Goal: Information Seeking & Learning: Understand process/instructions

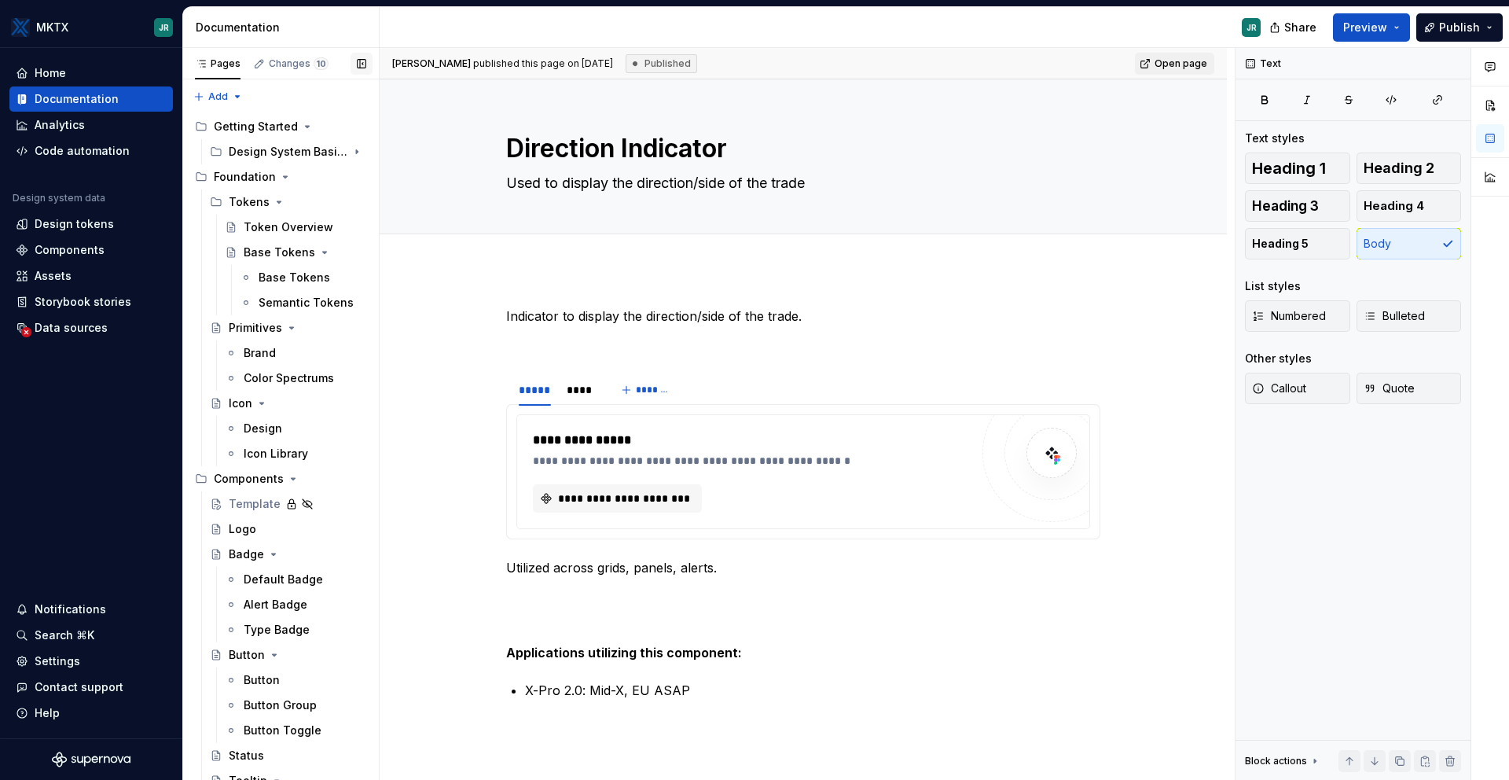
click at [362, 64] on button "button" at bounding box center [362, 64] width 22 height 22
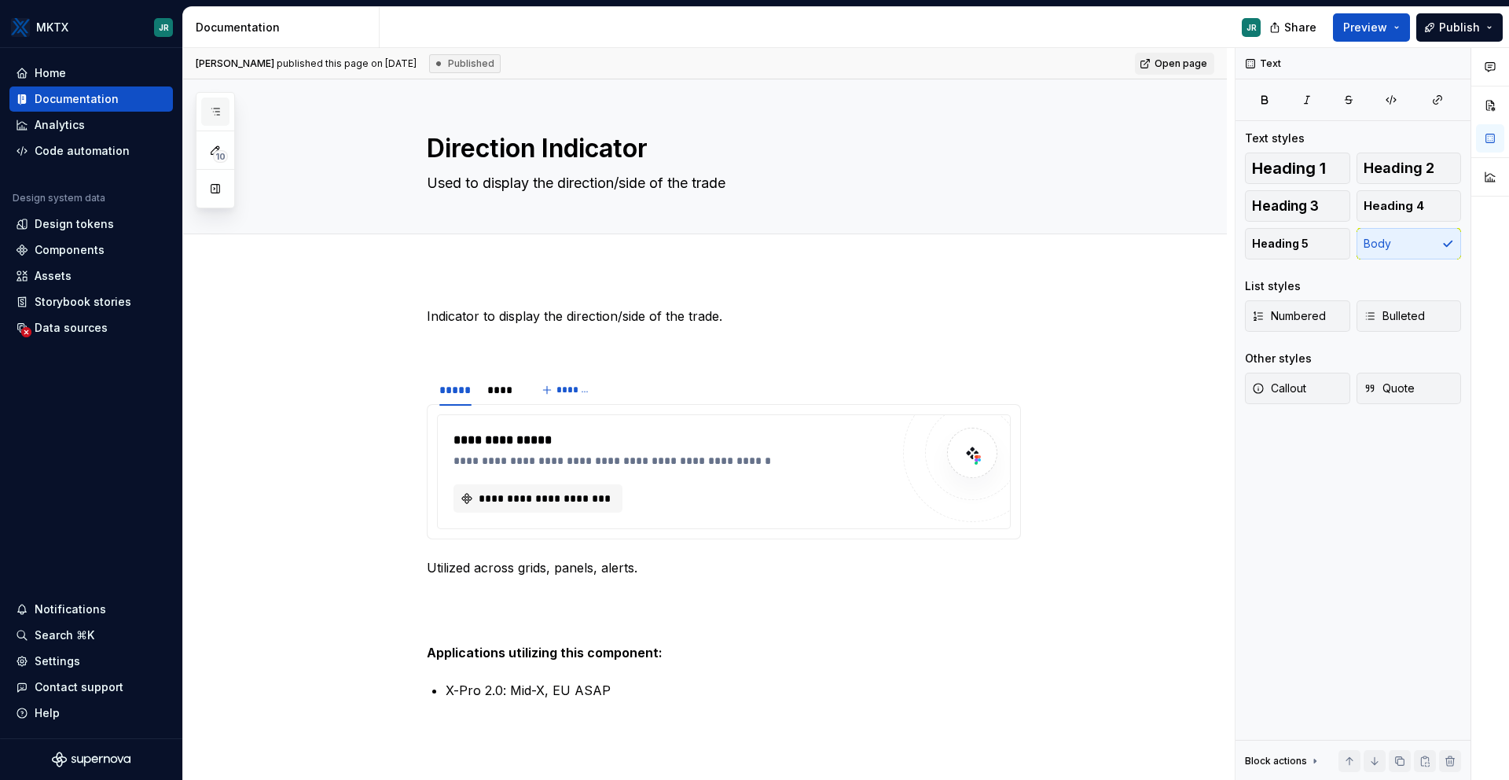
click at [203, 100] on button "button" at bounding box center [215, 111] width 28 height 28
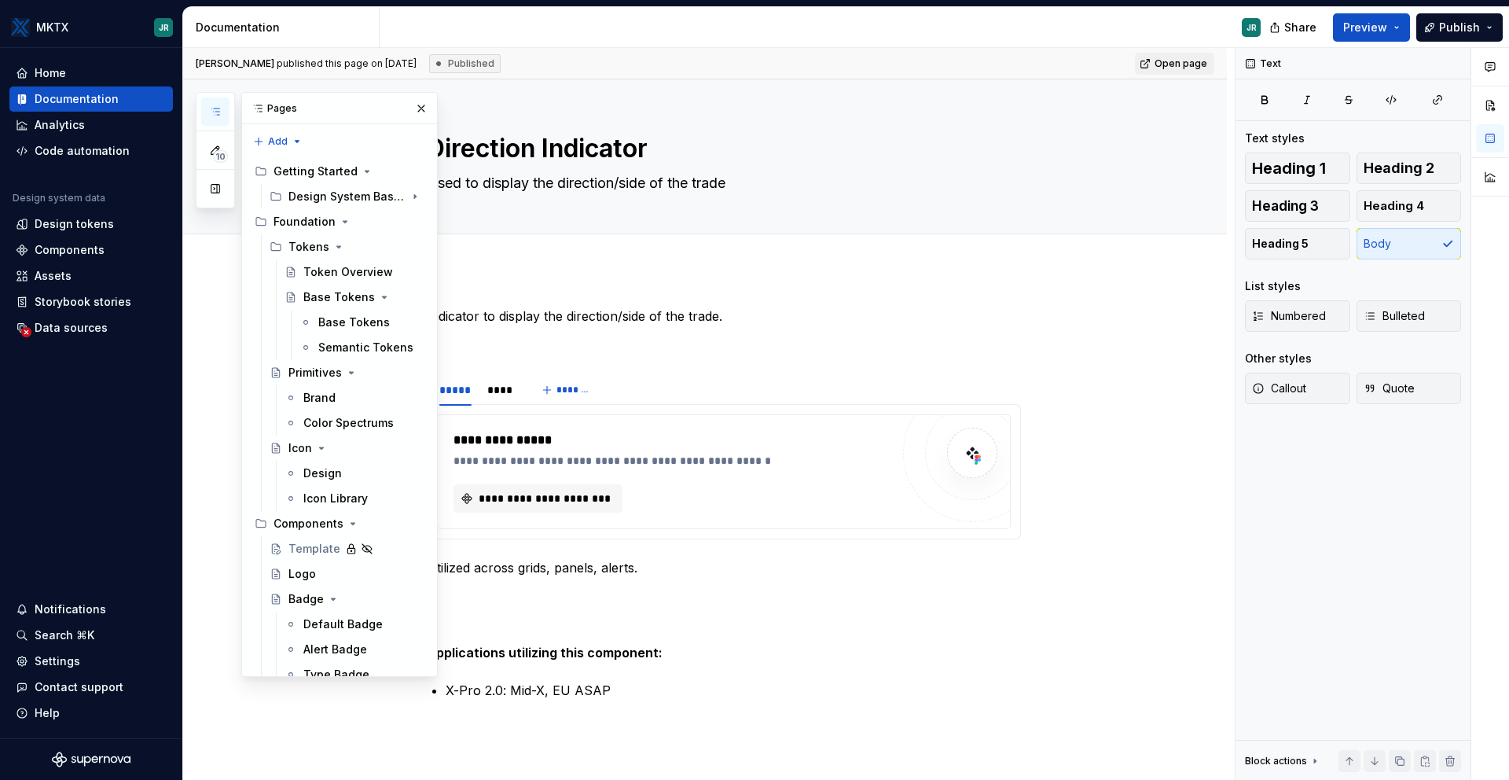
click at [272, 117] on div "Pages" at bounding box center [339, 108] width 195 height 31
click at [221, 183] on button "button" at bounding box center [215, 189] width 28 height 28
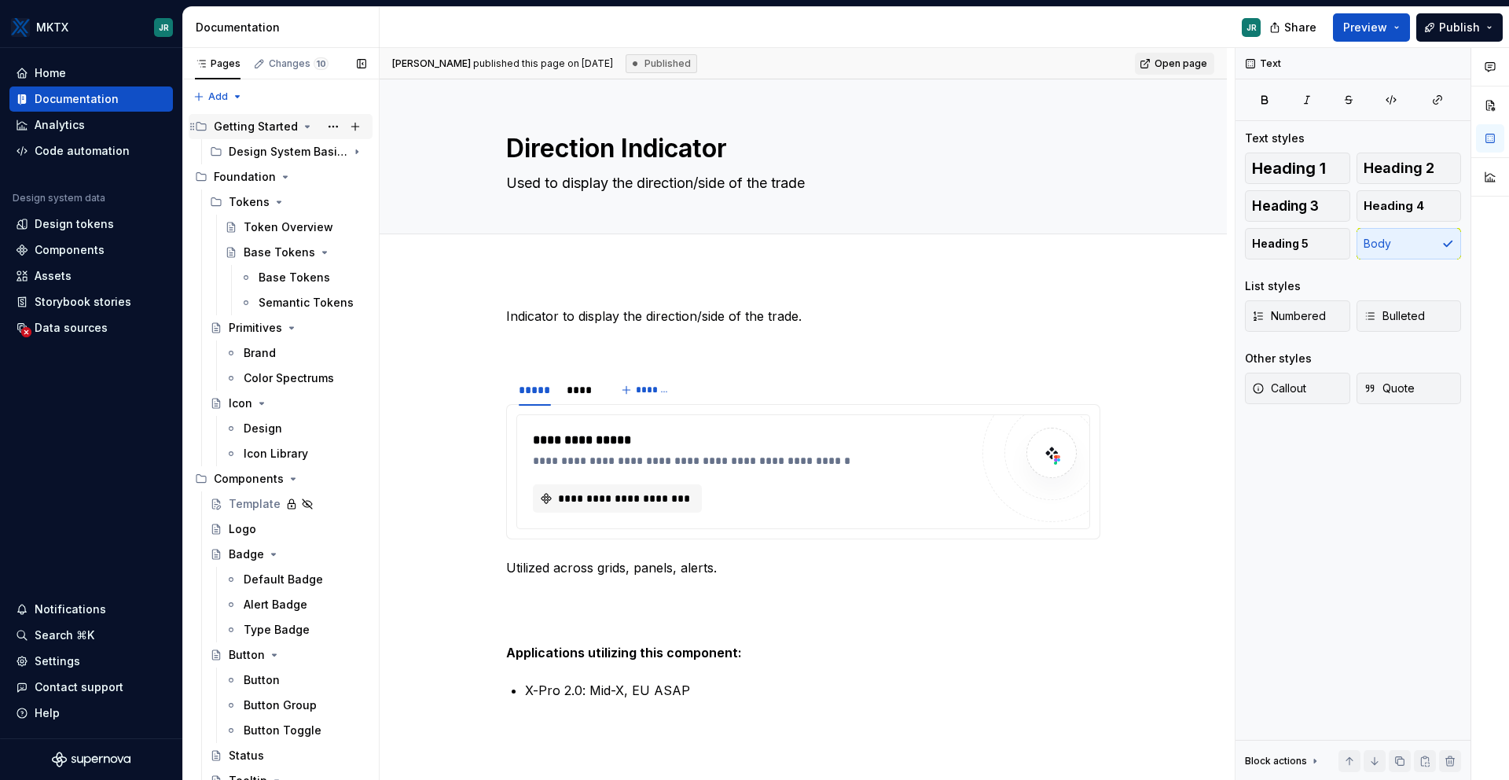
click at [301, 123] on icon "Page tree" at bounding box center [307, 126] width 13 height 13
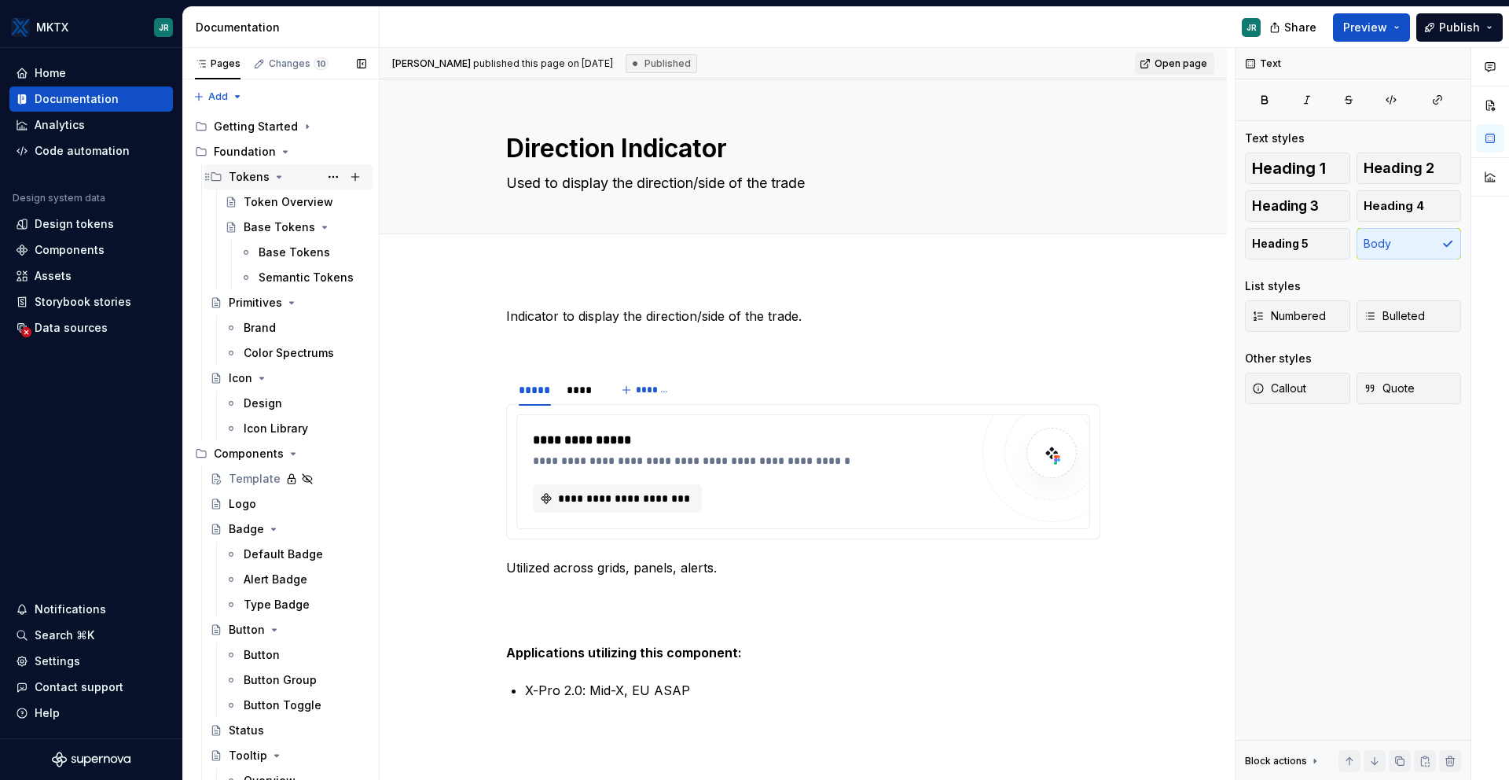
click at [254, 175] on div "Tokens" at bounding box center [249, 177] width 41 height 16
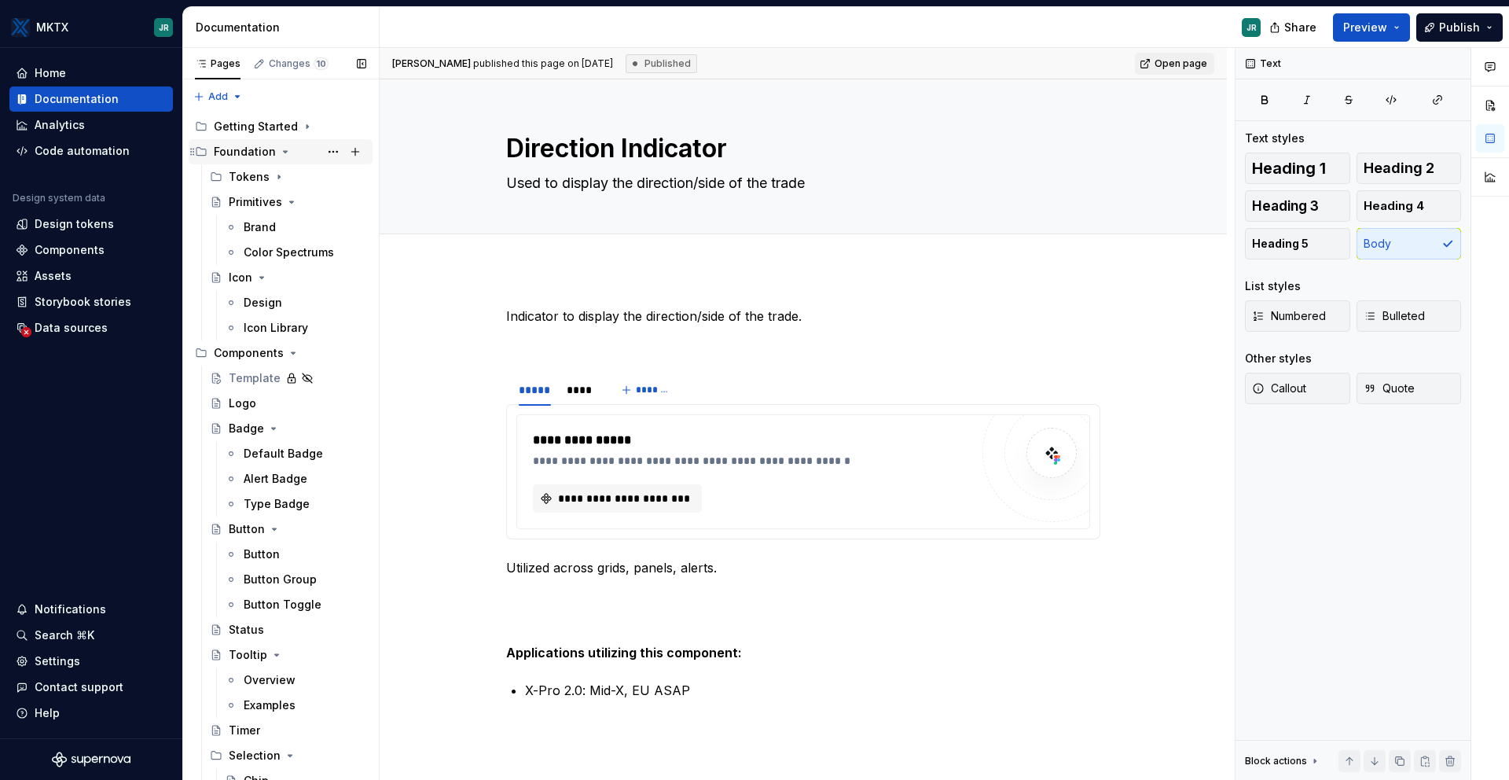
click at [250, 145] on div "Foundation" at bounding box center [245, 152] width 62 height 16
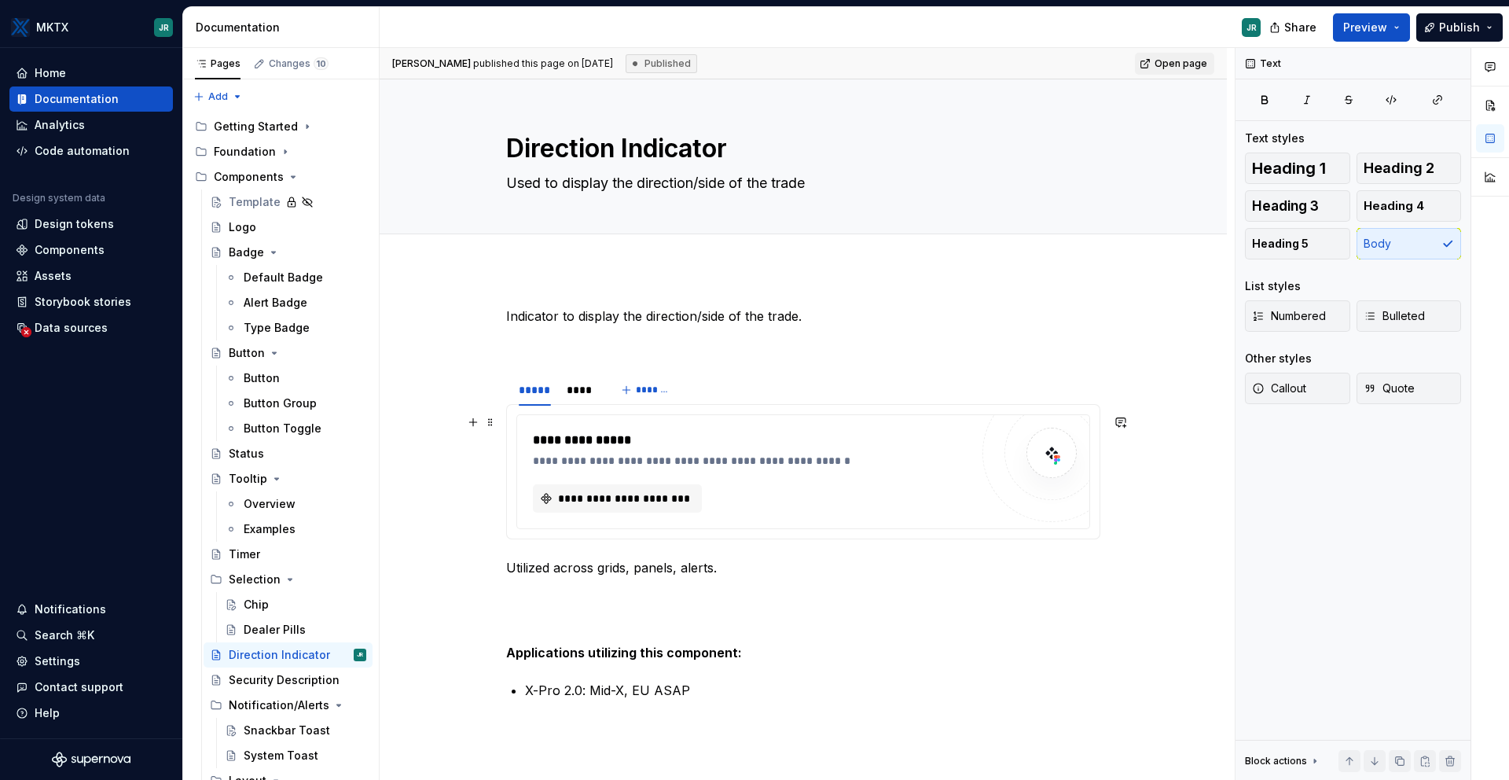
click at [1038, 431] on div at bounding box center [1052, 453] width 94 height 94
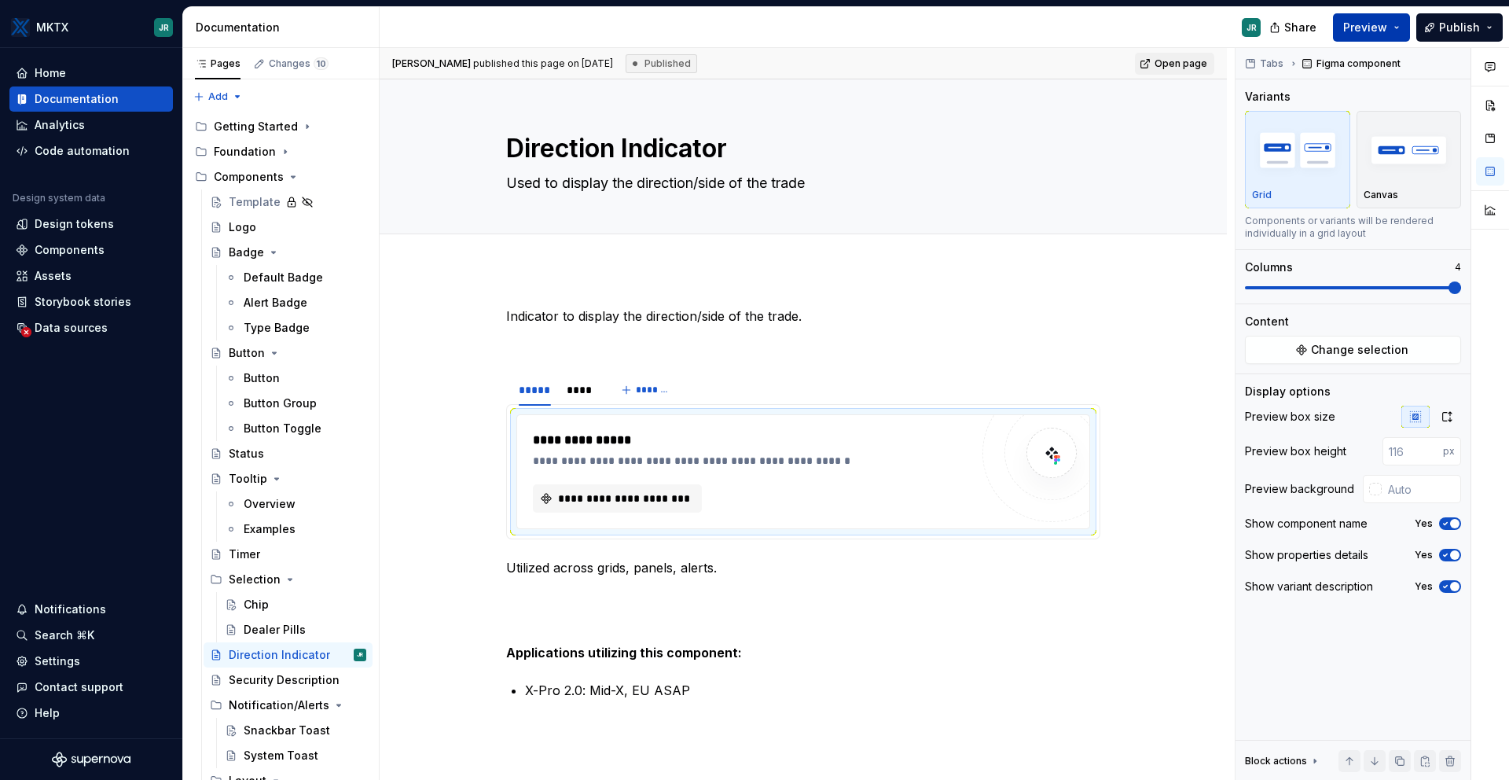
click at [1185, 27] on span "Preview" at bounding box center [1365, 28] width 44 height 16
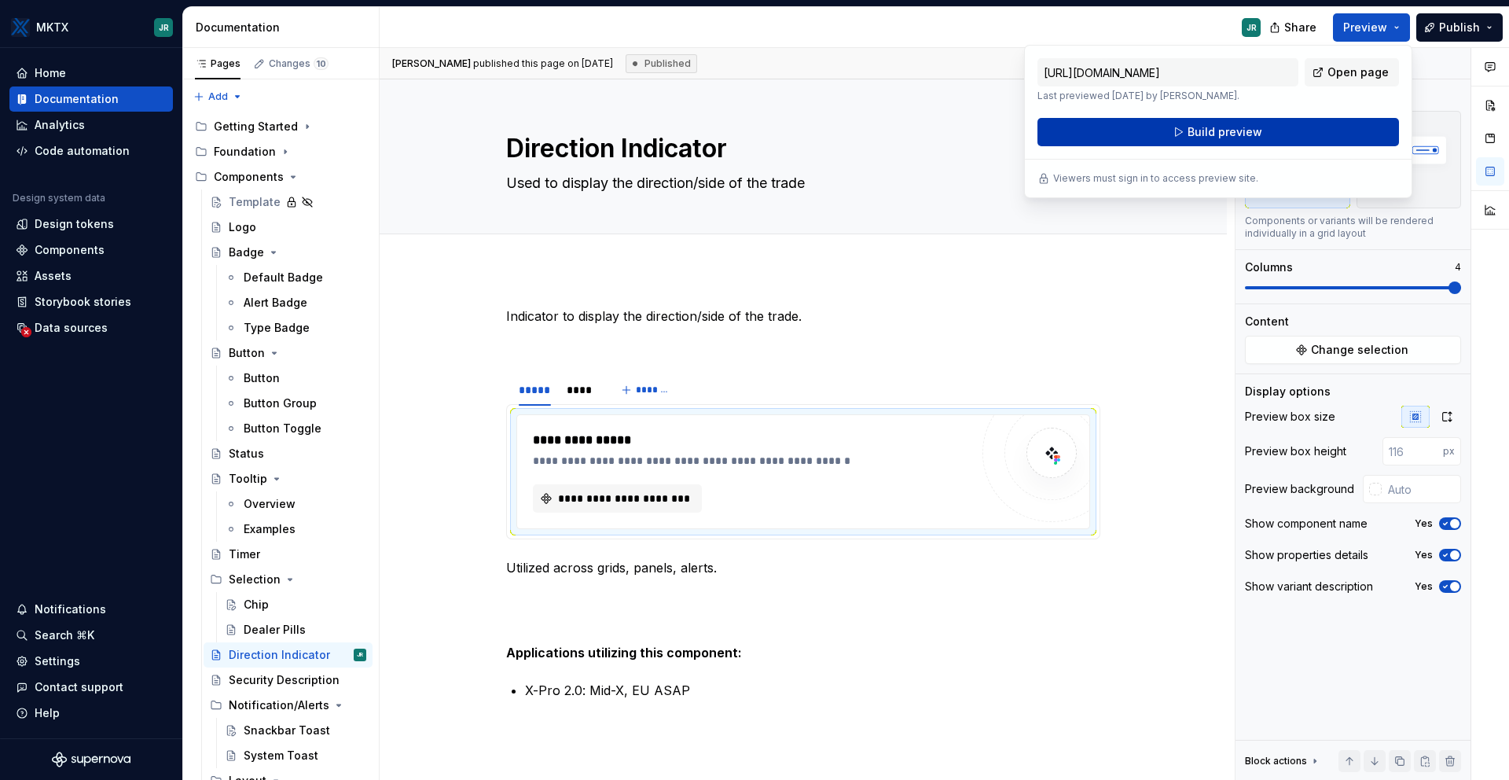
click at [1185, 132] on span "Build preview" at bounding box center [1225, 132] width 75 height 16
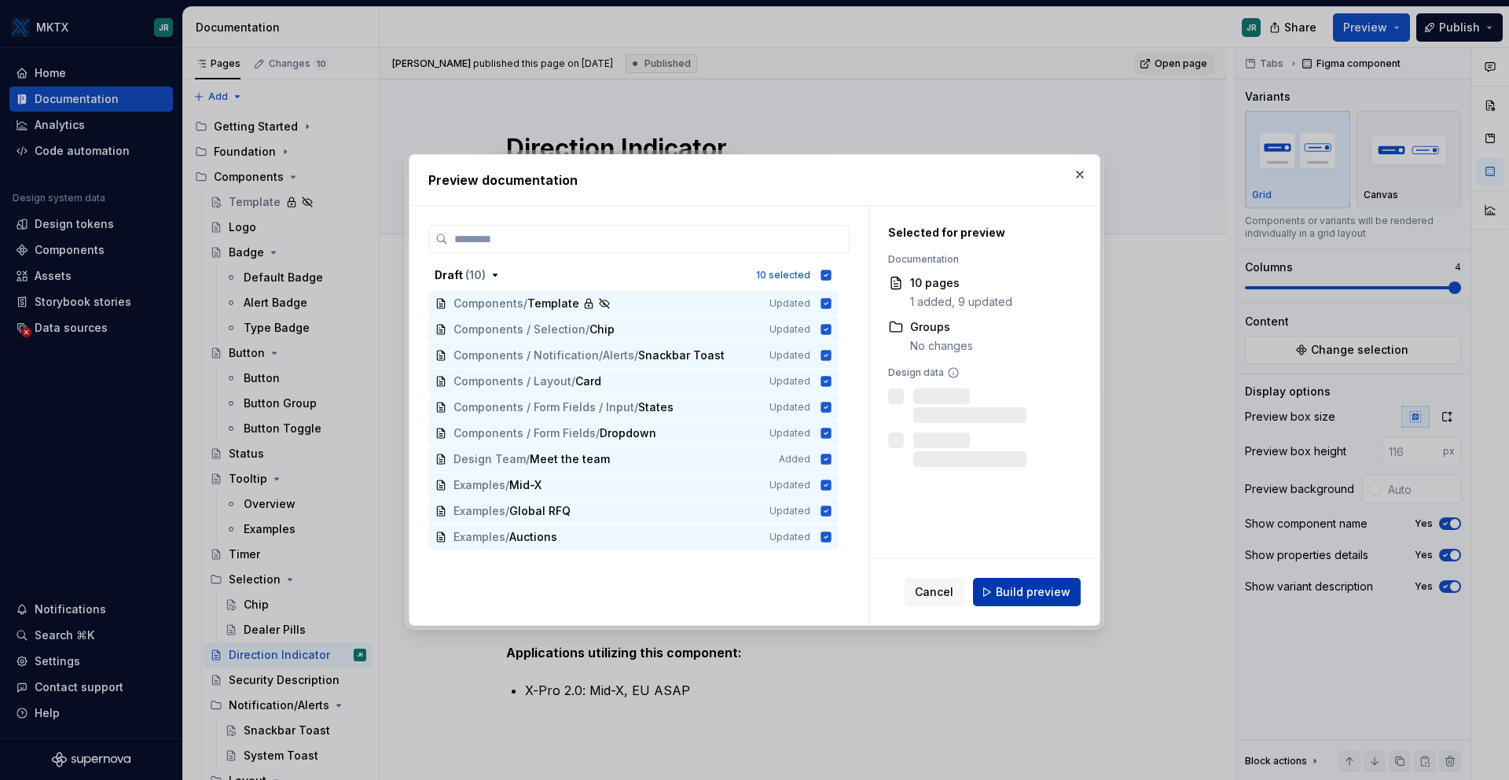
click at [1059, 587] on span "Build preview" at bounding box center [1033, 592] width 75 height 16
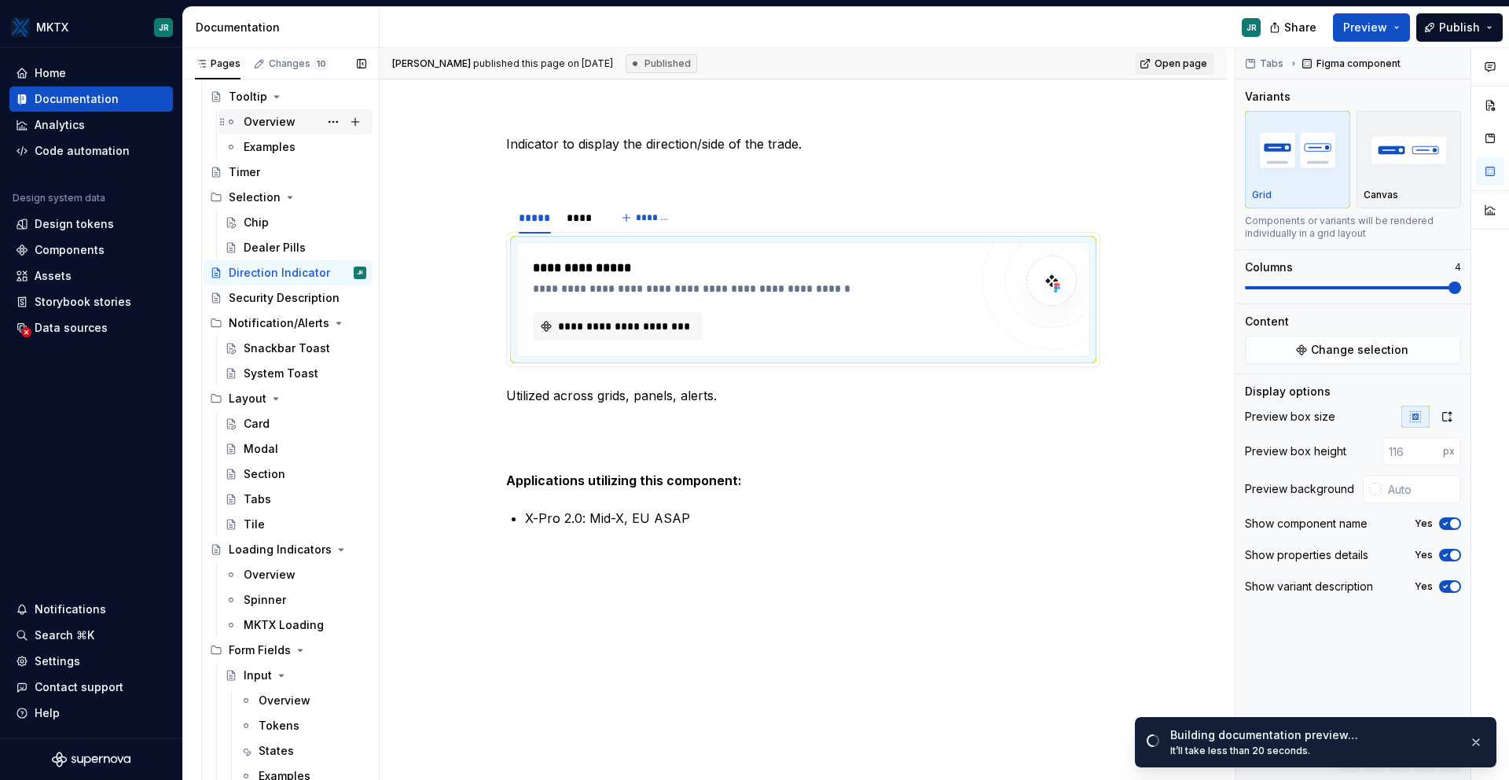
scroll to position [385, 0]
click at [277, 422] on div "Card" at bounding box center [305, 421] width 123 height 22
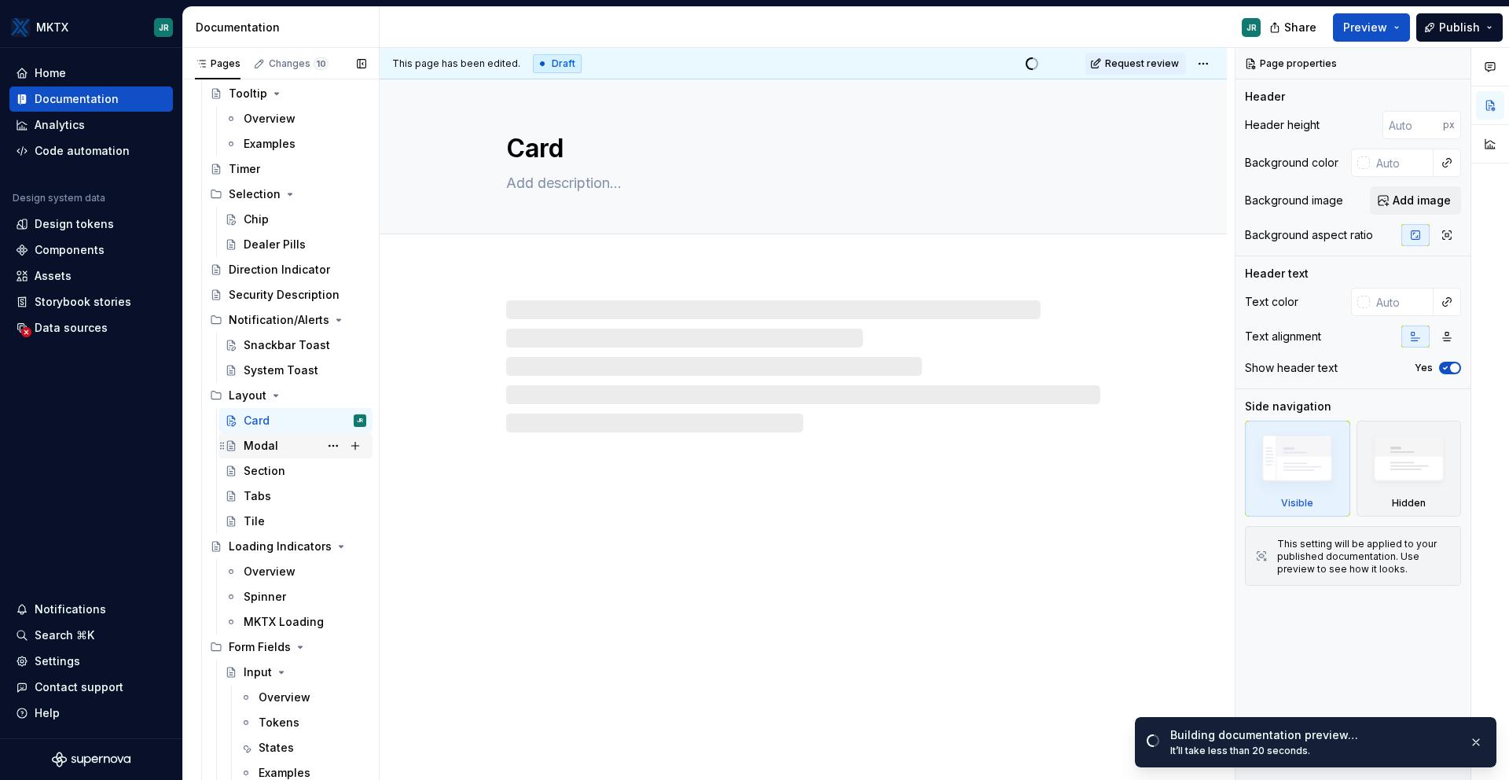
click at [267, 449] on div "Modal" at bounding box center [261, 446] width 35 height 16
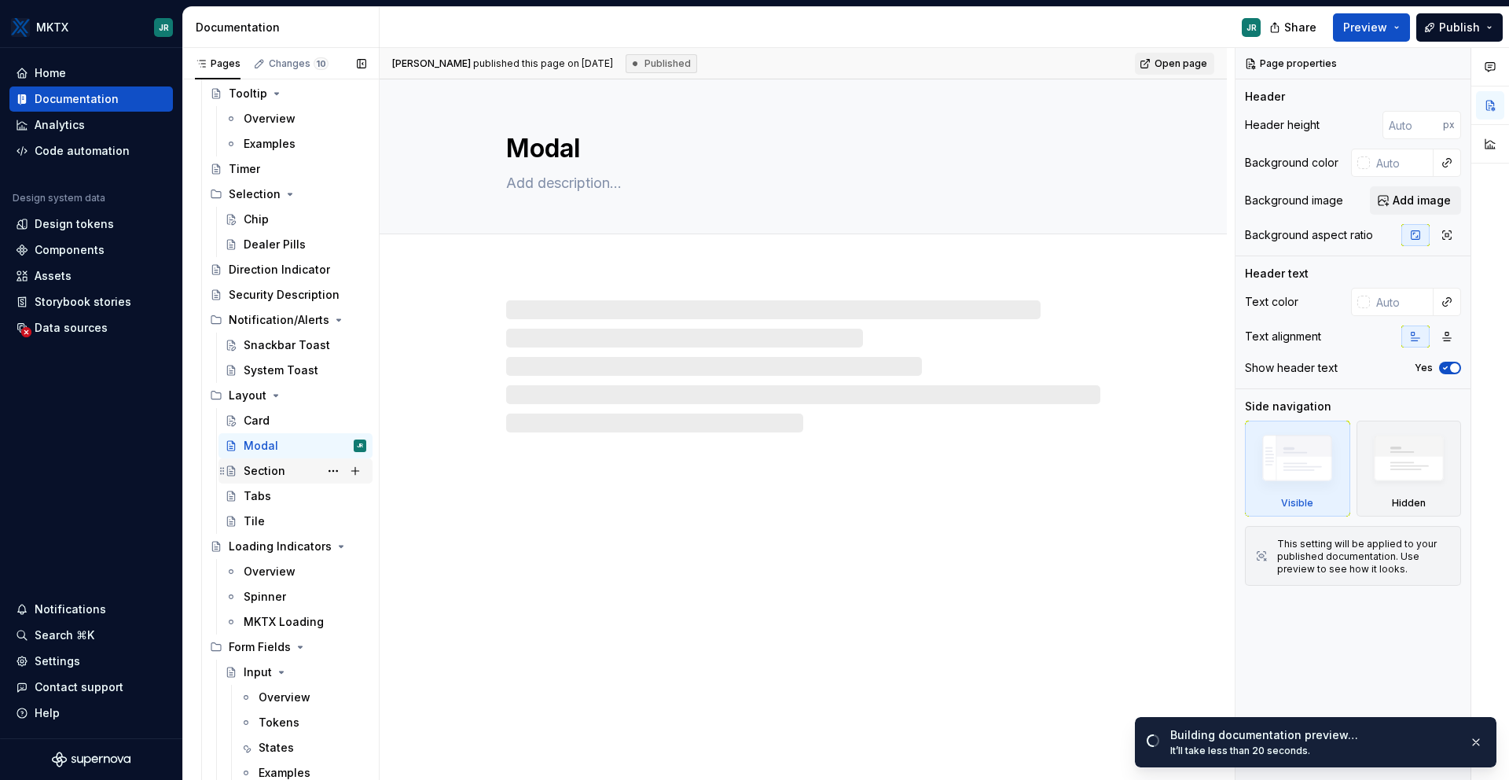
click at [274, 470] on div "Section" at bounding box center [265, 471] width 42 height 16
click at [272, 499] on div "Tabs" at bounding box center [305, 496] width 123 height 22
click at [274, 521] on div "Tile" at bounding box center [305, 521] width 123 height 22
click at [276, 502] on div "Tabs" at bounding box center [305, 496] width 123 height 22
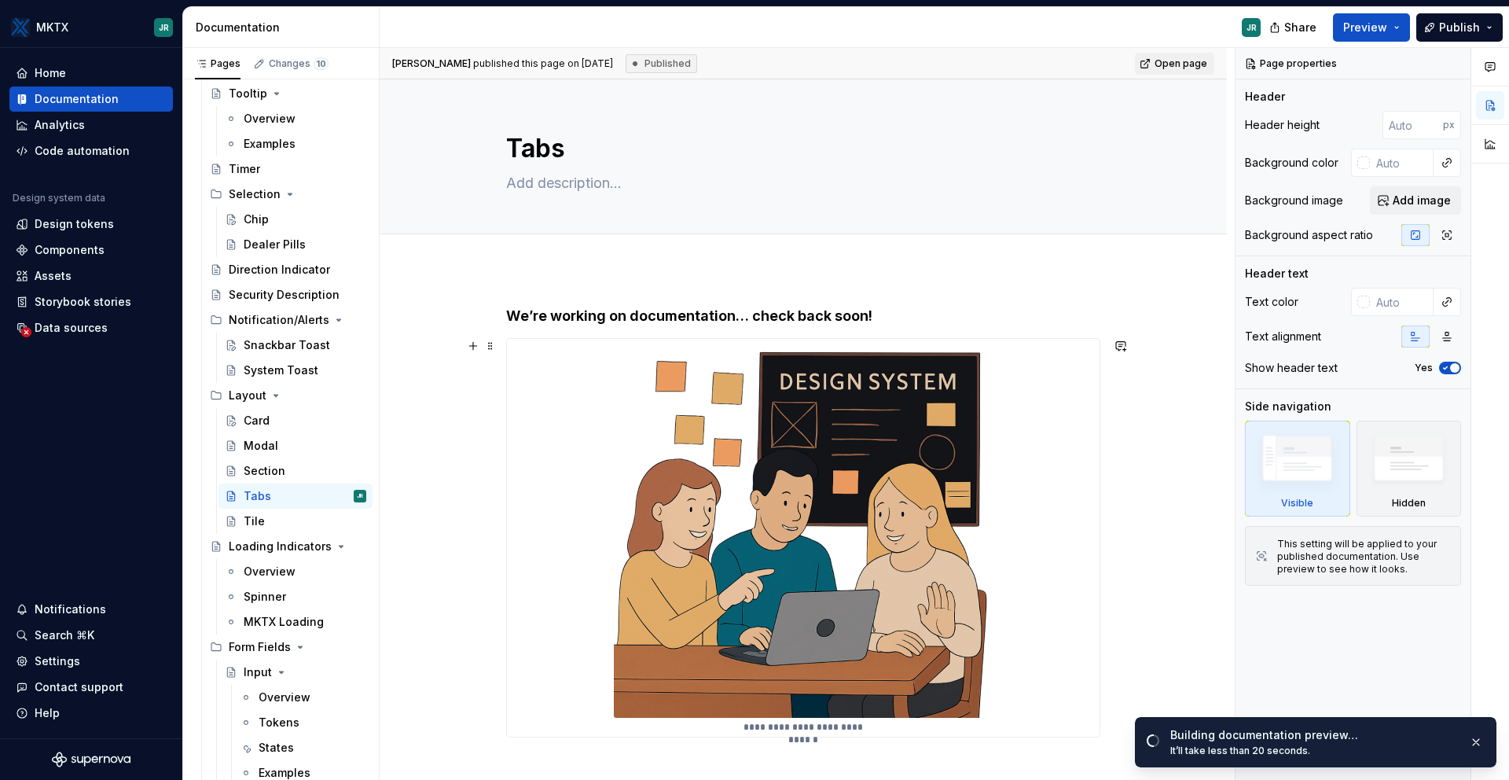
scroll to position [210, 0]
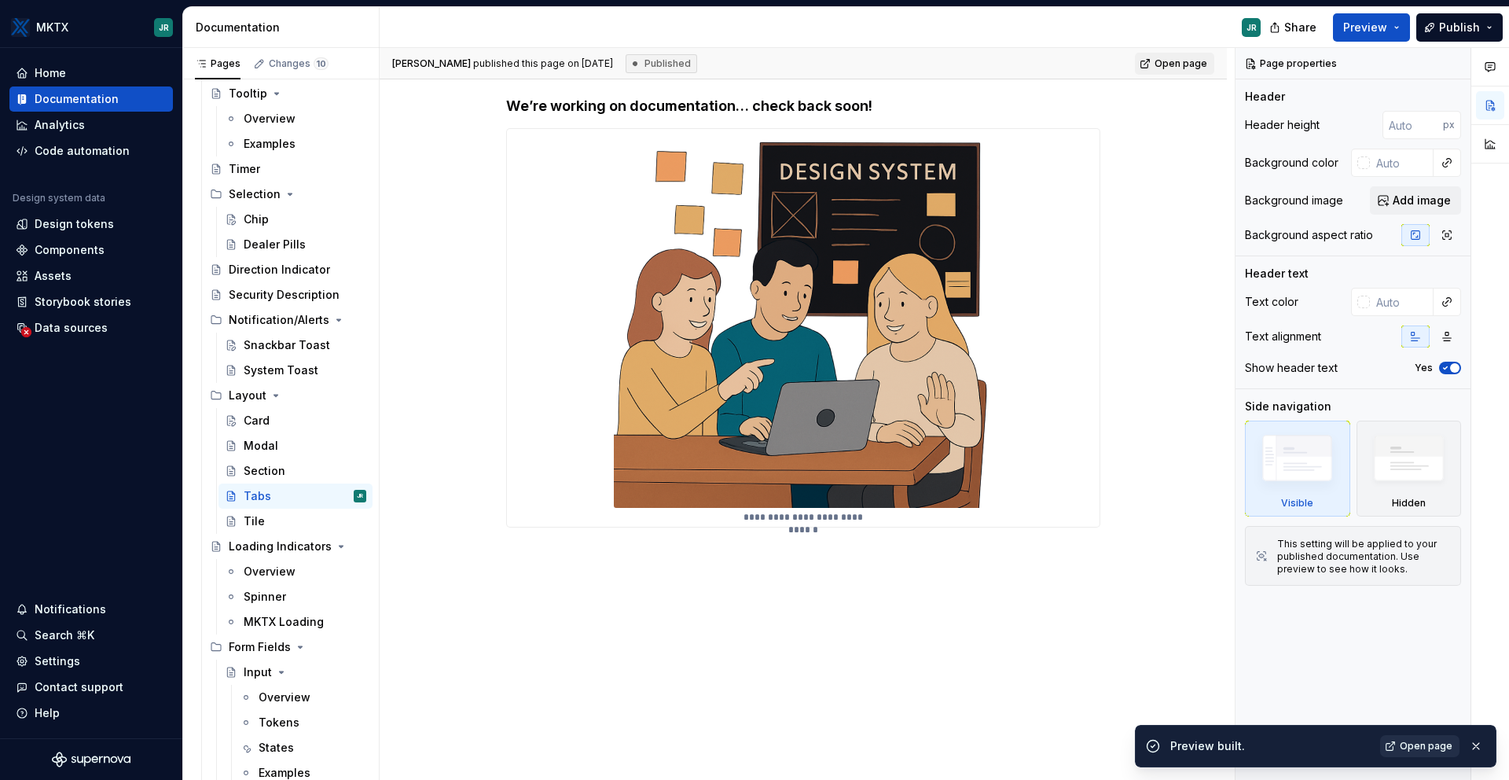
click at [1185, 630] on span "Open page" at bounding box center [1426, 746] width 53 height 13
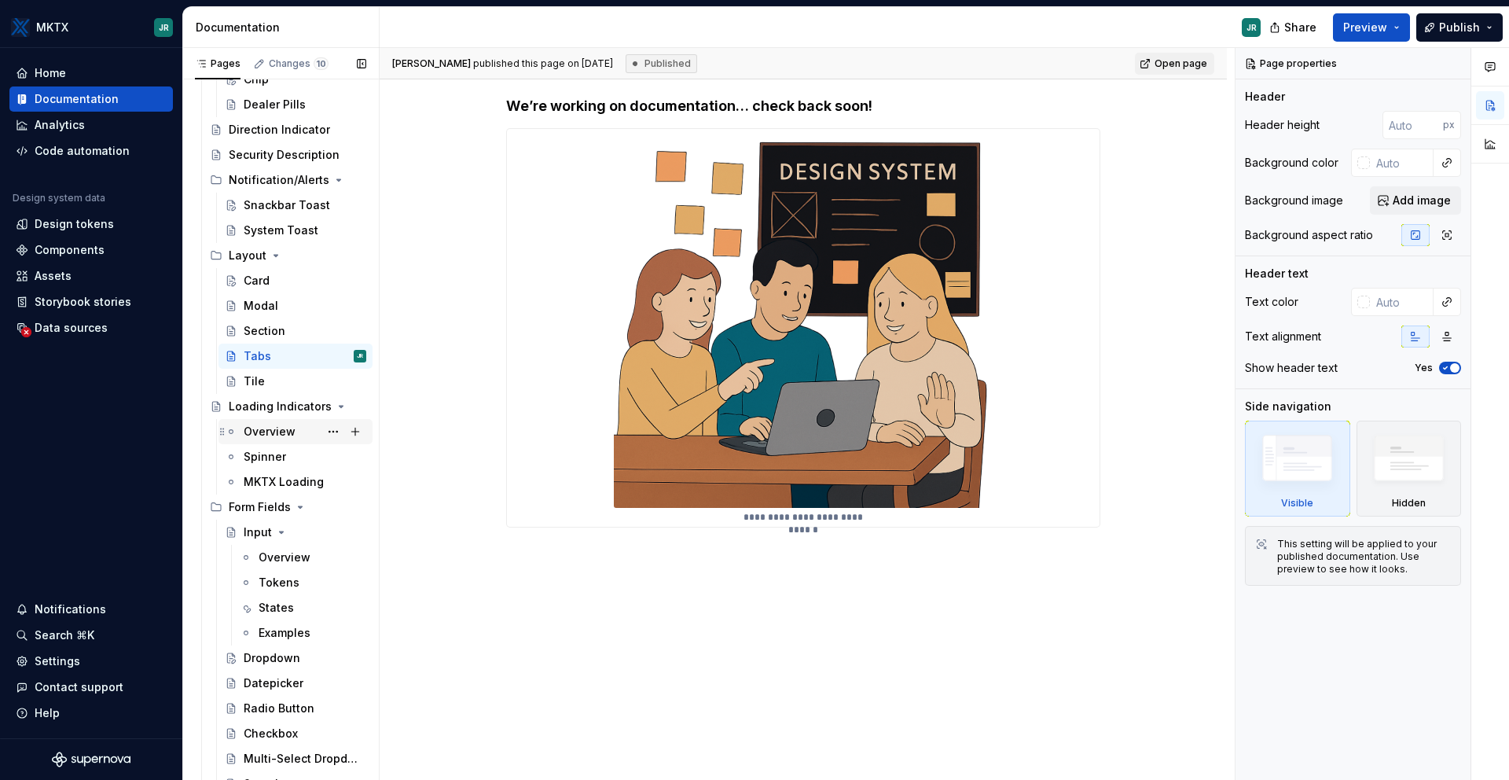
scroll to position [530, 0]
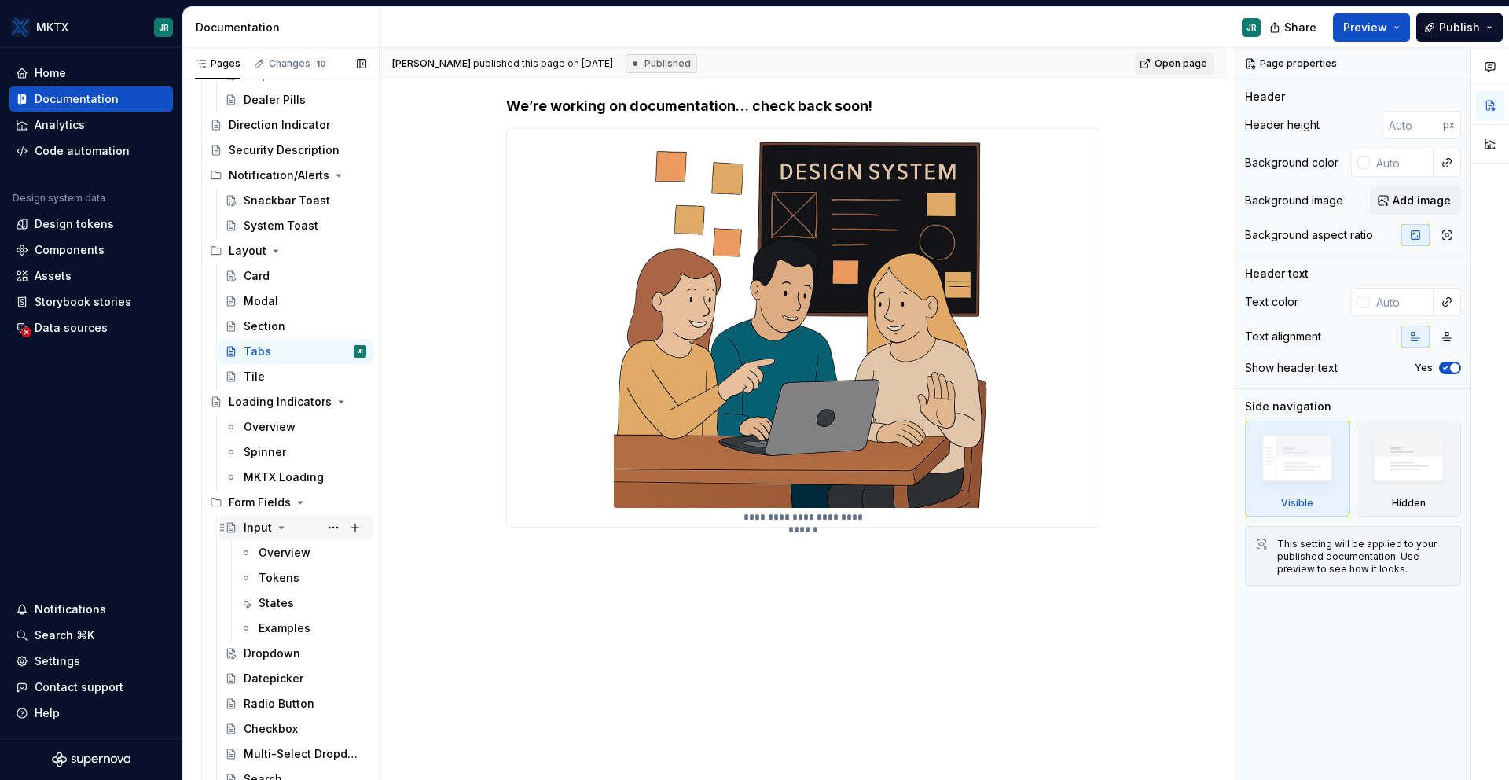
click at [249, 526] on div "Input" at bounding box center [258, 528] width 28 height 16
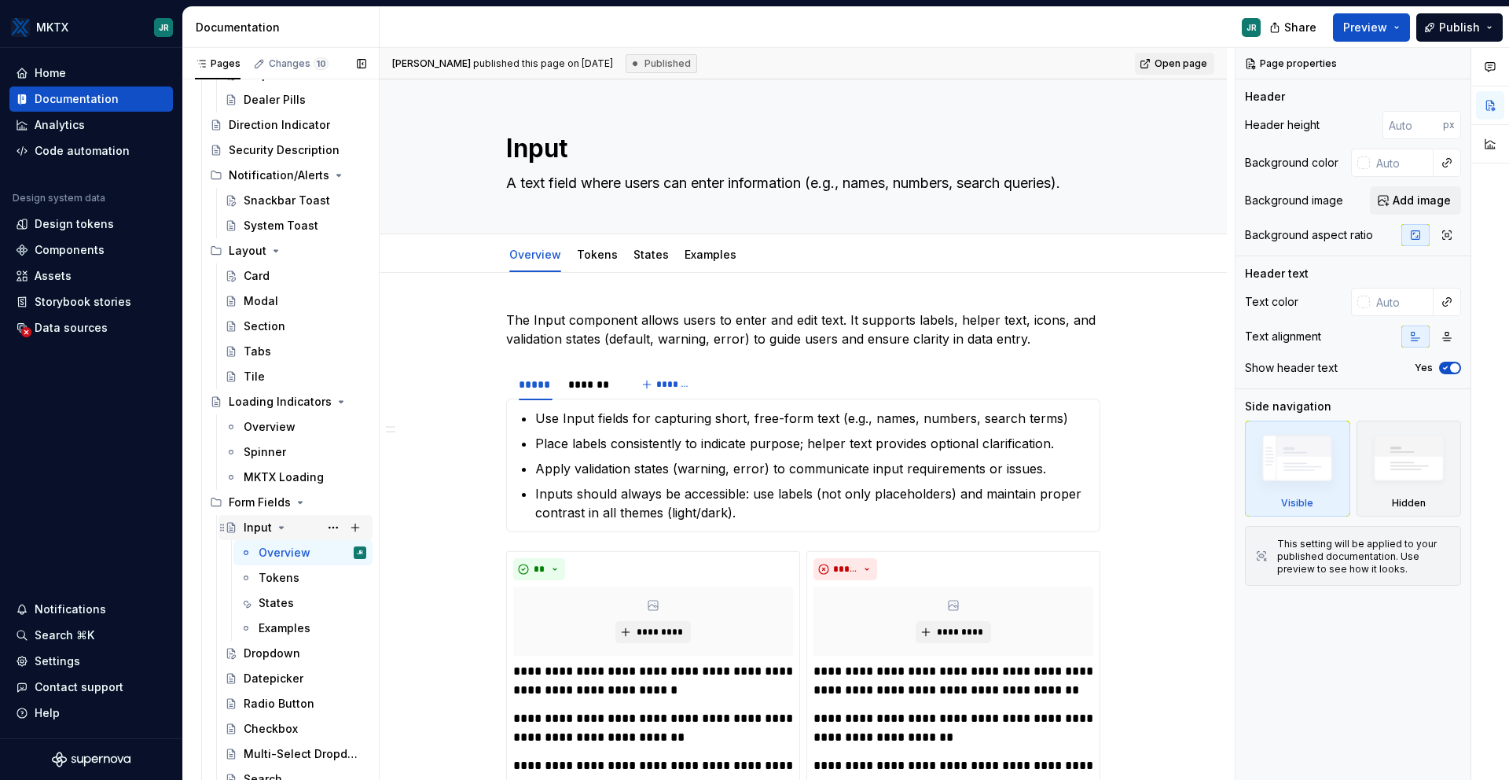
click at [259, 528] on div "Input" at bounding box center [258, 528] width 28 height 16
click at [333, 531] on button "Page tree" at bounding box center [333, 527] width 22 height 22
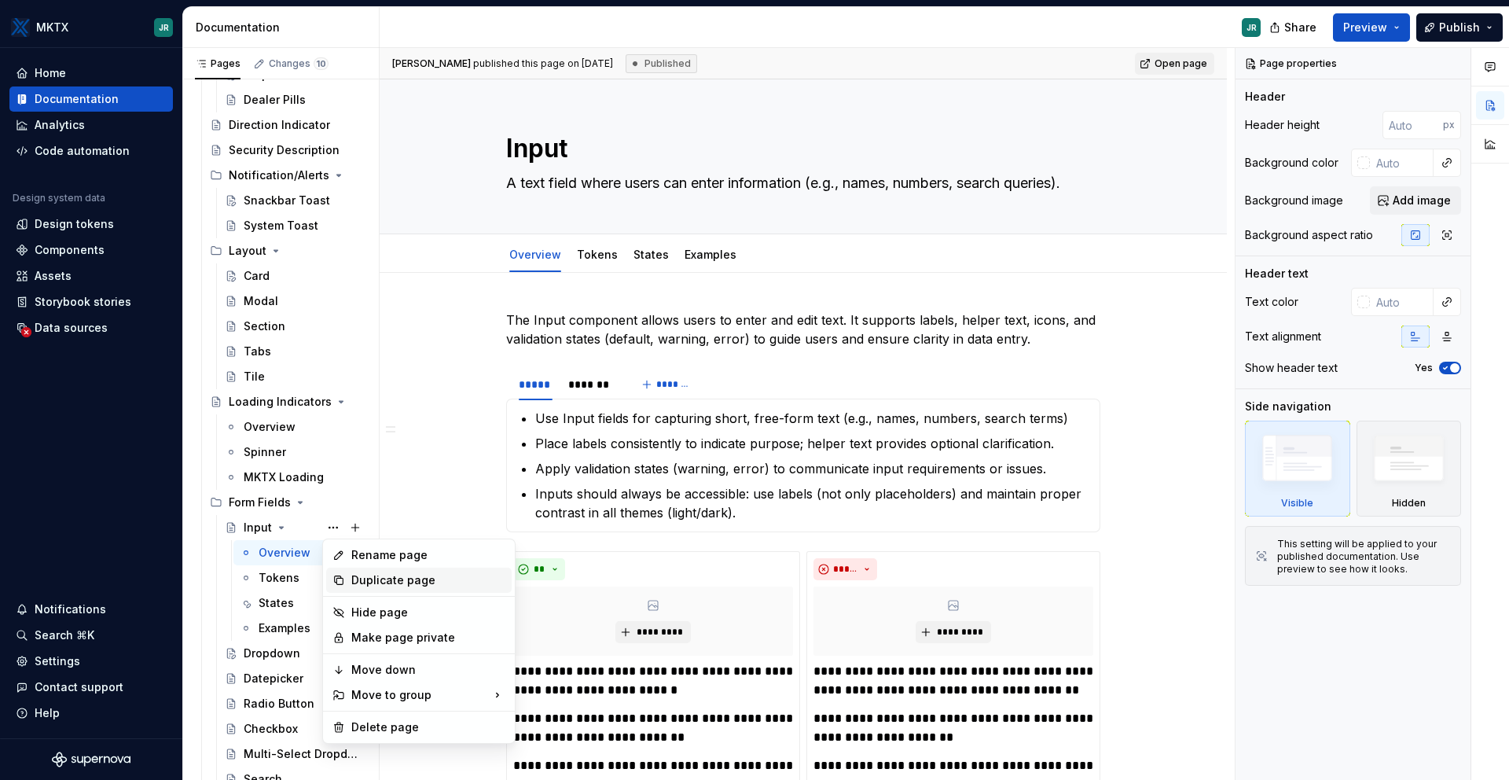
click at [369, 576] on div "Duplicate page" at bounding box center [428, 580] width 154 height 16
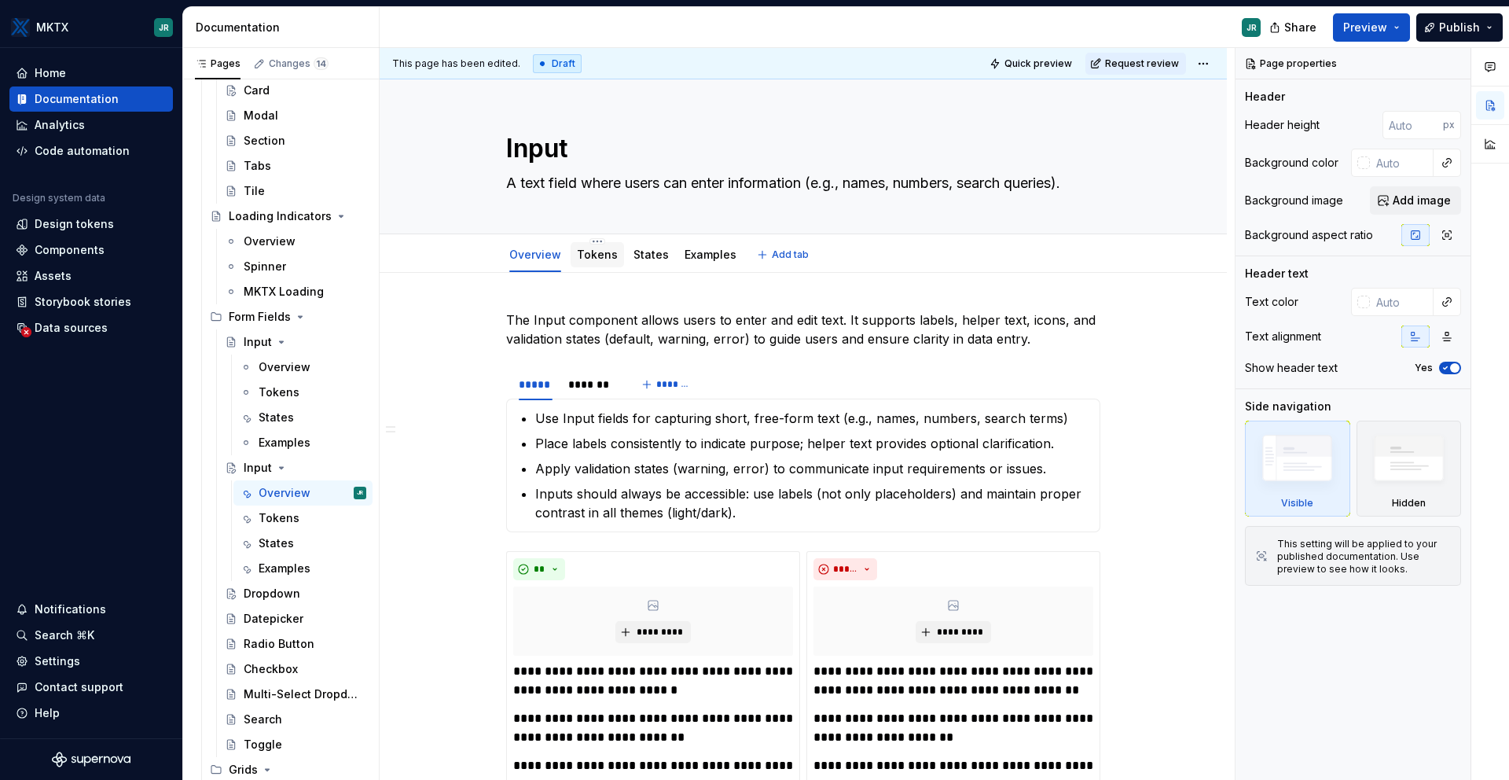
click at [603, 259] on link "Tokens" at bounding box center [597, 254] width 41 height 13
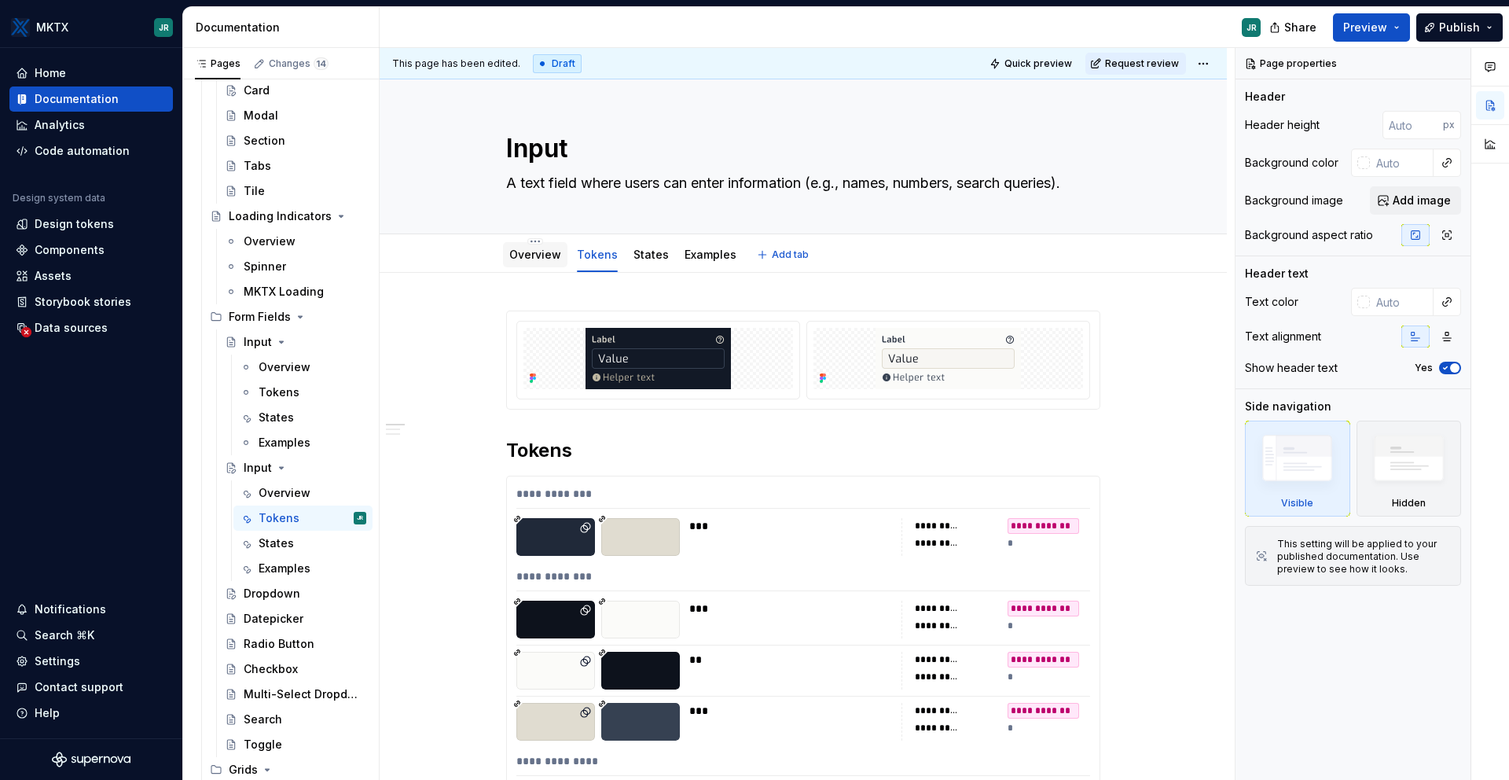
click at [535, 259] on link "Overview" at bounding box center [535, 254] width 52 height 13
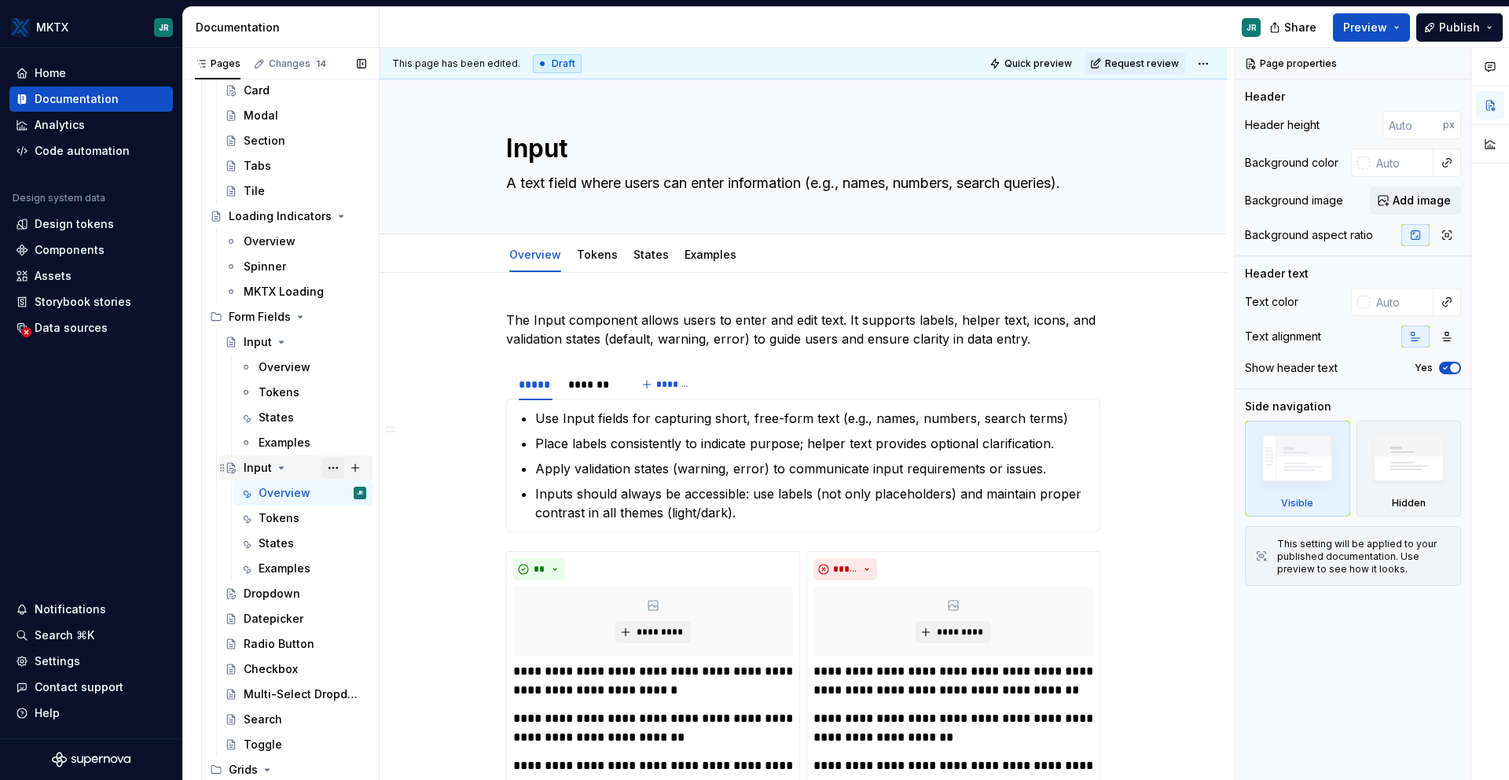
click at [333, 467] on button "Page tree" at bounding box center [333, 468] width 22 height 22
type textarea "*"
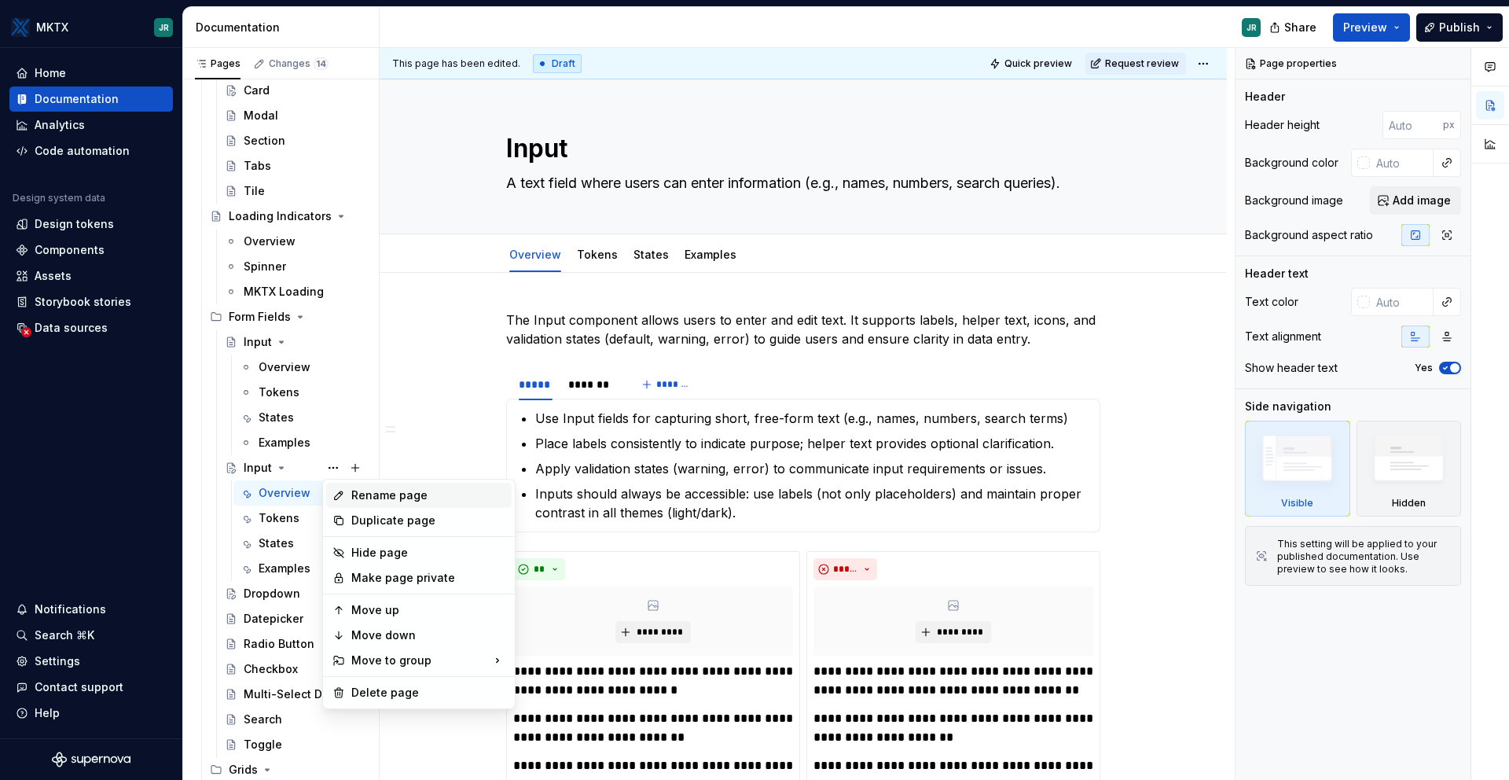
click at [361, 498] on div "Rename page" at bounding box center [428, 495] width 154 height 16
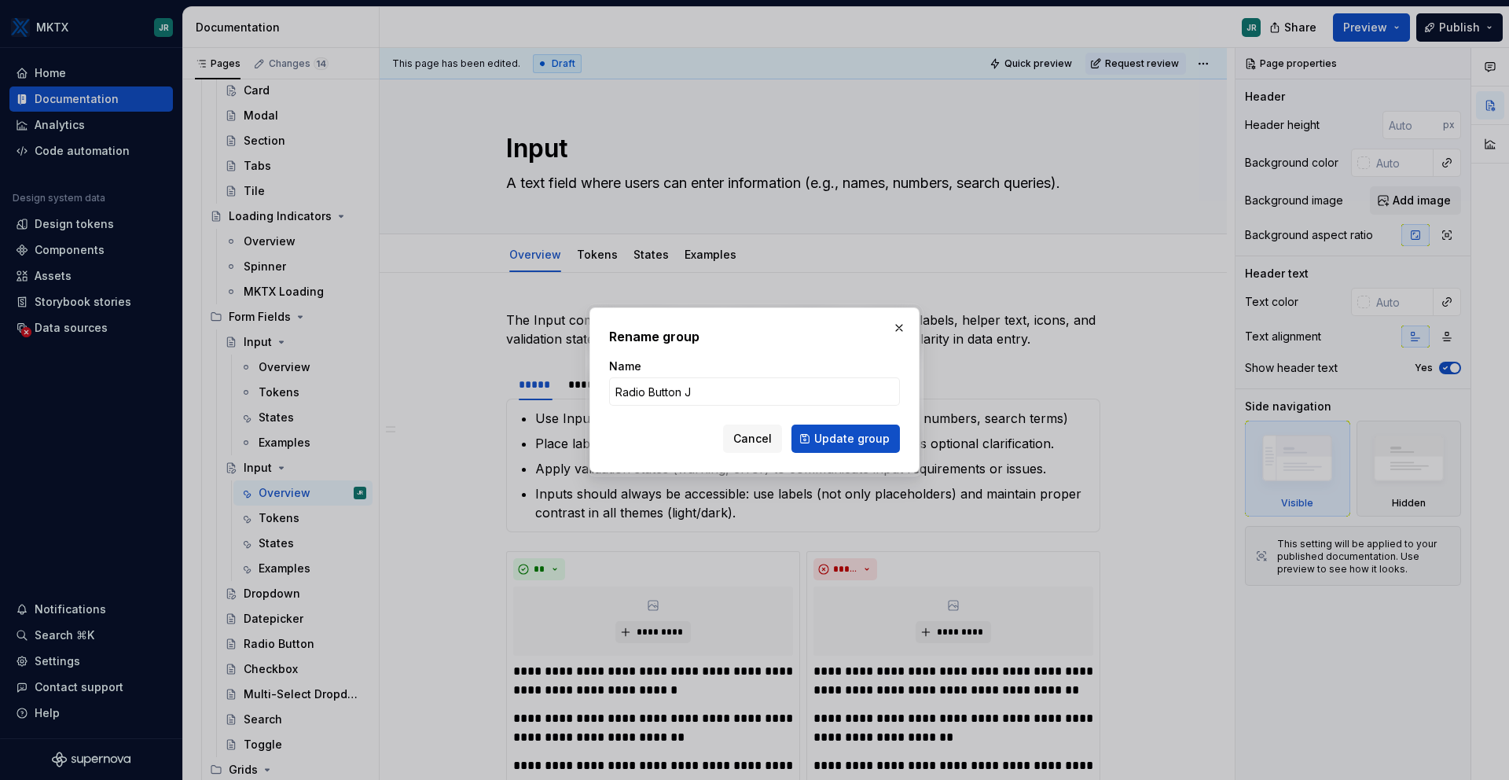
type input "Radio Button JR"
click button "Update group" at bounding box center [846, 438] width 108 height 28
type textarea "*"
type textarea "Radio Button JR"
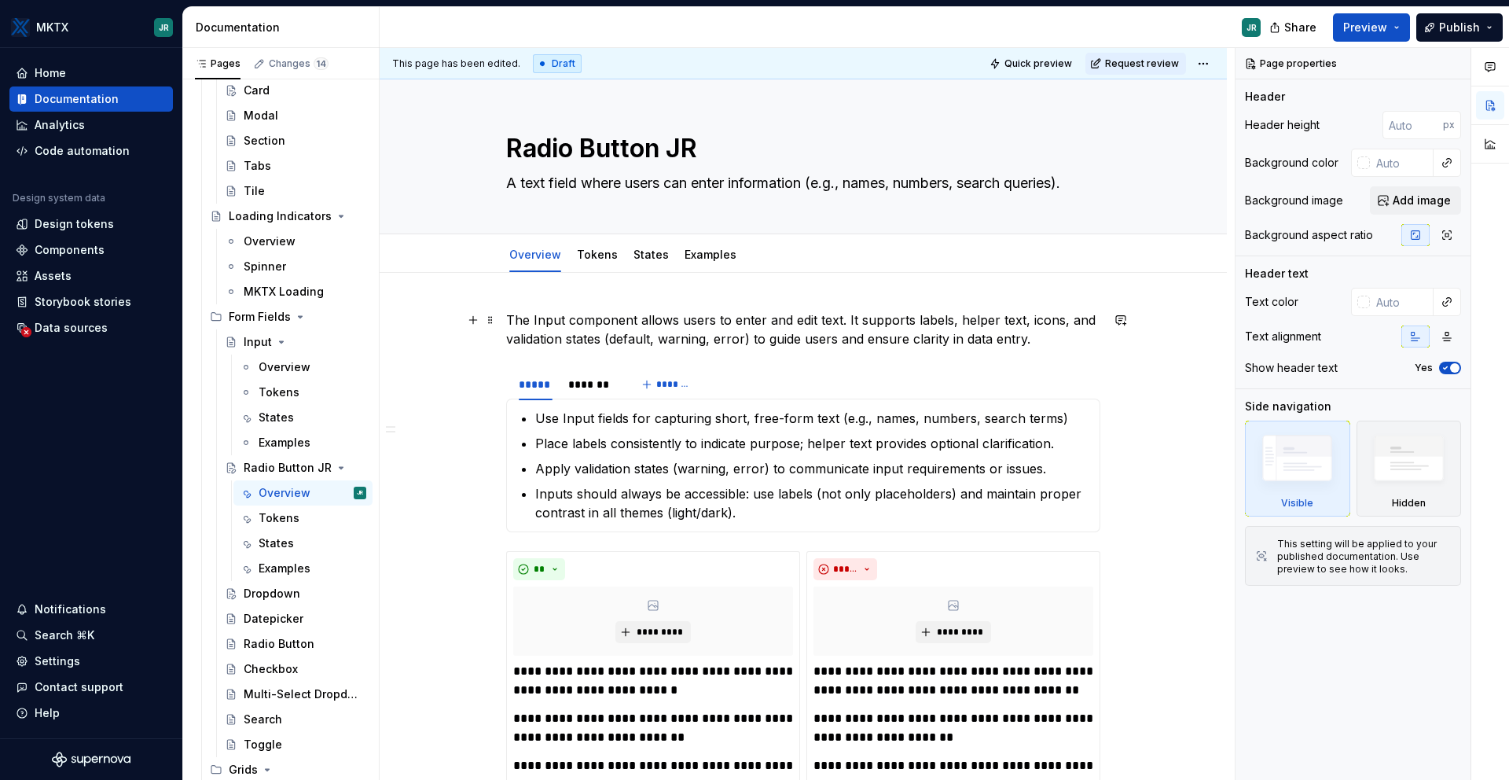
click at [676, 323] on p "The Input component allows users to enter and edit text. It supports labels, he…" at bounding box center [803, 329] width 594 height 38
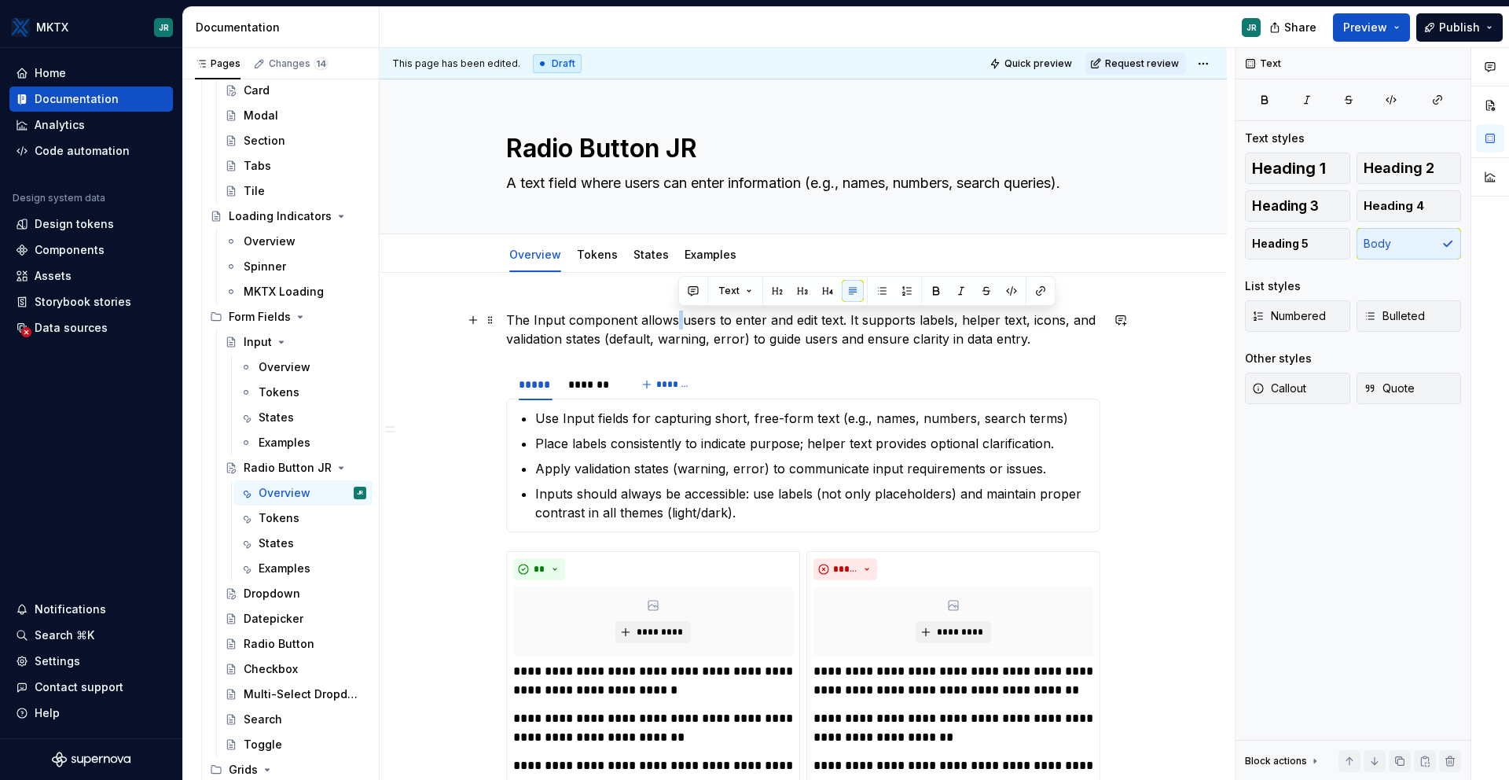
click at [676, 323] on p "The Input component allows users to enter and edit text. It supports labels, he…" at bounding box center [803, 329] width 594 height 38
click at [613, 325] on p "The Input component allows users to enter and edit text. It supports labels, he…" at bounding box center [803, 329] width 594 height 38
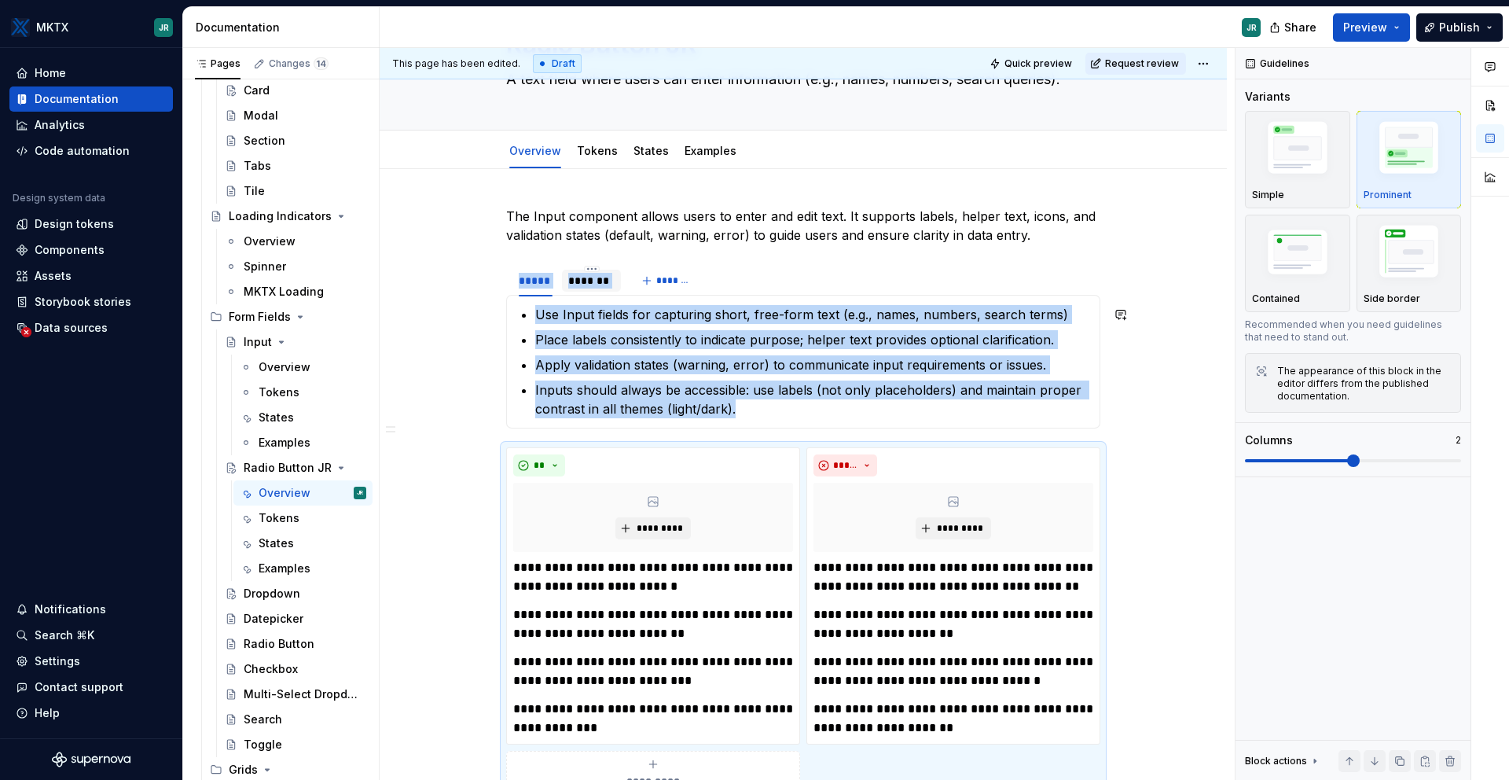
scroll to position [100, 0]
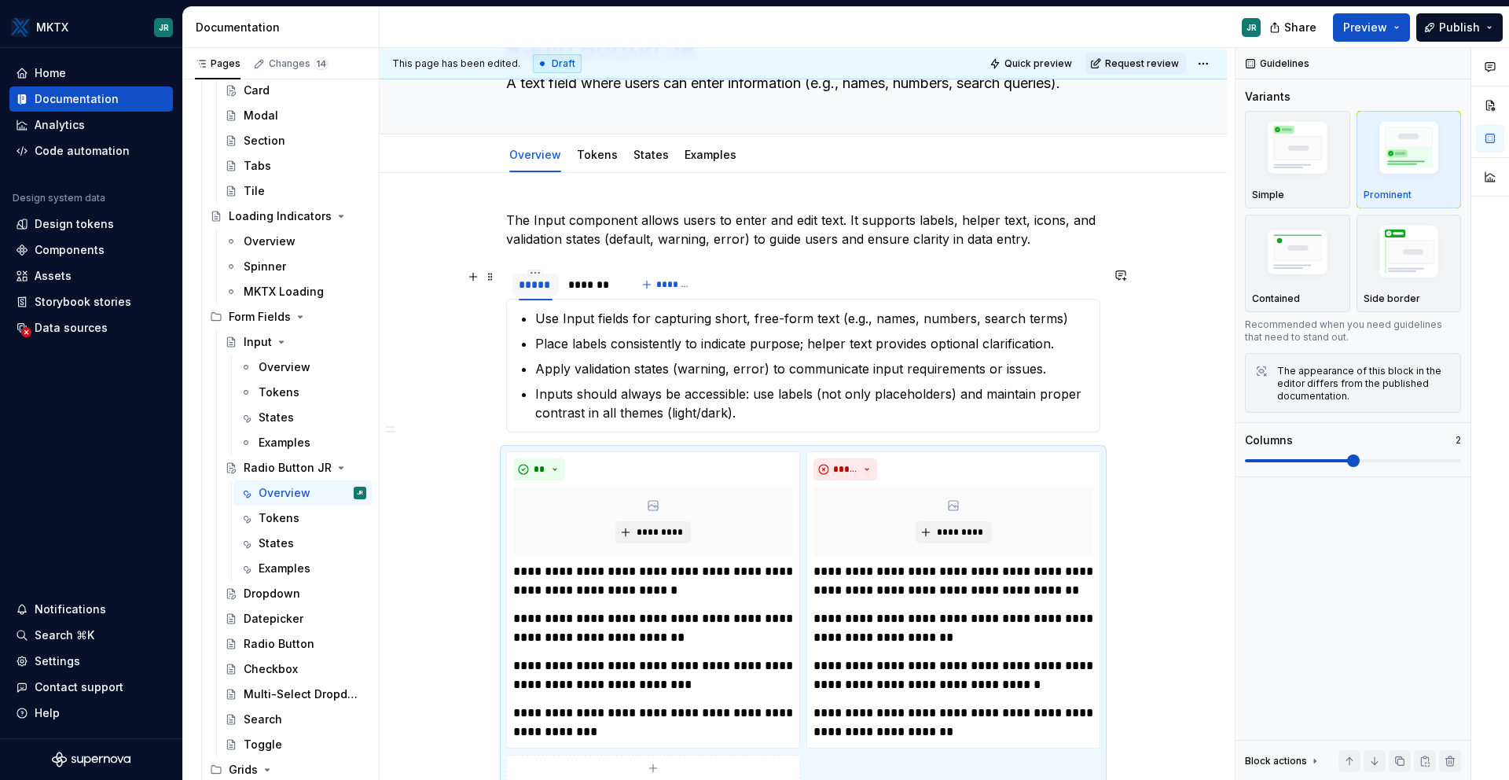
click at [538, 285] on div "*****" at bounding box center [536, 285] width 34 height 16
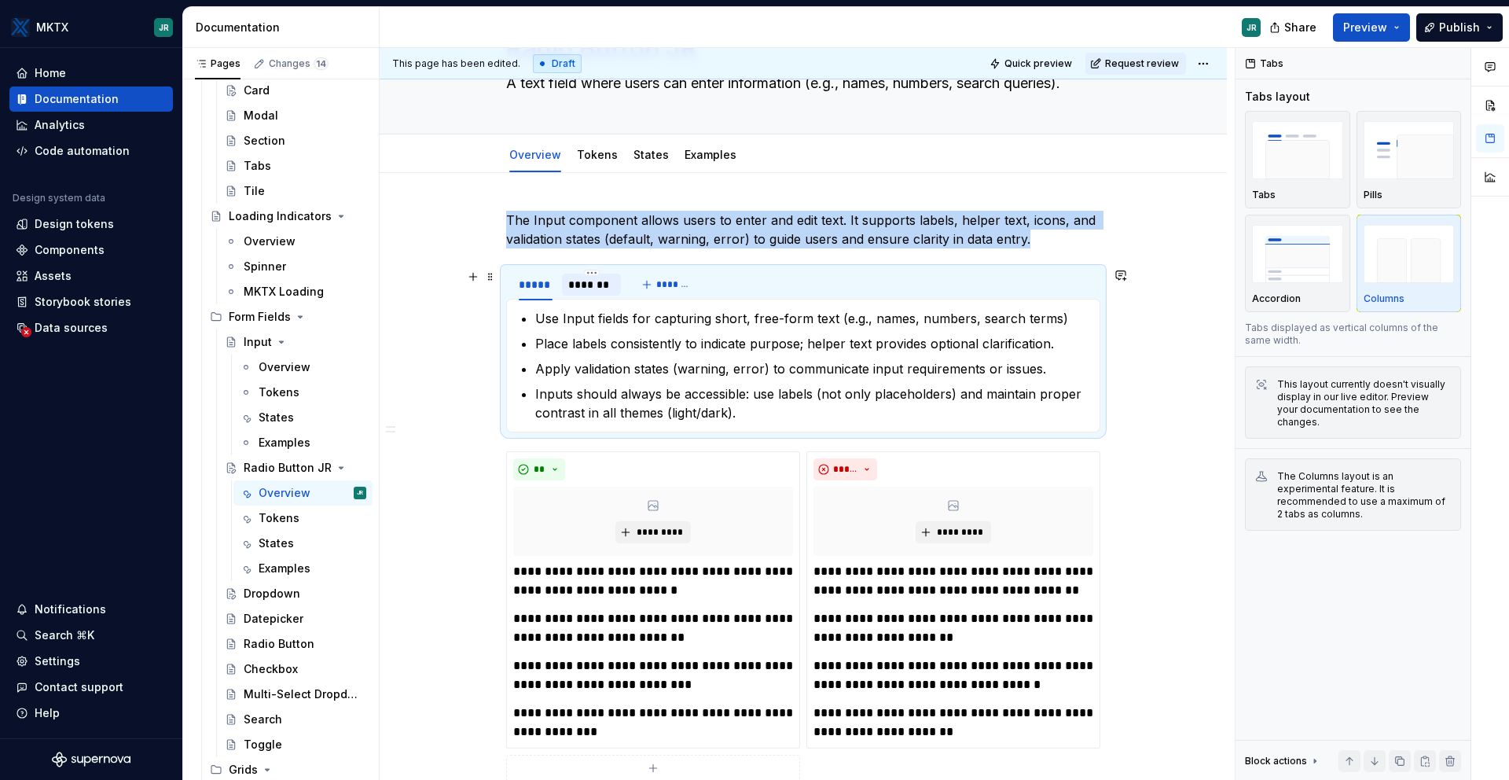
click at [599, 283] on div "*******" at bounding box center [591, 285] width 47 height 16
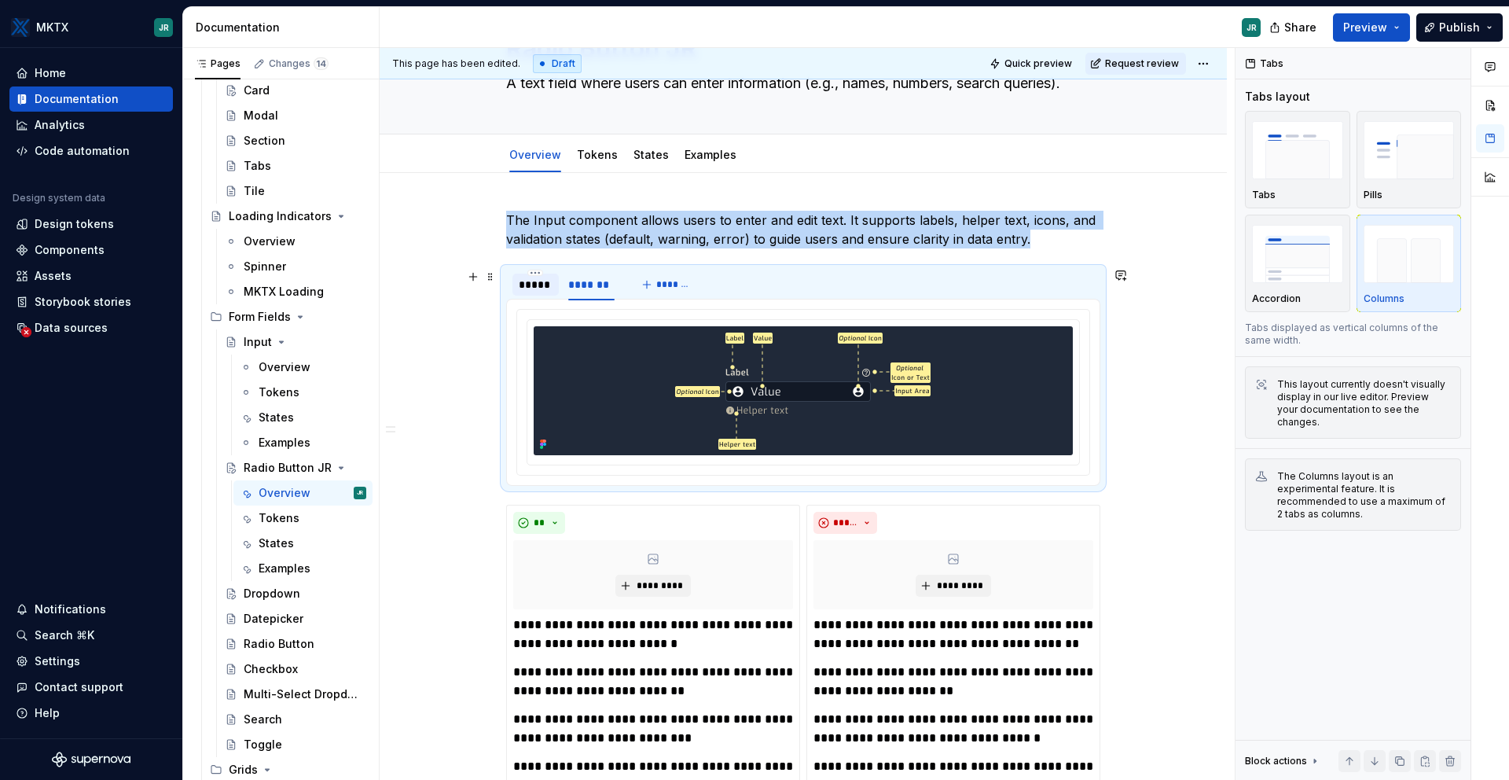
click at [542, 288] on div "*****" at bounding box center [536, 285] width 34 height 16
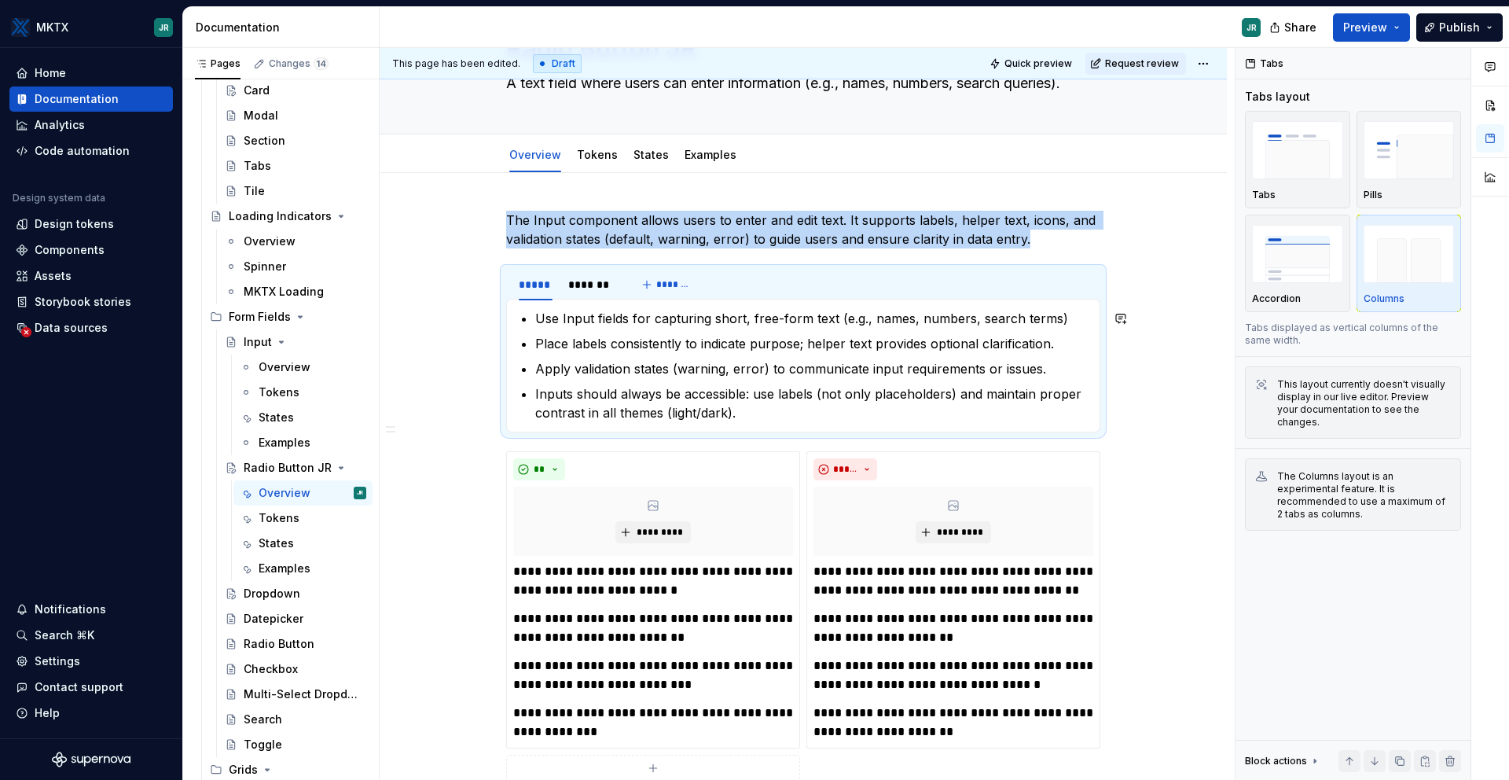
click at [612, 358] on ul "Use Input fields for capturing short, free-form text (e.g., names, numbers, sea…" at bounding box center [812, 365] width 555 height 113
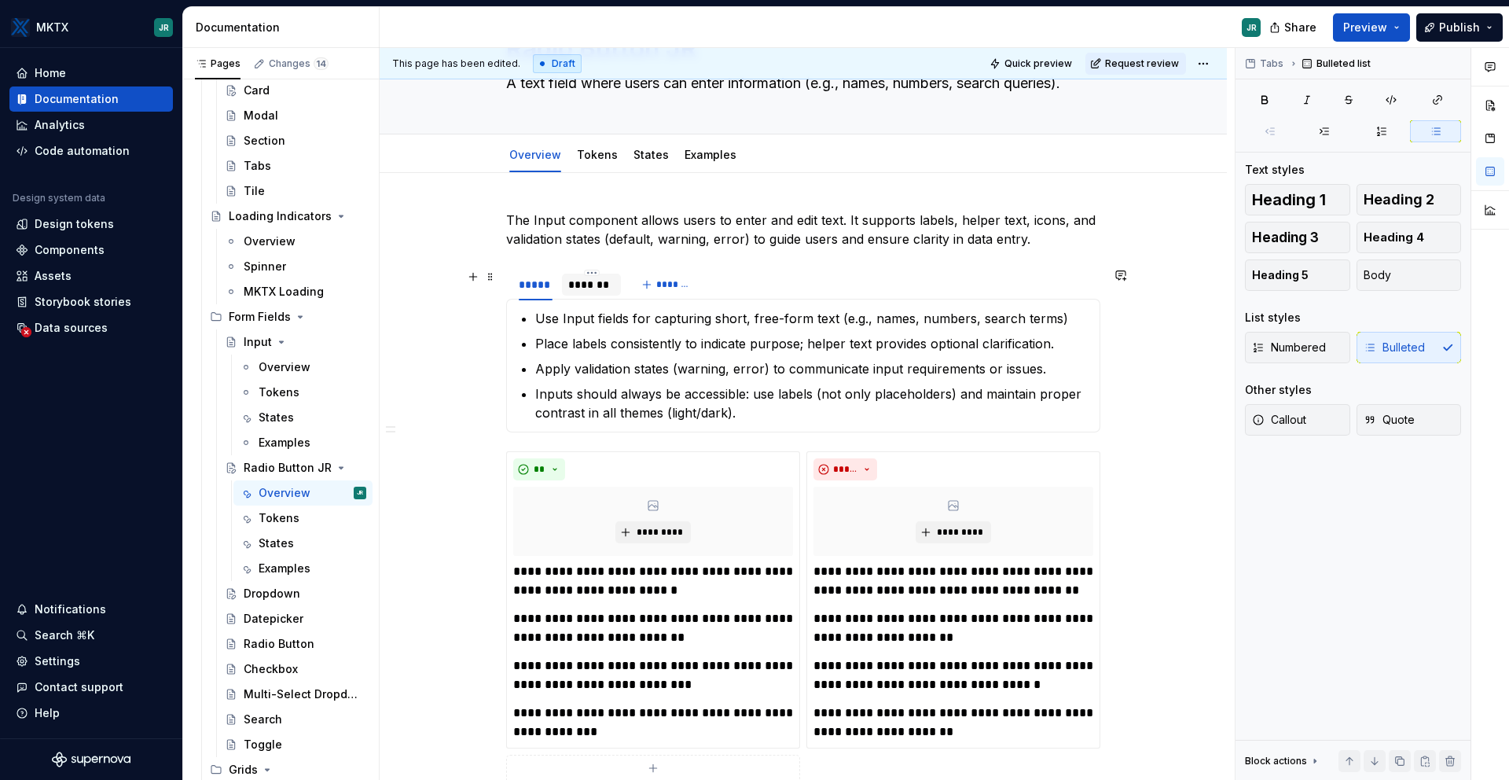
click at [591, 285] on div "*******" at bounding box center [591, 285] width 47 height 16
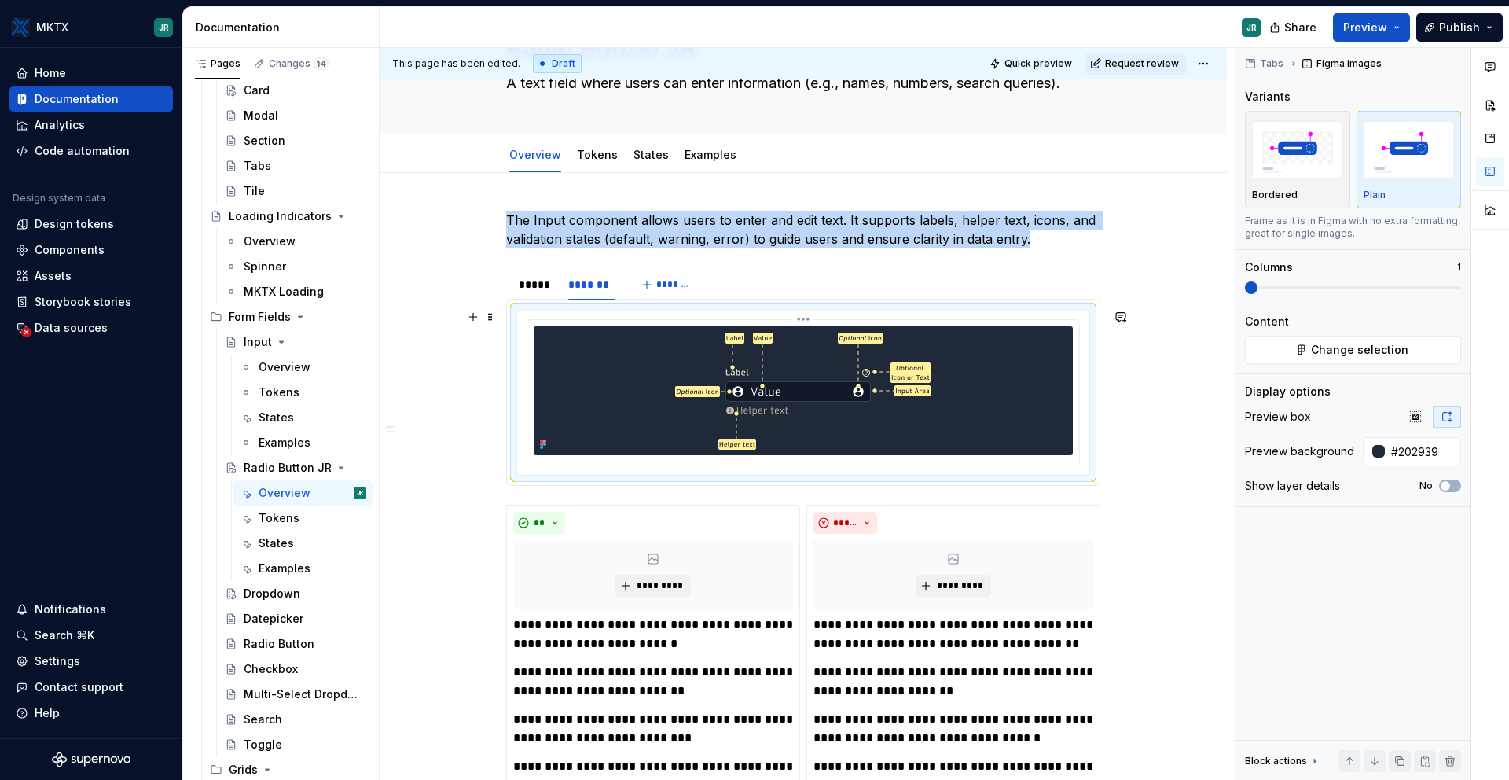
click at [667, 380] on div at bounding box center [803, 390] width 539 height 129
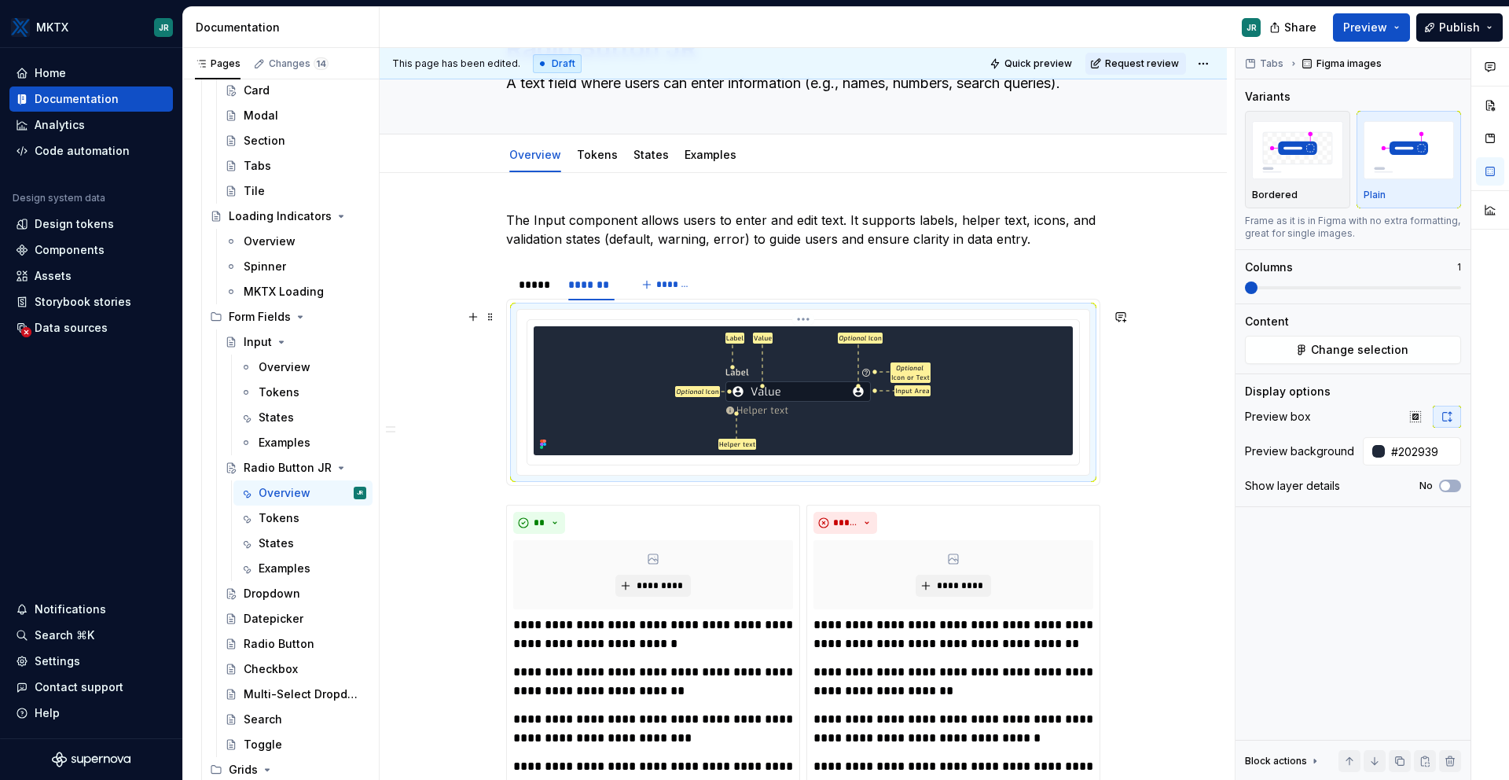
click at [667, 380] on div at bounding box center [803, 390] width 539 height 129
click at [744, 381] on img at bounding box center [803, 390] width 263 height 129
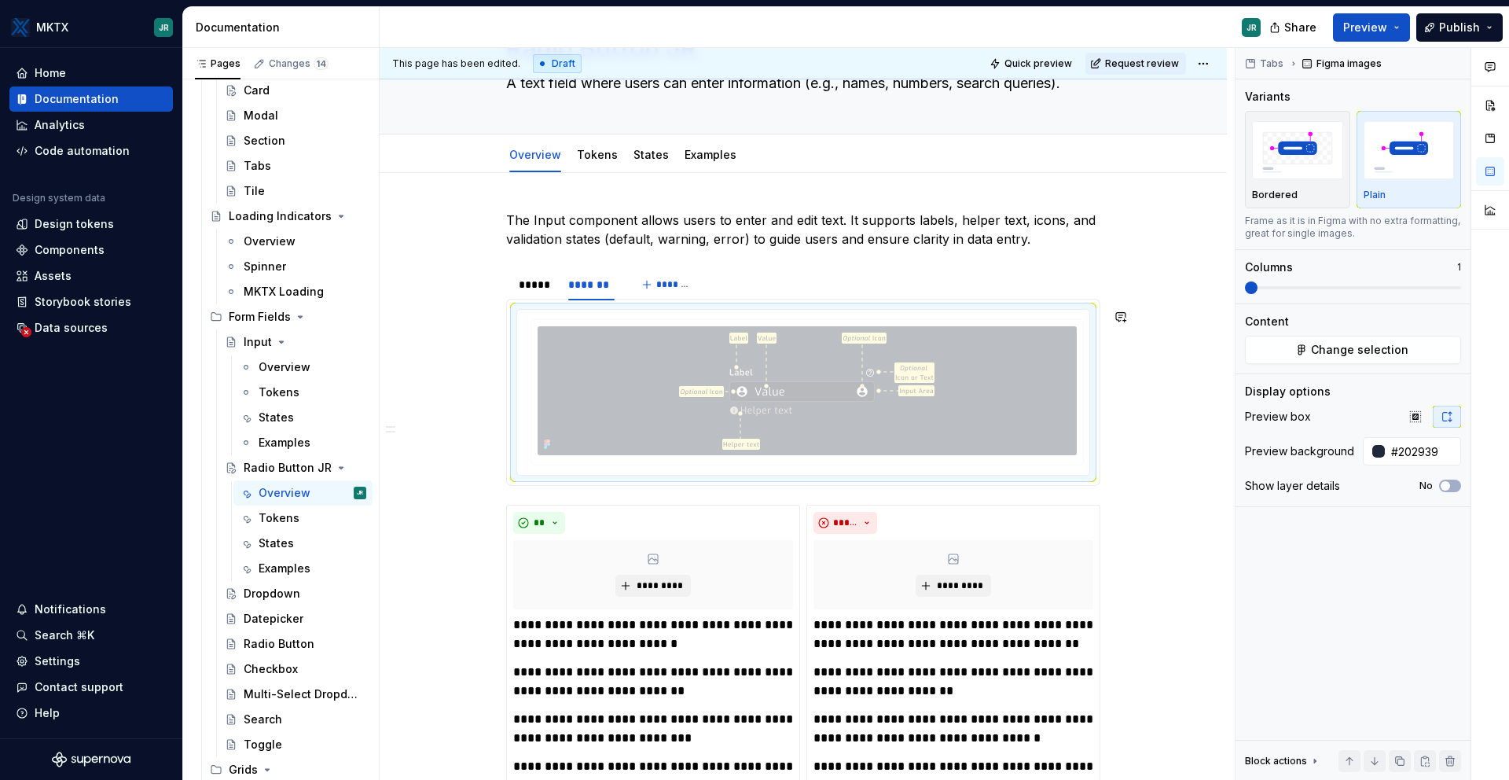
drag, startPoint x: 777, startPoint y: 381, endPoint x: 760, endPoint y: 385, distance: 17.0
click at [760, 385] on body "MKTX JR Home Documentation Analytics Code automation Design system data Design …" at bounding box center [754, 390] width 1509 height 780
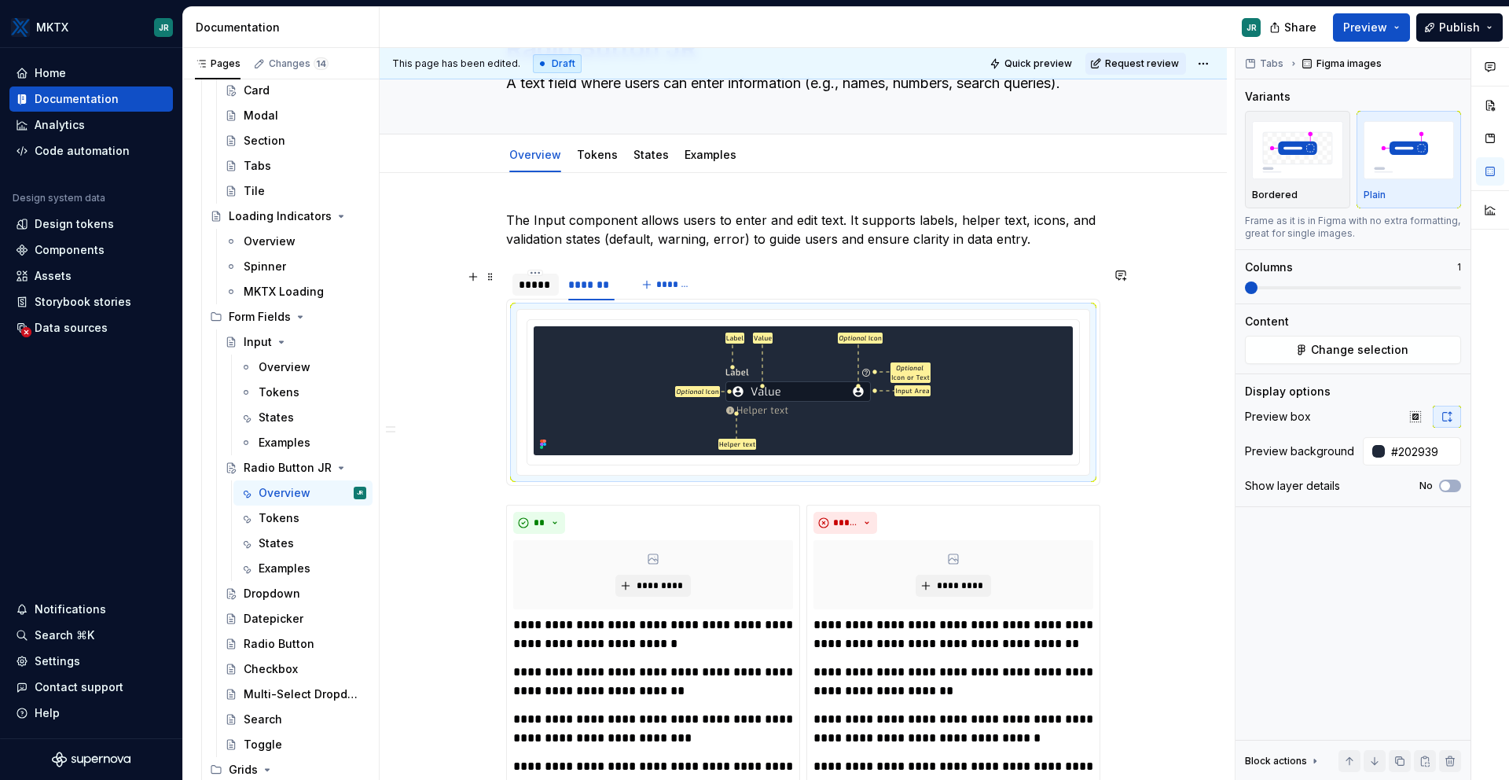
click at [553, 285] on div "*****" at bounding box center [536, 285] width 34 height 16
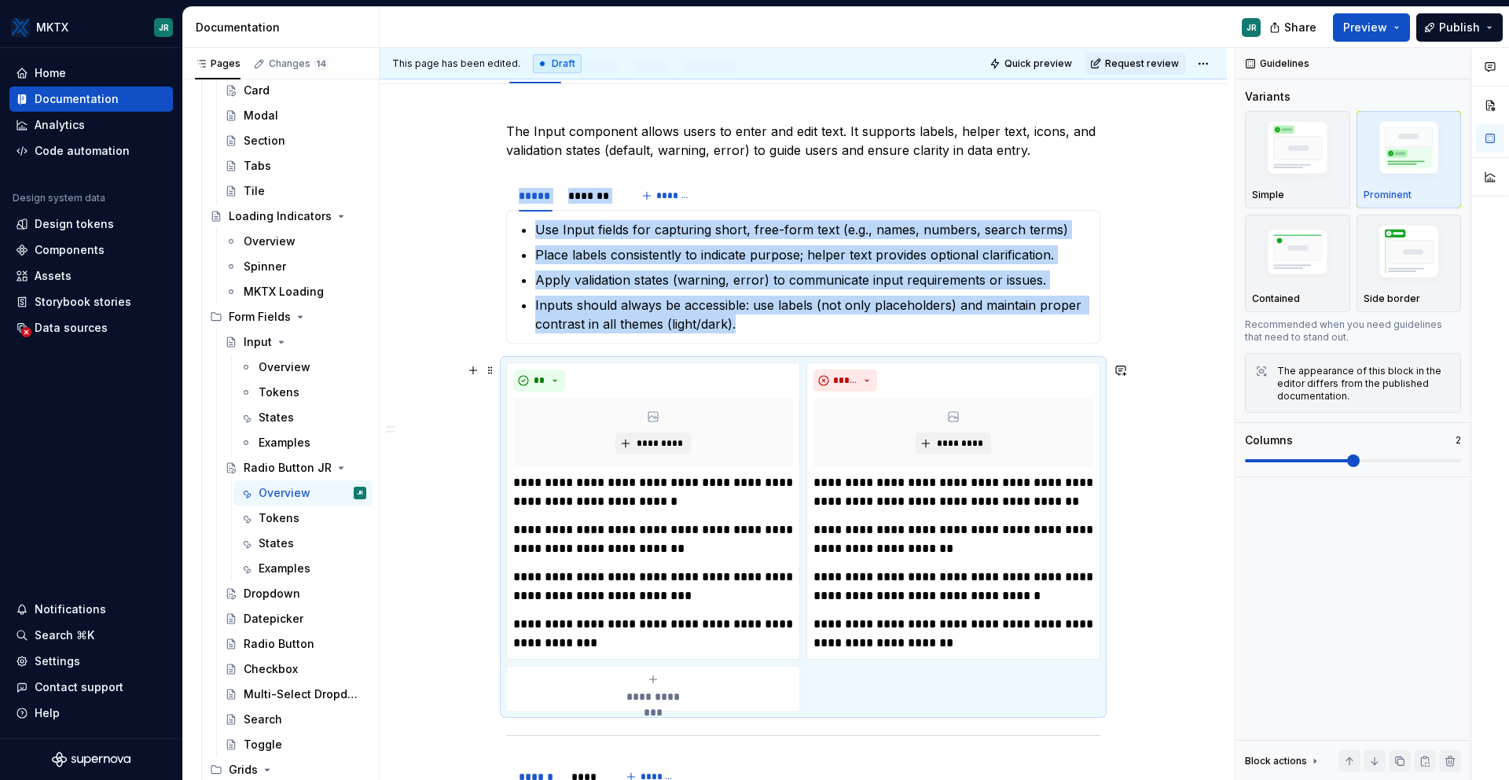
scroll to position [195, 0]
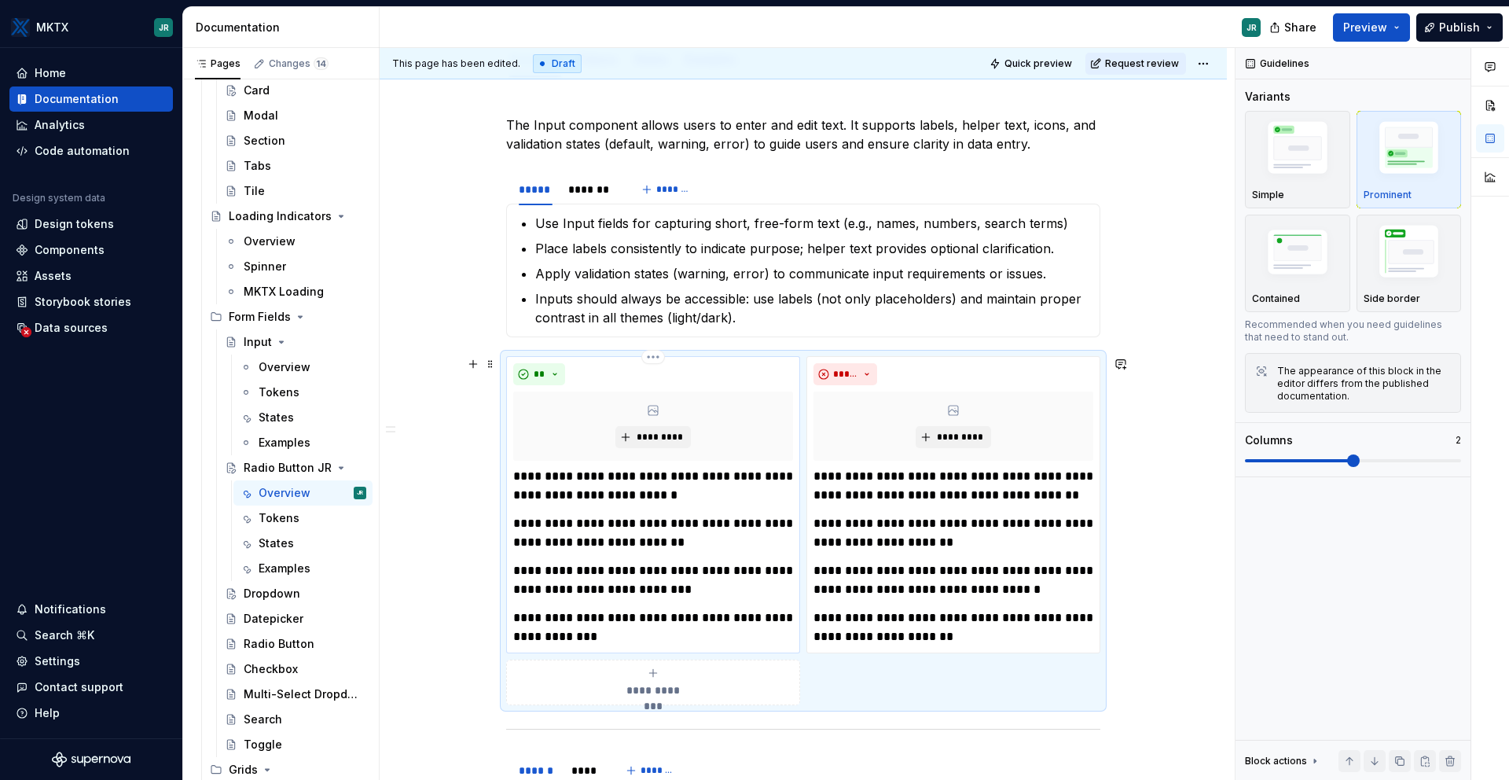
click at [622, 513] on div "**********" at bounding box center [653, 556] width 280 height 179
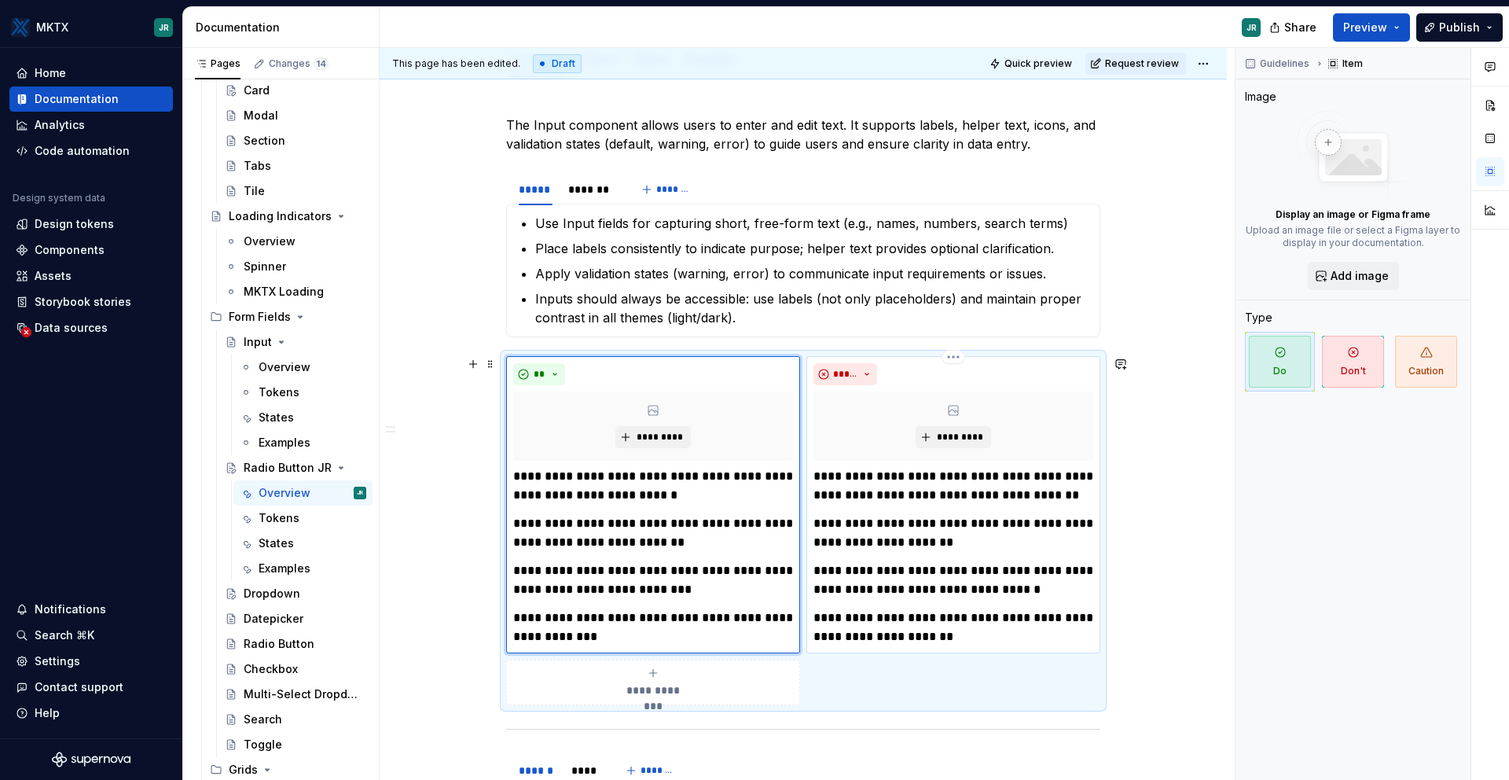
click at [869, 520] on p "**********" at bounding box center [954, 533] width 280 height 38
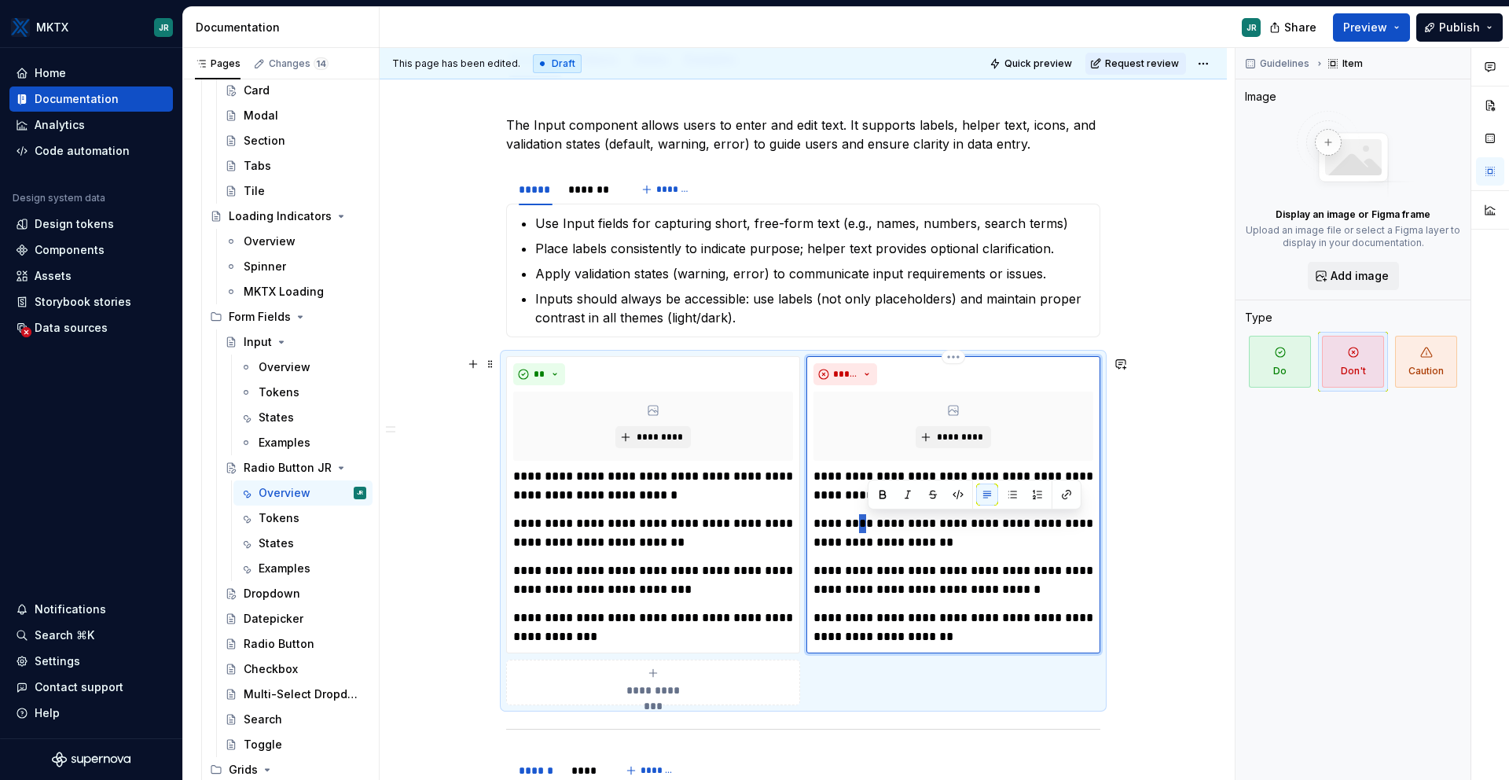
click at [869, 520] on p "**********" at bounding box center [954, 533] width 280 height 38
click at [862, 573] on p "**********" at bounding box center [954, 580] width 280 height 38
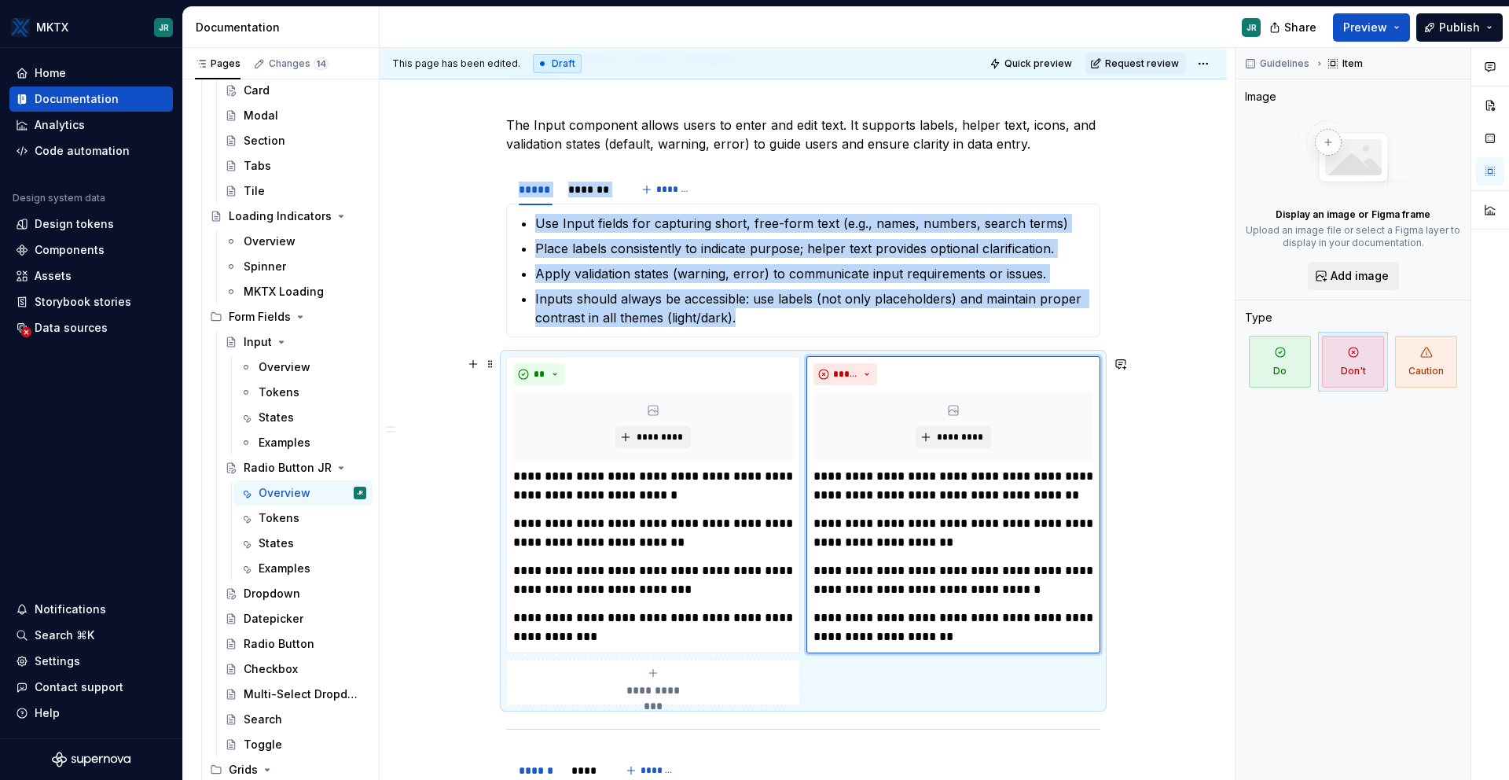
click at [683, 630] on div "**********" at bounding box center [653, 682] width 280 height 31
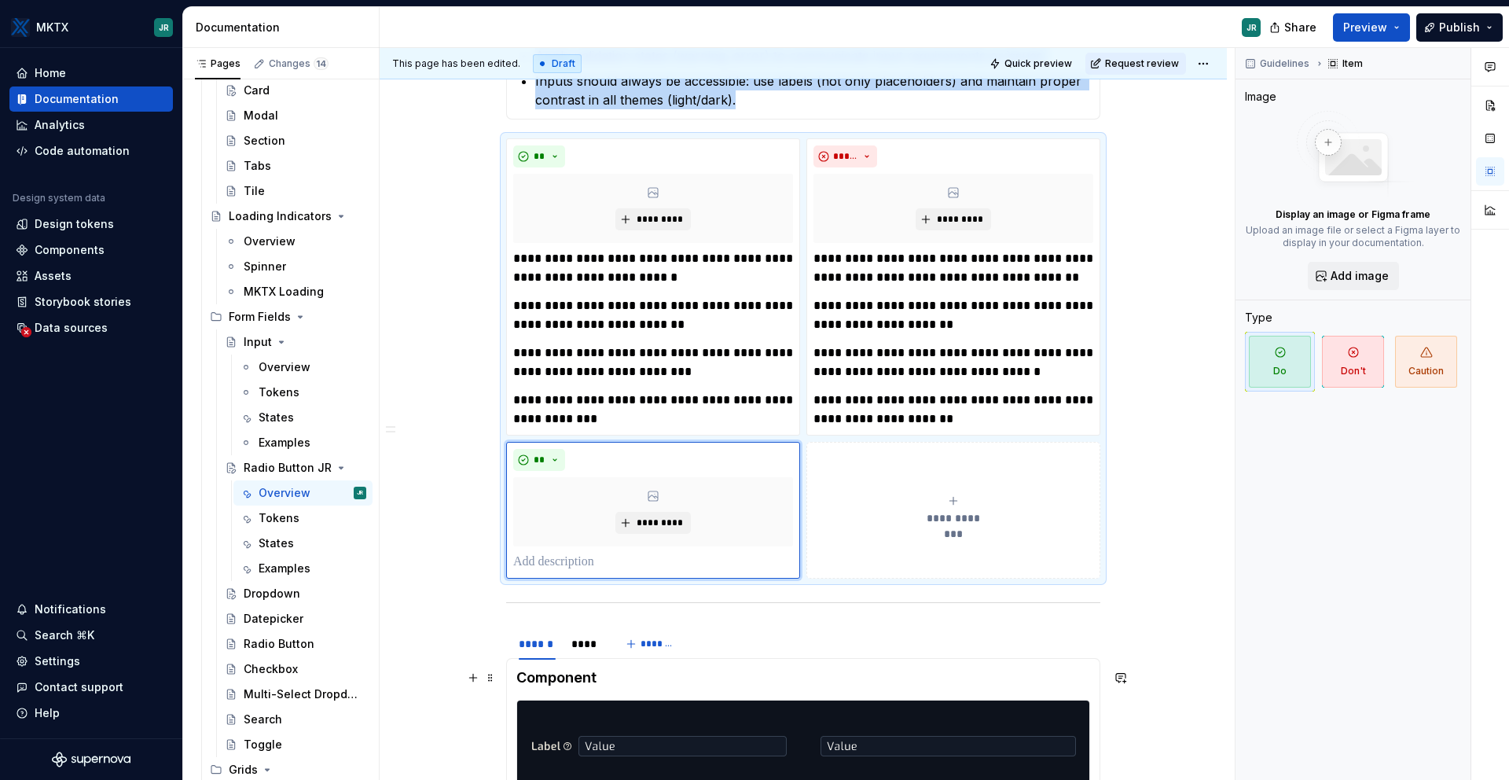
scroll to position [416, 0]
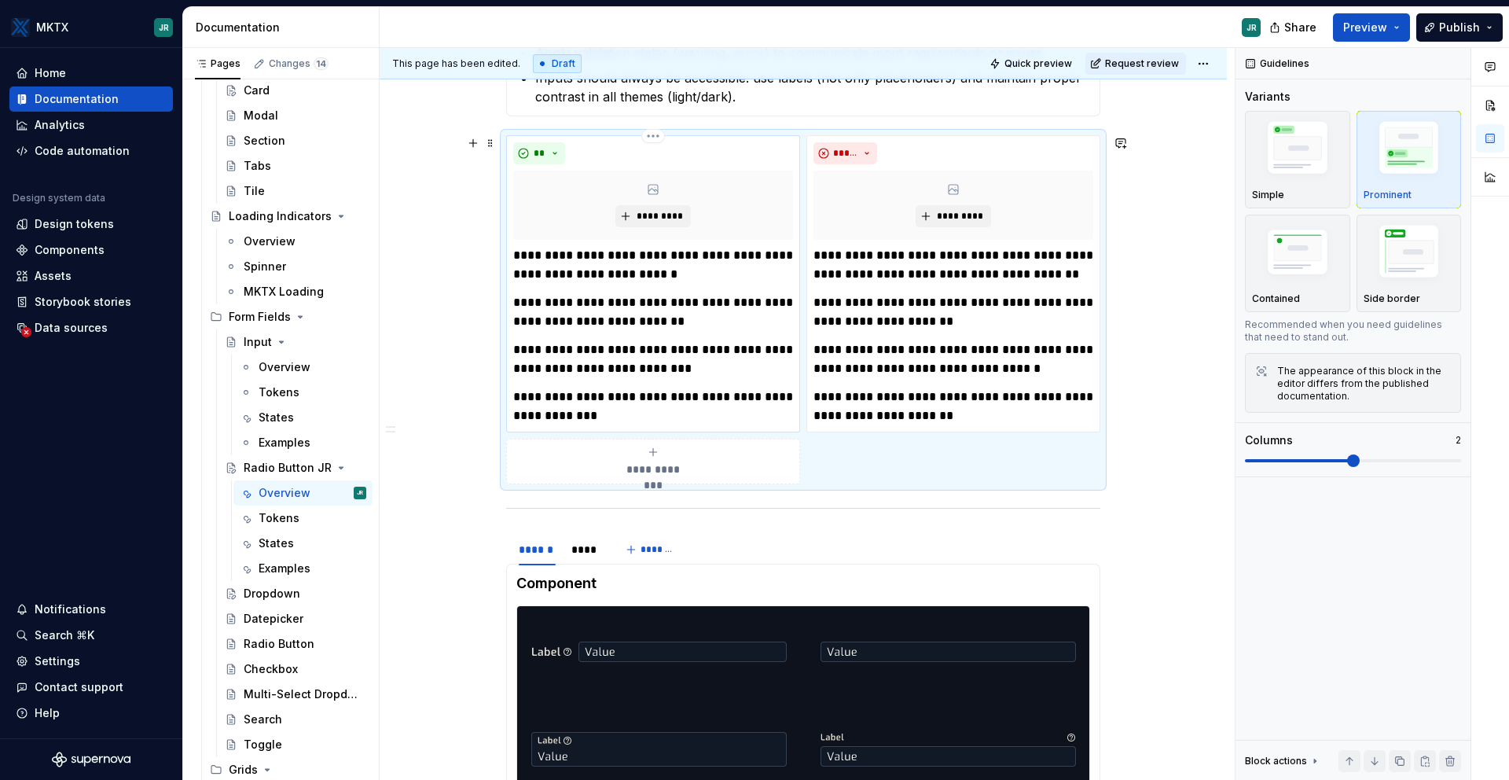
click at [539, 367] on p "**********" at bounding box center [653, 359] width 280 height 38
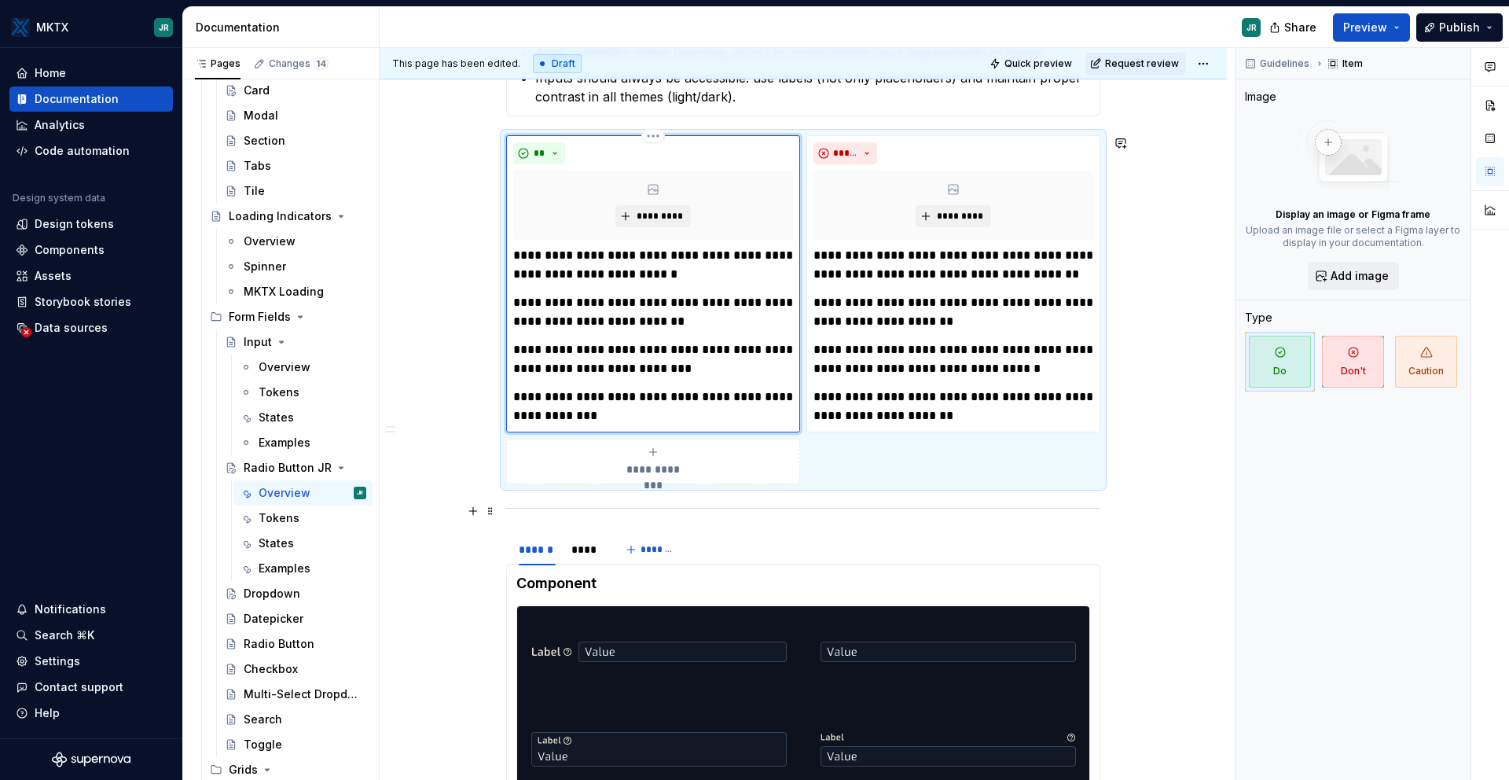
scroll to position [605, 0]
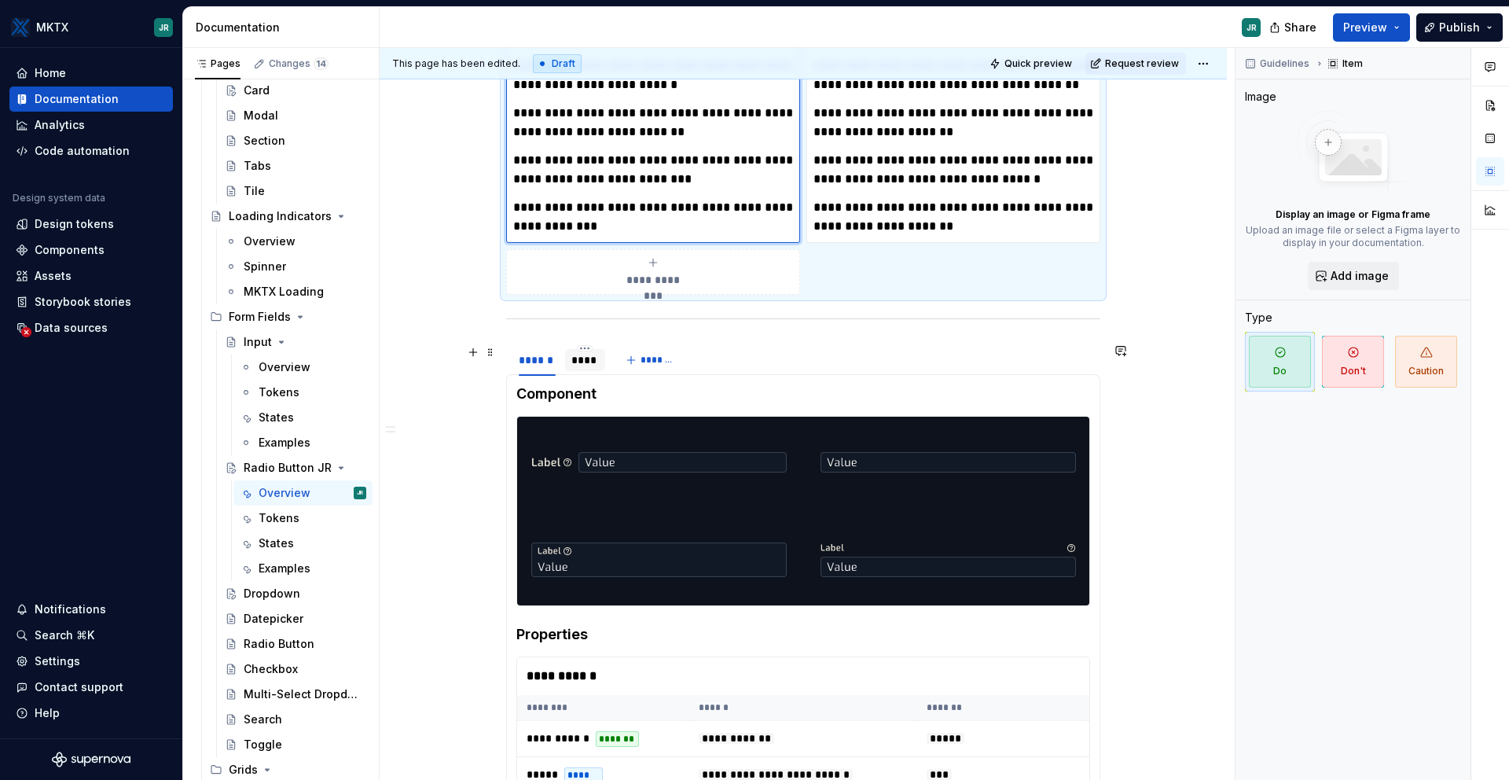
click at [586, 359] on div "****" at bounding box center [585, 360] width 28 height 16
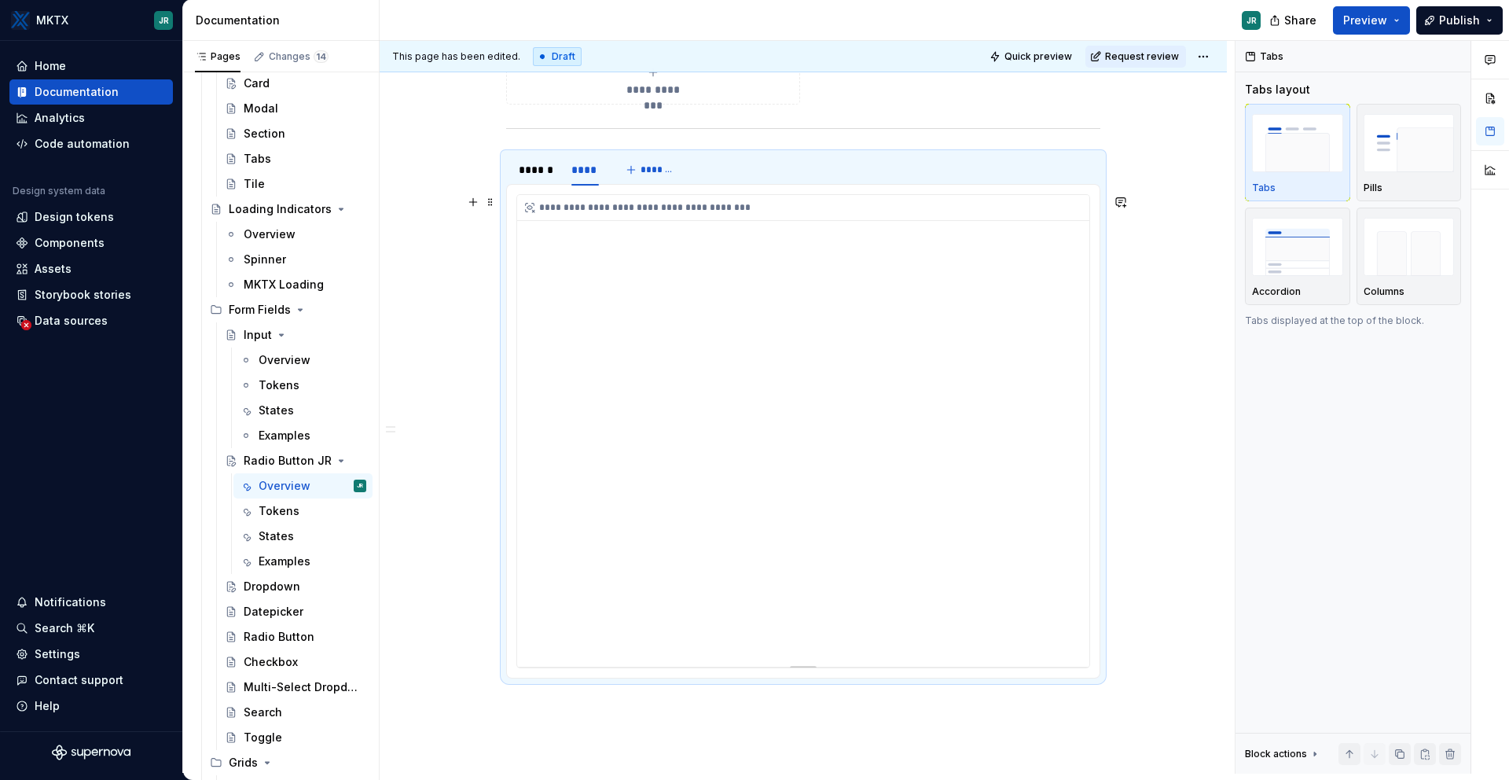
scroll to position [781, 0]
click at [932, 359] on div "**********" at bounding box center [803, 438] width 572 height 472
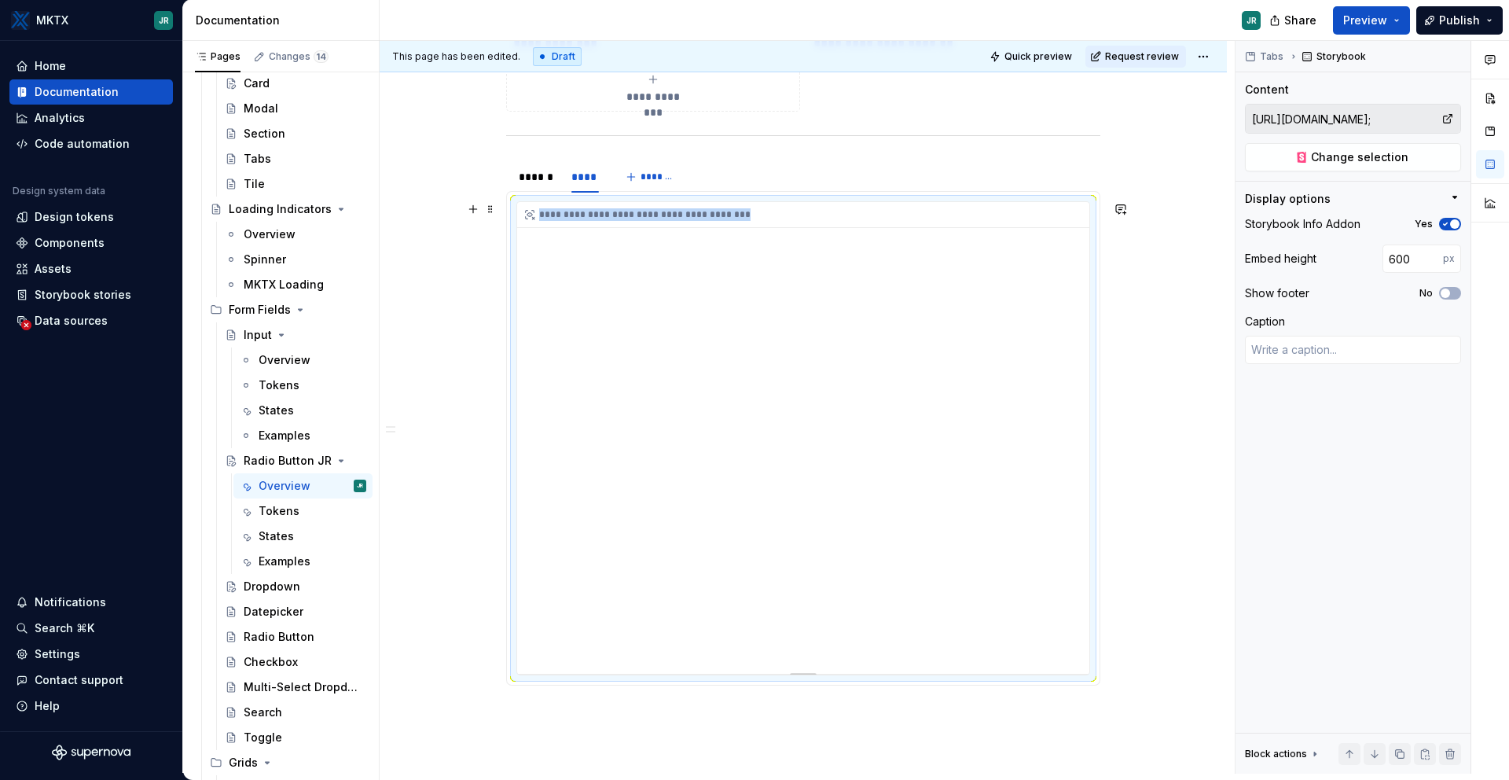
click at [932, 359] on div "**********" at bounding box center [803, 438] width 572 height 472
click at [1185, 156] on span "Change selection" at bounding box center [1359, 157] width 97 height 16
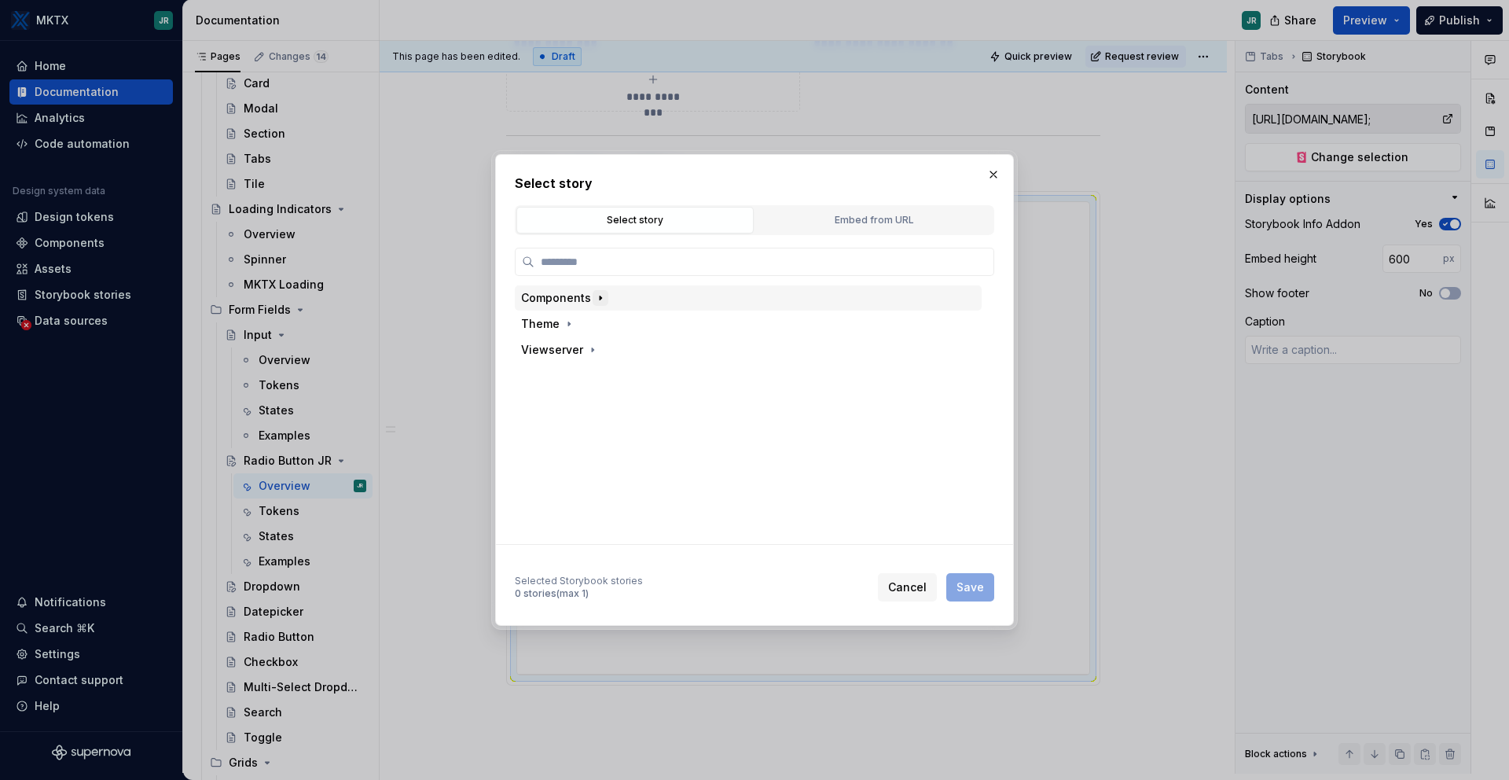
click at [594, 292] on icon "button" at bounding box center [600, 298] width 13 height 13
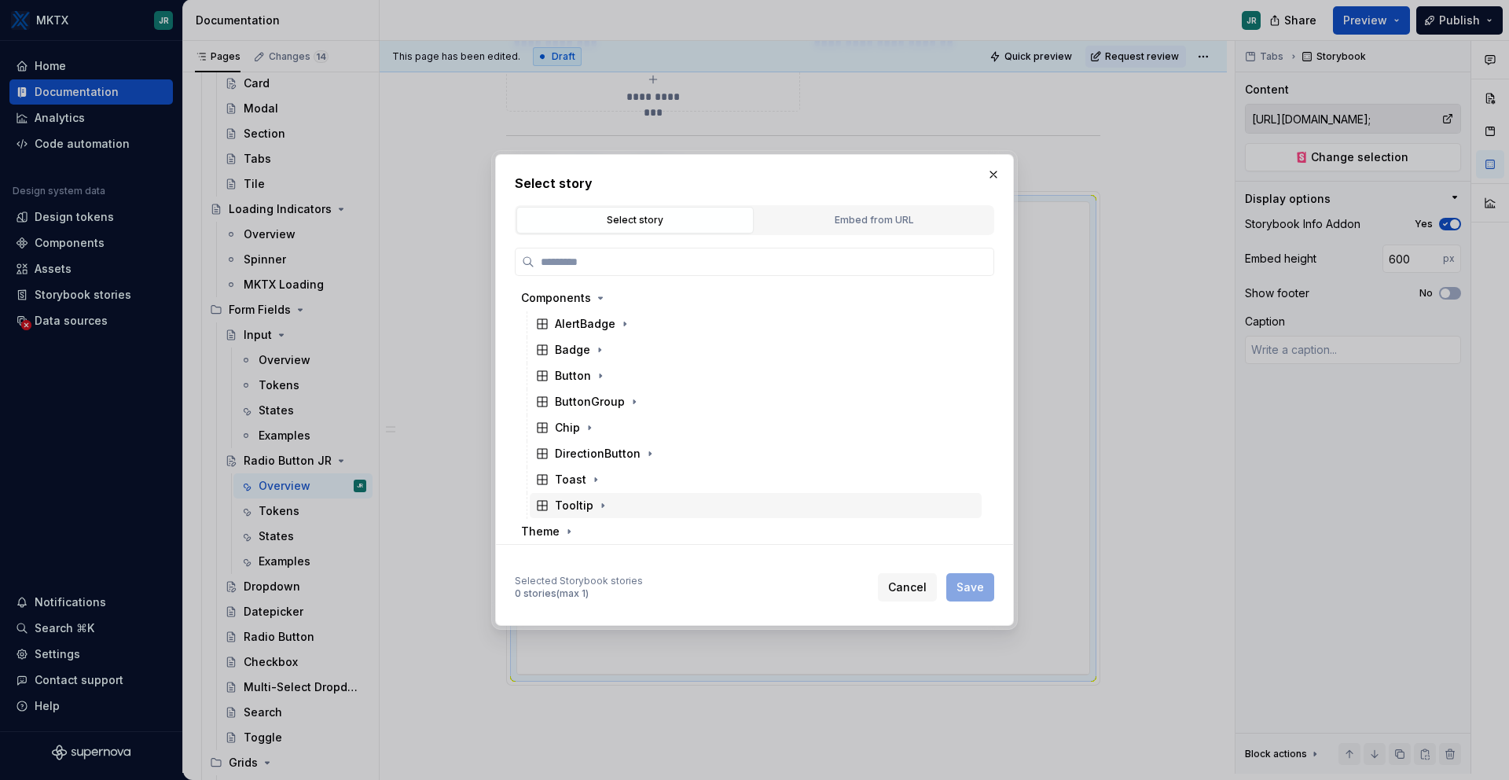
scroll to position [30, 0]
click at [592, 527] on icon "button" at bounding box center [592, 527] width 13 height 13
click at [644, 425] on icon "button" at bounding box center [650, 426] width 13 height 13
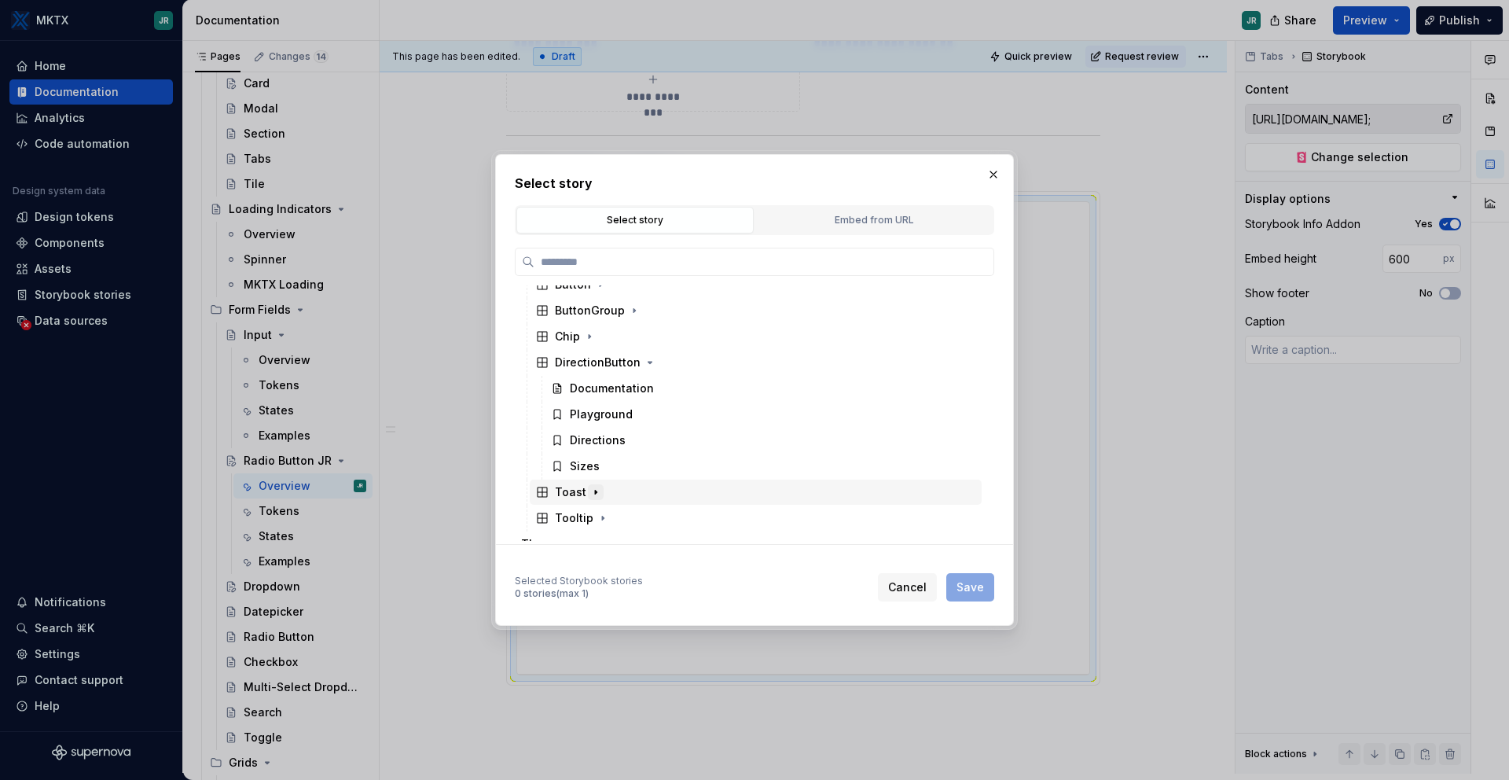
scroll to position [0, 0]
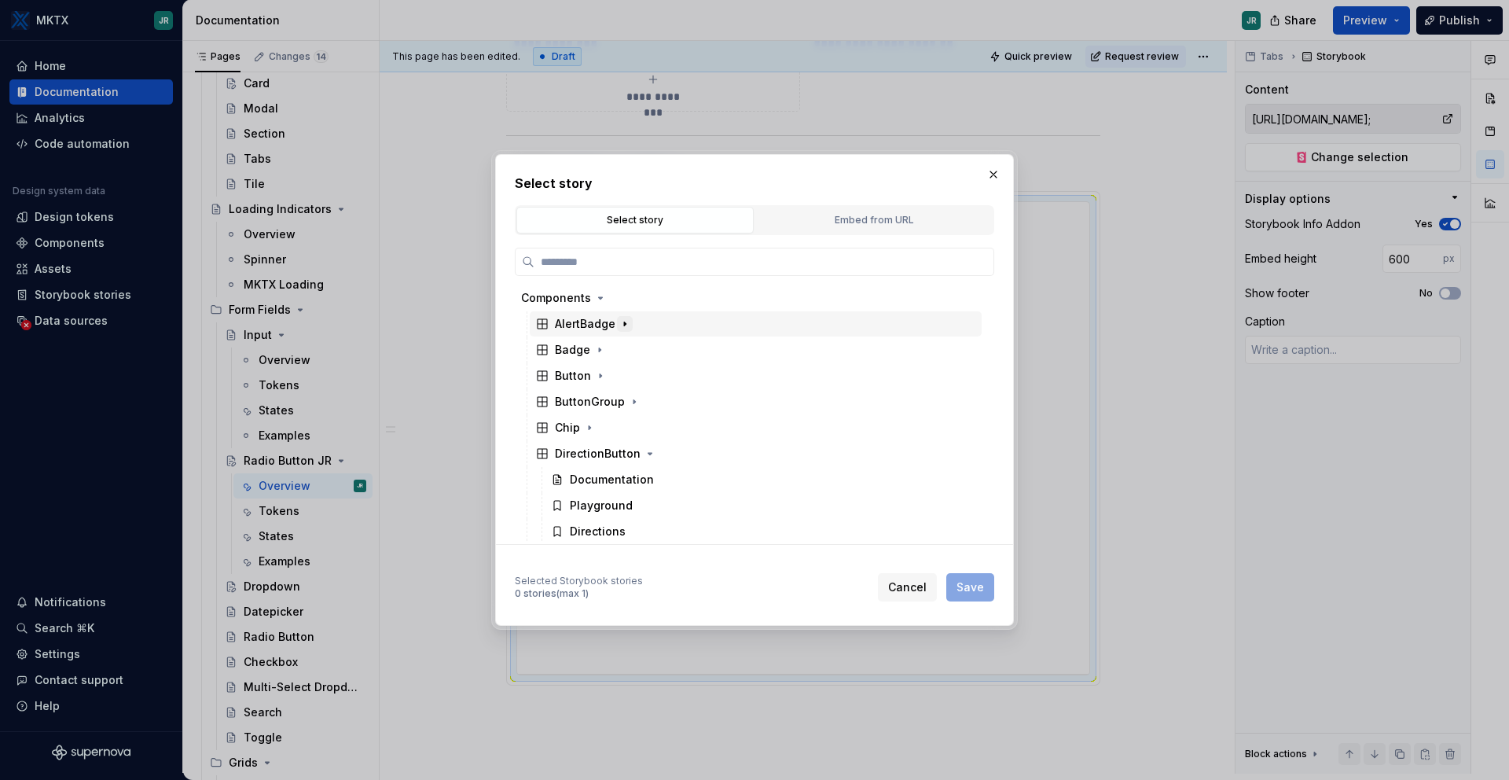
click at [628, 321] on icon "button" at bounding box center [625, 324] width 13 height 13
click at [627, 321] on icon "button" at bounding box center [625, 324] width 13 height 13
click at [840, 218] on div "Embed from URL" at bounding box center [874, 220] width 226 height 16
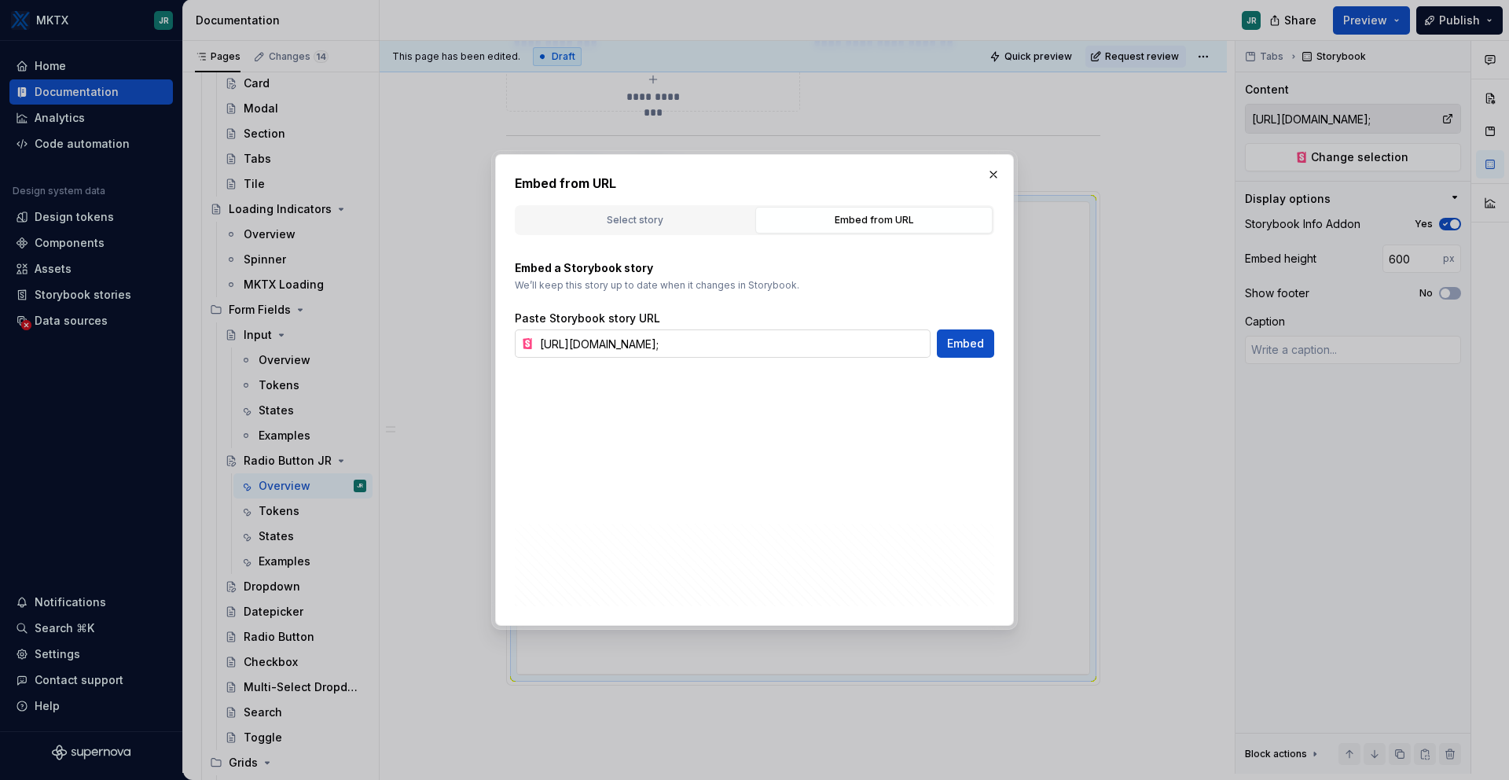
click at [857, 342] on input "[URL][DOMAIN_NAME];" at bounding box center [732, 343] width 397 height 28
click at [806, 346] on input "[URL][DOMAIN_NAME];" at bounding box center [732, 343] width 397 height 28
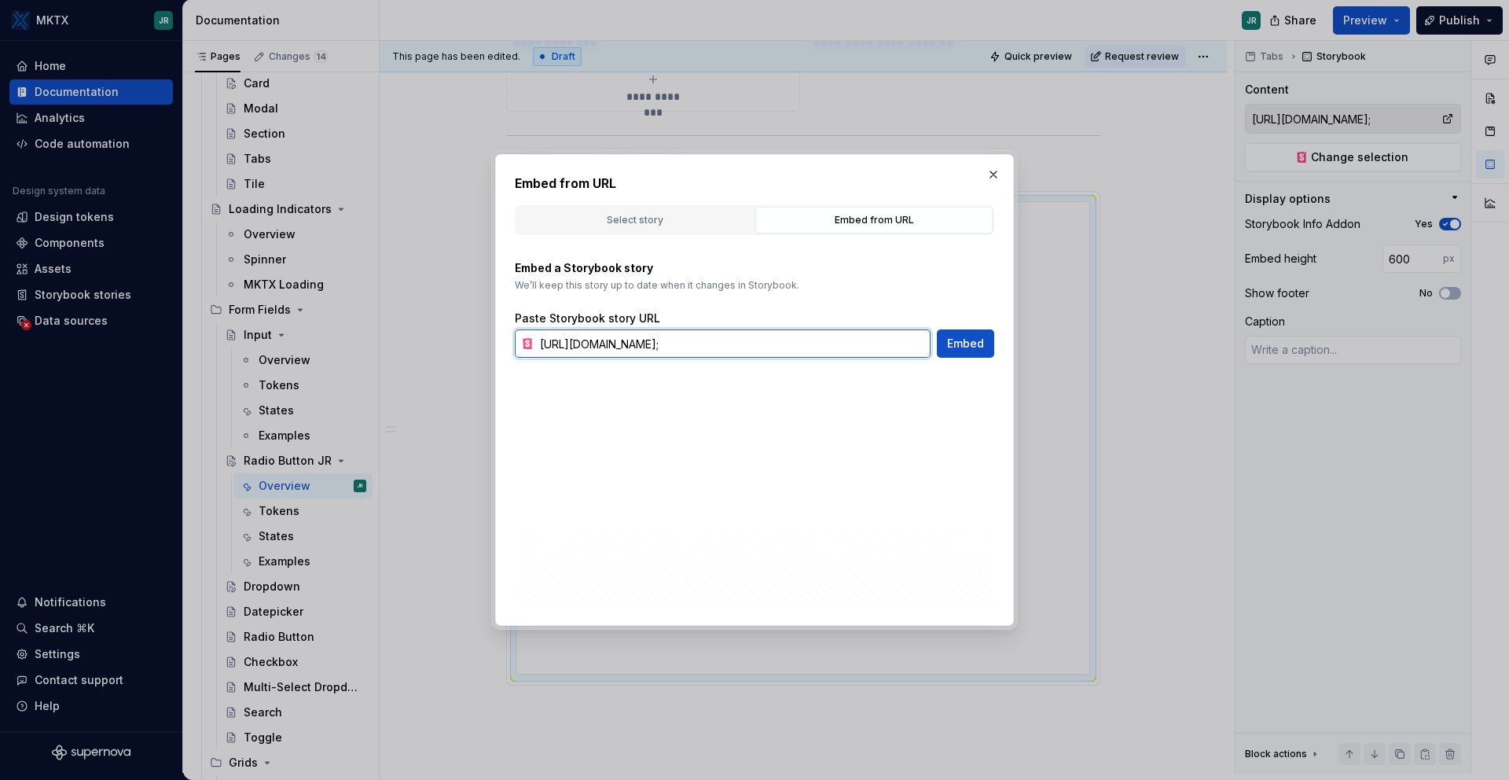
type textarea "*"
click at [807, 338] on input "[URL][DOMAIN_NAME];" at bounding box center [732, 343] width 397 height 28
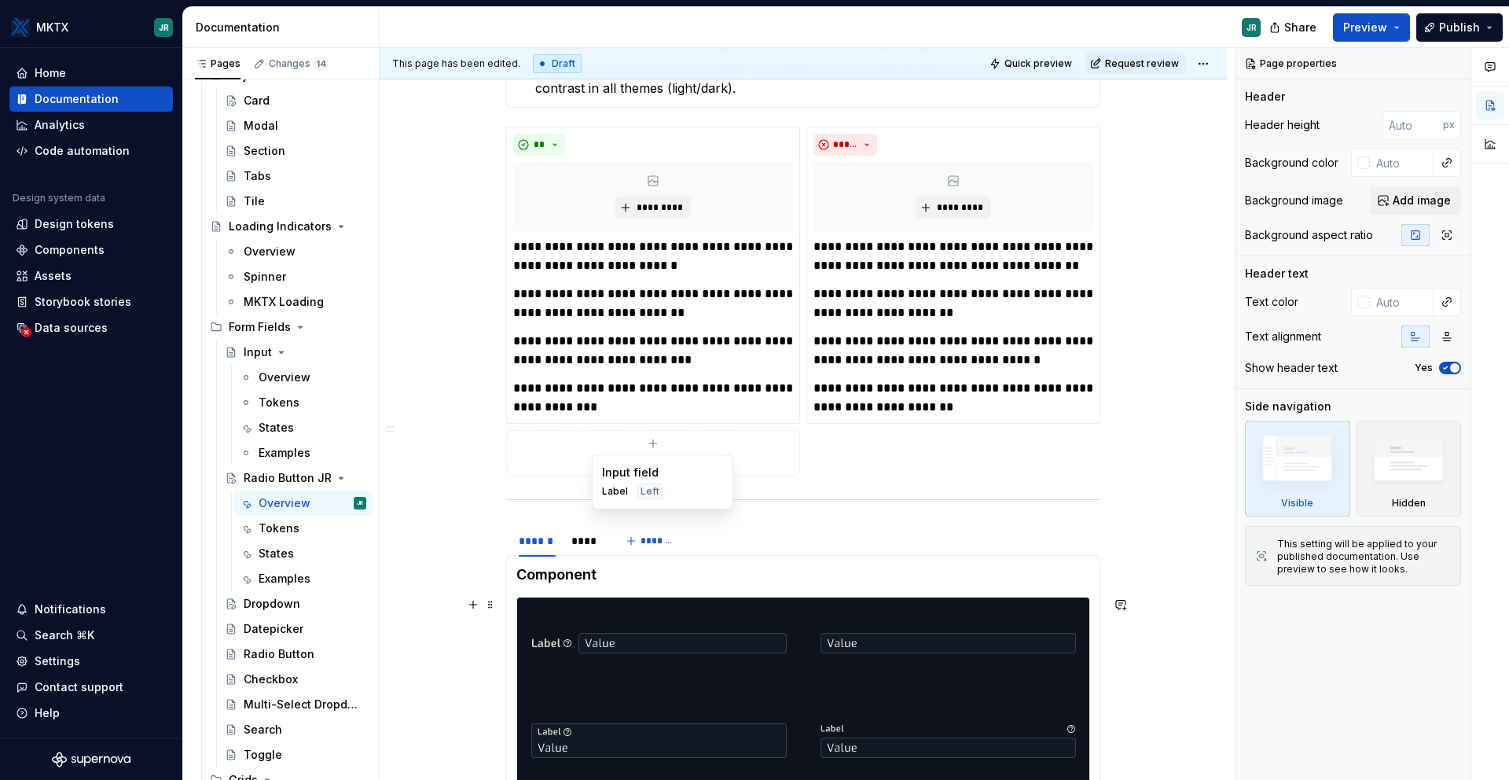
scroll to position [571, 0]
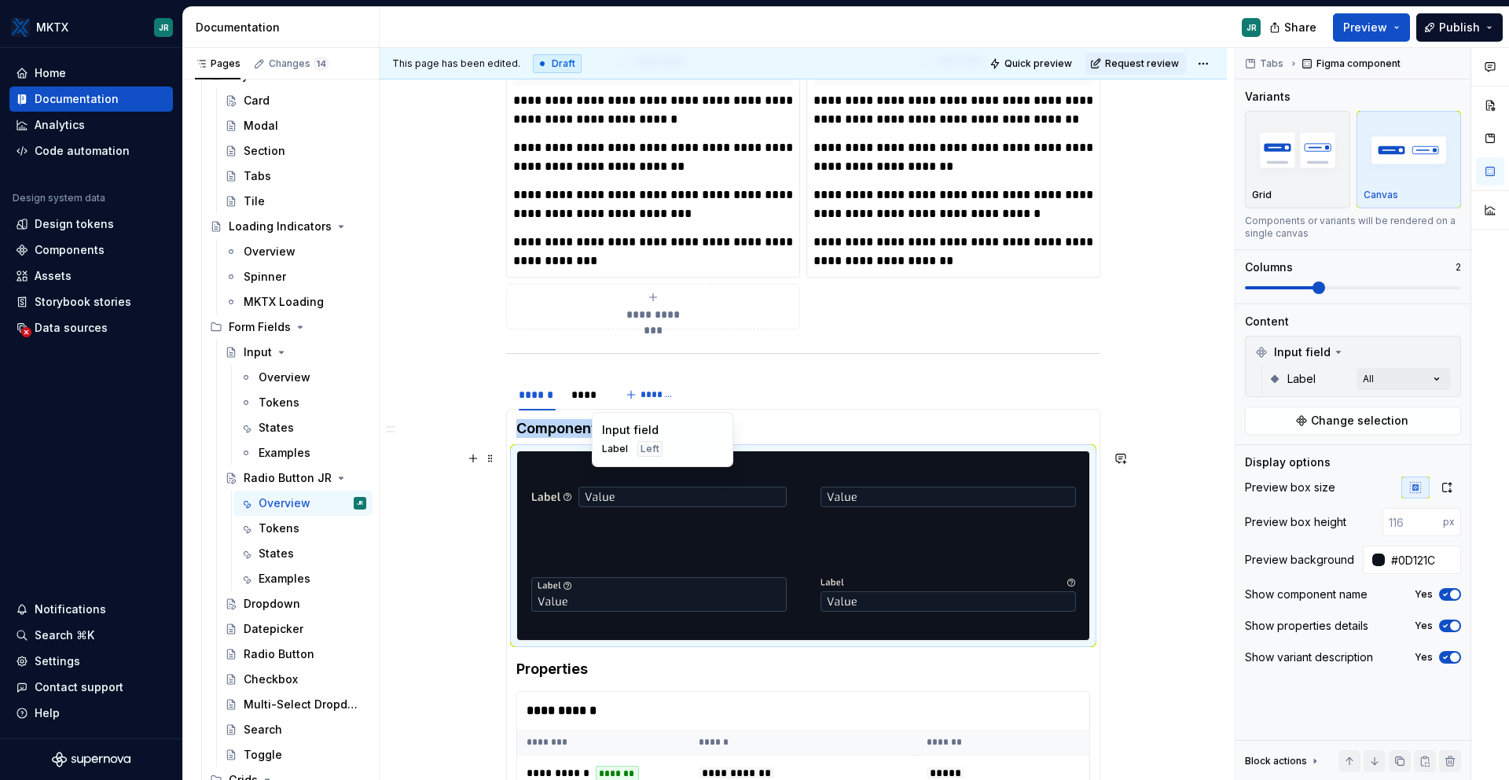
click at [799, 504] on div at bounding box center [658, 496] width 283 height 91
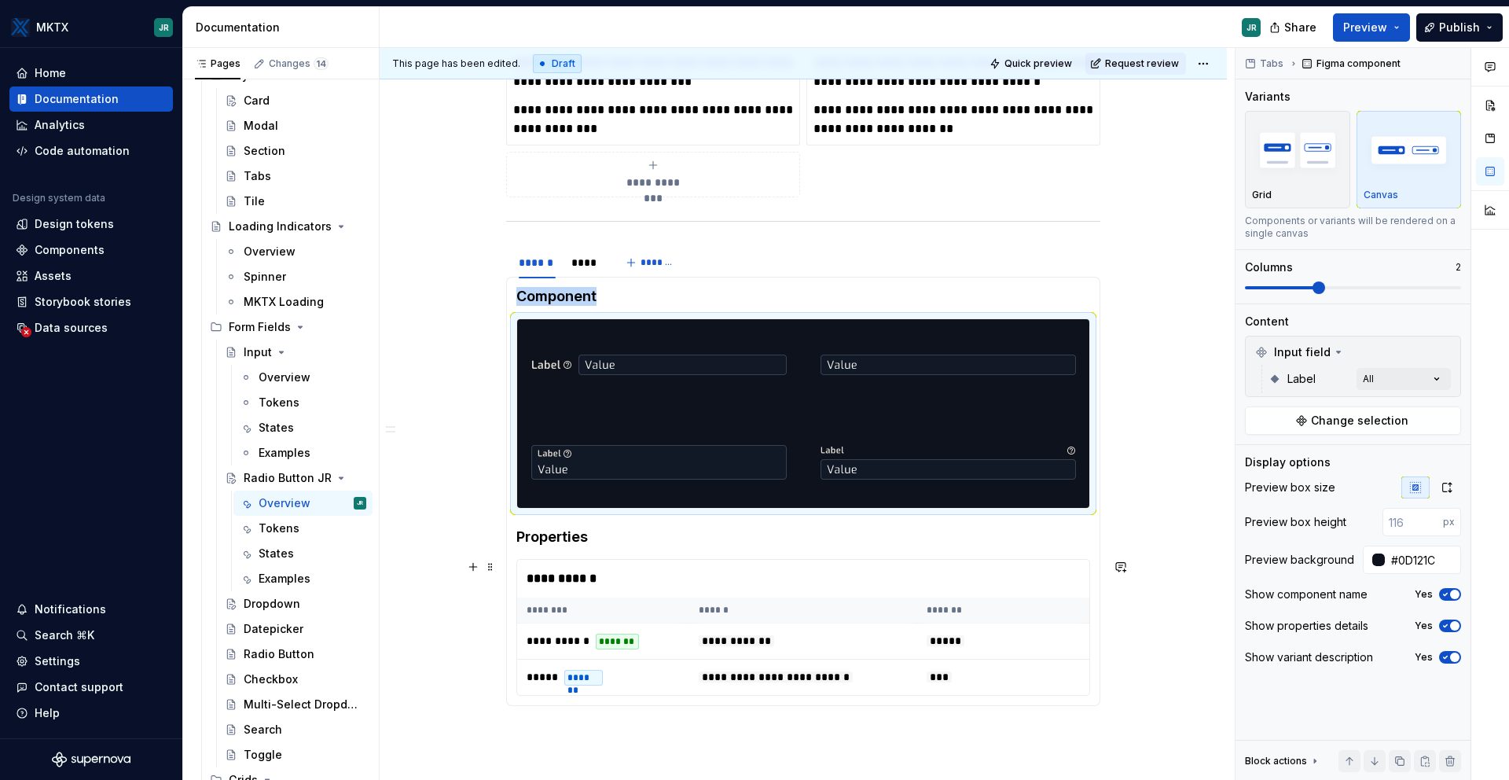
scroll to position [667, 0]
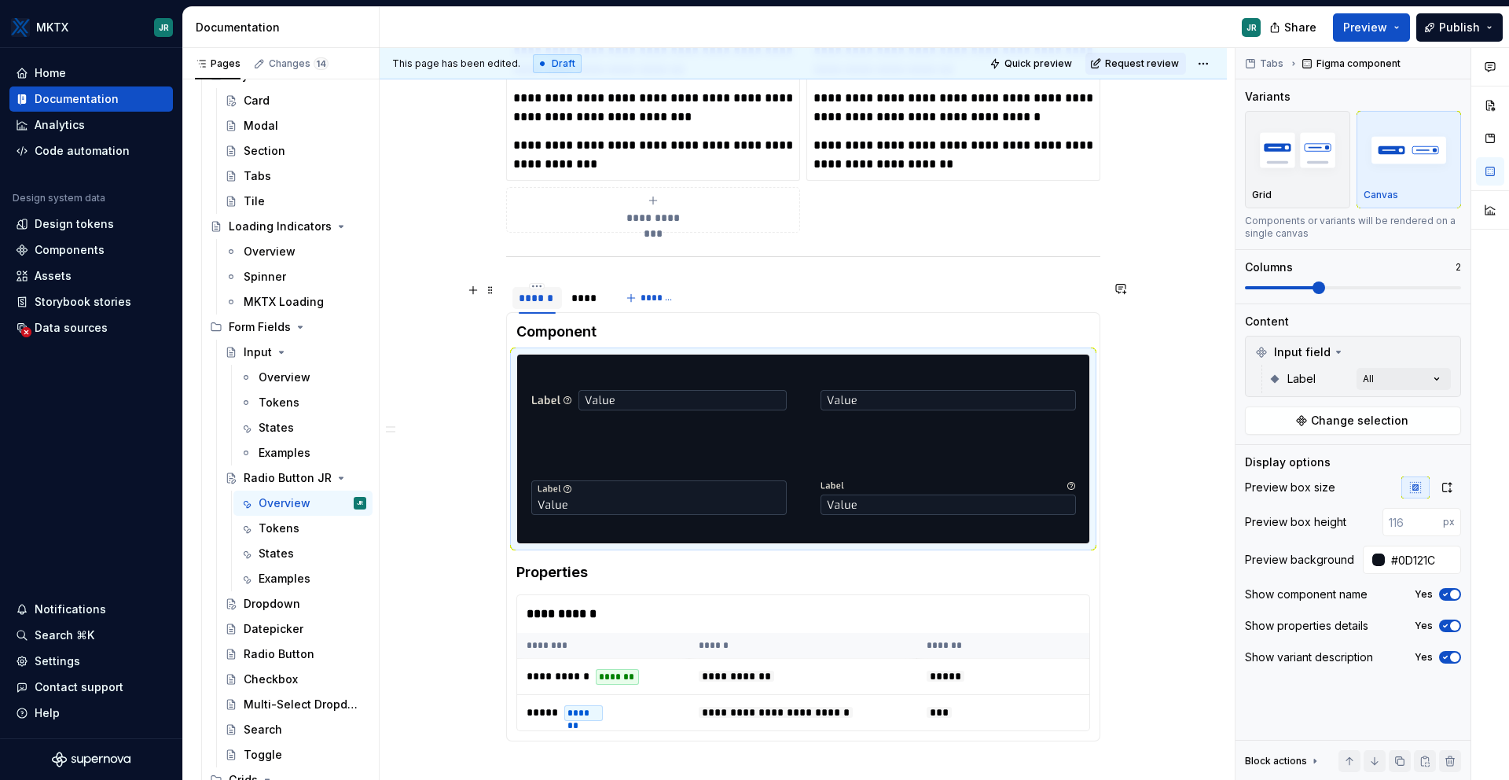
click at [552, 299] on div "******" at bounding box center [537, 298] width 37 height 16
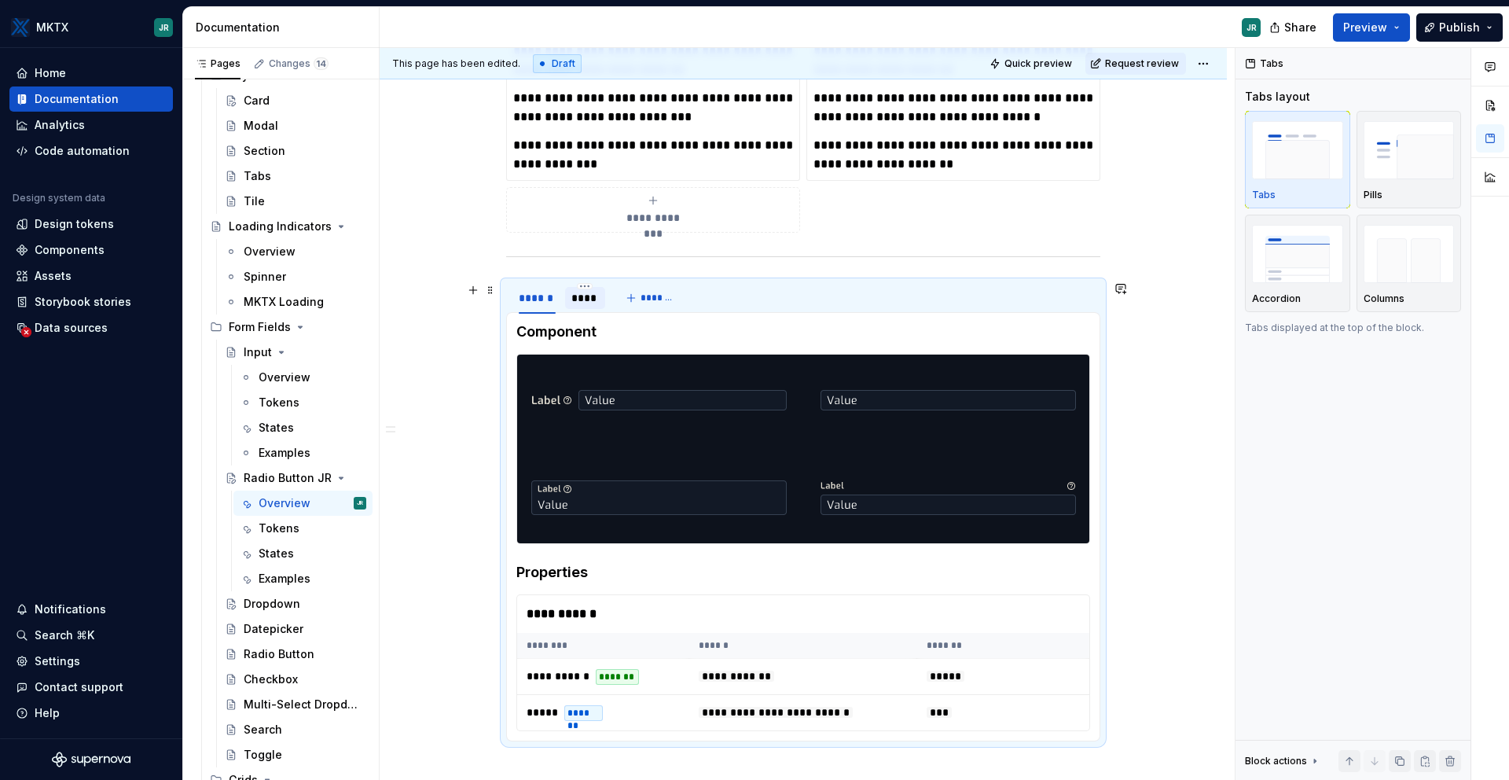
click at [590, 299] on div "****" at bounding box center [585, 298] width 28 height 16
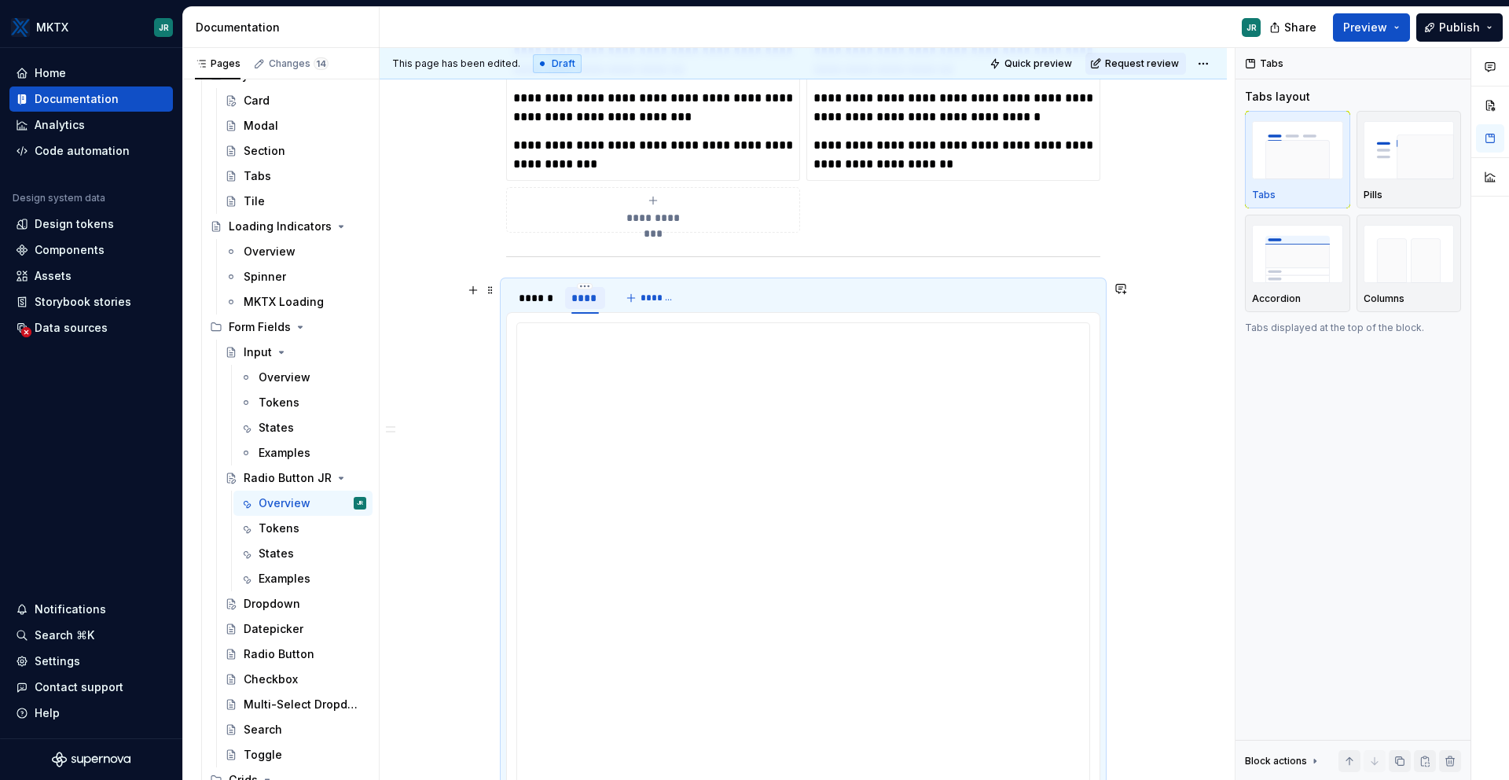
scroll to position [7, 0]
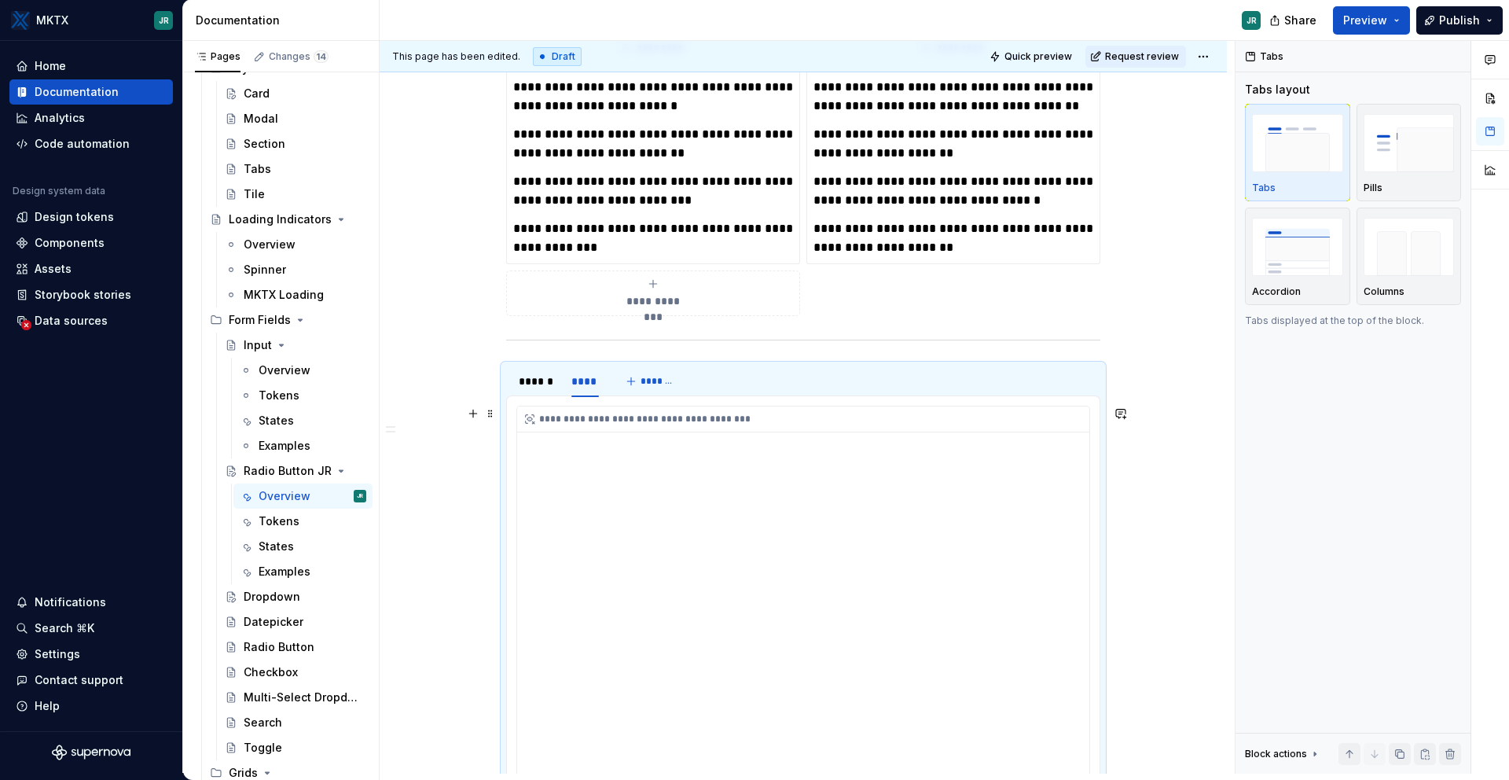
click at [794, 488] on div "**********" at bounding box center [803, 642] width 572 height 472
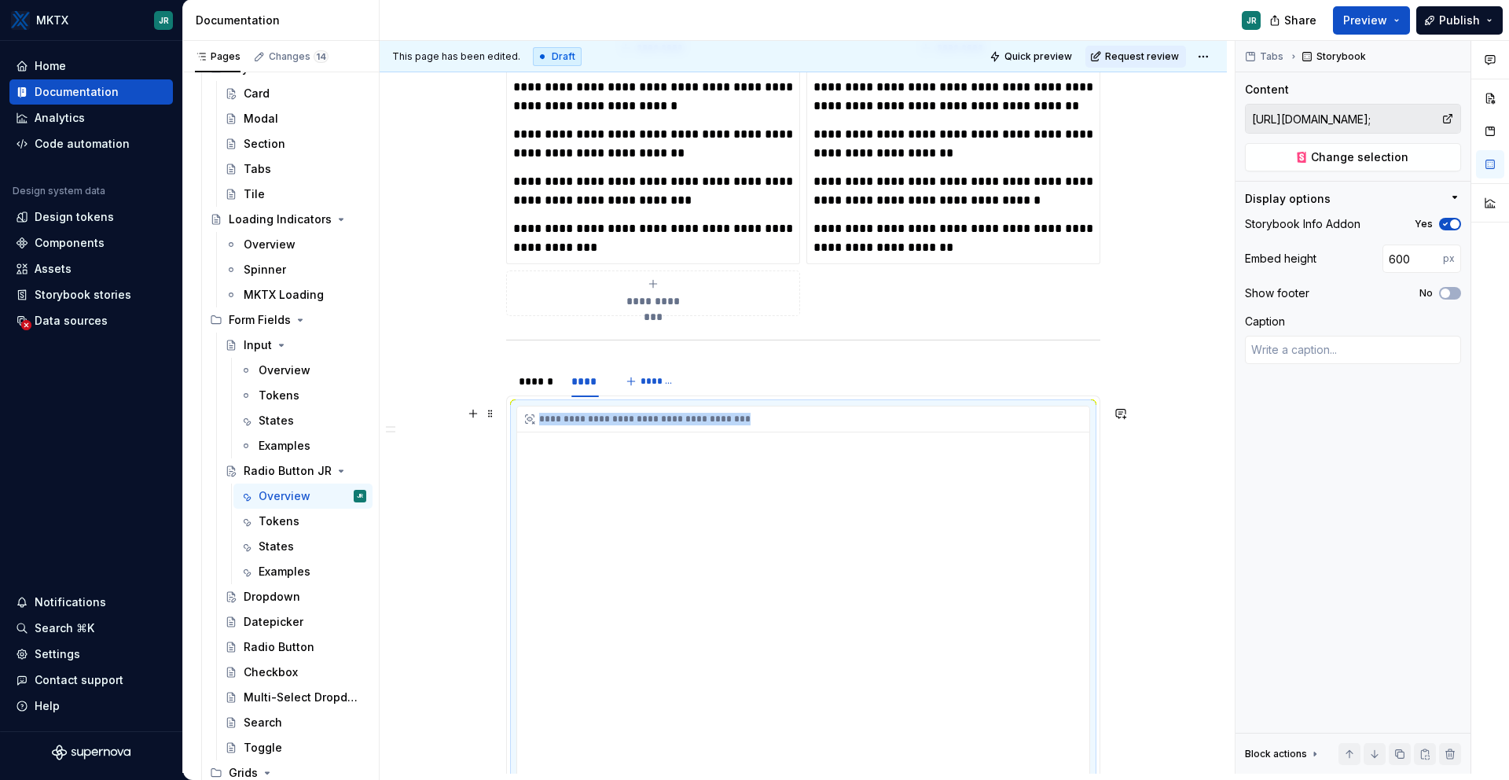
click at [794, 488] on div "**********" at bounding box center [803, 642] width 572 height 472
click at [1343, 158] on span "Change selection" at bounding box center [1359, 157] width 97 height 16
type textarea "*"
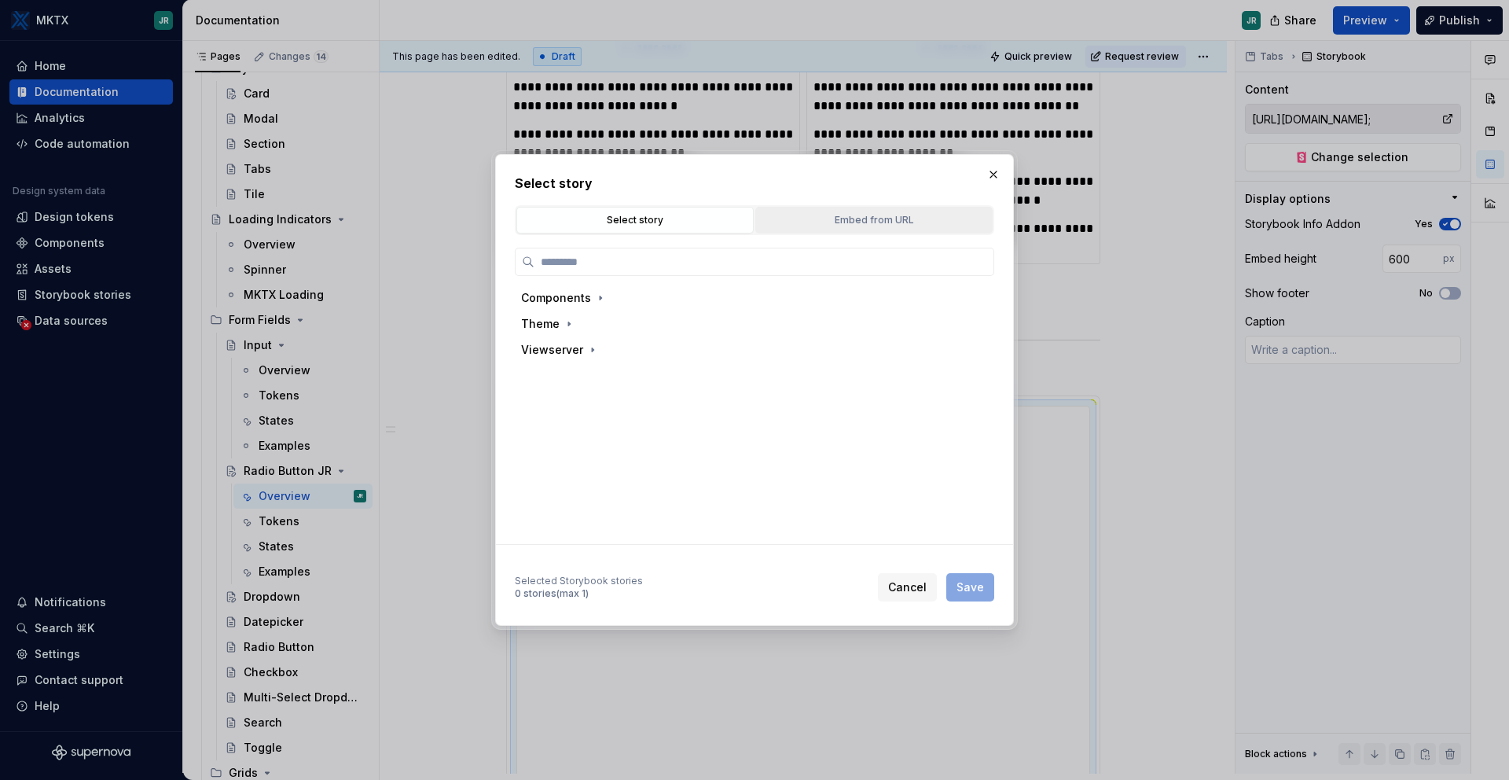
click at [869, 223] on div "Embed from URL" at bounding box center [874, 220] width 226 height 16
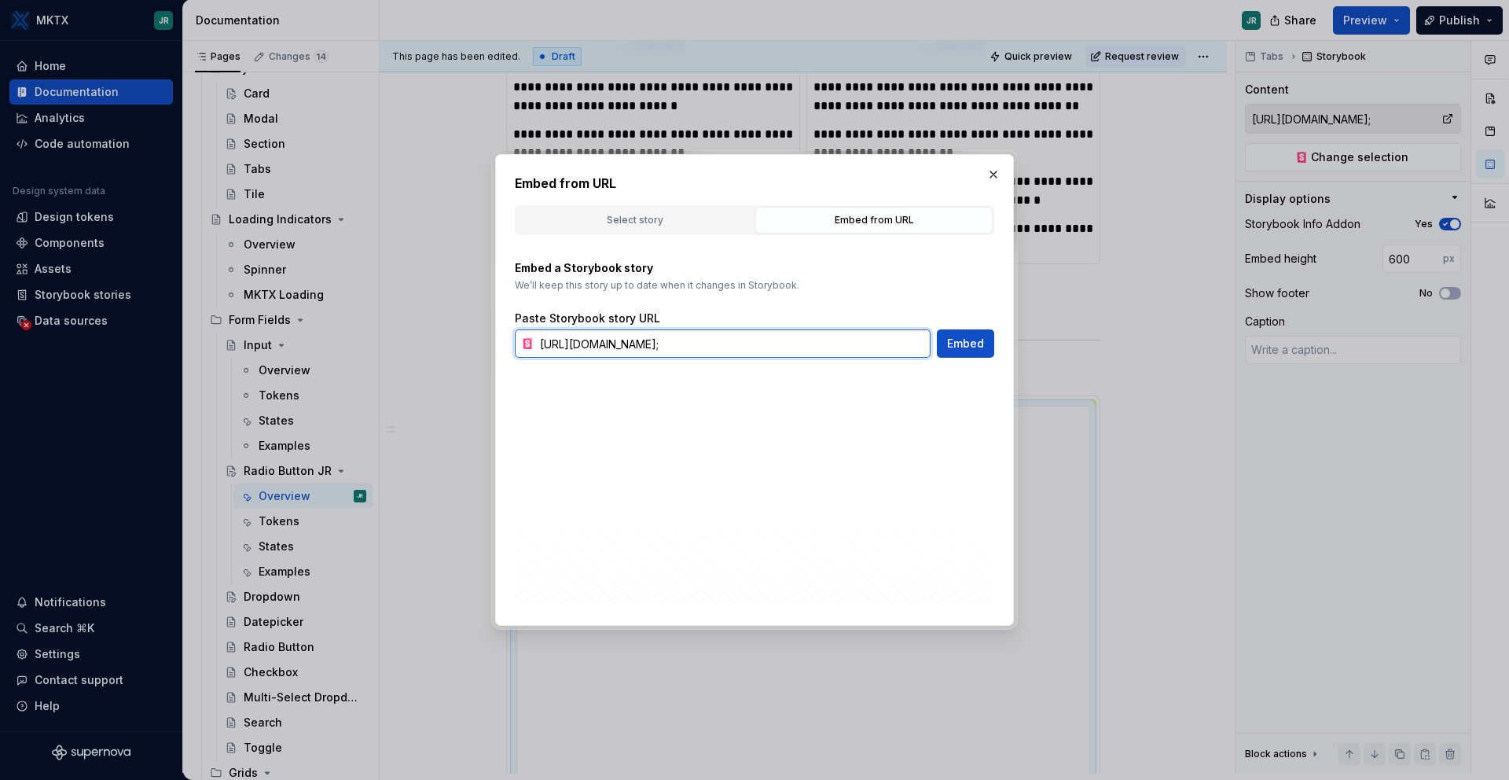
scroll to position [0, 351]
drag, startPoint x: 539, startPoint y: 344, endPoint x: 1336, endPoint y: 365, distance: 797.3
click at [1336, 365] on div "Embed from URL Select story Embed from URL Components Theme Viewserver Selected…" at bounding box center [754, 390] width 1509 height 780
paste input "[URL][DOMAIN_NAME]"
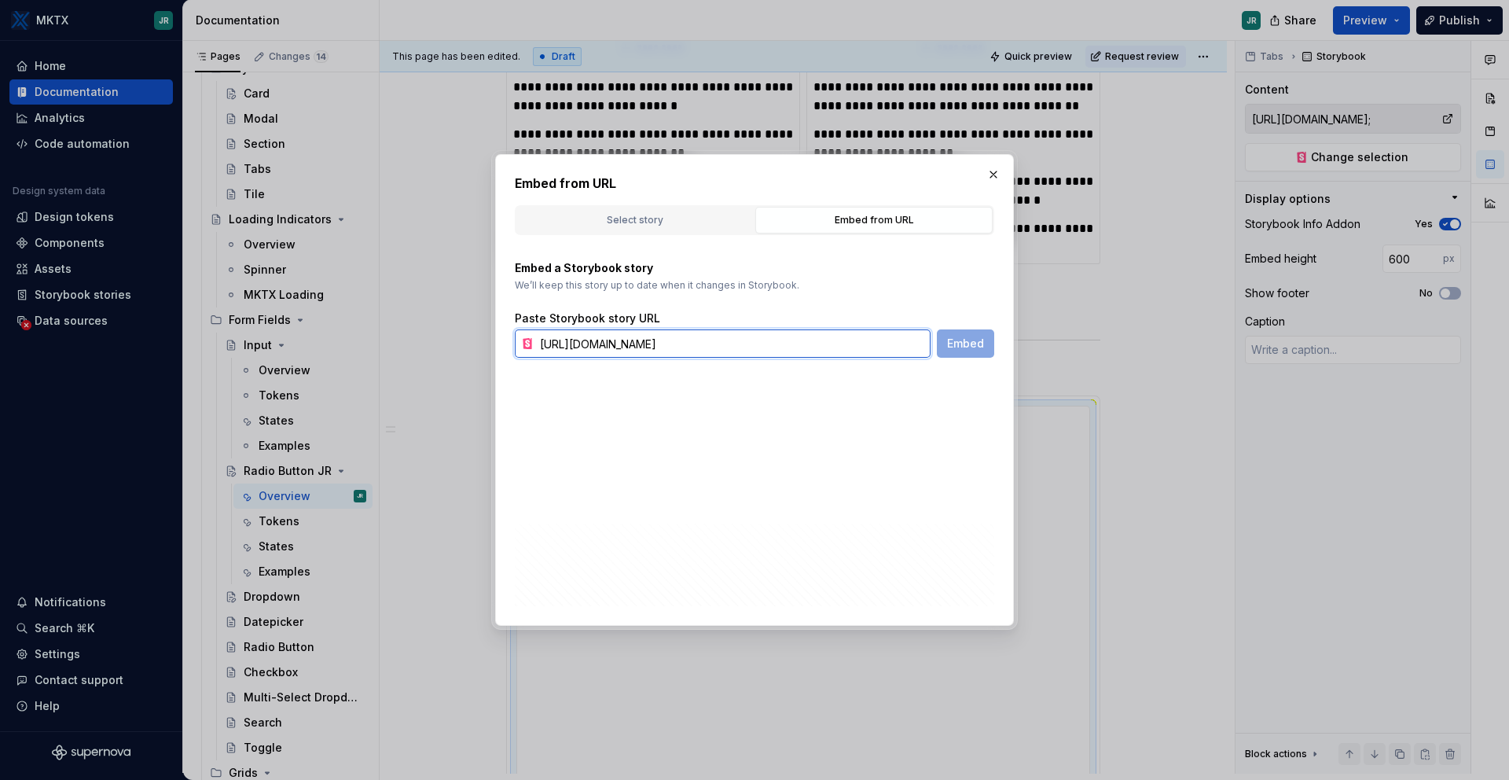
scroll to position [0, 171]
type input "[URL][DOMAIN_NAME]"
click at [949, 345] on span "Embed" at bounding box center [965, 344] width 37 height 16
type textarea "*"
type input "[URL][DOMAIN_NAME]"
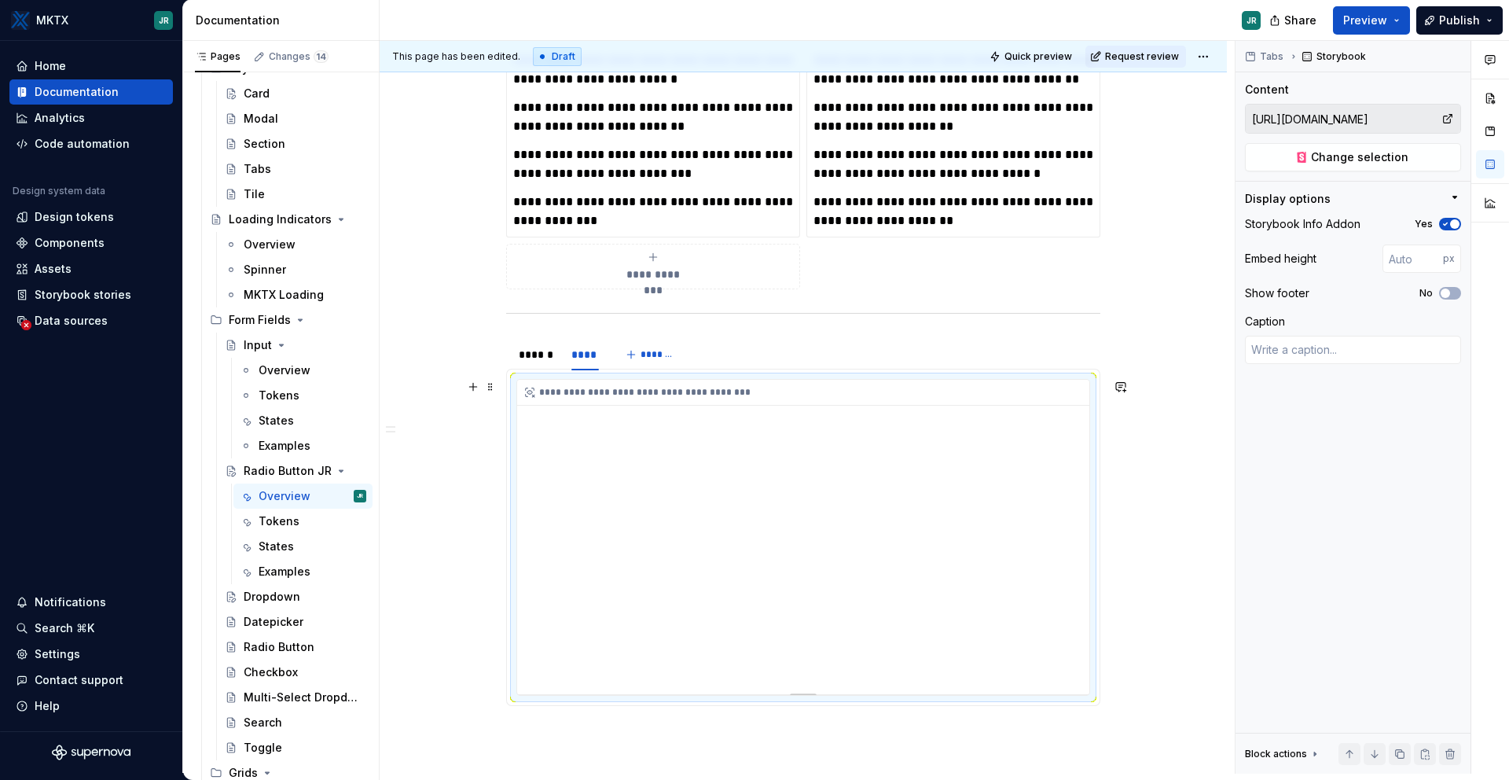
scroll to position [590, 0]
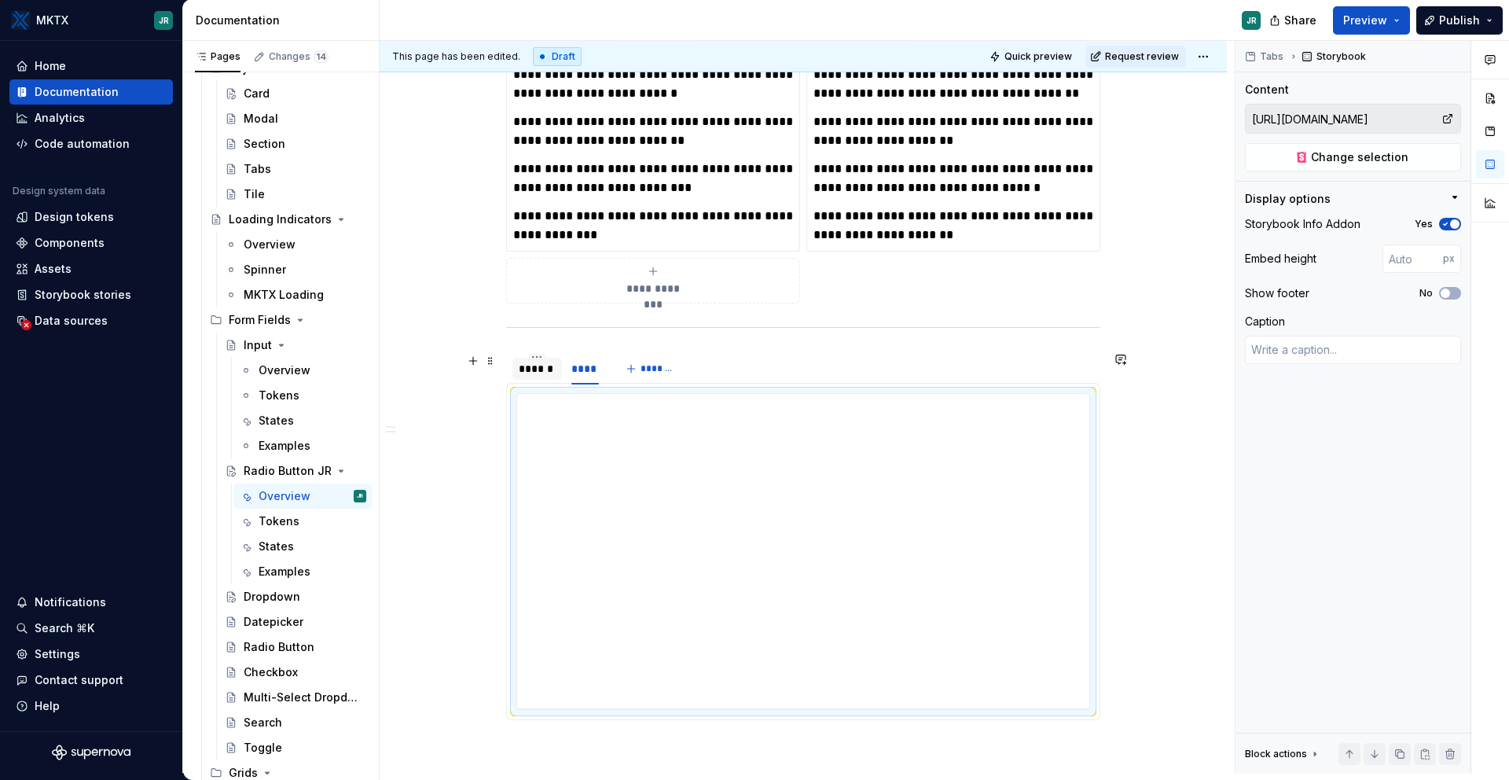
type textarea "*"
click at [546, 371] on div "******" at bounding box center [537, 369] width 37 height 16
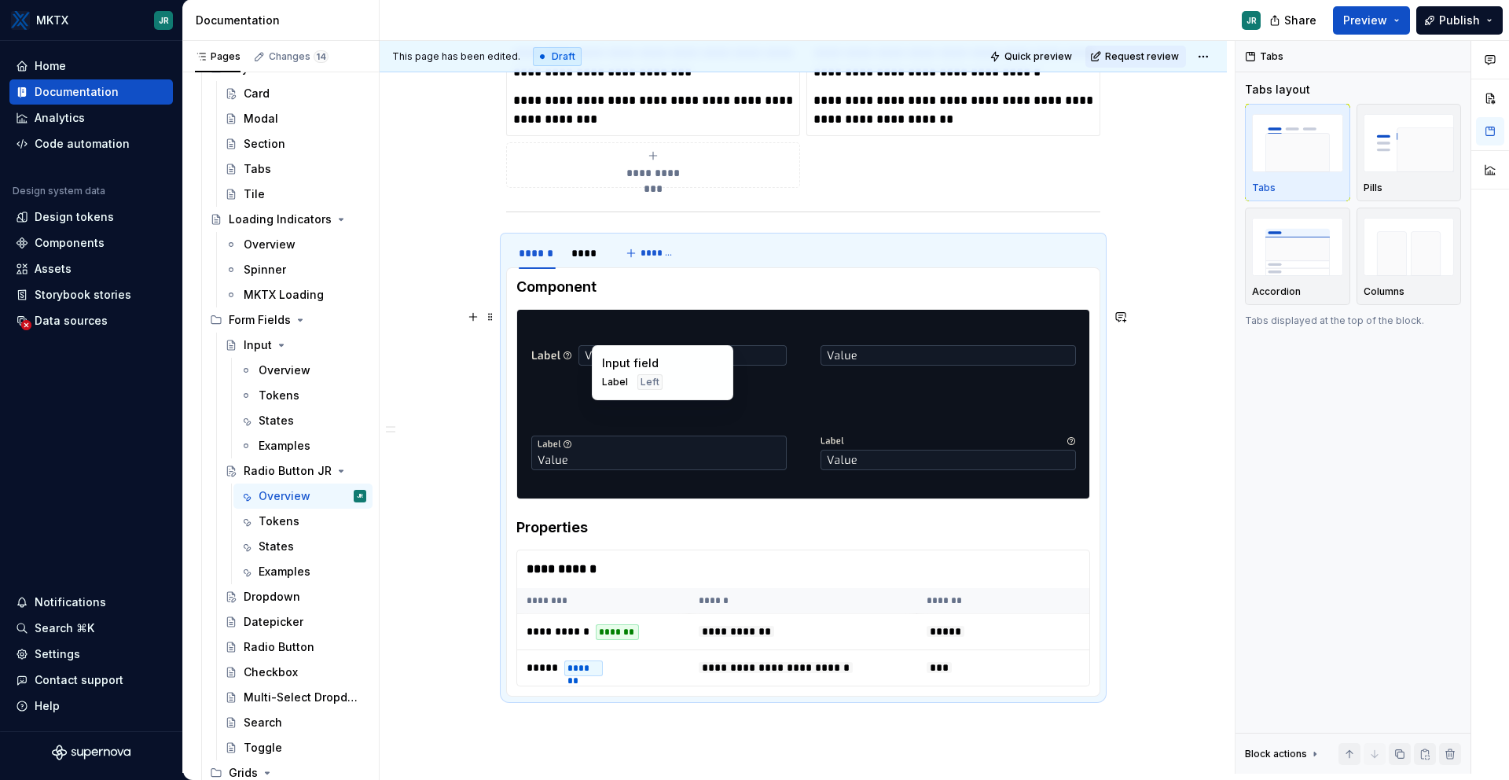
scroll to position [746, 0]
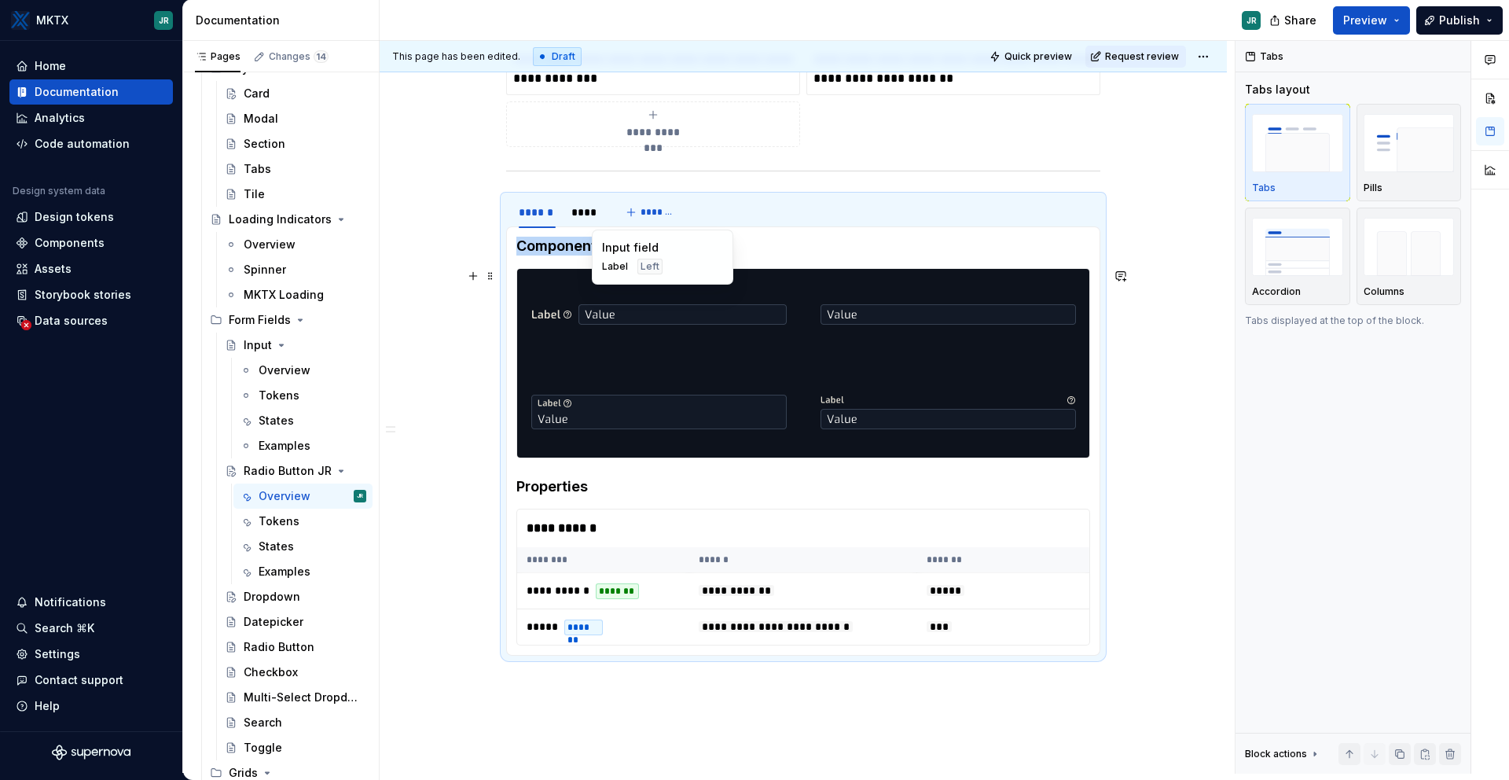
click at [814, 341] on div at bounding box center [948, 314] width 283 height 91
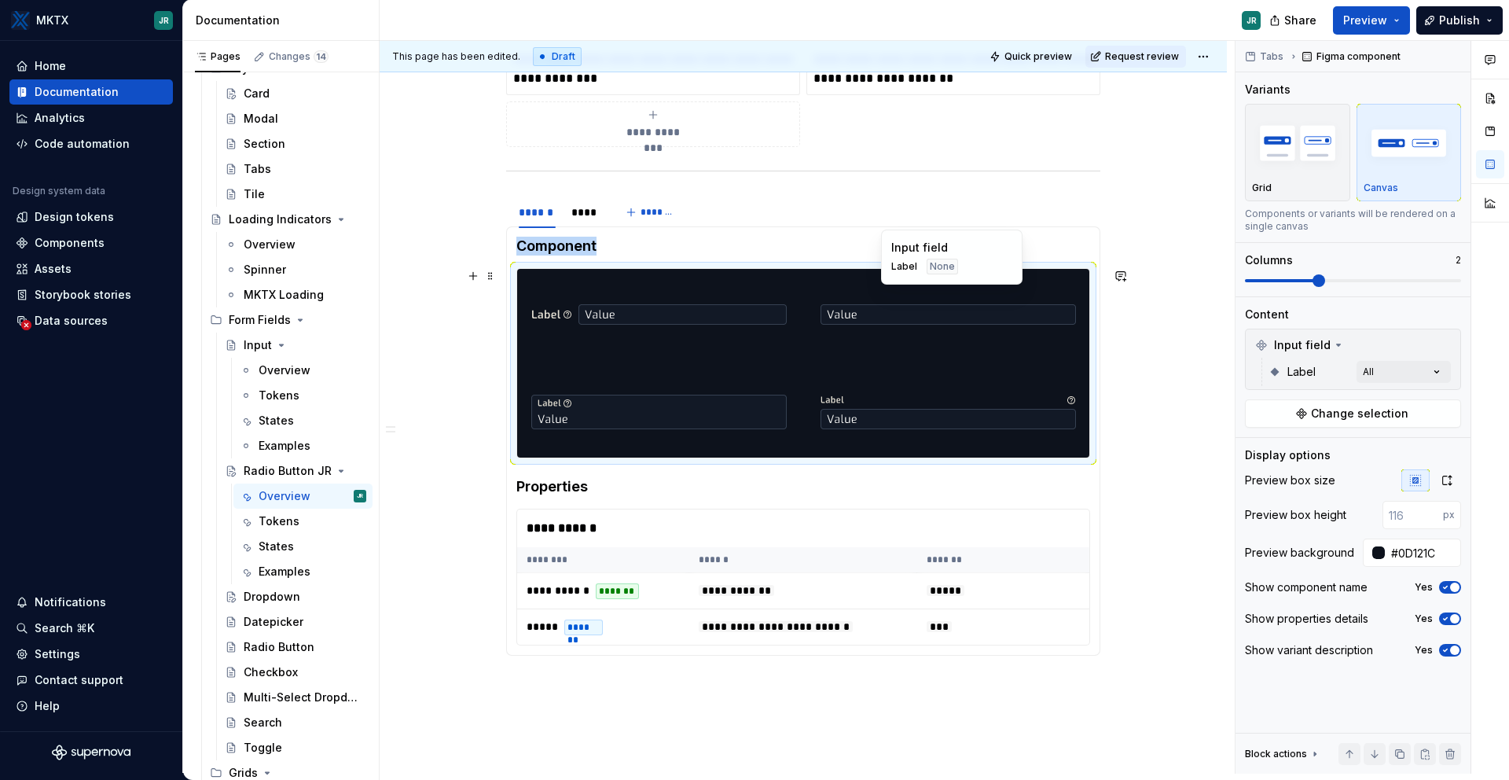
click at [823, 354] on div at bounding box center [948, 314] width 283 height 91
click at [1293, 375] on span "Label" at bounding box center [1302, 372] width 28 height 16
click at [1357, 343] on div "Input field" at bounding box center [1353, 345] width 208 height 25
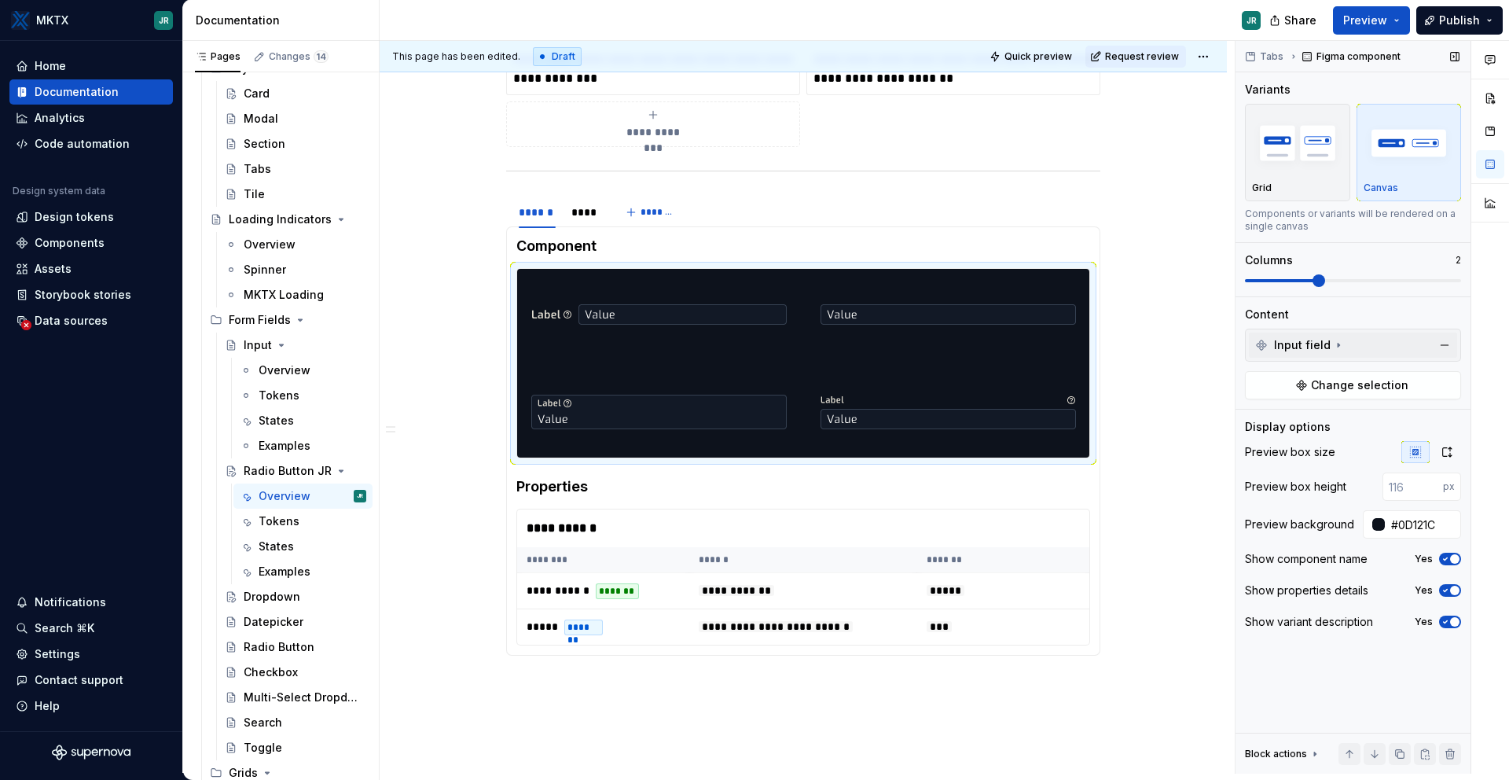
click at [1326, 345] on span "Input field" at bounding box center [1302, 345] width 57 height 16
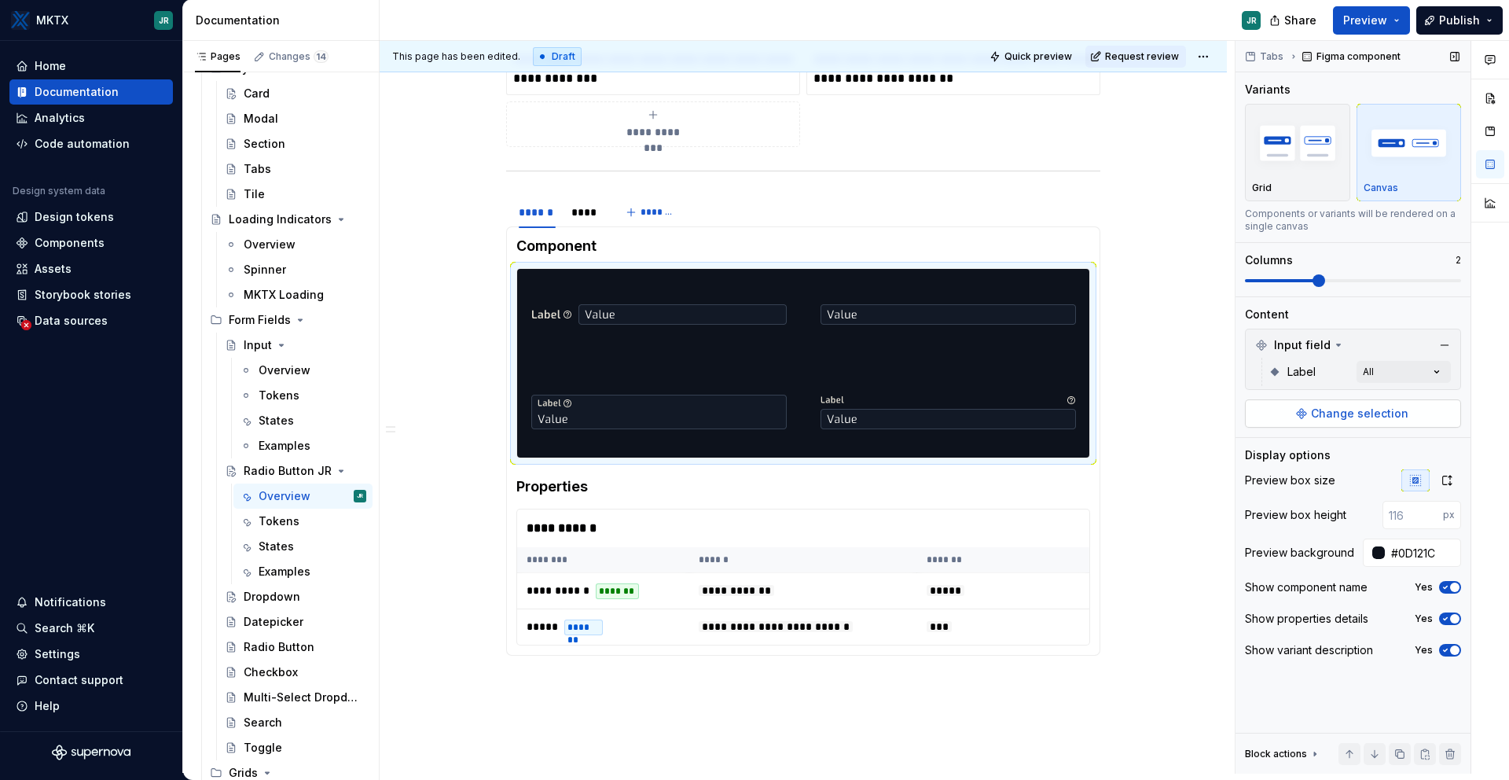
click at [1308, 399] on button "Change selection" at bounding box center [1353, 413] width 216 height 28
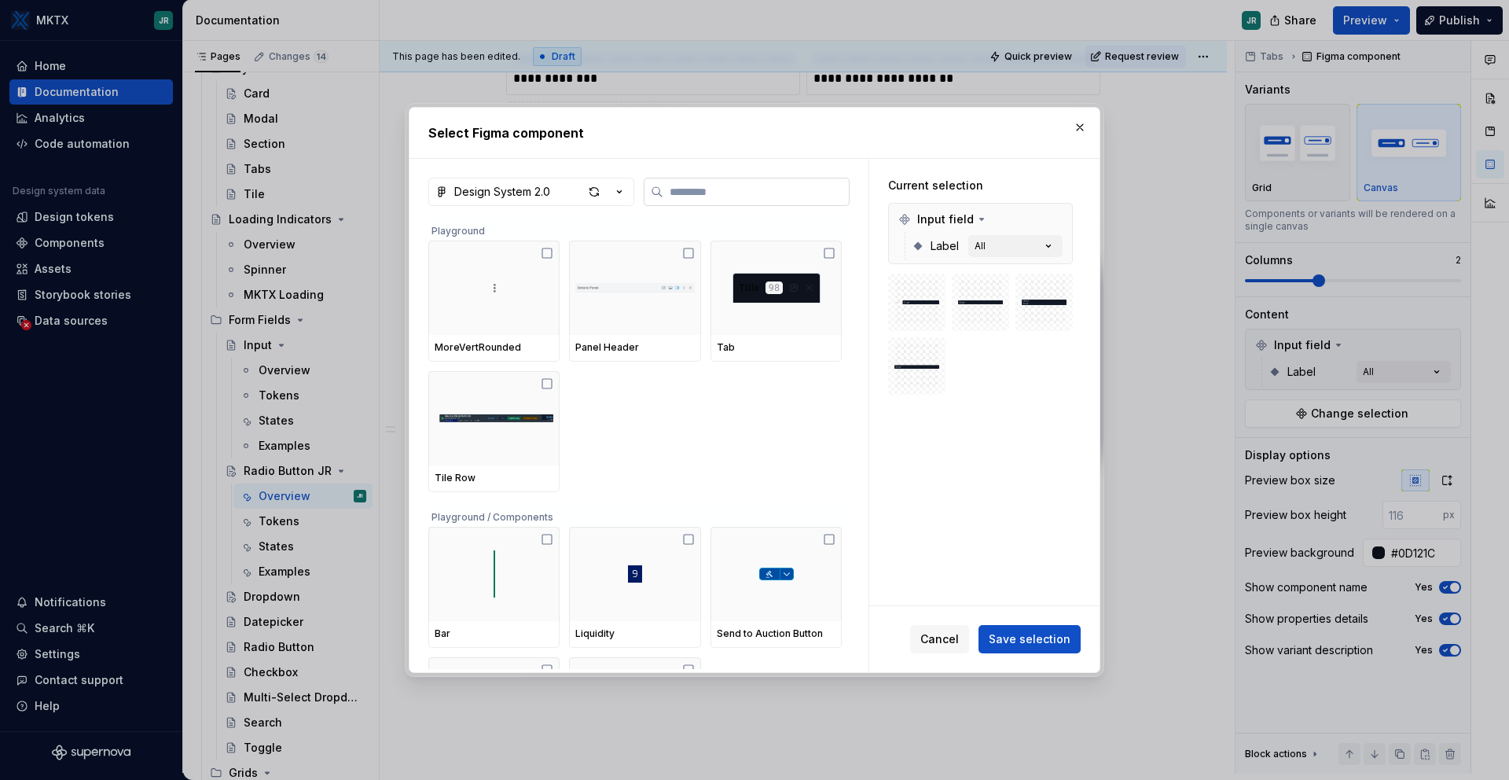
click at [711, 192] on input "search" at bounding box center [756, 192] width 186 height 16
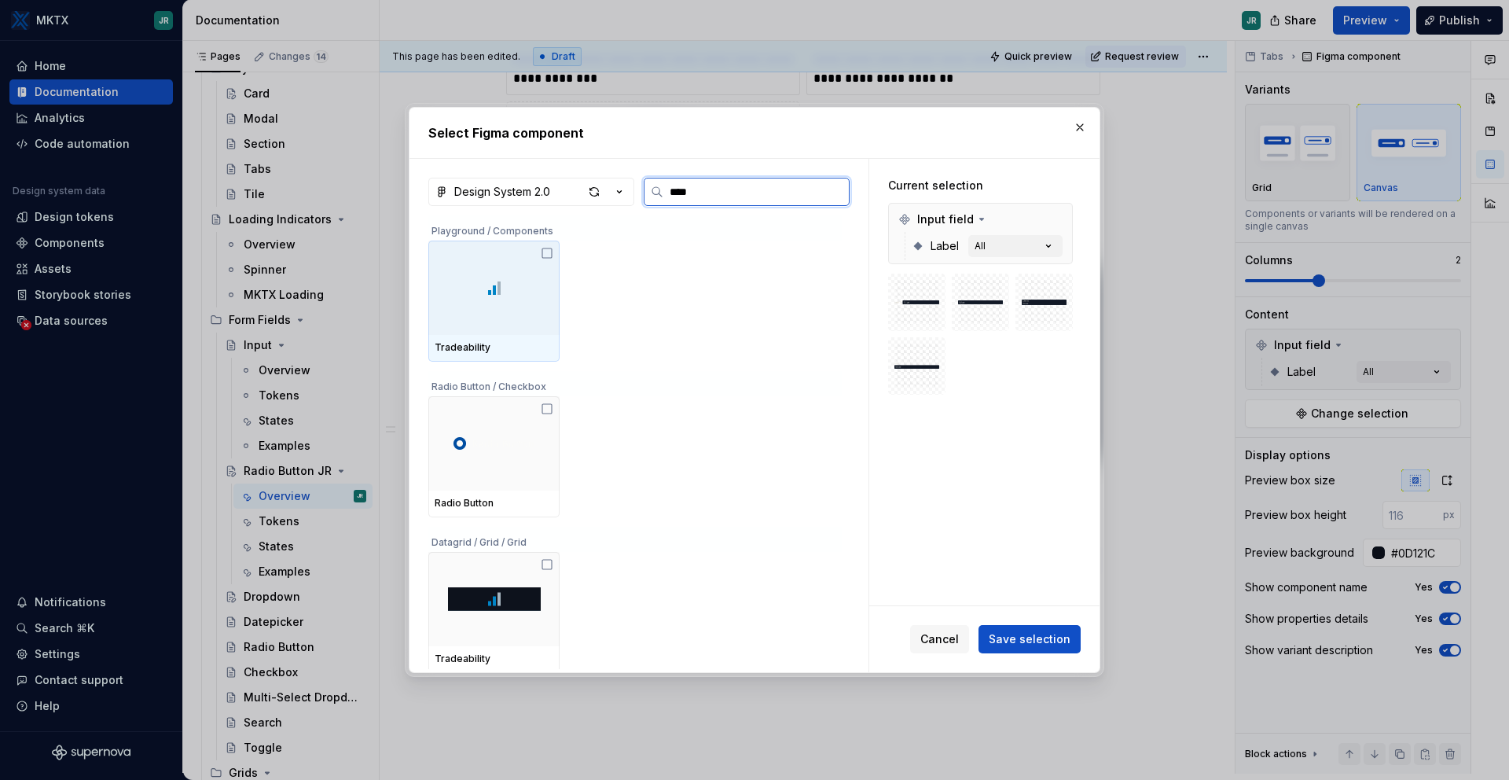
type input "*****"
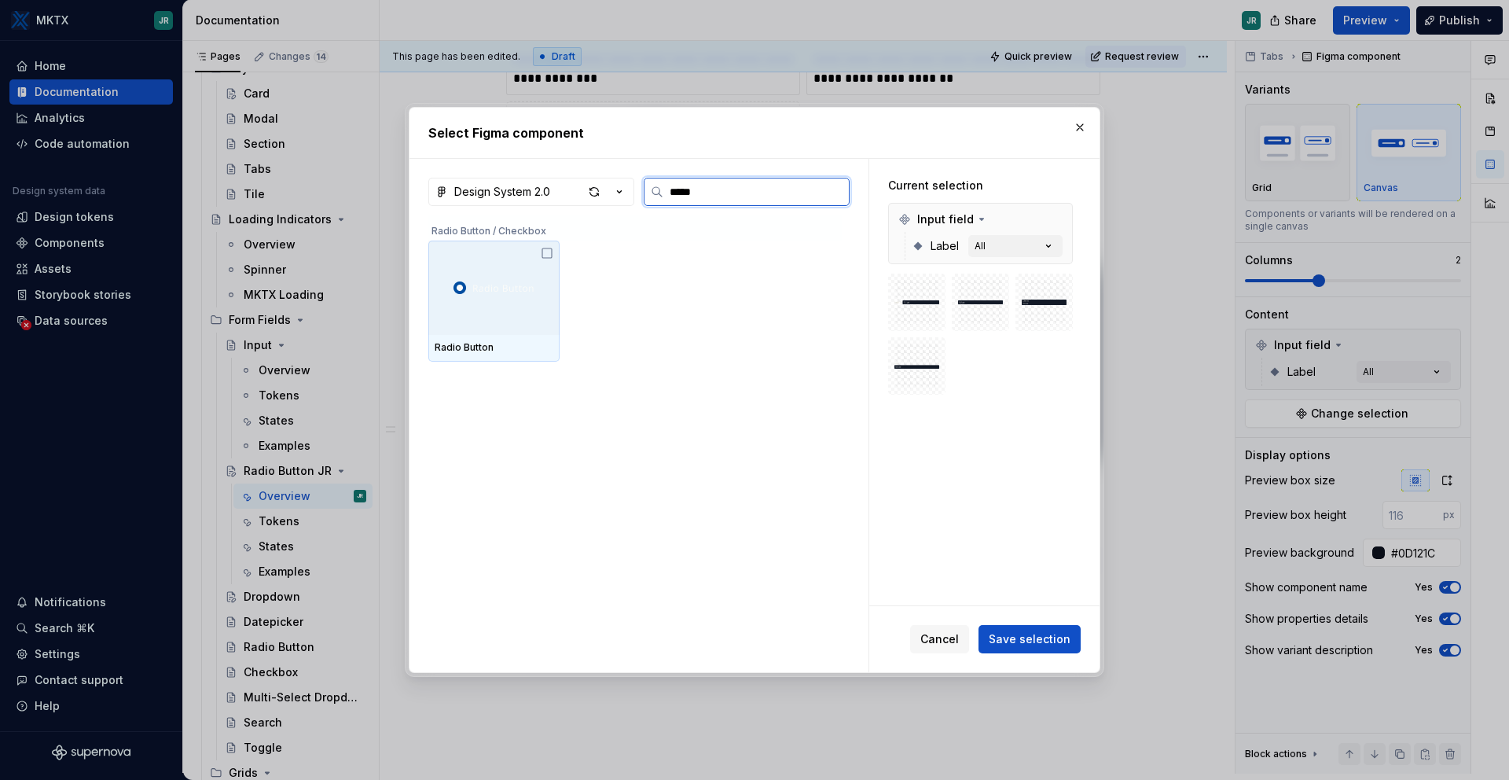
click at [467, 294] on div at bounding box center [493, 288] width 131 height 94
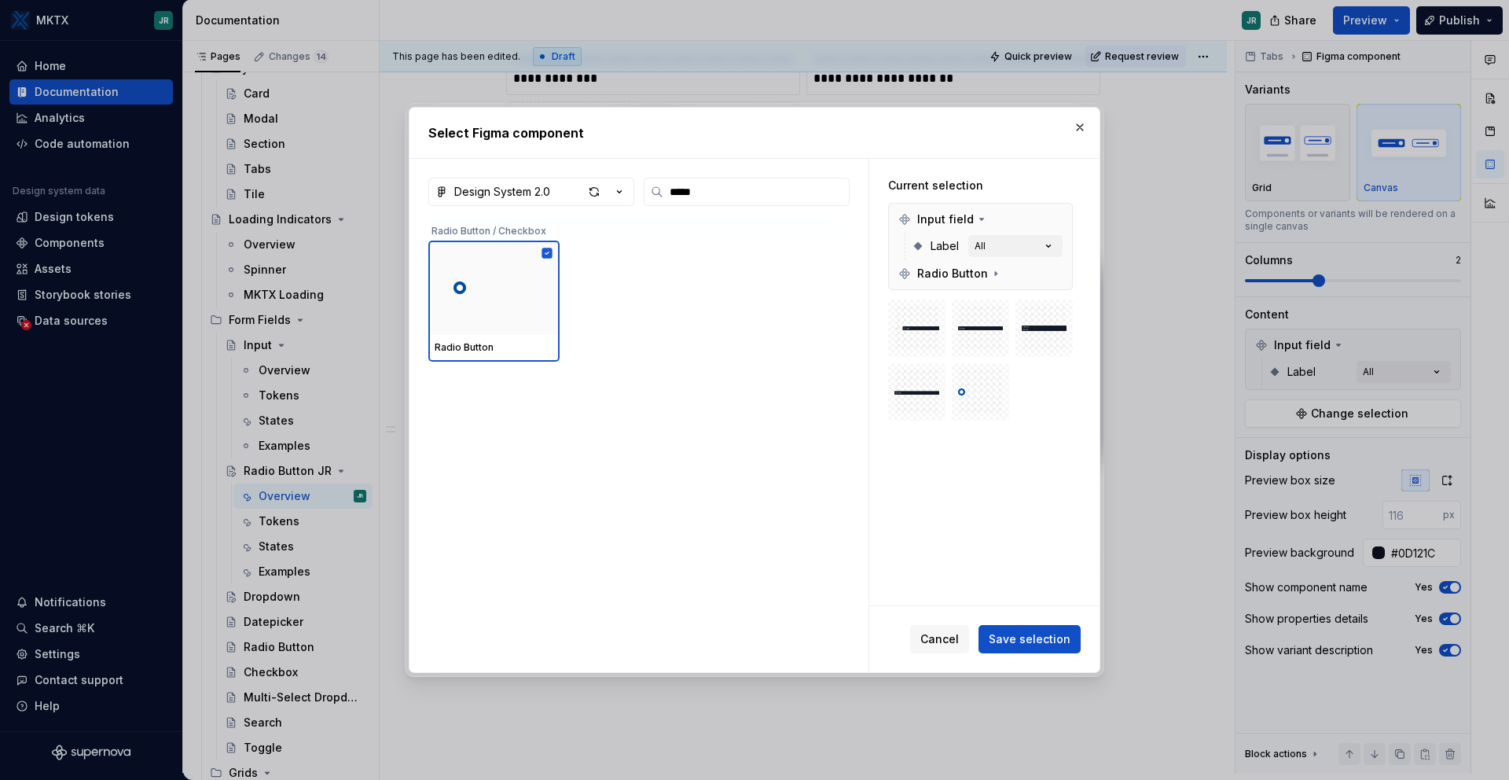
click at [934, 347] on div at bounding box center [917, 328] width 45 height 45
click at [982, 347] on div at bounding box center [980, 328] width 45 height 45
click at [990, 274] on icon at bounding box center [996, 273] width 13 height 13
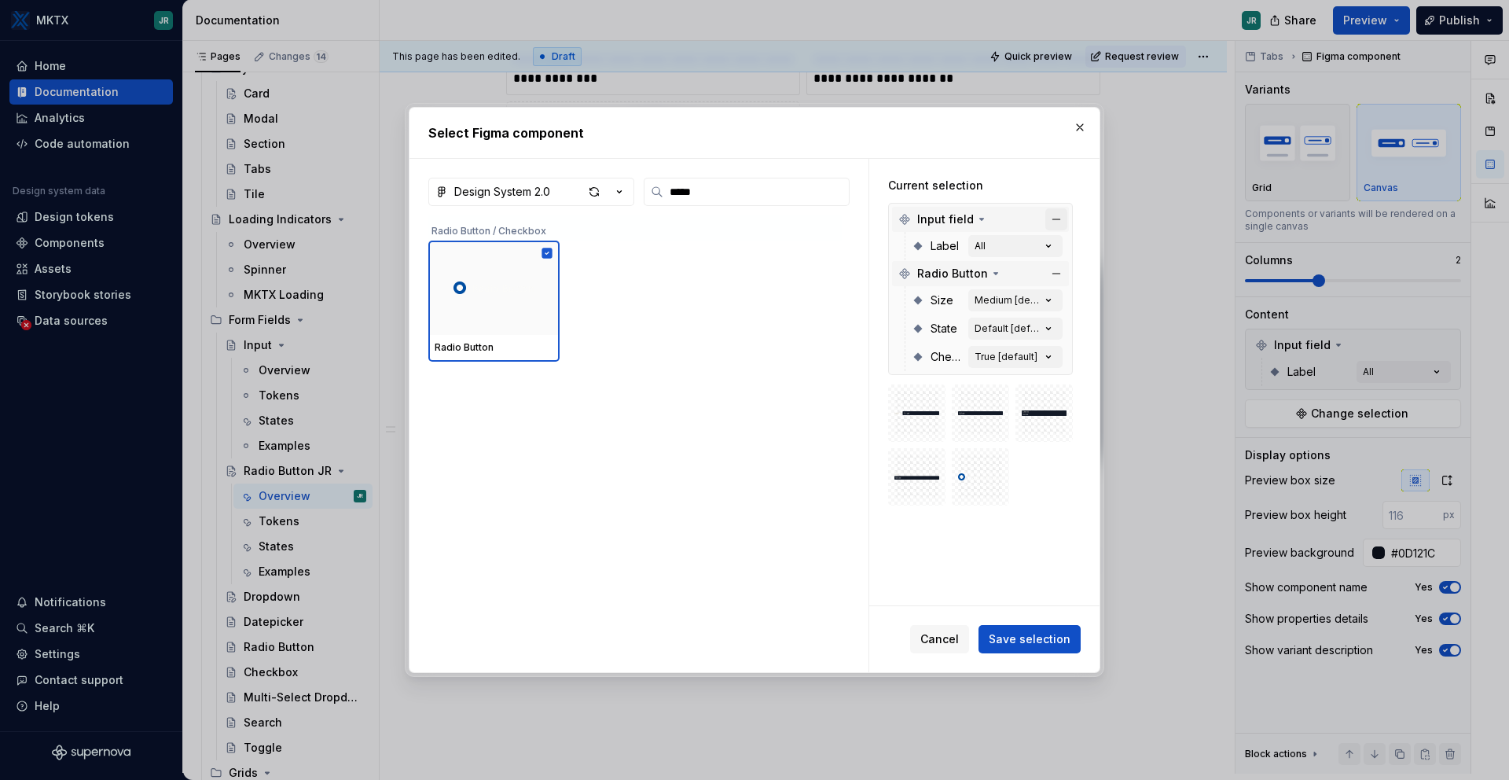
click at [1061, 219] on button "button" at bounding box center [1056, 219] width 22 height 22
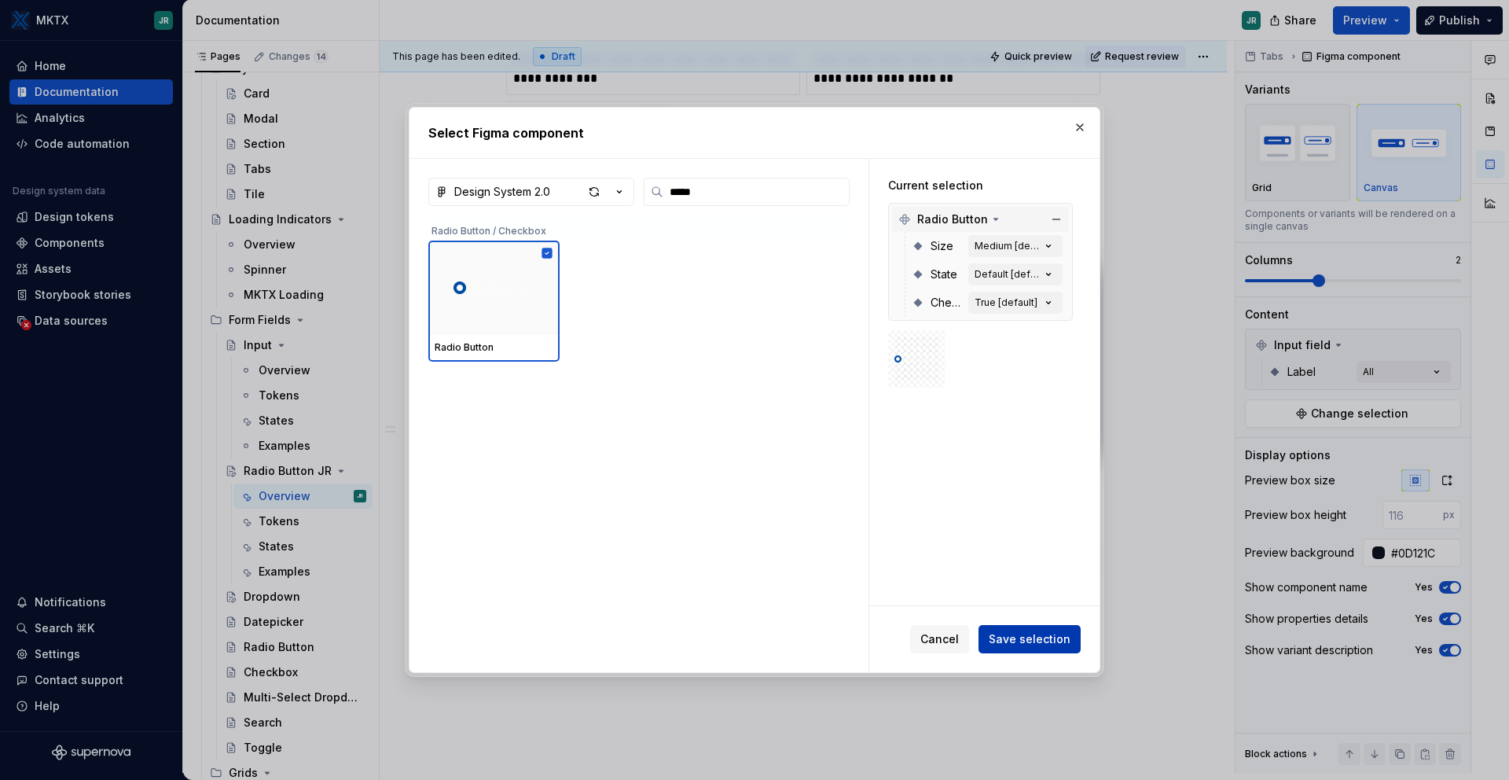
click at [1032, 641] on span "Save selection" at bounding box center [1030, 639] width 82 height 16
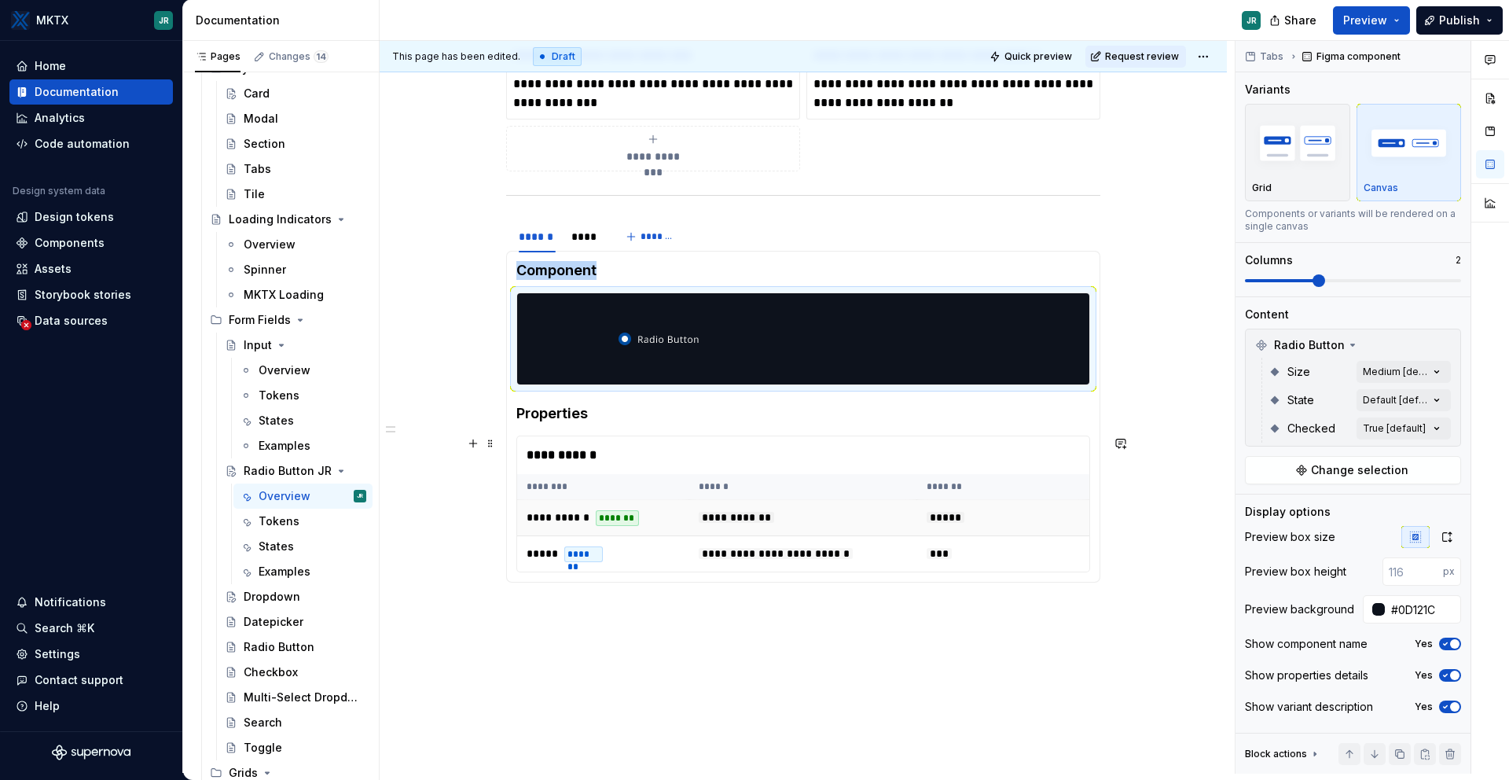
scroll to position [705, 0]
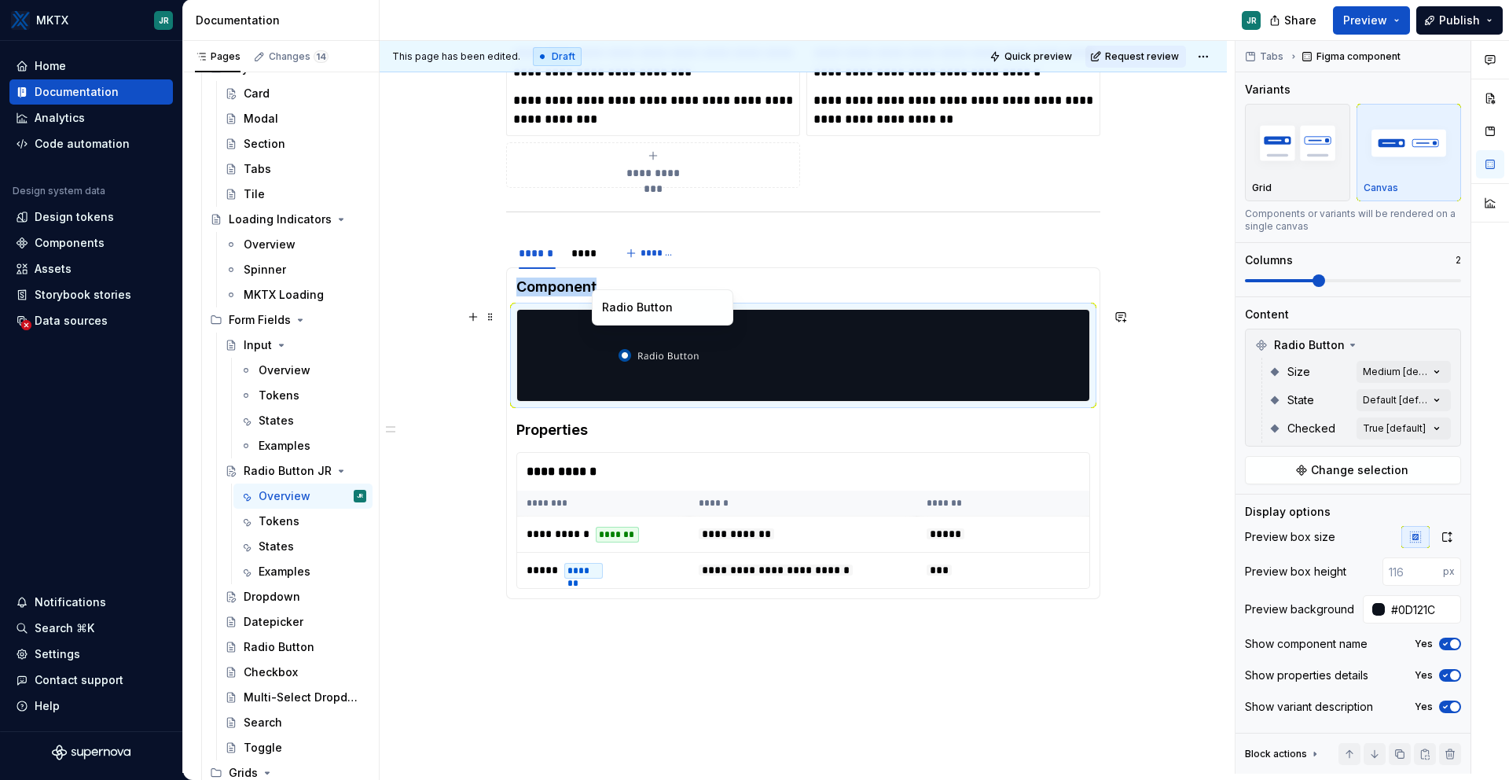
click at [630, 358] on img at bounding box center [659, 355] width 81 height 79
click at [860, 694] on div "**********" at bounding box center [803, 213] width 847 height 1304
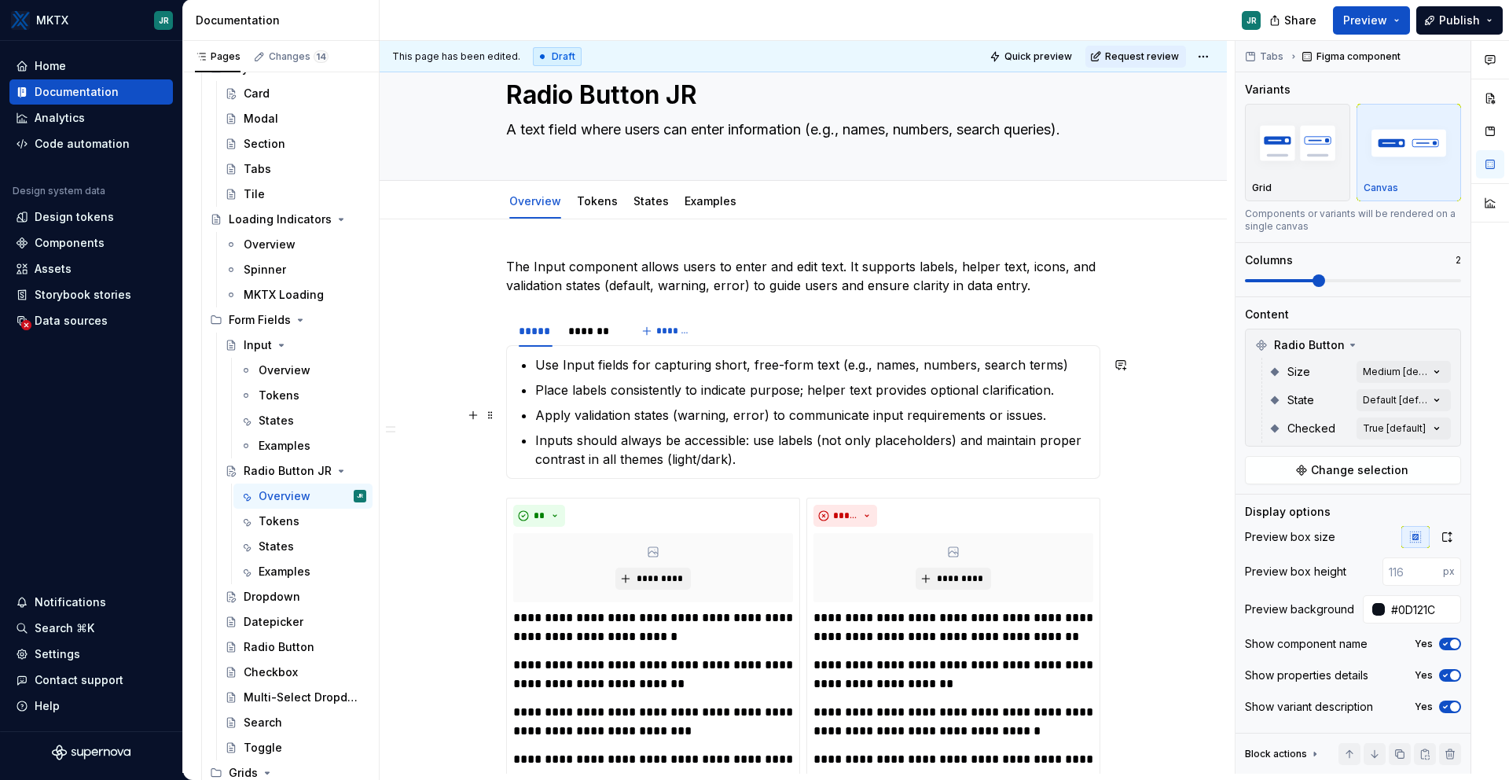
scroll to position [0, 0]
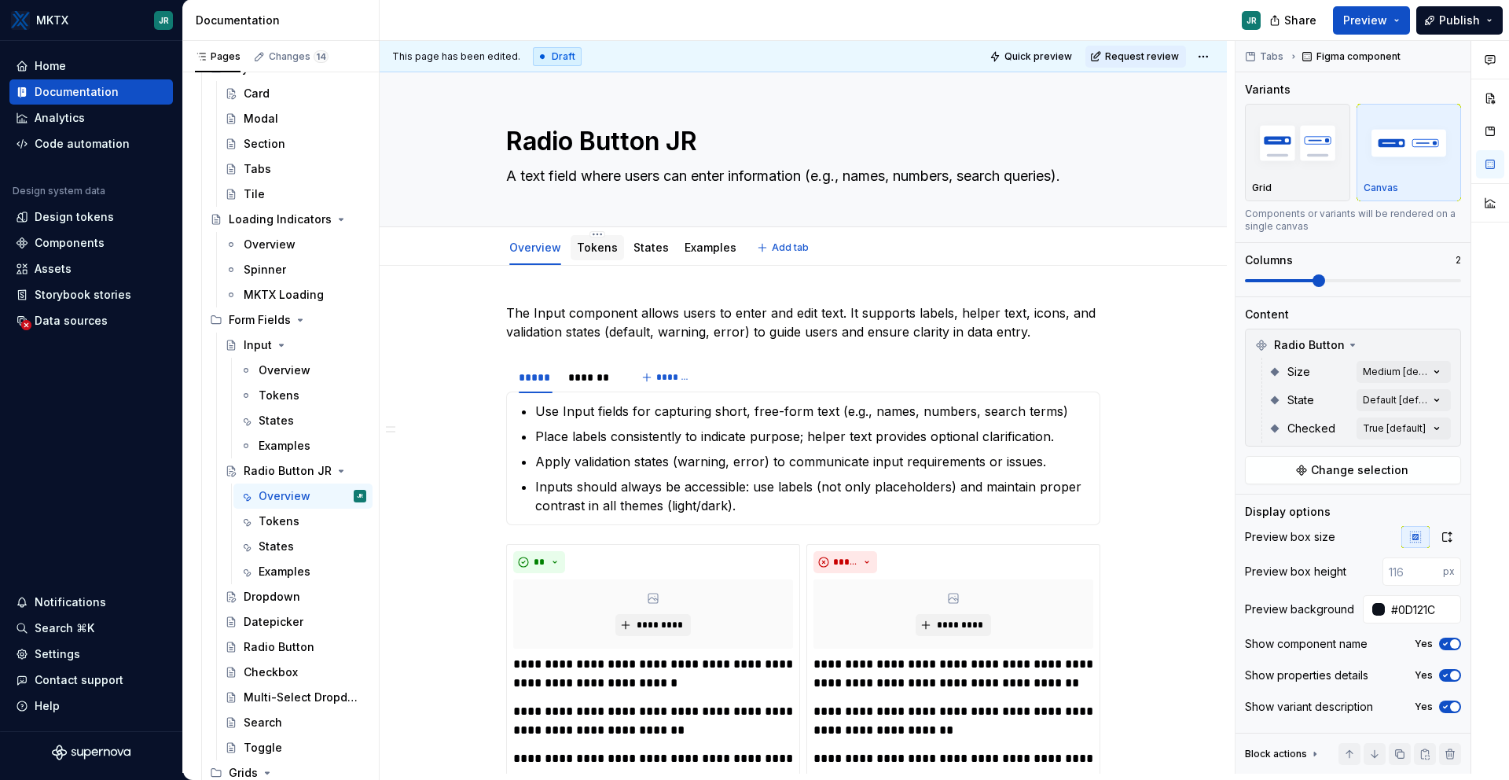
click at [591, 244] on link "Tokens" at bounding box center [597, 247] width 41 height 13
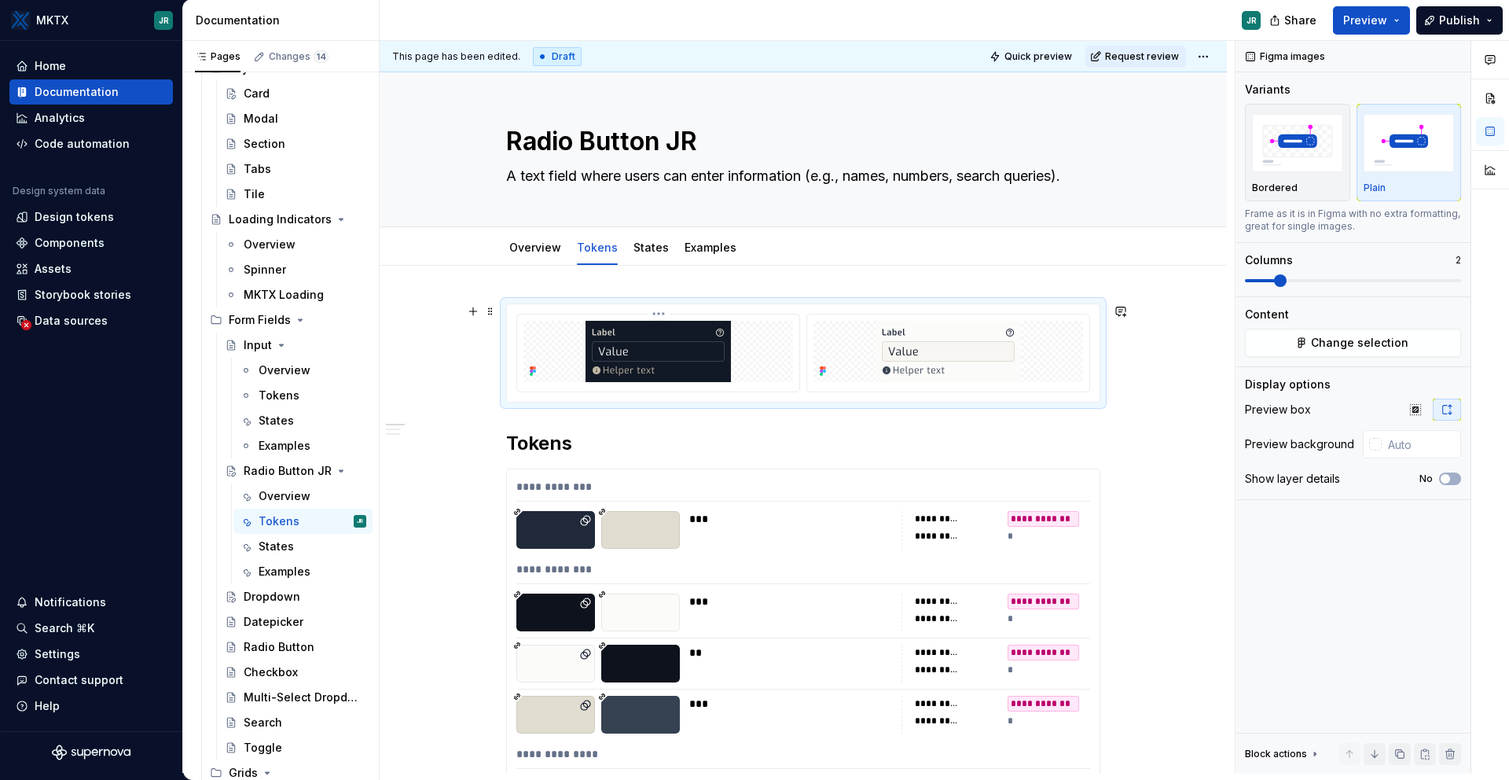
click at [667, 351] on img at bounding box center [658, 351] width 145 height 61
click at [659, 352] on img at bounding box center [658, 351] width 145 height 61
click at [1361, 344] on span "Change selection" at bounding box center [1359, 343] width 97 height 16
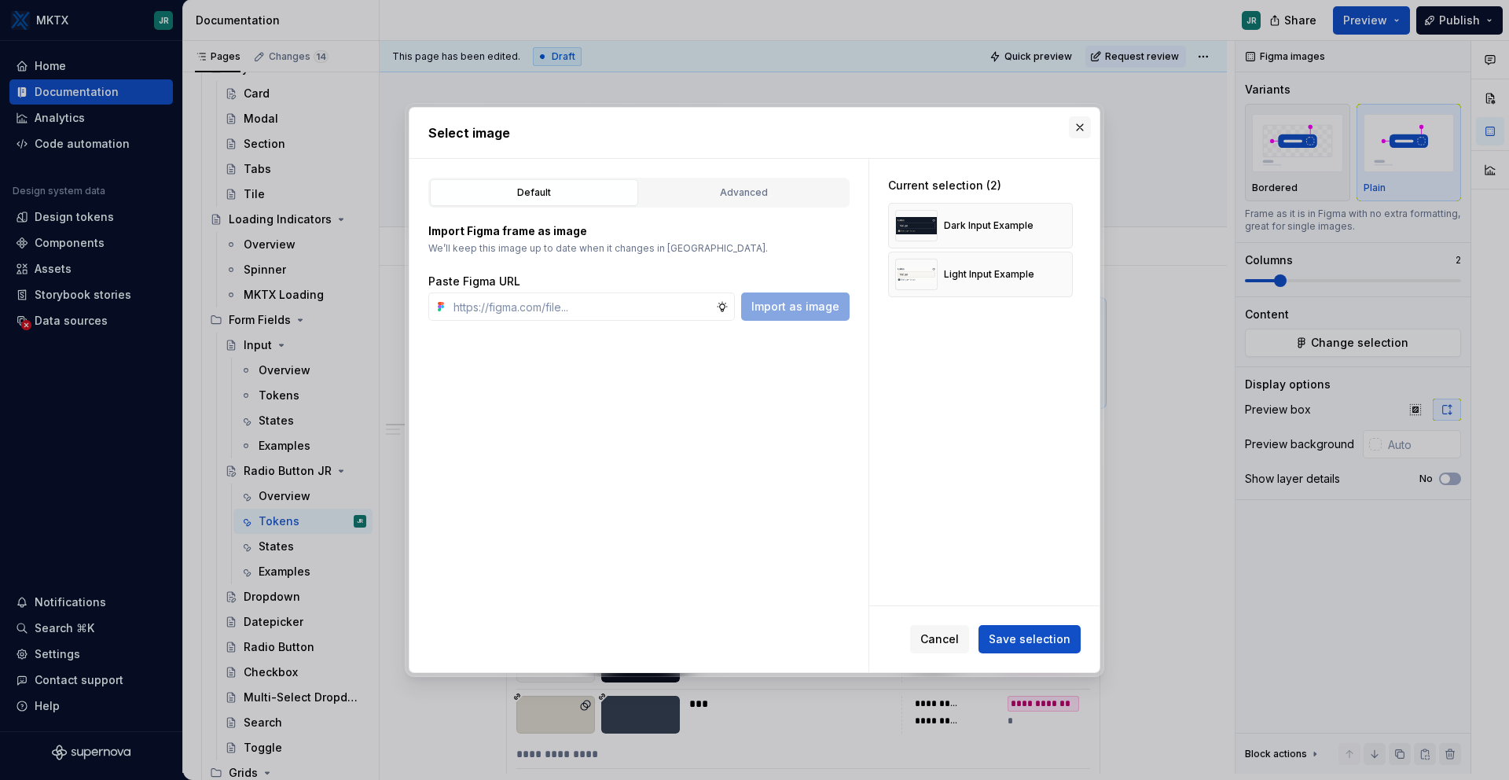
click at [1082, 130] on button "button" at bounding box center [1080, 127] width 22 height 22
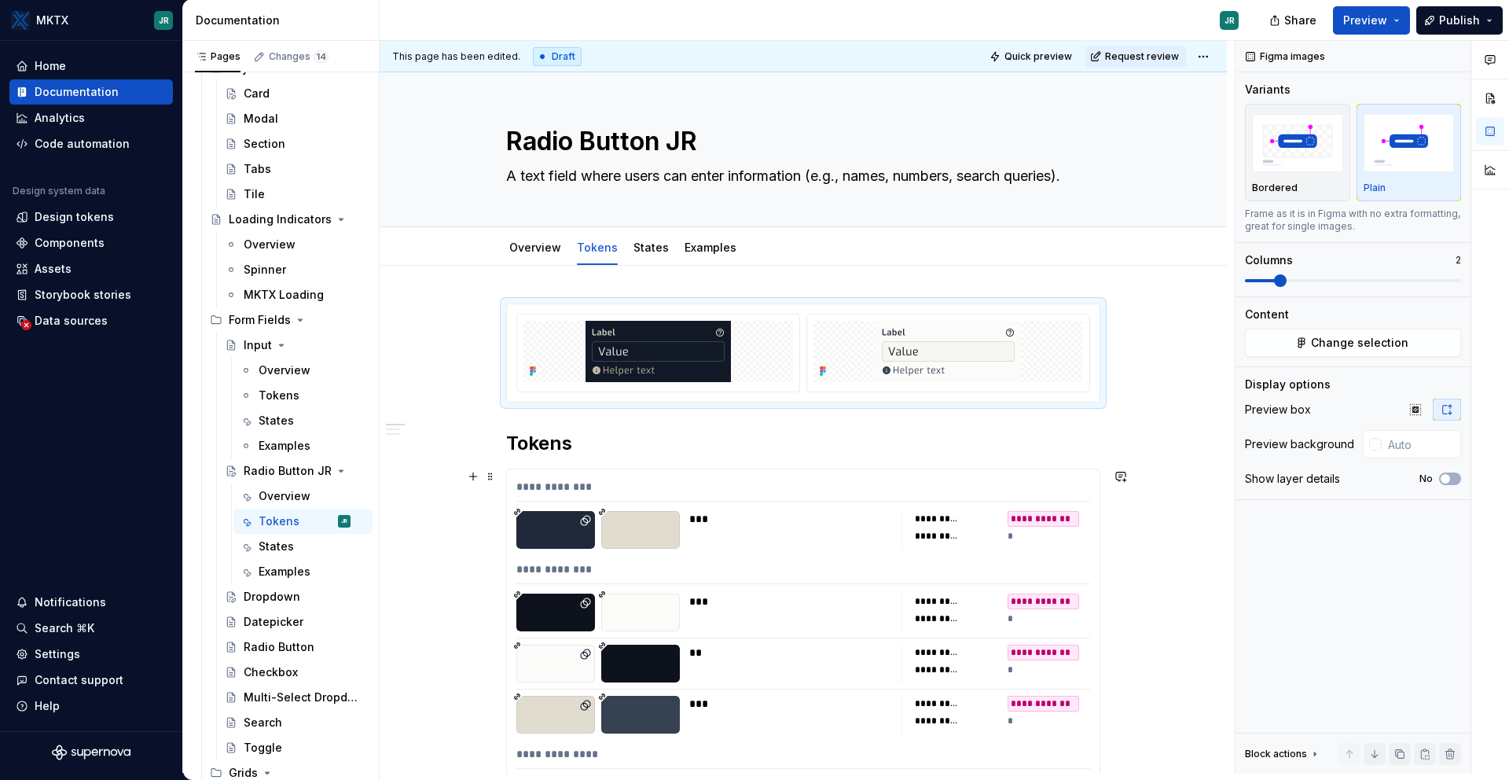
scroll to position [705, 0]
click at [531, 256] on div "Overview" at bounding box center [535, 247] width 52 height 19
click at [534, 242] on link "Overview" at bounding box center [535, 247] width 52 height 13
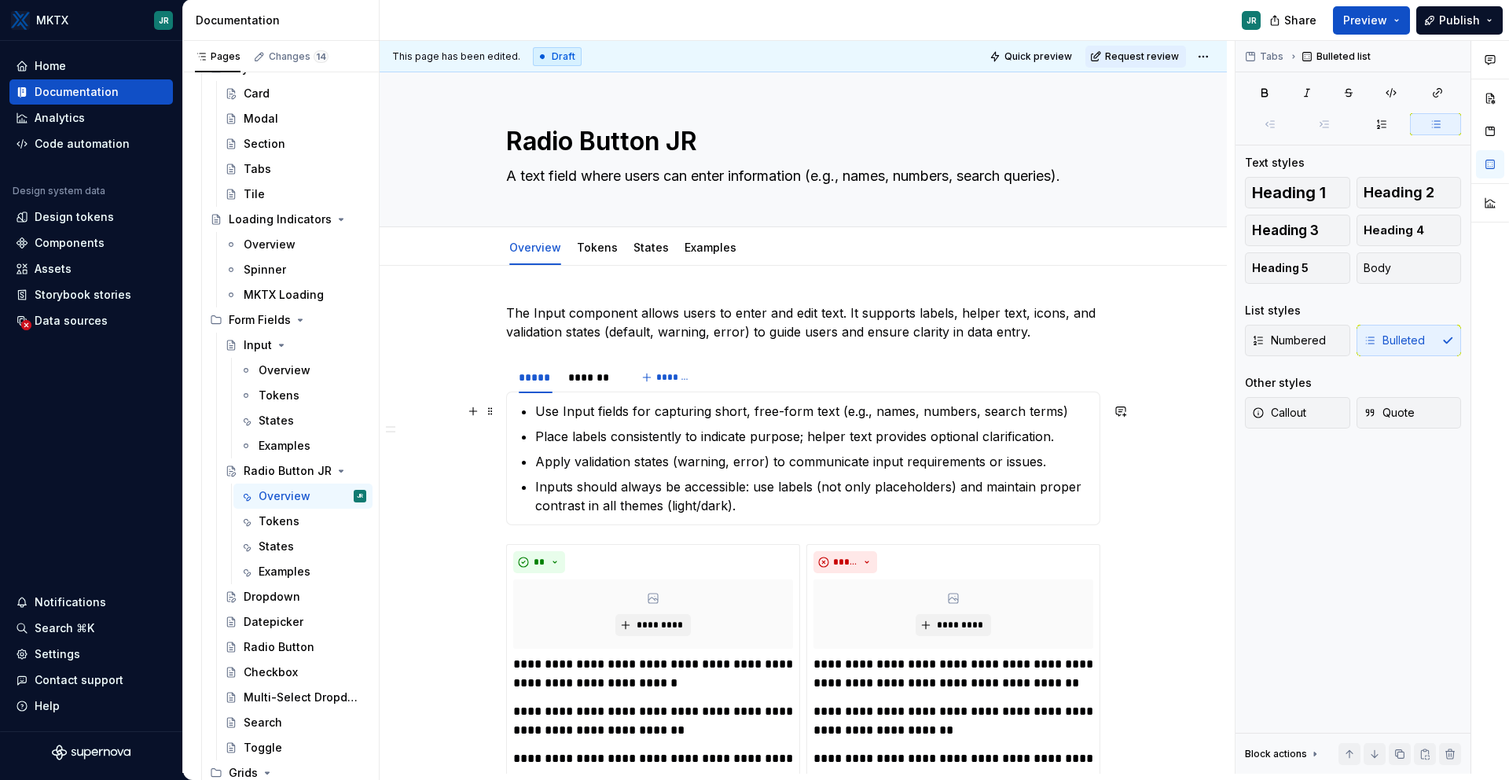
click at [587, 413] on p "Use Input fields for capturing short, free-form text (e.g., names, numbers, sea…" at bounding box center [812, 411] width 555 height 19
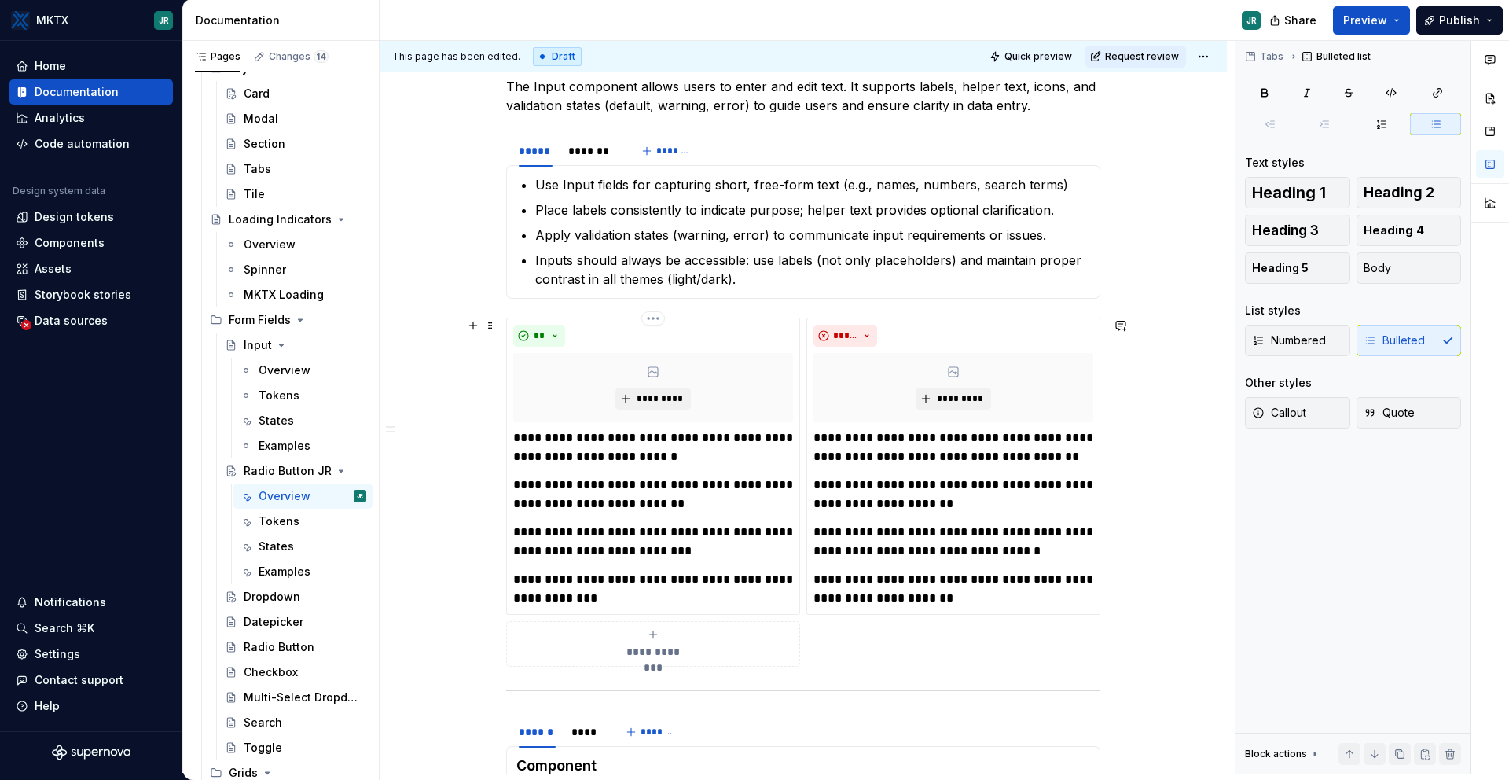
scroll to position [233, 0]
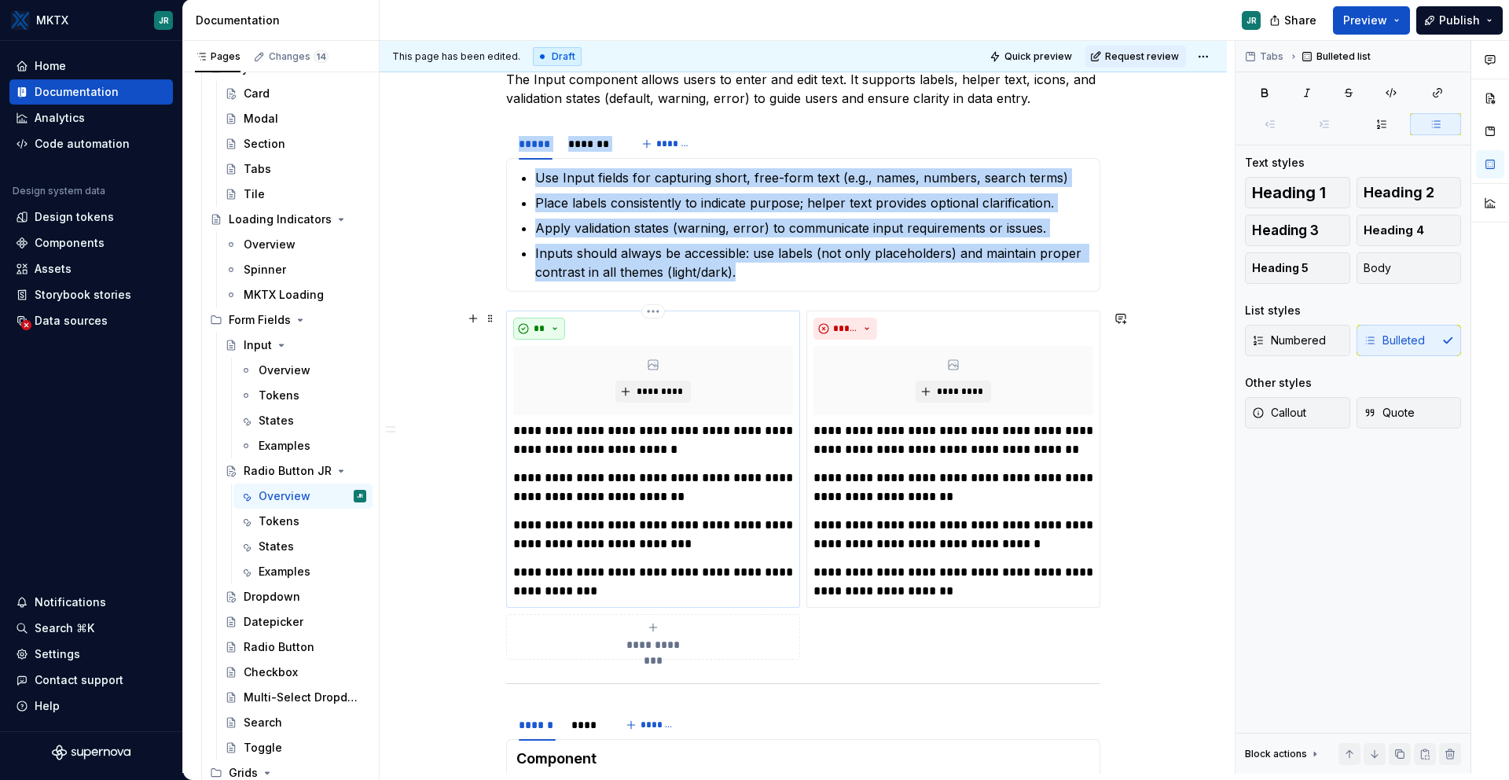
click at [551, 332] on button "**" at bounding box center [539, 329] width 52 height 22
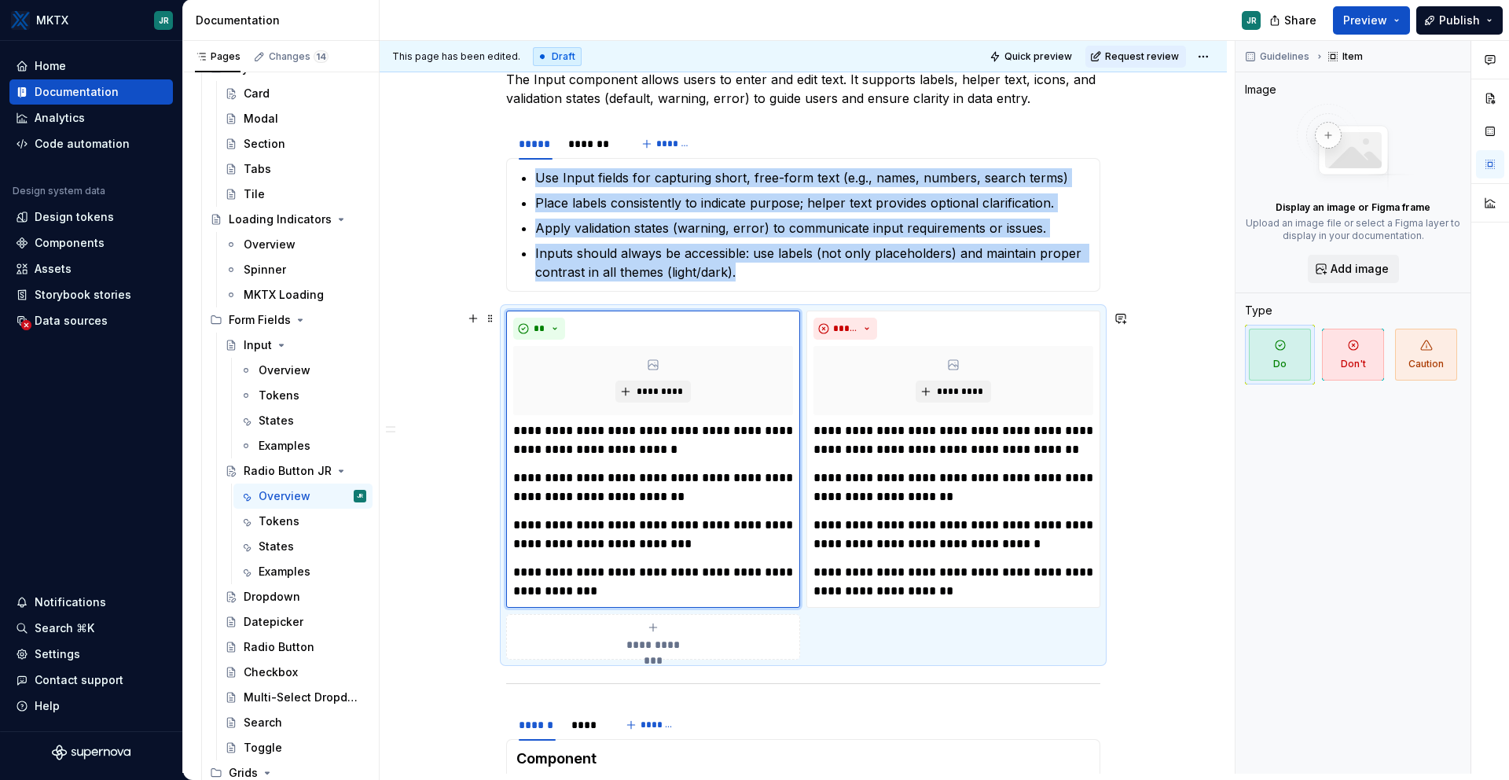
click at [456, 374] on div "**********" at bounding box center [803, 684] width 847 height 1304
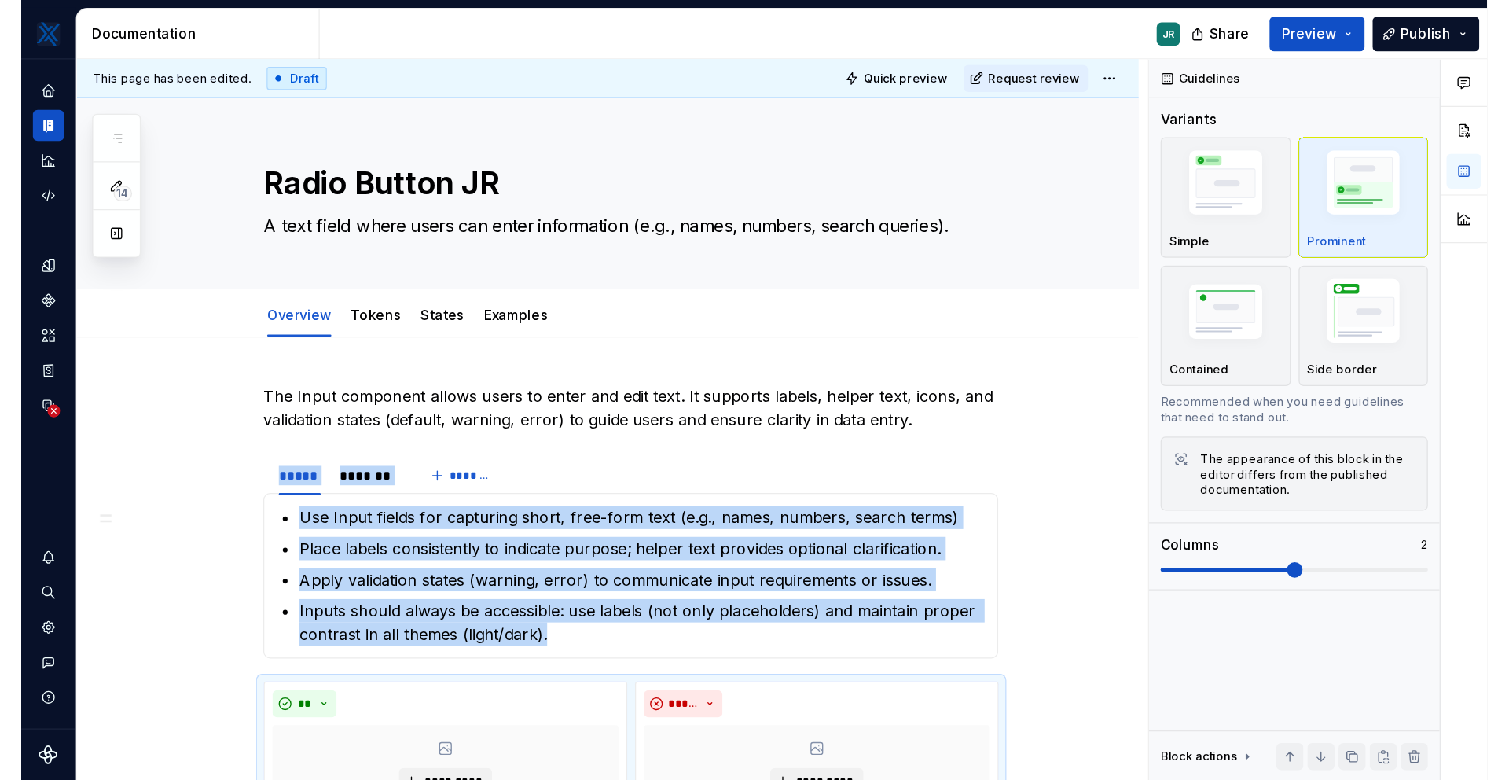
scroll to position [0, 0]
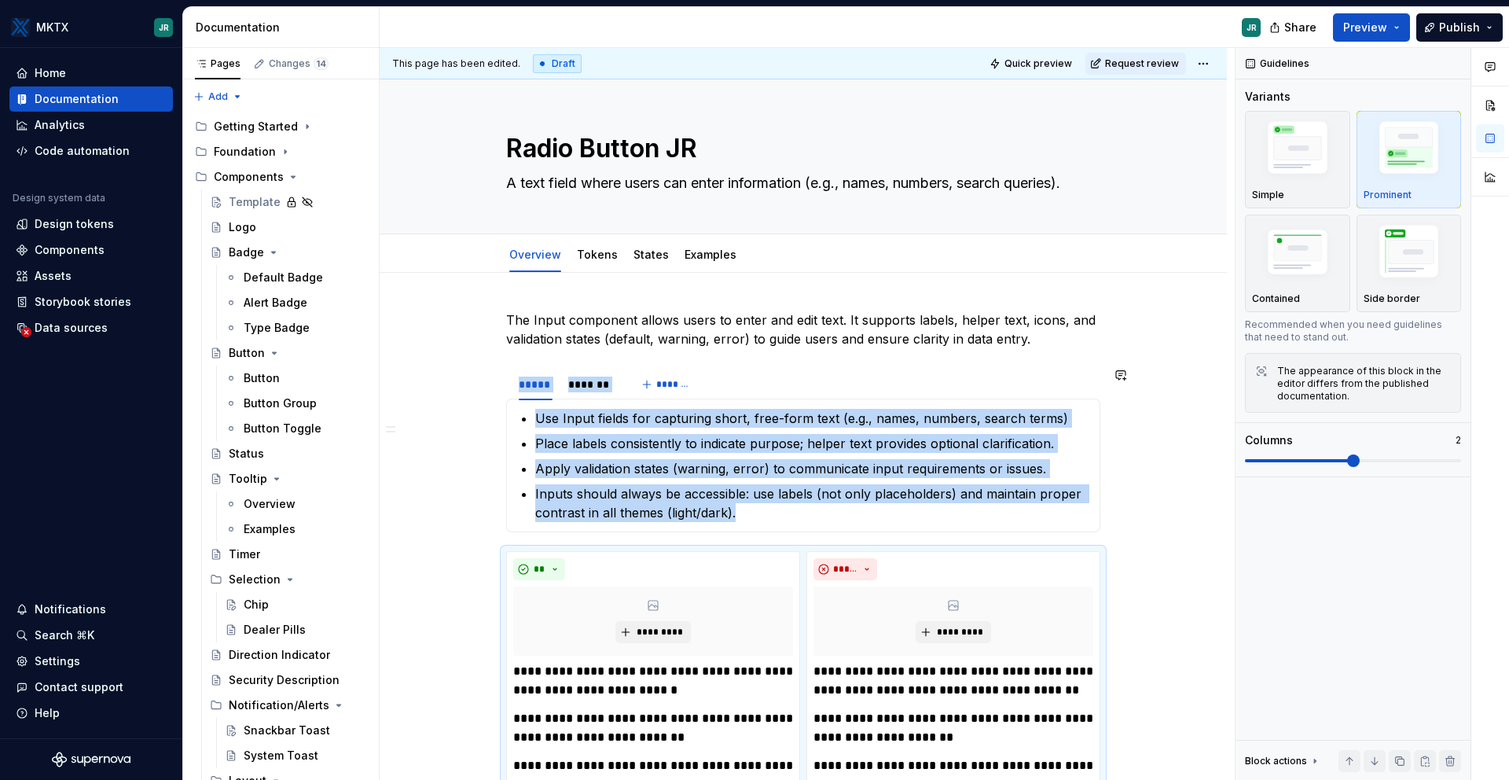
type textarea "*"
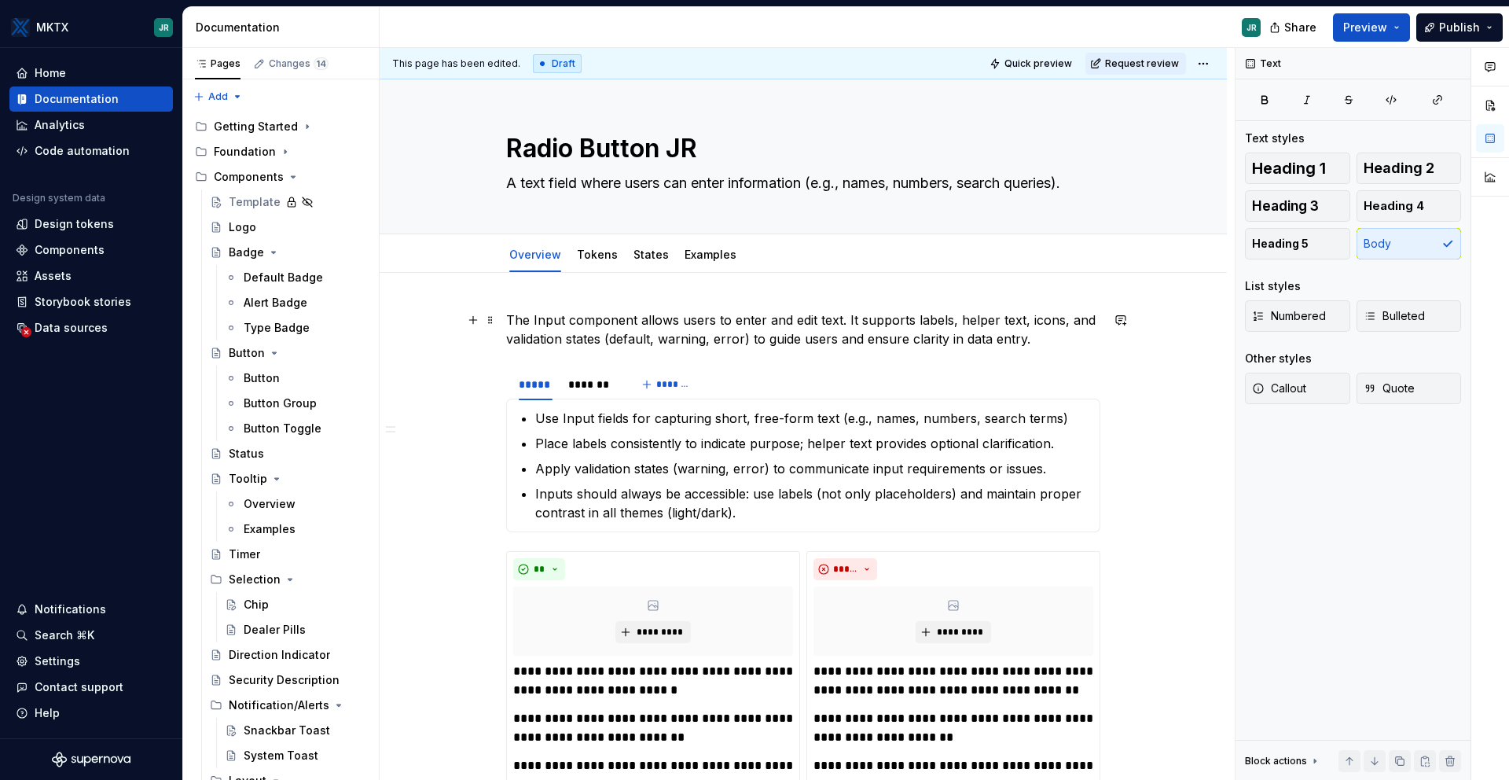
click at [729, 325] on p "The Input component allows users to enter and edit text. It supports labels, he…" at bounding box center [803, 329] width 594 height 38
click at [1040, 342] on p "The Input component allows users to enter and edit text. It supports labels, he…" at bounding box center [803, 329] width 594 height 38
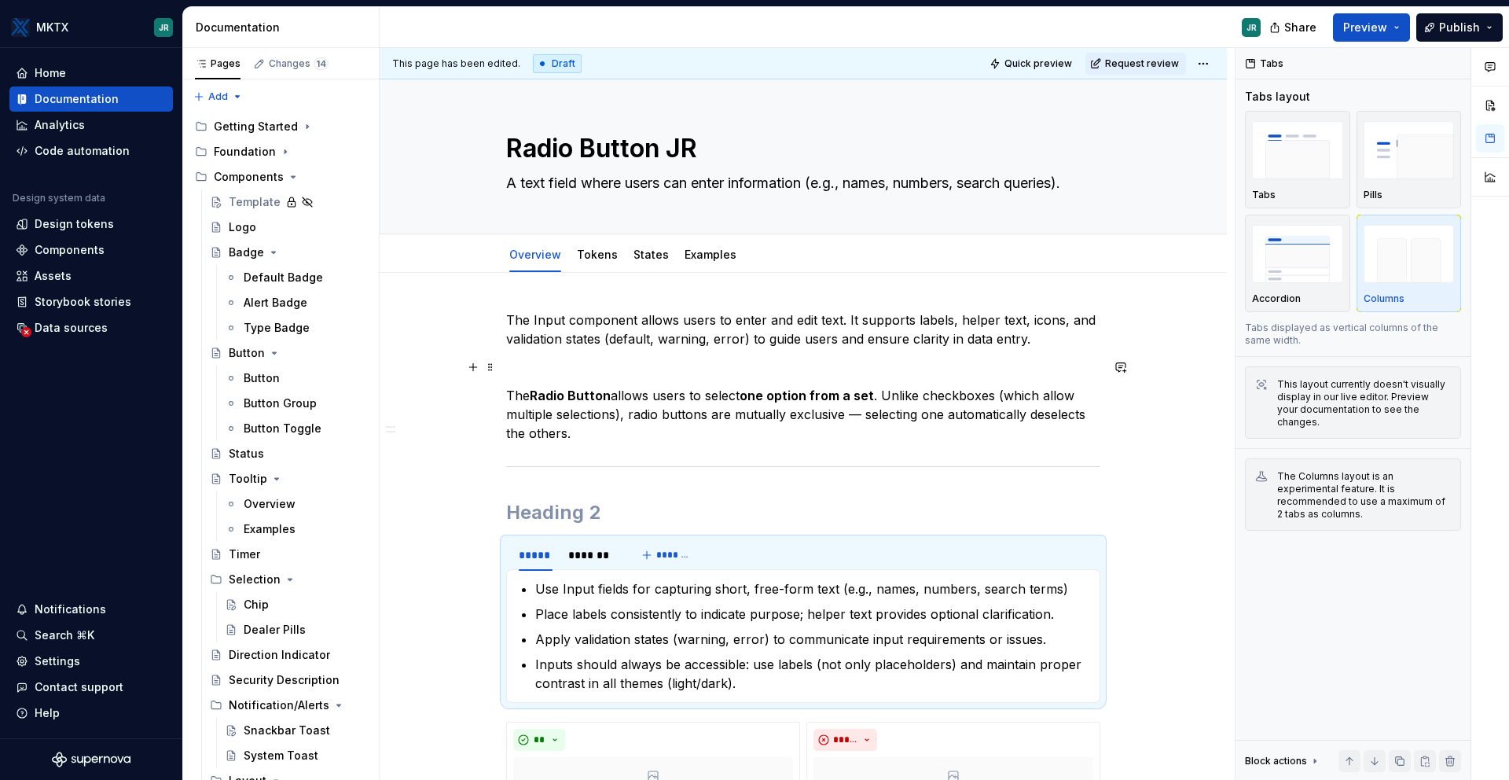
click at [561, 366] on p at bounding box center [803, 367] width 594 height 19
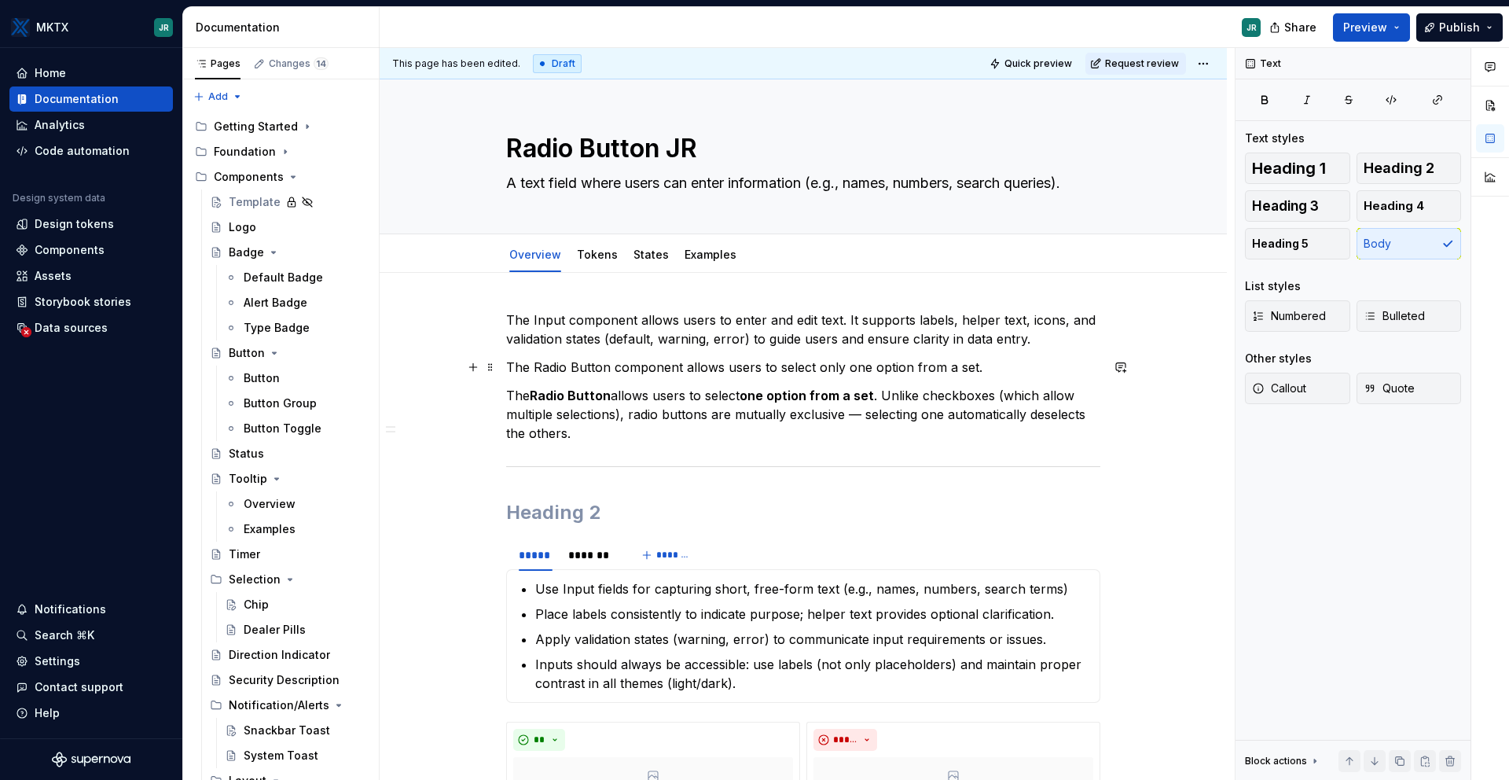
click at [820, 369] on p "The Radio Button component allows users to select only one option from a set." at bounding box center [803, 367] width 594 height 19
click at [1022, 367] on p "The Radio Button component allows users to select (only) one option from a set." at bounding box center [803, 367] width 594 height 19
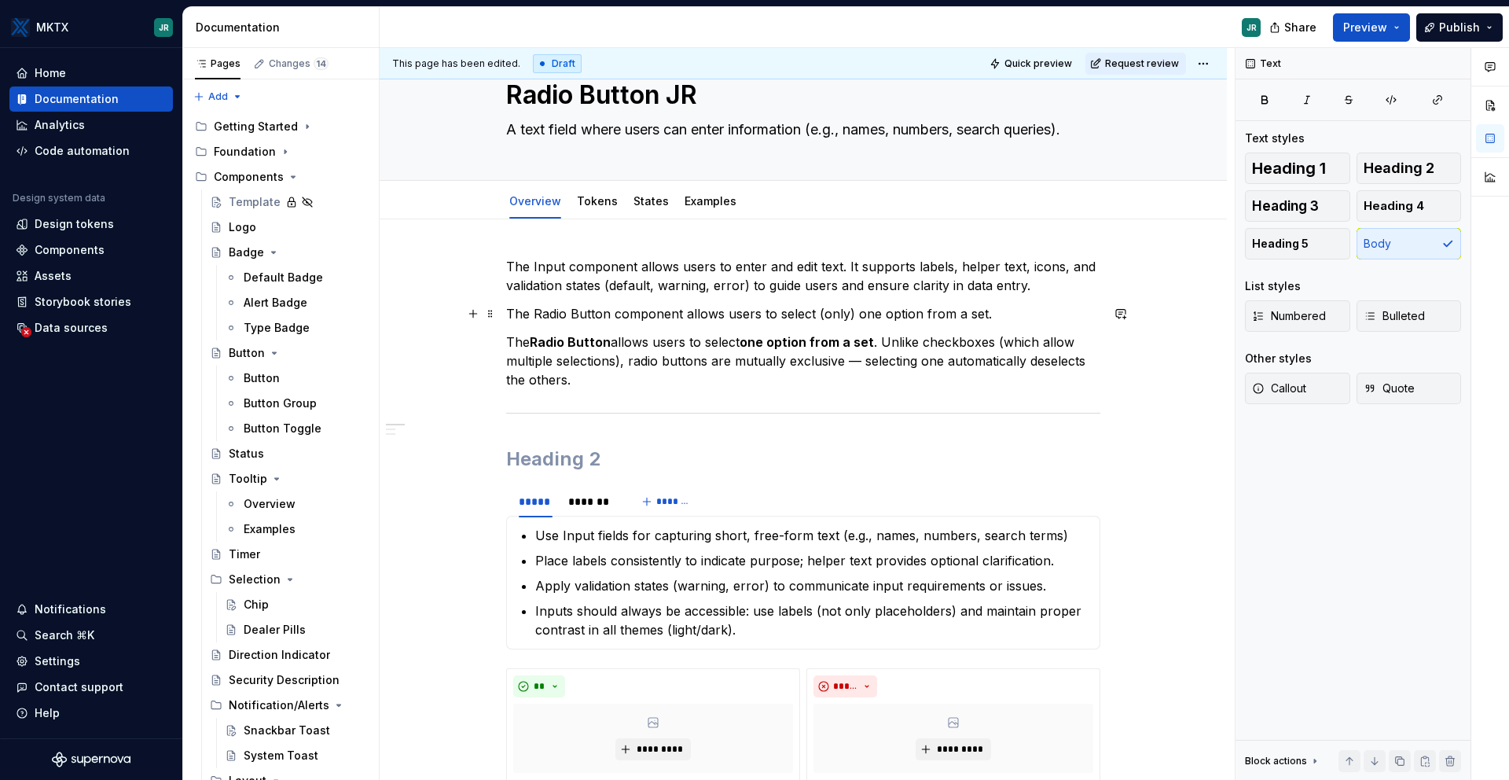
scroll to position [62, 0]
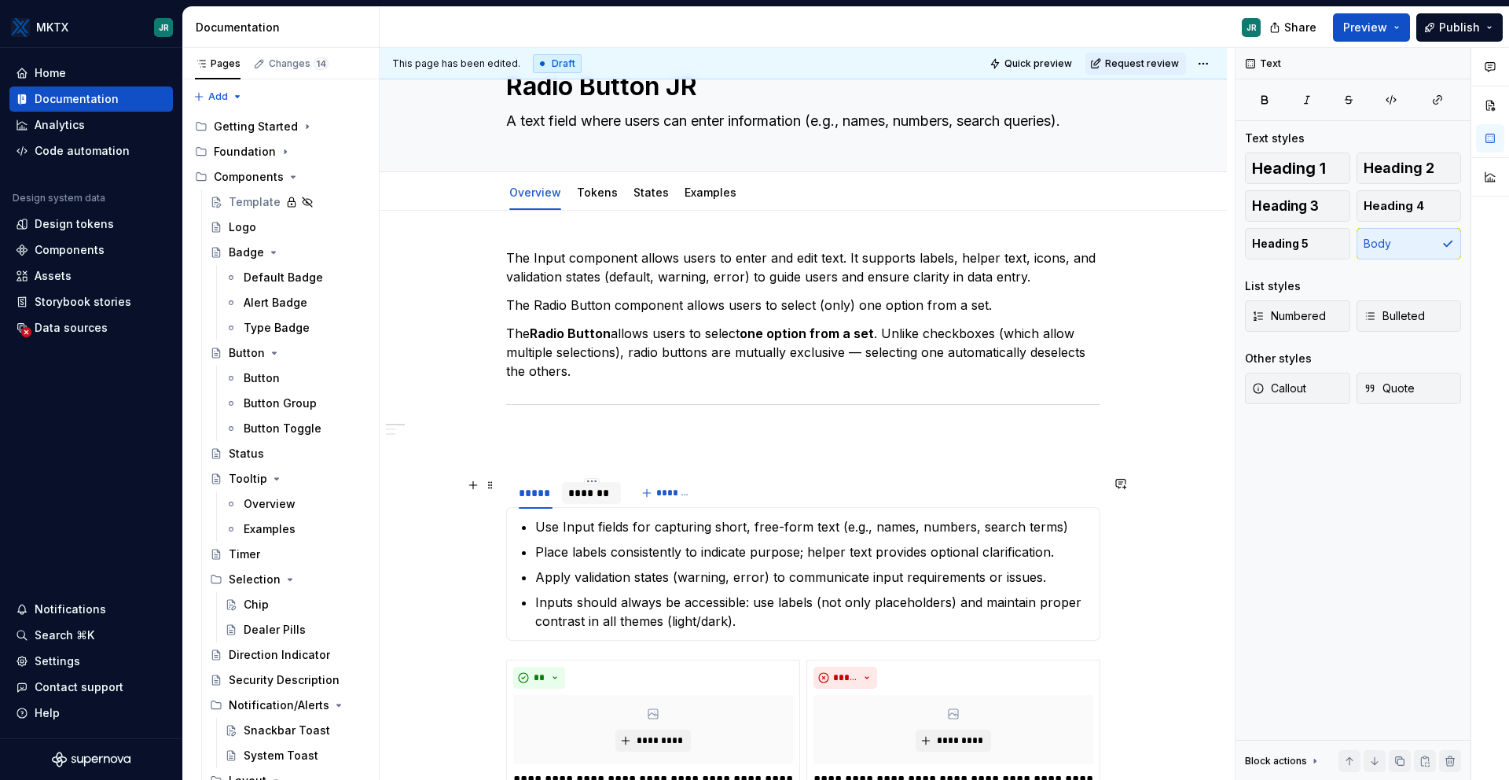
click at [612, 499] on div "*******" at bounding box center [591, 493] width 47 height 16
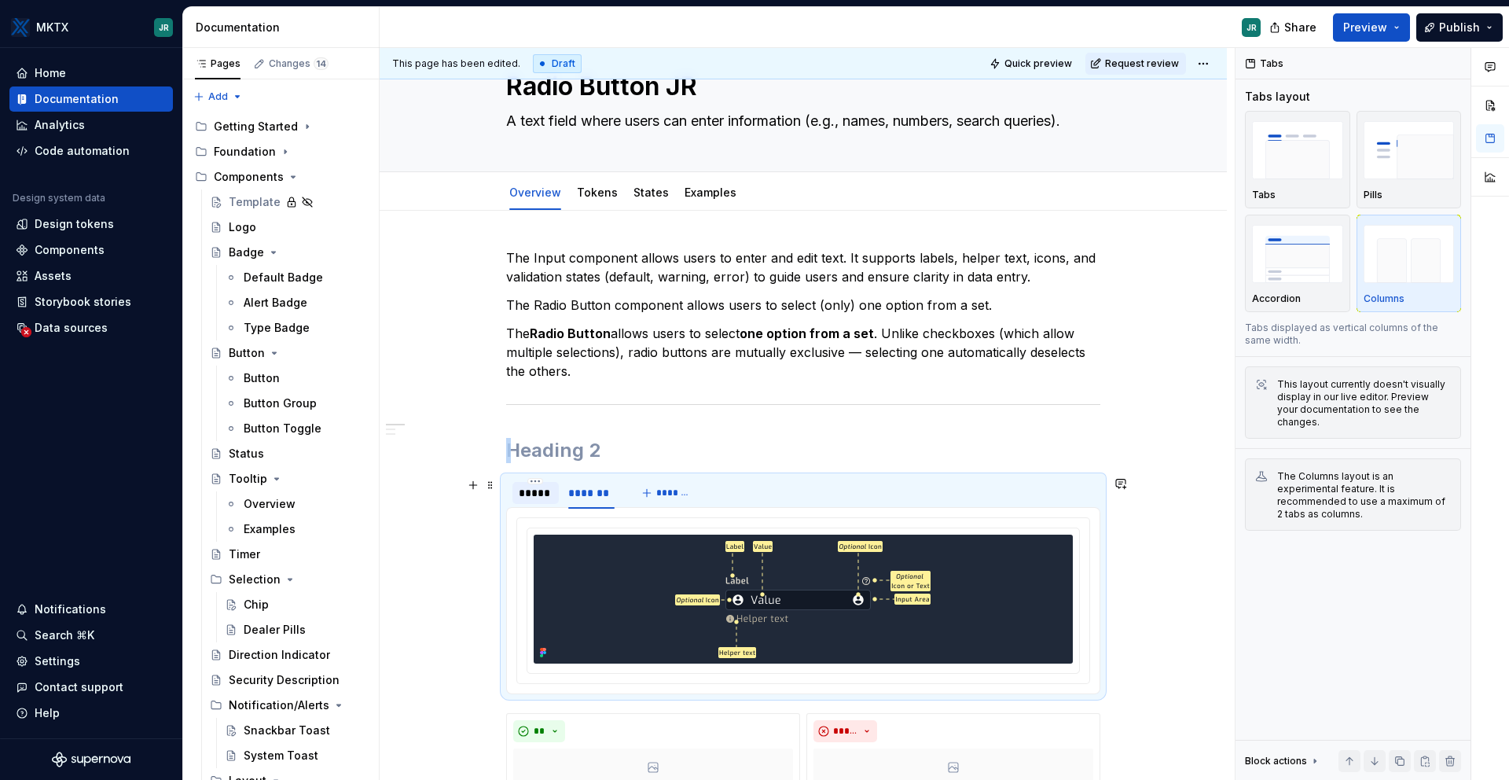
click at [542, 500] on div "*****" at bounding box center [536, 493] width 34 height 16
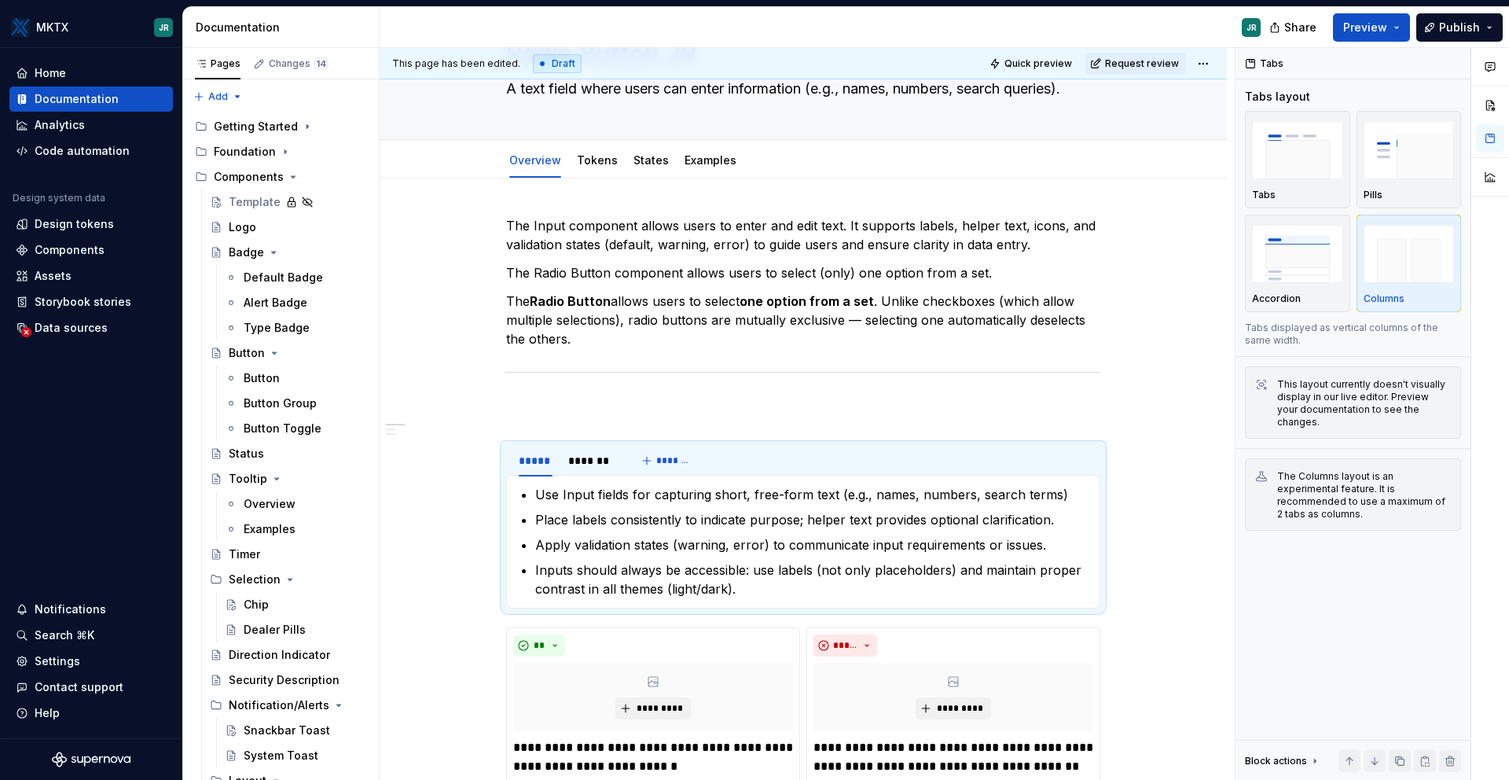
scroll to position [94, 0]
click at [1001, 279] on p "The Radio Button component allows users to select (only) one option from a set." at bounding box center [803, 273] width 594 height 19
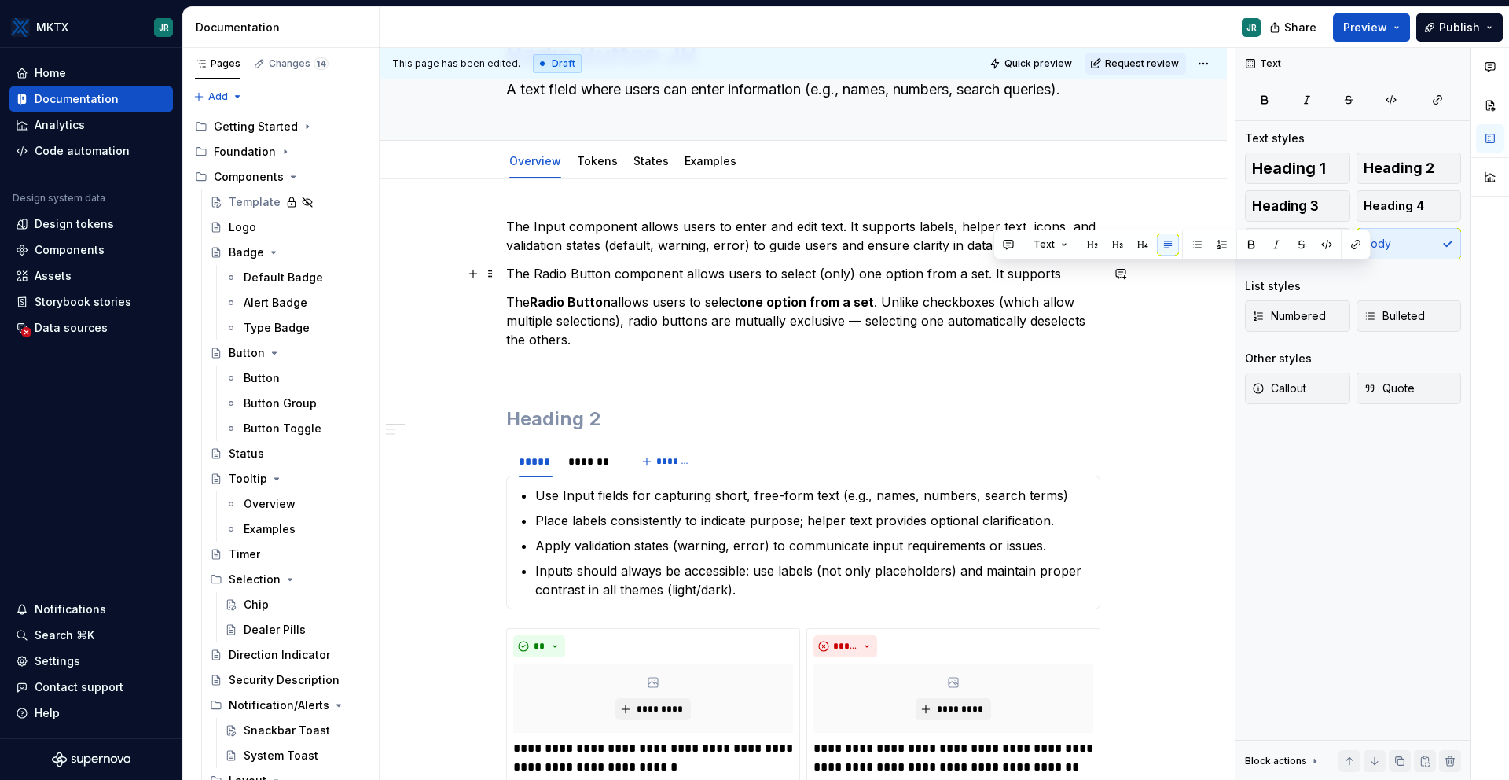
drag, startPoint x: 1059, startPoint y: 269, endPoint x: 990, endPoint y: 269, distance: 69.2
click at [990, 269] on p "The Radio Button component allows users to select (only) one option from a set.…" at bounding box center [803, 273] width 594 height 19
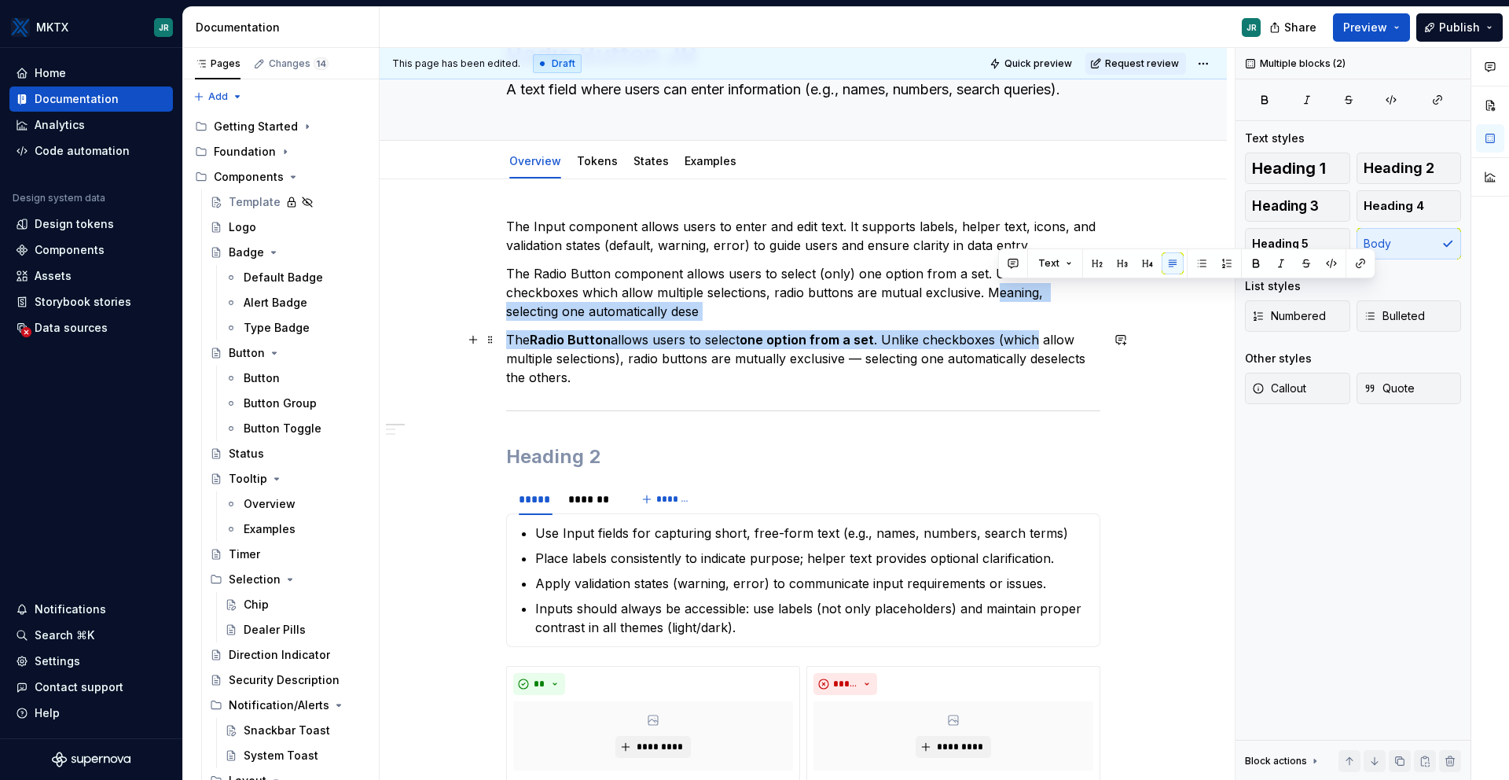
drag, startPoint x: 994, startPoint y: 290, endPoint x: 1042, endPoint y: 335, distance: 65.6
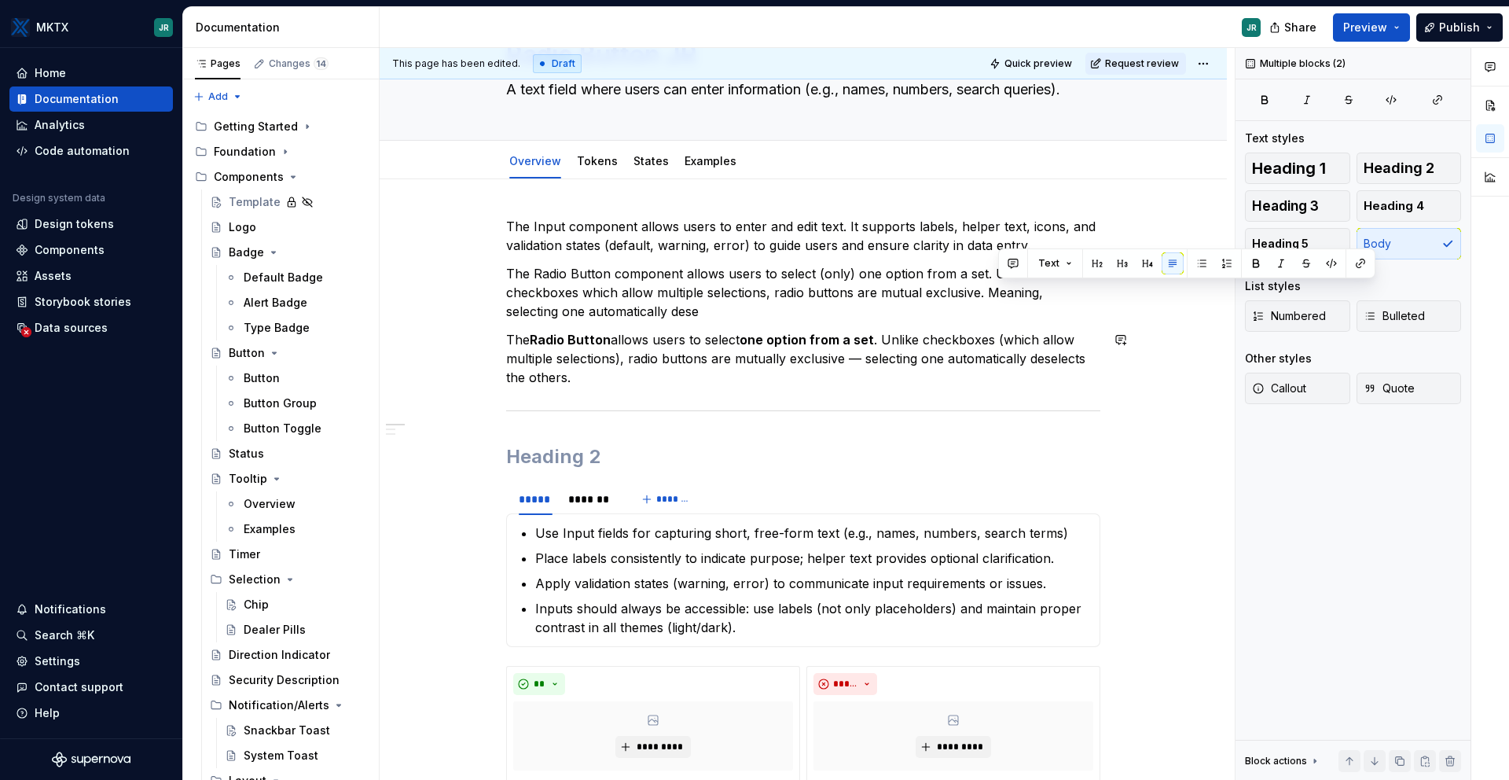
click at [1008, 318] on p "The Radio Button component allows users to select (only) one option from a set.…" at bounding box center [803, 292] width 594 height 57
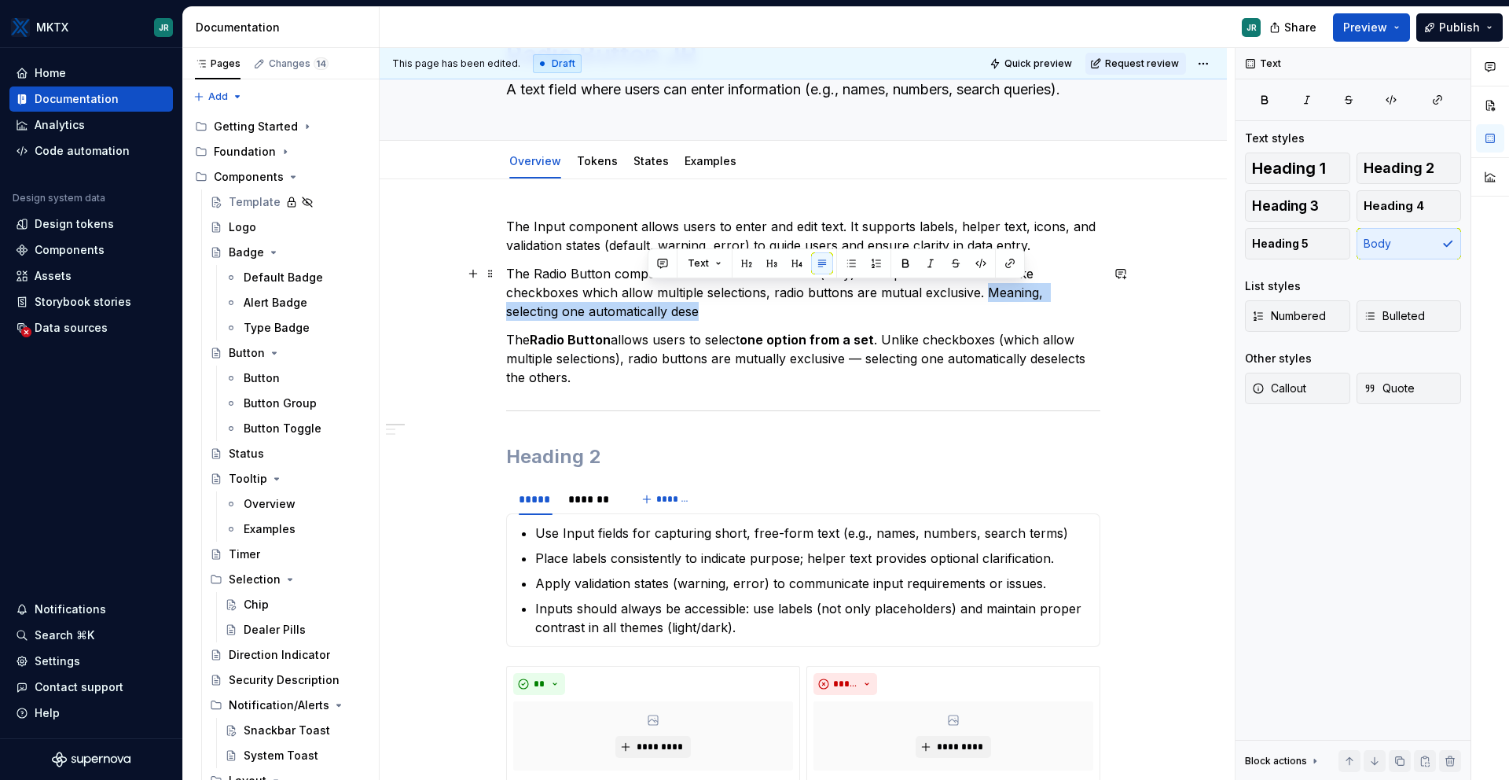
drag, startPoint x: 987, startPoint y: 288, endPoint x: 1051, endPoint y: 319, distance: 70.7
click at [1051, 319] on p "The Radio Button component allows users to select (only) one option from a set.…" at bounding box center [803, 292] width 594 height 57
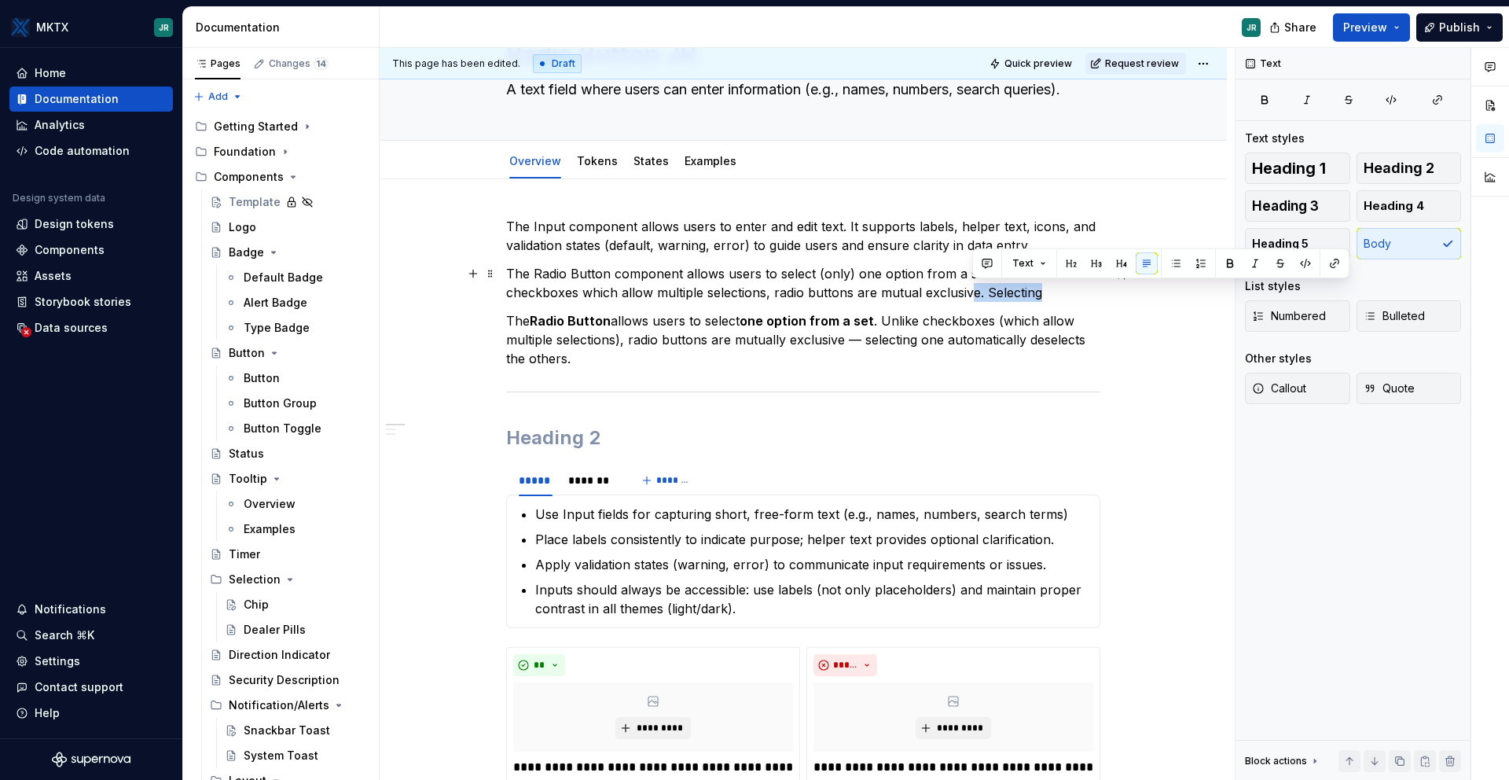
drag, startPoint x: 1056, startPoint y: 292, endPoint x: 969, endPoint y: 292, distance: 87.3
click at [969, 292] on p "The Radio Button component allows users to select (only) one option from a set.…" at bounding box center [803, 283] width 594 height 38
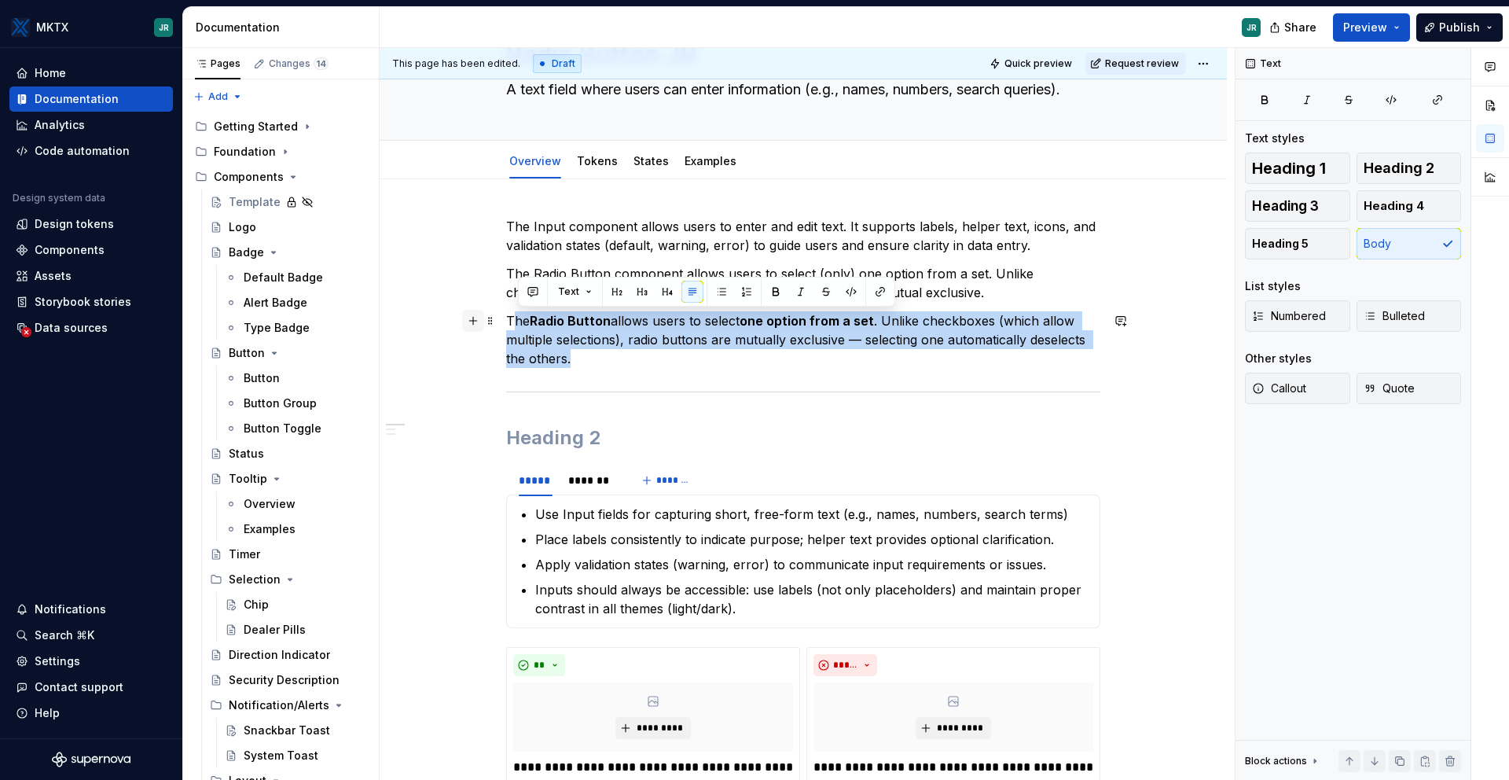
drag, startPoint x: 941, startPoint y: 353, endPoint x: 483, endPoint y: 329, distance: 458.1
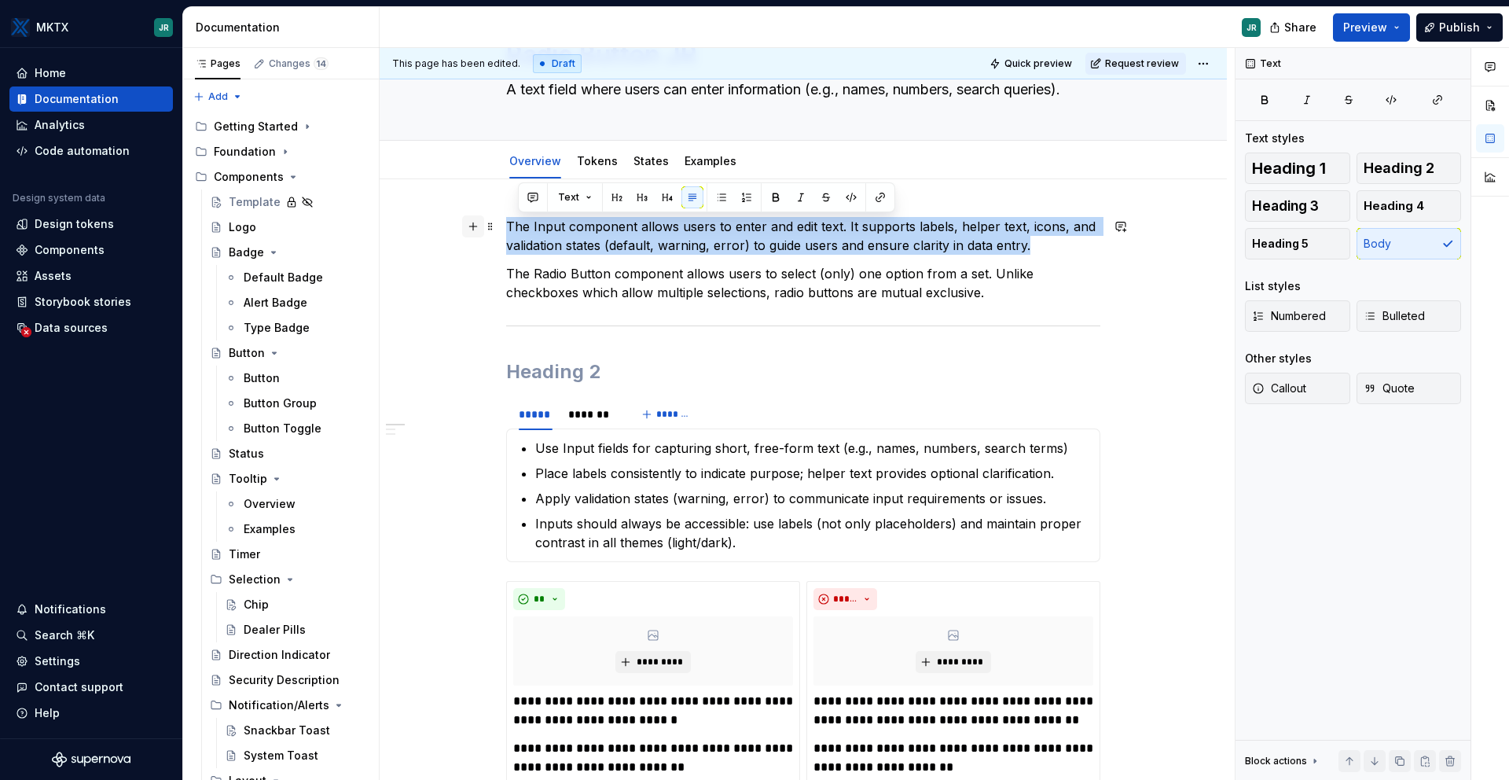
drag, startPoint x: 1053, startPoint y: 252, endPoint x: 477, endPoint y: 223, distance: 576.1
click at [506, 223] on div "**********" at bounding box center [803, 795] width 594 height 1156
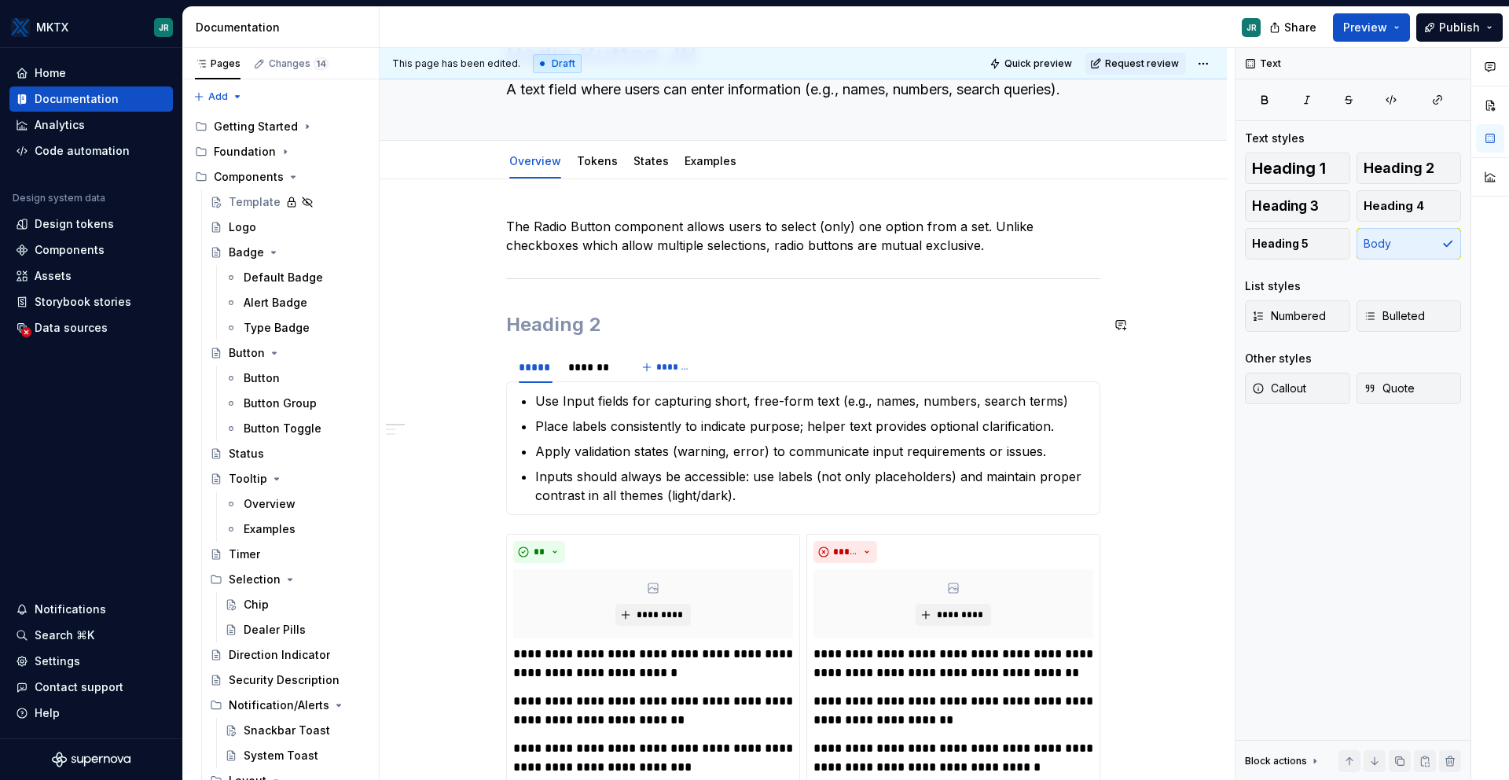
click at [704, 287] on div "**********" at bounding box center [803, 761] width 594 height 1089
click at [1001, 249] on p "The Radio Button component allows users to select (only) one option from a set.…" at bounding box center [803, 236] width 594 height 38
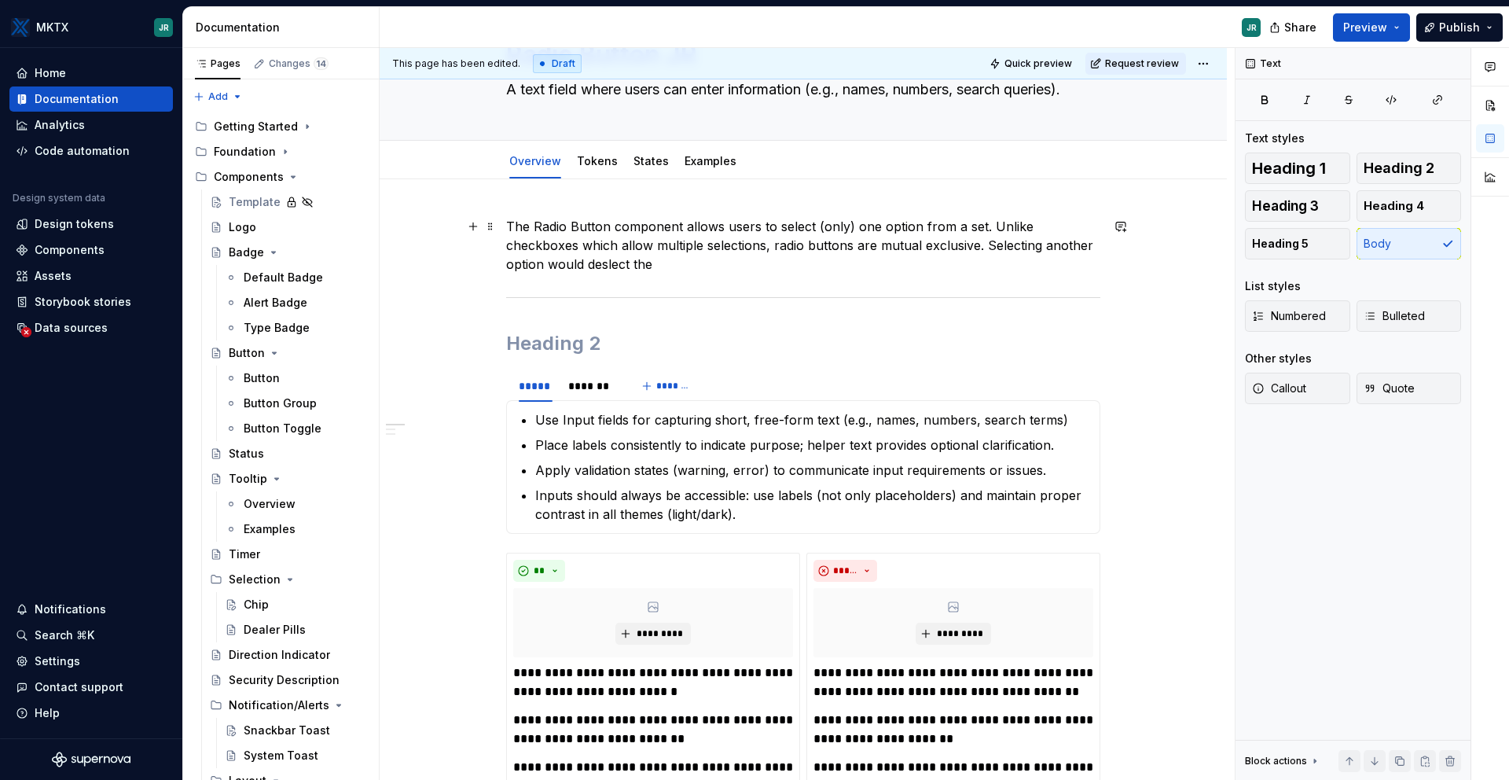
click at [611, 266] on p "The Radio Button component allows users to select (only) one option from a set.…" at bounding box center [803, 245] width 594 height 57
click at [673, 270] on p "The Radio Button component allows users to select (only) one option from a set.…" at bounding box center [803, 245] width 594 height 57
click at [693, 267] on p "The Radio Button component allows users to select (only) one option from a set.…" at bounding box center [803, 245] width 594 height 57
drag, startPoint x: 982, startPoint y: 242, endPoint x: 1004, endPoint y: 251, distance: 23.6
click at [1005, 251] on p "The Radio Button component allows users to select (only) one option from a set.…" at bounding box center [803, 245] width 594 height 57
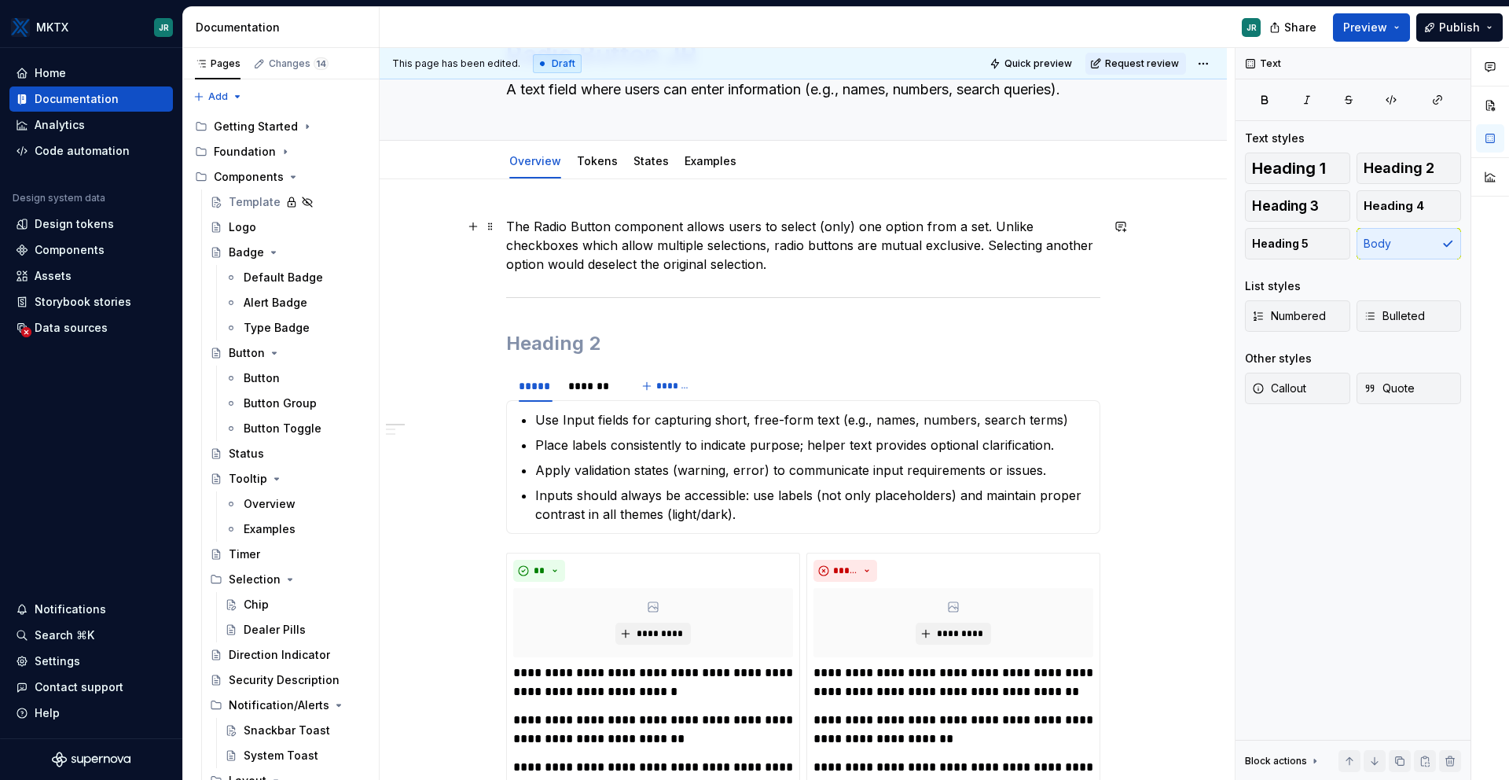
click at [1041, 252] on p "The Radio Button component allows users to select (only) one option from a set.…" at bounding box center [803, 245] width 594 height 57
drag, startPoint x: 1047, startPoint y: 252, endPoint x: 1060, endPoint y: 264, distance: 17.2
click at [1060, 264] on p "The Radio Button component allows users to select (only) one option from a set.…" at bounding box center [803, 245] width 594 height 57
click at [731, 469] on p "Apply validation states (warning, error) to communicate input requirements or i…" at bounding box center [812, 470] width 555 height 19
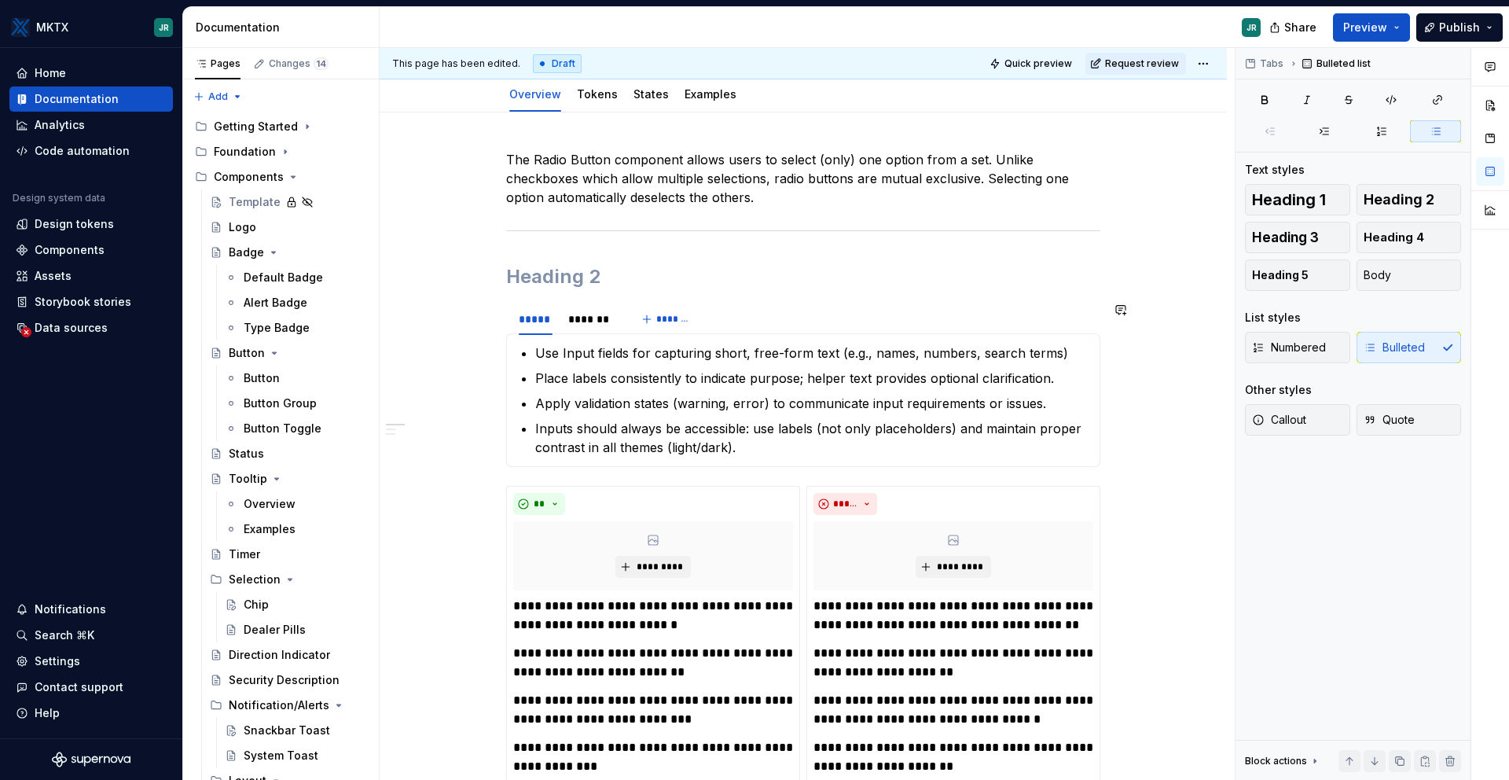
scroll to position [161, 0]
click at [777, 211] on div "**********" at bounding box center [803, 703] width 594 height 1108
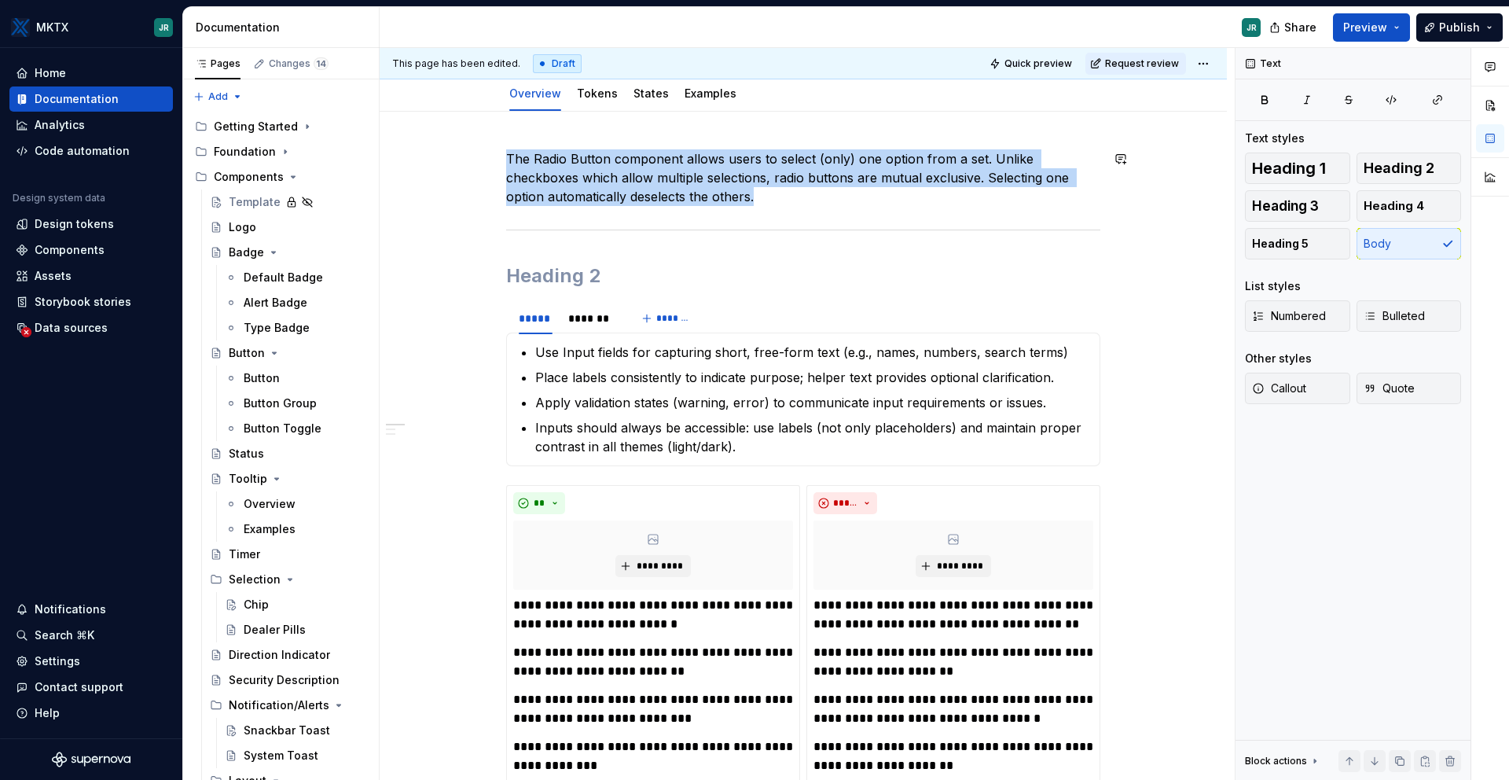
click at [645, 230] on hr at bounding box center [803, 230] width 594 height 1
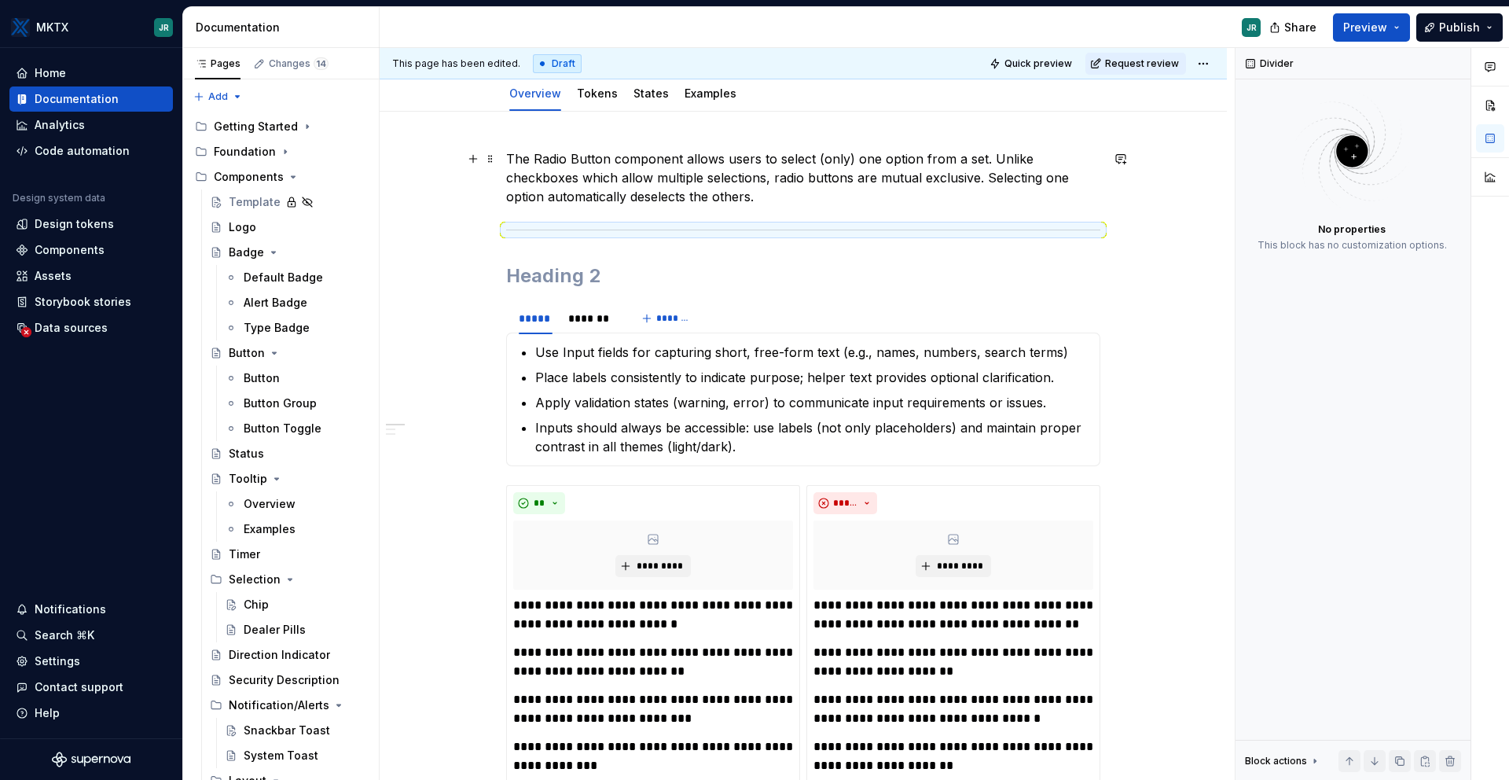
click at [812, 197] on p "The Radio Button component allows users to select (only) one option from a set.…" at bounding box center [803, 177] width 594 height 57
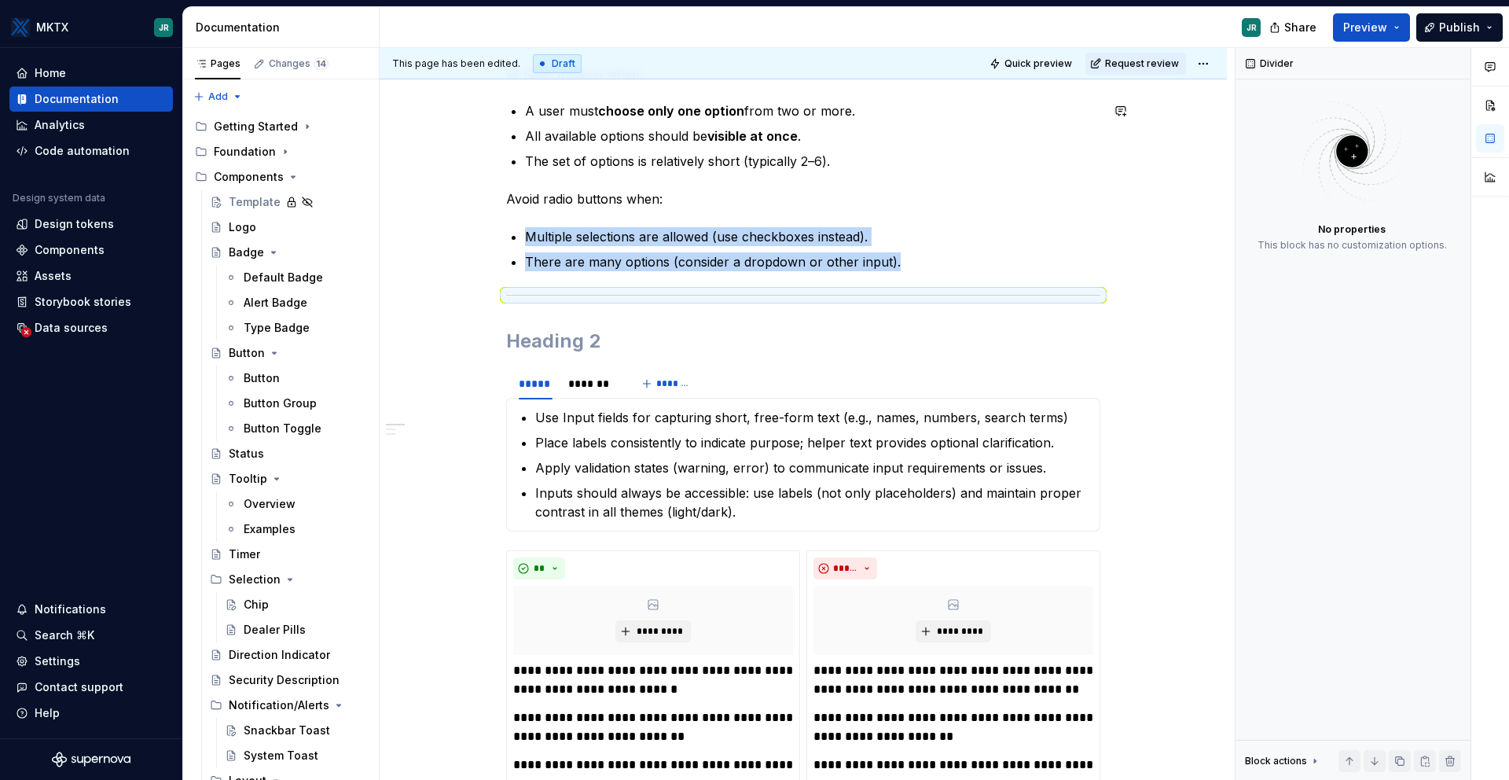
scroll to position [341, 0]
click at [1148, 172] on div "**********" at bounding box center [803, 754] width 847 height 1644
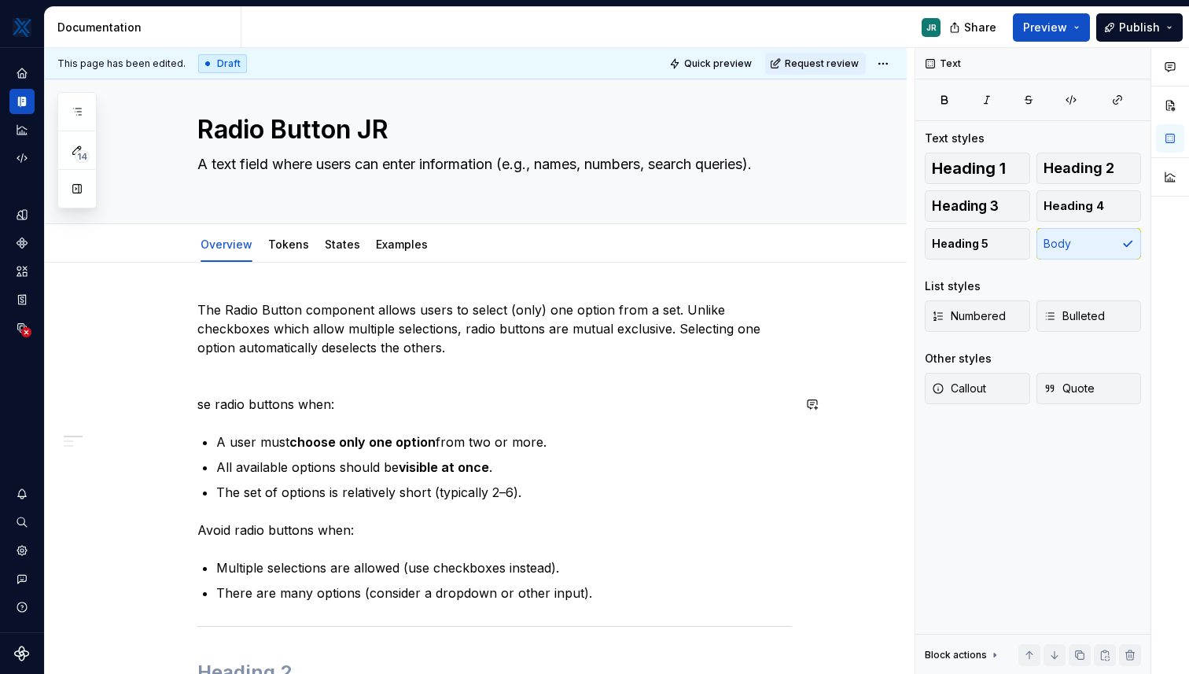
scroll to position [27, 0]
click at [285, 371] on p at bounding box center [494, 377] width 594 height 19
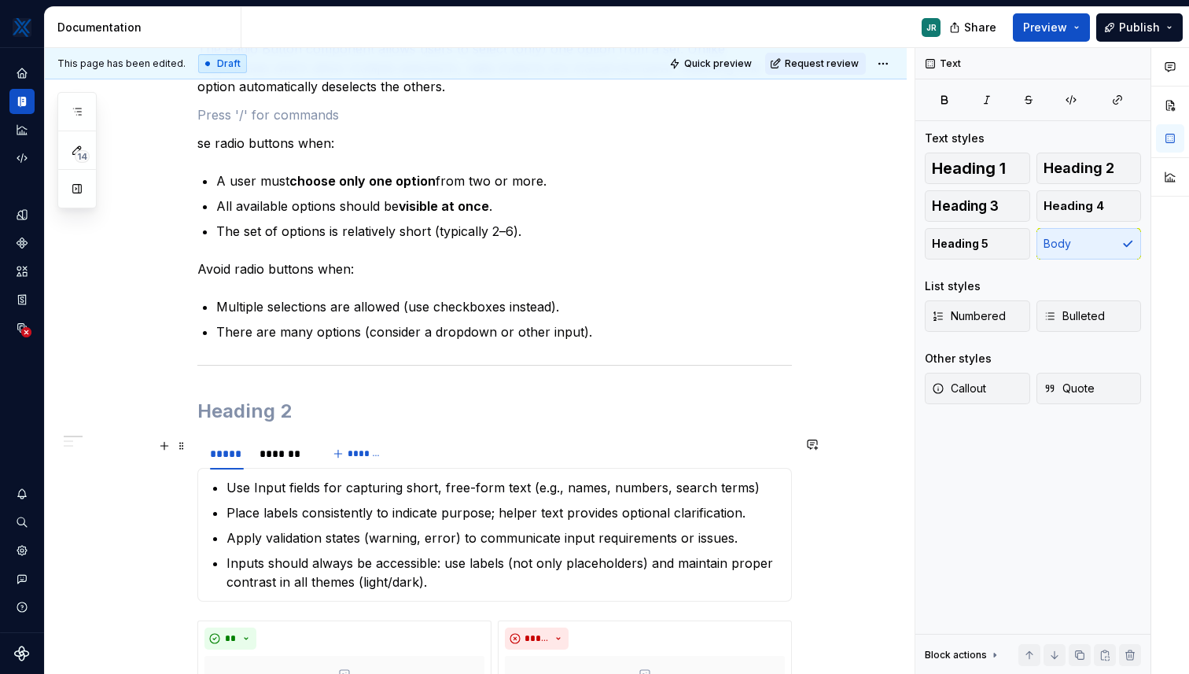
scroll to position [299, 0]
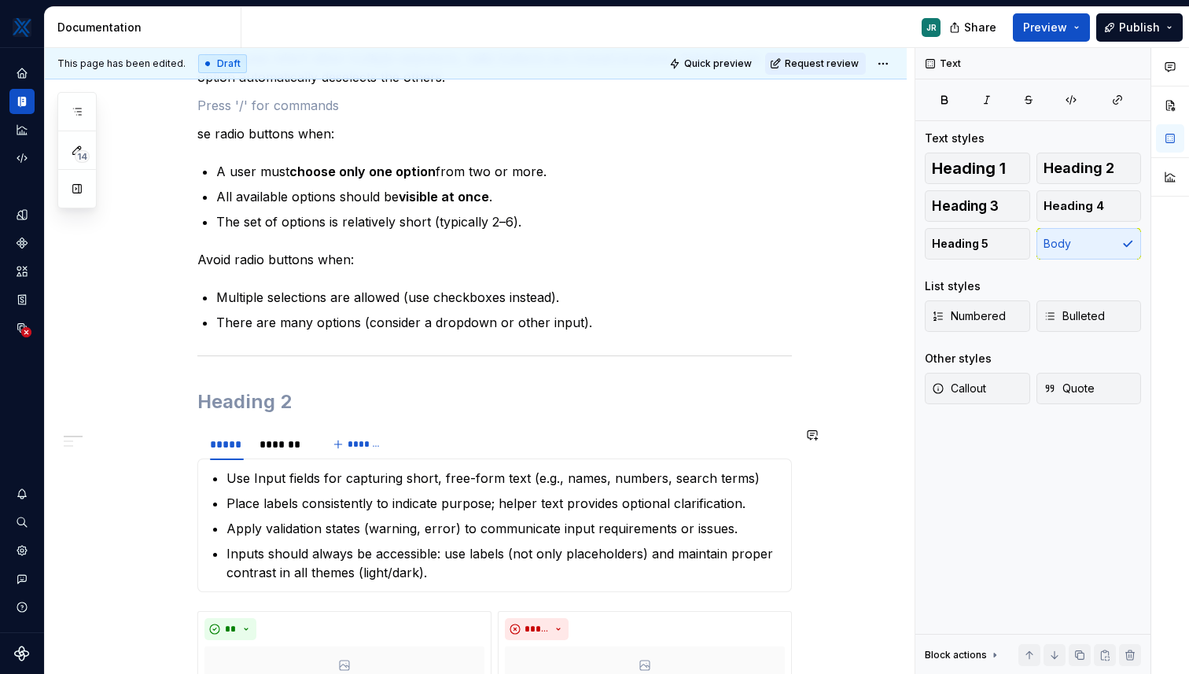
click at [460, 574] on p "Inputs should always be accessible: use labels (not only placeholders) and main…" at bounding box center [503, 563] width 555 height 38
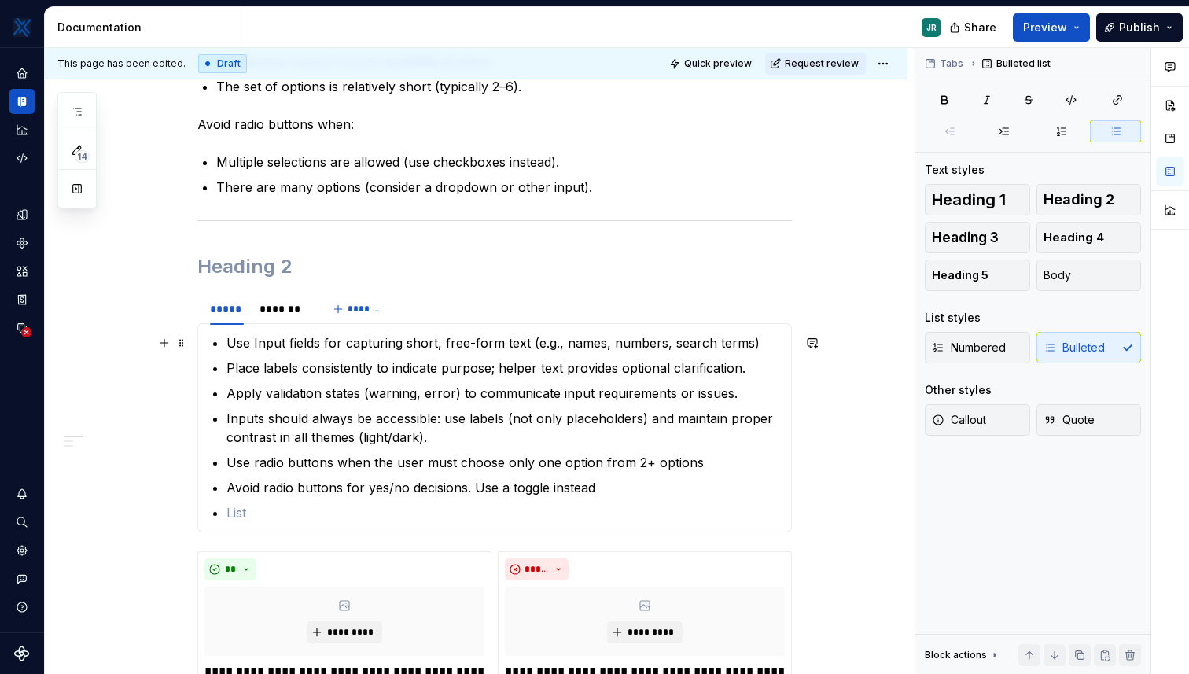
scroll to position [433, 0]
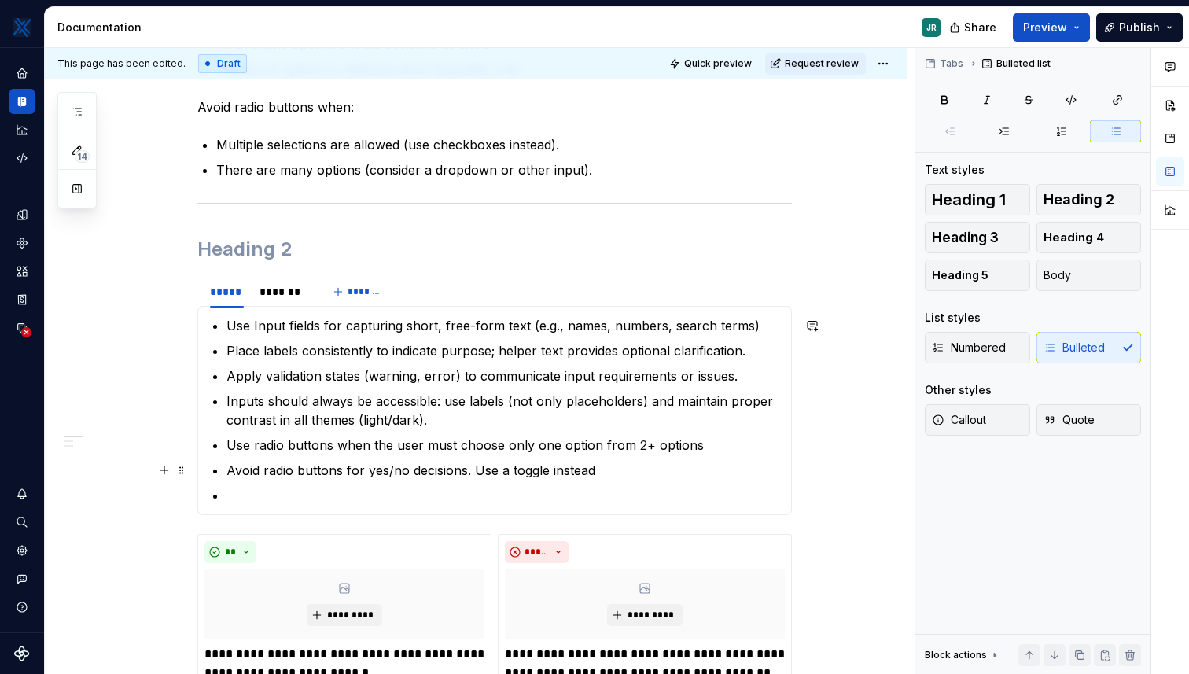
click at [406, 470] on p "Avoid radio buttons for yes/no decisions. Use a toggle instead" at bounding box center [503, 470] width 555 height 19
click at [399, 491] on p at bounding box center [503, 495] width 555 height 19
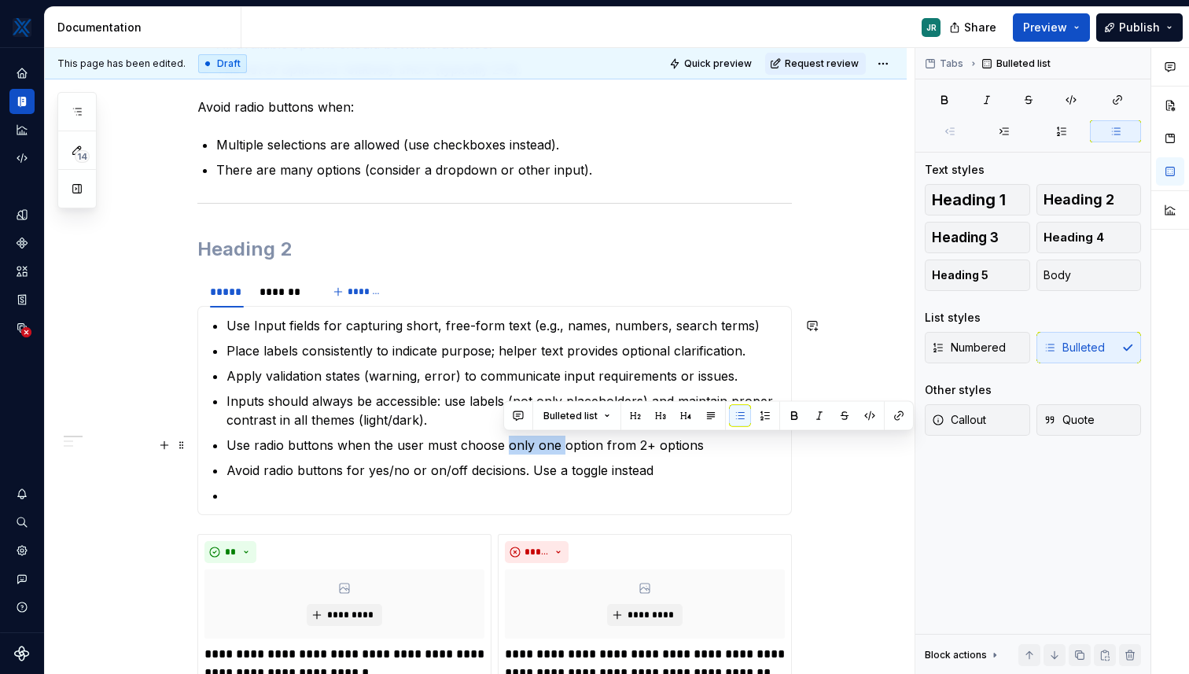
drag, startPoint x: 506, startPoint y: 443, endPoint x: 556, endPoint y: 443, distance: 49.5
click at [556, 443] on p "Use radio buttons when the user must choose only one option from 2+ options" at bounding box center [503, 444] width 555 height 19
click at [534, 487] on p at bounding box center [503, 495] width 555 height 19
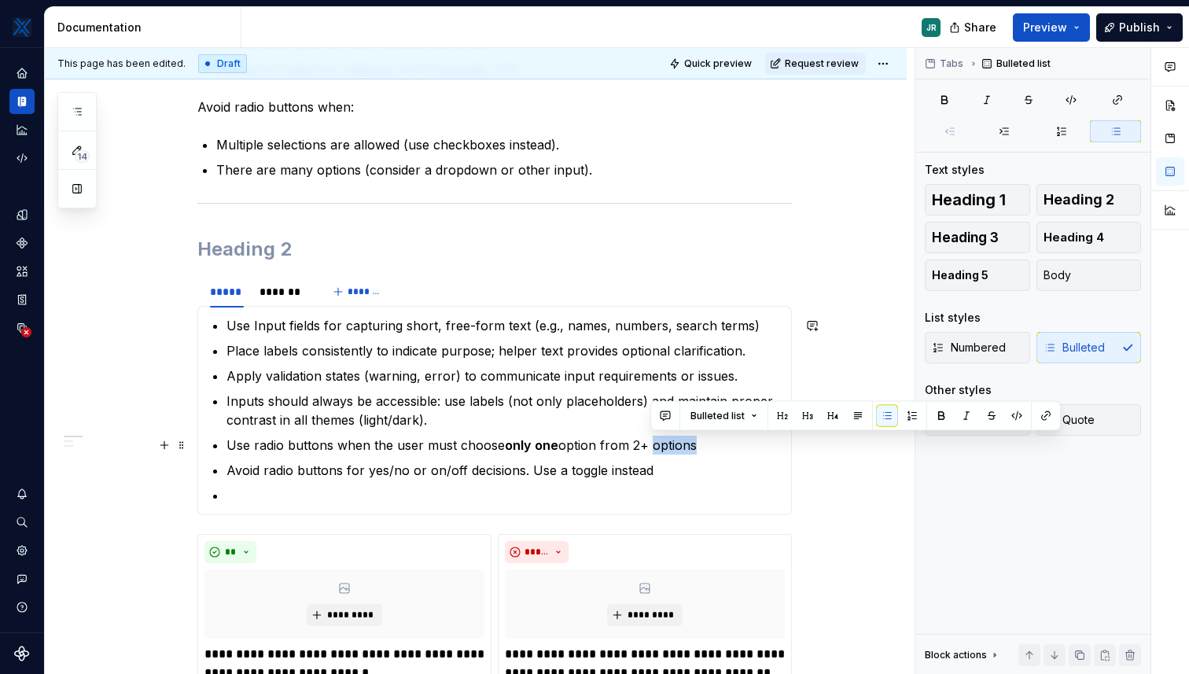
drag, startPoint x: 700, startPoint y: 448, endPoint x: 649, endPoint y: 448, distance: 51.1
click at [649, 448] on p "Use radio buttons when the user must choose only one option from 2+ options" at bounding box center [503, 444] width 555 height 19
click at [682, 461] on p "Avoid radio buttons for yes/no or on/off decisions. Use a toggle instead" at bounding box center [503, 470] width 555 height 19
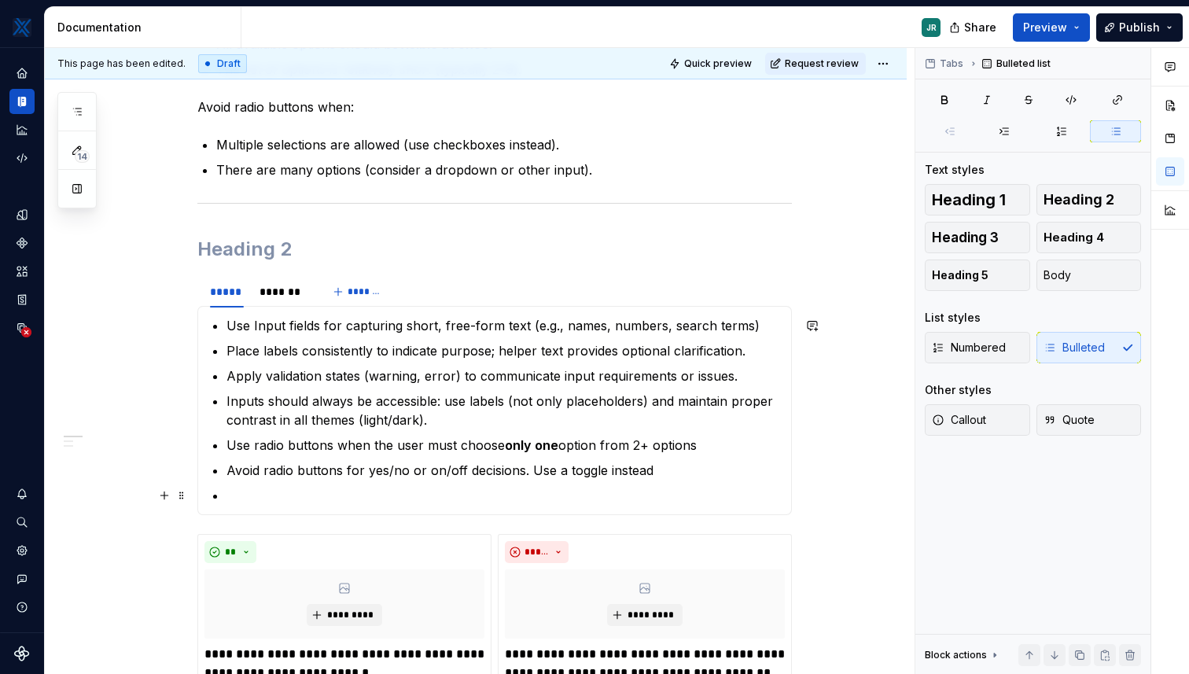
click at [568, 494] on p at bounding box center [503, 495] width 555 height 19
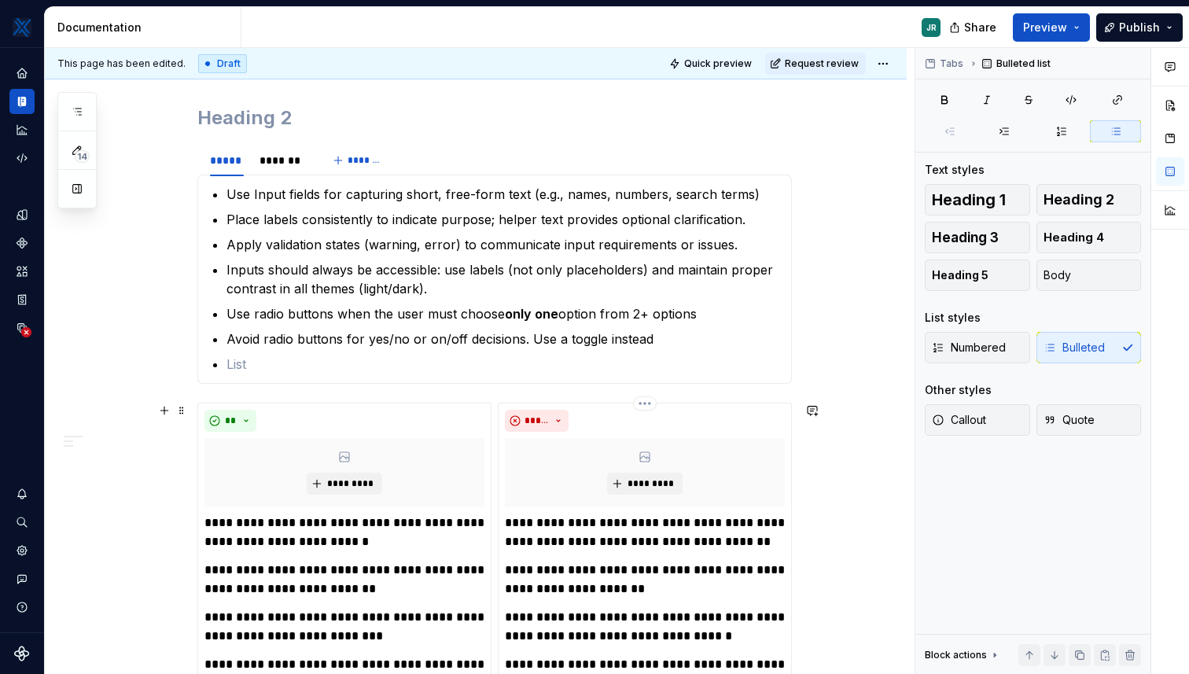
scroll to position [554, 0]
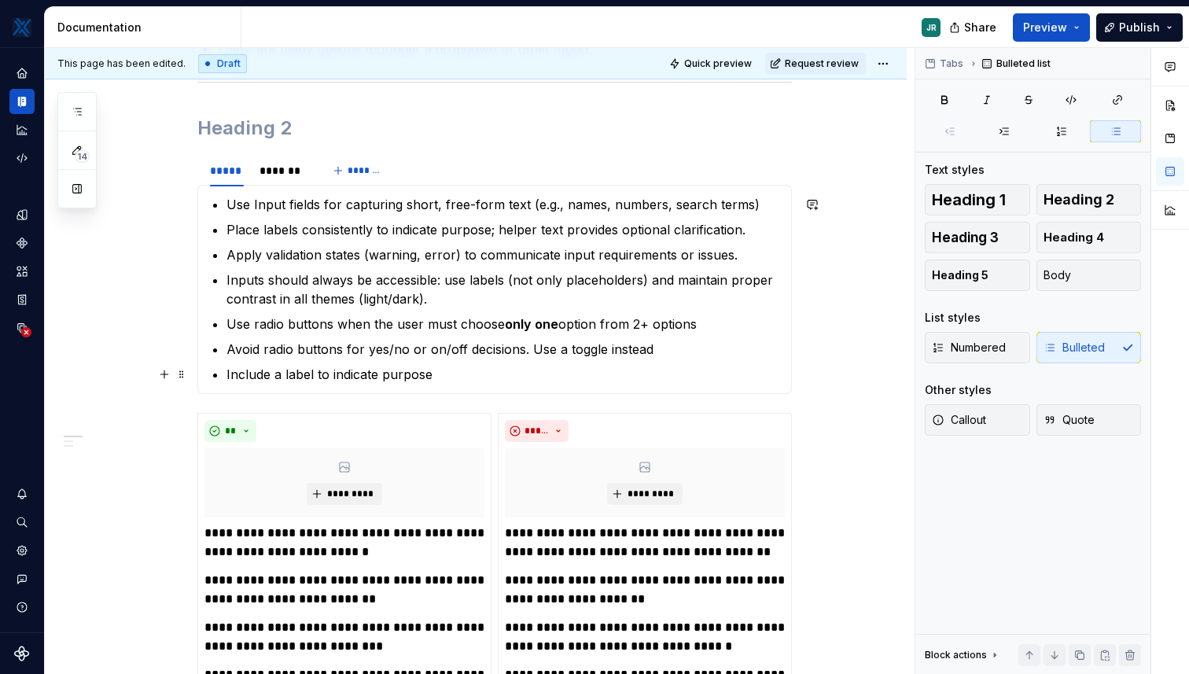
click at [457, 373] on p "Include a label to indicate purpose" at bounding box center [503, 374] width 555 height 19
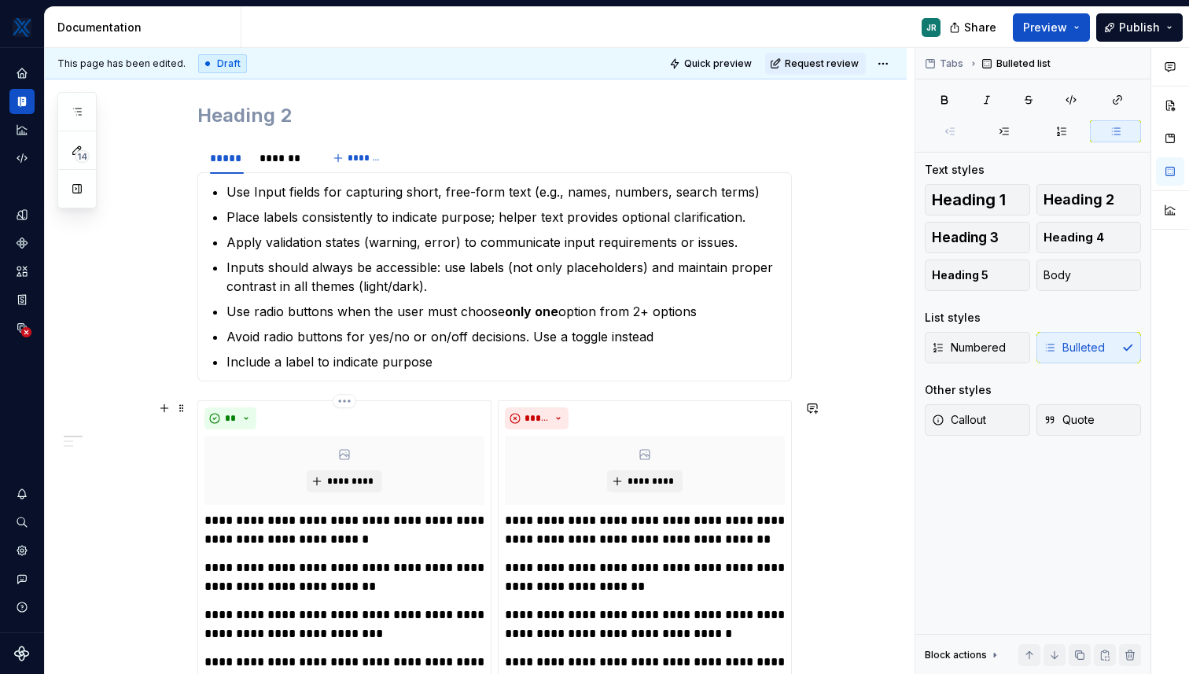
scroll to position [560, 0]
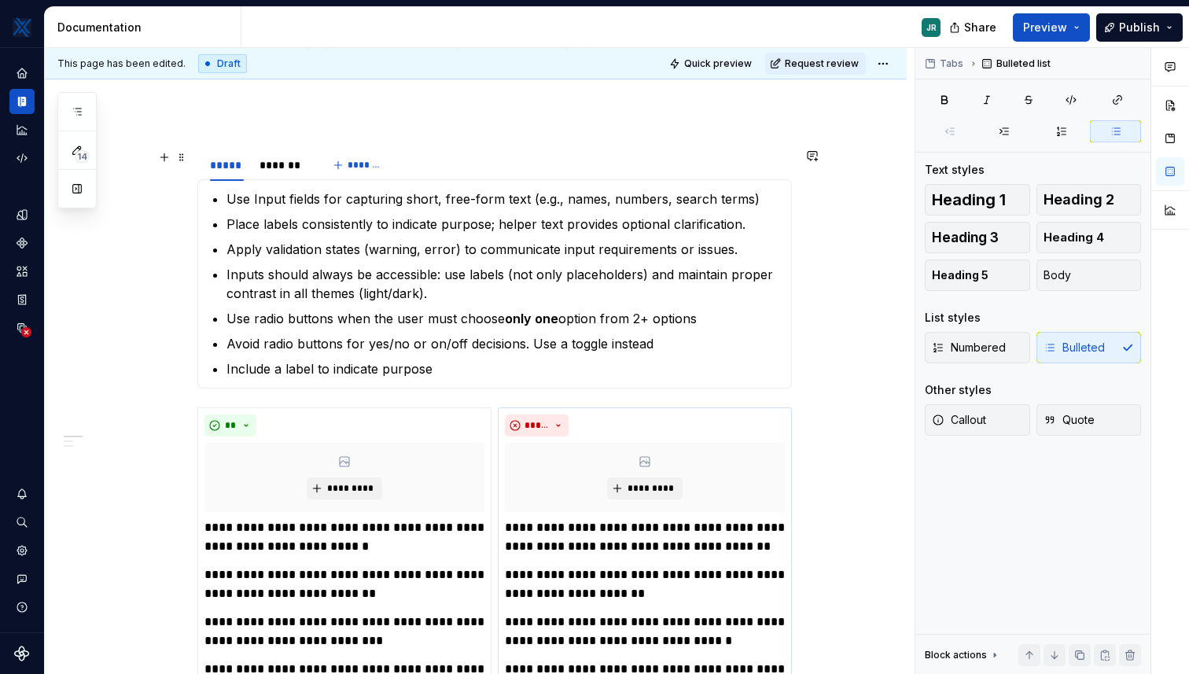
type textarea "*"
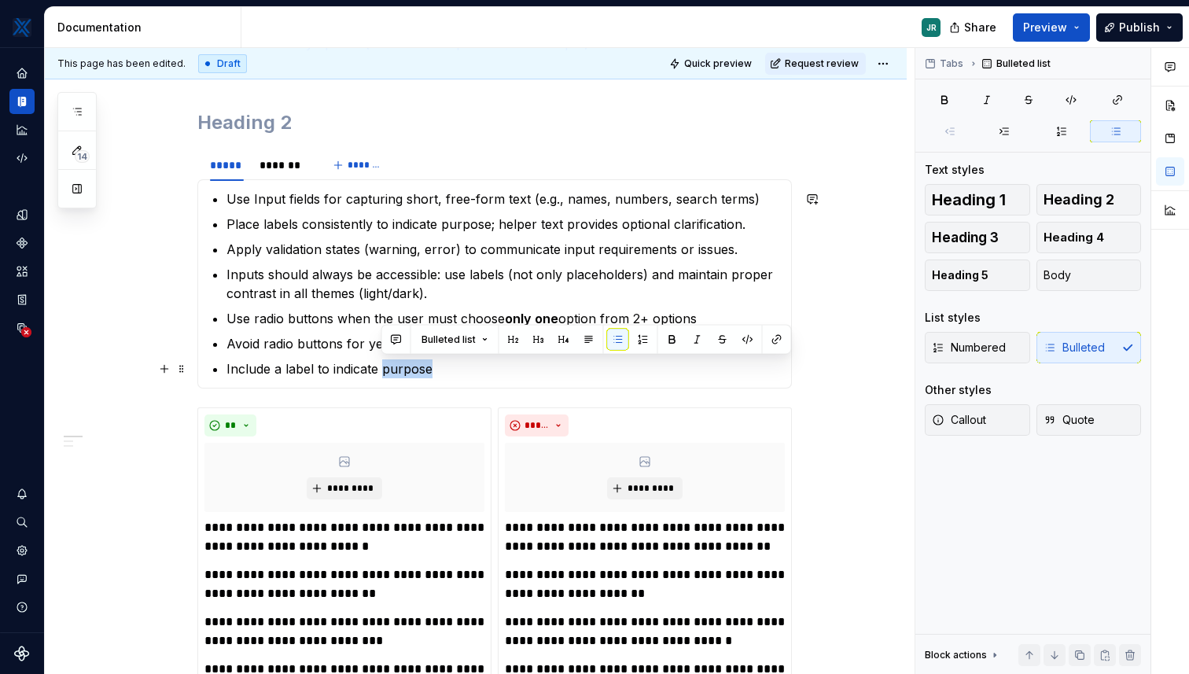
drag, startPoint x: 440, startPoint y: 378, endPoint x: 381, endPoint y: 370, distance: 59.5
click at [381, 370] on div "Use Input fields for capturing short, free-form text (e.g., names, numbers, sea…" at bounding box center [494, 283] width 594 height 209
drag, startPoint x: 448, startPoint y: 366, endPoint x: 333, endPoint y: 364, distance: 115.6
click at [333, 364] on p "Include a label to indicate the option" at bounding box center [503, 368] width 555 height 19
drag, startPoint x: 427, startPoint y: 367, endPoint x: 228, endPoint y: 363, distance: 198.9
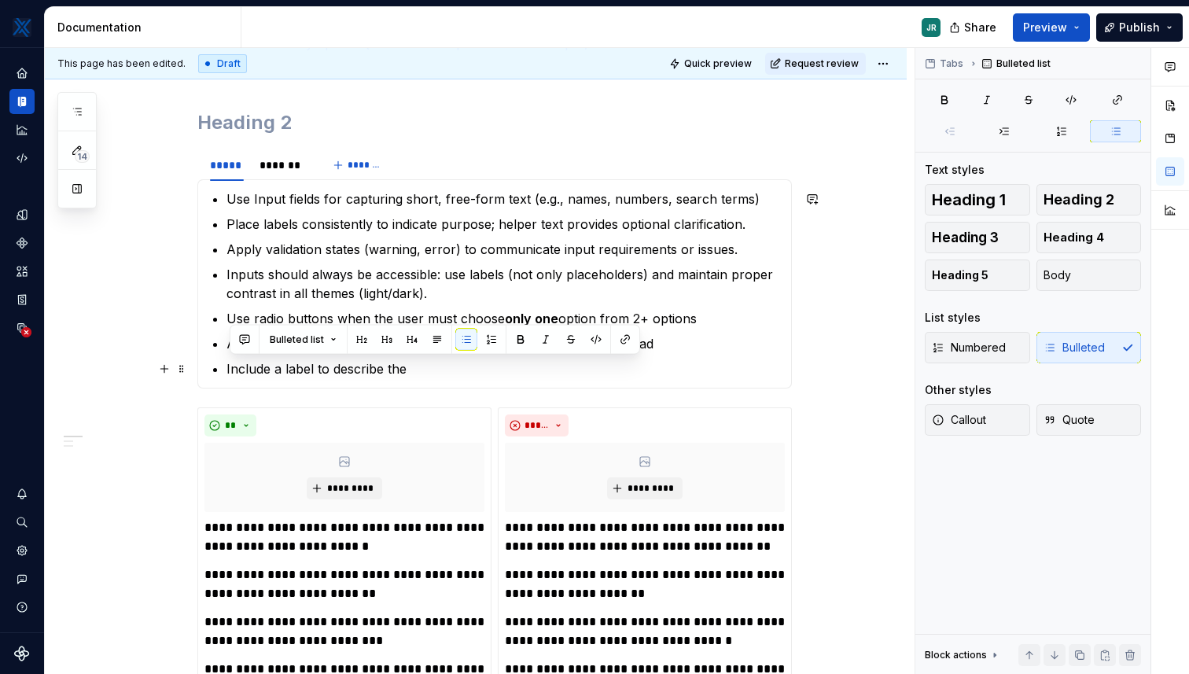
click at [228, 363] on p "Include a label to describe the" at bounding box center [503, 368] width 555 height 19
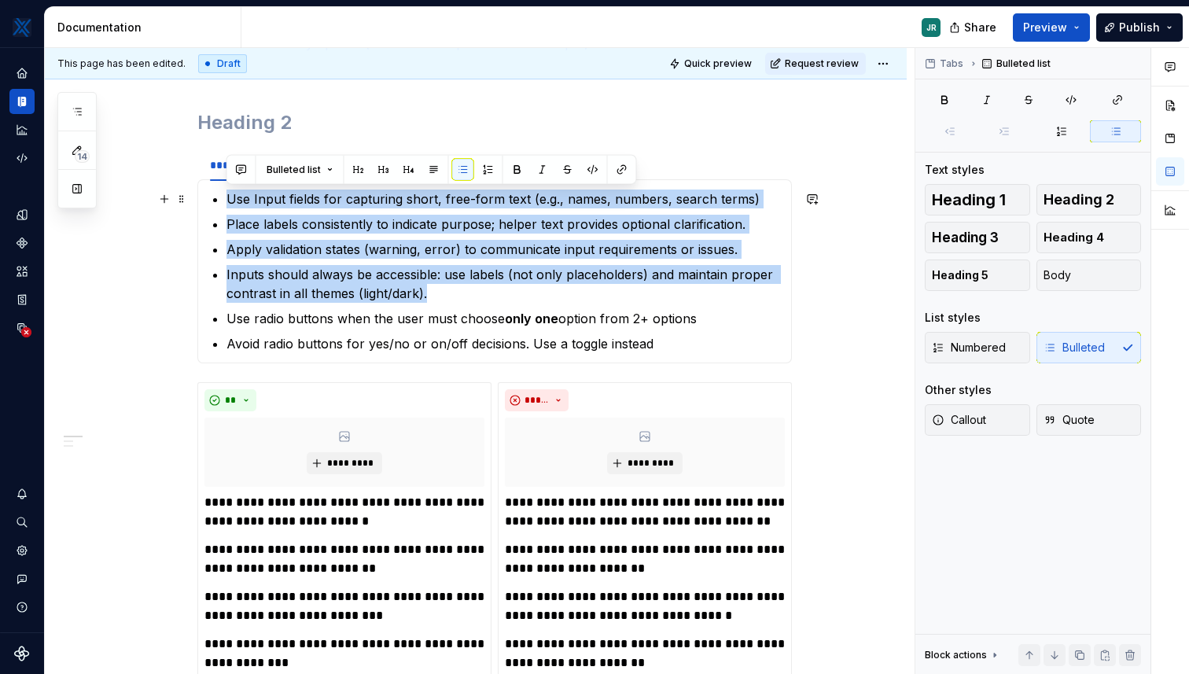
drag, startPoint x: 435, startPoint y: 297, endPoint x: 205, endPoint y: 193, distance: 252.9
click at [205, 193] on div "Use Input fields for capturing short, free-form text (e.g., names, numbers, sea…" at bounding box center [494, 271] width 594 height 184
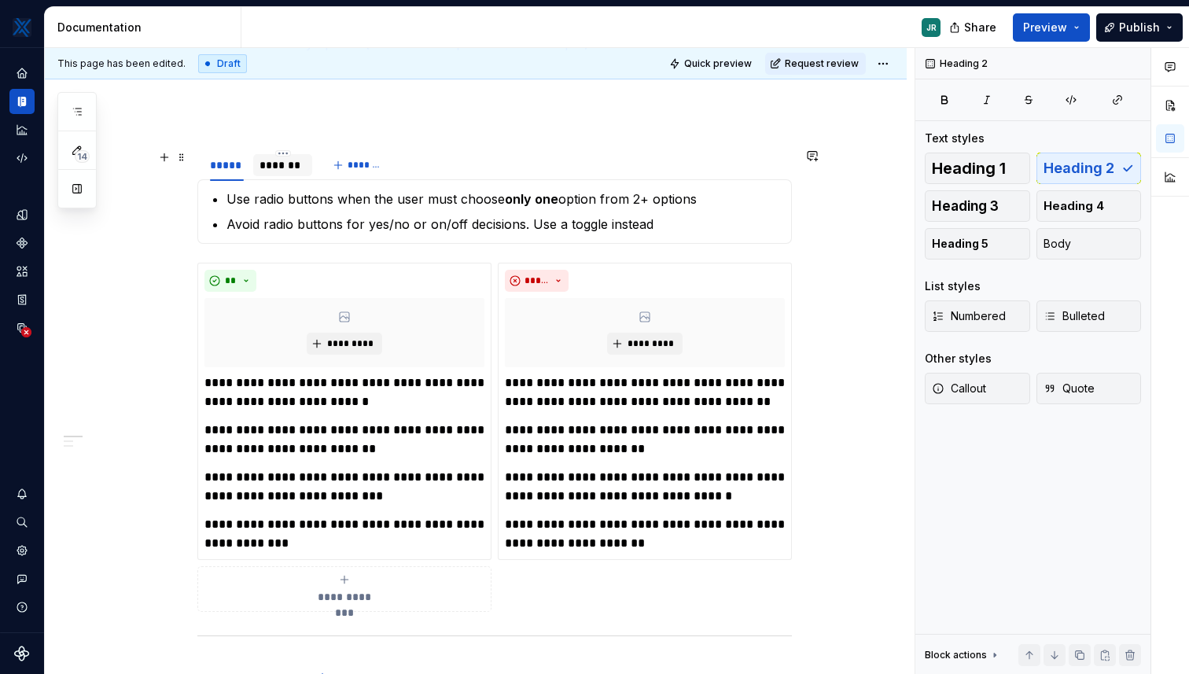
click at [306, 160] on div "*******" at bounding box center [283, 165] width 60 height 22
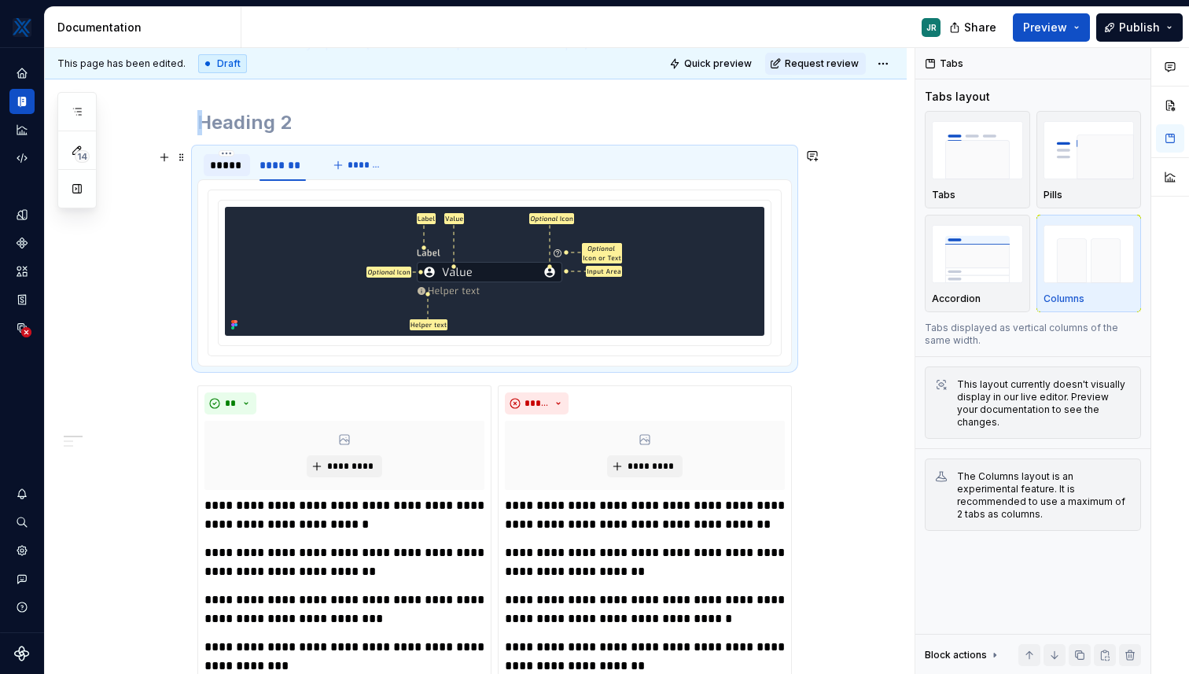
click at [226, 164] on div "*****" at bounding box center [227, 165] width 34 height 16
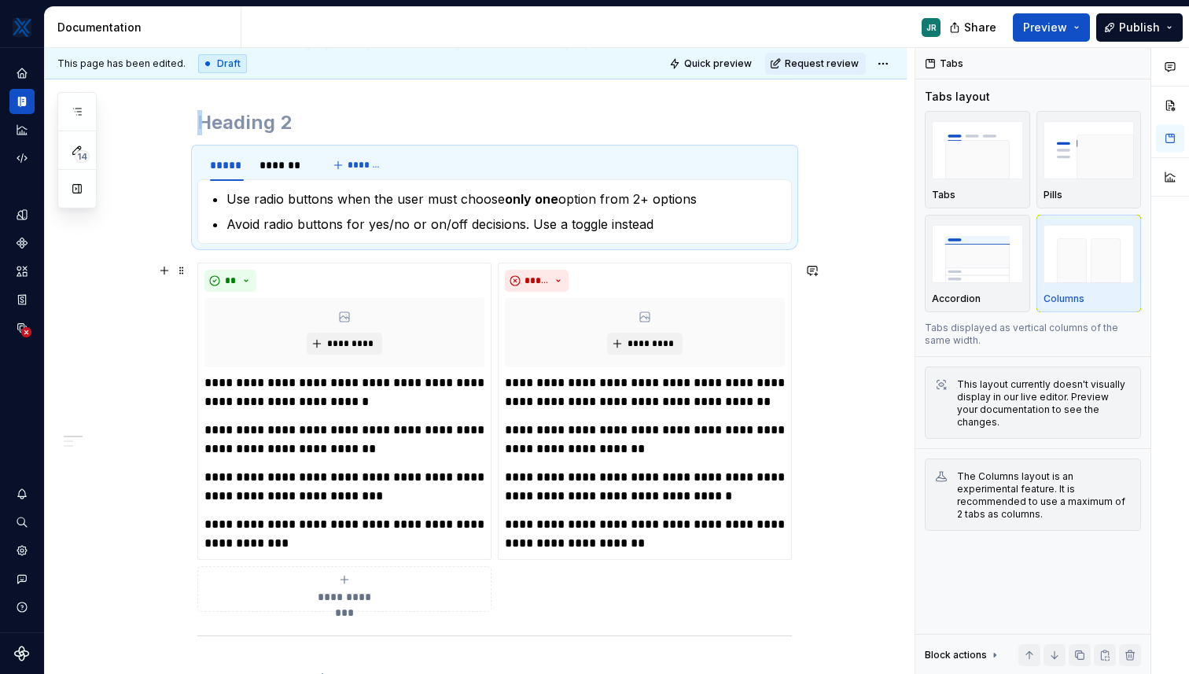
click at [108, 282] on div "**********" at bounding box center [476, 484] width 862 height 1543
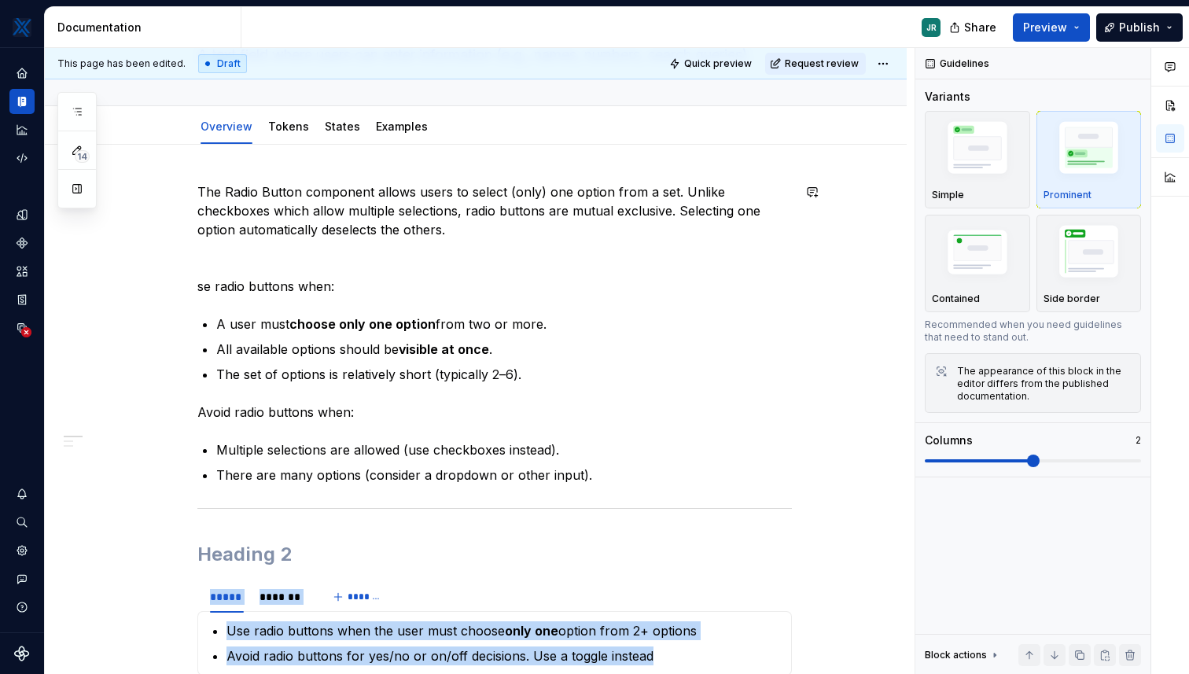
scroll to position [127, 0]
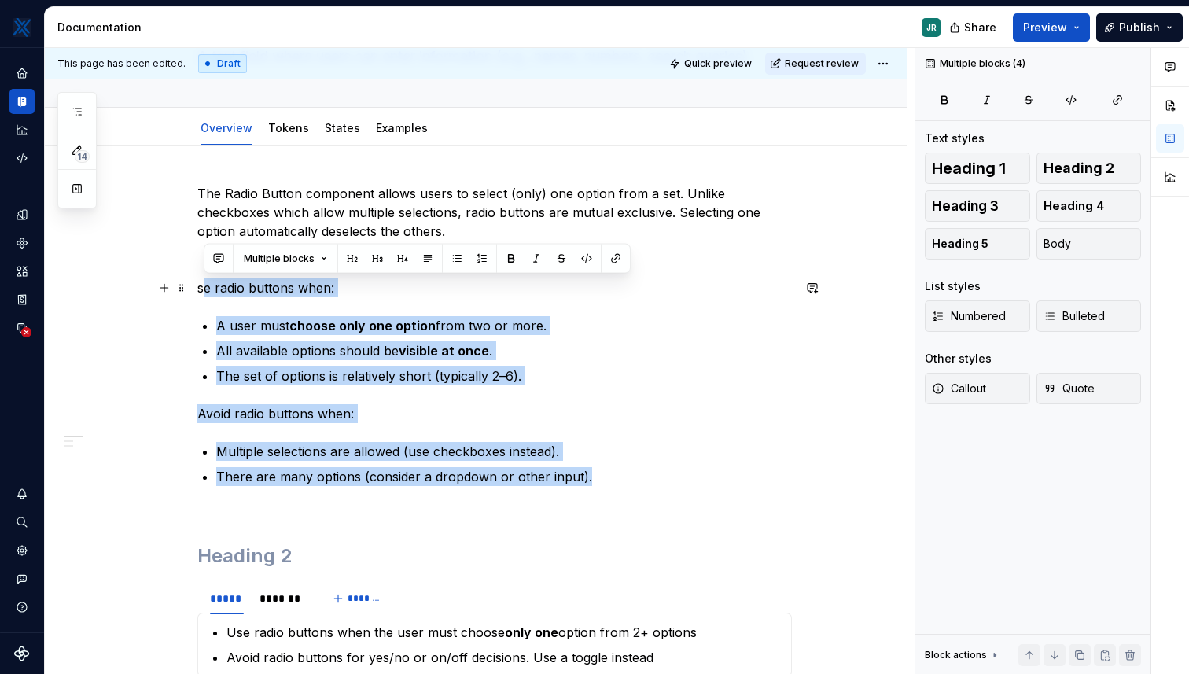
drag, startPoint x: 588, startPoint y: 474, endPoint x: 172, endPoint y: 296, distance: 452.2
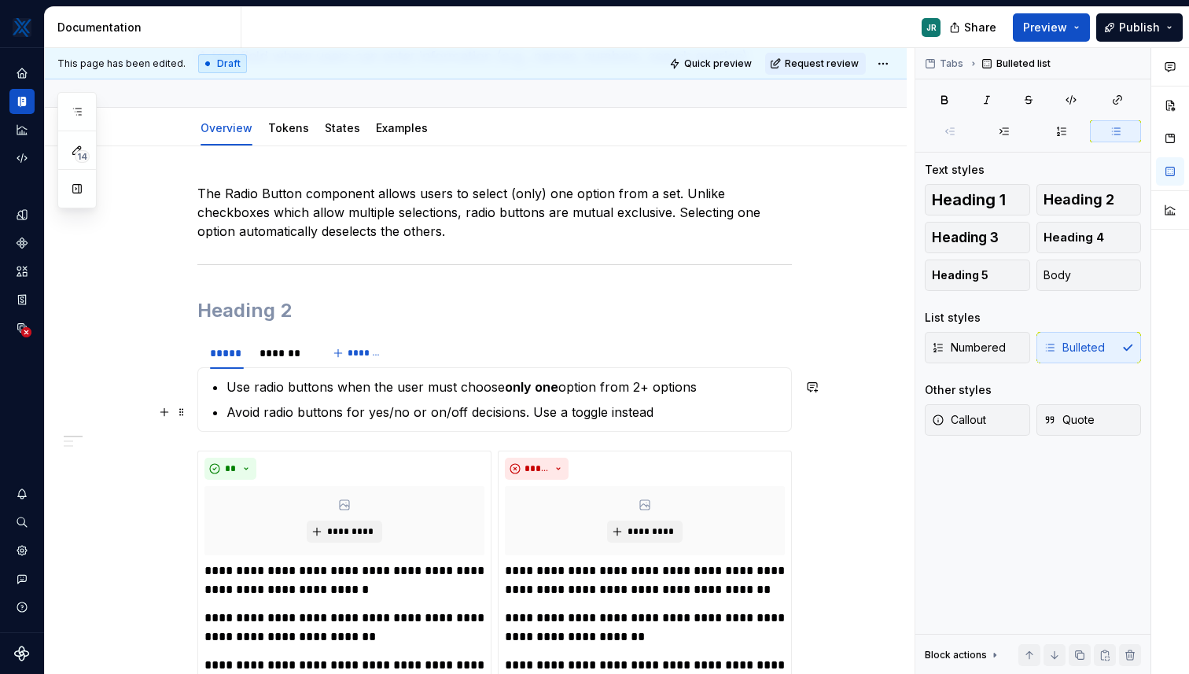
click at [657, 410] on p "Avoid radio buttons for yes/no or on/off decisions. Use a toggle instead" at bounding box center [503, 411] width 555 height 19
click at [695, 388] on p "Use radio buttons when the user must choose only one option from 2+ options" at bounding box center [503, 386] width 555 height 19
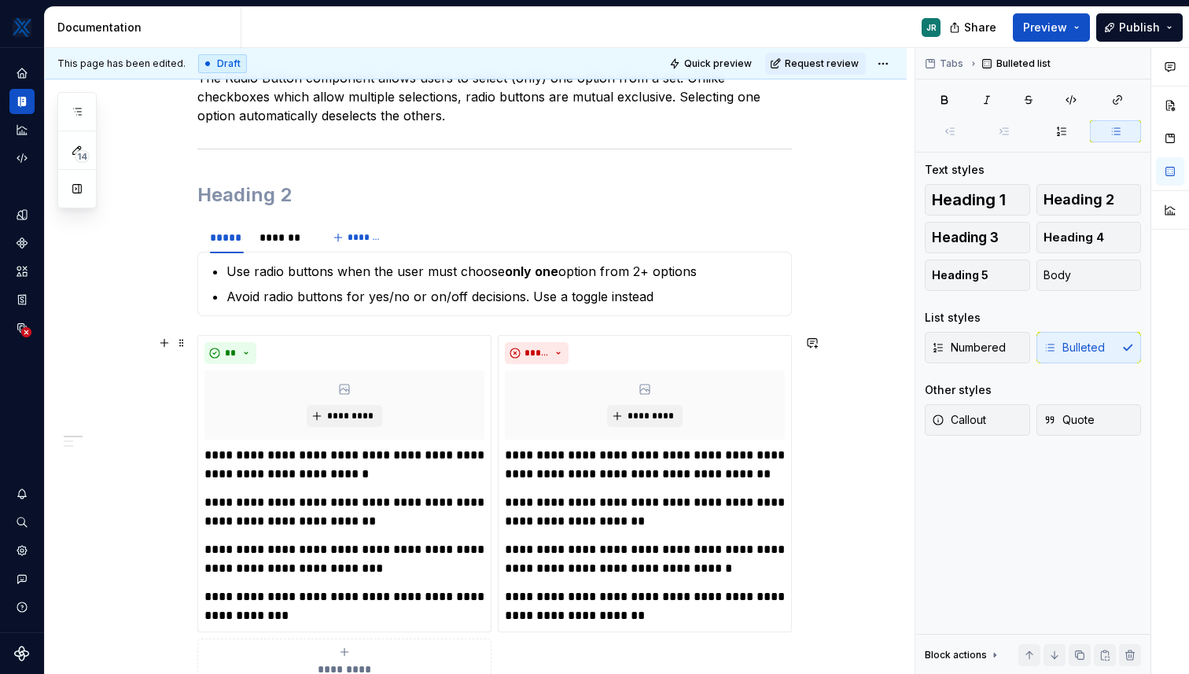
scroll to position [266, 0]
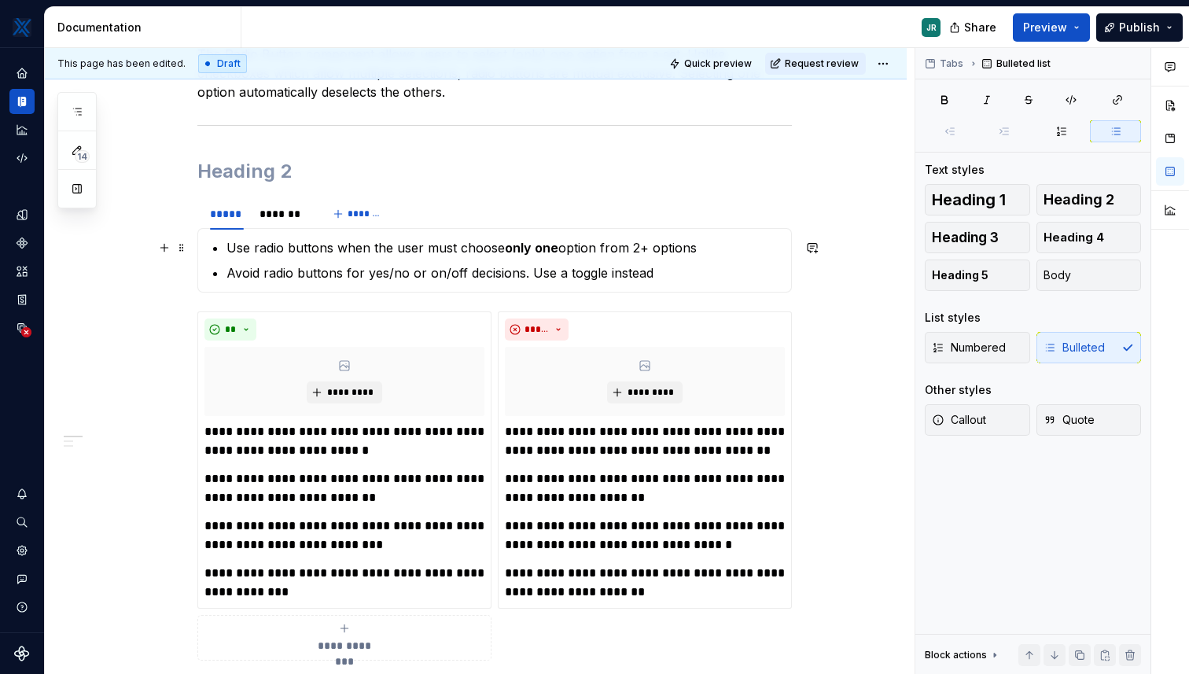
click at [650, 246] on p "Use radio buttons when the user must choose only one option from 2+ options" at bounding box center [503, 247] width 555 height 19
click at [649, 246] on p "Use radio buttons when the user must choose only one option from 2+ options" at bounding box center [503, 247] width 555 height 19
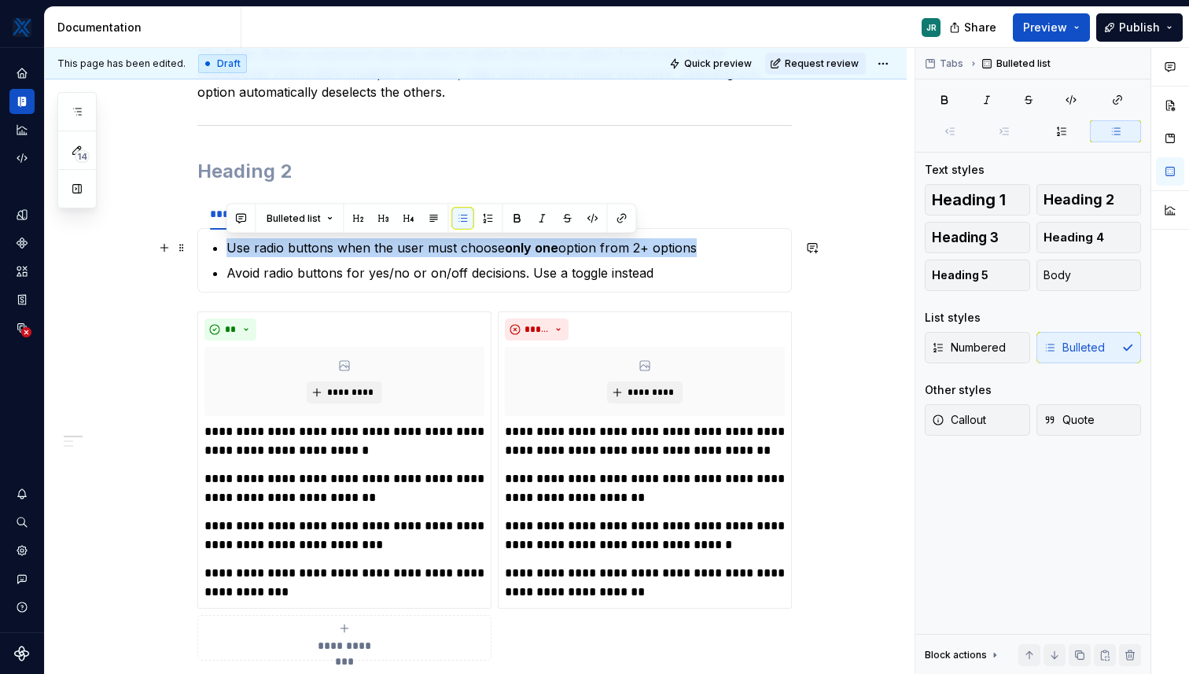
click at [647, 246] on p "Use radio buttons when the user must choose only one option from 2+ options" at bounding box center [503, 247] width 555 height 19
click at [644, 248] on p "Use radio buttons when the user must choose only one option from 2+ options" at bounding box center [503, 247] width 555 height 19
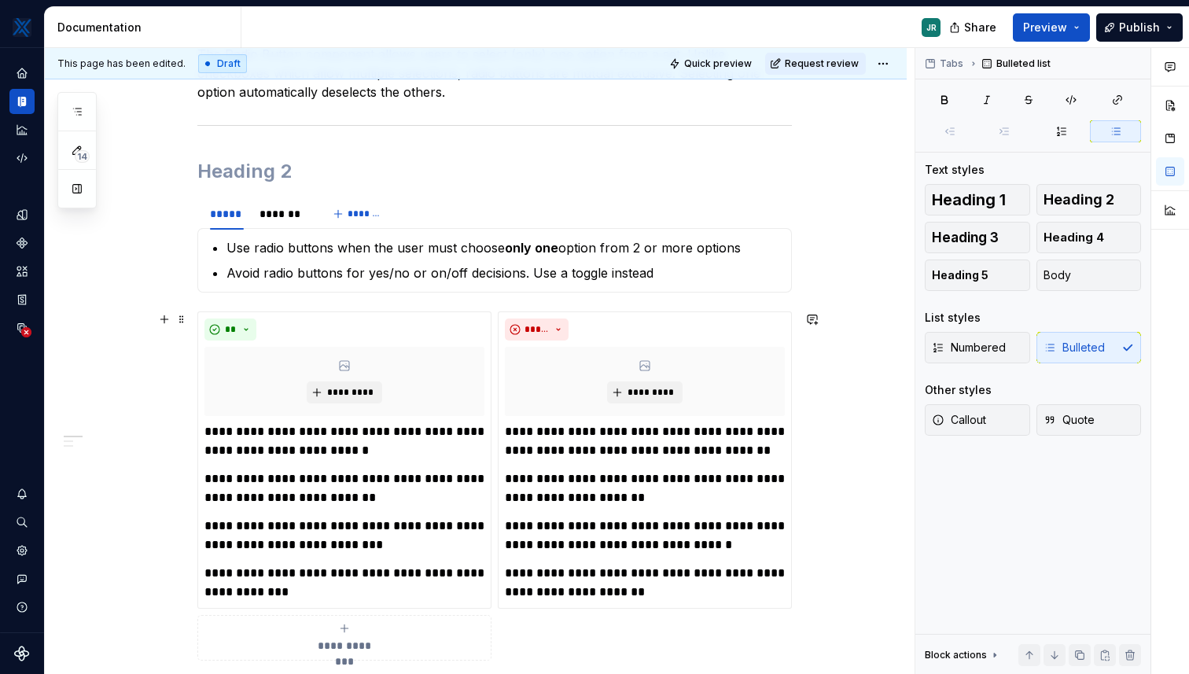
click at [851, 448] on div "**********" at bounding box center [476, 656] width 862 height 1298
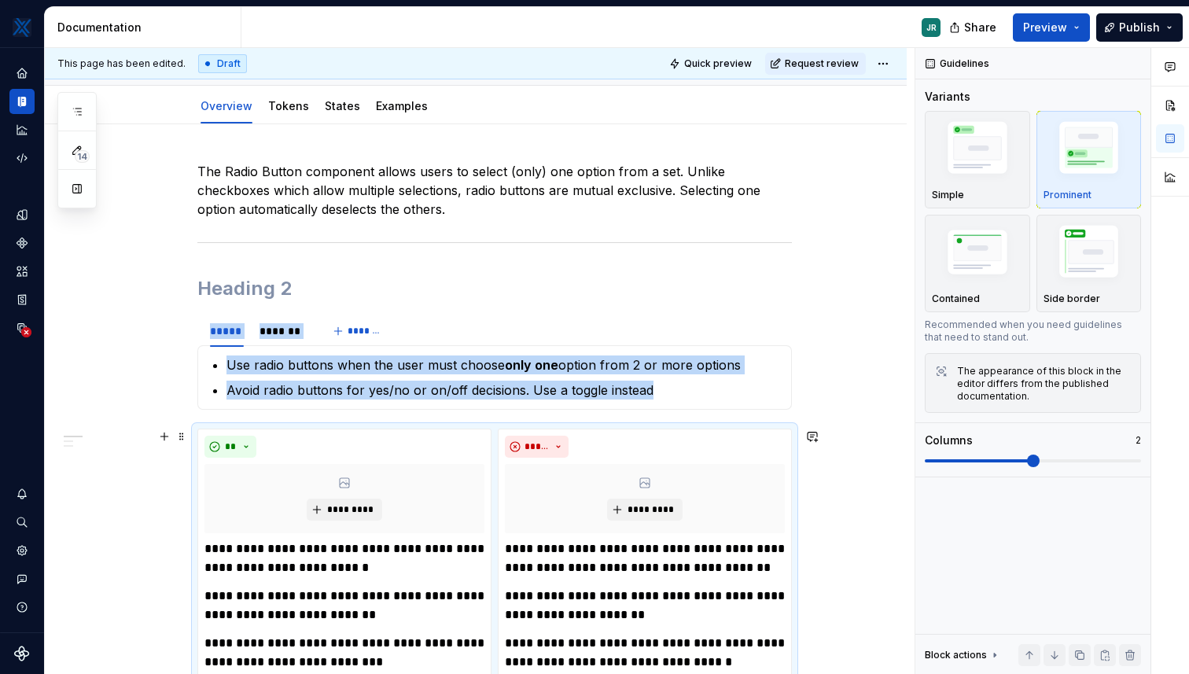
scroll to position [143, 0]
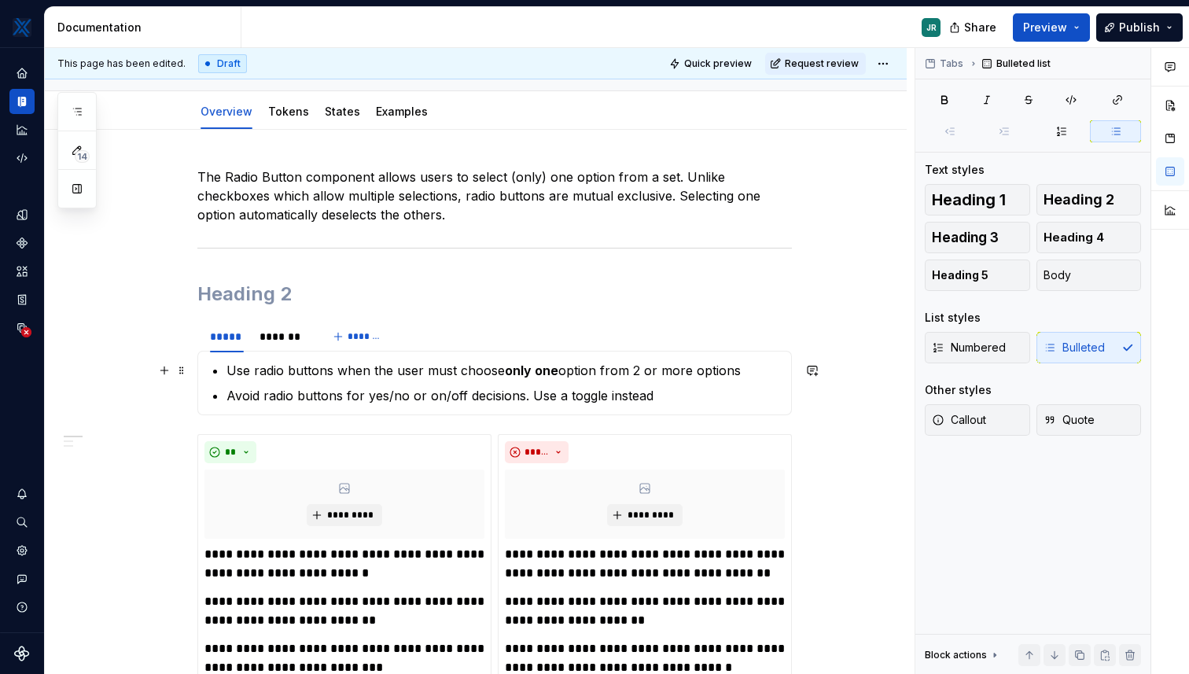
click at [749, 372] on p "Use radio buttons when the user must choose only one option from 2 or more opti…" at bounding box center [503, 370] width 555 height 19
click at [672, 397] on p "Avoid radio buttons for yes/no or on/off decisions. Use a toggle instead" at bounding box center [503, 395] width 555 height 19
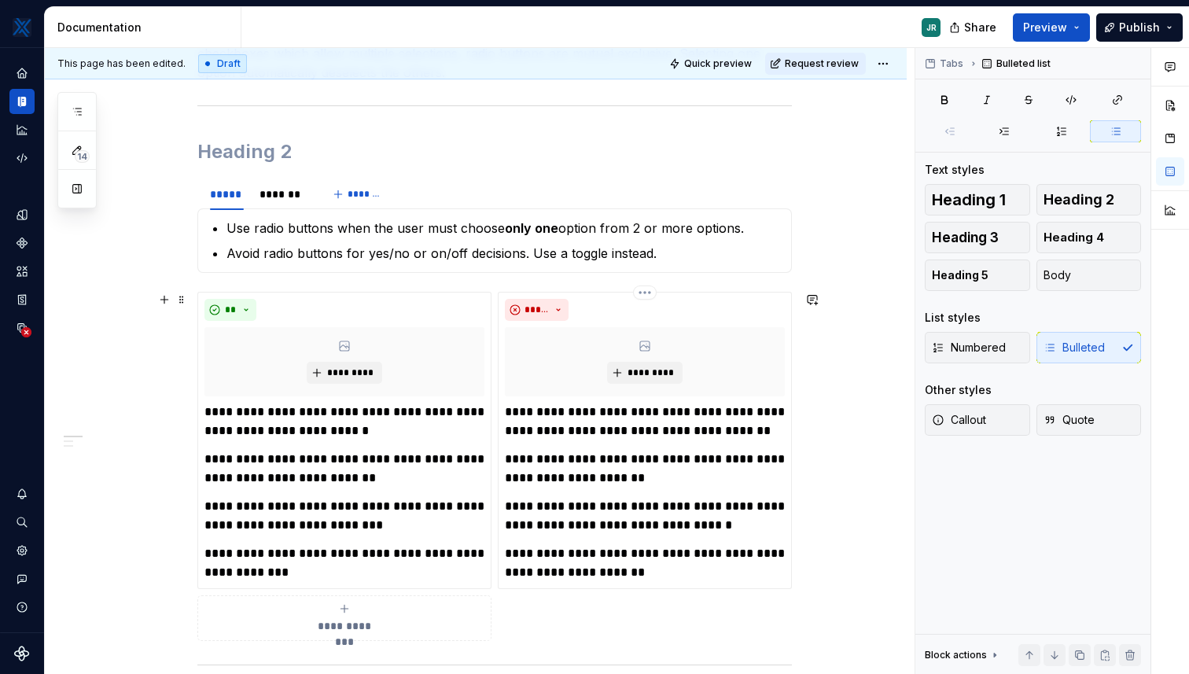
scroll to position [288, 0]
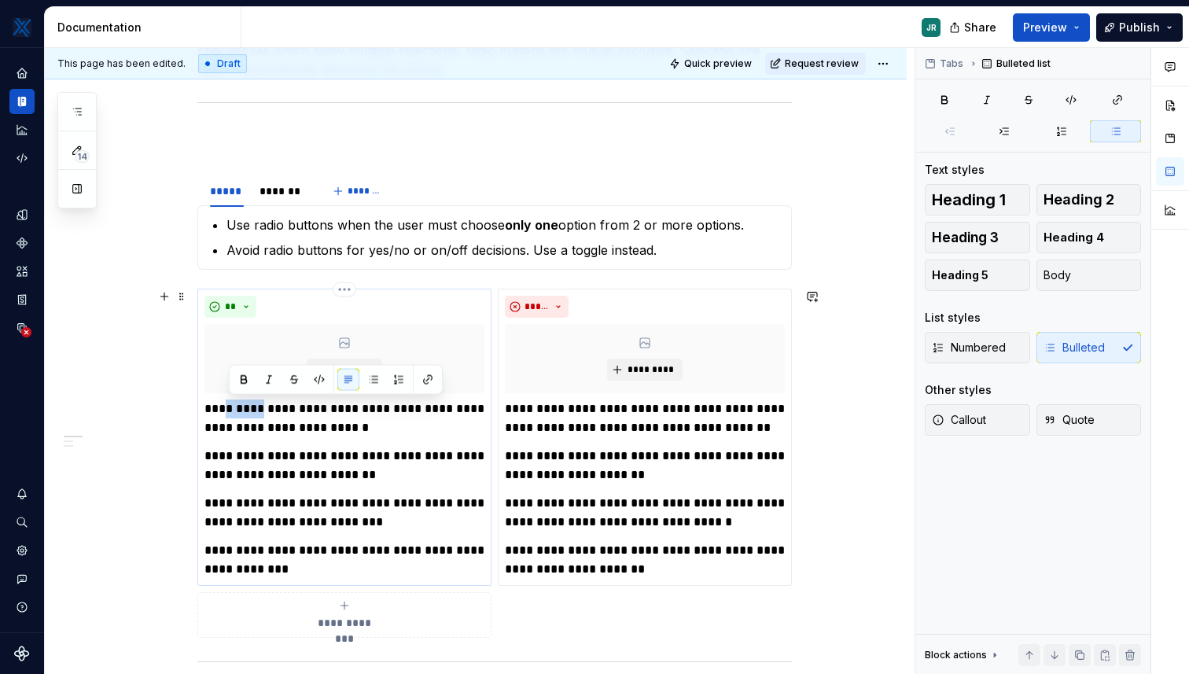
drag, startPoint x: 266, startPoint y: 410, endPoint x: 226, endPoint y: 410, distance: 40.1
click at [226, 410] on p "**********" at bounding box center [344, 418] width 280 height 38
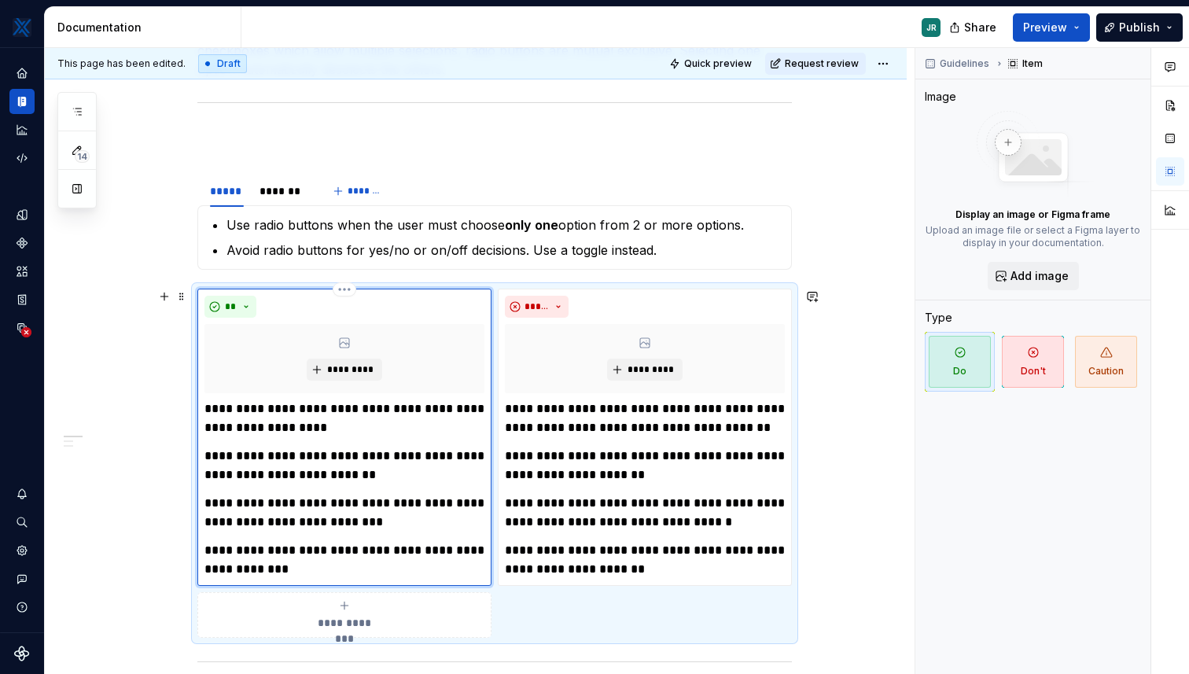
click at [387, 425] on p "**********" at bounding box center [344, 418] width 280 height 38
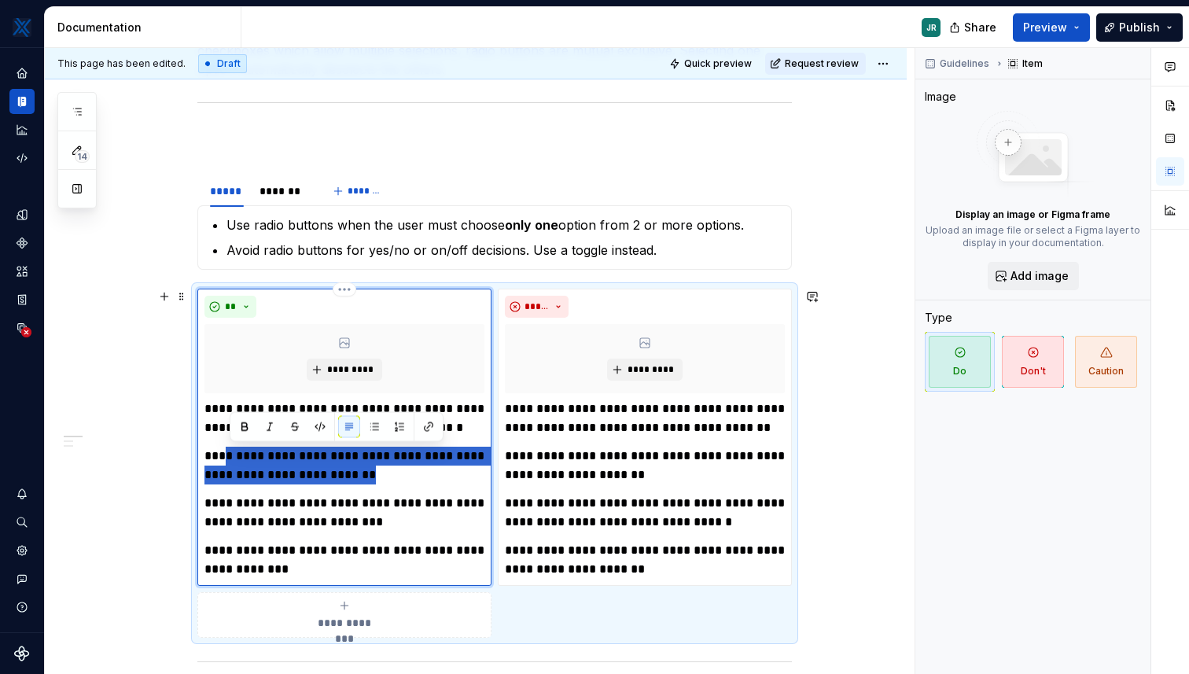
drag, startPoint x: 406, startPoint y: 474, endPoint x: 226, endPoint y: 457, distance: 181.5
click at [226, 457] on p "**********" at bounding box center [344, 465] width 280 height 38
click at [307, 481] on p "**********" at bounding box center [344, 465] width 280 height 38
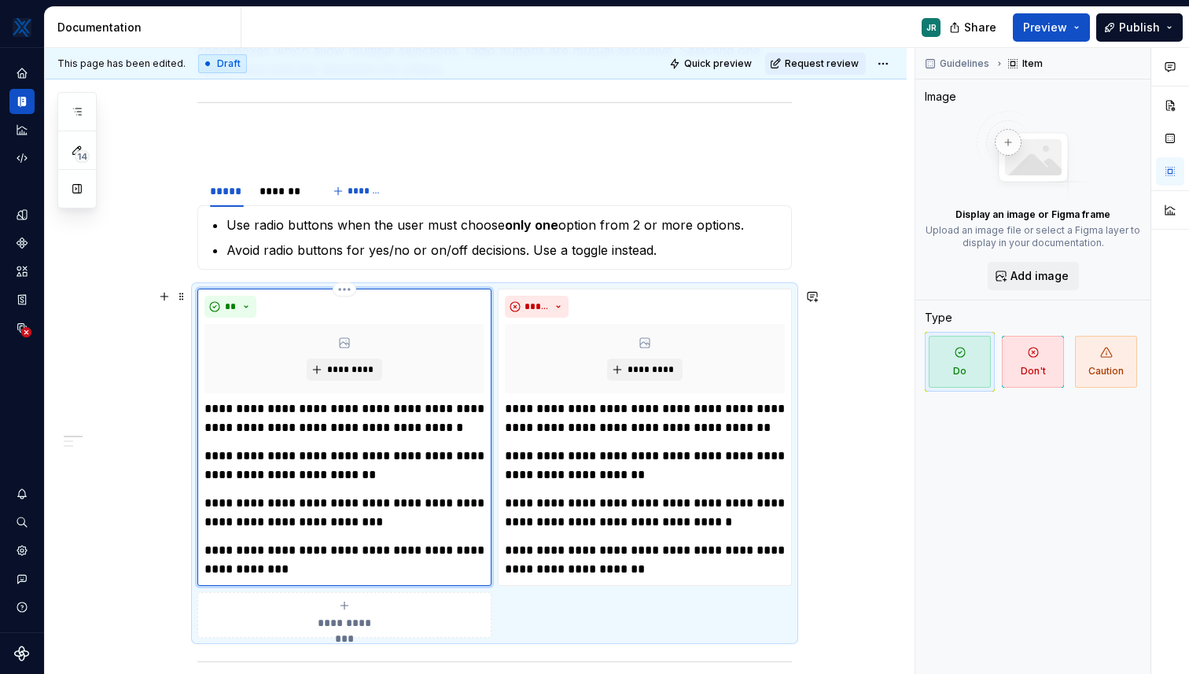
click at [396, 477] on p "**********" at bounding box center [344, 465] width 280 height 38
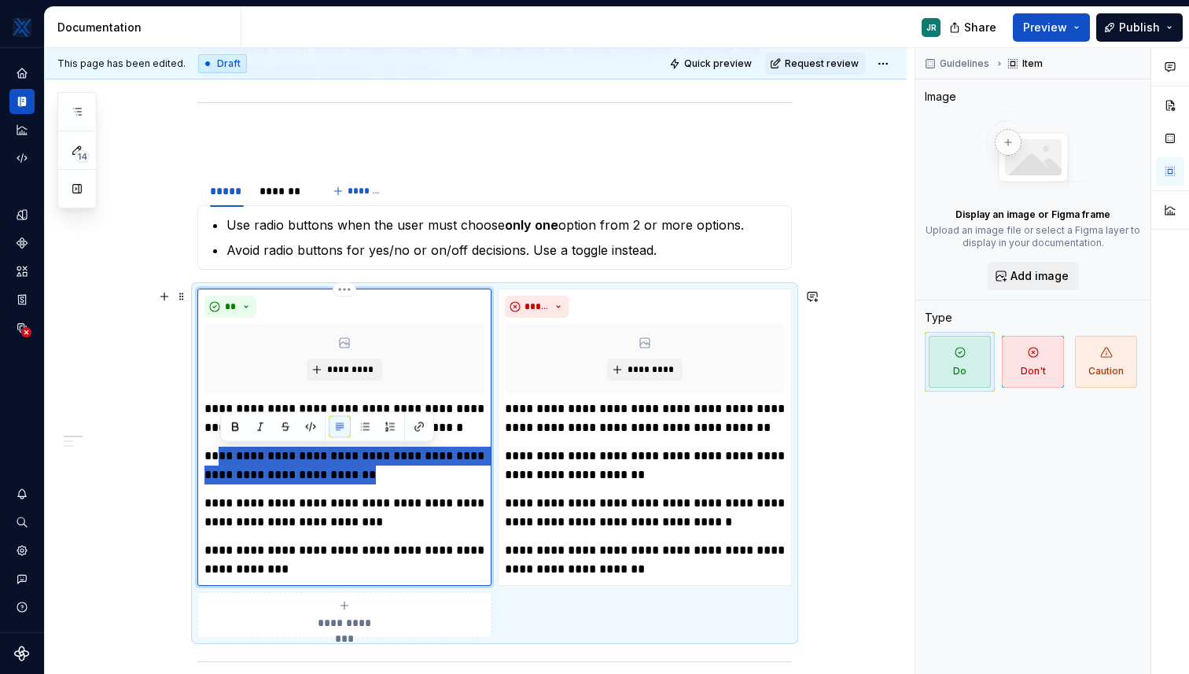
drag, startPoint x: 400, startPoint y: 476, endPoint x: 222, endPoint y: 456, distance: 178.7
click at [222, 456] on p "**********" at bounding box center [344, 465] width 280 height 38
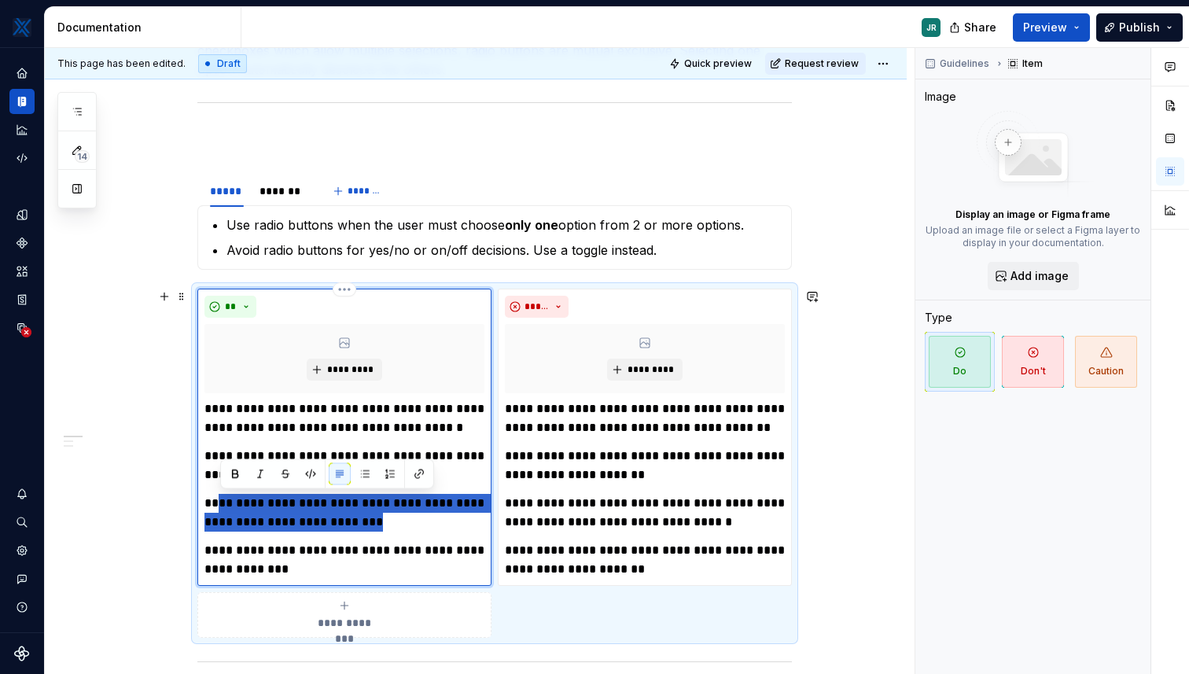
drag, startPoint x: 397, startPoint y: 521, endPoint x: 221, endPoint y: 498, distance: 177.7
click at [221, 498] on p "**********" at bounding box center [344, 513] width 280 height 38
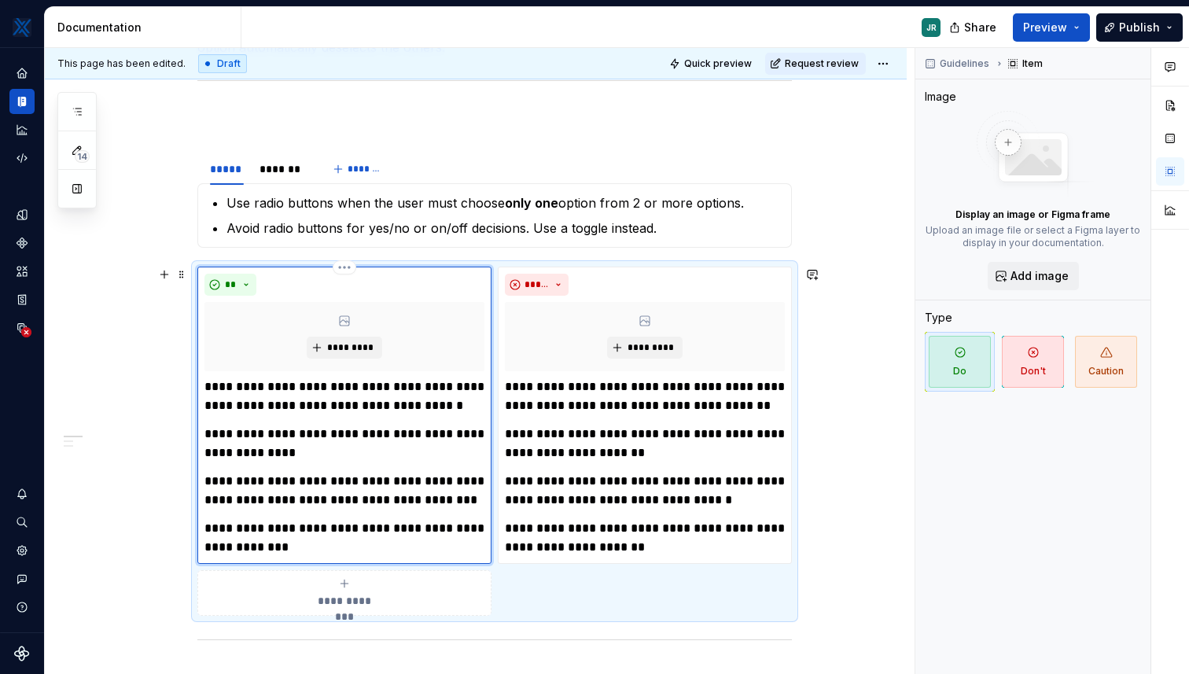
scroll to position [314, 0]
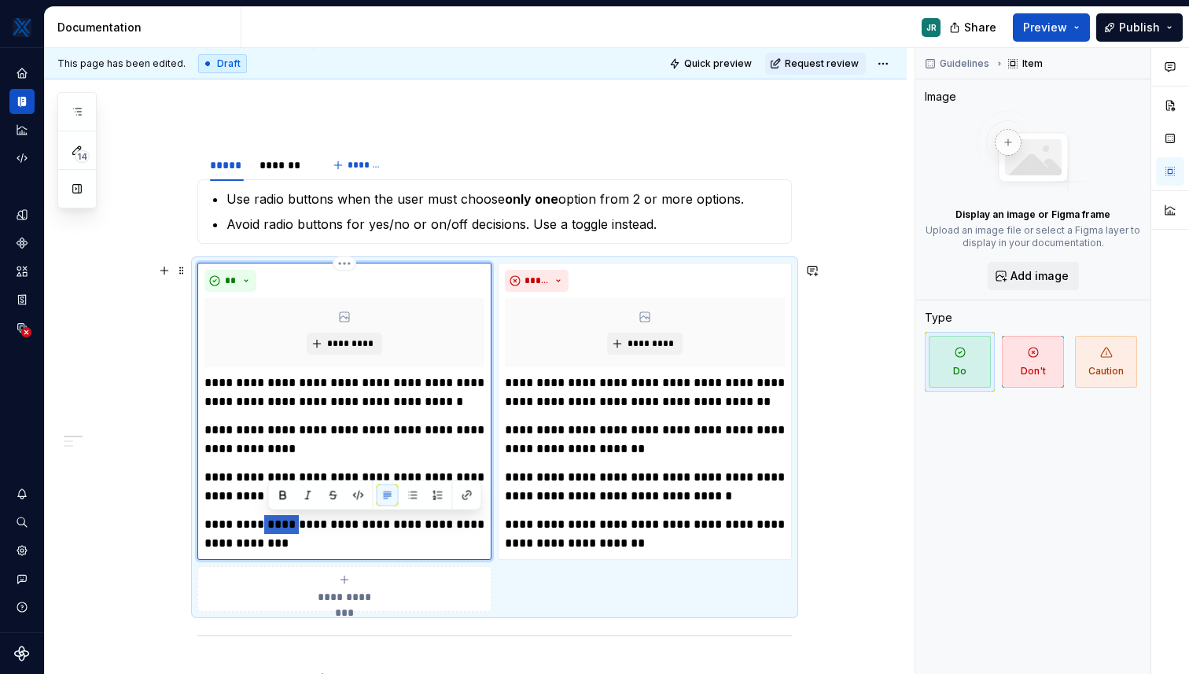
drag, startPoint x: 300, startPoint y: 526, endPoint x: 266, endPoint y: 525, distance: 34.6
click at [266, 525] on p "**********" at bounding box center [344, 534] width 280 height 38
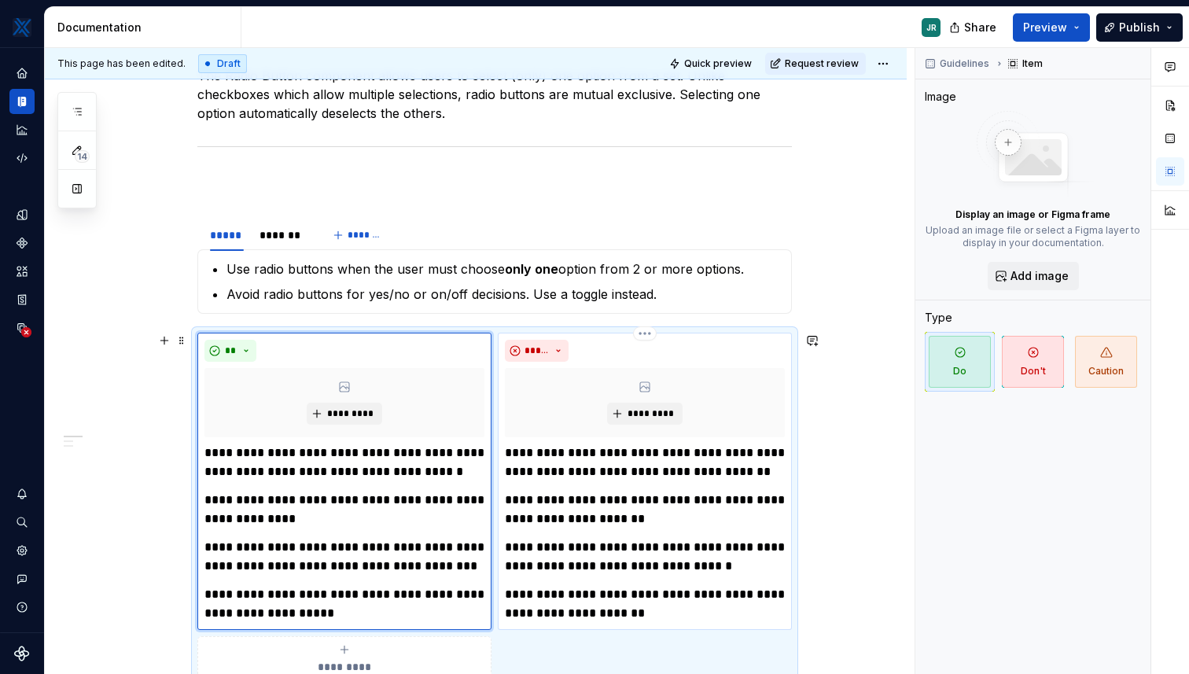
scroll to position [220, 0]
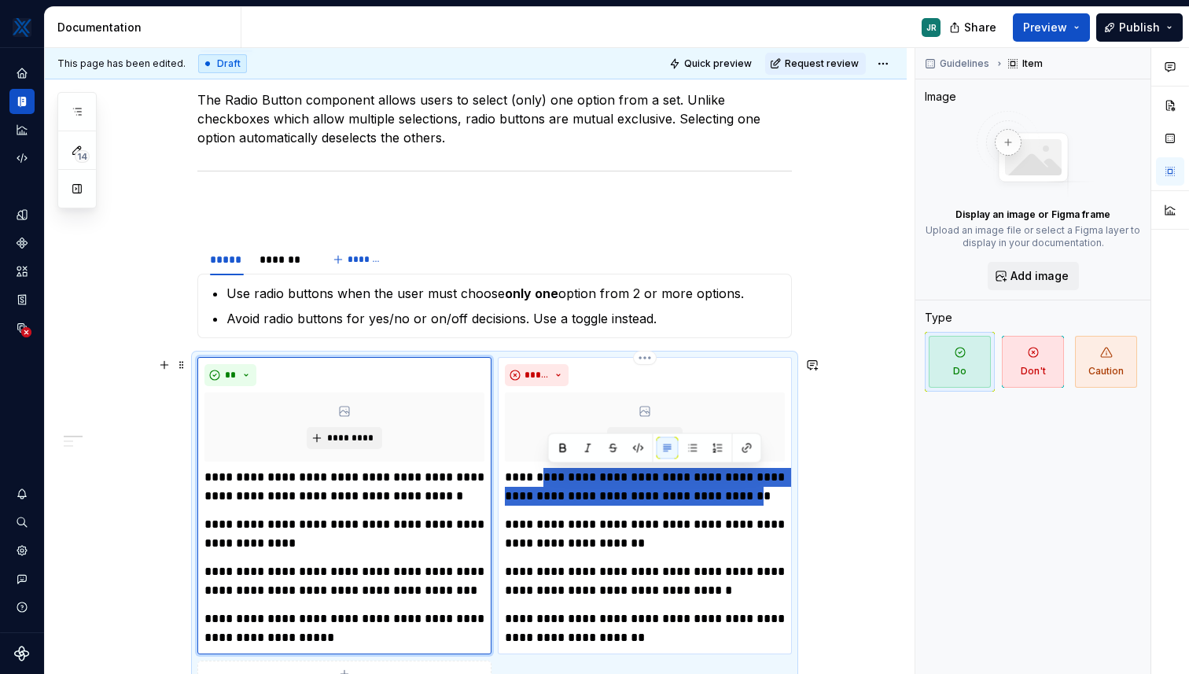
drag, startPoint x: 727, startPoint y: 495, endPoint x: 549, endPoint y: 471, distance: 180.1
click at [549, 471] on p "**********" at bounding box center [645, 487] width 280 height 38
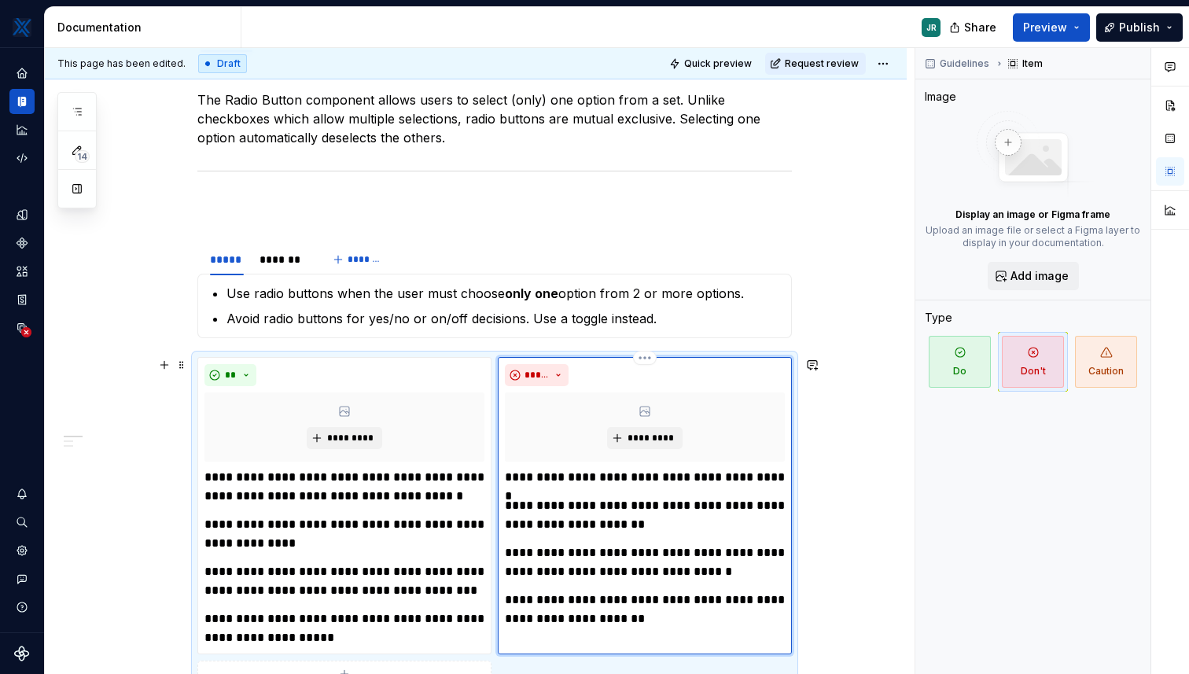
click at [707, 475] on p "**********" at bounding box center [645, 477] width 280 height 19
click at [777, 474] on p "**********" at bounding box center [645, 477] width 280 height 19
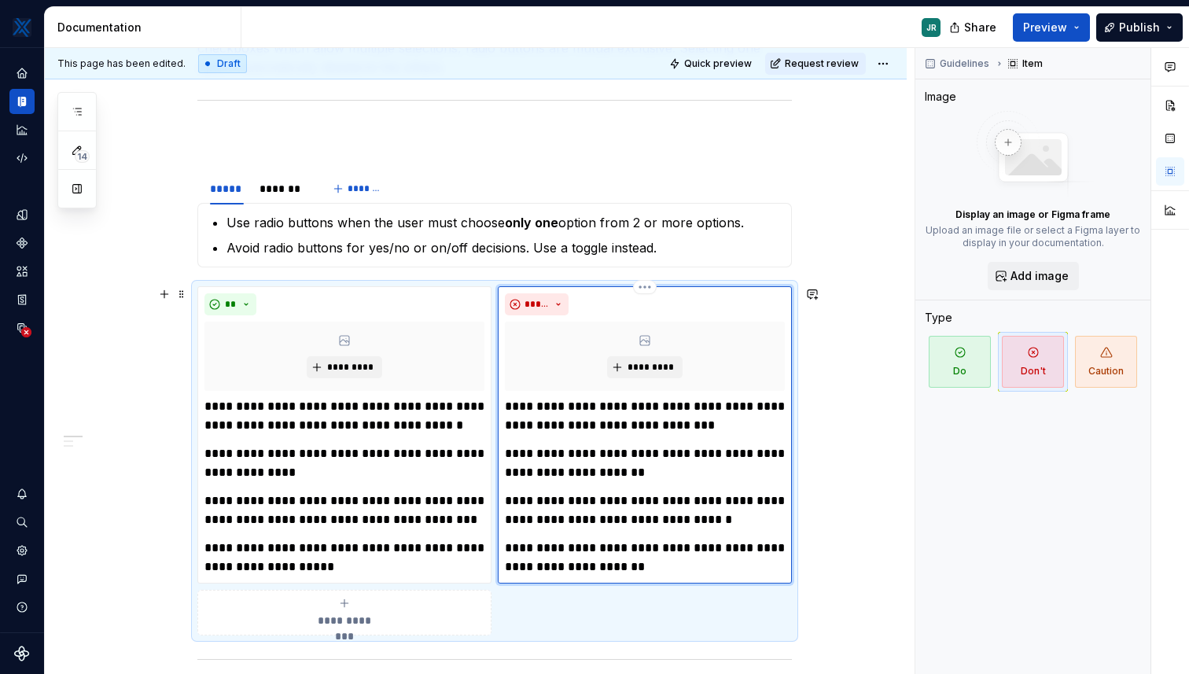
scroll to position [292, 0]
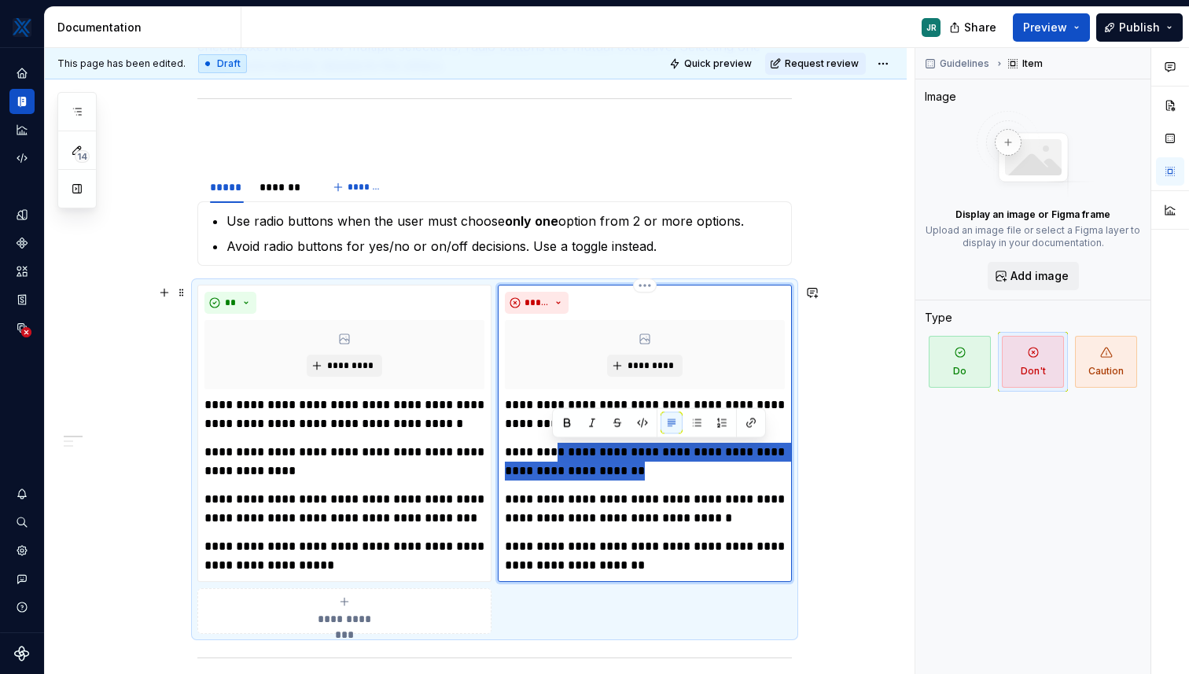
drag, startPoint x: 644, startPoint y: 474, endPoint x: 554, endPoint y: 449, distance: 93.1
click at [554, 449] on p "**********" at bounding box center [645, 462] width 280 height 38
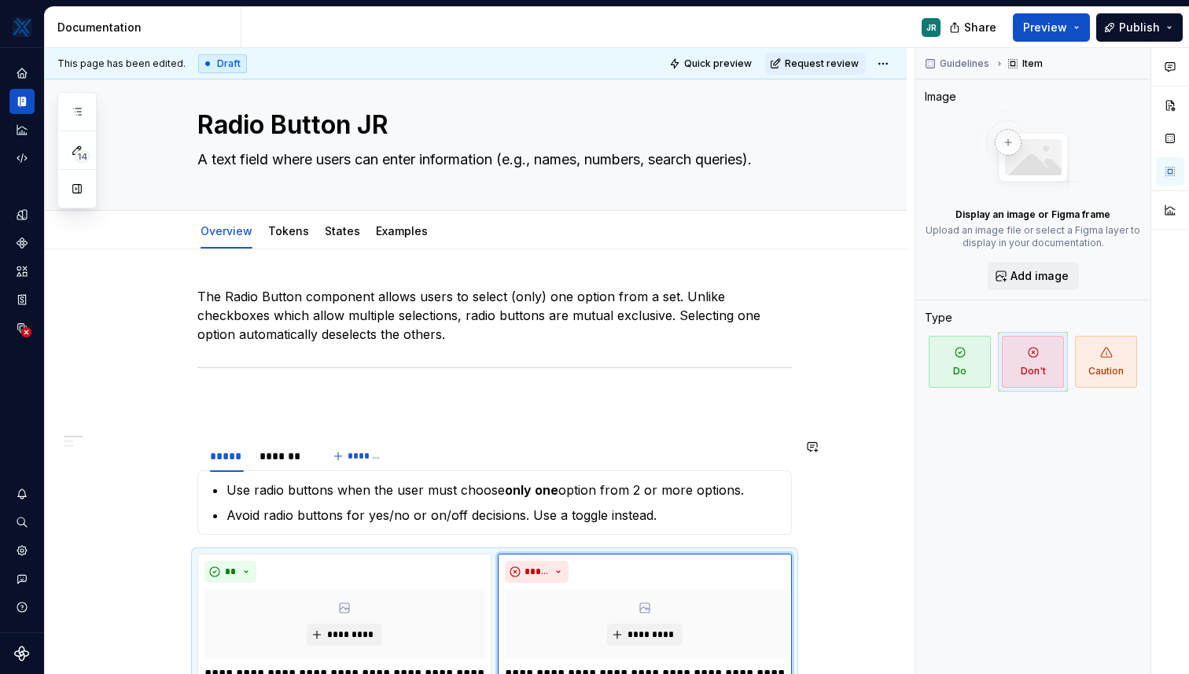
scroll to position [0, 0]
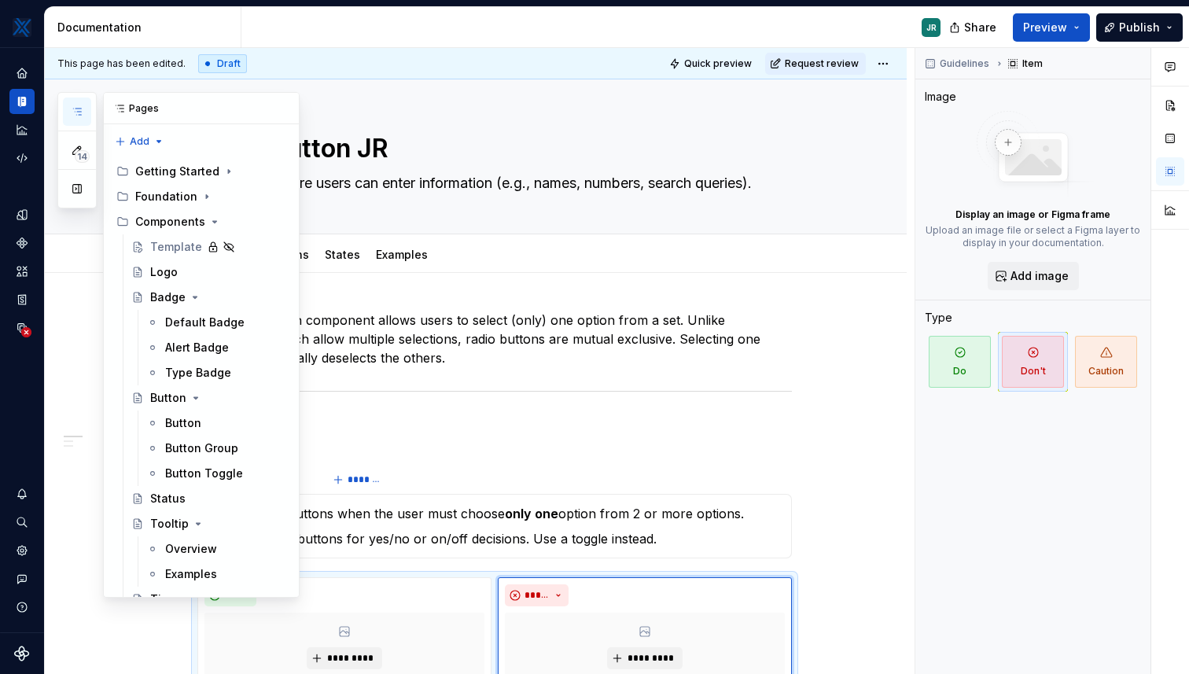
click at [75, 105] on icon "button" at bounding box center [77, 111] width 13 height 13
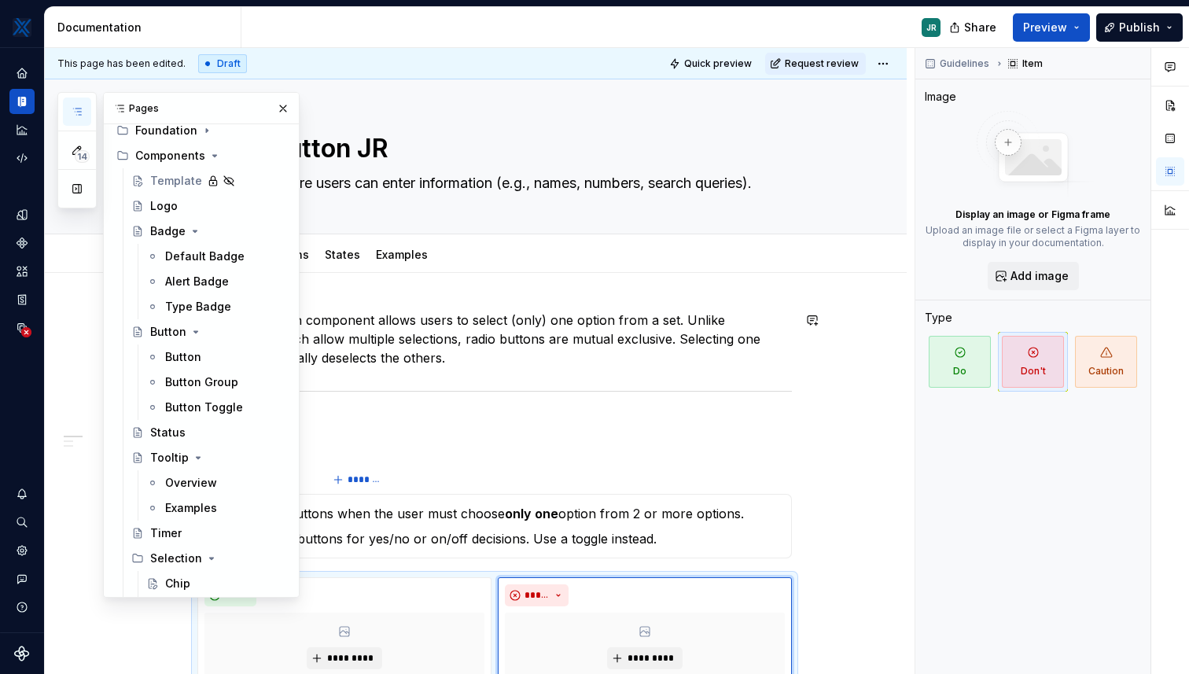
scroll to position [1, 0]
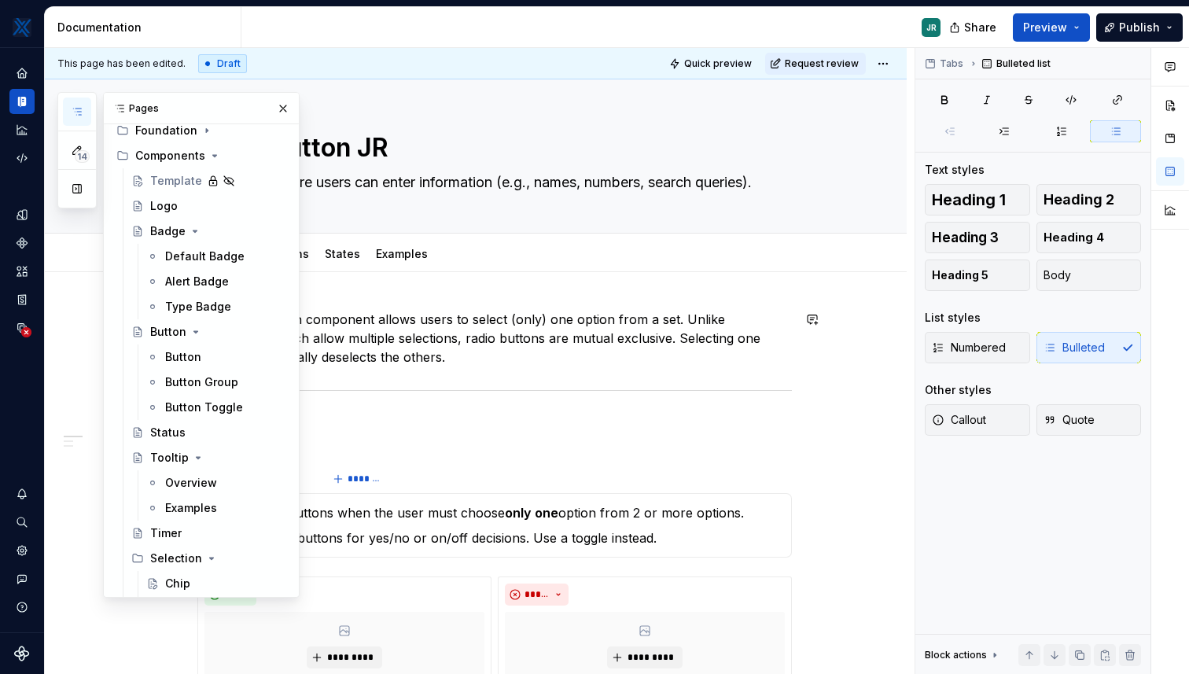
click at [550, 347] on p "The Radio Button component allows users to select (only) one option from a set.…" at bounding box center [494, 338] width 594 height 57
click at [277, 105] on button "button" at bounding box center [283, 108] width 22 height 22
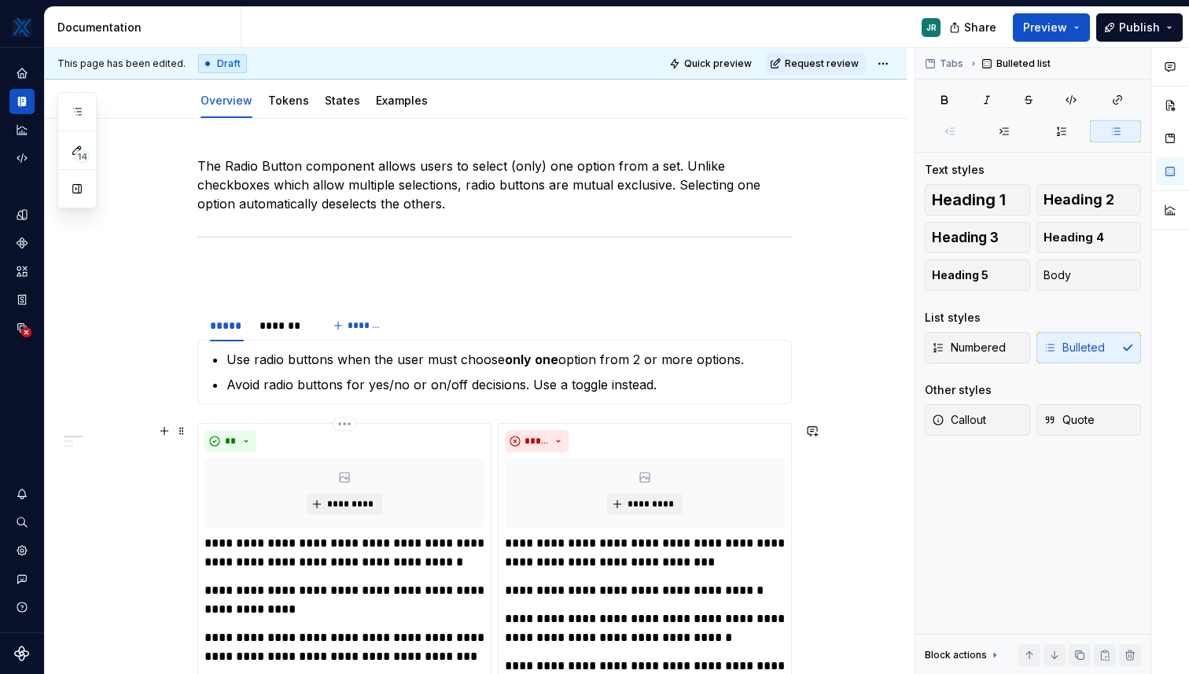
scroll to position [137, 0]
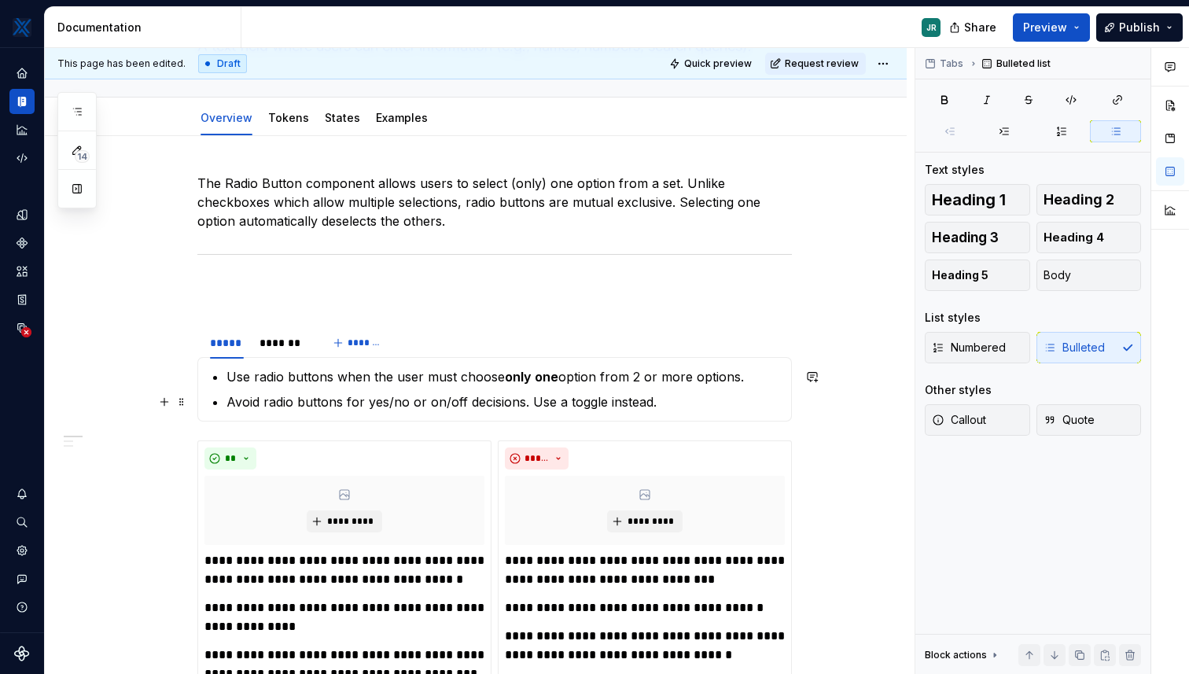
click at [668, 399] on p "Avoid radio buttons for yes/no or on/off decisions. Use a toggle instead." at bounding box center [503, 401] width 555 height 19
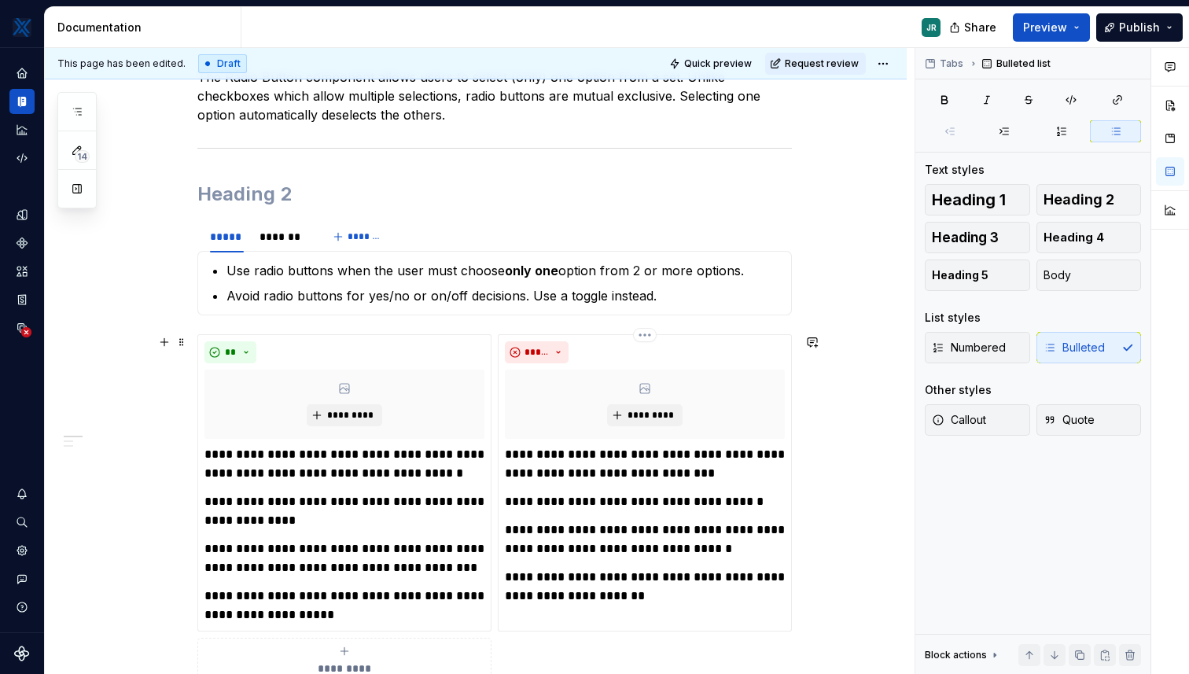
scroll to position [244, 0]
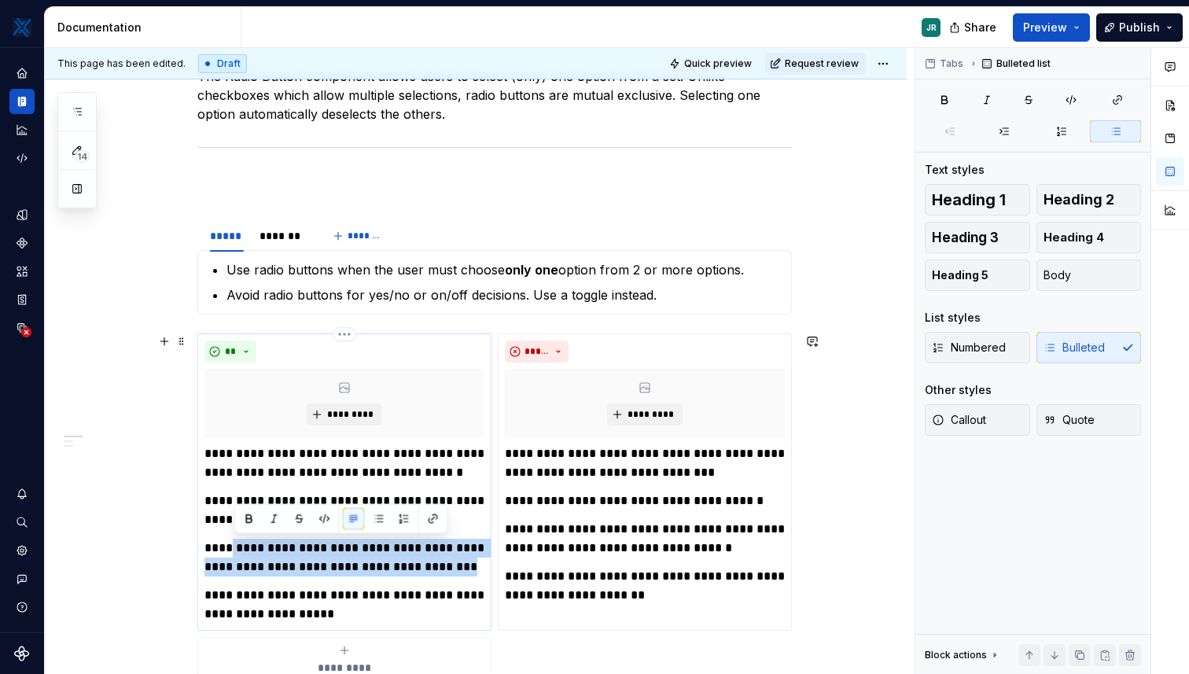
drag, startPoint x: 233, startPoint y: 545, endPoint x: 443, endPoint y: 571, distance: 211.6
click at [444, 571] on p "**********" at bounding box center [344, 557] width 280 height 38
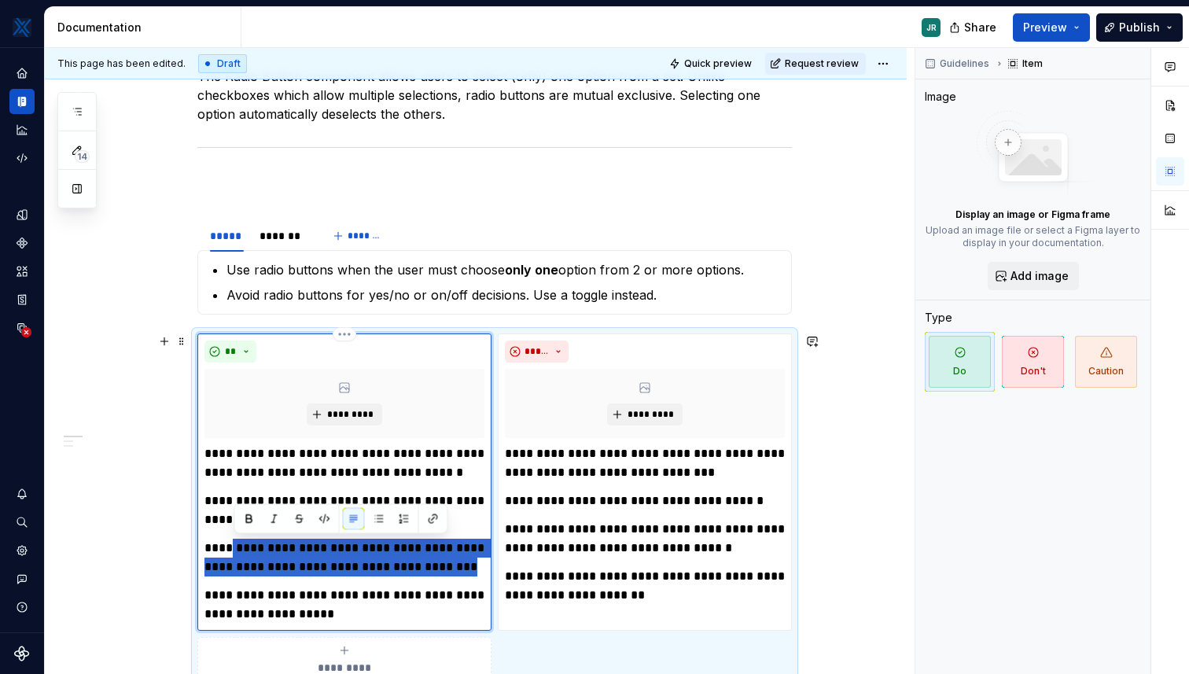
click at [443, 571] on p "**********" at bounding box center [344, 557] width 280 height 38
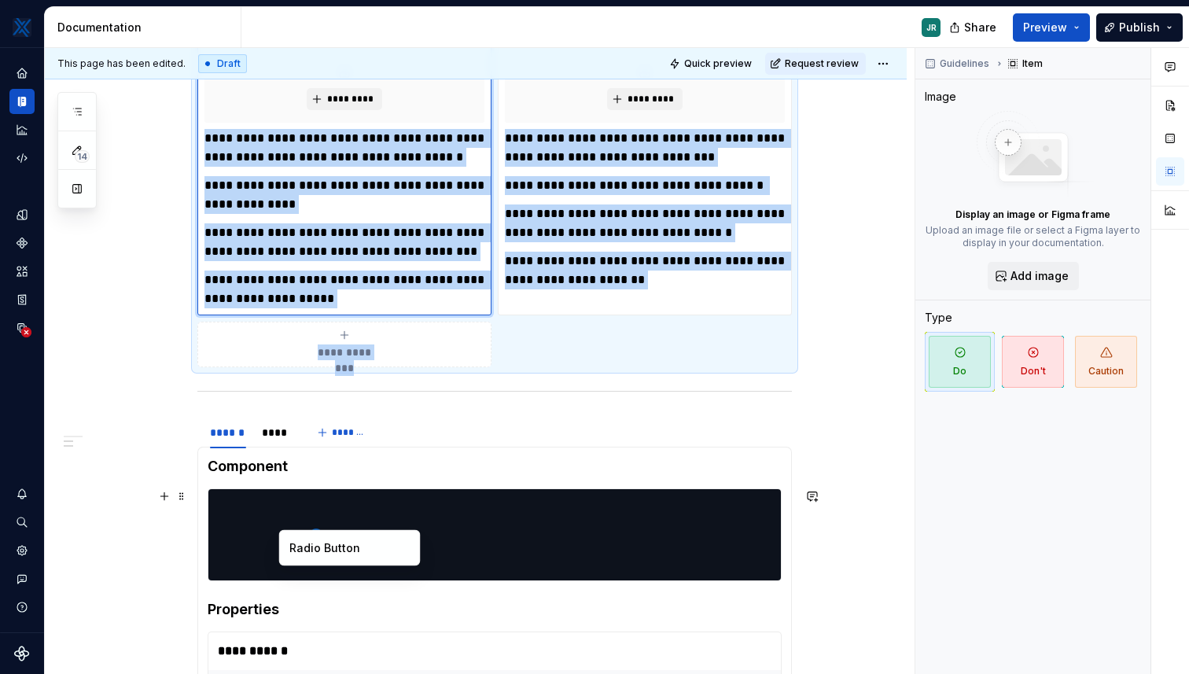
scroll to position [590, 0]
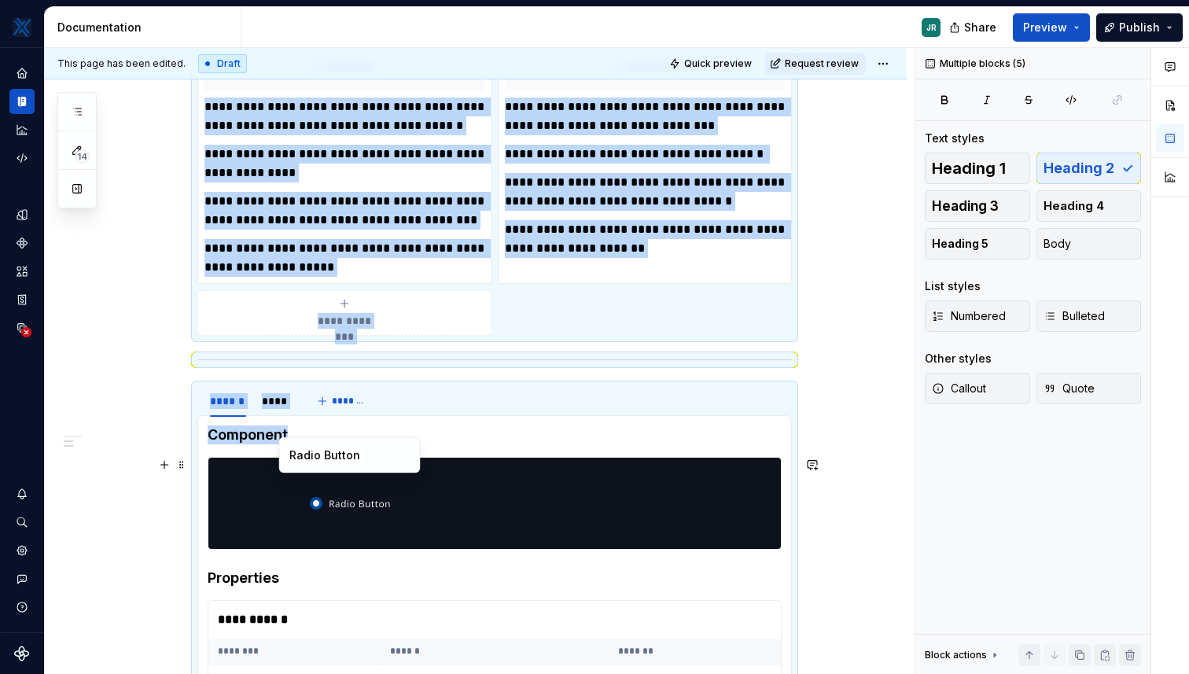
drag, startPoint x: 371, startPoint y: 612, endPoint x: 300, endPoint y: 453, distance: 173.8
click at [300, 453] on body "MKTX JR Design system data Documentation JR Share Preview Publish 14 Pages Add …" at bounding box center [594, 337] width 1189 height 674
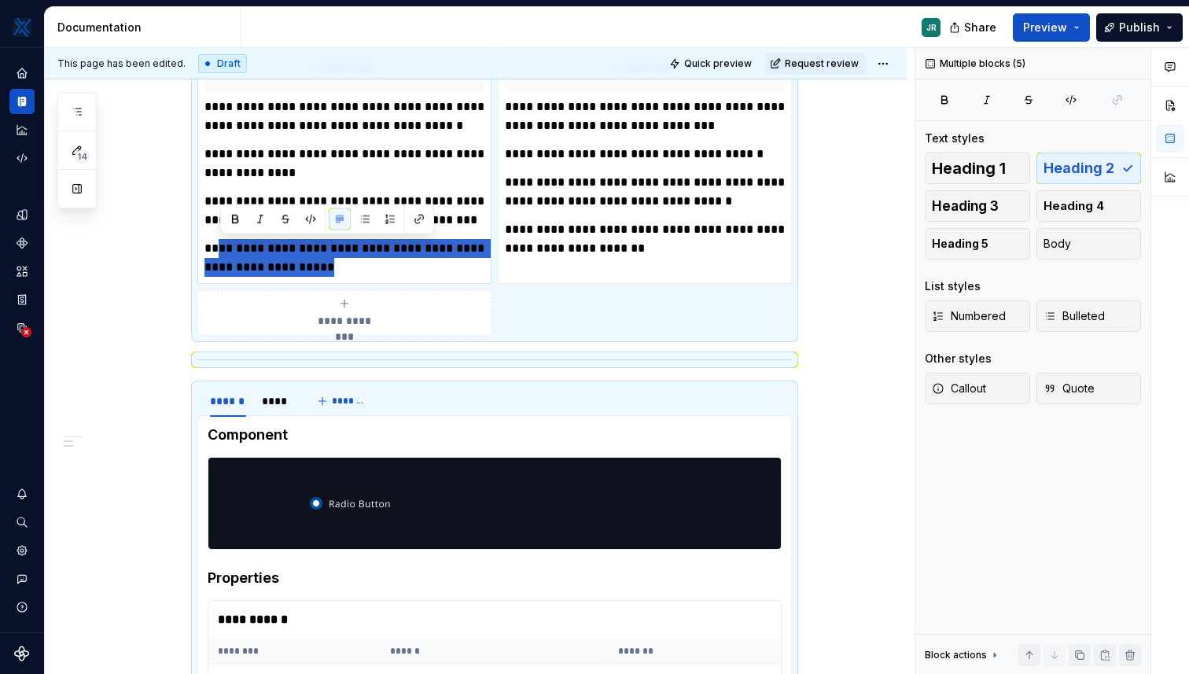
drag, startPoint x: 222, startPoint y: 246, endPoint x: 360, endPoint y: 261, distance: 139.2
click at [360, 261] on p "**********" at bounding box center [344, 258] width 280 height 38
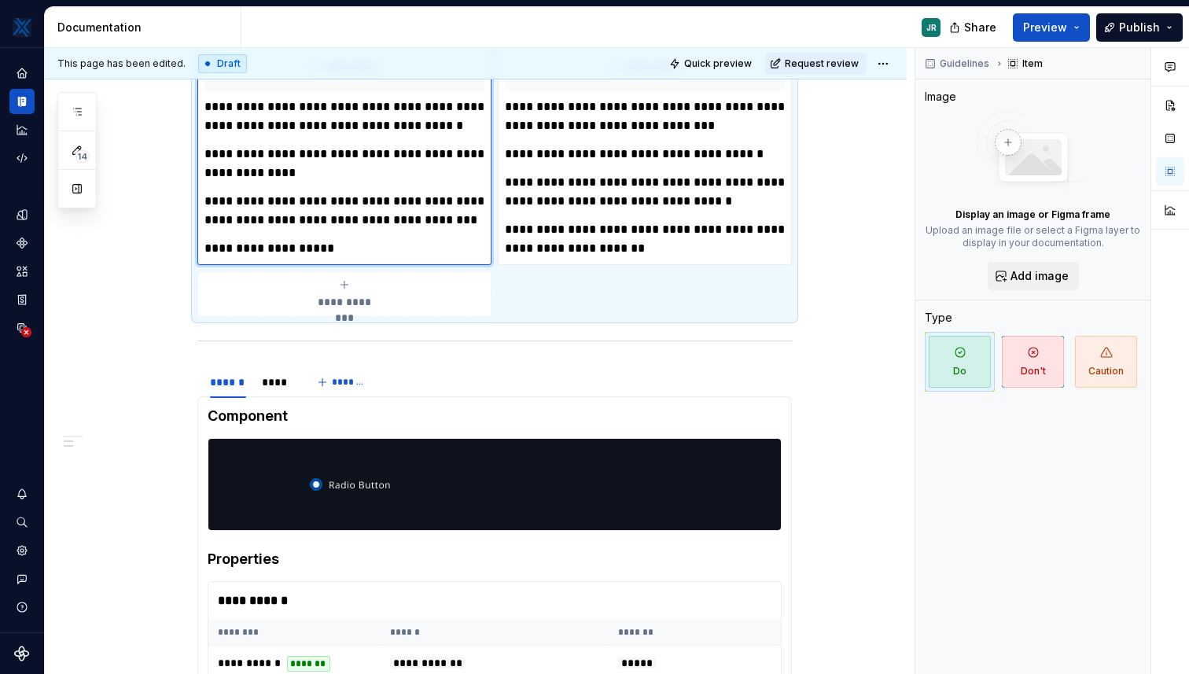
click at [232, 246] on p "**********" at bounding box center [344, 248] width 280 height 19
click at [255, 244] on p "**********" at bounding box center [344, 248] width 280 height 19
click at [353, 246] on p "**********" at bounding box center [344, 248] width 280 height 19
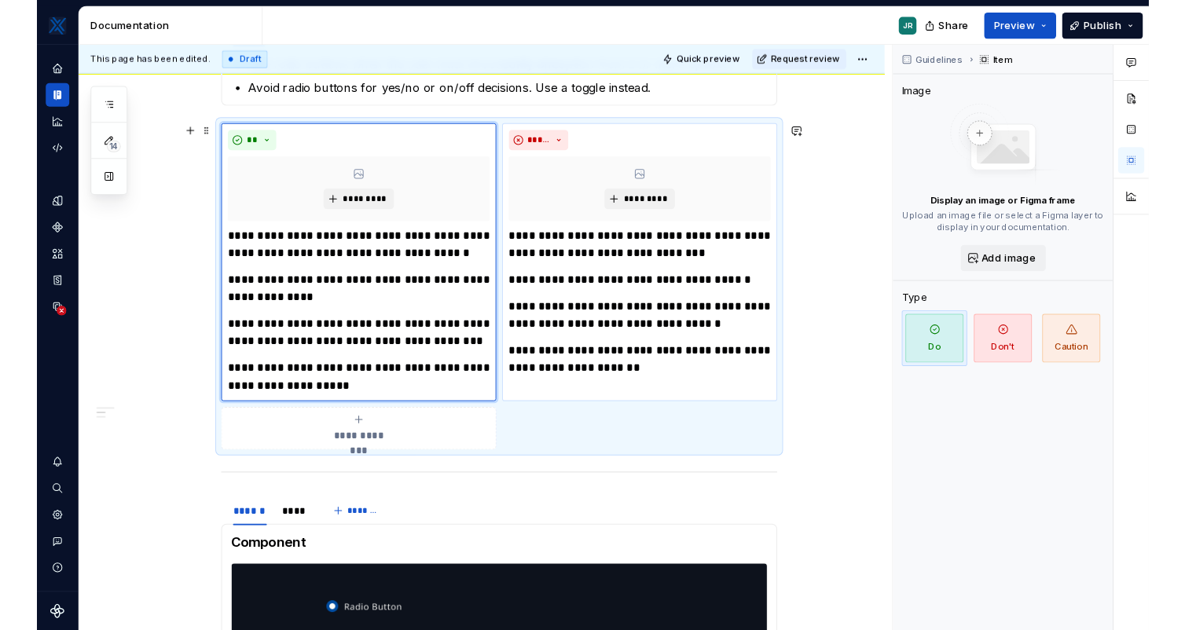
scroll to position [440, 0]
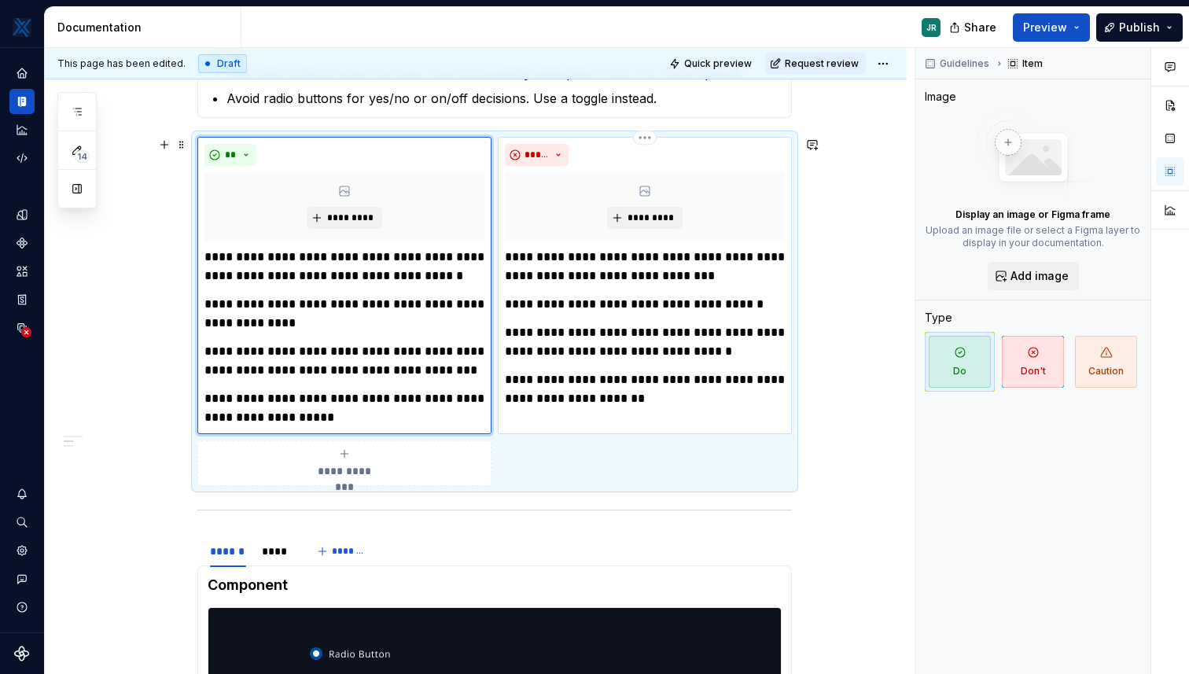
click at [736, 308] on p "**********" at bounding box center [645, 304] width 280 height 19
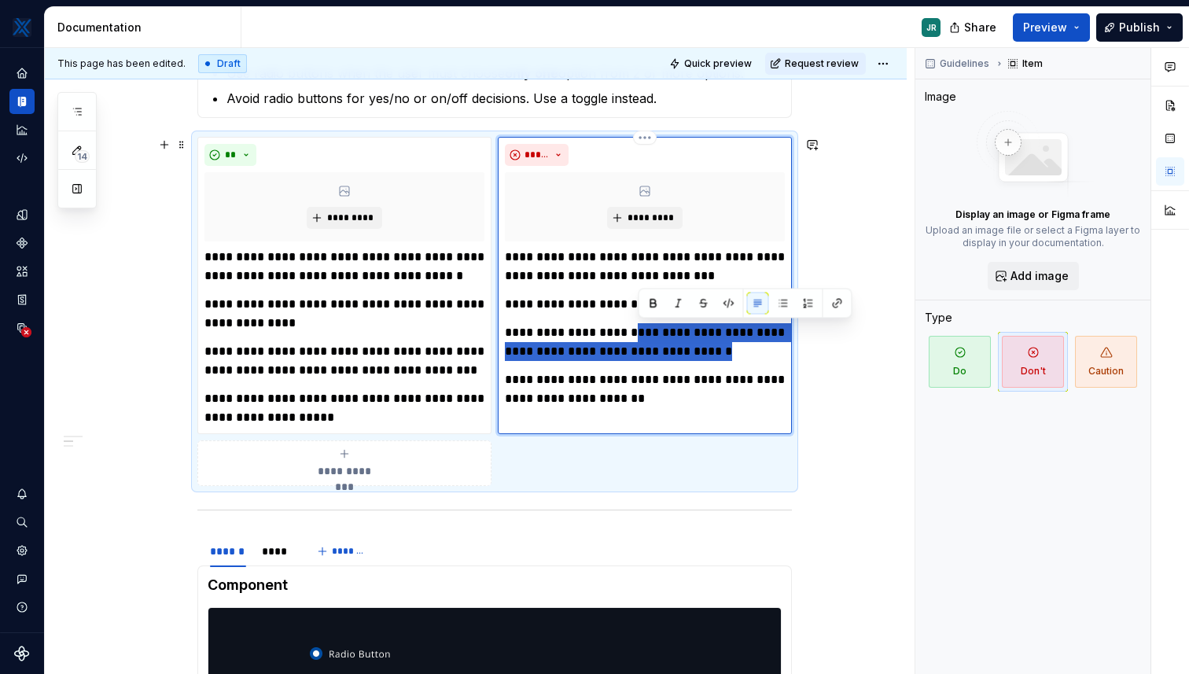
drag, startPoint x: 639, startPoint y: 326, endPoint x: 712, endPoint y: 351, distance: 77.1
click at [712, 351] on p "**********" at bounding box center [645, 342] width 280 height 38
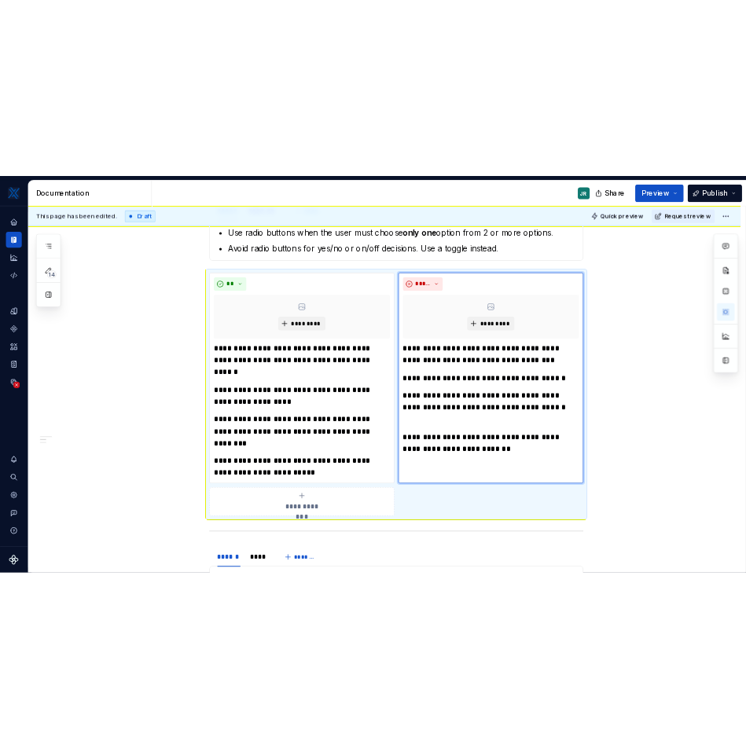
scroll to position [403, 0]
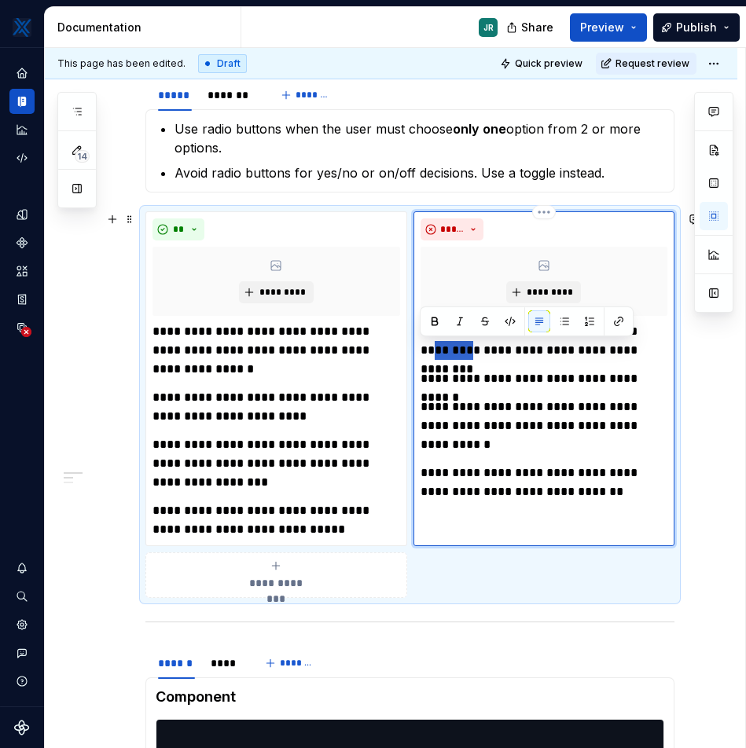
drag, startPoint x: 456, startPoint y: 353, endPoint x: 422, endPoint y: 353, distance: 33.8
click at [422, 353] on p "**********" at bounding box center [544, 341] width 247 height 38
click at [557, 406] on p "**********" at bounding box center [544, 426] width 247 height 57
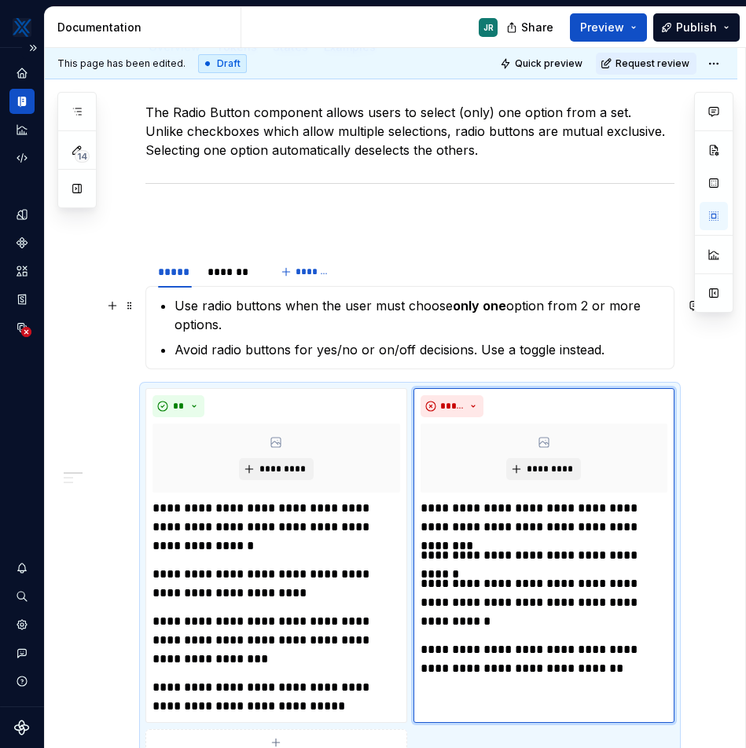
scroll to position [230, 0]
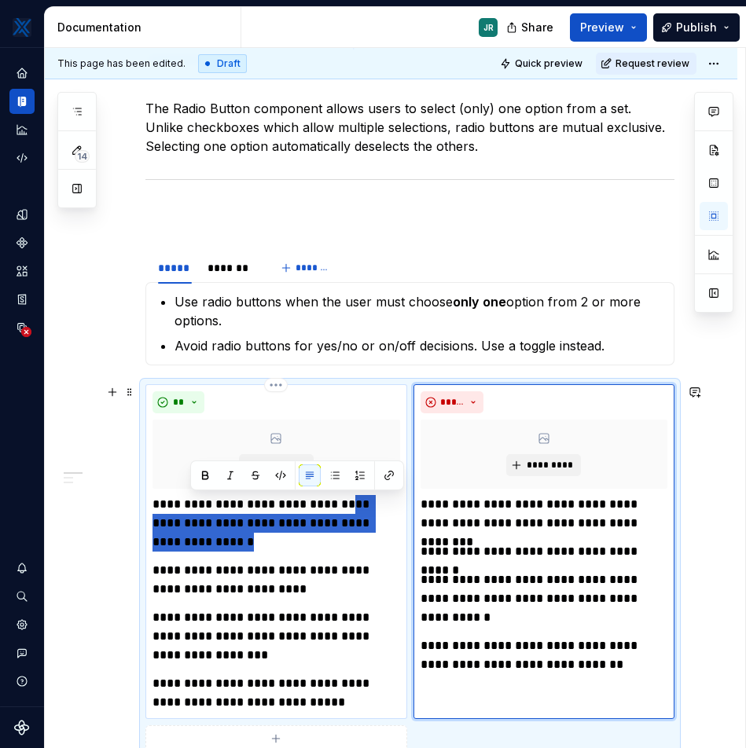
drag, startPoint x: 203, startPoint y: 536, endPoint x: 344, endPoint y: 504, distance: 145.1
click at [344, 504] on p "**********" at bounding box center [275, 523] width 247 height 57
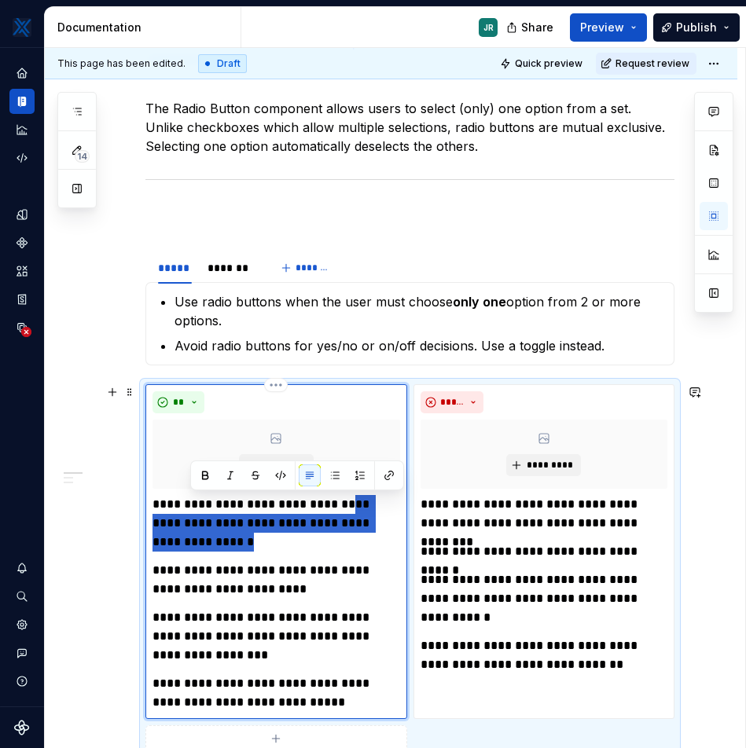
click at [325, 533] on p "**********" at bounding box center [275, 523] width 247 height 57
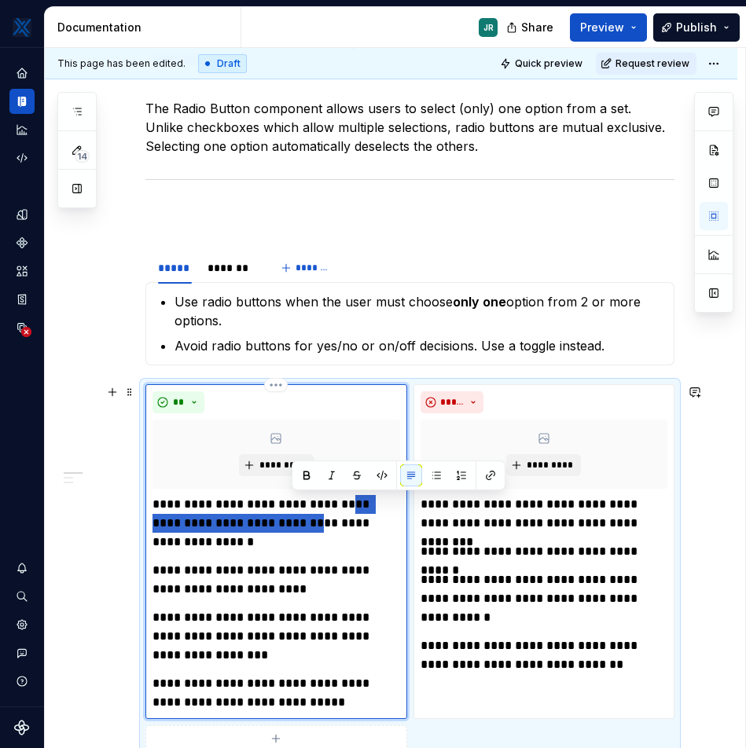
drag, startPoint x: 291, startPoint y: 526, endPoint x: 344, endPoint y: 502, distance: 58.0
click at [344, 502] on p "**********" at bounding box center [275, 523] width 247 height 57
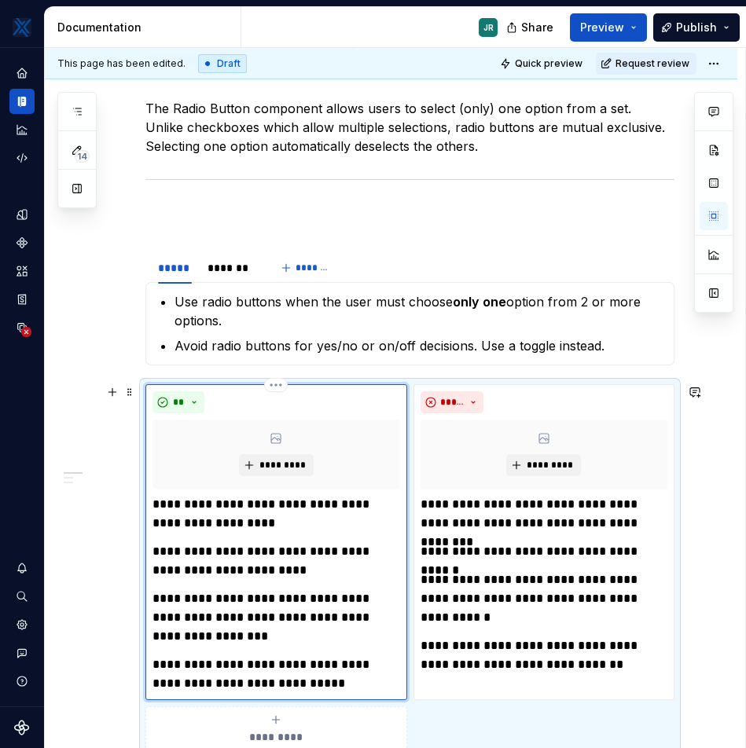
click at [274, 520] on p "**********" at bounding box center [275, 514] width 247 height 38
click at [282, 572] on p "**********" at bounding box center [275, 561] width 247 height 38
click at [271, 530] on p "**********" at bounding box center [275, 514] width 247 height 38
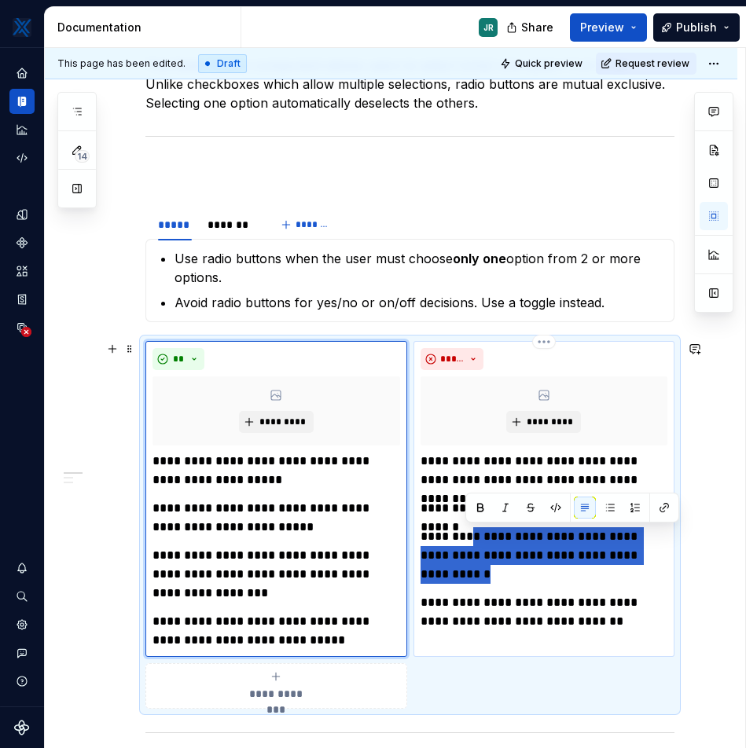
drag, startPoint x: 475, startPoint y: 576, endPoint x: 472, endPoint y: 536, distance: 40.2
click at [472, 536] on p "**********" at bounding box center [544, 555] width 247 height 57
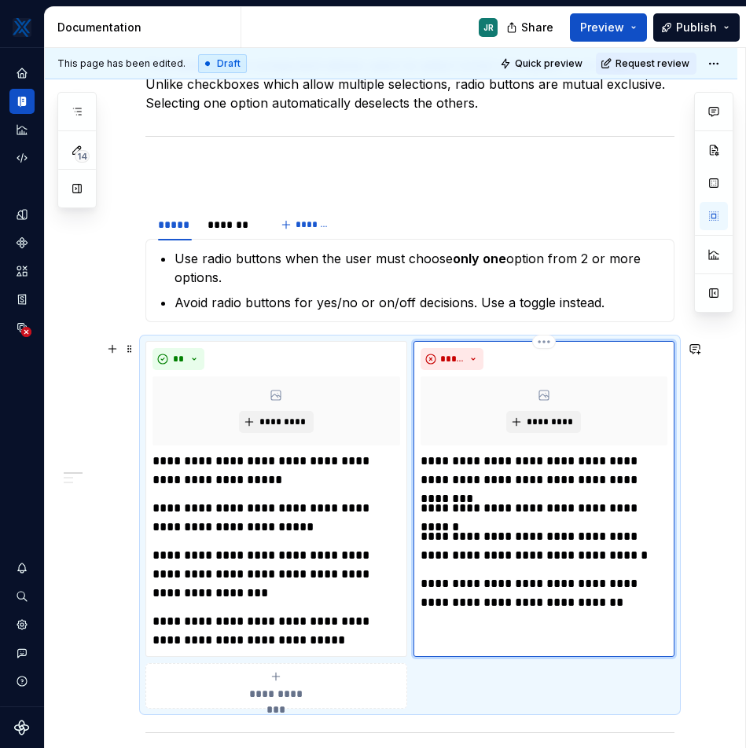
click at [661, 509] on p "**********" at bounding box center [544, 508] width 247 height 19
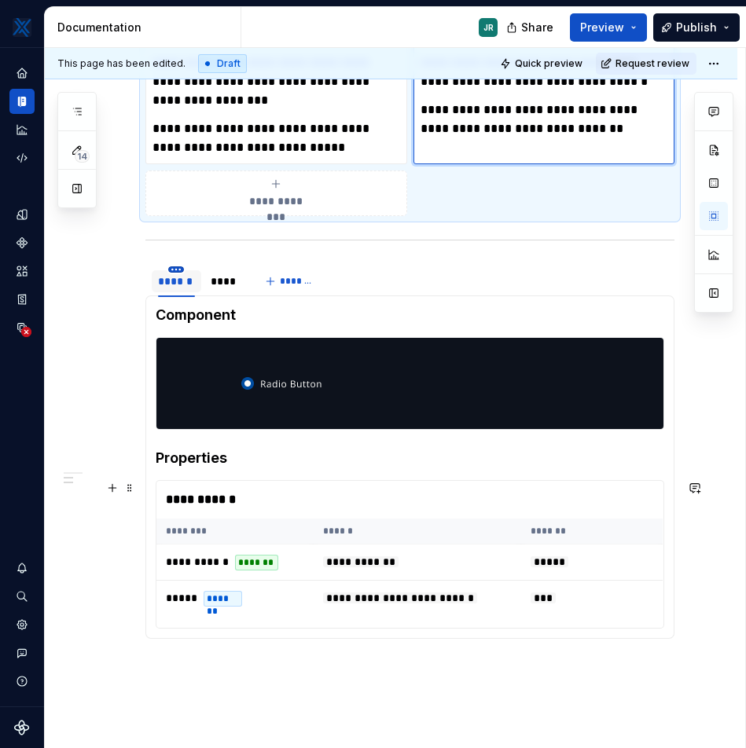
scroll to position [814, 0]
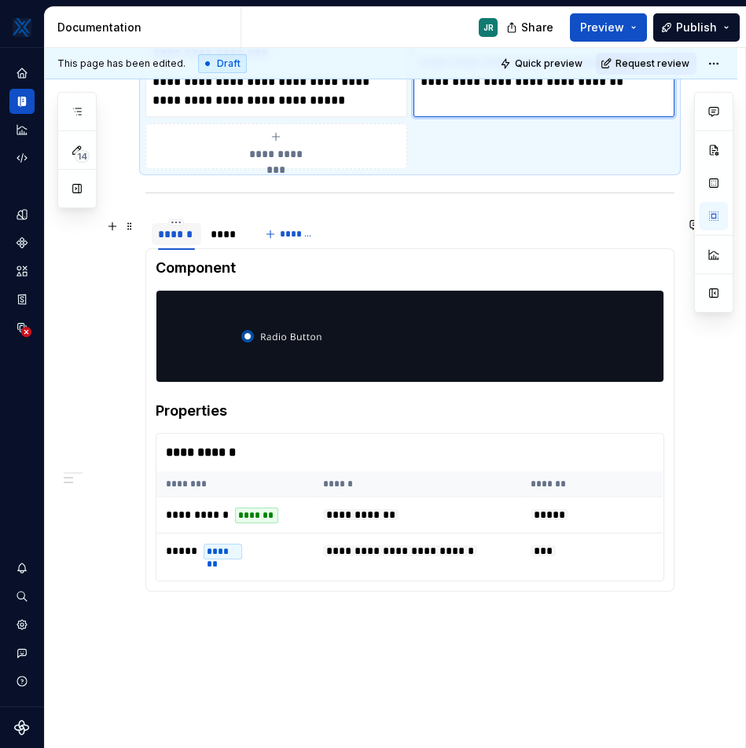
click at [179, 238] on div "******" at bounding box center [176, 234] width 37 height 16
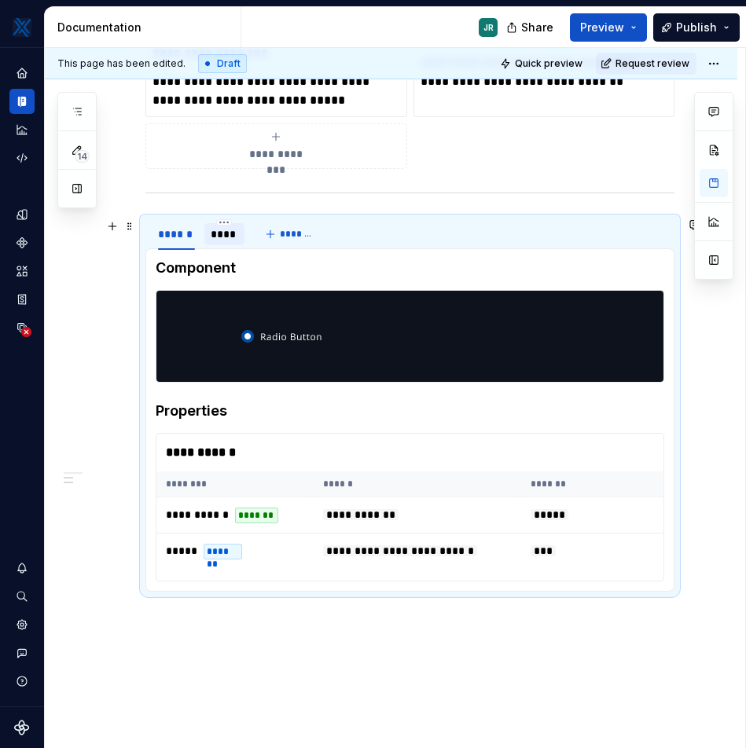
click at [222, 231] on div "****" at bounding box center [225, 234] width 28 height 16
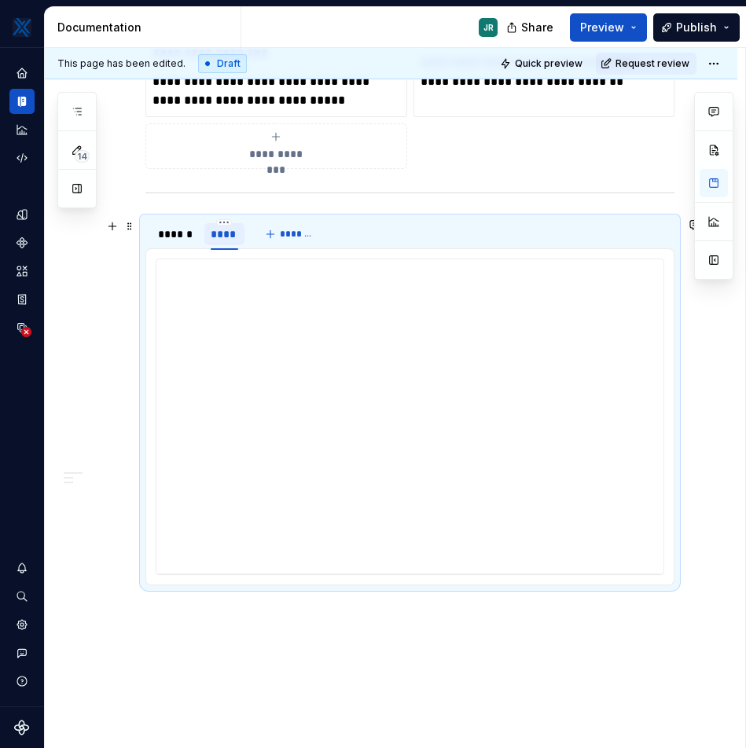
scroll to position [1, 0]
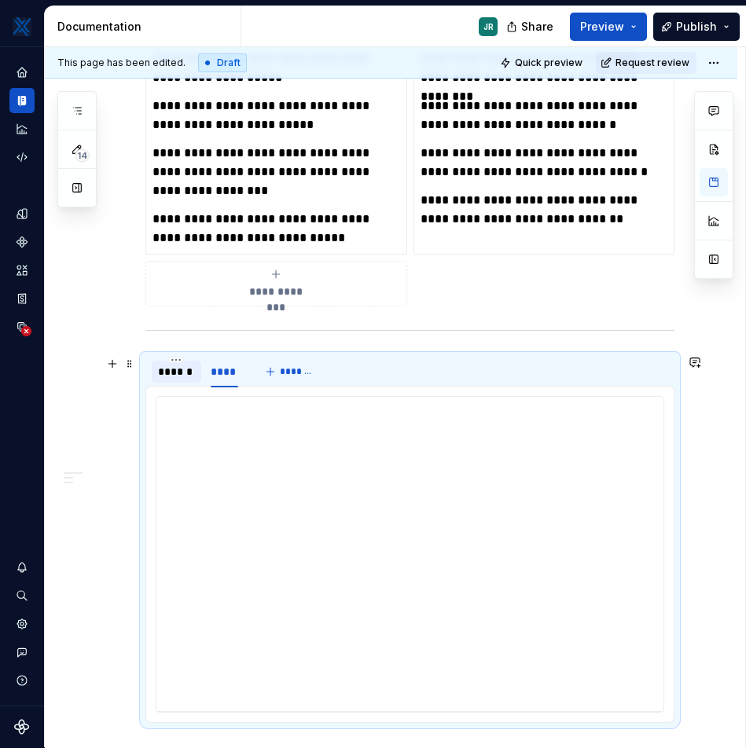
click at [165, 376] on div "******" at bounding box center [176, 372] width 37 height 16
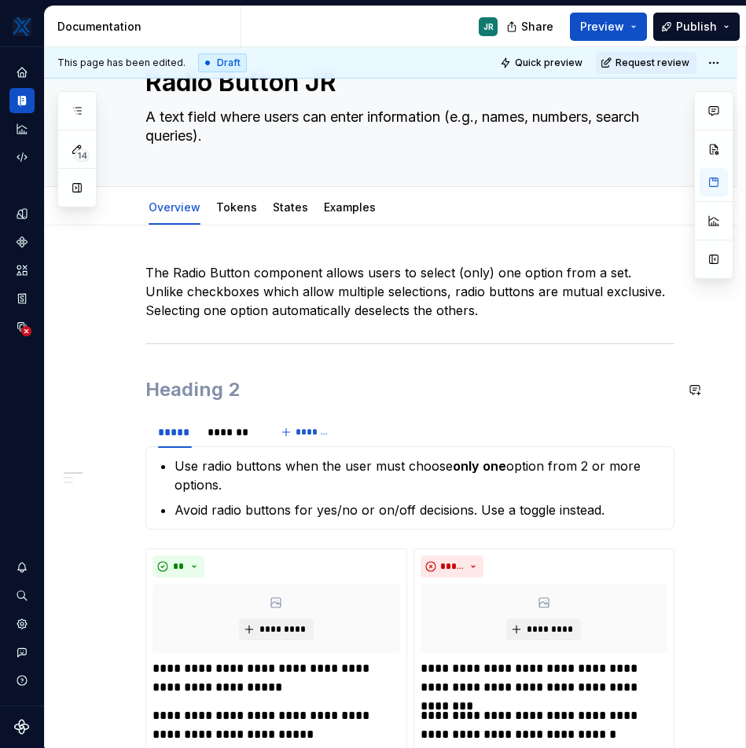
scroll to position [64, 0]
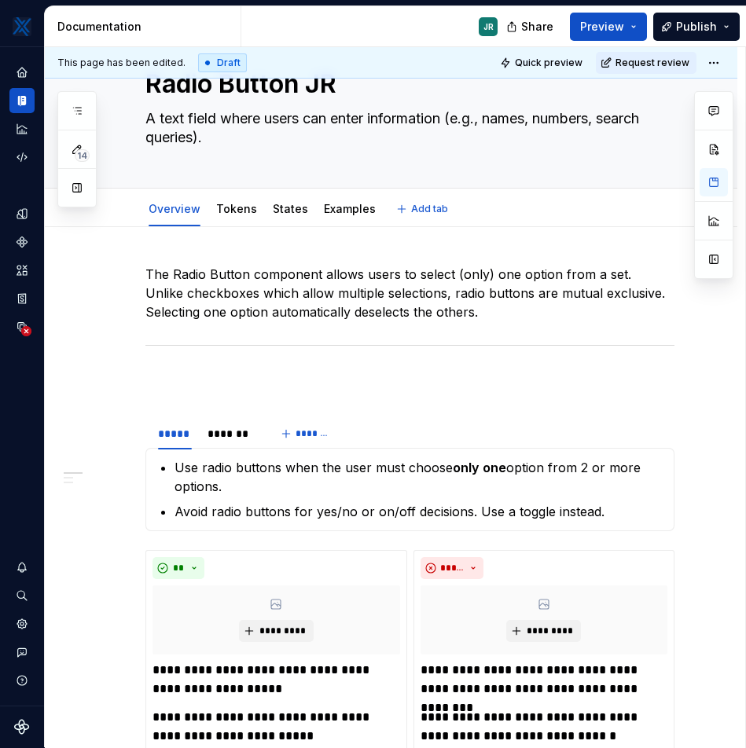
click at [238, 226] on div "Overview Tokens States Examples" at bounding box center [262, 213] width 252 height 42
click at [238, 212] on link "Tokens" at bounding box center [236, 208] width 41 height 13
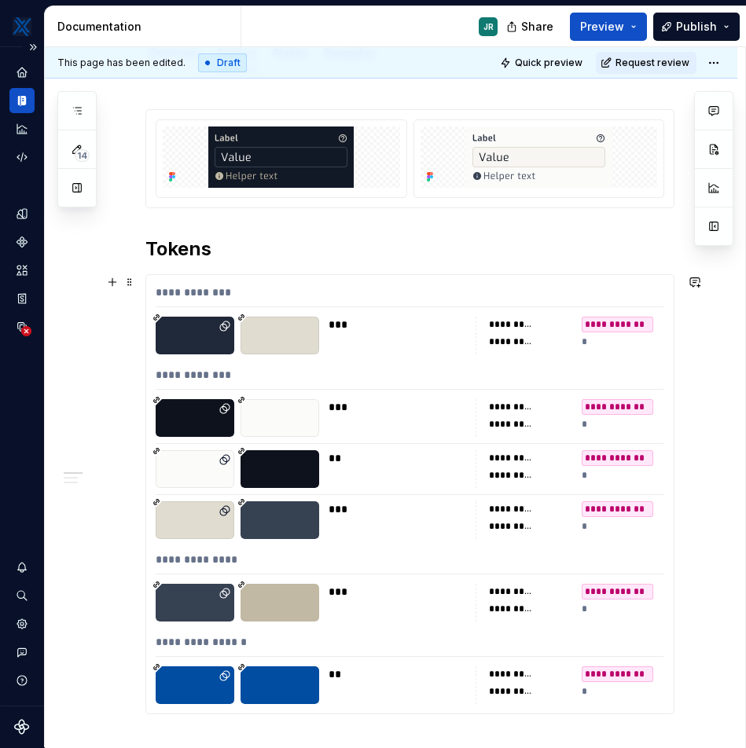
scroll to position [246, 0]
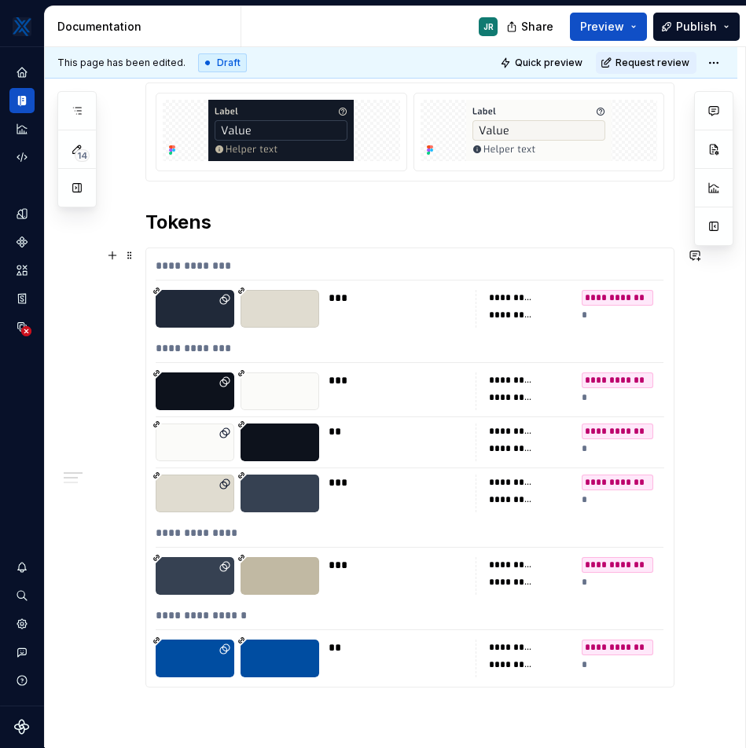
click at [281, 307] on div at bounding box center [280, 309] width 79 height 38
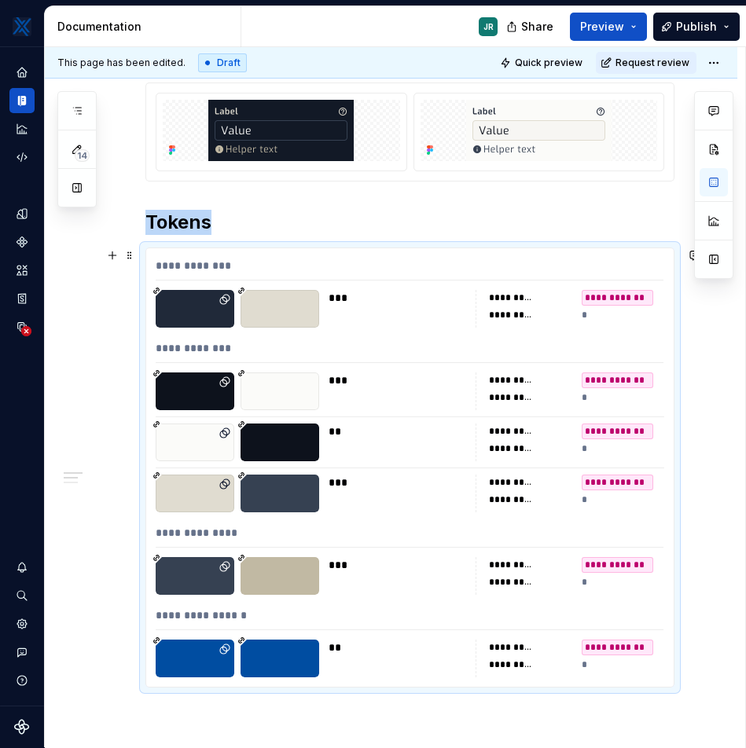
click at [215, 305] on div at bounding box center [195, 309] width 79 height 38
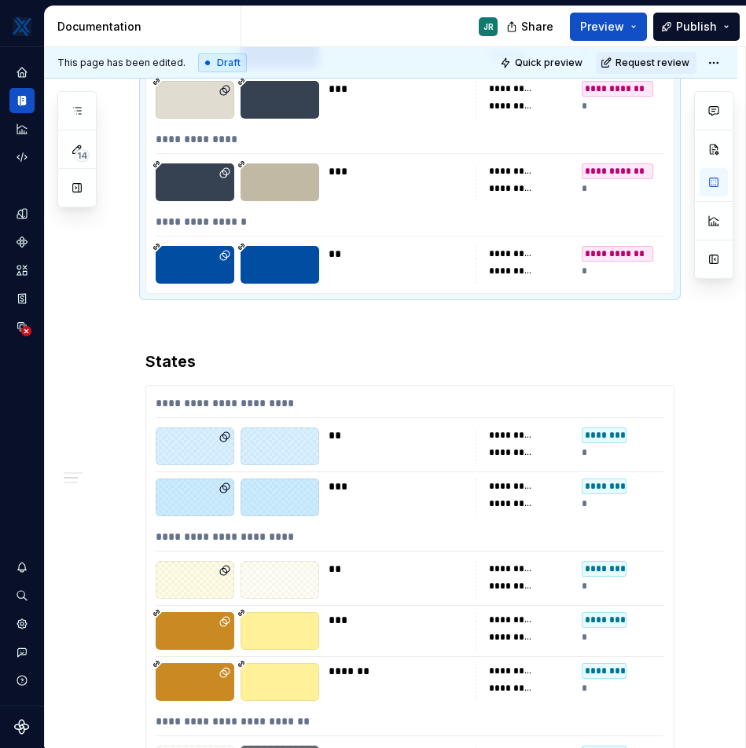
scroll to position [678, 0]
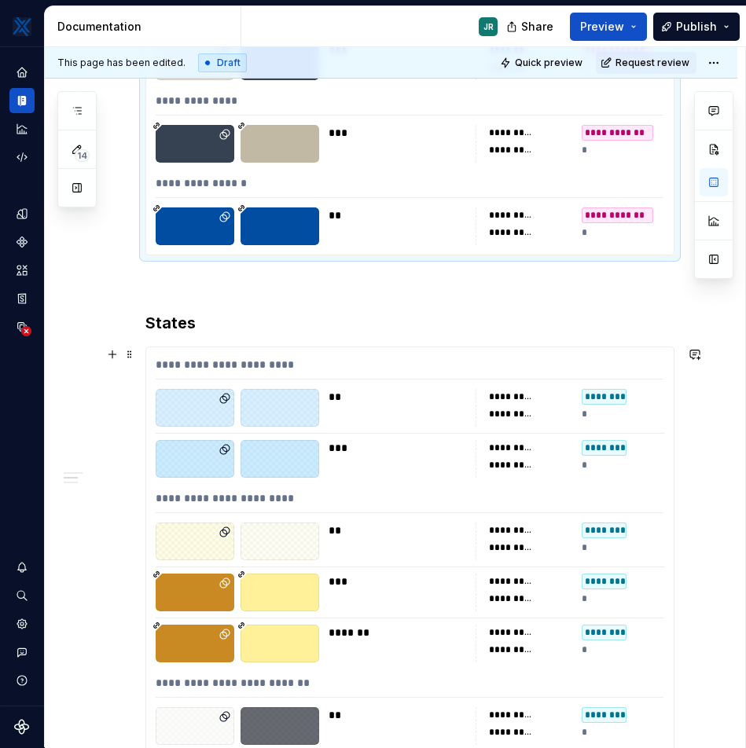
click at [219, 402] on icon at bounding box center [225, 398] width 13 height 13
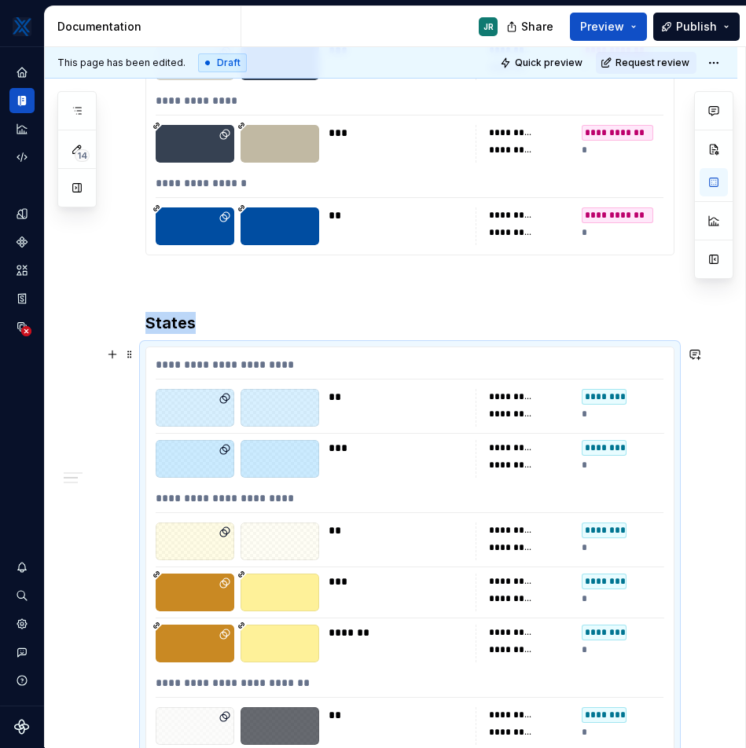
click at [219, 402] on icon at bounding box center [225, 398] width 13 height 13
click at [266, 413] on div at bounding box center [280, 408] width 79 height 38
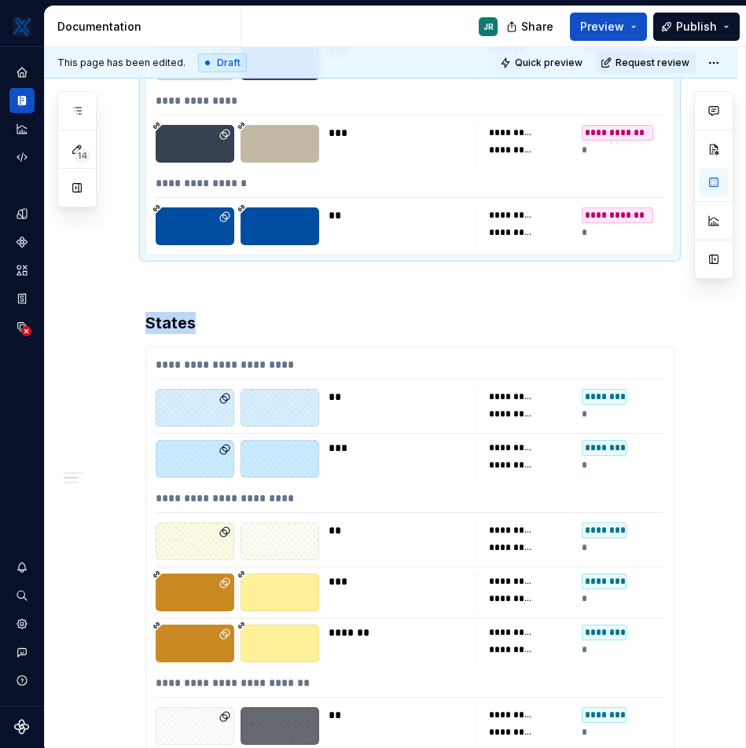
click at [372, 239] on div "**" at bounding box center [398, 227] width 138 height 38
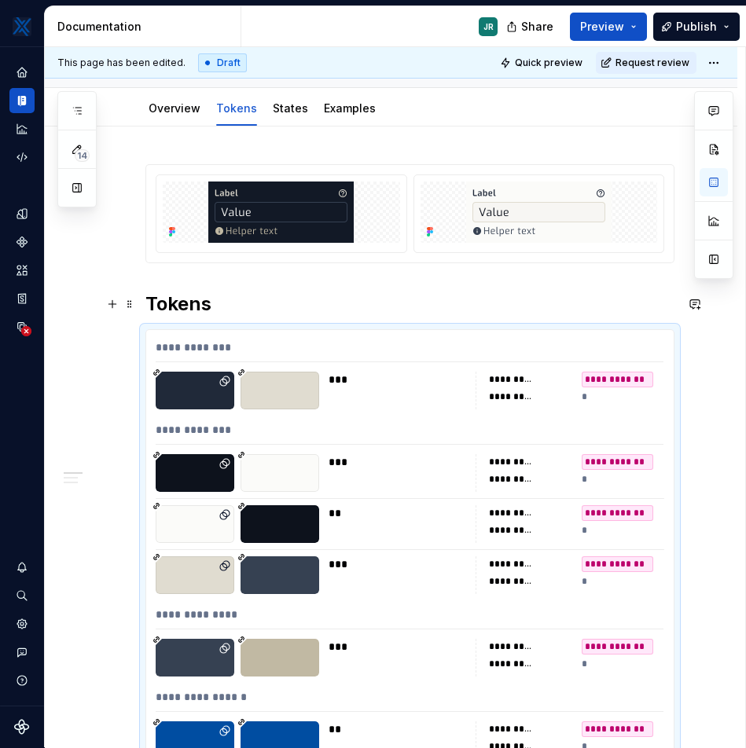
scroll to position [0, 0]
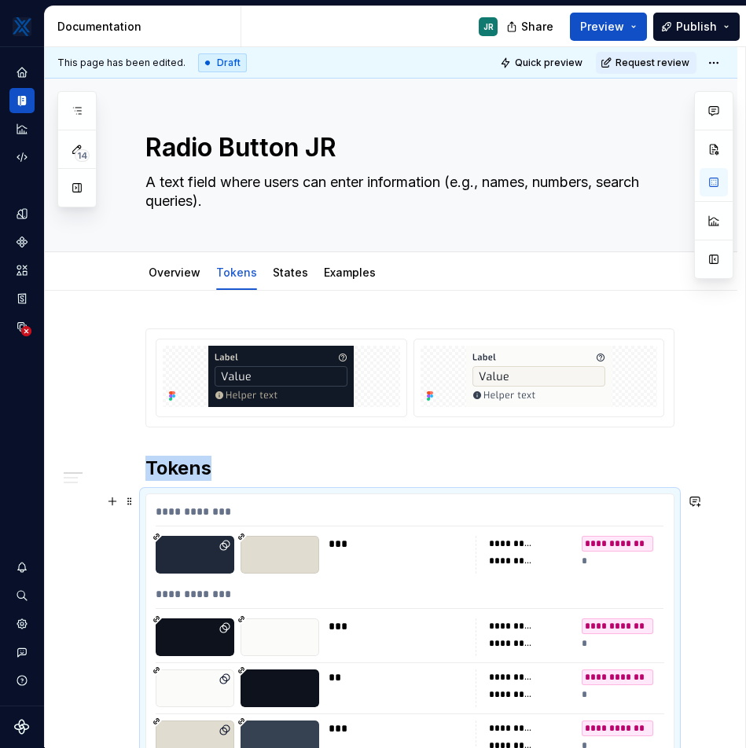
click at [241, 553] on div at bounding box center [280, 555] width 79 height 38
click at [485, 563] on div "**********" at bounding box center [570, 555] width 189 height 38
click at [518, 562] on div "*********" at bounding box center [511, 561] width 44 height 13
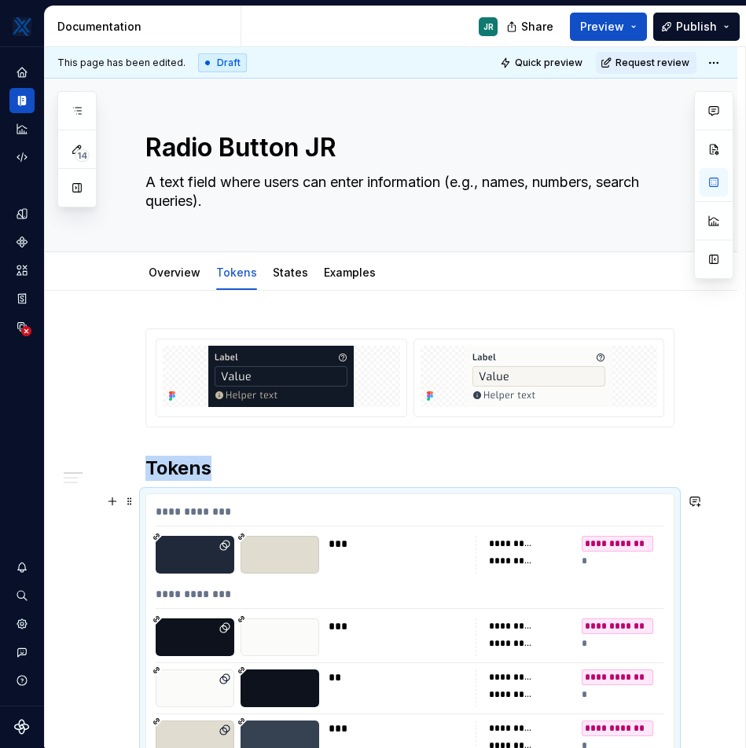
click at [518, 562] on div "*********" at bounding box center [511, 561] width 44 height 13
click at [615, 546] on div "**********" at bounding box center [618, 544] width 72 height 16
click at [273, 267] on link "States" at bounding box center [290, 272] width 35 height 13
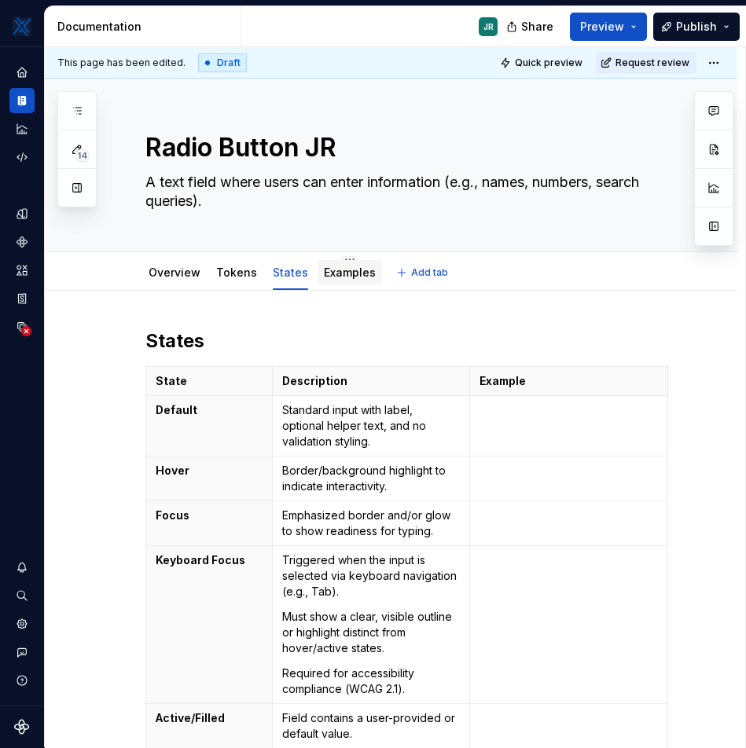
click at [350, 266] on link "Examples" at bounding box center [350, 272] width 52 height 13
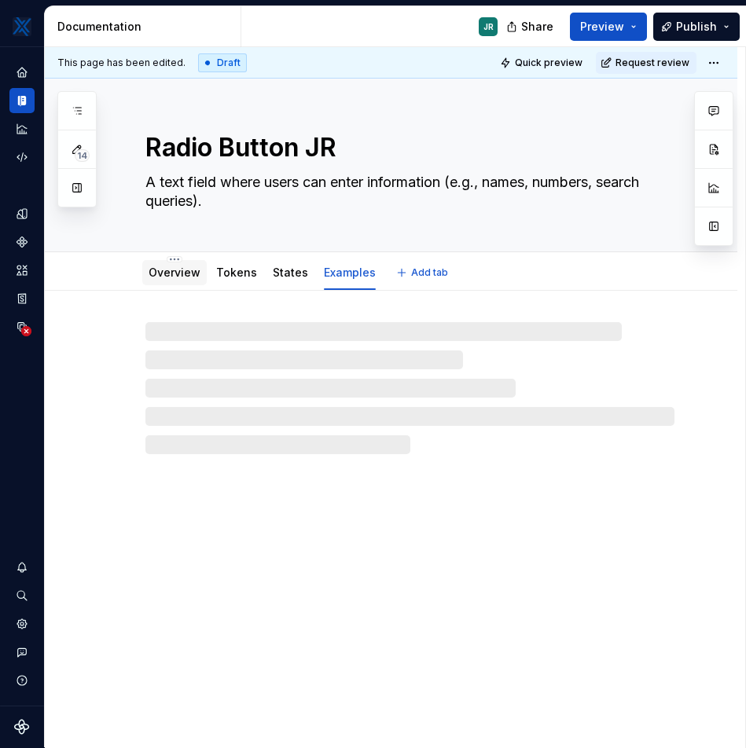
click at [182, 274] on link "Overview" at bounding box center [175, 272] width 52 height 13
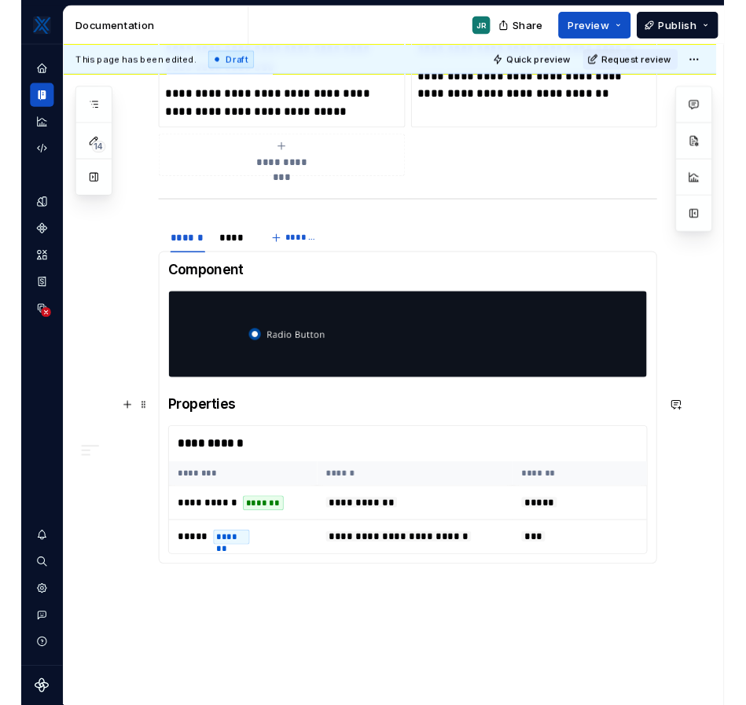
scroll to position [805, 0]
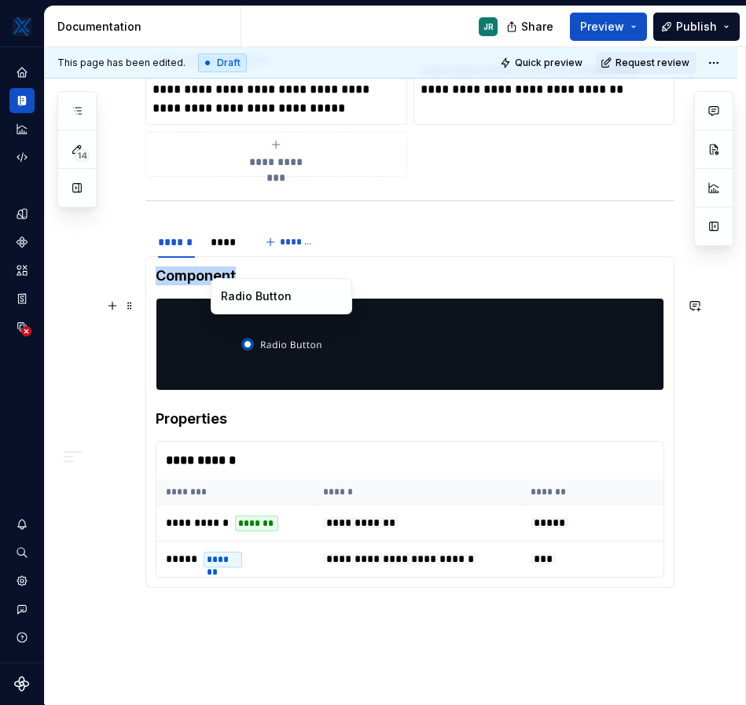
click at [249, 350] on img at bounding box center [281, 344] width 81 height 79
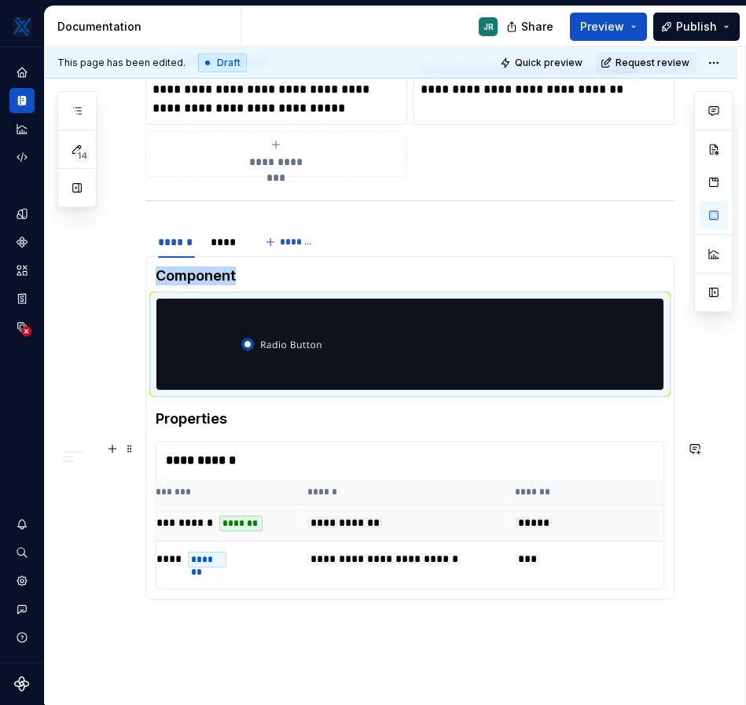
scroll to position [0, 0]
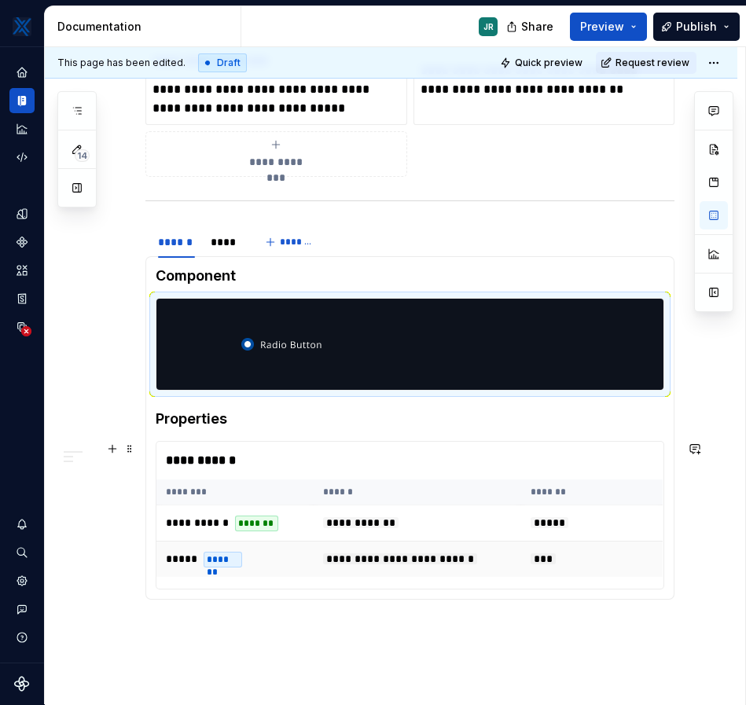
click at [328, 572] on td "**********" at bounding box center [418, 560] width 208 height 36
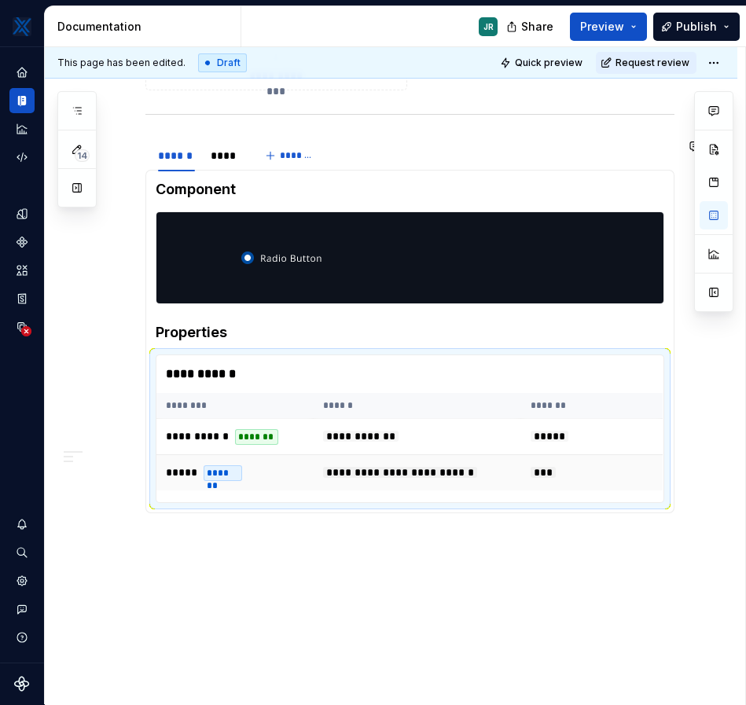
scroll to position [863, 0]
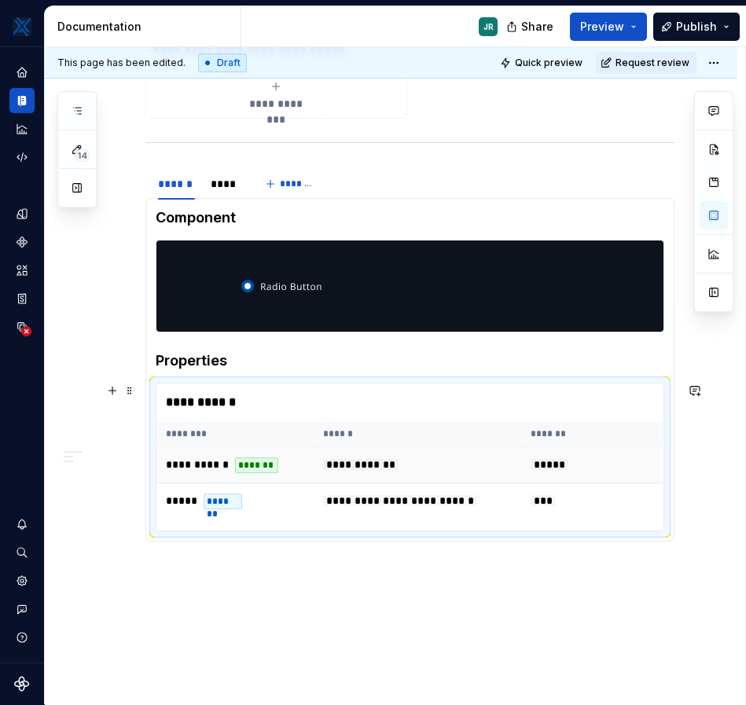
click at [359, 477] on td "**********" at bounding box center [418, 465] width 208 height 36
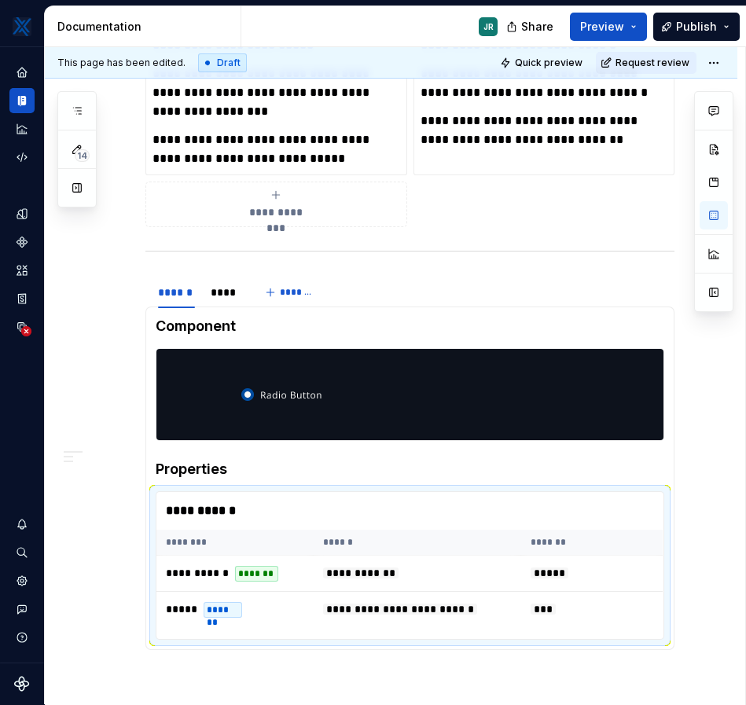
scroll to position [645, 0]
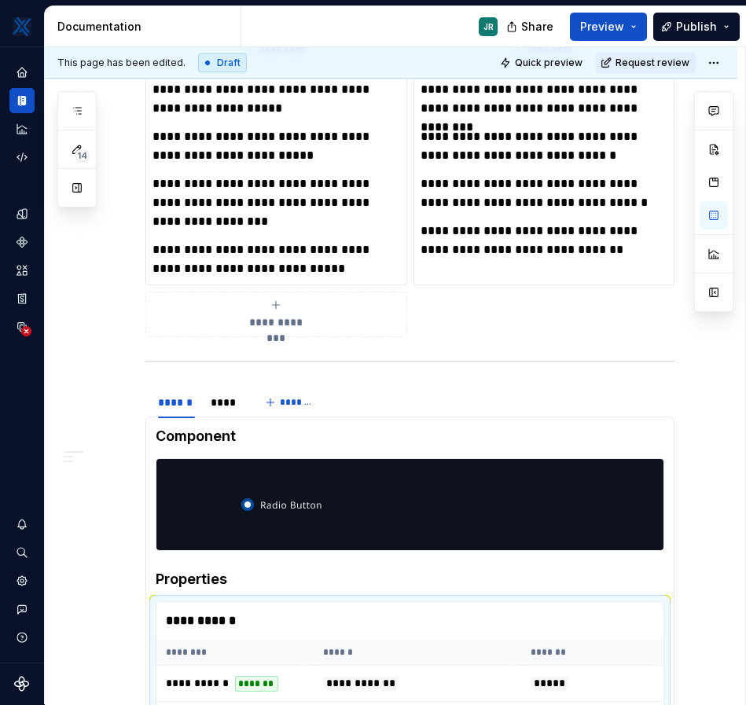
type textarea "*"
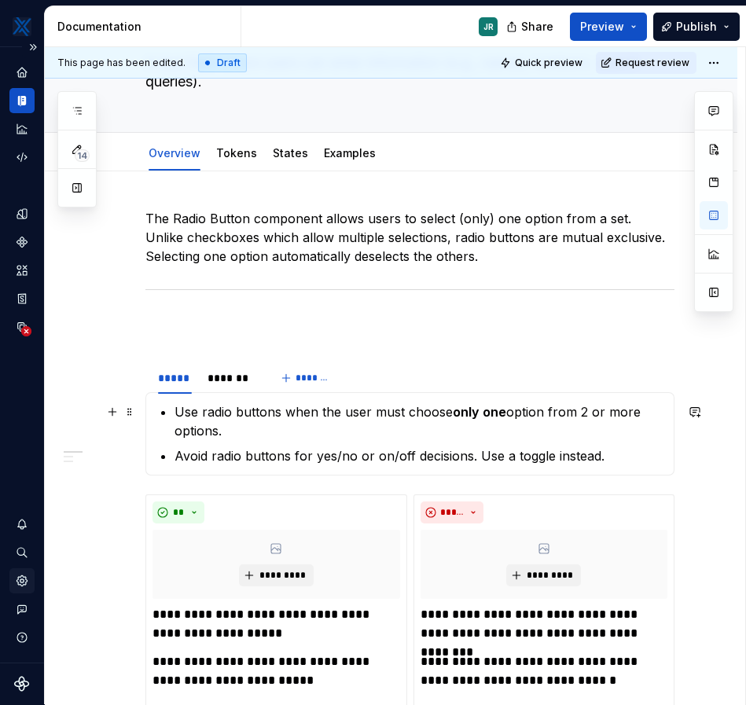
scroll to position [123, 0]
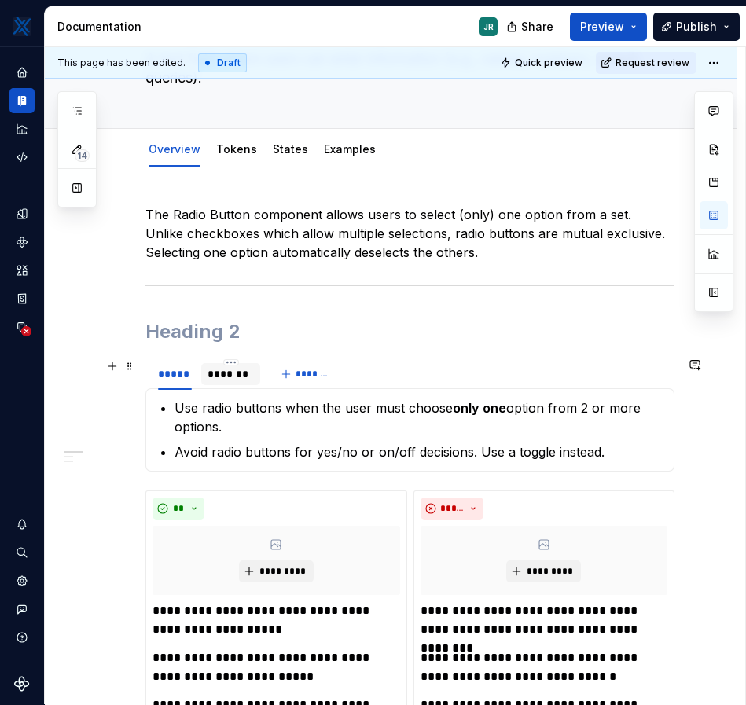
click at [229, 377] on div "*******" at bounding box center [231, 374] width 47 height 16
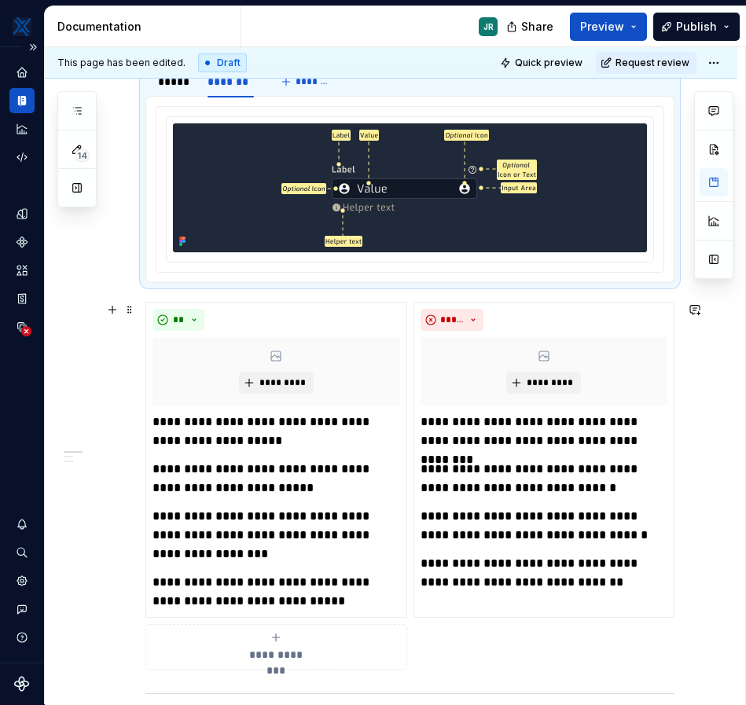
scroll to position [417, 0]
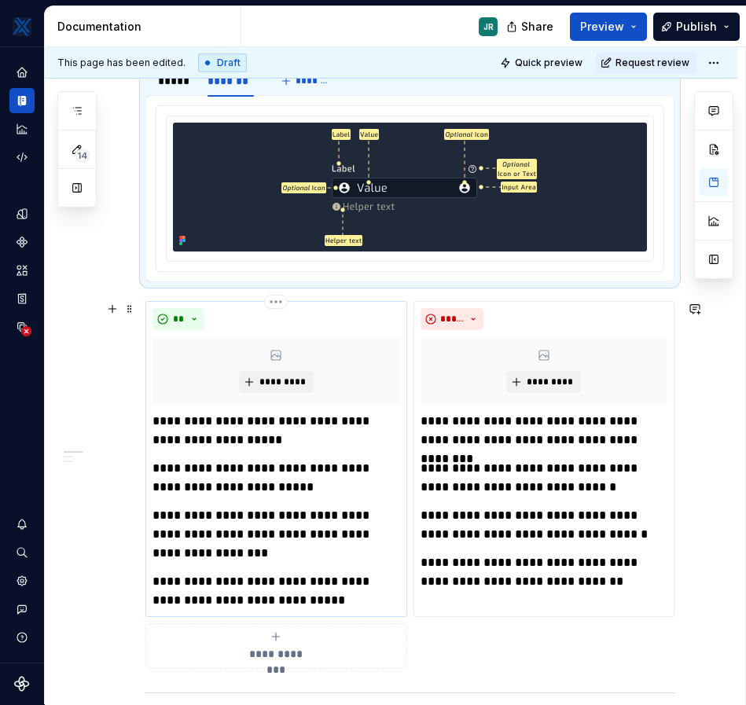
click at [326, 590] on p "**********" at bounding box center [275, 591] width 247 height 38
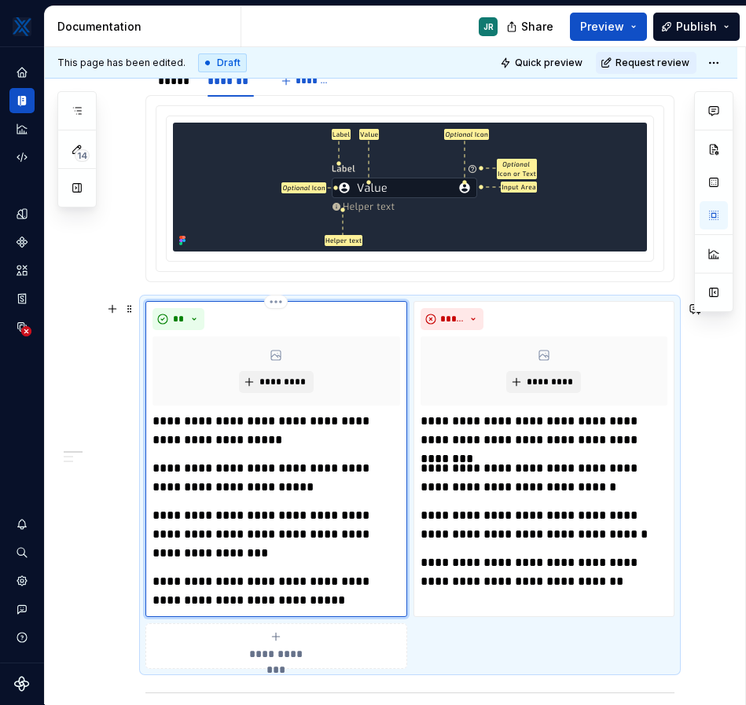
click at [285, 504] on div "**********" at bounding box center [276, 511] width 248 height 198
click at [285, 474] on p "**********" at bounding box center [275, 478] width 247 height 38
click at [285, 438] on p "**********" at bounding box center [275, 431] width 247 height 38
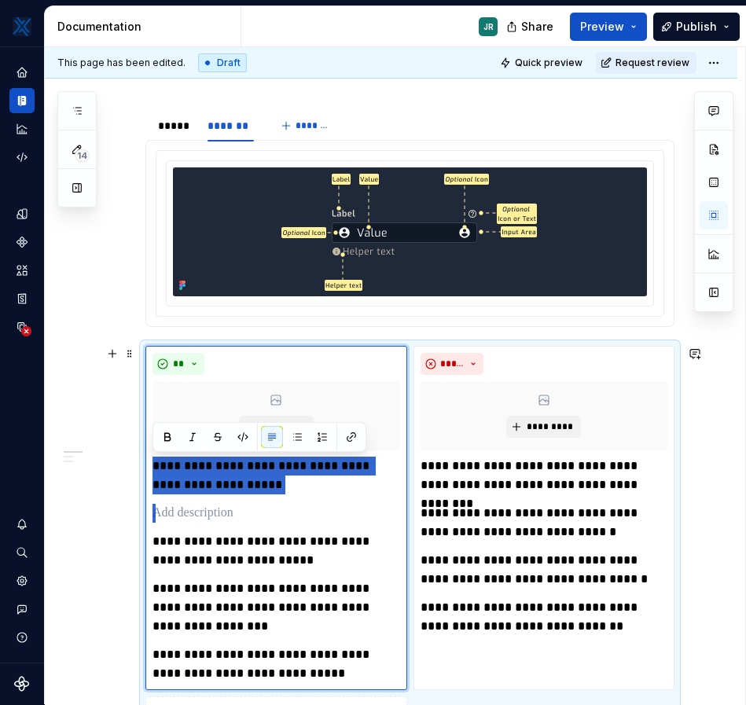
drag, startPoint x: 265, startPoint y: 494, endPoint x: 141, endPoint y: 463, distance: 128.1
click at [145, 463] on div "**********" at bounding box center [409, 544] width 529 height 396
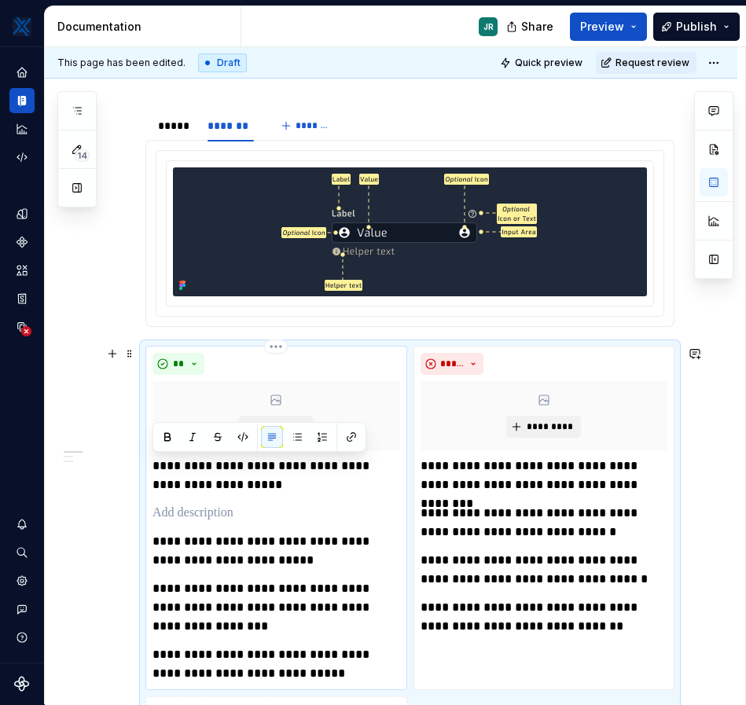
click at [176, 515] on p at bounding box center [276, 513] width 248 height 19
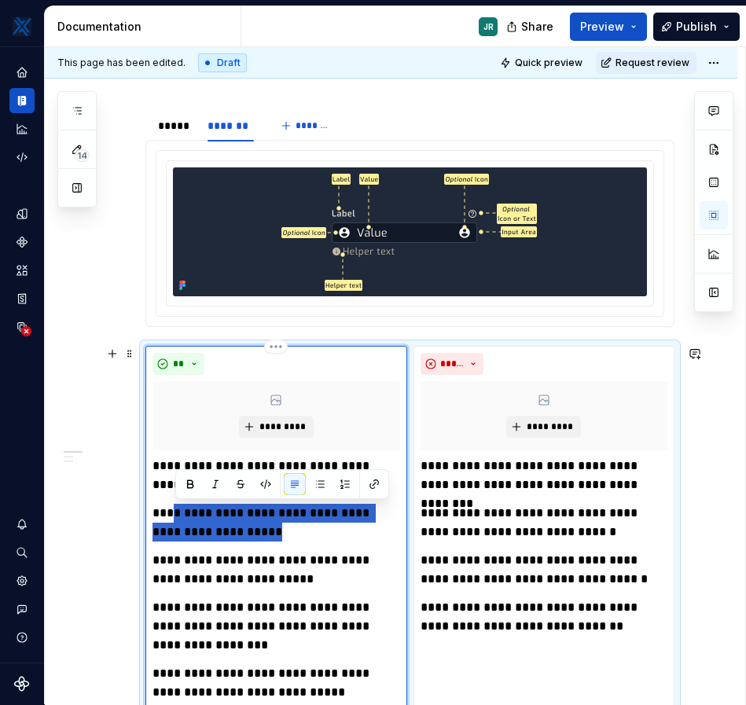
drag, startPoint x: 269, startPoint y: 535, endPoint x: 175, endPoint y: 513, distance: 97.0
click at [175, 513] on p "**********" at bounding box center [275, 523] width 247 height 38
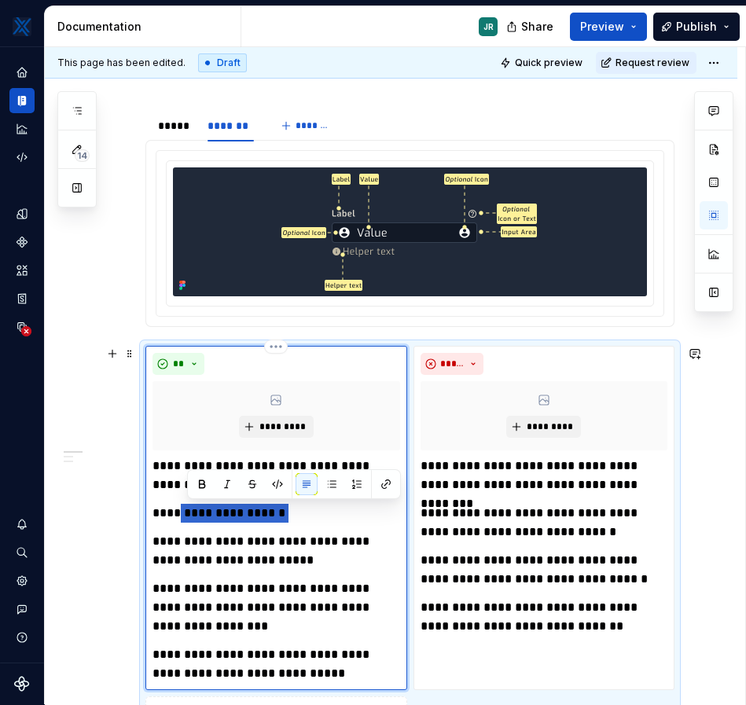
drag, startPoint x: 299, startPoint y: 511, endPoint x: 184, endPoint y: 514, distance: 115.6
click at [184, 514] on p "**********" at bounding box center [275, 513] width 247 height 19
drag, startPoint x: 223, startPoint y: 518, endPoint x: 114, endPoint y: 516, distance: 109.3
click at [114, 516] on div "**********" at bounding box center [391, 663] width 693 height 1489
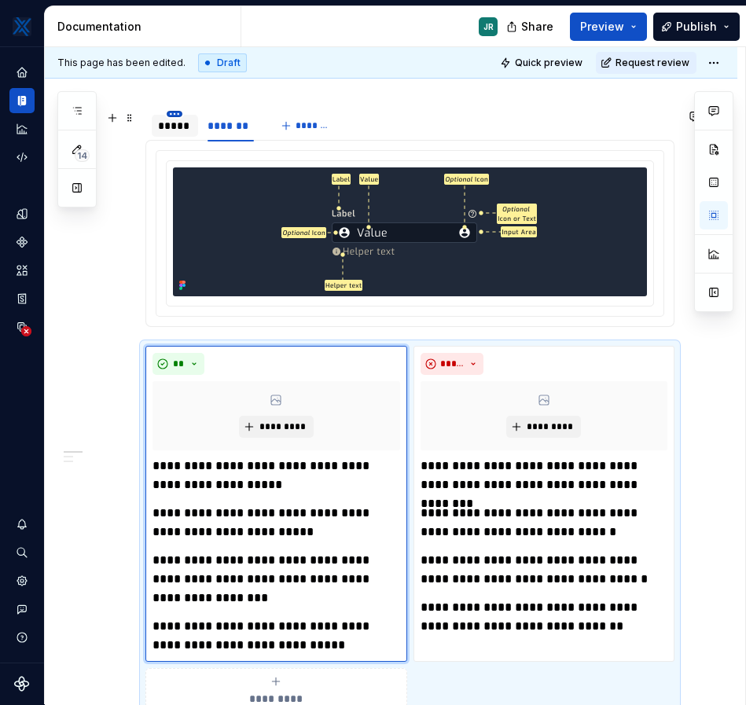
click at [171, 116] on html "MKTX JR Design system data Documentation JR Share Preview Publish 14 Pages Add …" at bounding box center [373, 352] width 746 height 705
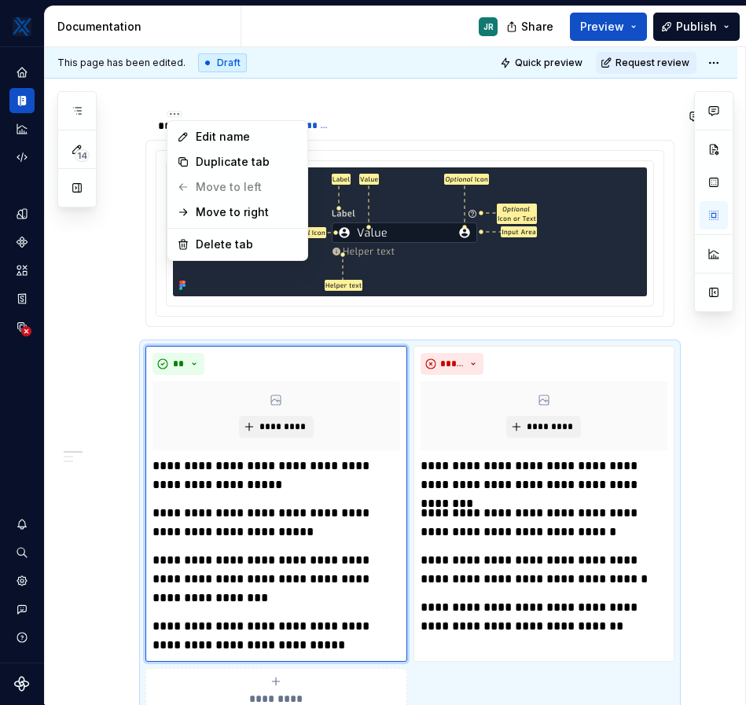
click at [122, 156] on html "MKTX JR Design system data Documentation JR Share Preview Publish 14 Pages Add …" at bounding box center [373, 352] width 746 height 705
type textarea "*"
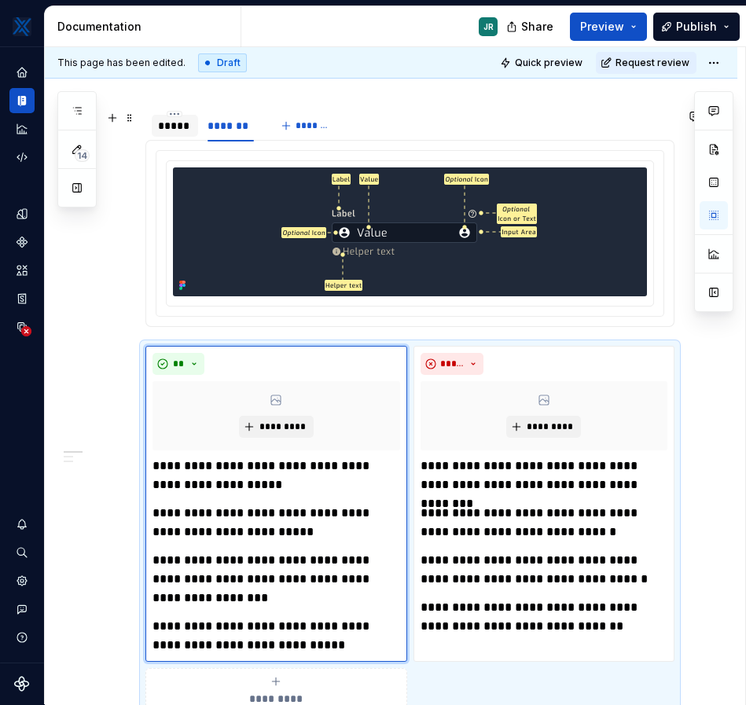
click at [175, 123] on div "*****" at bounding box center [175, 126] width 34 height 16
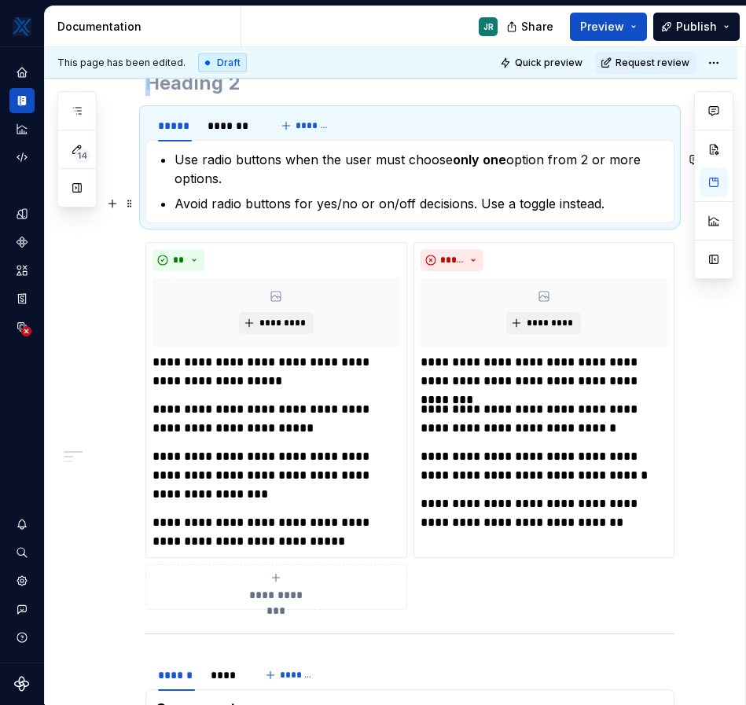
click at [602, 208] on p "Avoid radio buttons for yes/no or on/off decisions. Use a toggle instead." at bounding box center [420, 203] width 490 height 19
click at [606, 206] on p "Avoid radio buttons for yes/no or on/off decisions. Use a toggle instead." at bounding box center [420, 203] width 490 height 19
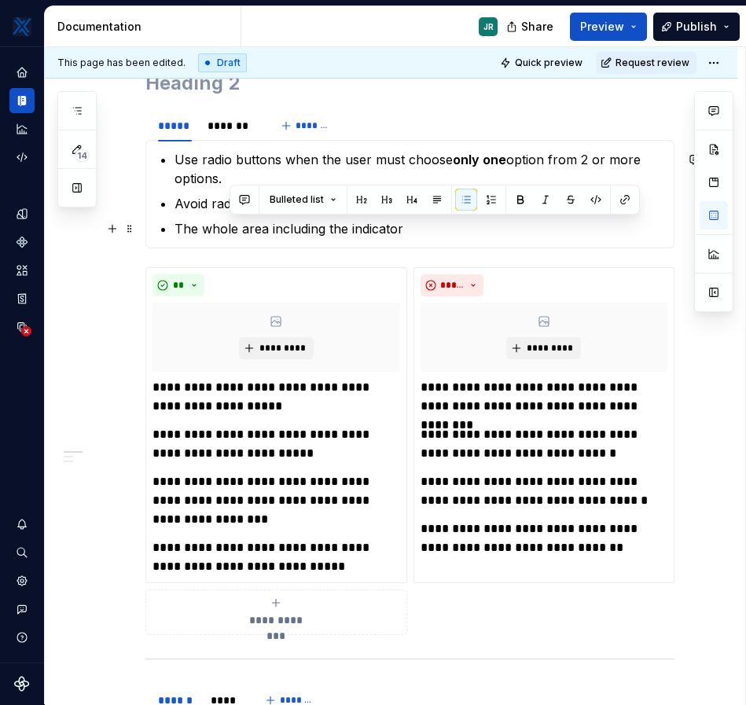
drag, startPoint x: 428, startPoint y: 225, endPoint x: 228, endPoint y: 229, distance: 199.7
click at [228, 229] on p "The whole area including the indicator" at bounding box center [420, 228] width 490 height 19
drag, startPoint x: 239, startPoint y: 229, endPoint x: 208, endPoint y: 229, distance: 31.4
click at [208, 229] on p "The whole area including the indicator" at bounding box center [420, 228] width 490 height 19
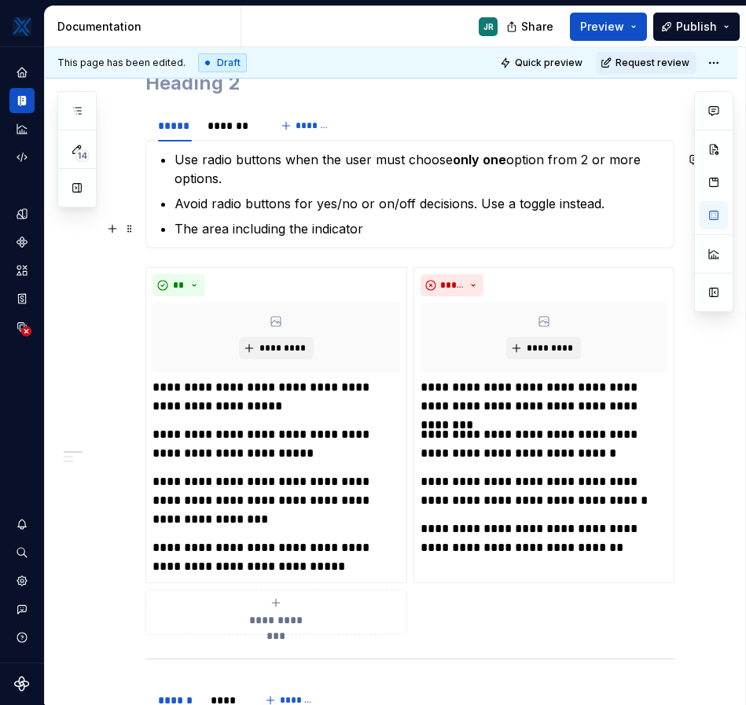
click at [368, 235] on p "The area including the indicator" at bounding box center [420, 228] width 490 height 19
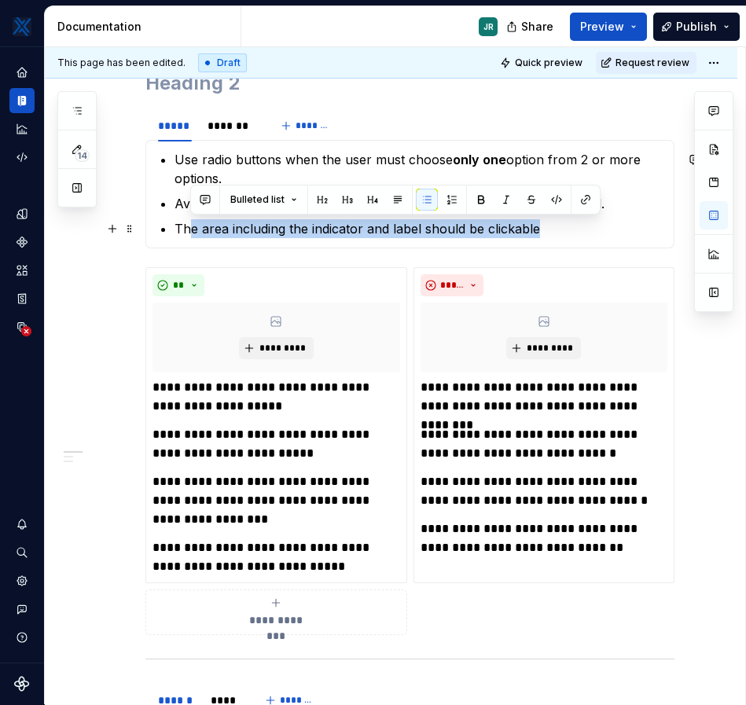
drag, startPoint x: 548, startPoint y: 224, endPoint x: 189, endPoint y: 233, distance: 358.5
click at [189, 233] on p "The area including the indicator and label should be clickable" at bounding box center [420, 228] width 490 height 19
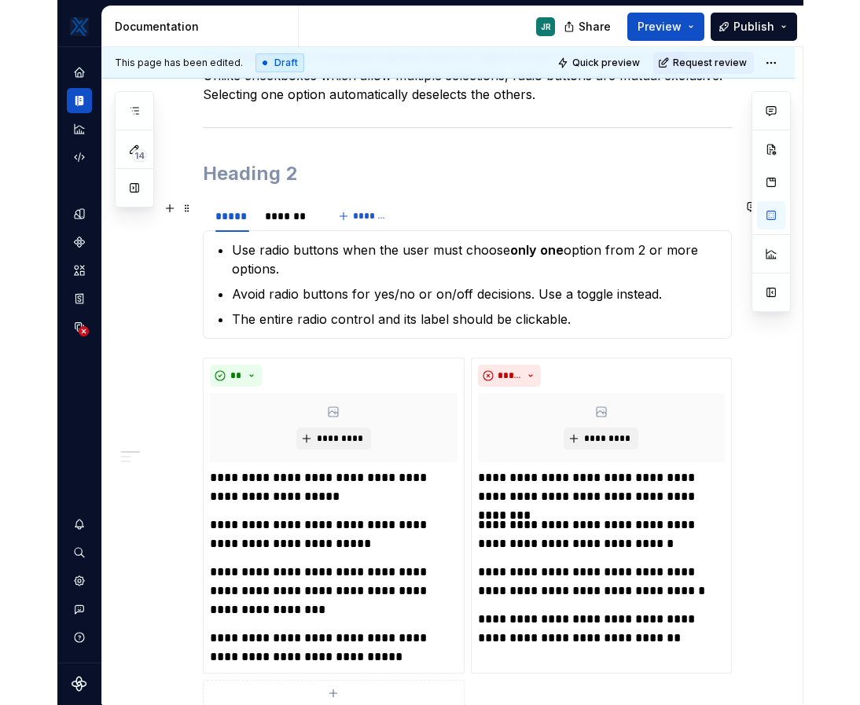
scroll to position [278, 0]
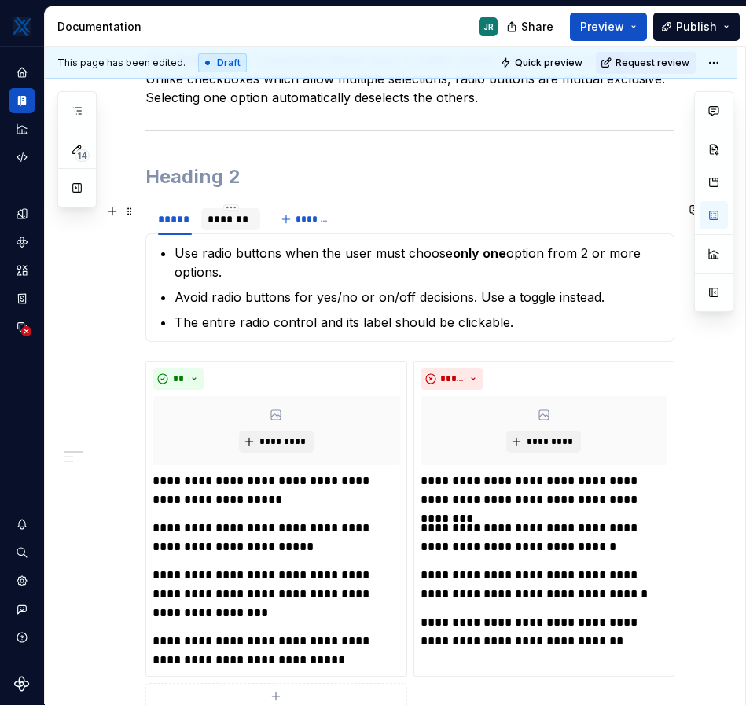
click at [230, 220] on div "*******" at bounding box center [231, 219] width 47 height 16
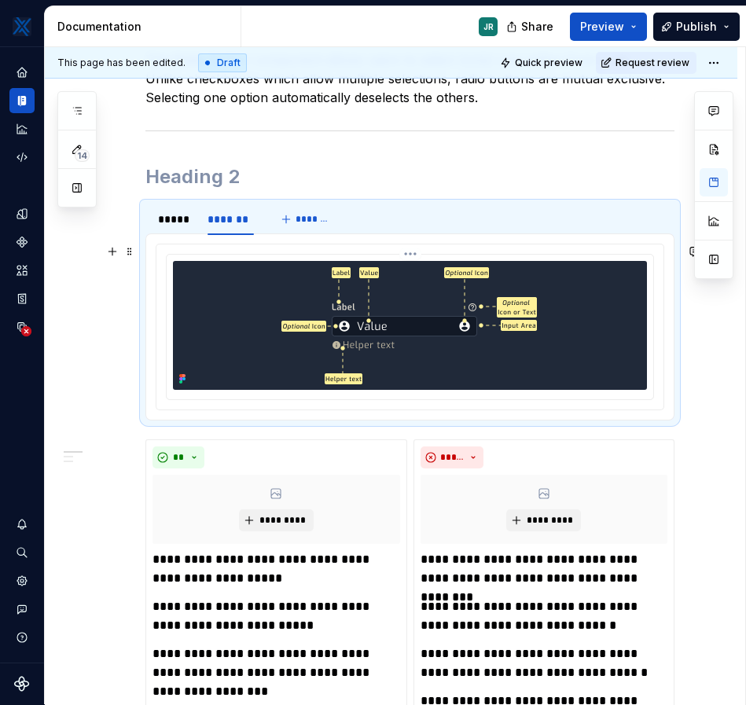
click at [303, 346] on img at bounding box center [409, 325] width 263 height 129
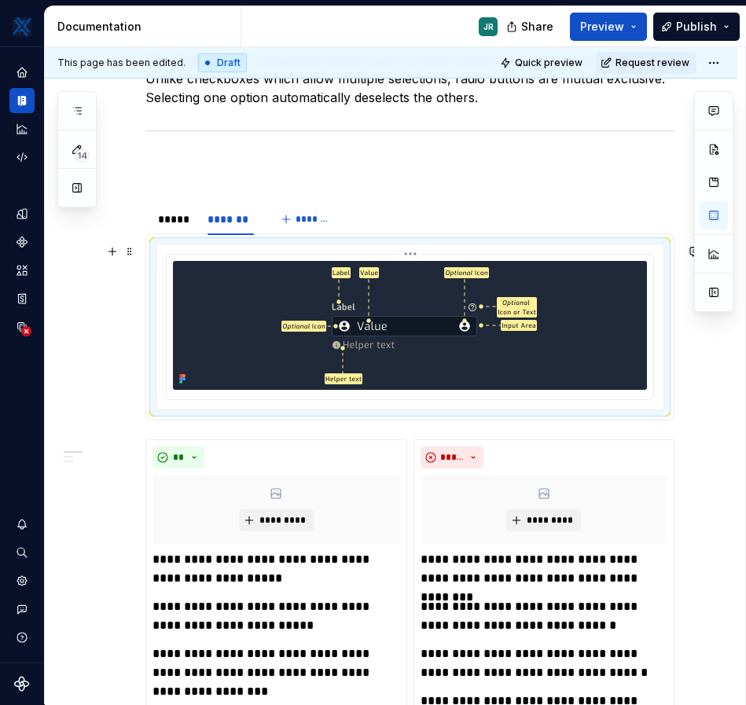
click at [303, 346] on img at bounding box center [409, 325] width 263 height 129
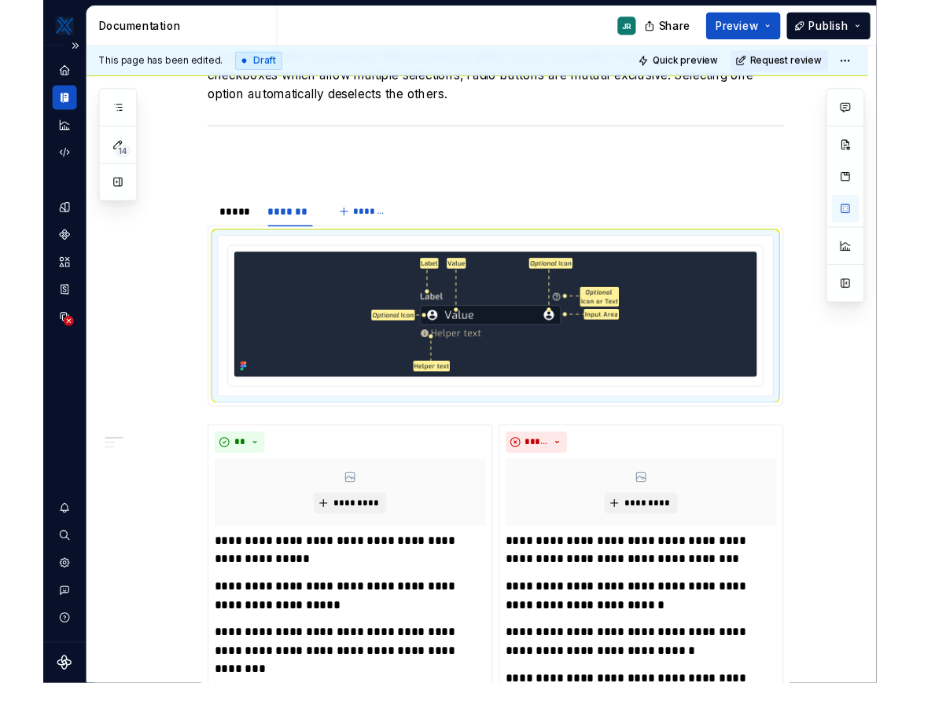
scroll to position [277, 0]
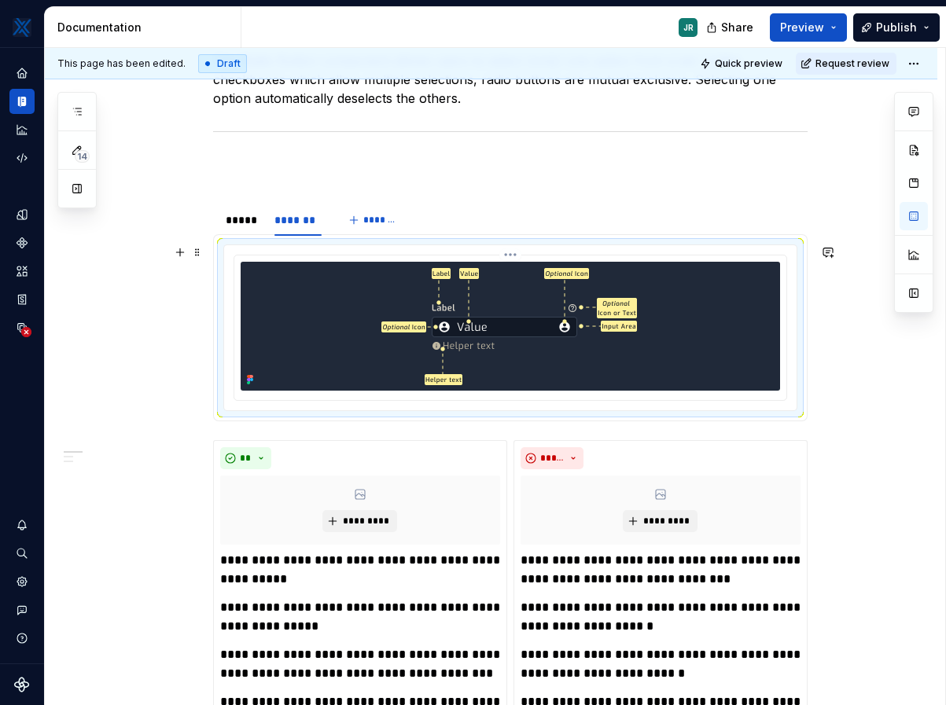
click at [523, 344] on img at bounding box center [509, 326] width 263 height 129
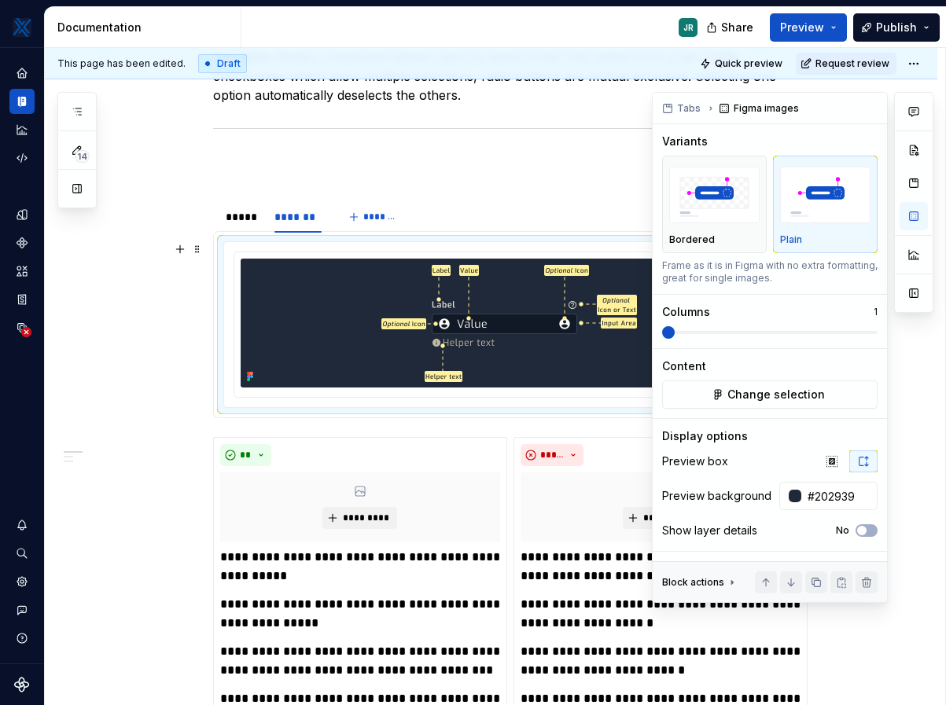
scroll to position [259, 0]
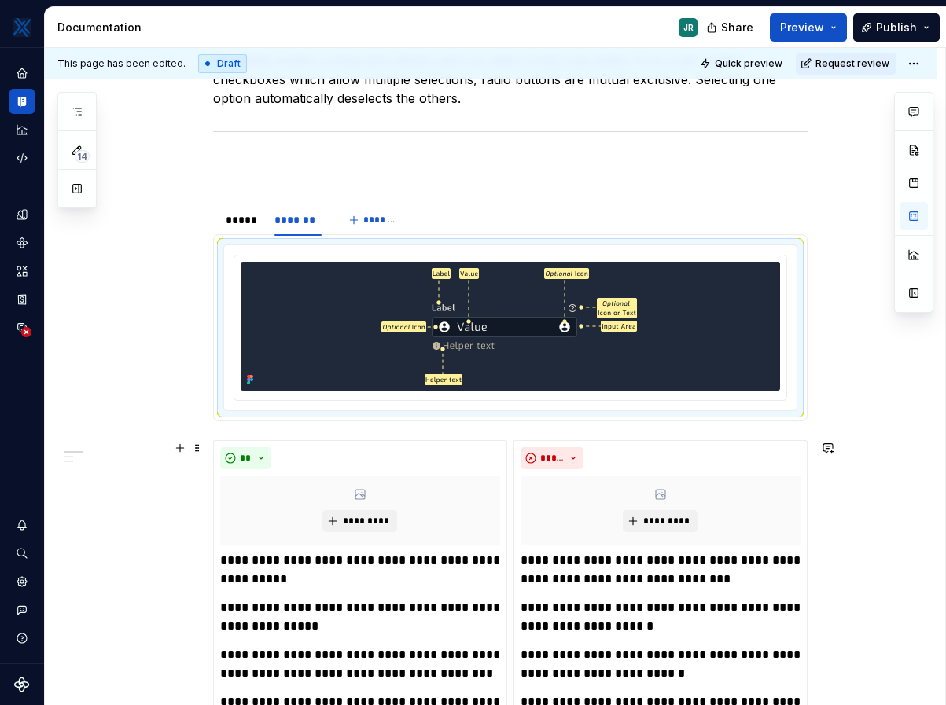
click at [449, 285] on img at bounding box center [509, 326] width 263 height 129
click at [507, 328] on img at bounding box center [509, 326] width 263 height 129
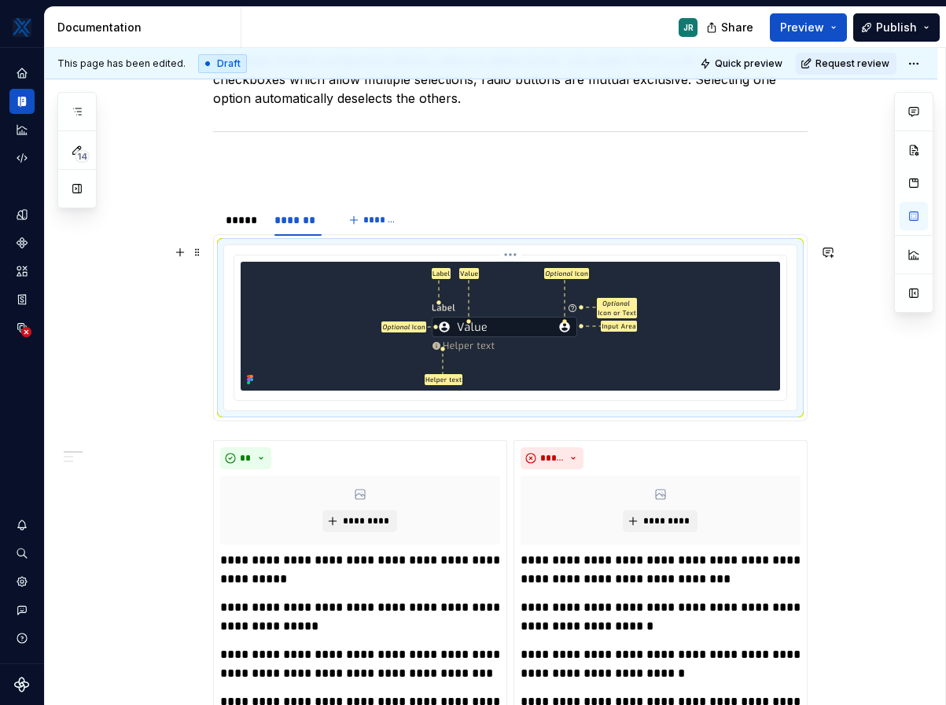
click at [507, 328] on img at bounding box center [509, 326] width 263 height 129
drag, startPoint x: 507, startPoint y: 328, endPoint x: 456, endPoint y: 296, distance: 60.0
click at [456, 296] on img at bounding box center [509, 326] width 263 height 129
click at [307, 325] on div at bounding box center [510, 326] width 539 height 129
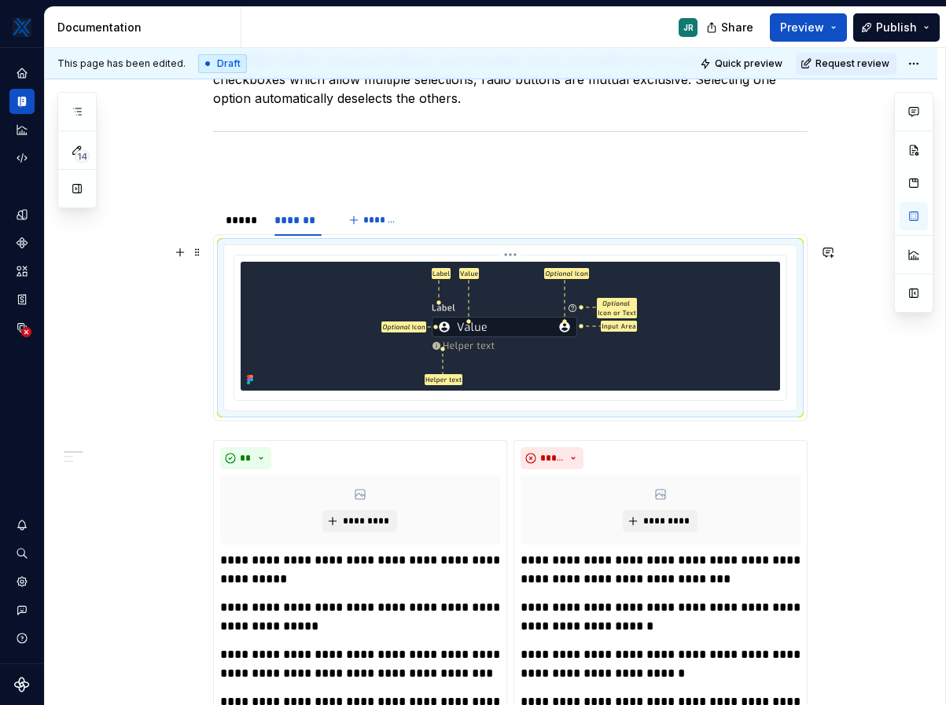
click at [307, 325] on div at bounding box center [510, 326] width 539 height 129
click at [197, 255] on span at bounding box center [197, 252] width 13 height 22
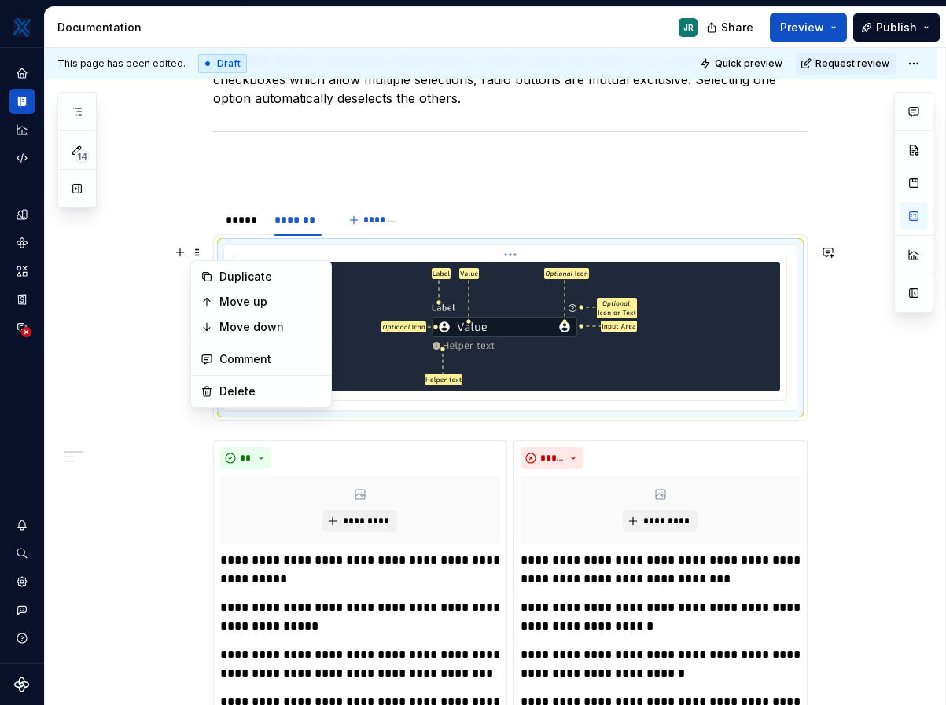
click at [569, 337] on img at bounding box center [509, 326] width 263 height 129
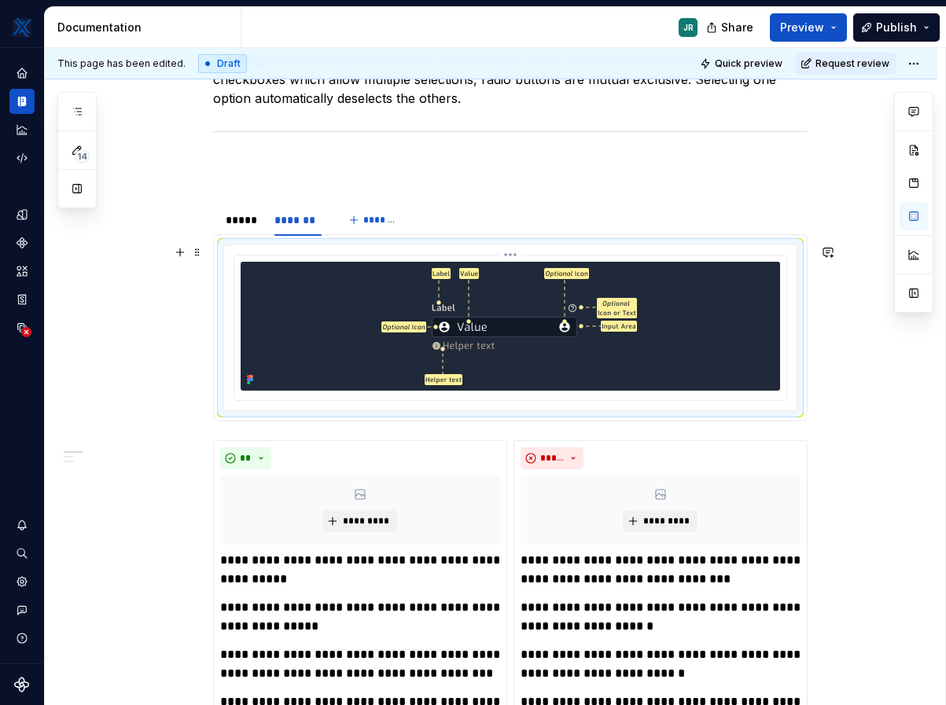
click at [569, 337] on img at bounding box center [509, 326] width 263 height 129
click at [464, 307] on img at bounding box center [509, 326] width 263 height 129
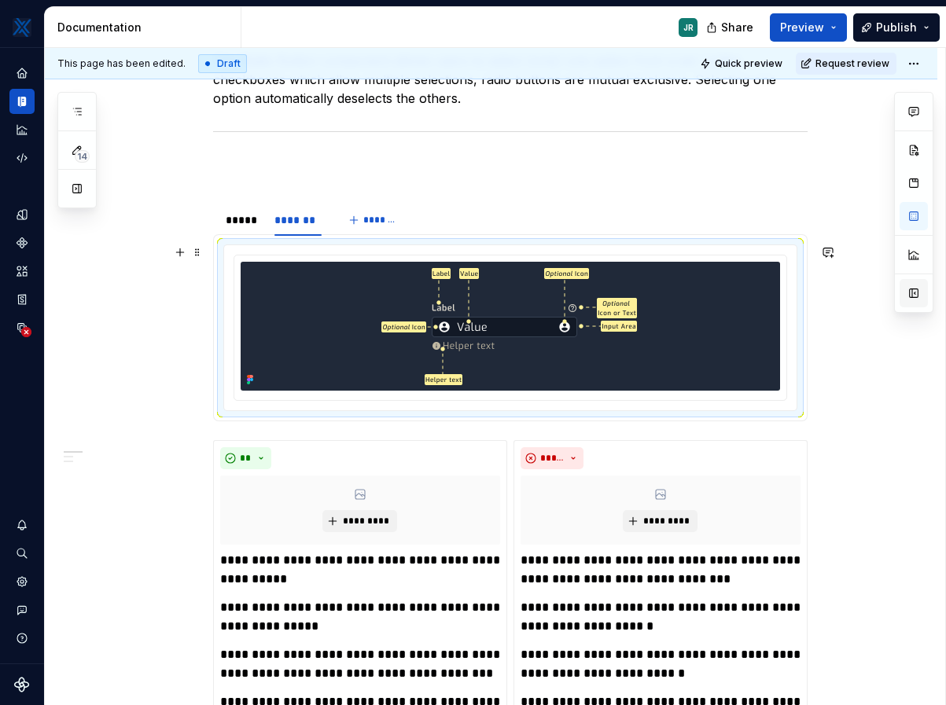
click at [913, 299] on button "button" at bounding box center [913, 293] width 28 height 28
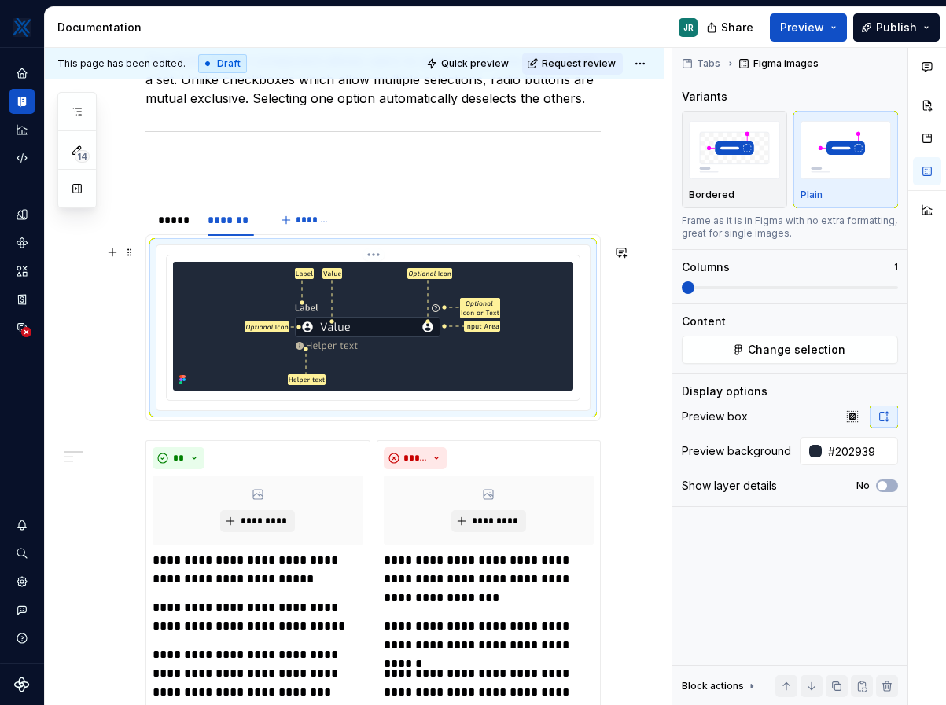
click at [378, 330] on img at bounding box center [372, 326] width 263 height 129
click at [744, 347] on button "Change selection" at bounding box center [790, 350] width 216 height 28
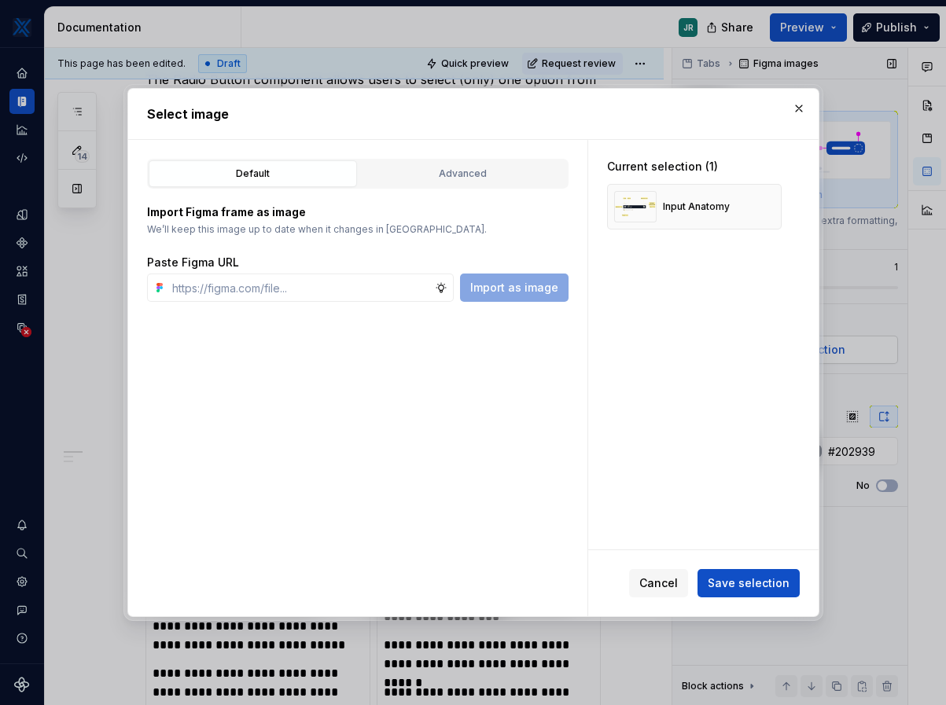
scroll to position [278, 0]
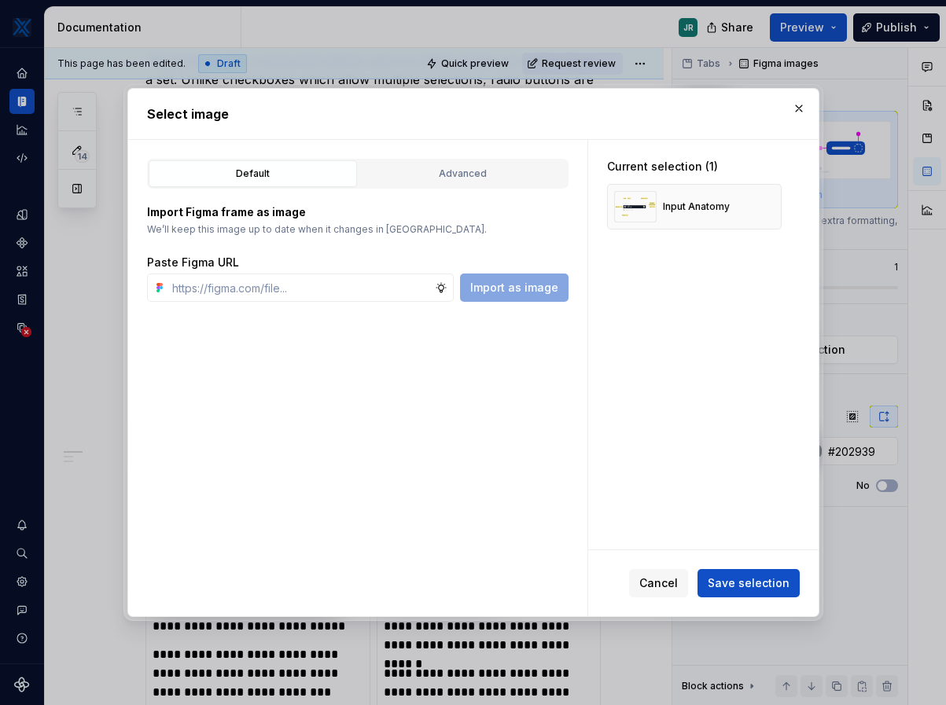
type textarea "*"
paste input "[URL][DOMAIN_NAME]"
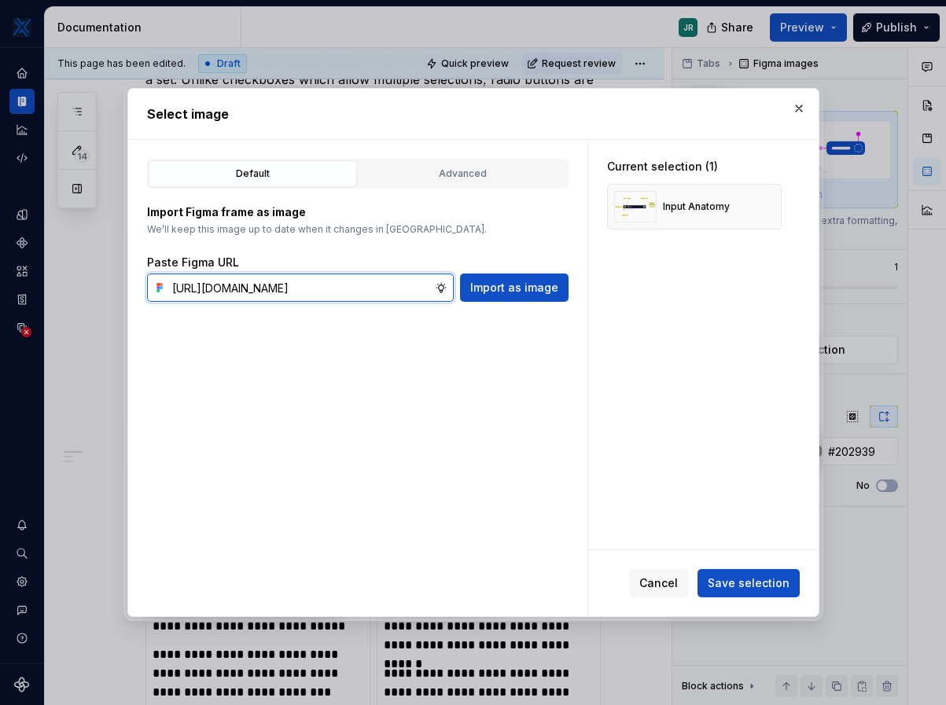
scroll to position [0, 435]
type input "[URL][DOMAIN_NAME]"
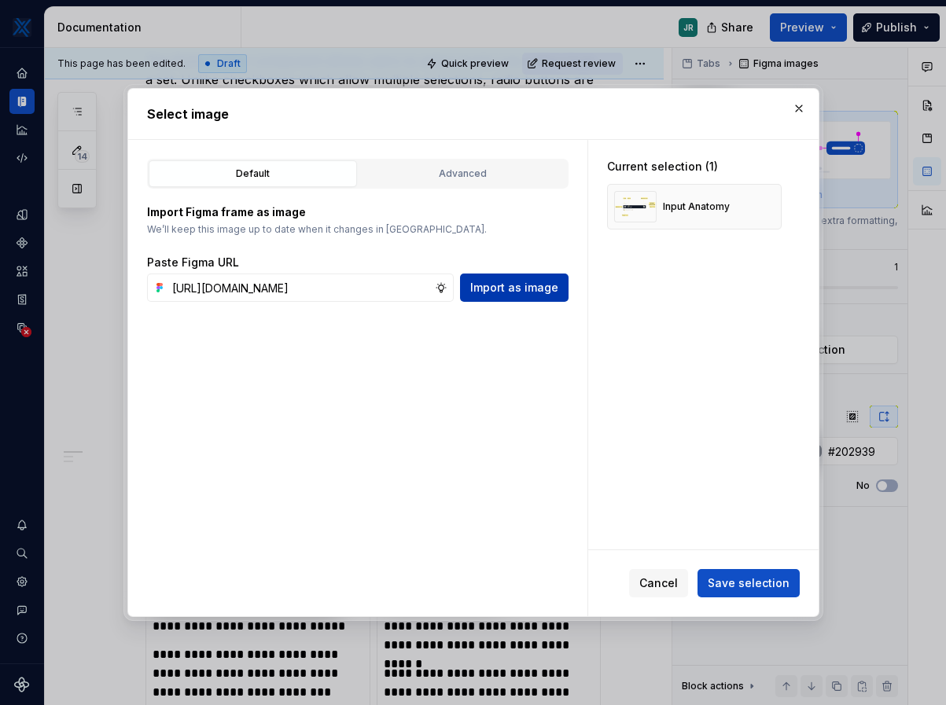
scroll to position [0, 0]
click at [558, 284] on button "Import as image" at bounding box center [514, 288] width 108 height 28
click at [457, 178] on div "Advanced" at bounding box center [462, 174] width 197 height 16
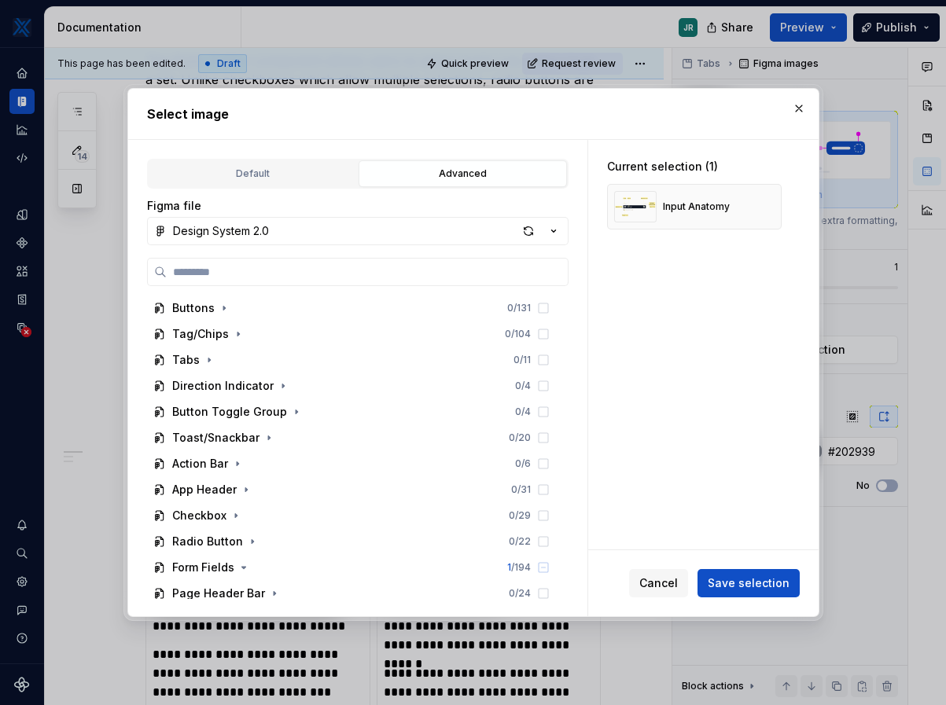
scroll to position [234, 0]
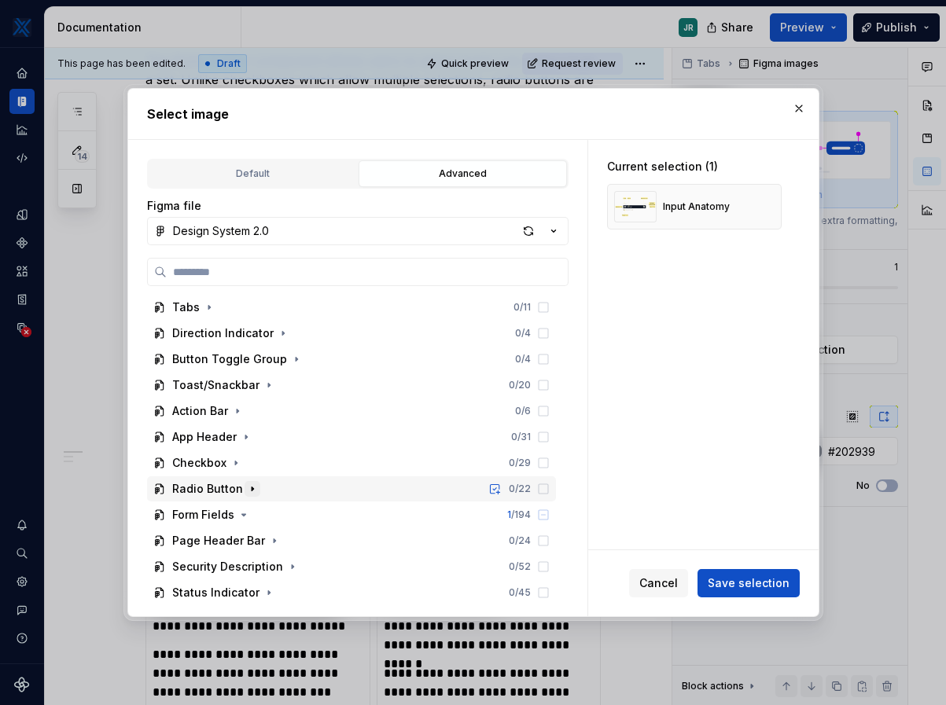
click at [252, 490] on icon "button" at bounding box center [252, 489] width 13 height 13
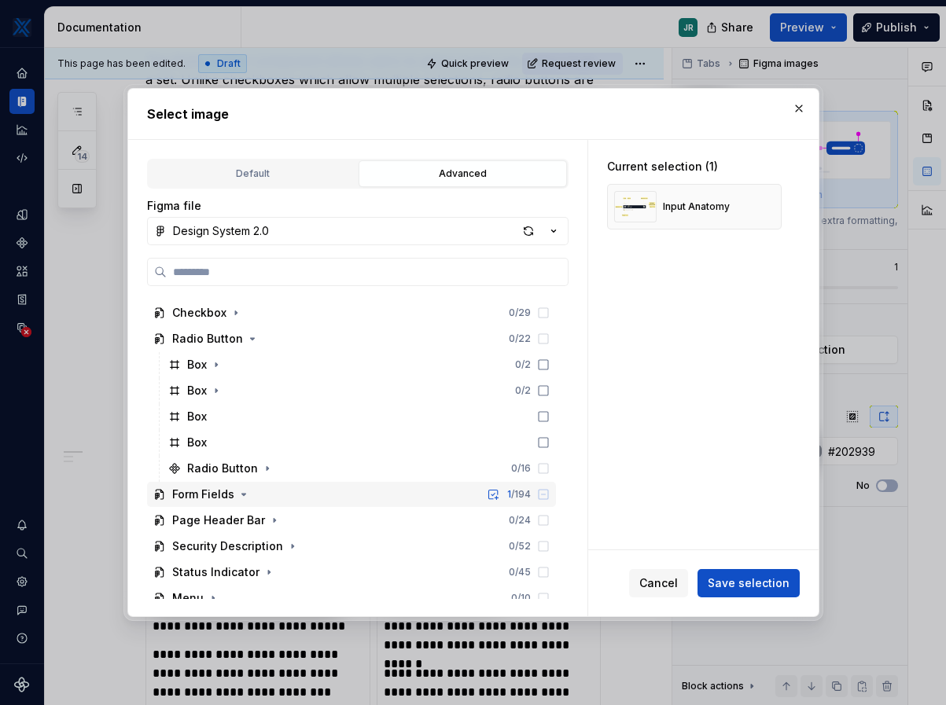
scroll to position [383, 0]
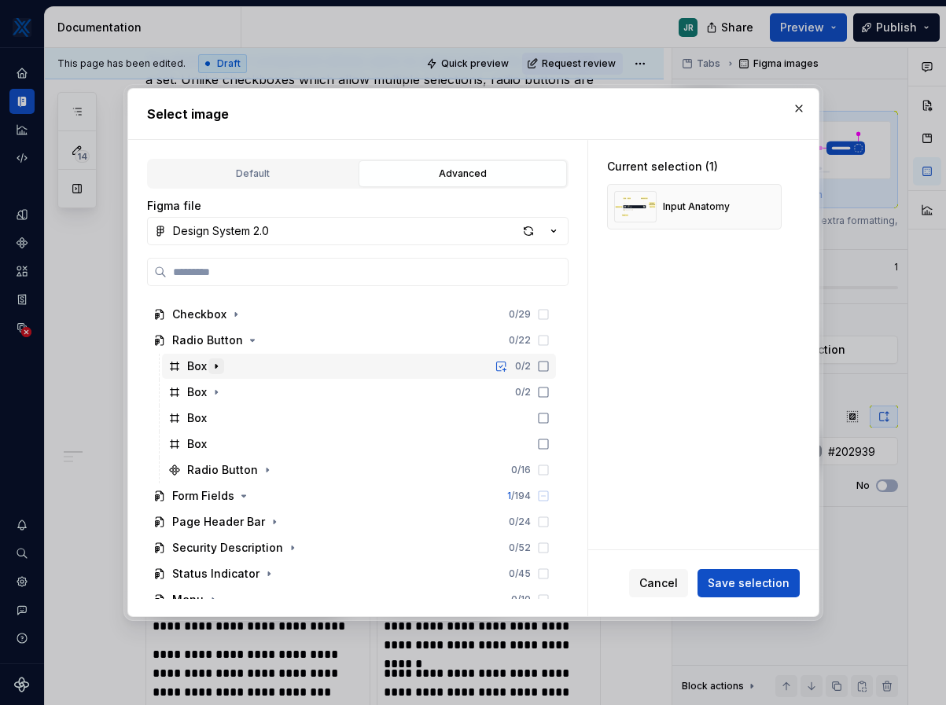
click at [219, 366] on icon "button" at bounding box center [216, 366] width 13 height 13
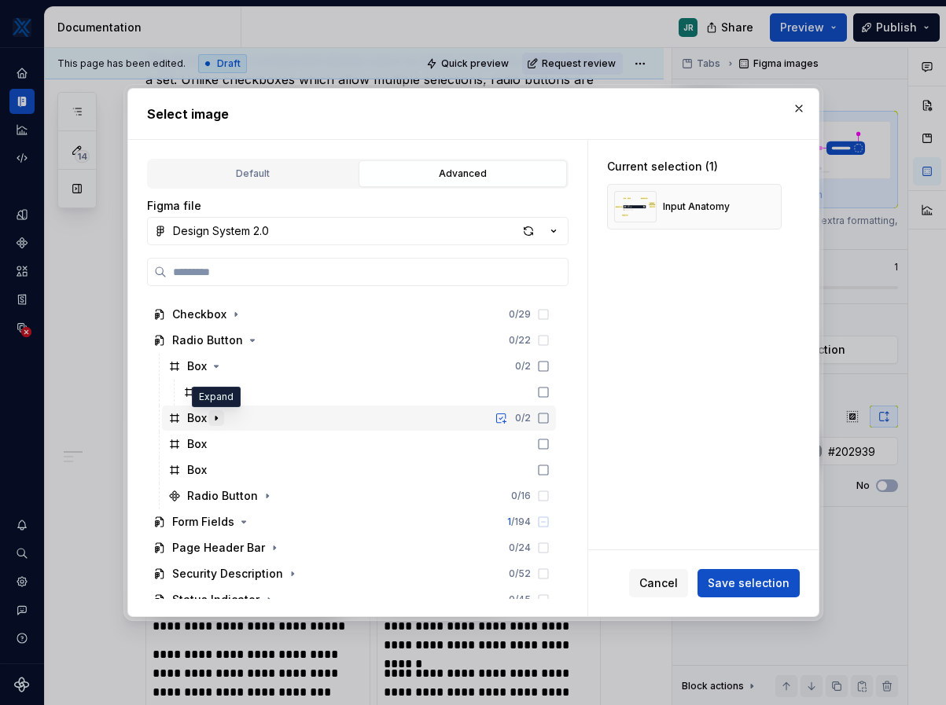
click at [215, 417] on icon "button" at bounding box center [216, 419] width 2 height 4
click at [215, 417] on icon "button" at bounding box center [216, 418] width 4 height 2
click at [216, 364] on icon "button" at bounding box center [216, 366] width 13 height 13
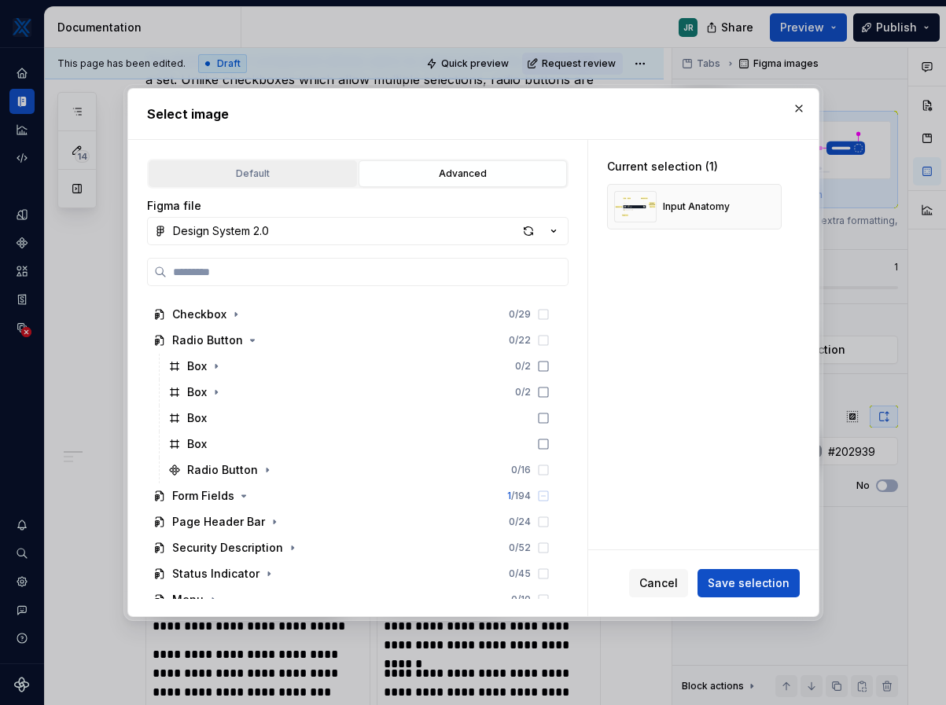
click at [234, 174] on div "Default" at bounding box center [252, 174] width 197 height 16
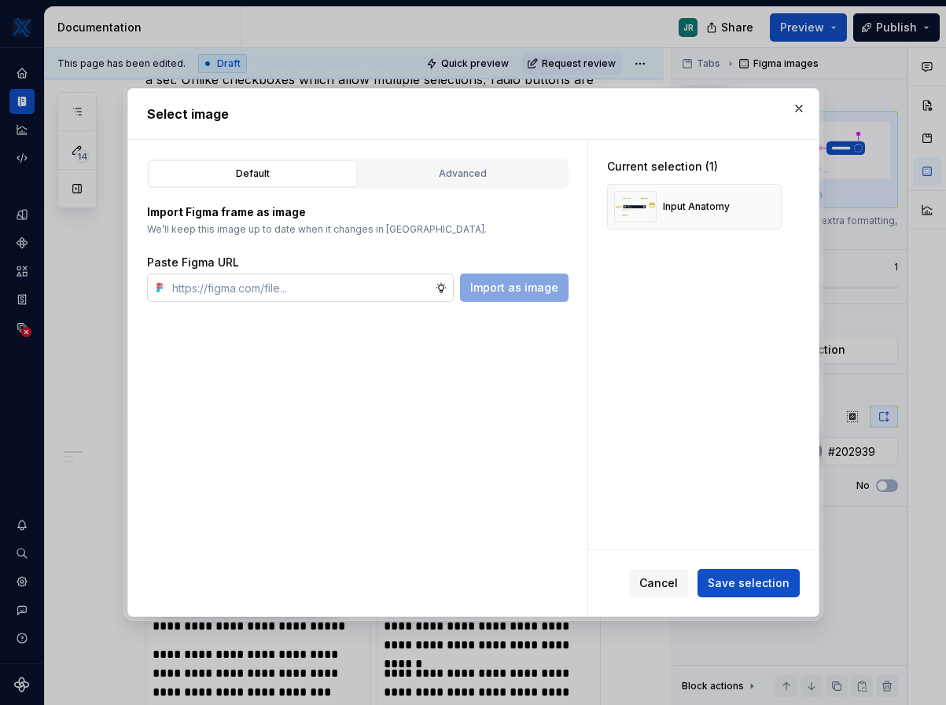
click at [273, 289] on input "text" at bounding box center [300, 288] width 269 height 28
click at [369, 483] on div "Default Advanced Import Figma frame as image We’ll keep this image up to date w…" at bounding box center [357, 378] width 459 height 476
click at [632, 203] on img at bounding box center [635, 206] width 42 height 31
click at [684, 213] on div "Input Anatomy" at bounding box center [672, 206] width 116 height 31
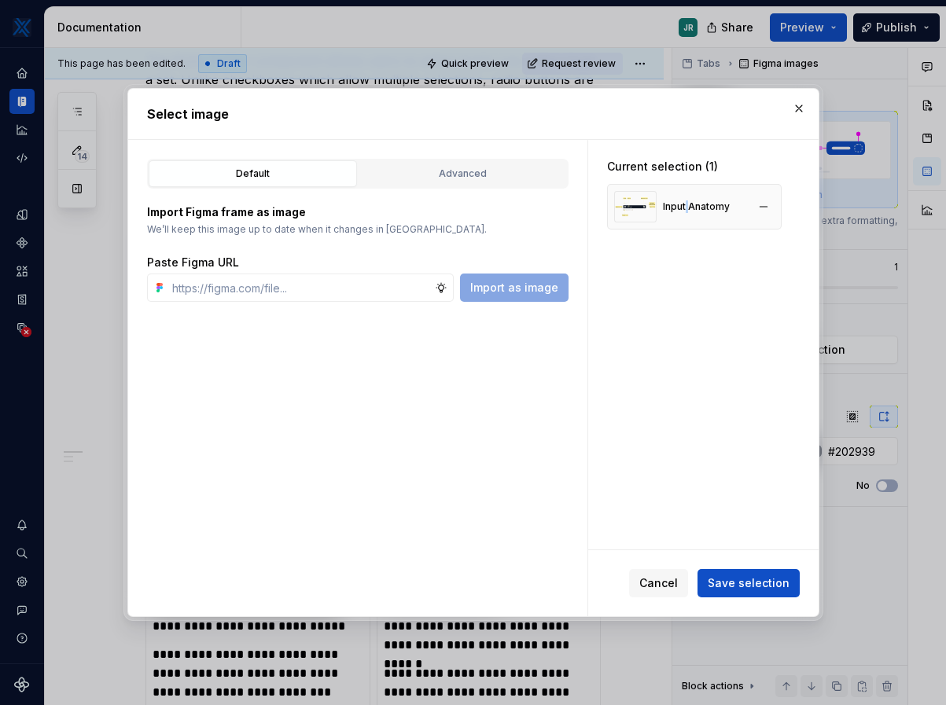
click at [684, 213] on div "Input Anatomy" at bounding box center [696, 206] width 67 height 13
click at [437, 168] on div "Advanced" at bounding box center [462, 174] width 197 height 16
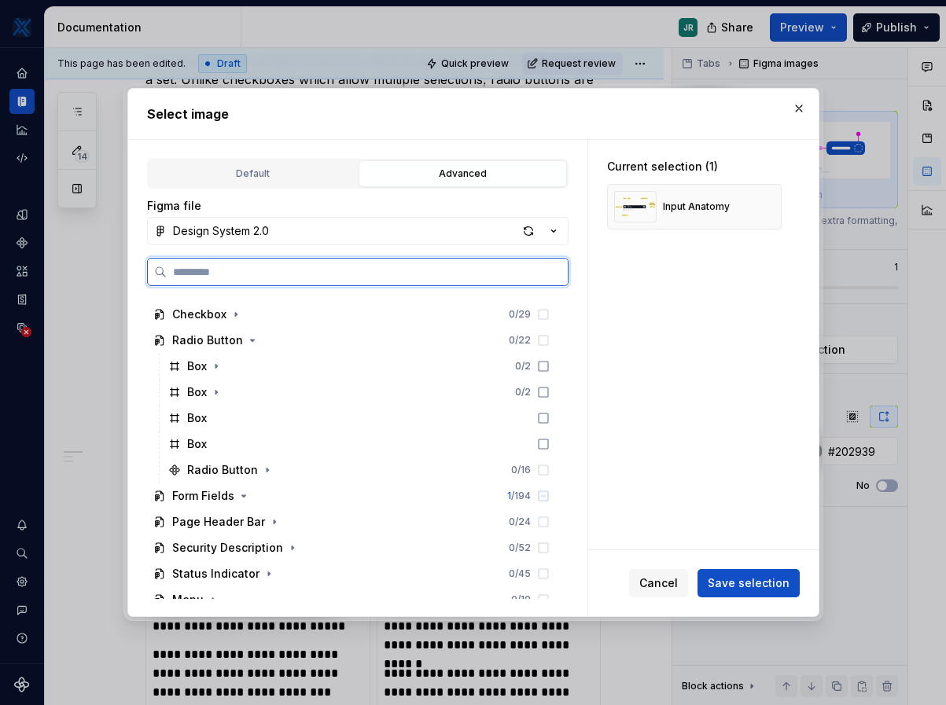
click at [212, 268] on input "search" at bounding box center [367, 272] width 401 height 16
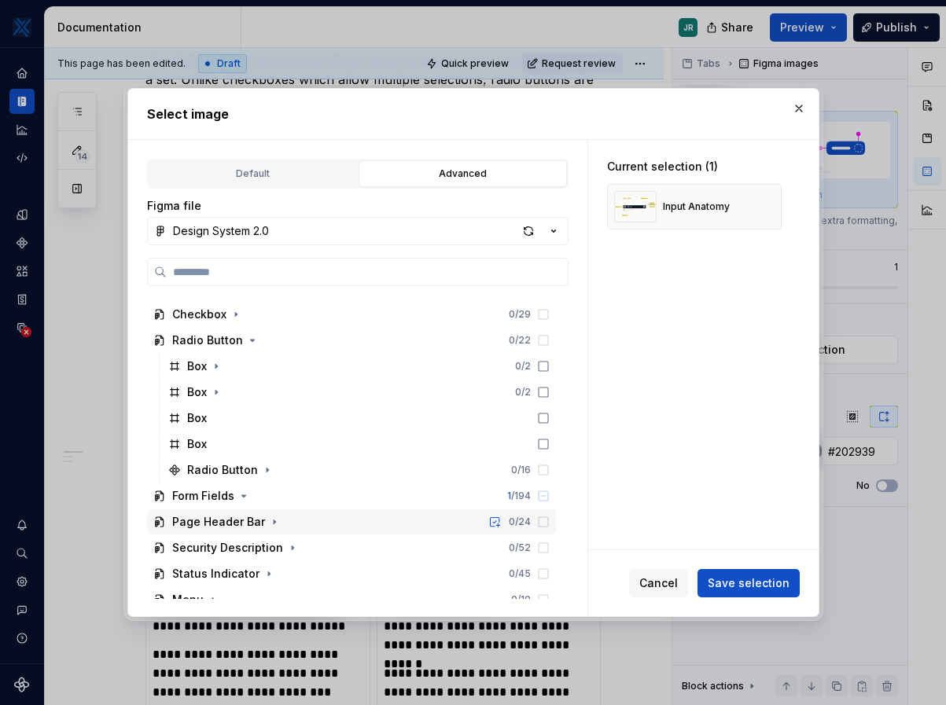
scroll to position [391, 0]
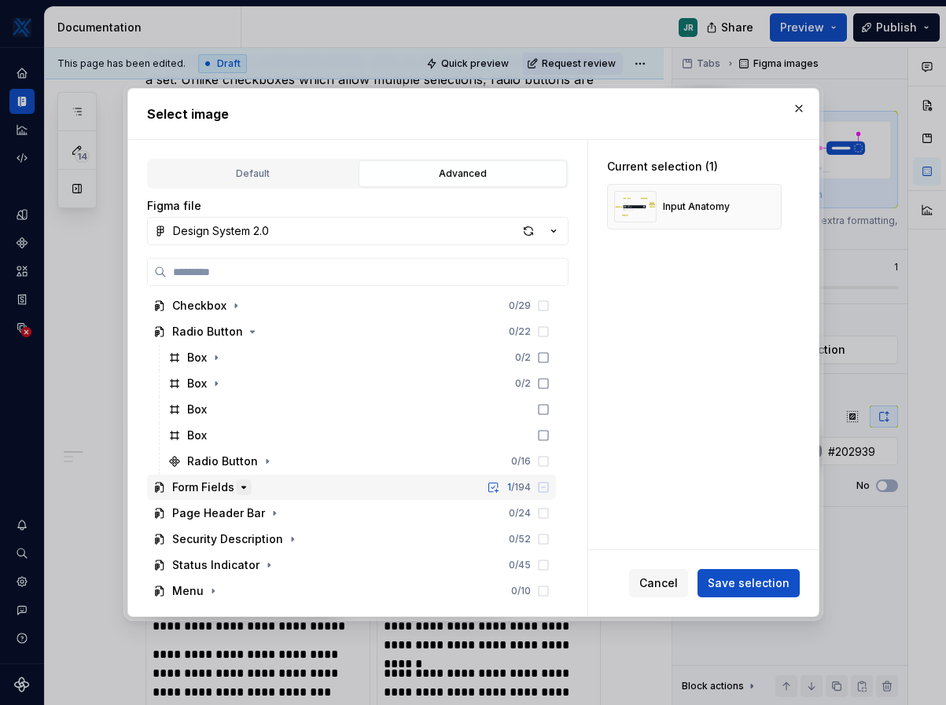
click at [237, 481] on icon "button" at bounding box center [243, 487] width 13 height 13
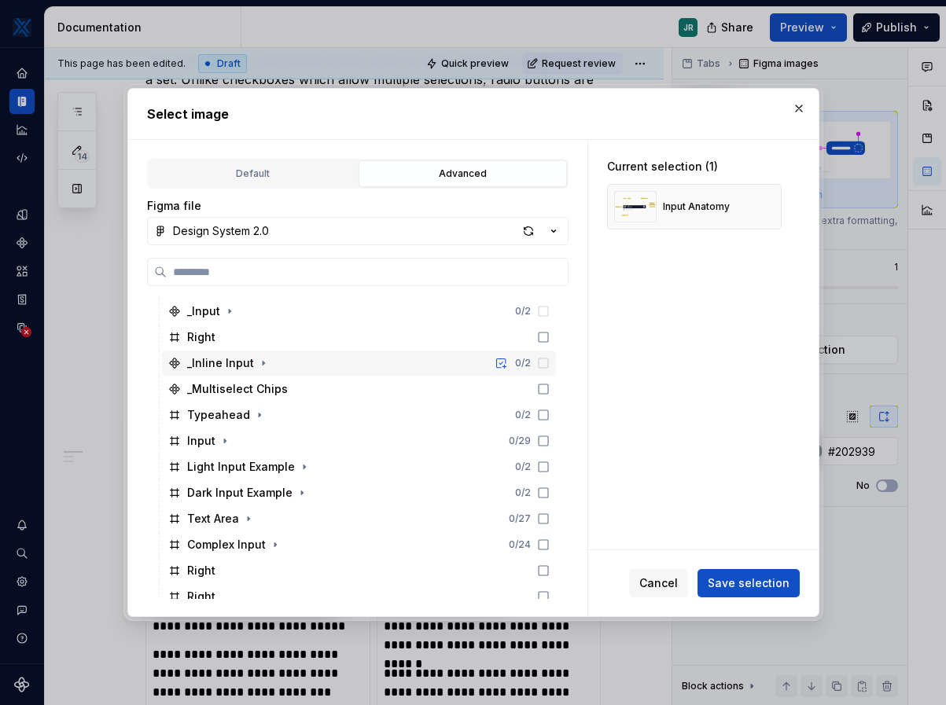
scroll to position [684, 0]
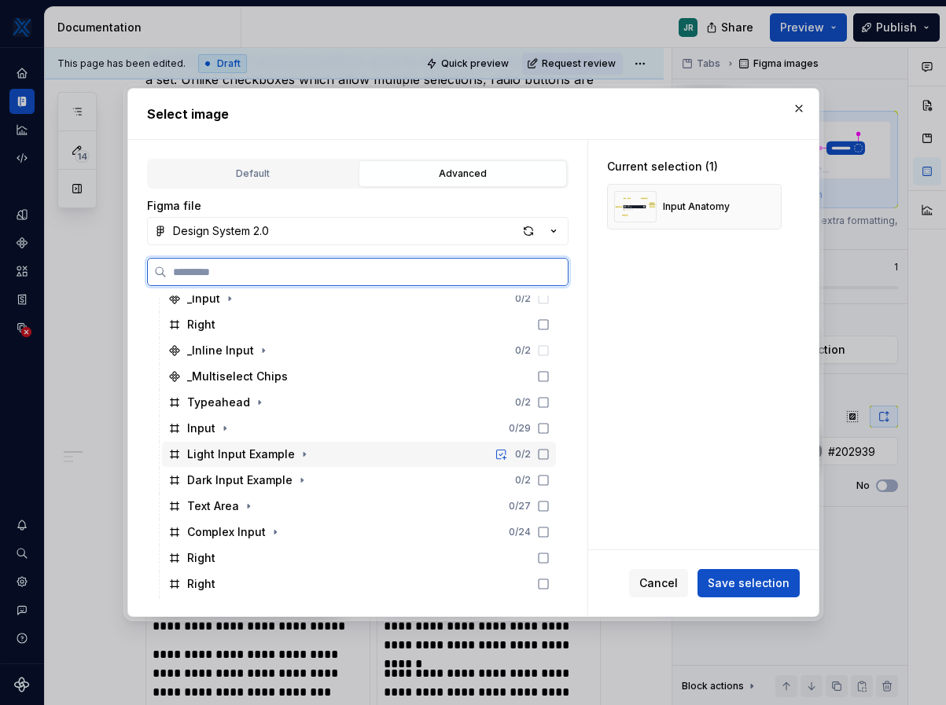
click at [173, 450] on icon at bounding box center [174, 454] width 13 height 13
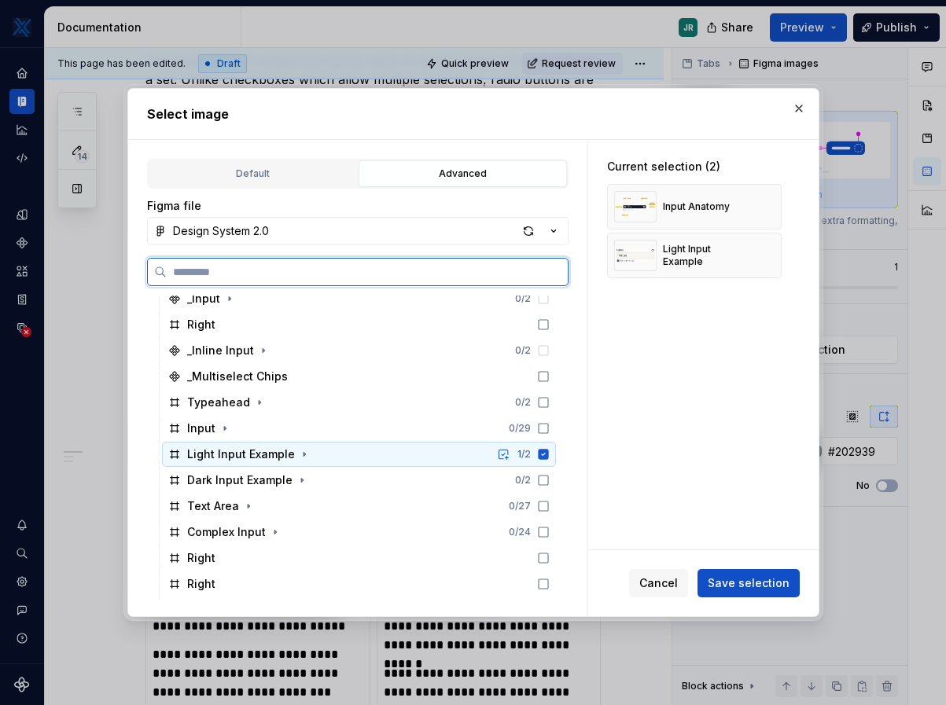
click at [542, 456] on icon at bounding box center [543, 454] width 10 height 10
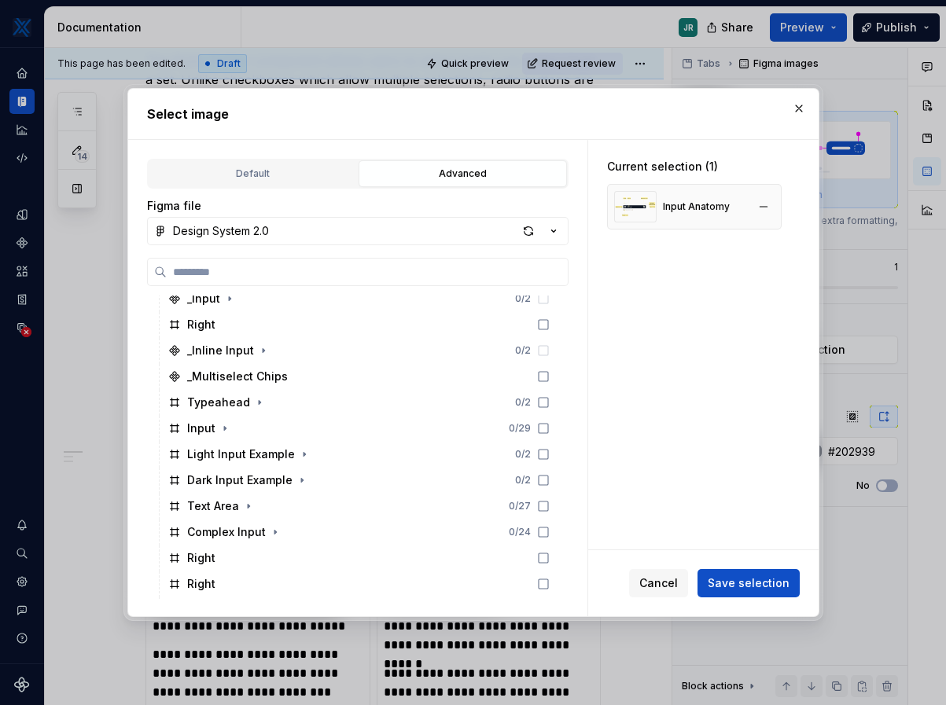
click at [735, 209] on div "Input Anatomy" at bounding box center [694, 207] width 175 height 46
click at [761, 210] on button "button" at bounding box center [763, 207] width 22 height 22
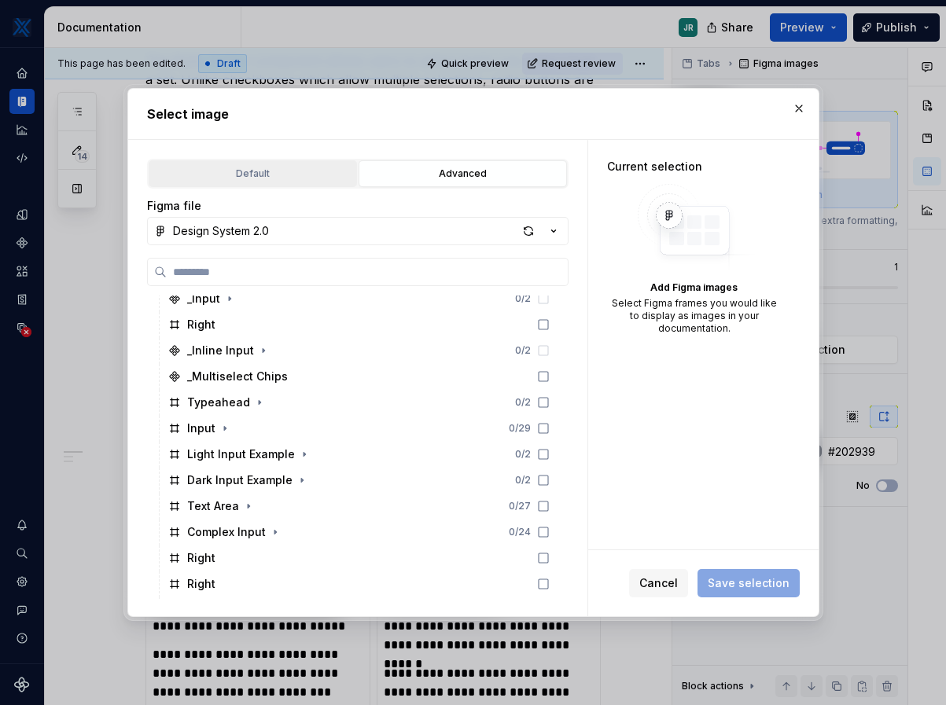
click at [225, 160] on button "Default" at bounding box center [253, 173] width 208 height 27
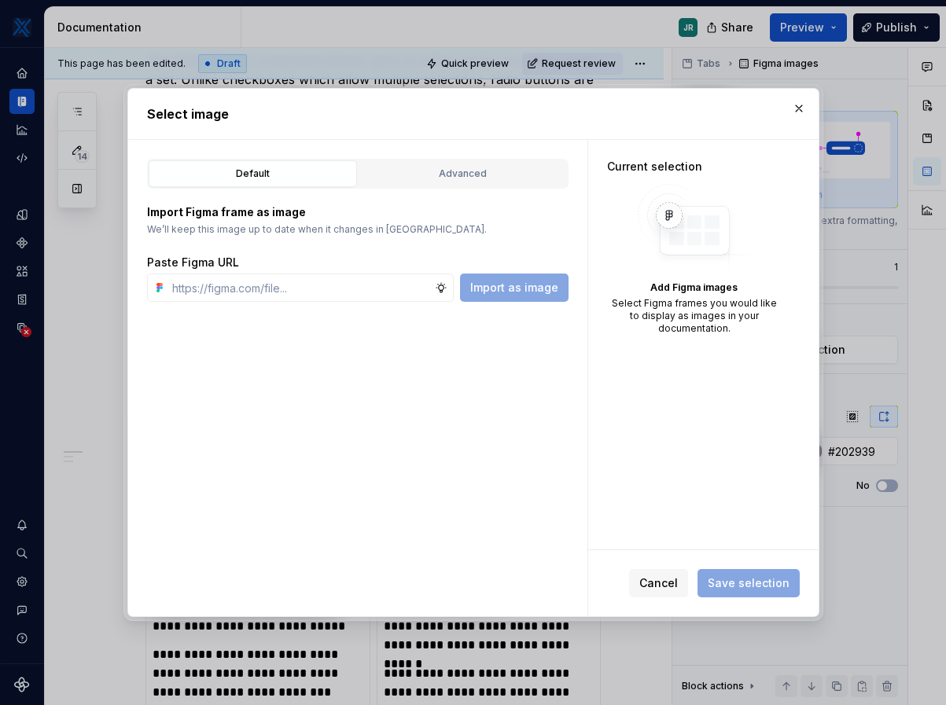
click at [265, 303] on div "Default Advanced Import Figma frame as image We’ll keep this image up to date w…" at bounding box center [357, 378] width 459 height 476
click at [280, 288] on input "text" at bounding box center [300, 288] width 269 height 28
paste input "[URL][DOMAIN_NAME]"
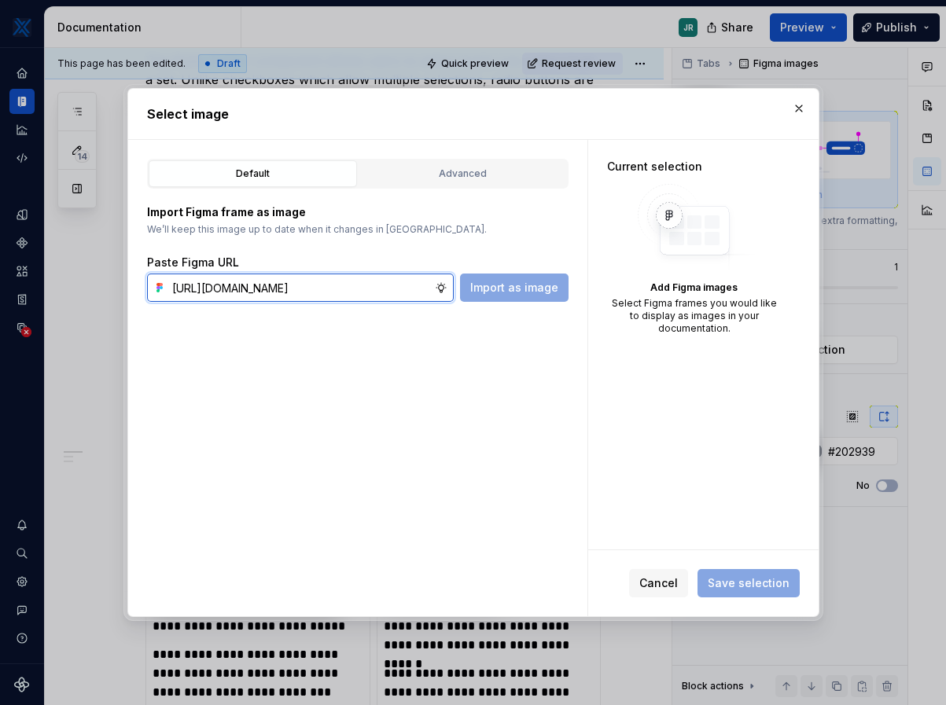
scroll to position [0, 435]
type input "[URL][DOMAIN_NAME]"
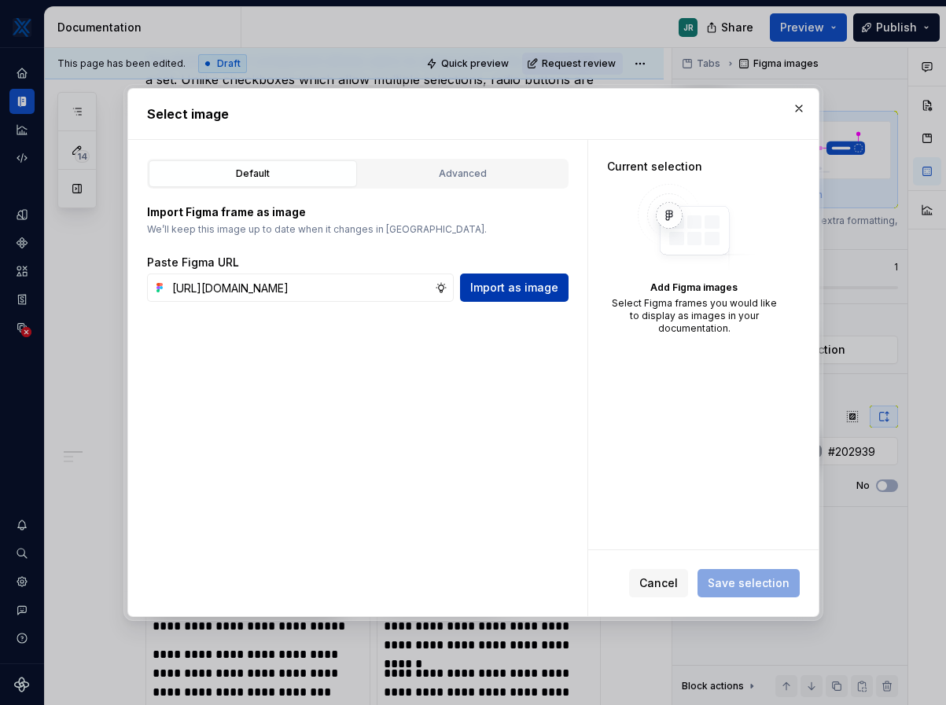
click at [498, 289] on span "Import as image" at bounding box center [514, 288] width 88 height 16
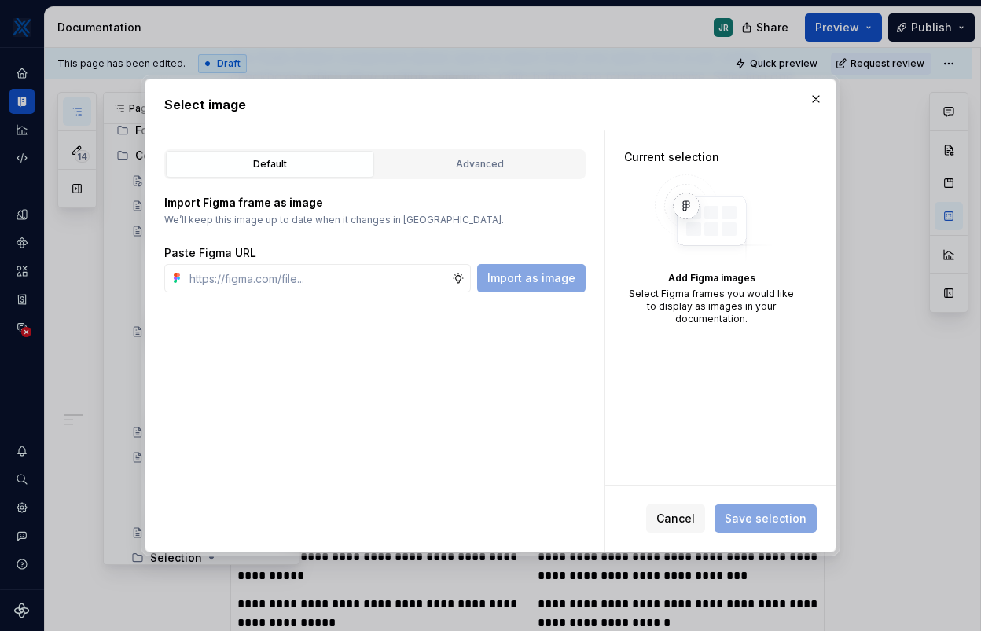
scroll to position [259, 0]
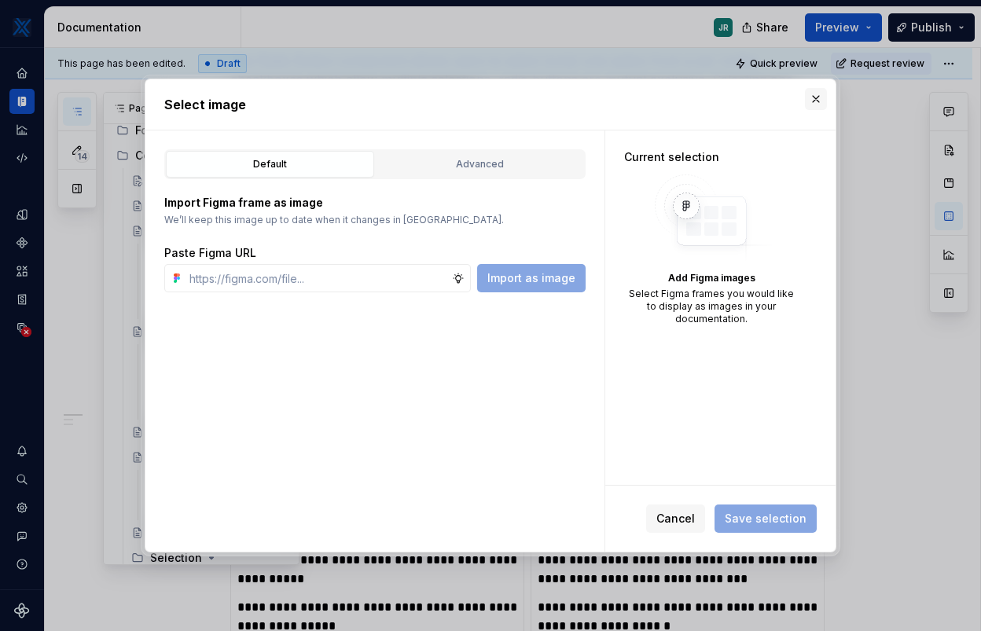
click at [812, 104] on button "button" at bounding box center [816, 99] width 22 height 22
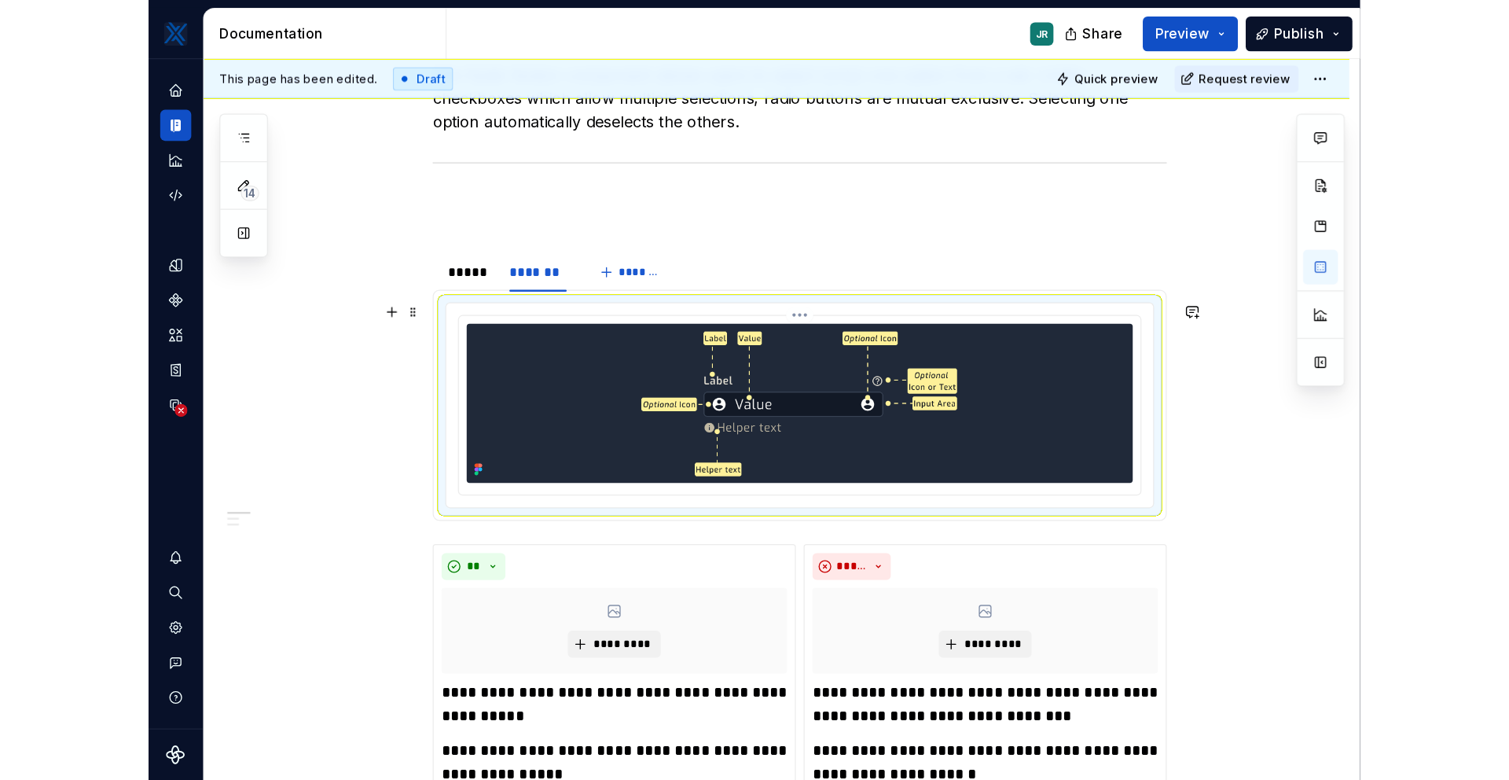
scroll to position [0, 0]
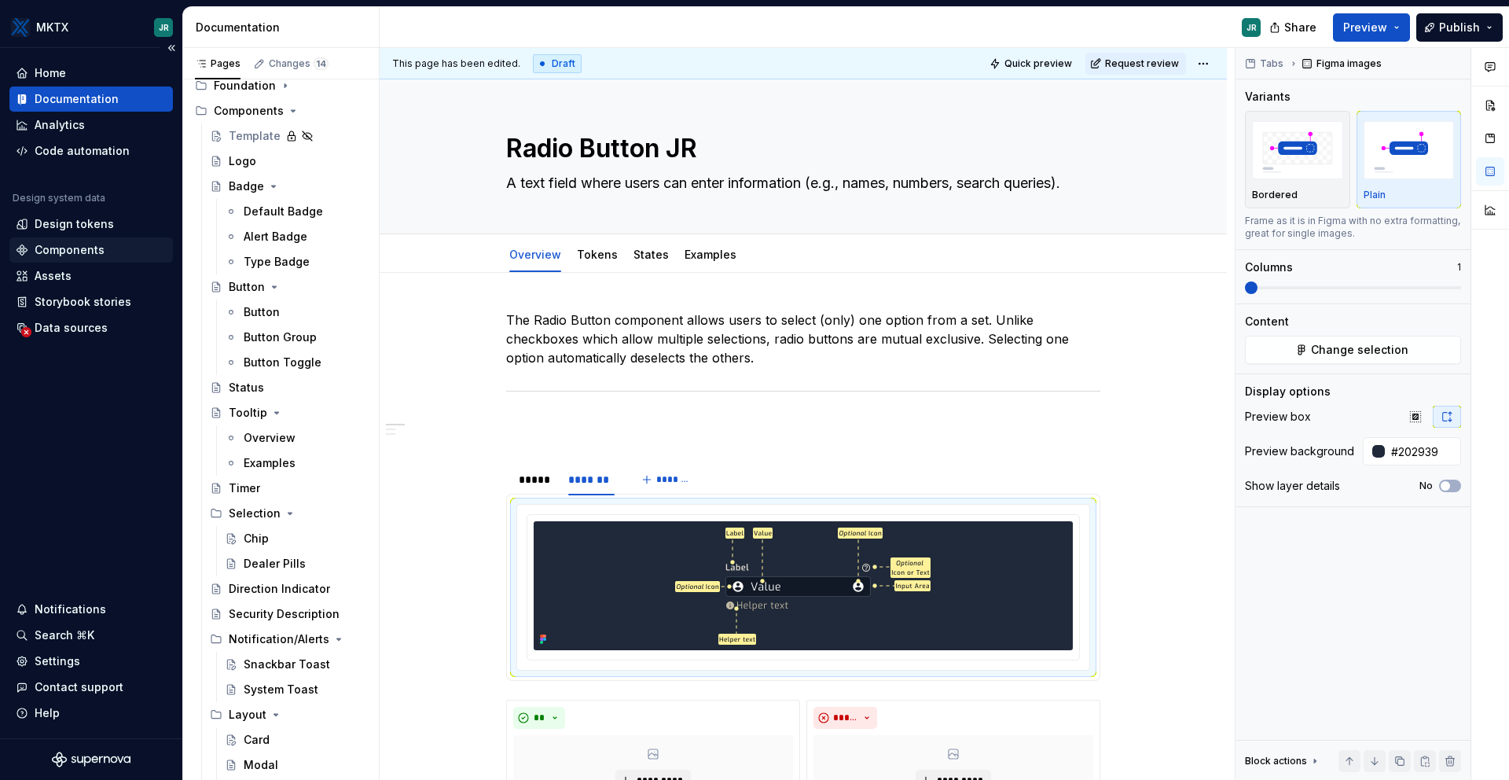
click at [79, 249] on div "Components" at bounding box center [70, 250] width 70 height 16
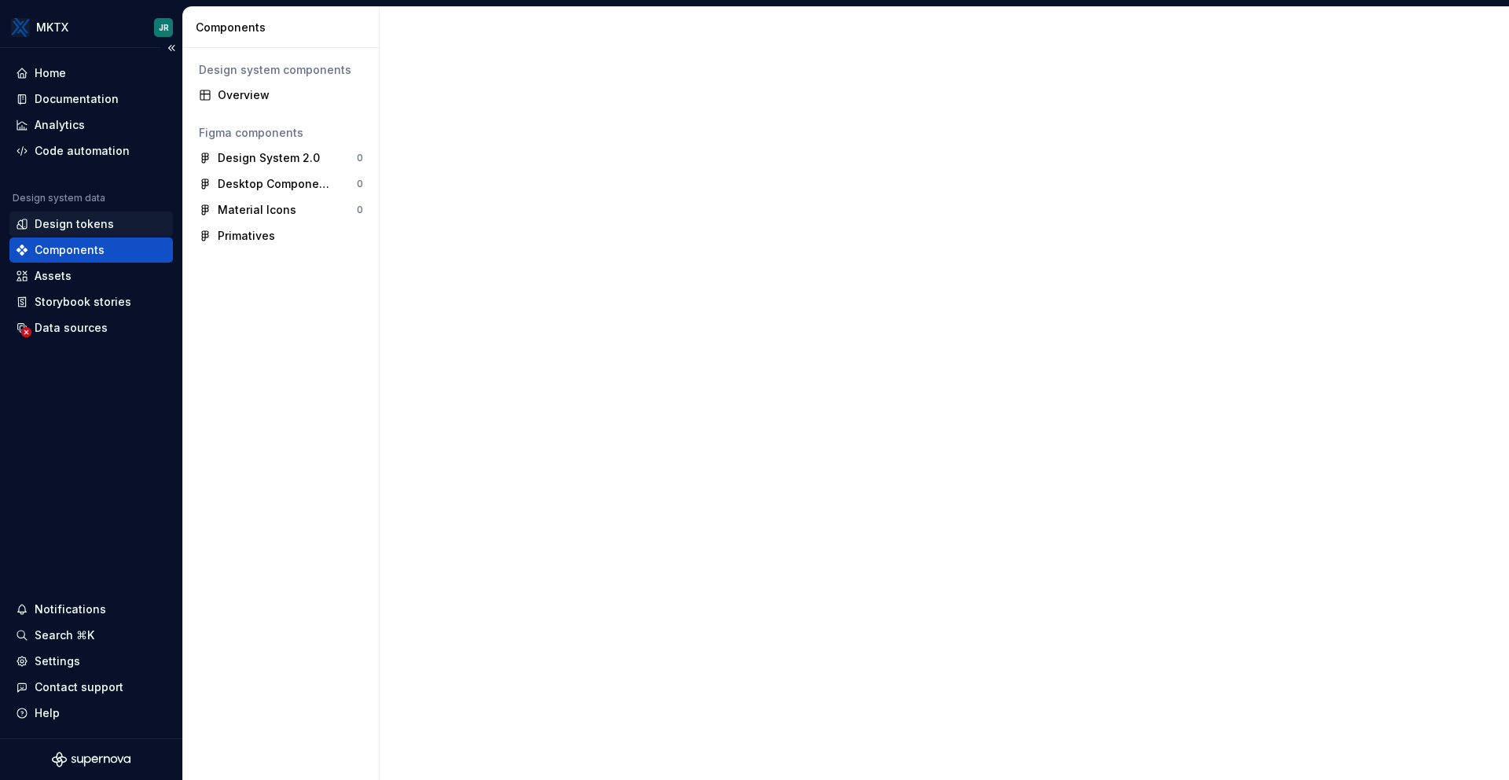
click at [75, 224] on div "Design tokens" at bounding box center [74, 224] width 79 height 16
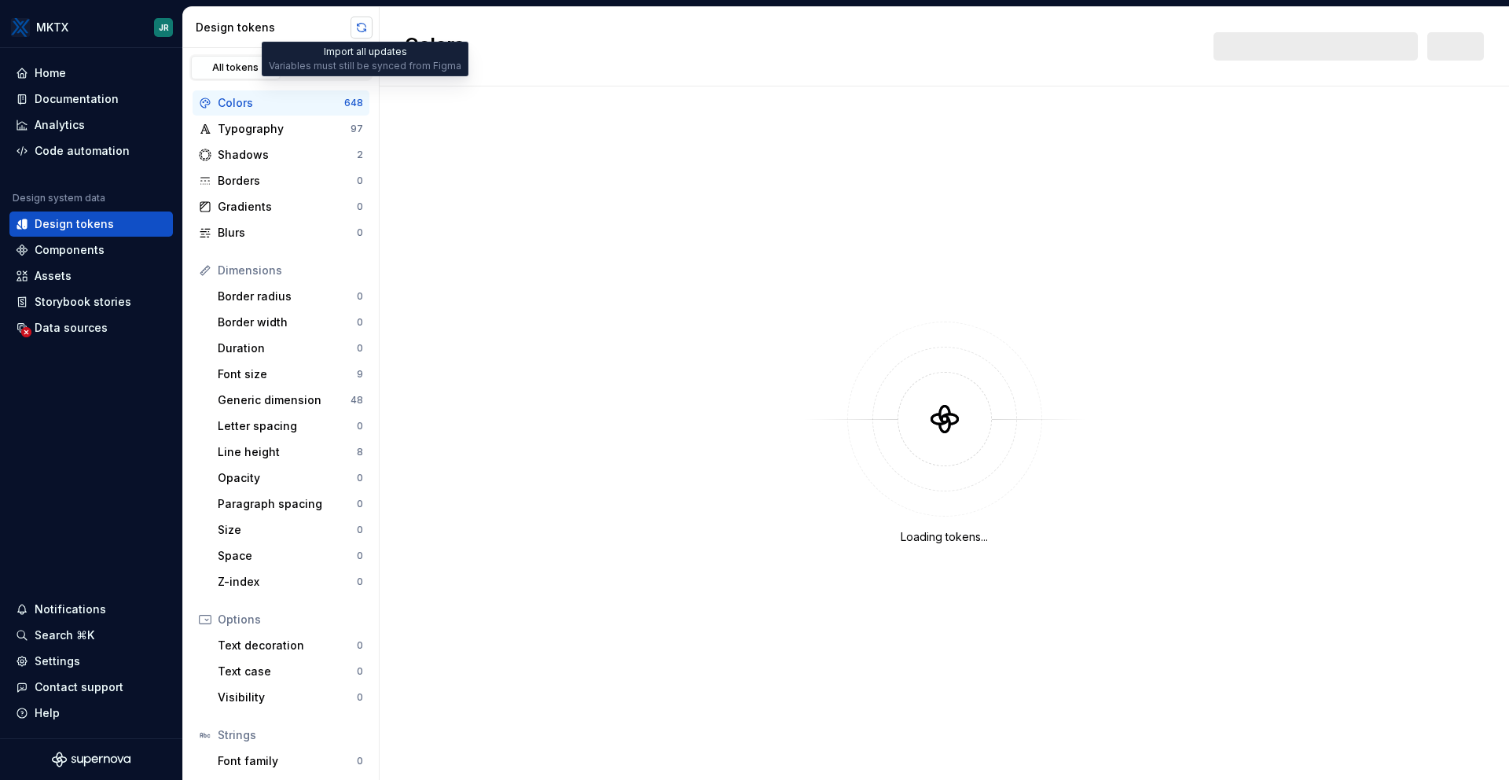
click at [366, 26] on button "button" at bounding box center [362, 28] width 22 height 22
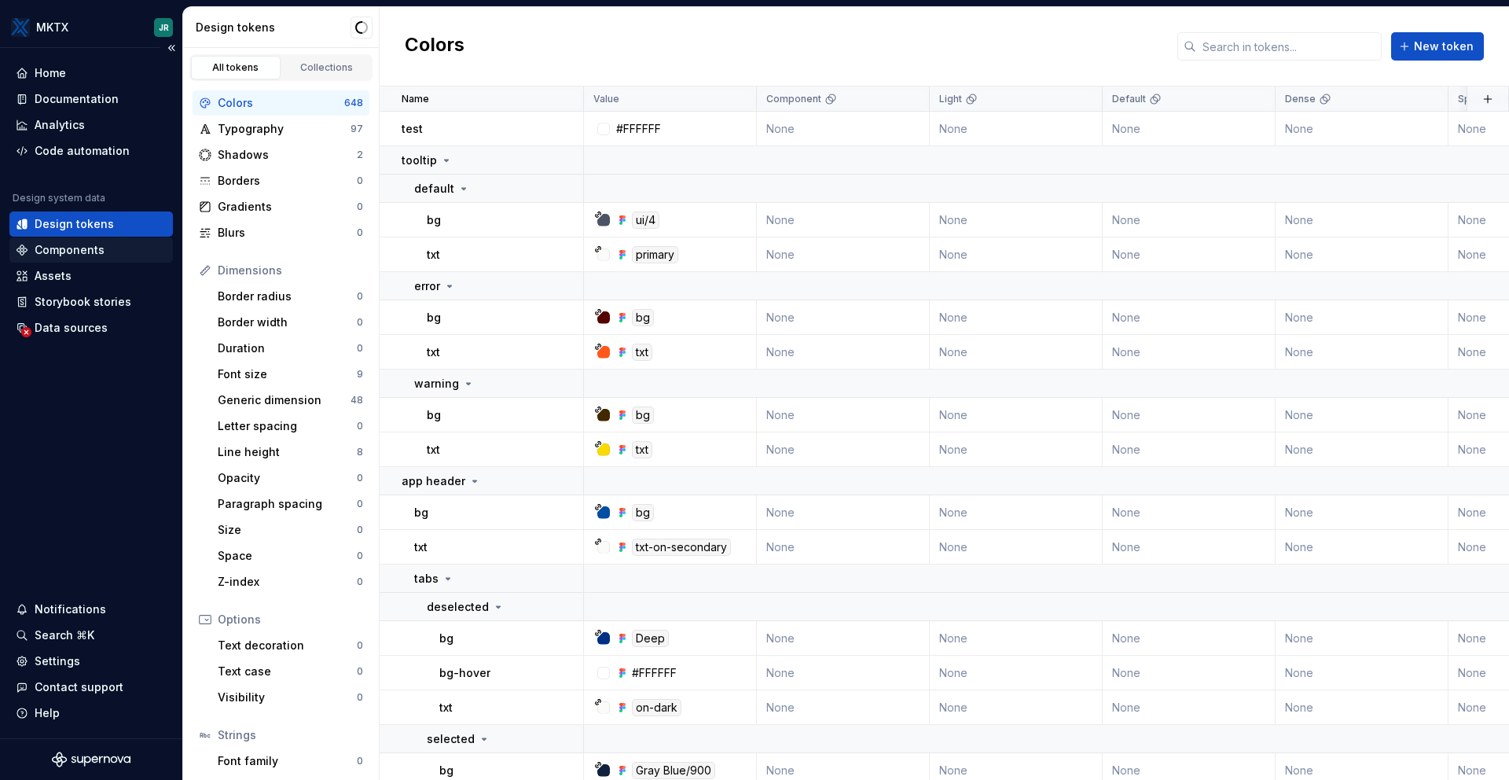
click at [84, 253] on div "Components" at bounding box center [70, 250] width 70 height 16
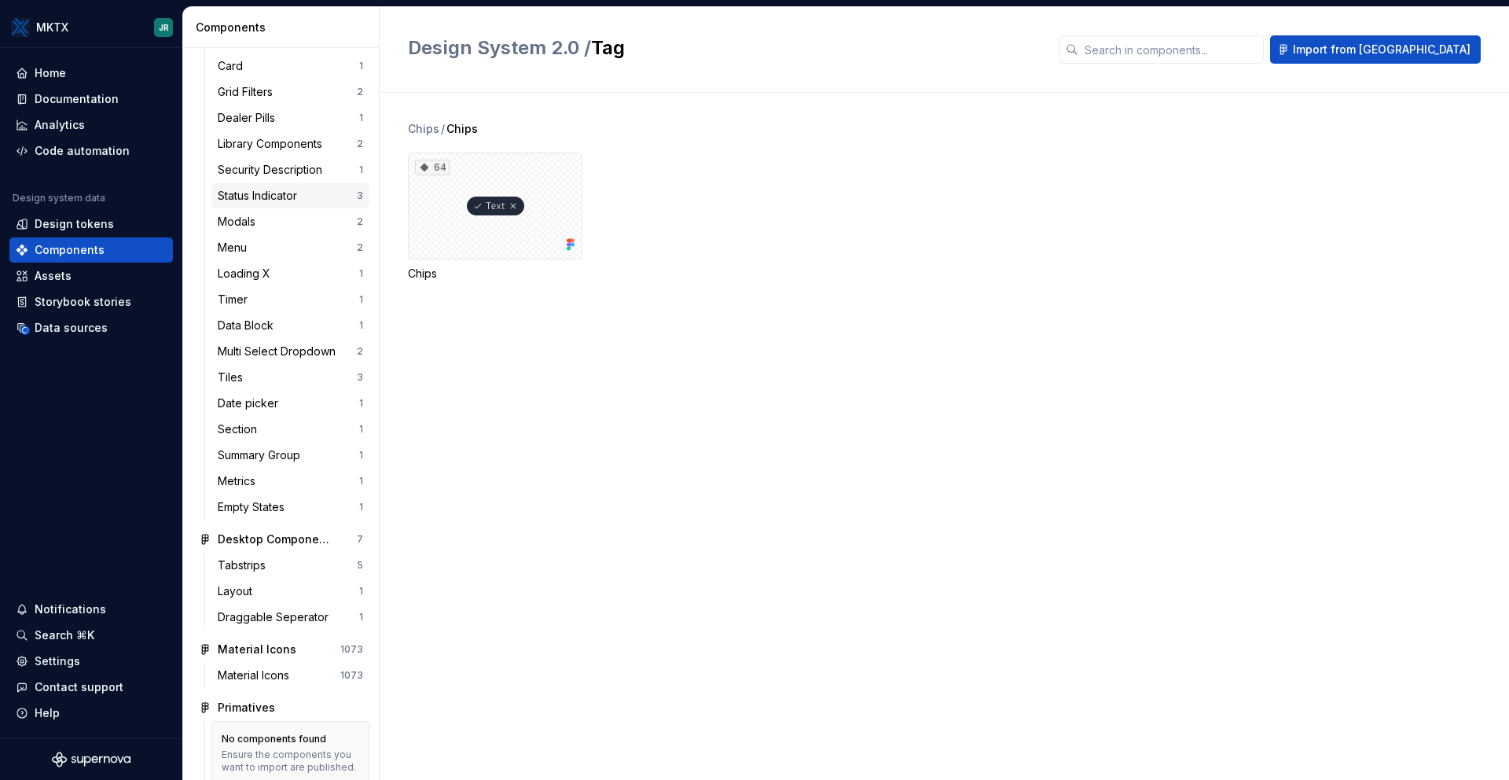
scroll to position [662, 0]
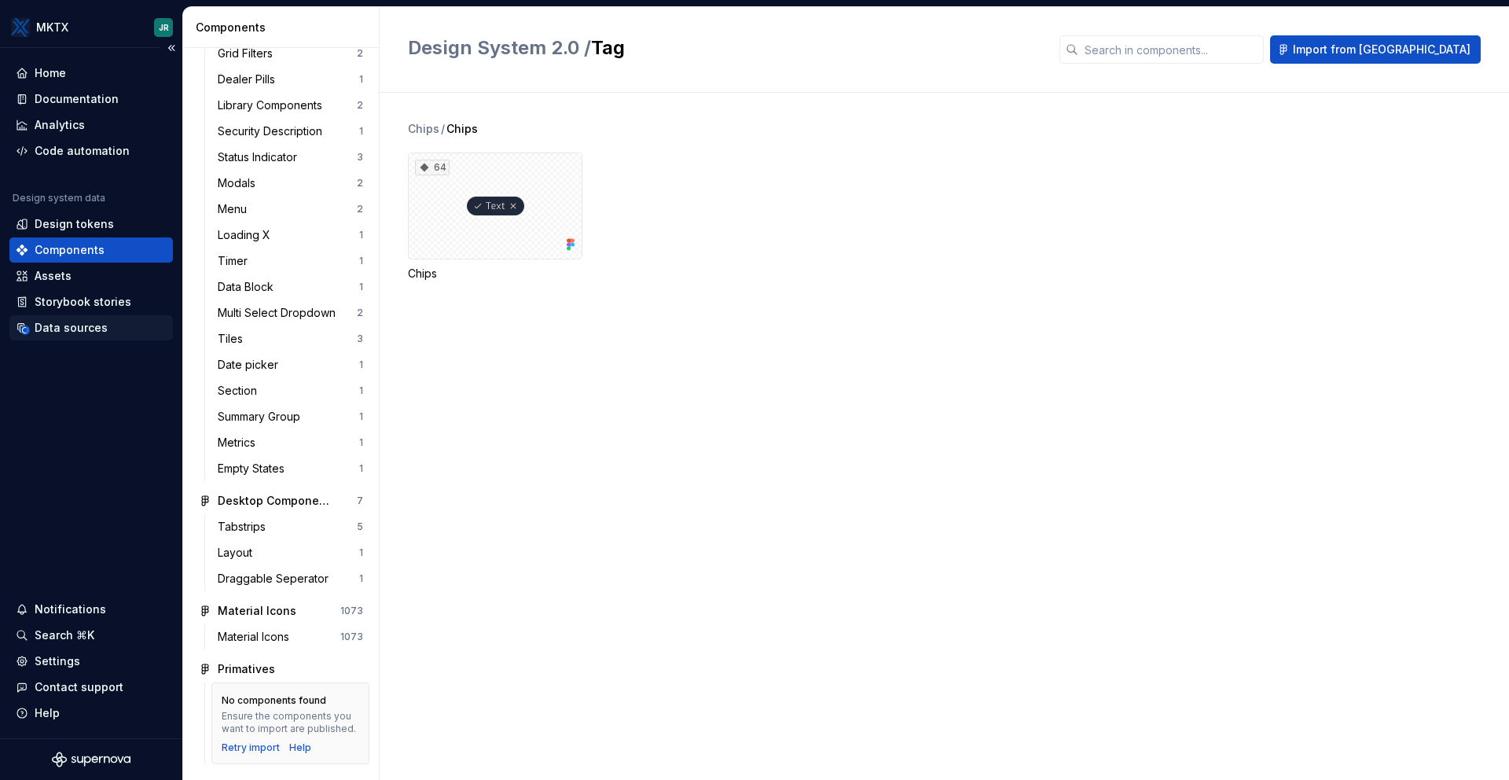
click at [70, 330] on div "Data sources" at bounding box center [71, 328] width 73 height 16
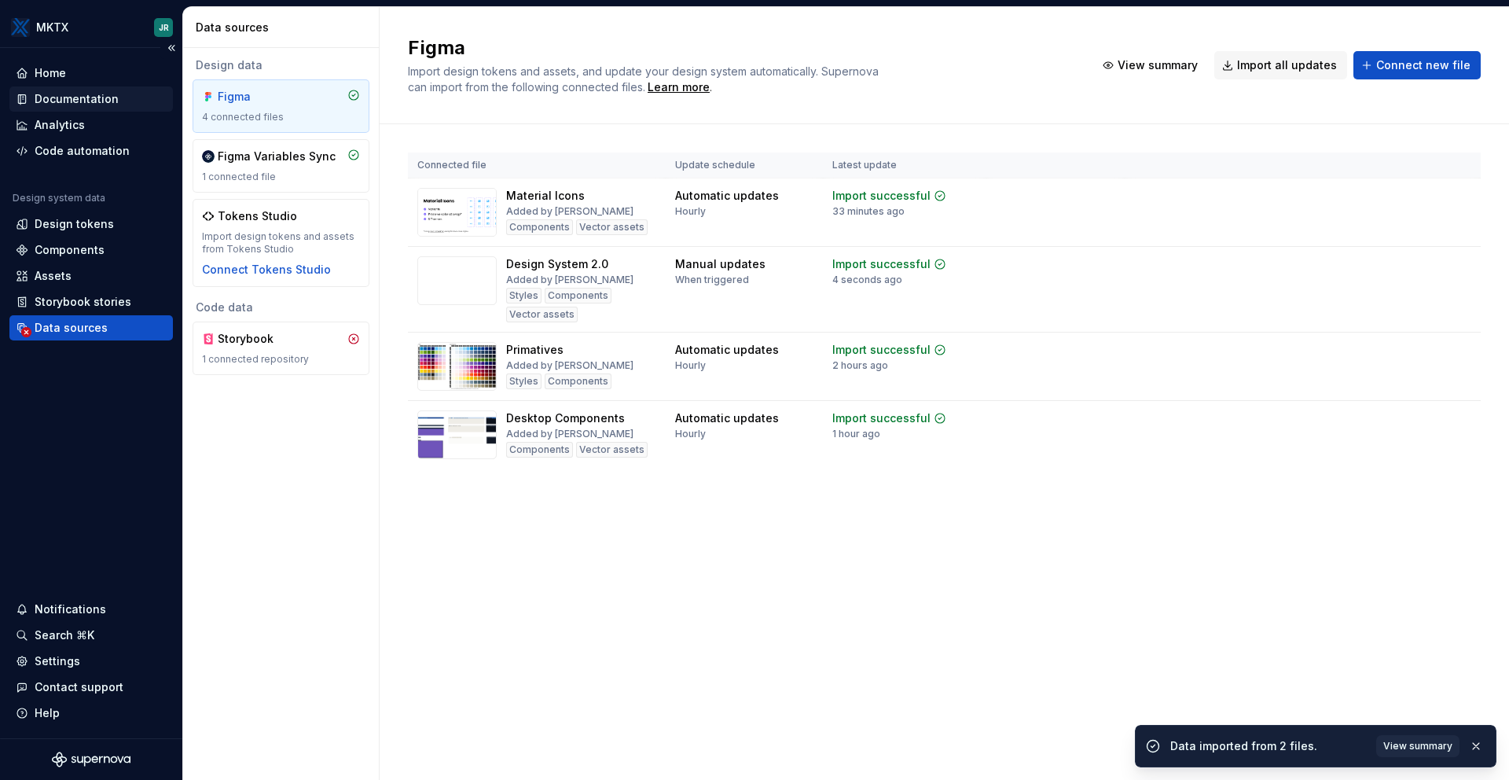
click at [105, 94] on div "Documentation" at bounding box center [77, 99] width 84 height 16
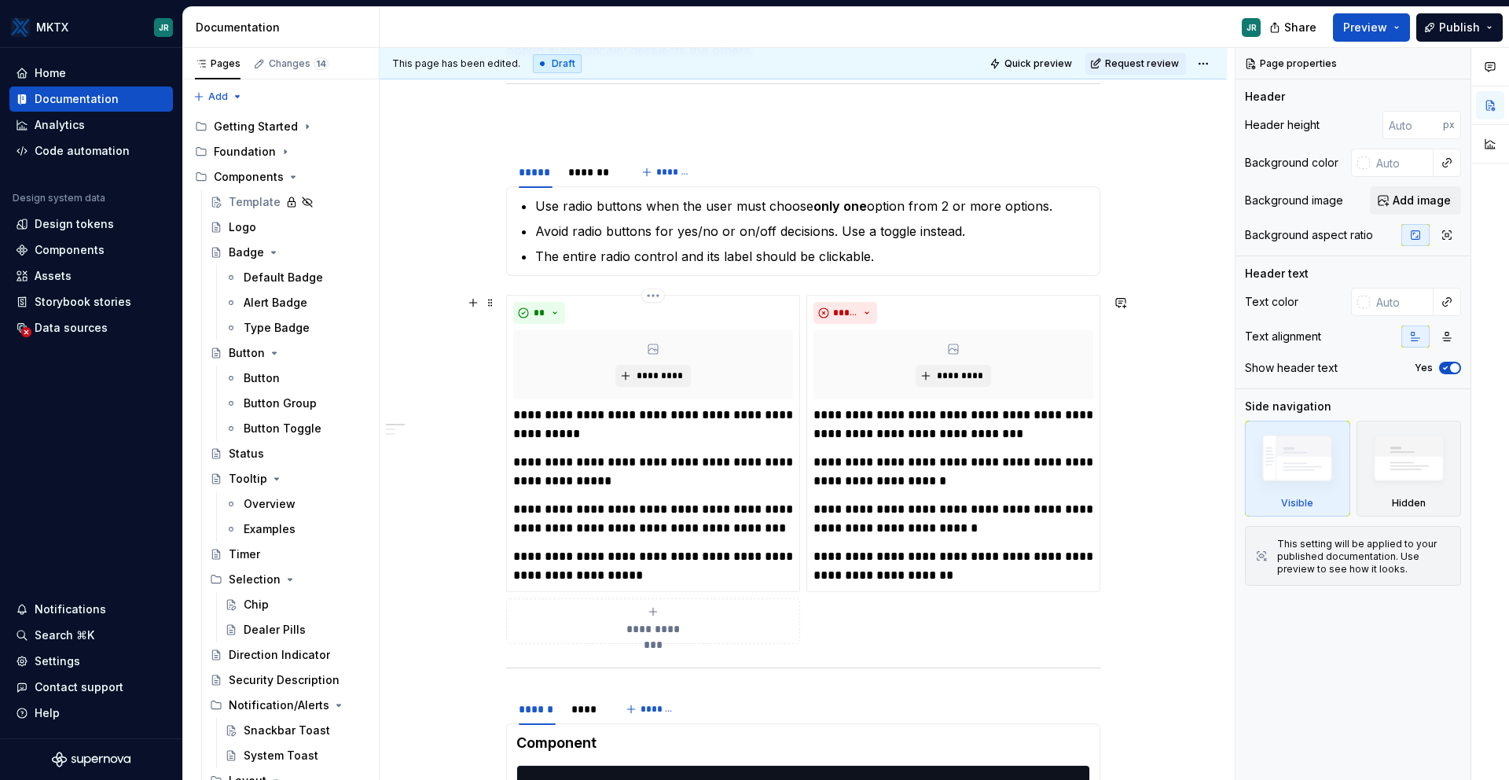
scroll to position [182, 0]
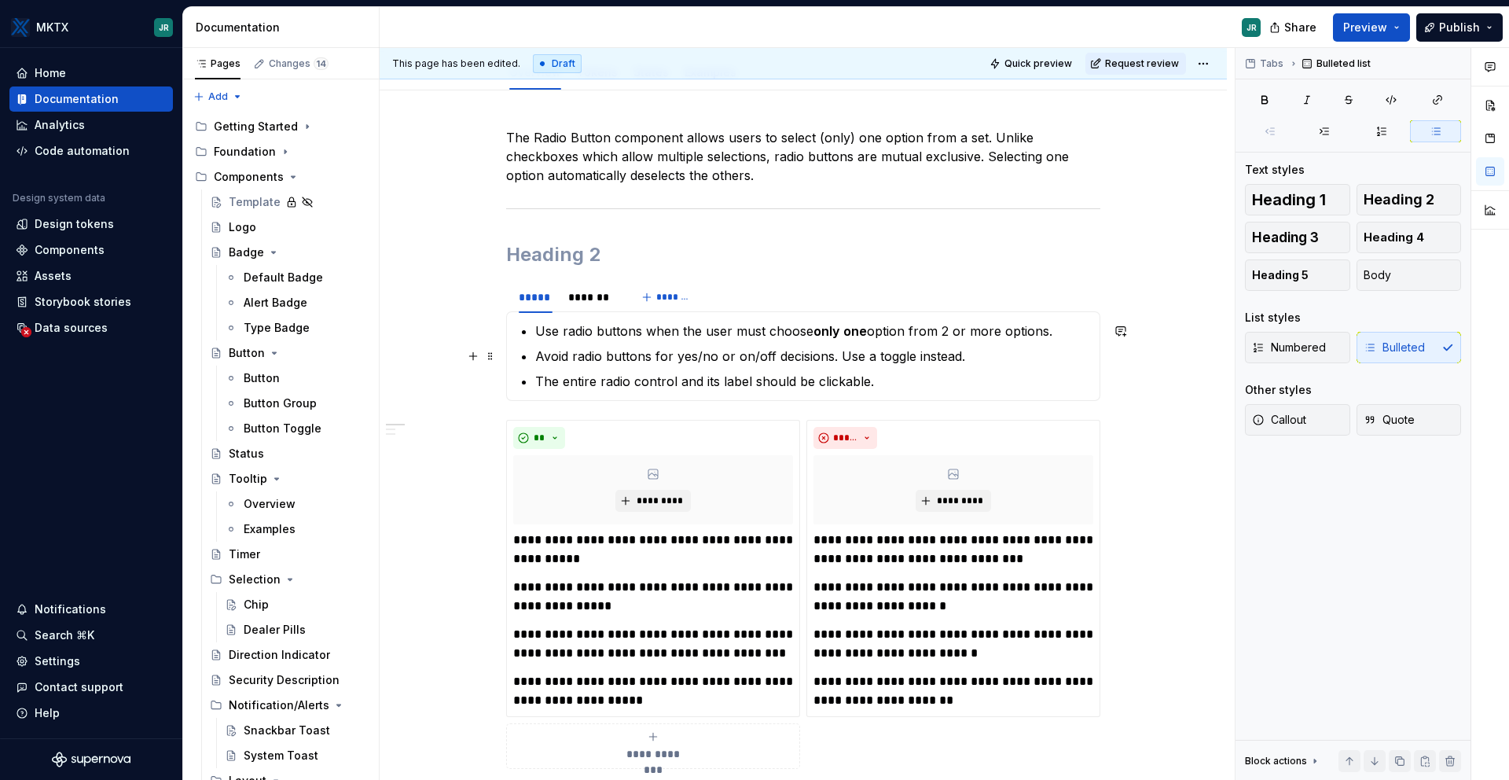
click at [658, 348] on p "Avoid radio buttons for yes/no or on/off decisions. Use a toggle instead." at bounding box center [812, 356] width 555 height 19
click at [588, 293] on div "*******" at bounding box center [591, 297] width 47 height 16
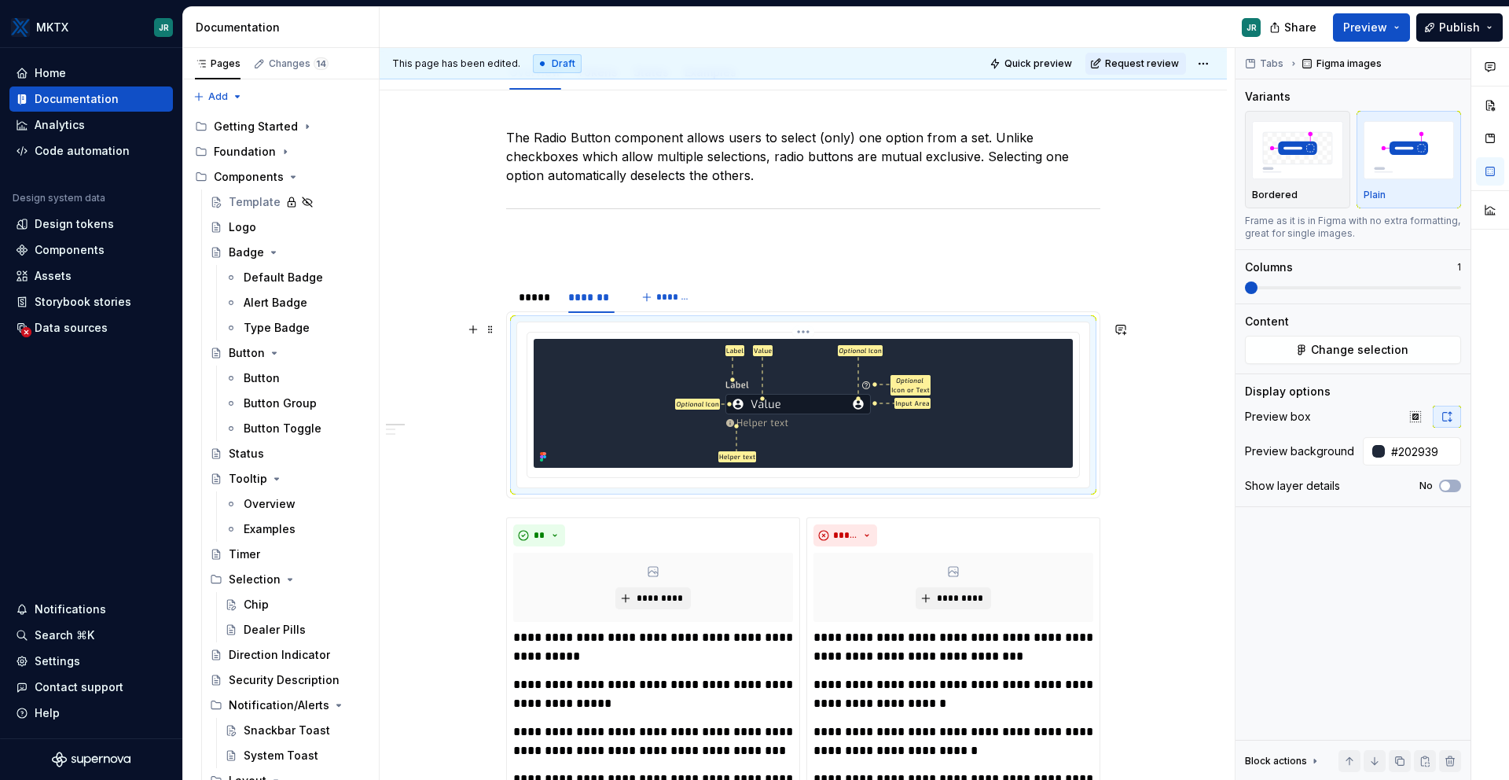
click at [838, 424] on img at bounding box center [803, 403] width 263 height 129
click at [1320, 347] on span "Change selection" at bounding box center [1359, 350] width 97 height 16
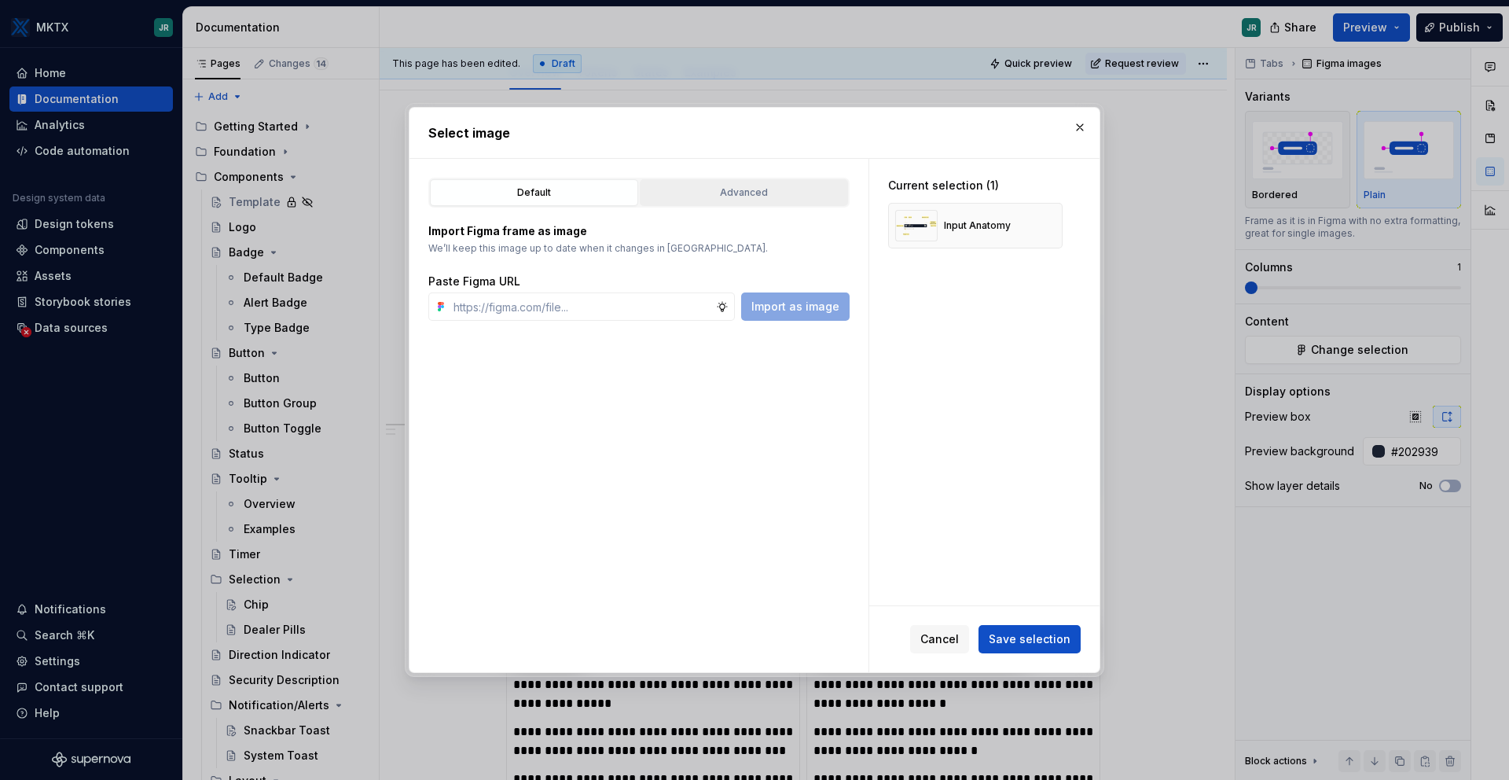
click at [702, 200] on div "Advanced" at bounding box center [743, 193] width 197 height 16
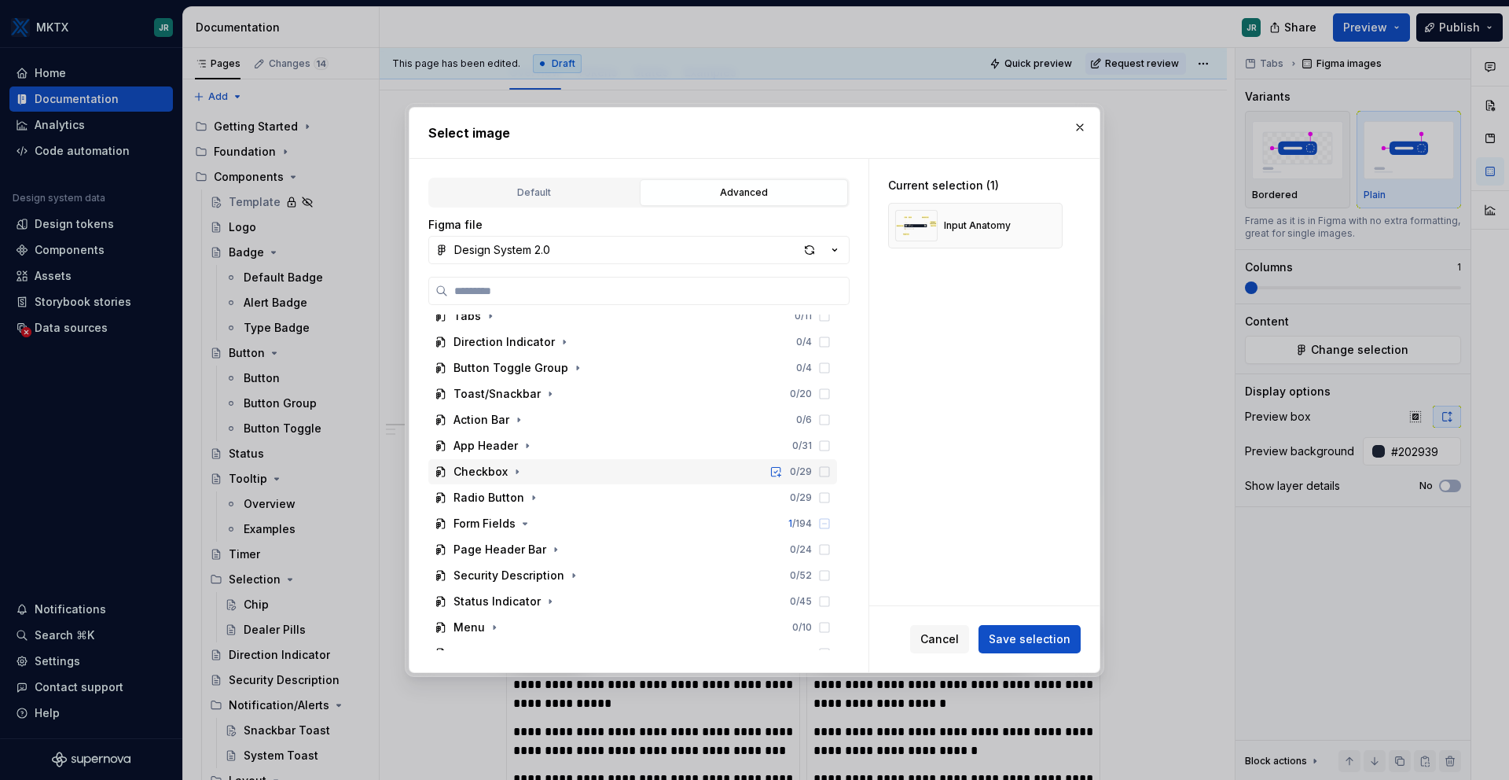
scroll to position [245, 0]
click at [533, 497] on icon "button" at bounding box center [534, 497] width 2 height 4
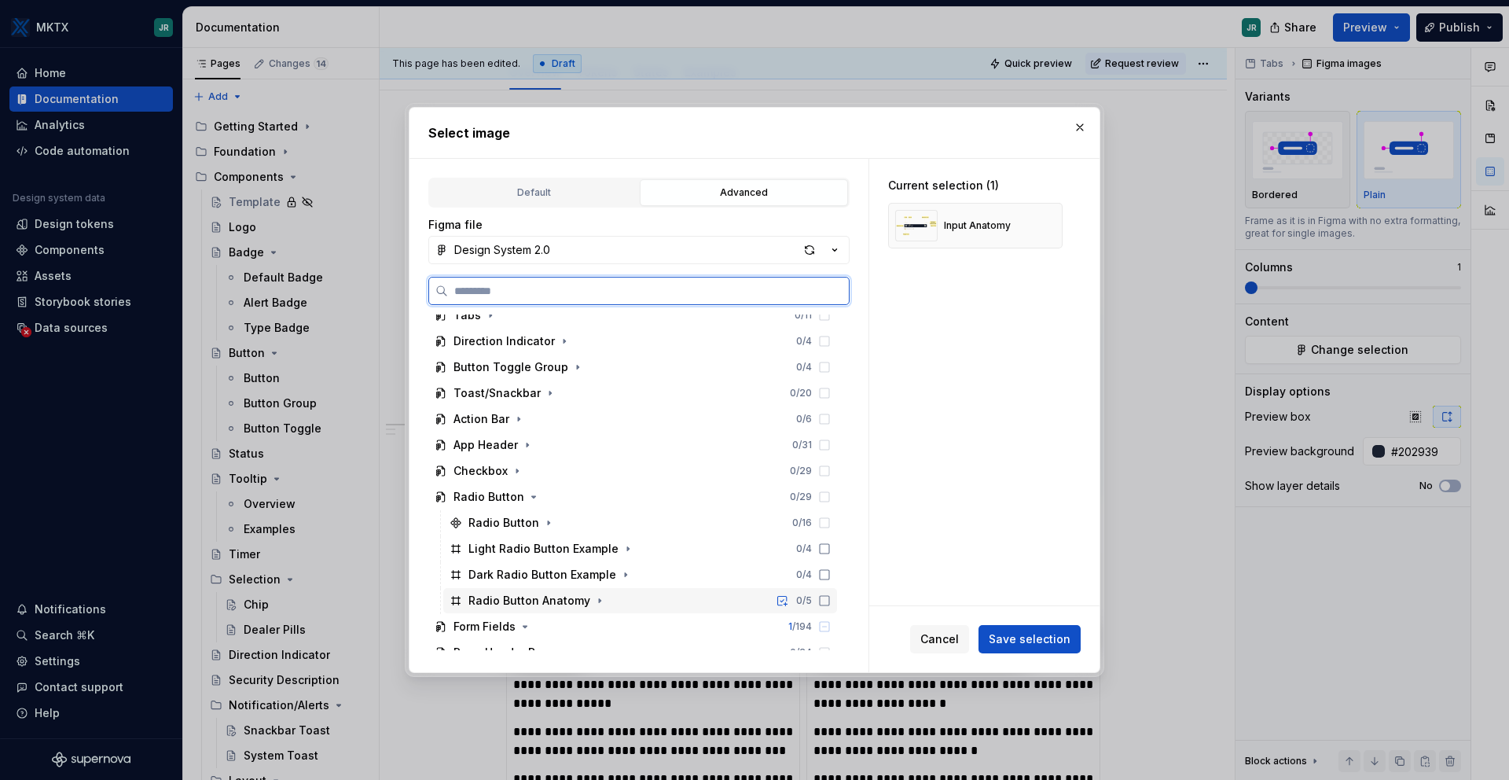
click at [821, 601] on icon at bounding box center [824, 600] width 13 height 13
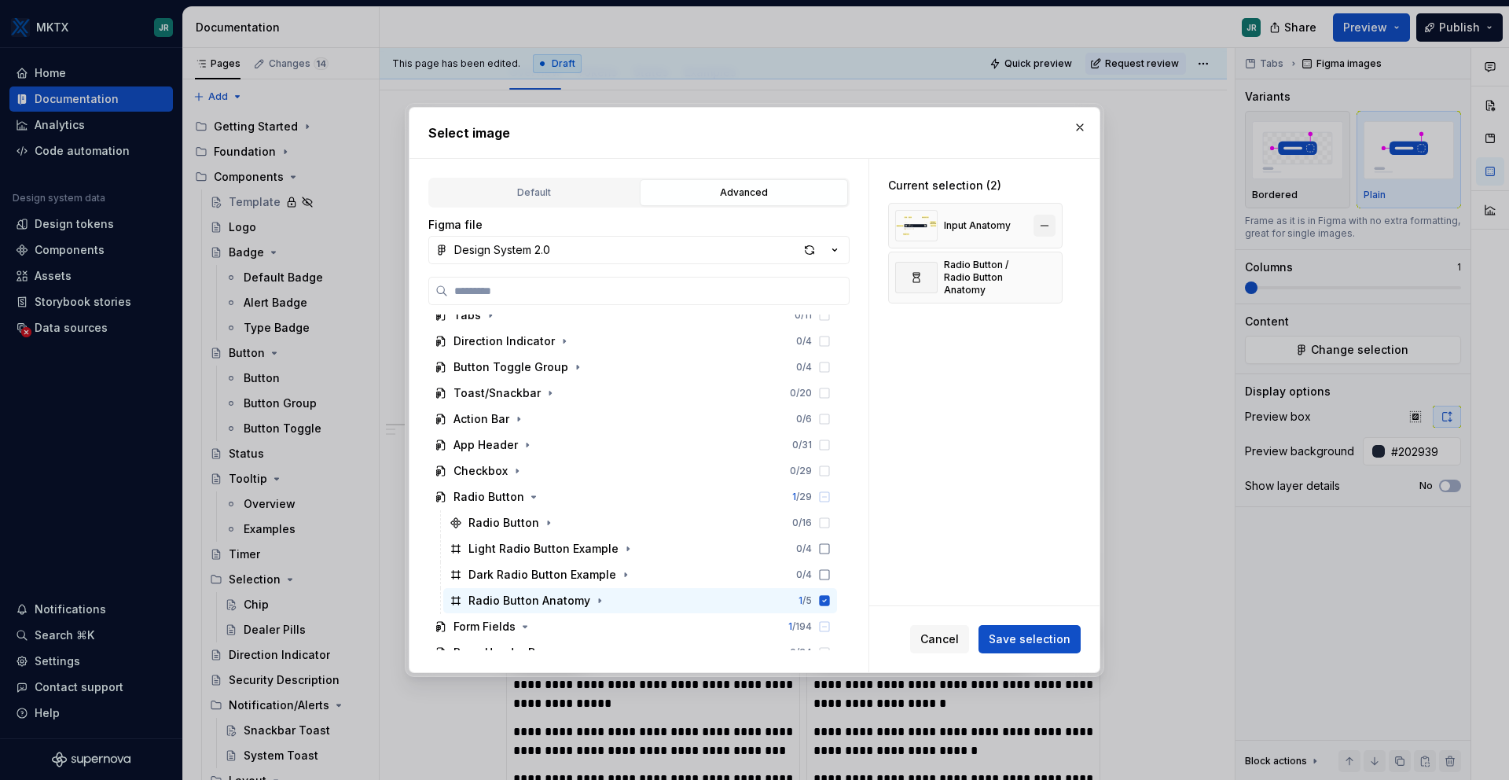
click at [1042, 230] on button "button" at bounding box center [1045, 226] width 22 height 22
click at [920, 233] on icon at bounding box center [916, 228] width 13 height 13
click at [1016, 638] on span "Save selection" at bounding box center [1030, 639] width 82 height 16
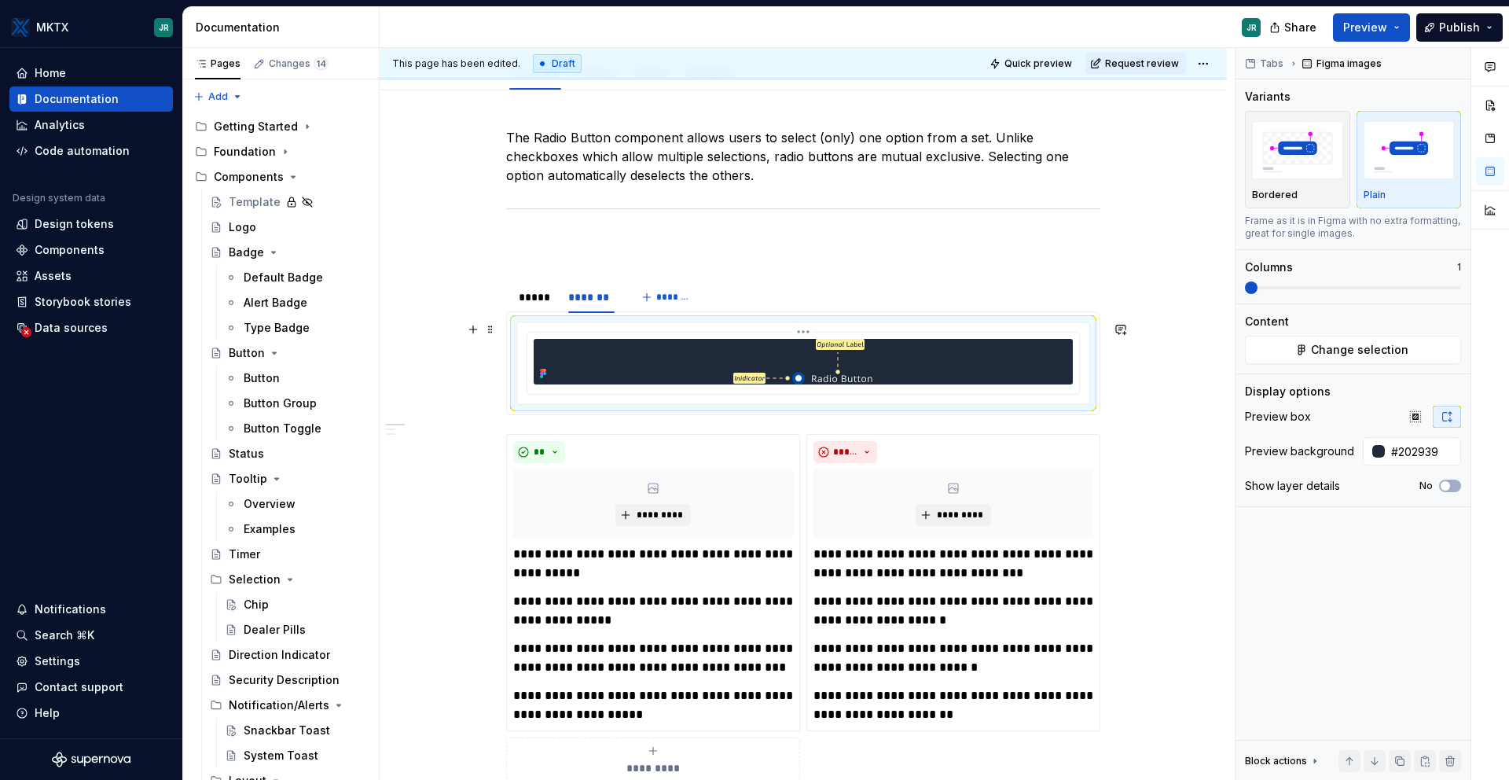
click at [860, 371] on img at bounding box center [803, 362] width 140 height 46
click at [885, 366] on div at bounding box center [803, 362] width 539 height 46
click at [873, 385] on div at bounding box center [803, 363] width 552 height 61
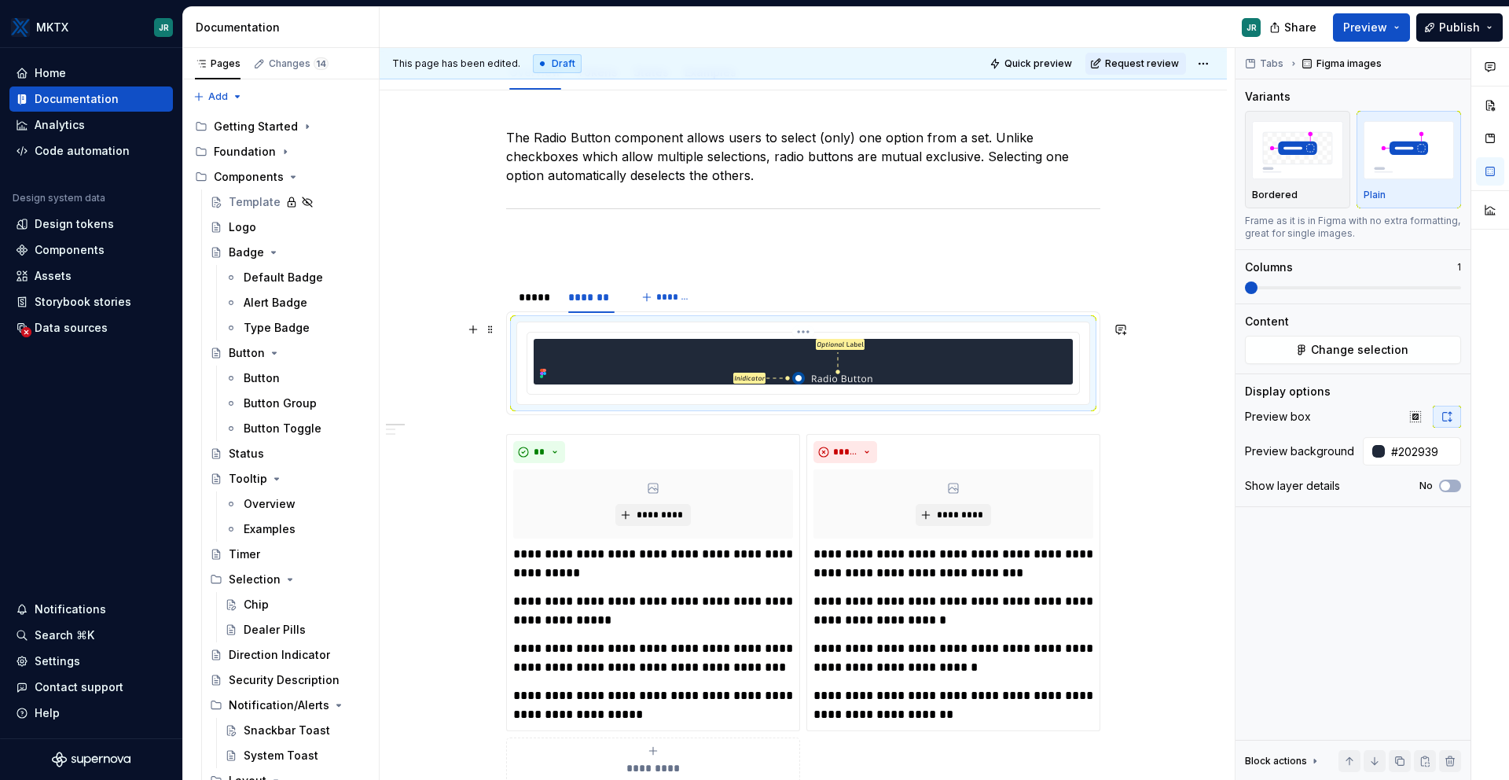
click at [873, 373] on img at bounding box center [803, 362] width 140 height 46
click at [762, 394] on div at bounding box center [803, 363] width 553 height 63
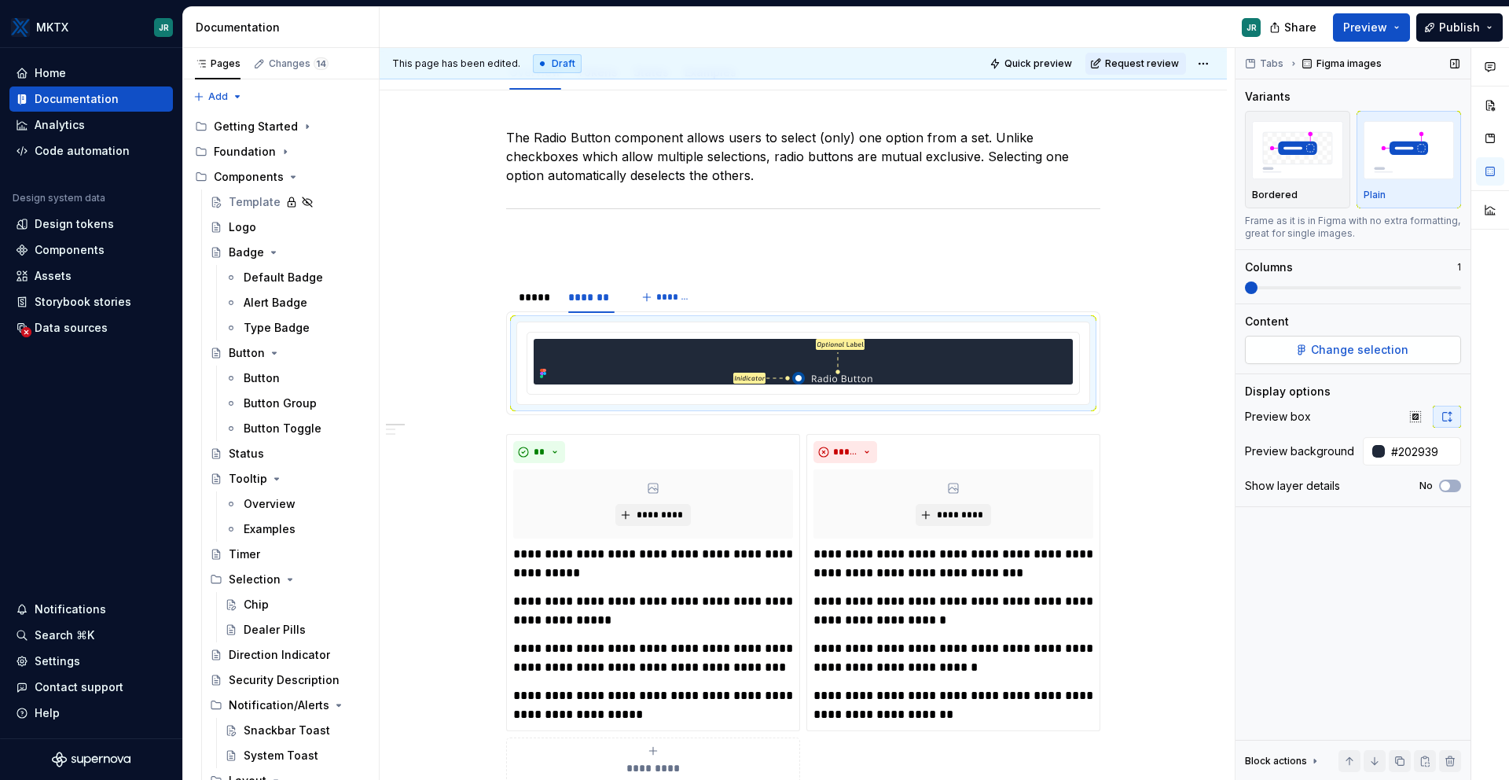
click at [1296, 341] on button "Change selection" at bounding box center [1353, 350] width 216 height 28
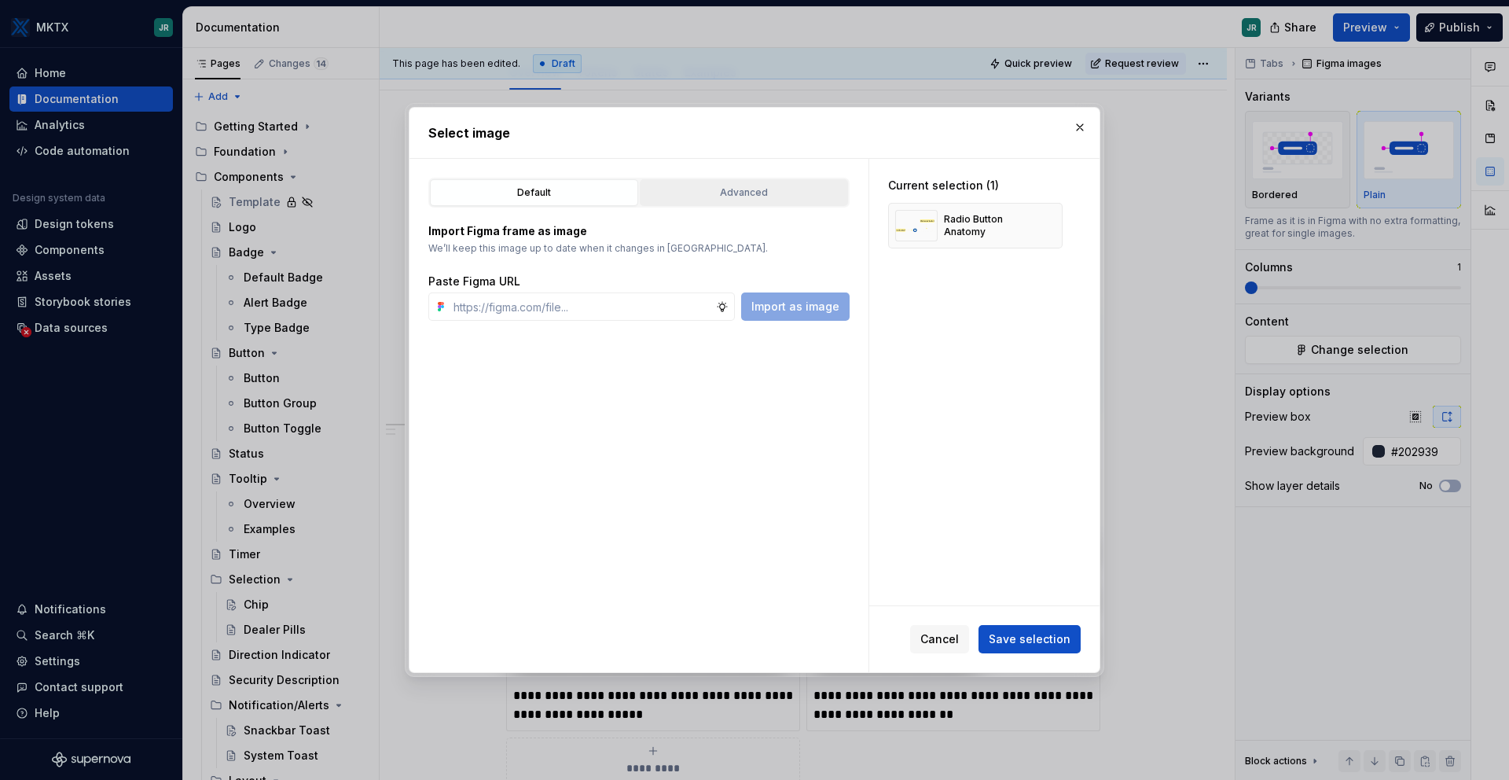
click at [704, 189] on div "Advanced" at bounding box center [743, 193] width 197 height 16
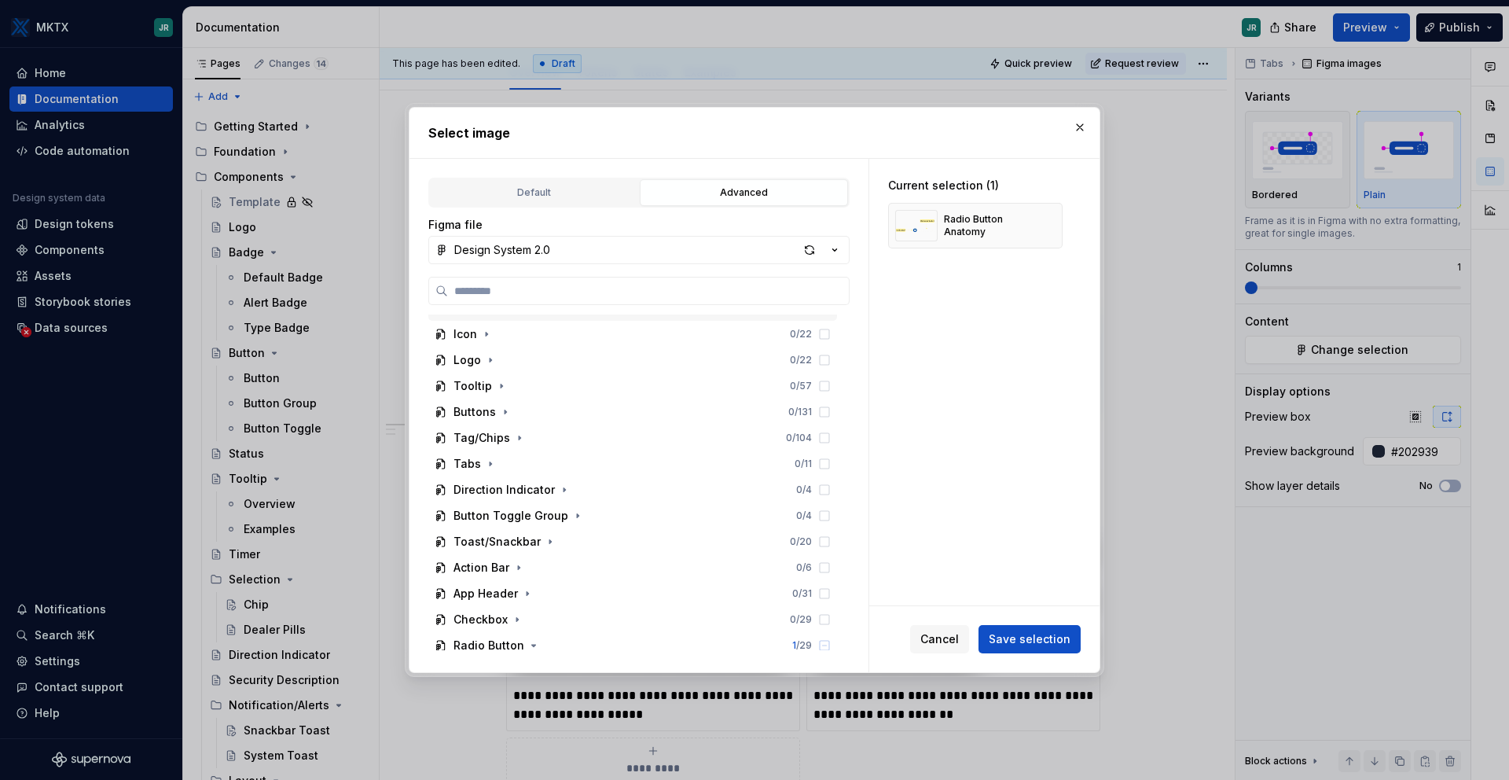
scroll to position [186, 0]
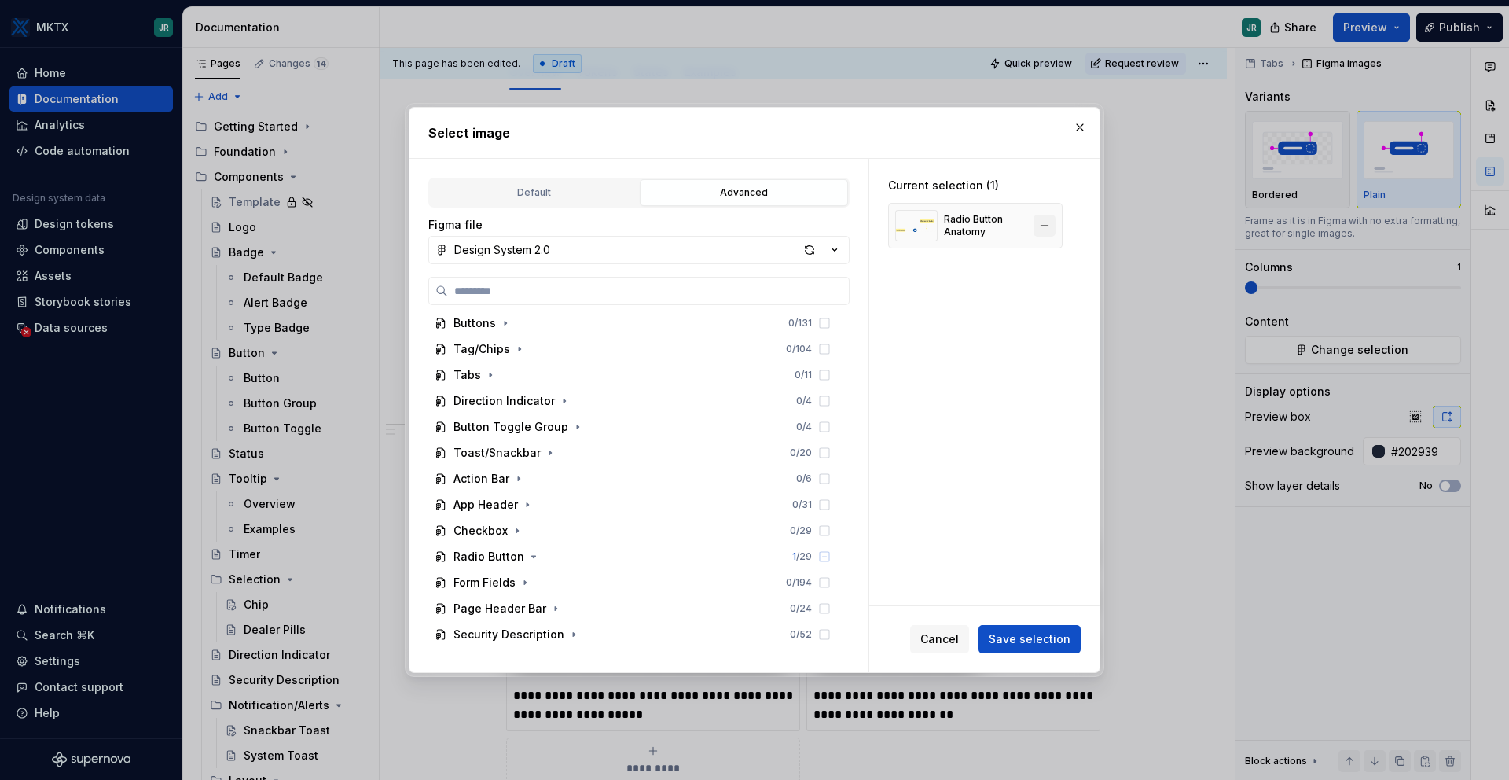
click at [1043, 223] on button "button" at bounding box center [1045, 226] width 22 height 22
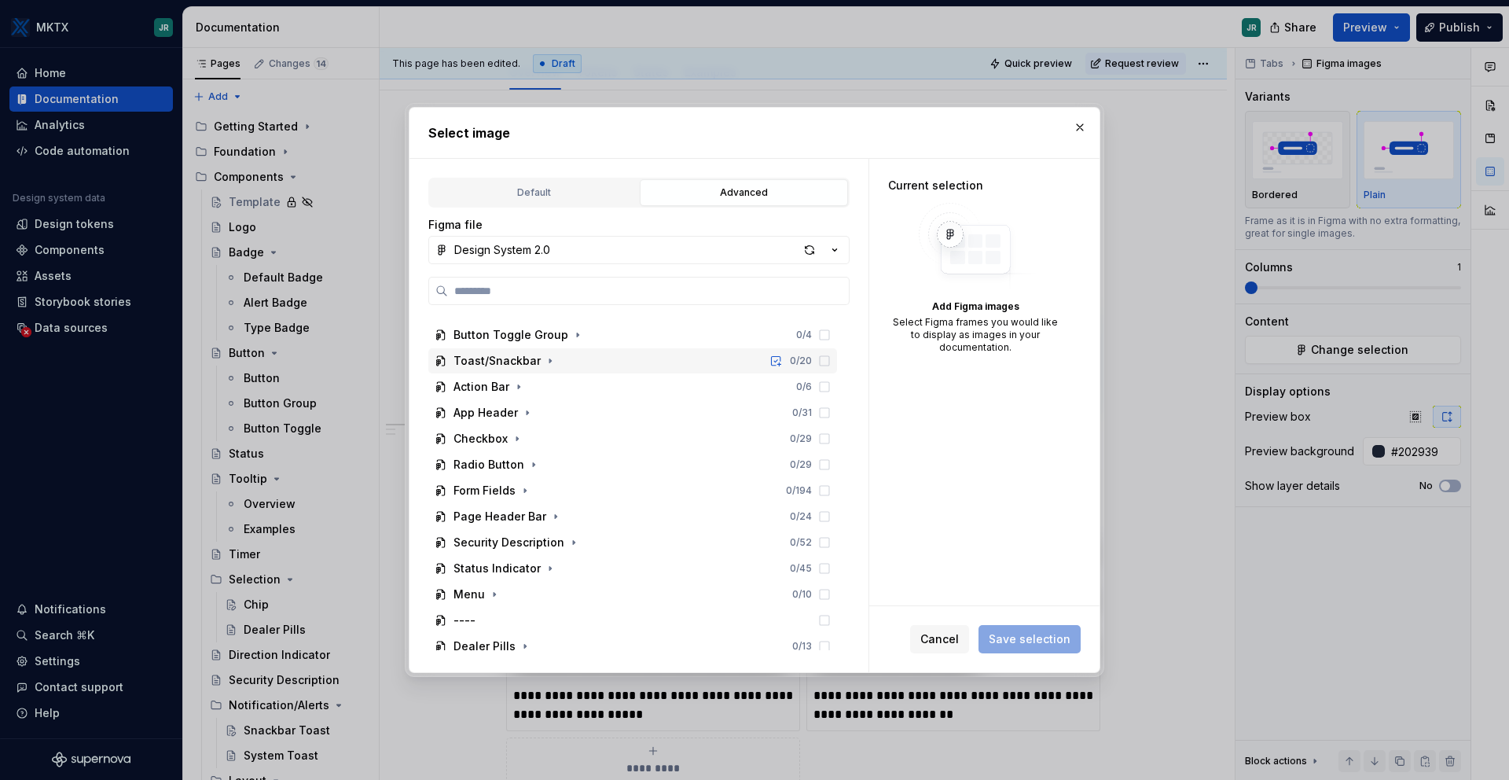
scroll to position [278, 0]
click at [520, 493] on icon "button" at bounding box center [525, 489] width 13 height 13
click at [521, 492] on icon "button" at bounding box center [525, 489] width 13 height 13
click at [526, 462] on button "button" at bounding box center [534, 464] width 16 height 16
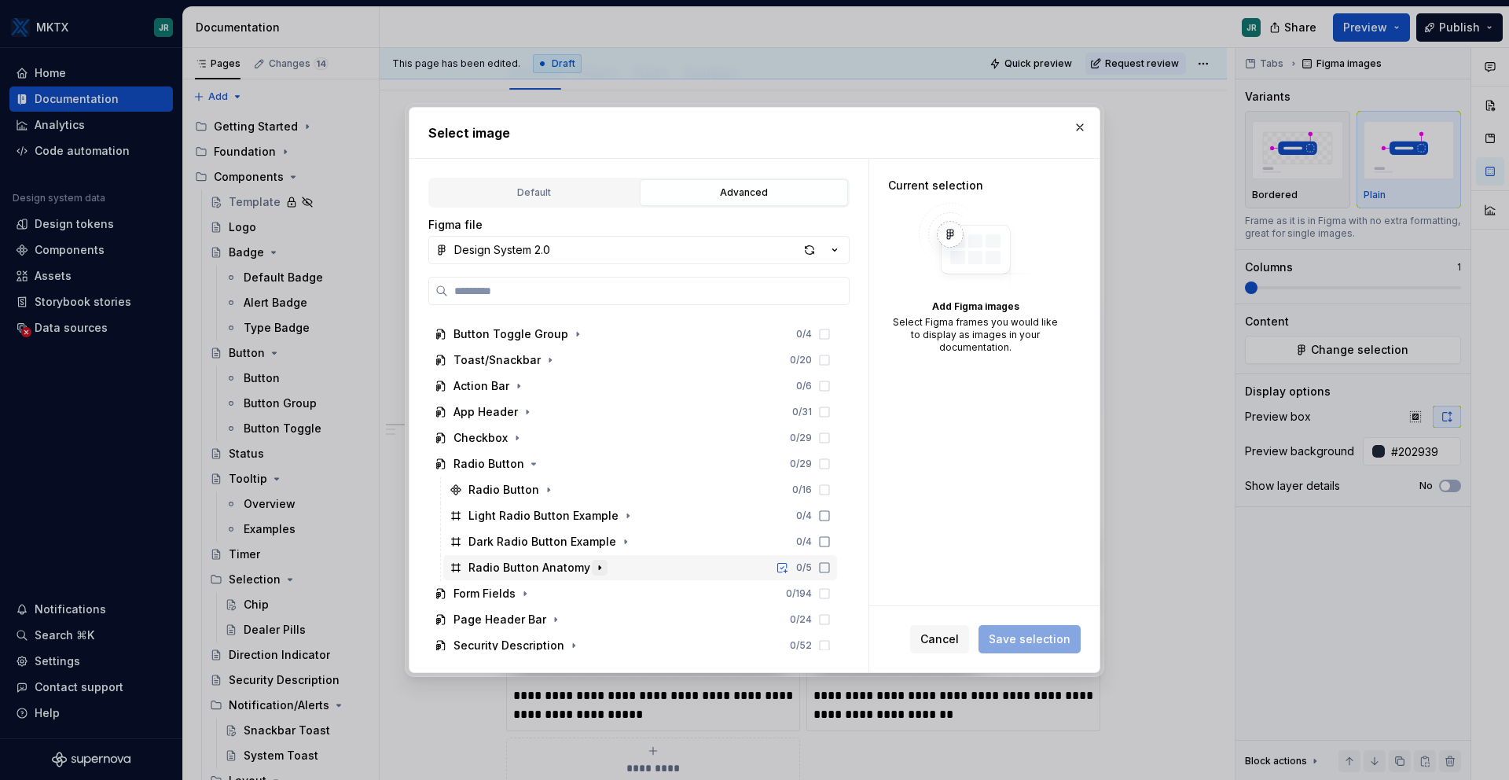
click at [593, 567] on icon "button" at bounding box center [599, 567] width 13 height 13
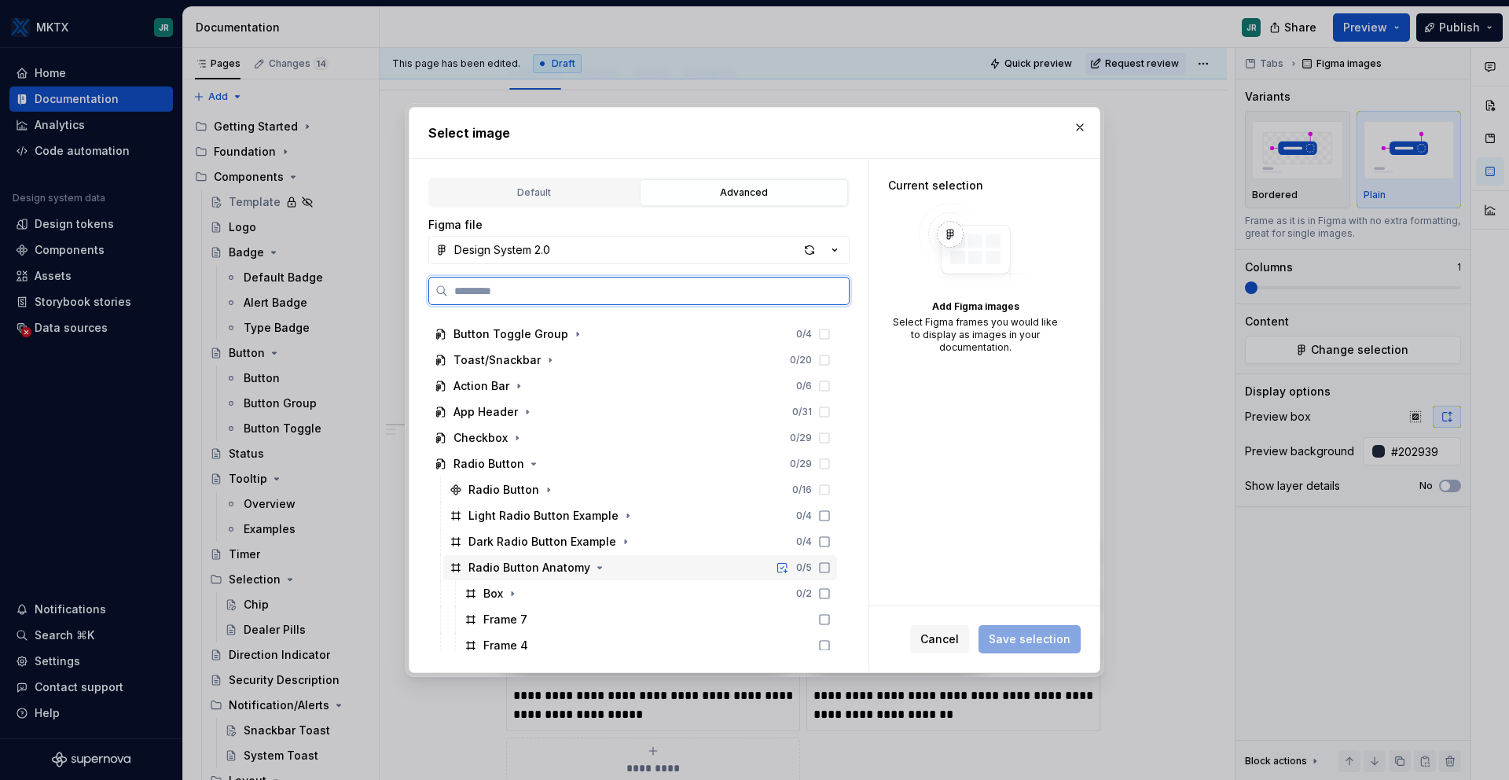
click at [505, 565] on div "Radio Button Anatomy" at bounding box center [529, 568] width 122 height 16
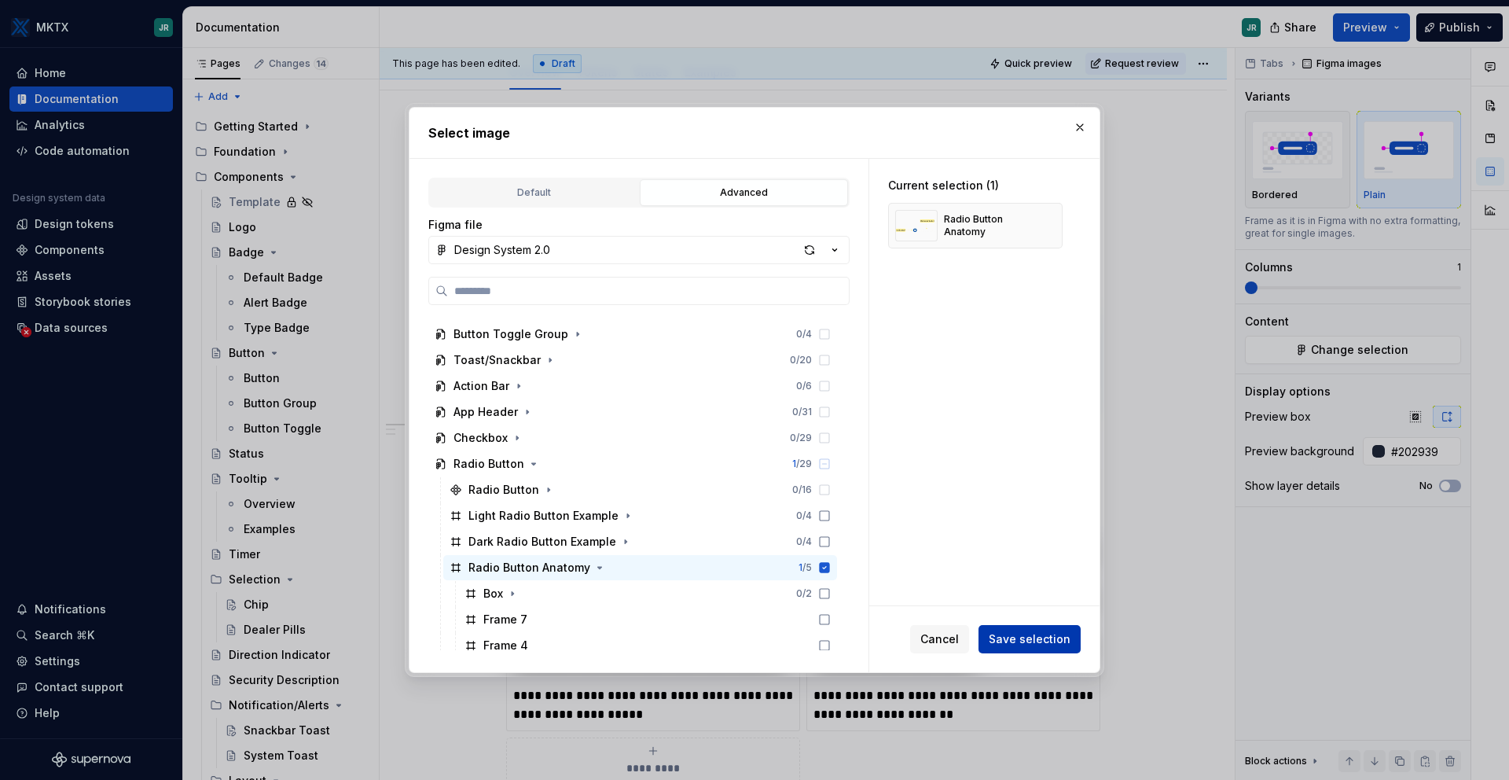
click at [1031, 636] on span "Save selection" at bounding box center [1030, 639] width 82 height 16
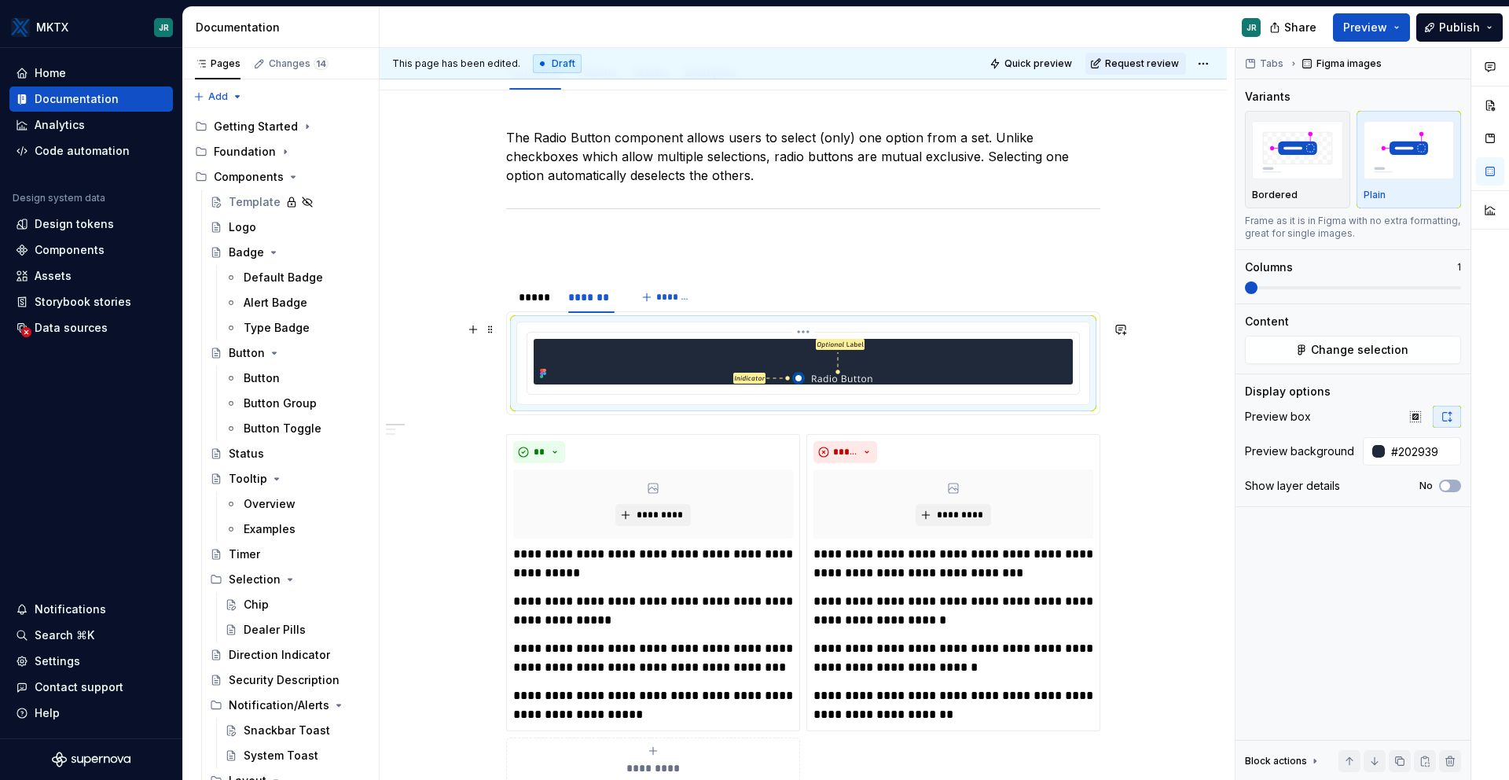
click at [843, 358] on img at bounding box center [803, 362] width 140 height 46
click at [826, 355] on img at bounding box center [803, 362] width 140 height 46
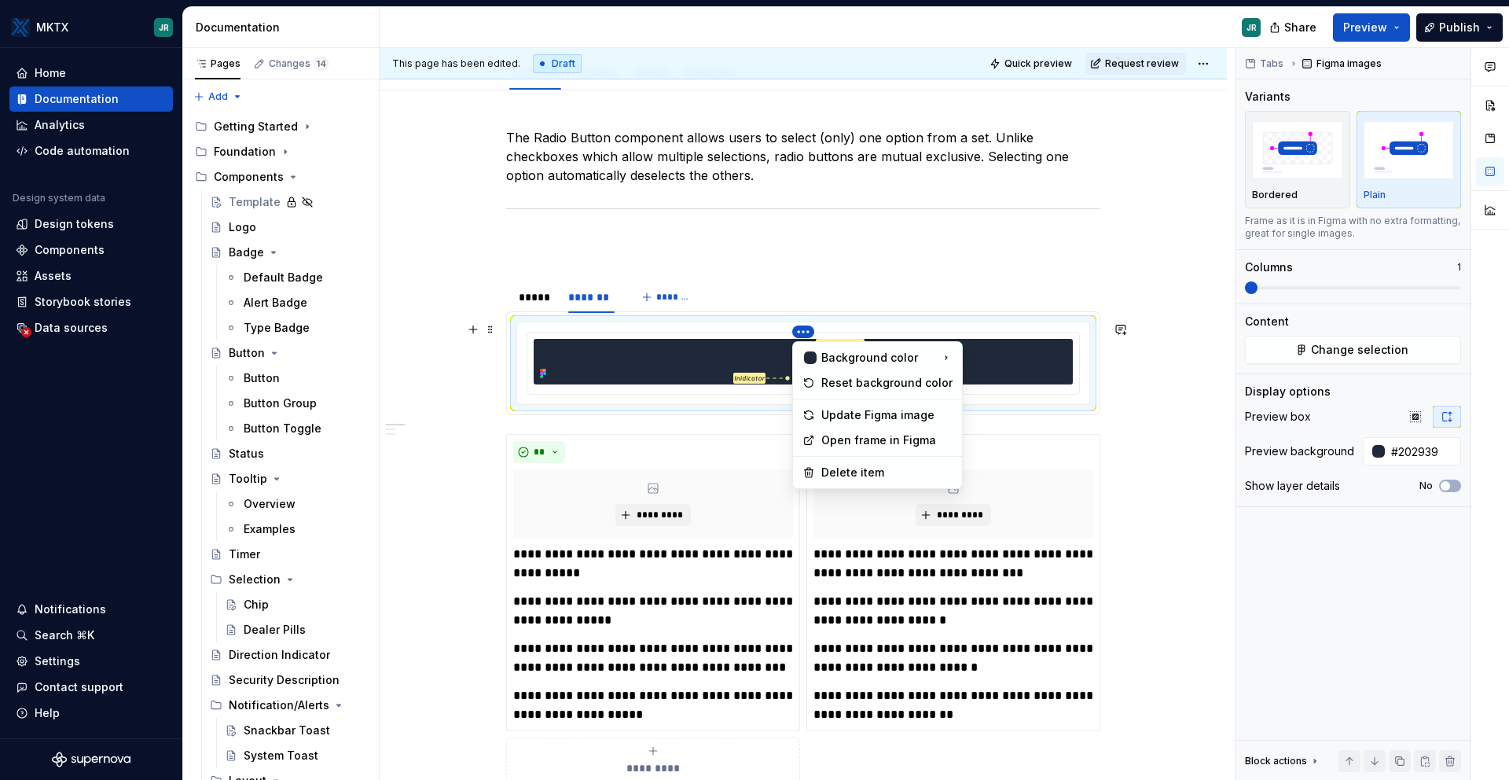
click at [801, 312] on html "MKTX JR Home Documentation Analytics Code automation Design system data Design …" at bounding box center [754, 390] width 1509 height 780
click at [913, 421] on div "Update Figma image" at bounding box center [886, 415] width 131 height 16
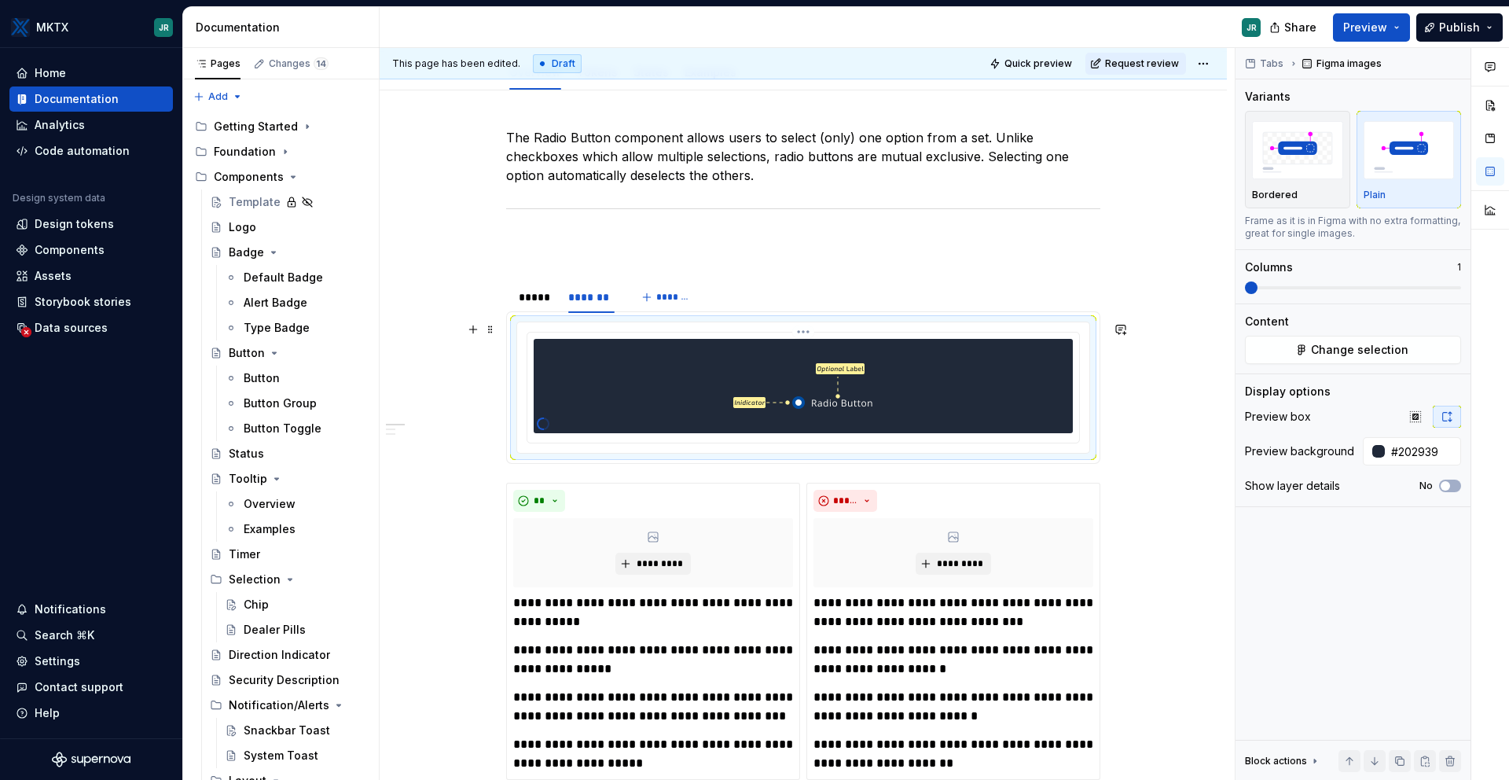
scroll to position [231, 0]
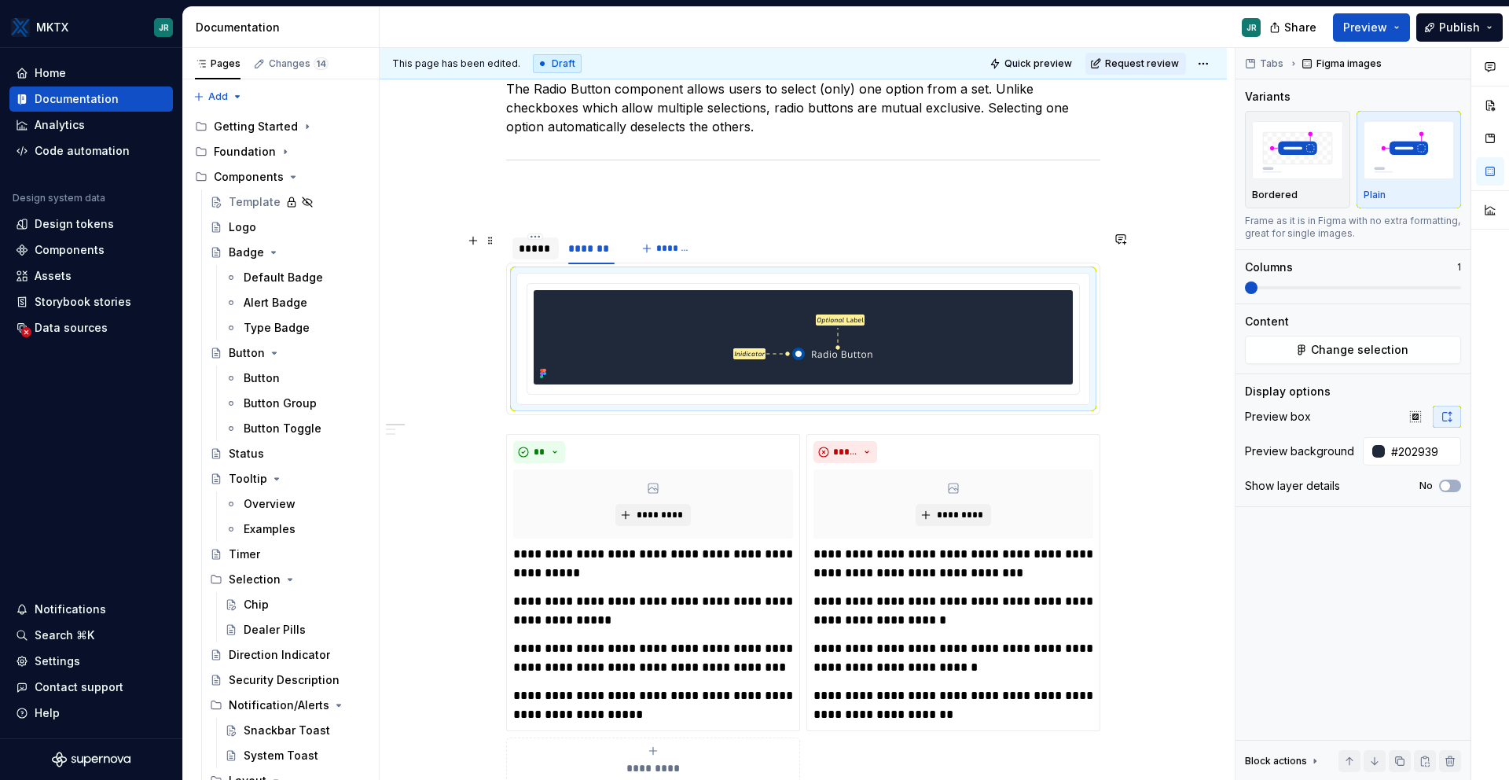
click at [536, 244] on div "*****" at bounding box center [536, 249] width 34 height 16
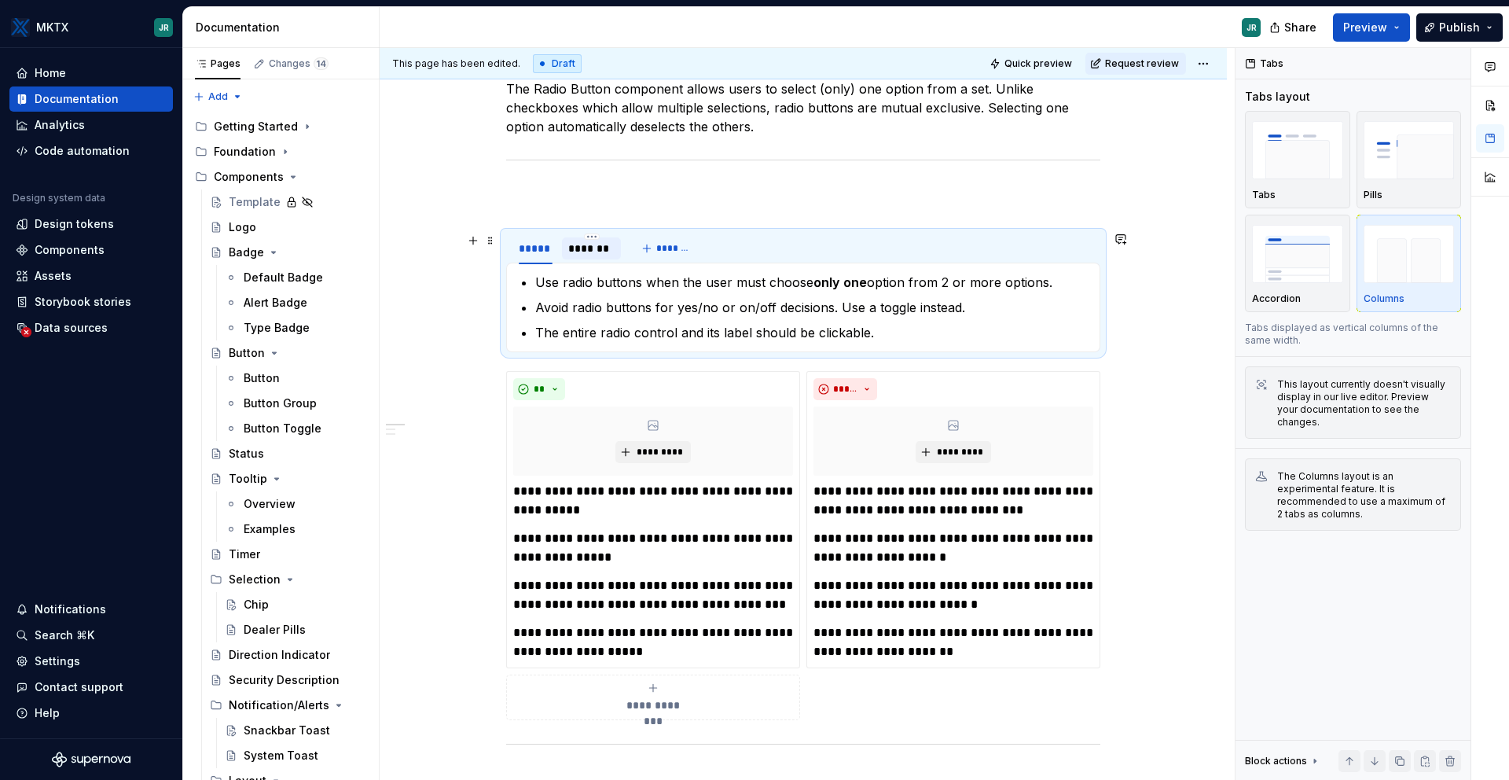
click at [597, 252] on div "*******" at bounding box center [591, 249] width 47 height 16
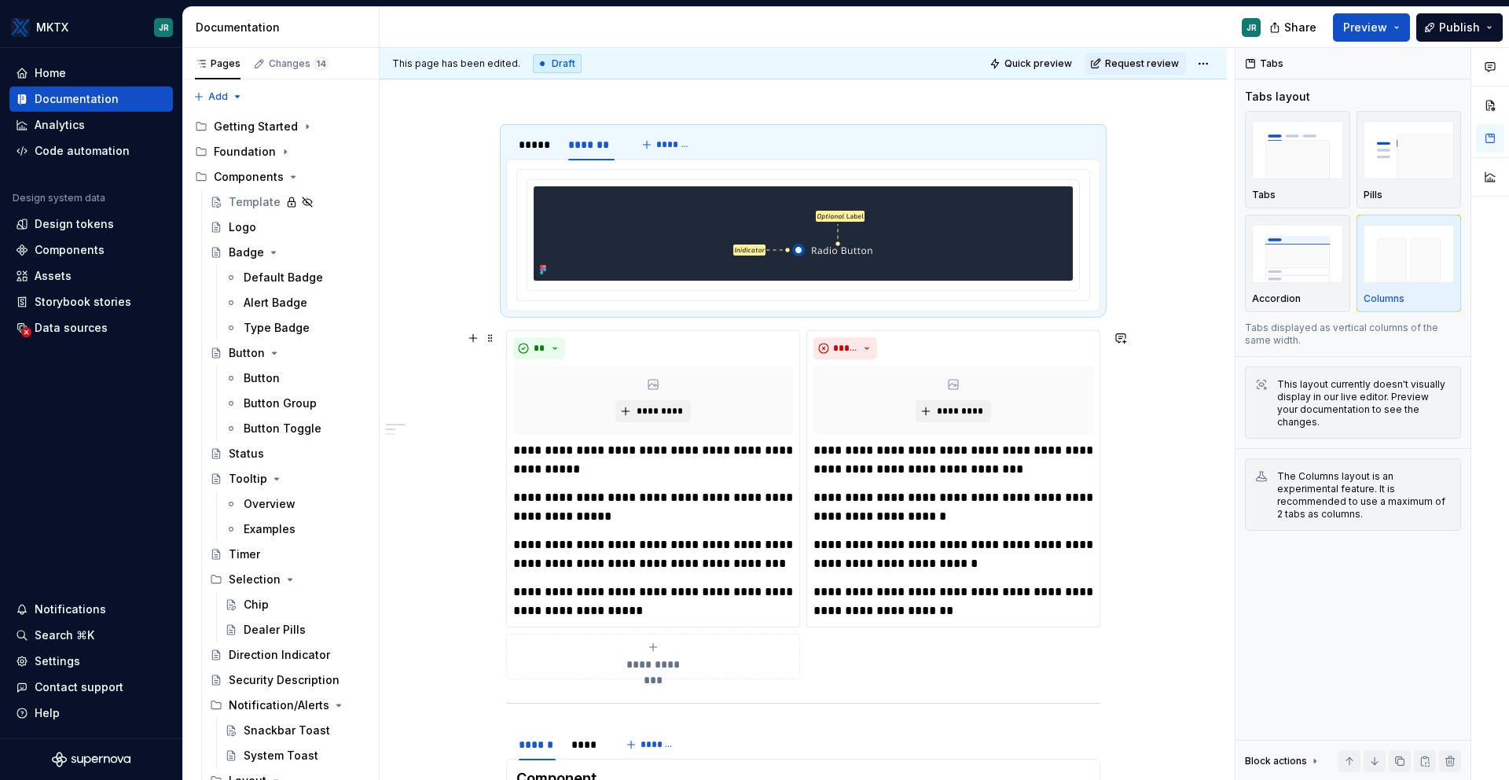
scroll to position [384, 0]
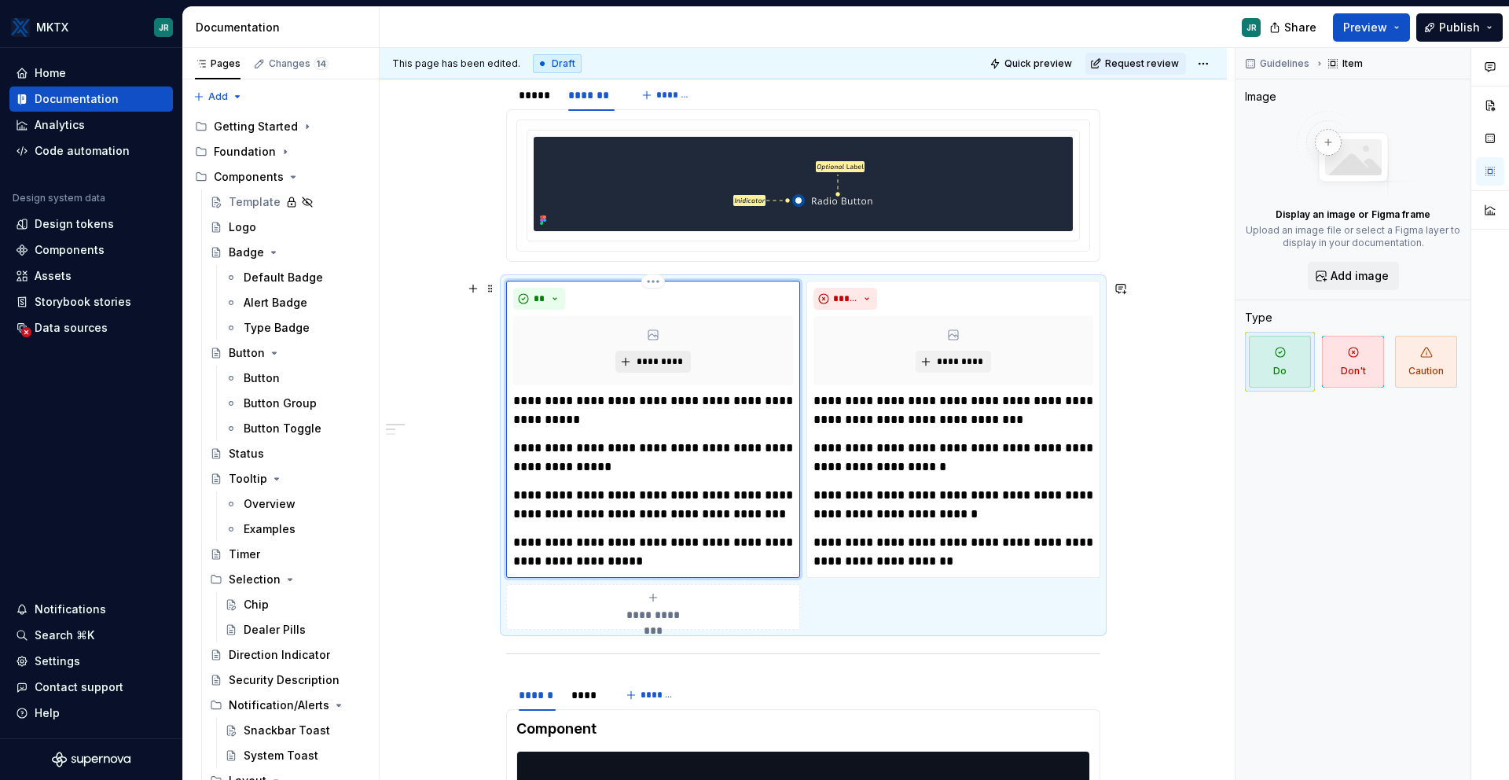
click at [660, 357] on span "*********" at bounding box center [659, 361] width 48 height 13
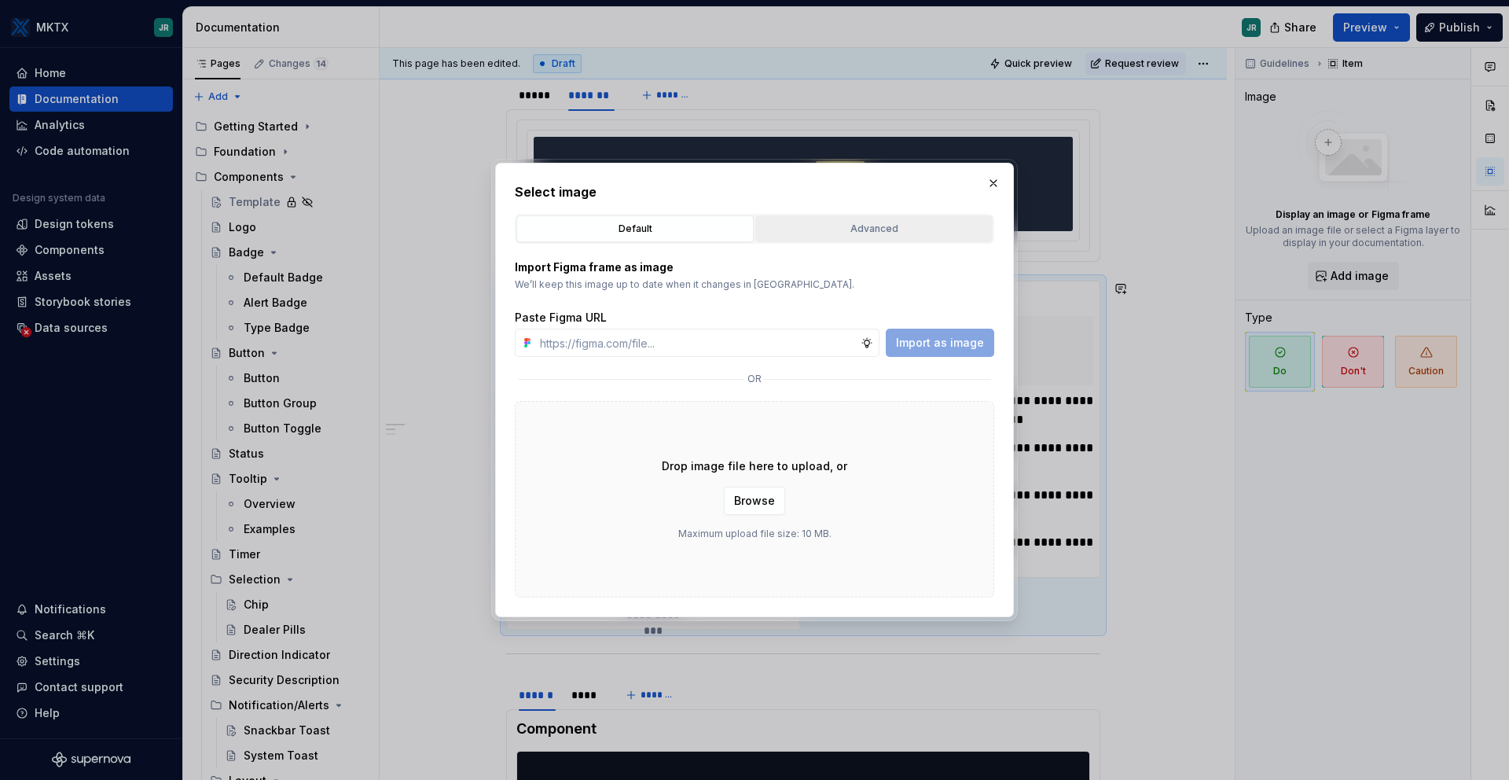
click at [861, 226] on div "Advanced" at bounding box center [874, 229] width 226 height 16
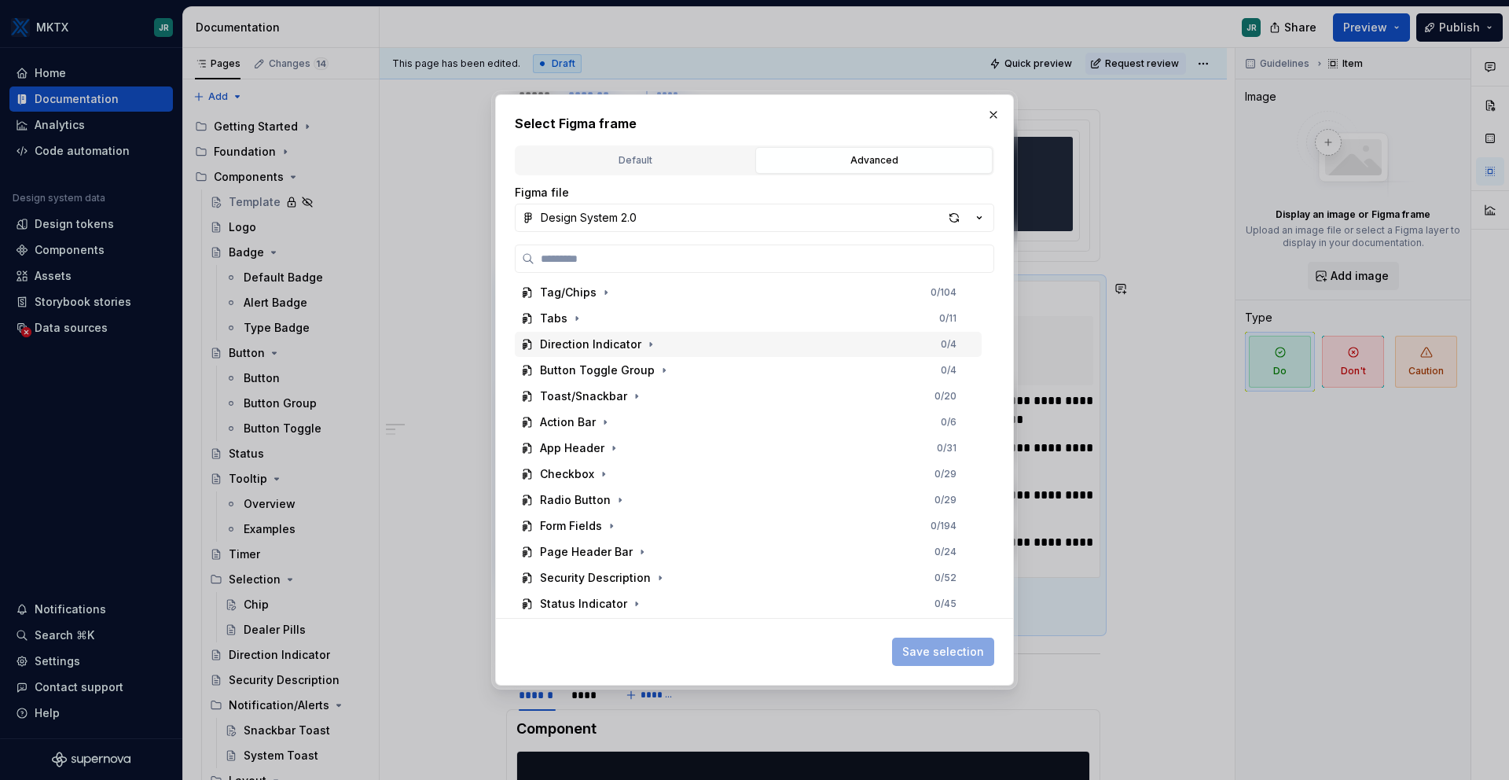
scroll to position [216, 0]
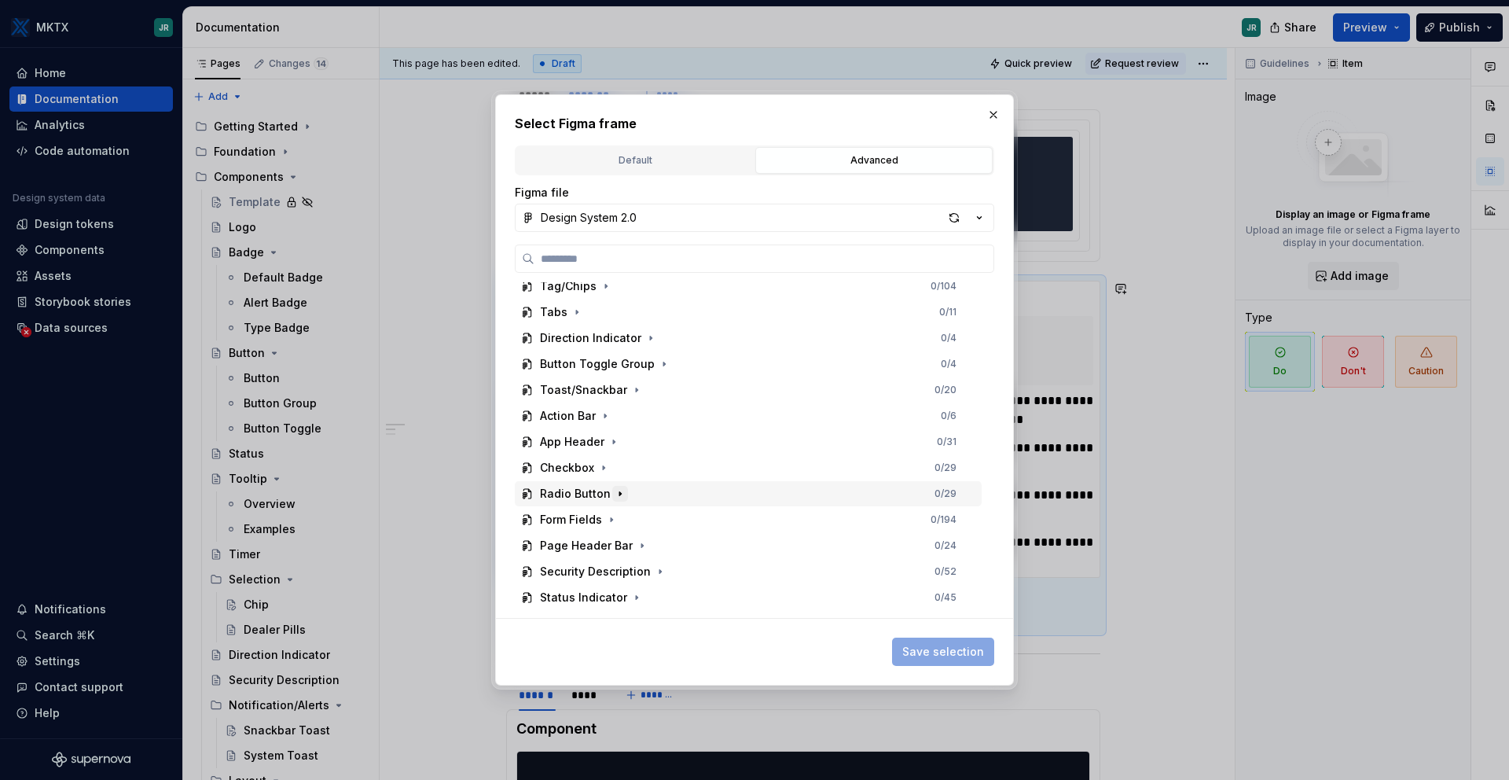
click at [614, 498] on icon "button" at bounding box center [620, 493] width 13 height 13
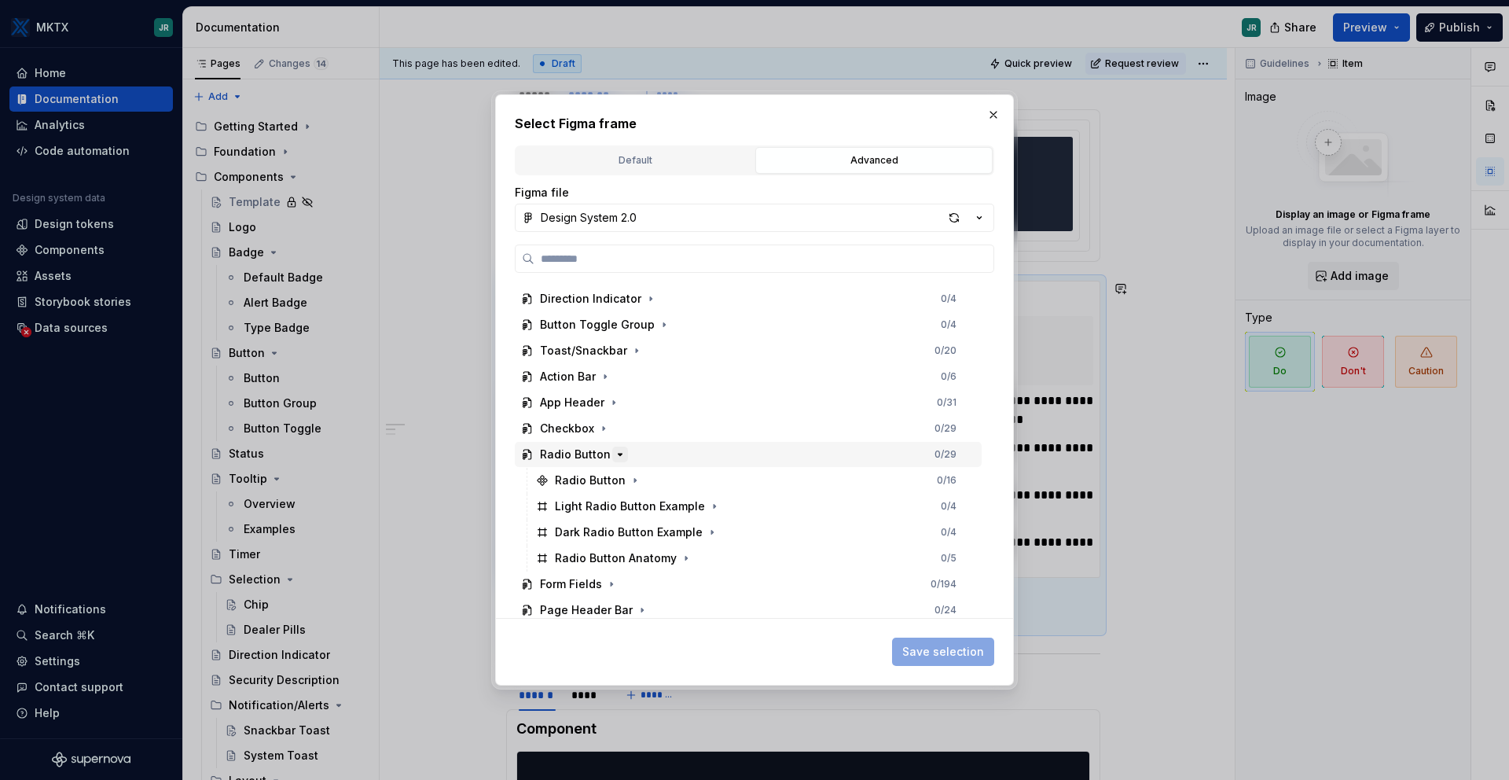
scroll to position [261, 0]
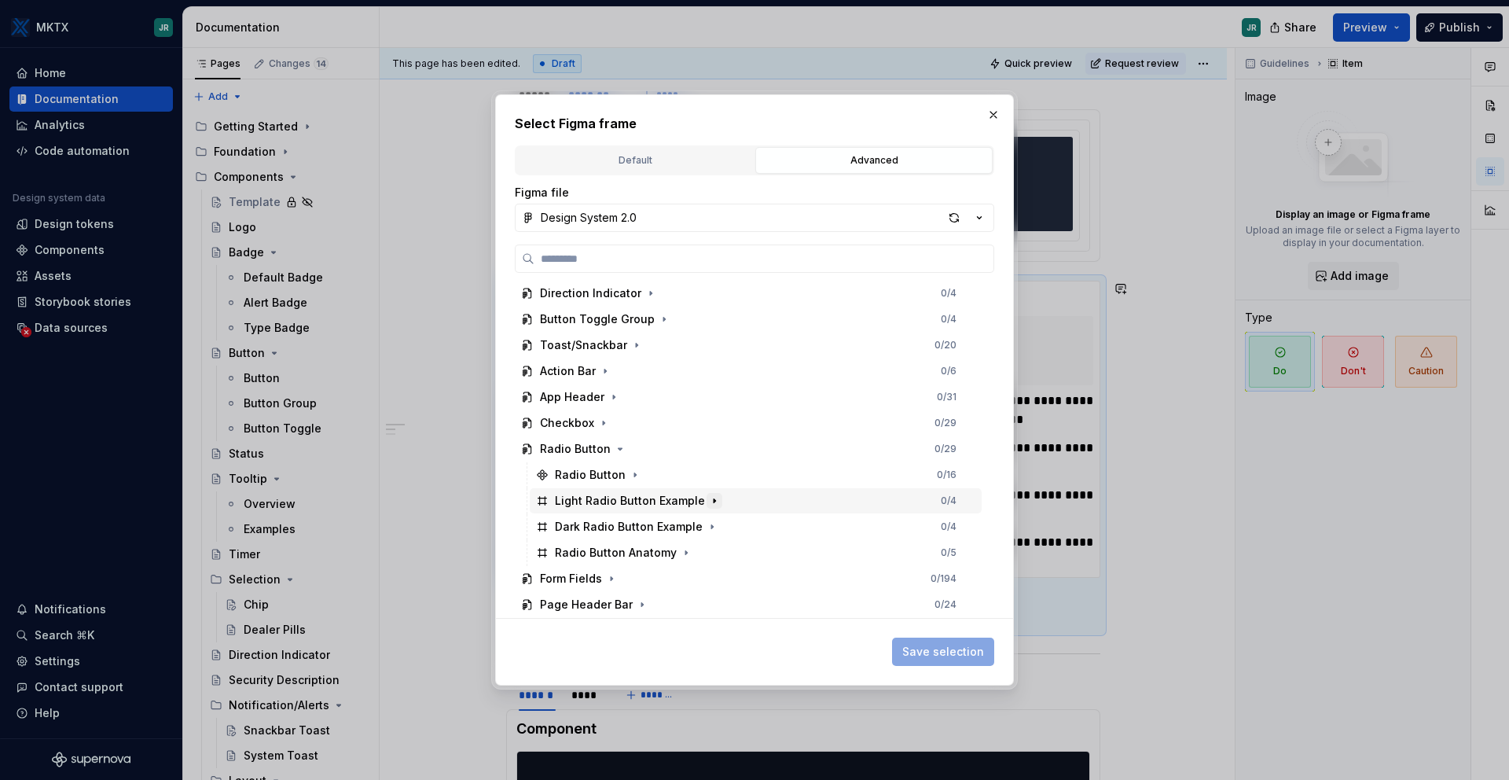
click at [708, 498] on icon "button" at bounding box center [714, 500] width 13 height 13
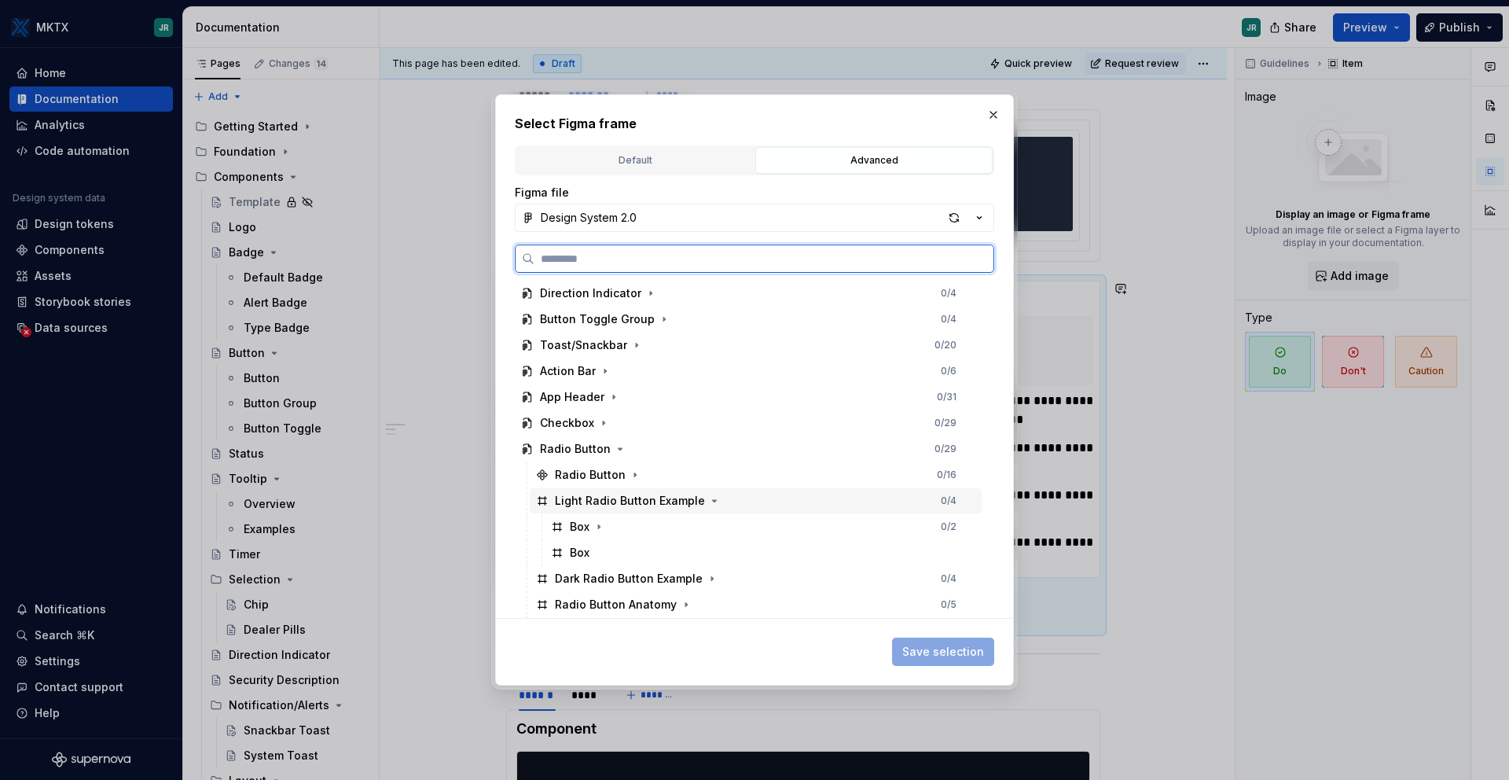
click at [567, 503] on div "Light Radio Button Example" at bounding box center [630, 501] width 150 height 16
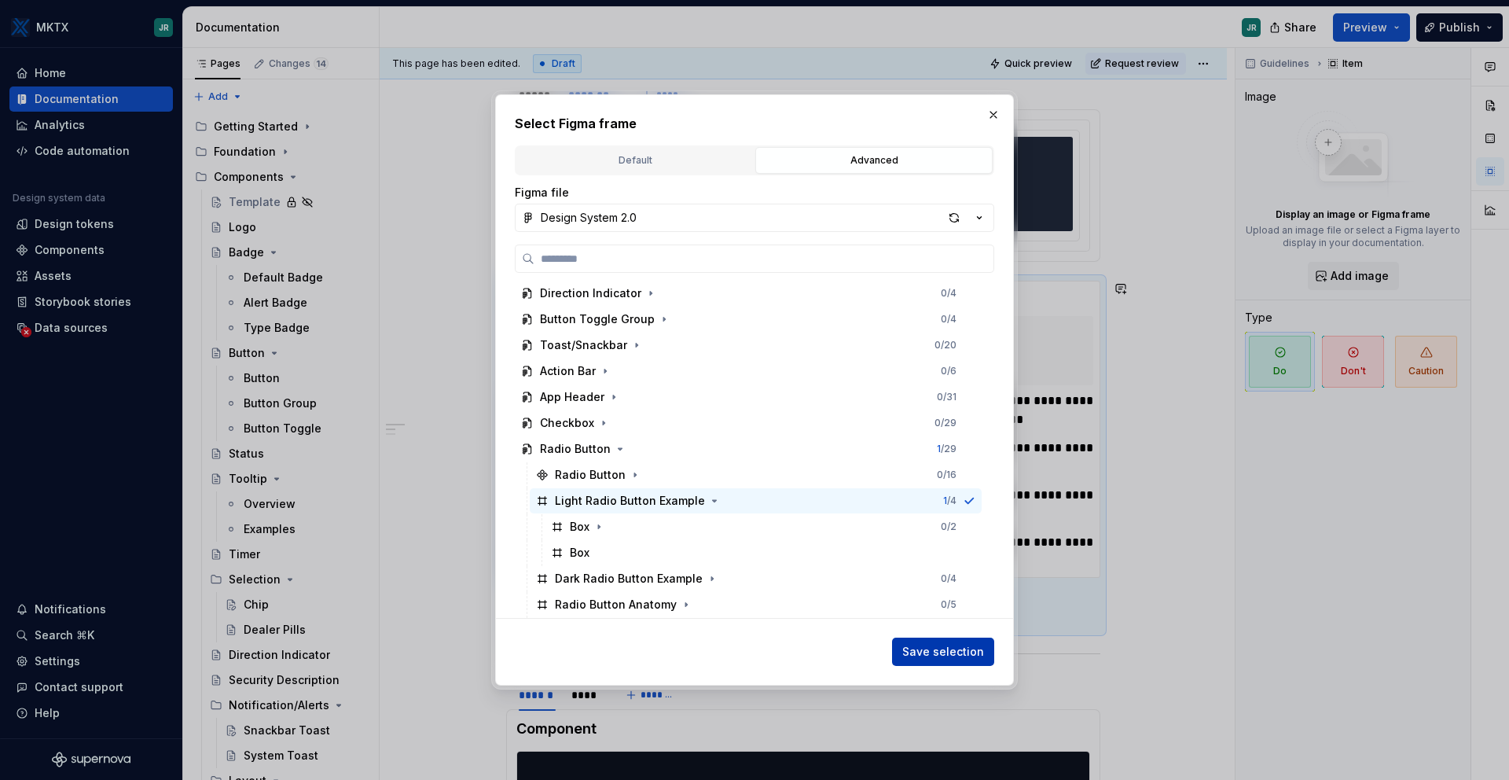
click at [961, 652] on span "Save selection" at bounding box center [943, 652] width 82 height 16
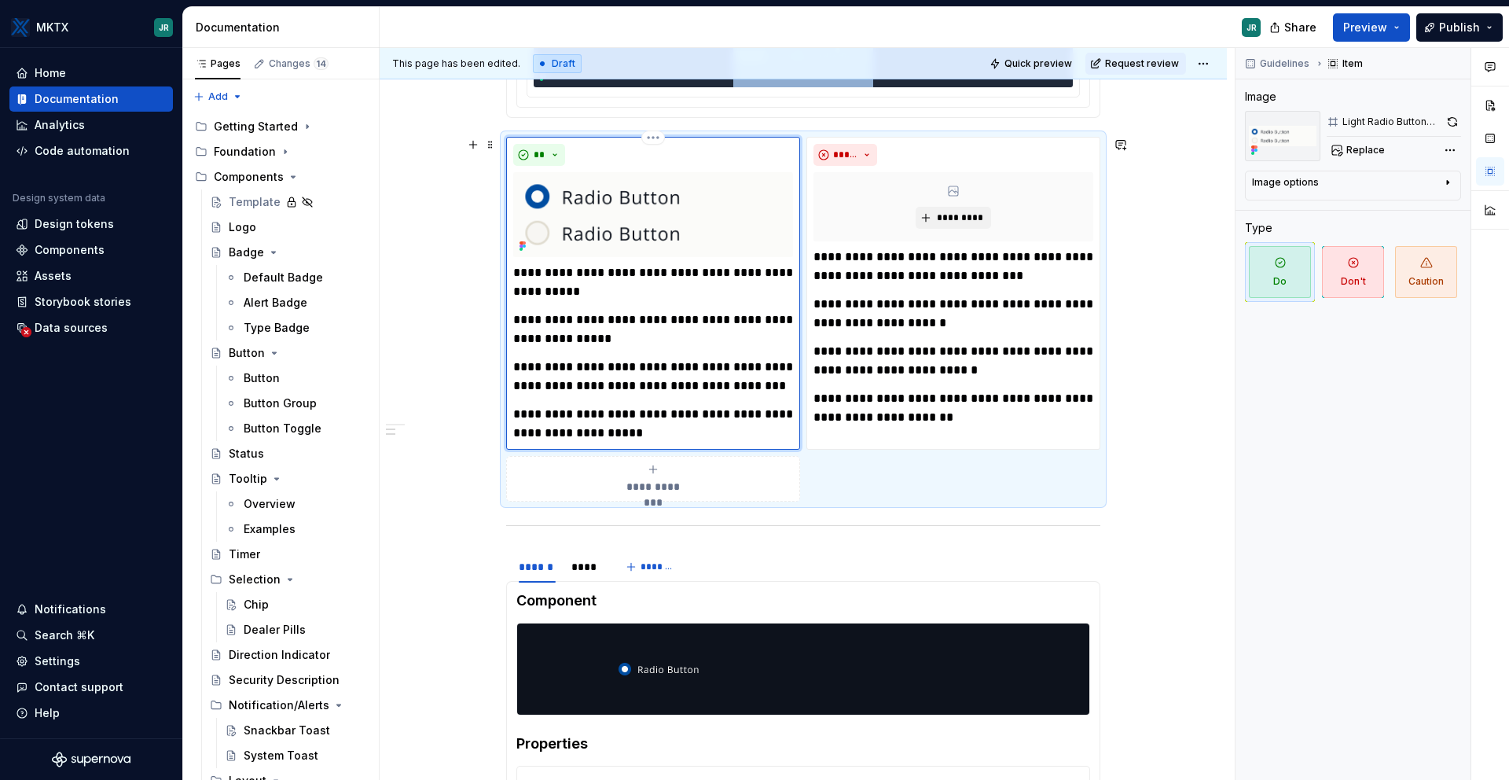
scroll to position [498, 0]
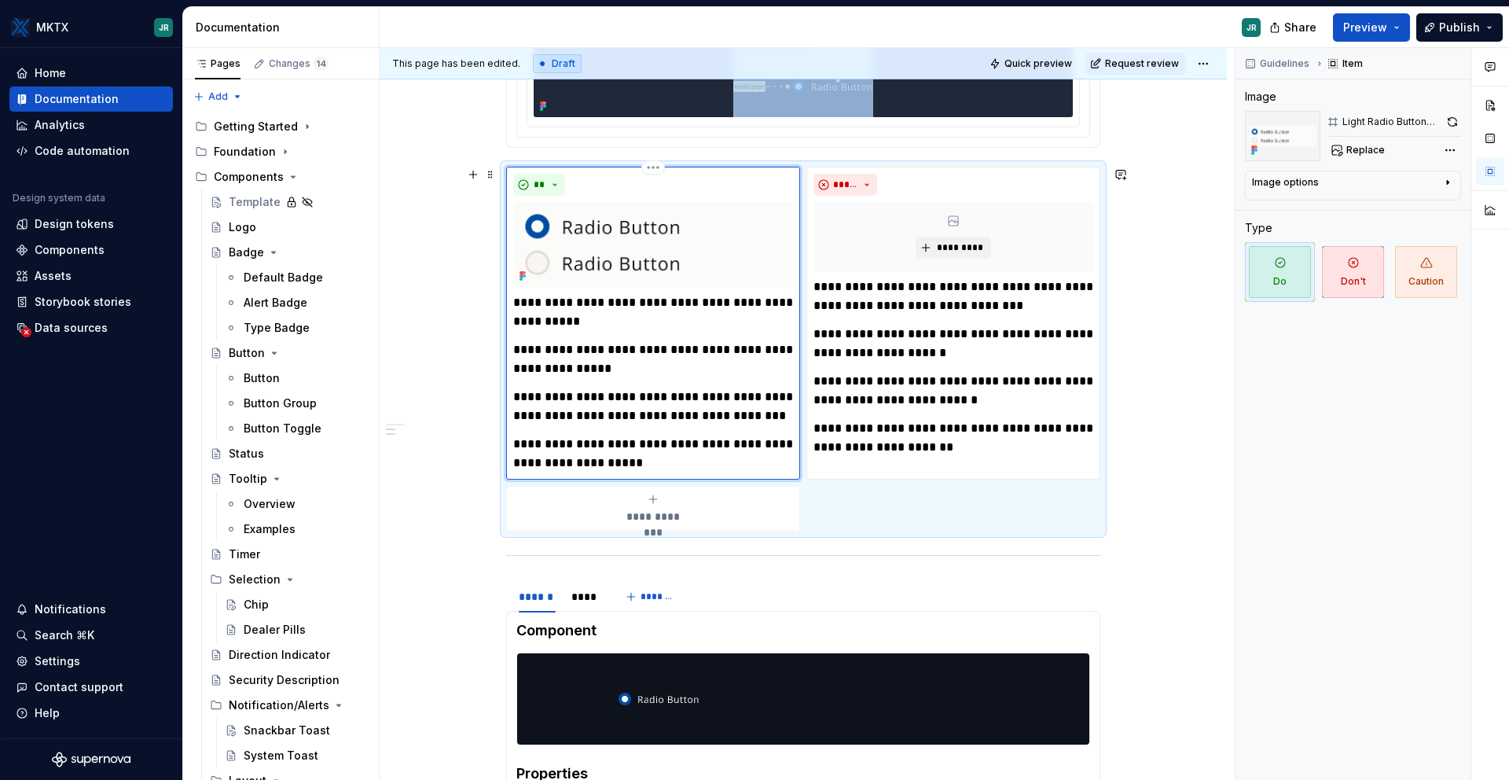
click at [679, 244] on img at bounding box center [653, 244] width 280 height 85
click at [1446, 187] on icon "button" at bounding box center [1448, 182] width 13 height 13
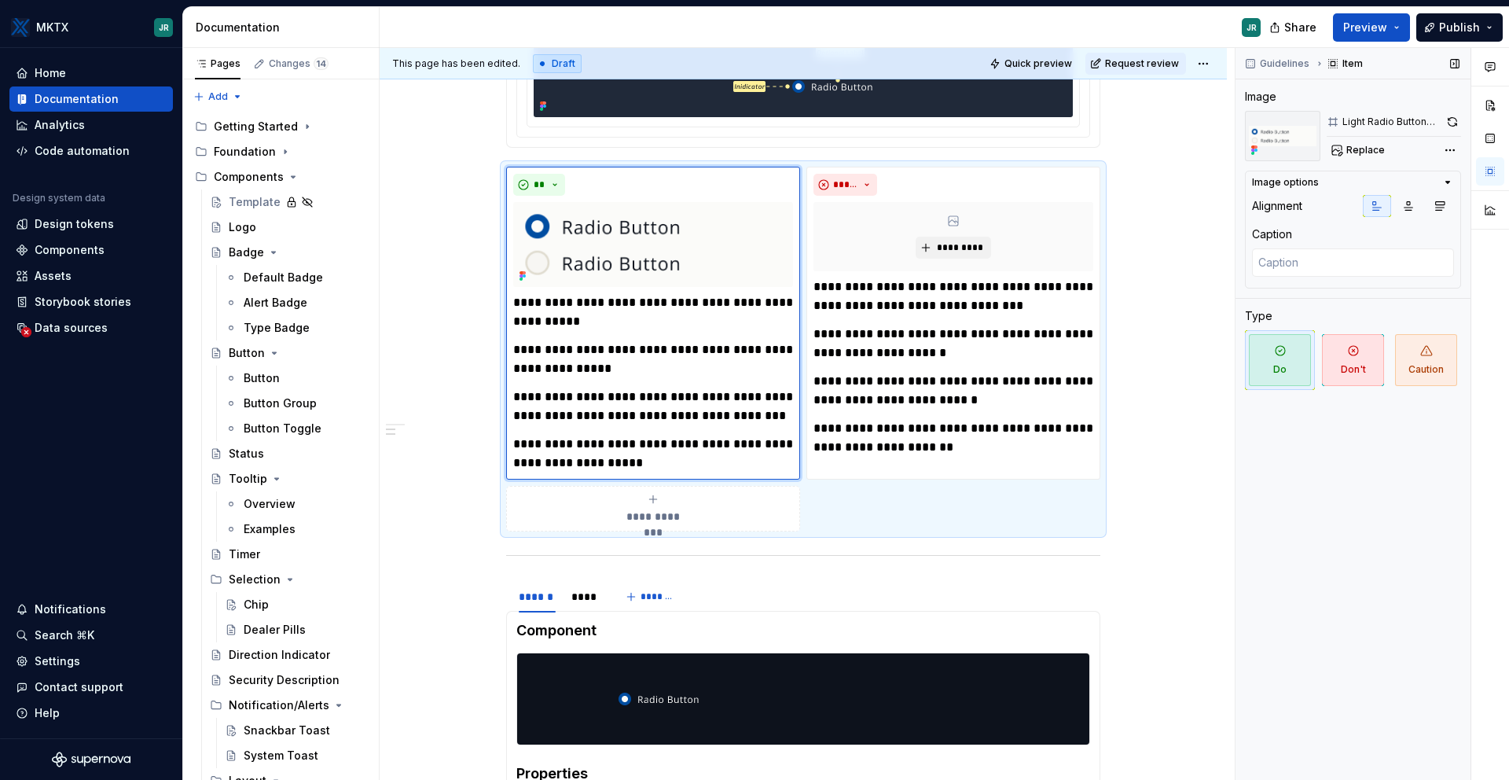
click at [1398, 157] on div "Replace" at bounding box center [1394, 150] width 134 height 22
click at [1364, 156] on button "Replace" at bounding box center [1359, 150] width 65 height 22
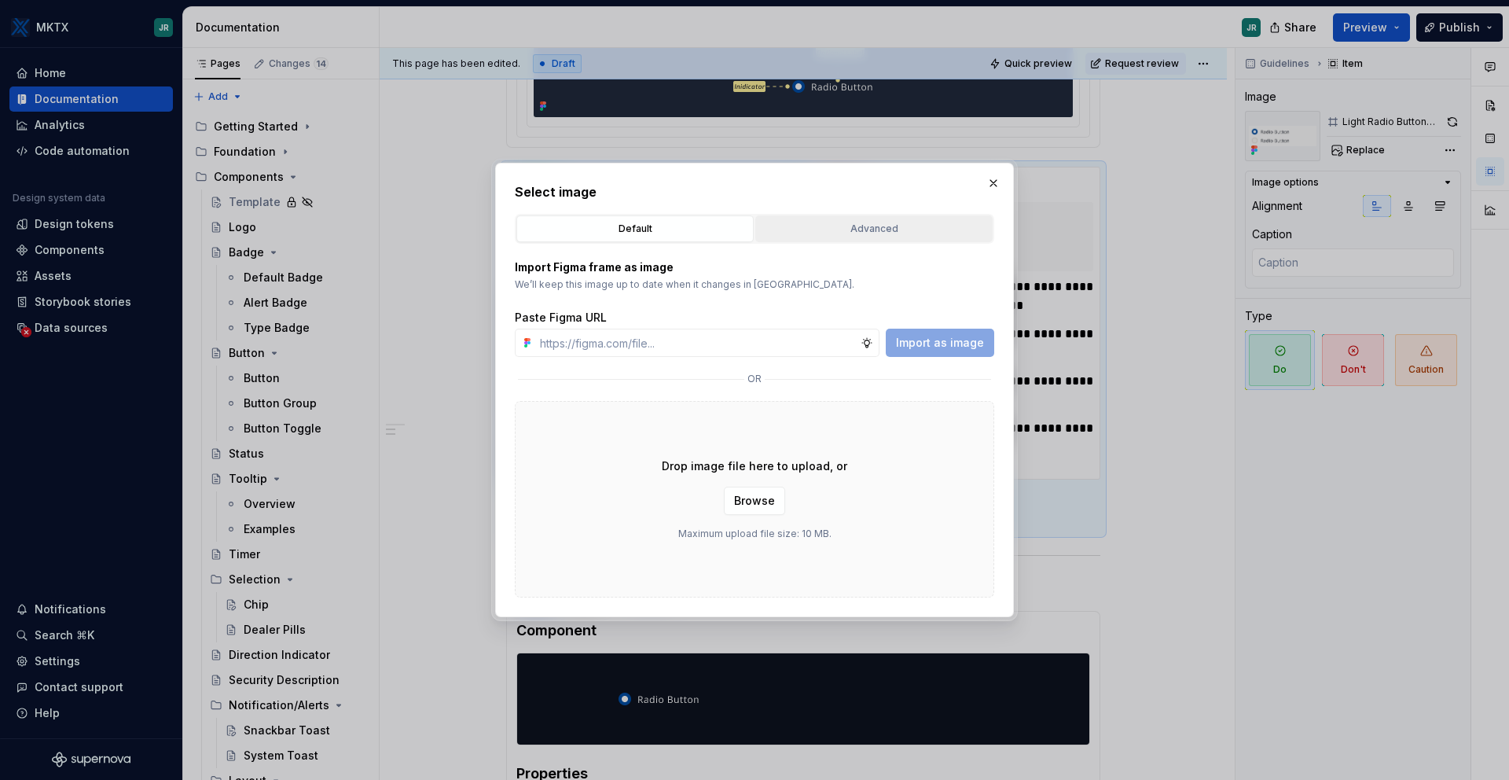
click at [827, 238] on button "Advanced" at bounding box center [873, 228] width 237 height 27
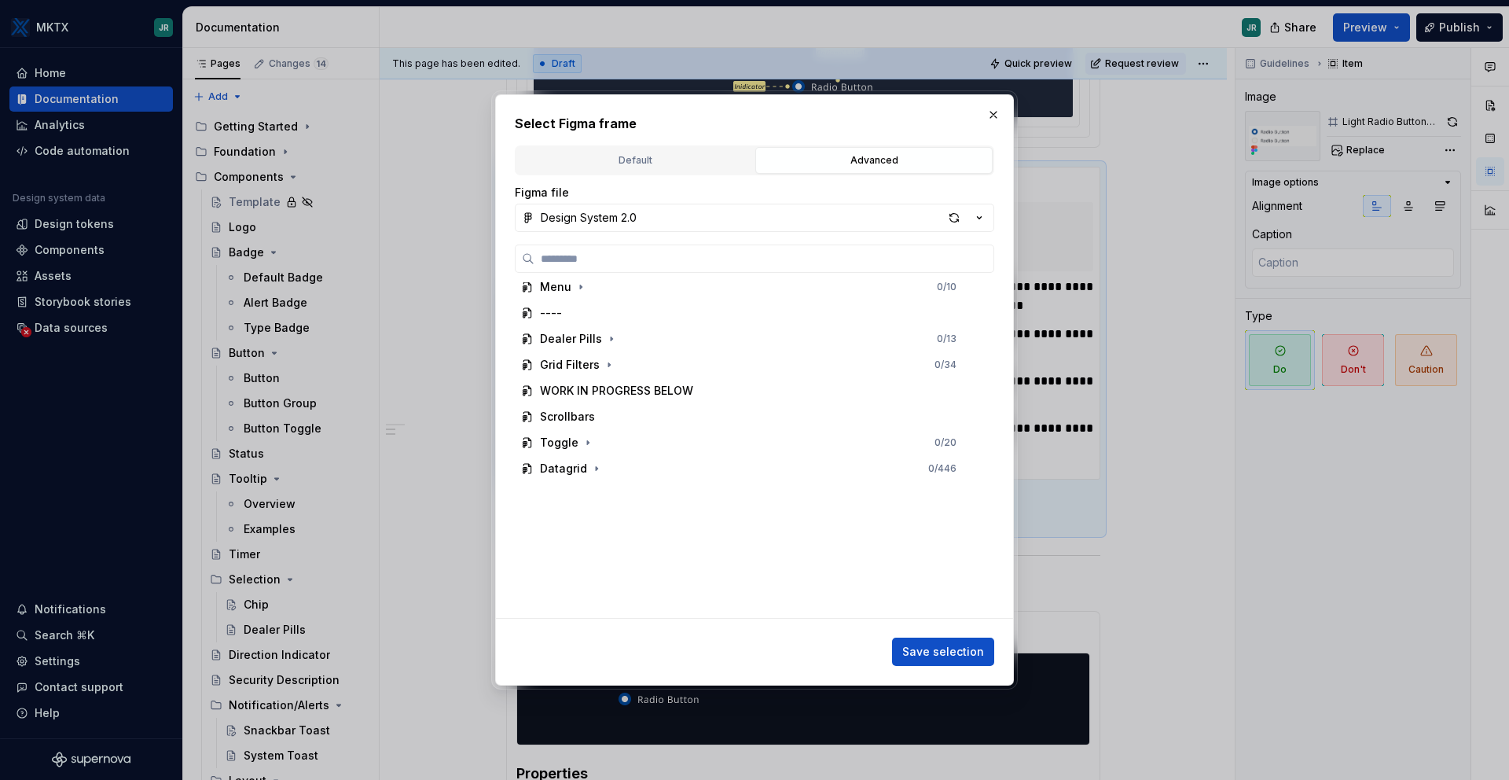
scroll to position [684, 0]
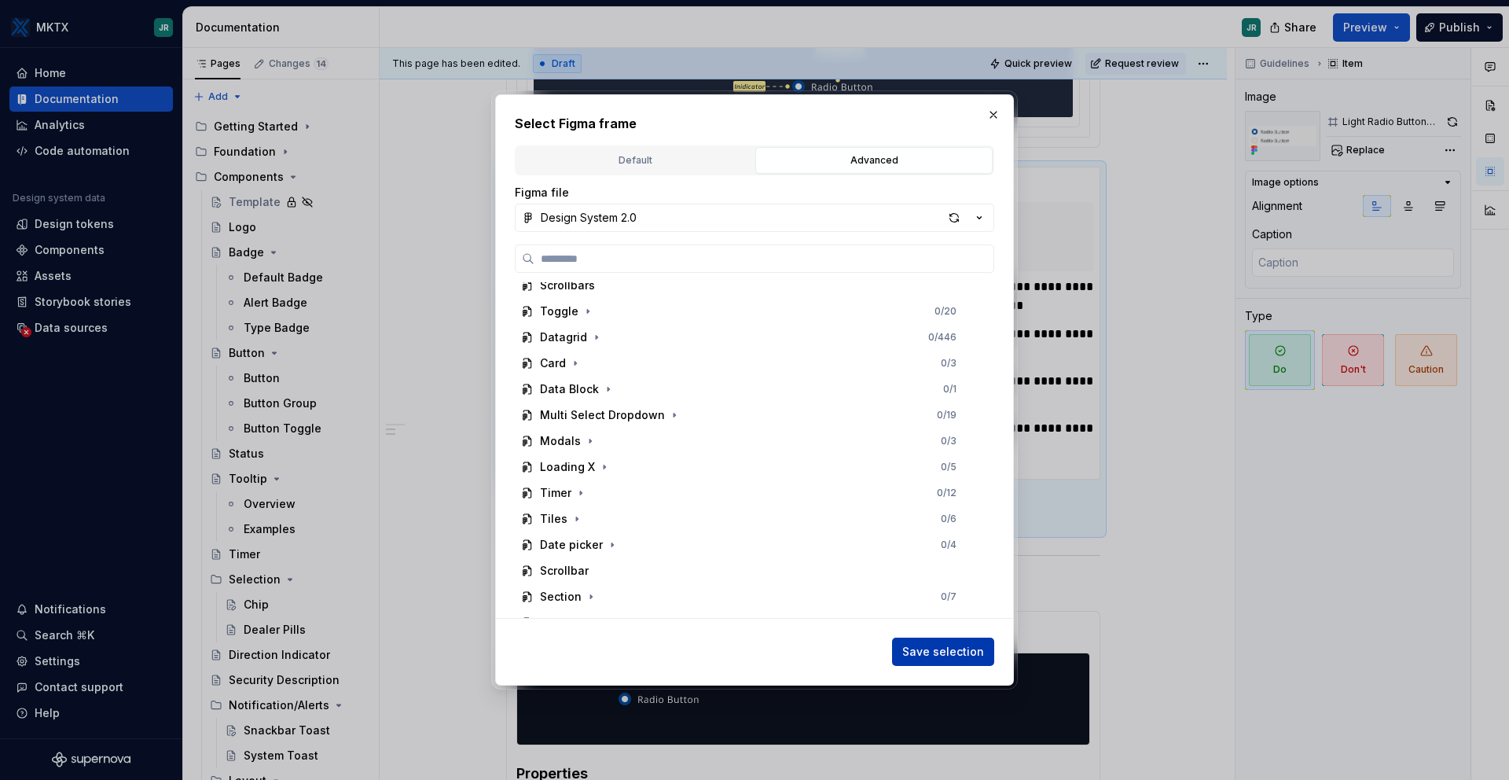
click at [910, 644] on span "Save selection" at bounding box center [943, 652] width 82 height 16
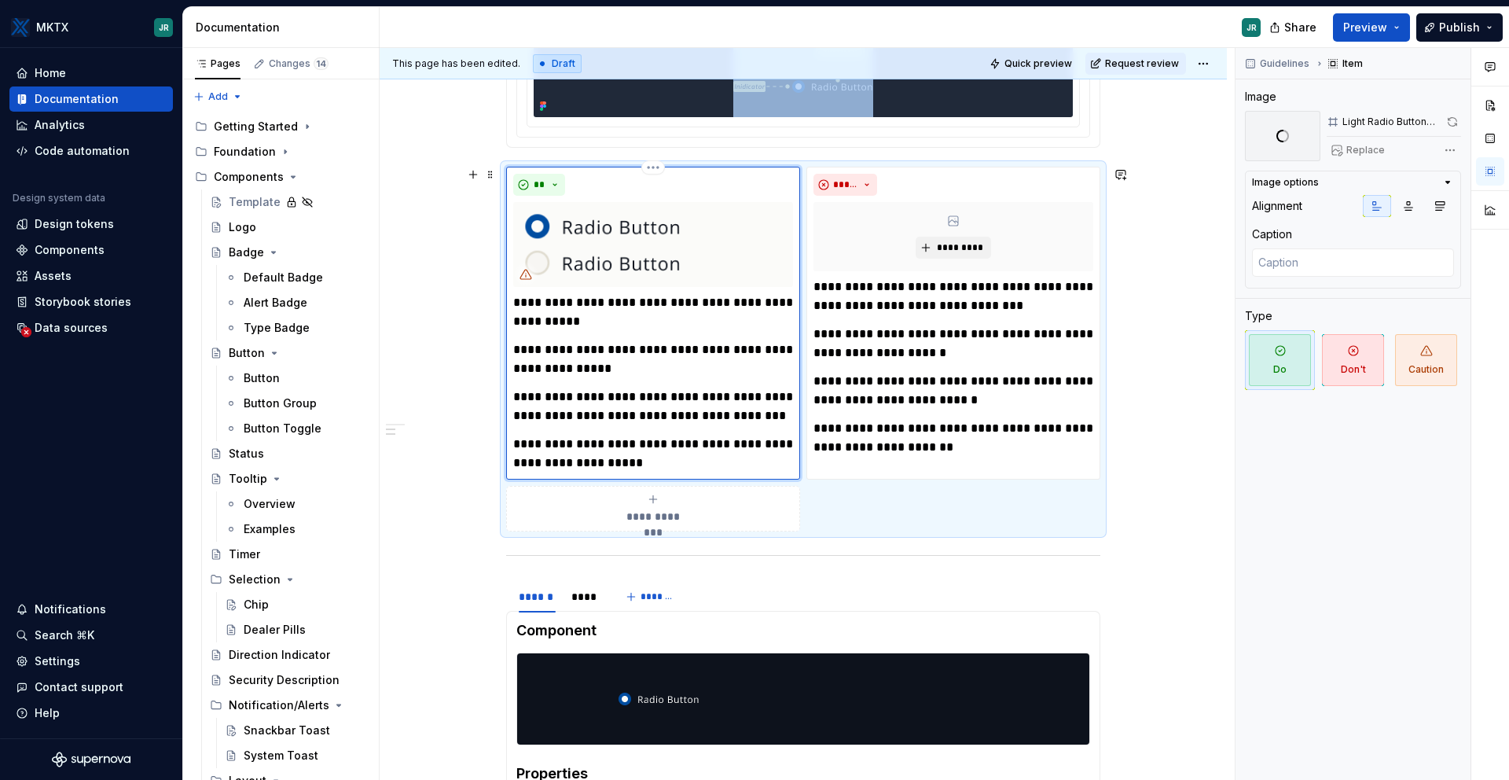
click at [678, 233] on img at bounding box center [653, 244] width 280 height 85
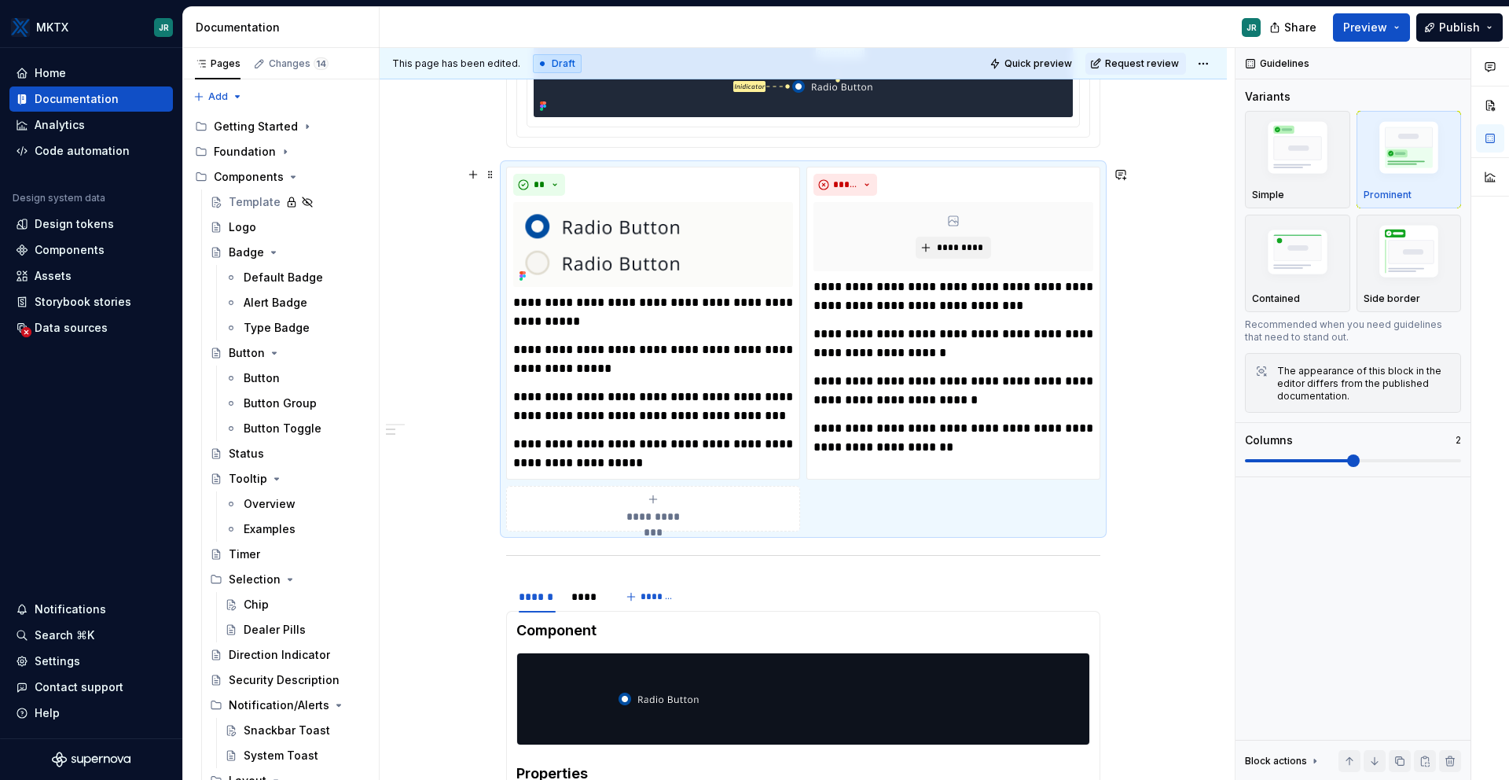
click at [1170, 334] on div "**********" at bounding box center [803, 490] width 847 height 1433
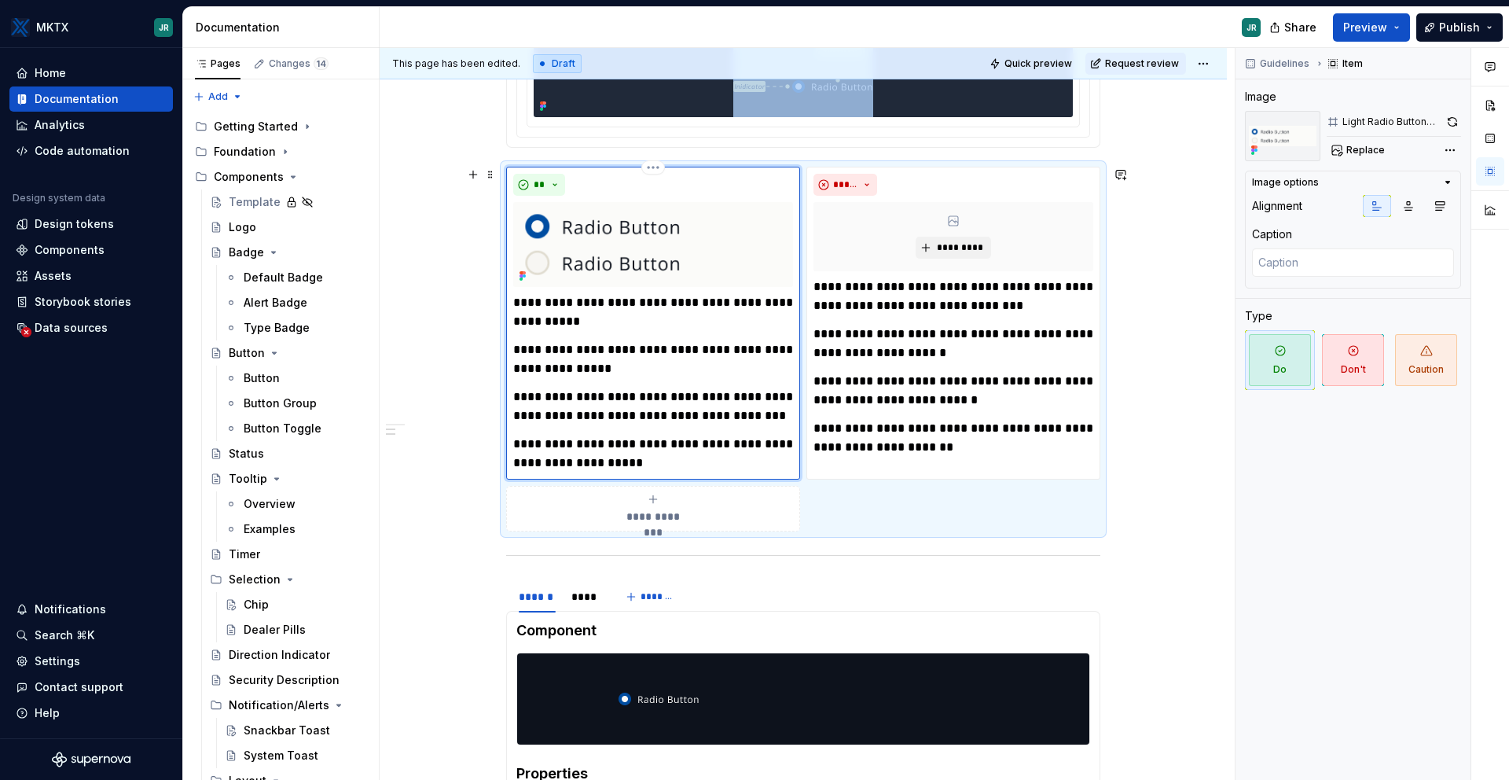
click at [639, 239] on img at bounding box center [653, 244] width 280 height 85
click at [614, 236] on img at bounding box center [653, 244] width 280 height 85
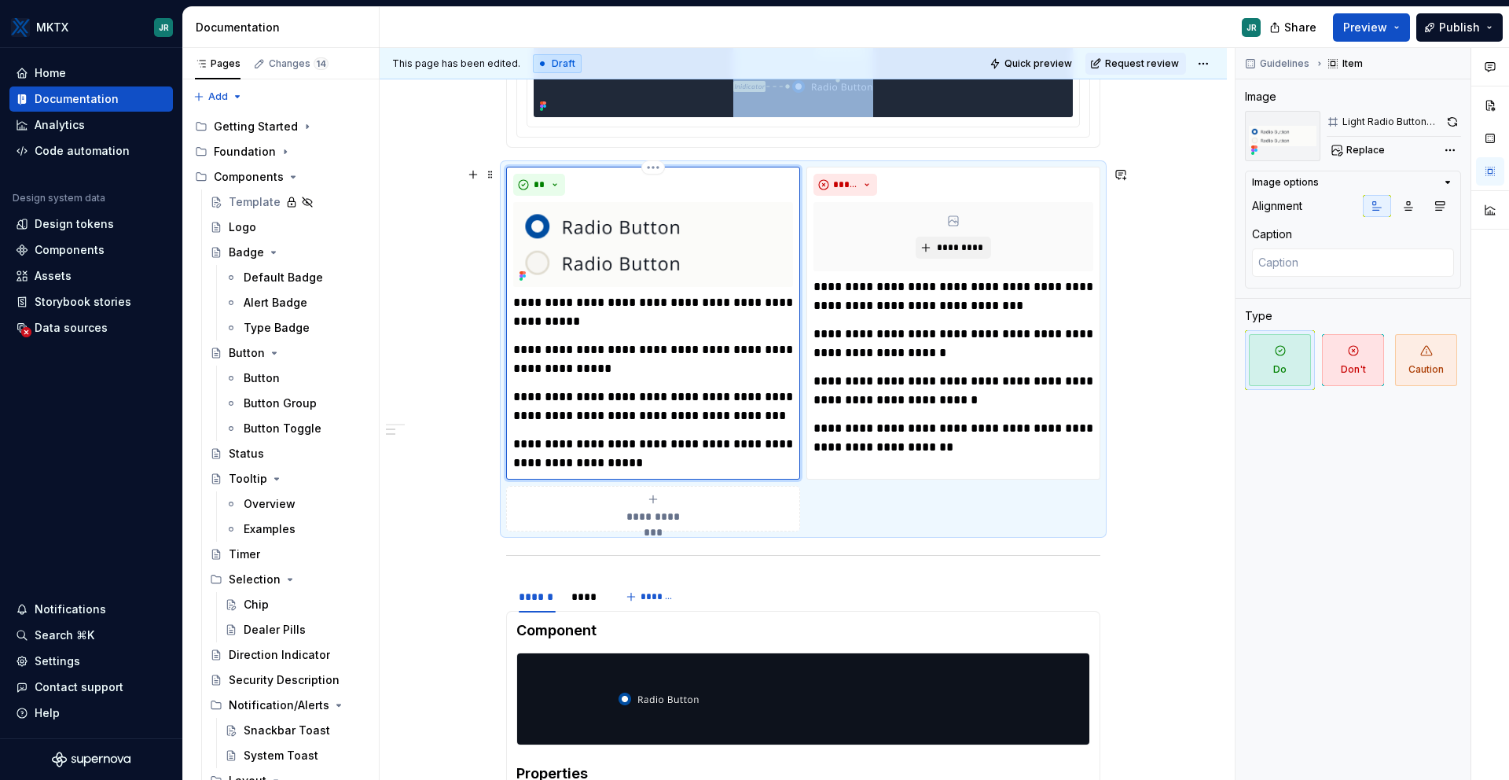
click at [614, 236] on img at bounding box center [653, 244] width 280 height 85
click at [1443, 103] on div "Image" at bounding box center [1353, 97] width 216 height 16
click at [1447, 178] on icon "button" at bounding box center [1448, 182] width 13 height 13
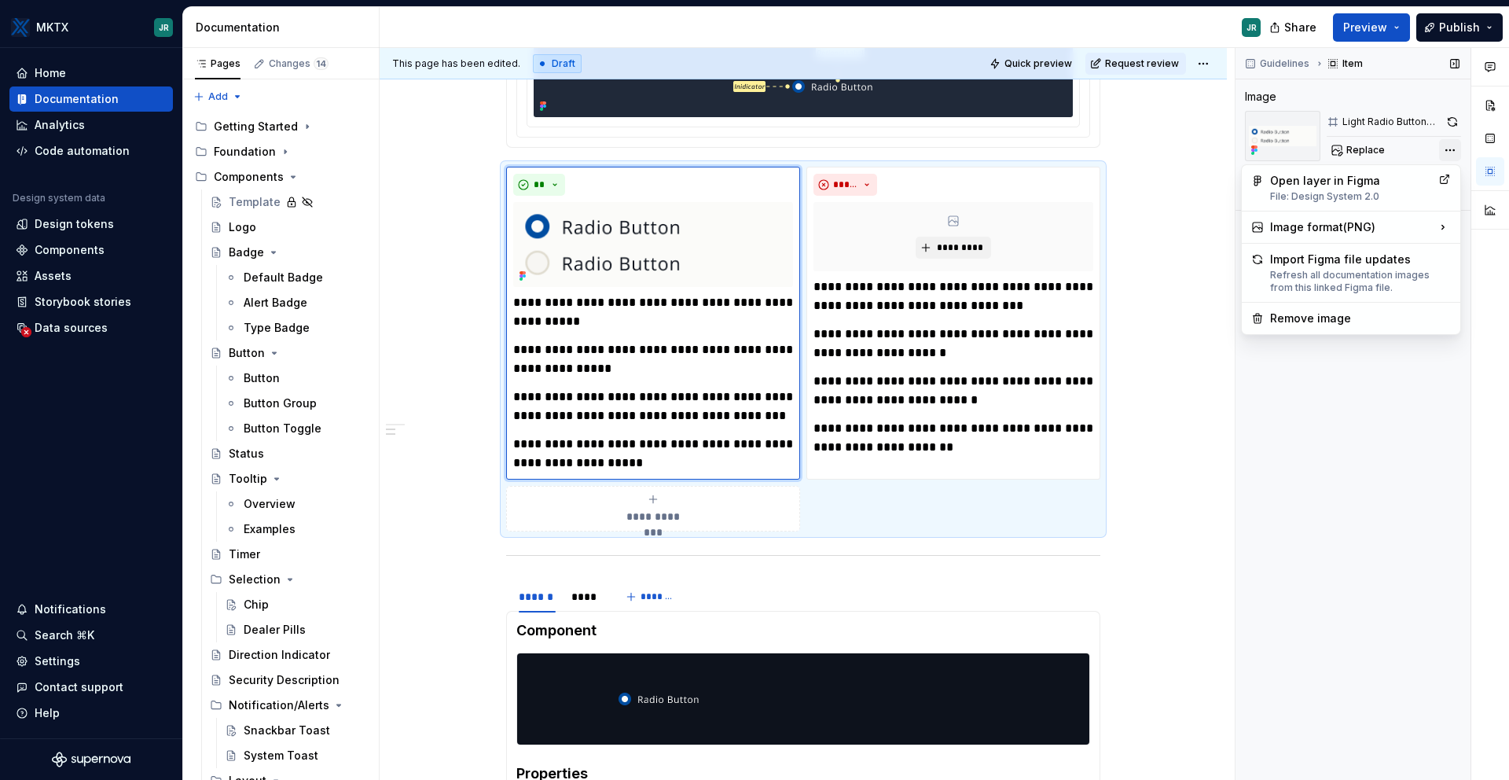
click at [1449, 147] on div "Comments Open comments No comments yet Select ‘Comment’ from the block context …" at bounding box center [1373, 414] width 274 height 733
click at [1339, 313] on div "Remove image" at bounding box center [1360, 318] width 181 height 16
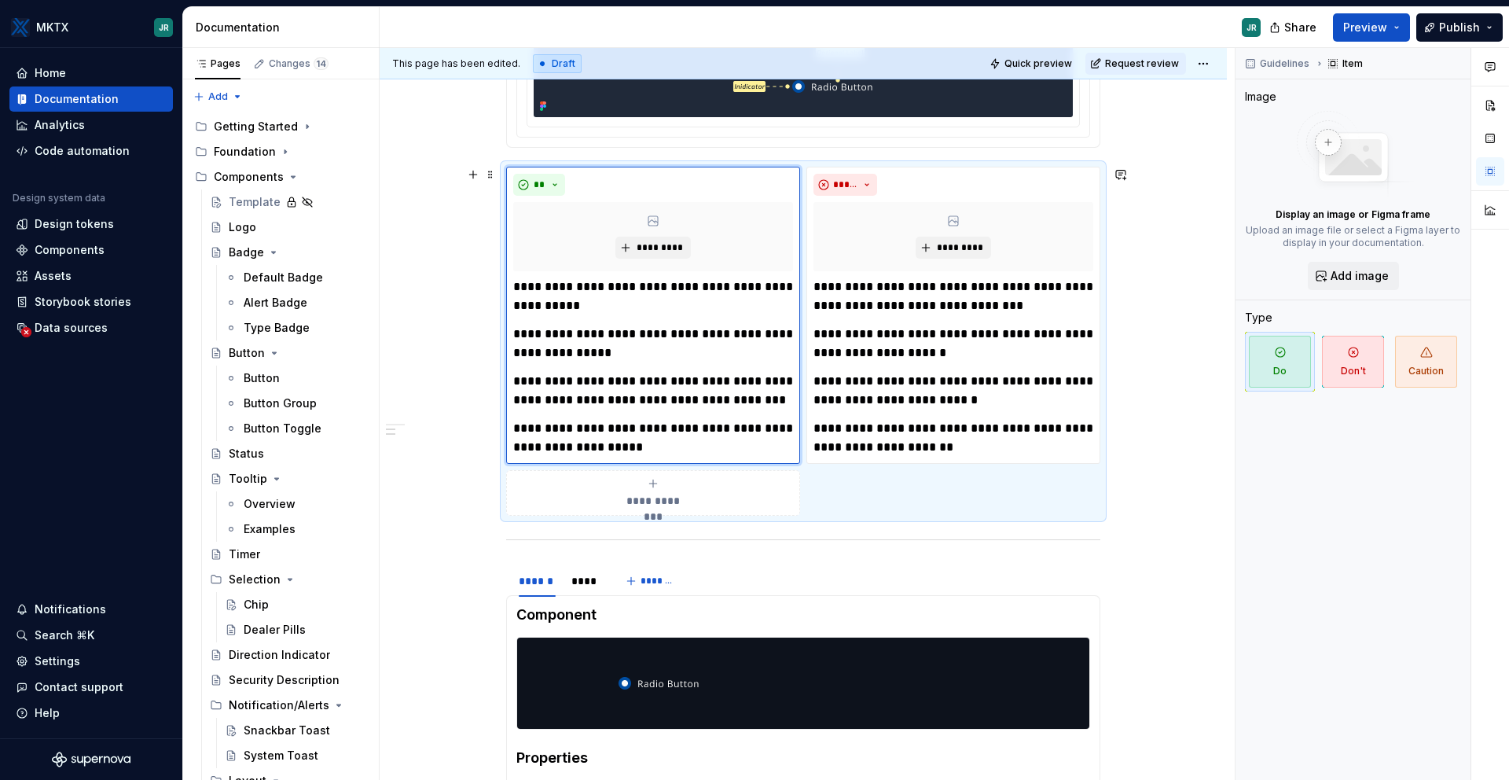
click at [1149, 282] on div "**********" at bounding box center [803, 483] width 847 height 1418
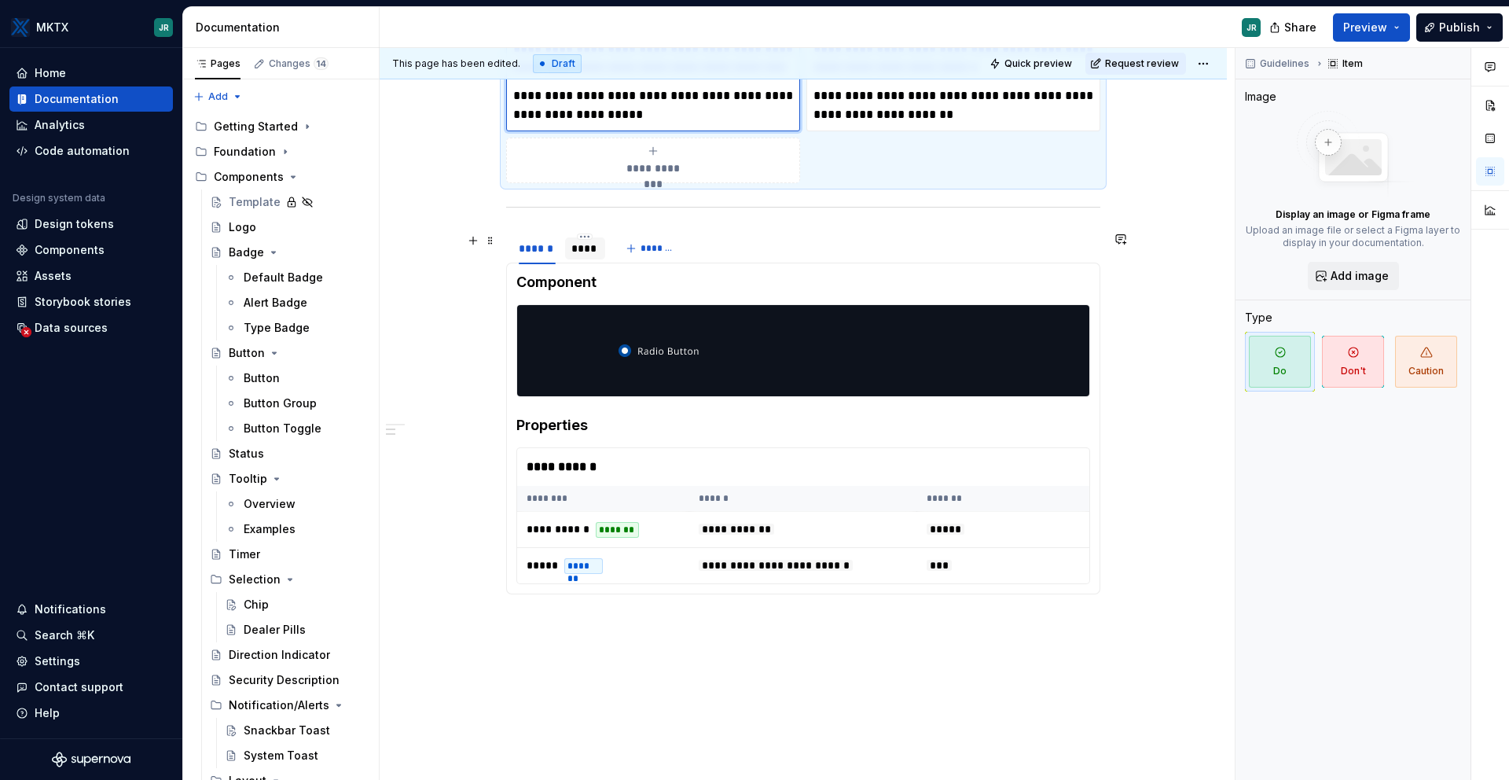
click at [582, 241] on div "****" at bounding box center [585, 249] width 28 height 16
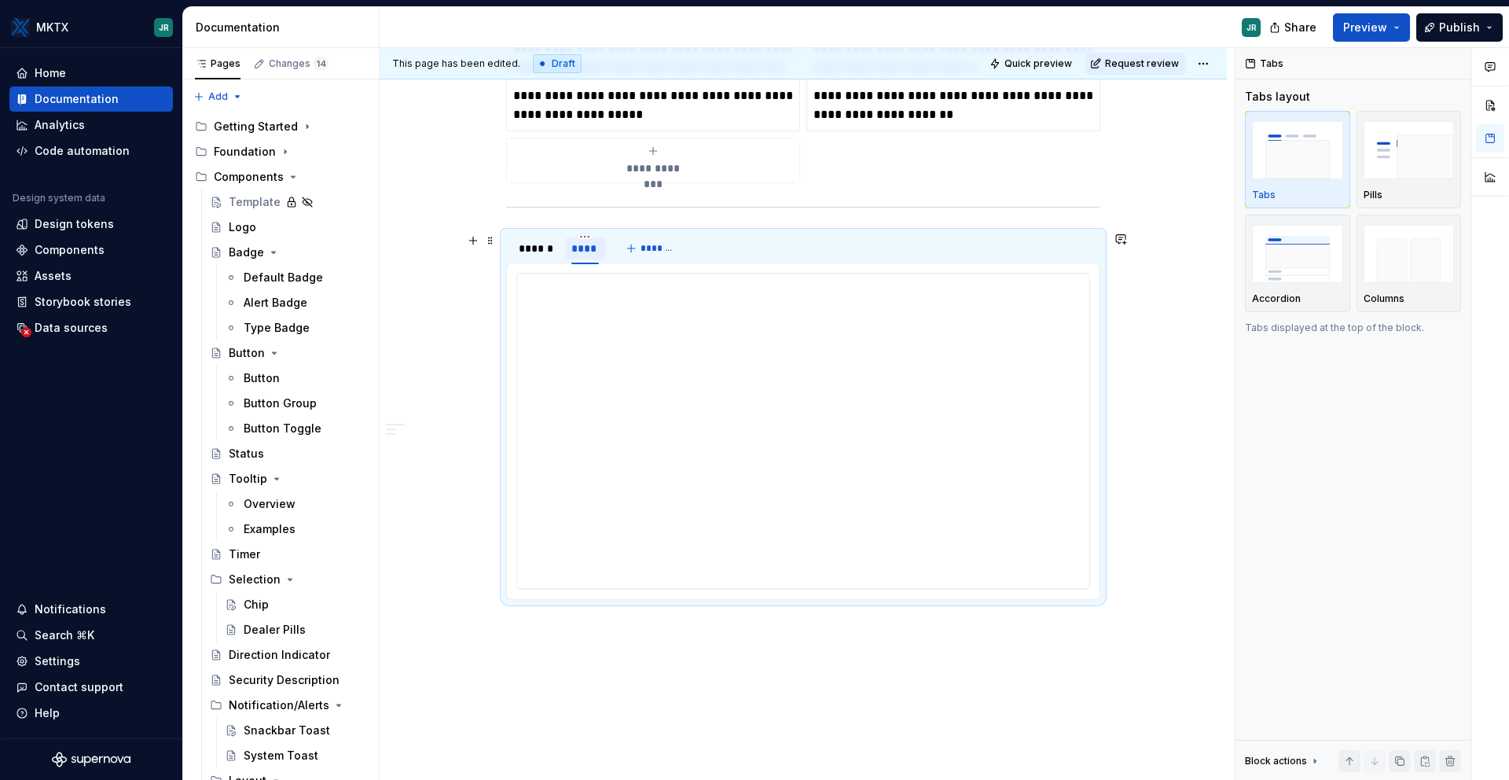
scroll to position [7, 0]
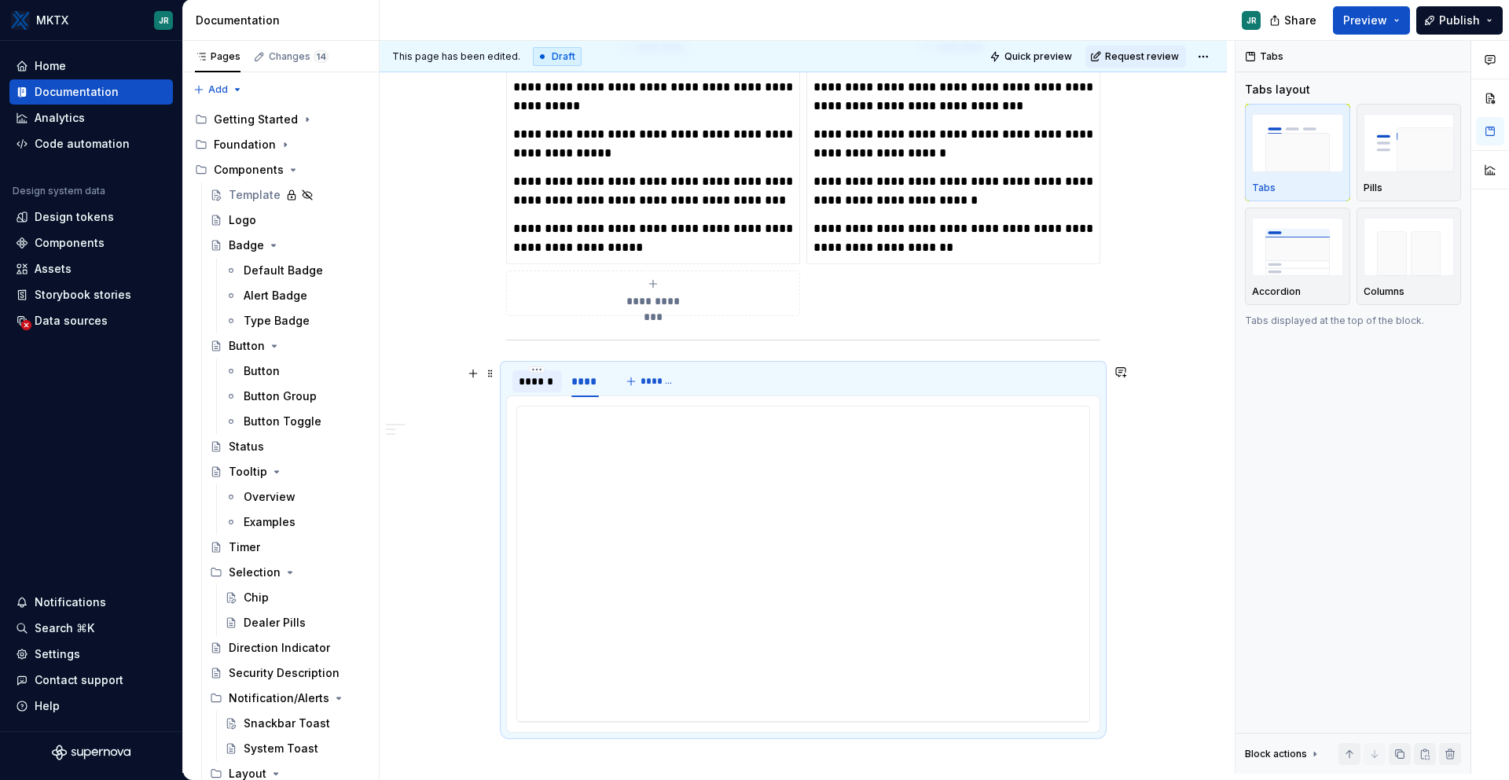
click at [535, 380] on div "******" at bounding box center [537, 381] width 37 height 16
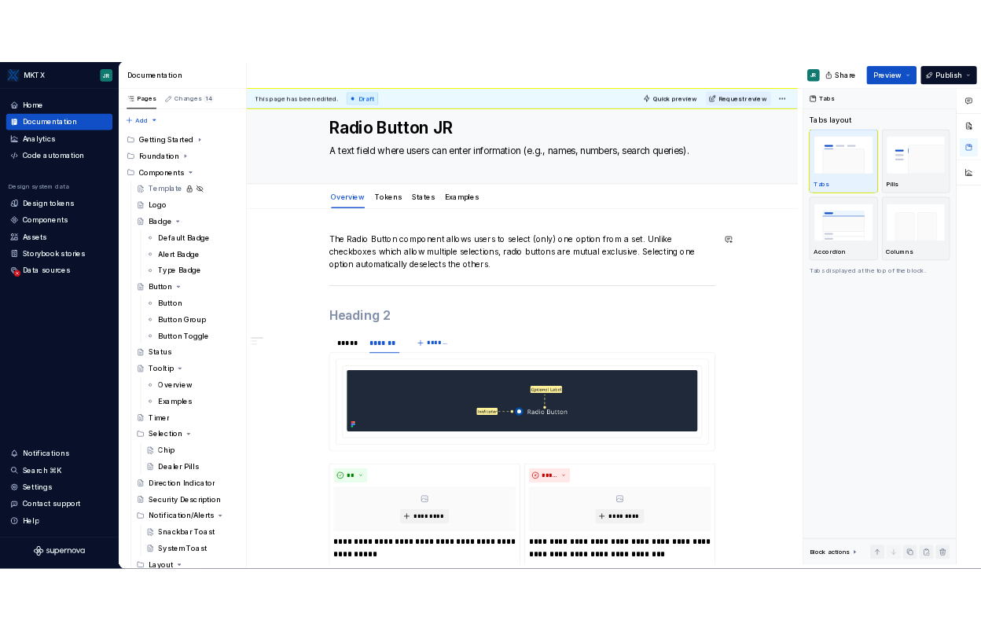
scroll to position [0, 0]
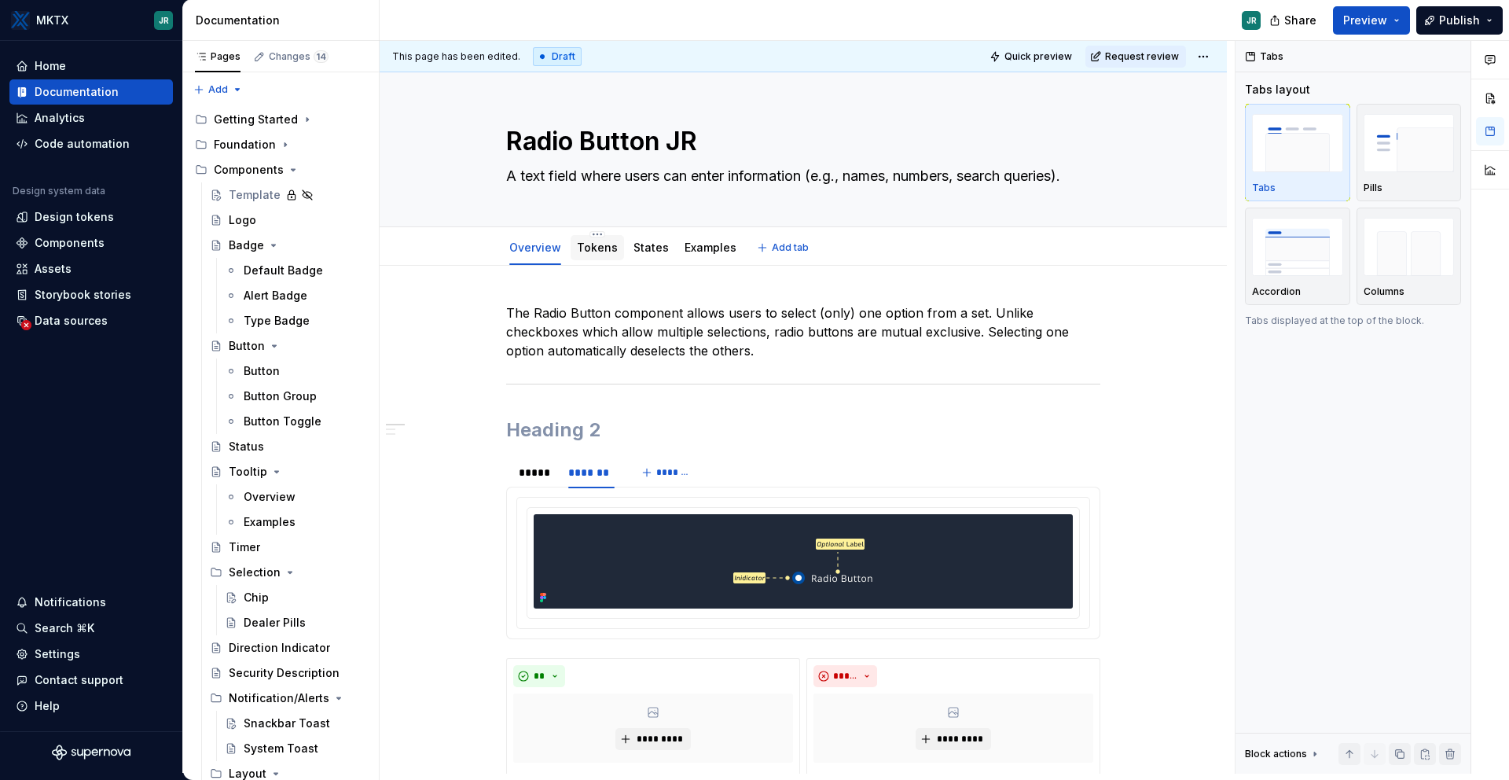
click at [597, 254] on div "Tokens" at bounding box center [597, 248] width 41 height 16
click at [651, 254] on div "States" at bounding box center [651, 248] width 35 height 16
click at [708, 255] on div "Examples" at bounding box center [711, 247] width 52 height 19
click at [520, 247] on link "Overview" at bounding box center [535, 247] width 52 height 13
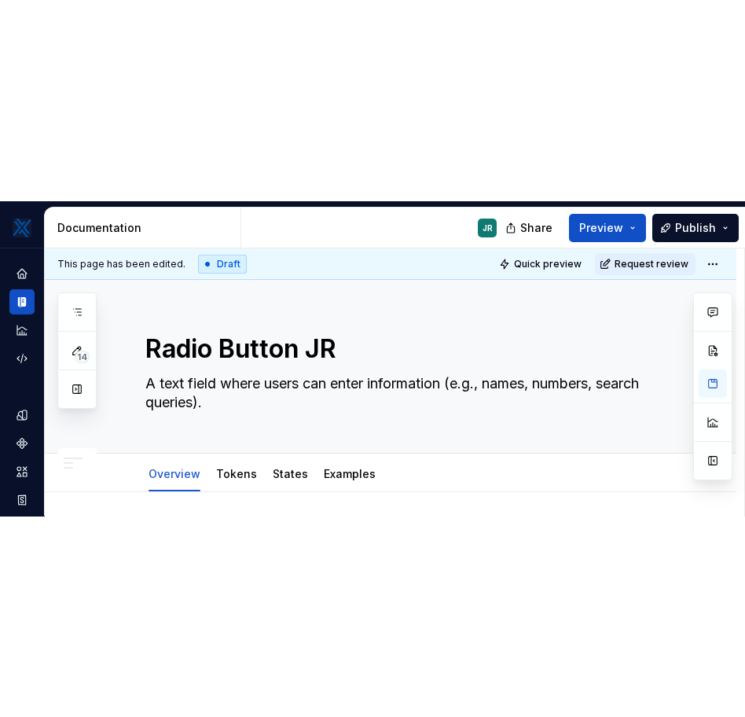
scroll to position [1, 0]
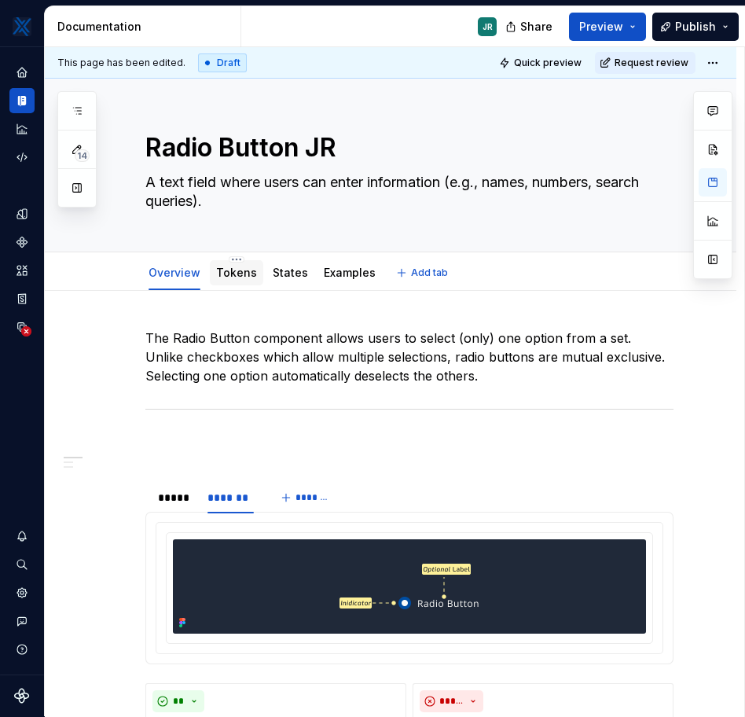
click at [231, 281] on div "Tokens" at bounding box center [236, 272] width 41 height 19
click at [233, 274] on link "Tokens" at bounding box center [236, 272] width 41 height 13
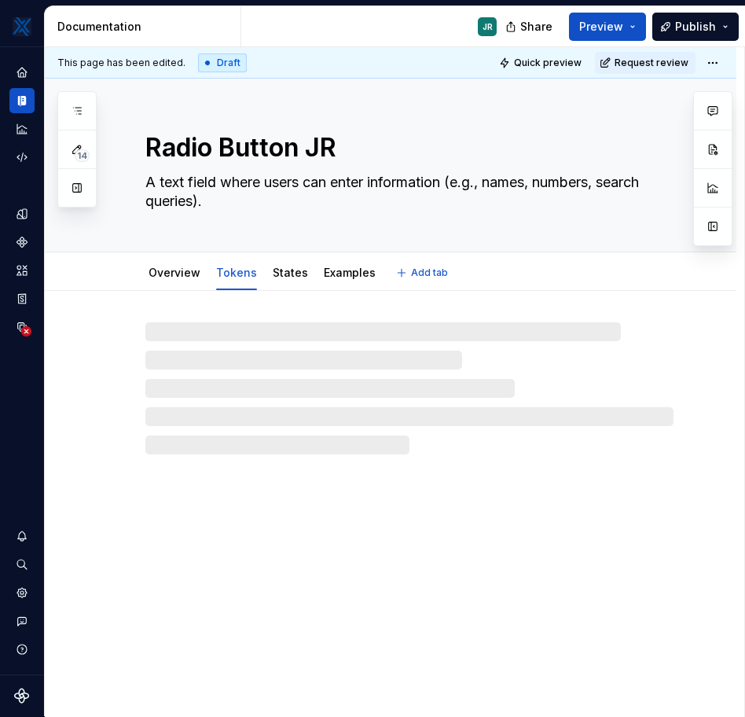
click at [233, 274] on link "Tokens" at bounding box center [236, 272] width 41 height 13
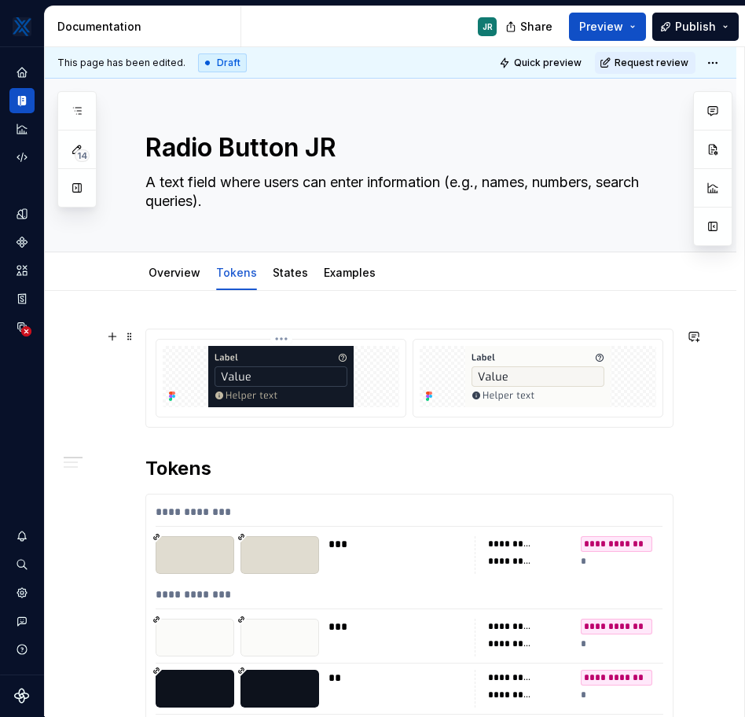
click at [272, 378] on img at bounding box center [280, 376] width 145 height 61
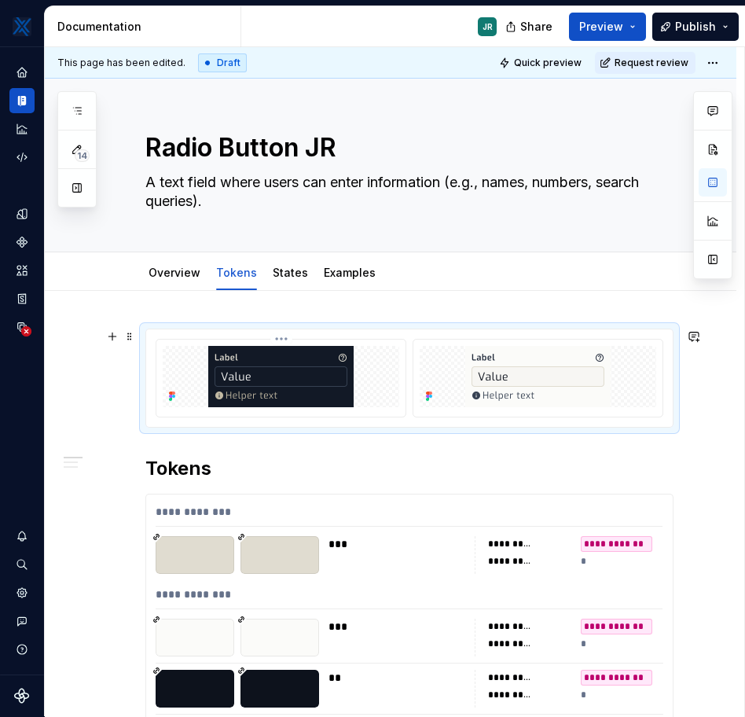
click at [272, 378] on img at bounding box center [280, 376] width 145 height 61
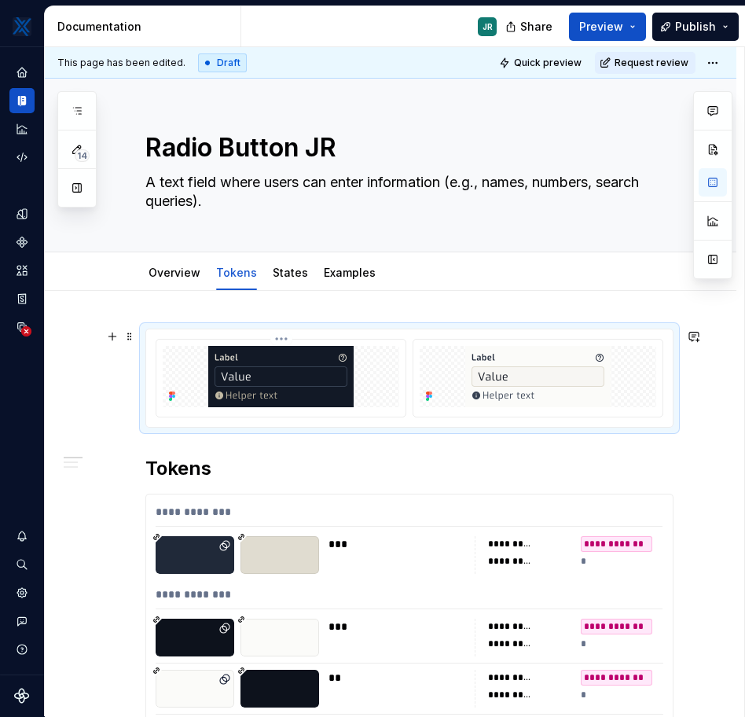
click at [325, 368] on img at bounding box center [280, 376] width 145 height 61
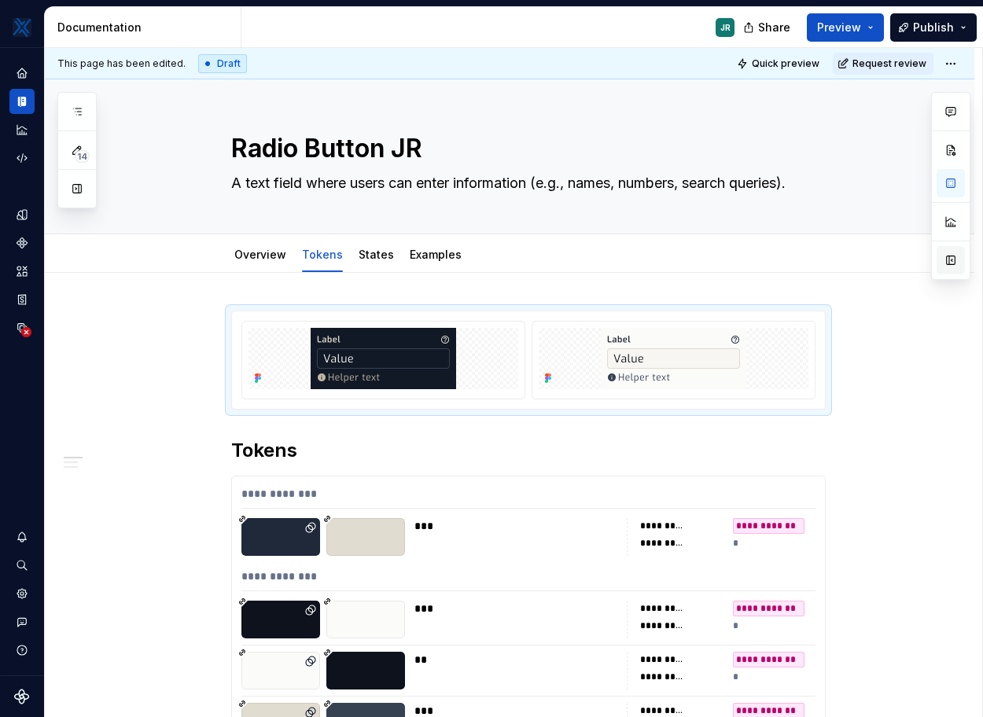
click at [949, 261] on button "button" at bounding box center [950, 260] width 28 height 28
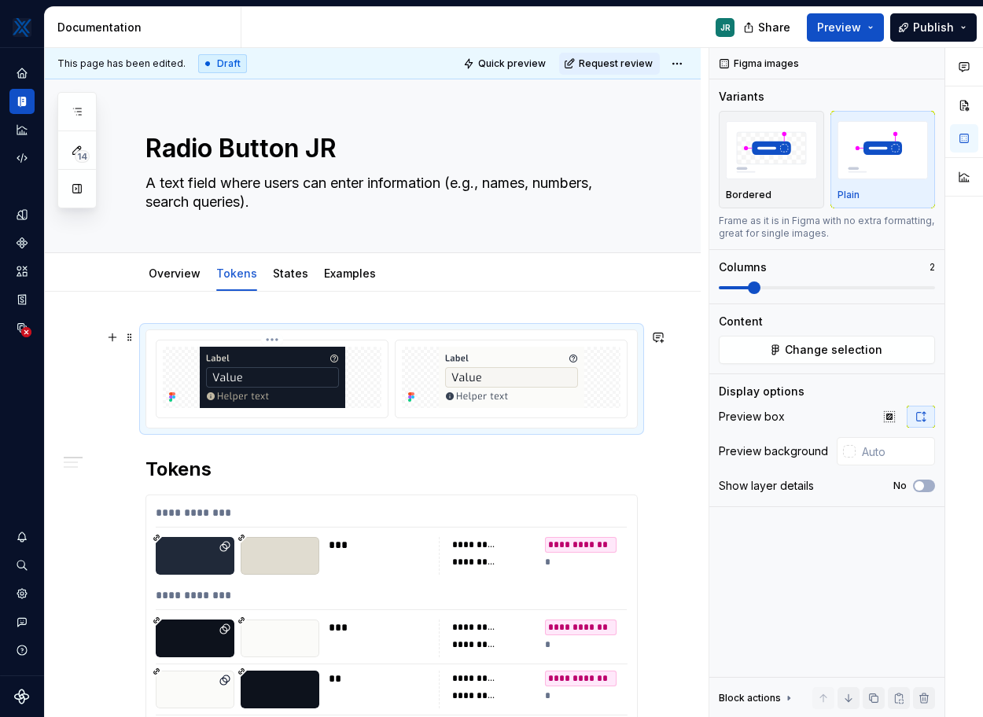
click at [266, 387] on img at bounding box center [272, 377] width 145 height 61
click at [766, 344] on button "Change selection" at bounding box center [826, 350] width 216 height 28
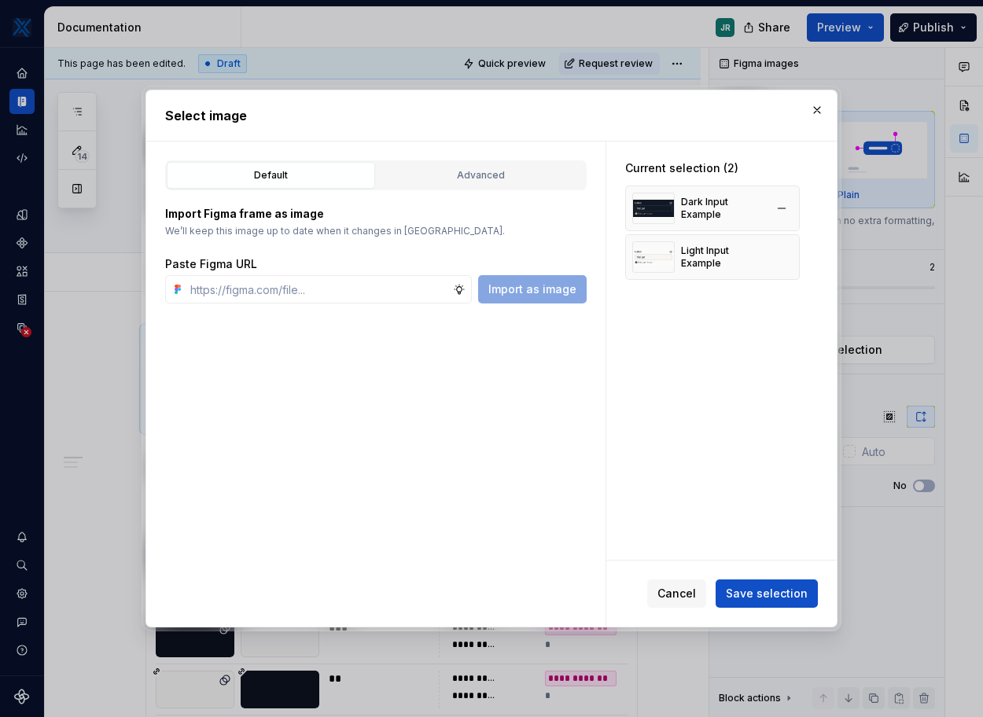
click at [647, 210] on img at bounding box center [653, 208] width 42 height 31
click at [479, 178] on div "Advanced" at bounding box center [480, 175] width 197 height 16
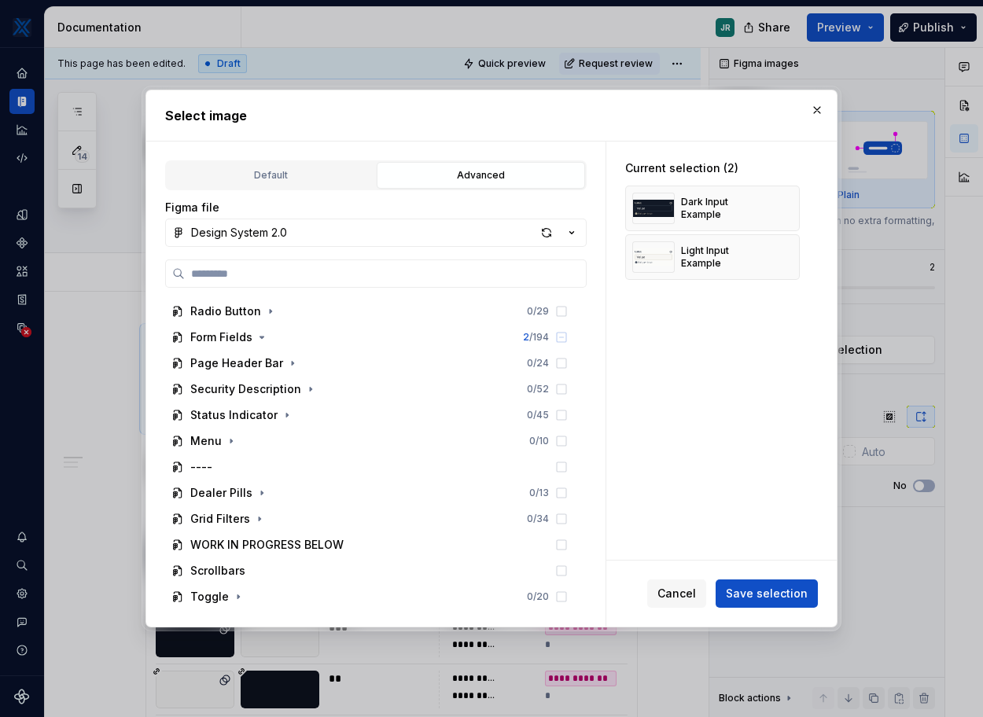
scroll to position [411, 0]
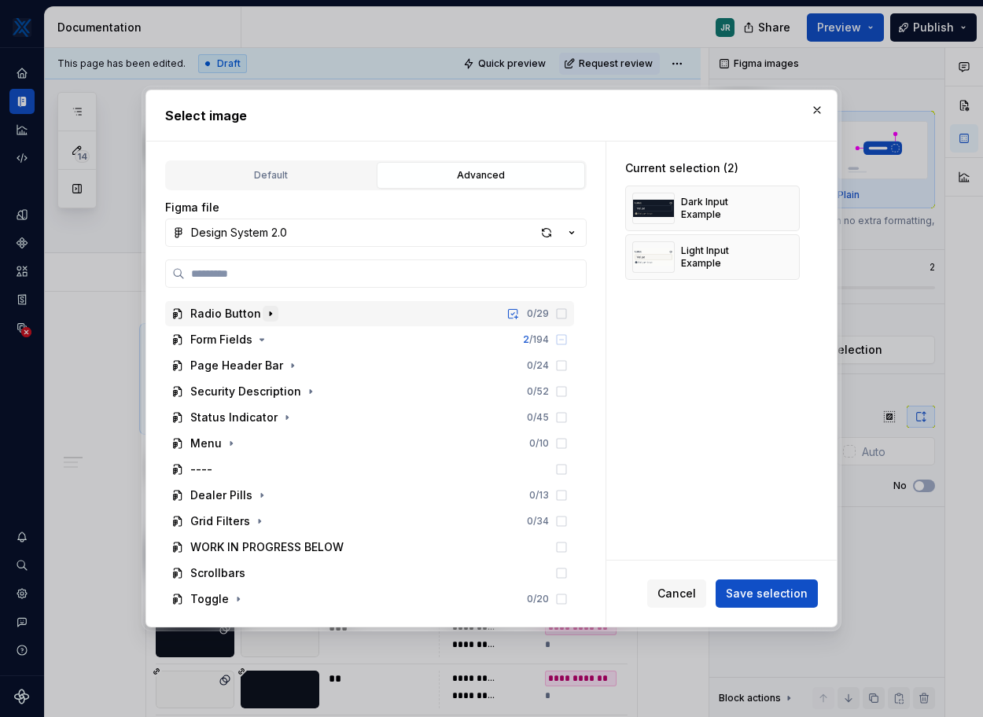
click at [270, 314] on icon "button" at bounding box center [271, 314] width 2 height 4
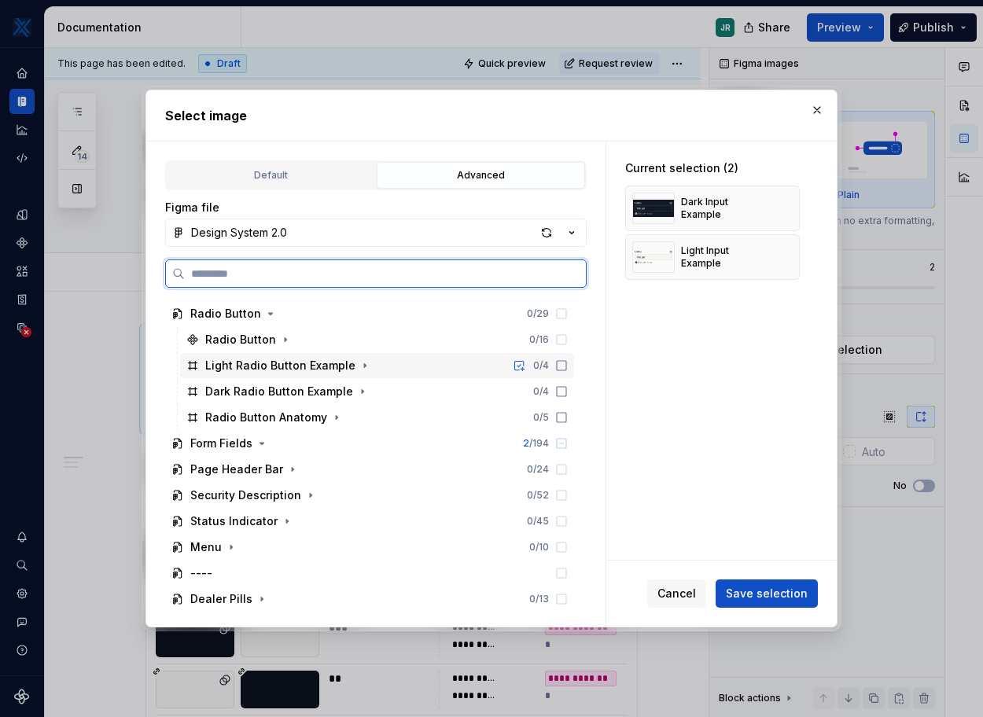
click at [560, 363] on icon at bounding box center [561, 365] width 13 height 13
click at [560, 392] on icon at bounding box center [561, 391] width 13 height 13
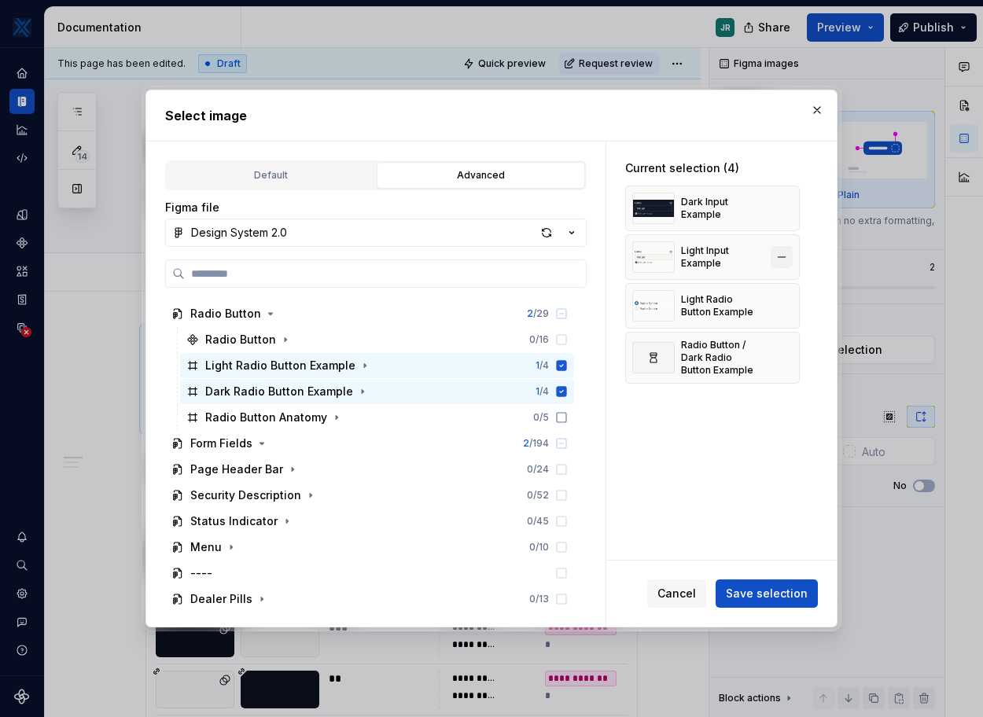
click at [786, 259] on button "button" at bounding box center [781, 257] width 22 height 22
click at [784, 204] on button "button" at bounding box center [781, 208] width 22 height 22
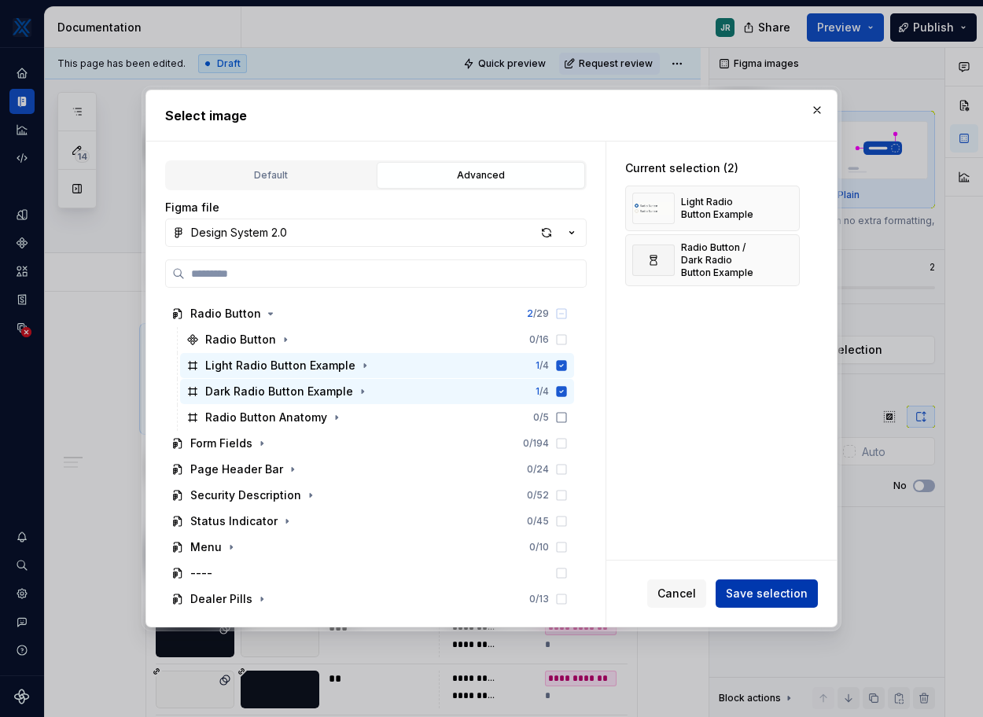
click at [792, 597] on span "Save selection" at bounding box center [767, 594] width 82 height 16
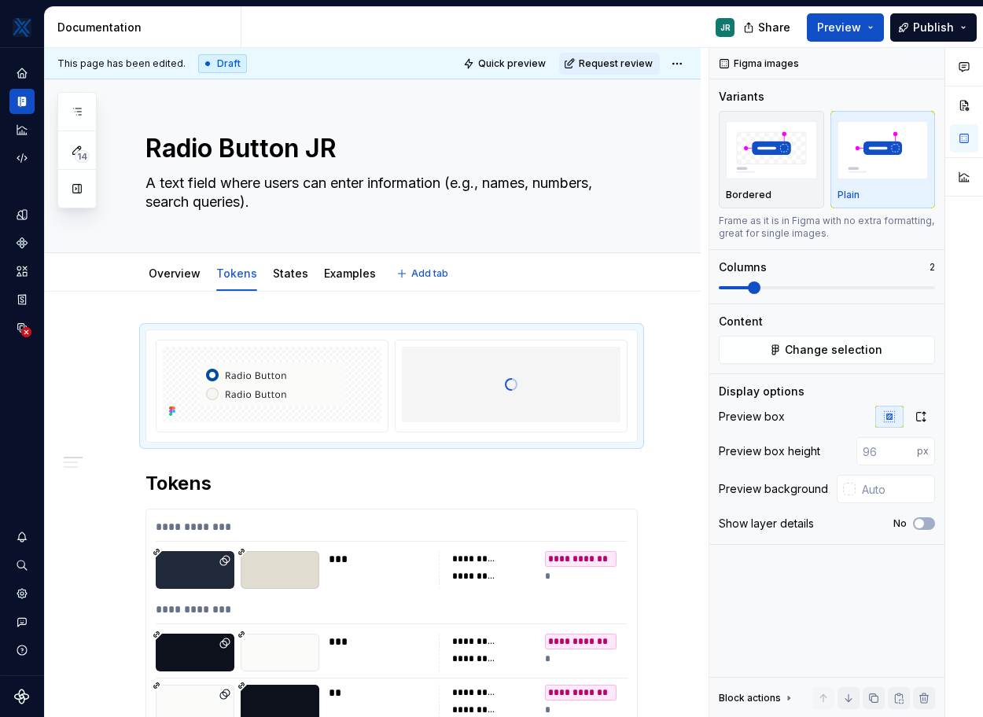
type textarea "*"
drag, startPoint x: 531, startPoint y: 363, endPoint x: 242, endPoint y: 360, distance: 288.5
click at [242, 360] on body "MKTX JR Design system data Documentation JR Share Preview Publish 14 Pages Add …" at bounding box center [491, 358] width 983 height 717
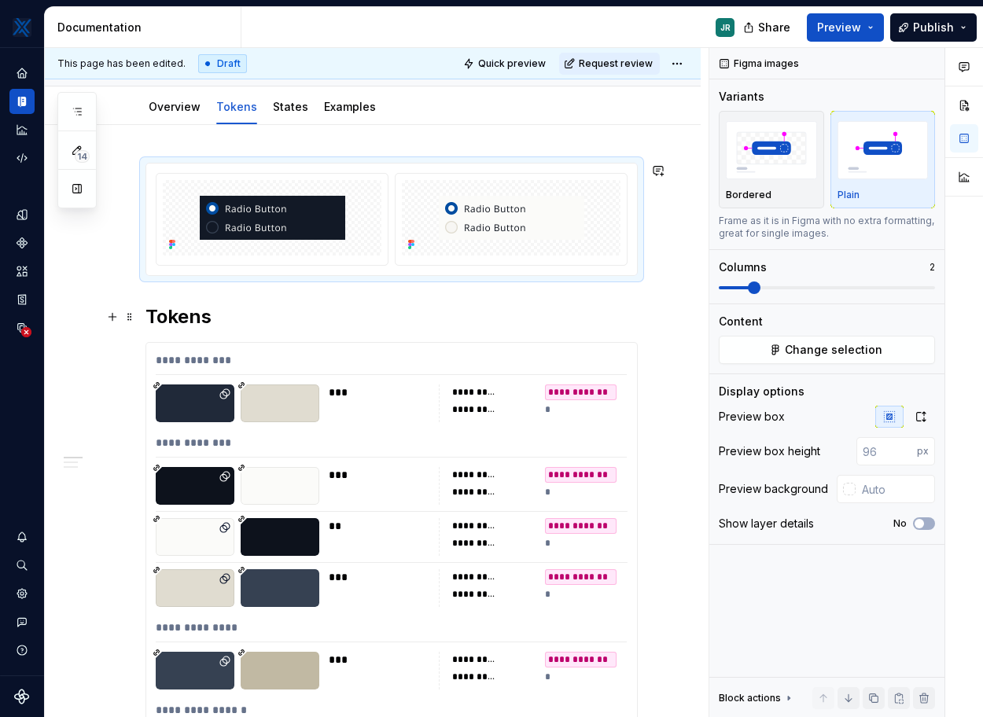
scroll to position [167, 0]
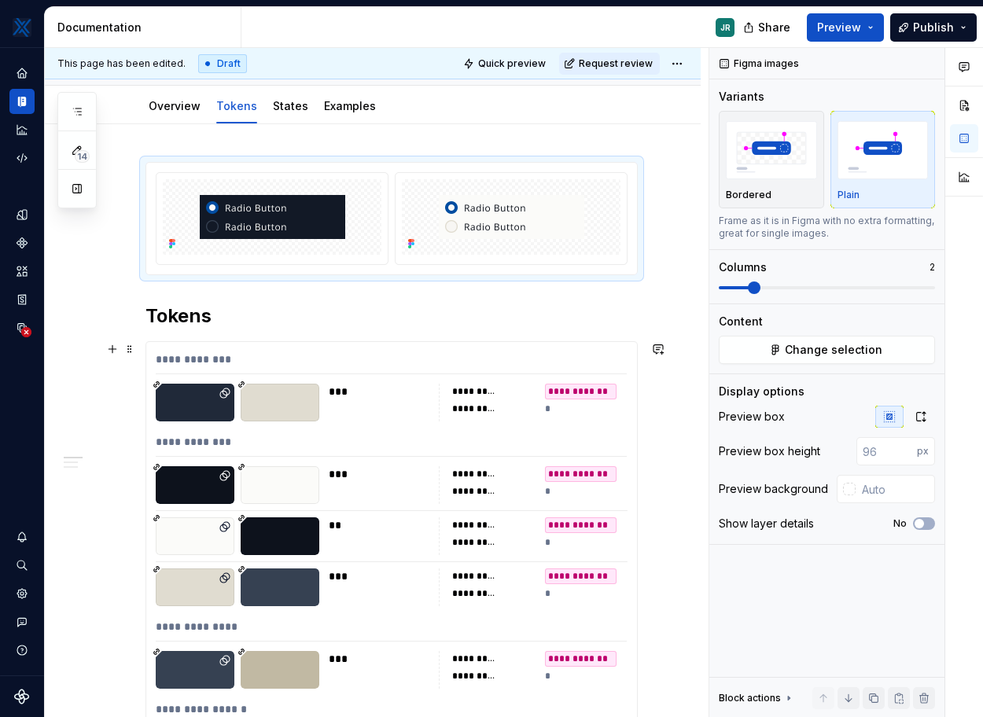
click at [283, 405] on div at bounding box center [280, 403] width 79 height 38
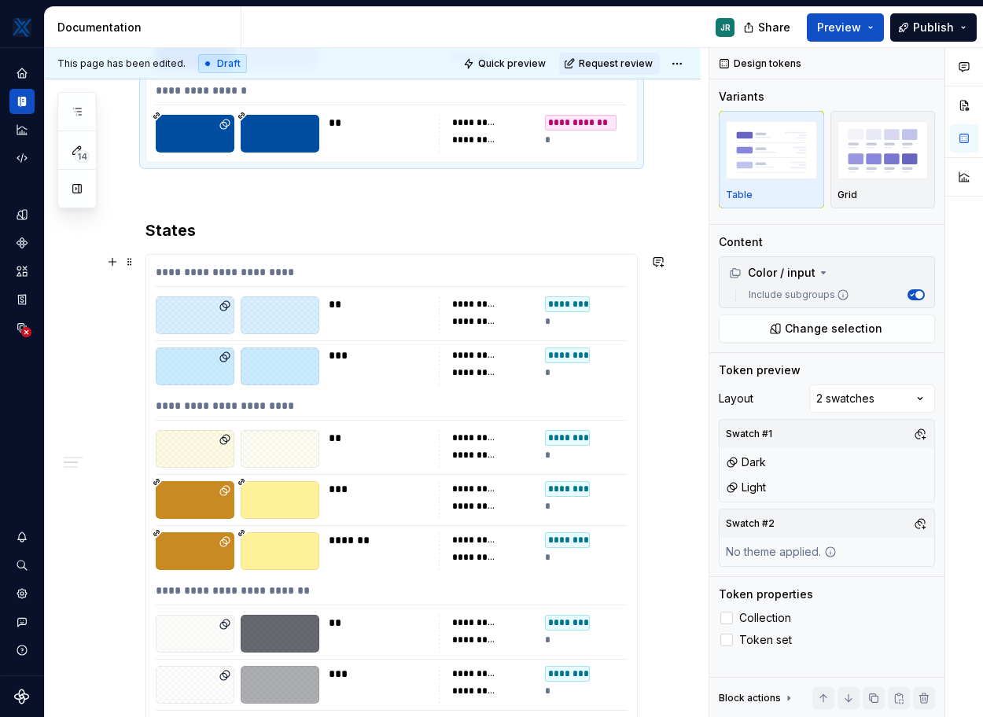
scroll to position [784, 0]
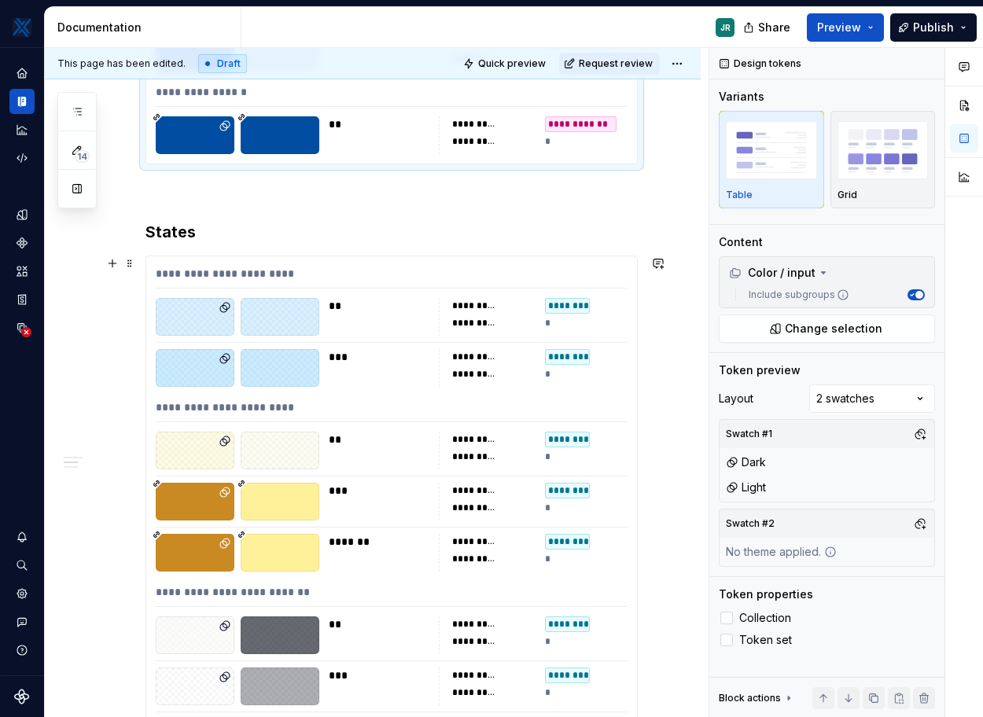
click at [193, 255] on div "**********" at bounding box center [391, 536] width 492 height 562
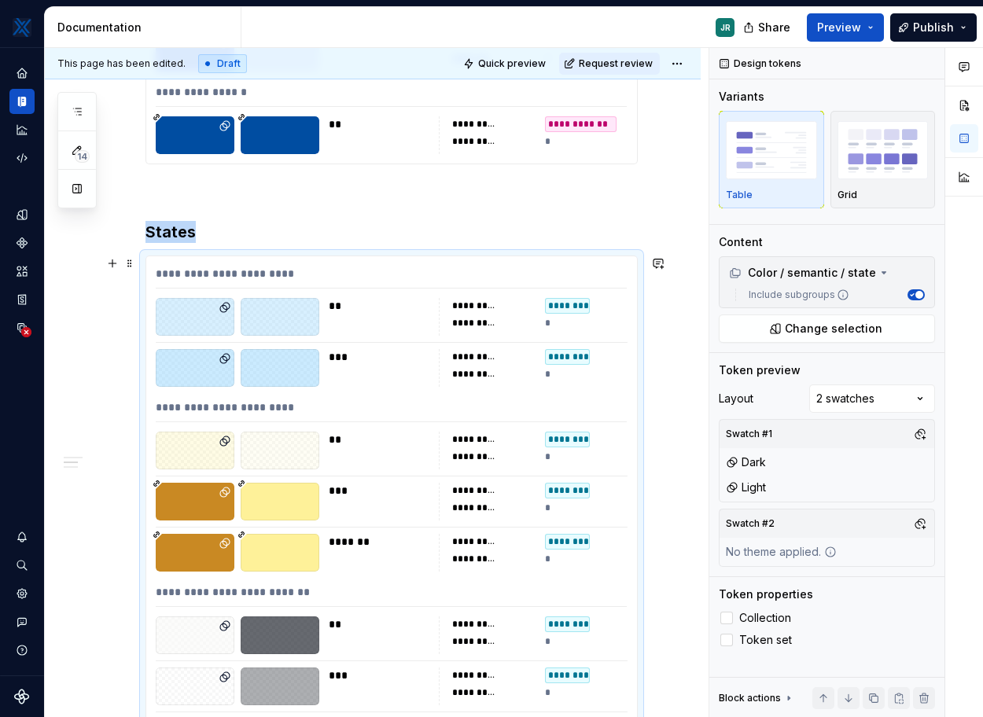
click at [193, 255] on div "**********" at bounding box center [391, 536] width 492 height 562
click at [786, 332] on span "Change selection" at bounding box center [832, 329] width 97 height 16
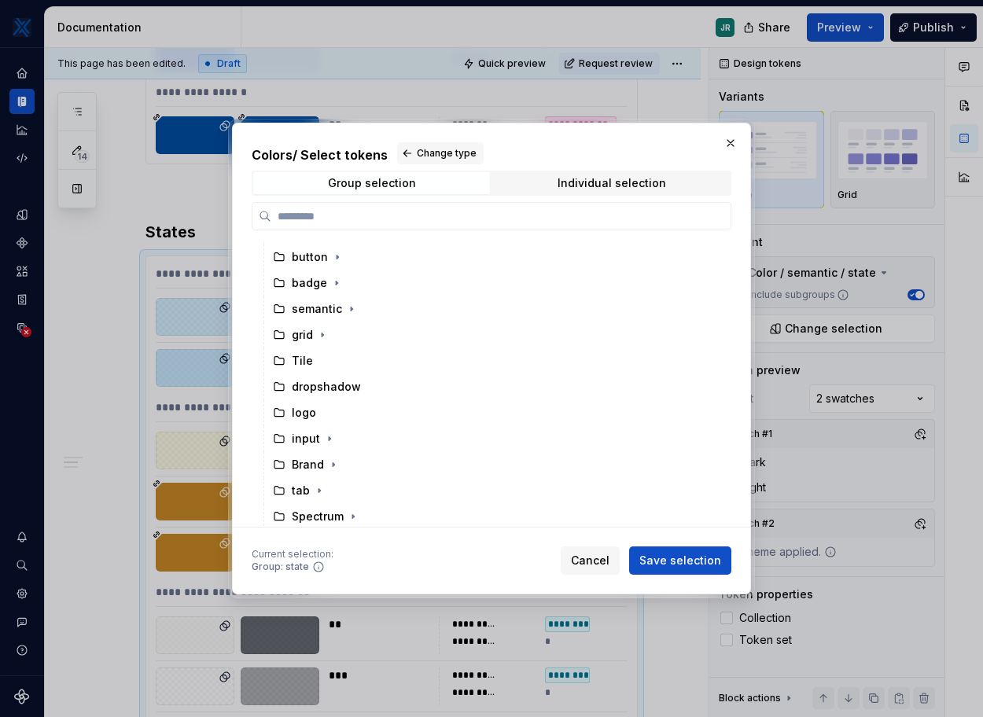
scroll to position [0, 0]
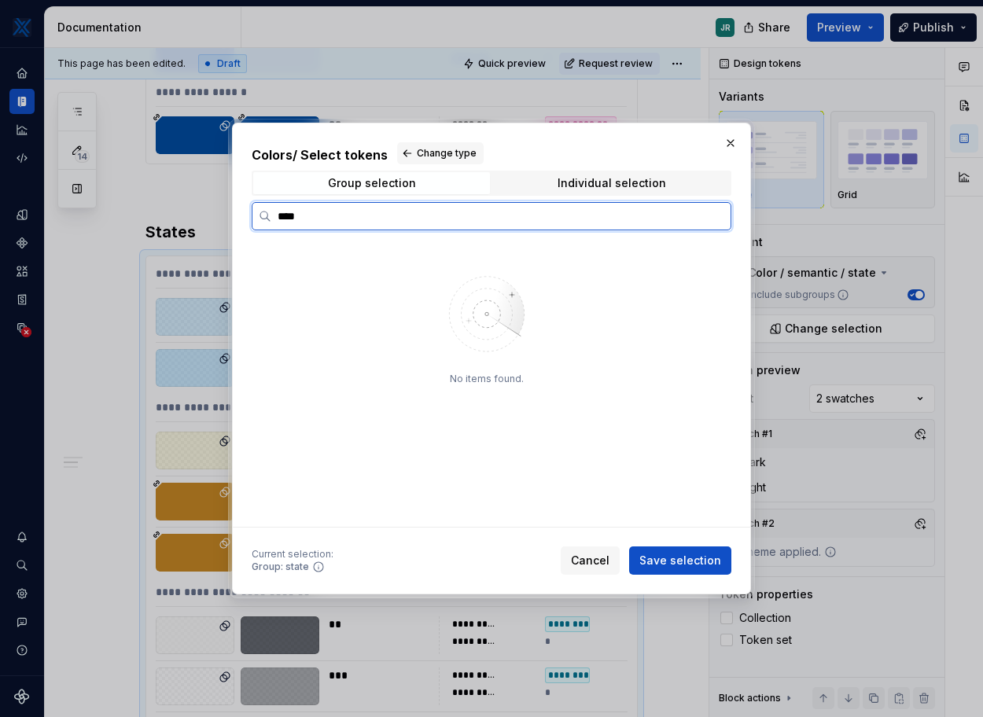
type input "*****"
type textarea "*"
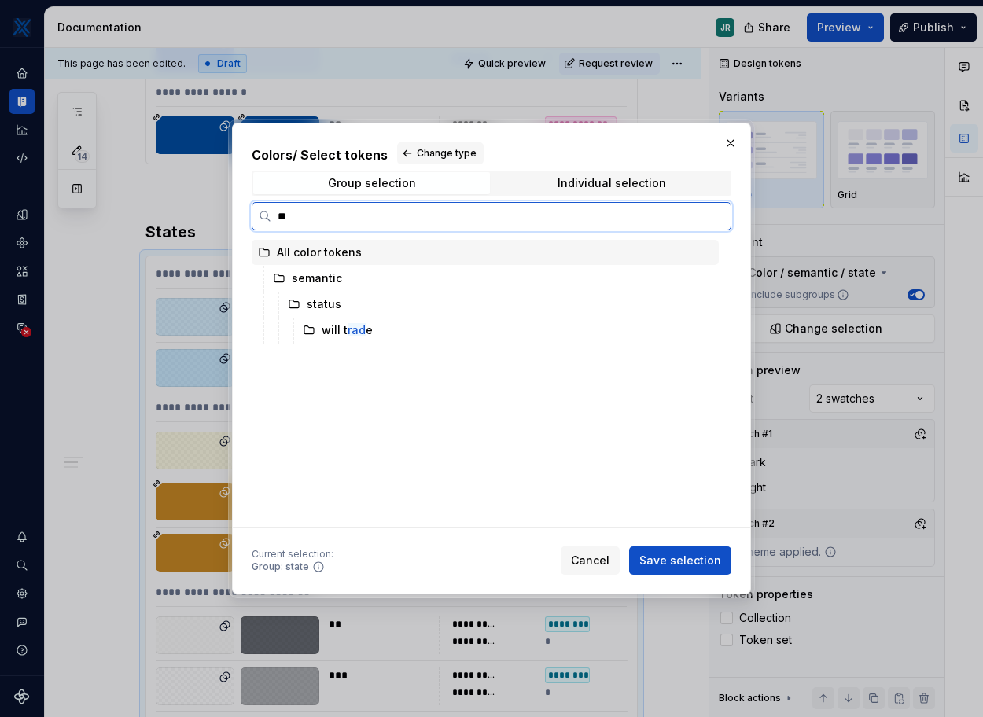
type input "*"
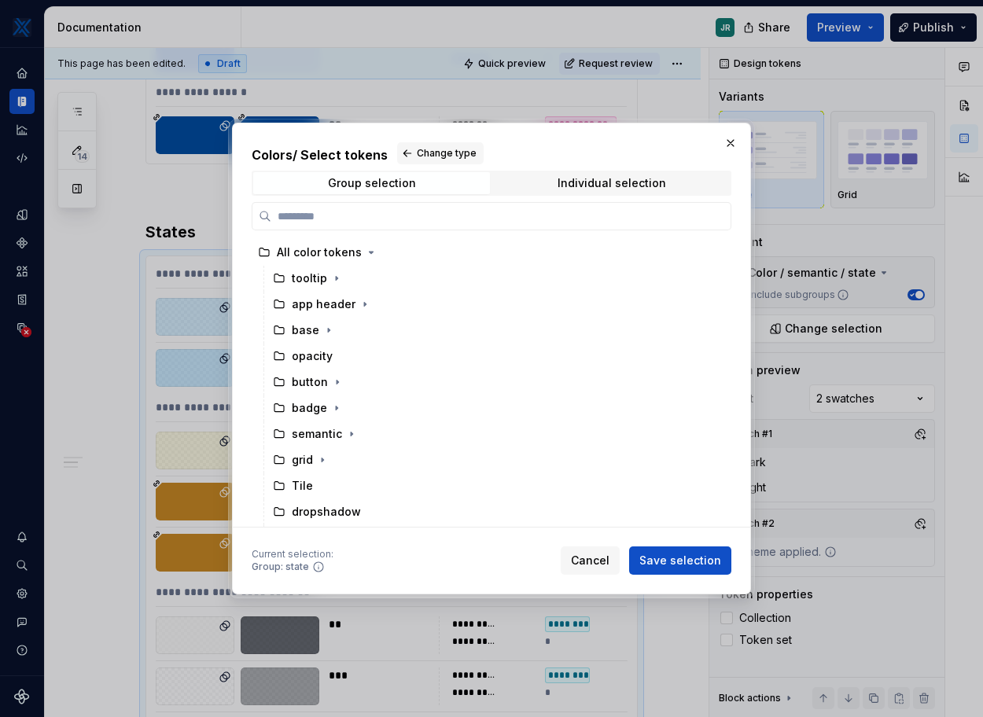
click at [318, 568] on icon at bounding box center [318, 566] width 13 height 13
click at [664, 168] on div "Colors / Select tokens Change type Group selection Individual selection All col…" at bounding box center [491, 334] width 479 height 385
click at [660, 181] on div "Individual selection" at bounding box center [611, 183] width 108 height 13
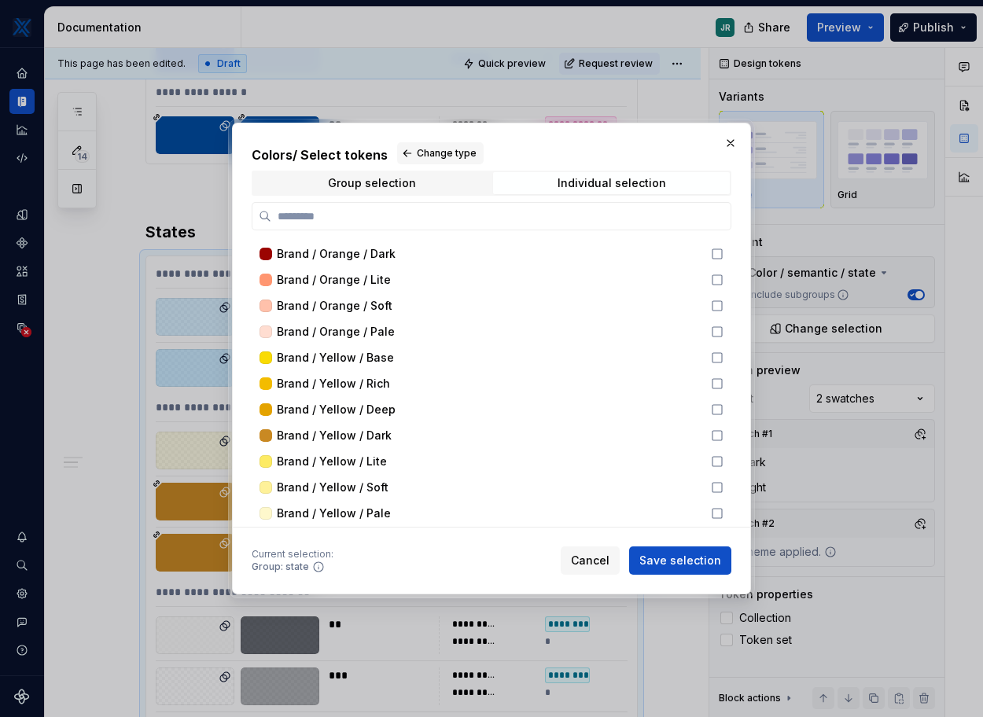
scroll to position [953, 0]
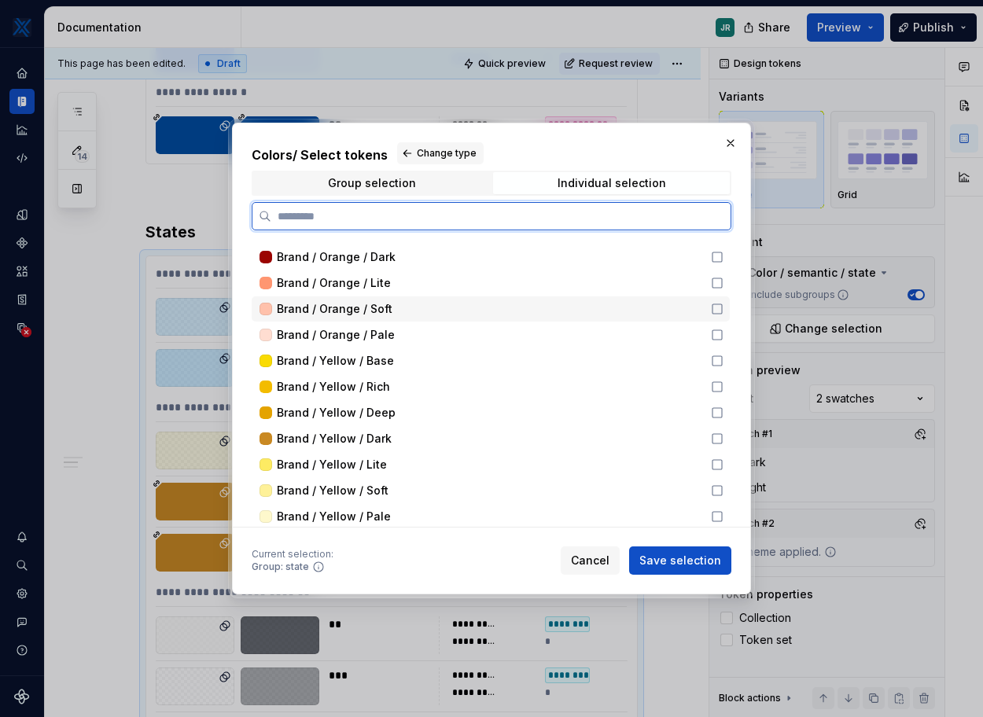
click at [715, 304] on icon at bounding box center [716, 308] width 9 height 9
click at [715, 311] on icon at bounding box center [716, 308] width 10 height 10
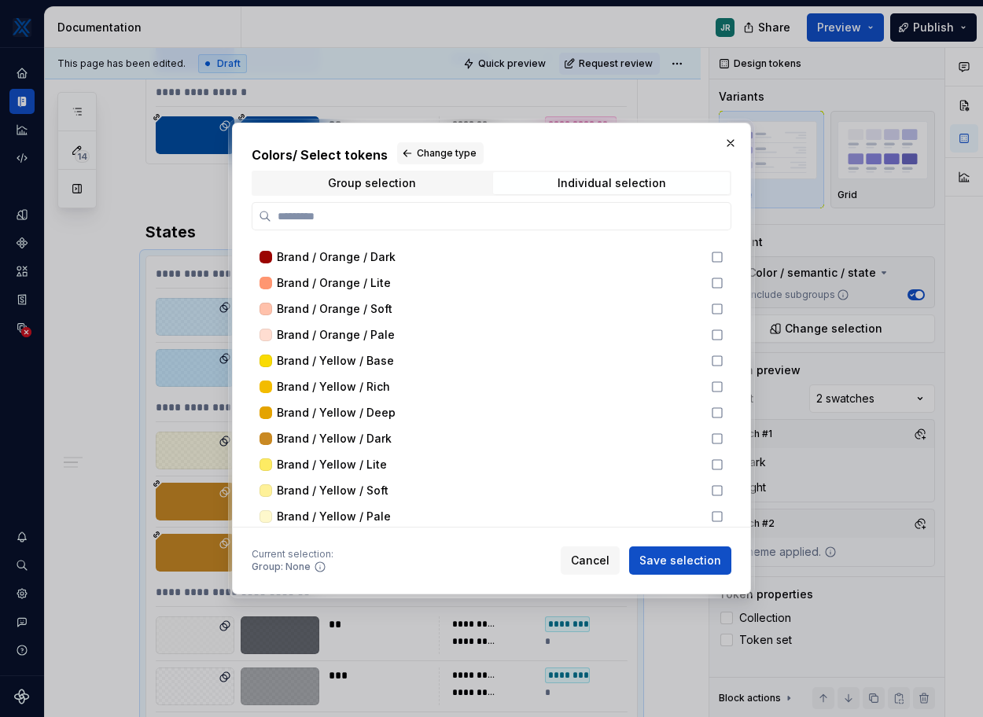
click at [361, 170] on div "Colors / Select tokens Change type Group selection Individual selection Brand /…" at bounding box center [491, 334] width 479 height 385
click at [361, 182] on div "Group selection" at bounding box center [372, 183] width 88 height 13
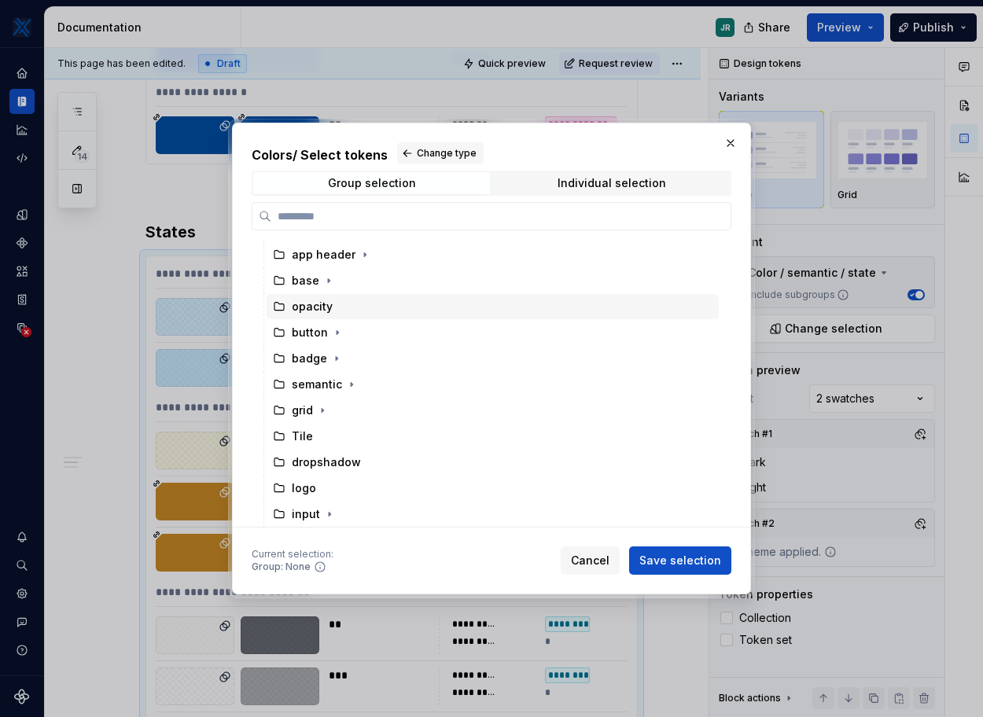
scroll to position [128, 0]
click at [731, 147] on button "button" at bounding box center [730, 143] width 22 height 22
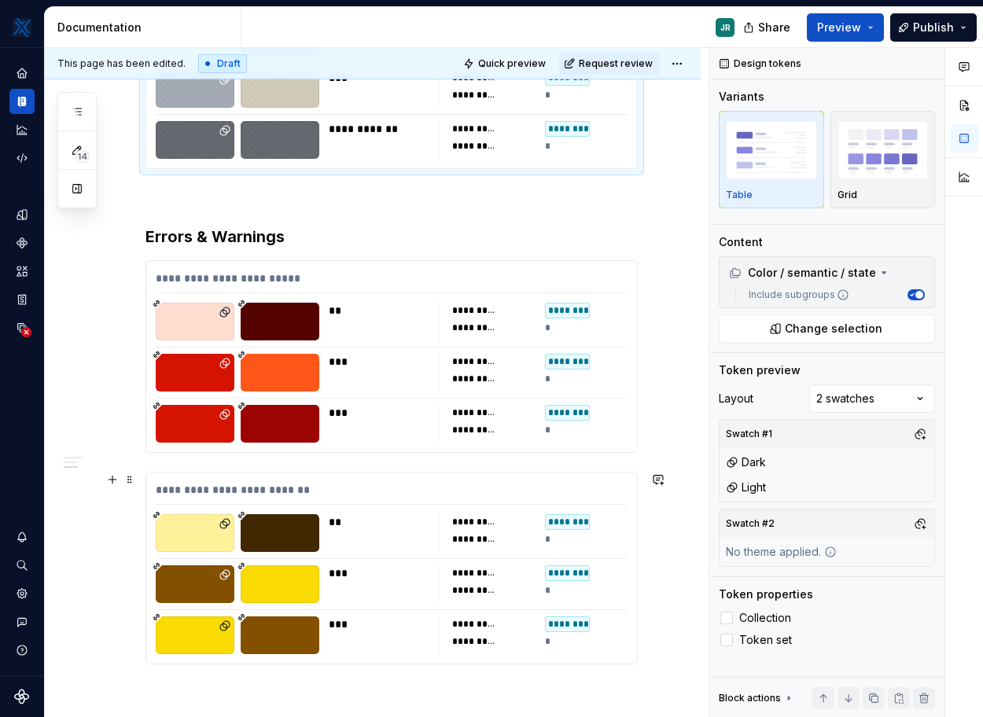
scroll to position [1427, 0]
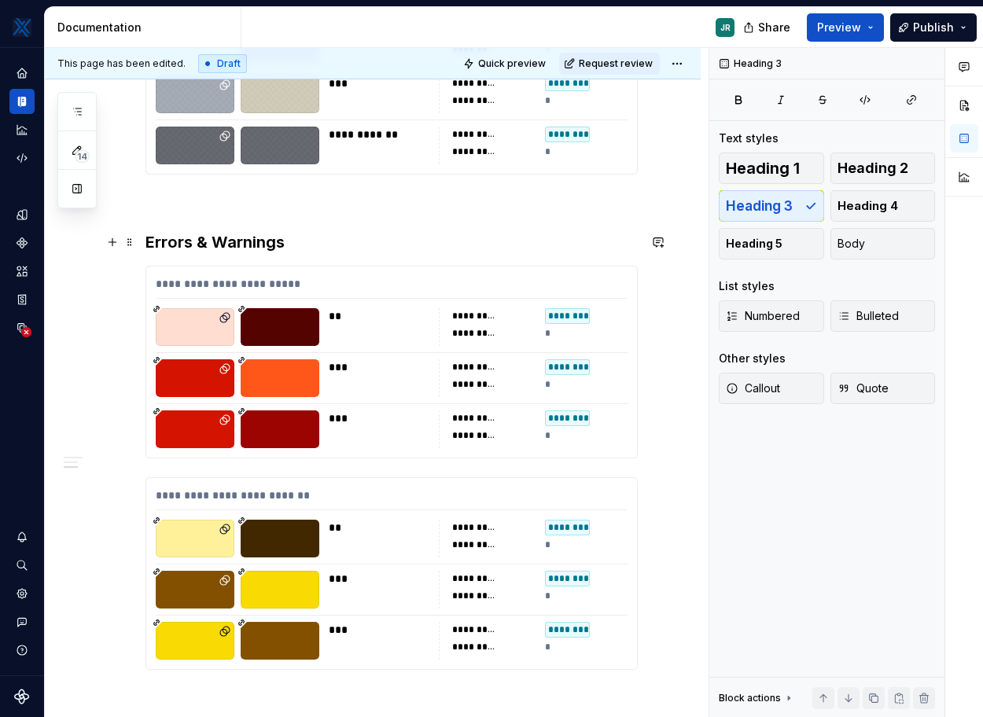
click at [152, 231] on h3 "Errors & Warnings" at bounding box center [391, 242] width 492 height 22
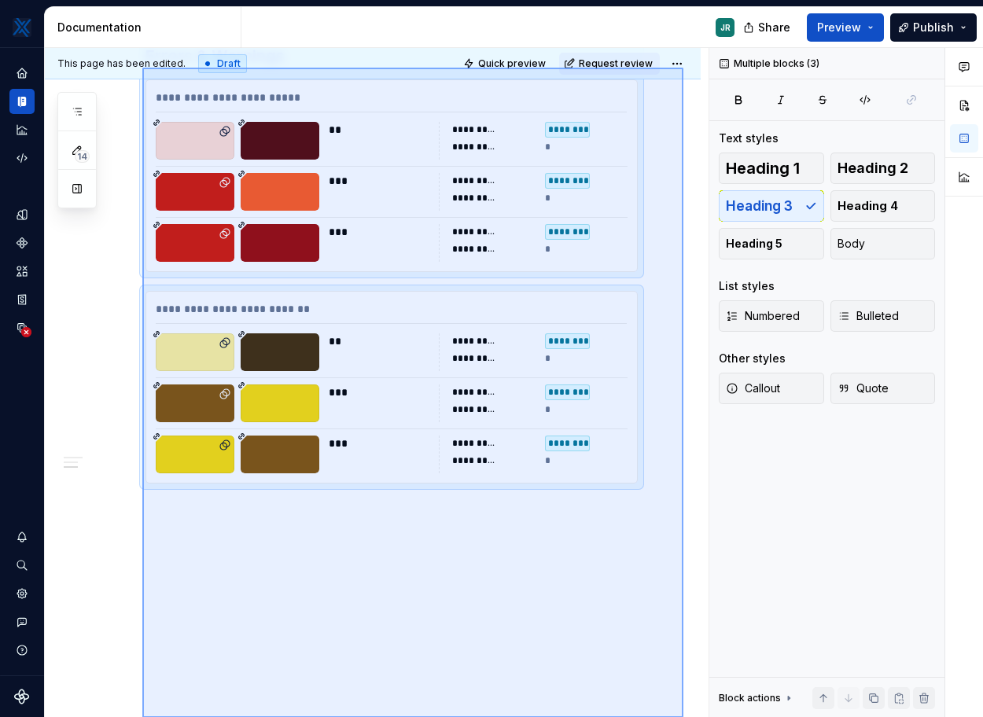
drag, startPoint x: 142, startPoint y: 229, endPoint x: 621, endPoint y: 586, distance: 597.6
click at [621, 586] on div "**********" at bounding box center [376, 383] width 663 height 670
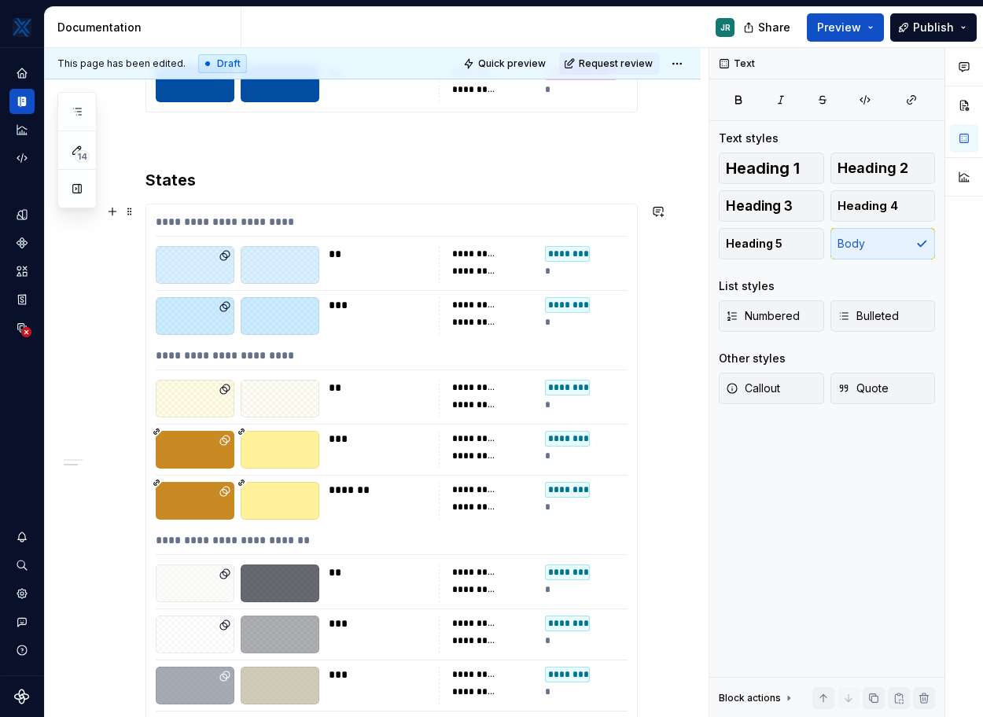
scroll to position [837, 0]
click at [590, 409] on div "*" at bounding box center [586, 404] width 83 height 16
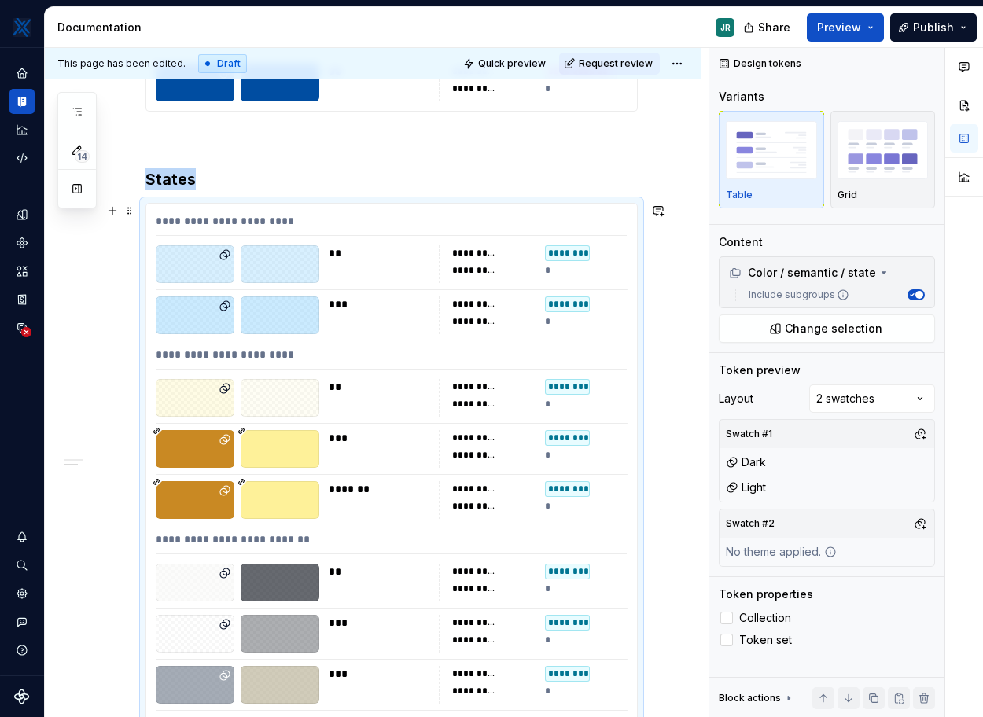
click at [590, 409] on div "*" at bounding box center [586, 404] width 83 height 16
click at [167, 355] on div "**********" at bounding box center [391, 358] width 471 height 23
click at [244, 410] on div at bounding box center [280, 398] width 79 height 38
click at [501, 410] on div "*********" at bounding box center [493, 404] width 83 height 16
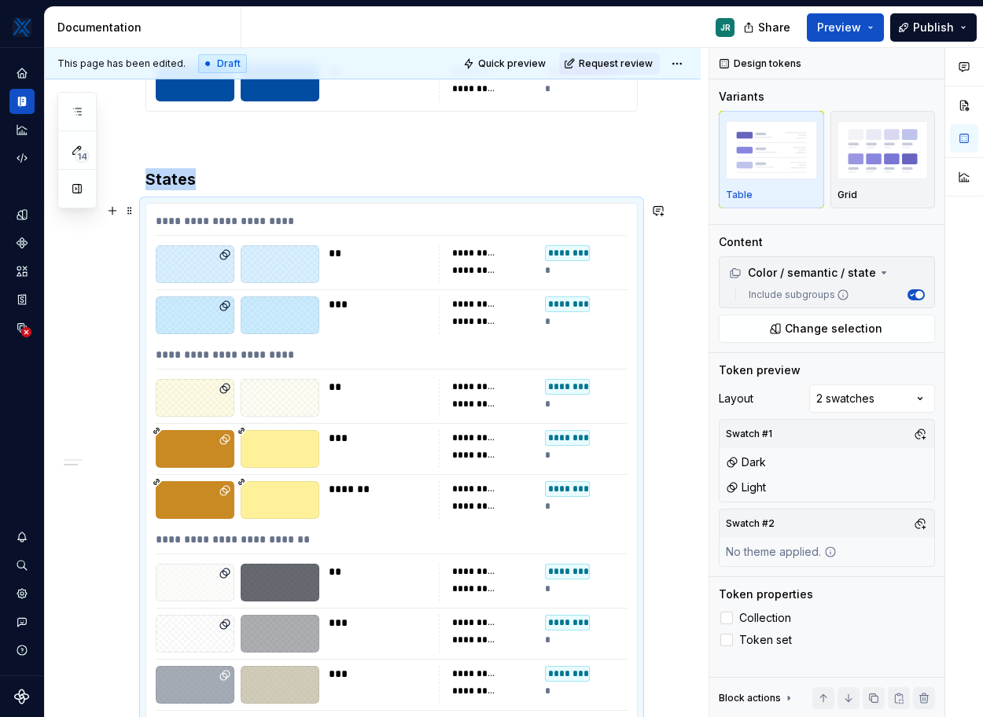
click at [501, 410] on div "*********" at bounding box center [493, 404] width 83 height 16
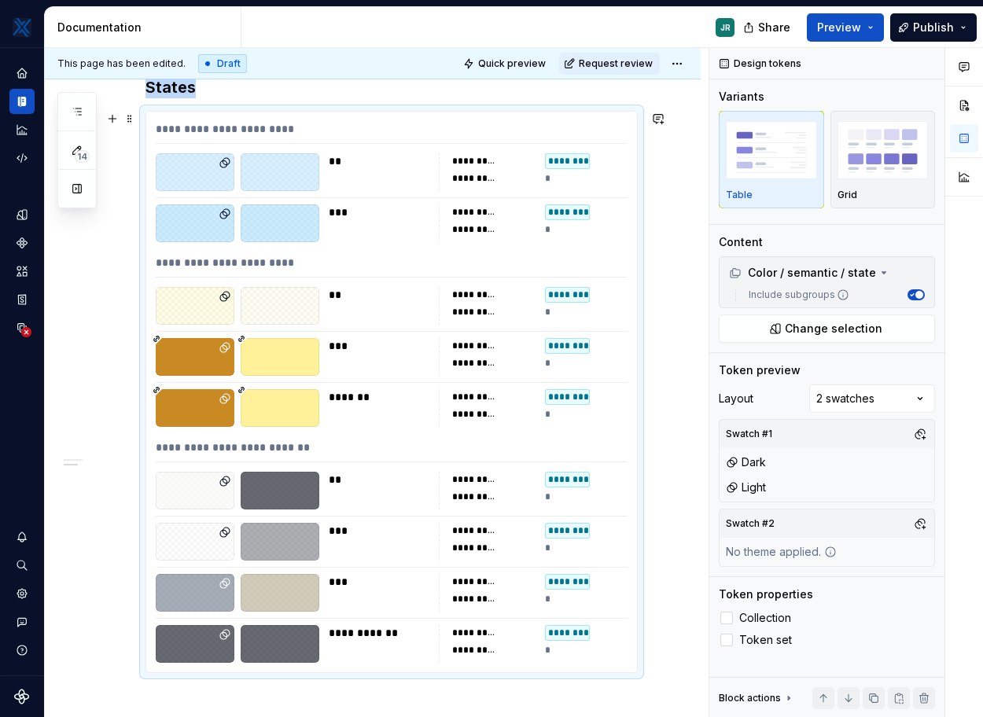
scroll to position [966, 0]
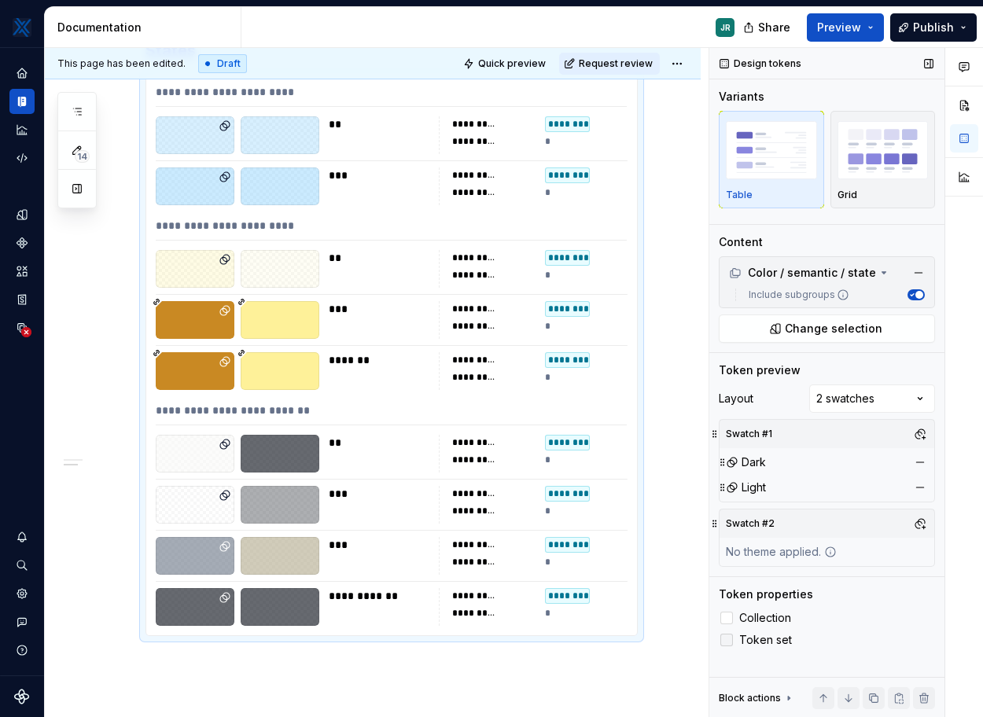
click at [726, 640] on icon at bounding box center [726, 640] width 0 height 0
click at [728, 643] on div at bounding box center [726, 640] width 13 height 13
click at [726, 618] on polyline at bounding box center [726, 618] width 0 height 0
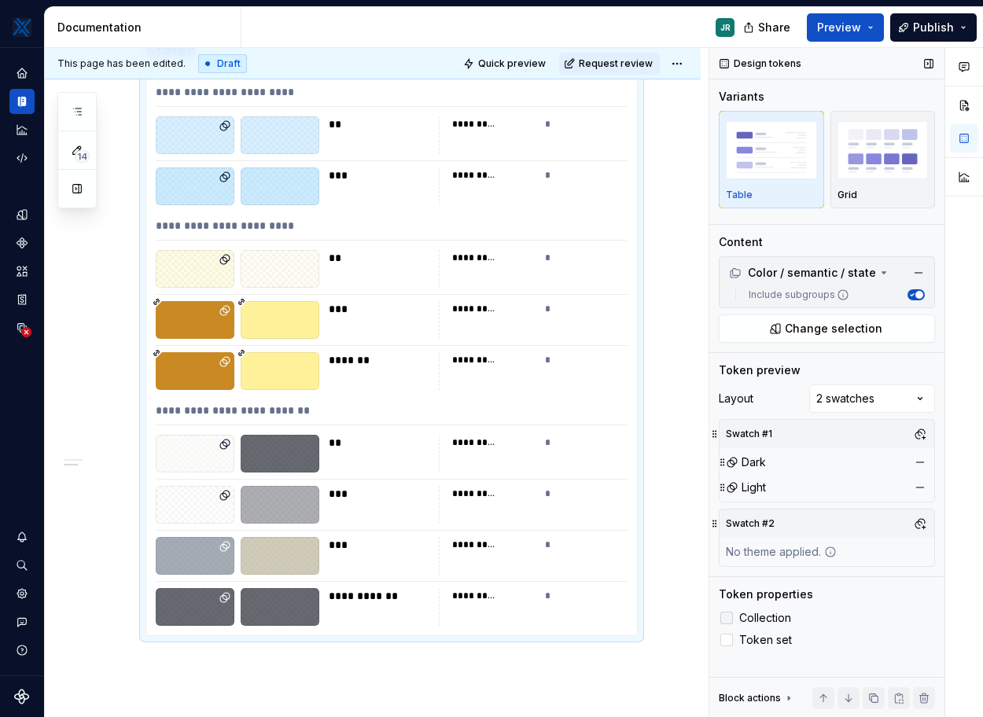
click at [726, 619] on div at bounding box center [726, 618] width 13 height 13
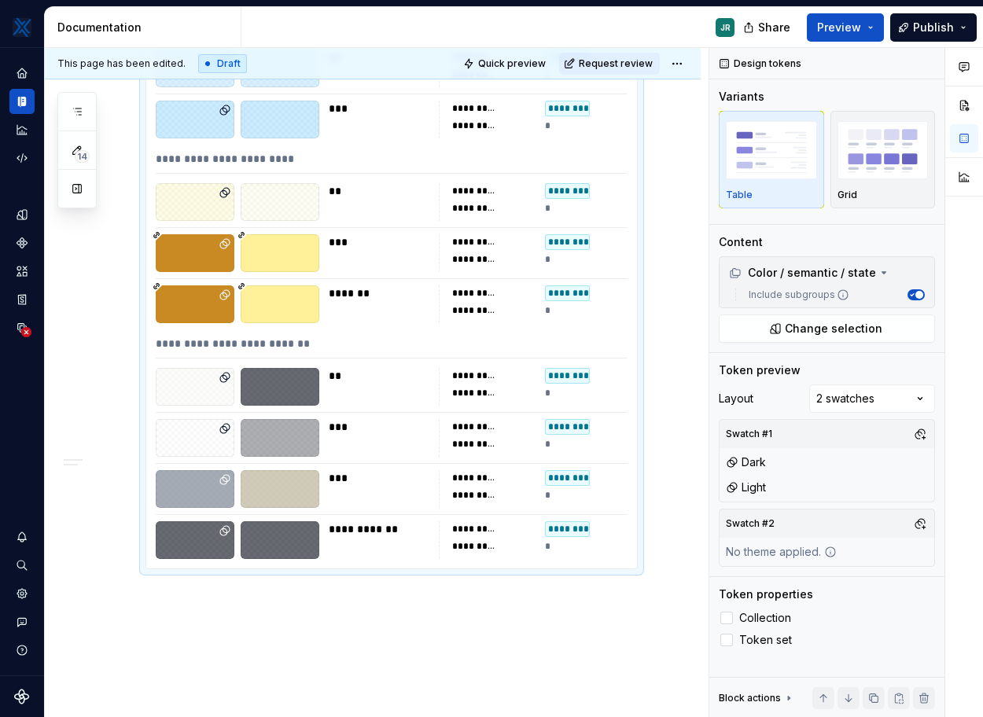
scroll to position [1156, 0]
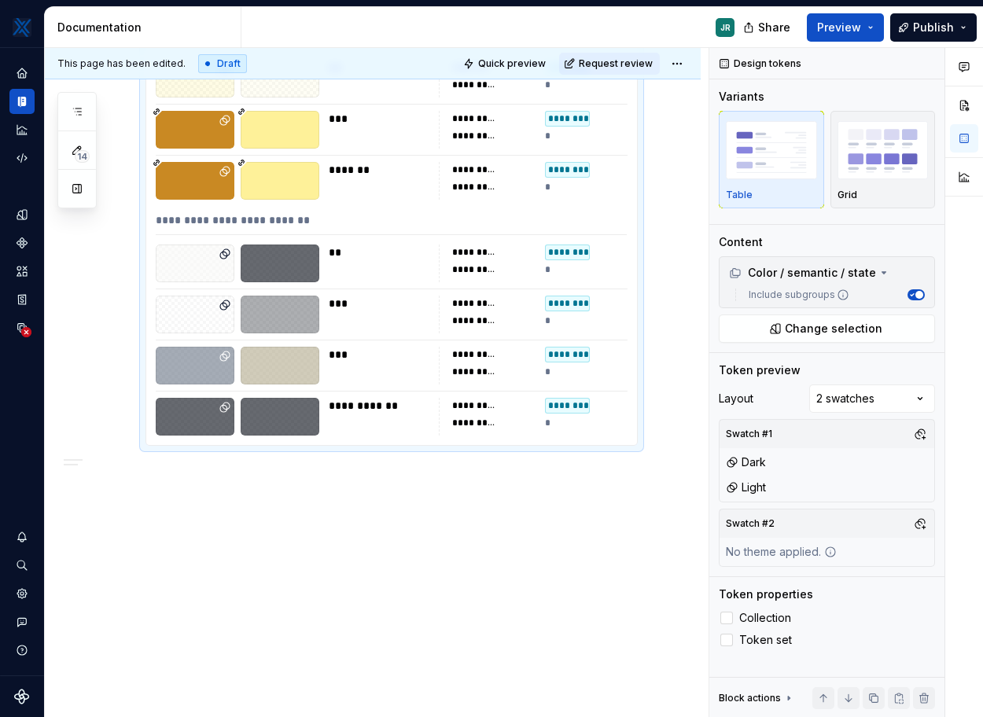
click at [317, 328] on div at bounding box center [280, 315] width 79 height 38
click at [219, 299] on icon at bounding box center [225, 305] width 13 height 13
click at [223, 306] on icon at bounding box center [225, 303] width 7 height 7
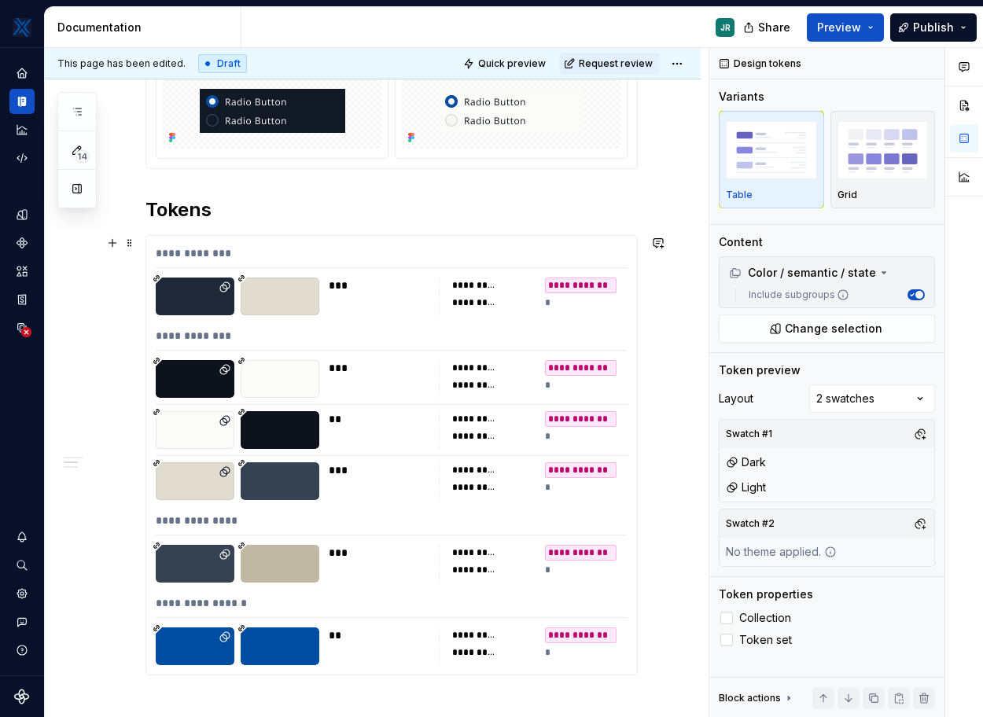
scroll to position [0, 0]
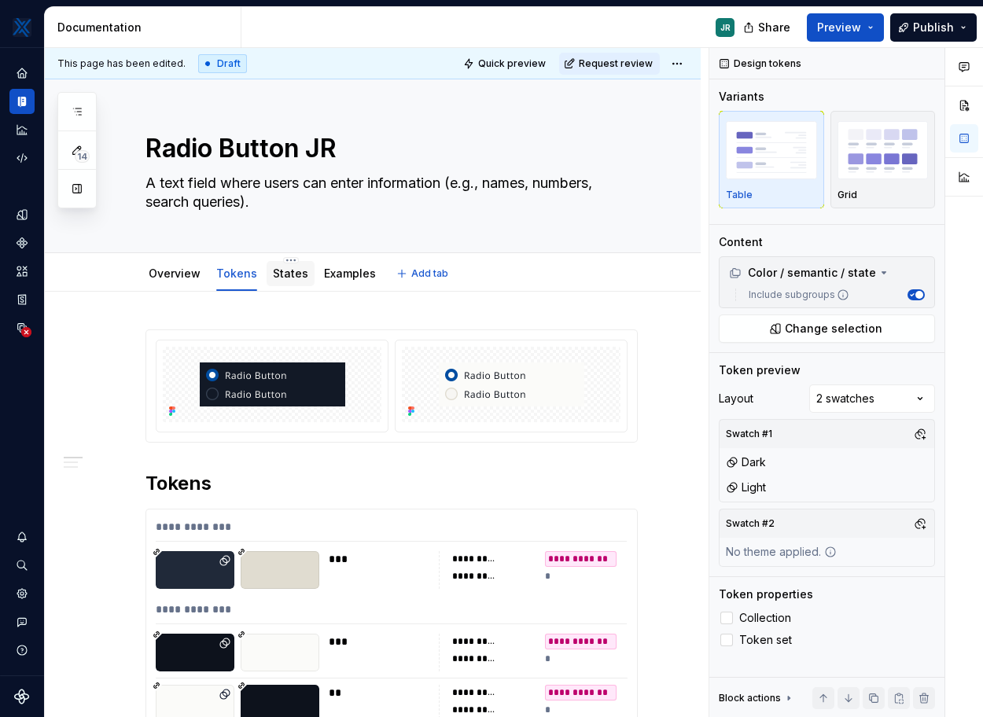
click at [282, 283] on div "States" at bounding box center [290, 273] width 48 height 25
click at [281, 268] on link "States" at bounding box center [290, 272] width 35 height 13
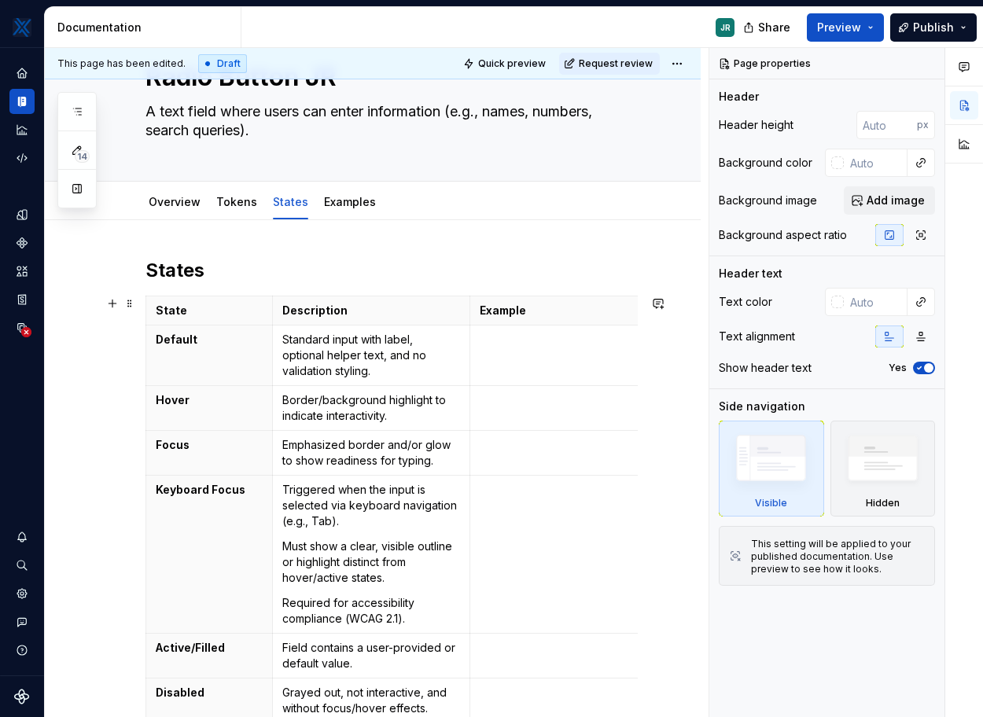
scroll to position [72, 0]
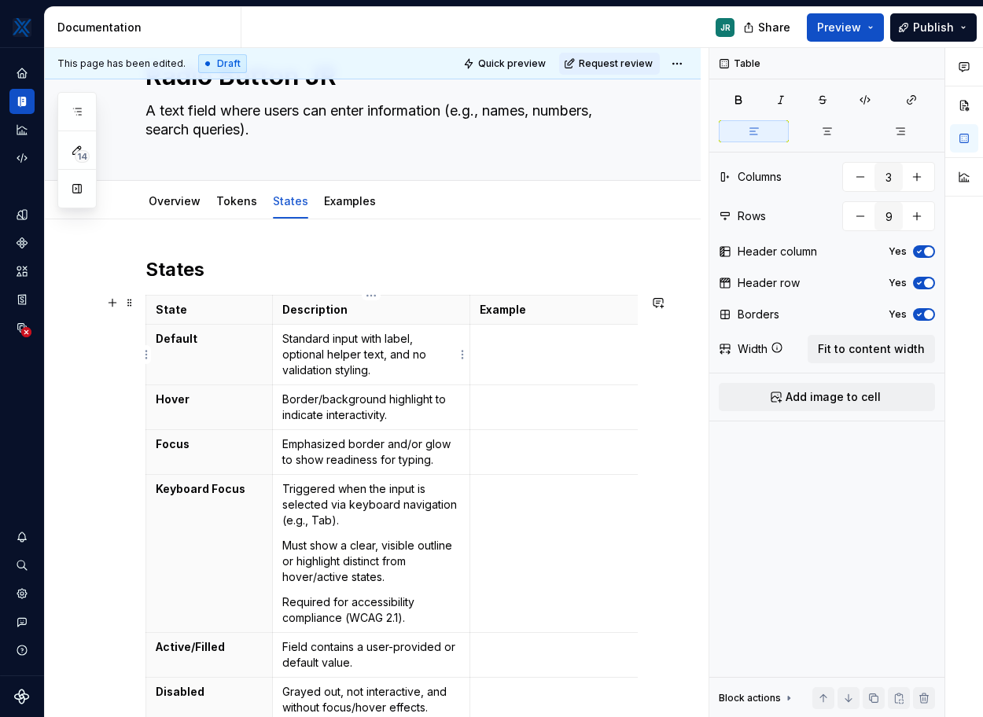
click at [351, 347] on p "Standard input with label, optional helper text, and no validation styling." at bounding box center [371, 354] width 178 height 47
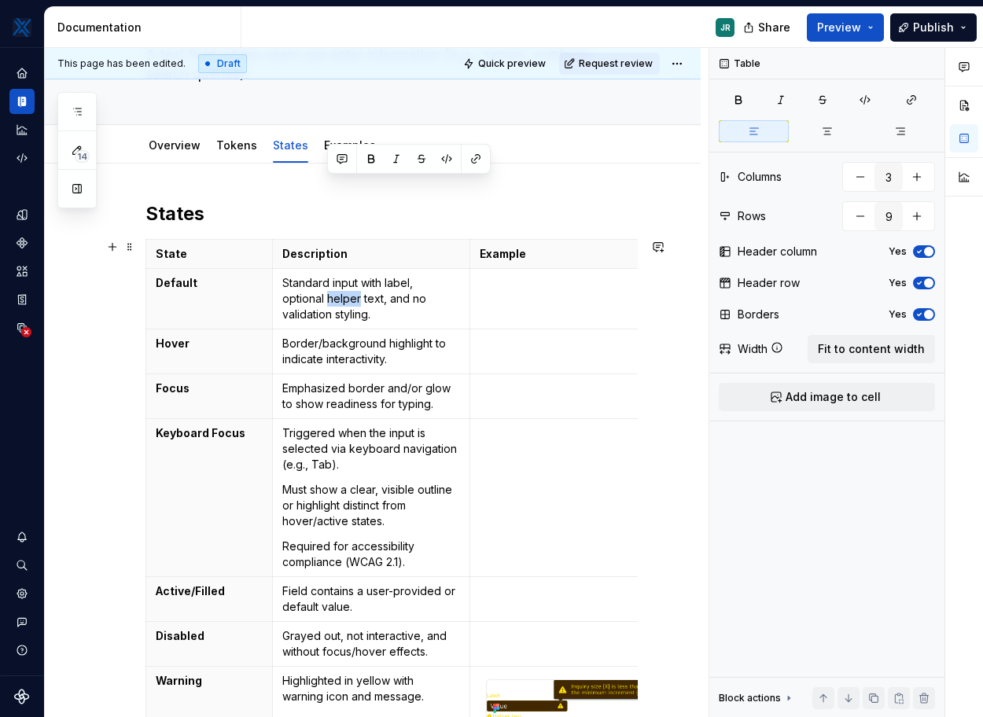
scroll to position [0, 0]
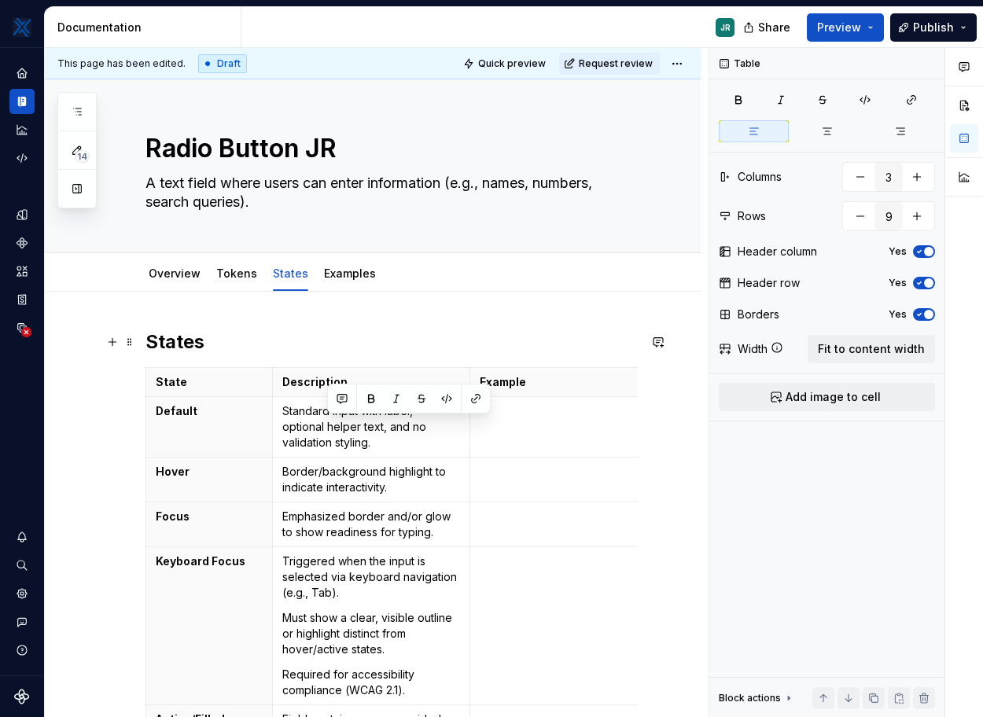
click at [351, 333] on h2 "States" at bounding box center [391, 341] width 492 height 25
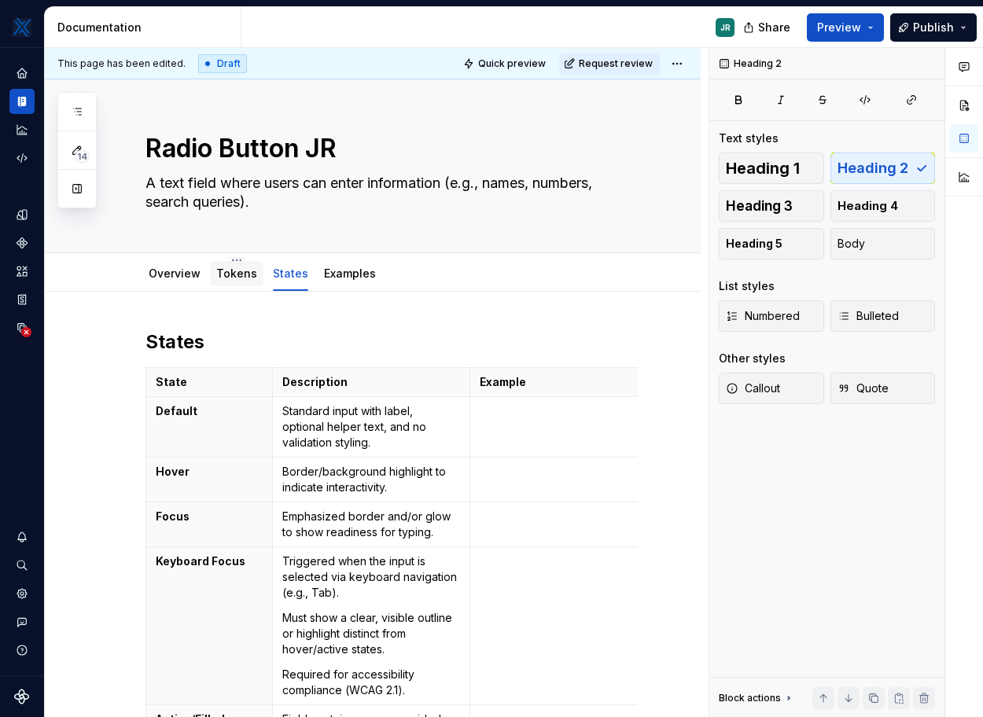
scroll to position [30, 0]
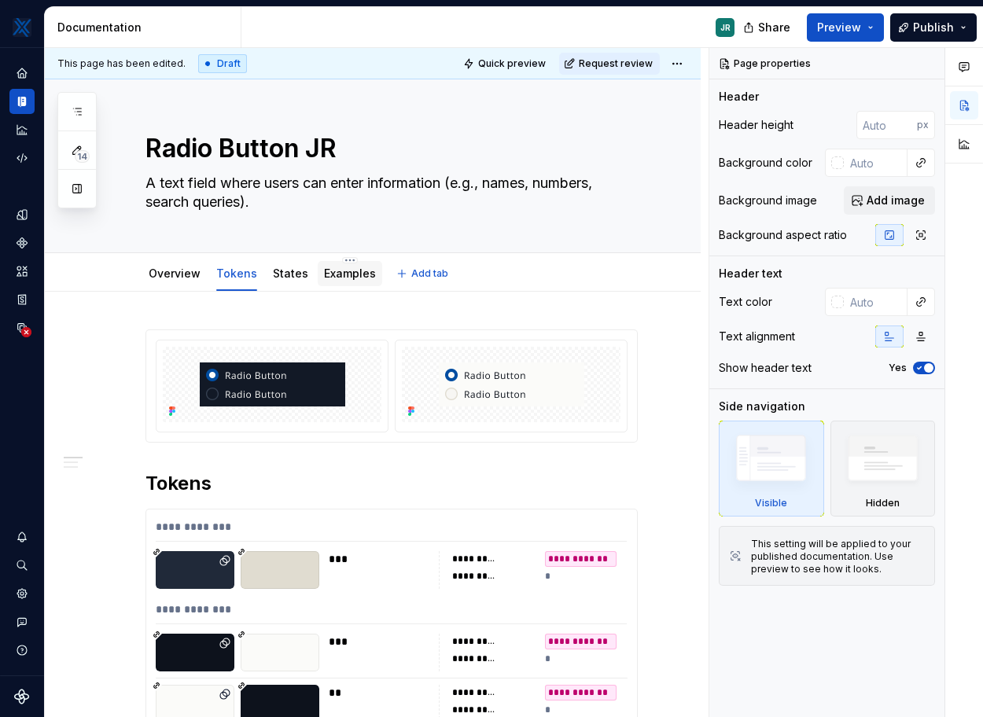
click at [346, 277] on link "Examples" at bounding box center [350, 272] width 52 height 13
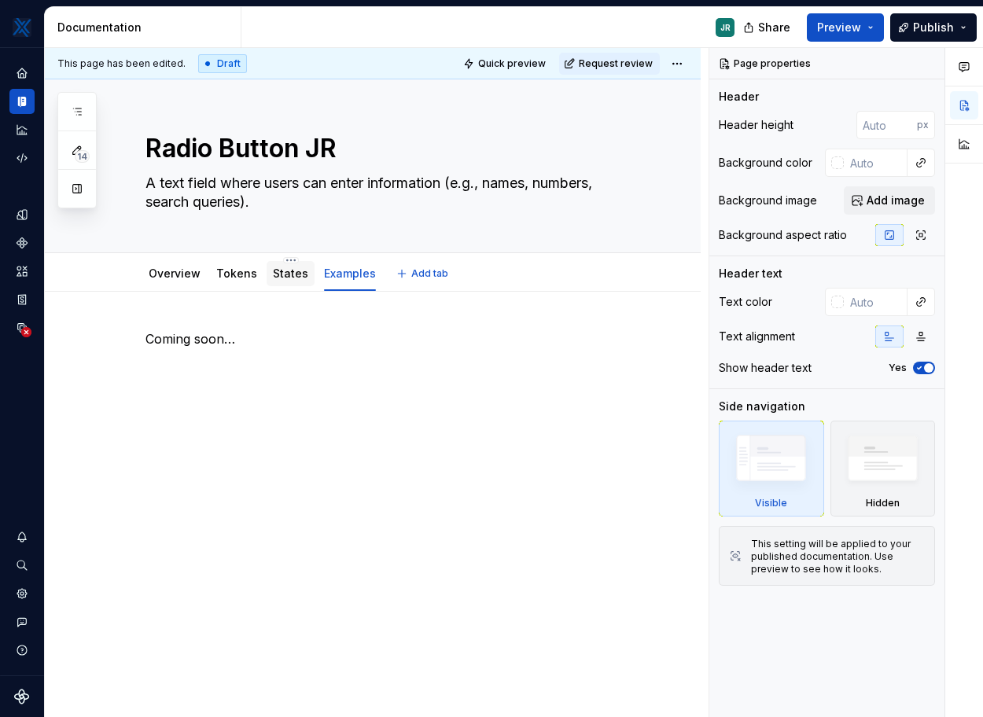
click at [295, 273] on link "States" at bounding box center [290, 272] width 35 height 13
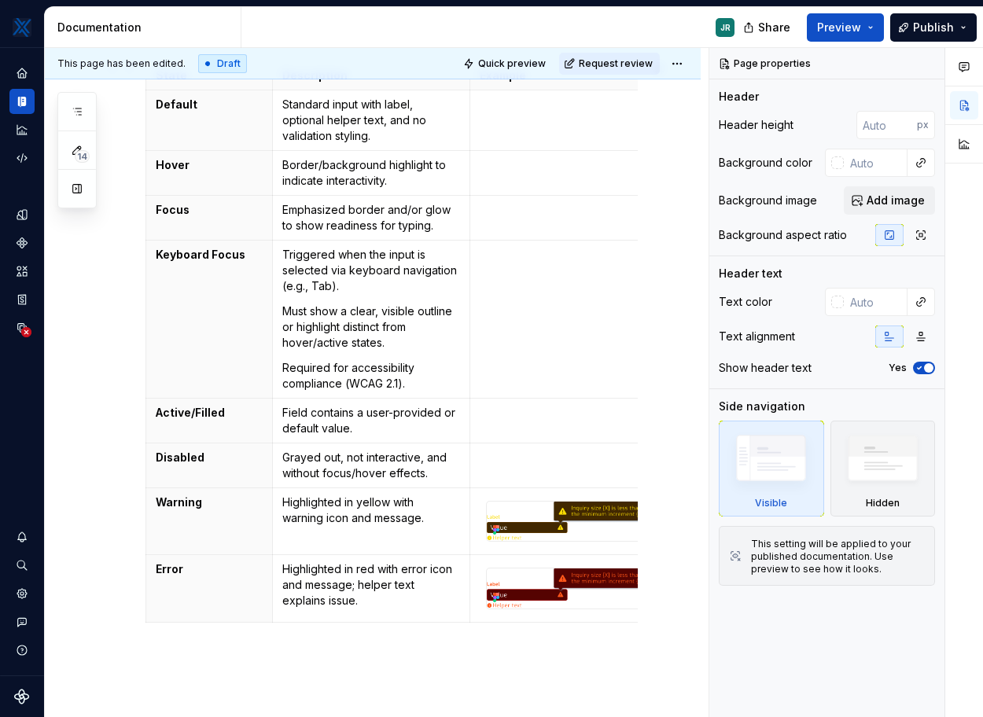
scroll to position [304, 0]
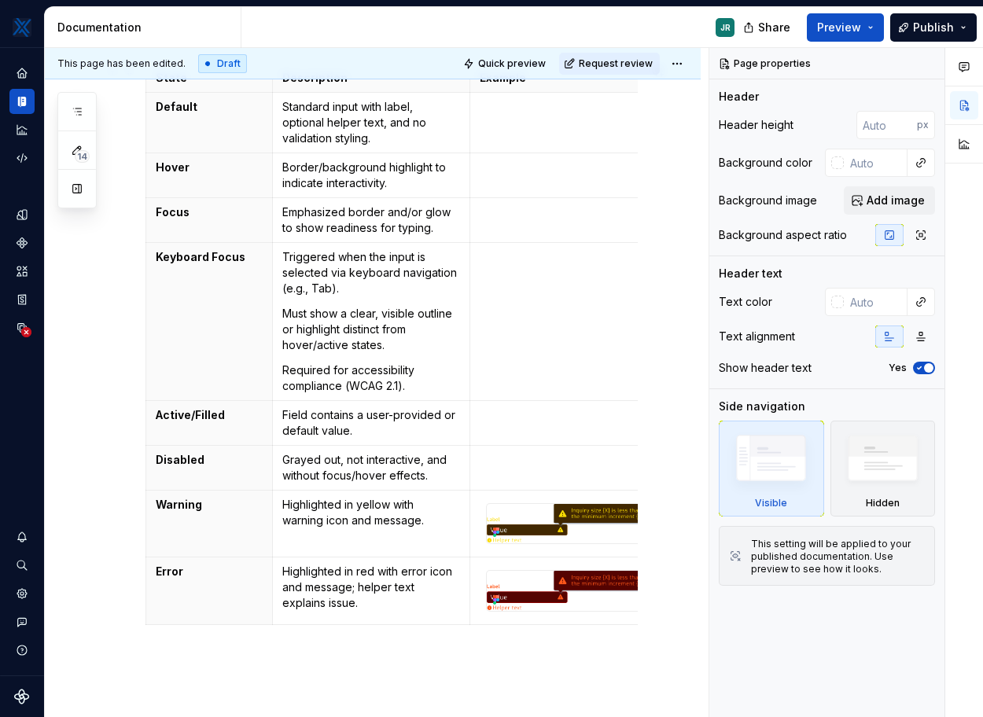
type textarea "*"
click at [351, 446] on td "Grayed out, not interactive, and without focus/hover effects." at bounding box center [371, 468] width 198 height 45
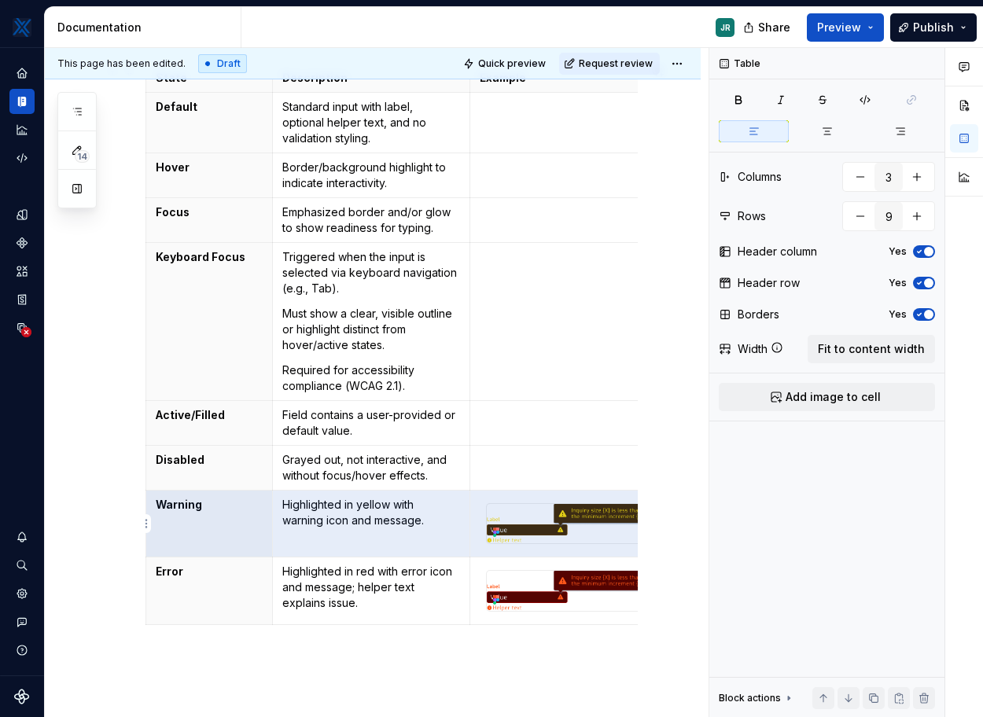
scroll to position [0, 31]
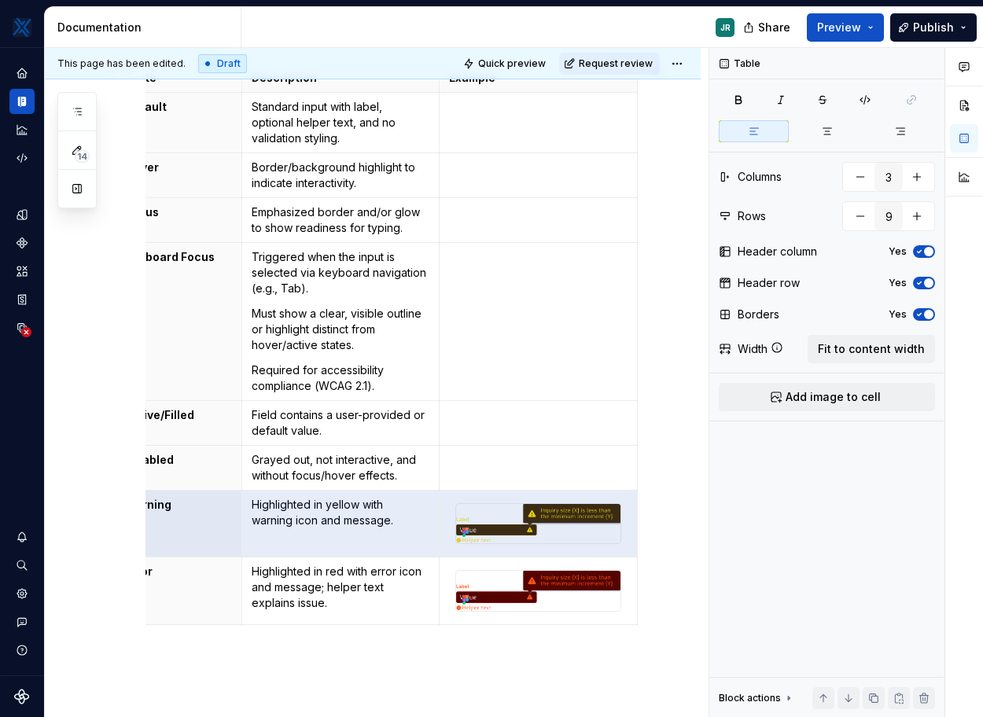
drag, startPoint x: 154, startPoint y: 504, endPoint x: 663, endPoint y: 532, distance: 509.4
click at [663, 532] on div "States State Description Example Default Standard input with label, optional he…" at bounding box center [373, 444] width 656 height 915
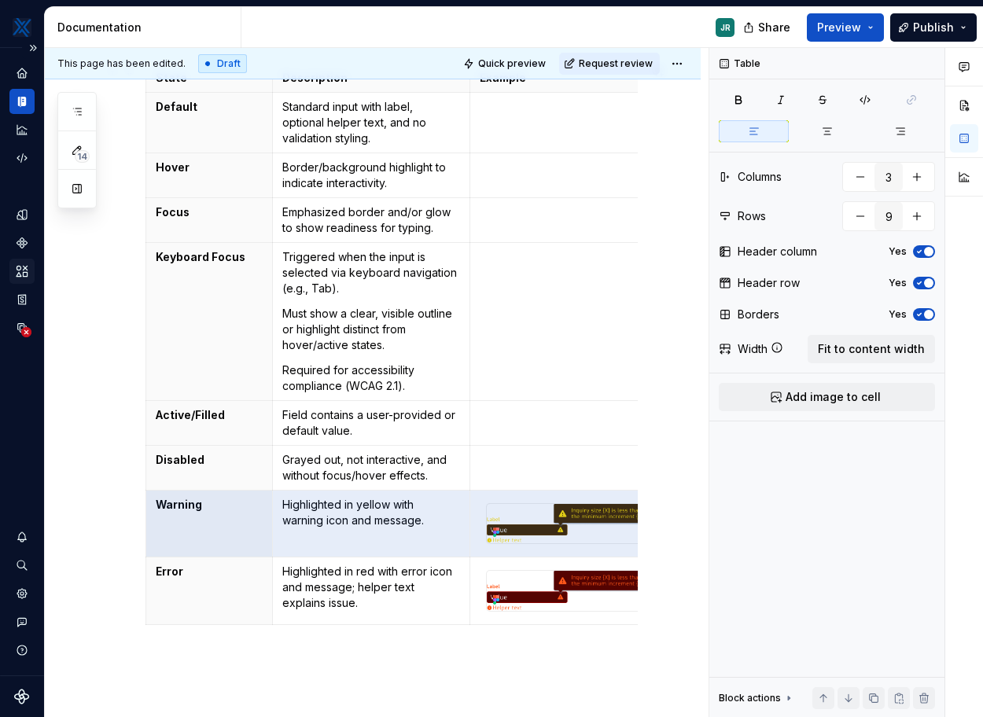
scroll to position [236, 0]
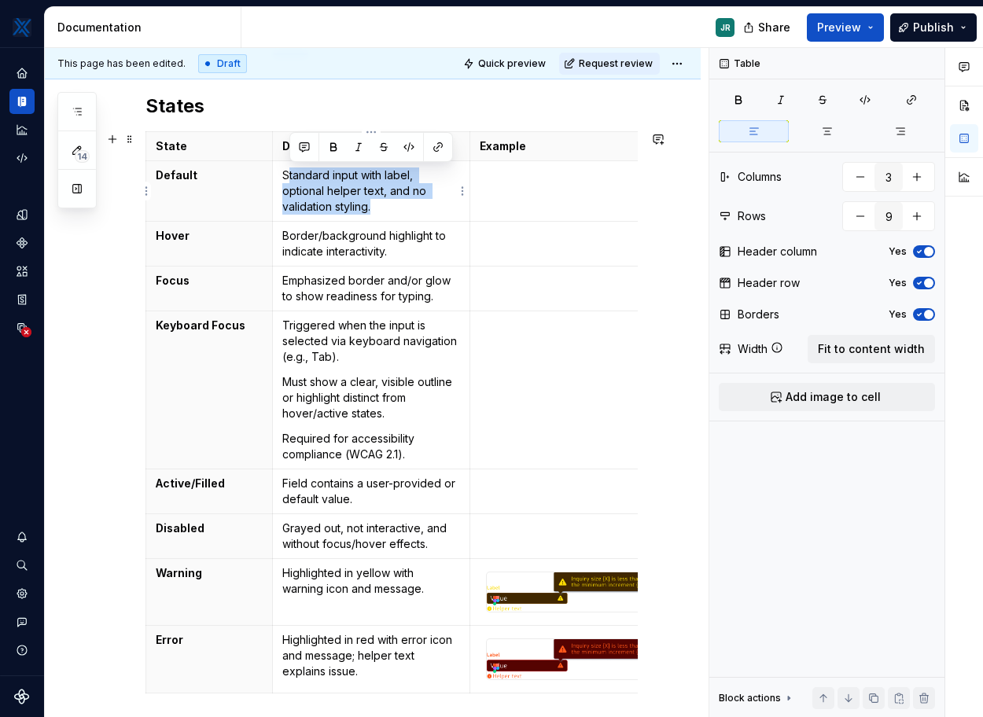
drag, startPoint x: 381, startPoint y: 203, endPoint x: 286, endPoint y: 171, distance: 100.4
click at [286, 171] on p "Standard input with label, optional helper text, and no validation styling." at bounding box center [371, 190] width 178 height 47
drag, startPoint x: 359, startPoint y: 175, endPoint x: 335, endPoint y: 173, distance: 24.4
click at [335, 173] on p "Standard input with label, optional helper text, and no validation styling." at bounding box center [371, 190] width 178 height 47
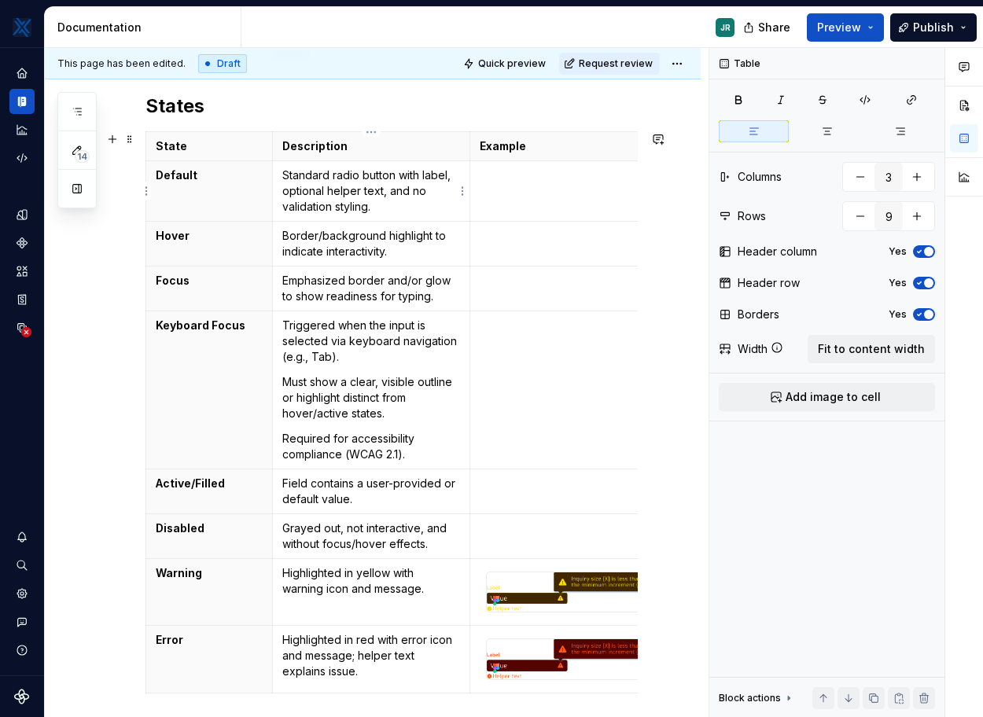
click at [424, 175] on p "Standard radio button with label, optional helper text, and no validation styli…" at bounding box center [371, 190] width 178 height 47
drag, startPoint x: 357, startPoint y: 191, endPoint x: 306, endPoint y: 209, distance: 54.2
click at [306, 209] on p "Standard radio button with optional label, optional helper text, and no validat…" at bounding box center [371, 190] width 178 height 47
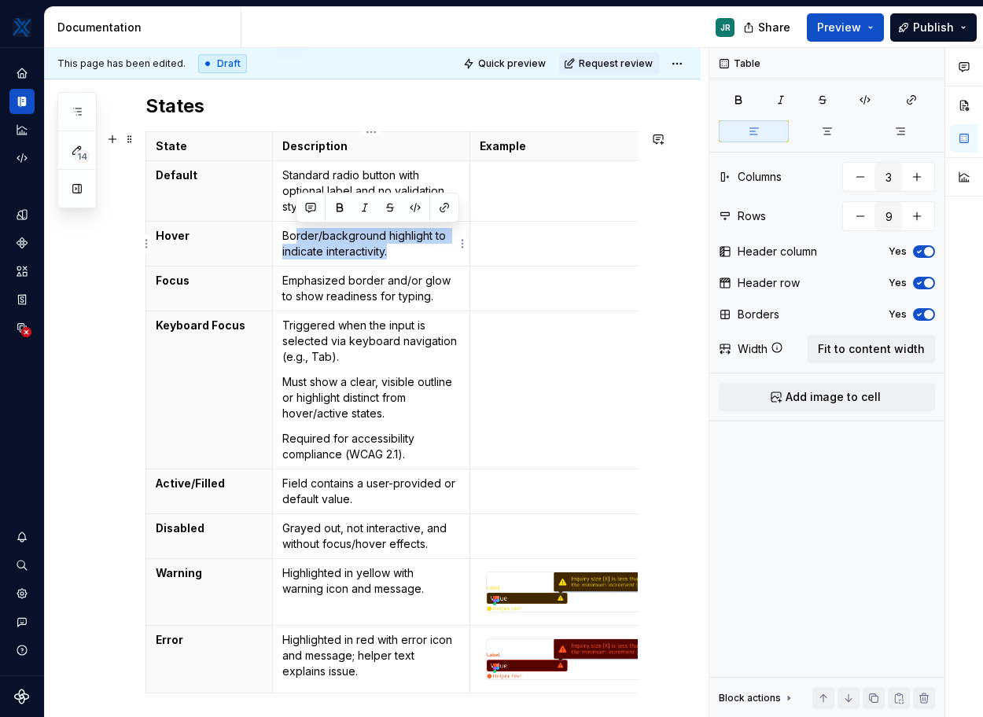
drag, startPoint x: 408, startPoint y: 253, endPoint x: 296, endPoint y: 238, distance: 113.4
click at [296, 238] on p "Border/background highlight to indicate interactivity." at bounding box center [371, 243] width 178 height 31
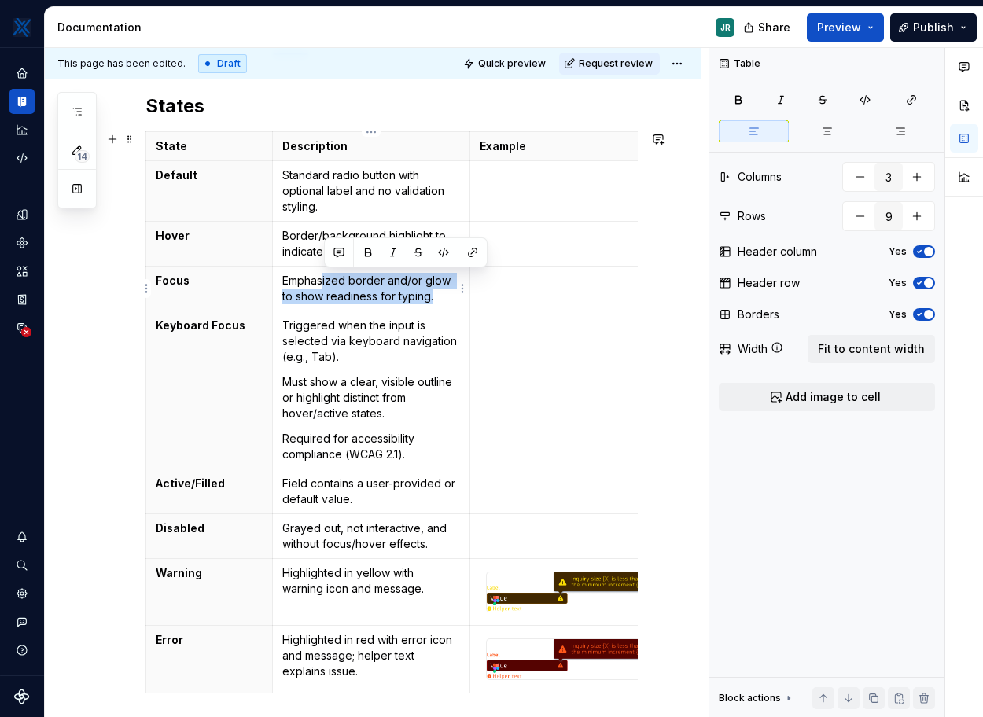
drag, startPoint x: 439, startPoint y: 307, endPoint x: 324, endPoint y: 275, distance: 119.0
click at [324, 275] on td "Emphasized border and/or glow to show readiness for typing." at bounding box center [371, 288] width 198 height 45
click at [324, 275] on p "Emphasized border and/or glow to show readiness for typing." at bounding box center [371, 288] width 178 height 31
click at [152, 292] on th "Focus" at bounding box center [209, 288] width 127 height 45
click at [148, 292] on html "MKTX JR Design system data Documentation JR Share Preview Publish 14 Pages Add …" at bounding box center [491, 358] width 983 height 717
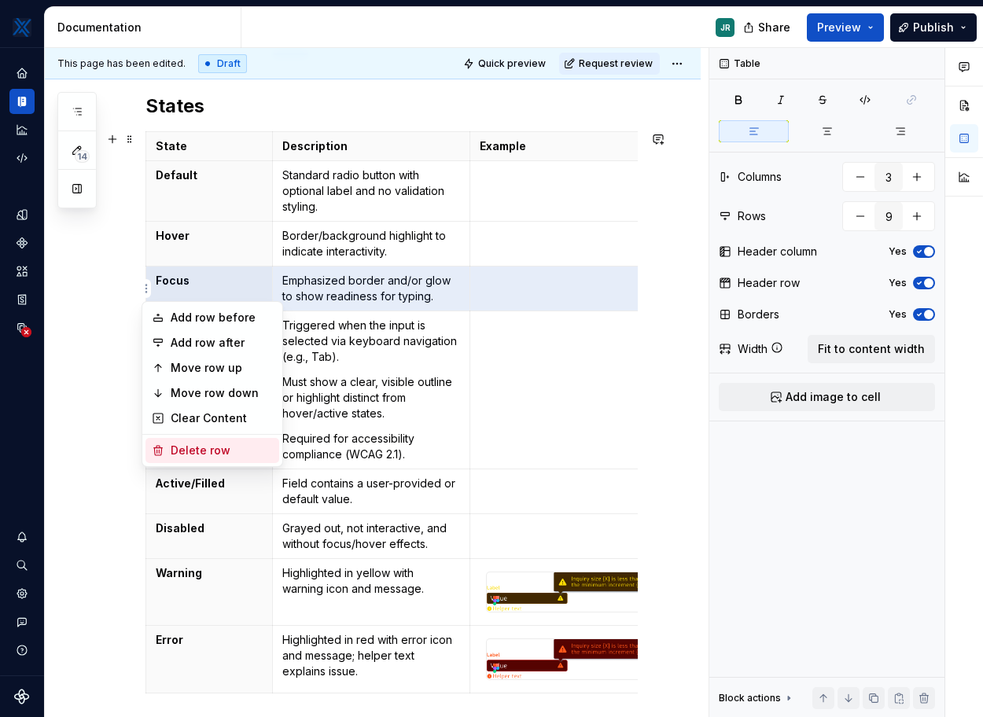
click at [211, 444] on div "Delete row" at bounding box center [222, 451] width 102 height 16
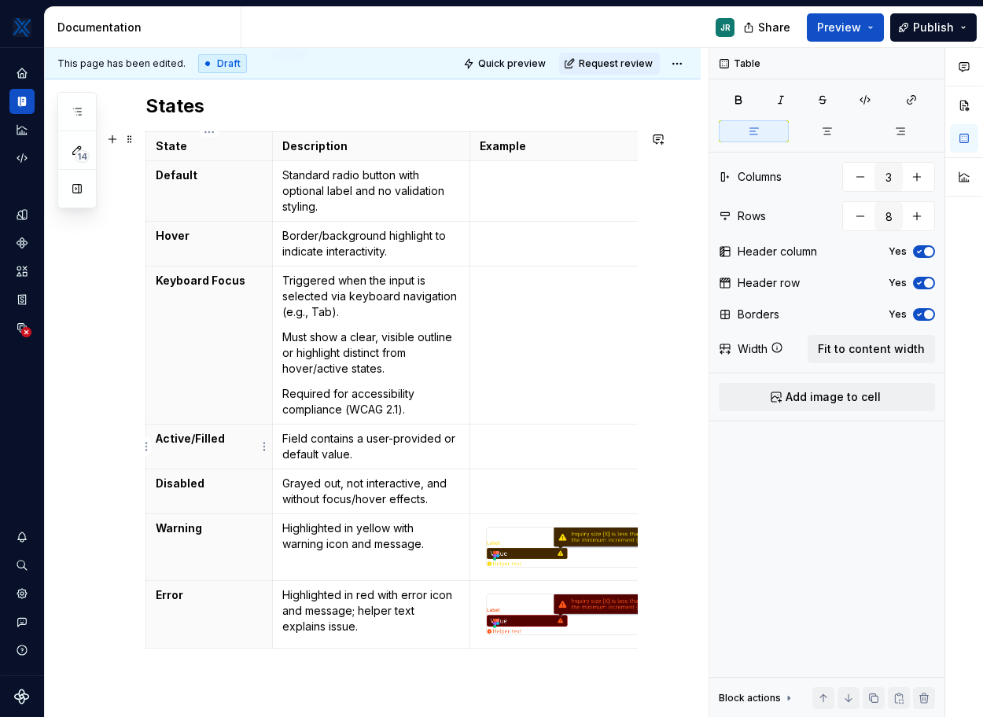
click at [171, 448] on th "Active/Filled" at bounding box center [209, 446] width 127 height 45
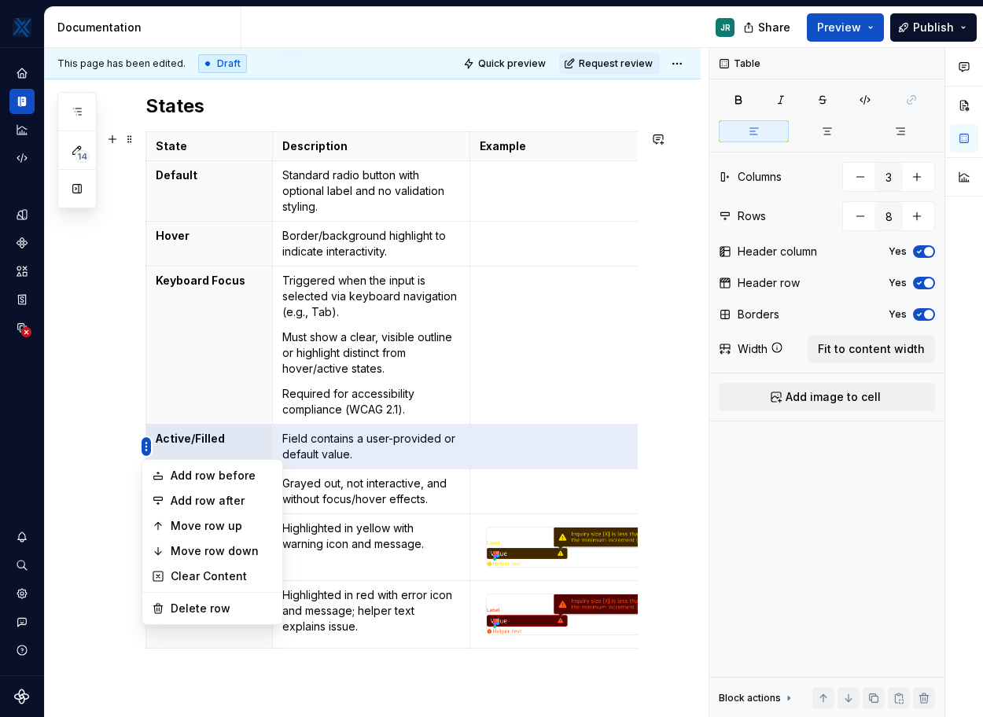
click at [147, 450] on html "MKTX JR Design system data Documentation JR Share Preview Publish 14 Pages Add …" at bounding box center [491, 358] width 983 height 717
click at [221, 608] on div "Delete row" at bounding box center [222, 609] width 102 height 16
type input "7"
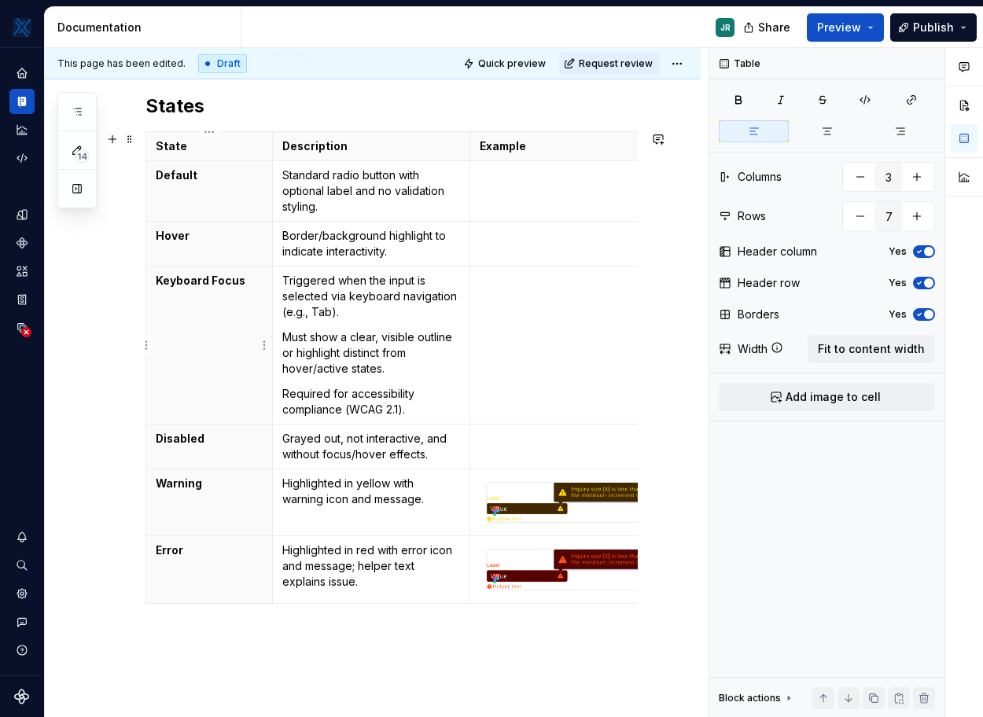
click at [212, 299] on th "Keyboard Focus" at bounding box center [209, 345] width 127 height 158
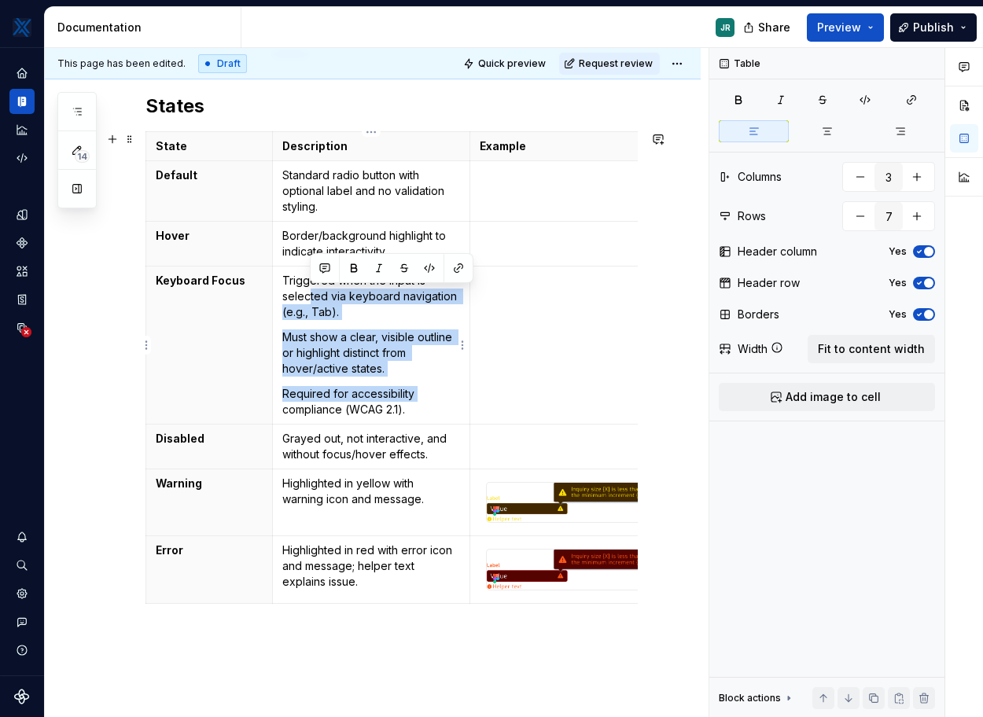
drag, startPoint x: 307, startPoint y: 289, endPoint x: 416, endPoint y: 399, distance: 154.0
click at [417, 400] on td "Triggered when the input is selected via keyboard navigation (e.g., Tab). Must …" at bounding box center [371, 345] width 198 height 158
click at [416, 399] on p "Required for accessibility compliance (WCAG 2.1)." at bounding box center [371, 401] width 178 height 31
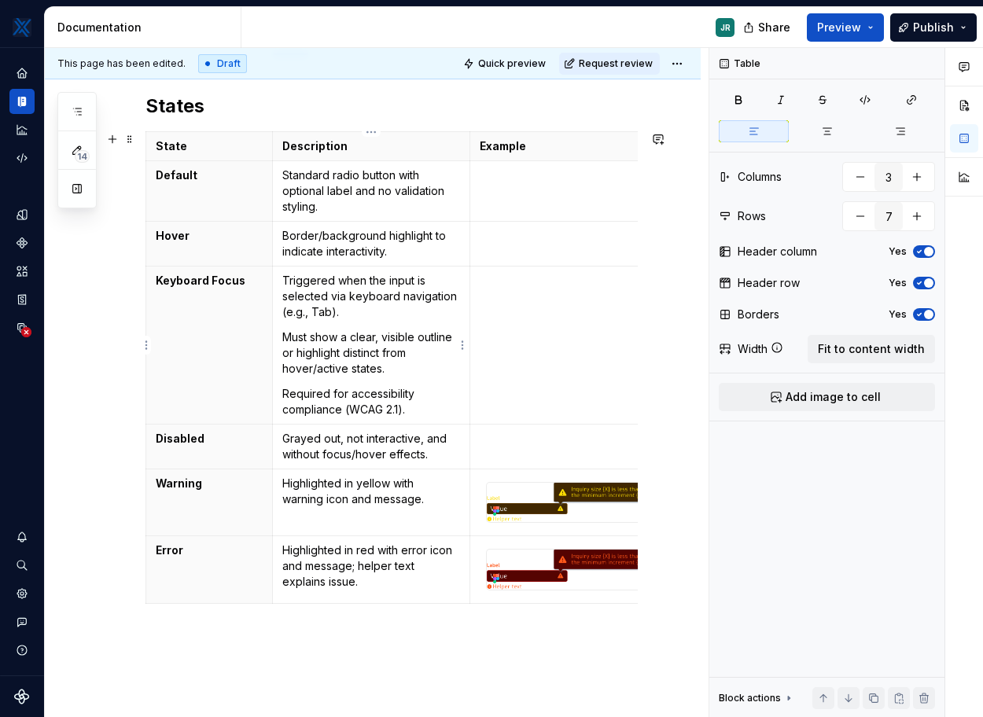
type textarea "*"
click at [394, 363] on p "Must show a clear, visible outline or highlight distinct from hover/active stat…" at bounding box center [371, 352] width 178 height 47
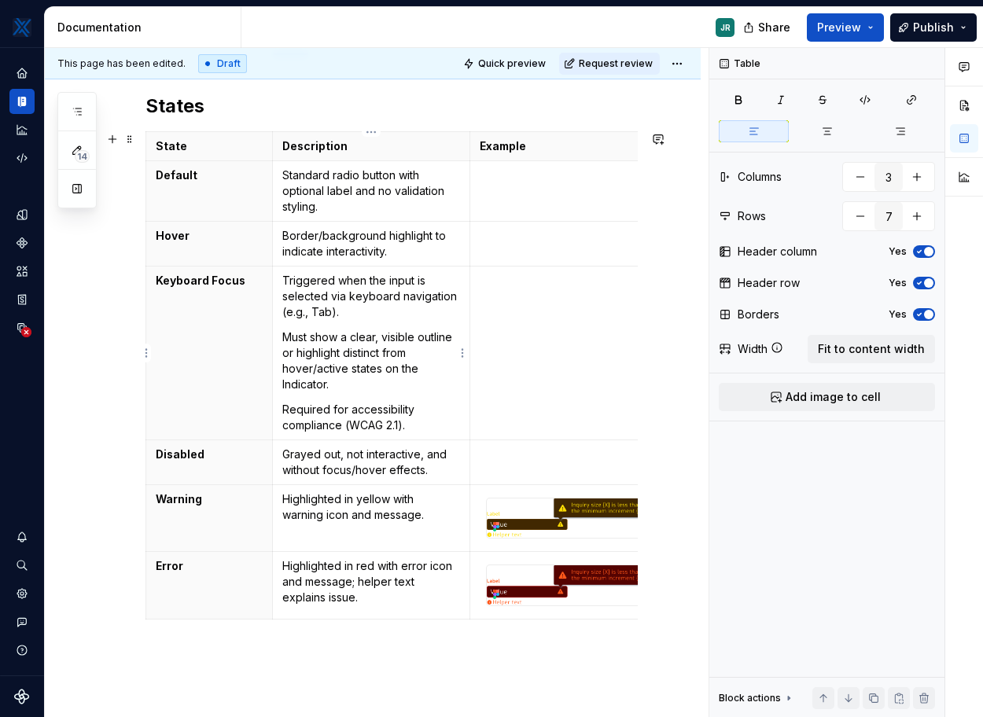
click at [359, 404] on p "Required for accessibility compliance (WCAG 2.1)." at bounding box center [371, 417] width 178 height 31
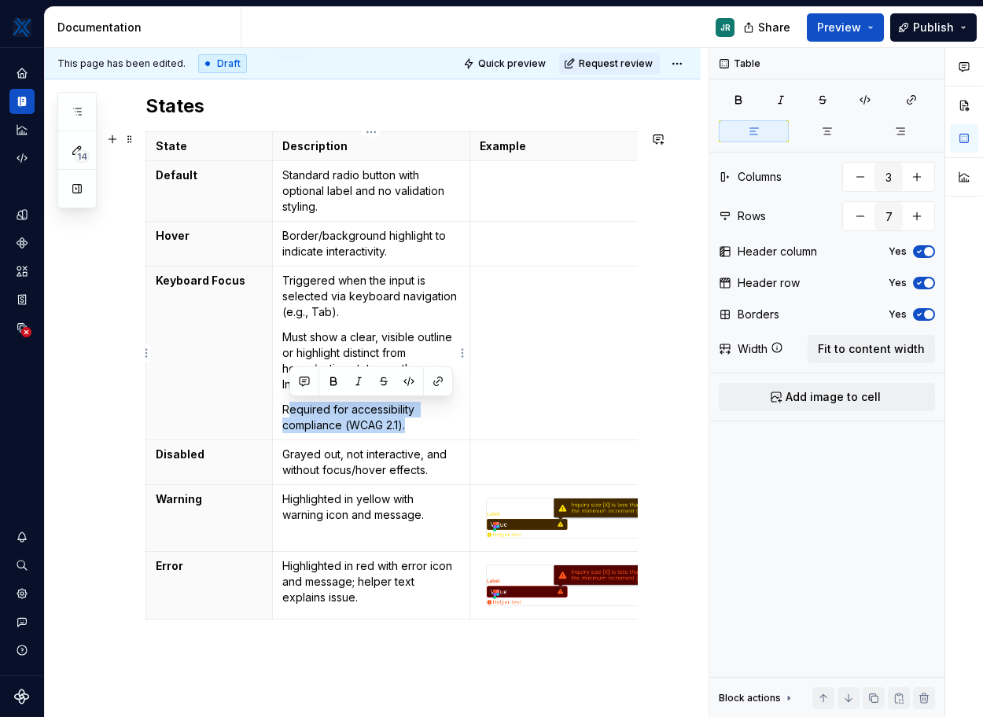
drag, startPoint x: 291, startPoint y: 407, endPoint x: 406, endPoint y: 422, distance: 116.5
click at [406, 422] on p "Required for accessibility compliance (WCAG 2.1)." at bounding box center [371, 417] width 178 height 31
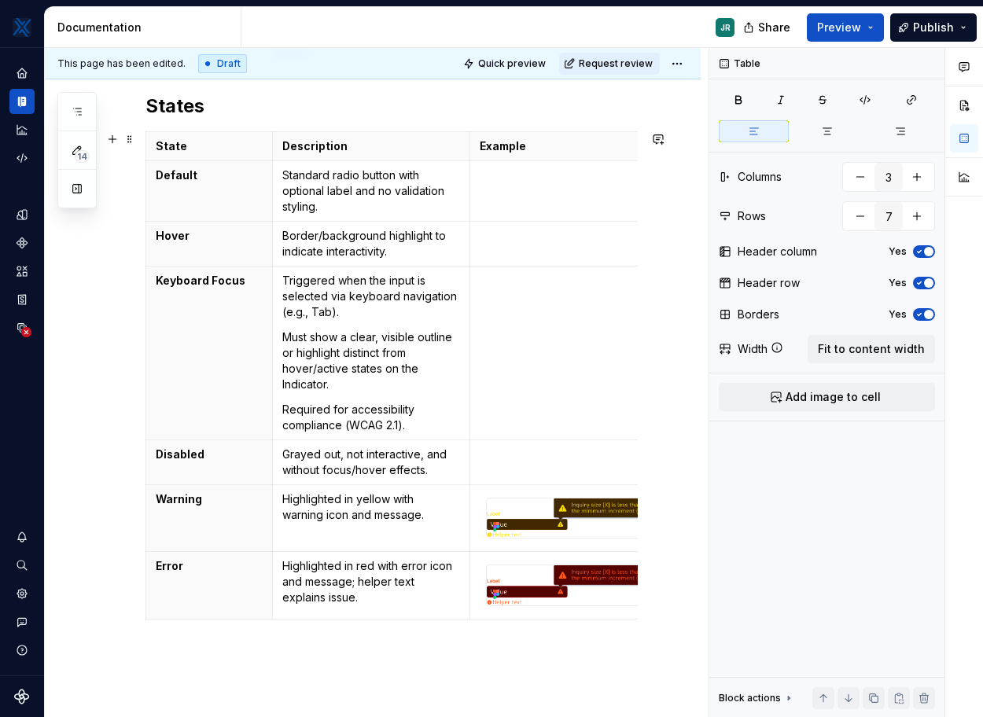
scroll to position [275, 0]
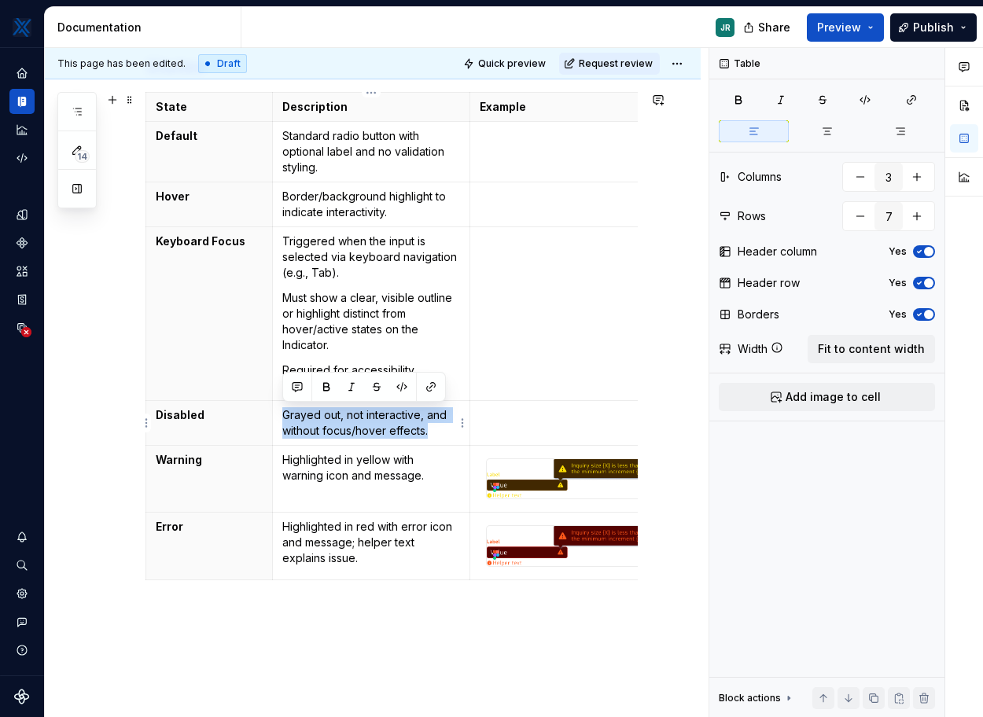
drag, startPoint x: 282, startPoint y: 421, endPoint x: 444, endPoint y: 425, distance: 162.0
click at [444, 425] on p "Grayed out, not interactive, and without focus/hover effects." at bounding box center [371, 422] width 178 height 31
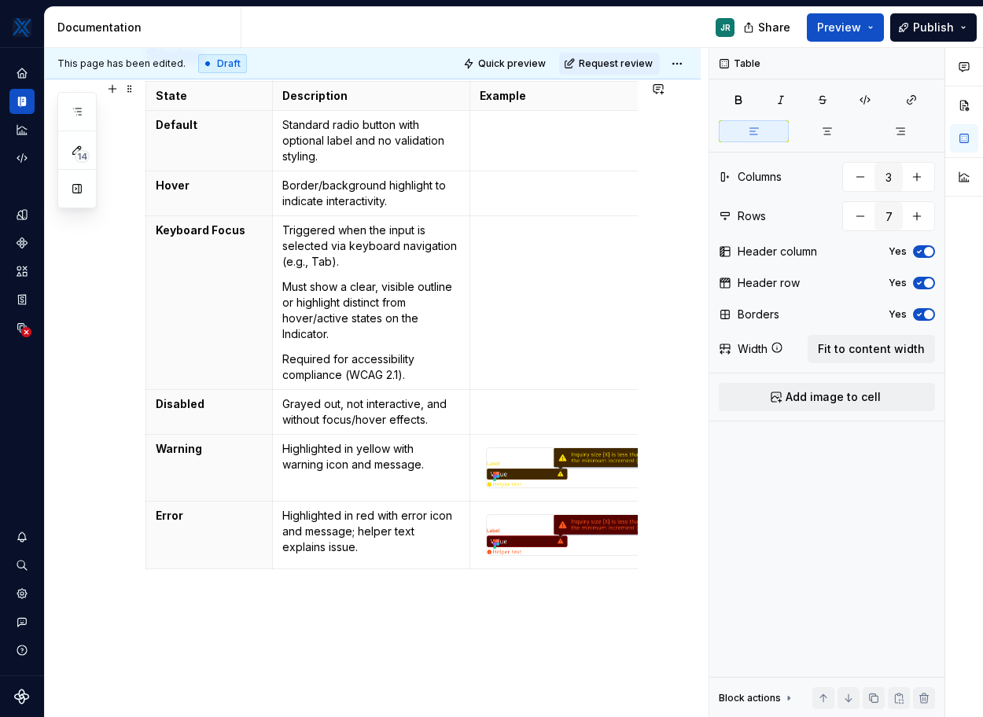
scroll to position [289, 0]
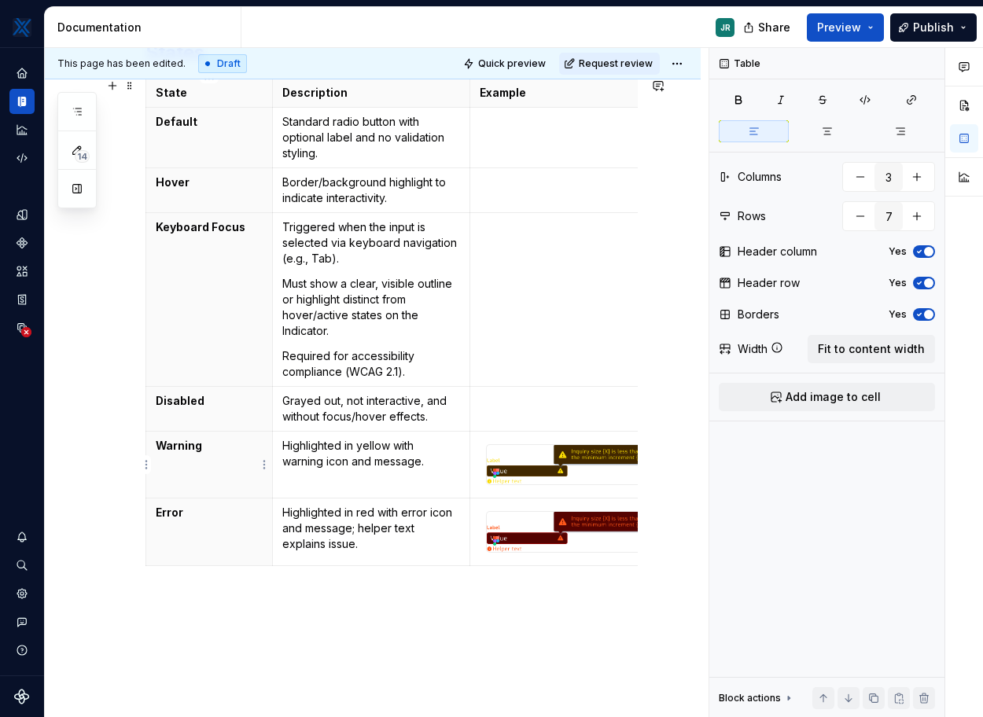
click at [149, 468] on html "MKTX JR Design system data Documentation JR Share Preview Publish 14 Pages Add …" at bounding box center [491, 358] width 983 height 717
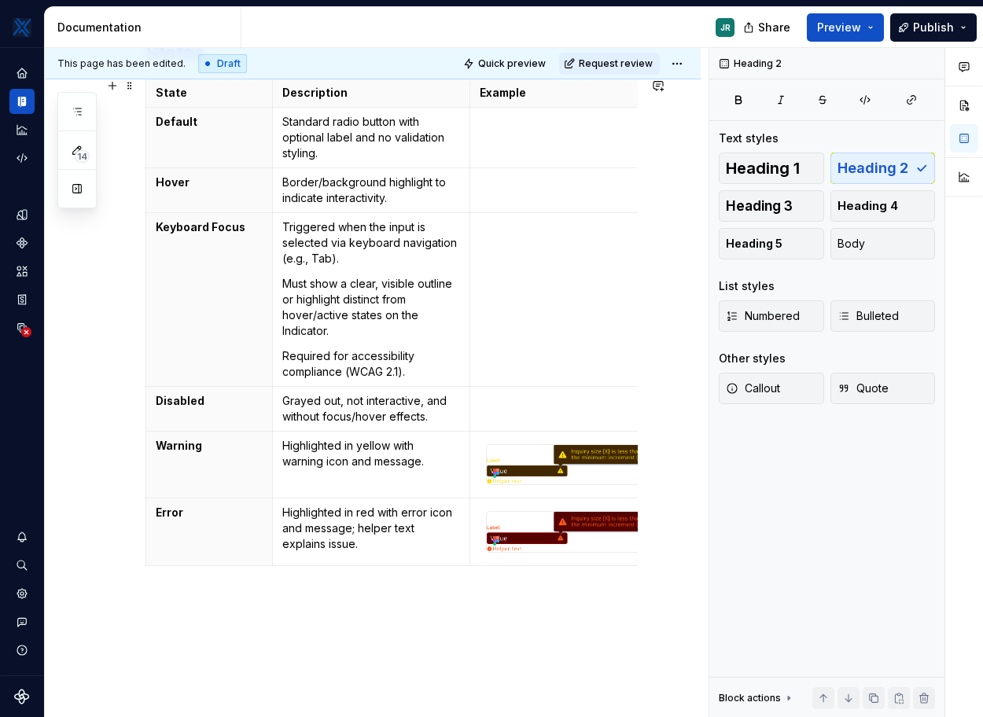
click at [105, 465] on html "MKTX JR Design system data Documentation JR Share Preview Publish 14 Pages Add …" at bounding box center [491, 358] width 983 height 717
click at [149, 456] on html "MKTX JR Design system data Documentation JR Share Preview Publish 14 Pages Add …" at bounding box center [491, 358] width 983 height 717
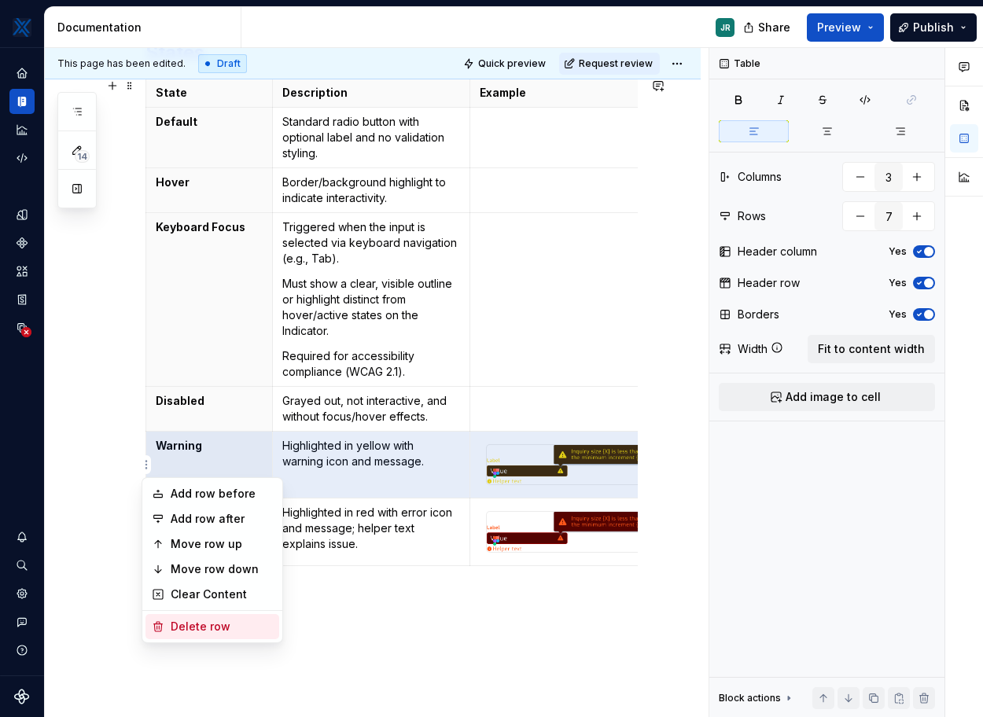
click at [219, 626] on div "Delete row" at bounding box center [222, 627] width 102 height 16
type input "6"
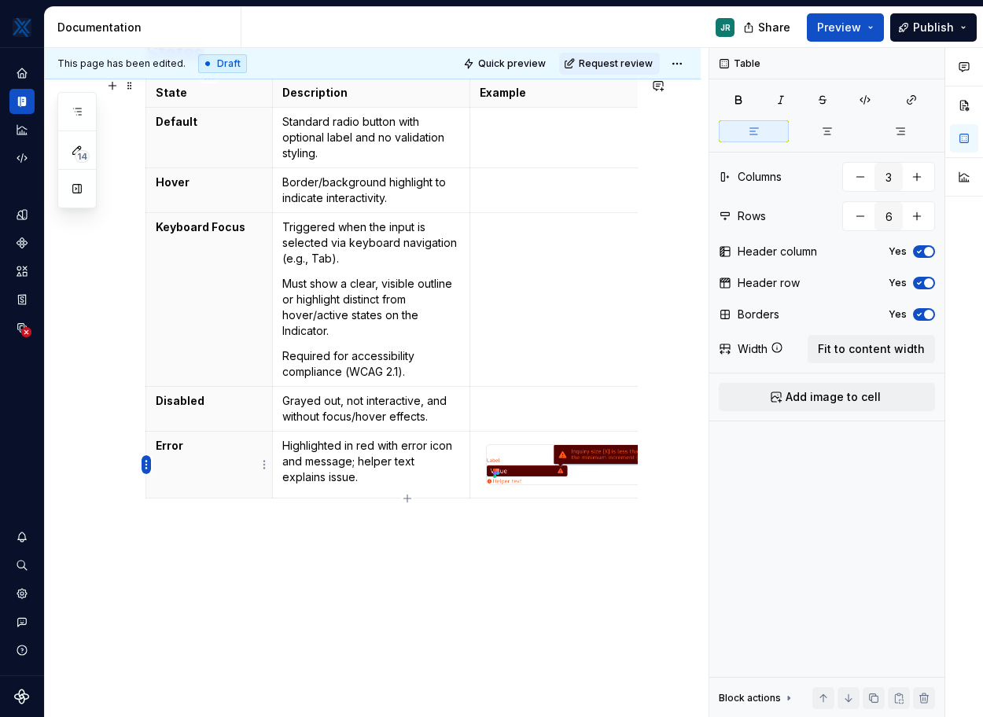
click at [149, 462] on html "MKTX JR Design system data Documentation JR Share Preview Publish 14 Pages Add …" at bounding box center [491, 358] width 983 height 717
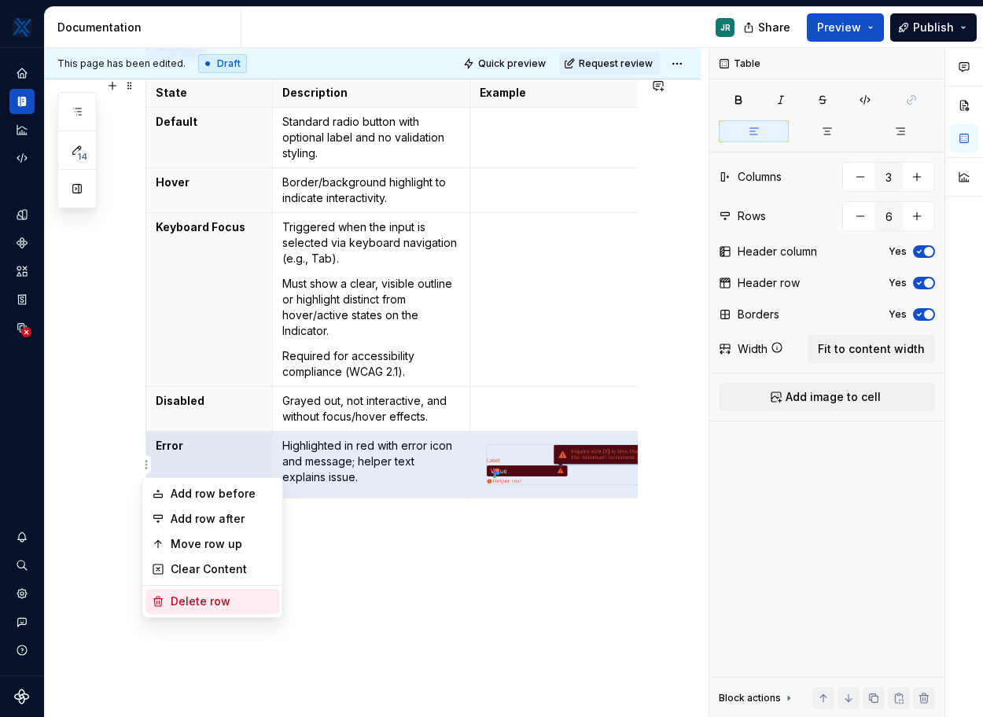
click at [189, 598] on div "Delete row" at bounding box center [222, 601] width 102 height 16
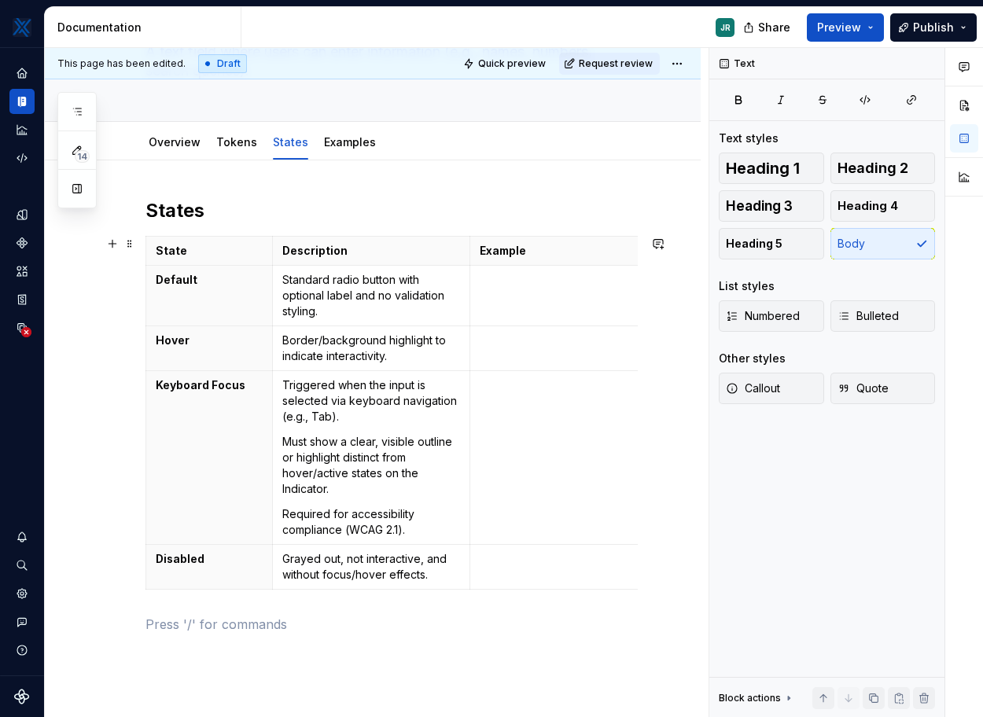
scroll to position [84, 0]
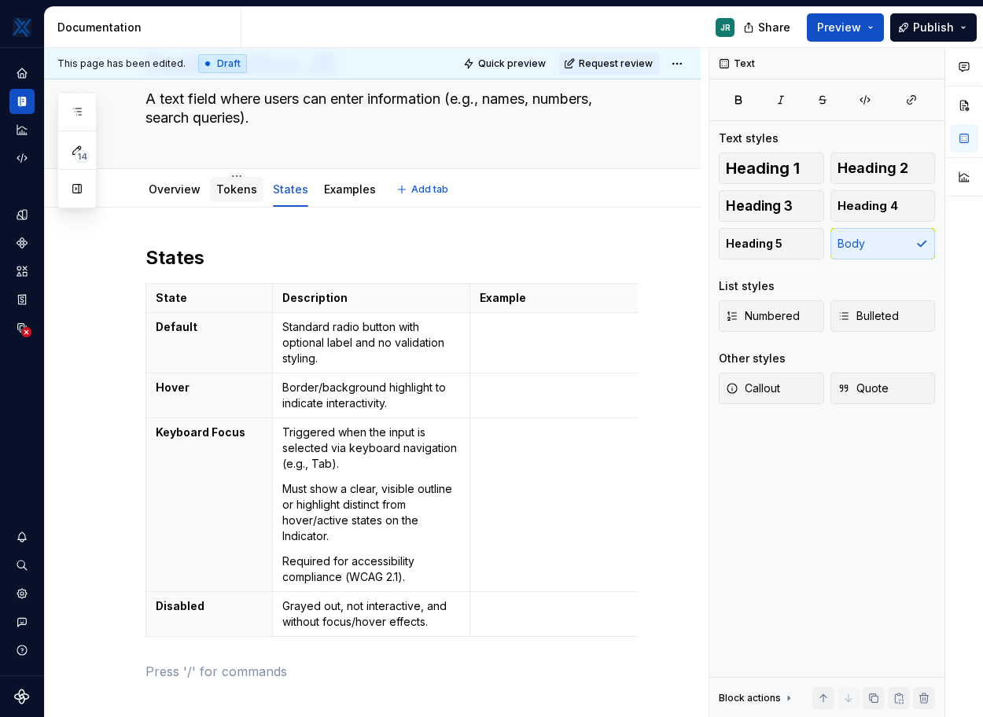
click at [226, 184] on link "Tokens" at bounding box center [236, 188] width 41 height 13
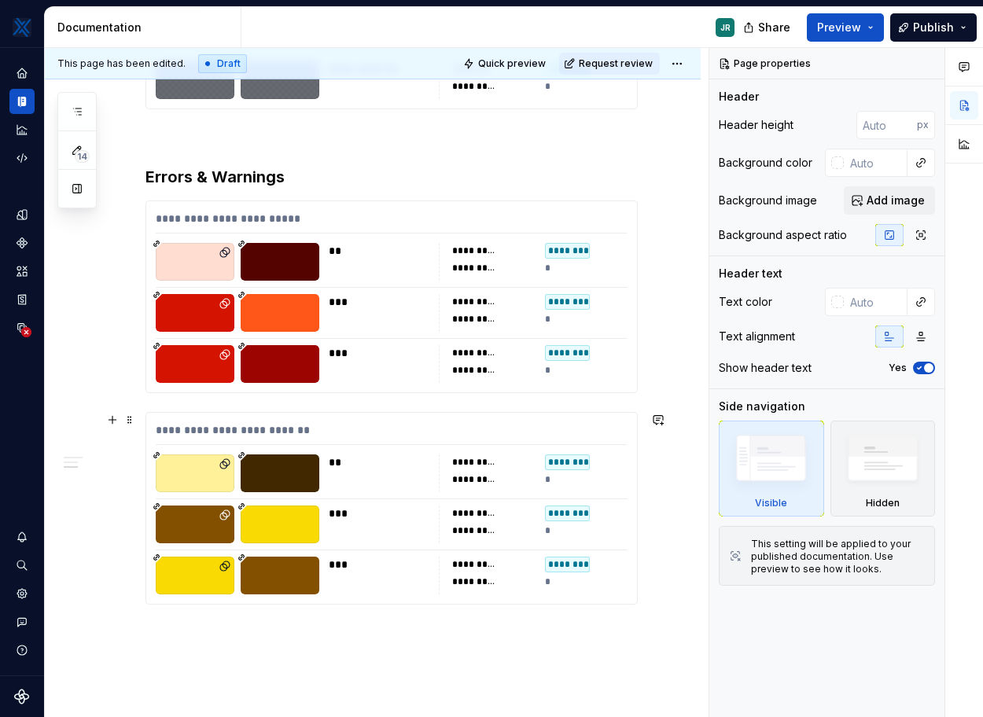
scroll to position [1495, 0]
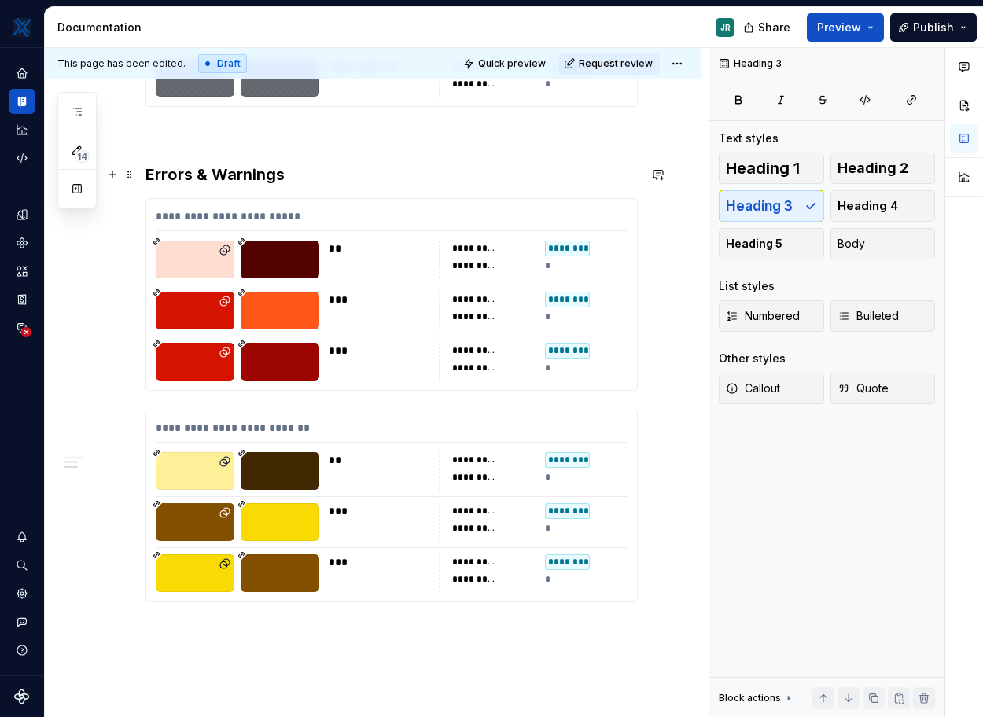
click at [203, 169] on h3 "Errors & Warnings" at bounding box center [391, 175] width 492 height 22
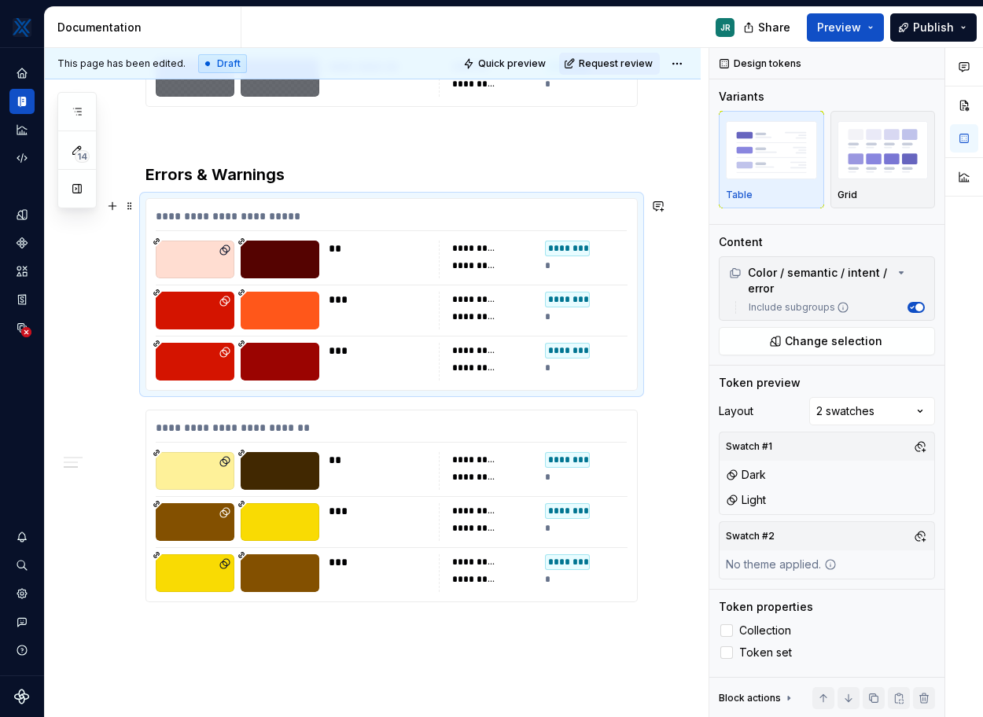
click at [575, 201] on div "**********" at bounding box center [391, 294] width 491 height 191
click at [570, 208] on div "**********" at bounding box center [391, 219] width 471 height 23
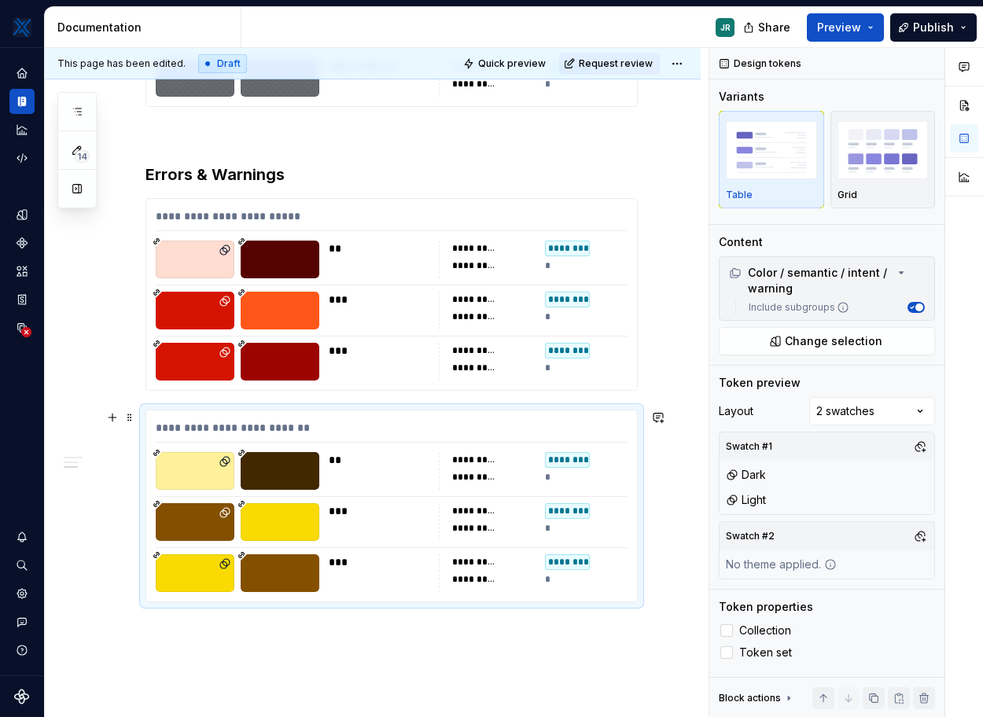
click at [514, 416] on div "**********" at bounding box center [391, 505] width 491 height 191
click at [341, 211] on div "**********" at bounding box center [391, 219] width 471 height 23
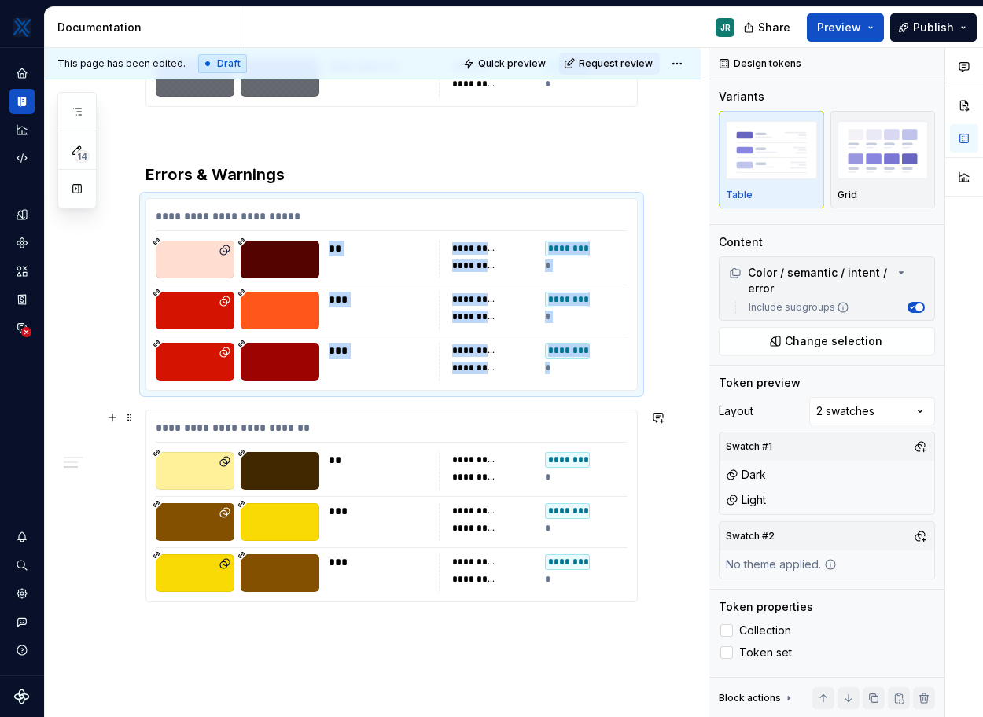
click at [354, 420] on div "**********" at bounding box center [391, 431] width 471 height 23
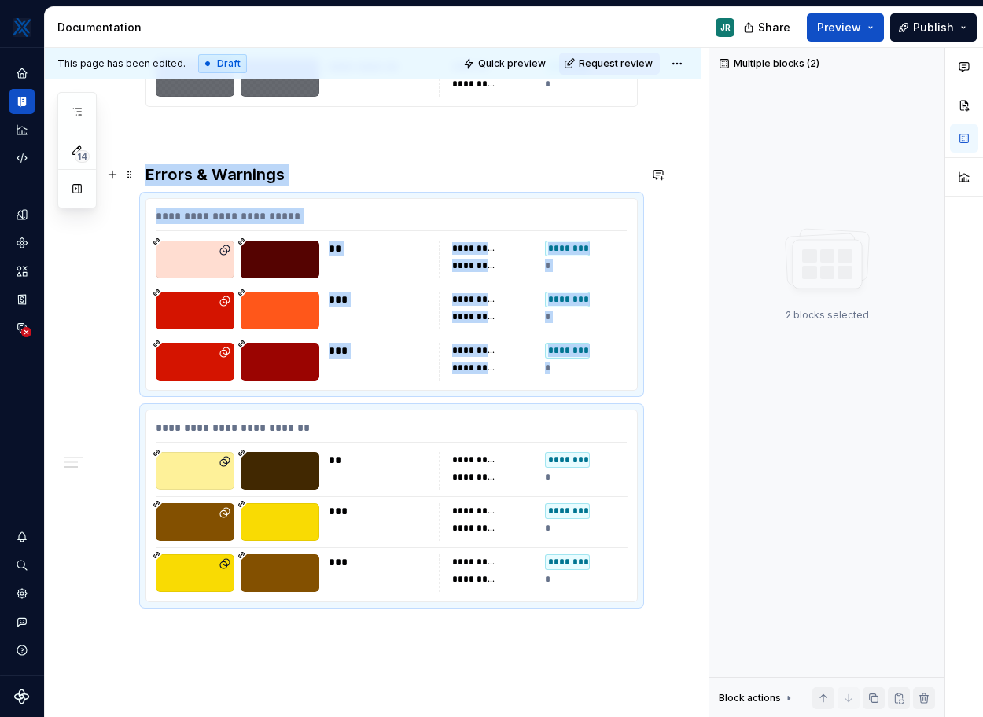
click at [244, 181] on h3 "Errors & Warnings" at bounding box center [391, 175] width 492 height 22
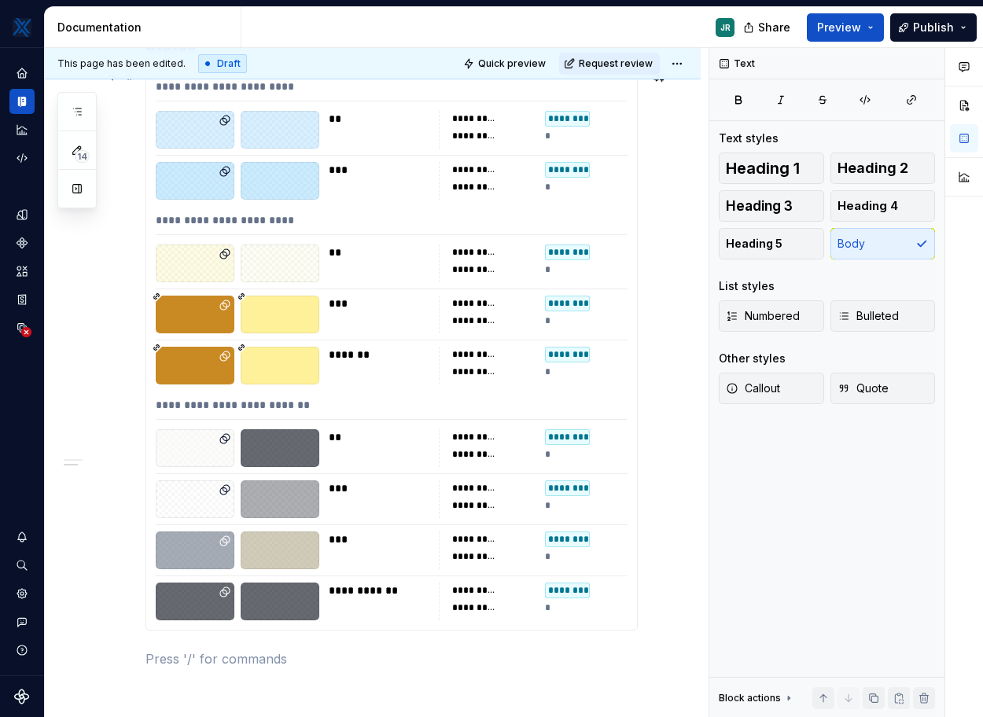
scroll to position [969, 0]
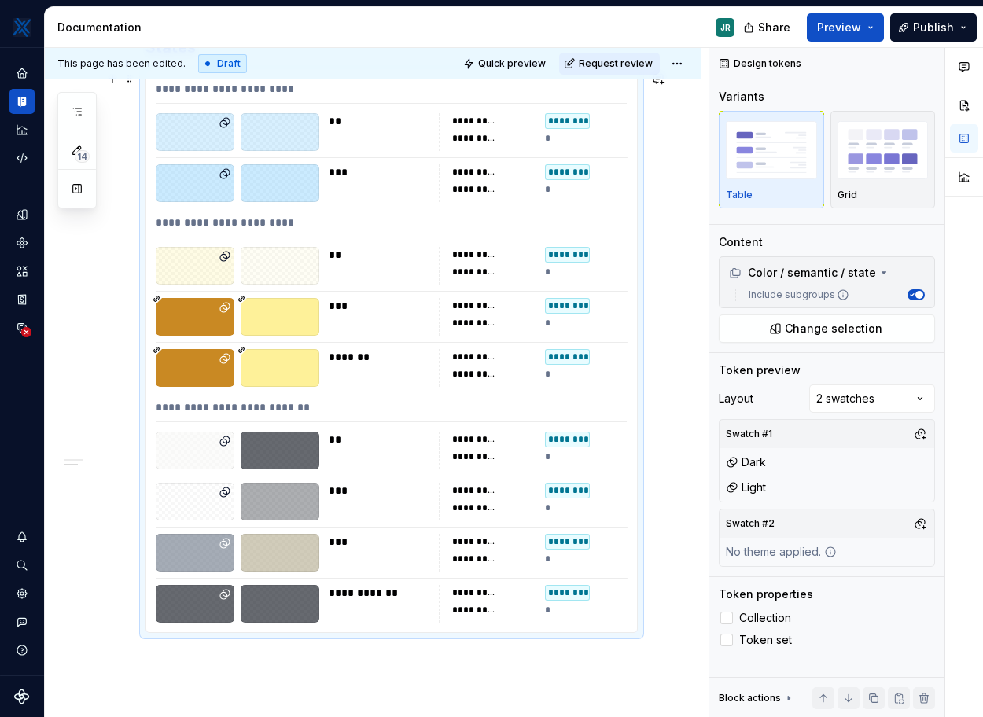
click at [261, 342] on div at bounding box center [392, 342] width 472 height 1
click at [208, 224] on div "**********" at bounding box center [391, 226] width 471 height 23
click at [496, 280] on div "**********" at bounding box center [533, 266] width 189 height 38
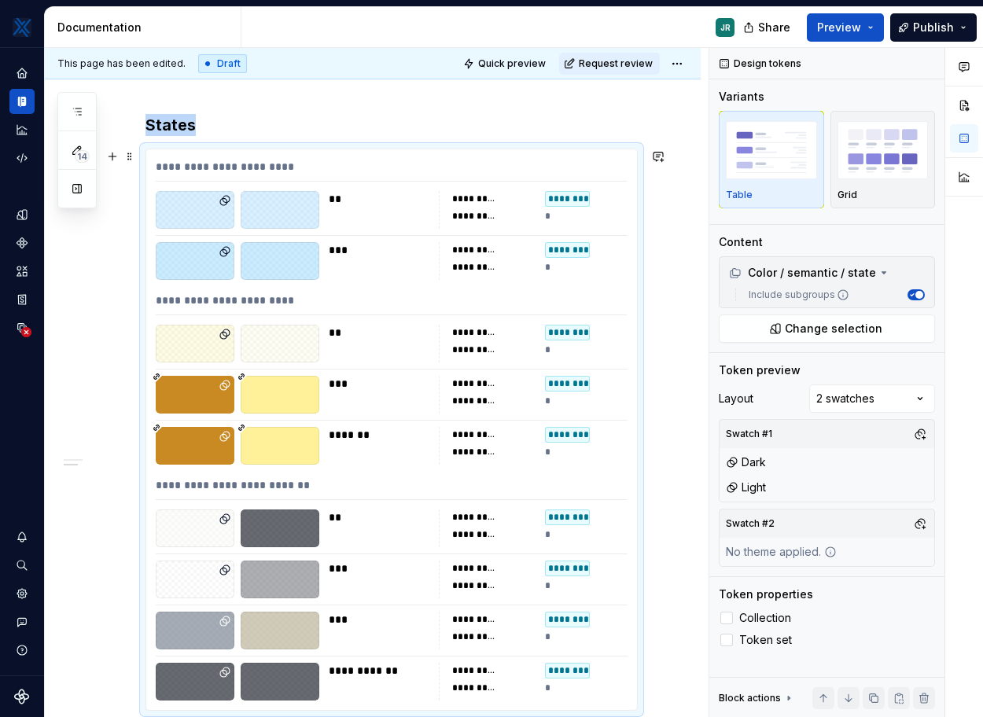
scroll to position [1031, 0]
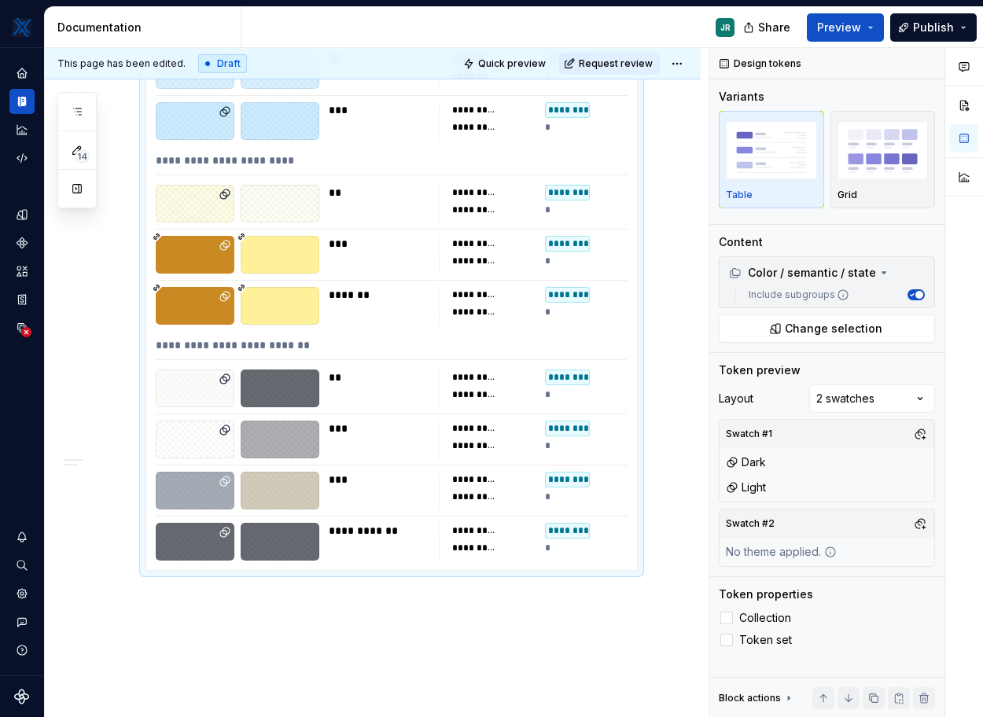
click at [300, 307] on div at bounding box center [280, 306] width 79 height 38
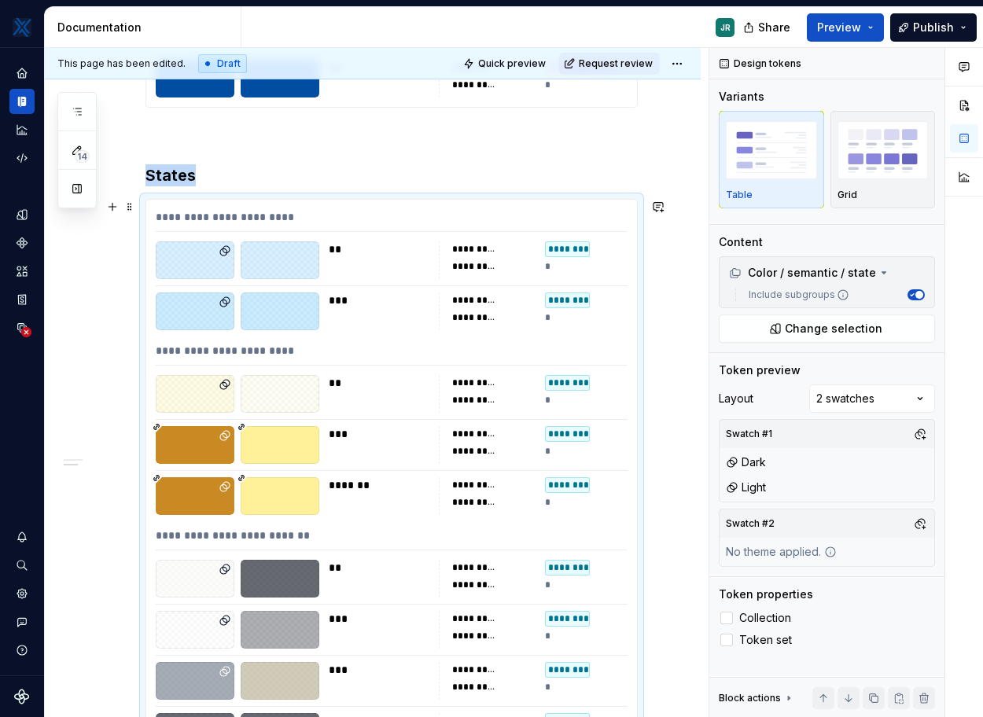
scroll to position [822, 0]
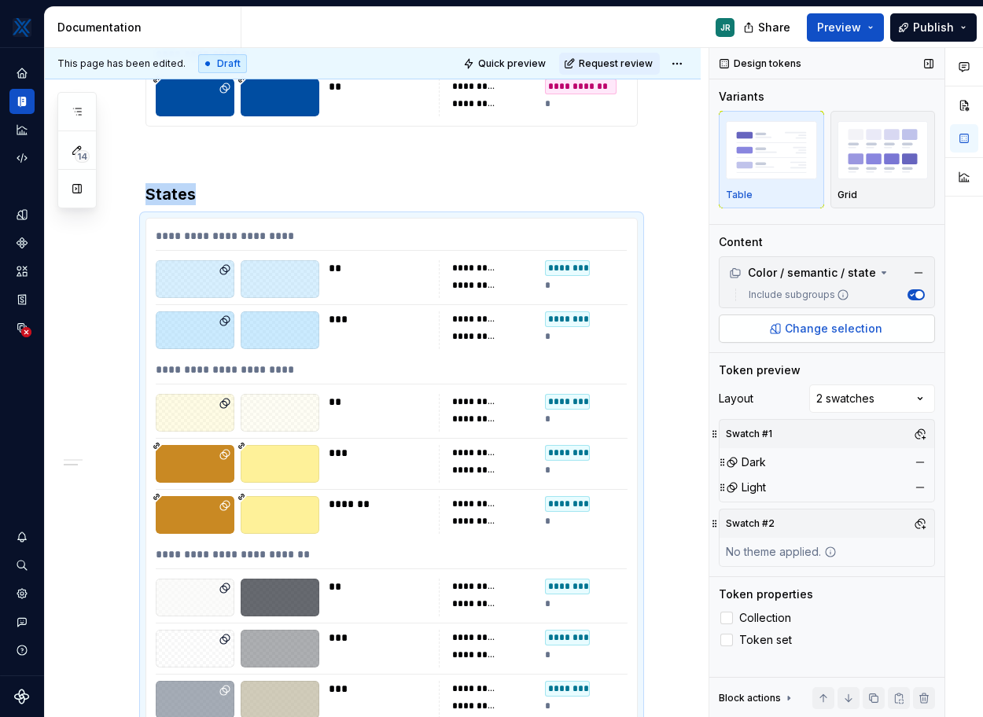
click at [814, 325] on span "Change selection" at bounding box center [832, 329] width 97 height 16
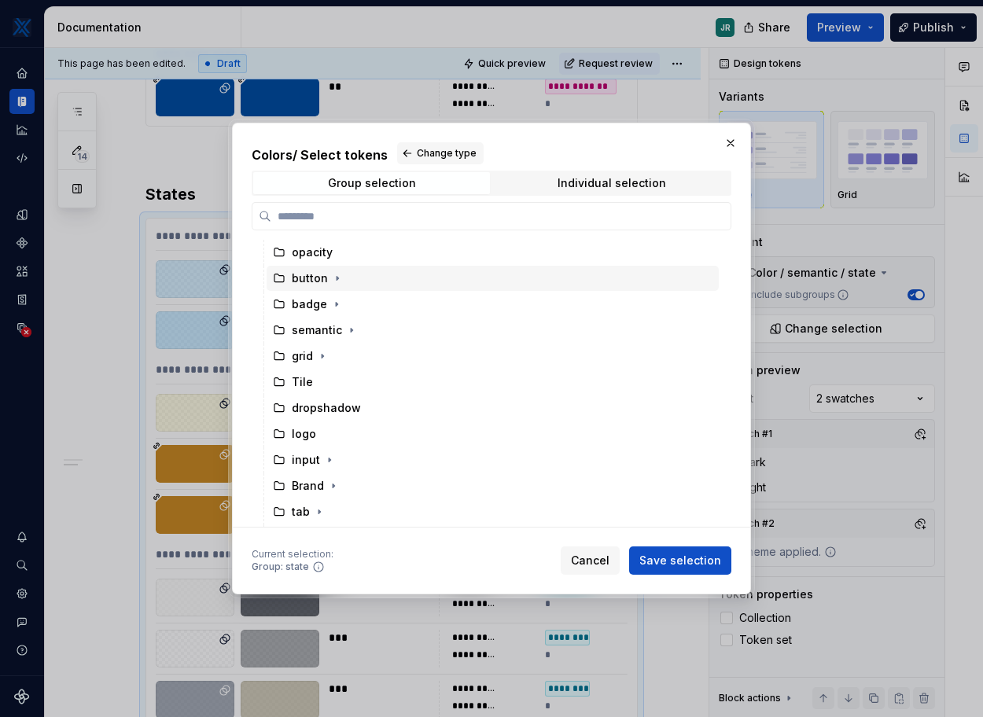
scroll to position [128, 0]
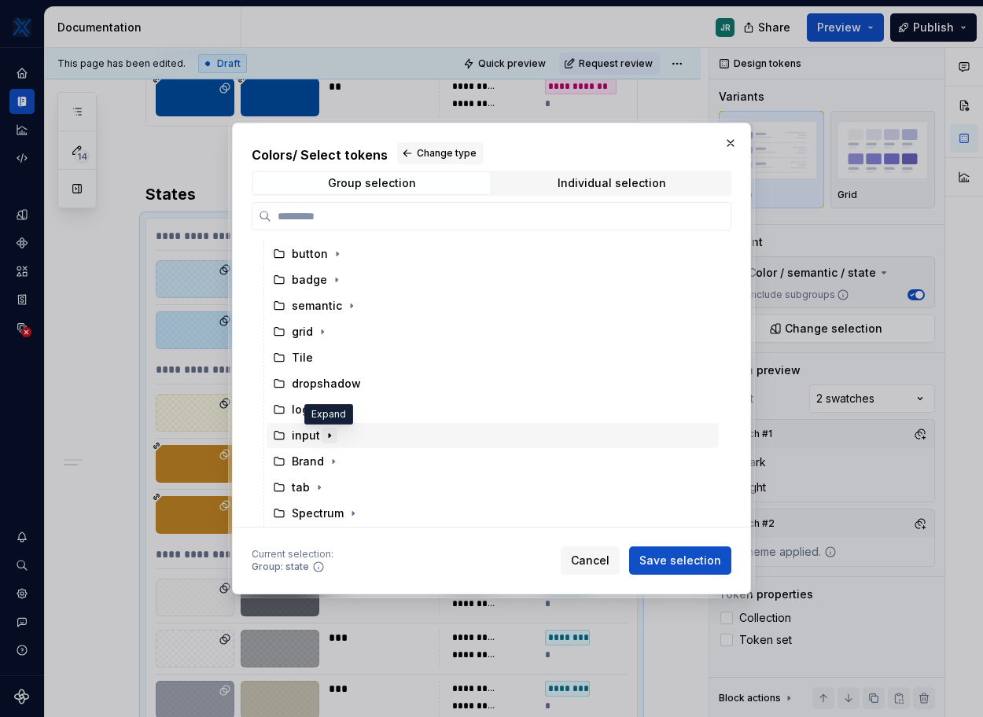
click at [325, 434] on icon "button" at bounding box center [329, 435] width 13 height 13
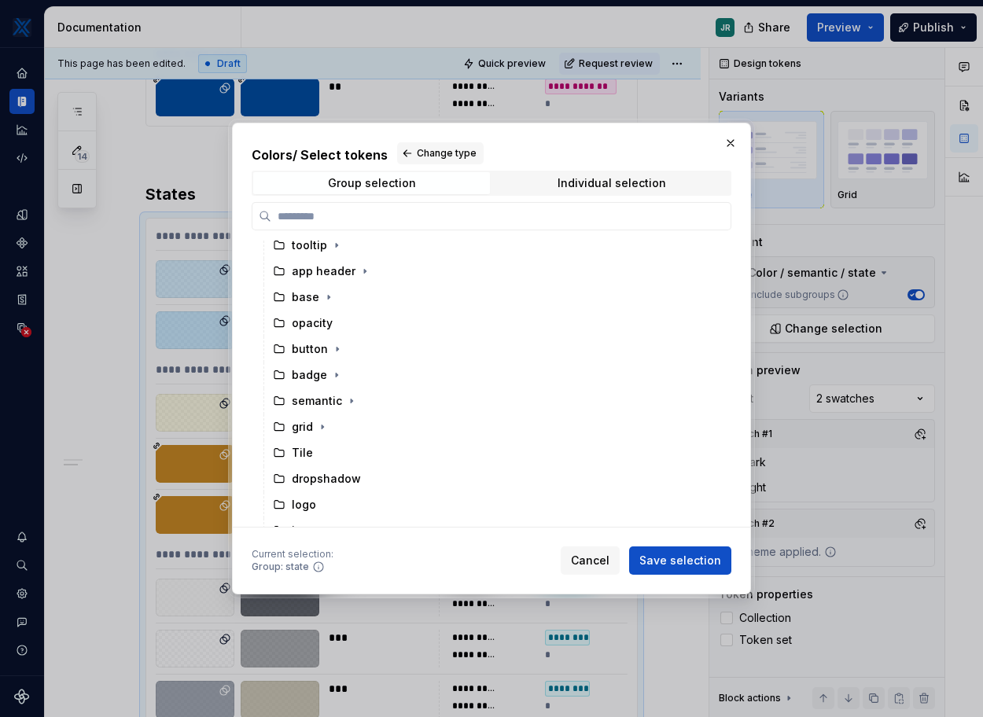
scroll to position [0, 0]
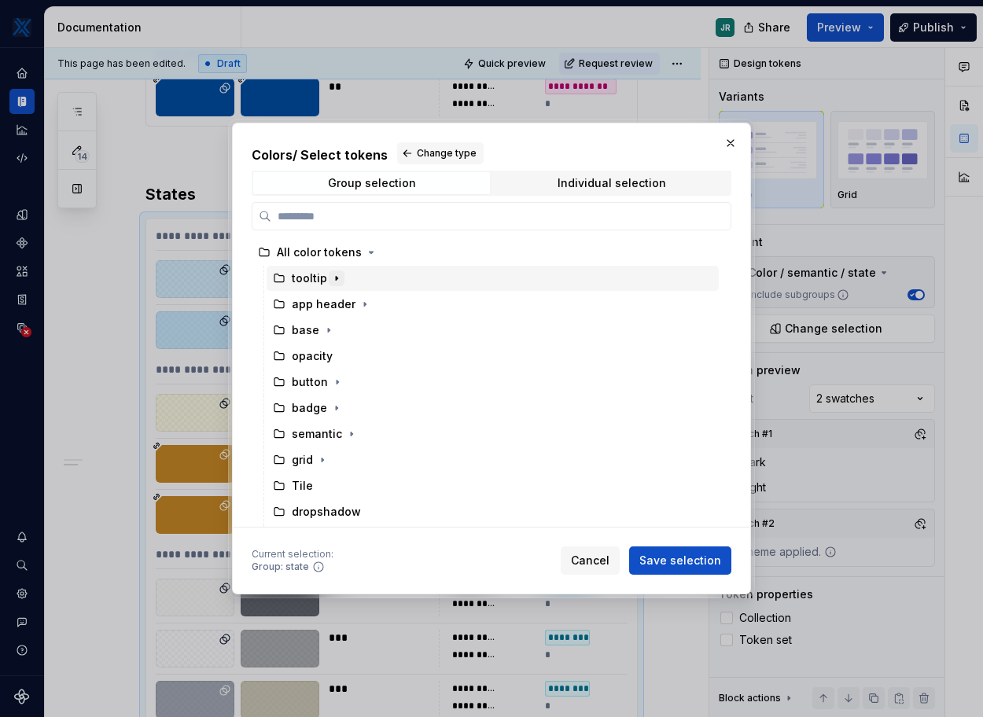
click at [337, 276] on icon "button" at bounding box center [336, 278] width 13 height 13
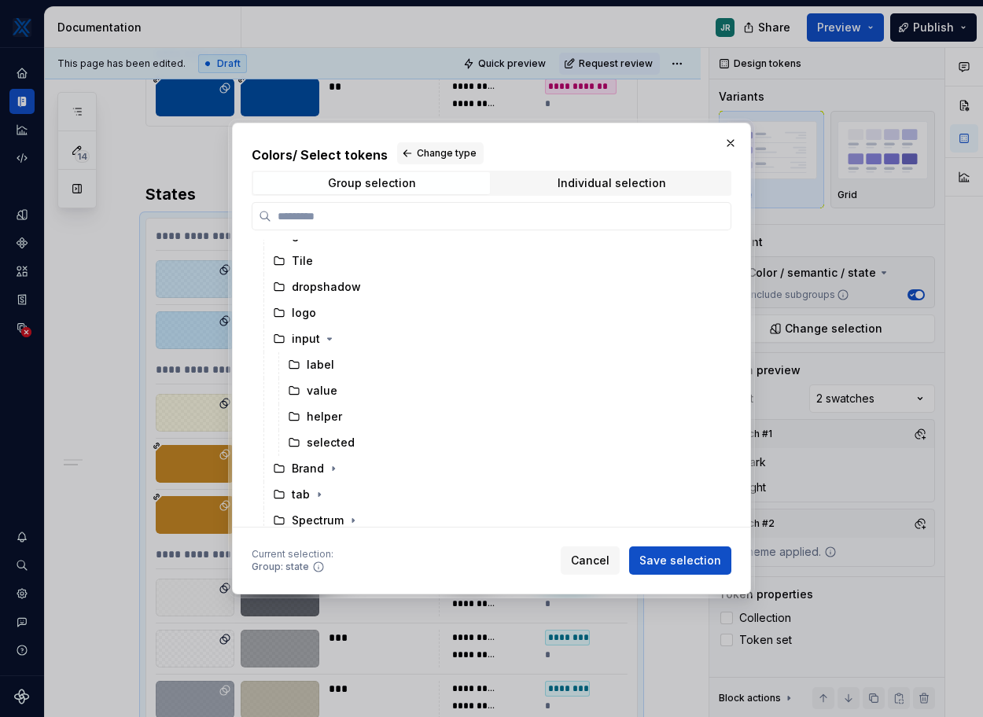
scroll to position [221, 0]
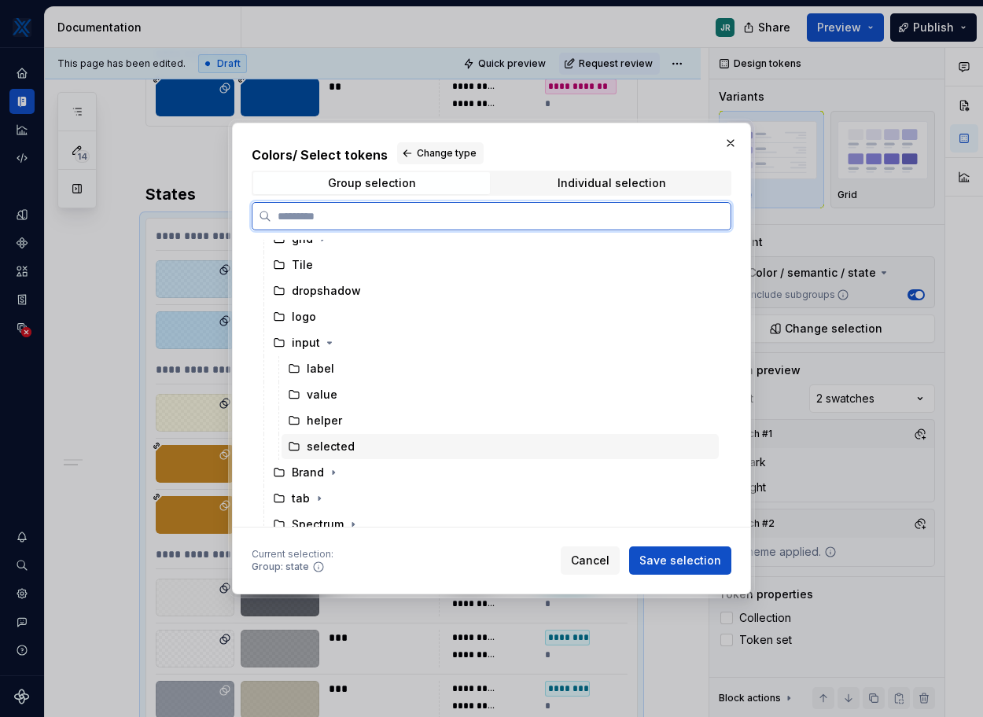
click at [326, 450] on div "selected" at bounding box center [331, 447] width 48 height 16
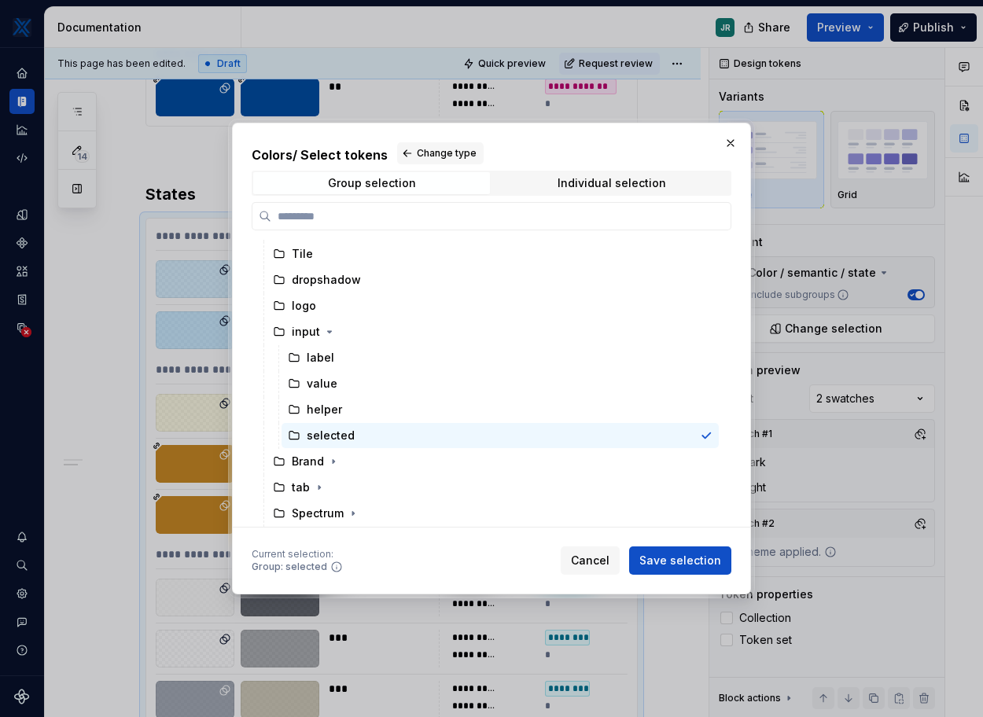
drag, startPoint x: 381, startPoint y: 140, endPoint x: 714, endPoint y: 378, distance: 409.0
click at [714, 378] on div "Colors / Select tokens Change type Group selection Individual selection All col…" at bounding box center [491, 359] width 519 height 472
click at [688, 559] on span "Save selection" at bounding box center [680, 561] width 82 height 16
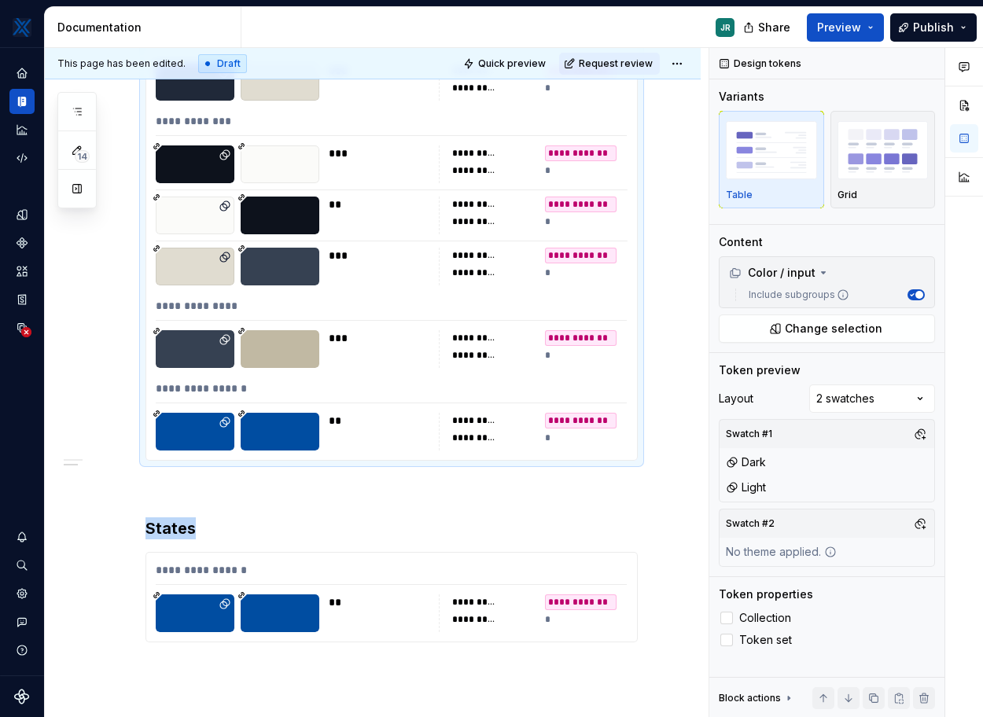
click at [221, 427] on icon at bounding box center [225, 422] width 13 height 13
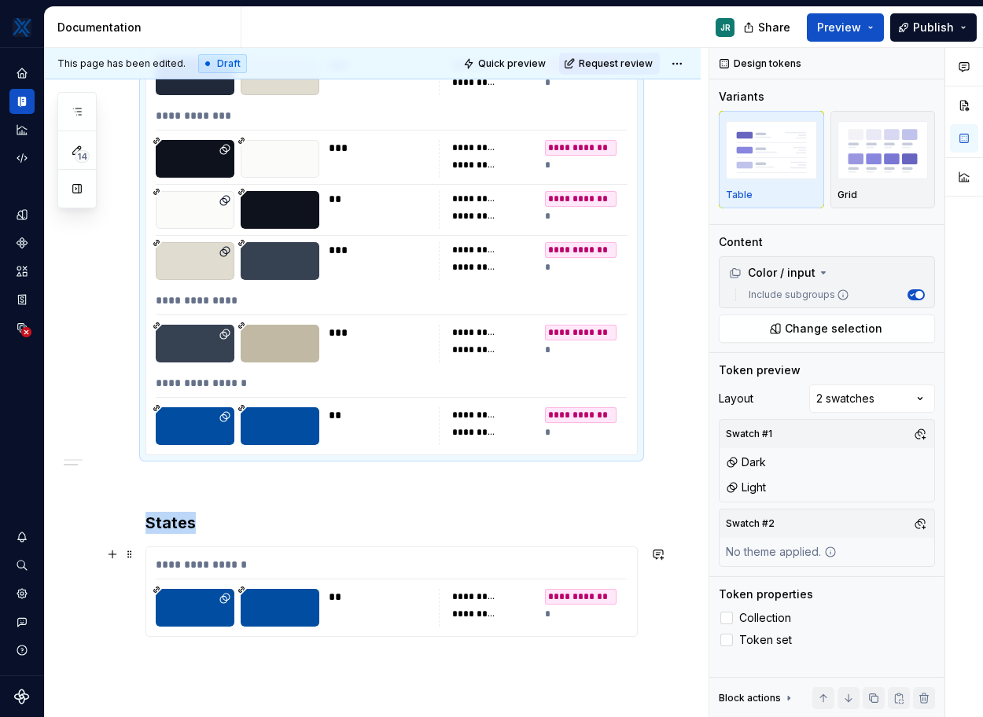
click at [176, 619] on div at bounding box center [195, 608] width 79 height 38
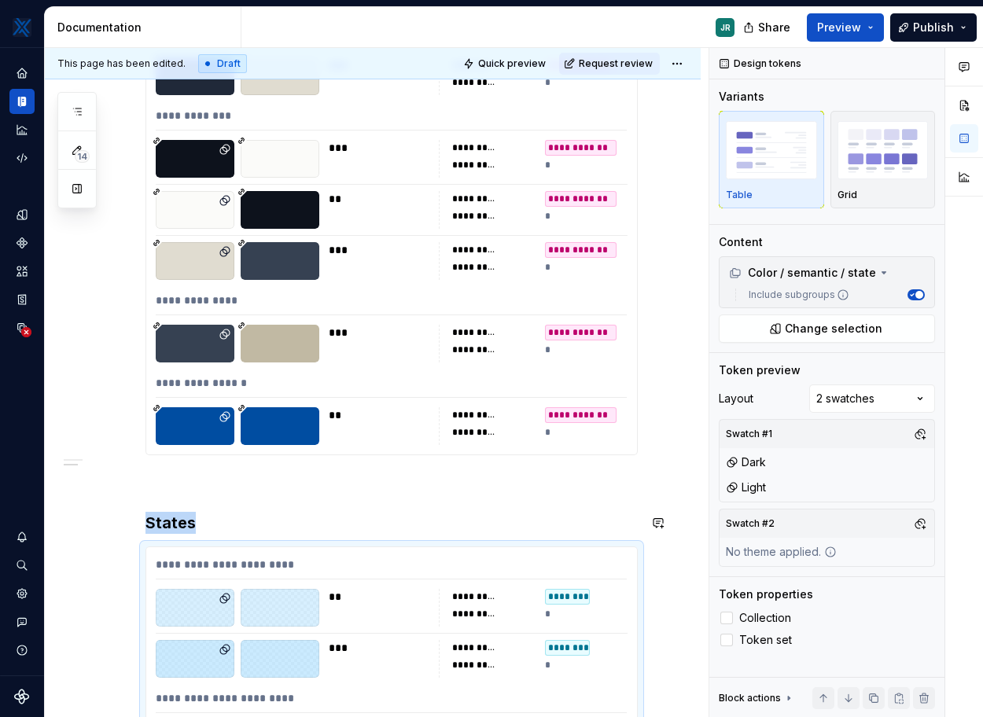
scroll to position [648, 0]
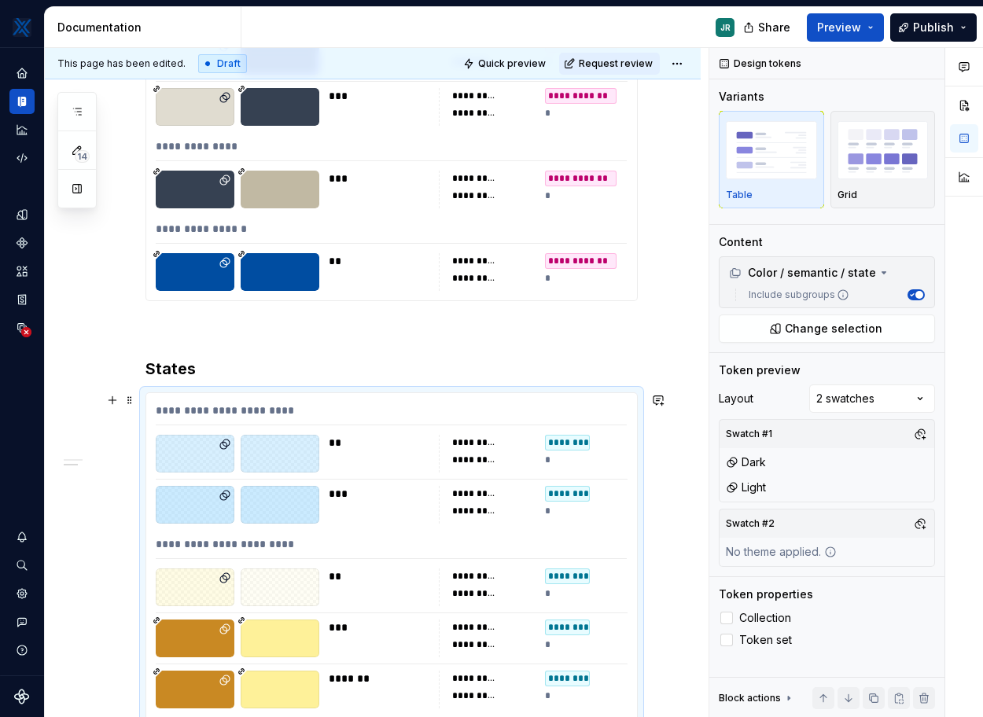
click at [211, 407] on div "**********" at bounding box center [391, 413] width 471 height 23
click at [445, 528] on div "**********" at bounding box center [391, 673] width 491 height 560
click at [856, 392] on div "Comments Open comments No comments yet Select ‘Comment’ from the block context …" at bounding box center [846, 383] width 274 height 670
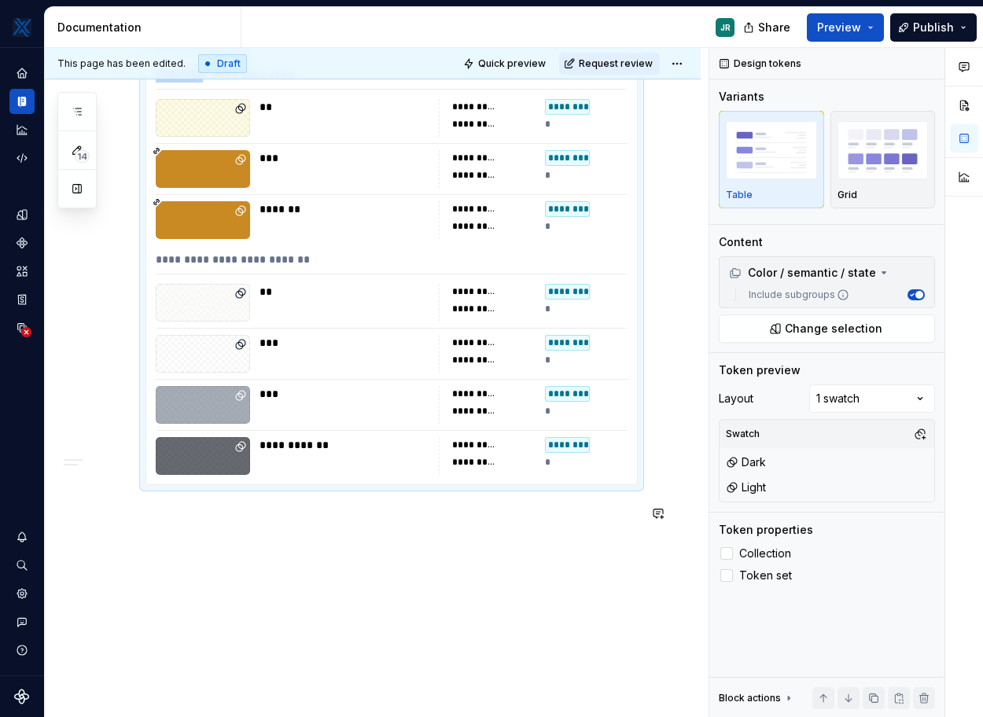
scroll to position [1011, 0]
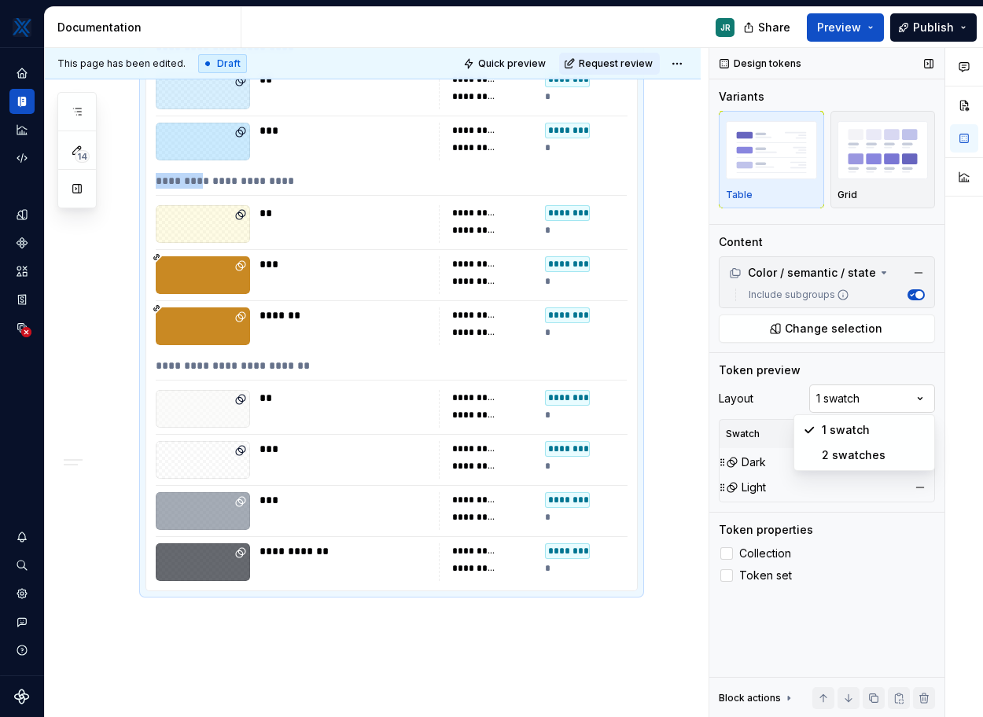
click at [873, 394] on div "Comments Open comments No comments yet Select ‘Comment’ from the block context …" at bounding box center [846, 383] width 274 height 670
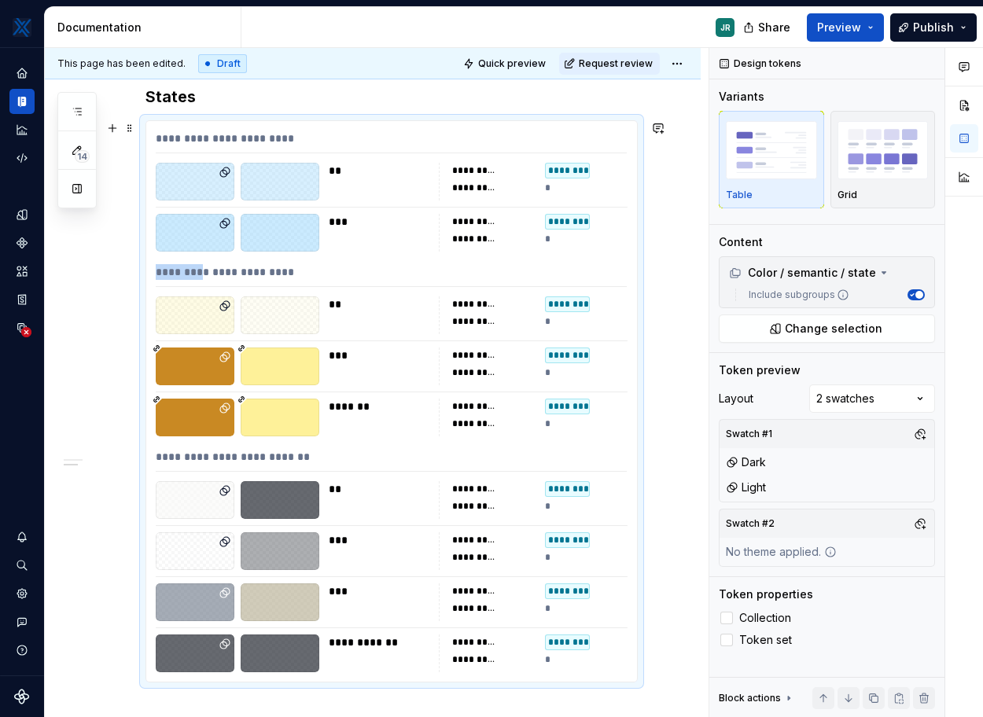
scroll to position [902, 0]
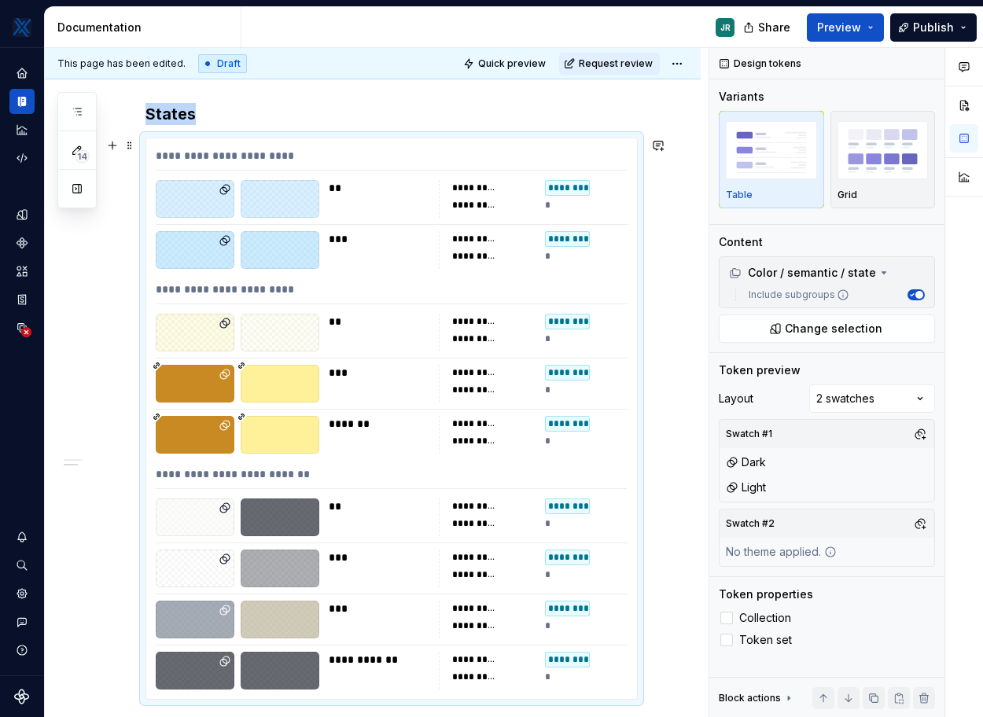
click at [264, 393] on div at bounding box center [280, 384] width 79 height 38
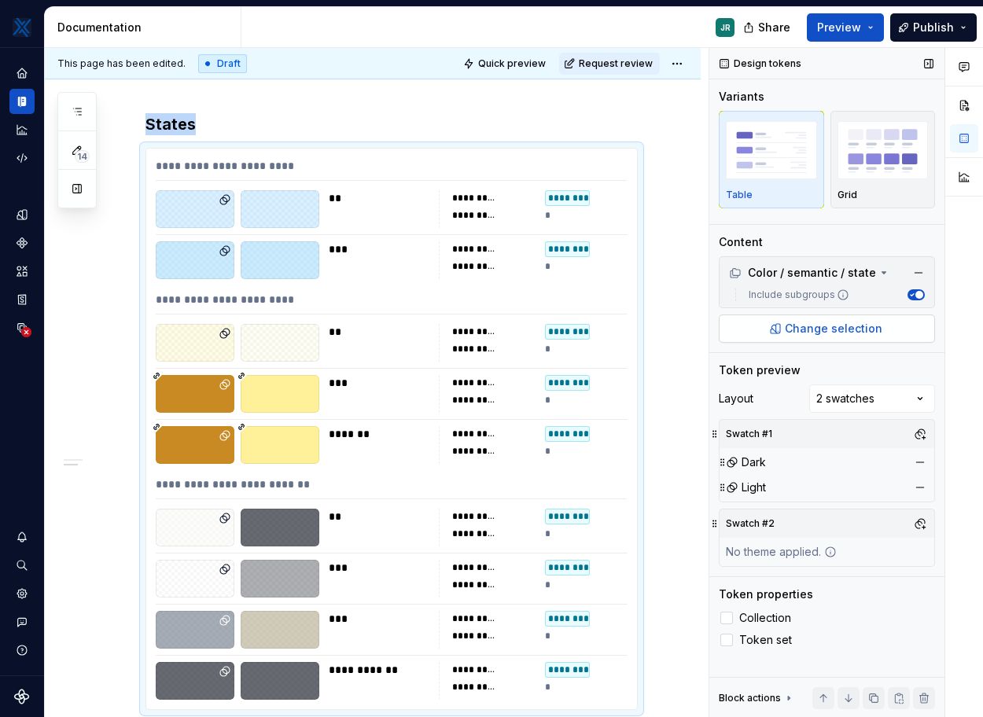
click at [902, 328] on button "Change selection" at bounding box center [826, 328] width 216 height 28
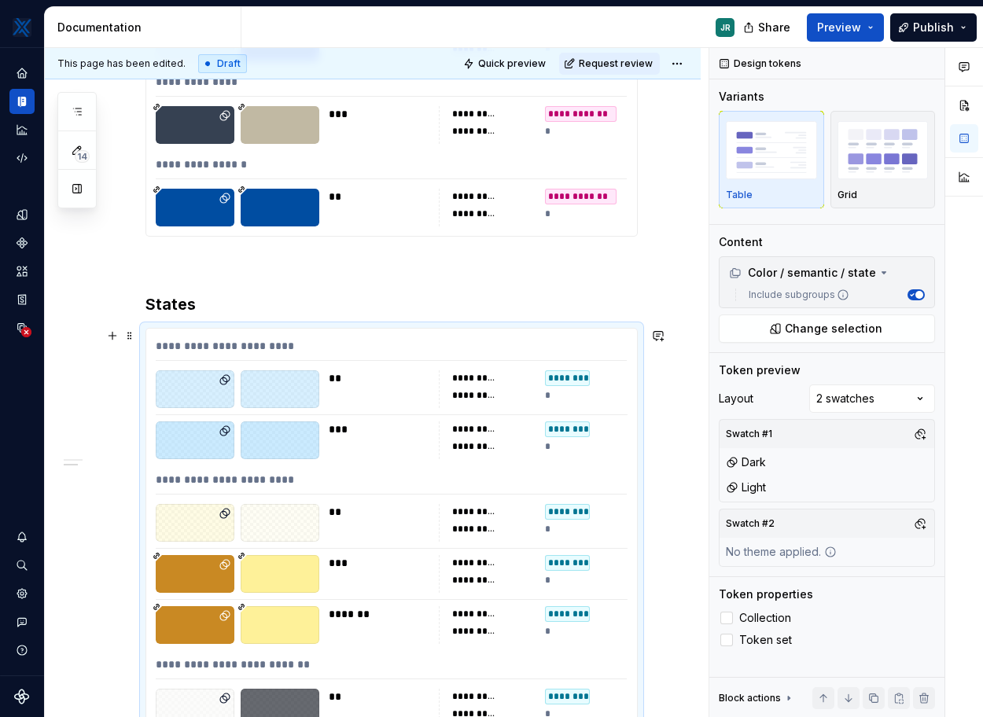
scroll to position [739, 0]
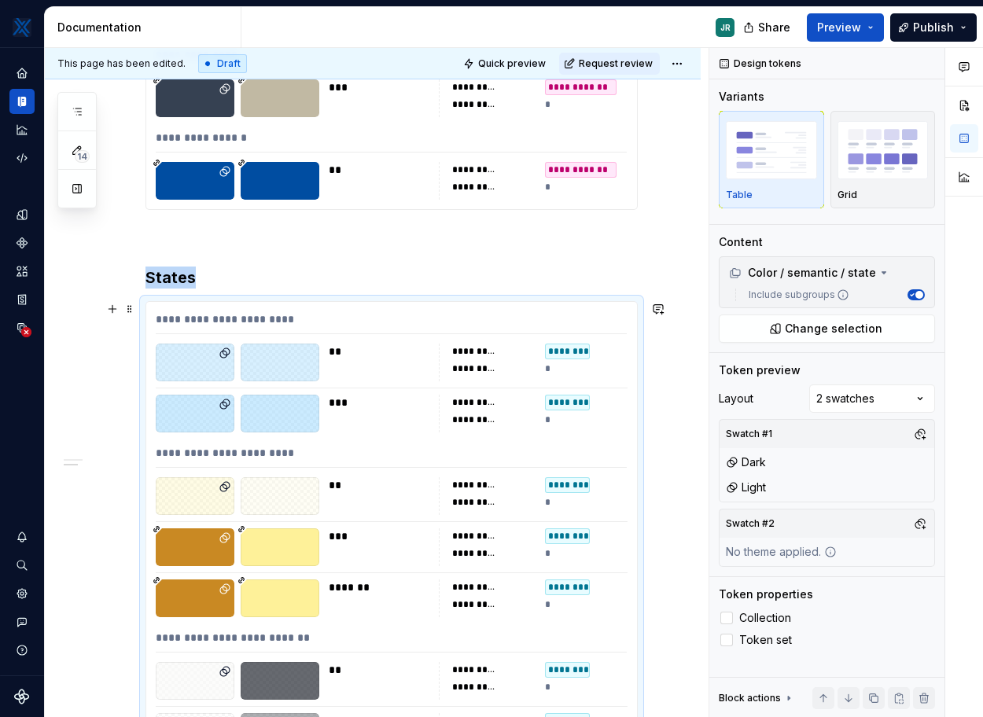
click at [349, 423] on div "***" at bounding box center [379, 414] width 101 height 38
click at [173, 283] on h3 "States" at bounding box center [391, 277] width 492 height 22
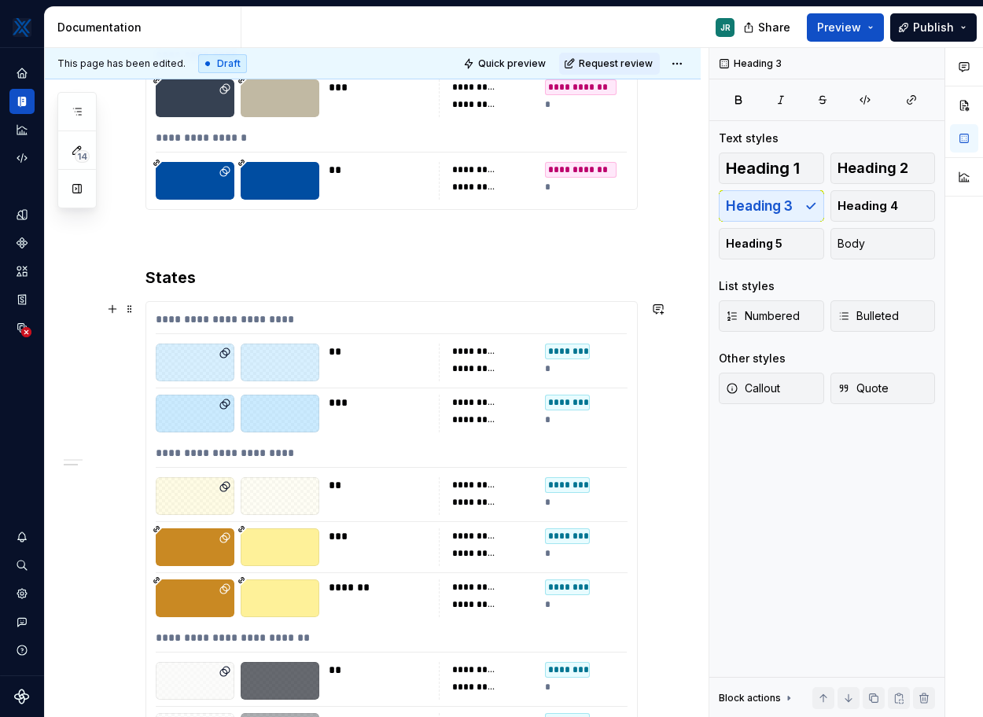
click at [222, 332] on div "**********" at bounding box center [391, 322] width 471 height 23
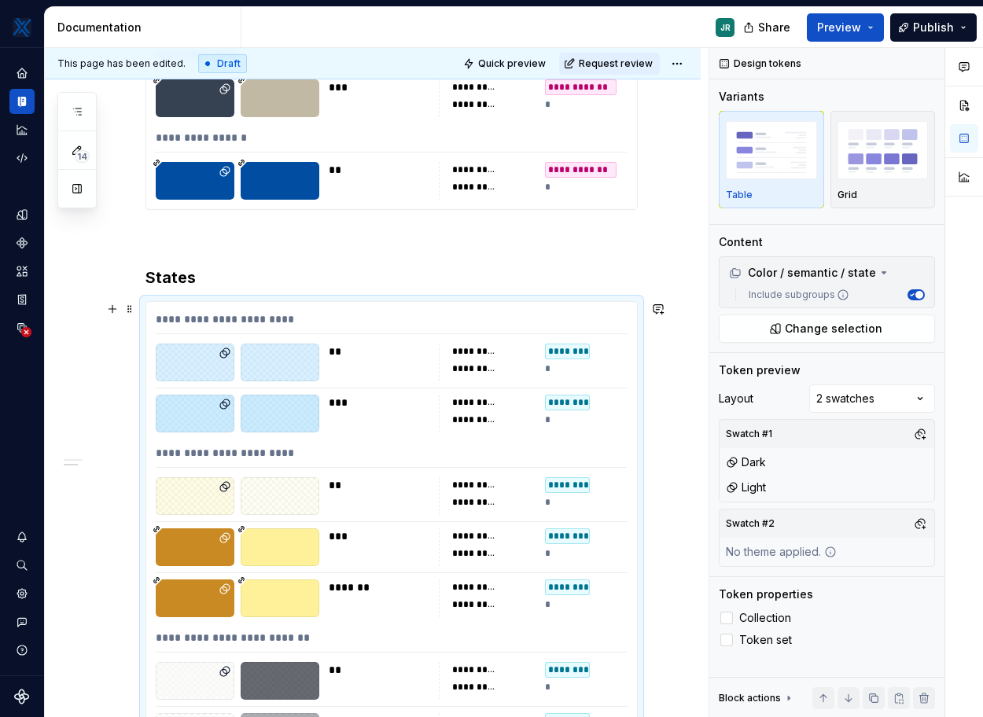
click at [222, 332] on div "**********" at bounding box center [391, 322] width 471 height 23
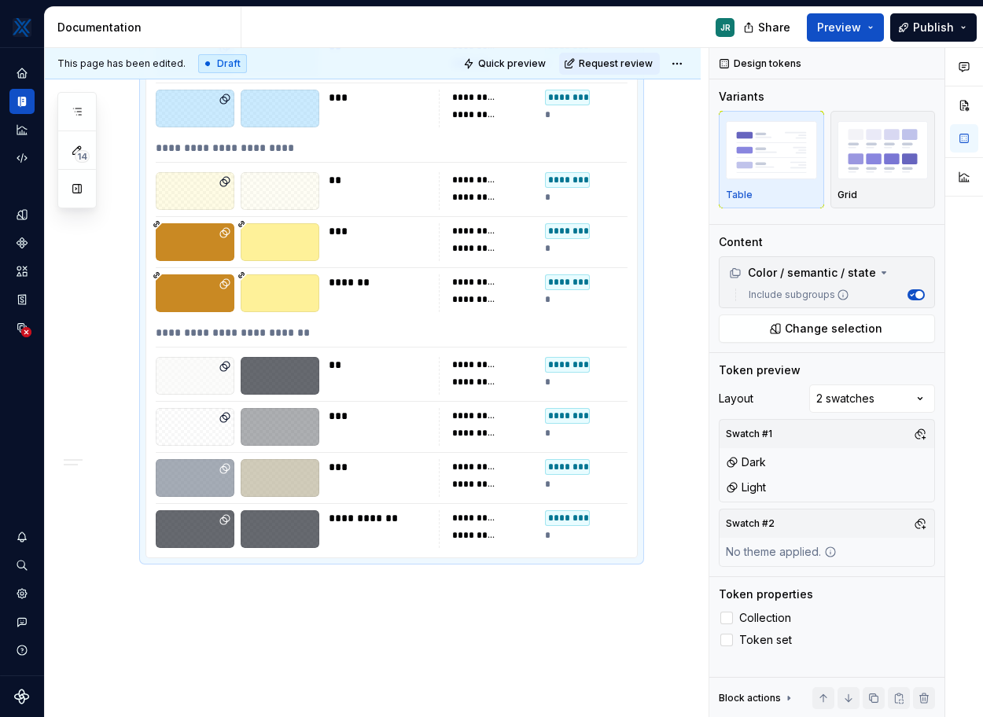
scroll to position [1067, 0]
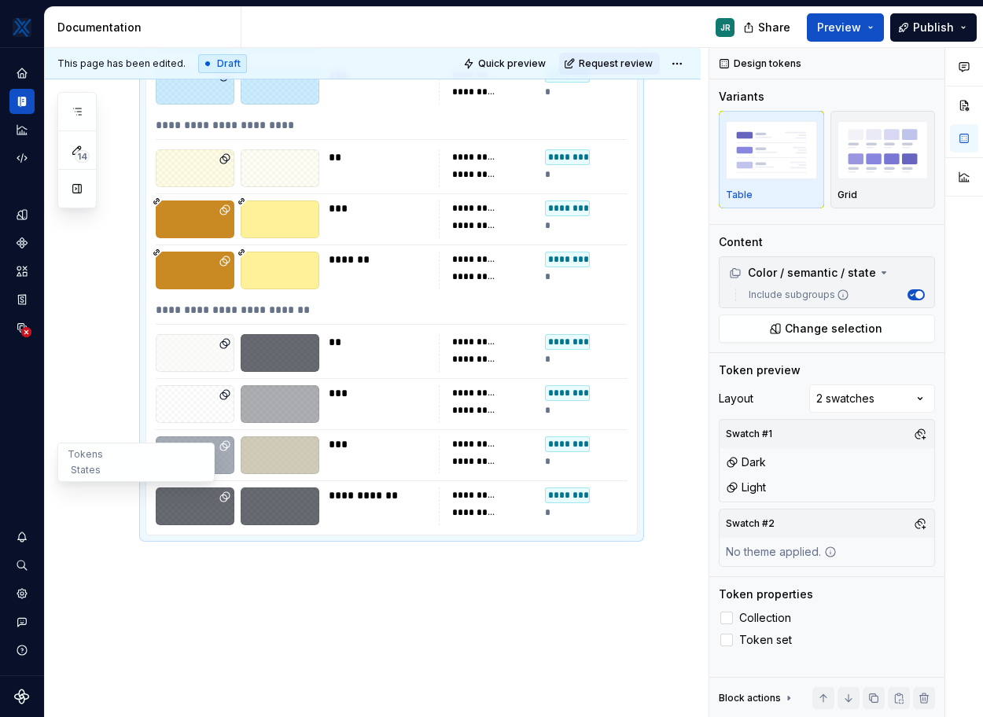
click at [66, 443] on ul "Tokens States" at bounding box center [135, 462] width 157 height 39
click at [90, 377] on div "**********" at bounding box center [373, 16] width 656 height 1582
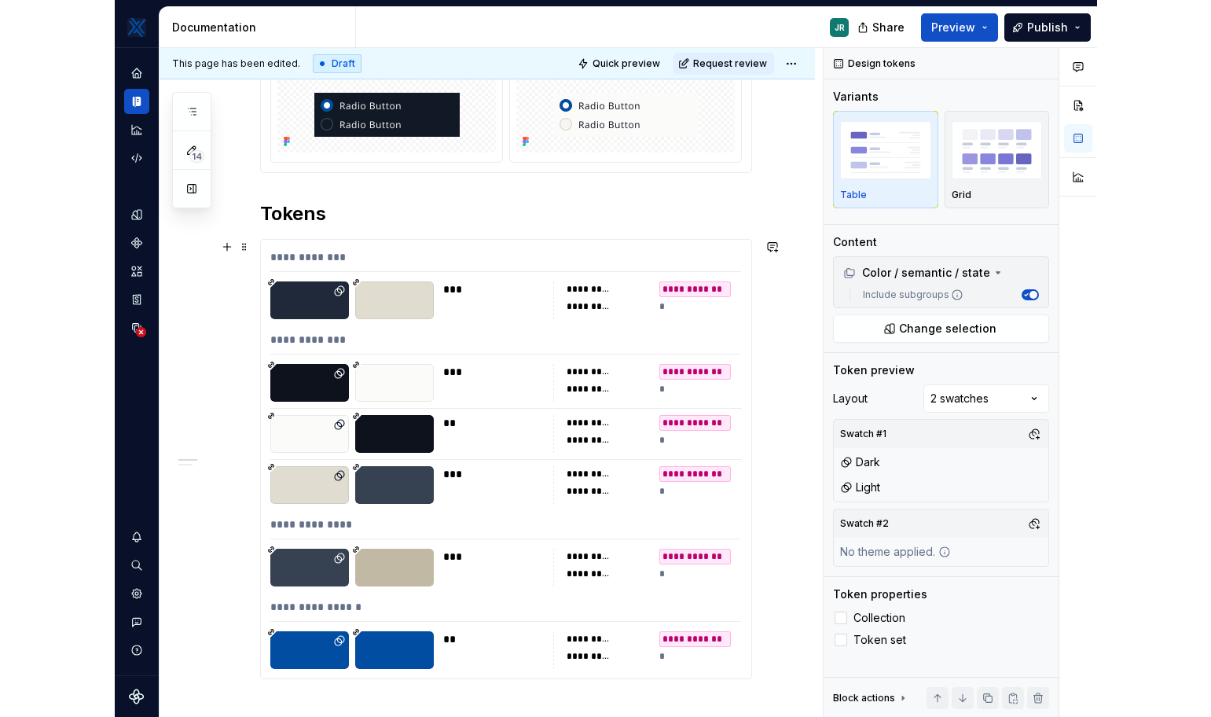
scroll to position [0, 0]
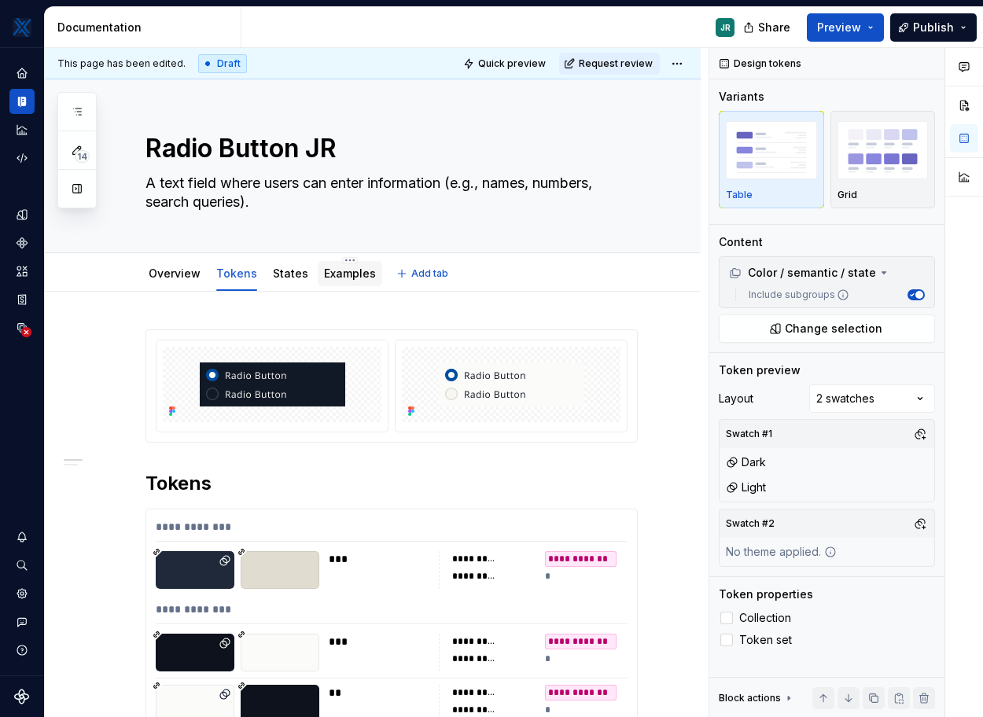
click at [324, 274] on link "Examples" at bounding box center [350, 272] width 52 height 13
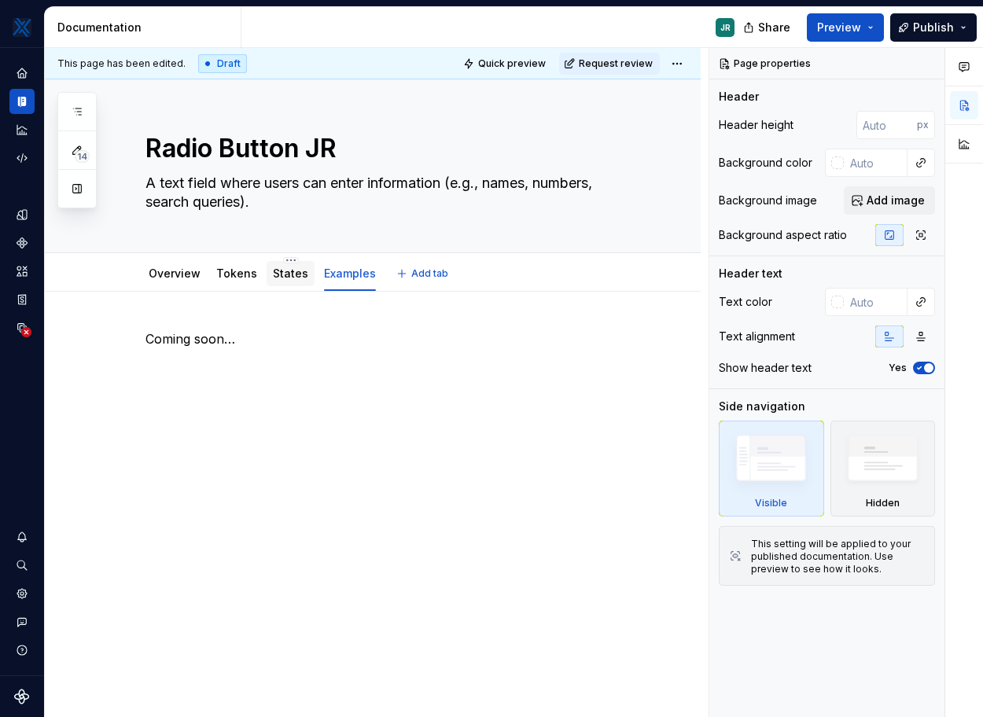
click at [292, 277] on link "States" at bounding box center [290, 272] width 35 height 13
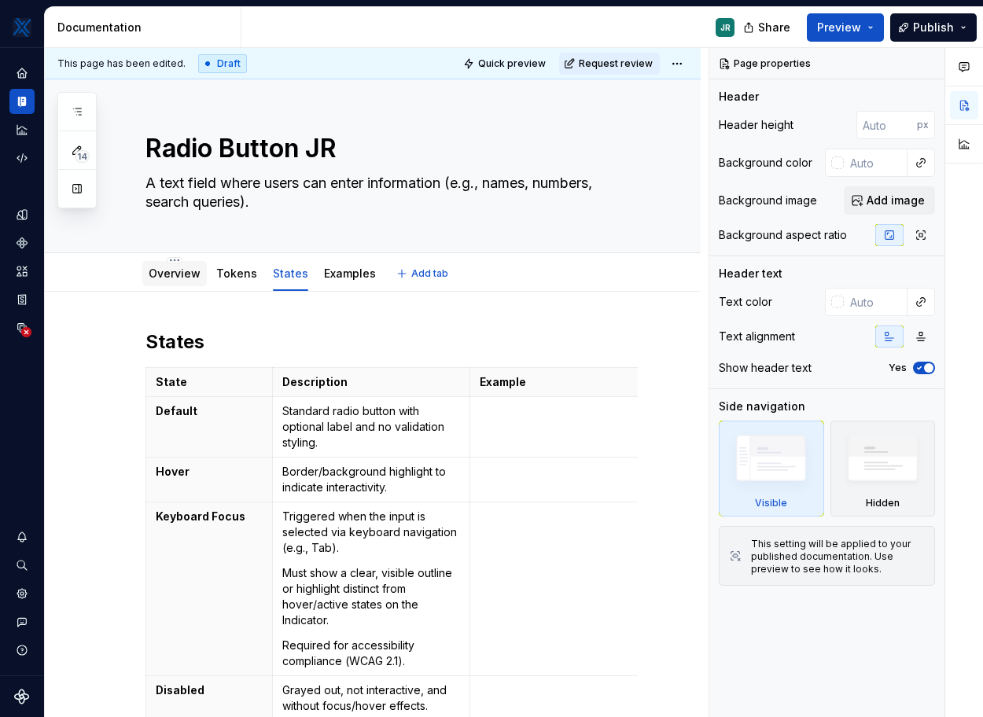
click at [181, 277] on link "Overview" at bounding box center [175, 272] width 52 height 13
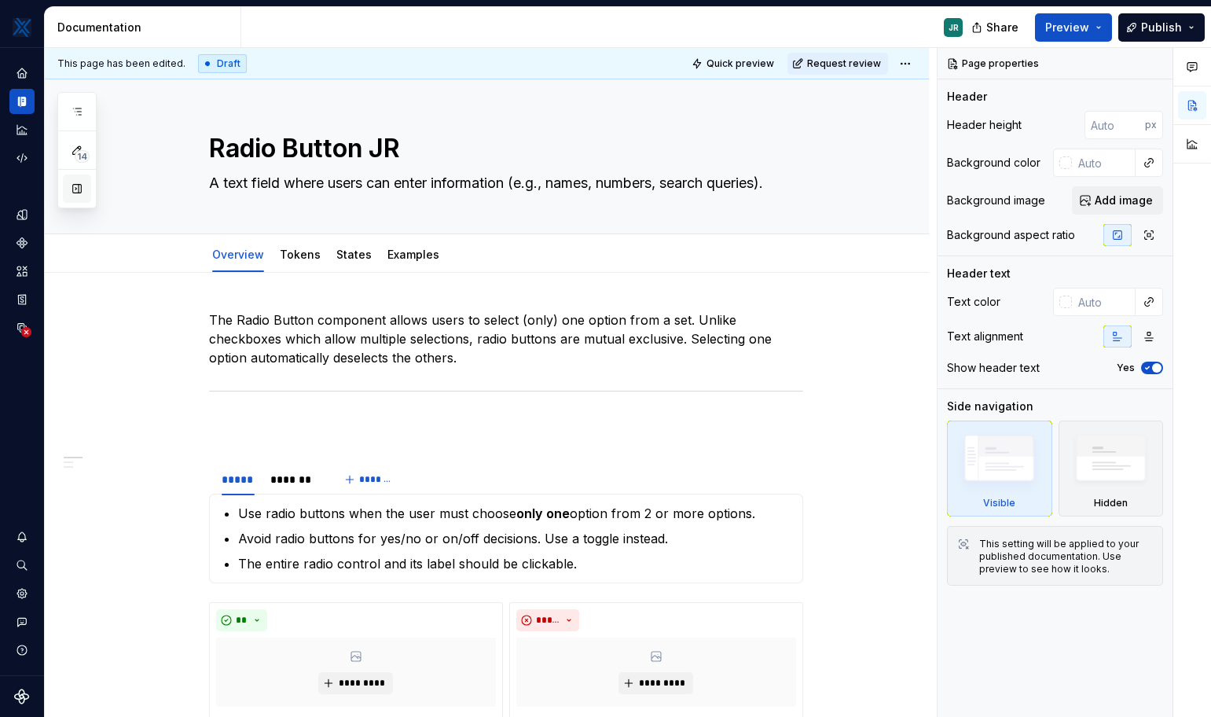
click at [70, 189] on button "button" at bounding box center [77, 189] width 28 height 28
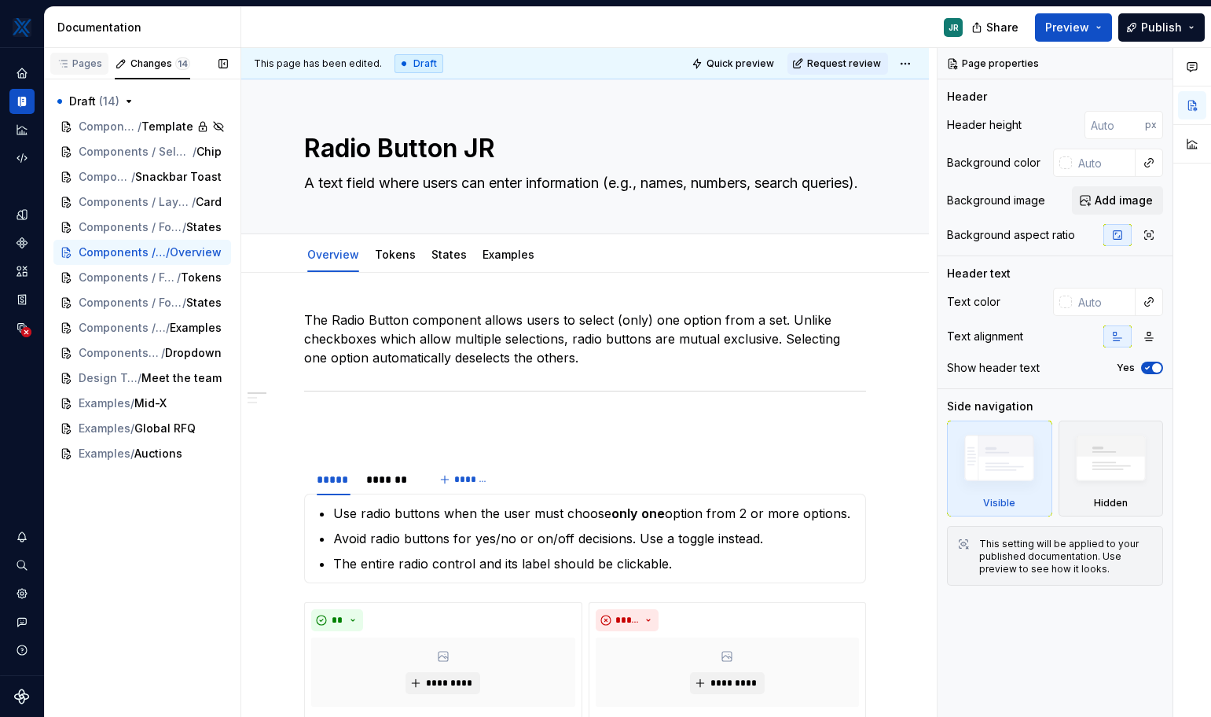
click at [80, 60] on div "Pages" at bounding box center [80, 63] width 46 height 13
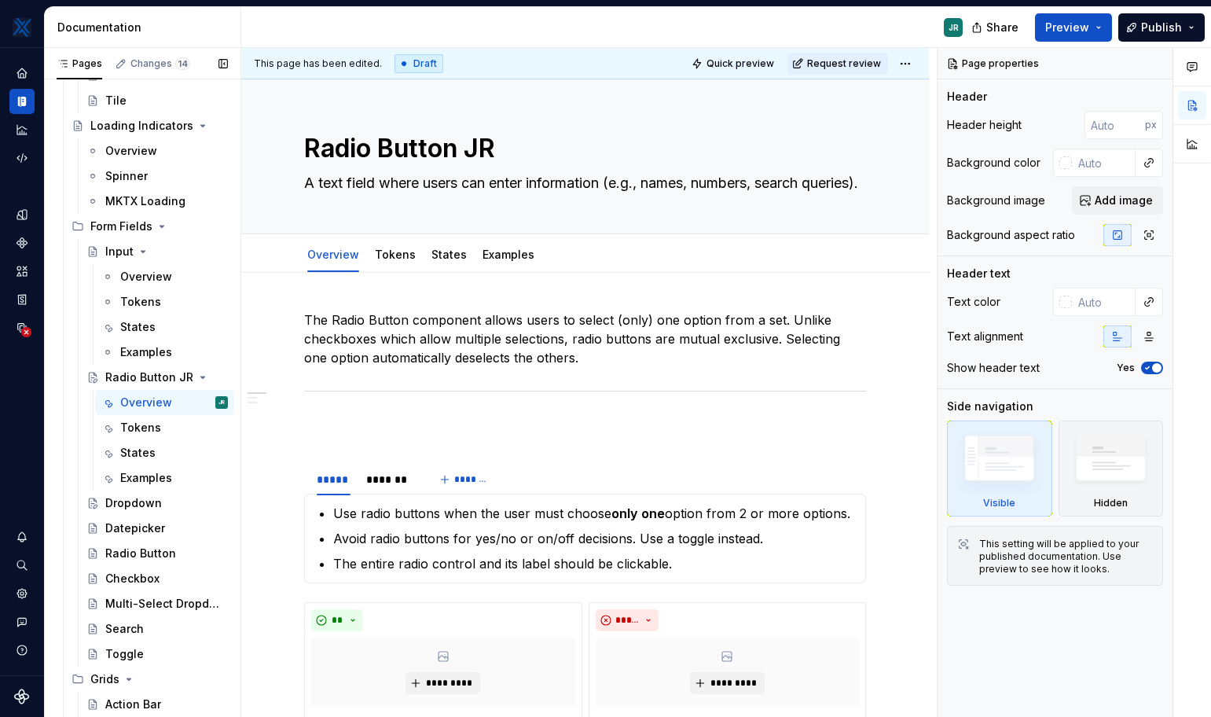
scroll to position [808, 0]
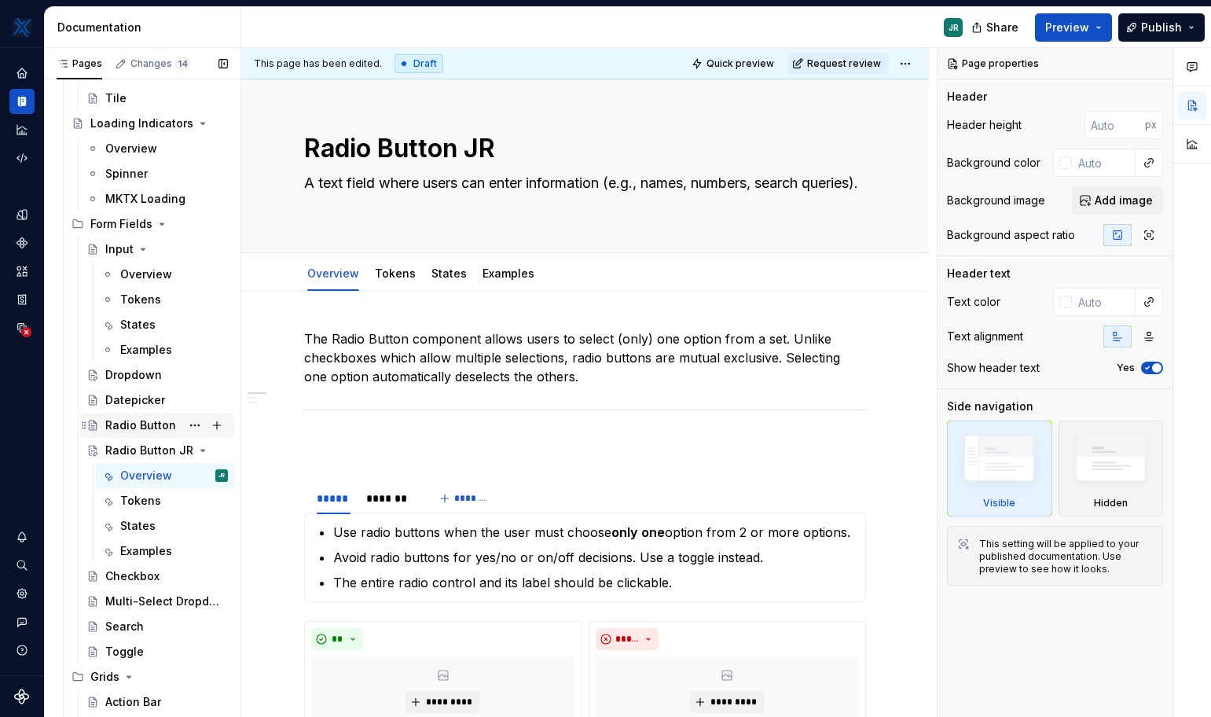
click at [116, 422] on div "Radio Button" at bounding box center [140, 425] width 71 height 16
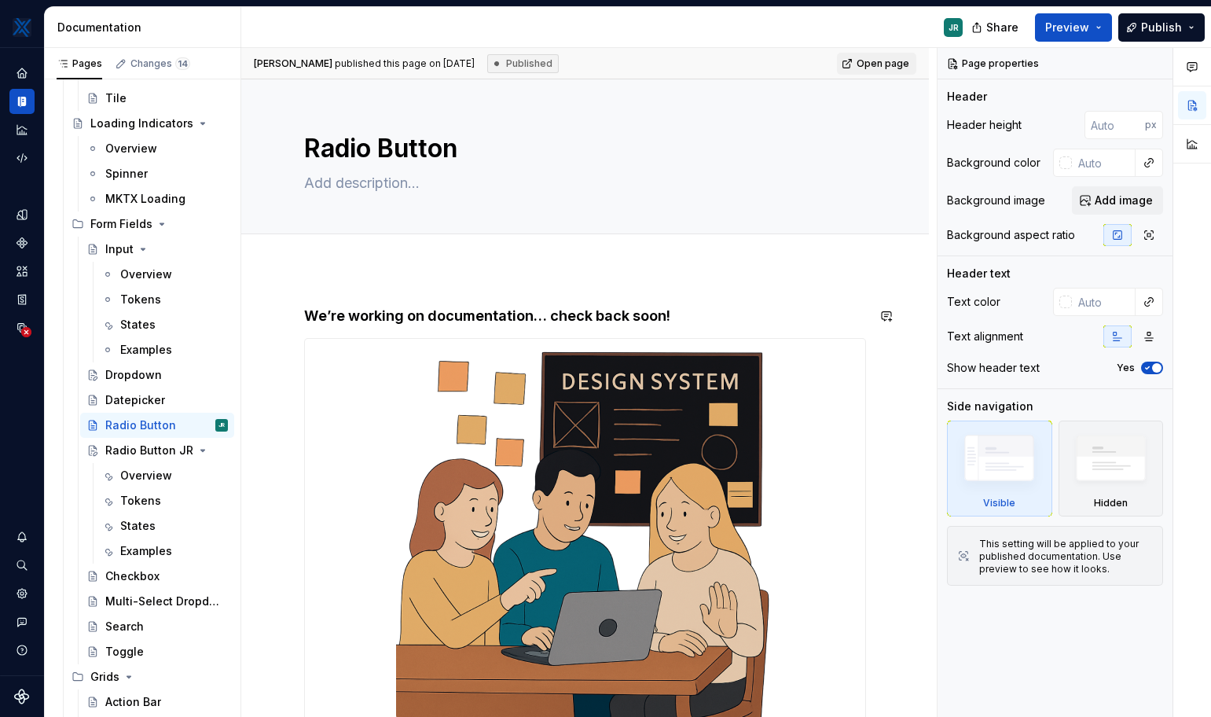
click at [457, 296] on div "**********" at bounding box center [585, 620] width 688 height 703
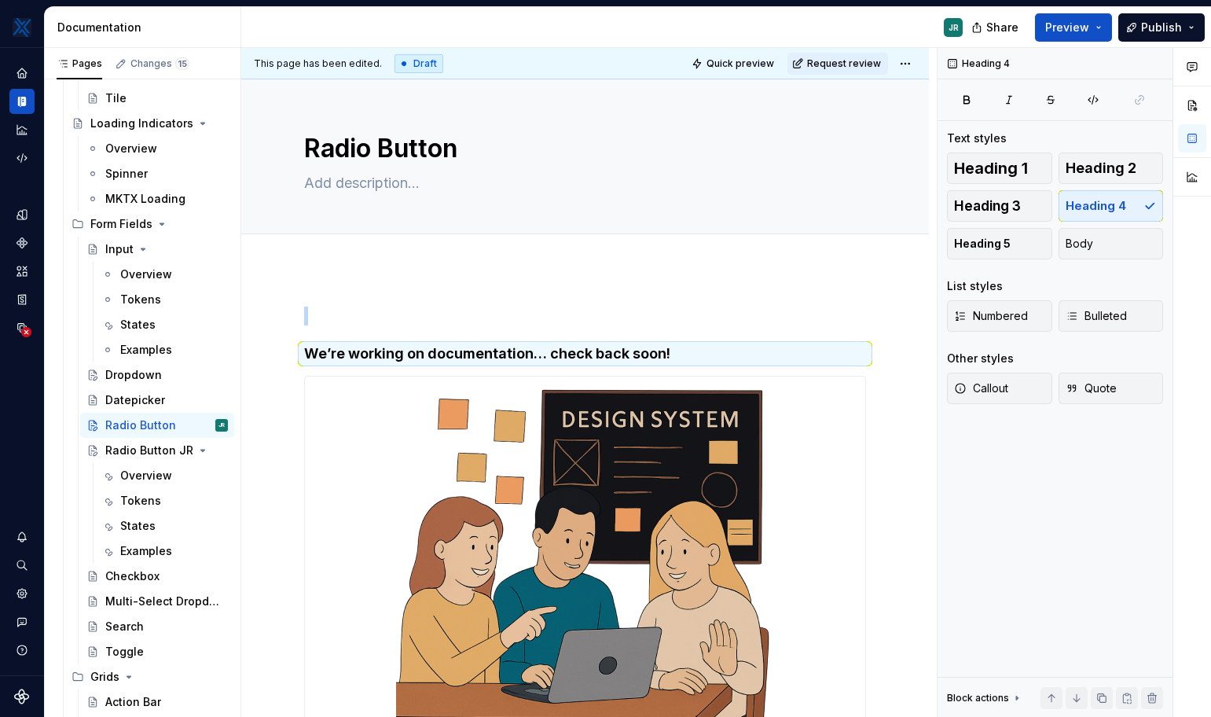
drag, startPoint x: 294, startPoint y: 347, endPoint x: 290, endPoint y: 258, distance: 89.7
click at [310, 317] on p at bounding box center [585, 316] width 562 height 19
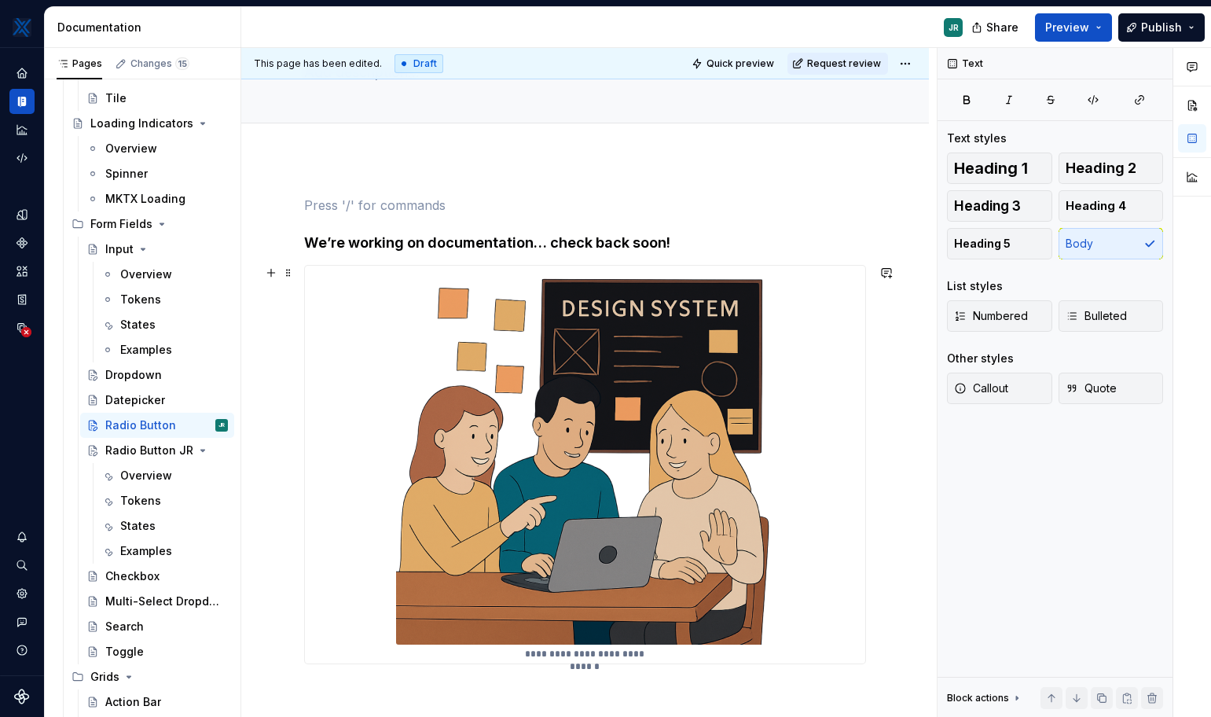
scroll to position [116, 0]
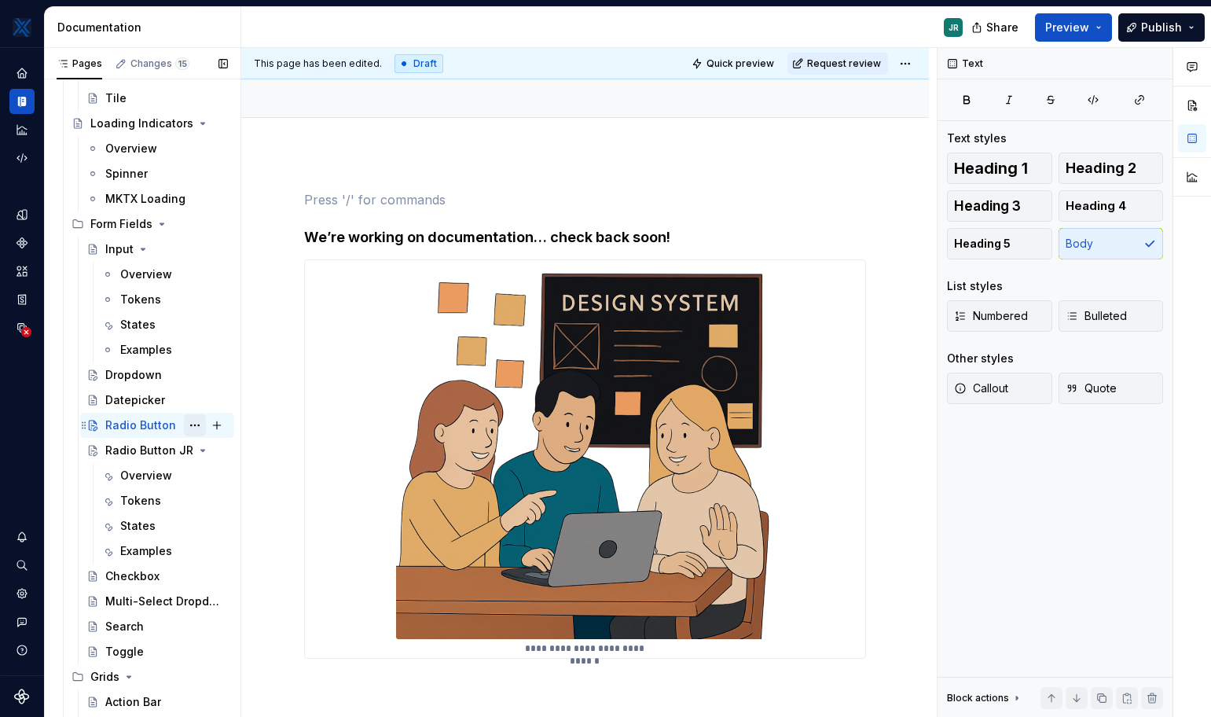
click at [190, 425] on button "Page tree" at bounding box center [195, 425] width 22 height 22
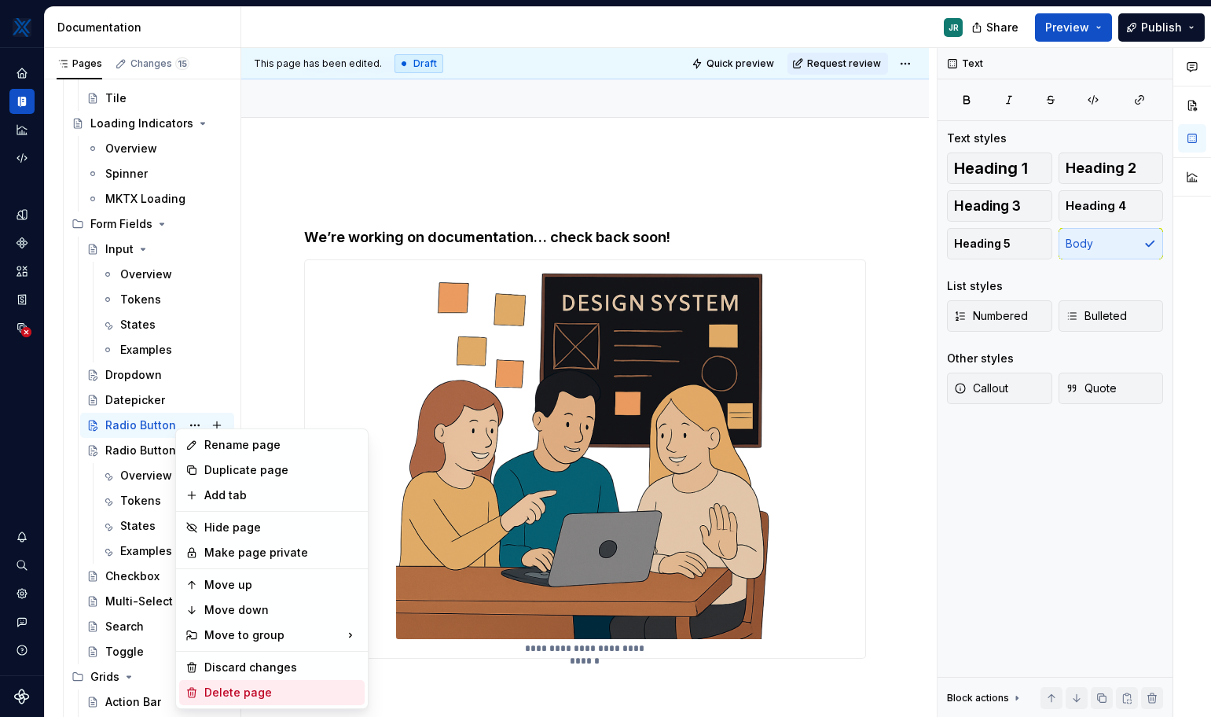
click at [256, 690] on div "Delete page" at bounding box center [281, 693] width 154 height 16
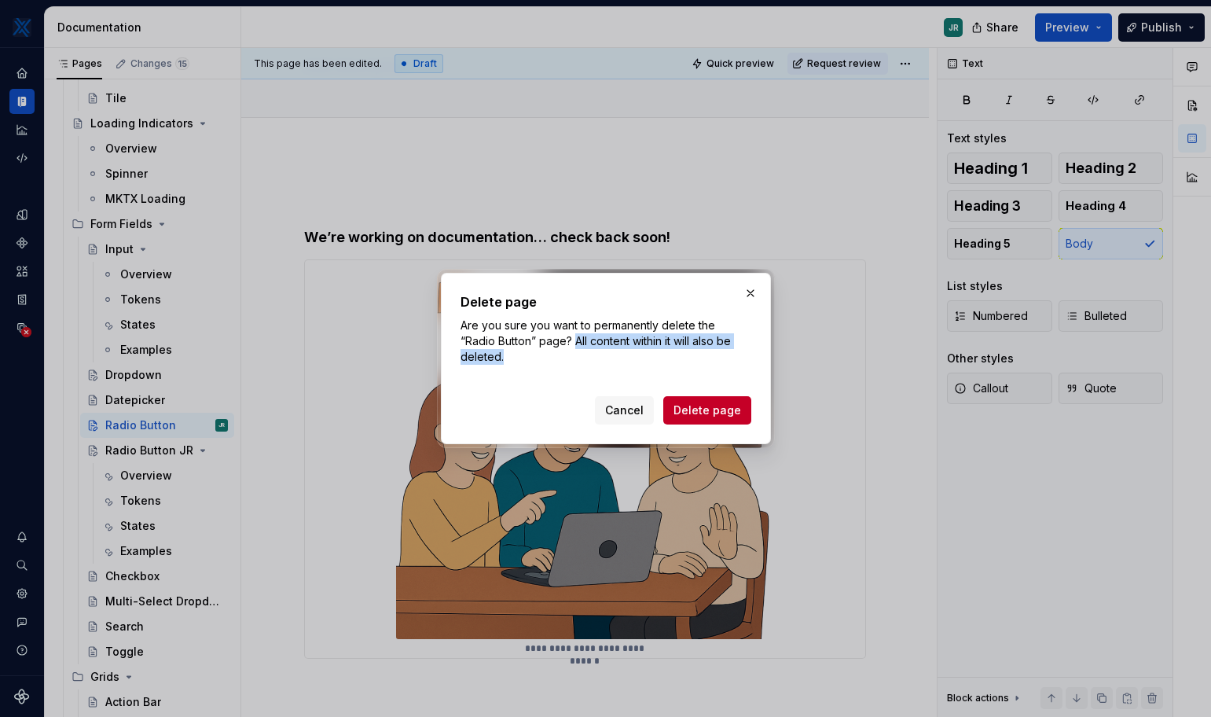
drag, startPoint x: 536, startPoint y: 343, endPoint x: 688, endPoint y: 358, distance: 152.5
click at [688, 358] on div "Delete page Are you sure you want to permanently delete the “Radio Button” page…" at bounding box center [606, 358] width 291 height 132
click at [699, 405] on span "Delete page" at bounding box center [708, 410] width 68 height 16
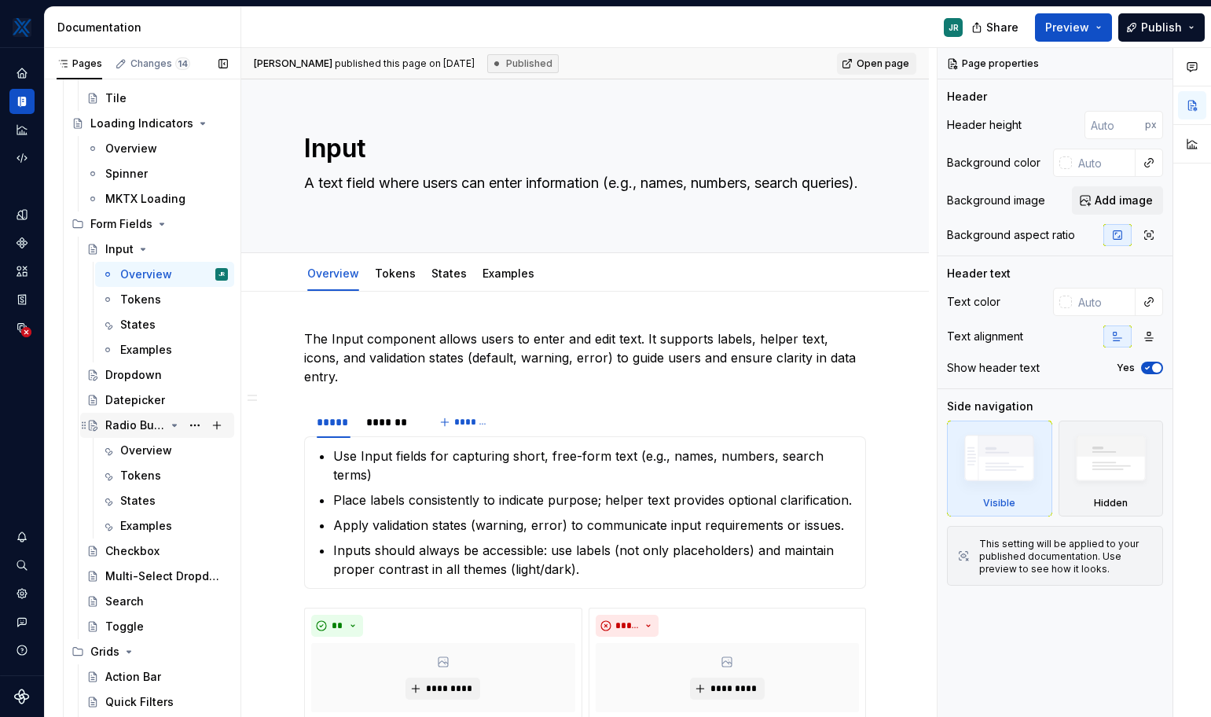
click at [144, 427] on div "Radio Button JR" at bounding box center [135, 425] width 60 height 16
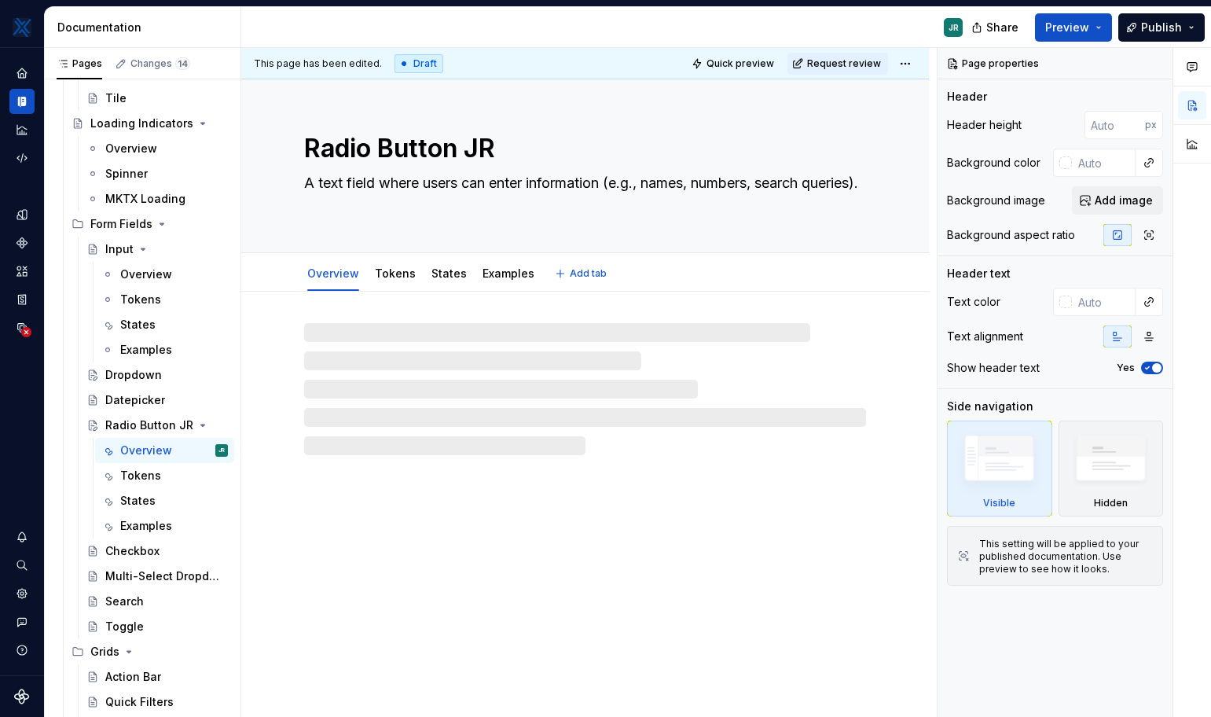
click at [457, 147] on textarea "Radio Button JR" at bounding box center [582, 149] width 562 height 38
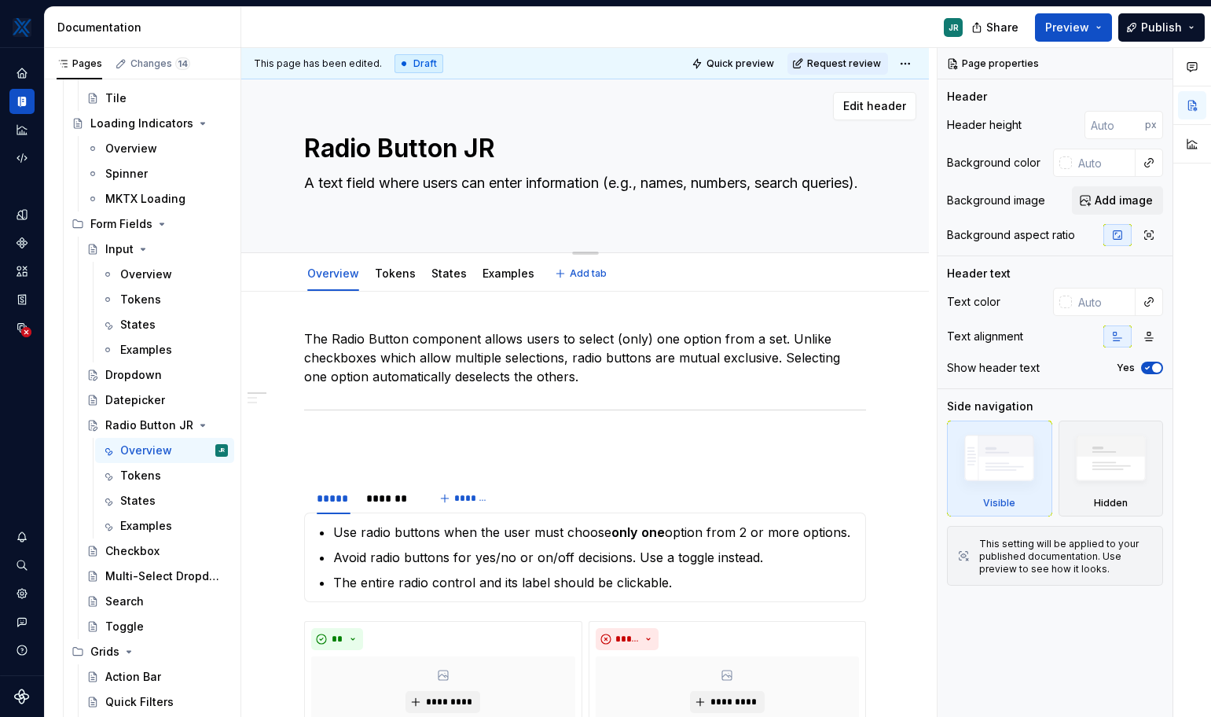
drag, startPoint x: 467, startPoint y: 147, endPoint x: 501, endPoint y: 155, distance: 34.7
click at [501, 155] on textarea "Radio Button JR" at bounding box center [582, 149] width 562 height 38
type textarea "*"
type textarea "Radio Button"
type textarea "*"
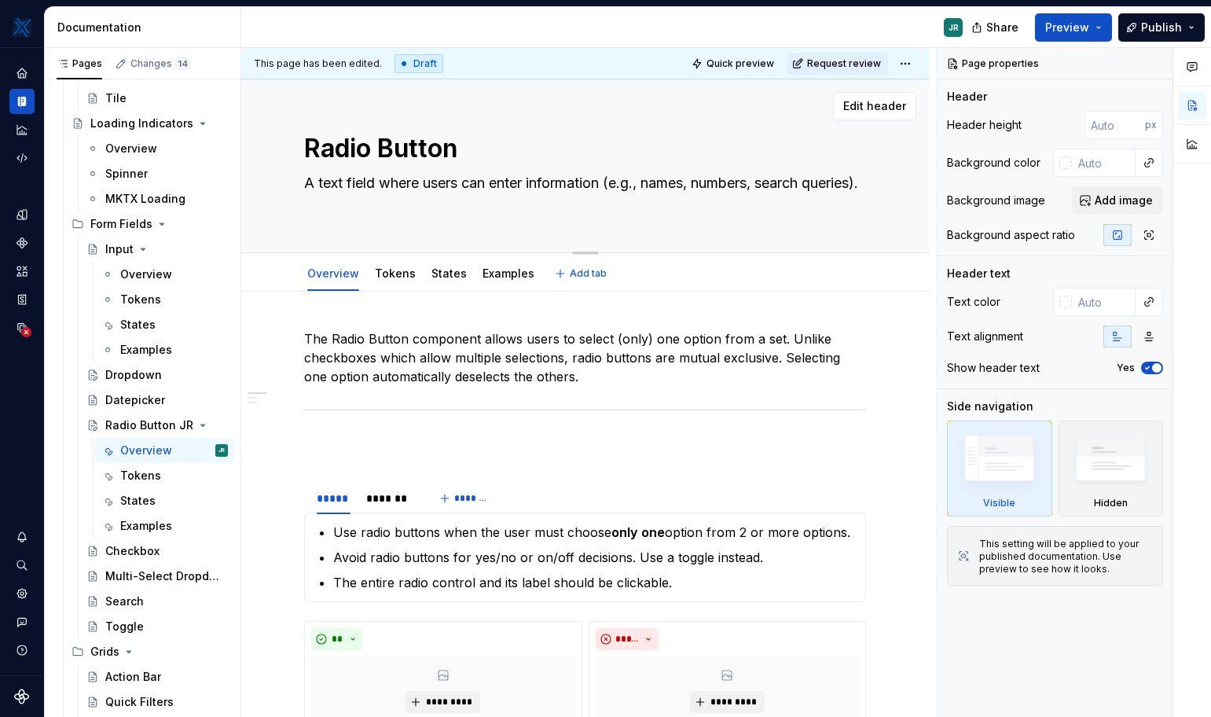
type textarea "Radio Button"
type textarea "*"
type textarea "Radio Button"
click at [395, 502] on div "*******" at bounding box center [389, 499] width 47 height 16
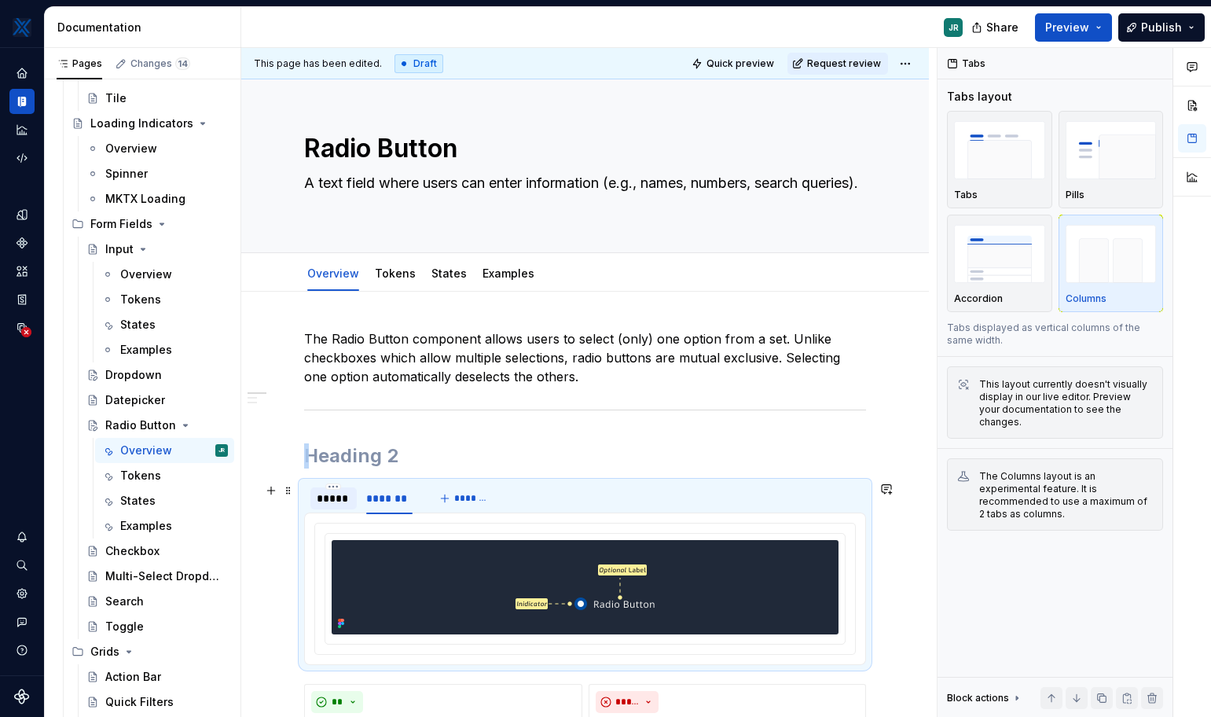
click at [347, 506] on div "*****" at bounding box center [333, 498] width 46 height 22
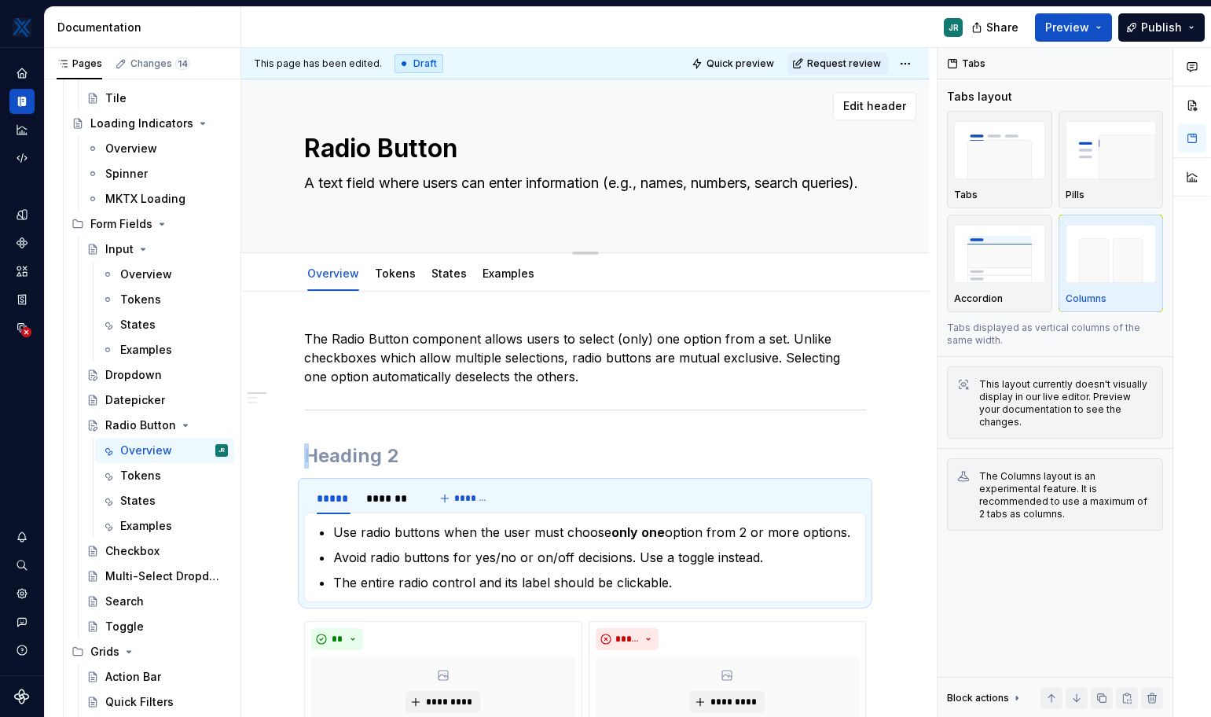
click at [339, 186] on textarea "A text field where users can enter information (e.g., names, numbers, search qu…" at bounding box center [582, 193] width 562 height 44
click at [382, 206] on textarea "A text field where users can enter information (e.g., names, numbers, search qu…" at bounding box center [582, 193] width 562 height 44
click at [395, 186] on textarea "A text field where users can enter information (e.g., names, numbers, search qu…" at bounding box center [582, 193] width 562 height 44
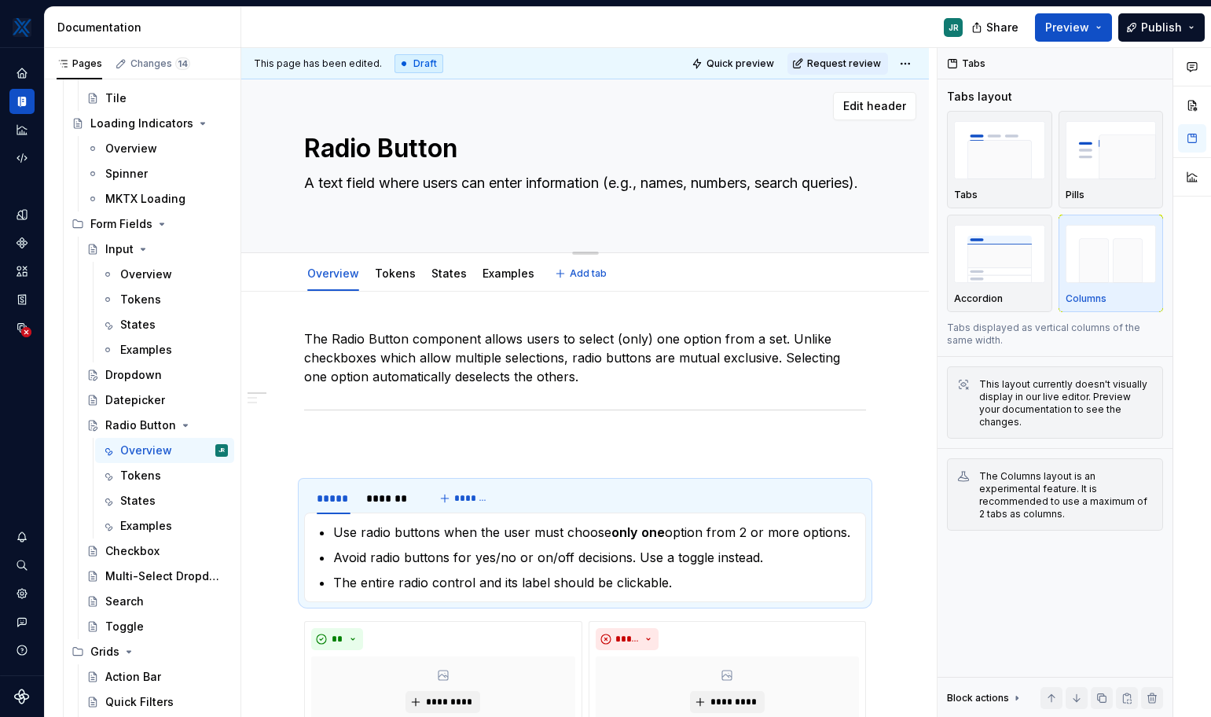
click at [395, 186] on textarea "A text field where users can enter information (e.g., names, numbers, search qu…" at bounding box center [582, 193] width 562 height 44
click at [356, 203] on textarea "A text field where users can enter information (e.g., names, numbers, search qu…" at bounding box center [582, 193] width 562 height 44
click at [362, 203] on textarea "A text field where users can enter information (e.g., names, numbers, search qu…" at bounding box center [582, 193] width 562 height 44
drag, startPoint x: 377, startPoint y: 203, endPoint x: 281, endPoint y: 186, distance: 96.5
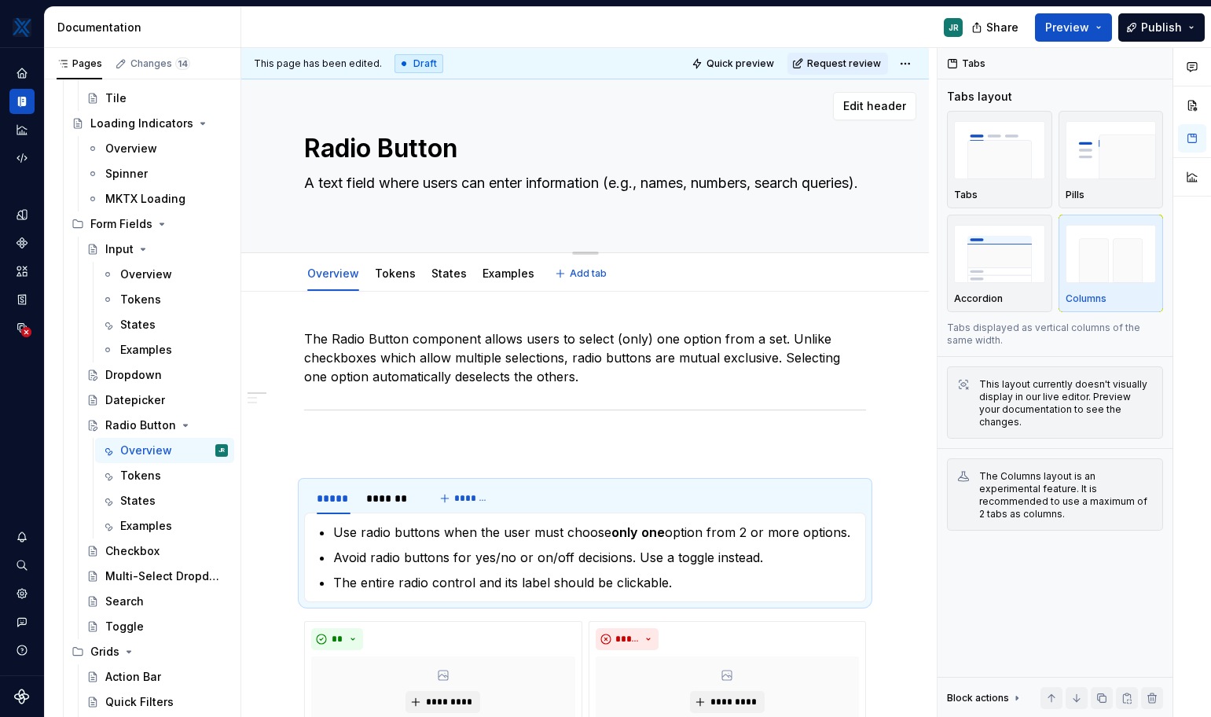
click at [281, 186] on div "Radio Button A text field where users can enter information (e.g., names, numbe…" at bounding box center [585, 166] width 688 height 174
click at [879, 108] on span "Edit header" at bounding box center [874, 106] width 63 height 16
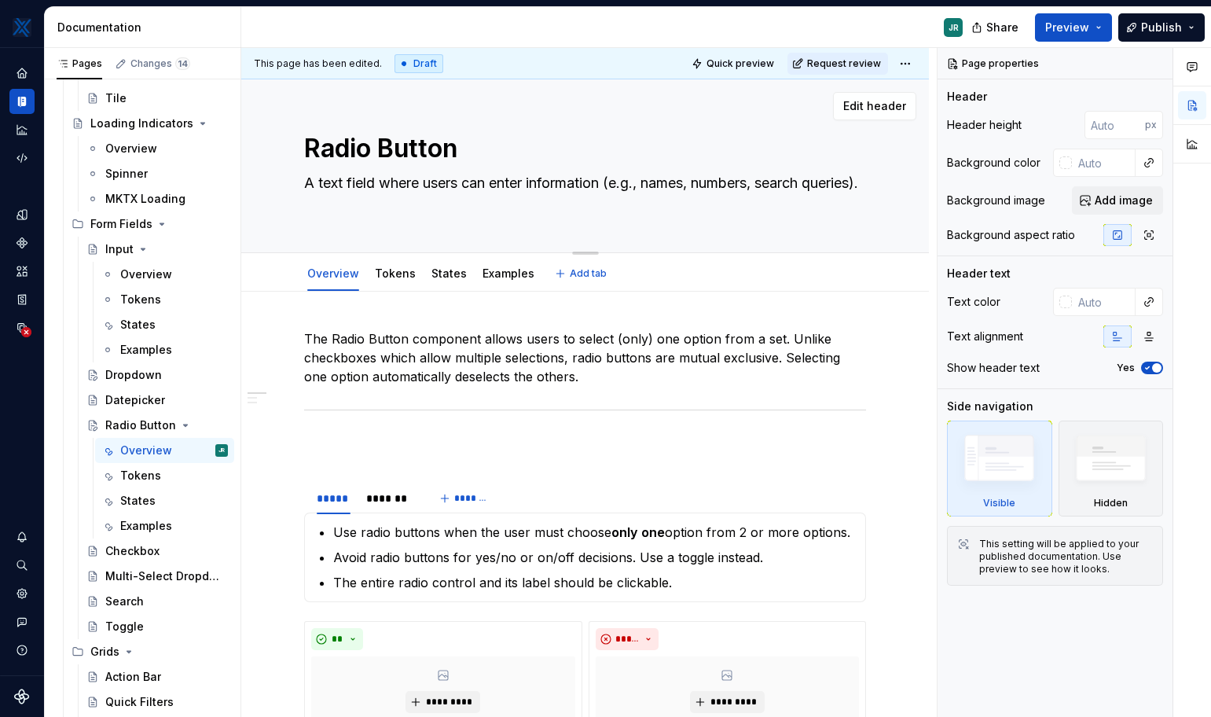
click at [355, 197] on textarea "A text field where users can enter information (e.g., names, numbers, search qu…" at bounding box center [582, 193] width 562 height 44
click at [392, 208] on textarea "A text field where users can enter information (e.g., names, numbers, search qu…" at bounding box center [582, 193] width 562 height 44
type textarea "*"
type textarea "A text field where users can enter information (e.g., names, numbers, search qu…"
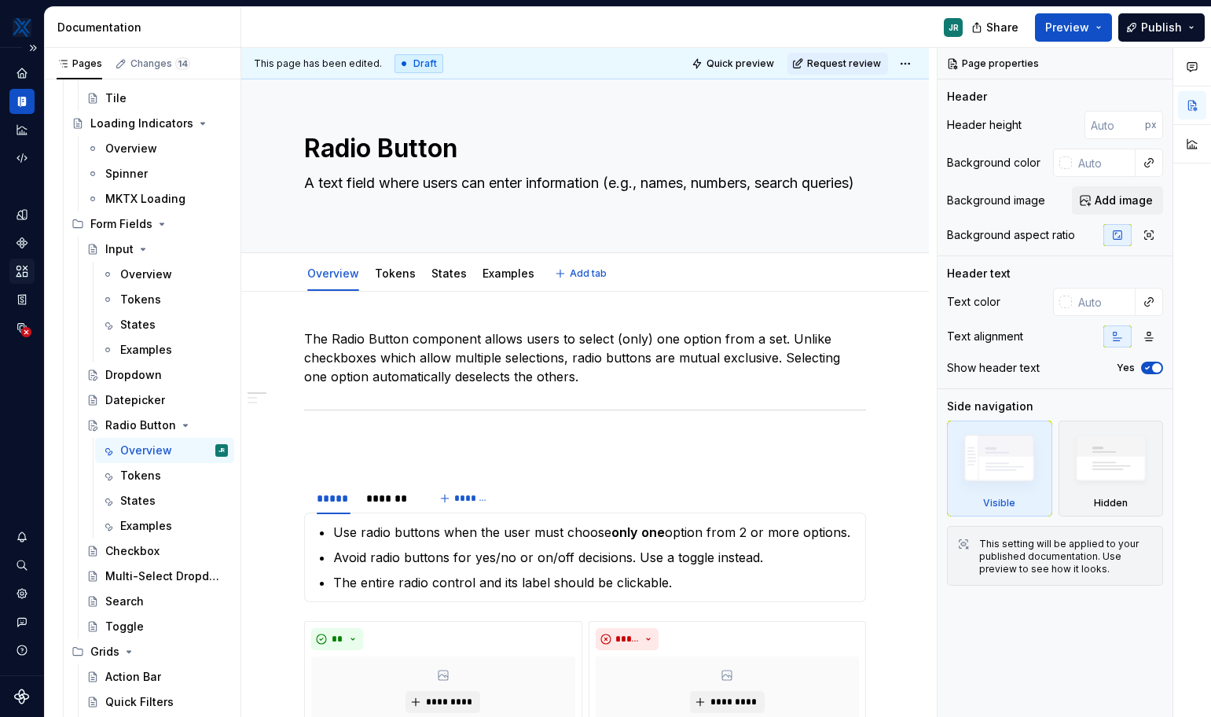
type textarea "*"
type textarea "A text field where users can enter information (e.g., names, numbers, search qu…"
drag, startPoint x: 372, startPoint y: 208, endPoint x: 292, endPoint y: 176, distance: 85.4
click at [292, 176] on div "Radio Button A text field where users can enter information (e.g., names, numbe…" at bounding box center [585, 166] width 688 height 174
type textarea "*"
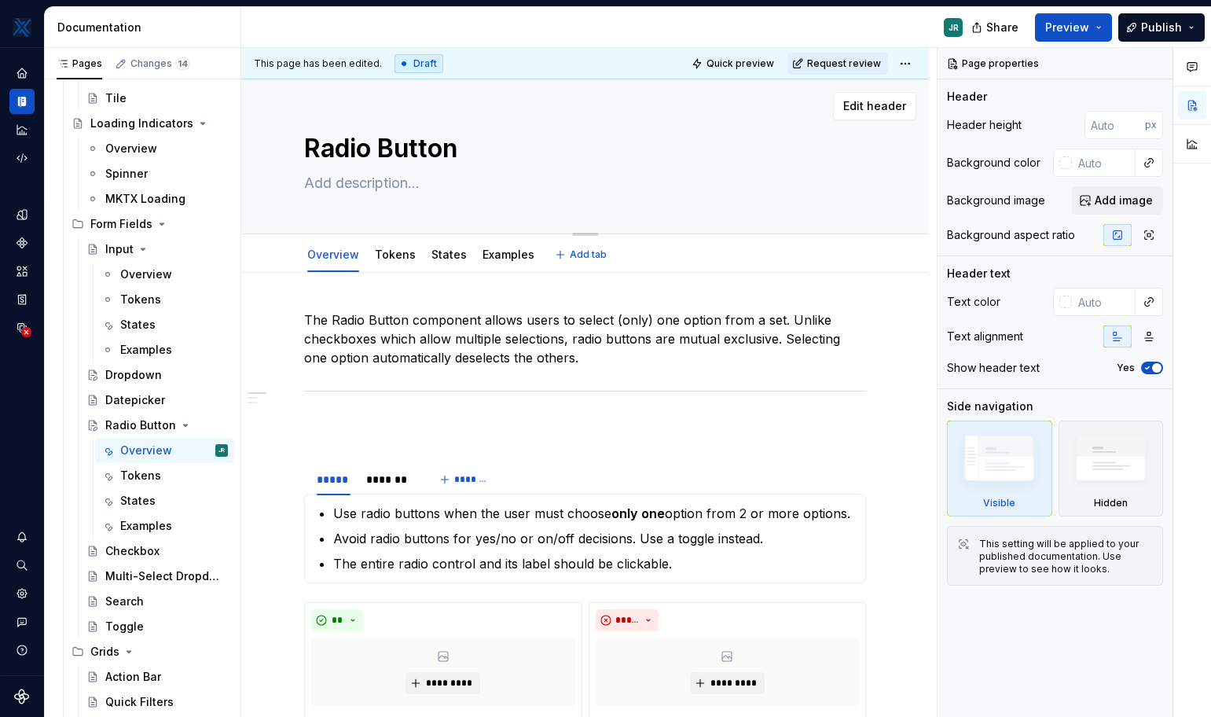
type textarea "*"
type textarea "A"
type textarea "*"
type textarea "A"
type textarea "*"
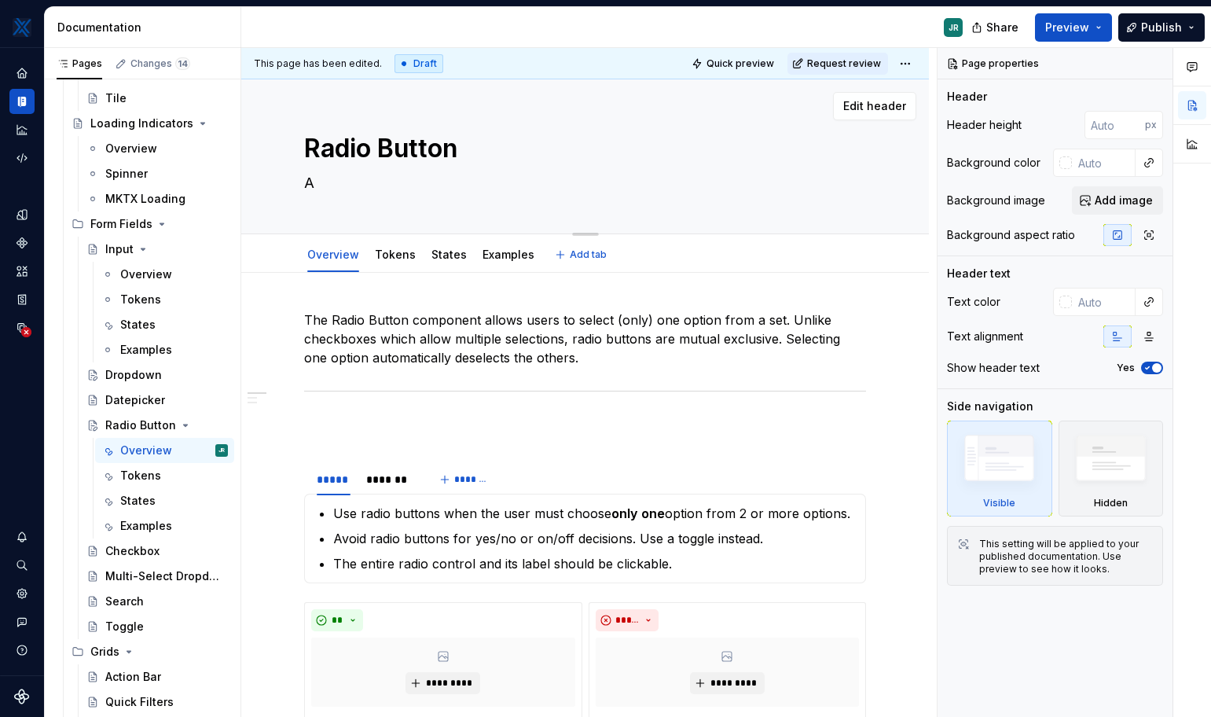
type textarea "A s"
type textarea "*"
type textarea "A se"
type textarea "*"
type textarea "A sel"
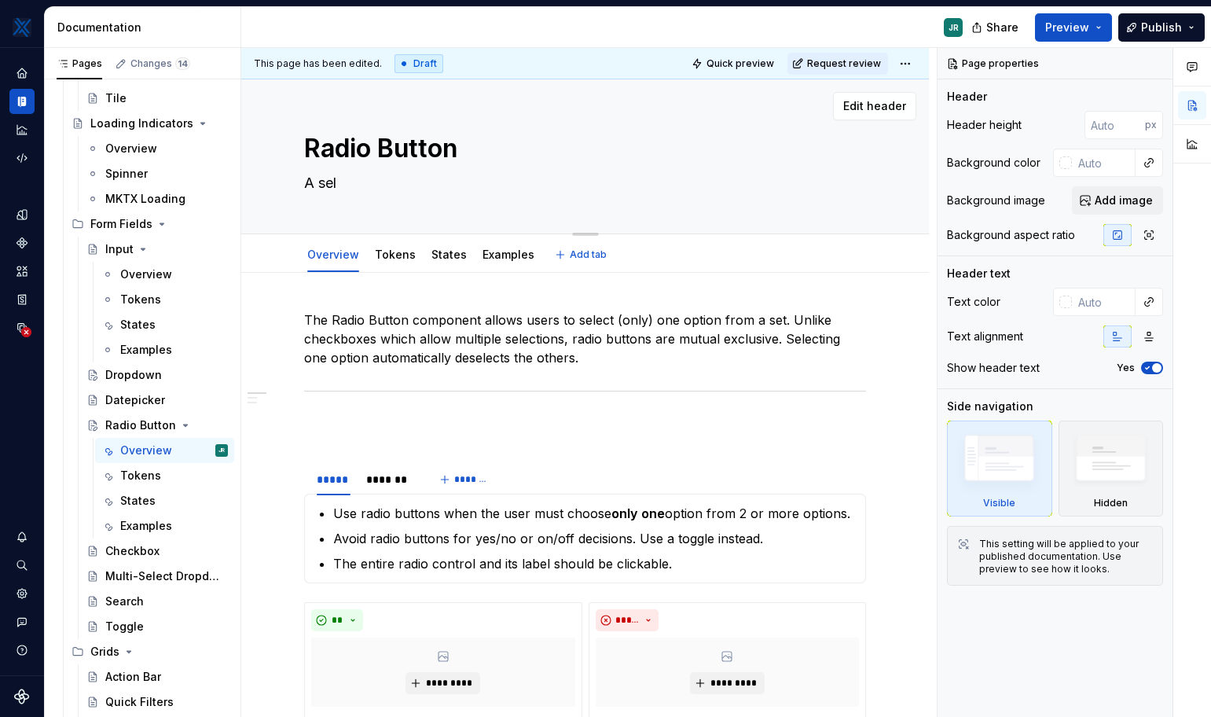
type textarea "*"
type textarea "A sele"
type textarea "*"
type textarea "A selec"
type textarea "*"
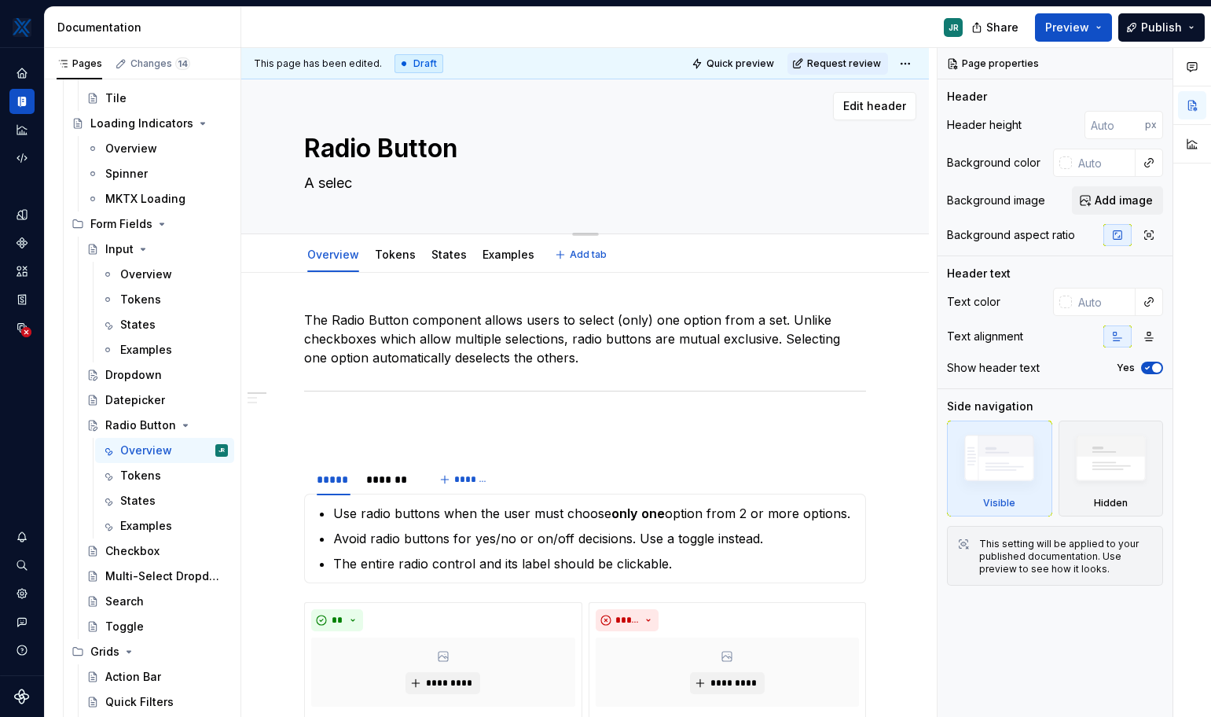
type textarea "A select"
type textarea "*"
type textarea "A selecti"
type textarea "*"
type textarea "A selectio"
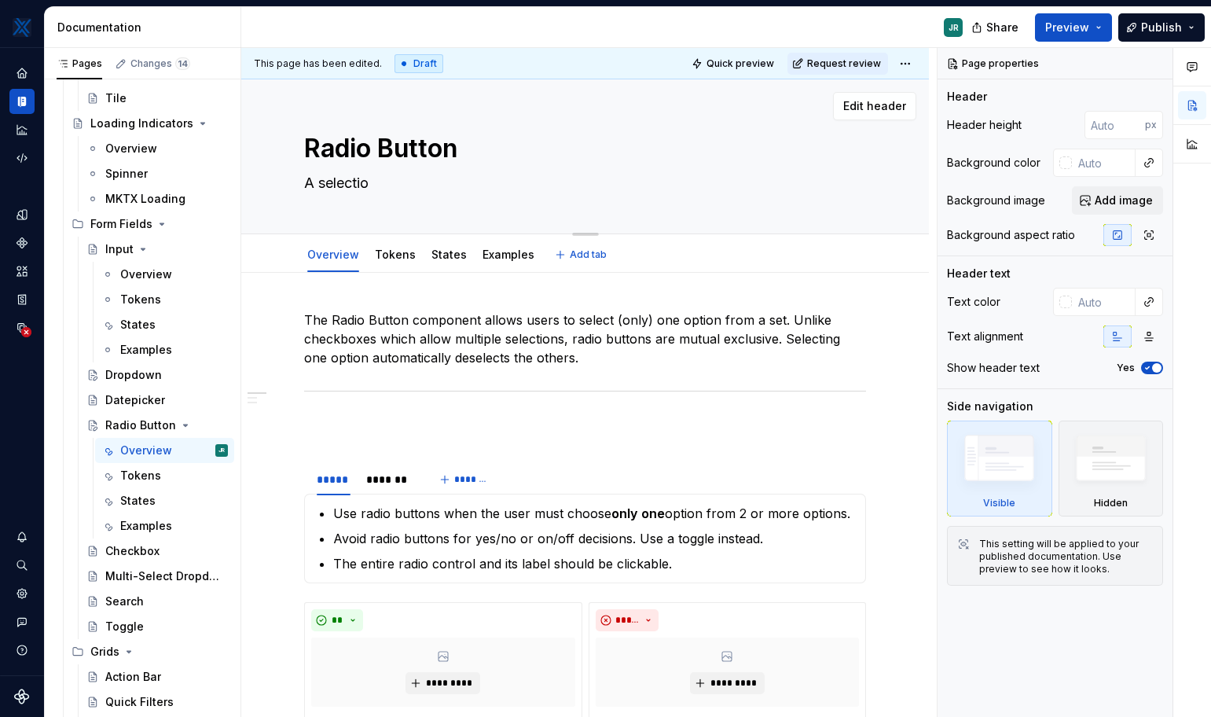
type textarea "*"
type textarea "A selection"
type textarea "*"
type textarea "A selection"
type textarea "*"
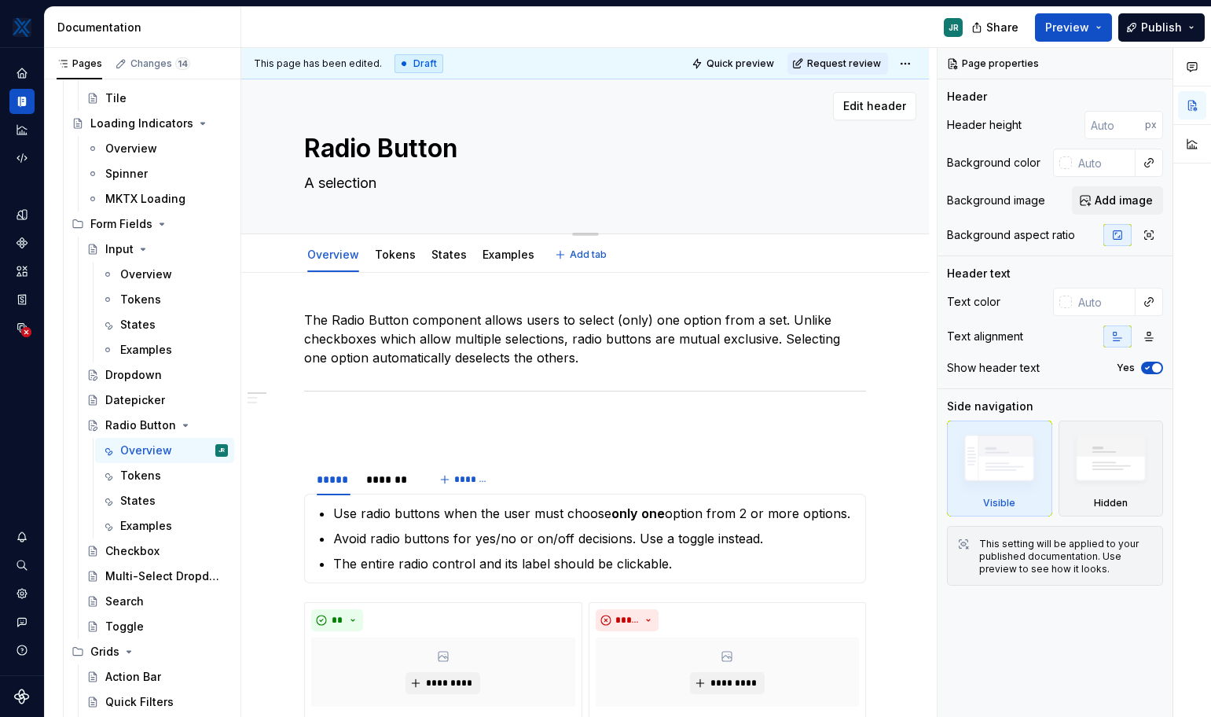
type textarea "A selection c"
type textarea "*"
type textarea "A selection cn"
type textarea "*"
type textarea "A selection c"
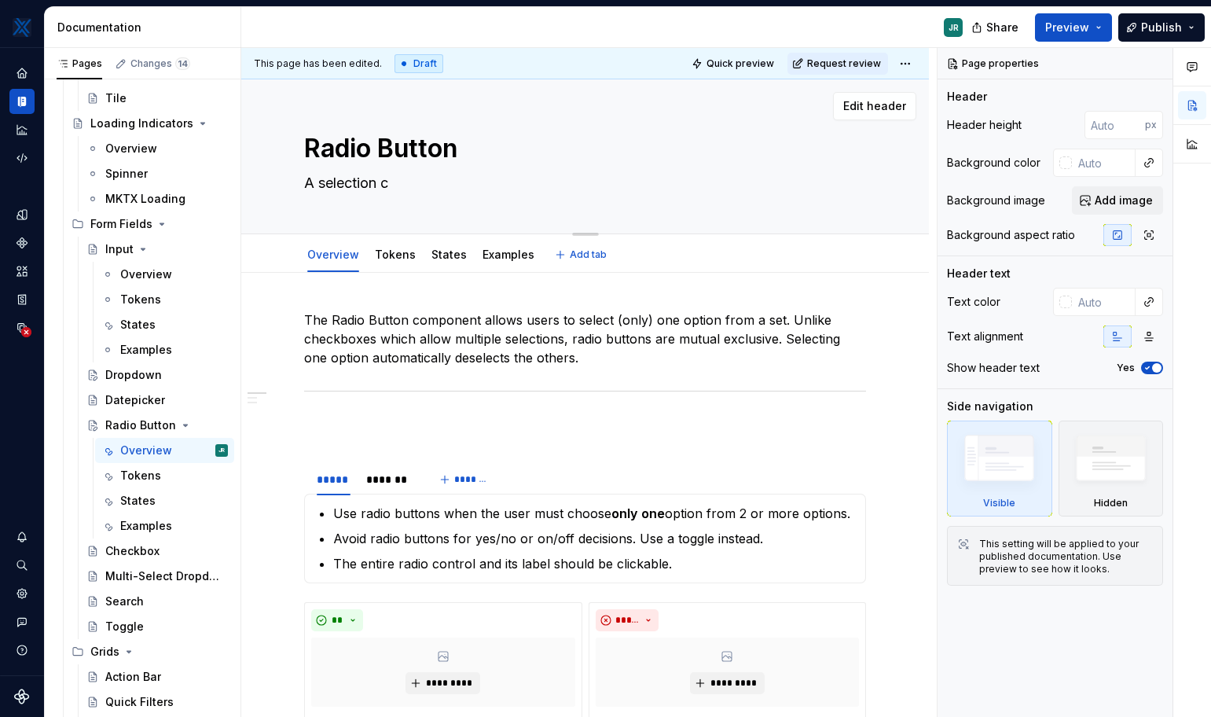
type textarea "*"
type textarea "A selection co"
type textarea "*"
type textarea "A selection con"
type textarea "*"
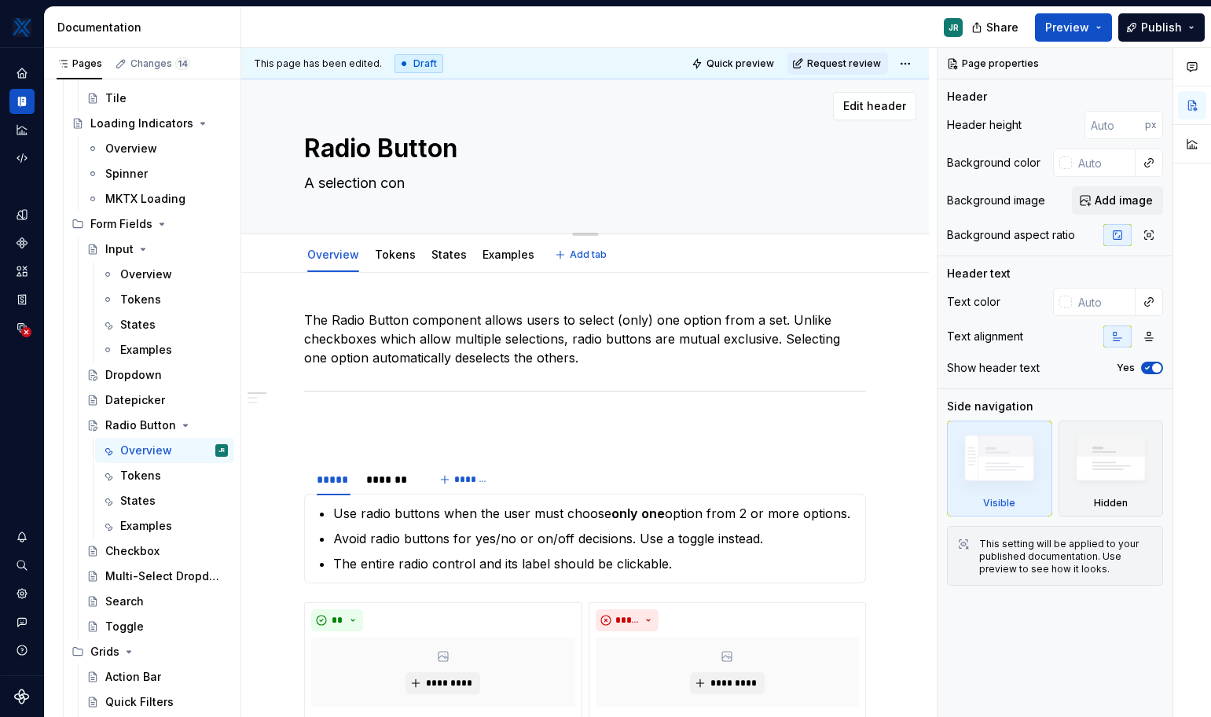
type textarea "A selection cont"
type textarea "*"
type textarea "A selection contr"
type textarea "*"
type textarea "A selection contro"
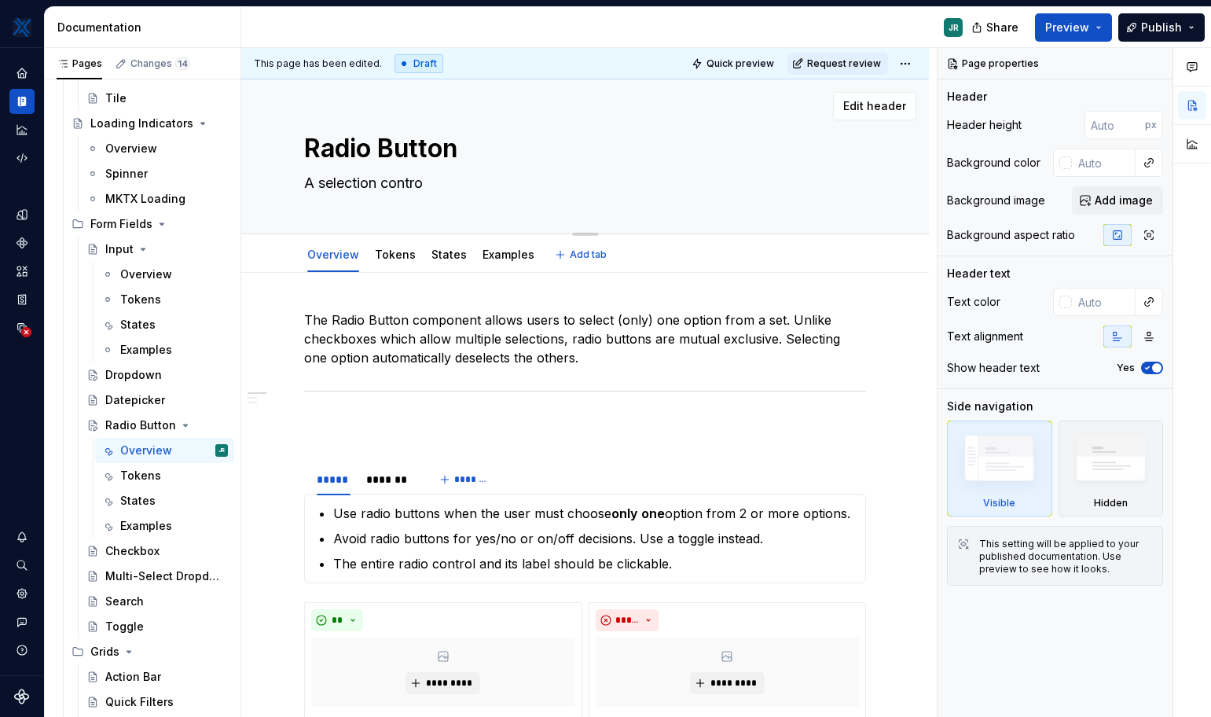
type textarea "*"
type textarea "A selection control"
type textarea "*"
type textarea "A selection control"
type textarea "*"
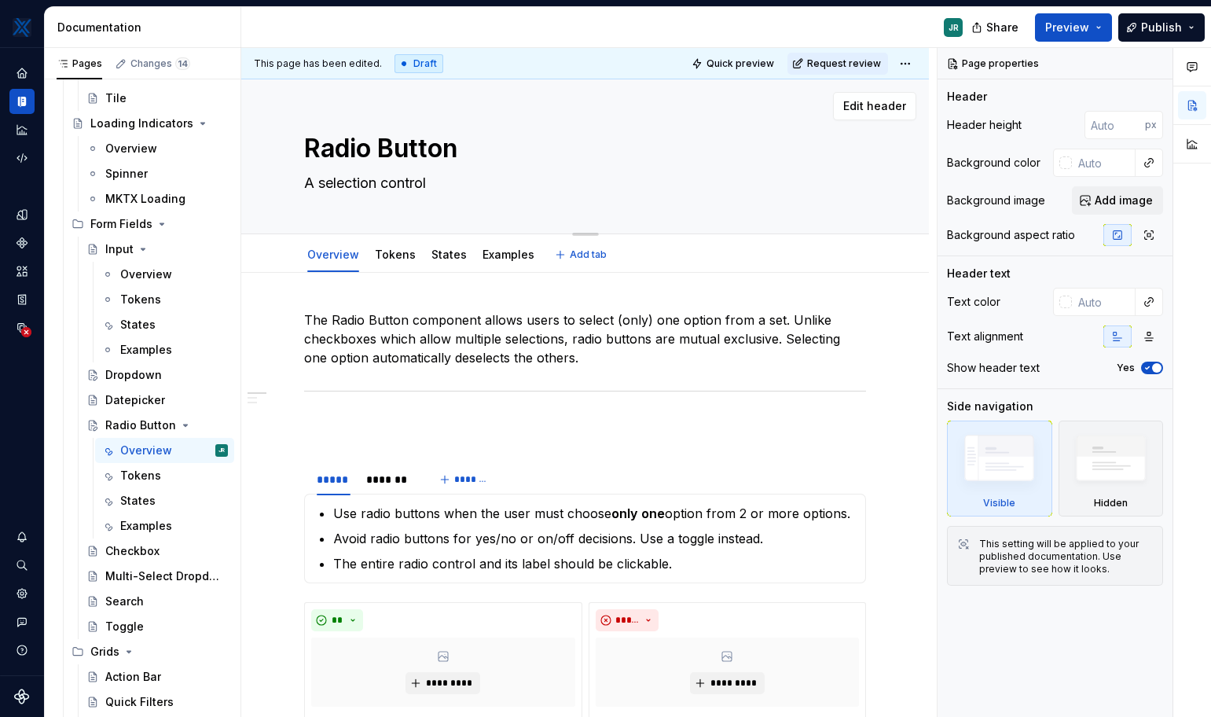
type textarea "A selection control t"
type textarea "*"
type textarea "A selection control th"
type textarea "*"
type textarea "A selection control tha"
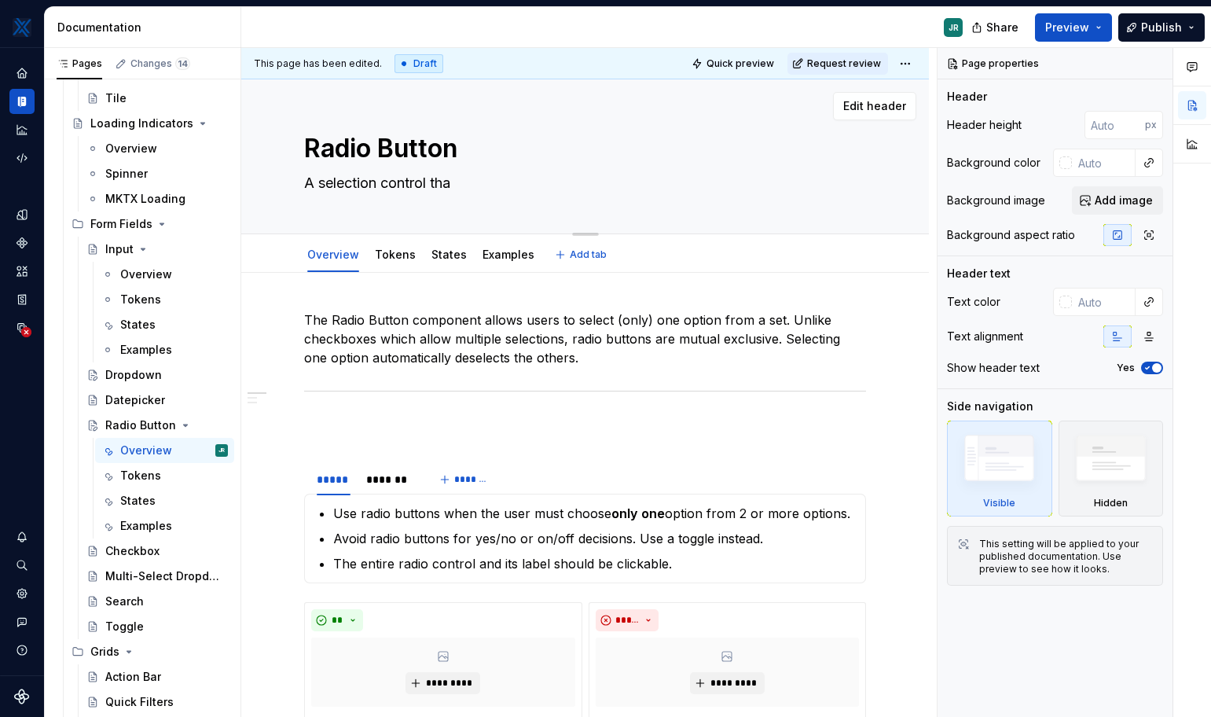
type textarea "*"
type textarea "A selection control that"
type textarea "*"
type textarea "A selection control that"
type textarea "*"
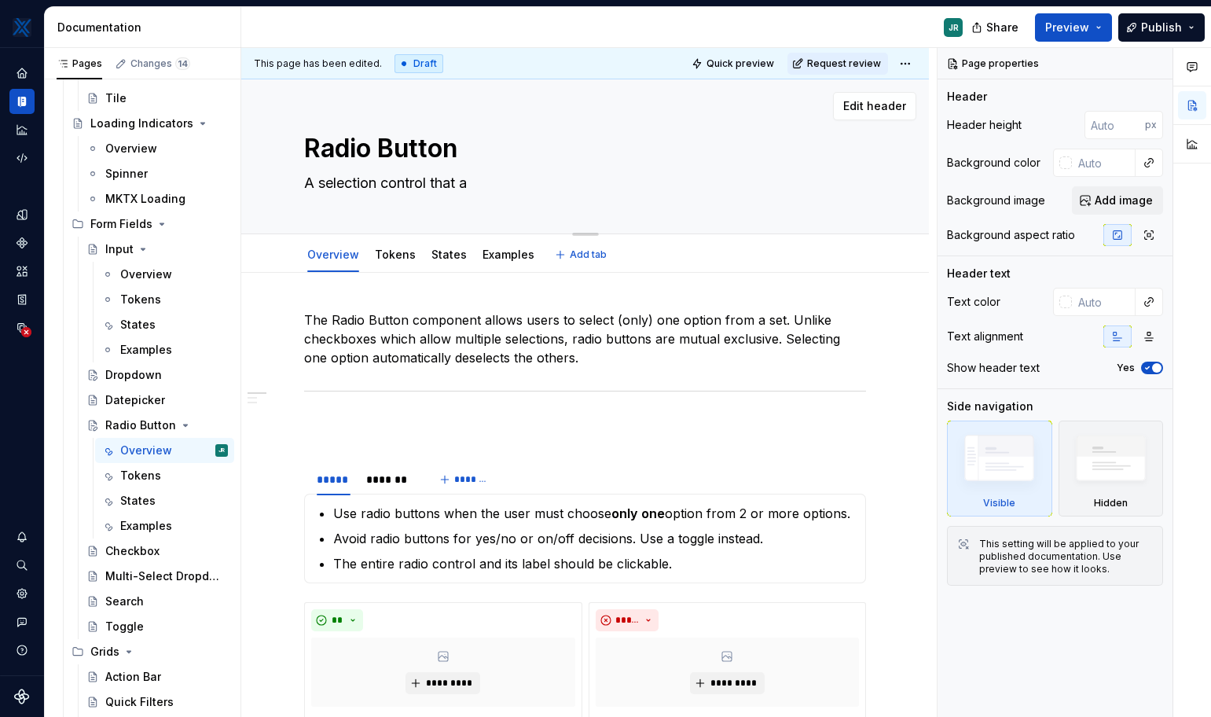
type textarea "A selection control that al"
type textarea "*"
type textarea "A selection control that all"
type textarea "*"
type textarea "A selection control that allo"
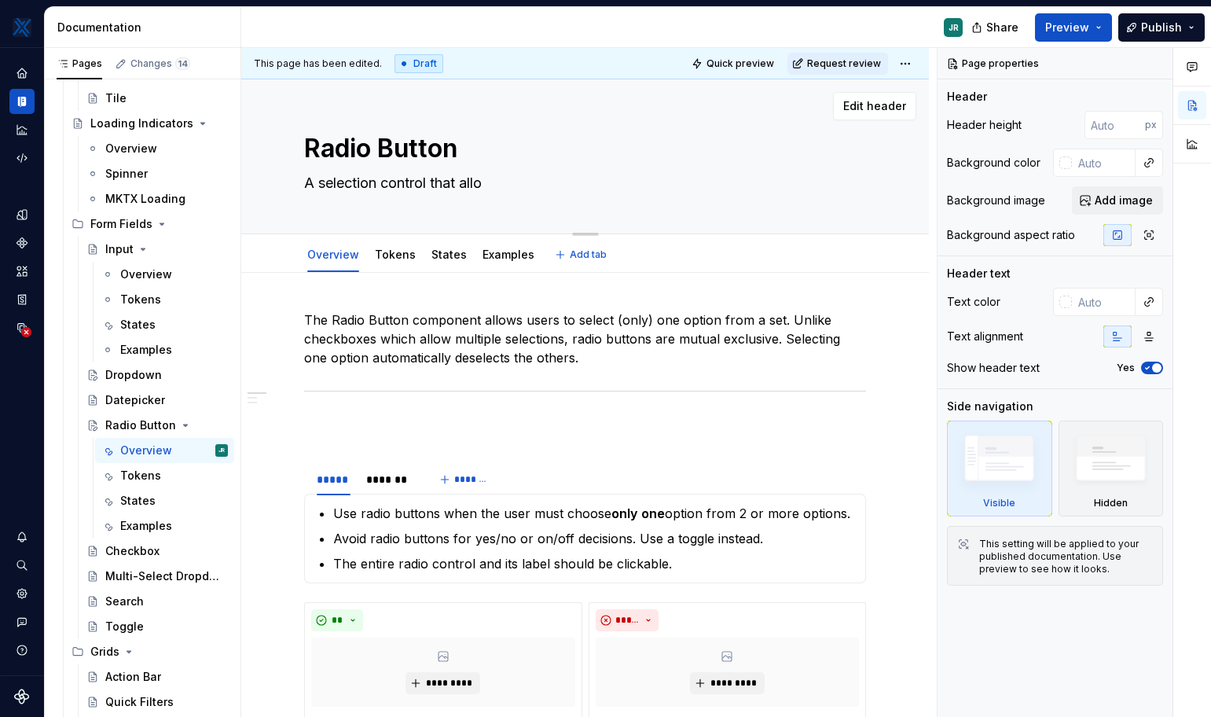
type textarea "*"
type textarea "A selection control that allow"
type textarea "*"
type textarea "A selection control that allows"
type textarea "*"
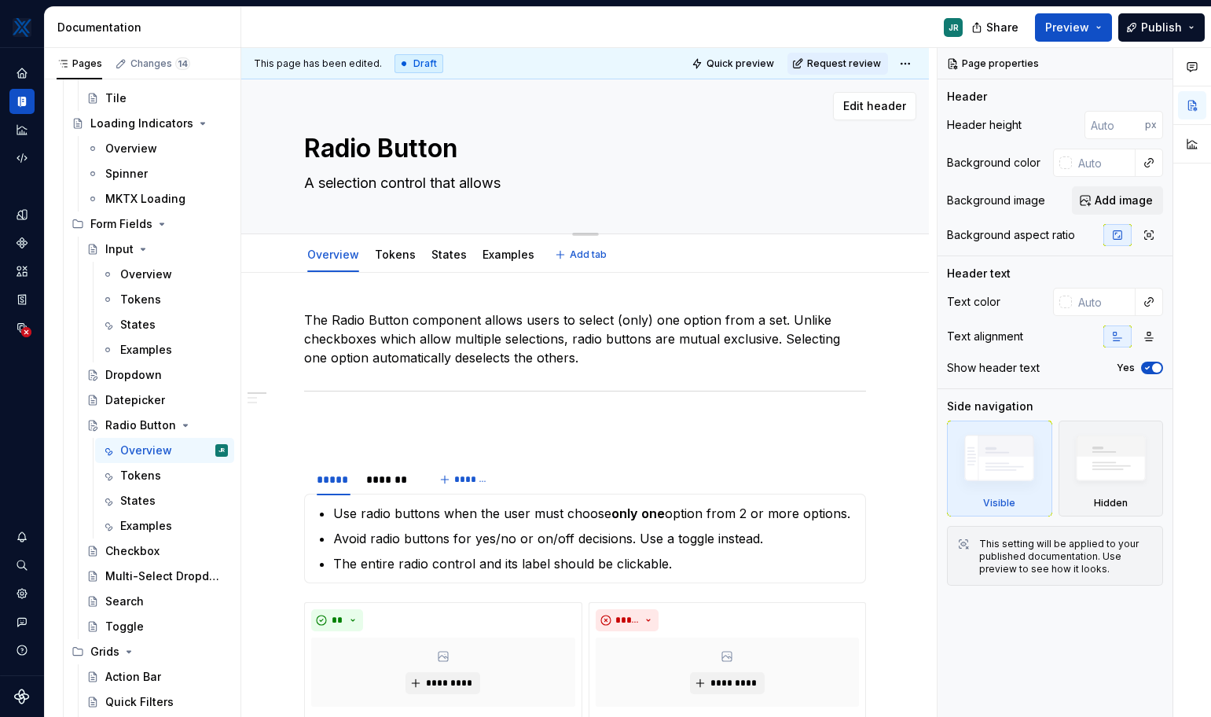
type textarea "A selection control that allows"
type textarea "*"
type textarea "A selection control that allows u"
type textarea "*"
type textarea "A selection control that allows us"
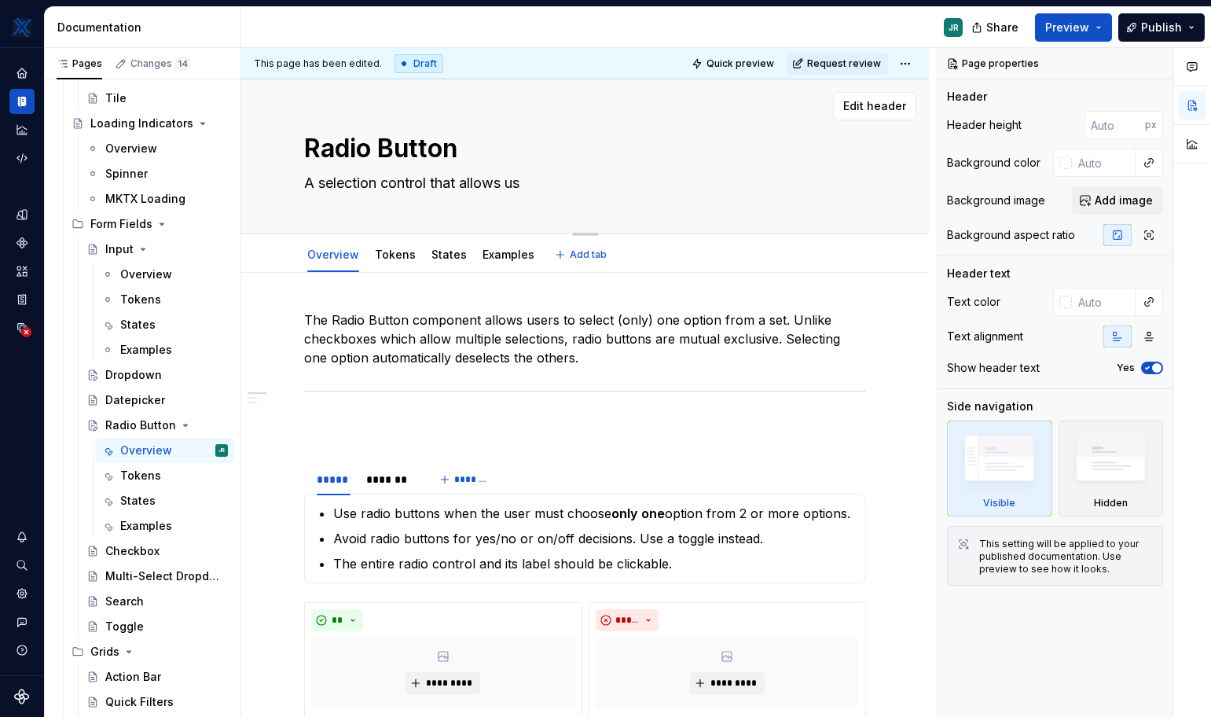
type textarea "*"
type textarea "A selection control that allows use"
type textarea "*"
type textarea "A selection control that allows user"
type textarea "*"
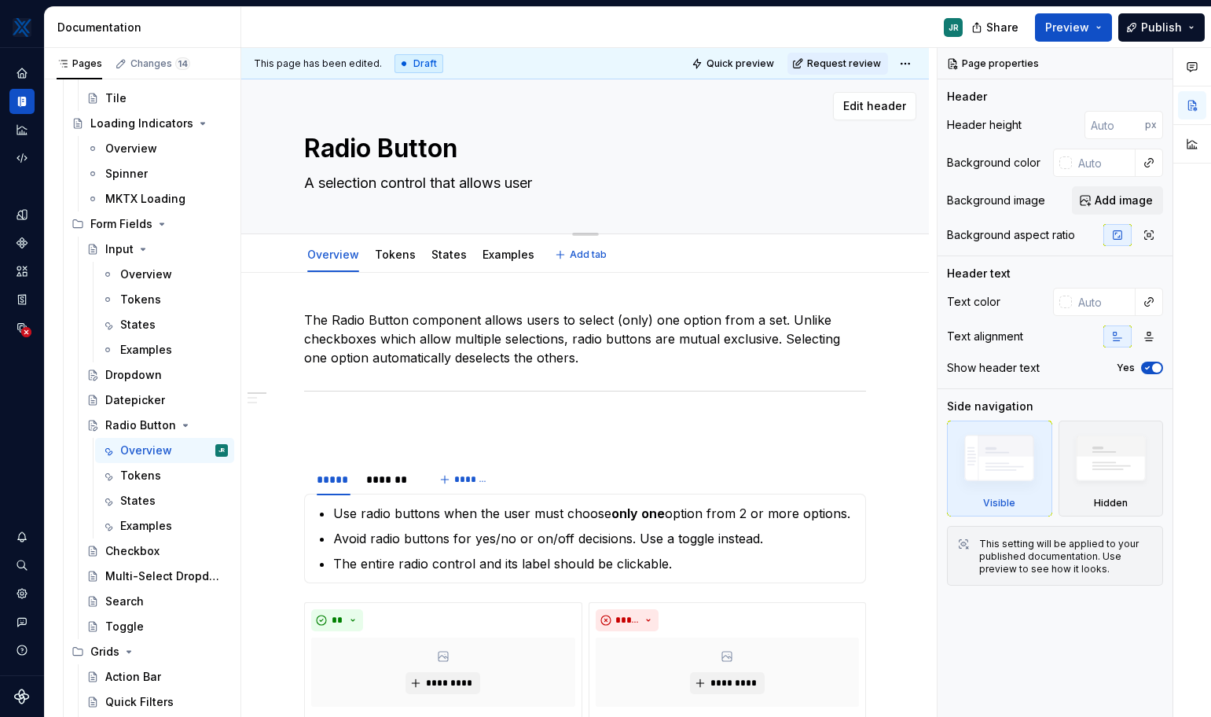
type textarea "A selection control that allows users"
type textarea "*"
type textarea "A selection control that allows users"
type textarea "*"
type textarea "A selection control that allows users"
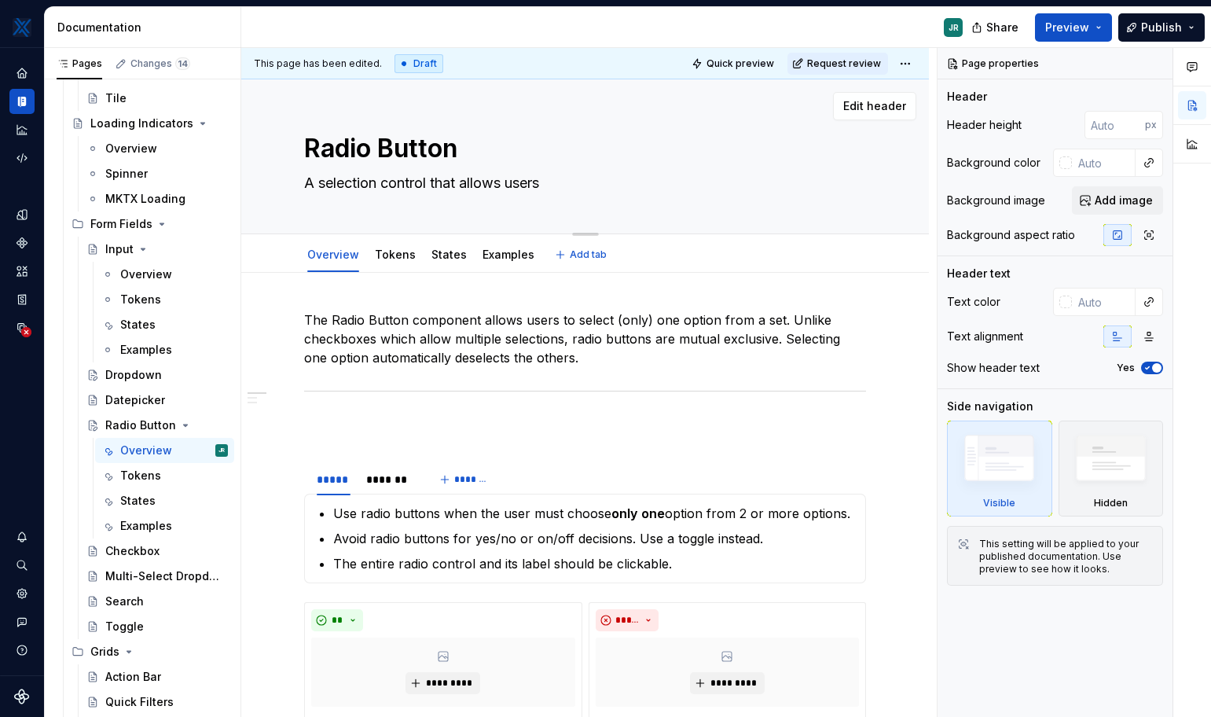
click at [563, 184] on textarea "A selection control that allows users" at bounding box center [582, 183] width 562 height 25
type textarea "*"
type textarea "A selection control that allows users to"
type textarea "*"
type textarea "A selection control that allows users to"
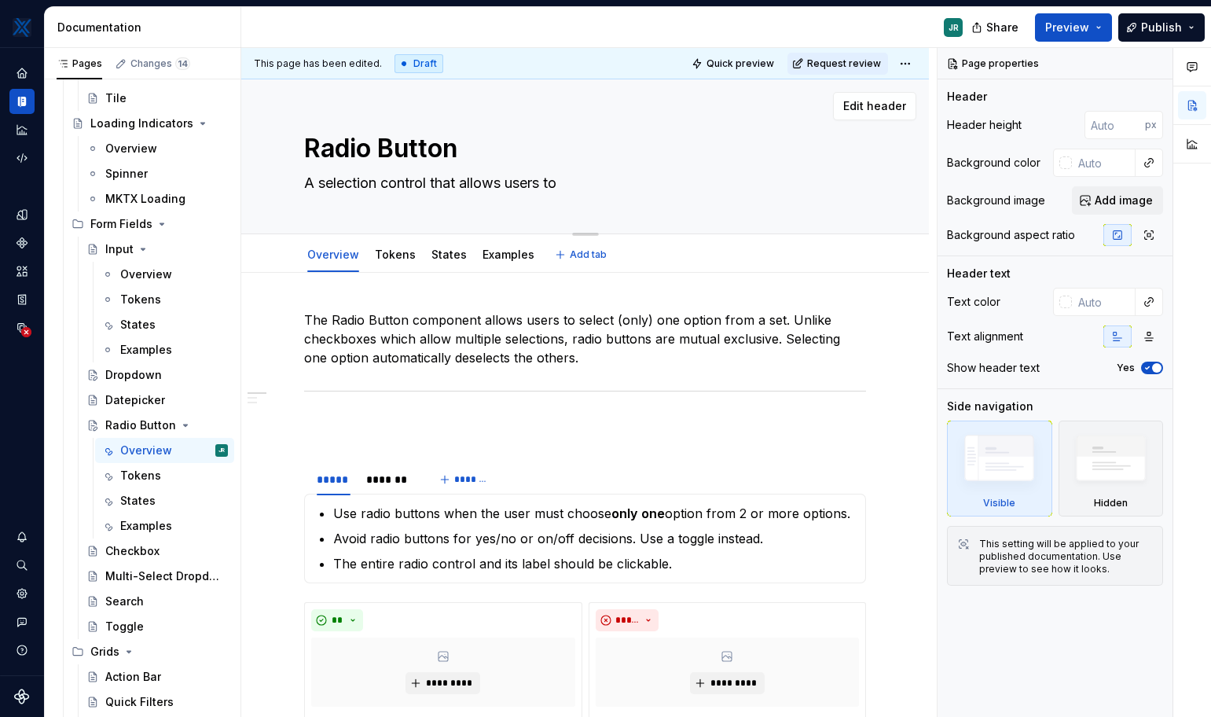
type textarea "*"
type textarea "A selection control that allows users to c"
type textarea "*"
type textarea "A selection control that allows users to ch"
type textarea "*"
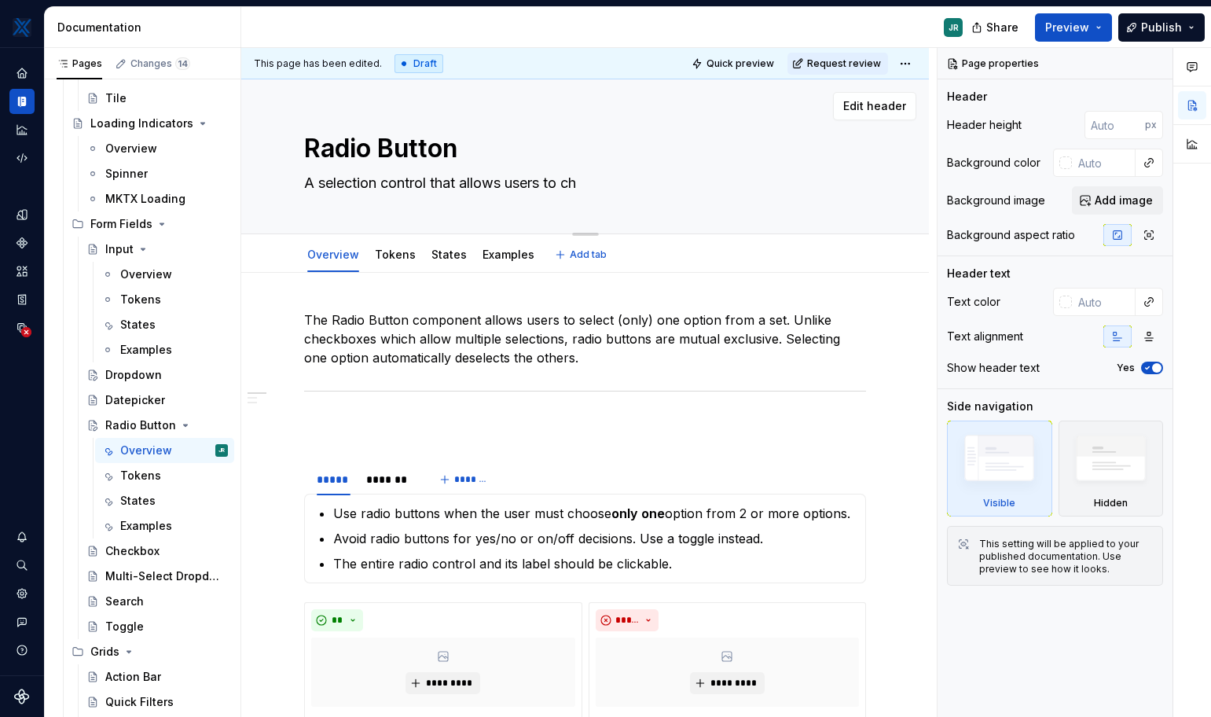
type textarea "A selection control that allows users to cho"
type textarea "*"
type textarea "A selection control that allows users to choo"
type textarea "*"
type textarea "A selection control that allows users to choos"
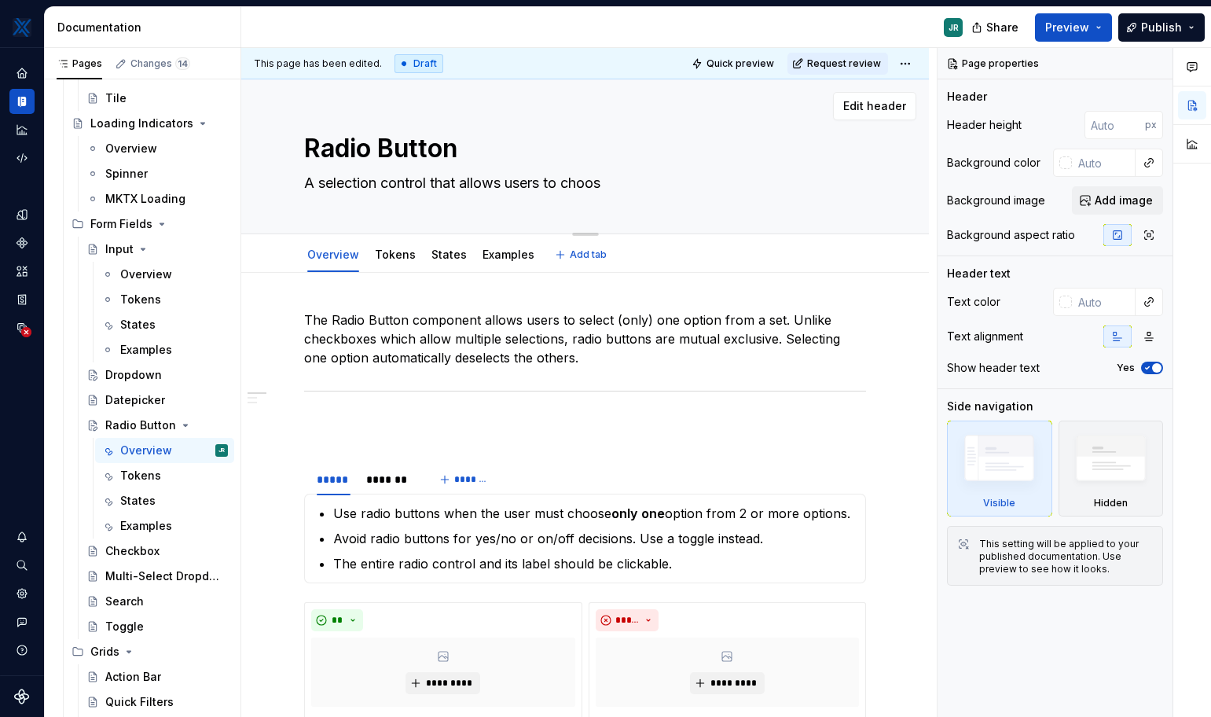
type textarea "*"
type textarea "A selection control that allows users to choose"
type textarea "*"
type textarea "A selection control that allows users to choose"
type textarea "*"
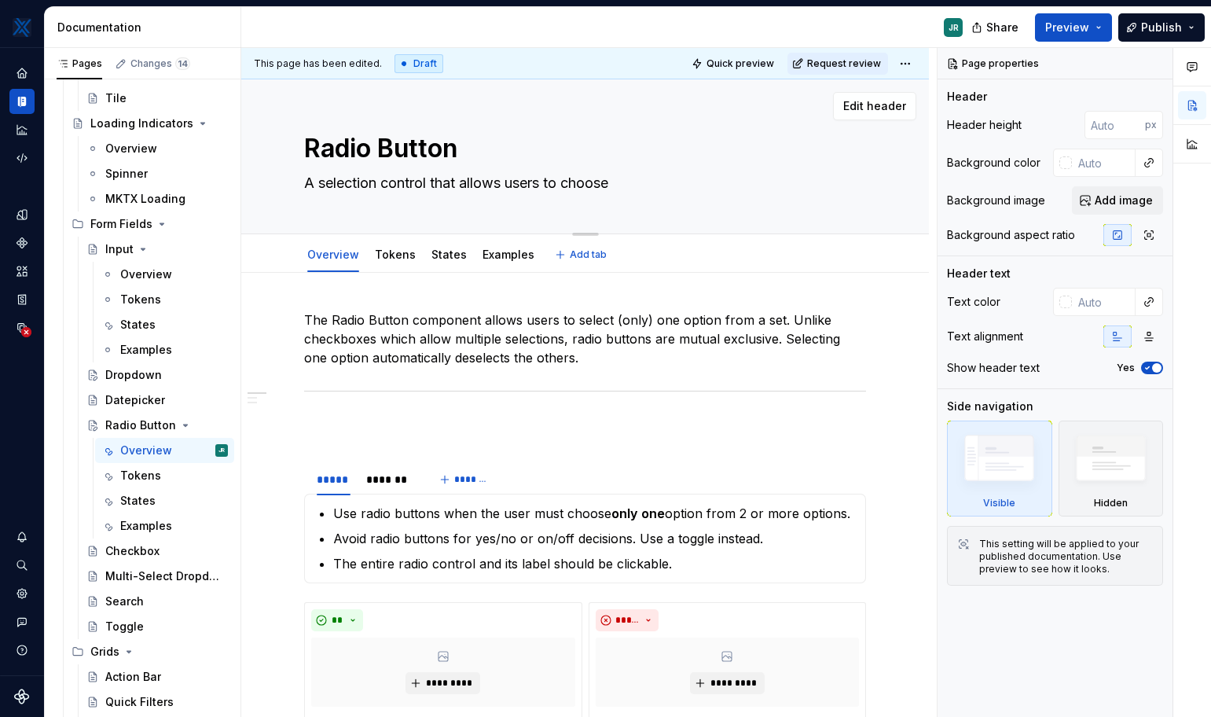
type textarea "A selection control that allows users to choose e"
type textarea "*"
type textarea "A selection control that allows users to choose ex"
type textarea "*"
type textarea "A selection control that allows users to choose exa"
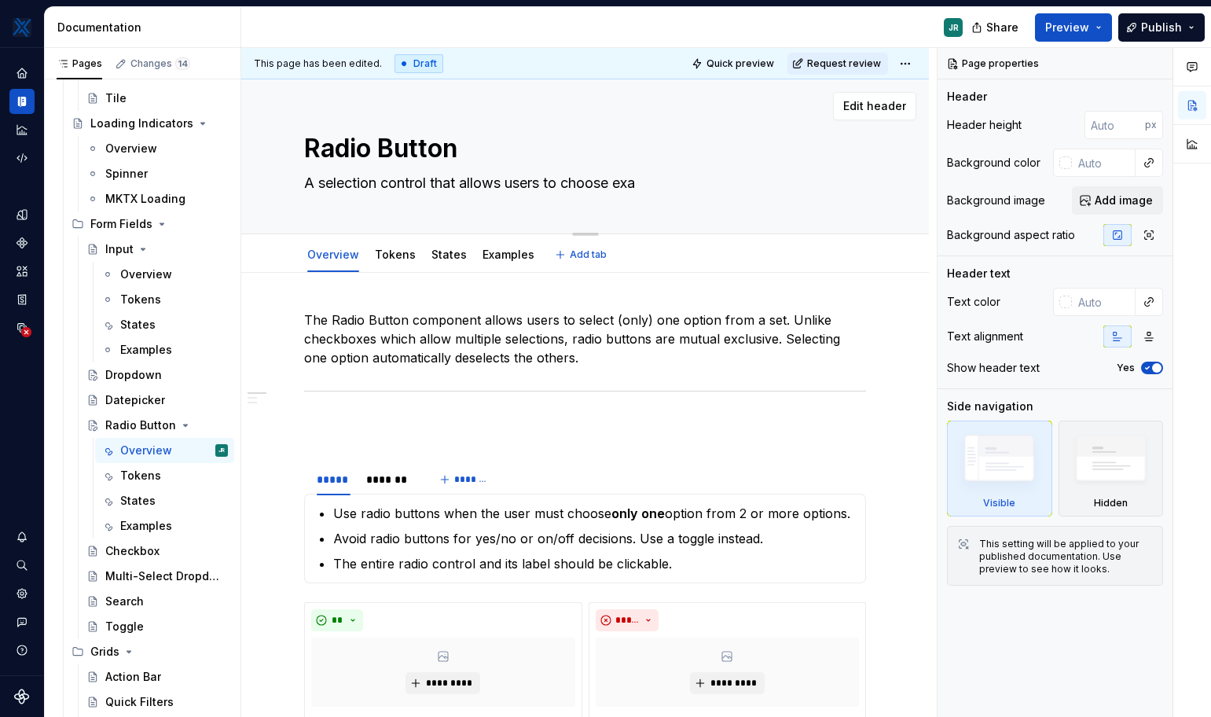
type textarea "*"
type textarea "A selection control that allows users to choose exac"
type textarea "*"
type textarea "A selection control that allows users to choose exact"
type textarea "*"
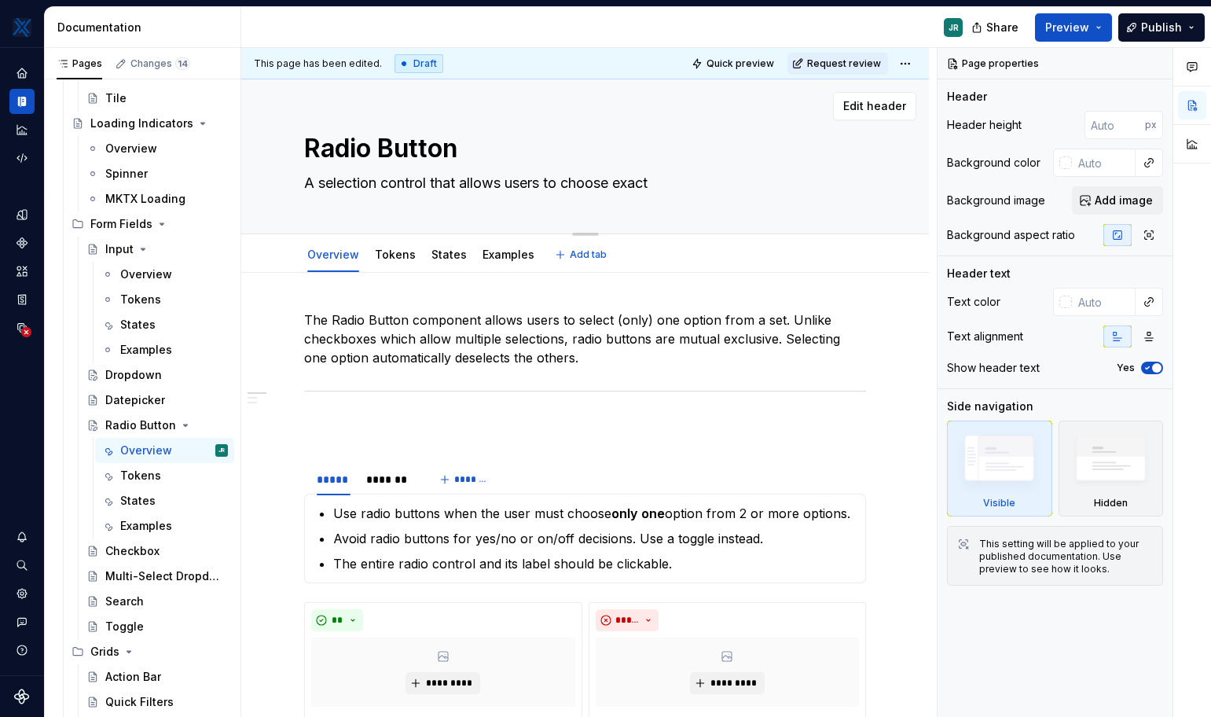
type textarea "A selection control that allows users to choose exactl"
type textarea "*"
type textarea "A selection control that allows users to choose exactly"
type textarea "*"
type textarea "A selection control that allows users to choose exactly"
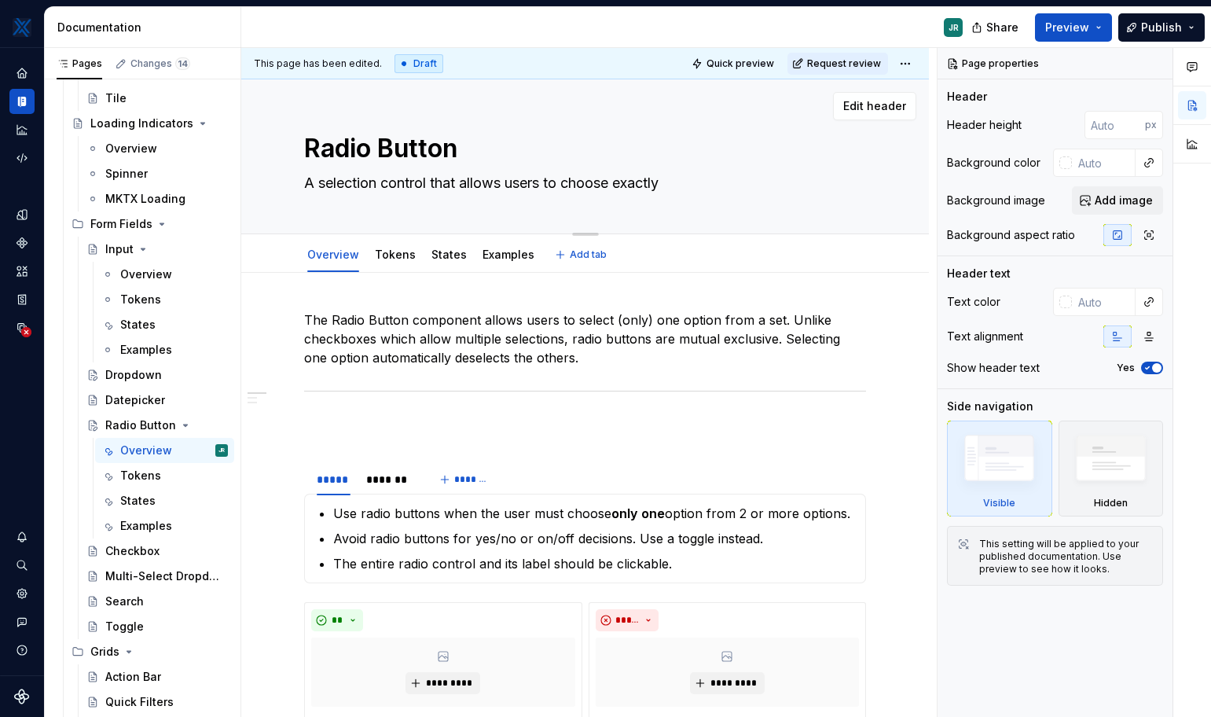
type textarea "*"
type textarea "A selection control that allows users to choose exactly o"
type textarea "*"
type textarea "A selection control that allows users to choose exactly on"
type textarea "*"
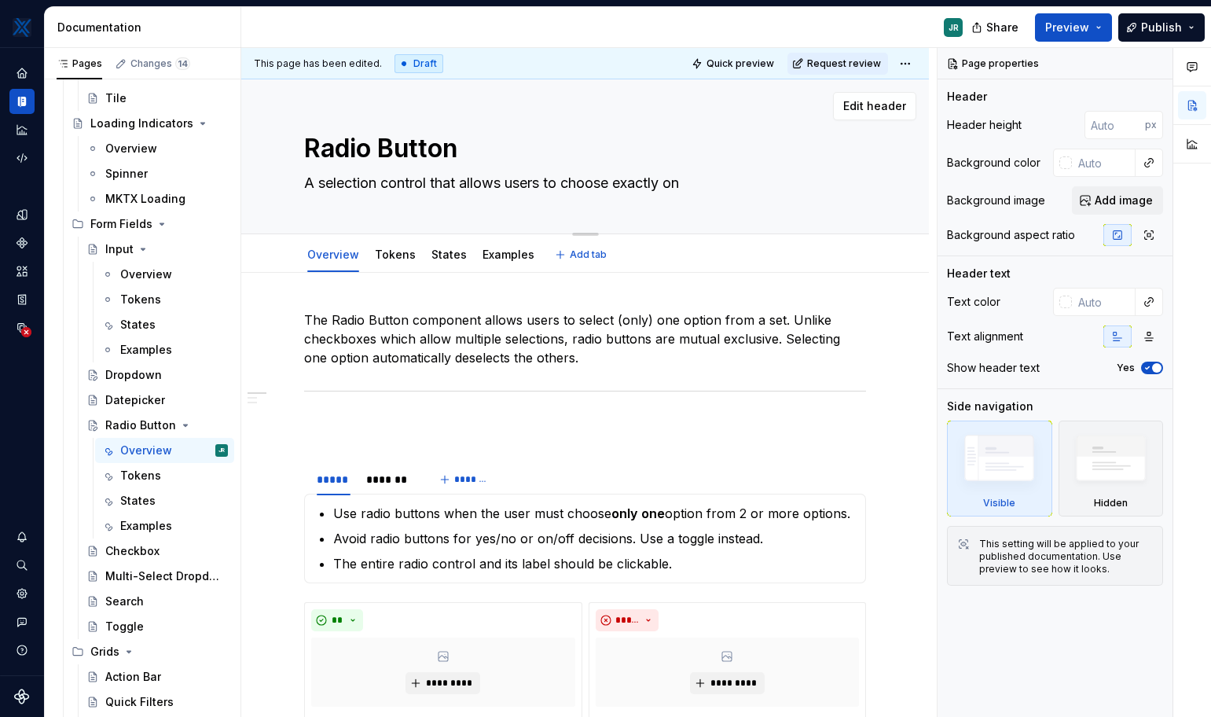
type textarea "A selection control that allows users to choose exactly one"
type textarea "*"
type textarea "A selection control that allows users to choose exactly one"
type textarea "*"
type textarea "A selection control that allows users to choose exactly one o"
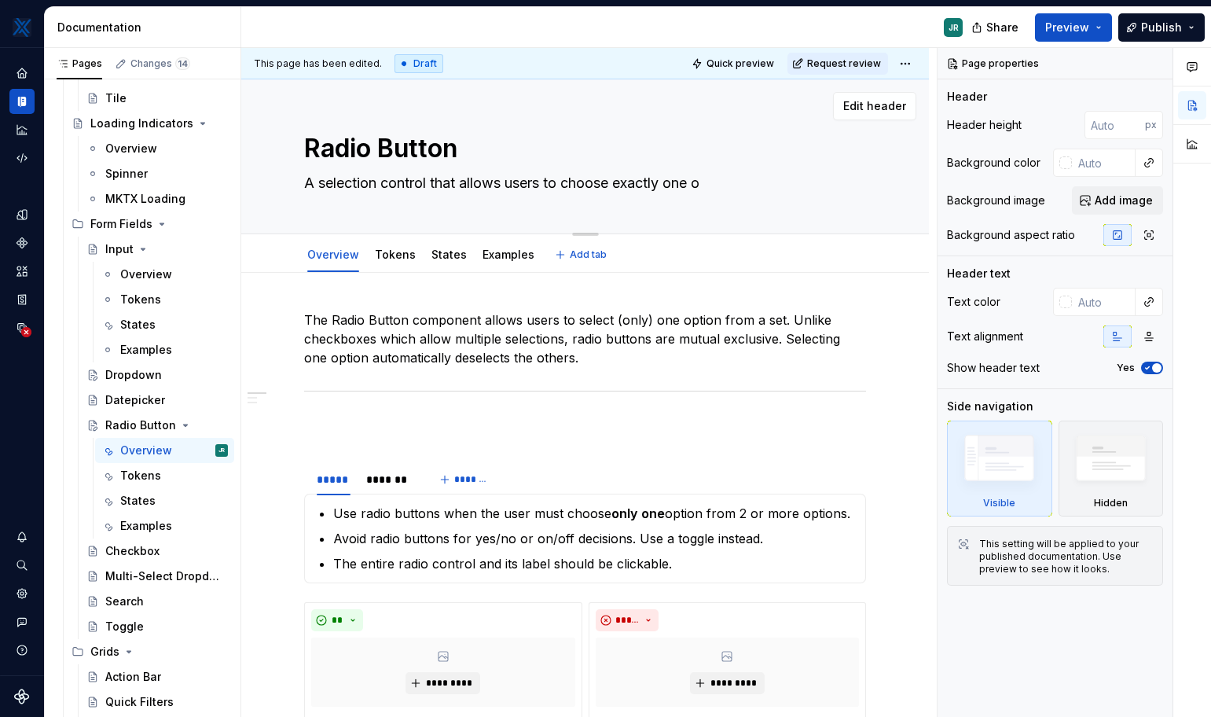
type textarea "*"
type textarea "A selection control that allows users to choose exactly one op"
type textarea "*"
type textarea "A selection control that allows users to choose exactly one opt"
type textarea "*"
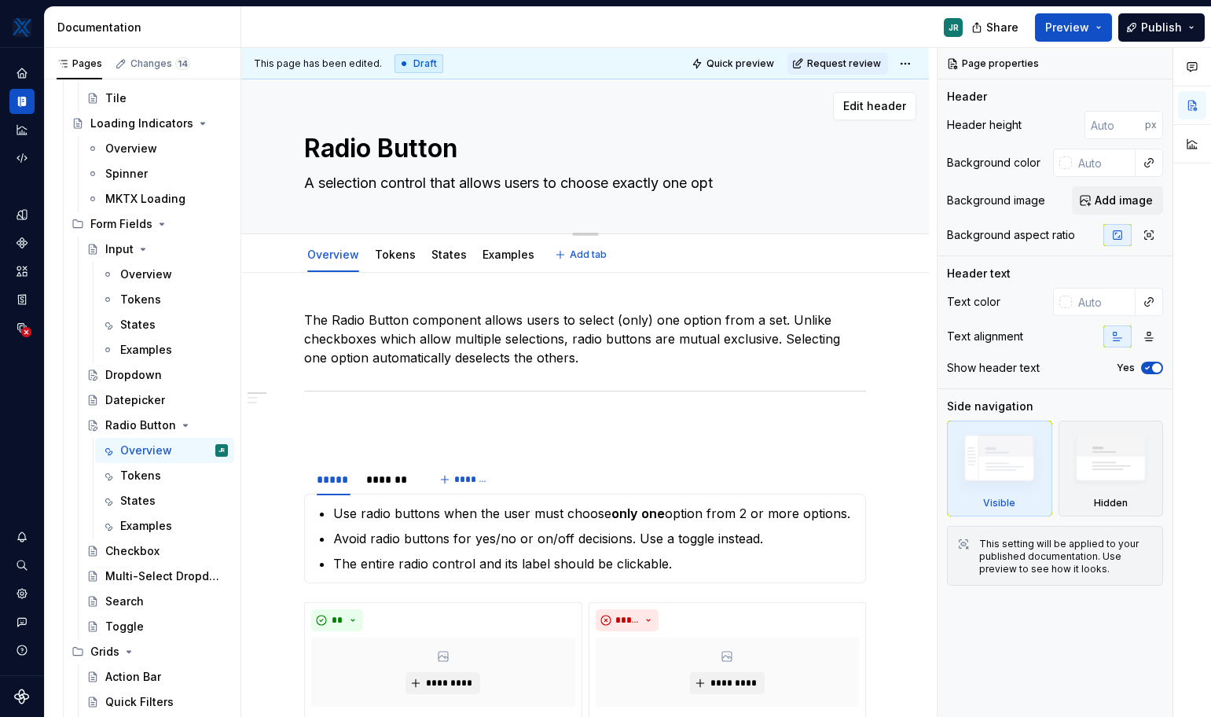
type textarea "A selection control that allows users to choose exactly one opti"
type textarea "*"
type textarea "A selection control that allows users to choose exactly one optio"
type textarea "*"
type textarea "A selection control that allows users to choose exactly one option"
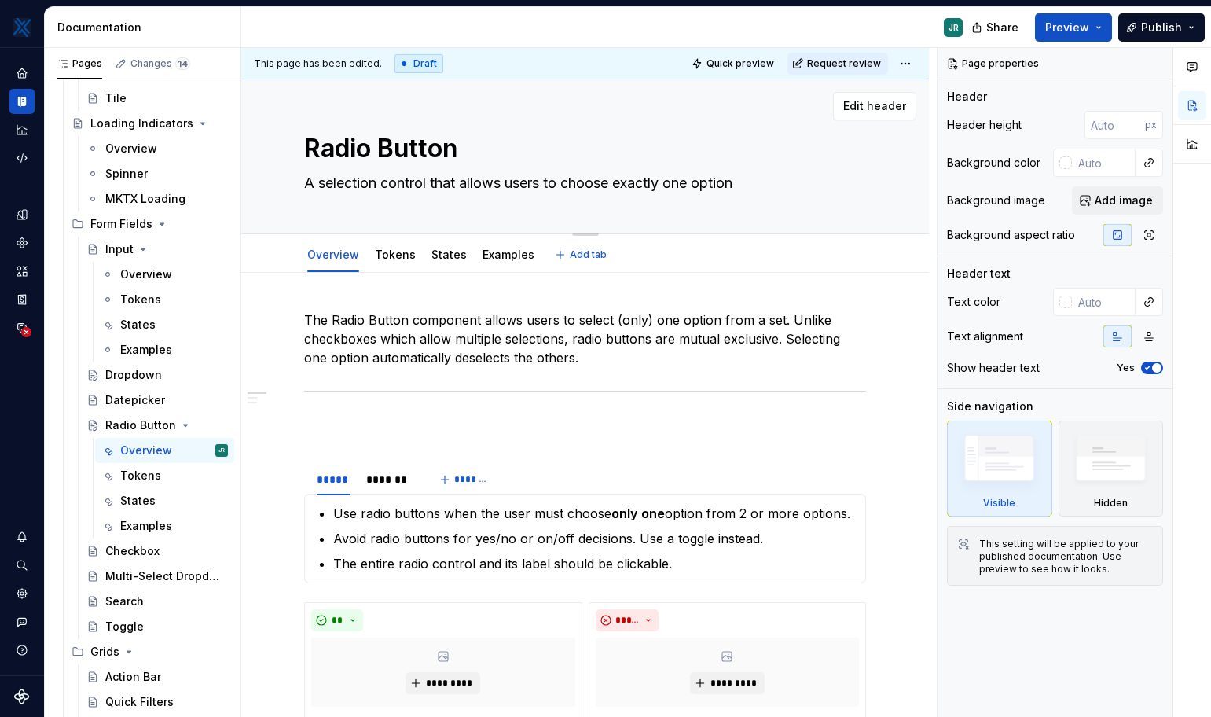
type textarea "*"
type textarea "A selection control that allows users to choose exactly one option"
type textarea "*"
type textarea "A selection control that allows users to choose exactly one option"
click at [766, 182] on textarea "A selection control that allows users to choose exactly one option" at bounding box center [582, 183] width 562 height 25
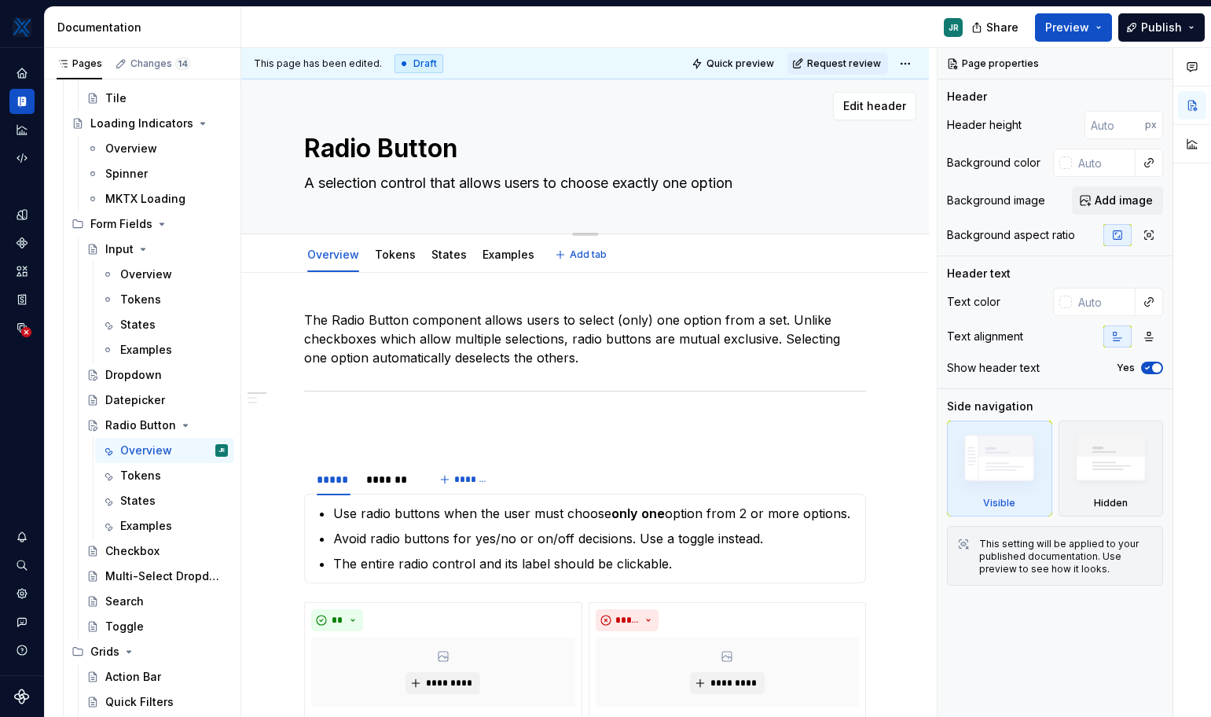
click at [755, 182] on textarea "A selection control that allows users to choose exactly one option" at bounding box center [582, 183] width 562 height 25
type textarea "*"
type textarea "A selection control that allows users to choose exactly one option f"
type textarea "*"
type textarea "A selection control that allows users to choose exactly one option fr"
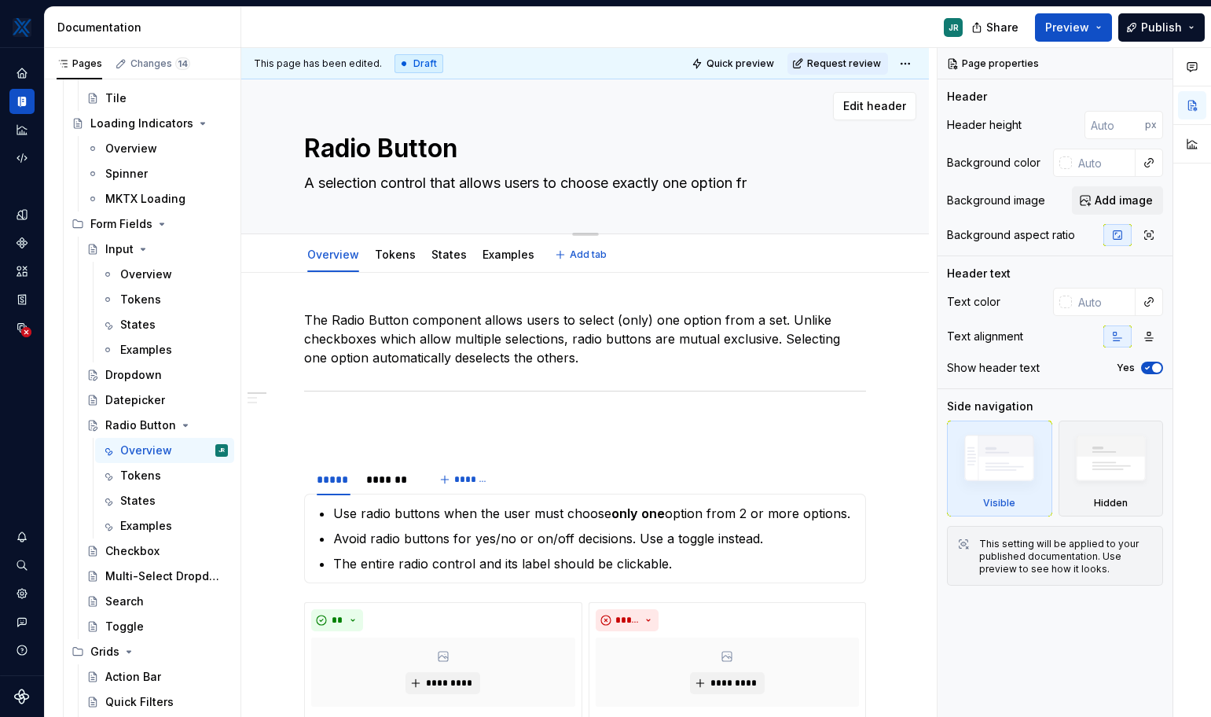
type textarea "*"
type textarea "A selection control that allows users to choose exactly one option fro"
type textarea "*"
type textarea "A selection control that allows users to choose exactly one option from"
type textarea "*"
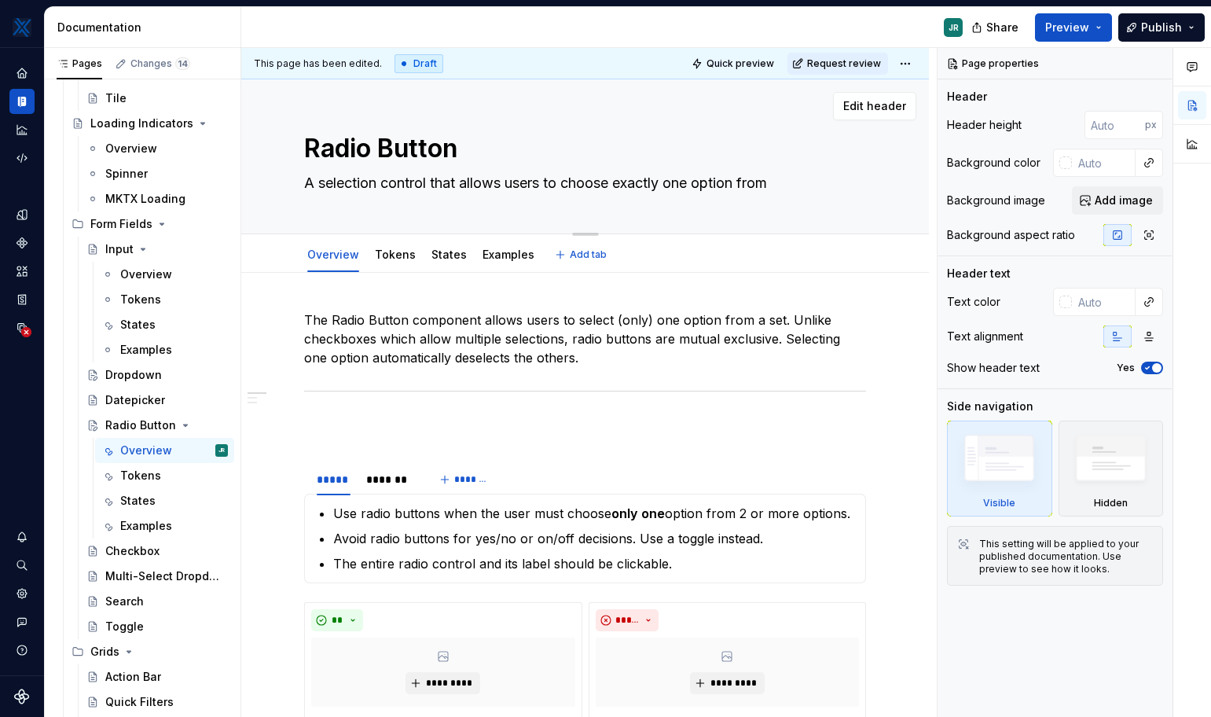
type textarea "A selection control that allows users to choose exactly one option from"
type textarea "*"
type textarea "A selection control that allows users to choose exactly one option from a"
type textarea "*"
type textarea "A selection control that allows users to choose exactly one option from a"
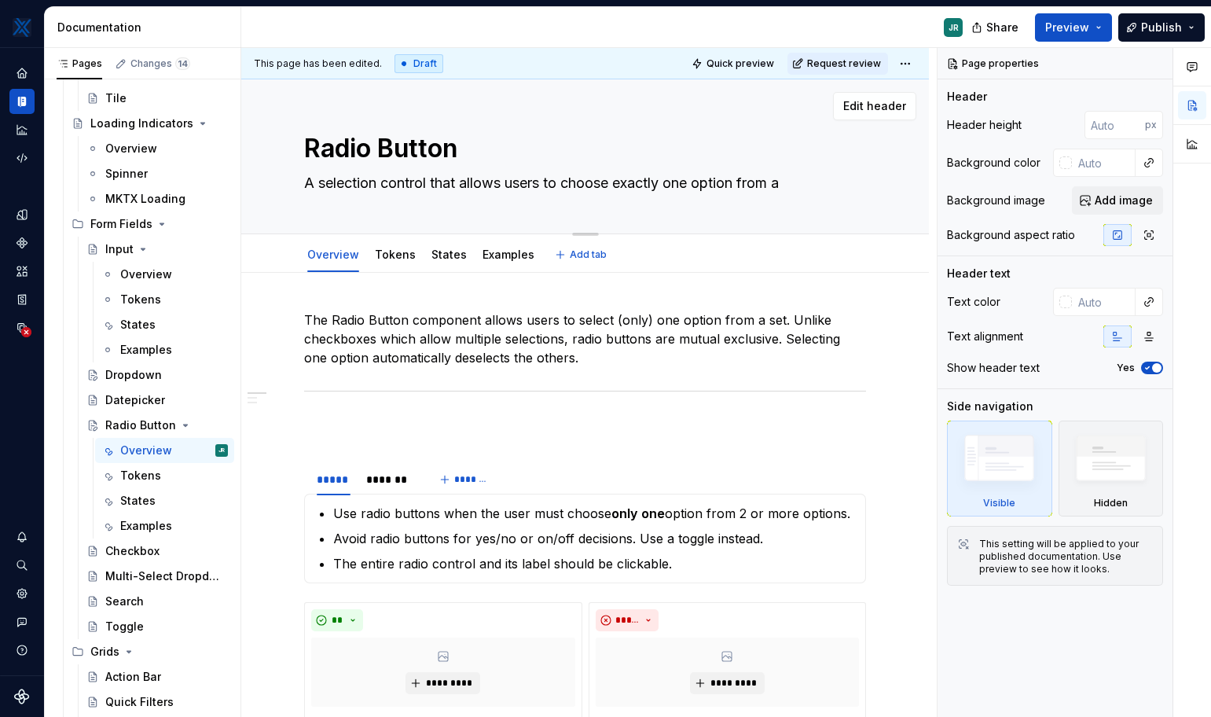
type textarea "*"
type textarea "A selection control that allows users to choose exactly one option from a g"
type textarea "*"
type textarea "A selection control that allows users to choose exactly one option from a gro"
type textarea "*"
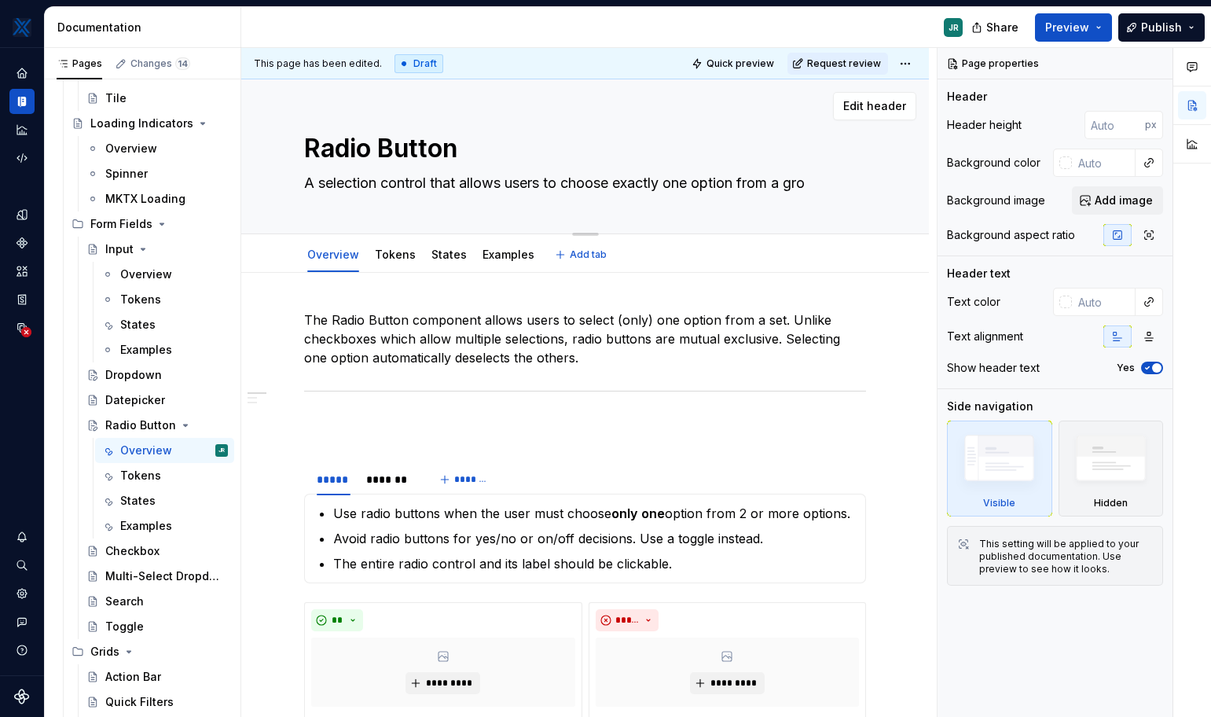
type textarea "A selection control that allows users to choose exactly one option from a grou"
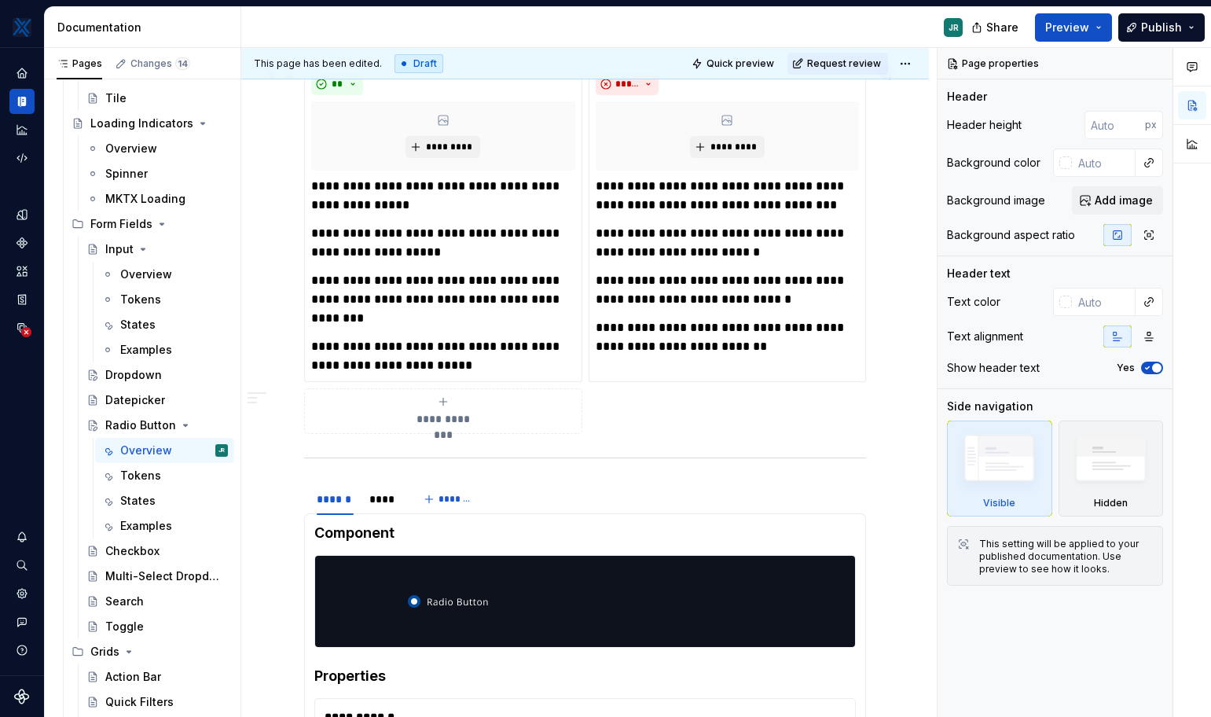
scroll to position [538, 0]
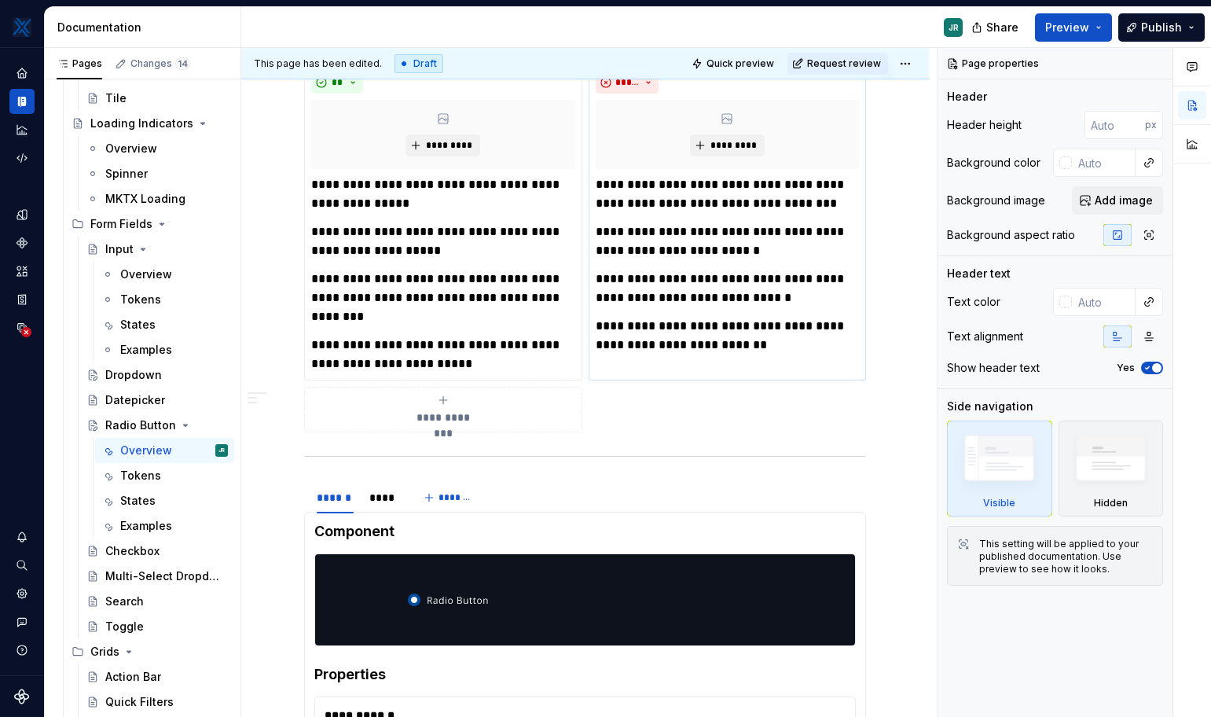
click at [768, 255] on p "**********" at bounding box center [727, 241] width 263 height 38
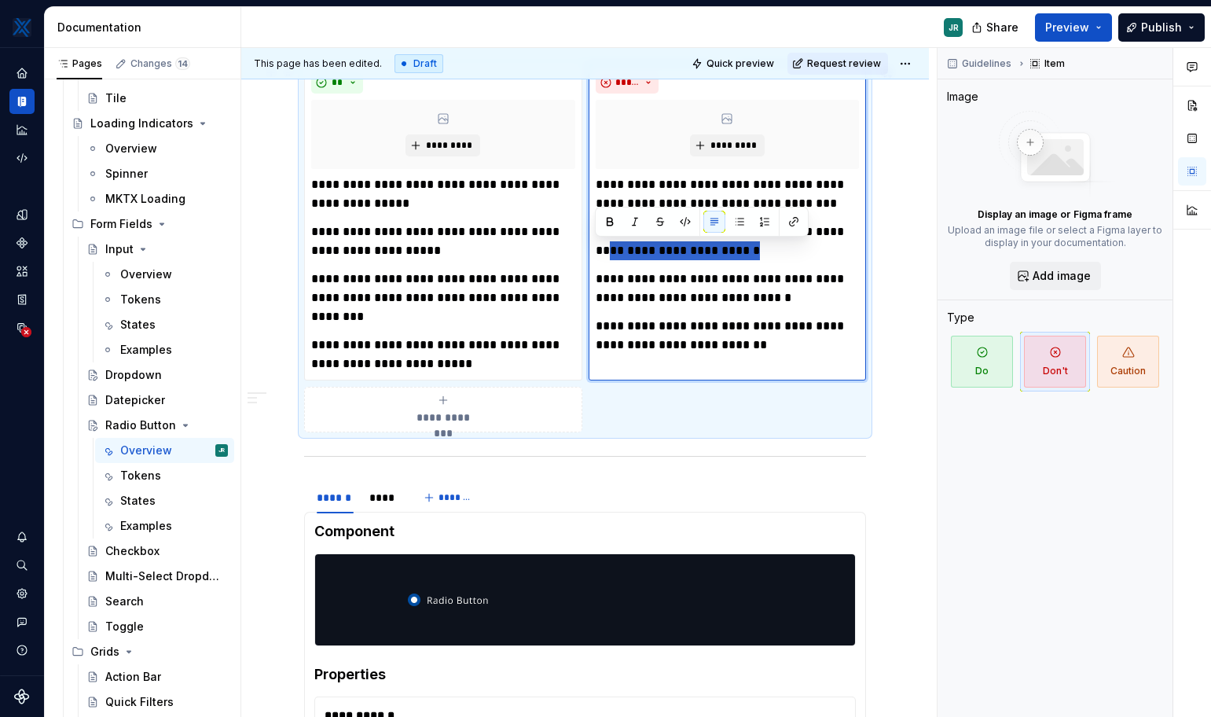
drag, startPoint x: 767, startPoint y: 253, endPoint x: 590, endPoint y: 252, distance: 176.9
click at [590, 252] on div "**********" at bounding box center [728, 222] width 278 height 316
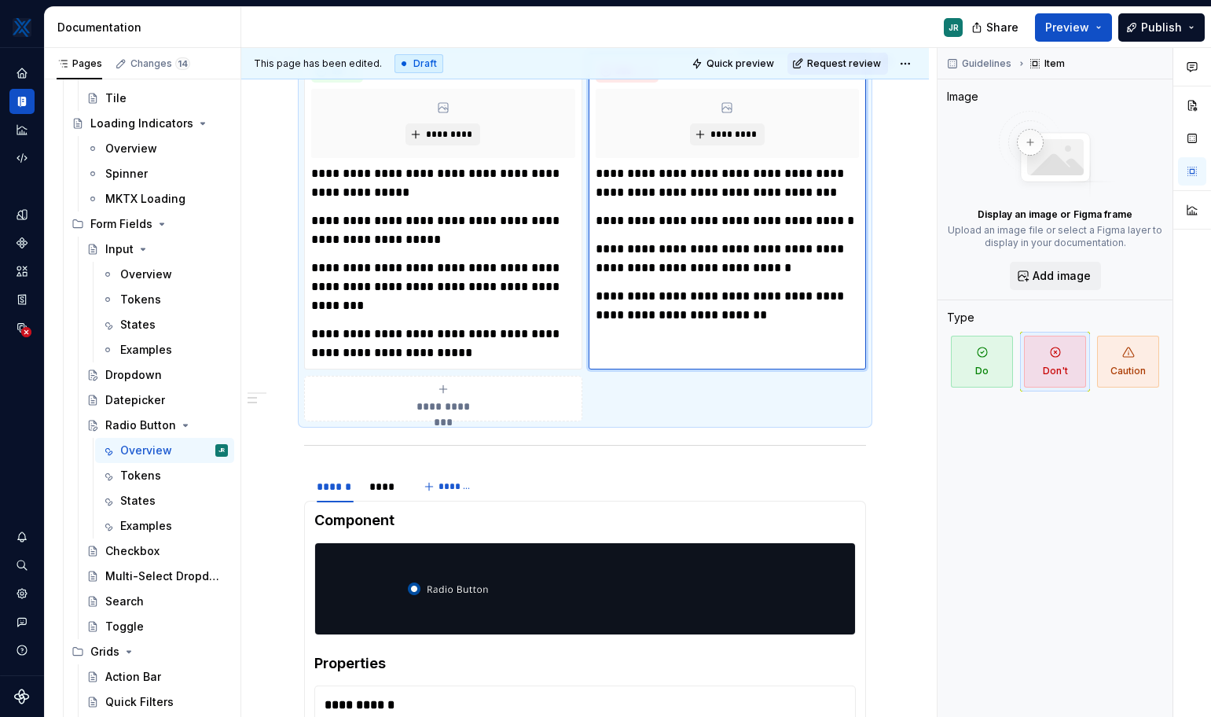
scroll to position [549, 0]
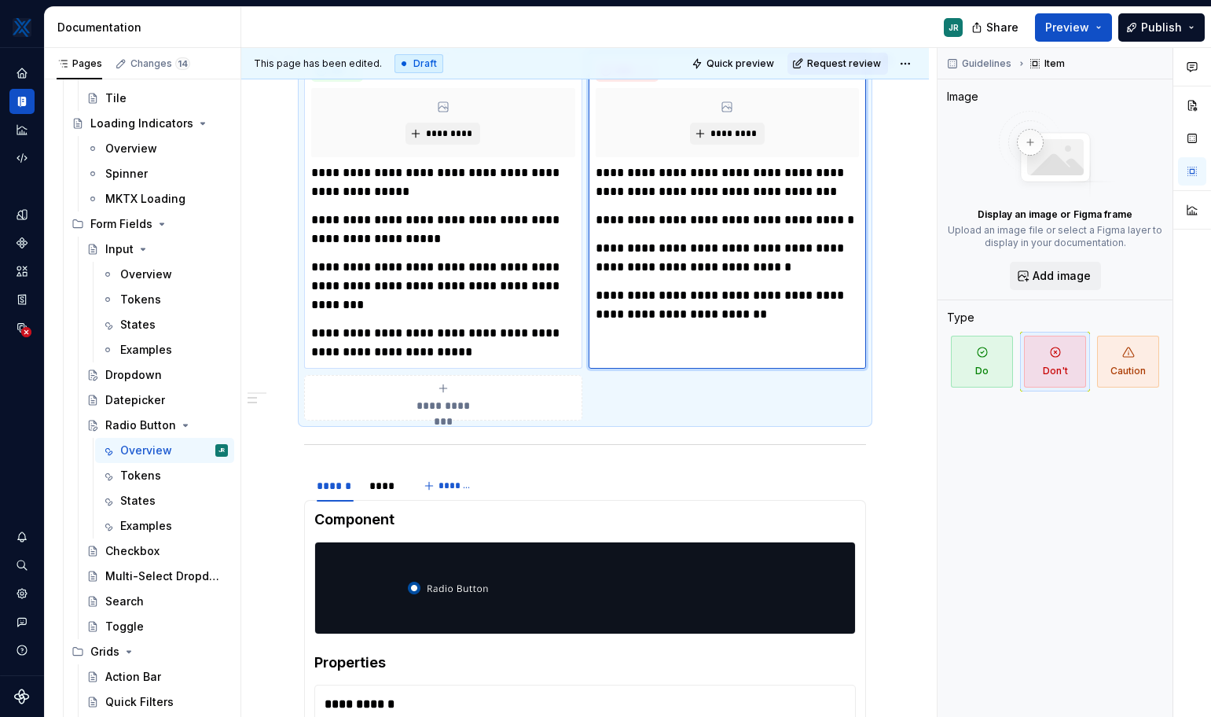
click at [488, 239] on p "**********" at bounding box center [442, 230] width 263 height 38
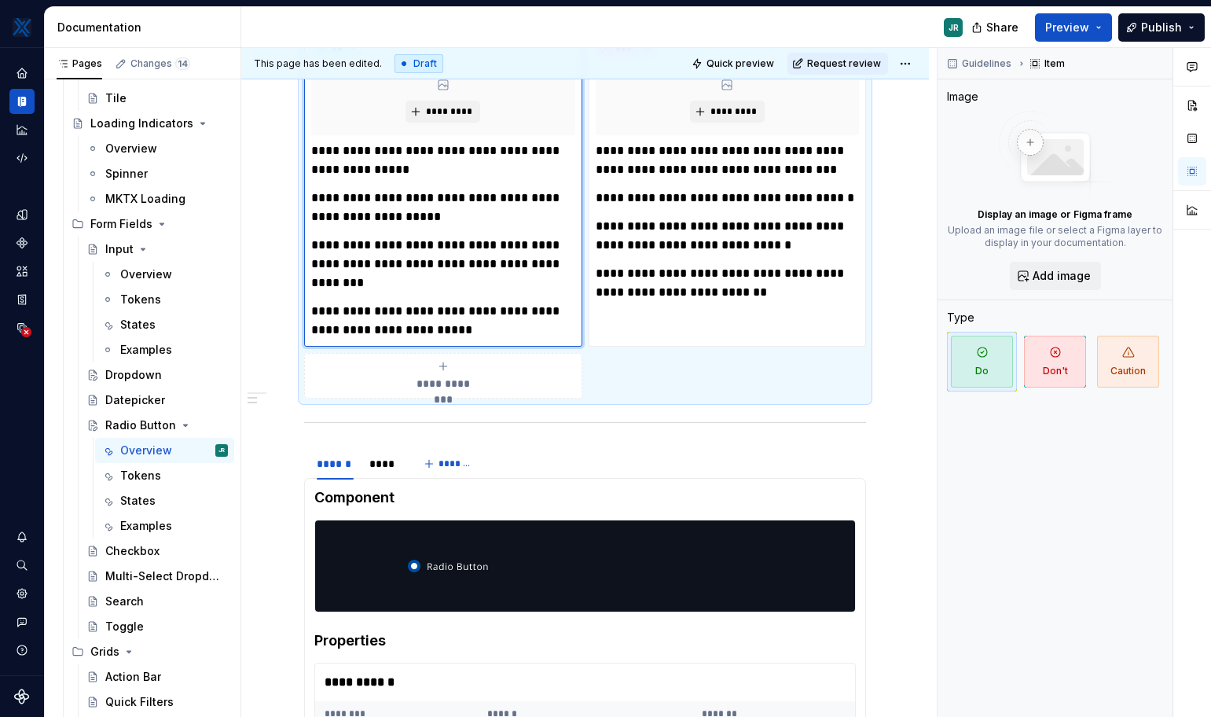
scroll to position [570, 0]
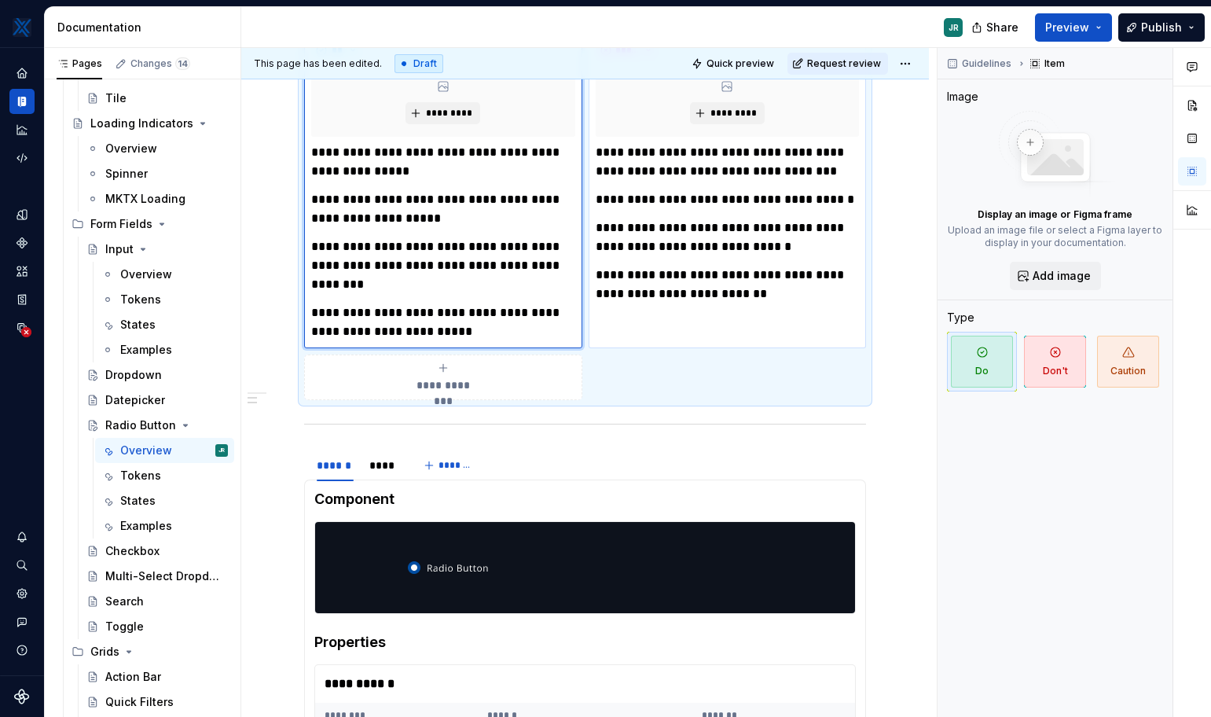
click at [838, 202] on p "**********" at bounding box center [727, 199] width 263 height 19
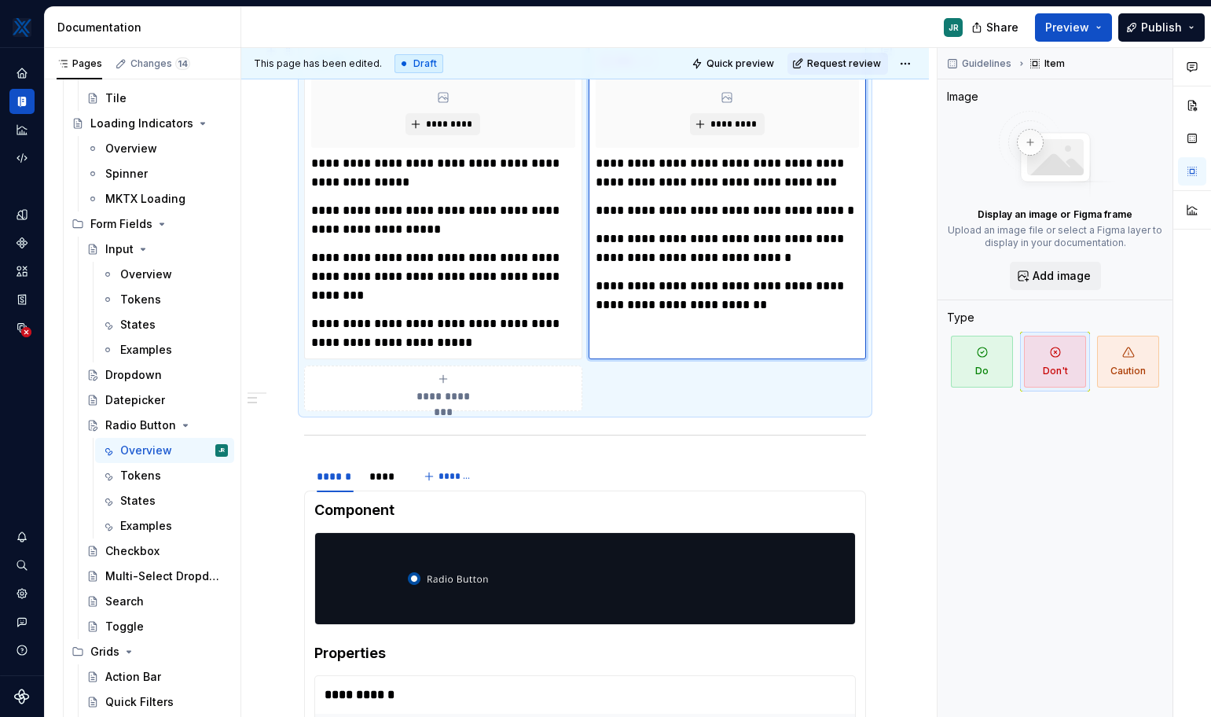
scroll to position [557, 0]
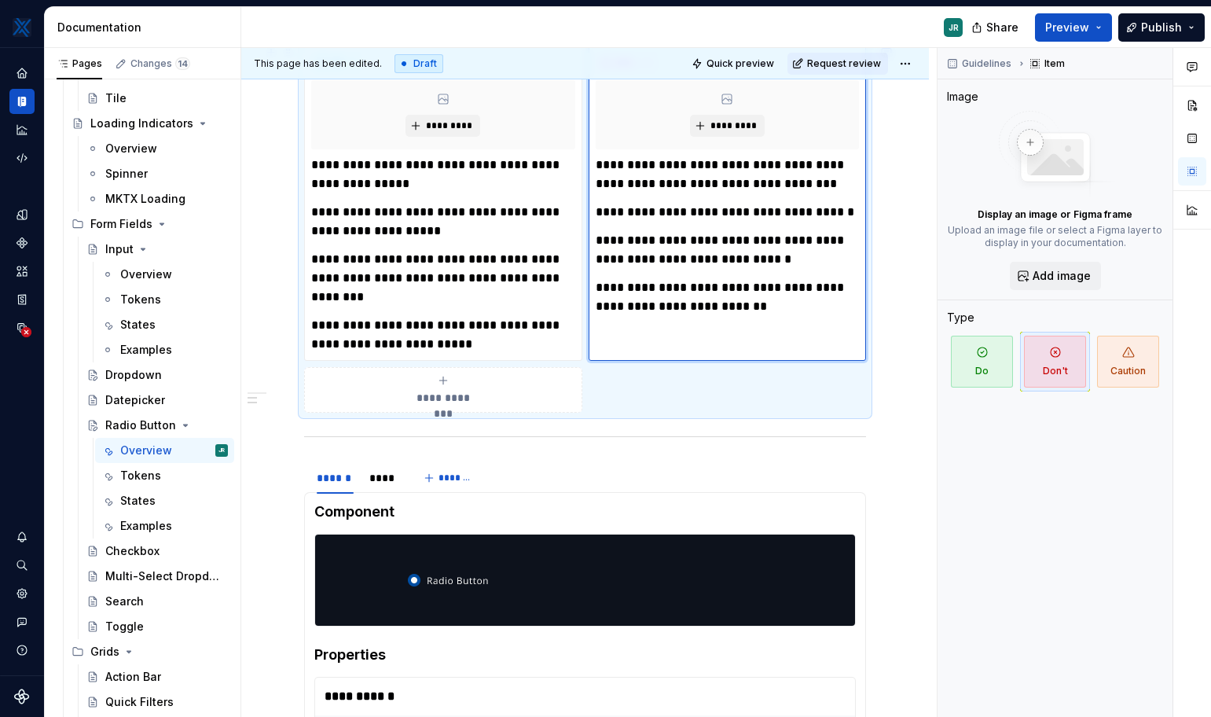
click at [740, 294] on p "**********" at bounding box center [727, 297] width 263 height 38
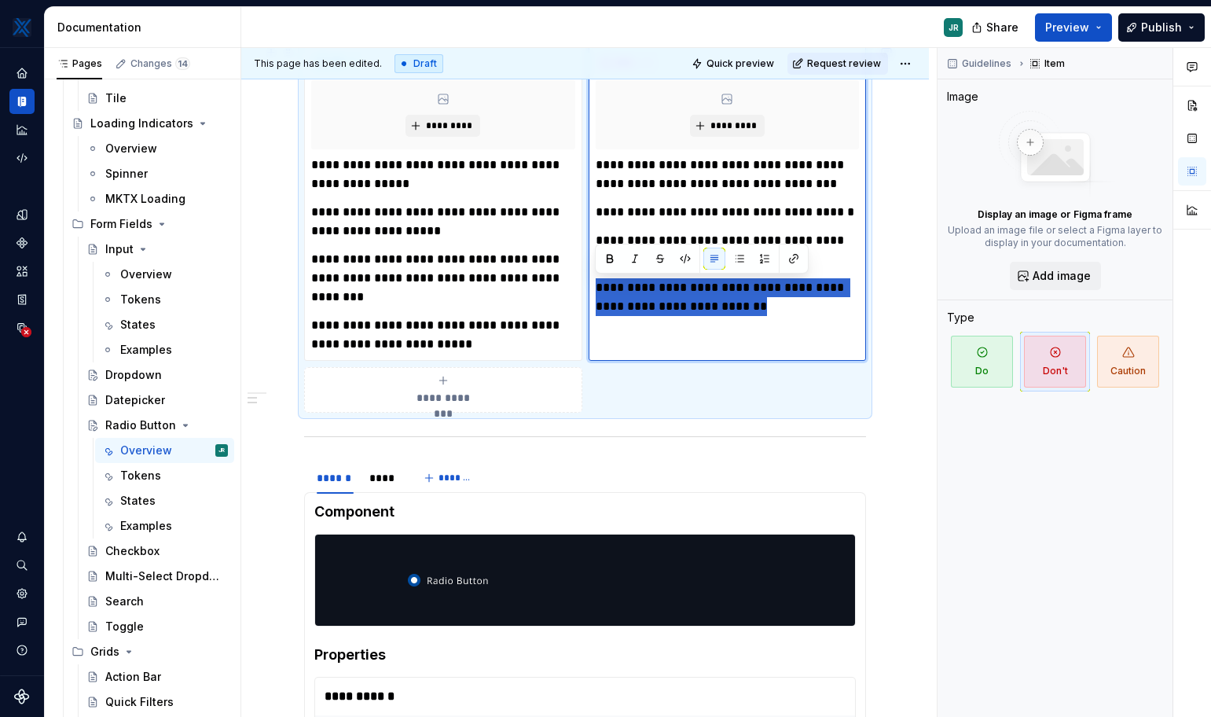
drag, startPoint x: 743, startPoint y: 314, endPoint x: 582, endPoint y: 285, distance: 163.9
click at [582, 285] on div "**********" at bounding box center [585, 229] width 562 height 368
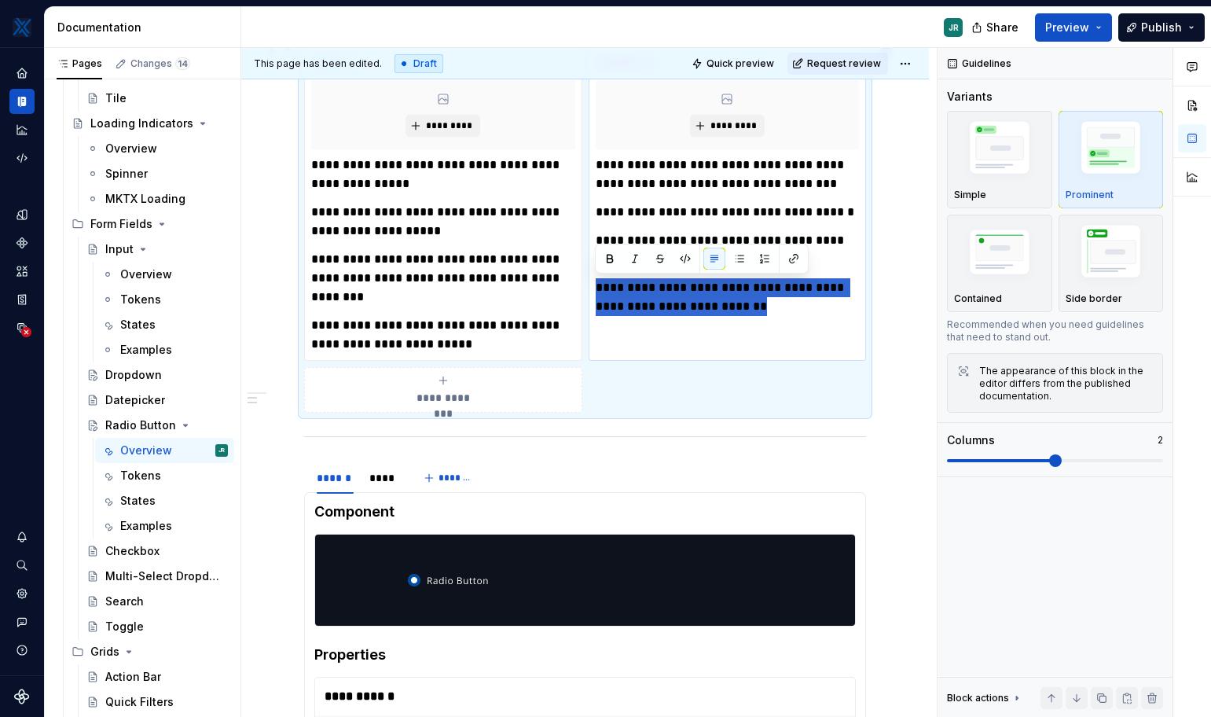
drag, startPoint x: 741, startPoint y: 303, endPoint x: 594, endPoint y: 276, distance: 149.5
click at [596, 276] on div "**********" at bounding box center [728, 236] width 264 height 160
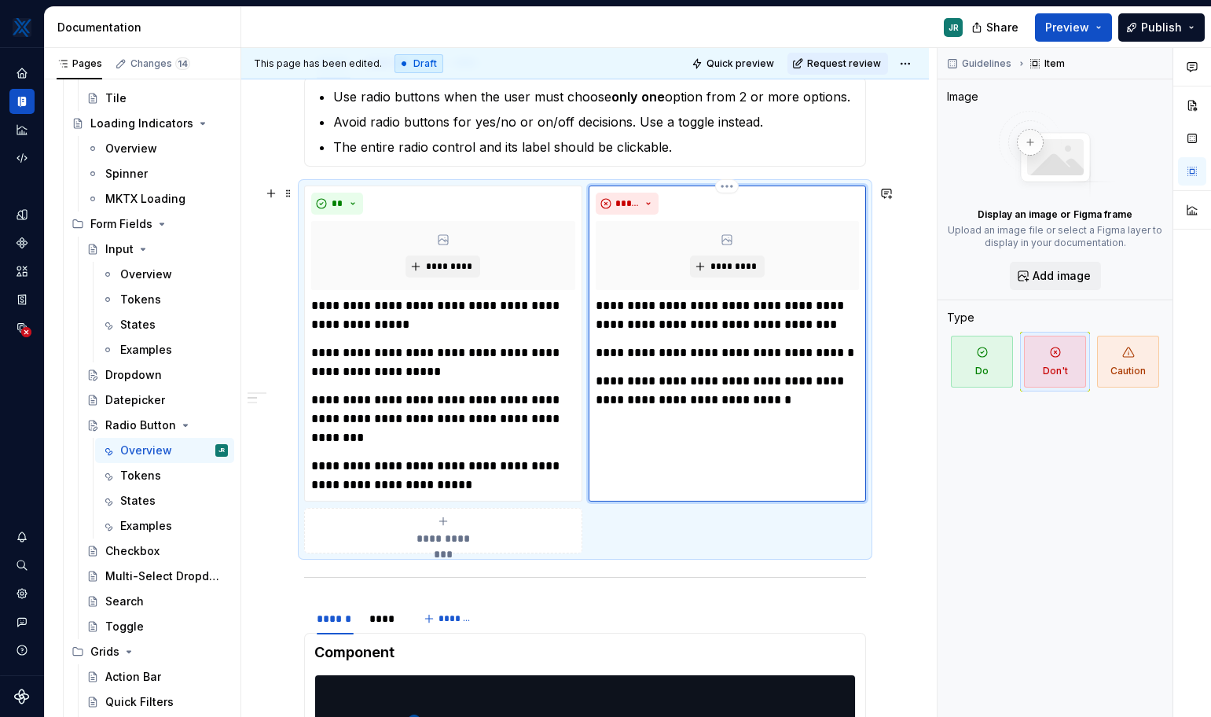
scroll to position [414, 0]
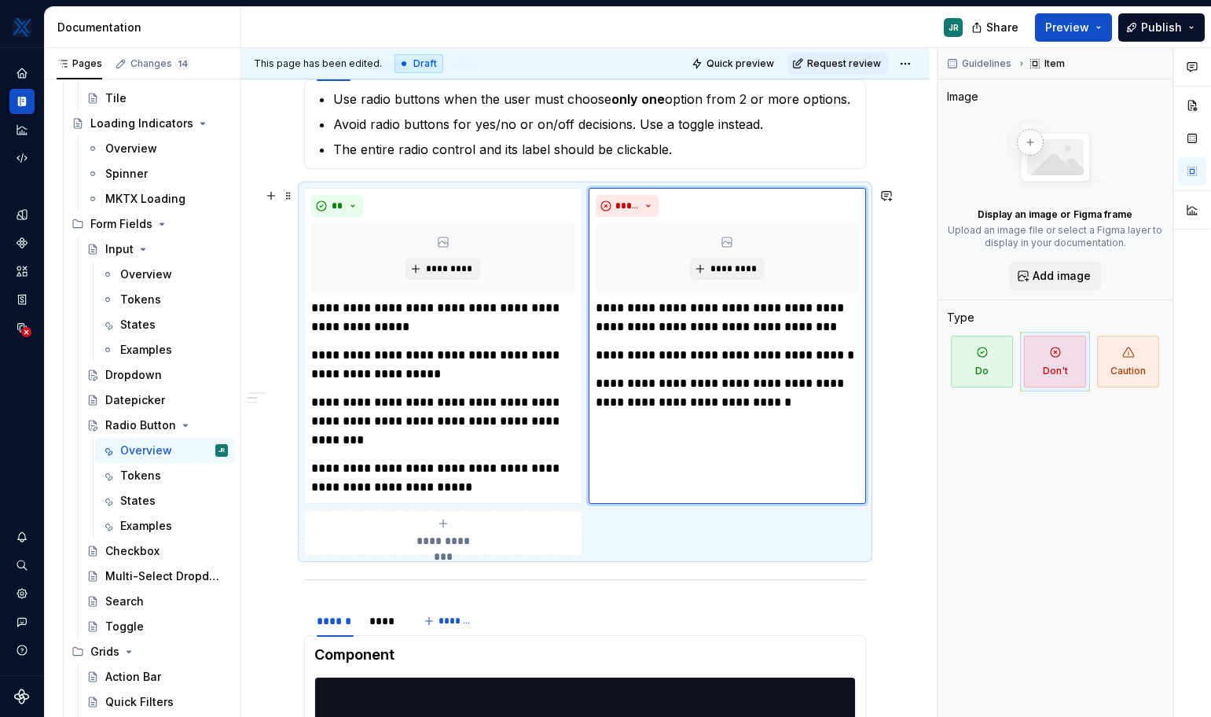
click at [917, 417] on div "**********" at bounding box center [585, 536] width 688 height 1355
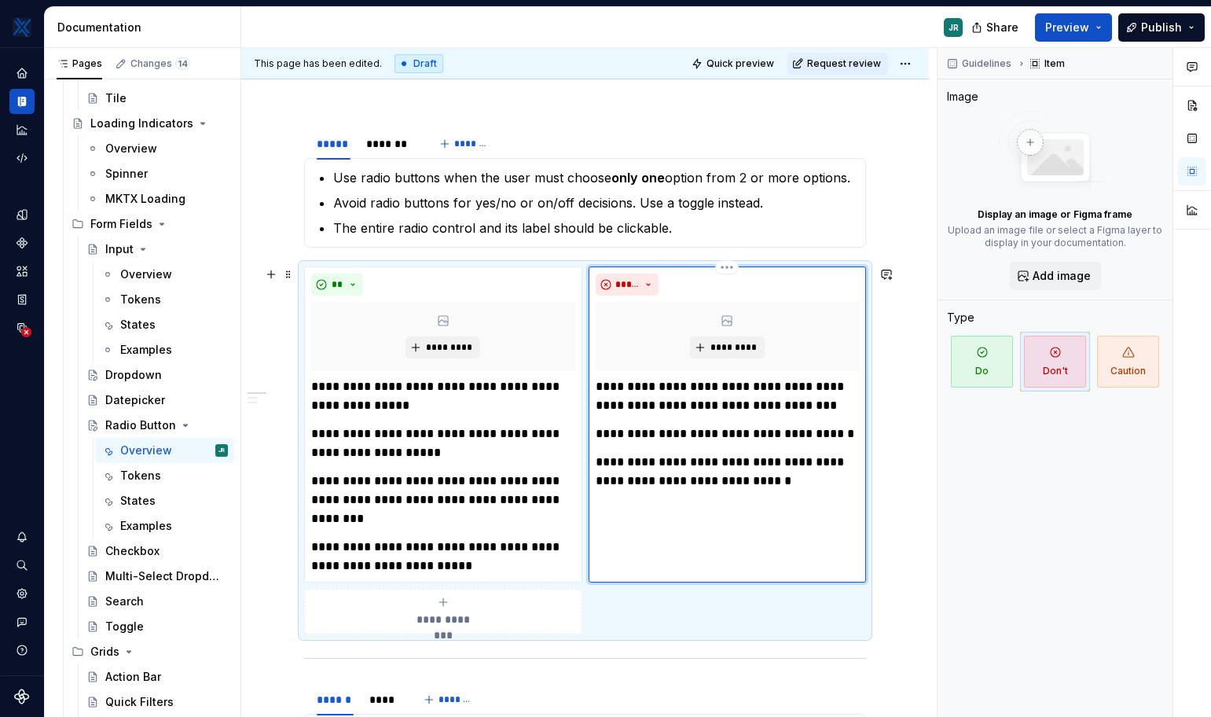
scroll to position [310, 0]
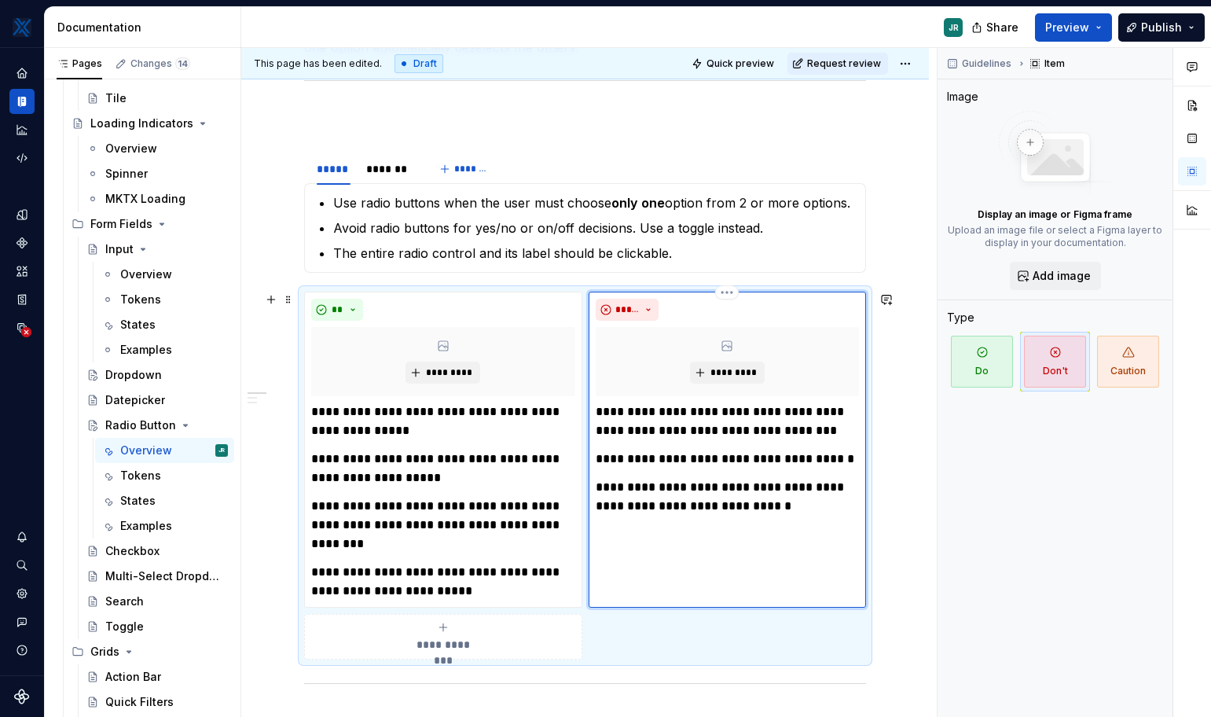
click at [780, 511] on p "**********" at bounding box center [727, 497] width 263 height 38
click at [843, 447] on div "**********" at bounding box center [728, 472] width 264 height 141
click at [840, 472] on div "**********" at bounding box center [728, 472] width 264 height 141
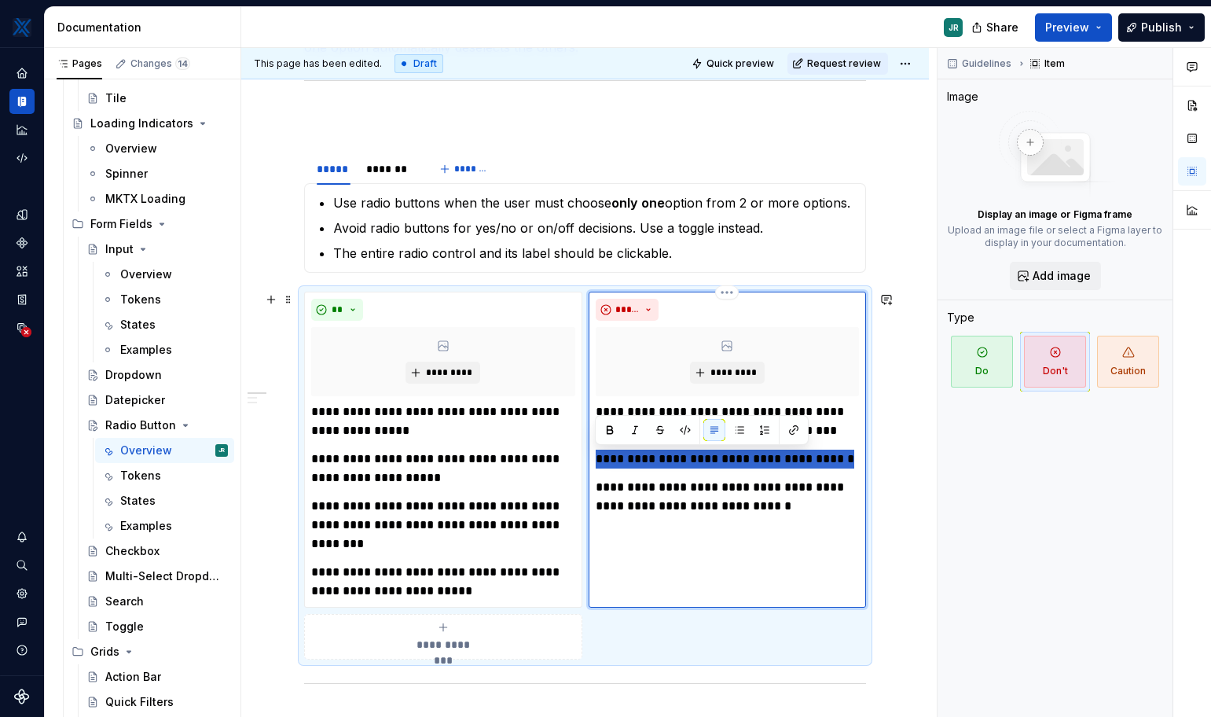
drag, startPoint x: 831, startPoint y: 465, endPoint x: 586, endPoint y: 459, distance: 245.3
click at [586, 459] on div "**********" at bounding box center [585, 476] width 562 height 368
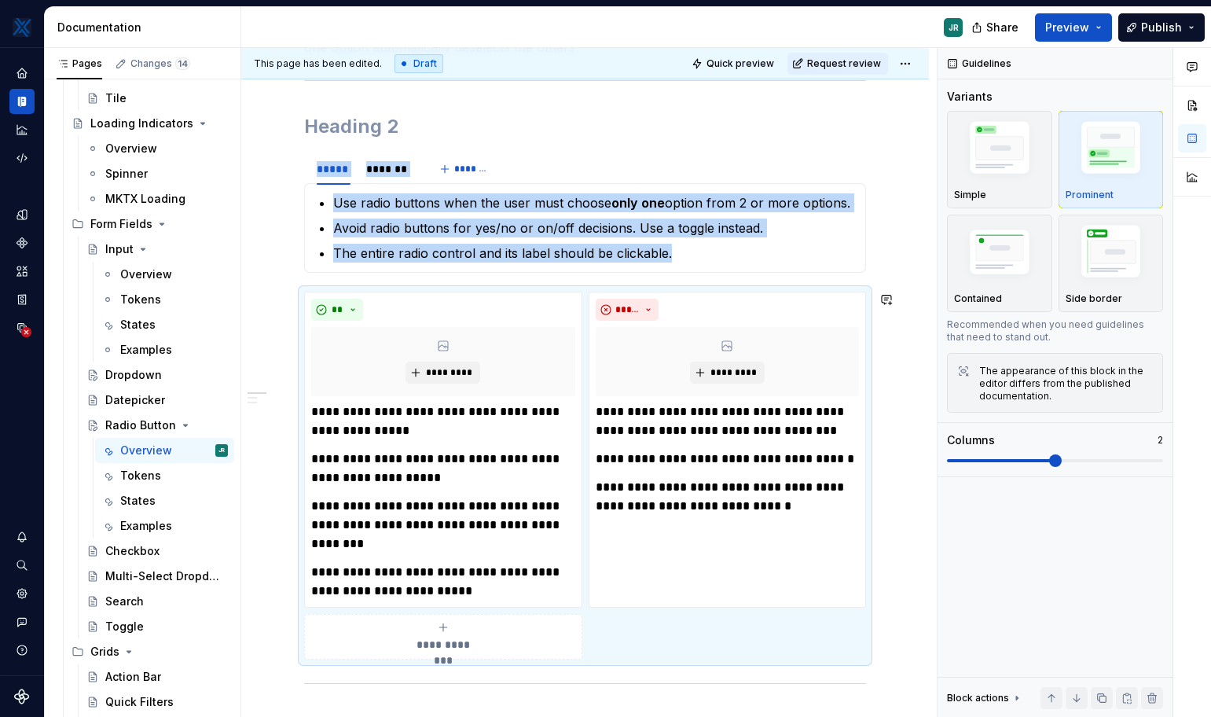
copy section "***** ******* ******* Use radio buttons when the user must choose only one opti…"
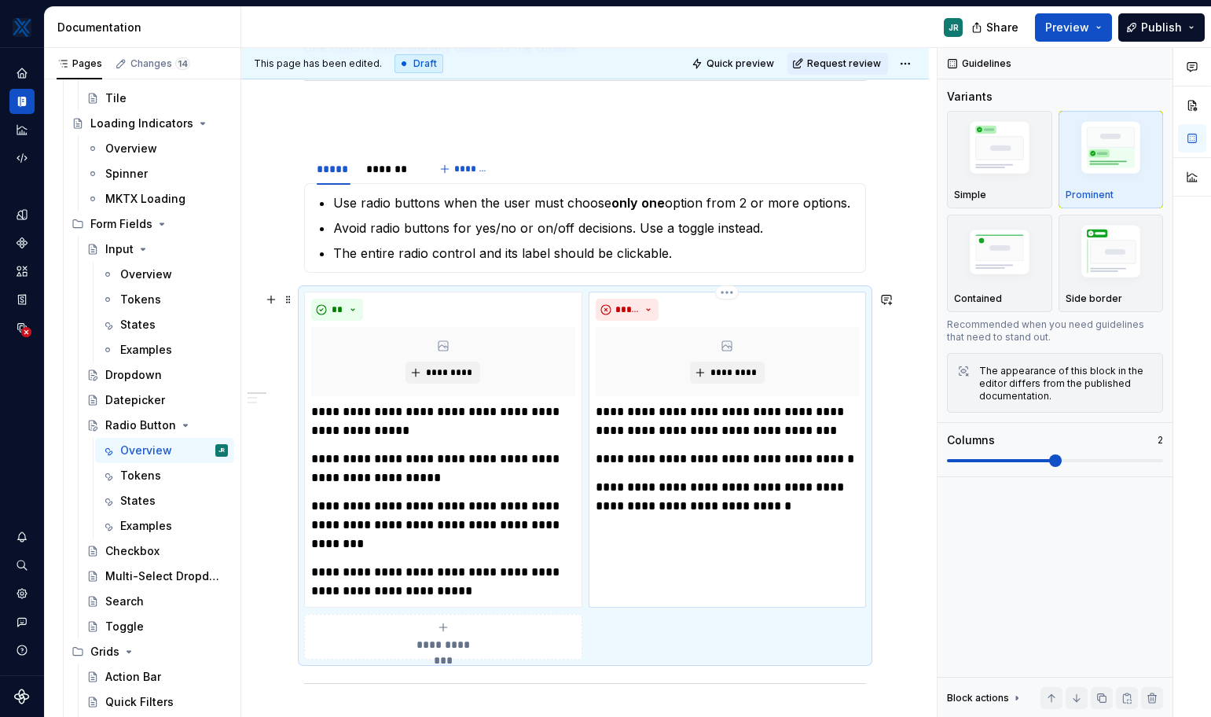
click at [787, 513] on p "**********" at bounding box center [727, 497] width 263 height 38
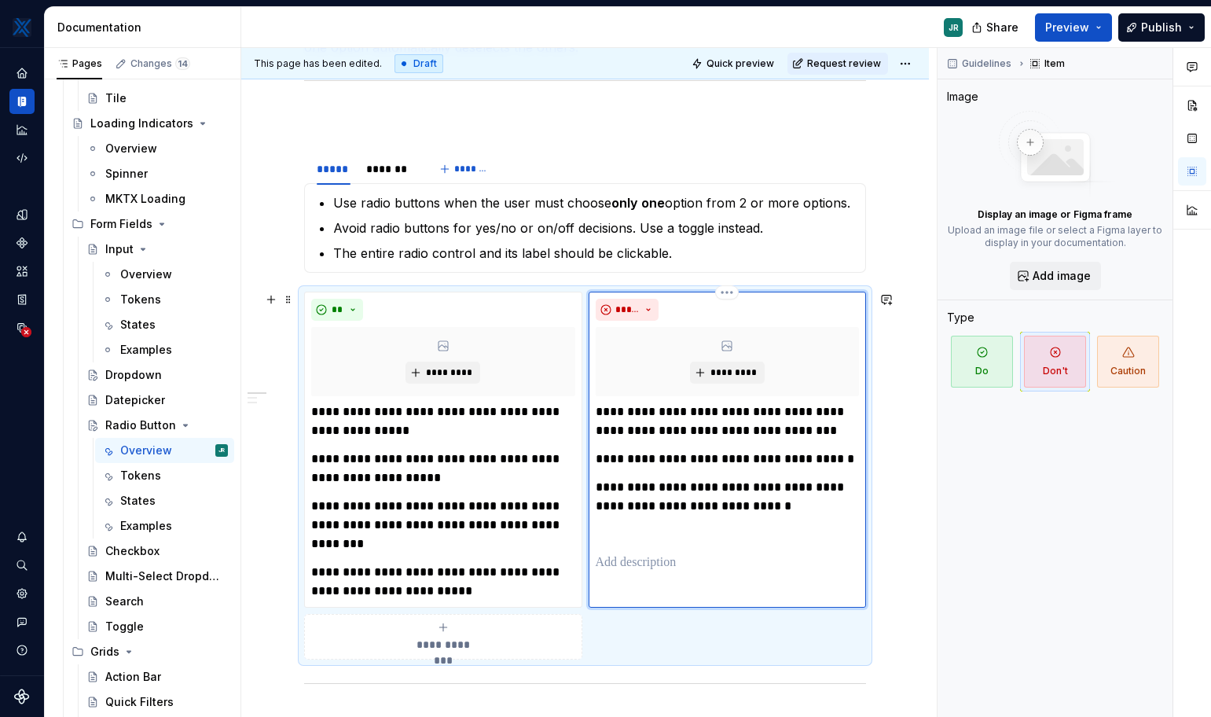
click at [636, 546] on div "**********" at bounding box center [728, 487] width 264 height 170
click at [632, 520] on div "**********" at bounding box center [728, 487] width 264 height 170
click at [814, 513] on p "**********" at bounding box center [727, 497] width 263 height 38
drag, startPoint x: 716, startPoint y: 522, endPoint x: 635, endPoint y: 542, distance: 83.5
click at [635, 542] on div "**********" at bounding box center [728, 487] width 264 height 170
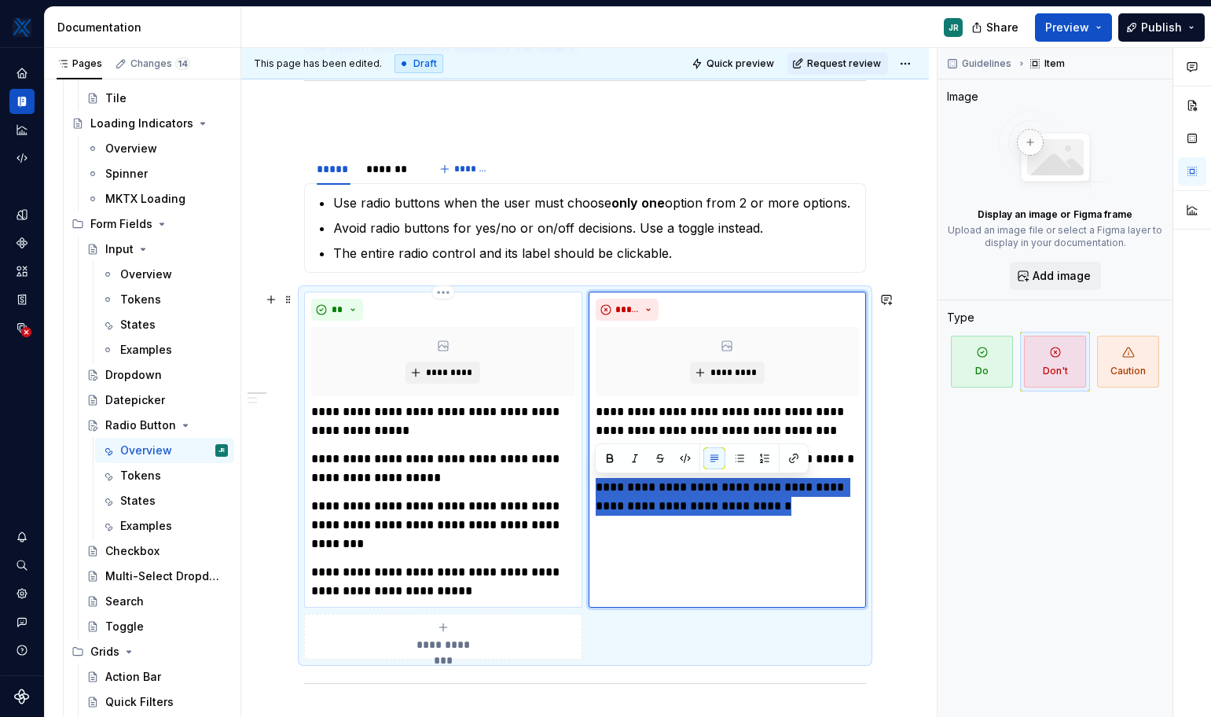
drag, startPoint x: 804, startPoint y: 503, endPoint x: 579, endPoint y: 483, distance: 226.5
click at [579, 483] on div "**********" at bounding box center [585, 476] width 562 height 368
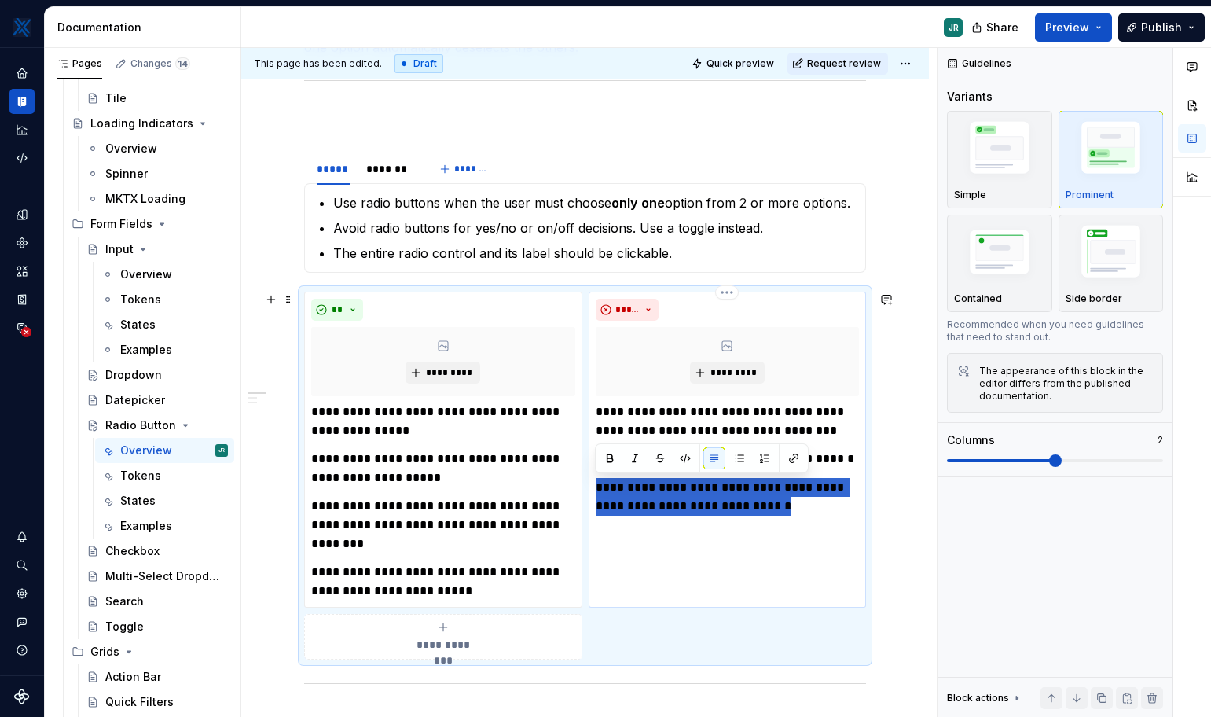
drag, startPoint x: 798, startPoint y: 514, endPoint x: 588, endPoint y: 487, distance: 211.7
click at [589, 487] on div "**********" at bounding box center [728, 450] width 278 height 316
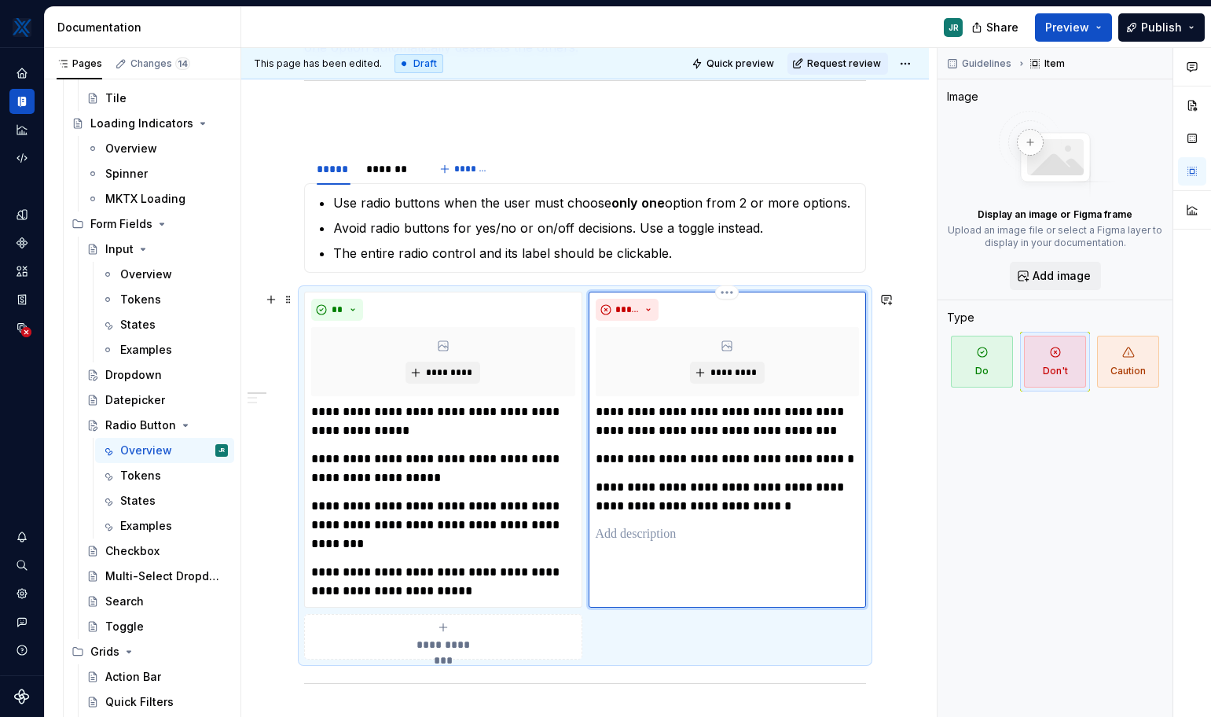
click at [623, 524] on div "**********" at bounding box center [728, 487] width 264 height 170
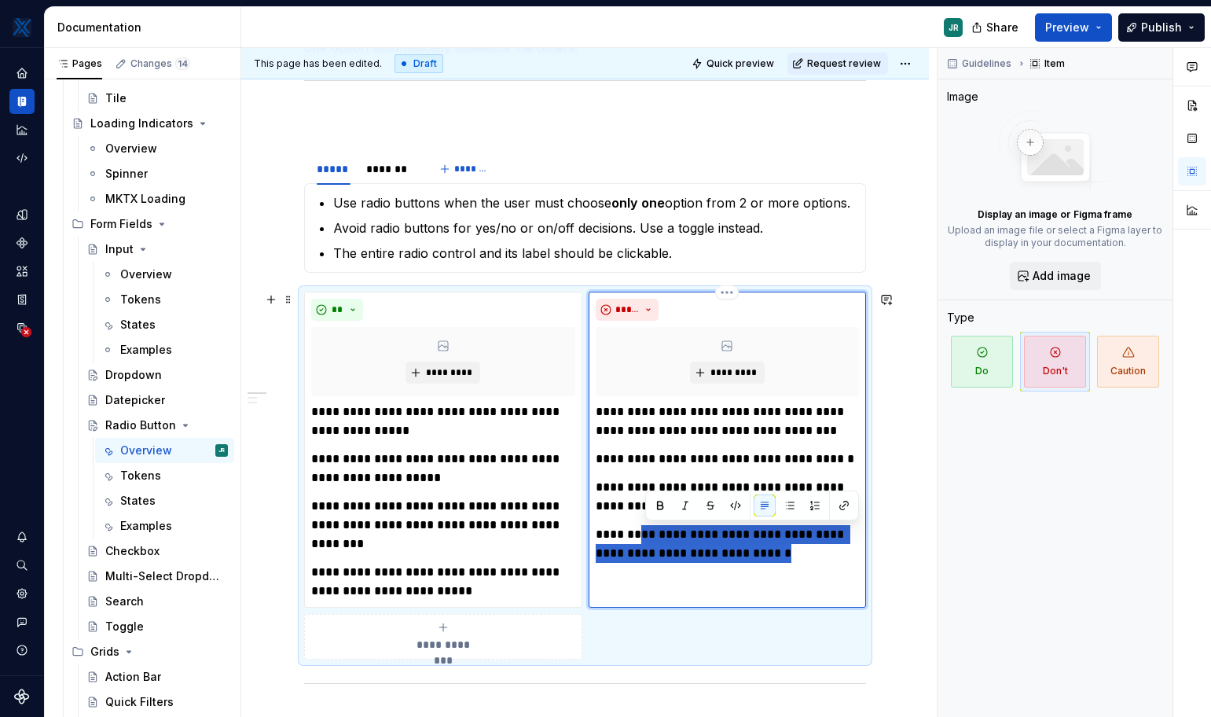
drag, startPoint x: 788, startPoint y: 556, endPoint x: 646, endPoint y: 533, distance: 144.1
click at [646, 533] on p "**********" at bounding box center [727, 544] width 263 height 38
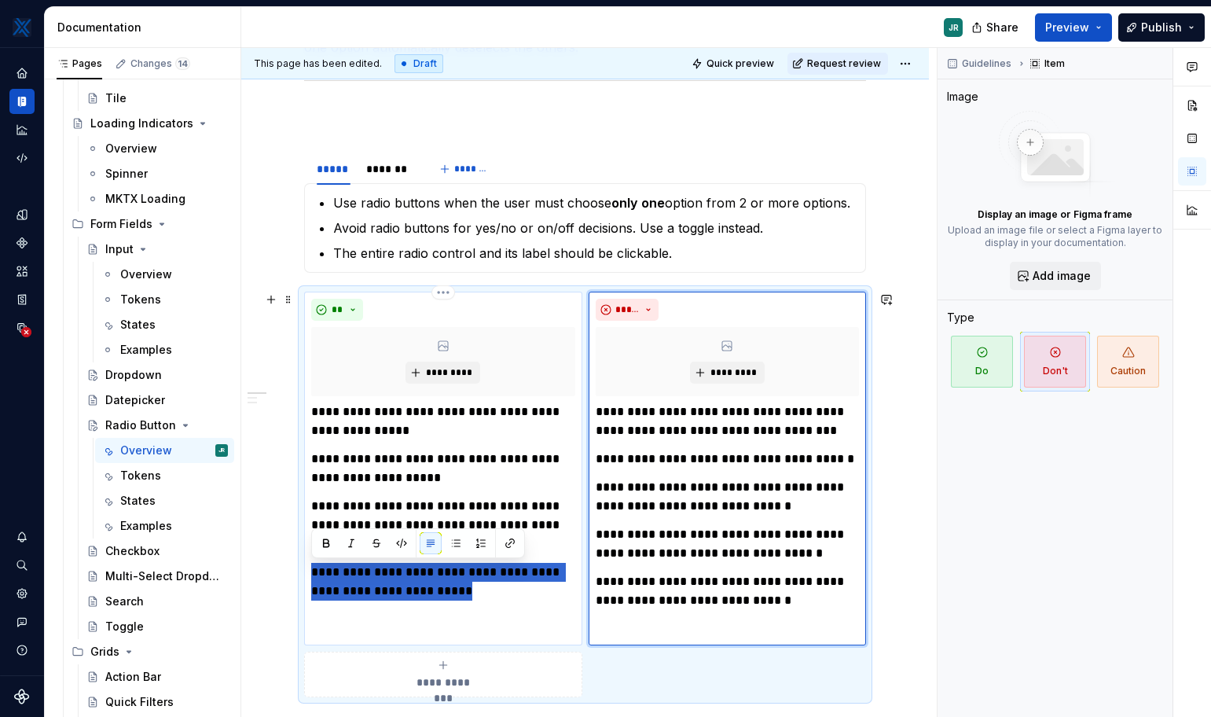
drag, startPoint x: 457, startPoint y: 590, endPoint x: 317, endPoint y: 562, distance: 143.4
click at [317, 563] on p "**********" at bounding box center [442, 582] width 263 height 38
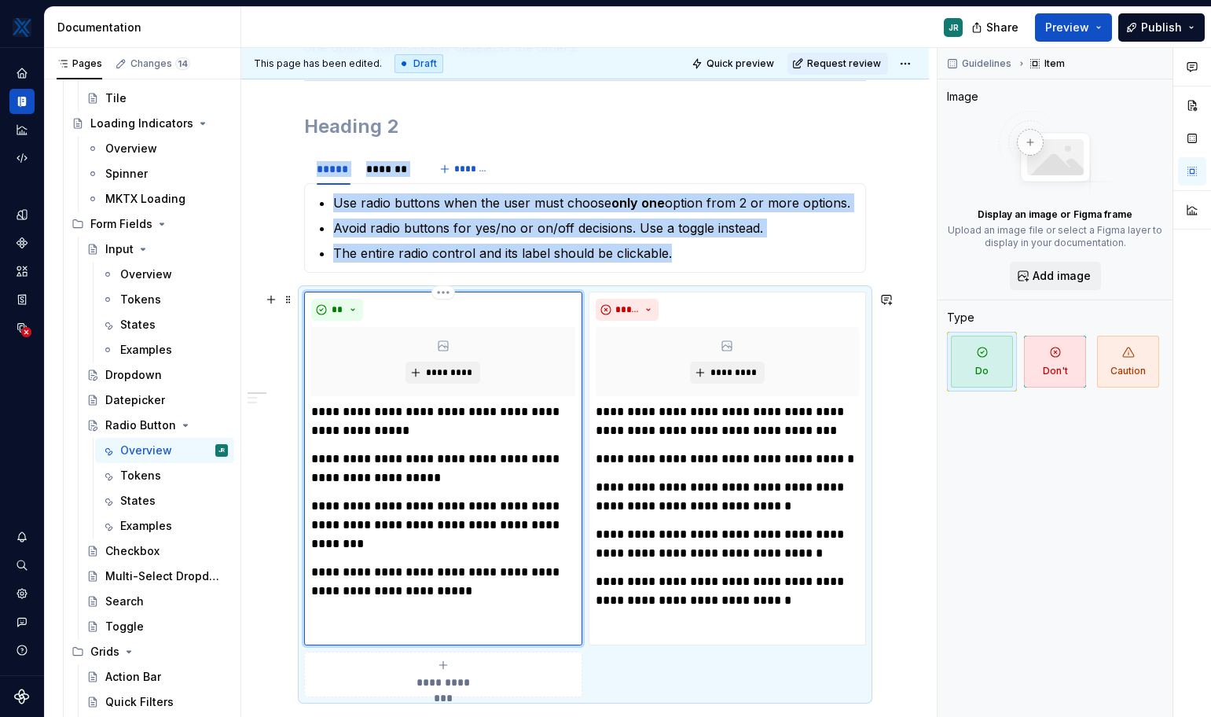
click at [352, 614] on div "**********" at bounding box center [443, 469] width 278 height 354
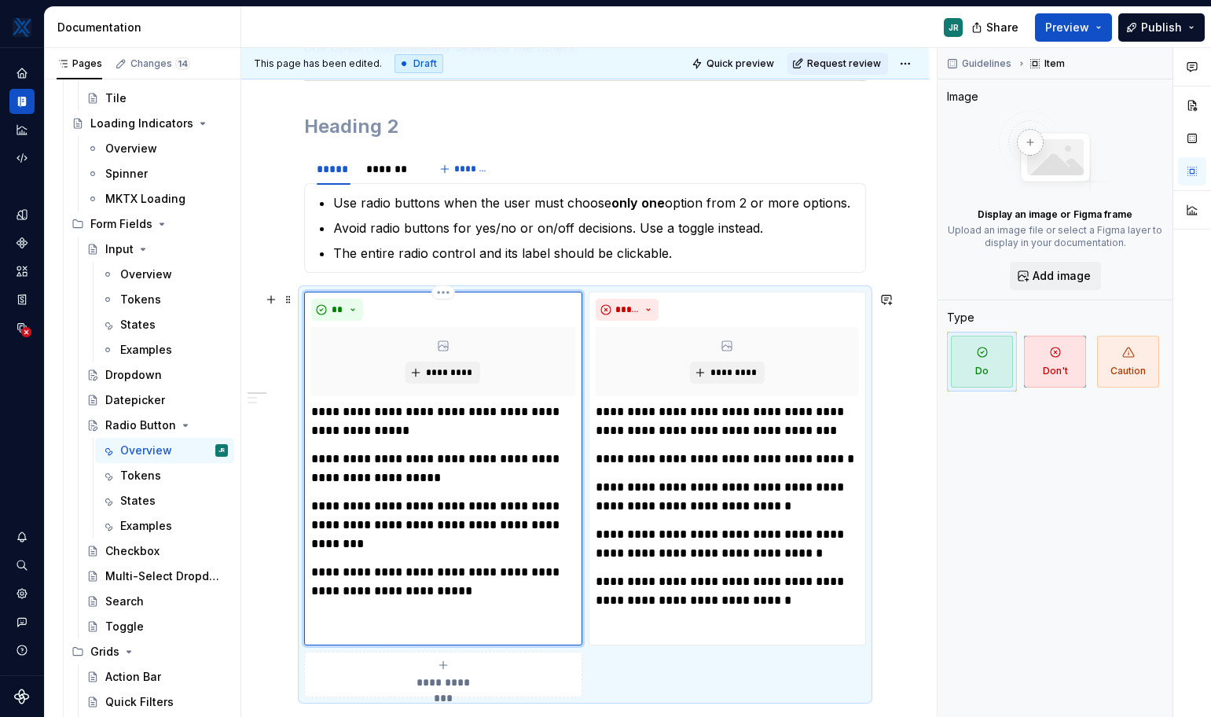
click at [449, 592] on p "**********" at bounding box center [442, 582] width 263 height 38
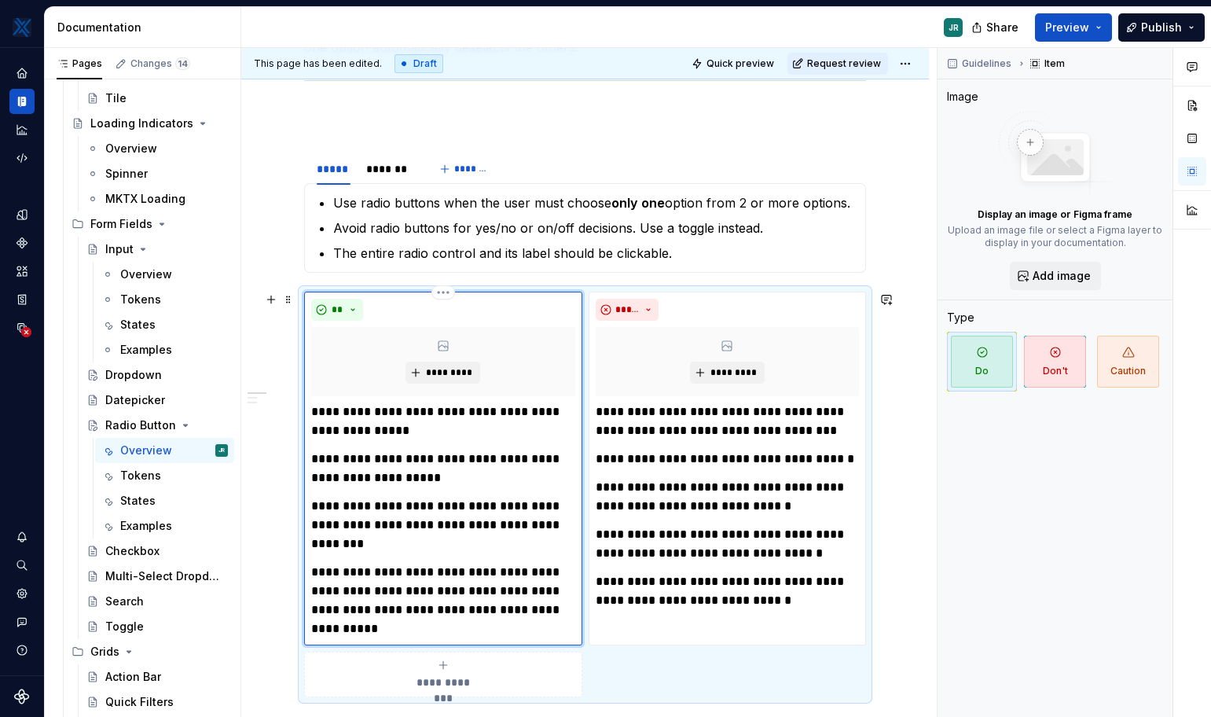
click at [446, 597] on p "**********" at bounding box center [442, 591] width 263 height 57
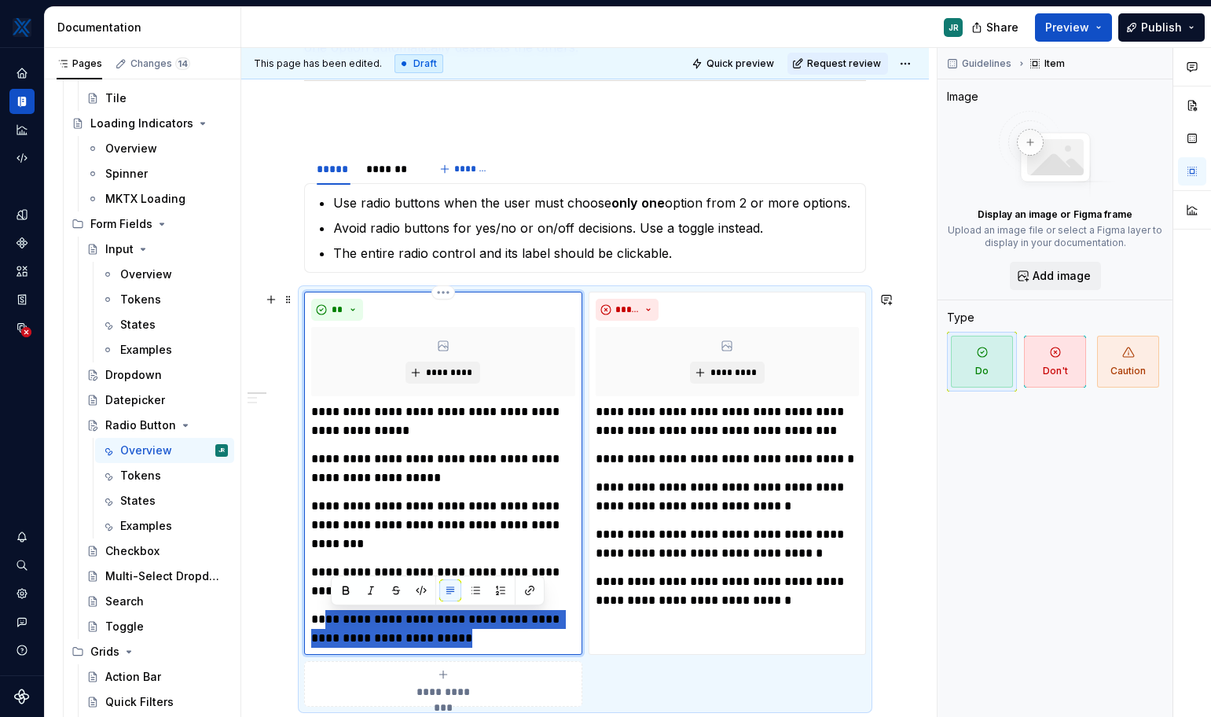
drag, startPoint x: 463, startPoint y: 635, endPoint x: 331, endPoint y: 620, distance: 132.9
click at [331, 620] on p "**********" at bounding box center [442, 629] width 263 height 38
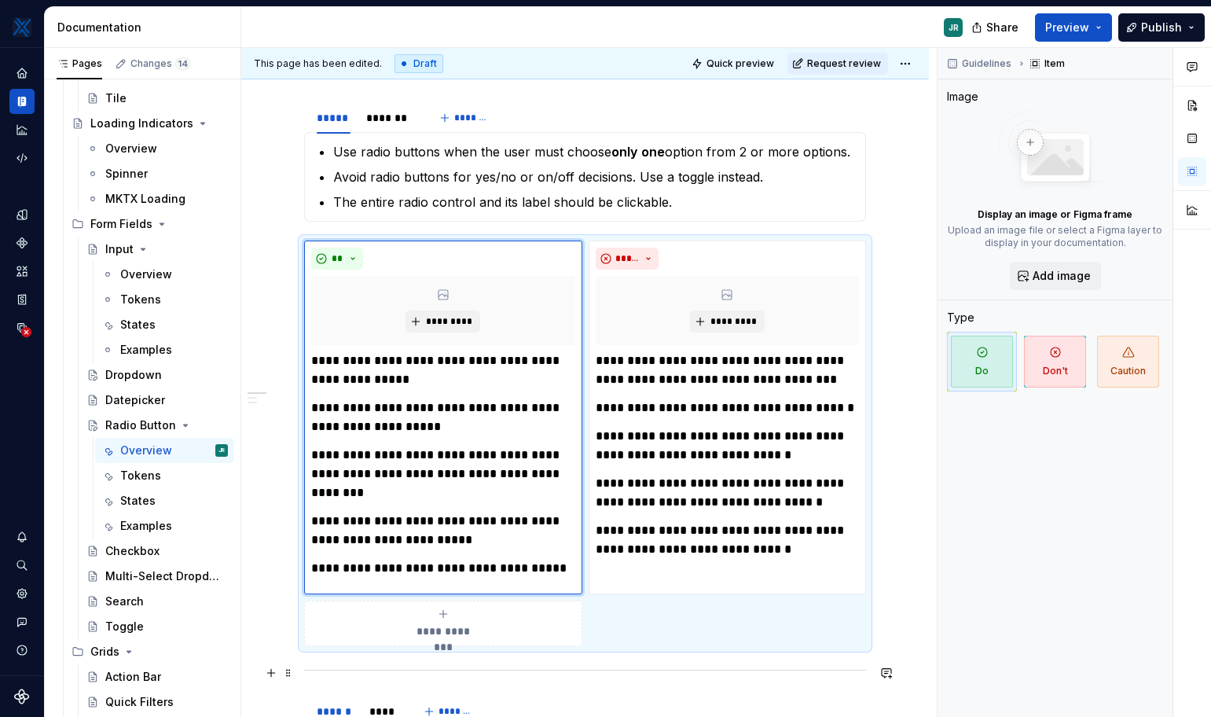
scroll to position [379, 0]
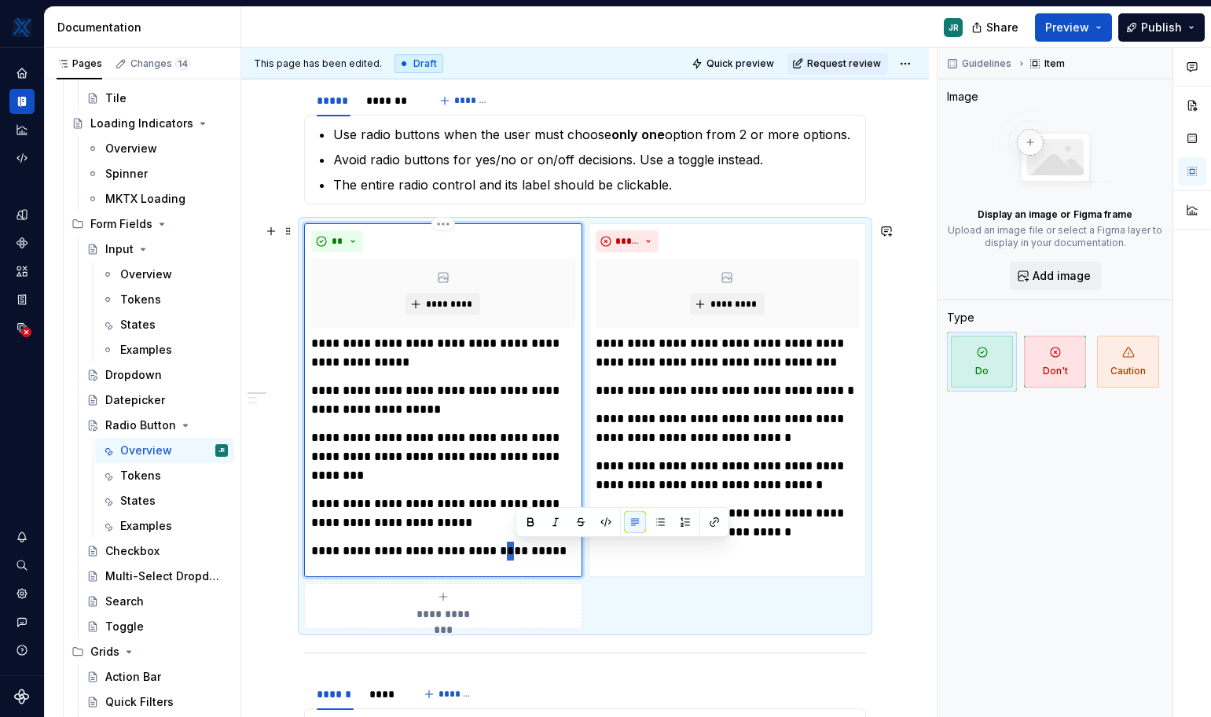
click at [516, 550] on p "**********" at bounding box center [442, 551] width 263 height 19
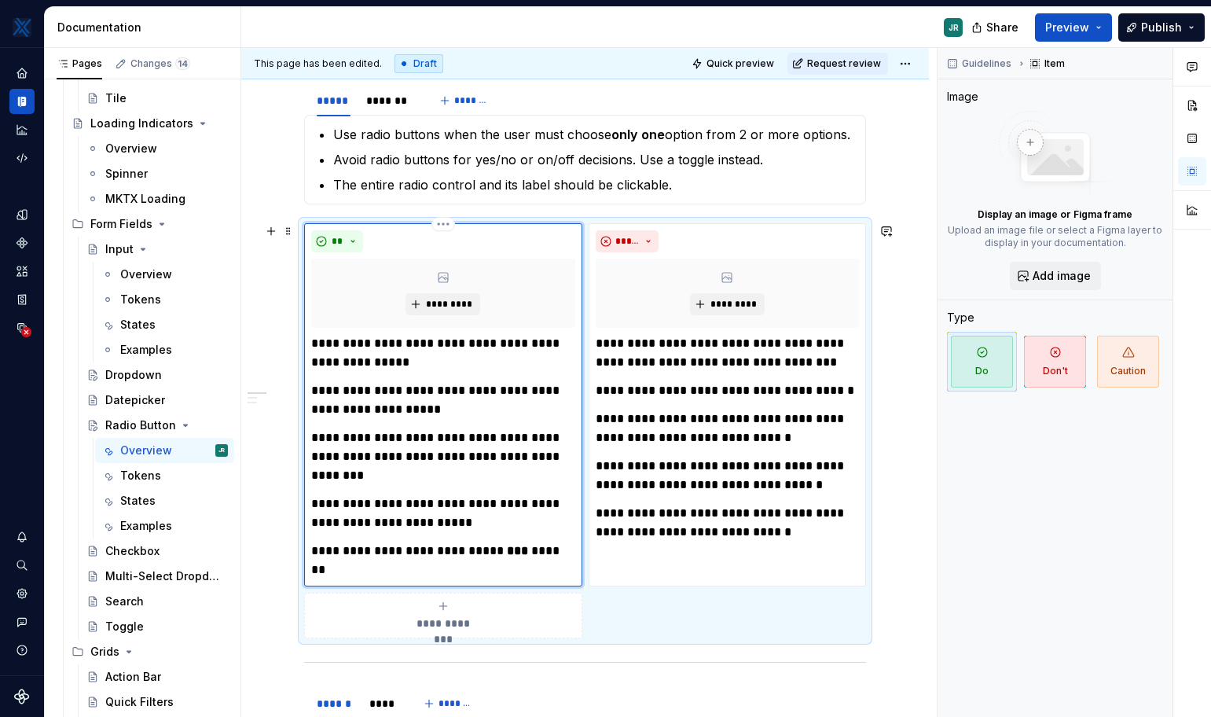
click at [567, 564] on p "**********" at bounding box center [442, 561] width 263 height 38
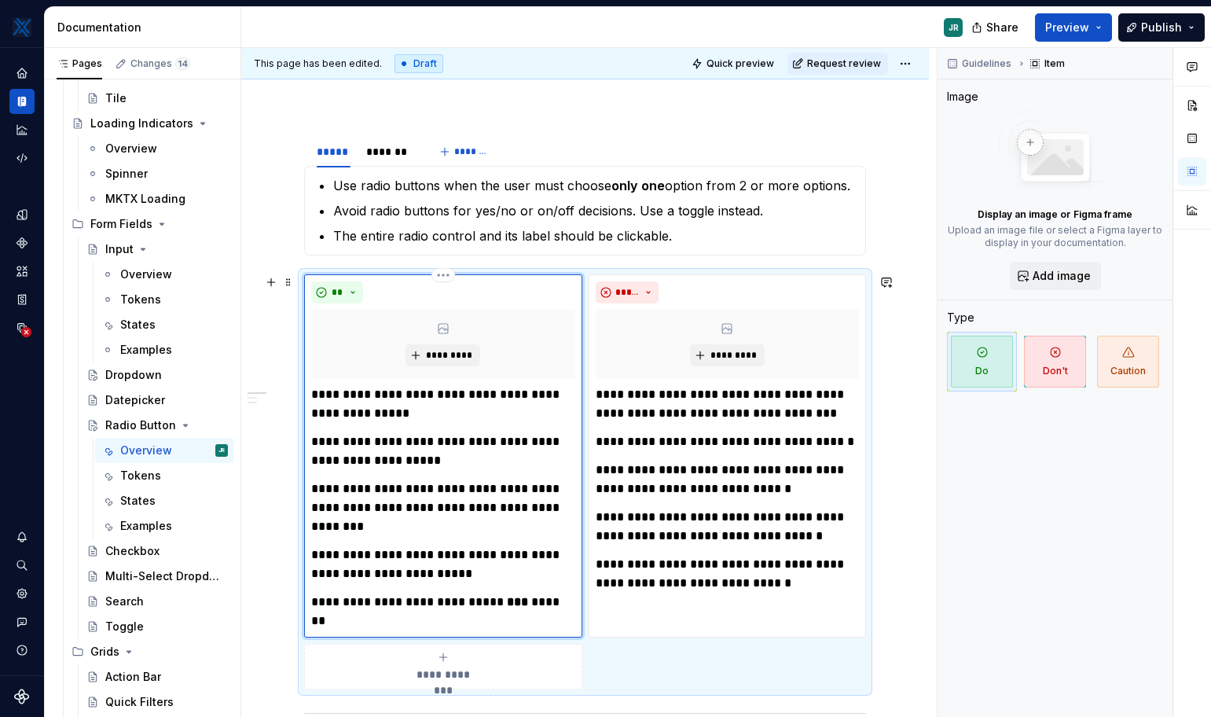
scroll to position [325, 0]
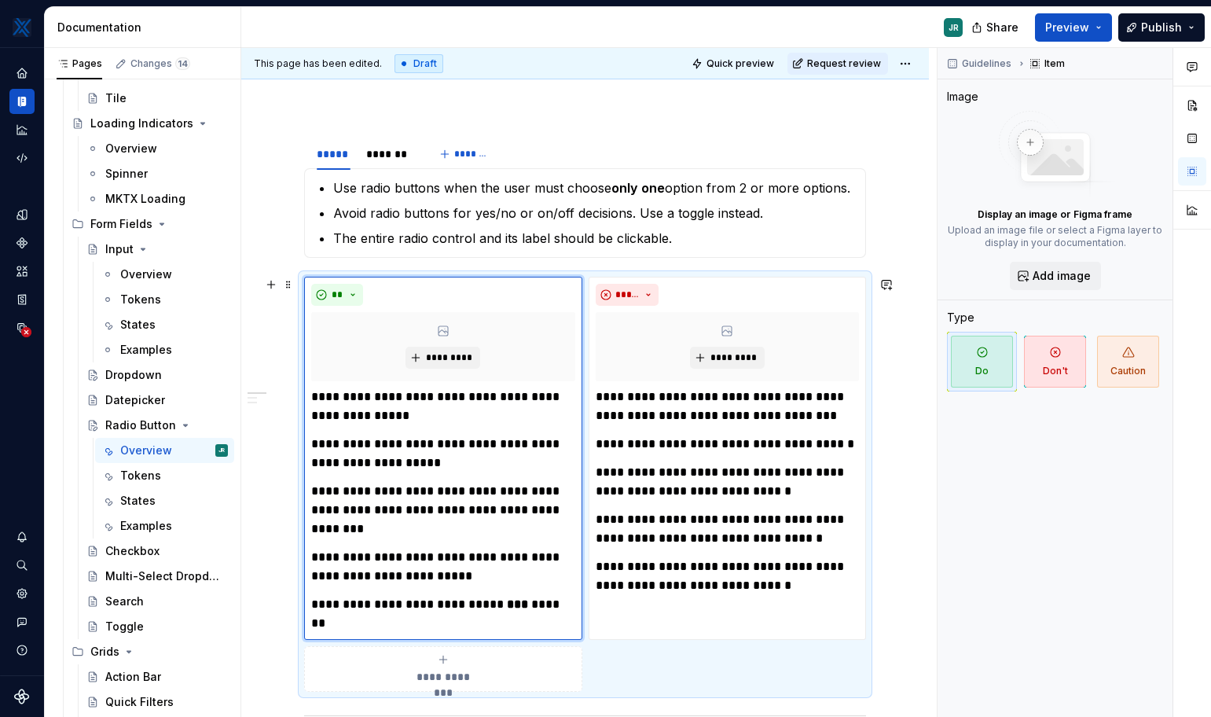
click at [281, 341] on div "**********" at bounding box center [585, 648] width 688 height 1402
click at [898, 241] on div "**********" at bounding box center [585, 648] width 688 height 1402
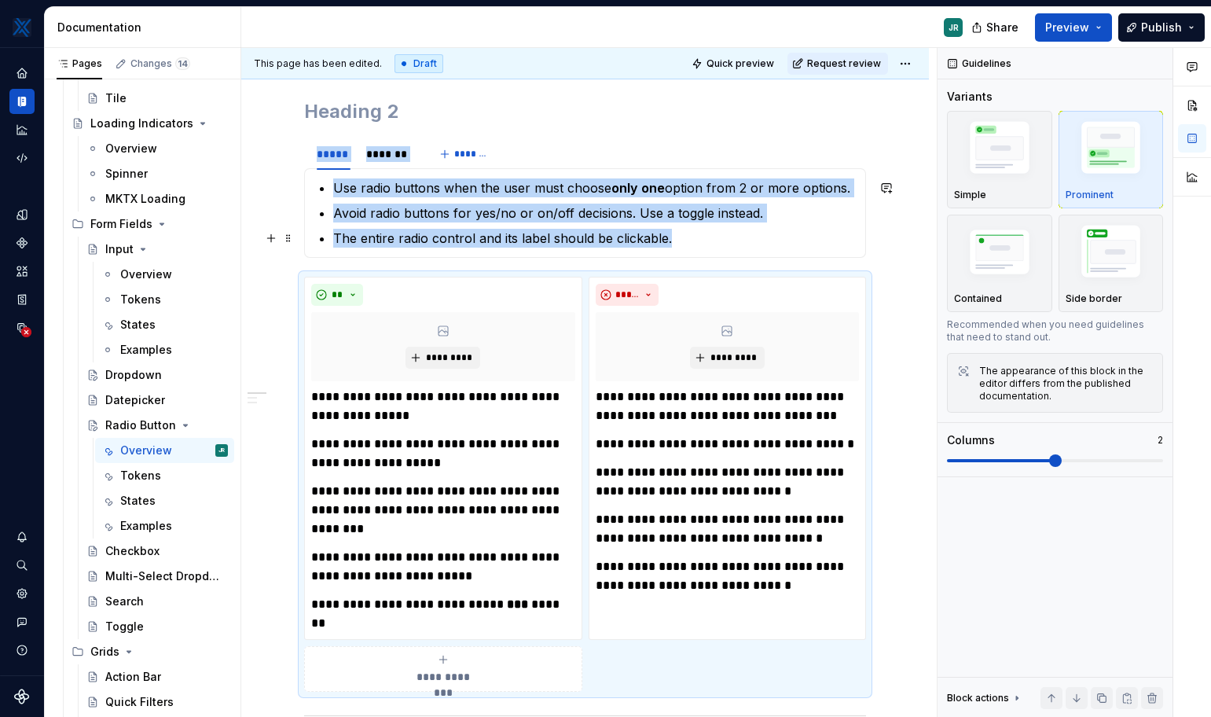
click at [898, 241] on div "**********" at bounding box center [585, 648] width 688 height 1402
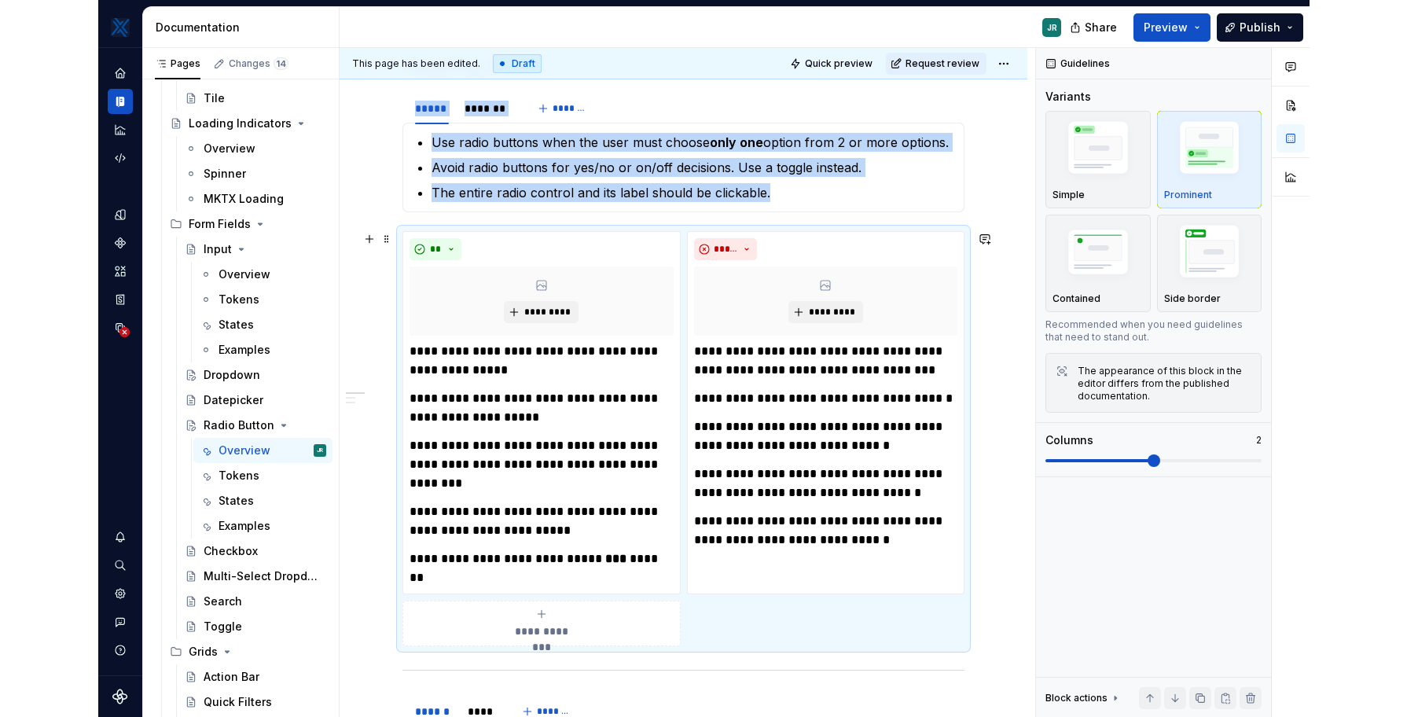
scroll to position [370, 0]
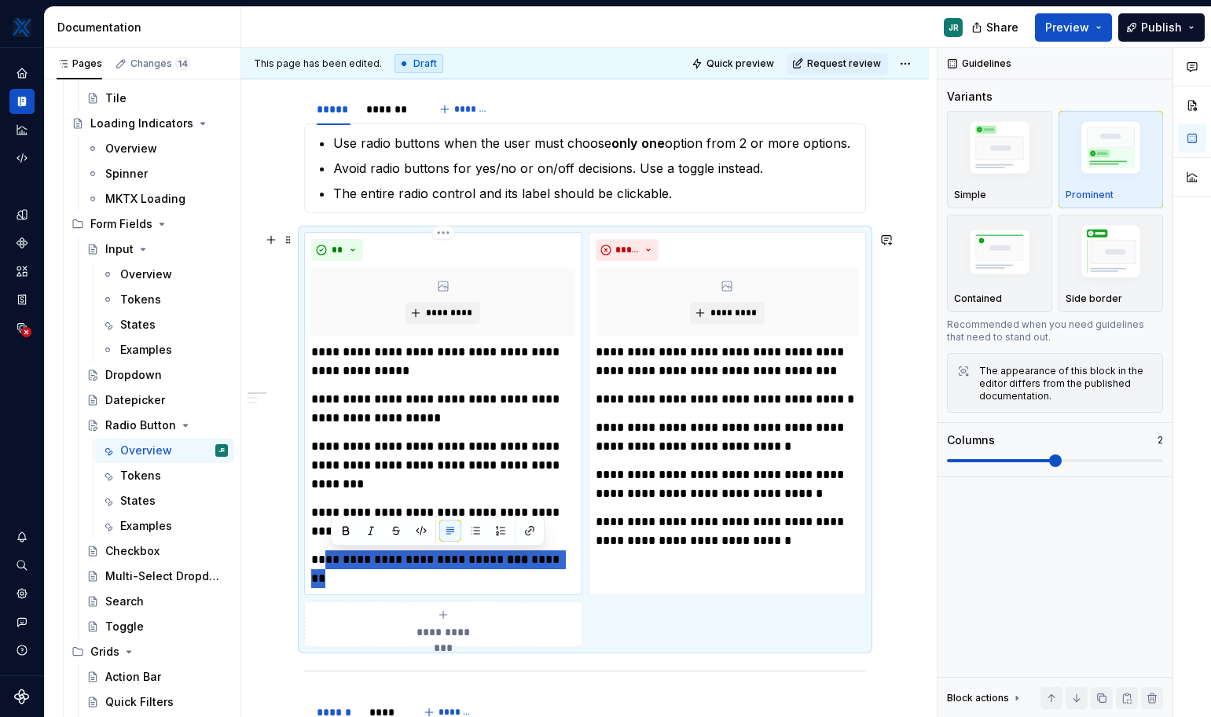
drag, startPoint x: 368, startPoint y: 583, endPoint x: 331, endPoint y: 555, distance: 46.5
click at [331, 555] on p "**********" at bounding box center [442, 569] width 263 height 38
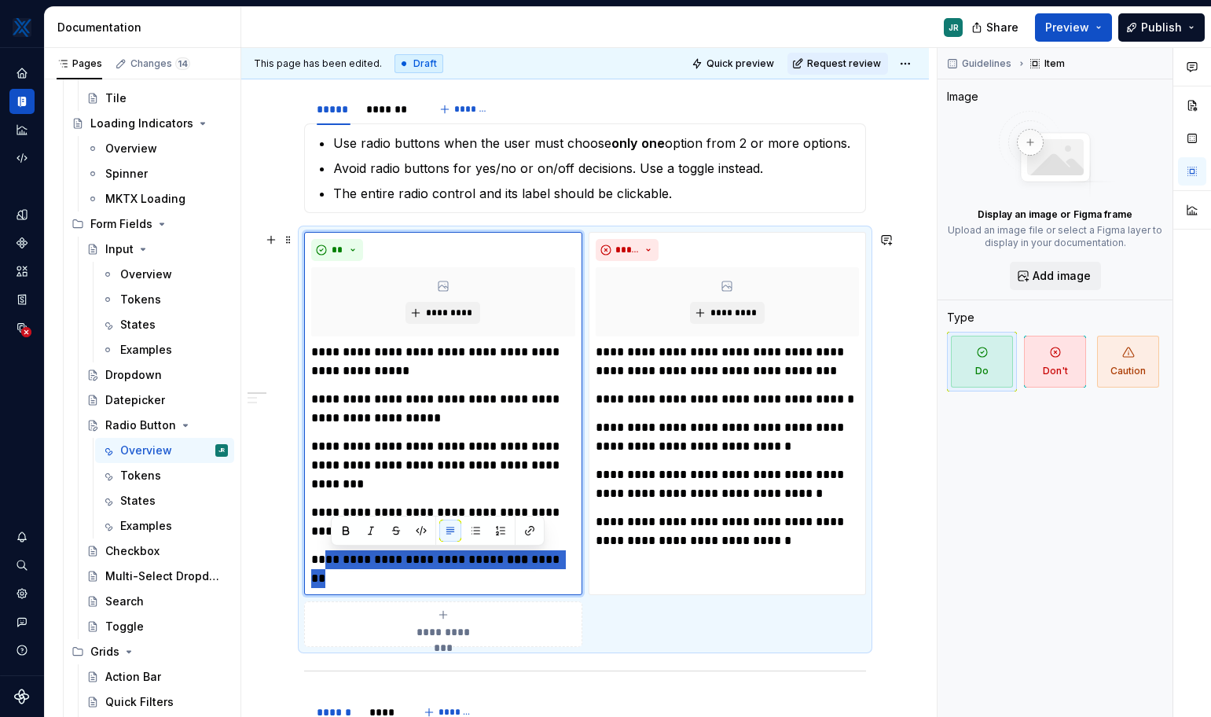
click at [923, 483] on div "**********" at bounding box center [585, 604] width 688 height 1402
drag, startPoint x: 517, startPoint y: 568, endPoint x: 329, endPoint y: 561, distance: 188.8
click at [329, 561] on p "**********" at bounding box center [442, 569] width 263 height 38
drag, startPoint x: 357, startPoint y: 577, endPoint x: 332, endPoint y: 558, distance: 31.4
click at [332, 558] on p "**********" at bounding box center [442, 569] width 263 height 38
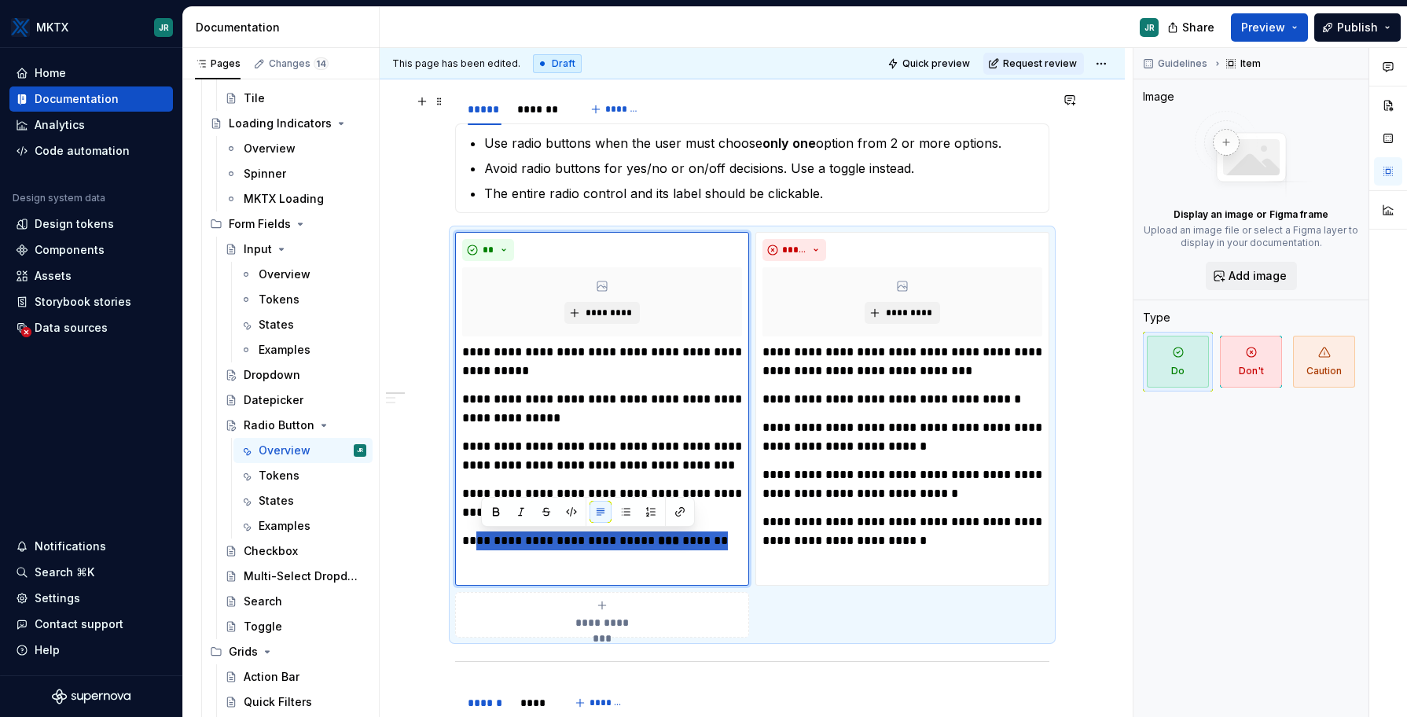
scroll to position [0, 0]
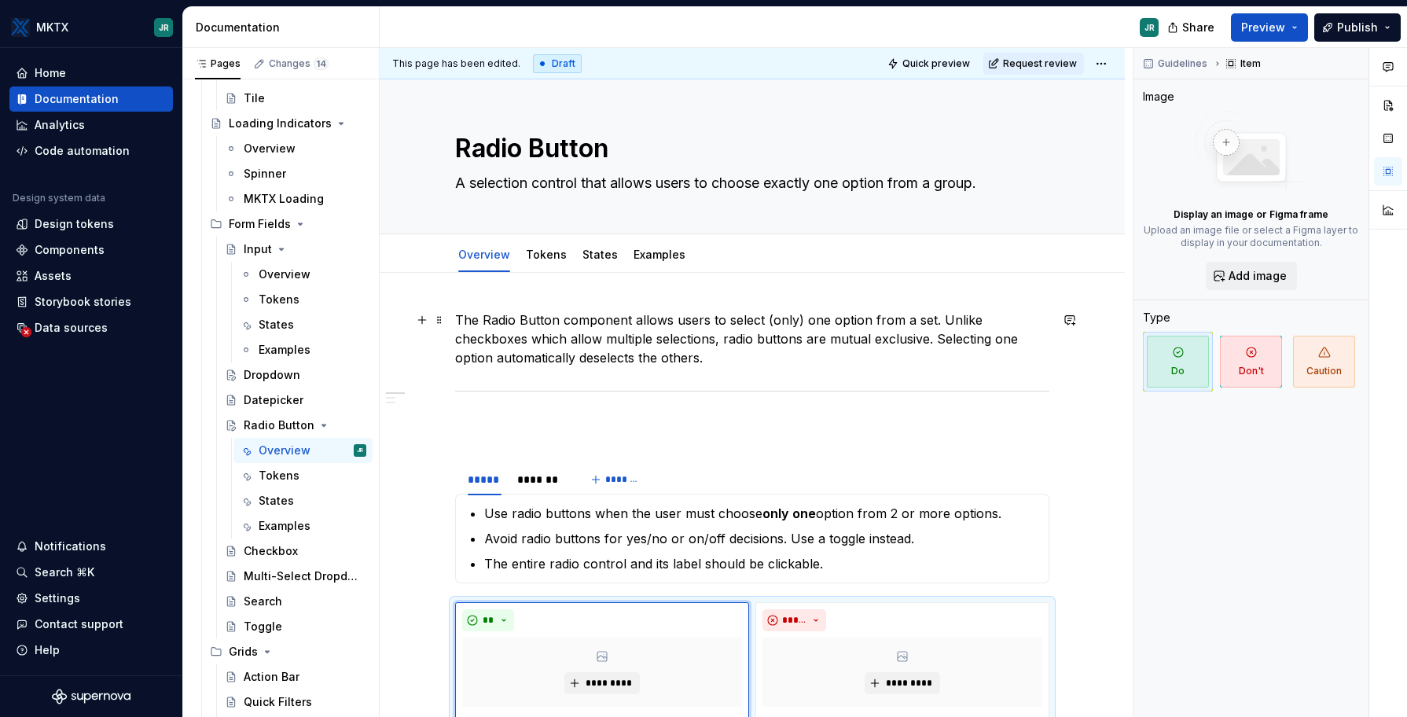
click at [777, 366] on p "The Radio Button component allows users to select (only) one option from a set.…" at bounding box center [752, 338] width 594 height 57
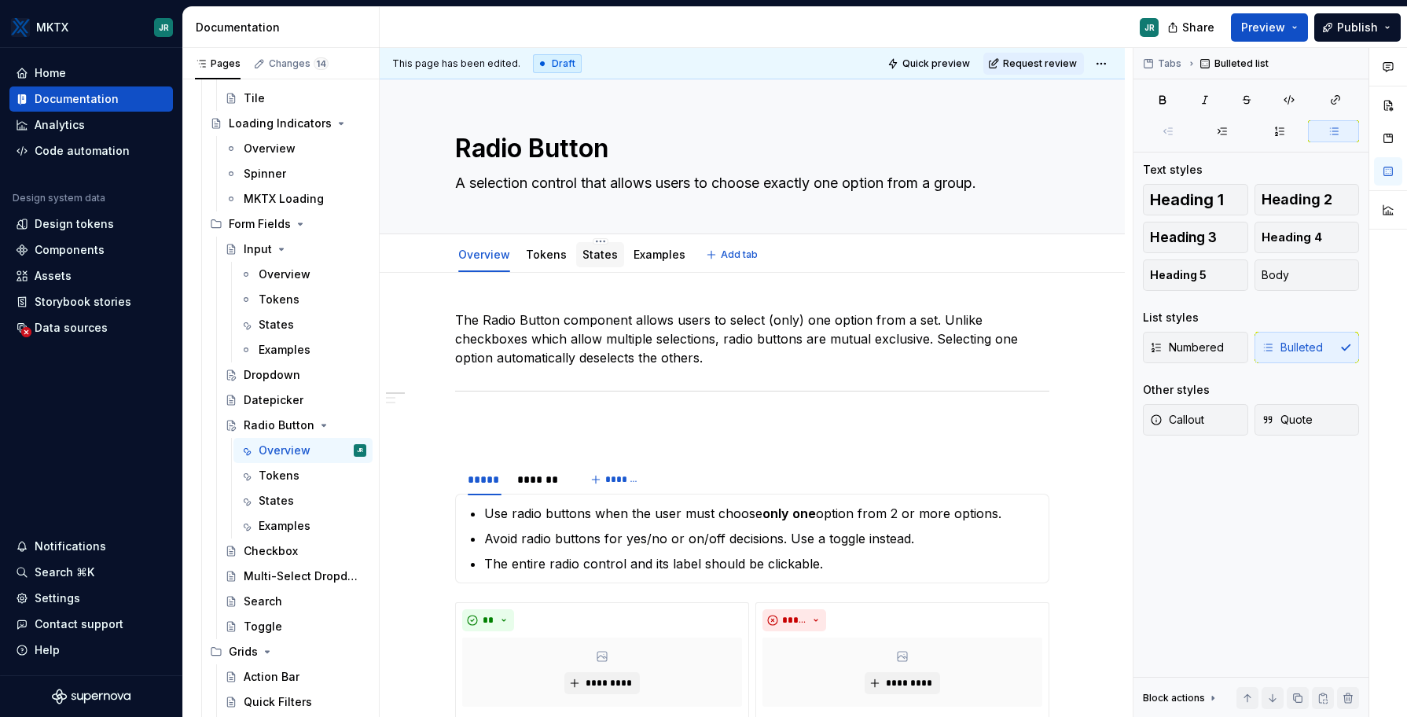
click at [600, 258] on link "States" at bounding box center [599, 254] width 35 height 13
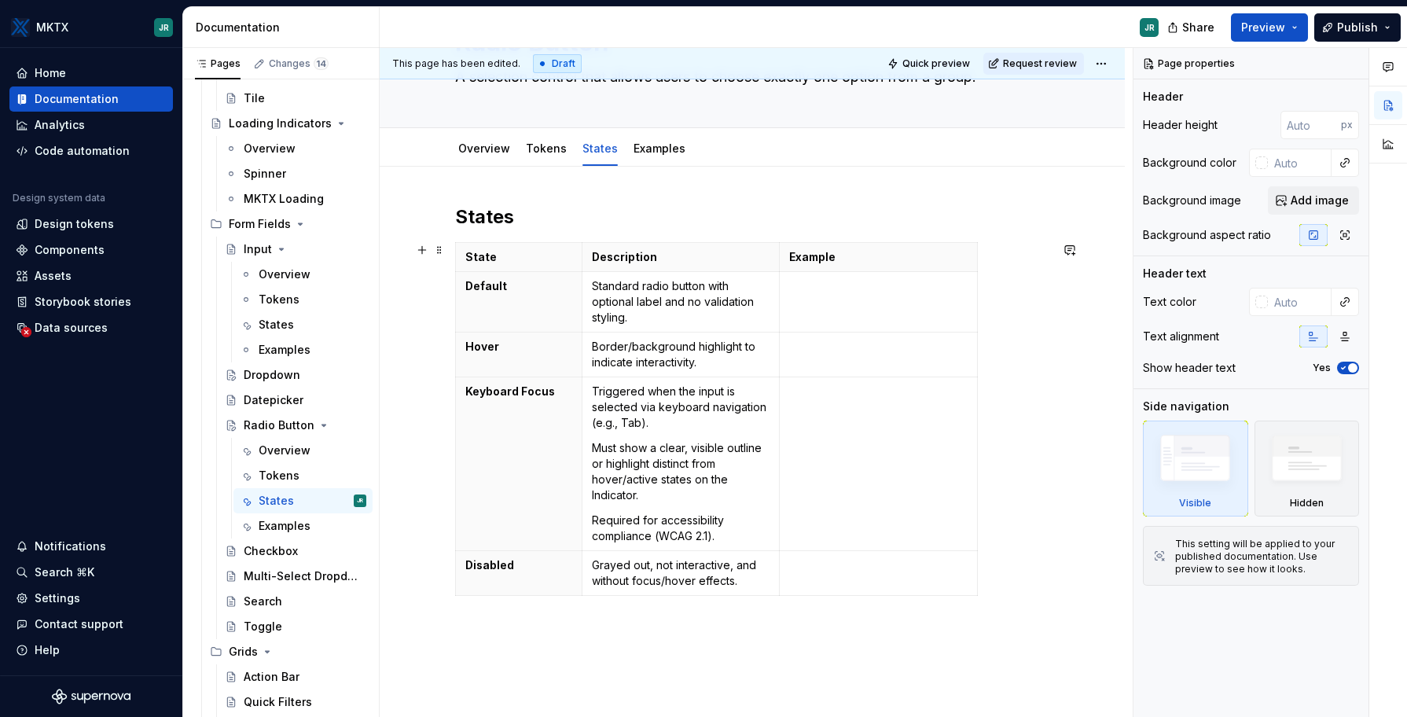
scroll to position [111, 0]
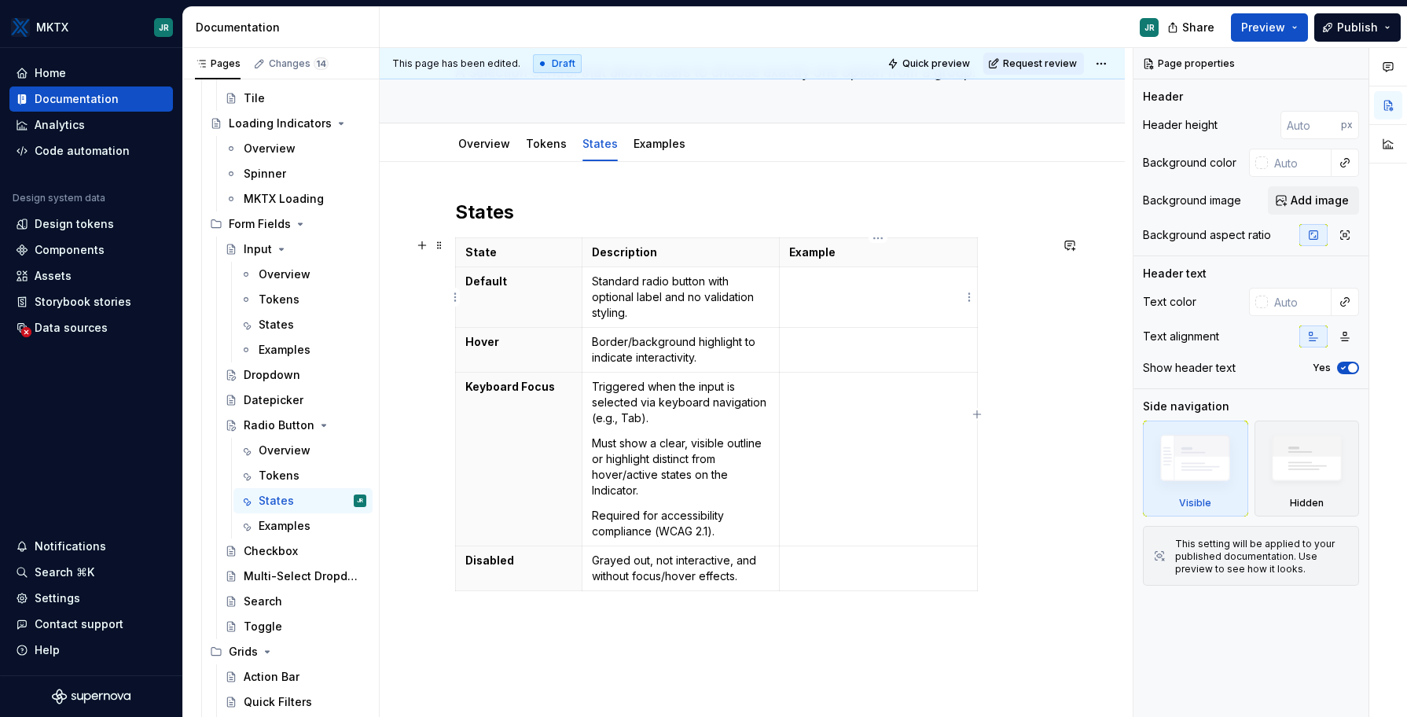
click at [854, 310] on td at bounding box center [879, 297] width 198 height 61
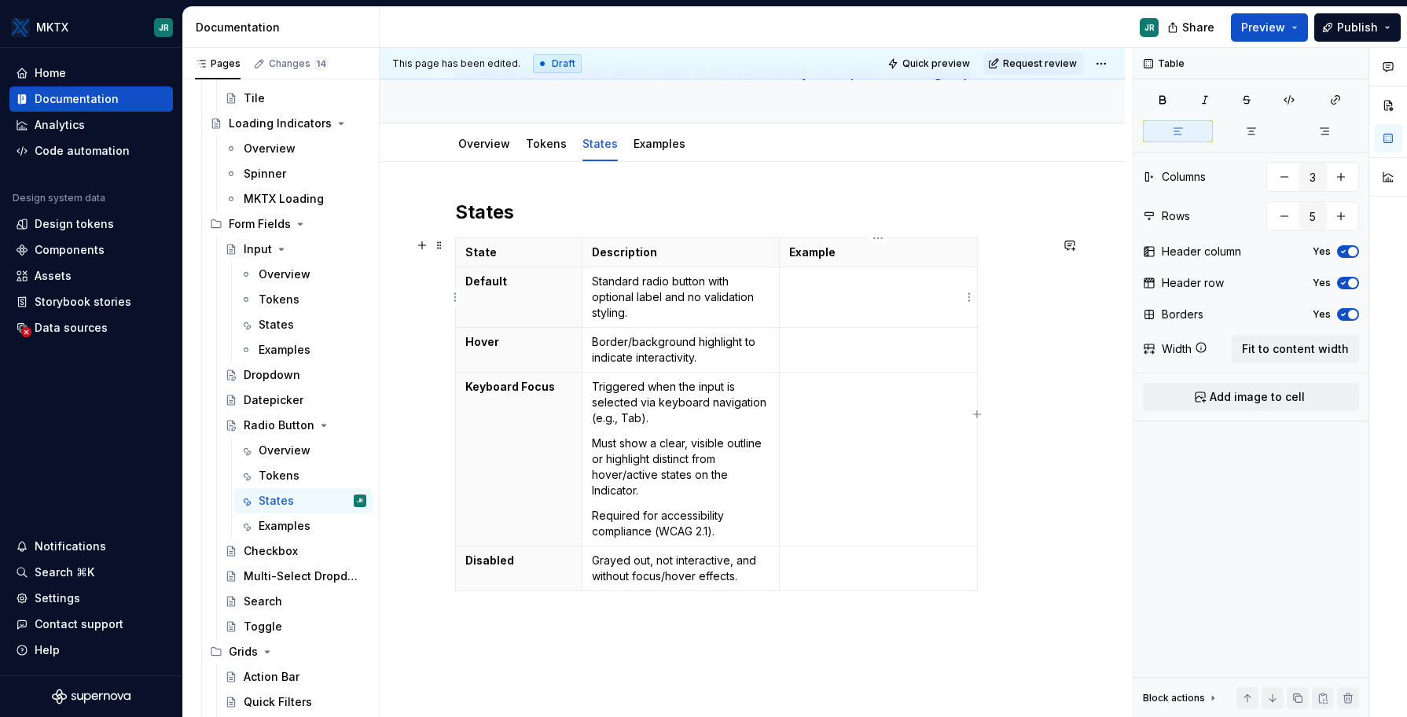
click at [847, 306] on td at bounding box center [879, 297] width 198 height 61
click at [873, 563] on p at bounding box center [878, 561] width 178 height 16
click at [850, 300] on td at bounding box center [879, 297] width 198 height 61
click at [829, 299] on td at bounding box center [879, 297] width 198 height 61
click at [1263, 400] on span "Add image to cell" at bounding box center [1257, 397] width 95 height 16
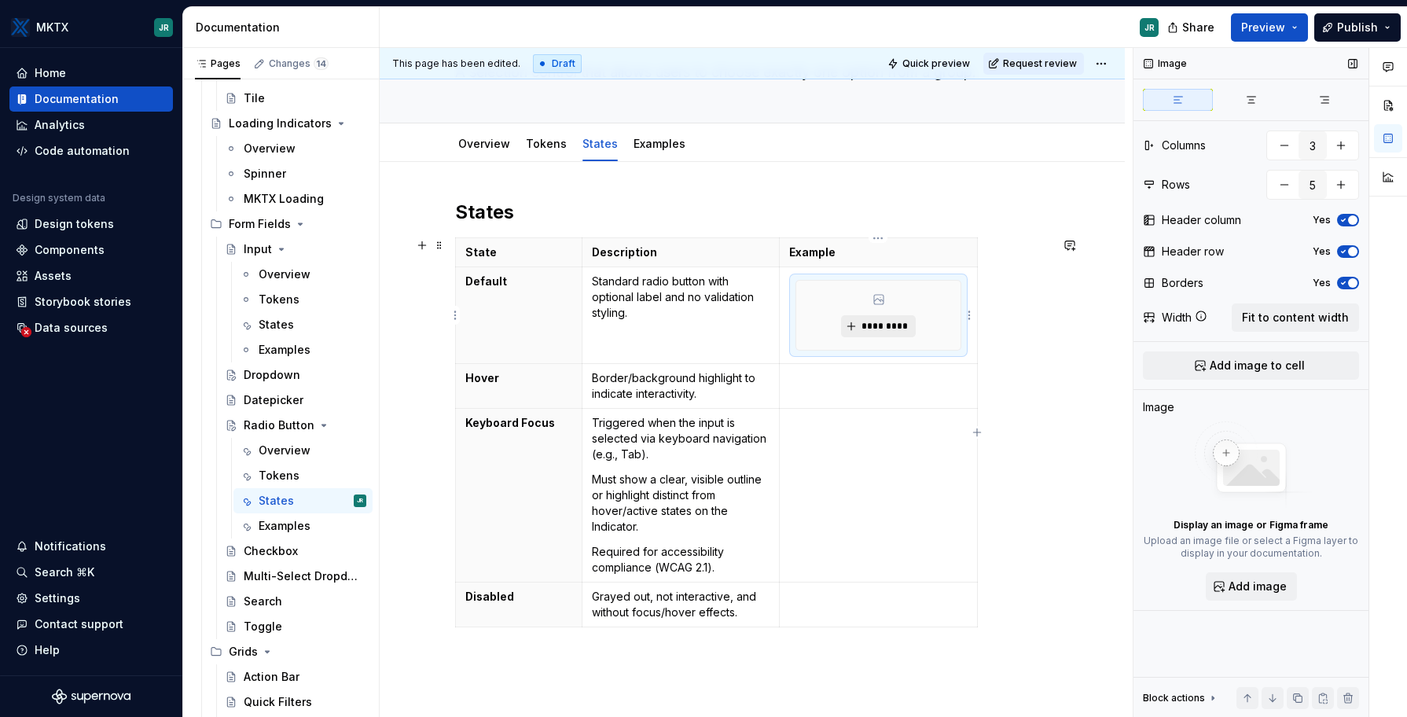
click at [875, 323] on span "*********" at bounding box center [885, 326] width 48 height 13
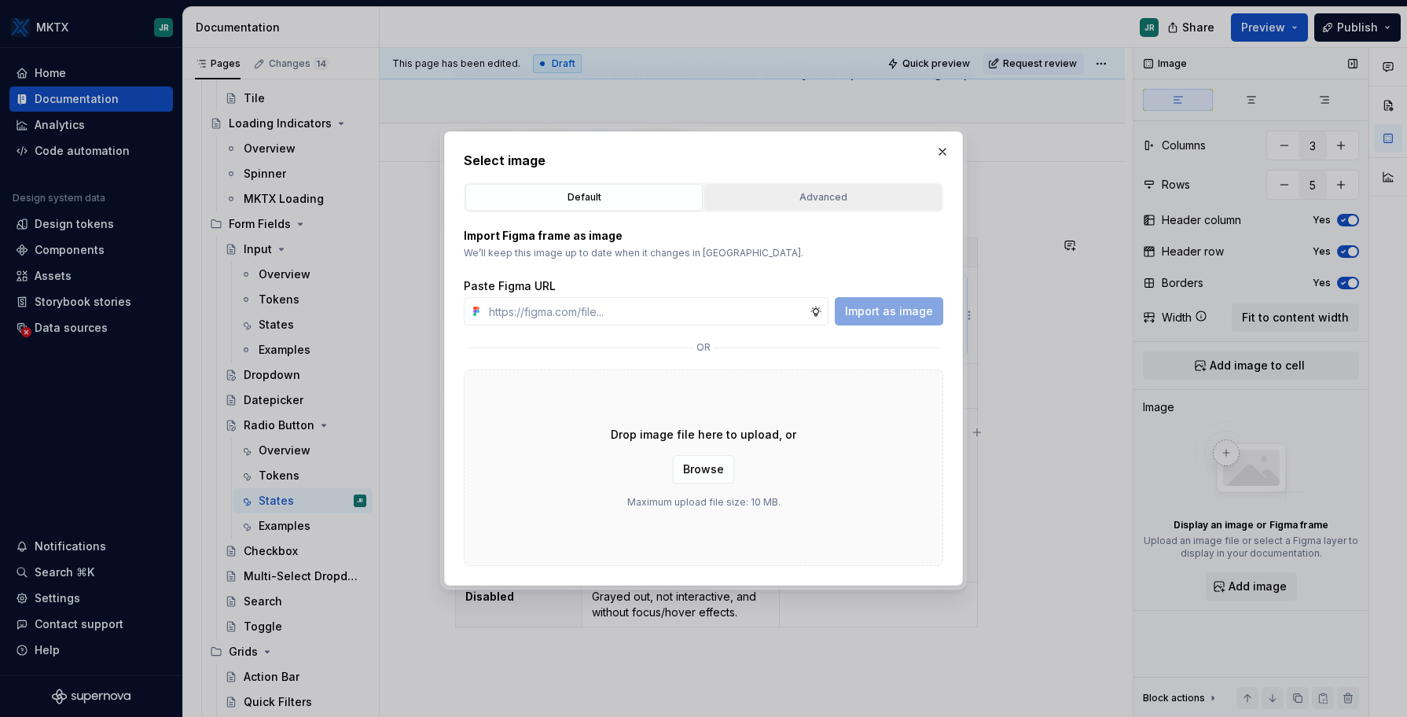
click at [777, 201] on div "Advanced" at bounding box center [823, 197] width 226 height 16
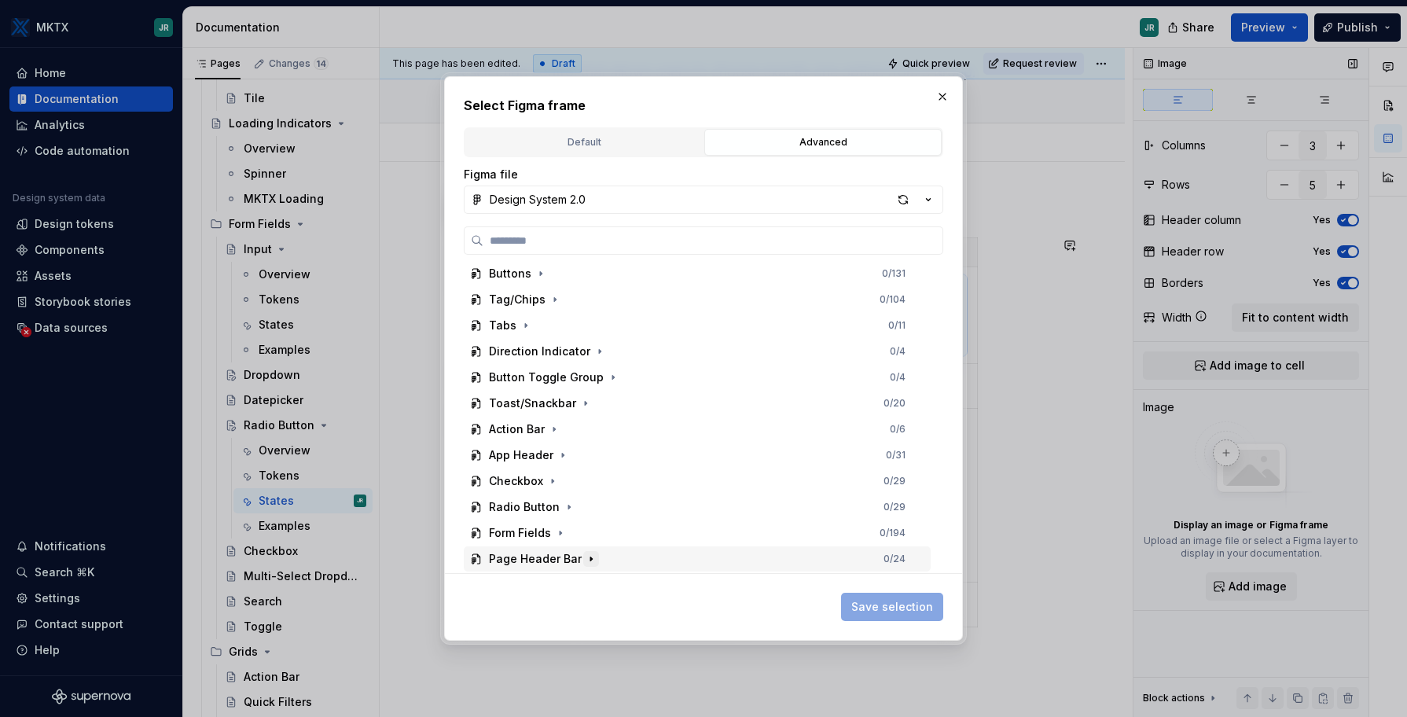
scroll to position [197, 0]
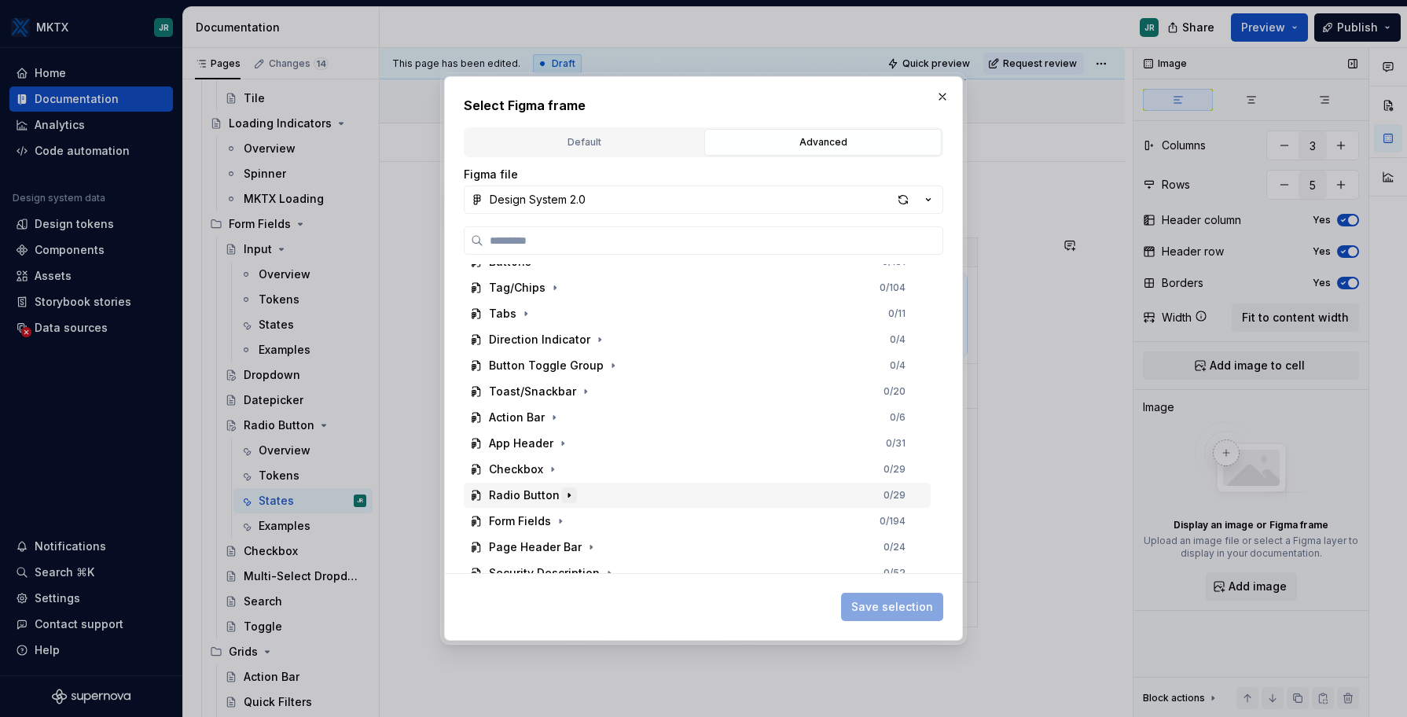
click at [565, 498] on icon "button" at bounding box center [569, 495] width 13 height 13
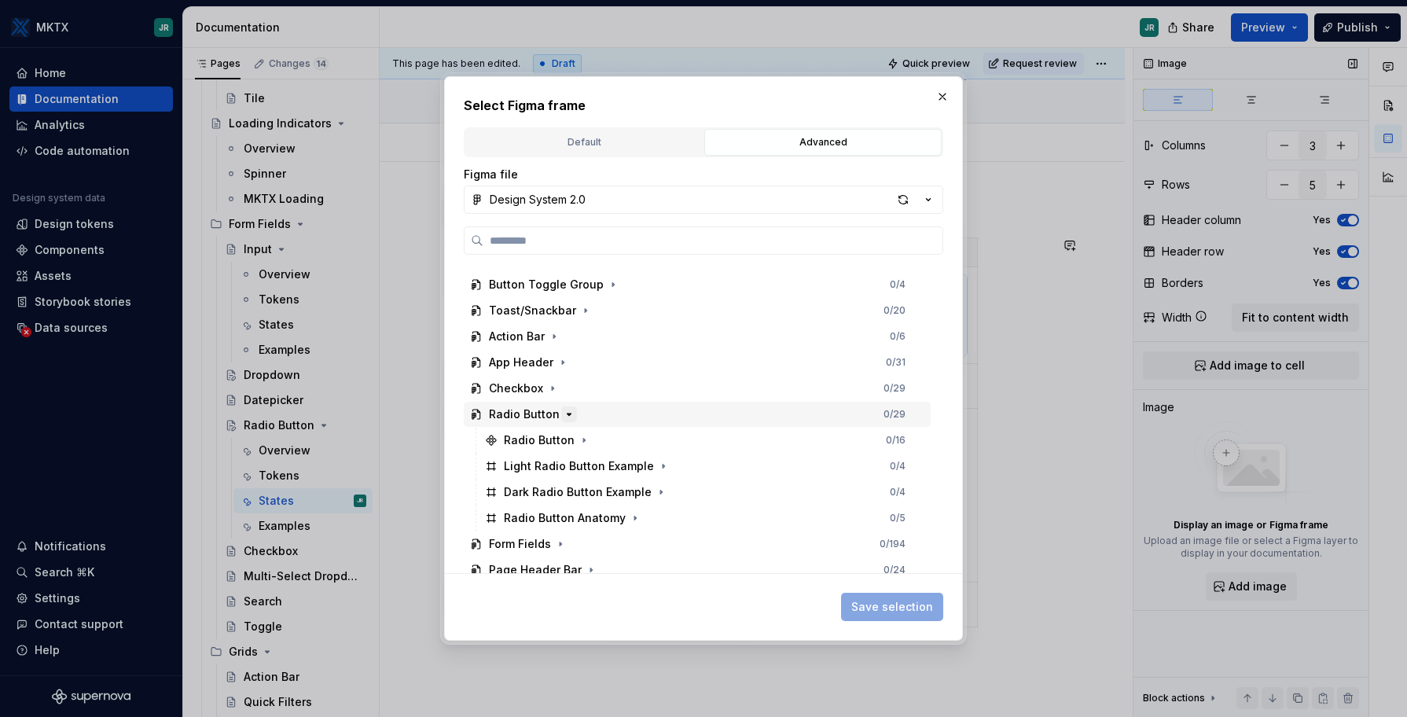
scroll to position [279, 0]
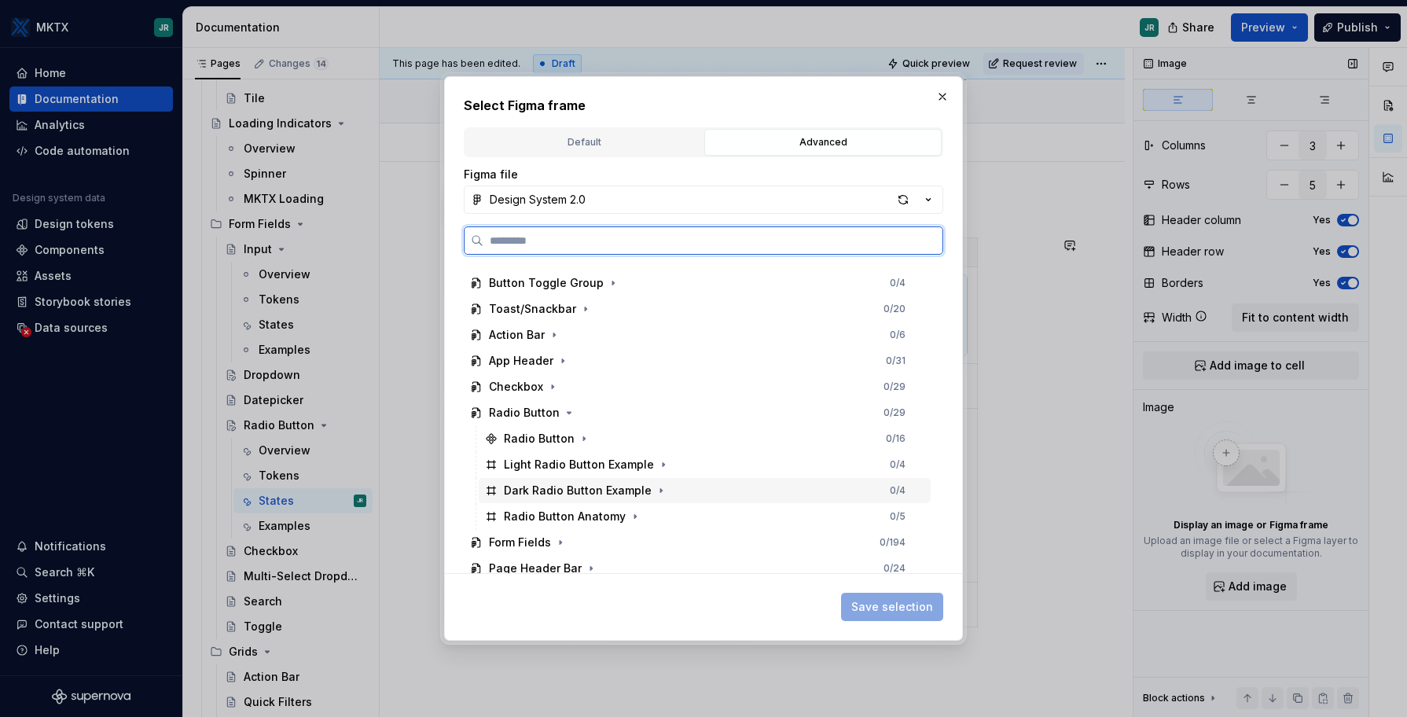
click at [684, 497] on div "Dark Radio Button Example 0 / 4" at bounding box center [705, 490] width 452 height 25
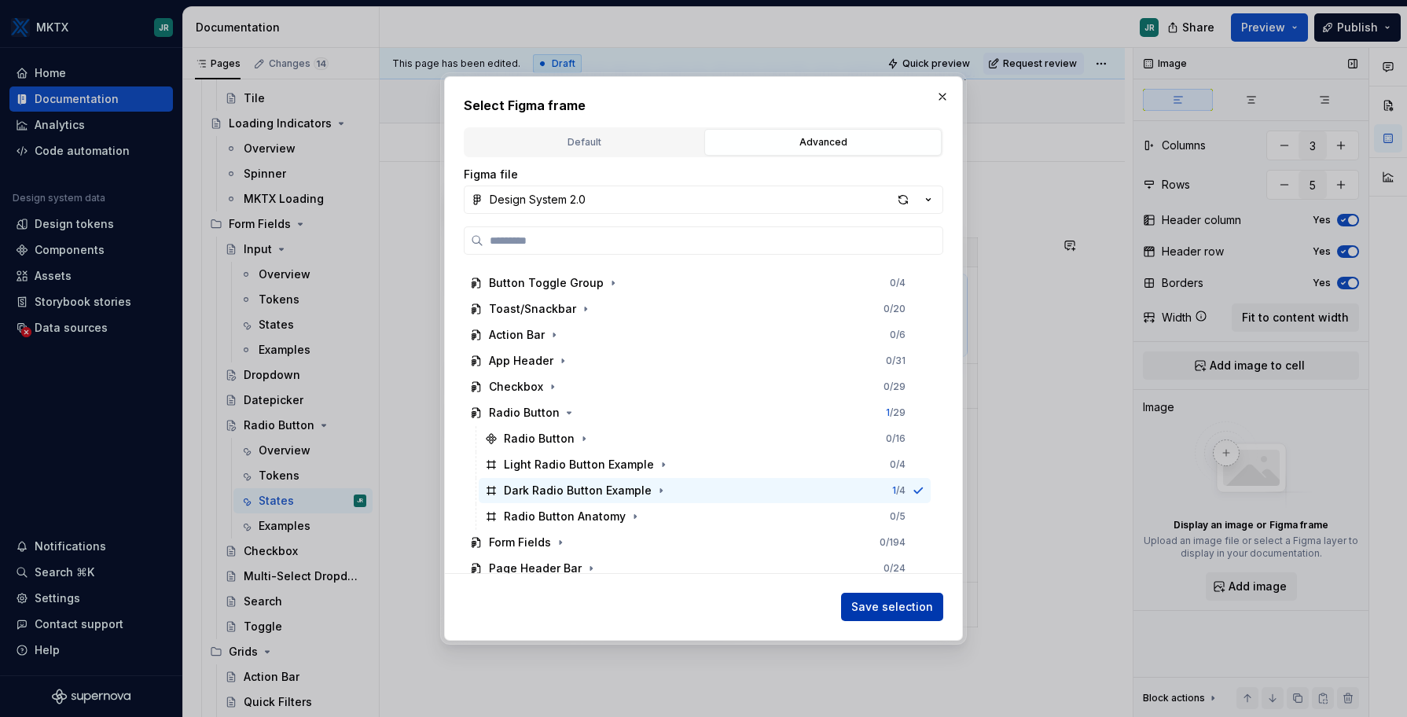
click at [909, 612] on span "Save selection" at bounding box center [892, 607] width 82 height 16
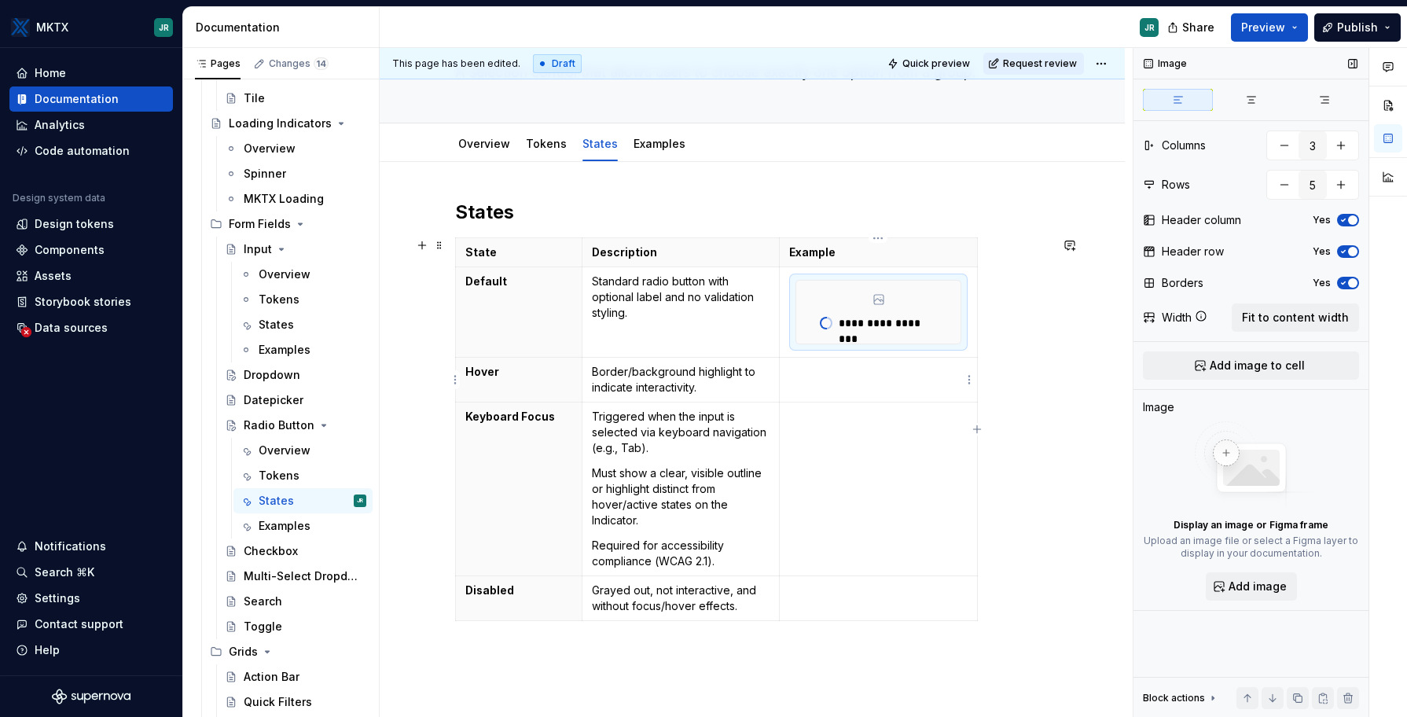
click at [831, 380] on td at bounding box center [879, 380] width 198 height 45
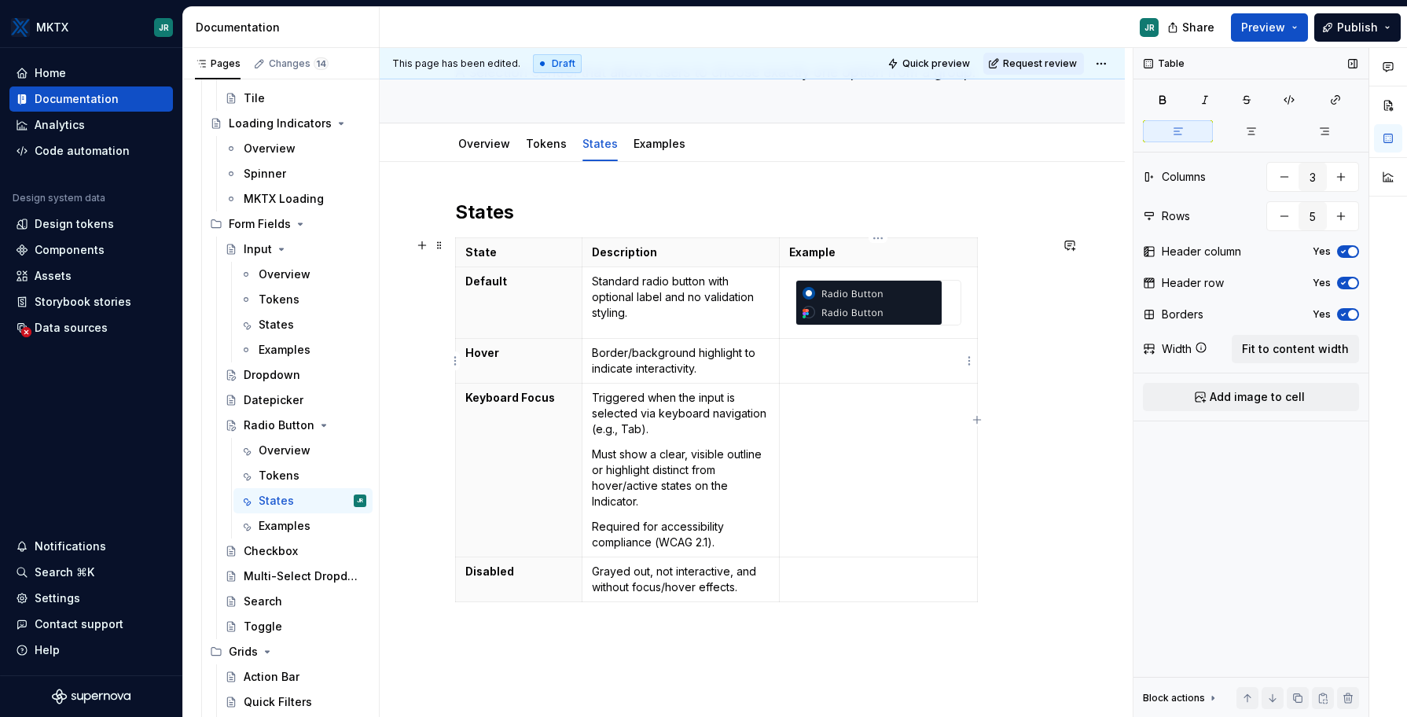
click at [862, 351] on p at bounding box center [878, 353] width 178 height 16
click at [474, 141] on link "Overview" at bounding box center [484, 143] width 52 height 13
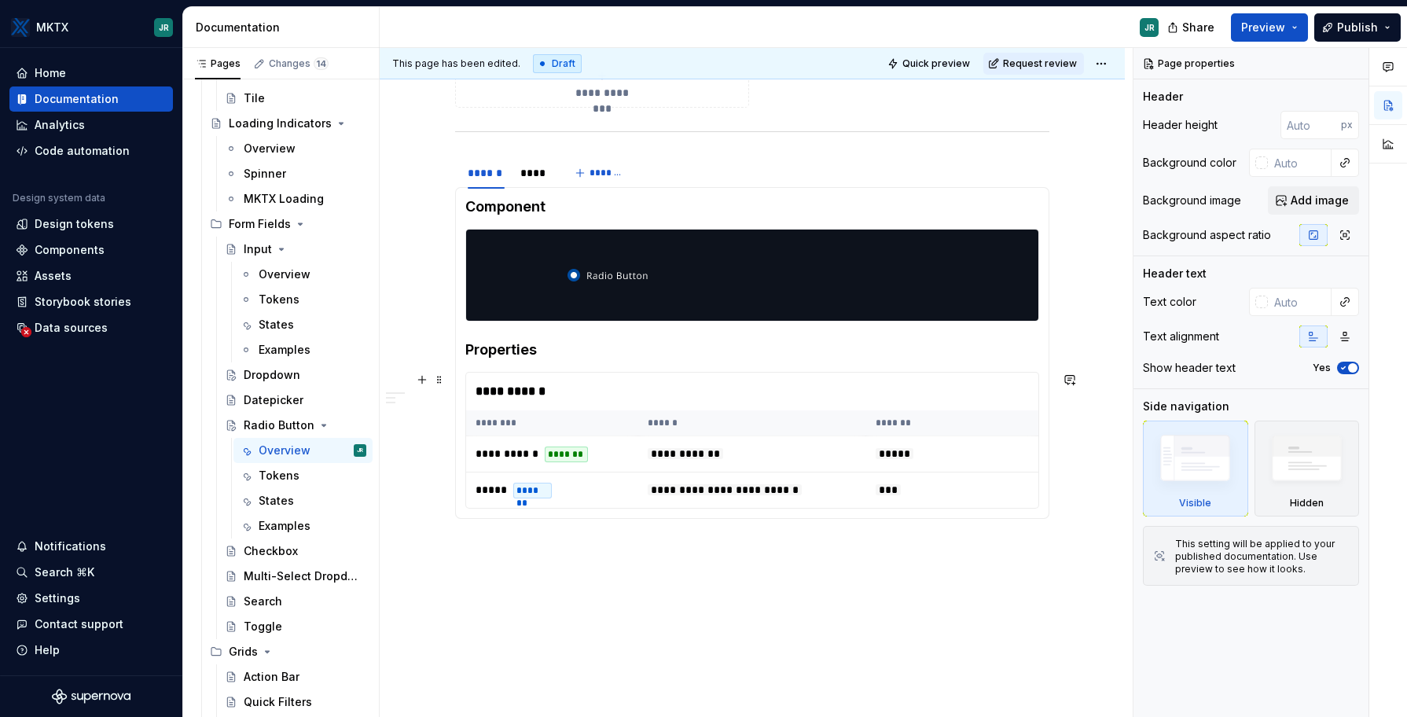
scroll to position [902, 0]
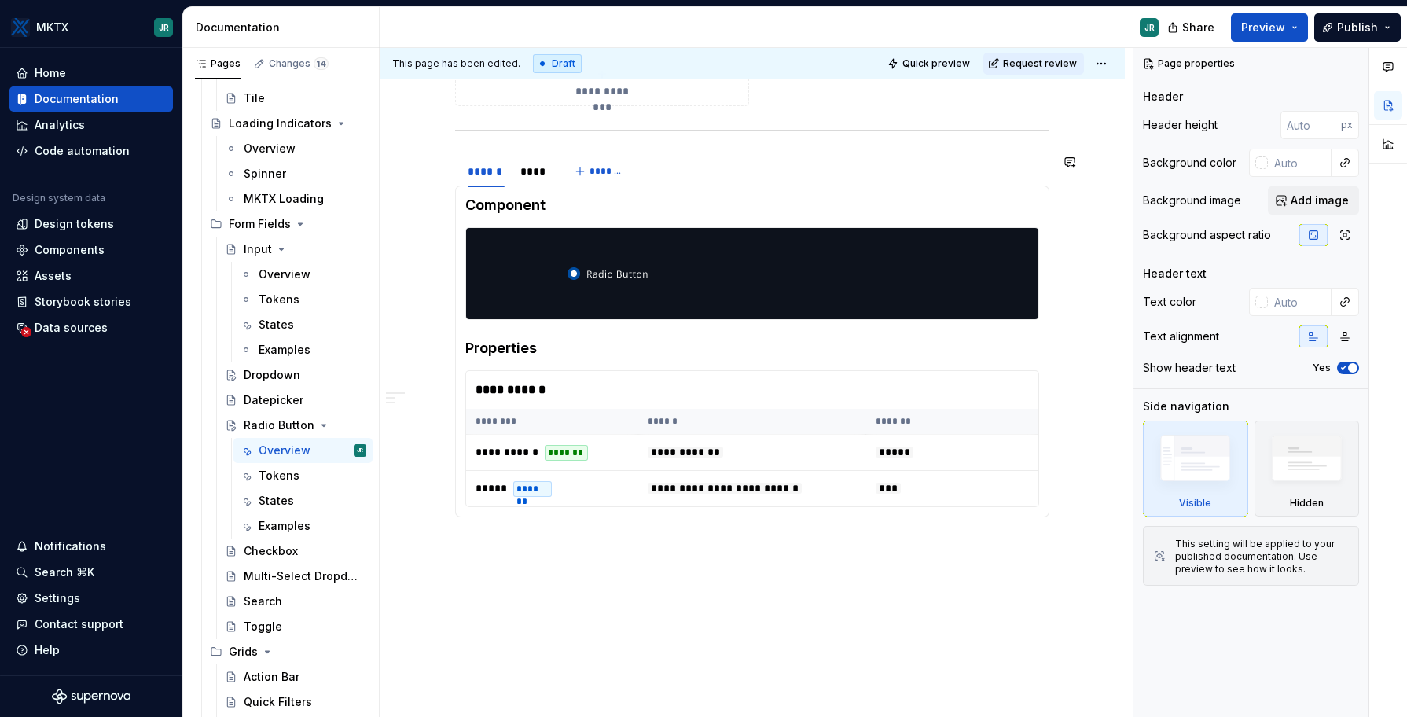
click at [855, 571] on div "**********" at bounding box center [752, 67] width 745 height 1393
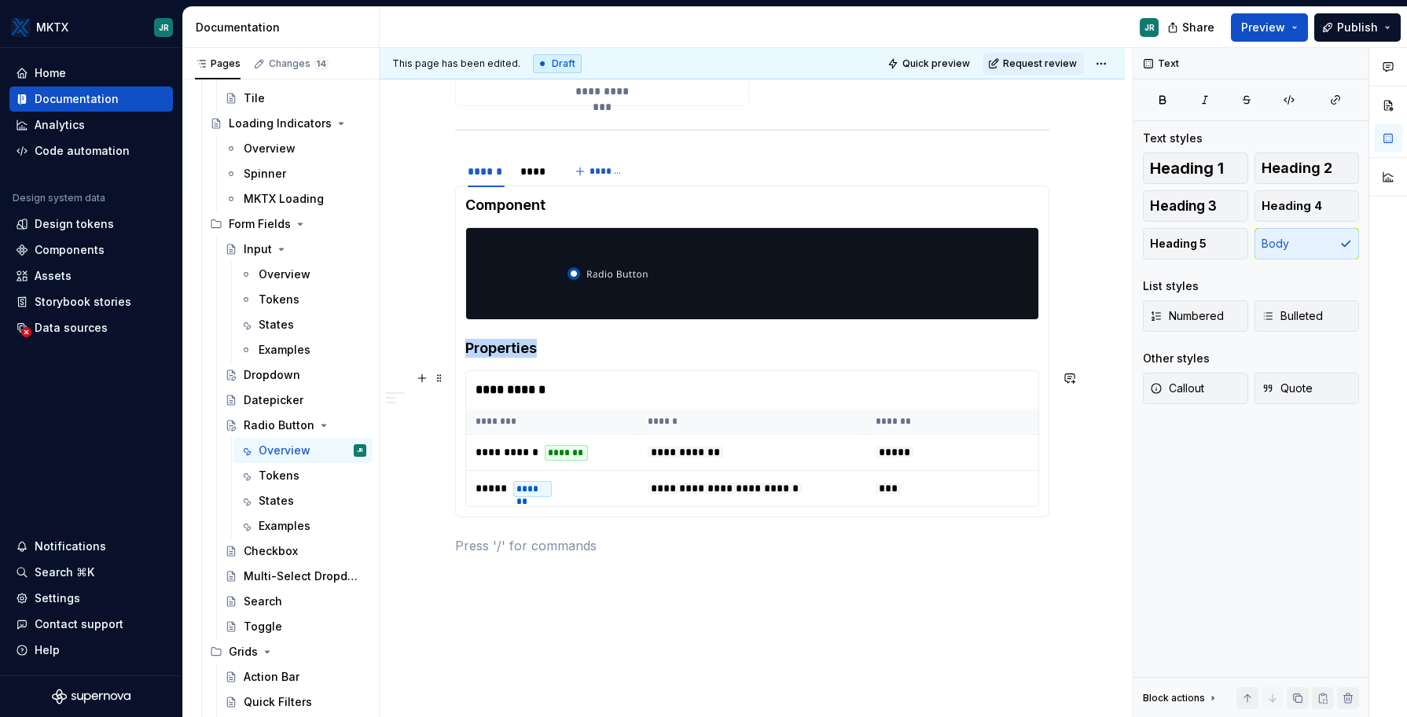
click at [504, 397] on div "**********" at bounding box center [752, 390] width 572 height 38
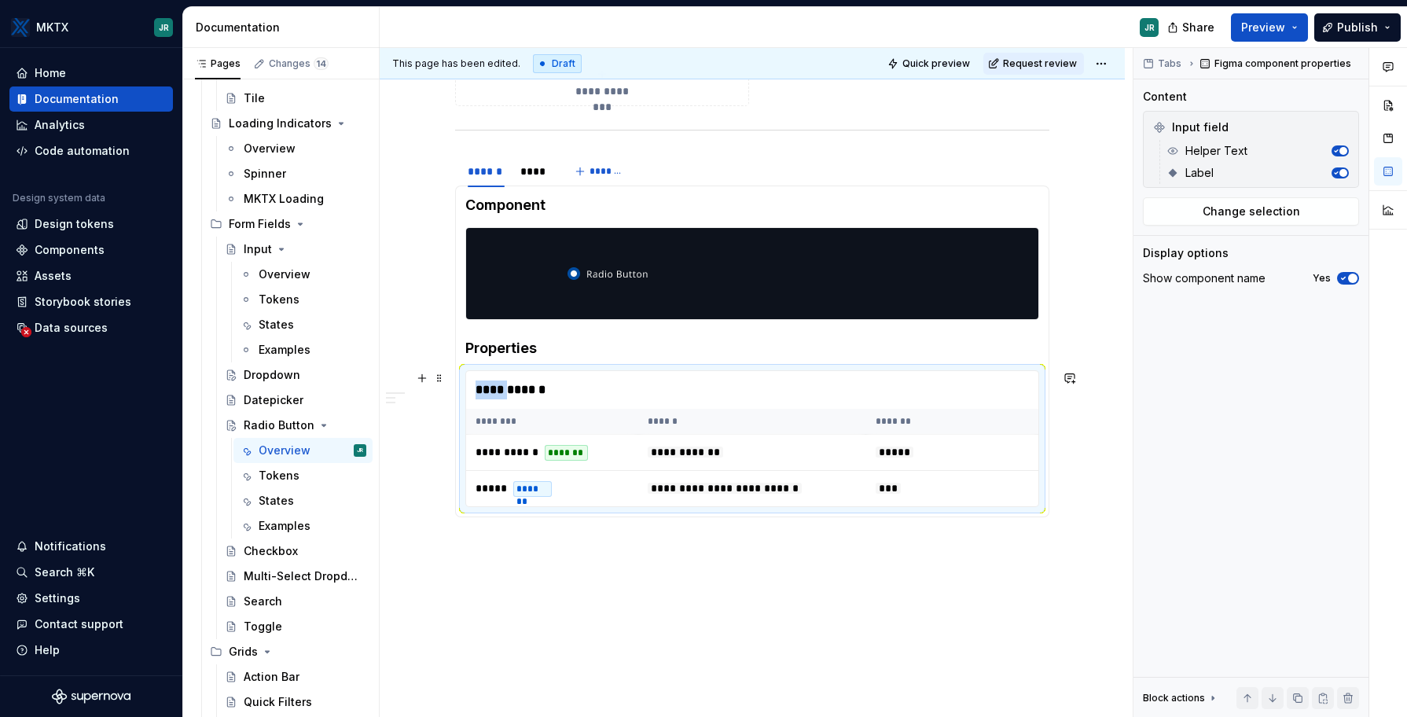
click at [504, 397] on div "**********" at bounding box center [752, 390] width 572 height 38
click at [1219, 220] on button "Change selection" at bounding box center [1251, 211] width 216 height 28
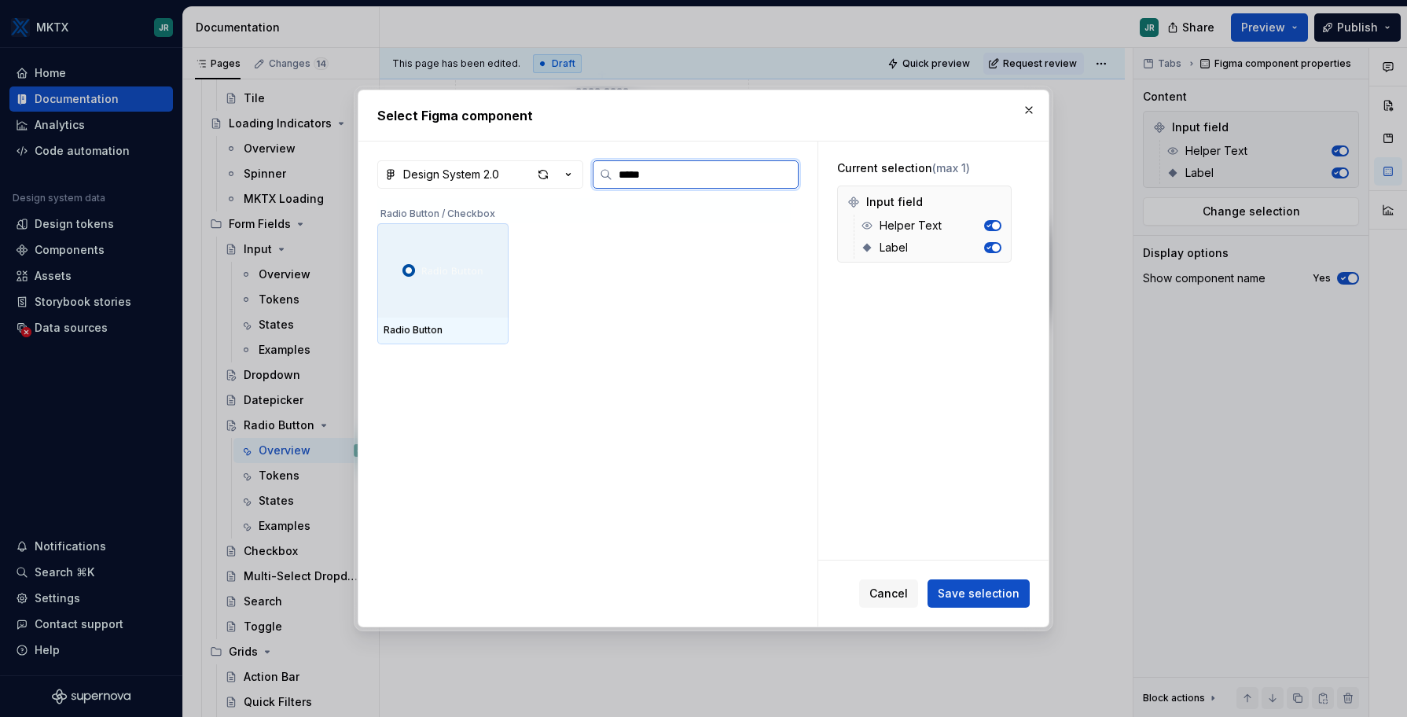
click at [485, 301] on div at bounding box center [442, 270] width 131 height 94
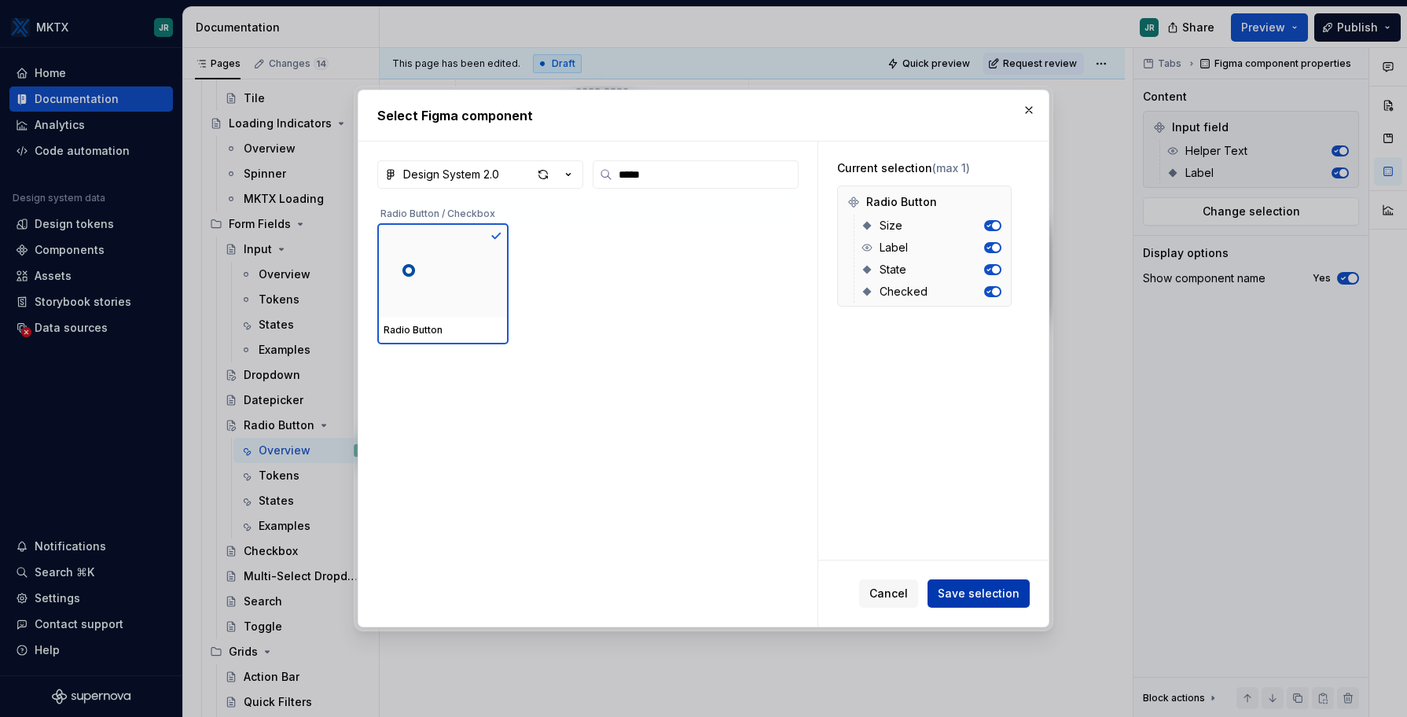
click at [1006, 597] on span "Save selection" at bounding box center [979, 594] width 82 height 16
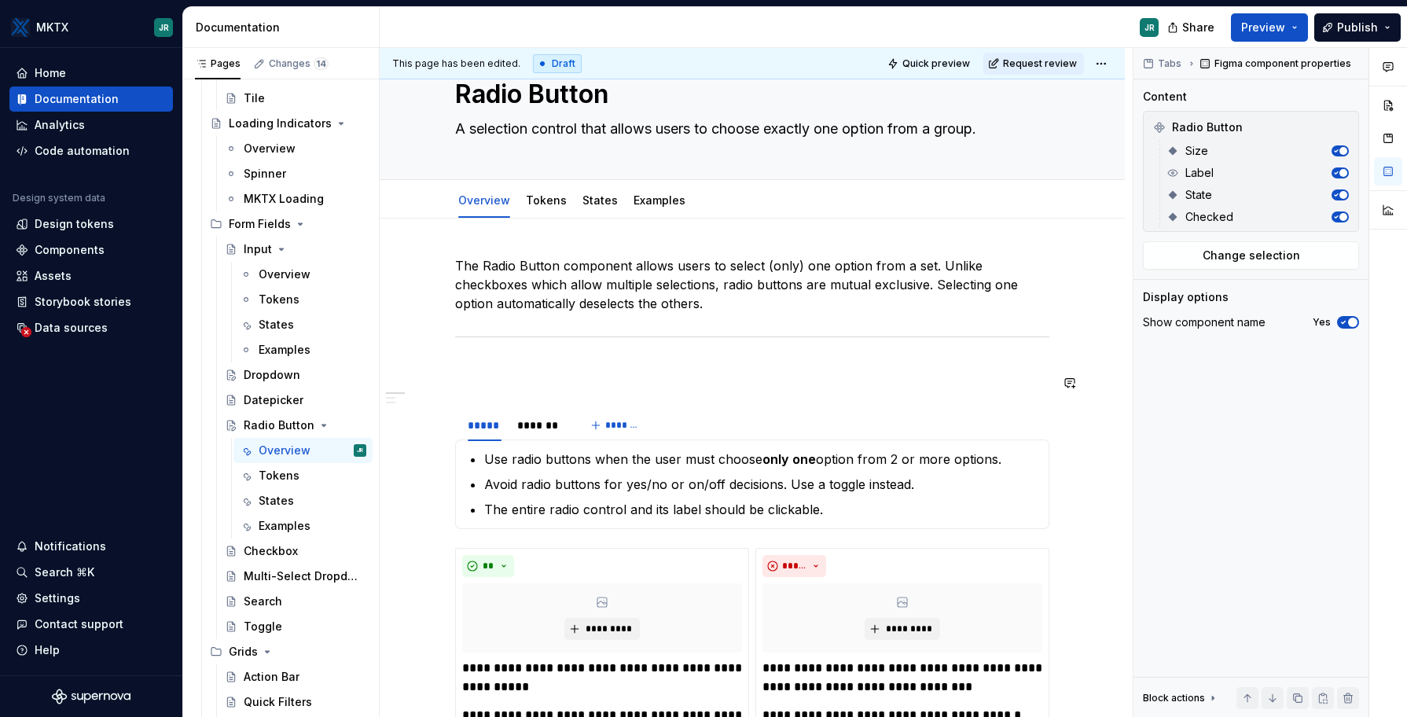
scroll to position [0, 0]
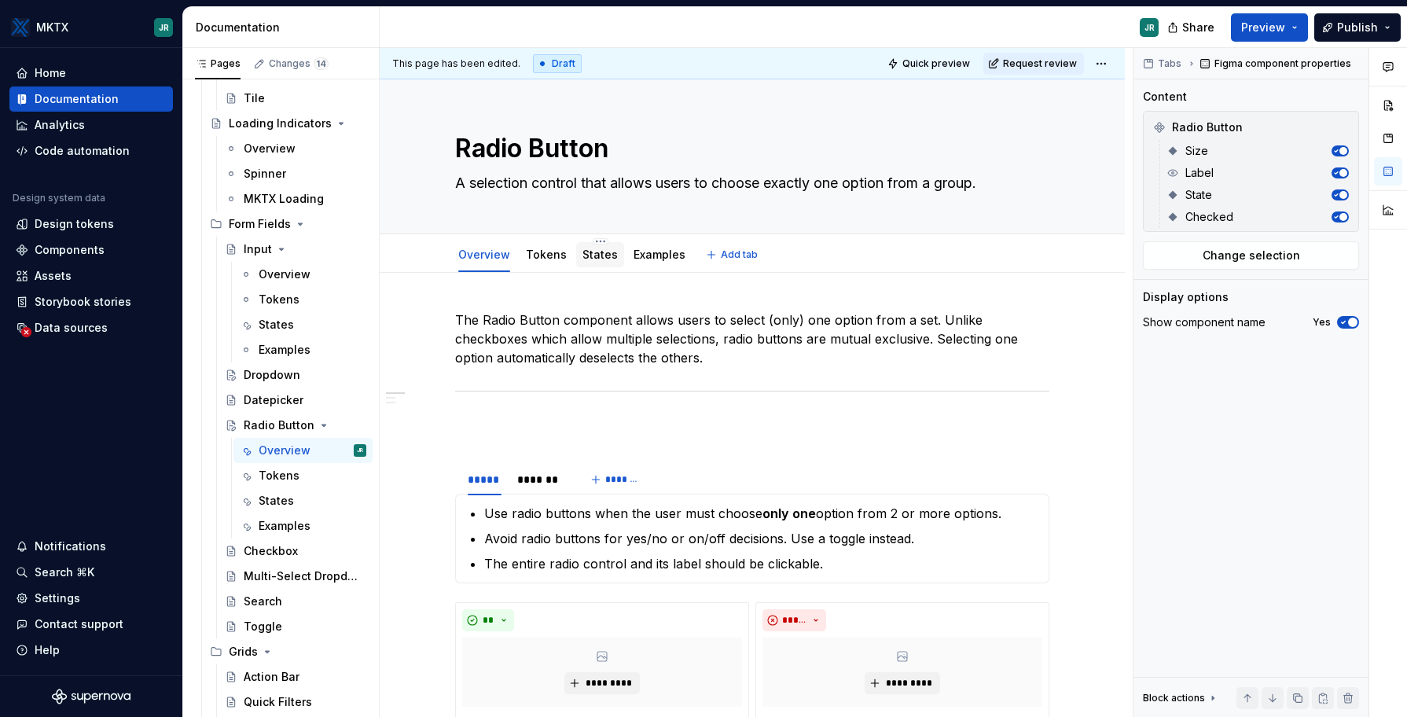
click at [604, 259] on link "States" at bounding box center [599, 254] width 35 height 13
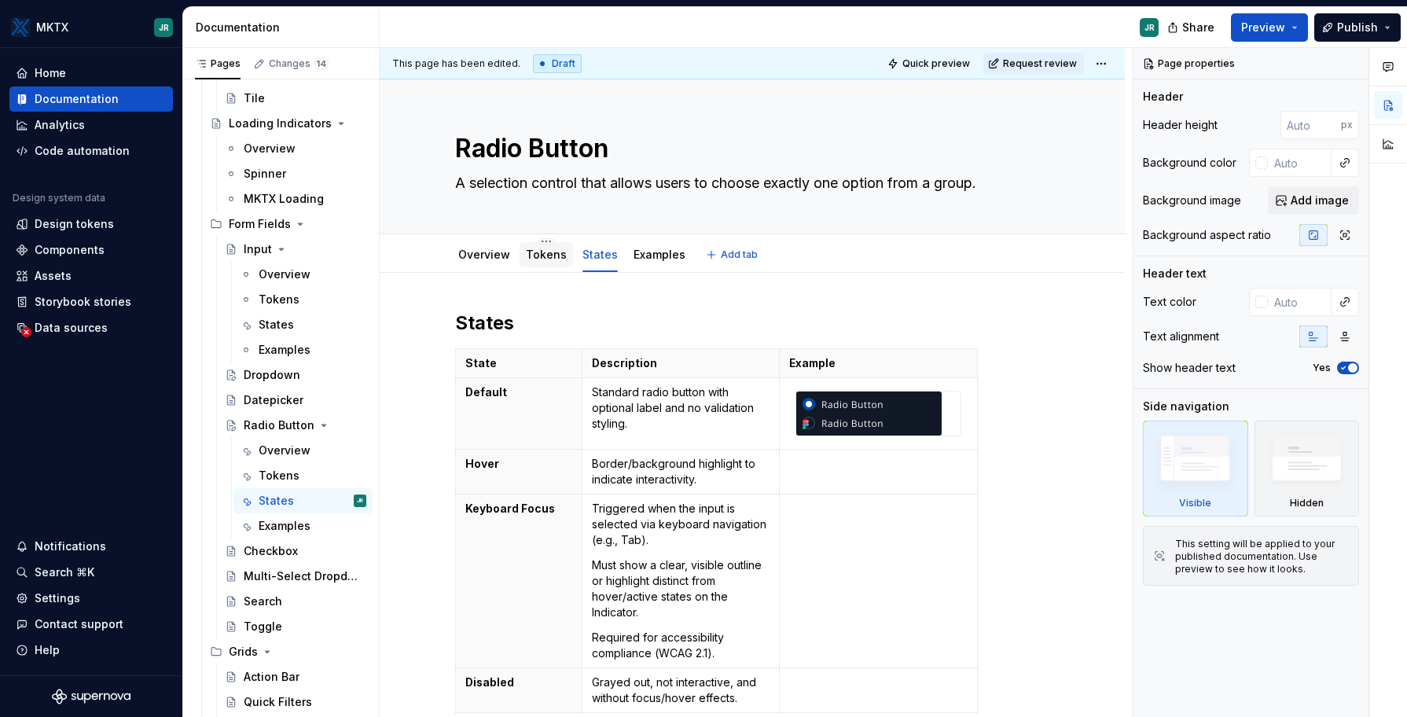
click at [543, 262] on div "Tokens" at bounding box center [546, 255] width 41 height 16
click at [542, 260] on link "Tokens" at bounding box center [546, 254] width 41 height 13
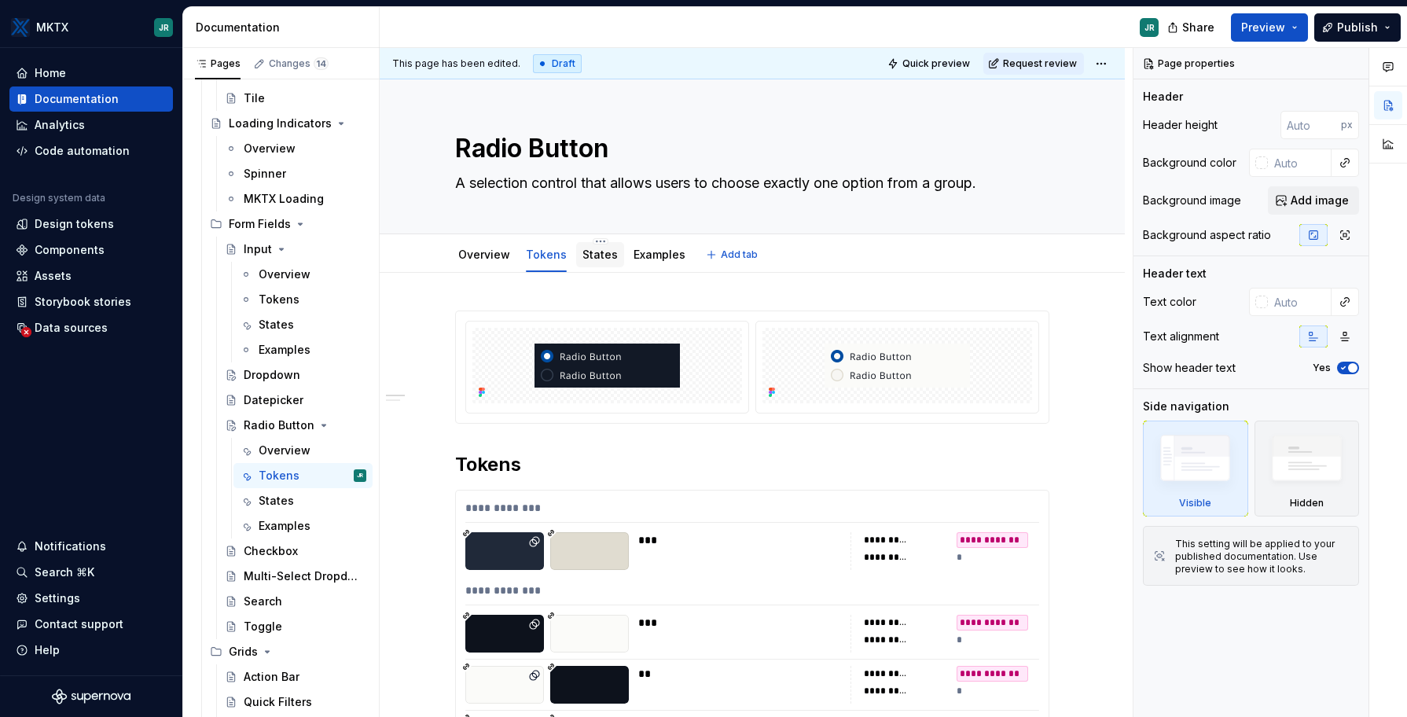
click at [597, 257] on link "States" at bounding box center [599, 254] width 35 height 13
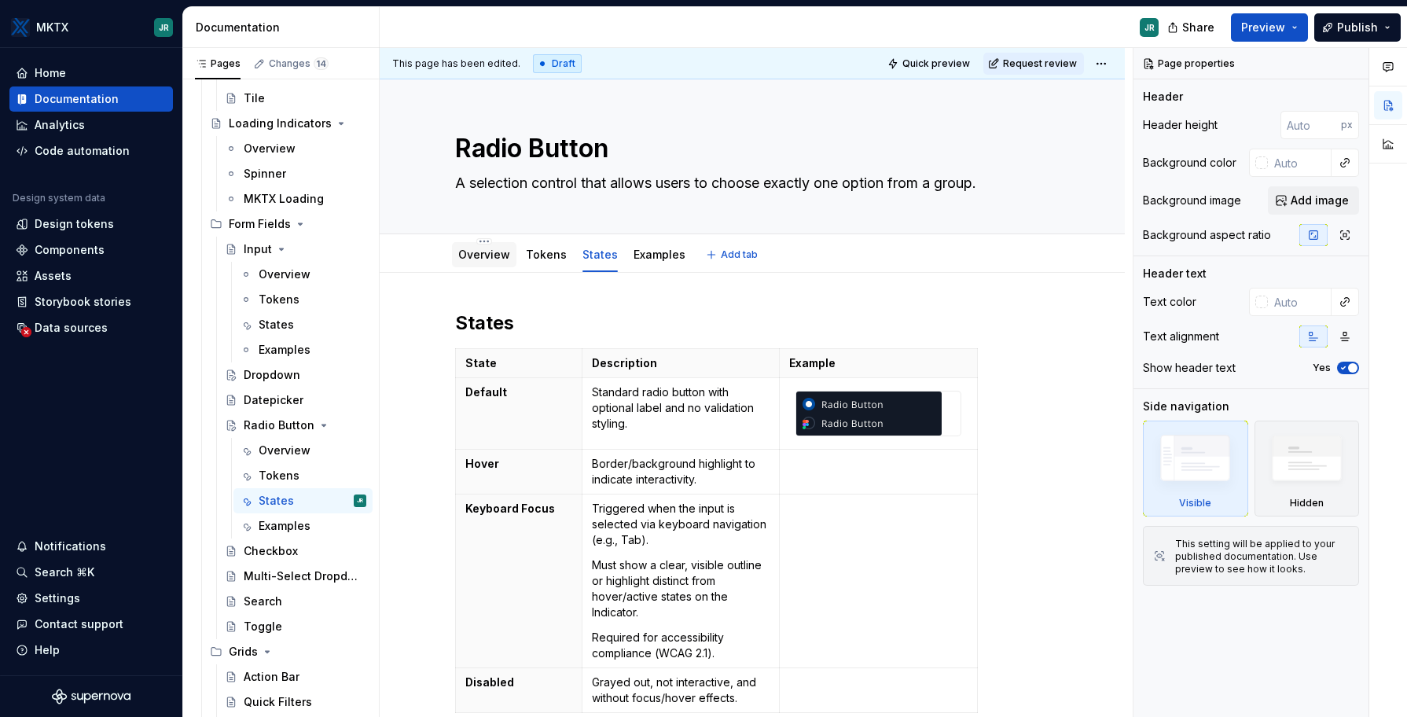
click at [479, 257] on link "Overview" at bounding box center [484, 254] width 52 height 13
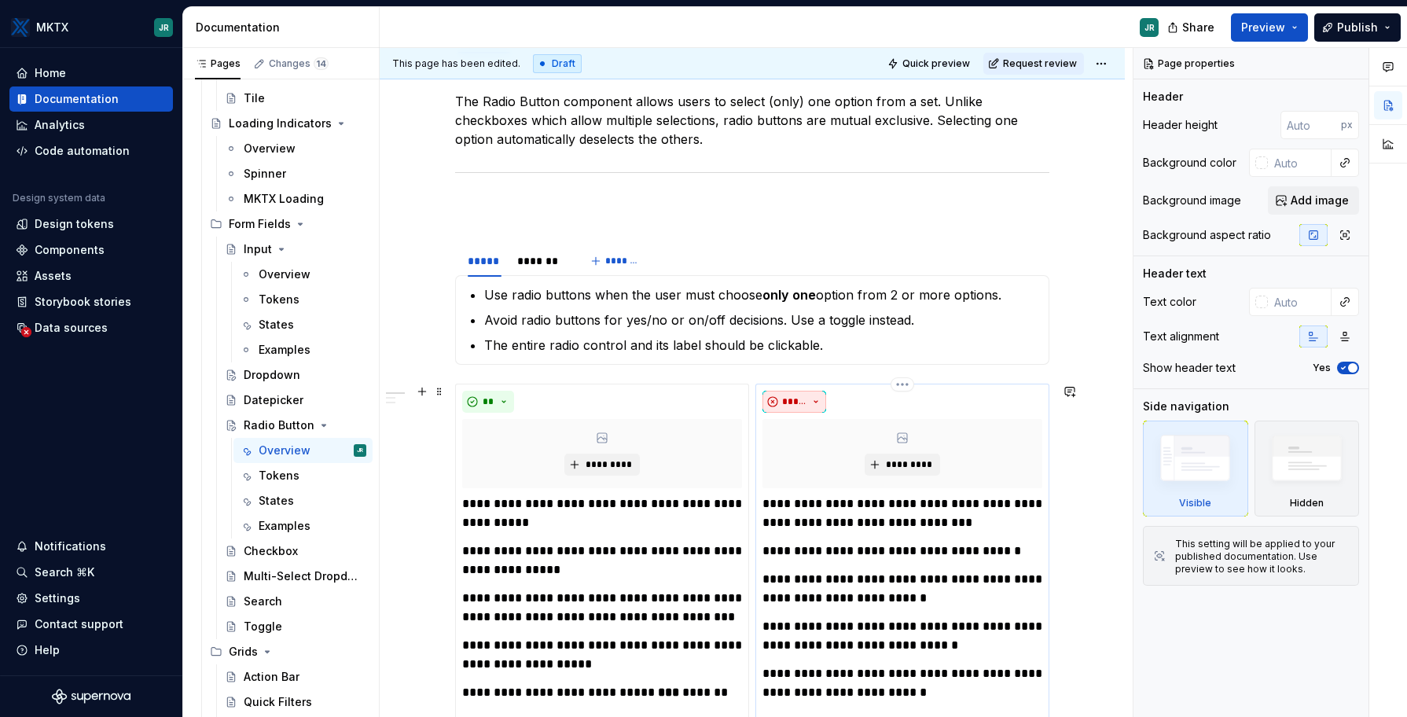
scroll to position [240, 0]
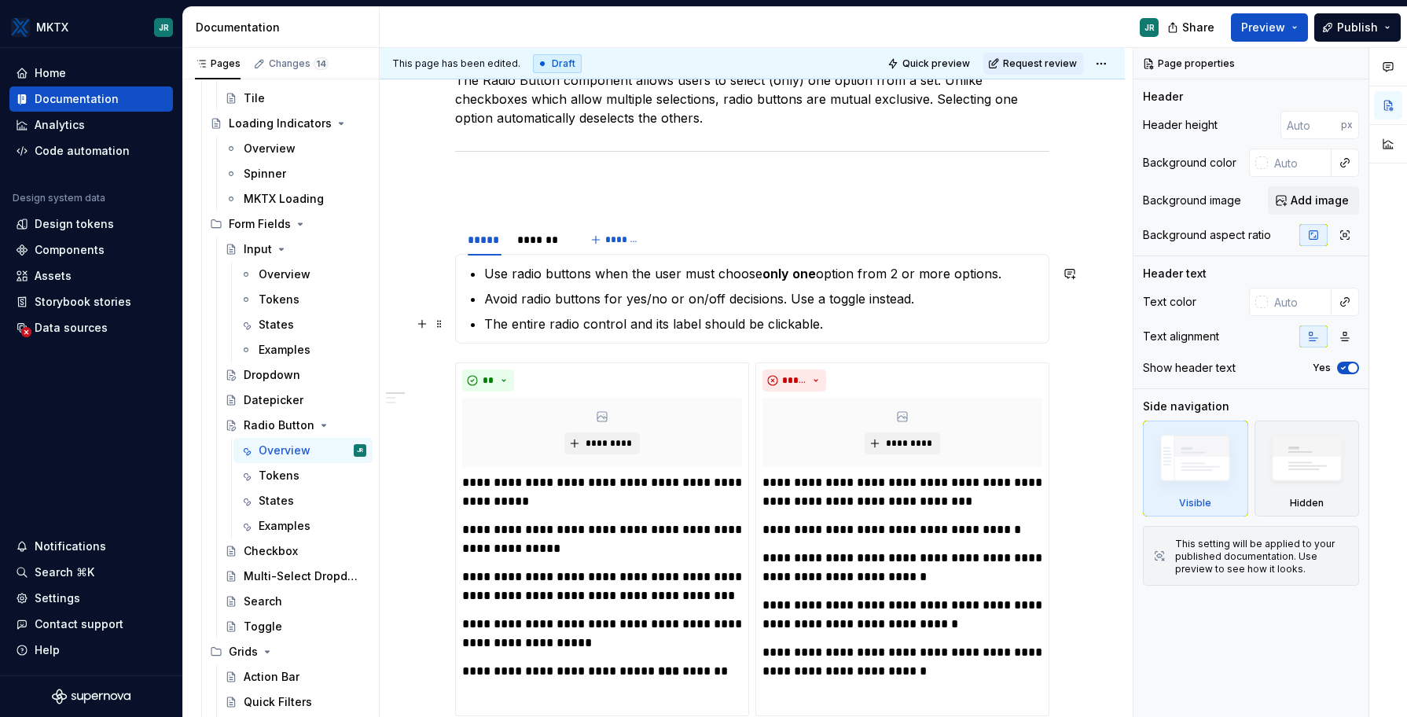
click at [821, 319] on p "The entire radio control and its label should be clickable." at bounding box center [761, 323] width 555 height 19
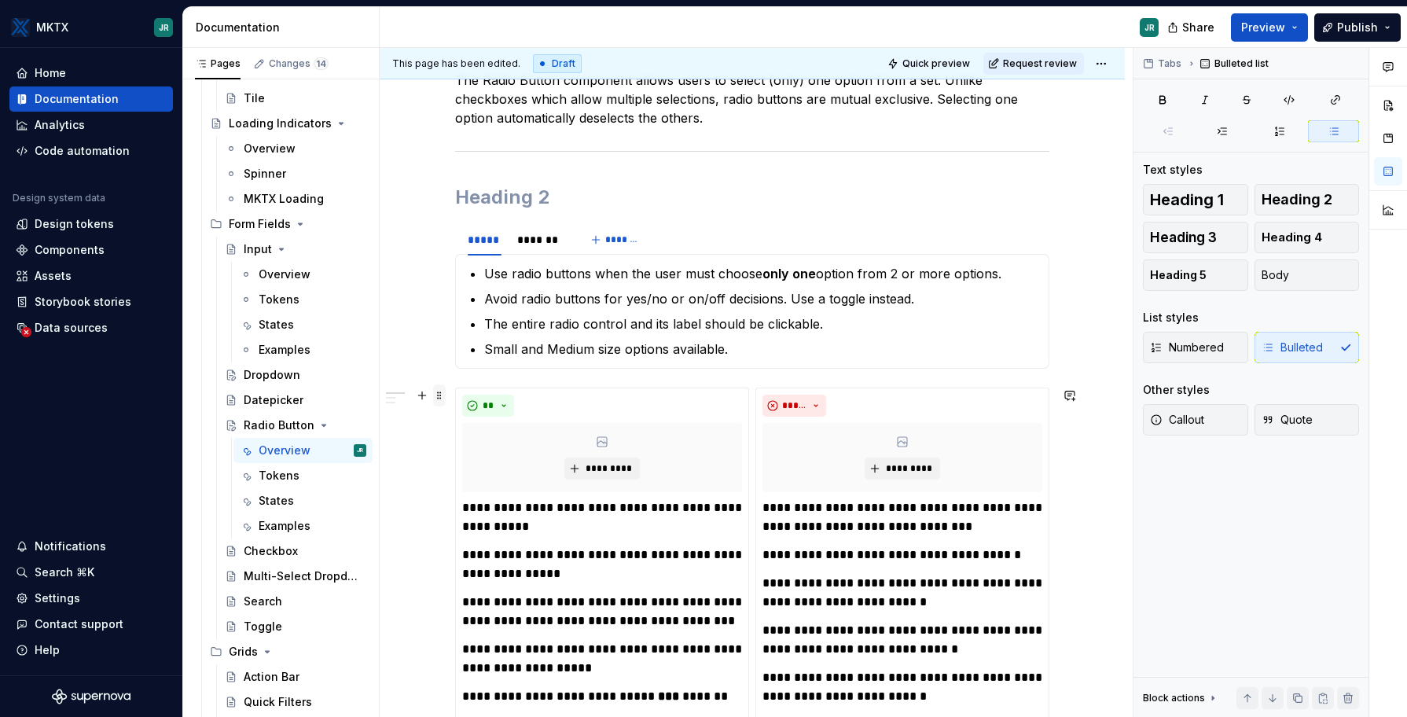
click at [443, 401] on span at bounding box center [439, 395] width 13 height 22
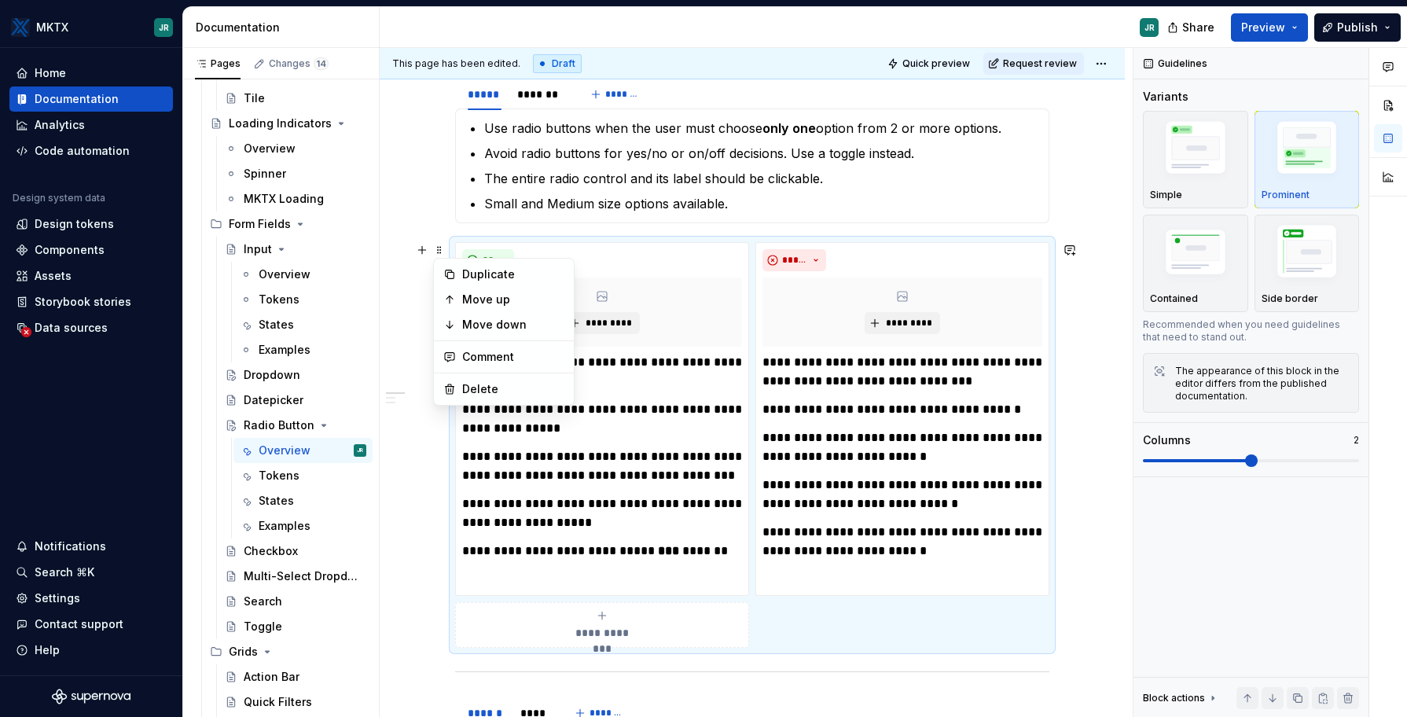
click at [414, 502] on div "**********" at bounding box center [752, 646] width 745 height 1516
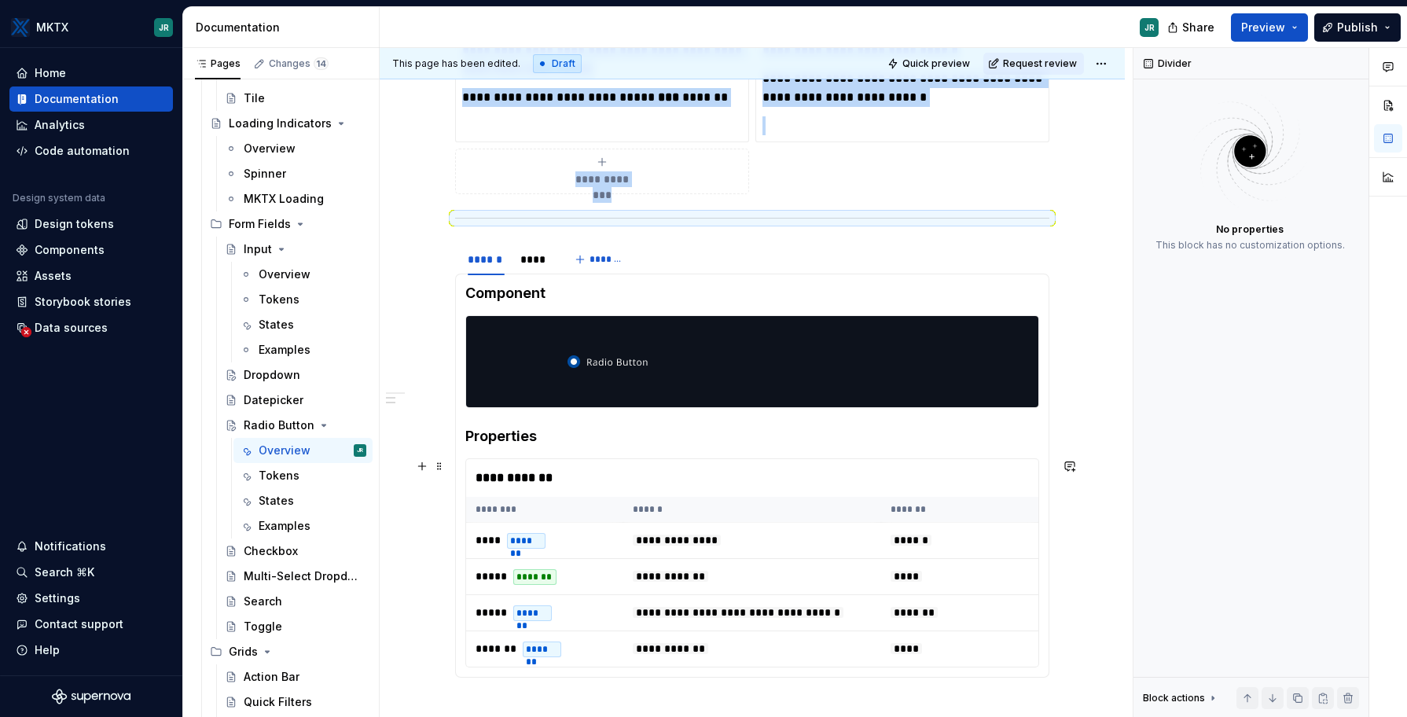
scroll to position [890, 0]
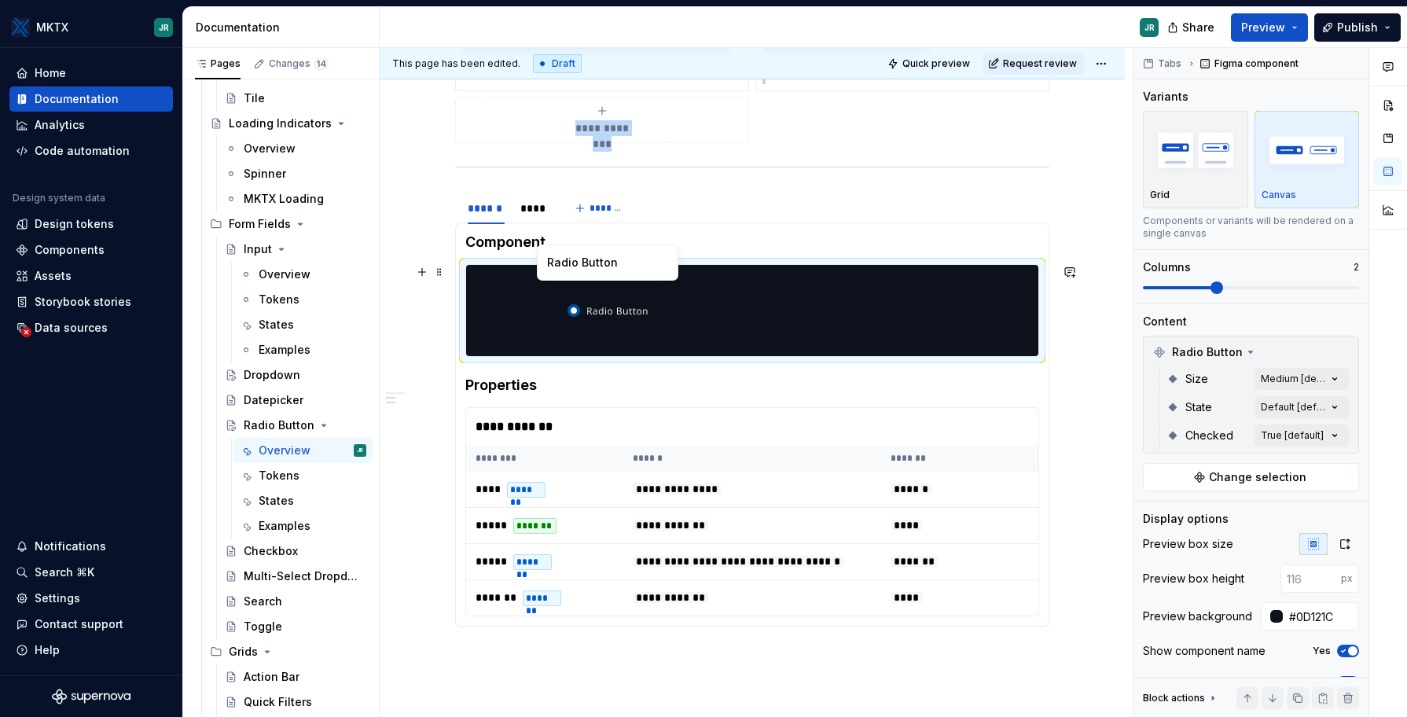
click at [615, 319] on img at bounding box center [608, 310] width 81 height 79
click at [917, 200] on div "****** **** *******" at bounding box center [752, 208] width 594 height 31
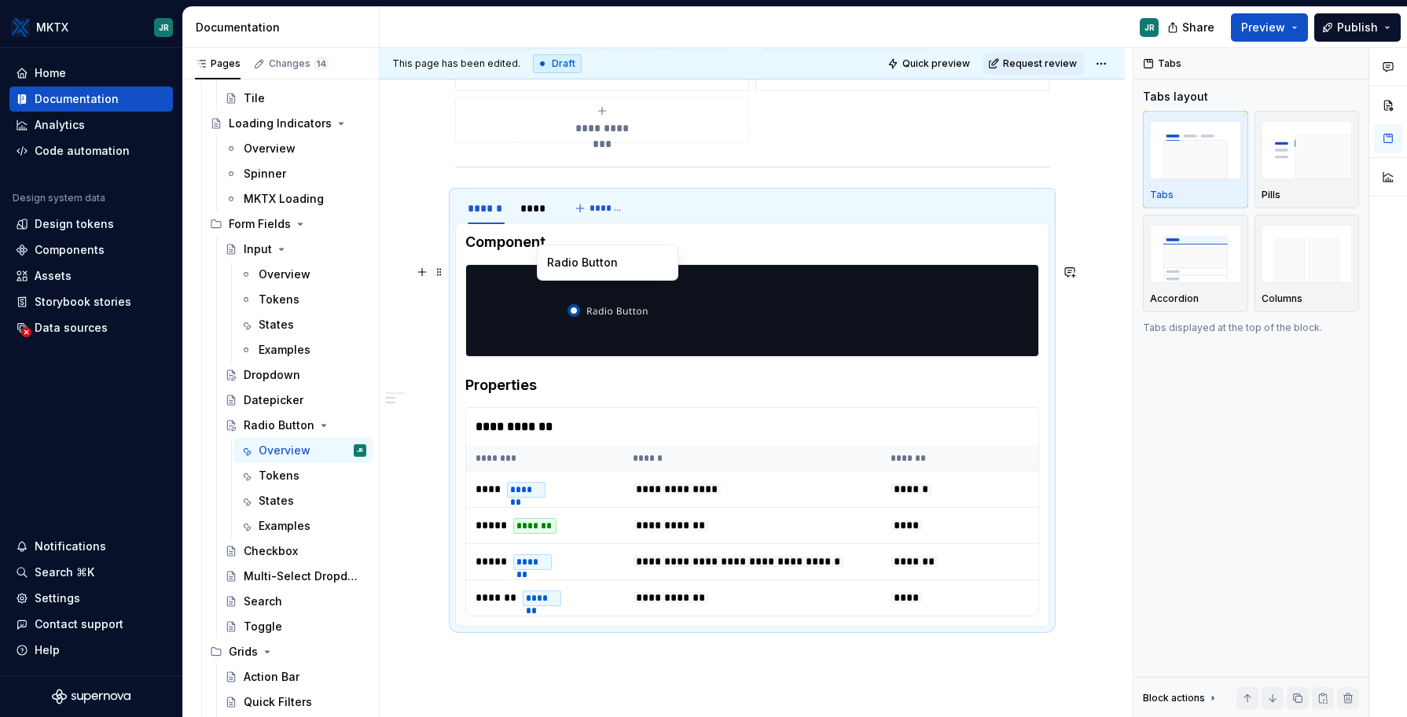
click at [604, 310] on img at bounding box center [608, 310] width 81 height 79
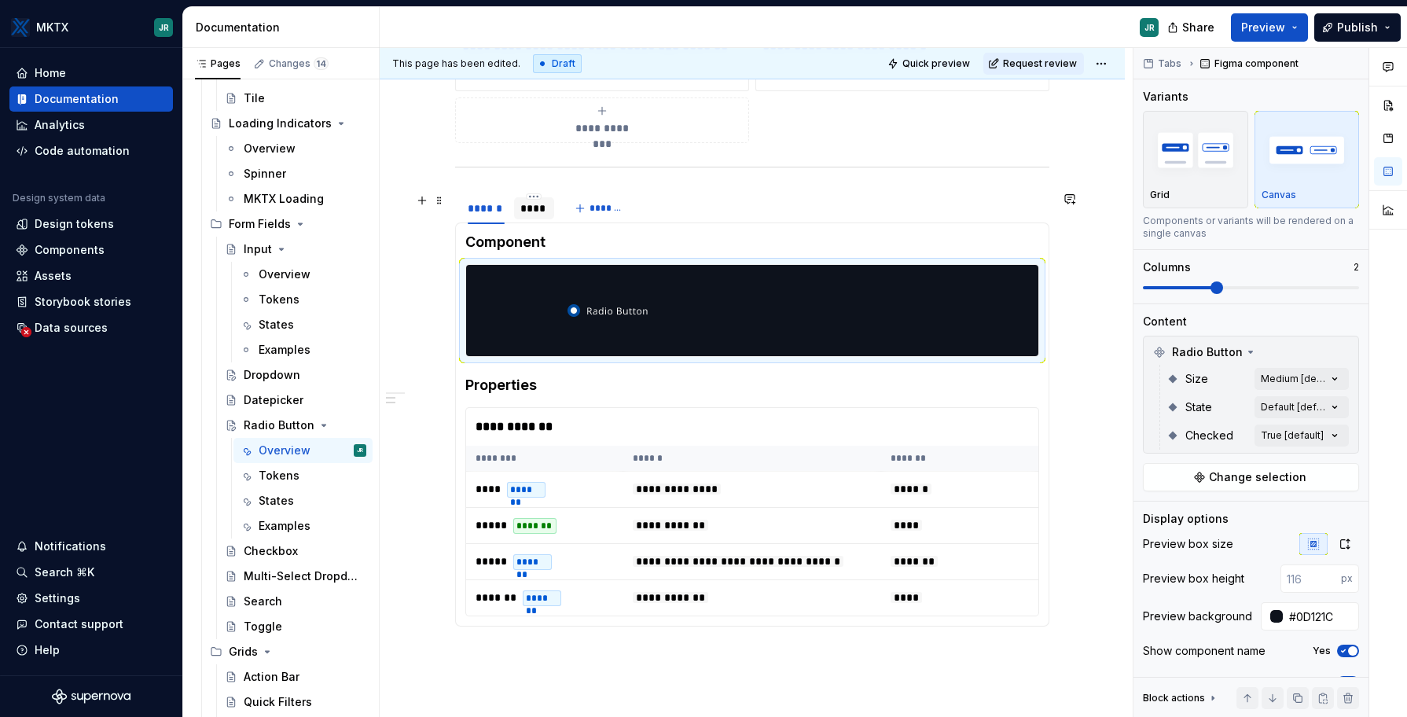
click at [517, 208] on div "****" at bounding box center [534, 208] width 41 height 22
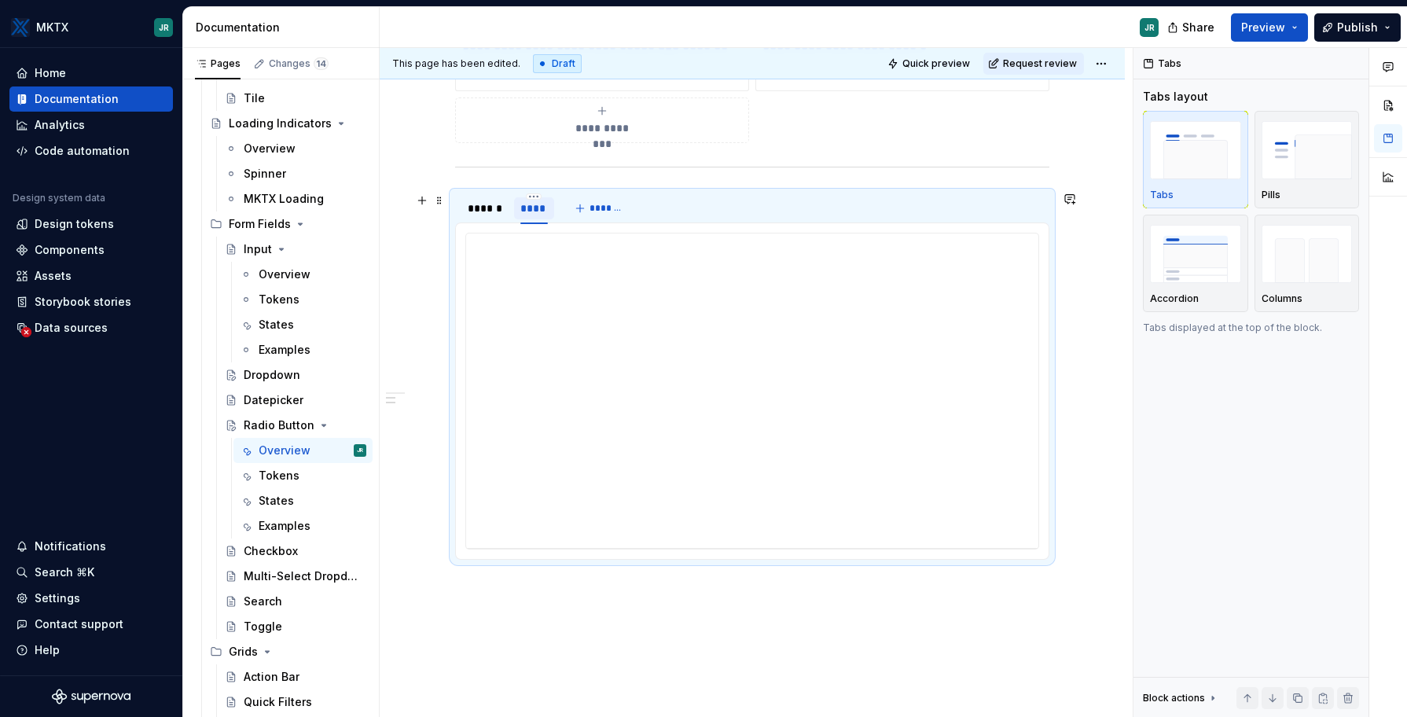
scroll to position [7, 0]
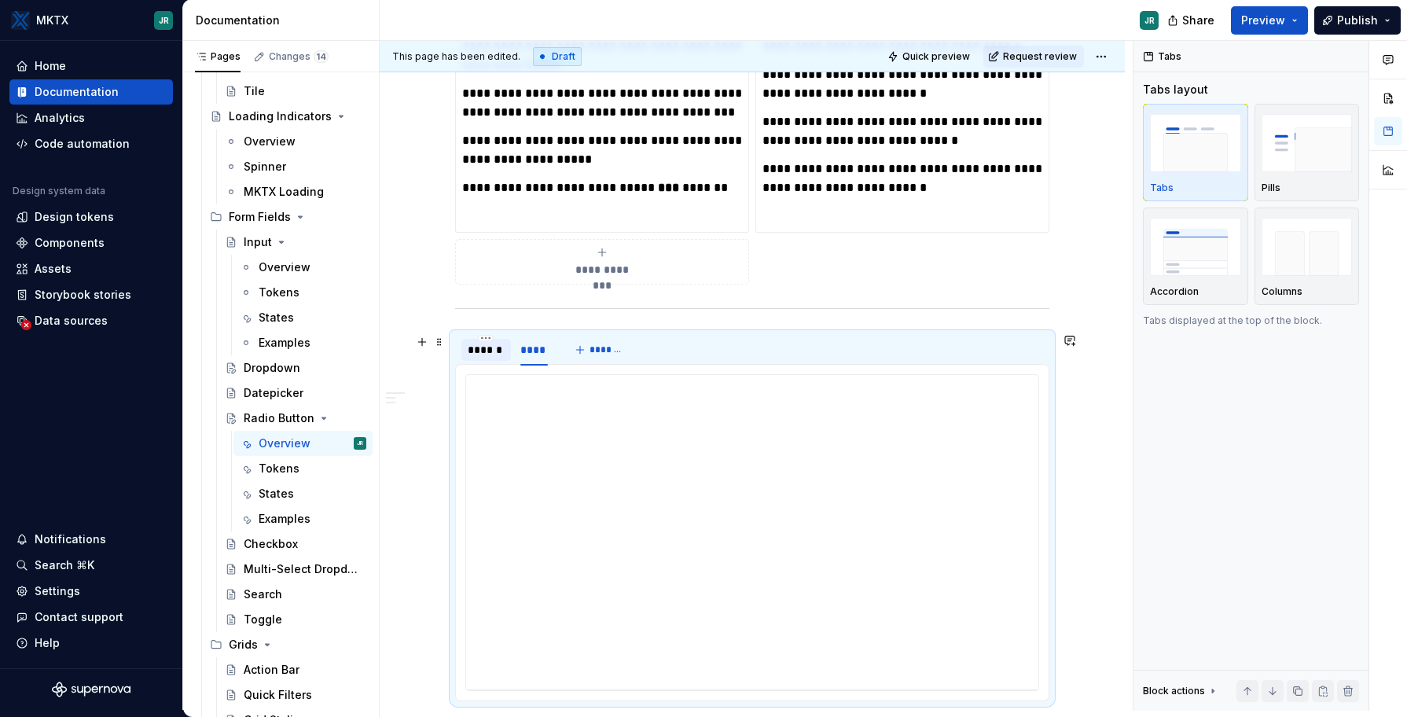
click at [481, 360] on div "******" at bounding box center [486, 350] width 50 height 22
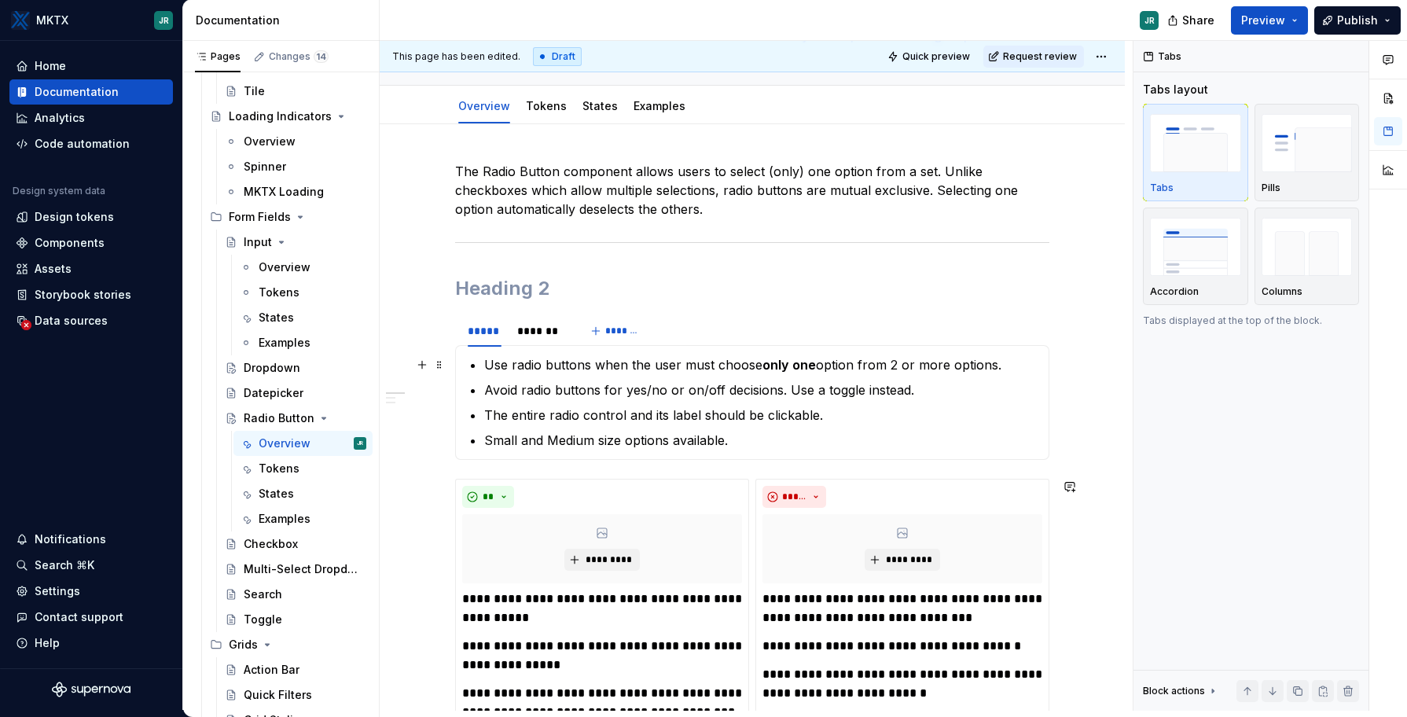
scroll to position [0, 0]
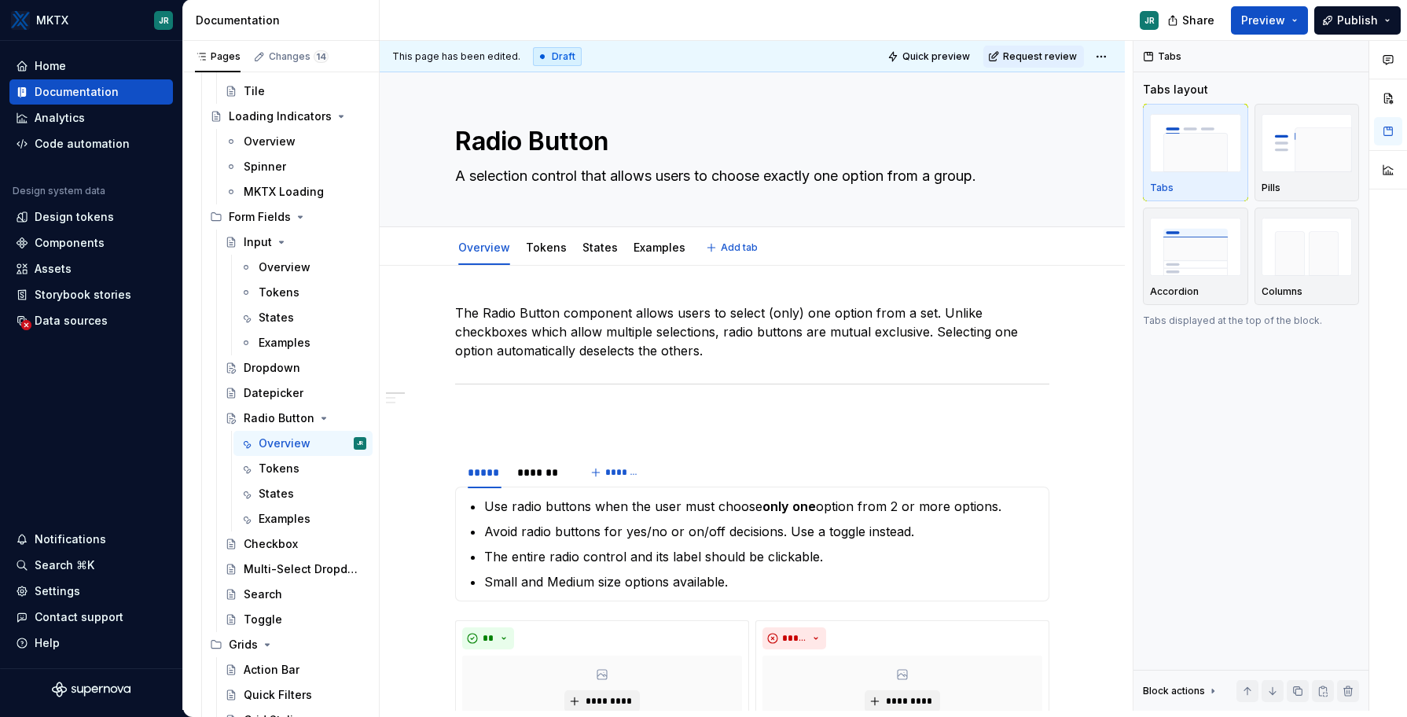
click at [545, 263] on div "Overview Tokens States Examples" at bounding box center [572, 251] width 252 height 42
click at [549, 258] on div "Tokens" at bounding box center [546, 247] width 53 height 25
click at [591, 249] on link "States" at bounding box center [599, 247] width 35 height 13
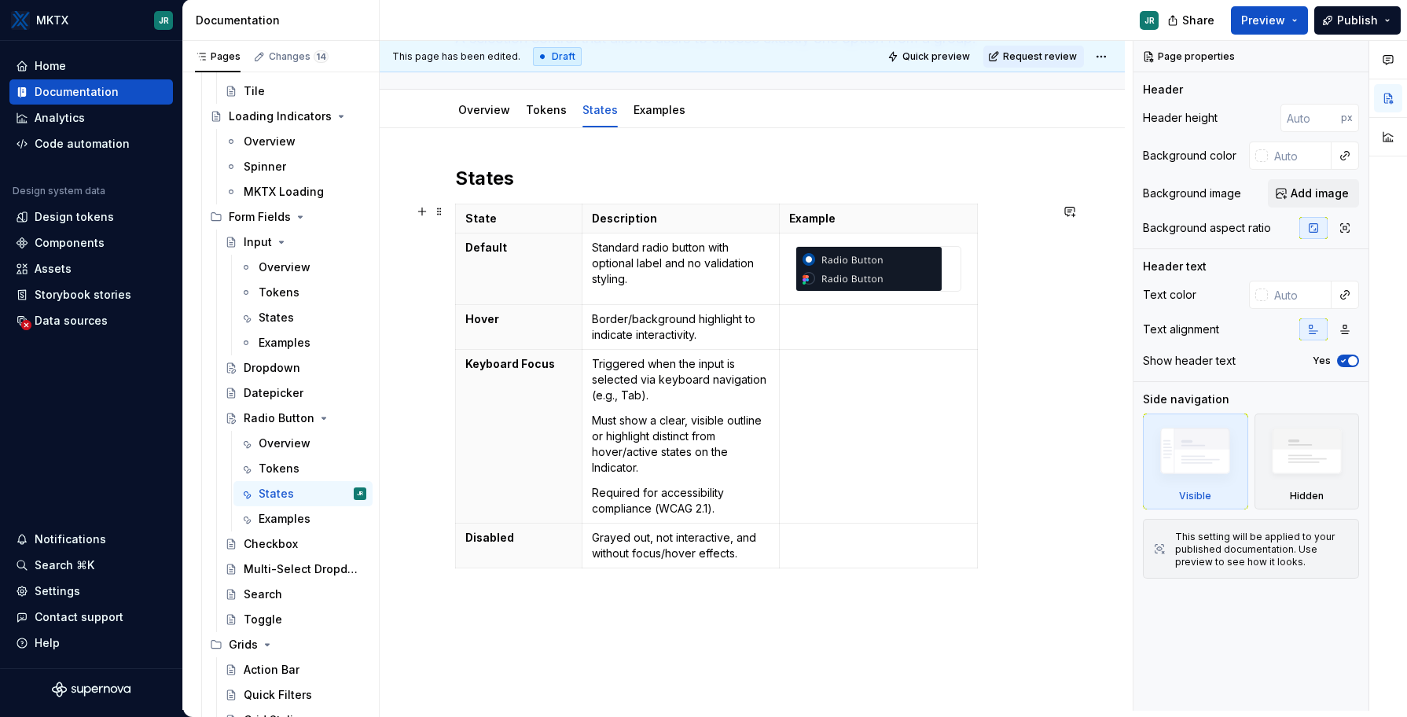
scroll to position [140, 0]
click at [811, 328] on td at bounding box center [879, 325] width 198 height 45
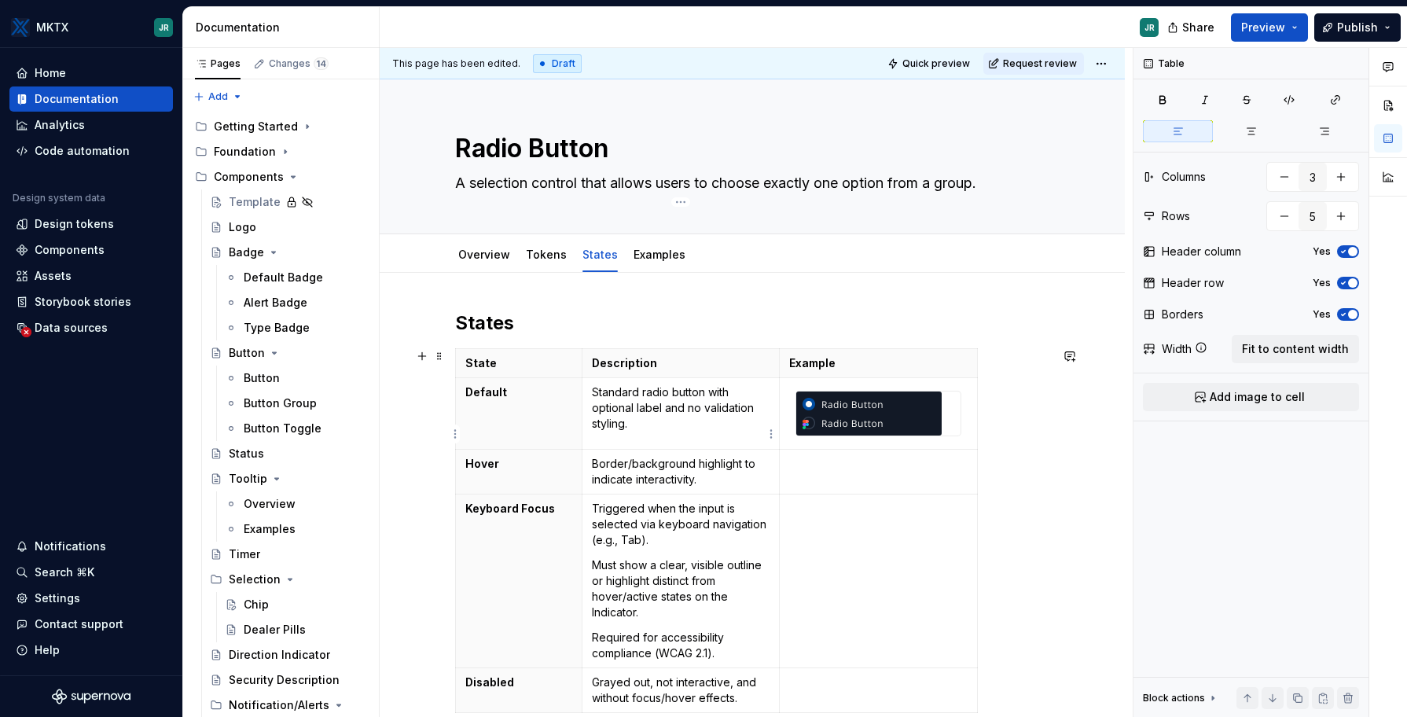
scroll to position [140, 0]
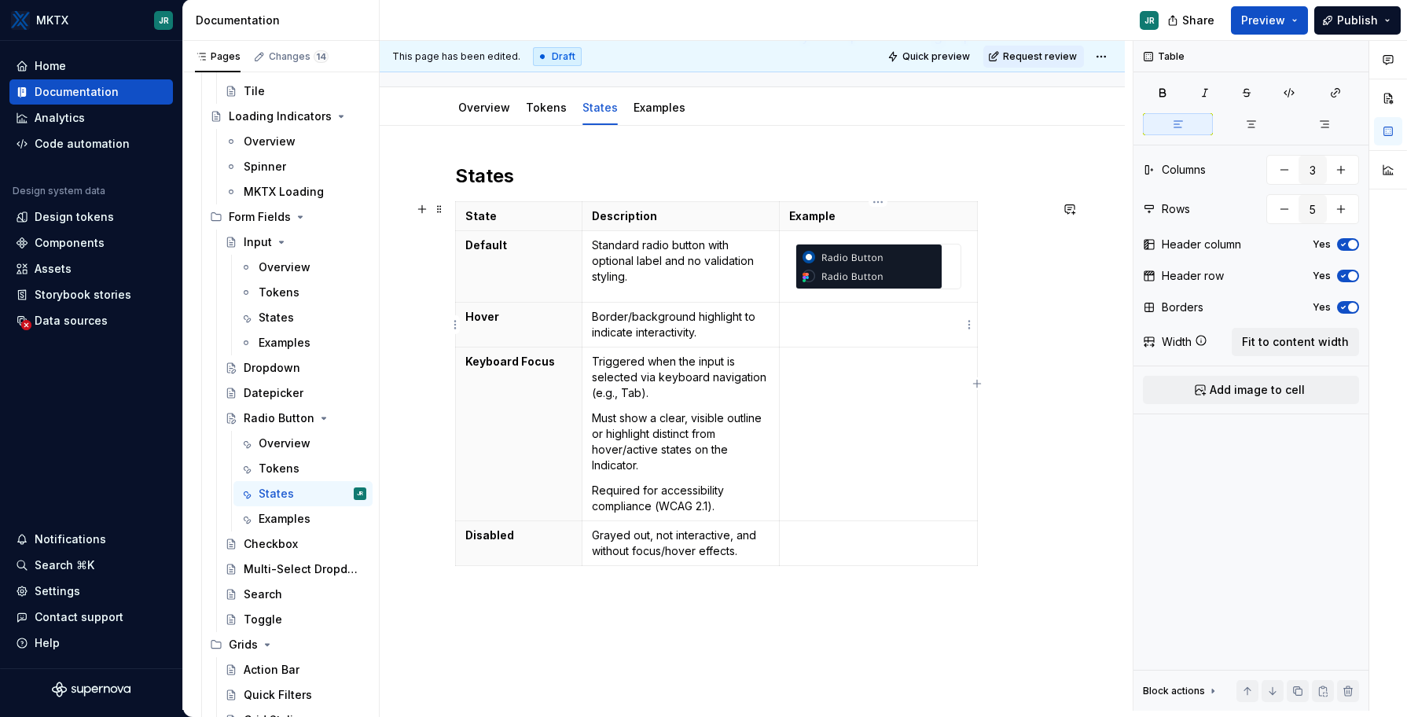
click at [891, 312] on p at bounding box center [878, 317] width 178 height 16
click at [726, 532] on p "Grayed out, not interactive, and without focus/hover effects." at bounding box center [681, 542] width 178 height 31
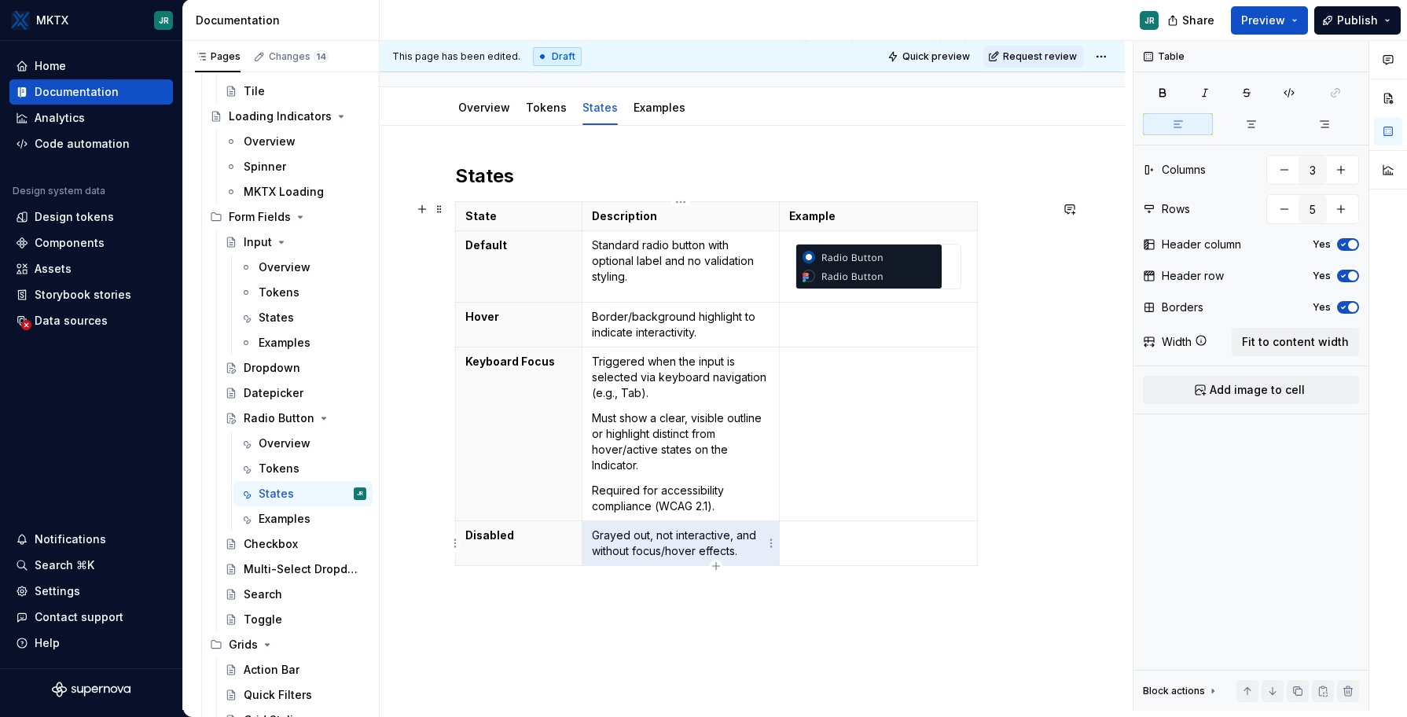
click at [753, 552] on p "Grayed out, not interactive, and without focus/hover effects." at bounding box center [681, 542] width 178 height 31
click at [722, 551] on p "Grayed out, not interactive, and without focus/hover effects." at bounding box center [681, 542] width 178 height 31
click at [745, 551] on p "Grayed out, not interactive, and without focus/hover effects." at bounding box center [681, 542] width 178 height 31
type textarea "*"
click at [841, 328] on td at bounding box center [879, 325] width 198 height 45
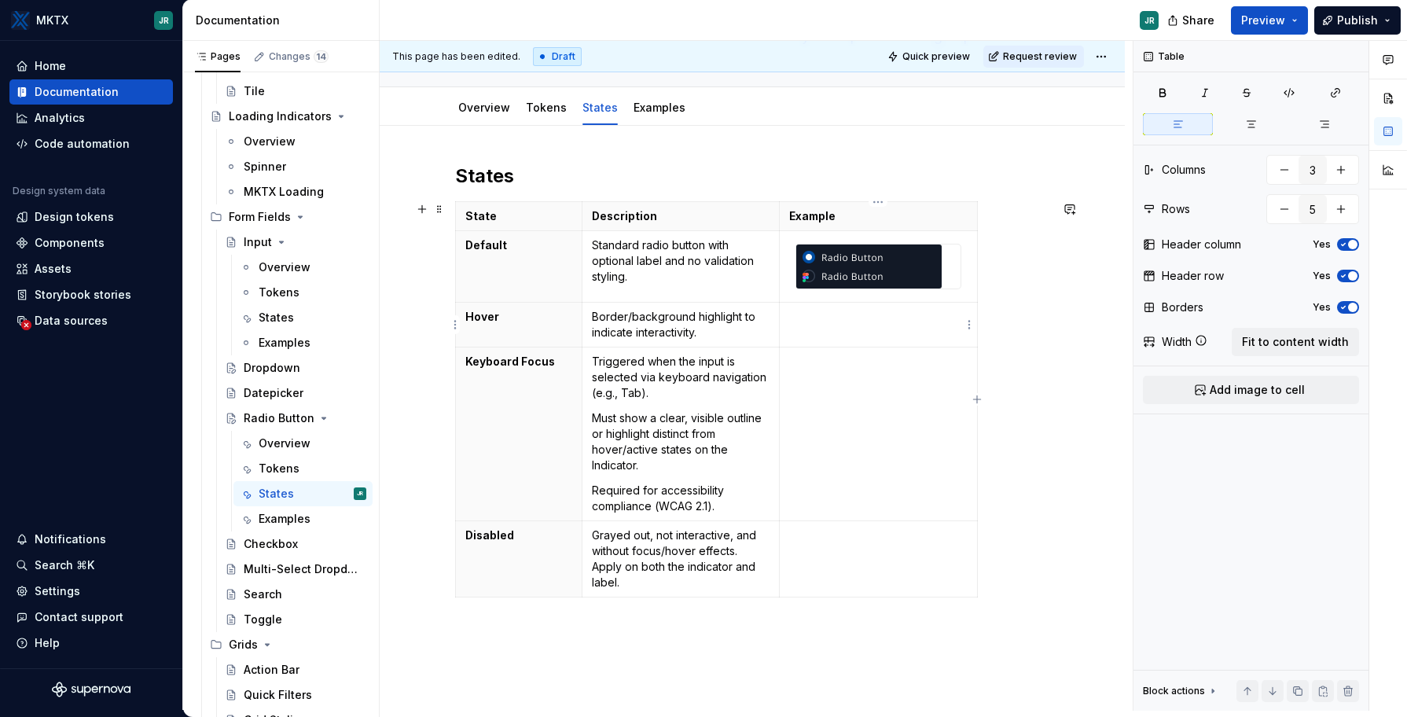
click at [841, 328] on td at bounding box center [879, 325] width 198 height 45
click at [1214, 398] on button "Add image to cell" at bounding box center [1251, 390] width 216 height 28
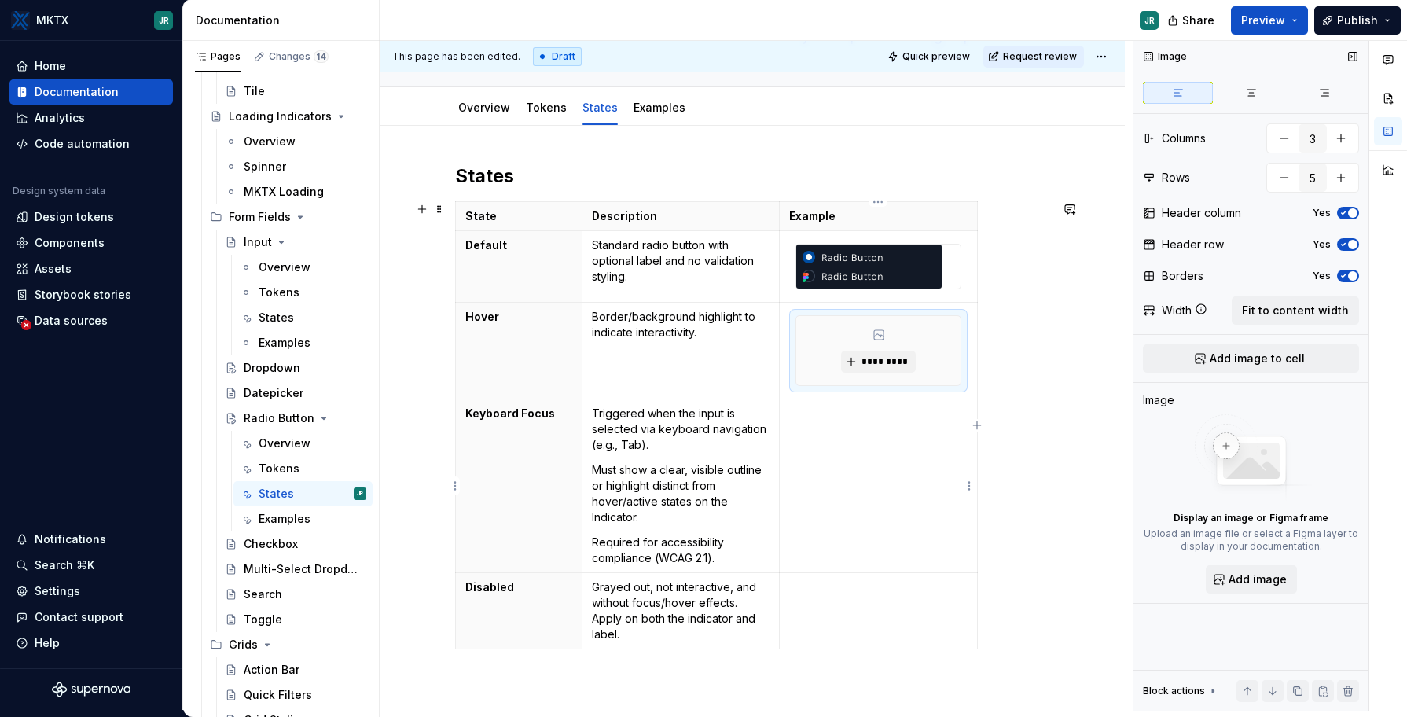
click at [886, 425] on td at bounding box center [879, 486] width 198 height 174
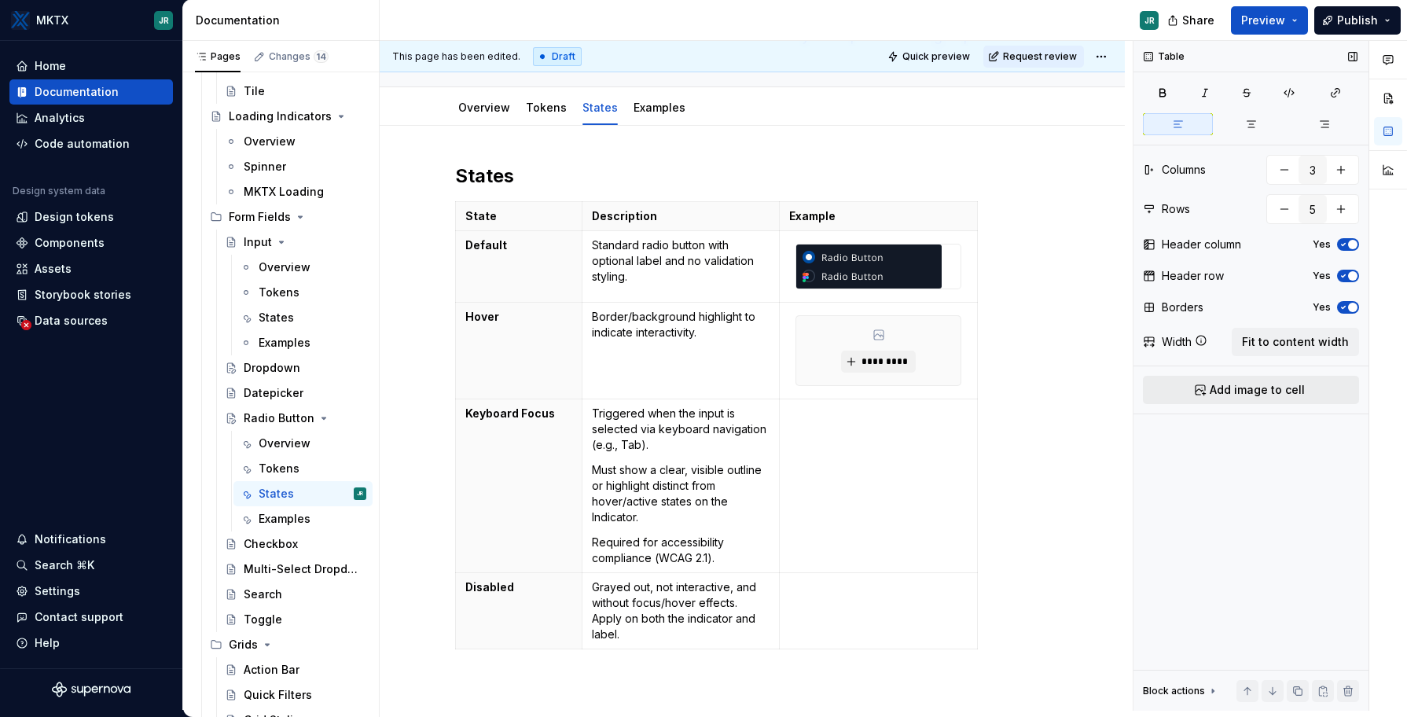
click at [1209, 386] on button "Add image to cell" at bounding box center [1251, 390] width 216 height 28
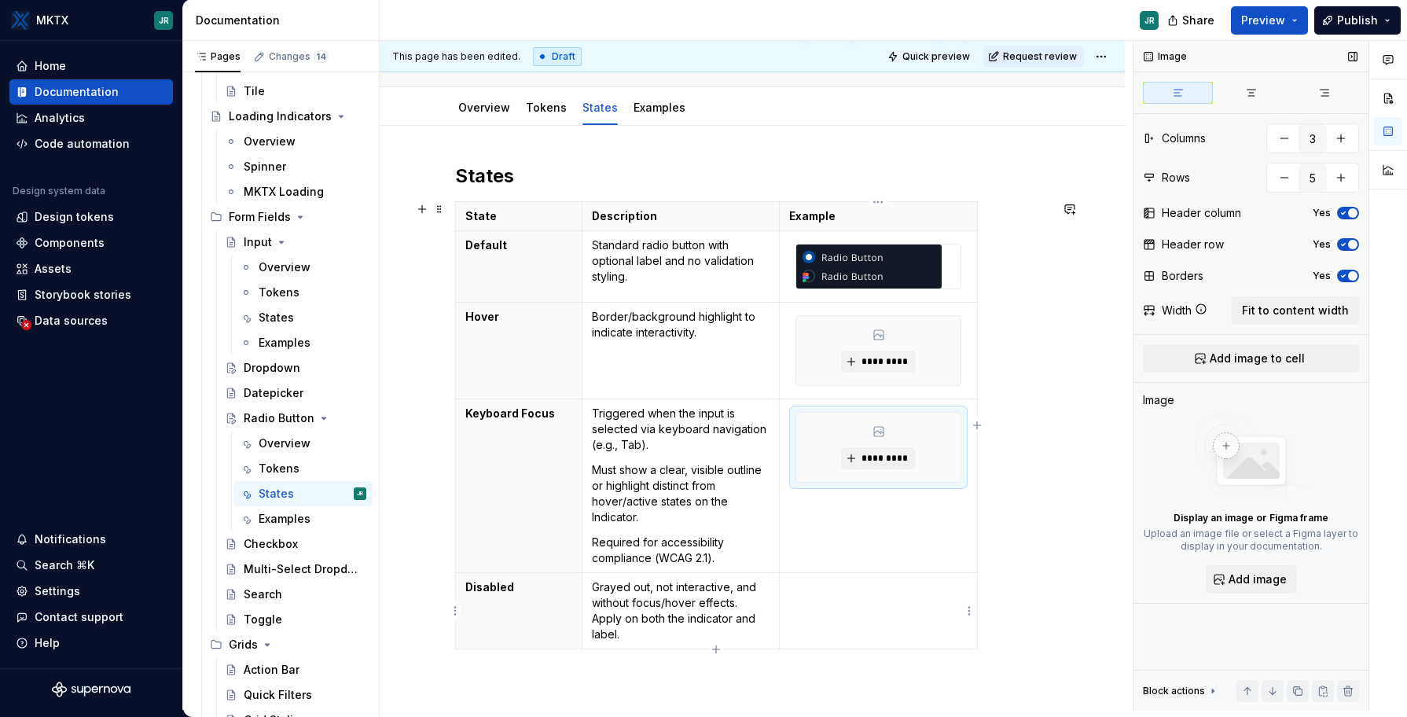
click at [913, 604] on td at bounding box center [879, 611] width 198 height 76
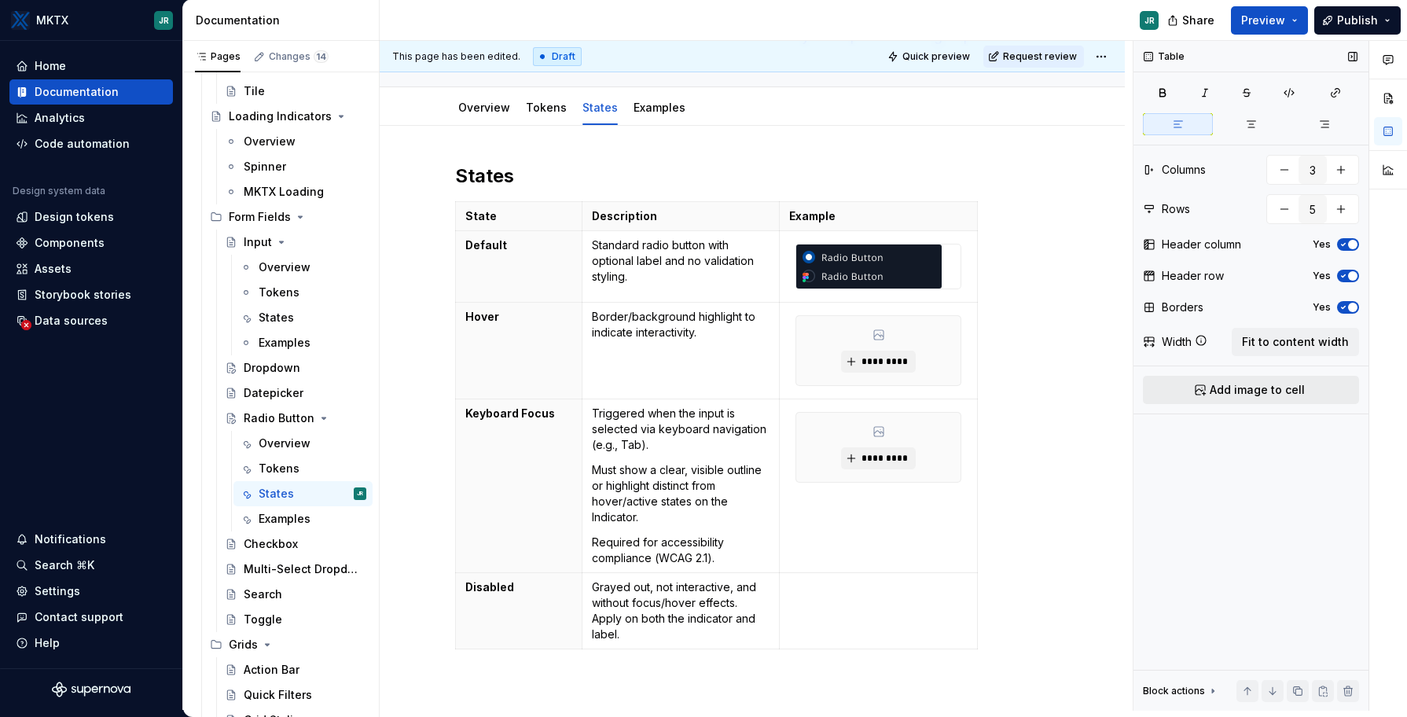
click at [1262, 388] on span "Add image to cell" at bounding box center [1257, 390] width 95 height 16
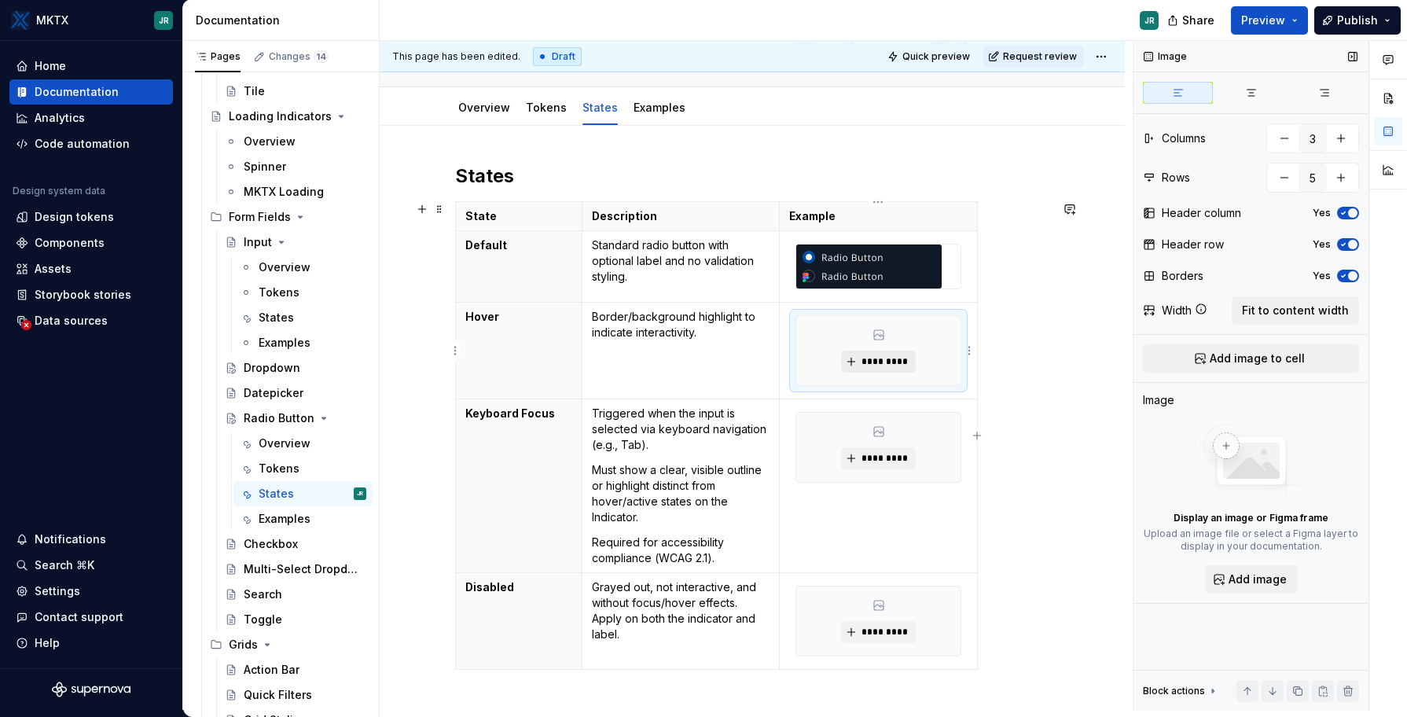
click at [875, 358] on span "*********" at bounding box center [885, 361] width 48 height 13
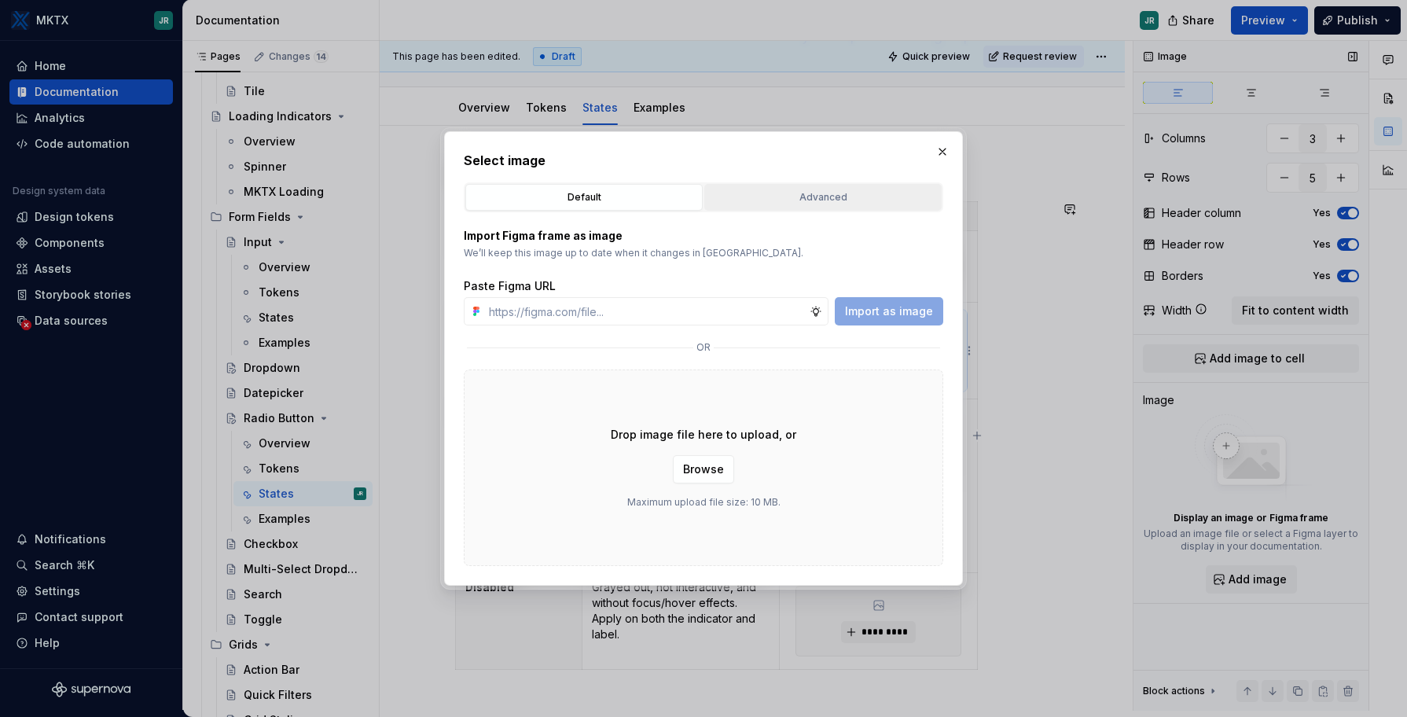
drag, startPoint x: 792, startPoint y: 225, endPoint x: 800, endPoint y: 200, distance: 26.4
click at [792, 225] on div "Import Figma frame as image We’ll keep this image up to date when it changes in…" at bounding box center [703, 389] width 479 height 354
click at [800, 195] on div "Advanced" at bounding box center [823, 197] width 226 height 16
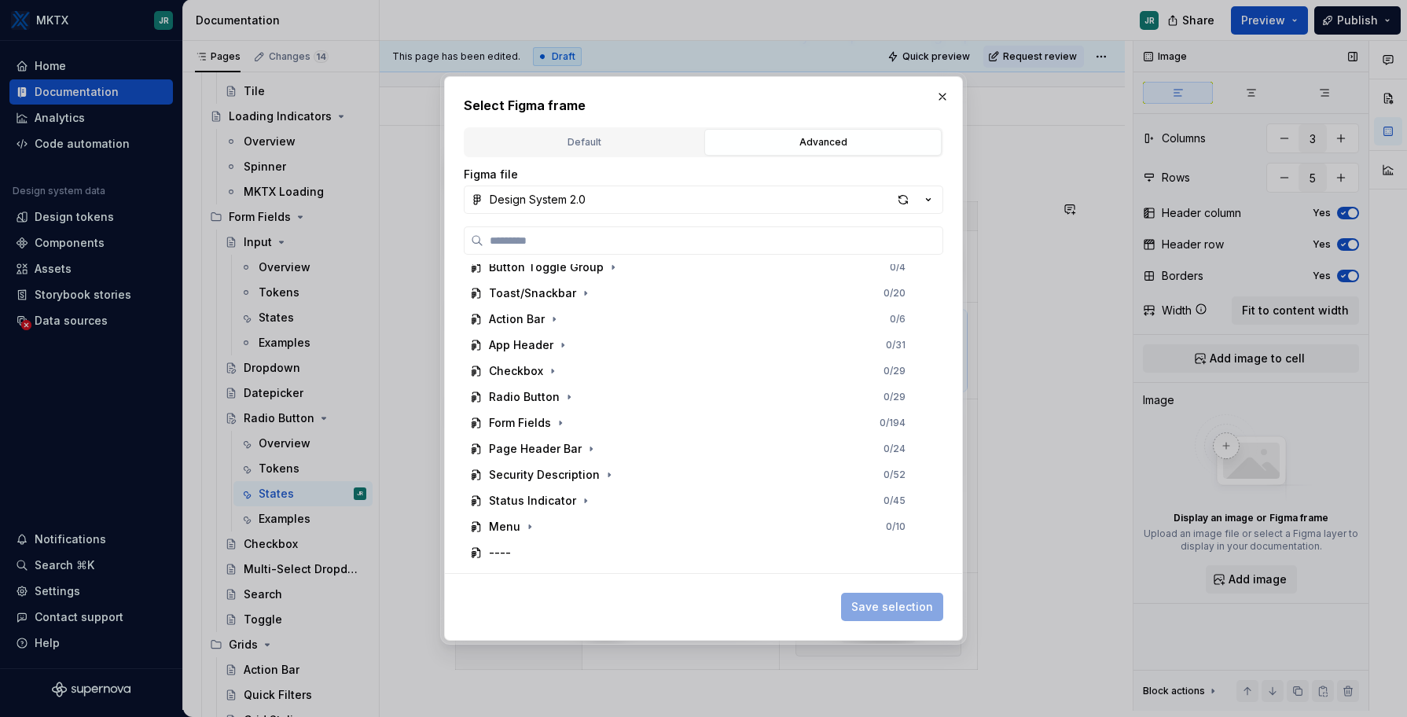
scroll to position [307, 0]
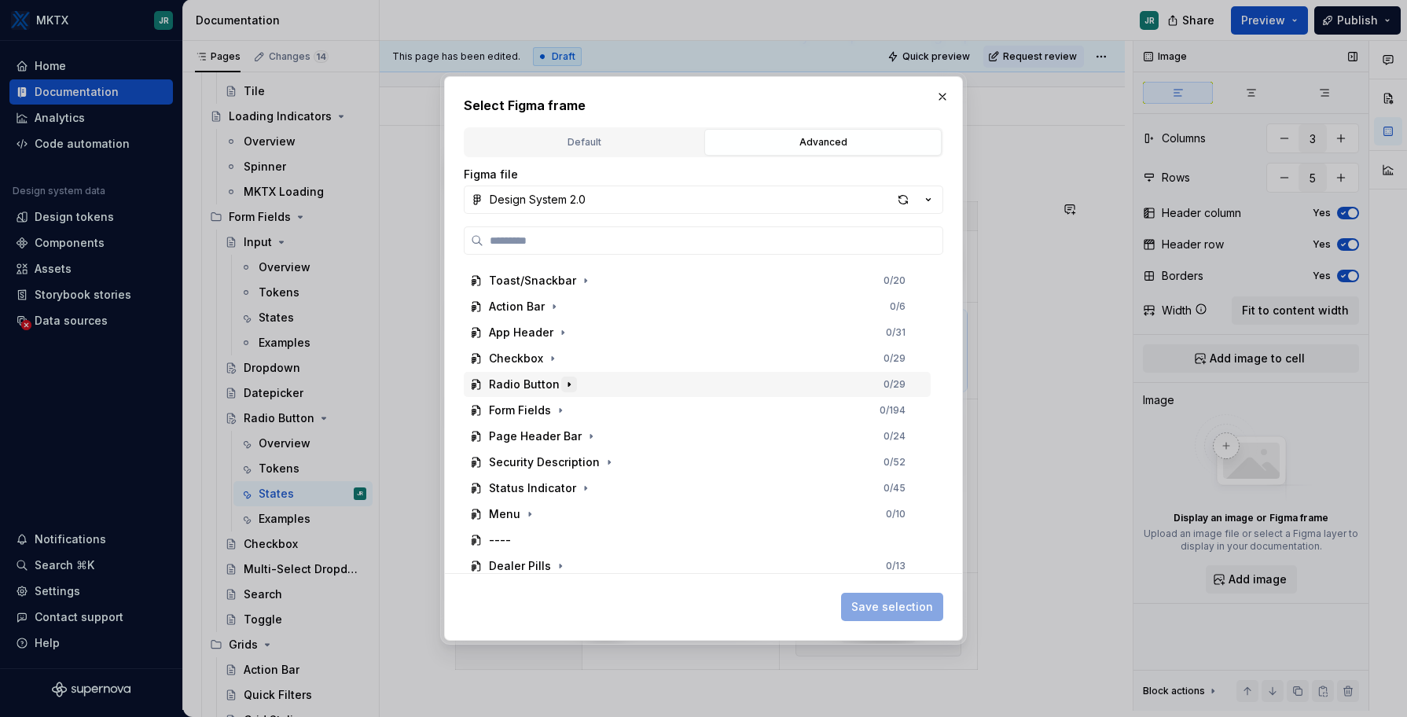
click at [563, 378] on icon "button" at bounding box center [569, 384] width 13 height 13
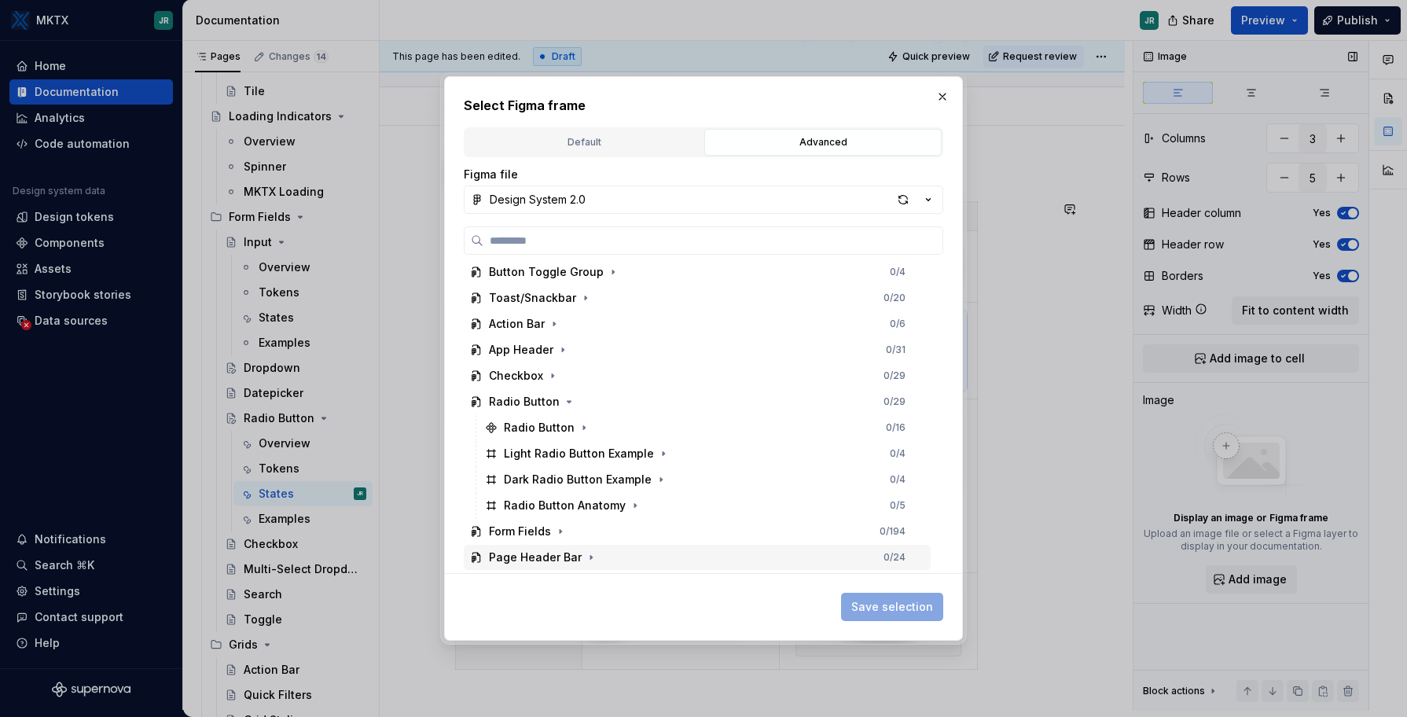
scroll to position [288, 0]
click at [906, 202] on div "button" at bounding box center [903, 200] width 22 height 22
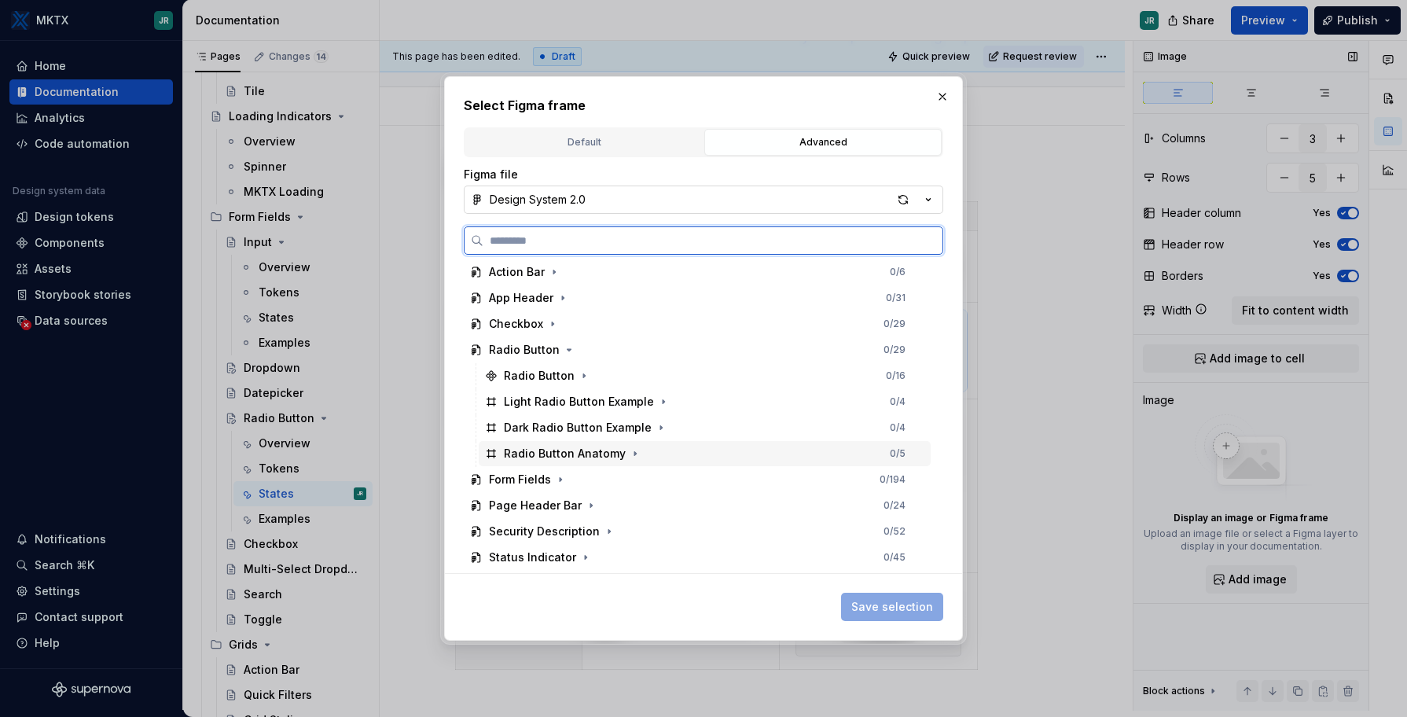
scroll to position [346, 0]
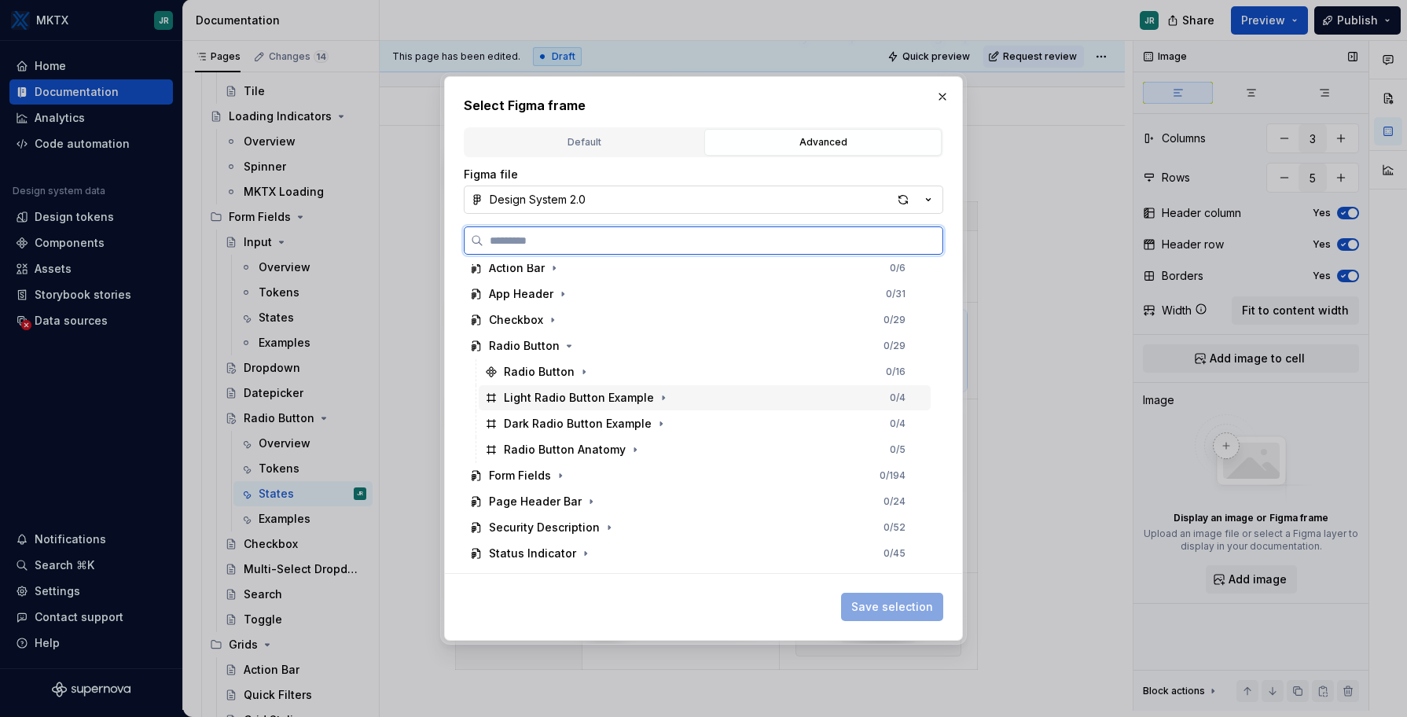
click at [550, 399] on div "Light Radio Button Example" at bounding box center [579, 398] width 150 height 16
click at [550, 426] on div "Dark Radio Button Example" at bounding box center [578, 424] width 148 height 16
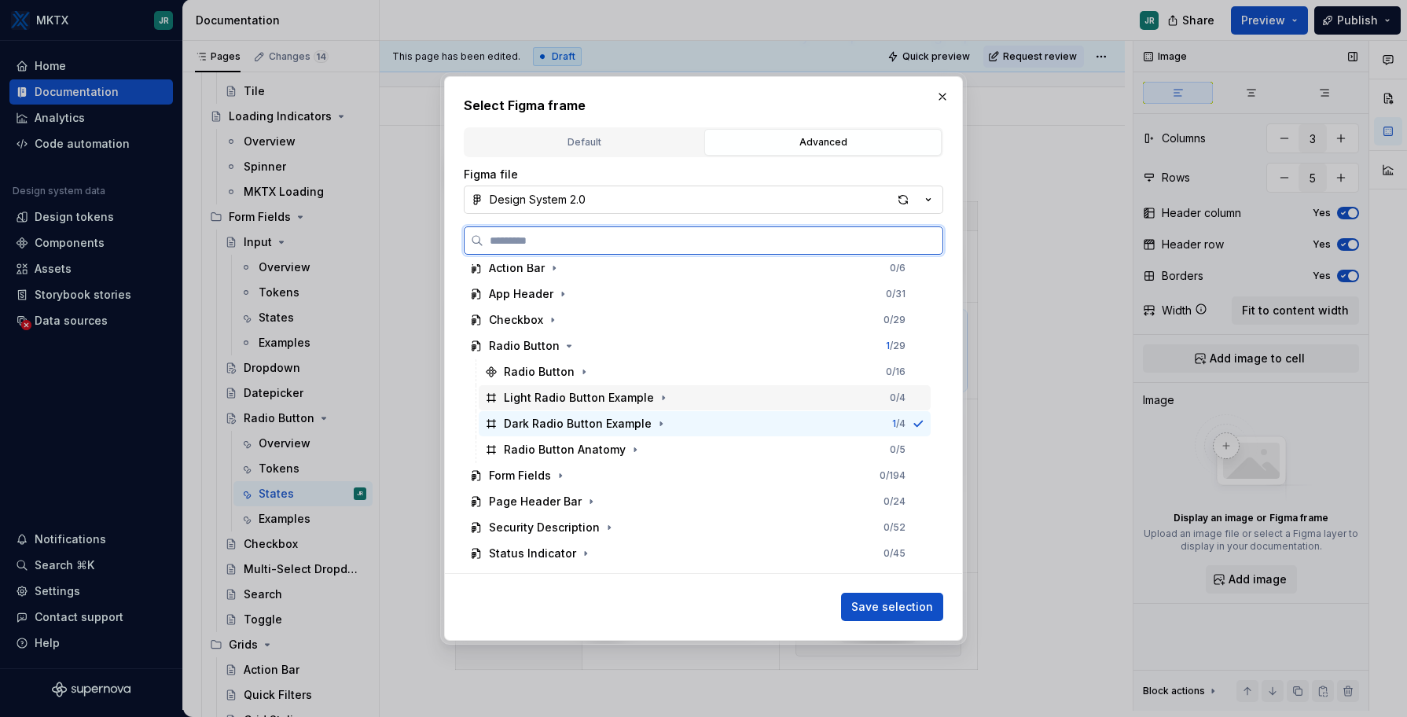
click at [556, 399] on div "Light Radio Button Example" at bounding box center [579, 398] width 150 height 16
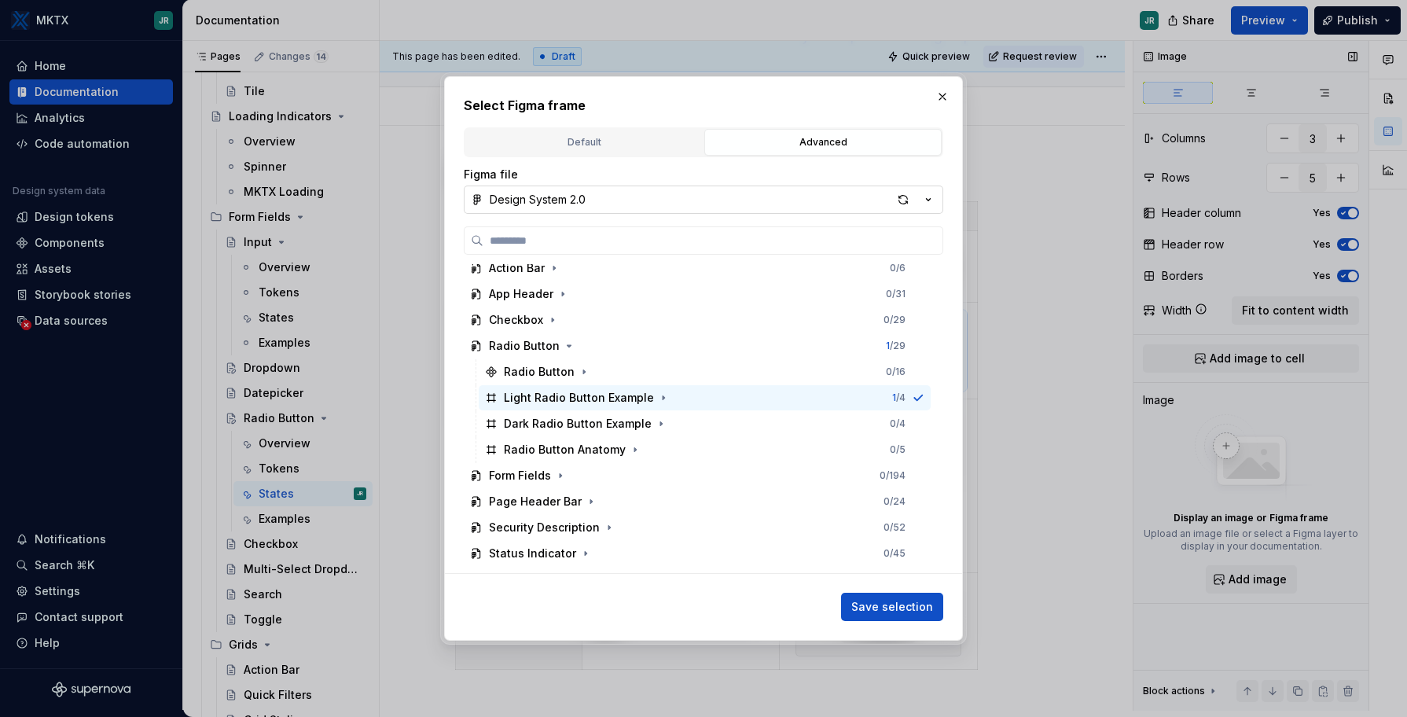
click at [454, 424] on div "Select Figma frame Default Advanced Import Figma frame as image We’ll keep this…" at bounding box center [703, 358] width 519 height 564
click at [578, 371] on icon "button" at bounding box center [584, 372] width 13 height 13
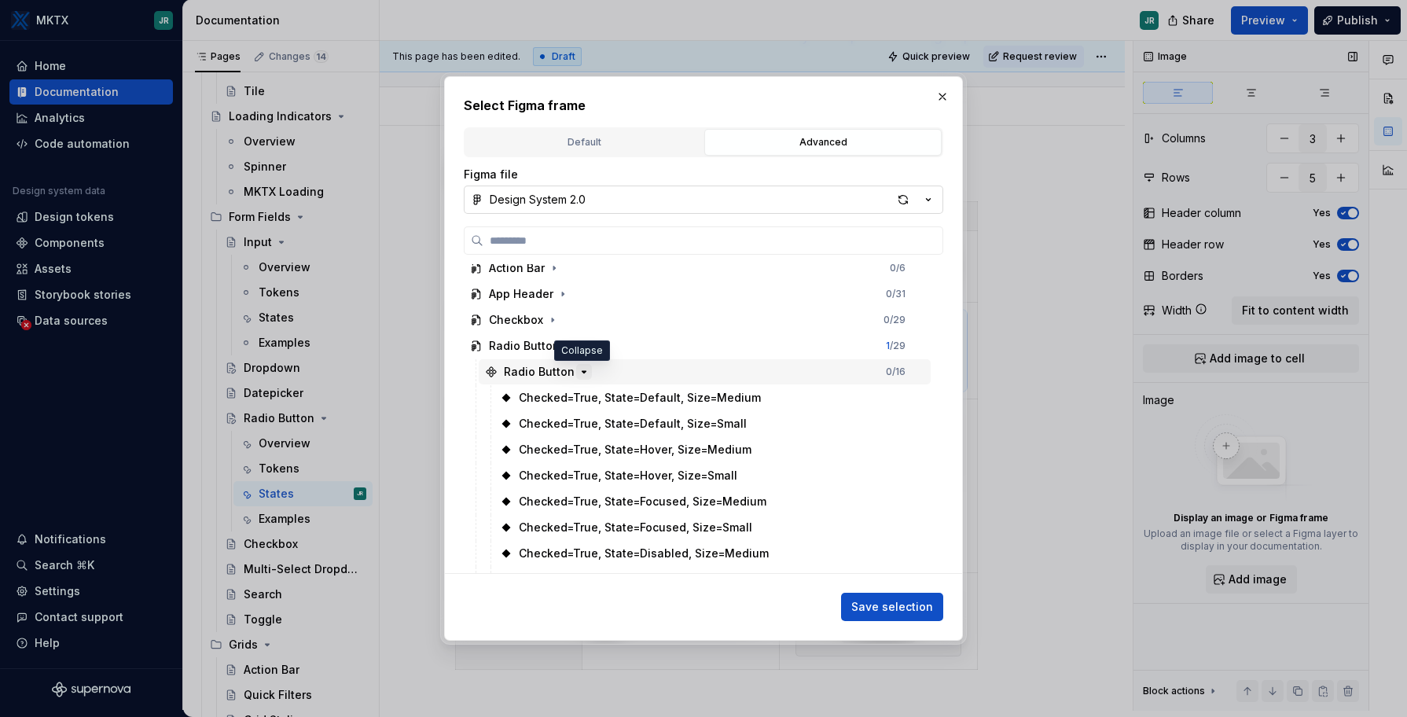
click at [578, 371] on icon "button" at bounding box center [584, 372] width 13 height 13
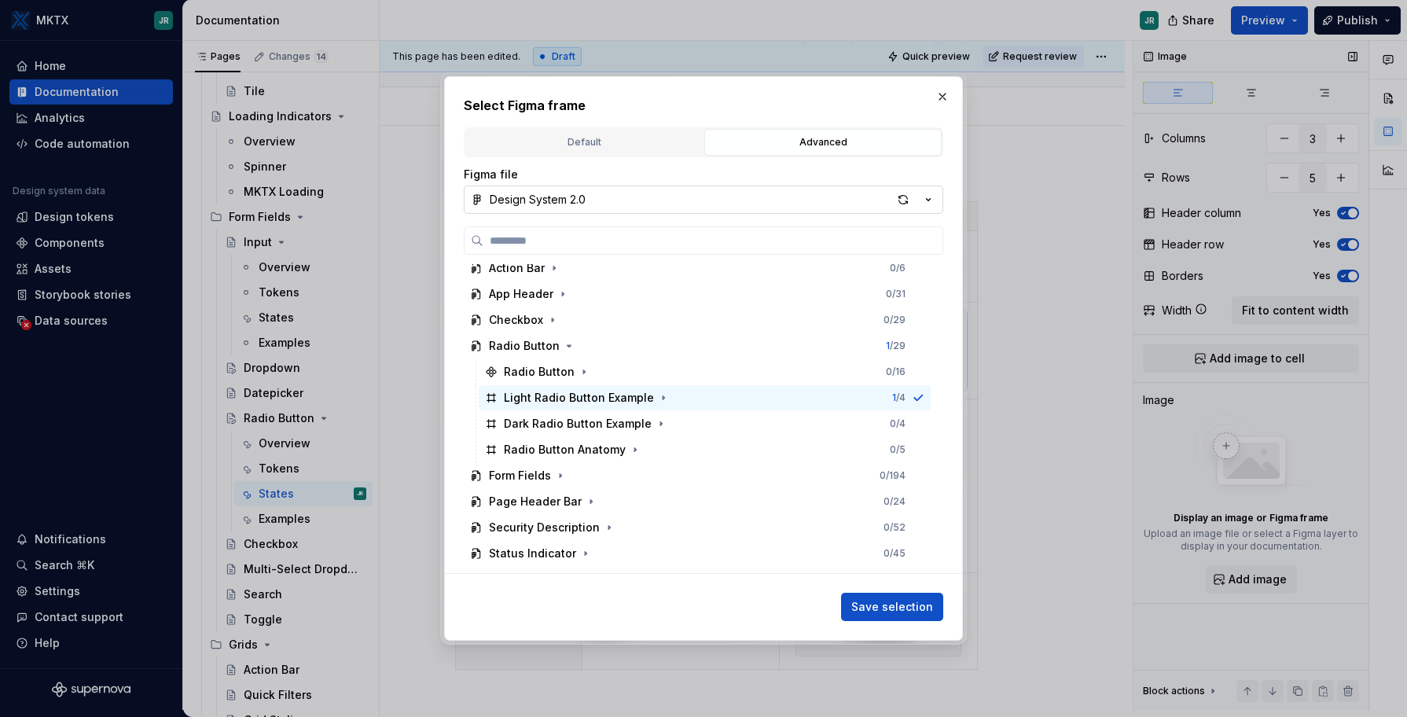
click at [454, 388] on div "Select Figma frame Default Advanced Import Figma frame as image We’ll keep this…" at bounding box center [703, 358] width 519 height 564
click at [942, 103] on button "button" at bounding box center [942, 97] width 22 height 22
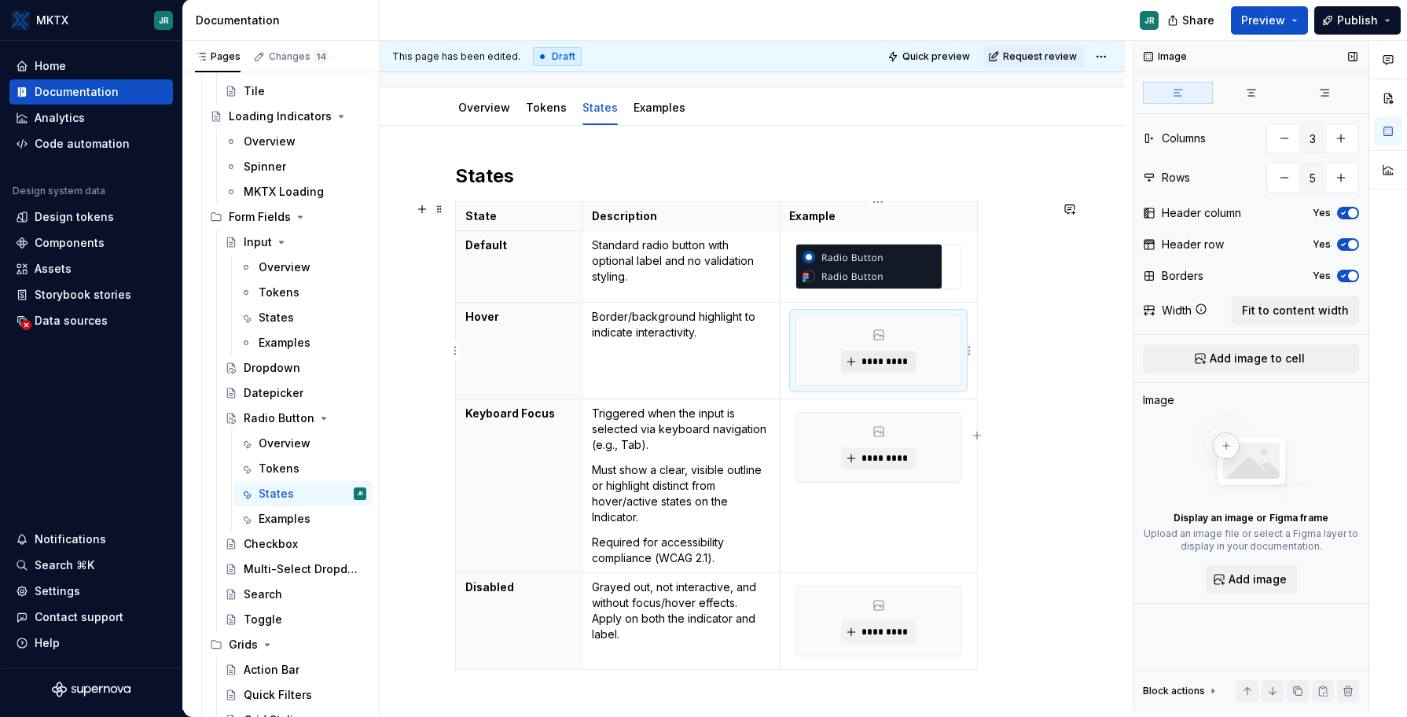
click at [889, 358] on span "*********" at bounding box center [885, 361] width 48 height 13
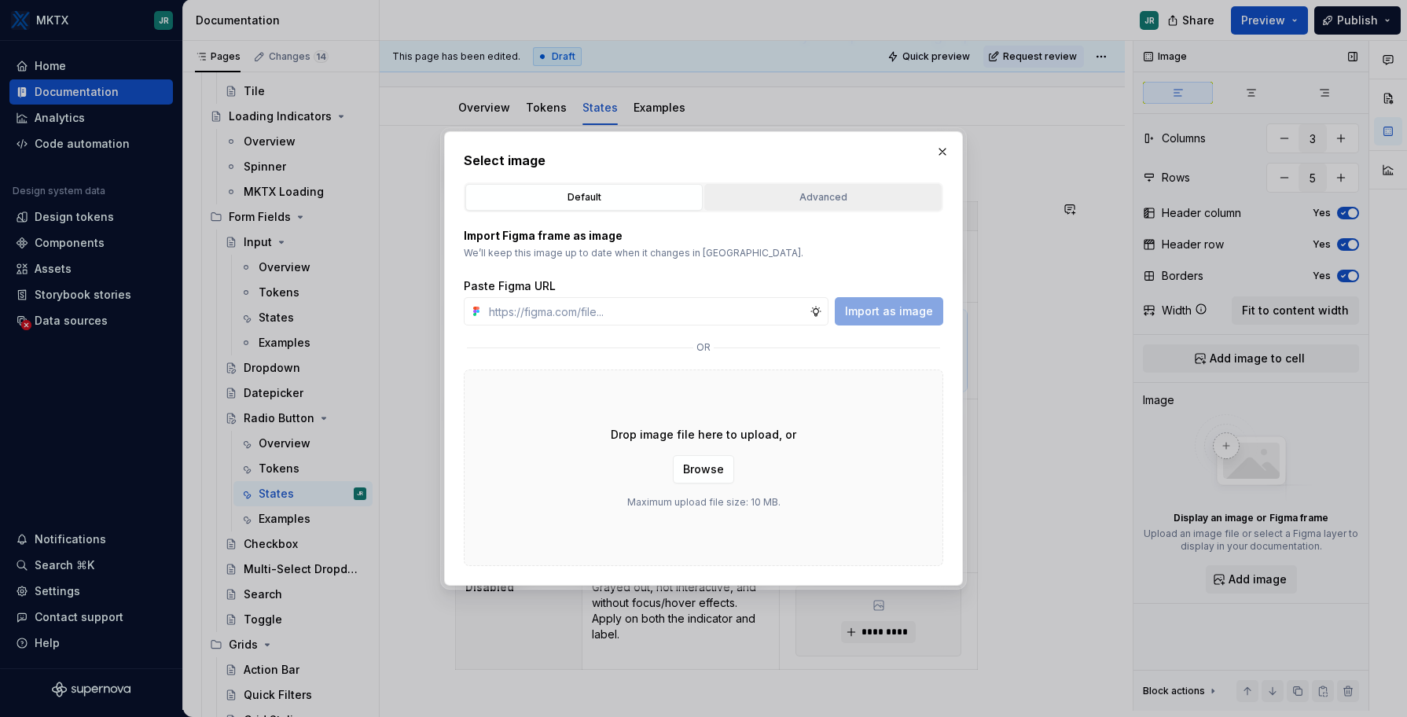
click at [781, 194] on div "Advanced" at bounding box center [823, 197] width 226 height 16
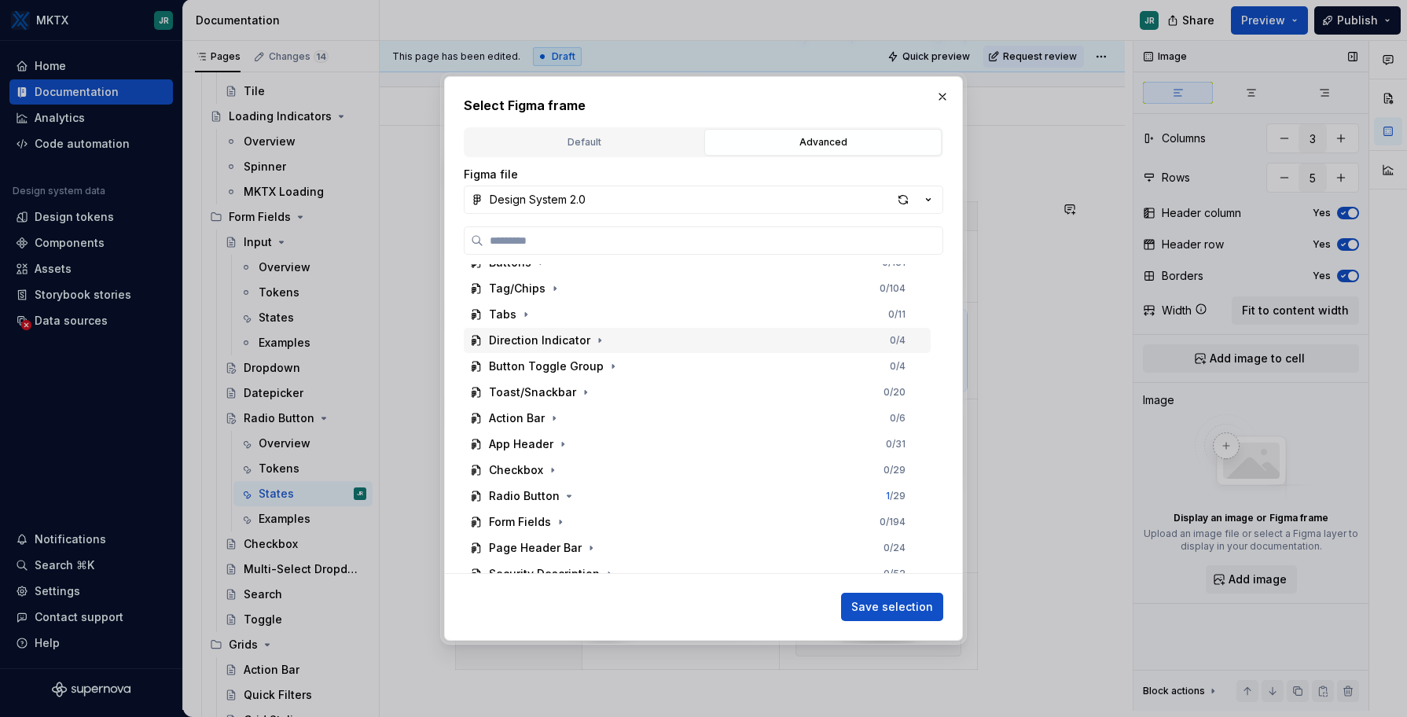
scroll to position [199, 0]
click at [563, 490] on icon "button" at bounding box center [569, 493] width 13 height 13
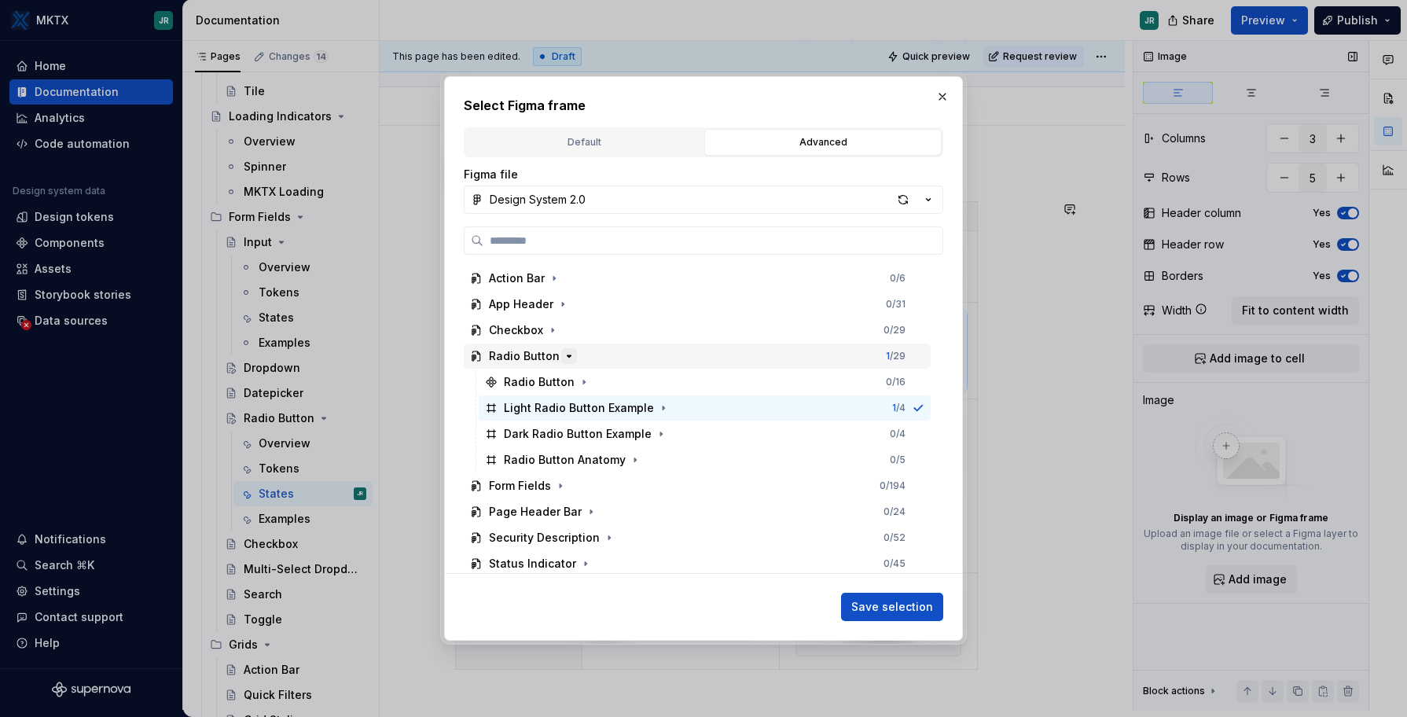
scroll to position [336, 0]
click at [900, 198] on div "button" at bounding box center [903, 200] width 22 height 22
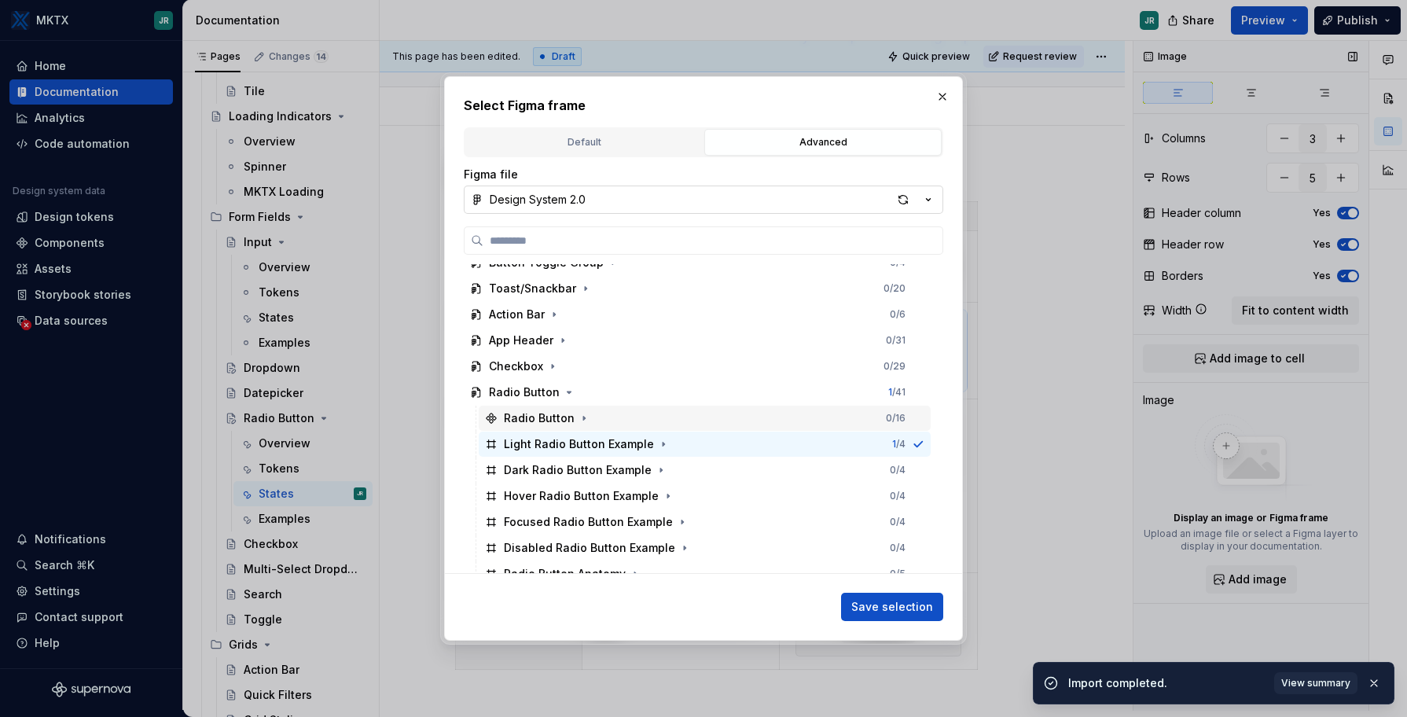
scroll to position [302, 0]
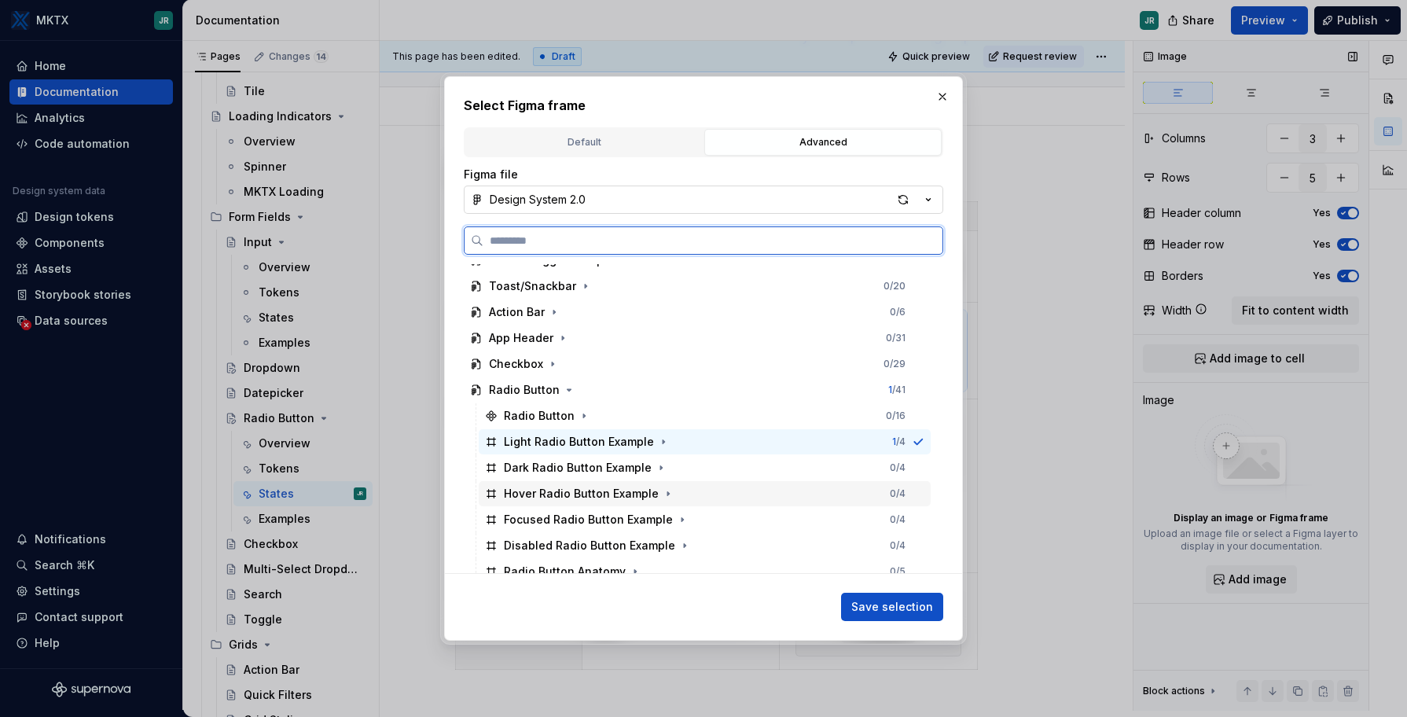
click at [699, 491] on div "Hover Radio Button Example 0 / 4" at bounding box center [705, 493] width 452 height 25
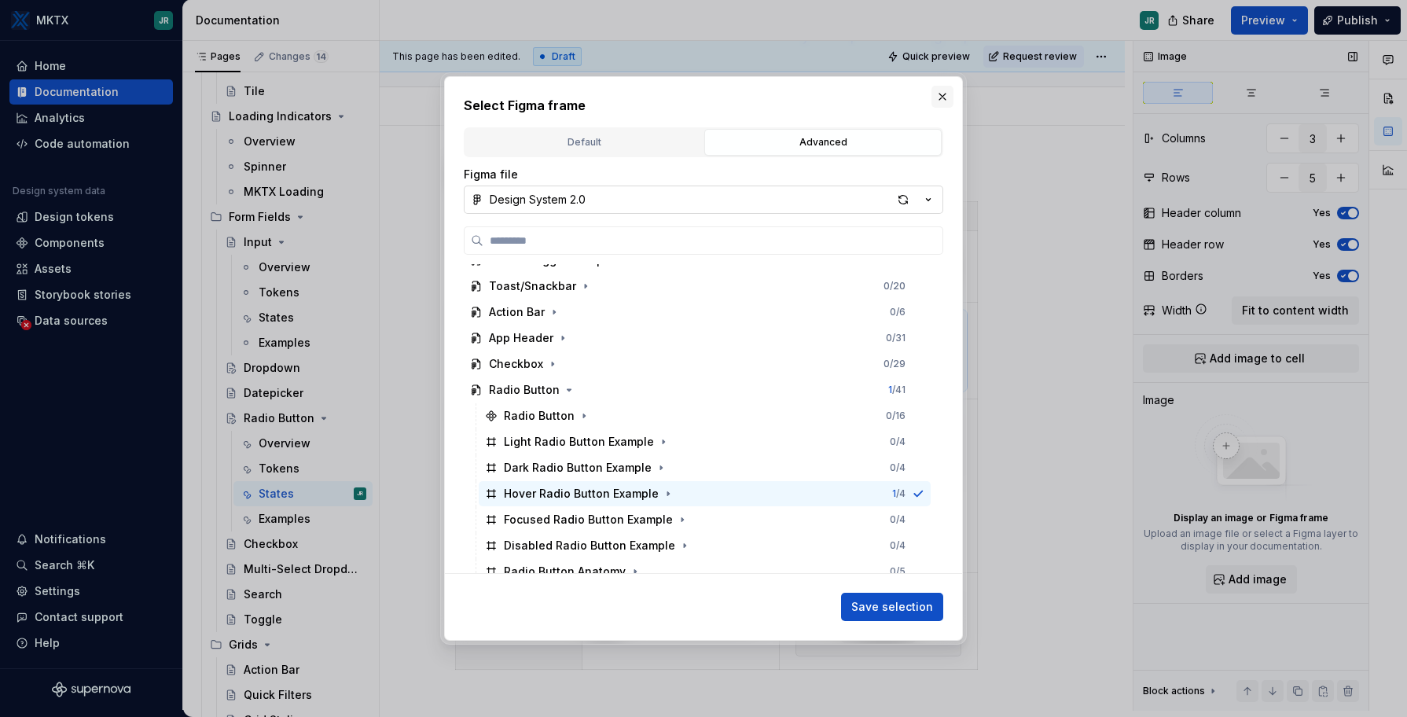
click at [944, 97] on button "button" at bounding box center [942, 97] width 22 height 22
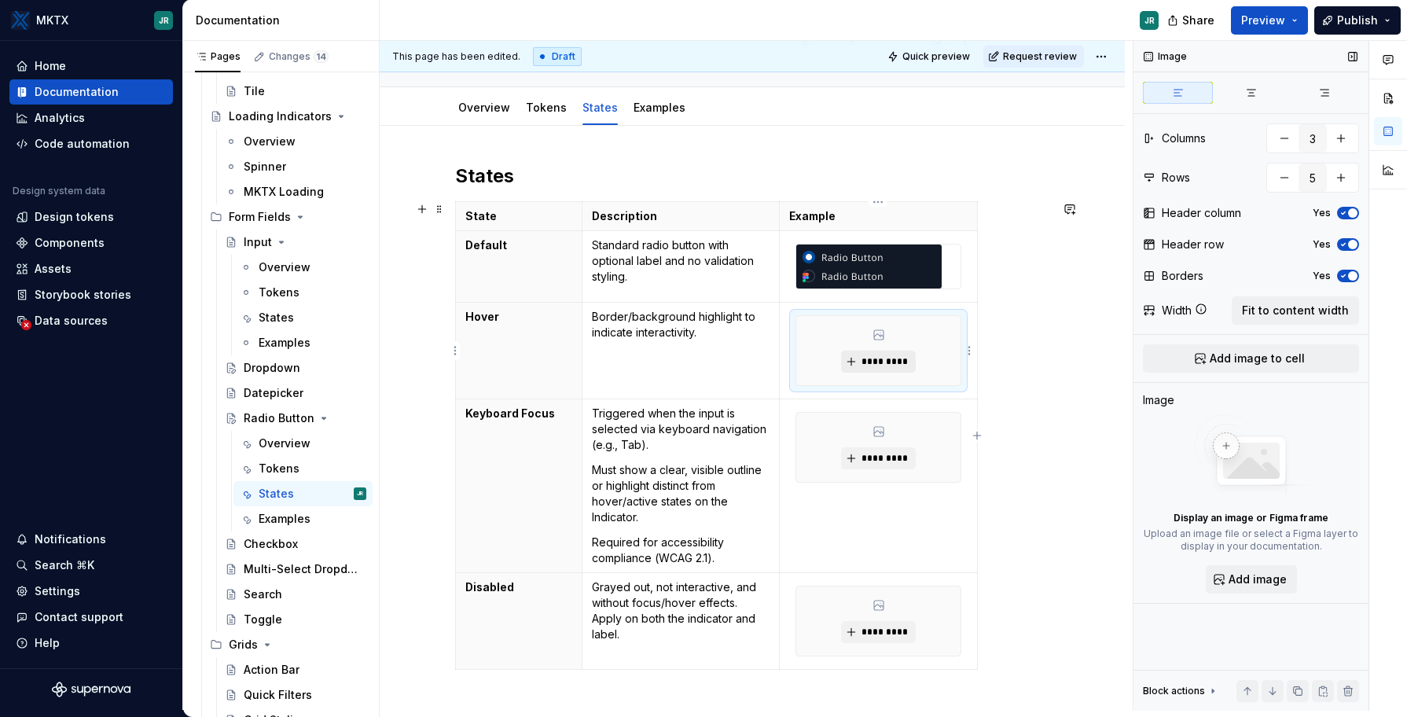
click at [875, 352] on button "*********" at bounding box center [878, 362] width 75 height 22
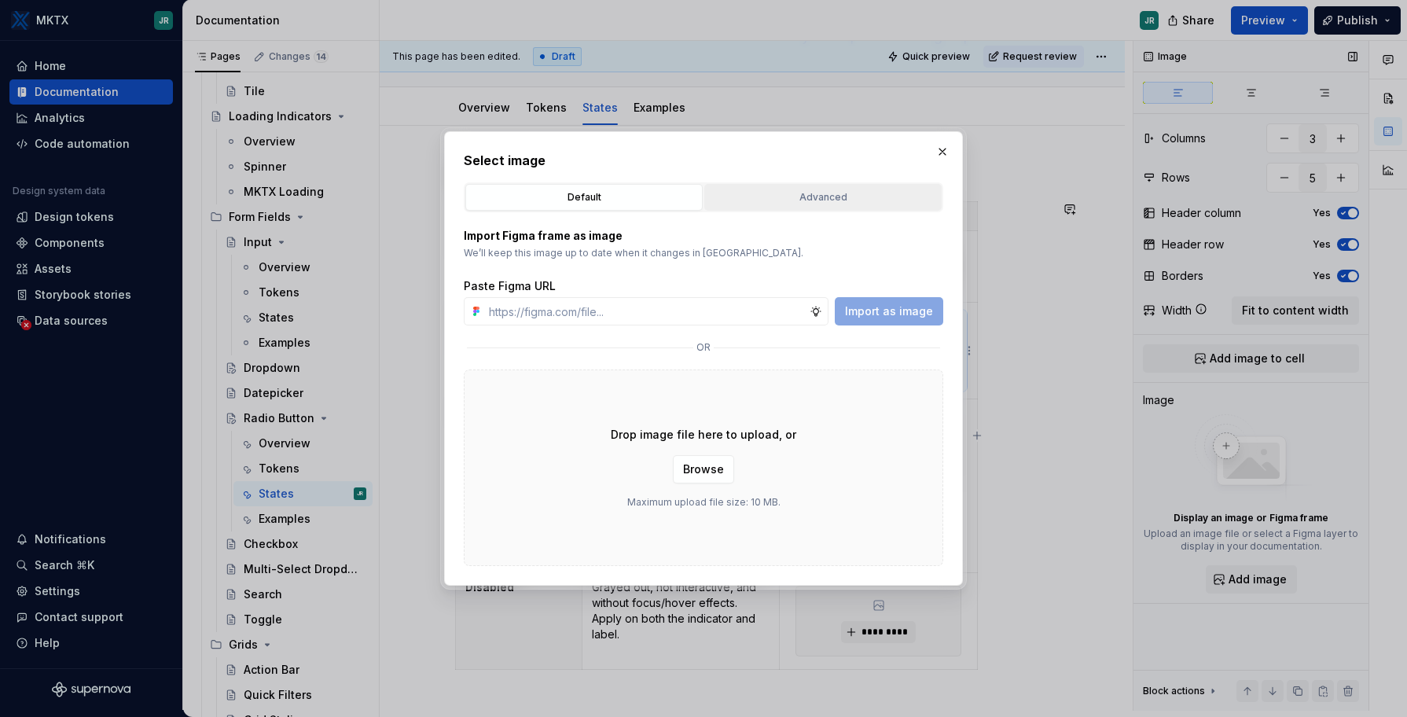
click at [777, 204] on div "Advanced" at bounding box center [823, 197] width 226 height 16
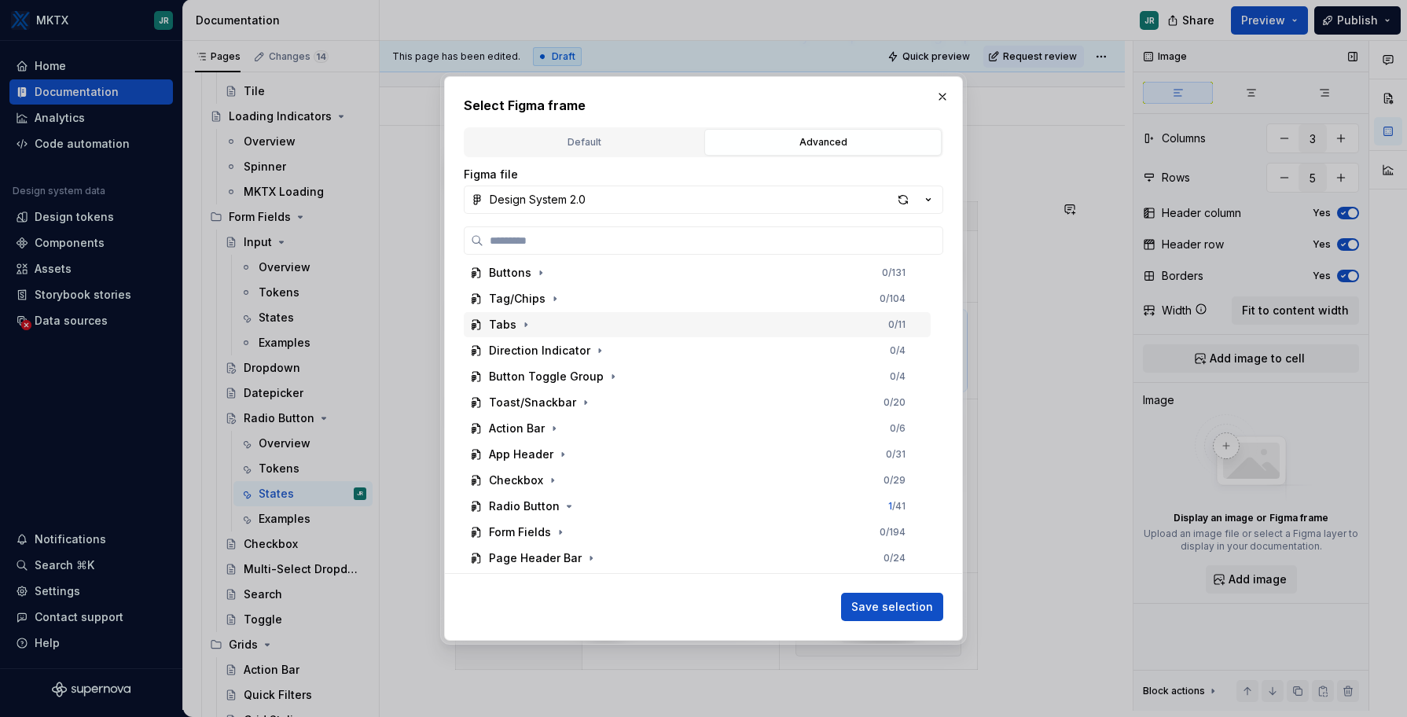
scroll to position [188, 0]
click at [568, 508] on icon "button" at bounding box center [569, 504] width 13 height 13
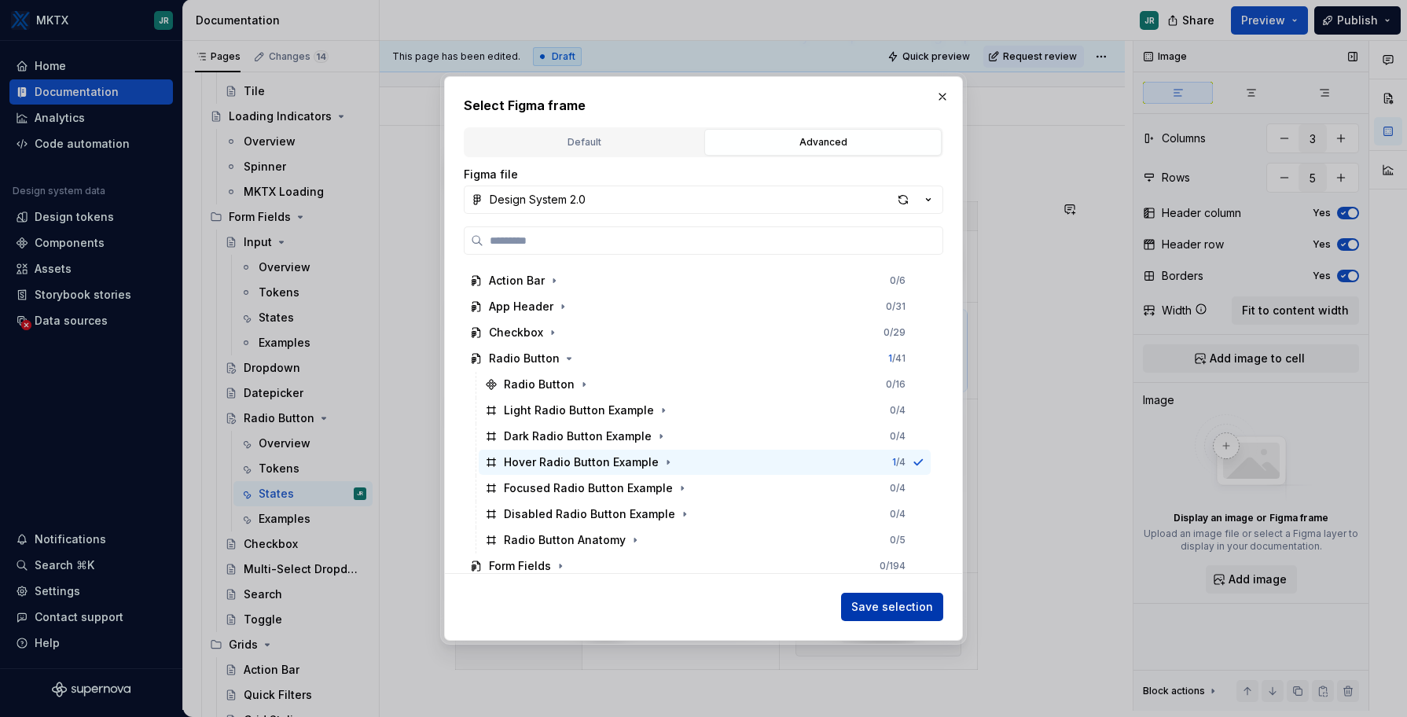
click at [891, 617] on button "Save selection" at bounding box center [892, 607] width 102 height 28
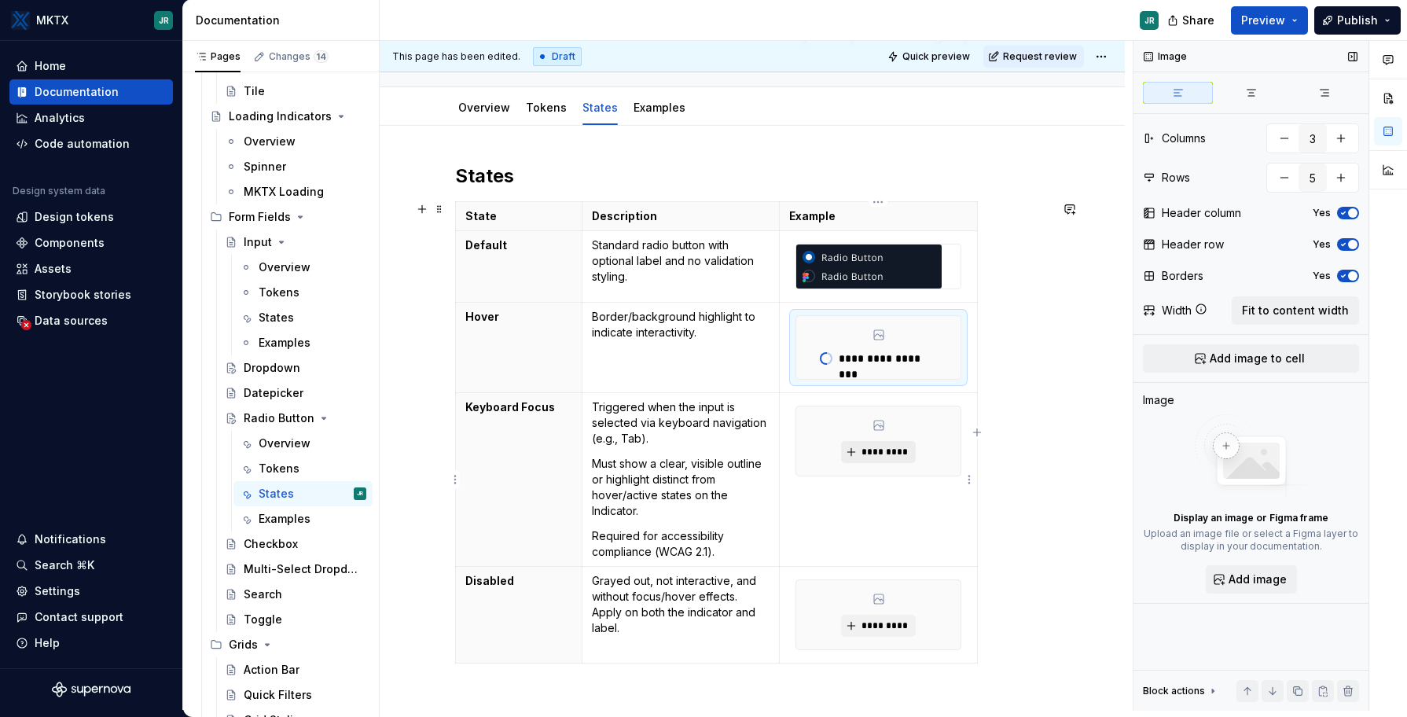
click at [871, 447] on span "*********" at bounding box center [885, 452] width 48 height 13
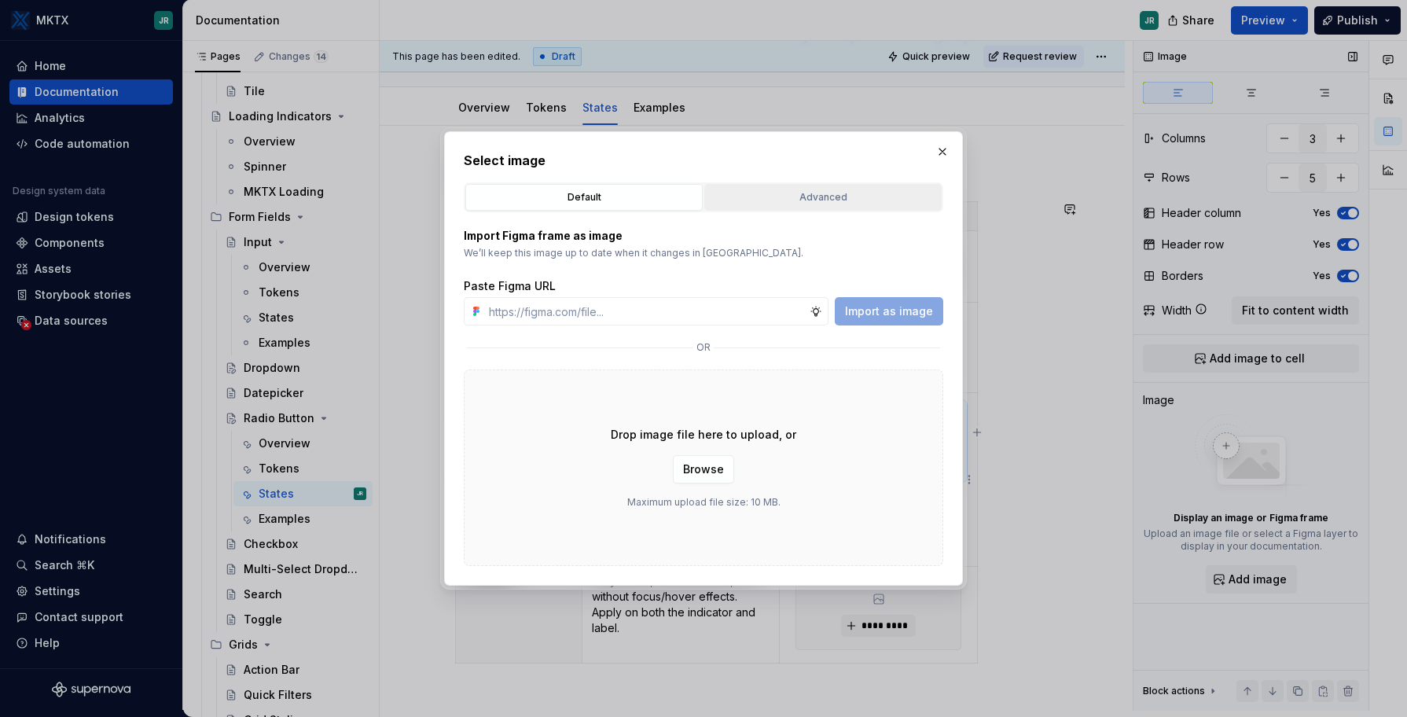
click at [795, 207] on button "Advanced" at bounding box center [822, 197] width 237 height 27
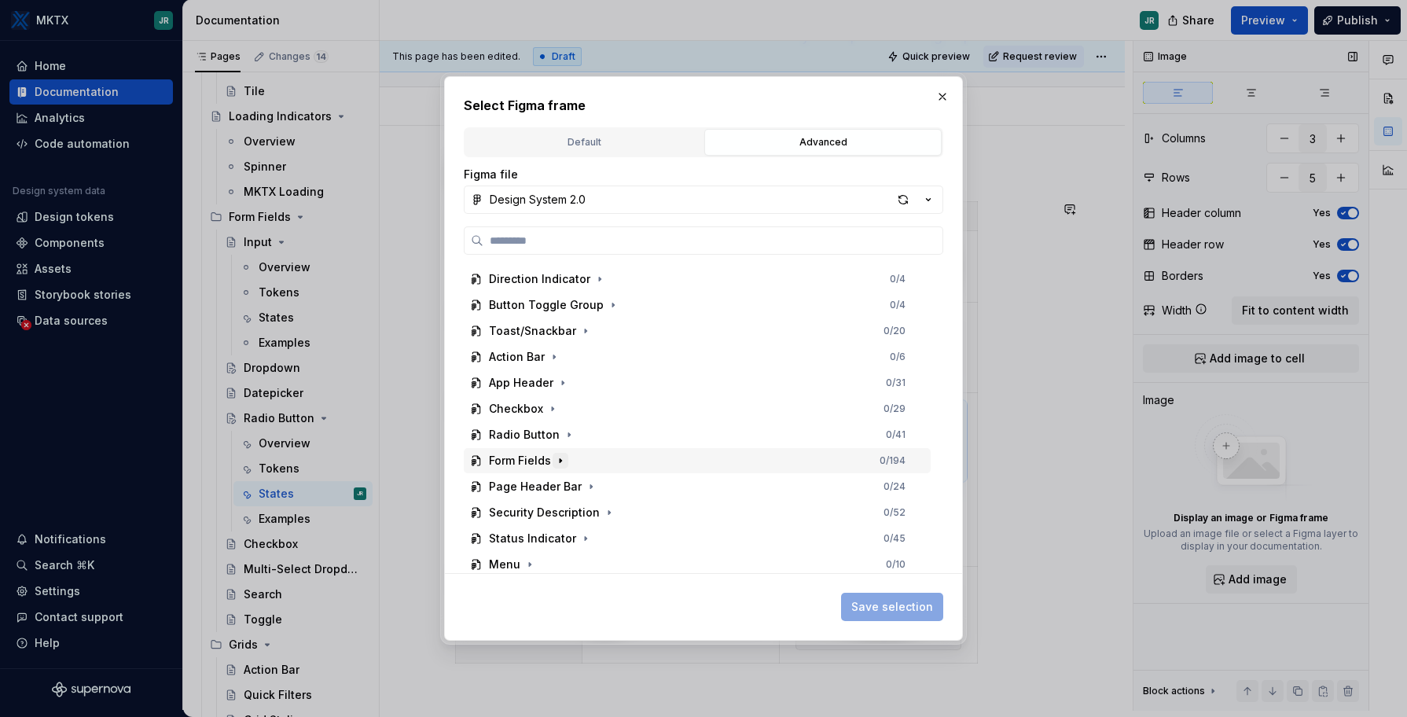
click at [560, 460] on icon "button" at bounding box center [560, 460] width 13 height 13
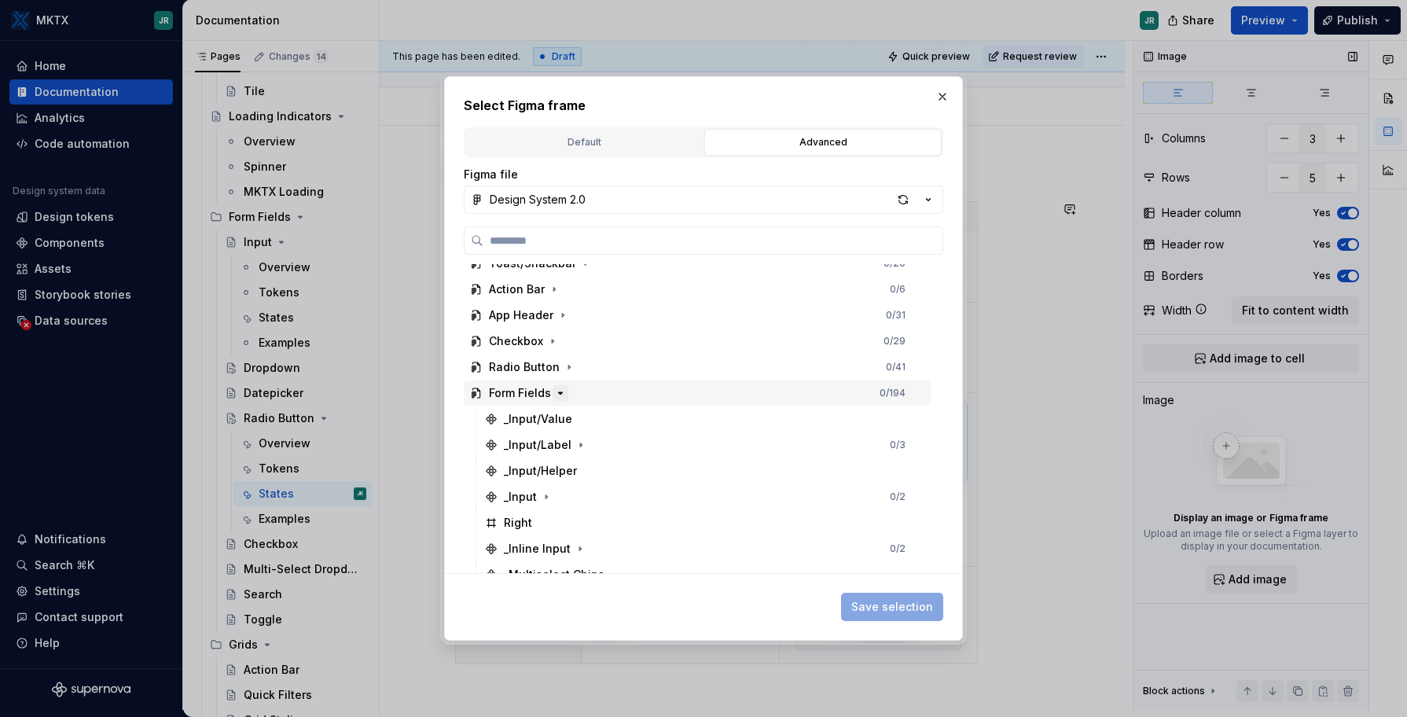
scroll to position [331, 0]
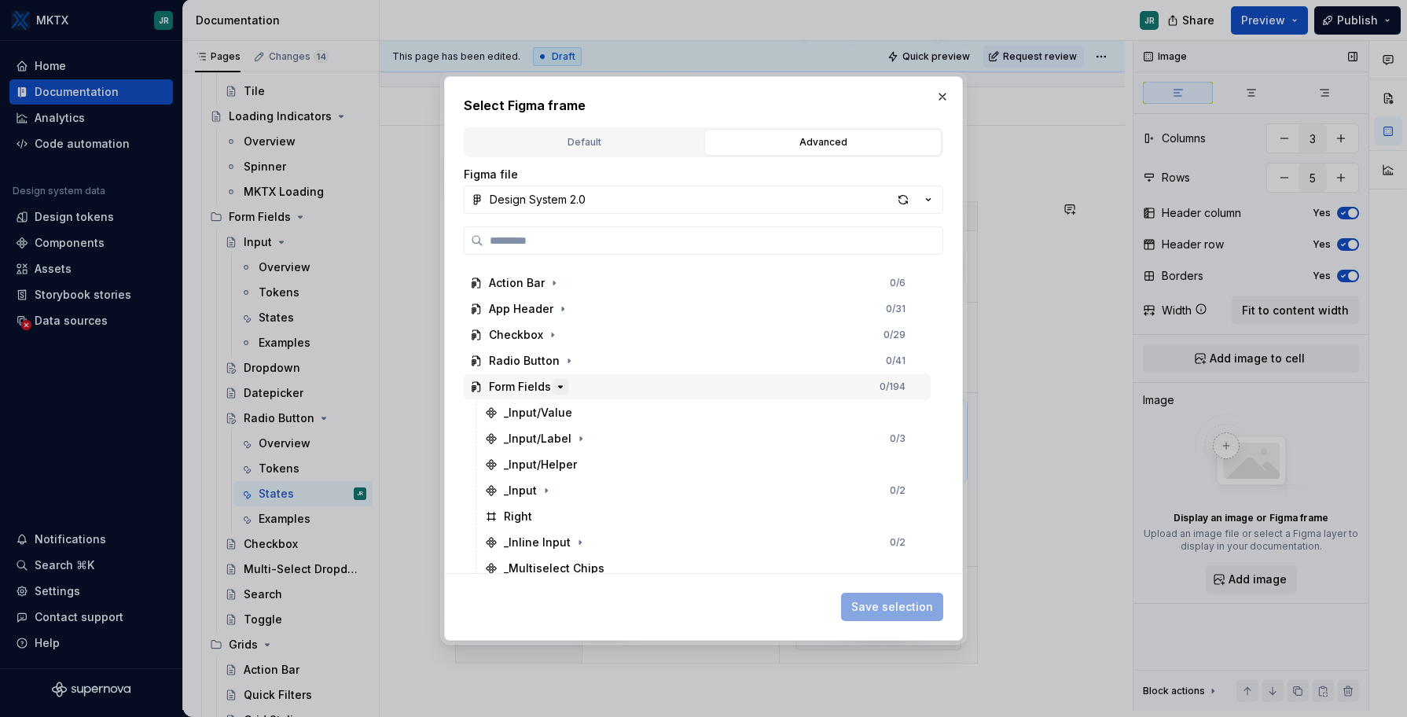
click at [553, 389] on button "button" at bounding box center [561, 387] width 16 height 16
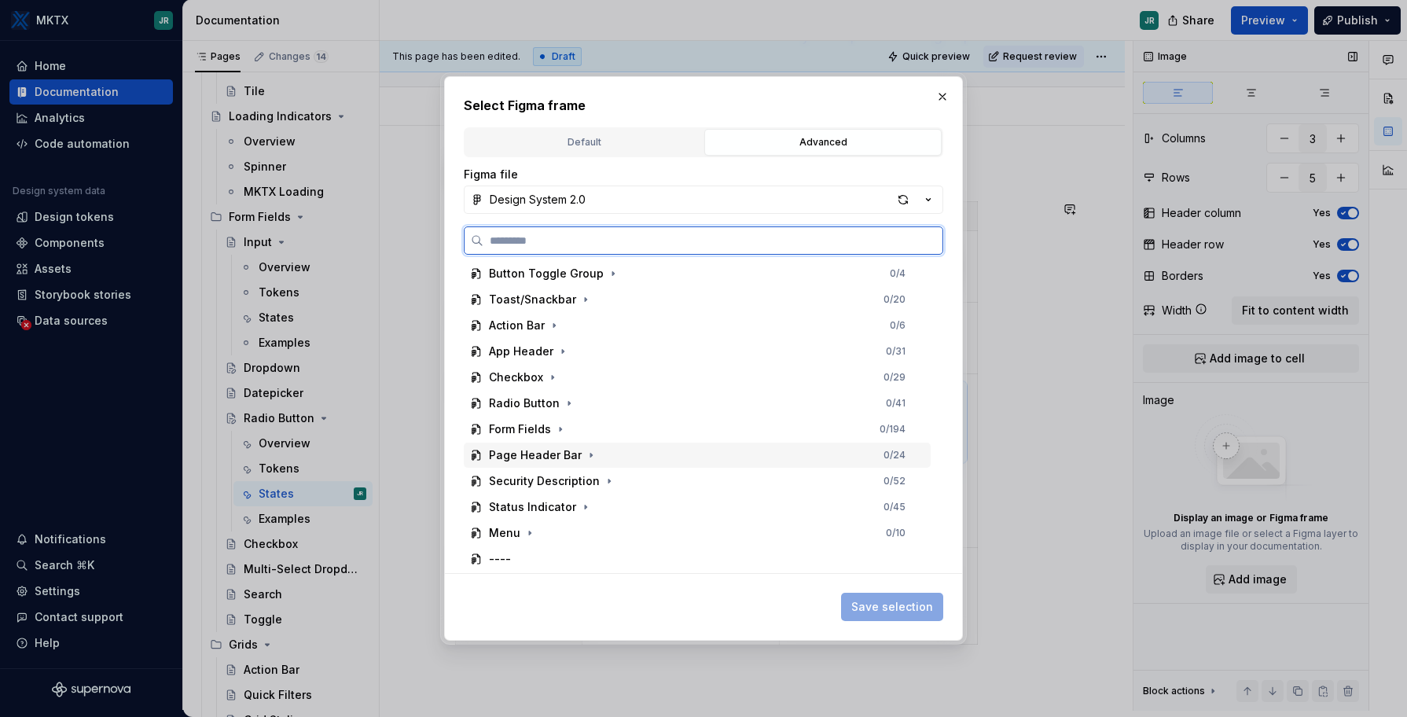
scroll to position [271, 0]
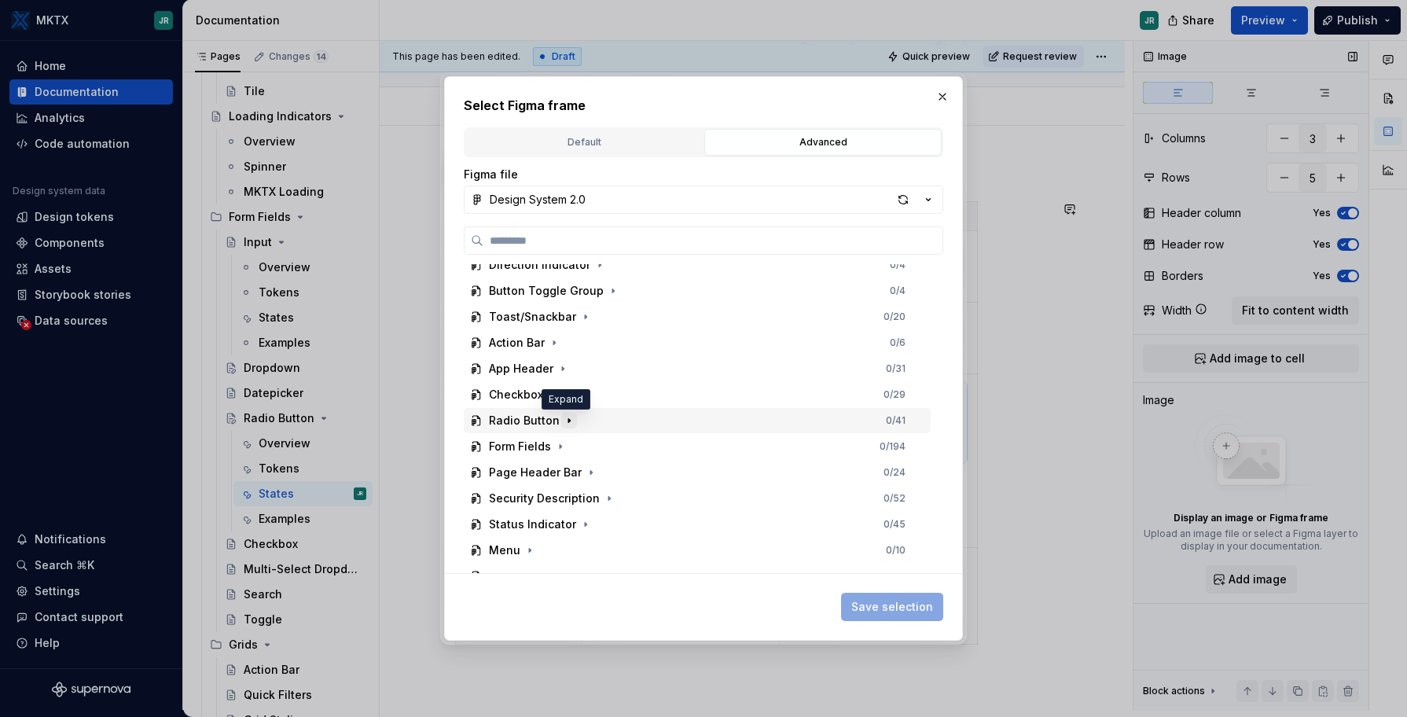
click at [568, 420] on icon "button" at bounding box center [569, 421] width 2 height 4
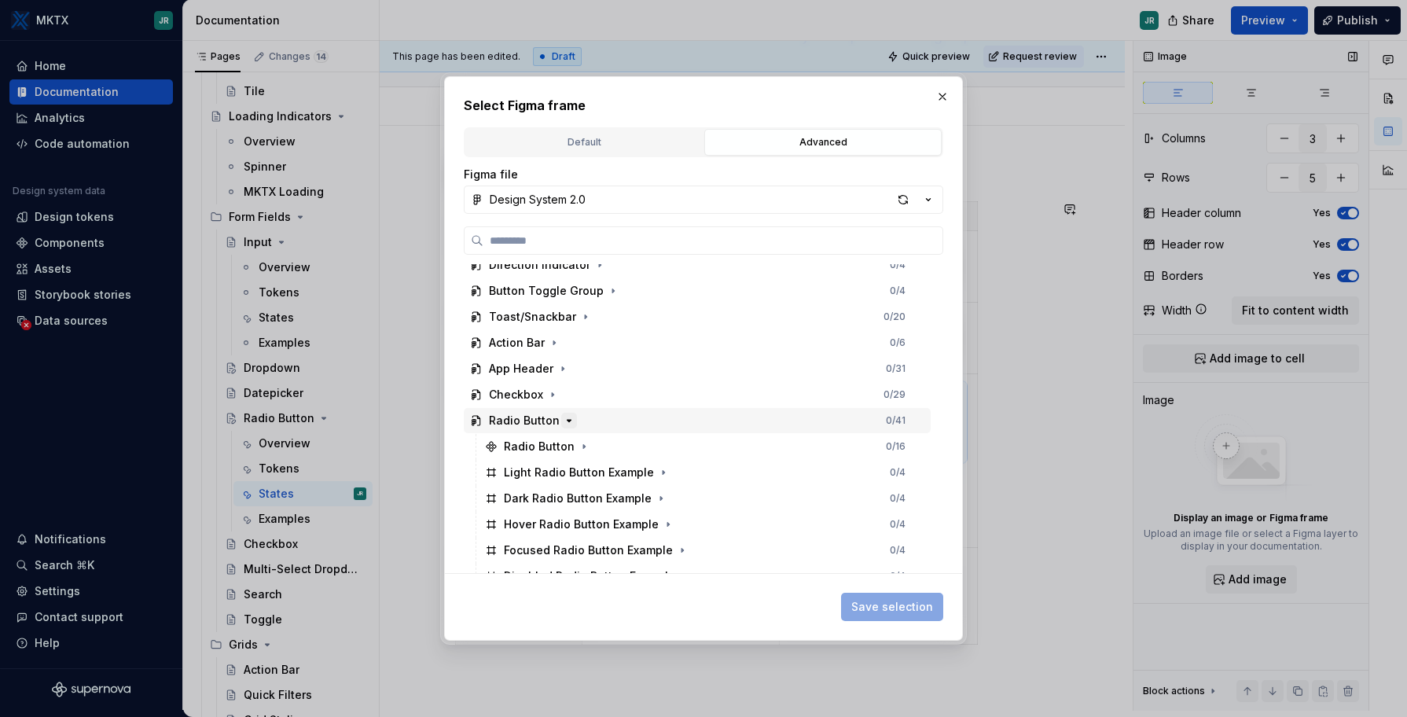
scroll to position [339, 0]
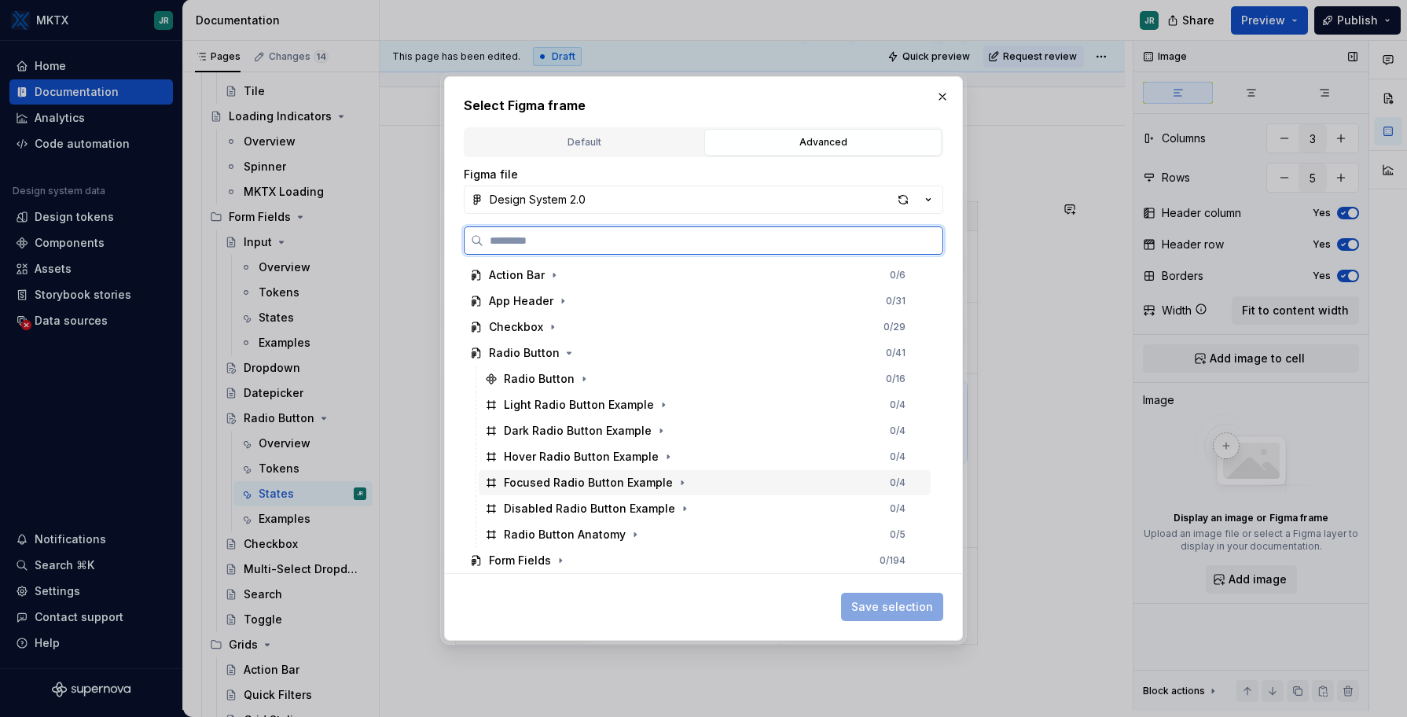
click at [567, 485] on div "Focused Radio Button Example" at bounding box center [588, 483] width 169 height 16
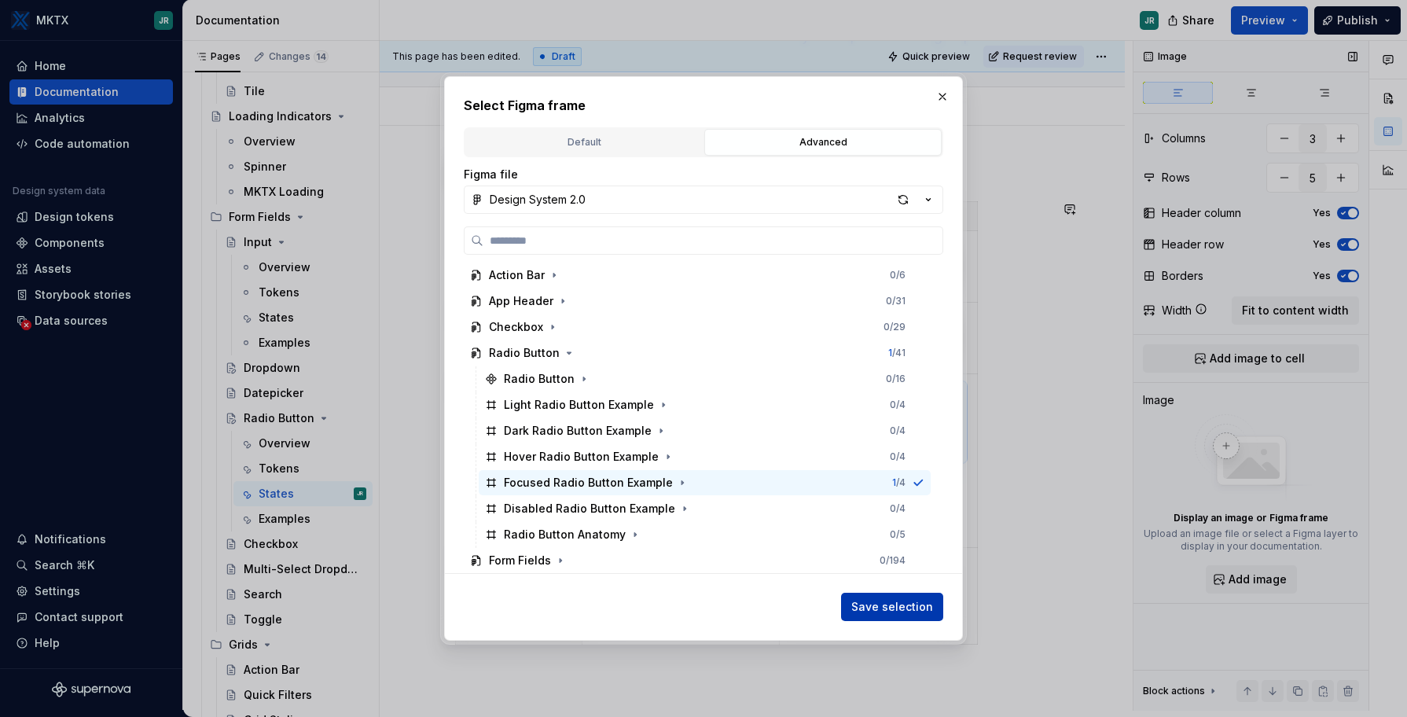
click at [920, 596] on button "Save selection" at bounding box center [892, 607] width 102 height 28
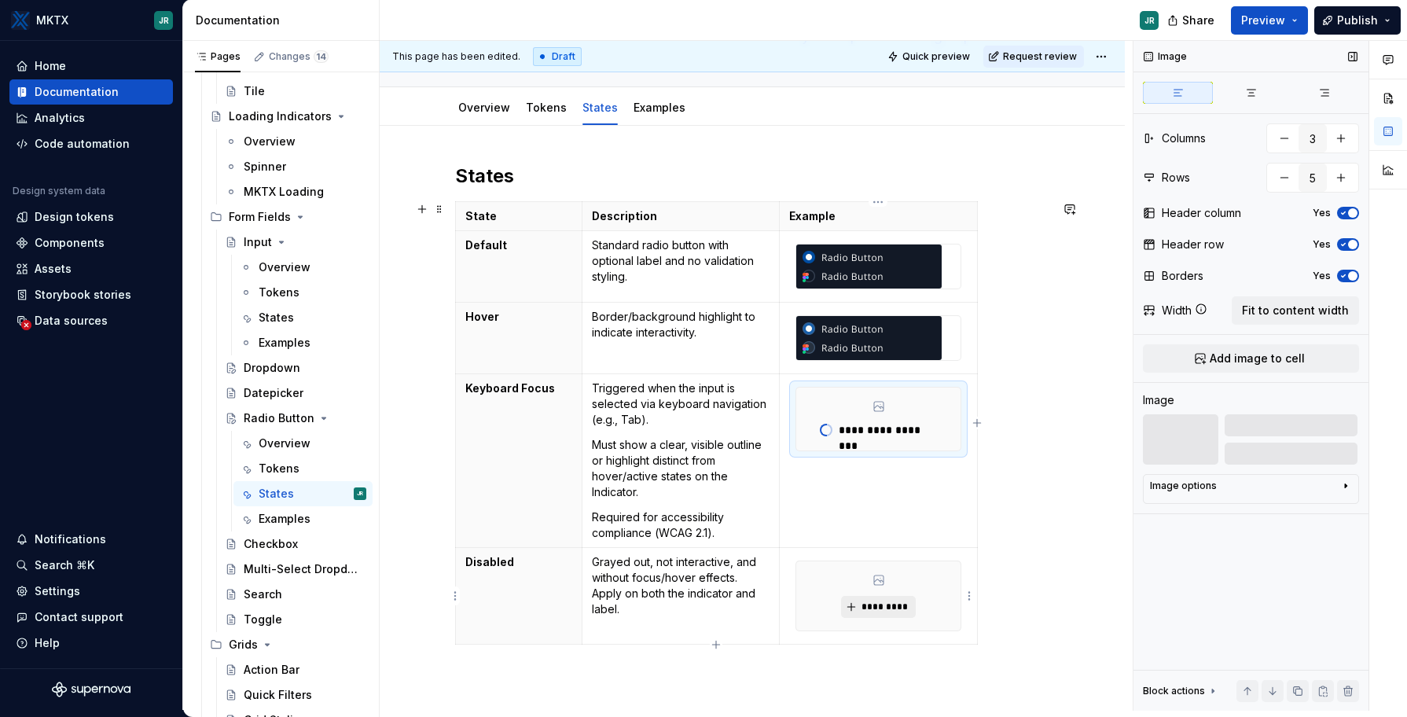
click at [862, 603] on span "*********" at bounding box center [885, 607] width 48 height 13
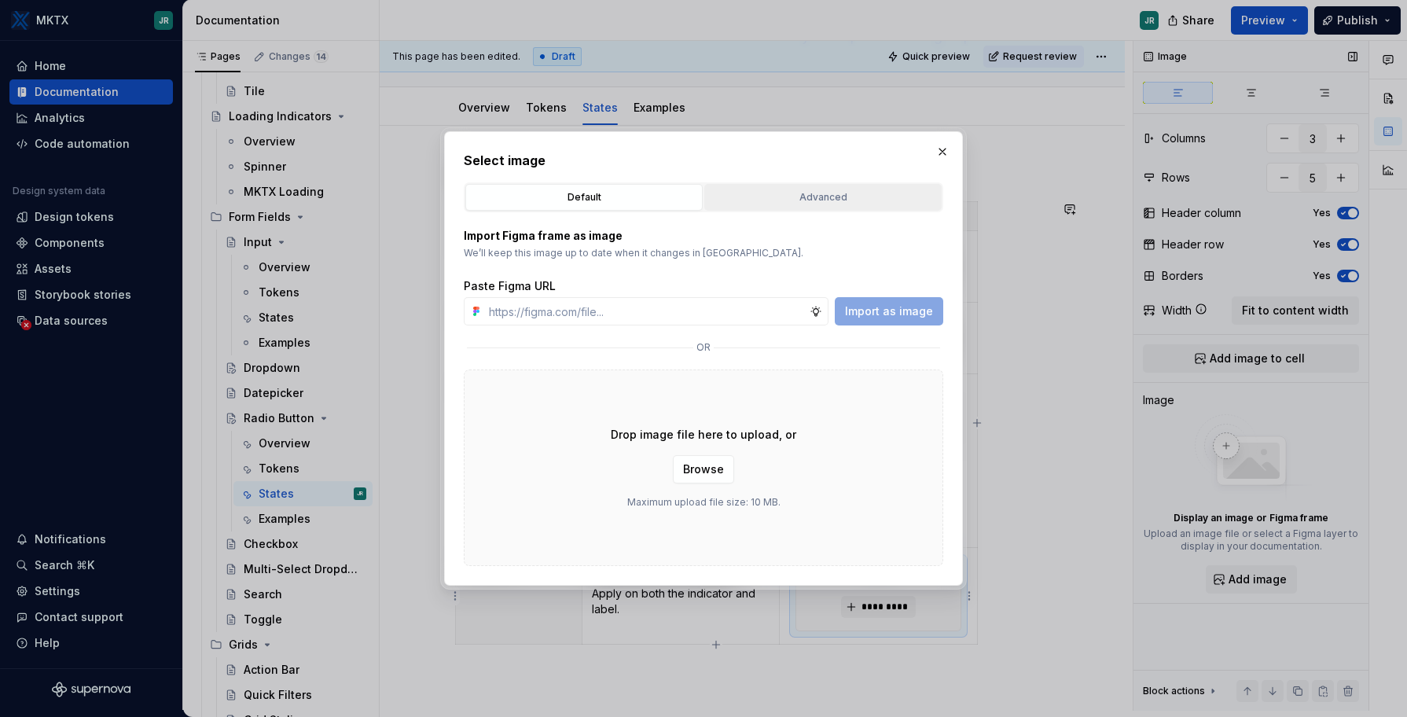
click at [746, 199] on div "Advanced" at bounding box center [823, 197] width 226 height 16
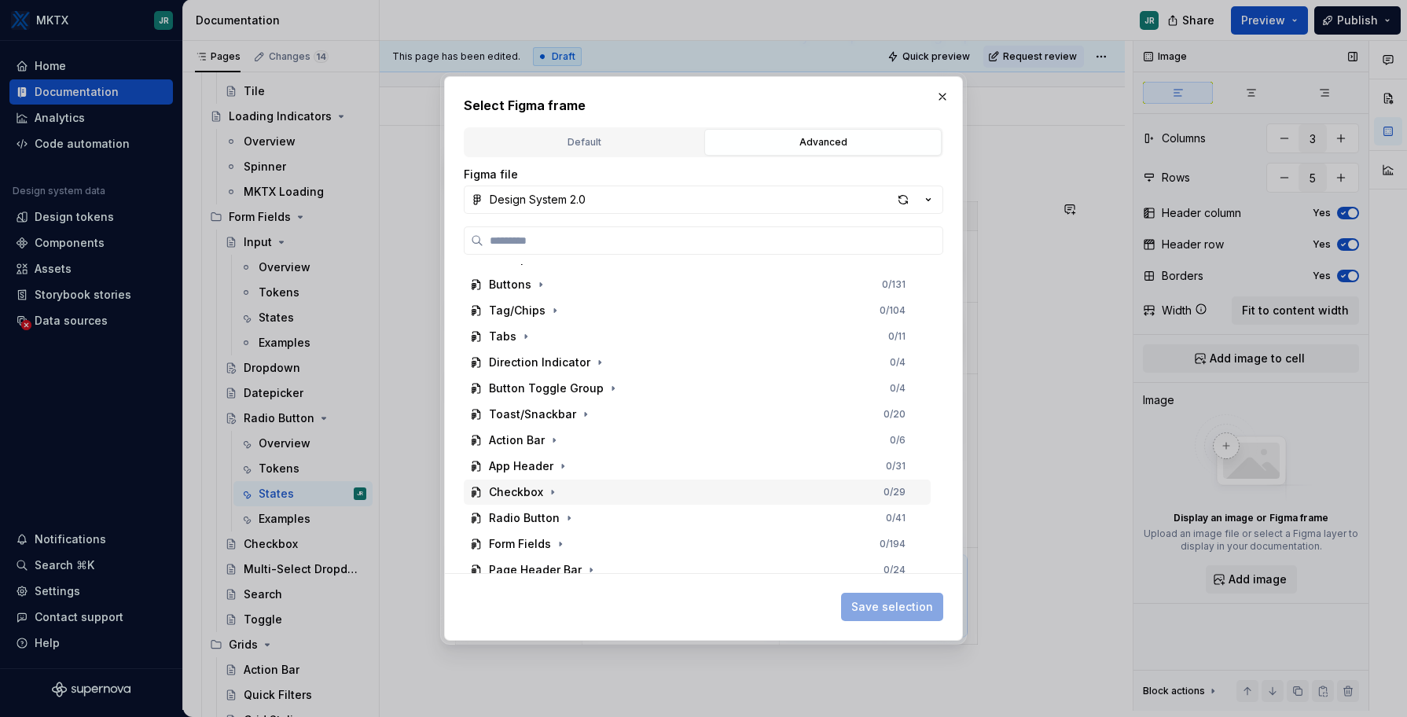
scroll to position [179, 0]
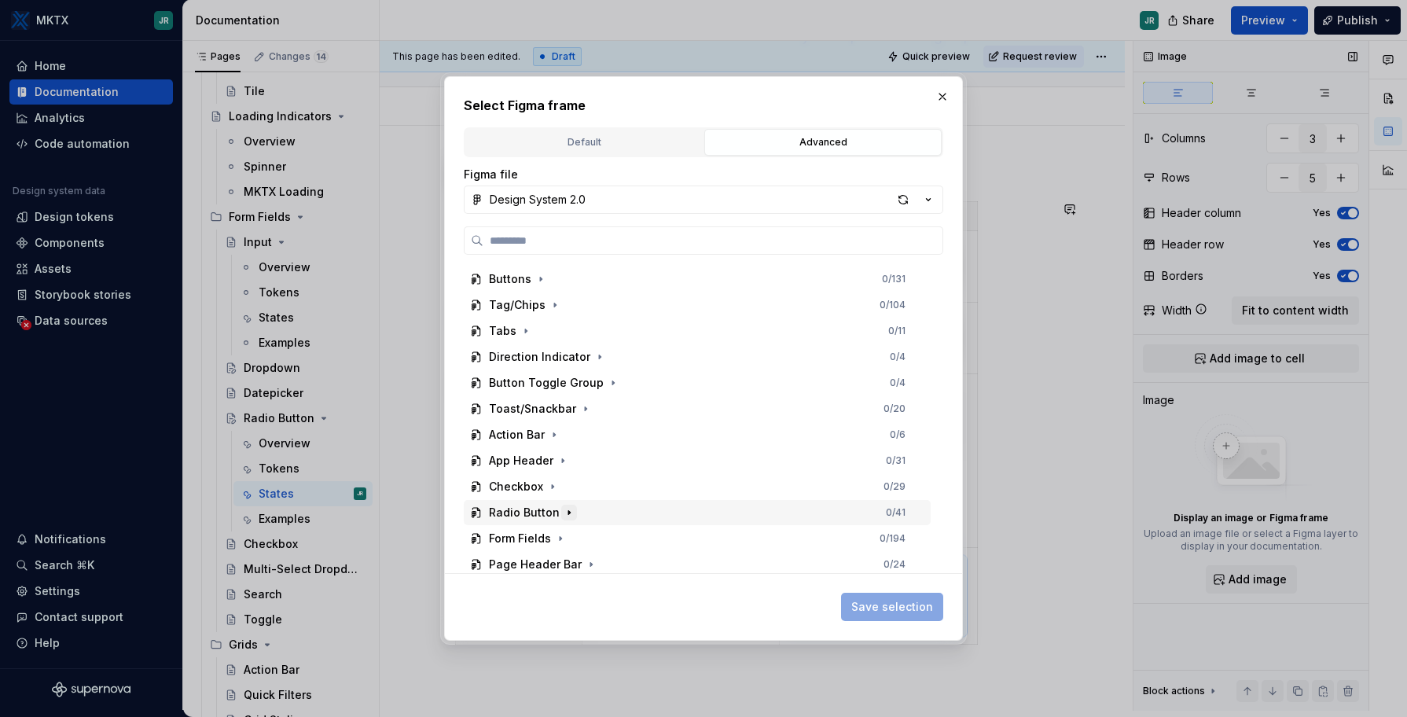
click at [563, 514] on icon "button" at bounding box center [569, 512] width 13 height 13
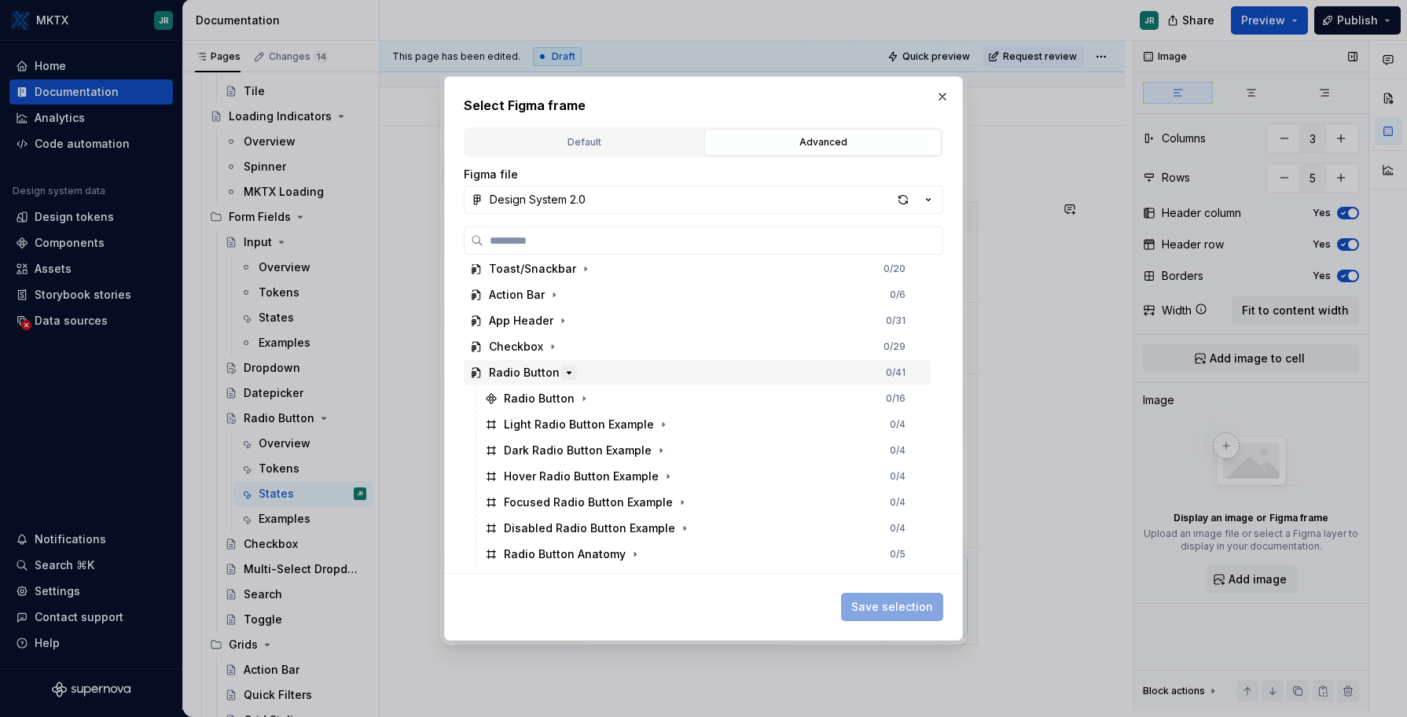
scroll to position [323, 0]
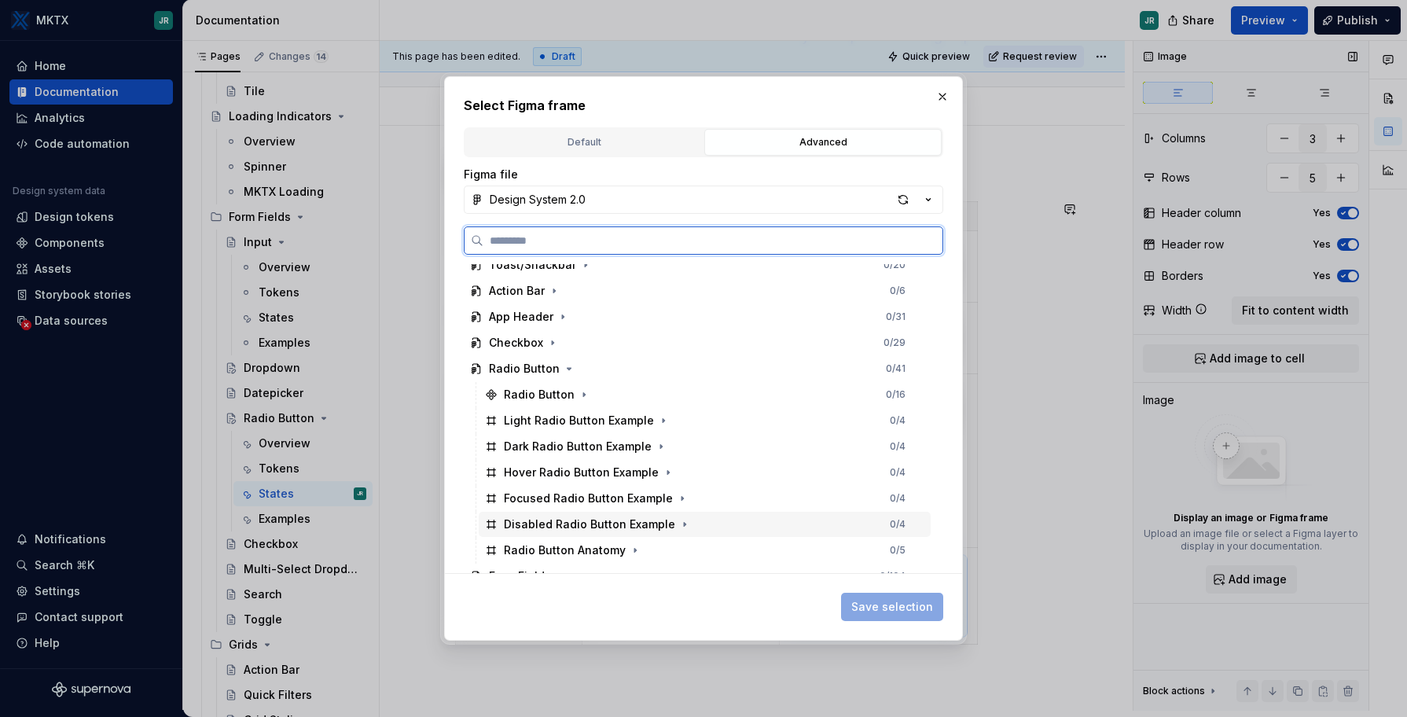
click at [561, 526] on div "Disabled Radio Button Example" at bounding box center [589, 524] width 171 height 16
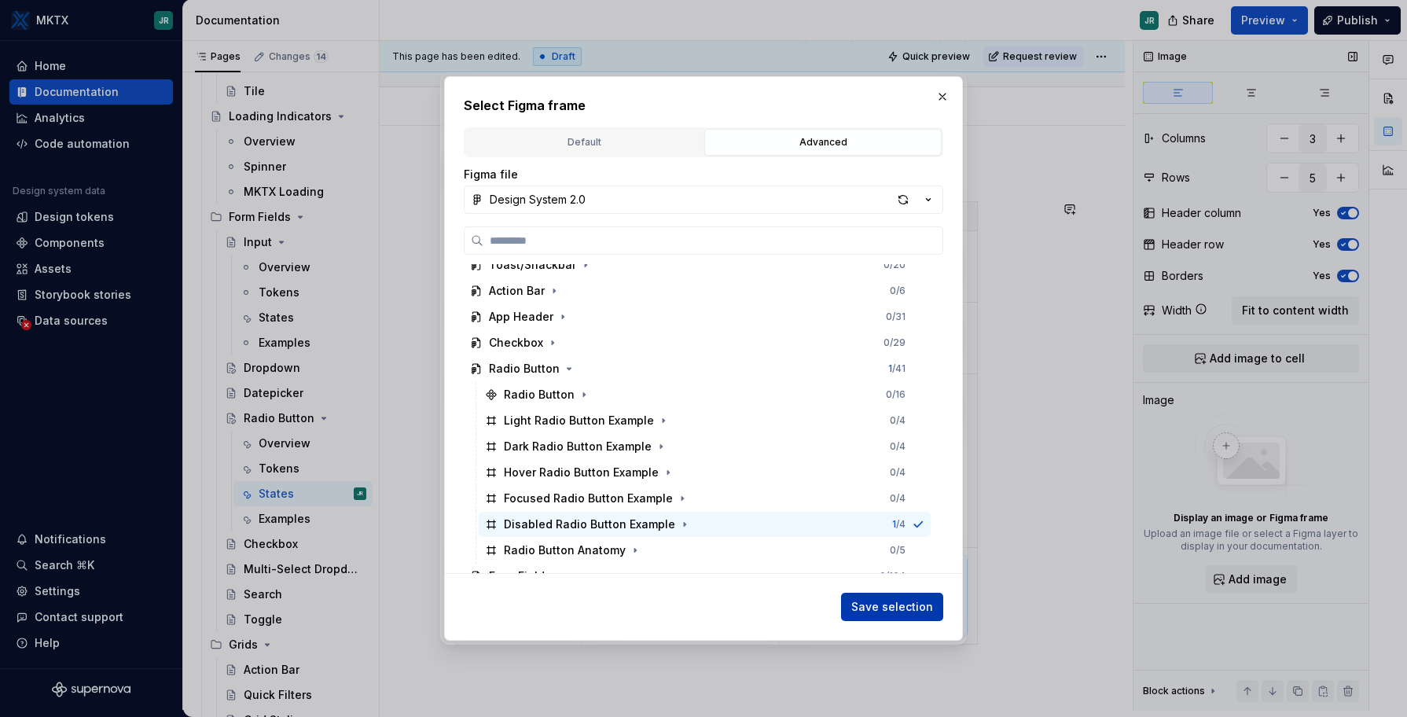
click at [907, 609] on span "Save selection" at bounding box center [892, 607] width 82 height 16
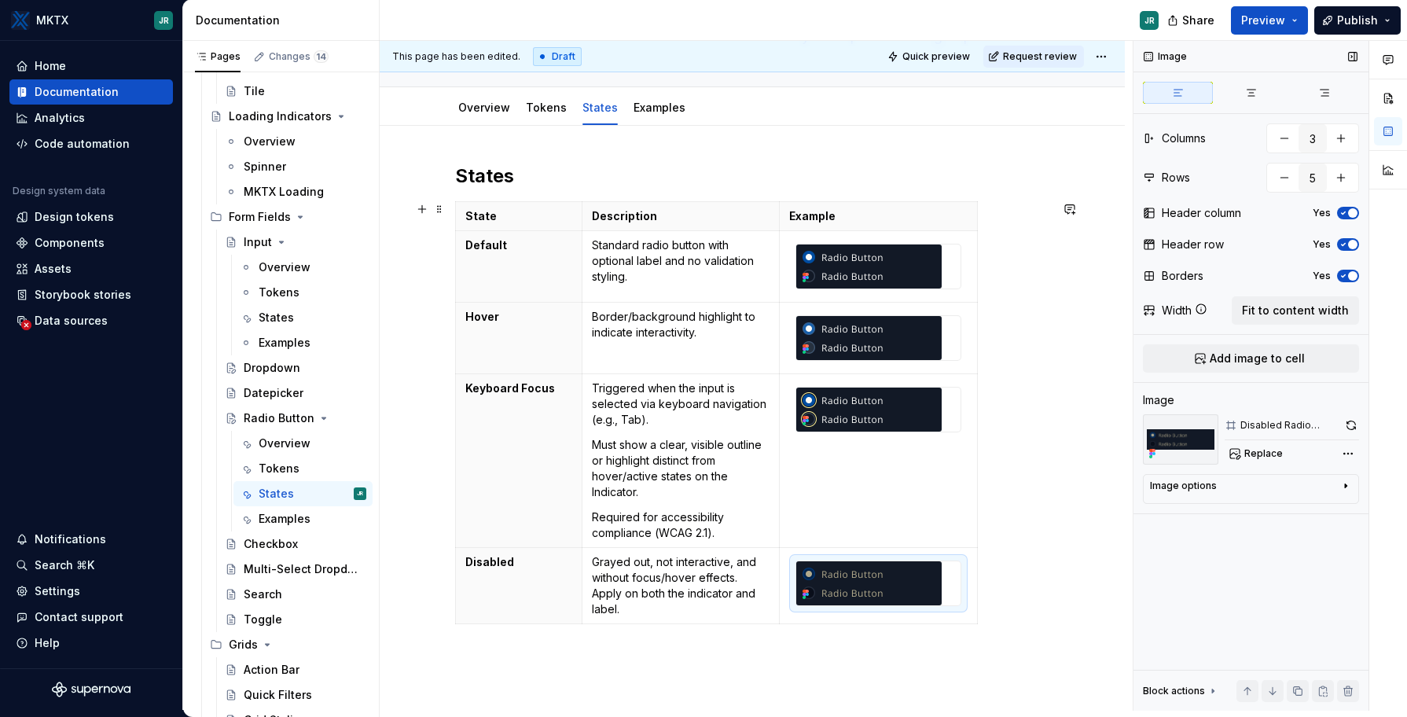
click at [1089, 546] on div "States State Description Example Default Standard radio button with optional la…" at bounding box center [752, 514] width 745 height 777
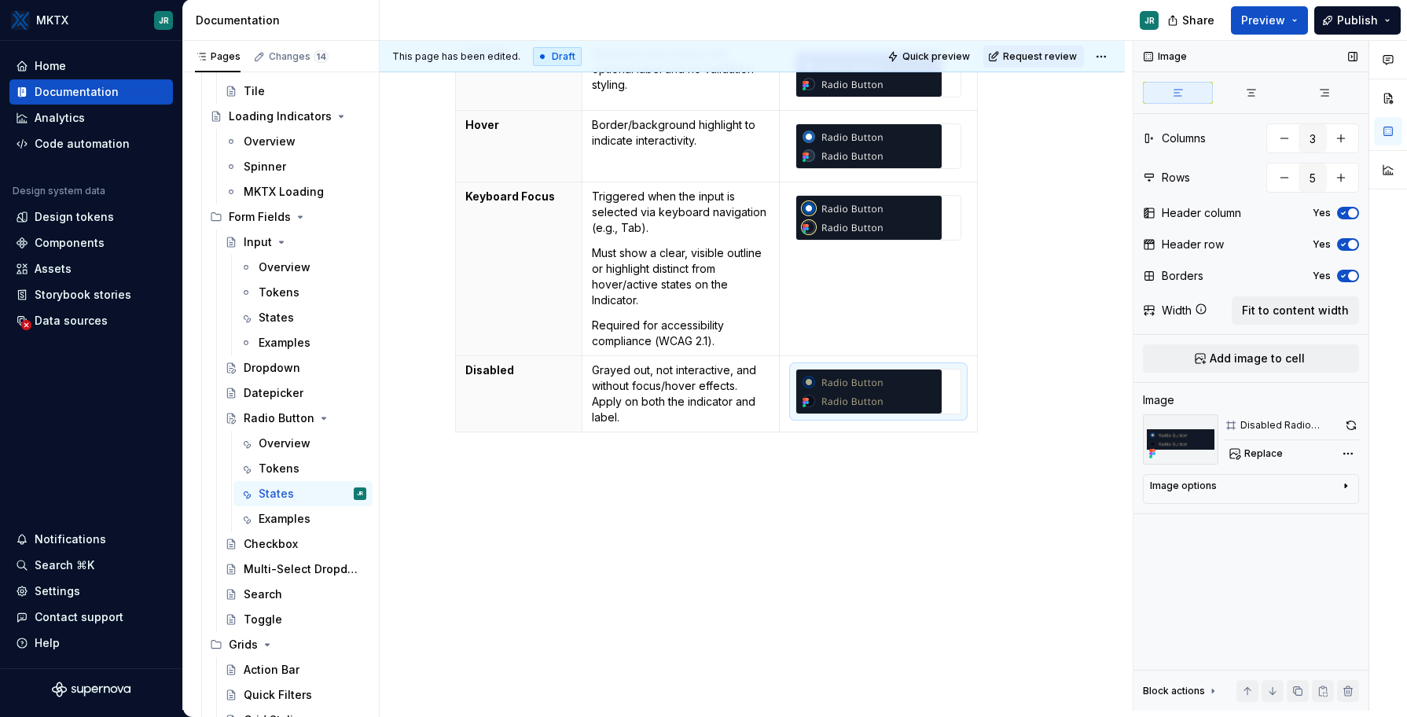
scroll to position [0, 0]
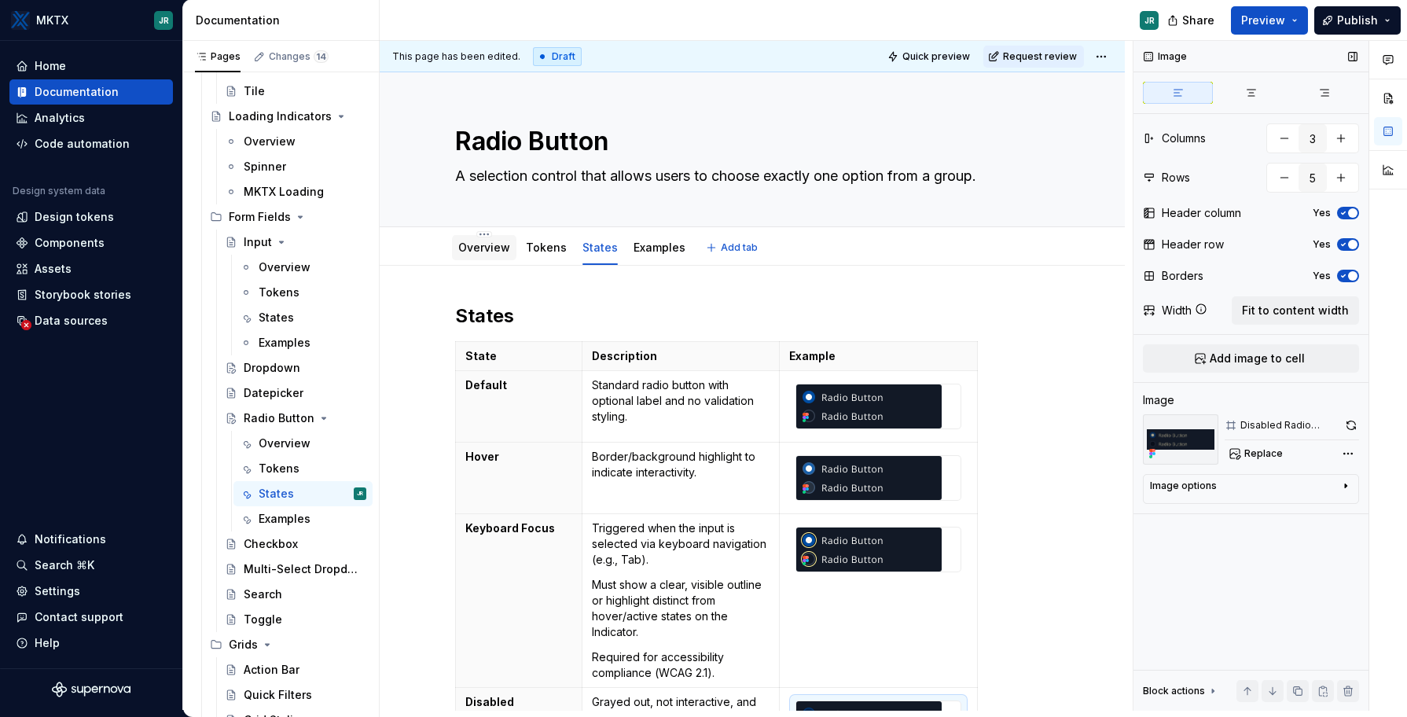
click at [485, 243] on link "Overview" at bounding box center [484, 247] width 52 height 13
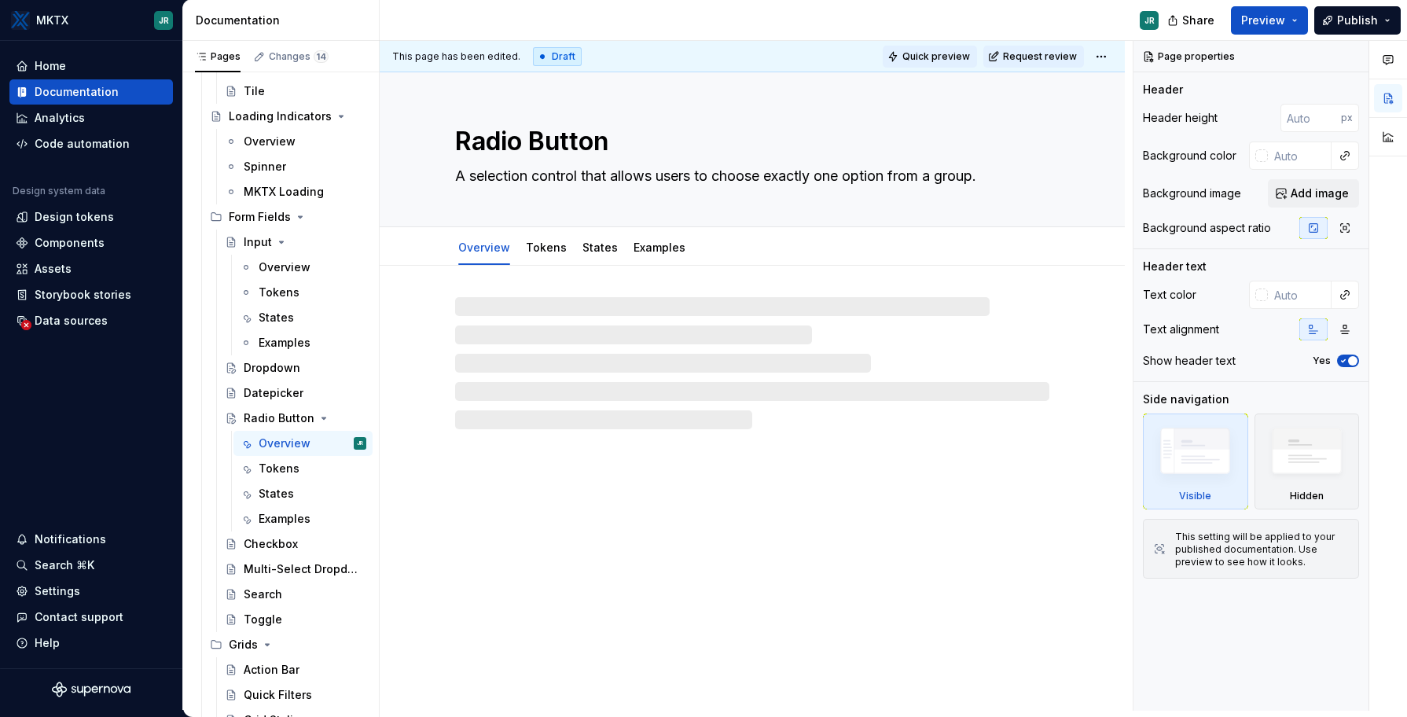
click at [942, 56] on span "Quick preview" at bounding box center [936, 56] width 68 height 13
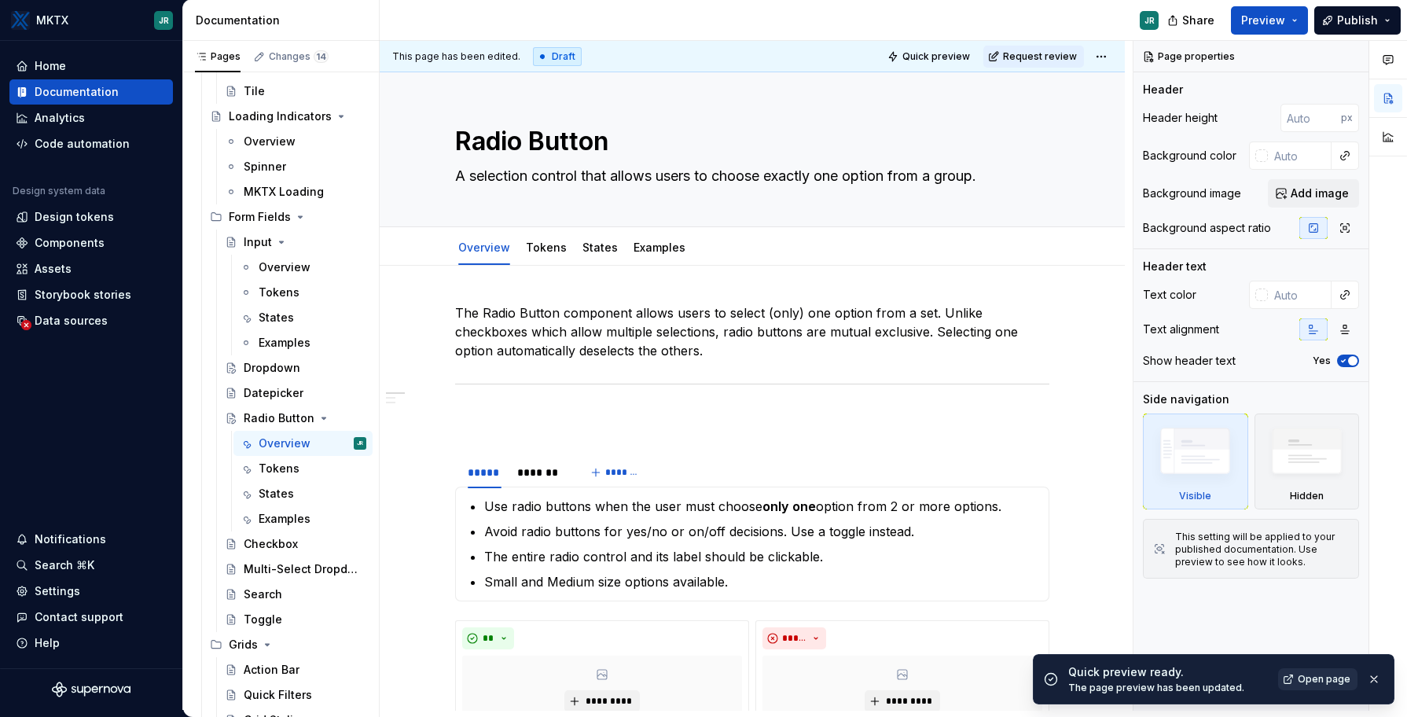
click at [1313, 671] on link "Open page" at bounding box center [1317, 679] width 79 height 22
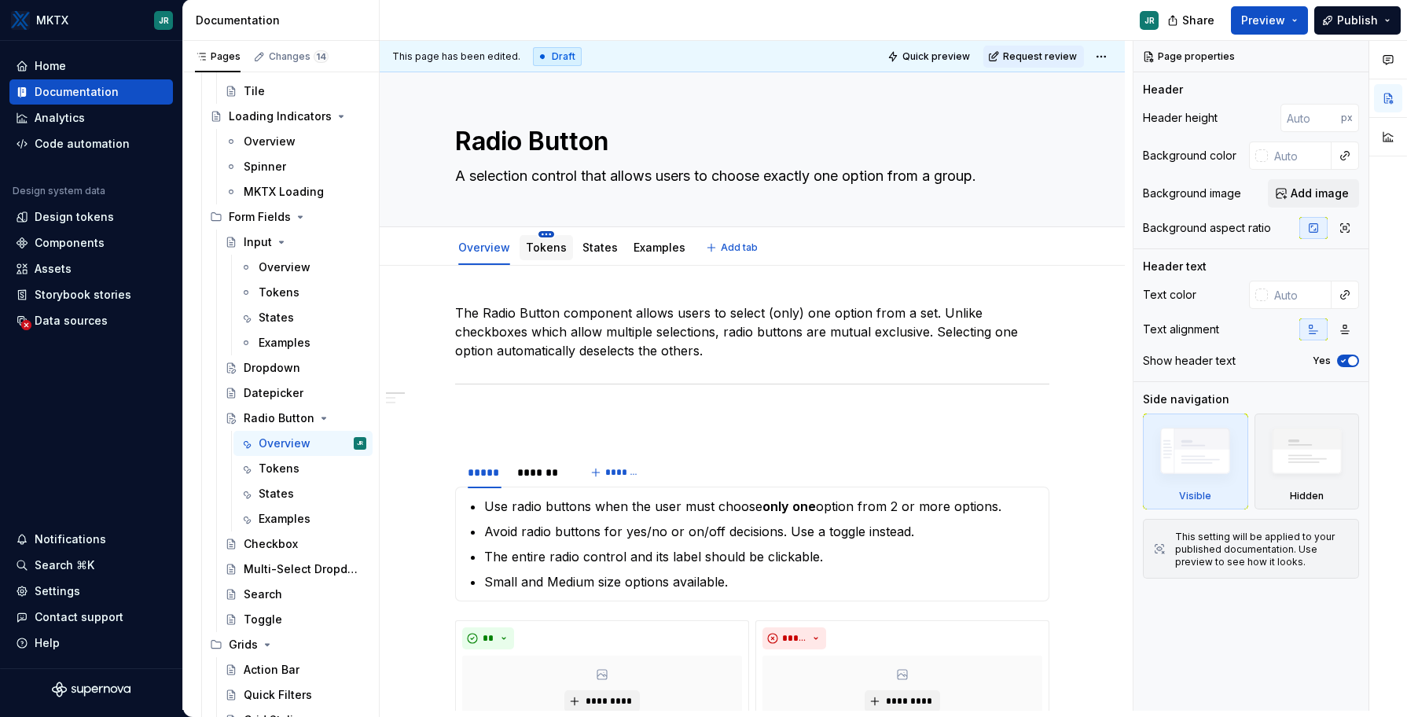
click at [537, 233] on html "MKTX JR Home Documentation Analytics Code automation Design system data Design …" at bounding box center [703, 358] width 1407 height 717
click at [520, 254] on html "MKTX JR Home Documentation Analytics Code automation Design system data Design …" at bounding box center [703, 358] width 1407 height 717
click at [531, 254] on div "Tokens" at bounding box center [546, 248] width 41 height 16
click at [553, 246] on link "Tokens" at bounding box center [546, 247] width 41 height 13
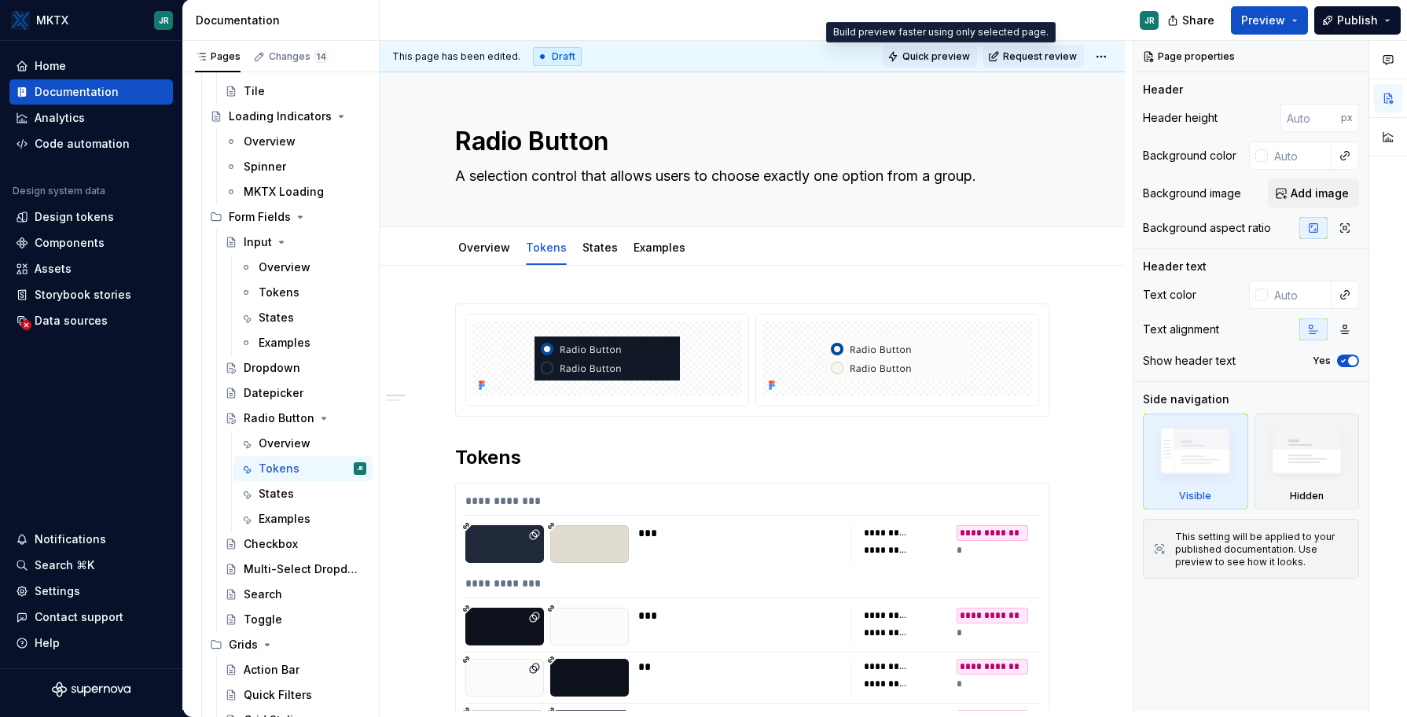
click at [964, 64] on button "Quick preview" at bounding box center [930, 57] width 94 height 22
click at [950, 53] on span "Quick preview" at bounding box center [936, 56] width 68 height 13
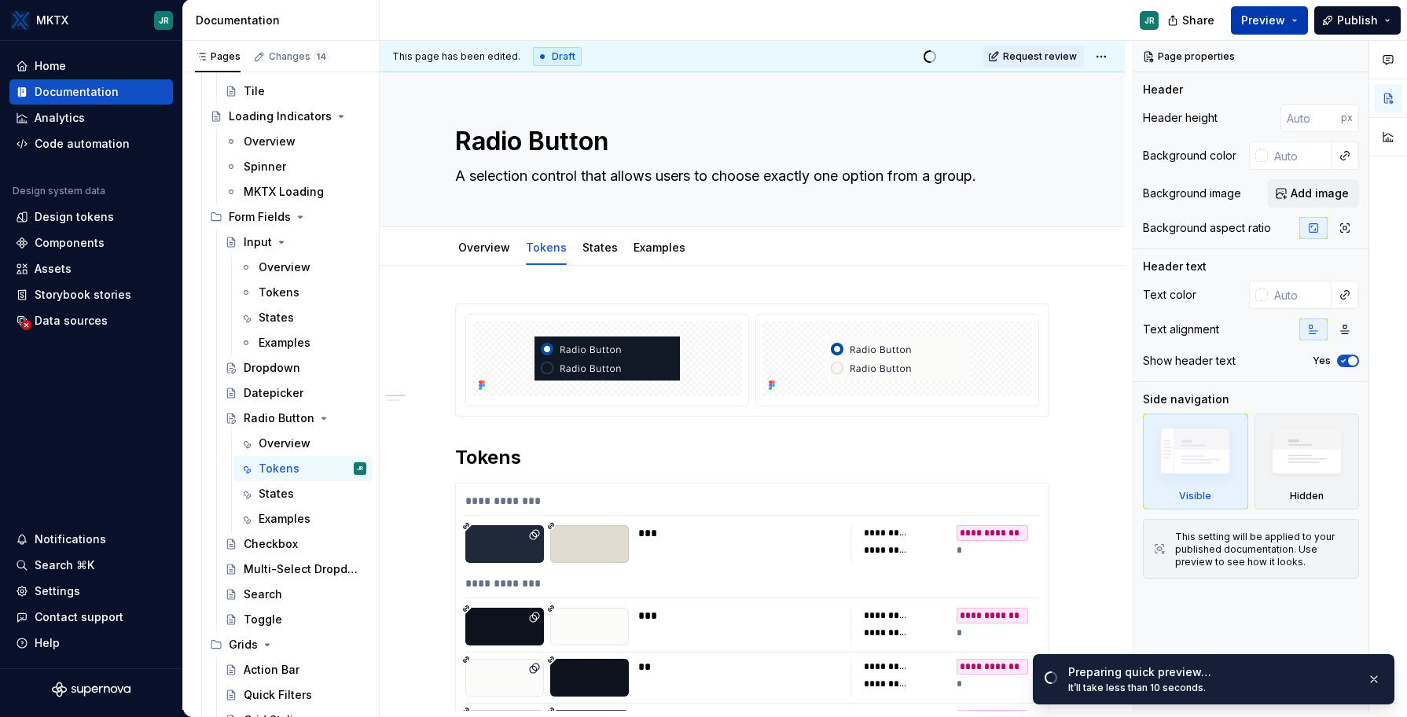
click at [1292, 29] on button "Preview" at bounding box center [1269, 20] width 77 height 28
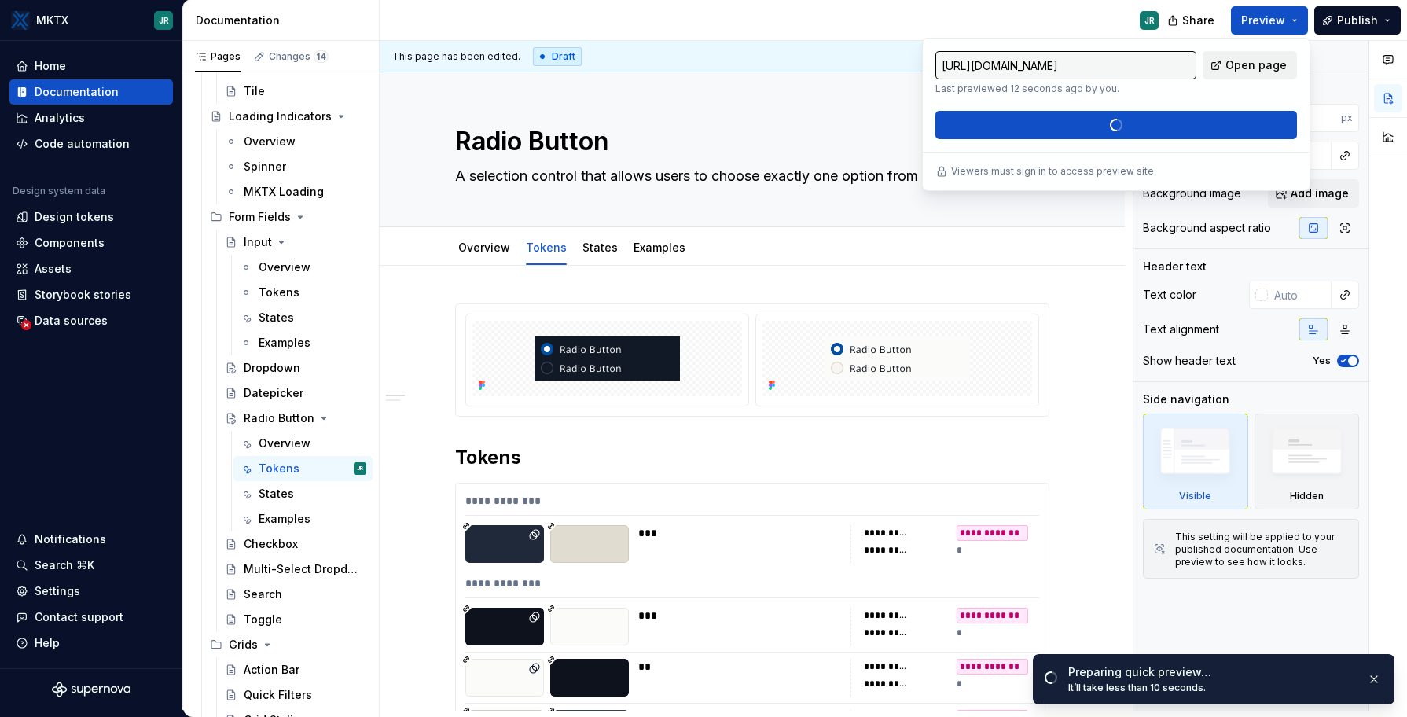
click at [1251, 65] on span "Open page" at bounding box center [1255, 65] width 61 height 16
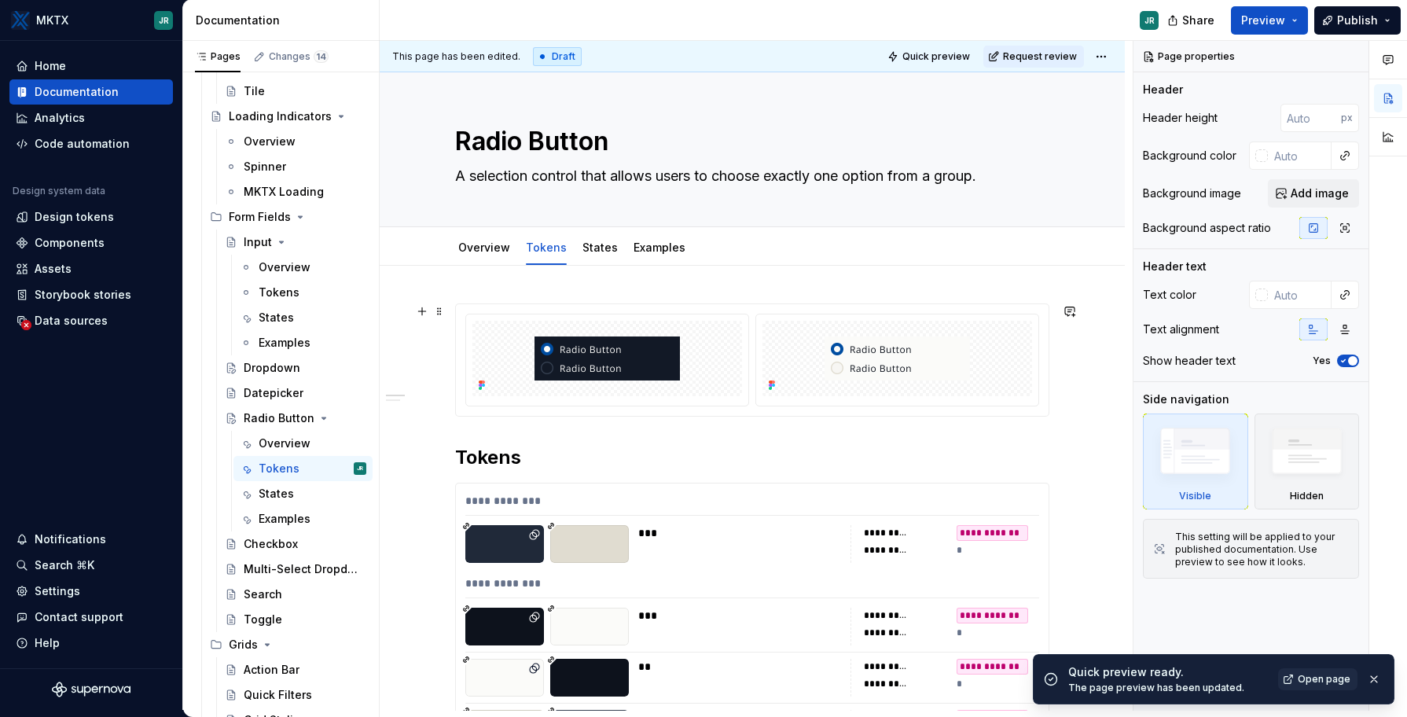
click at [531, 303] on div at bounding box center [752, 359] width 594 height 113
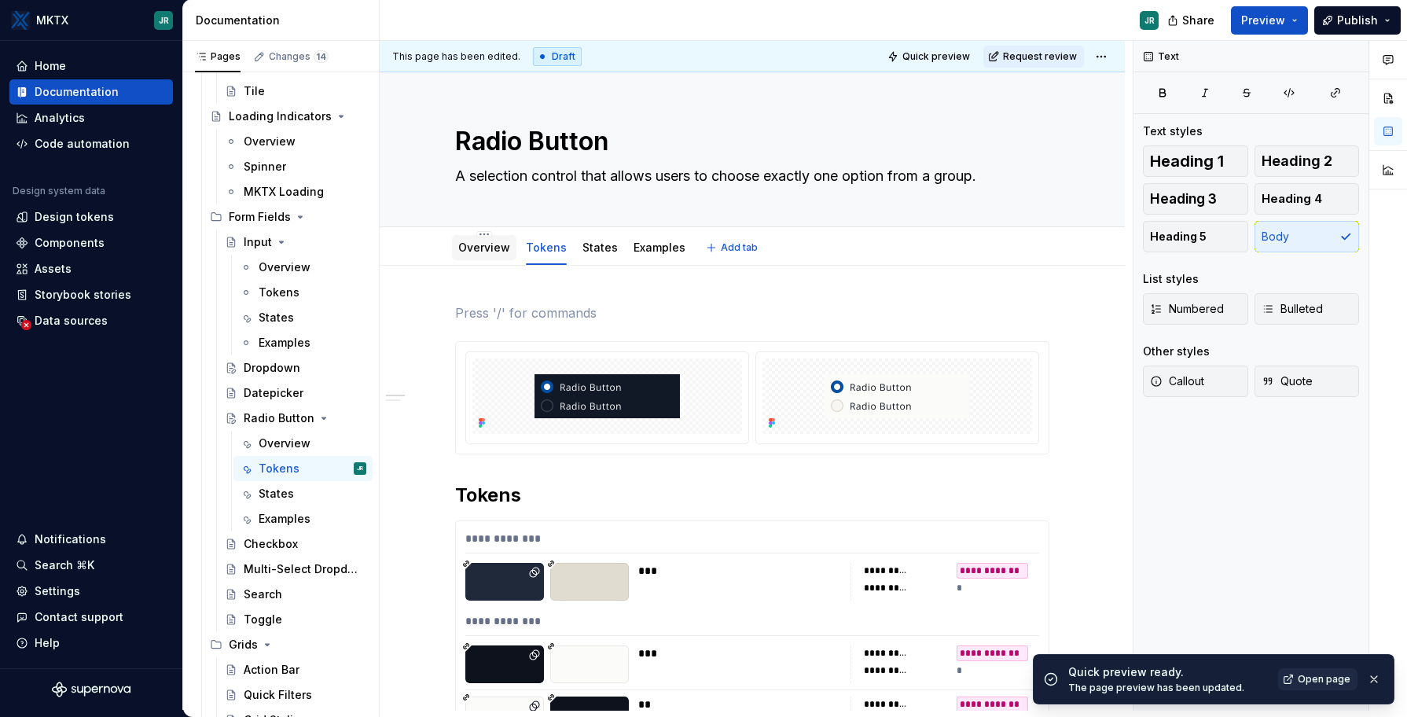
click at [487, 257] on div "Overview" at bounding box center [484, 247] width 64 height 25
click at [493, 252] on link "Overview" at bounding box center [484, 247] width 52 height 13
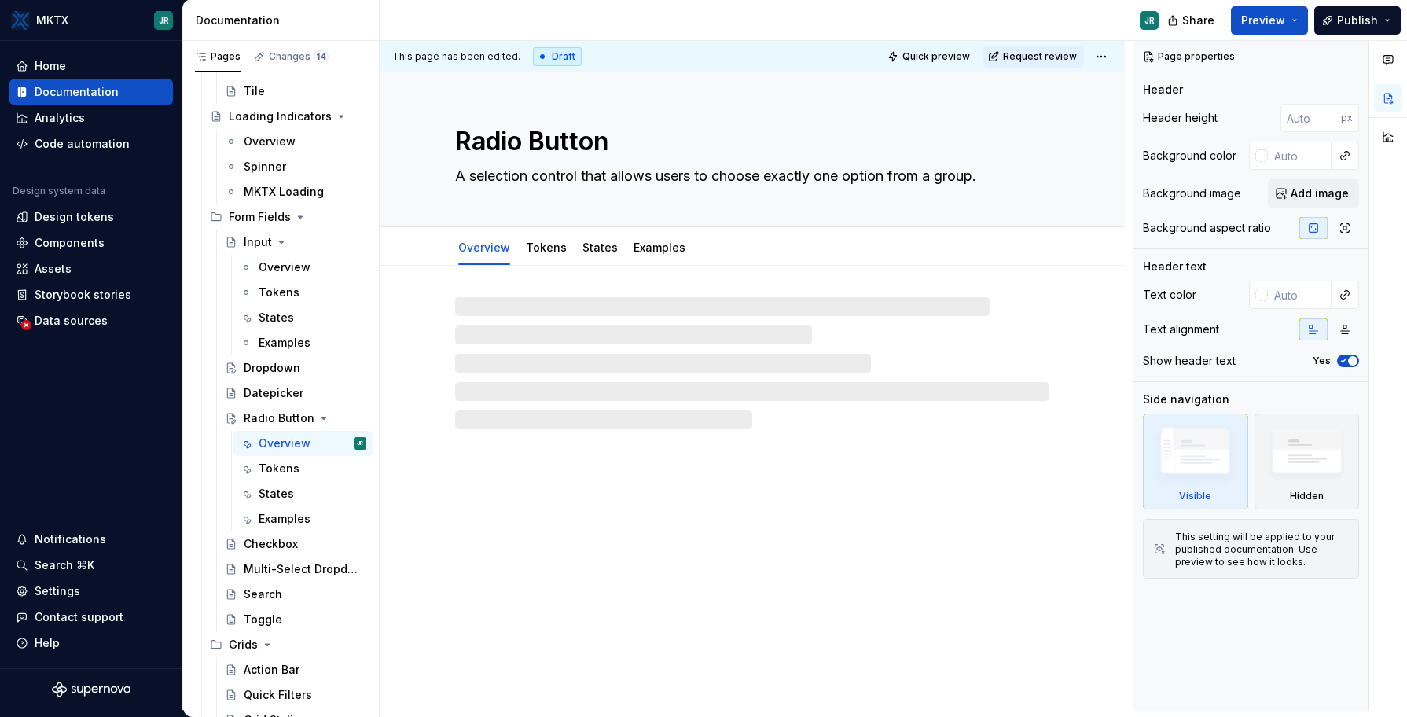
click at [505, 310] on div at bounding box center [752, 363] width 594 height 132
click at [550, 248] on link "Tokens" at bounding box center [546, 247] width 41 height 13
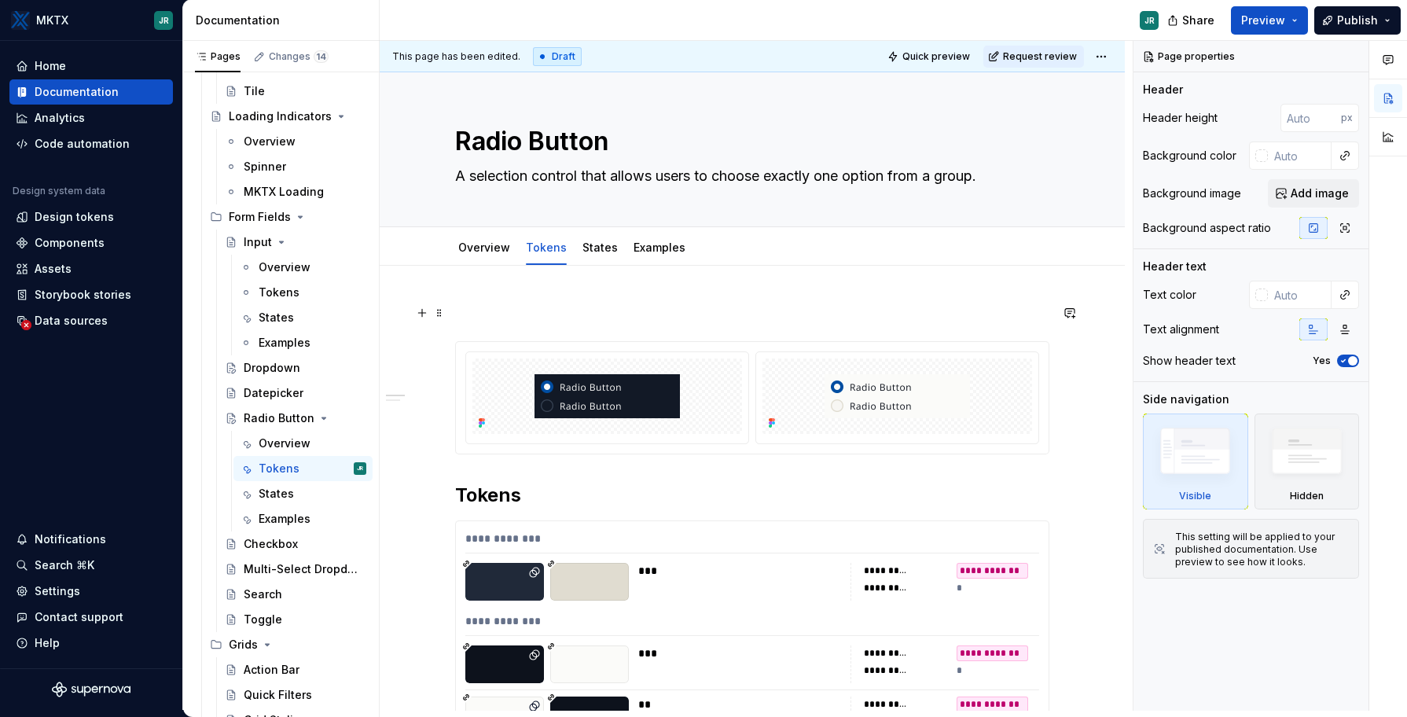
click at [487, 306] on p at bounding box center [752, 312] width 594 height 19
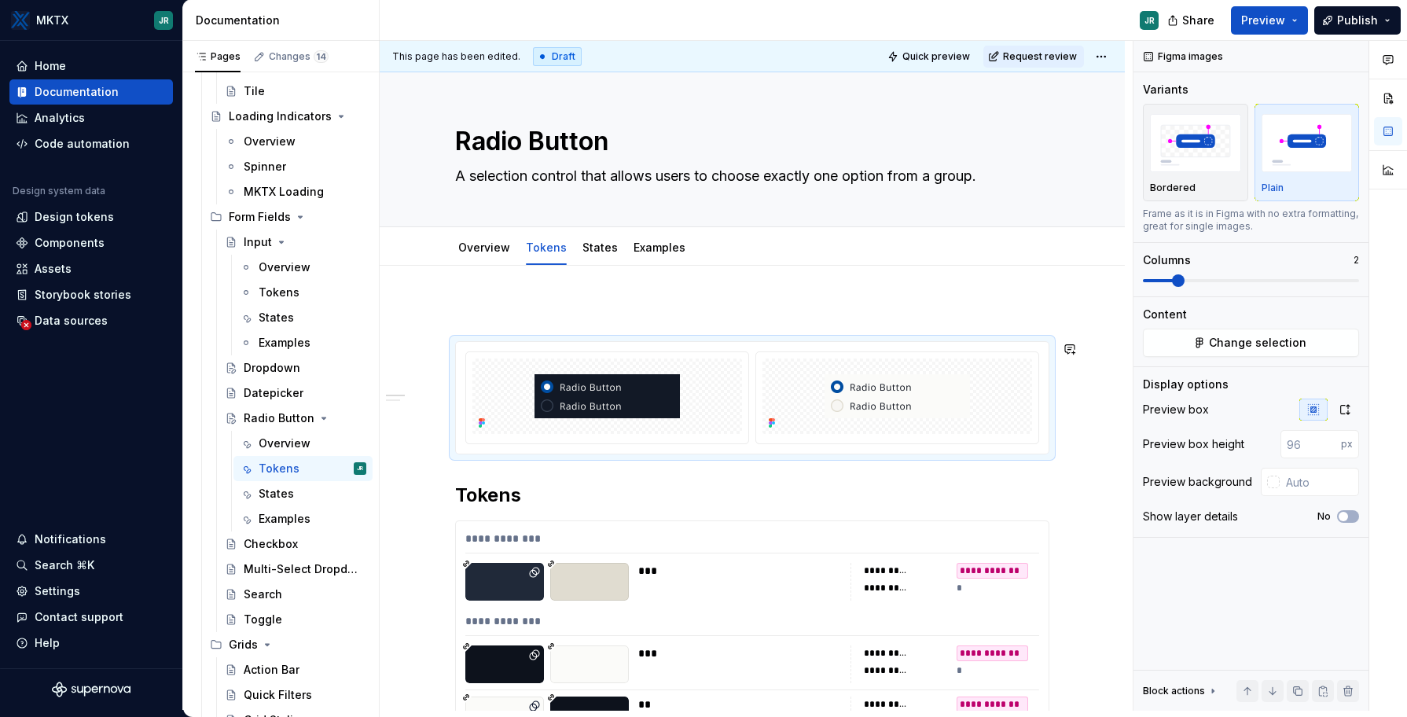
click at [490, 314] on p at bounding box center [752, 312] width 594 height 19
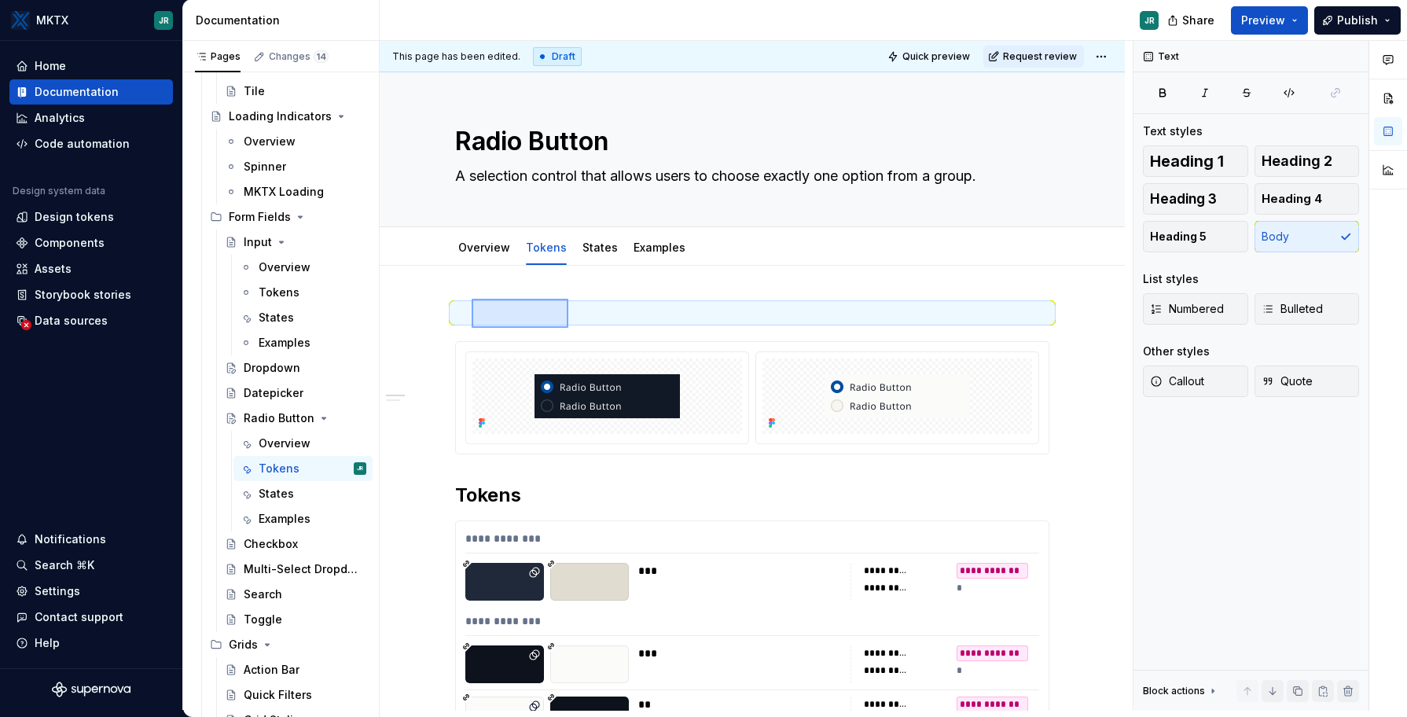
drag, startPoint x: 472, startPoint y: 299, endPoint x: 571, endPoint y: 326, distance: 102.8
click at [571, 326] on div "**********" at bounding box center [756, 376] width 753 height 670
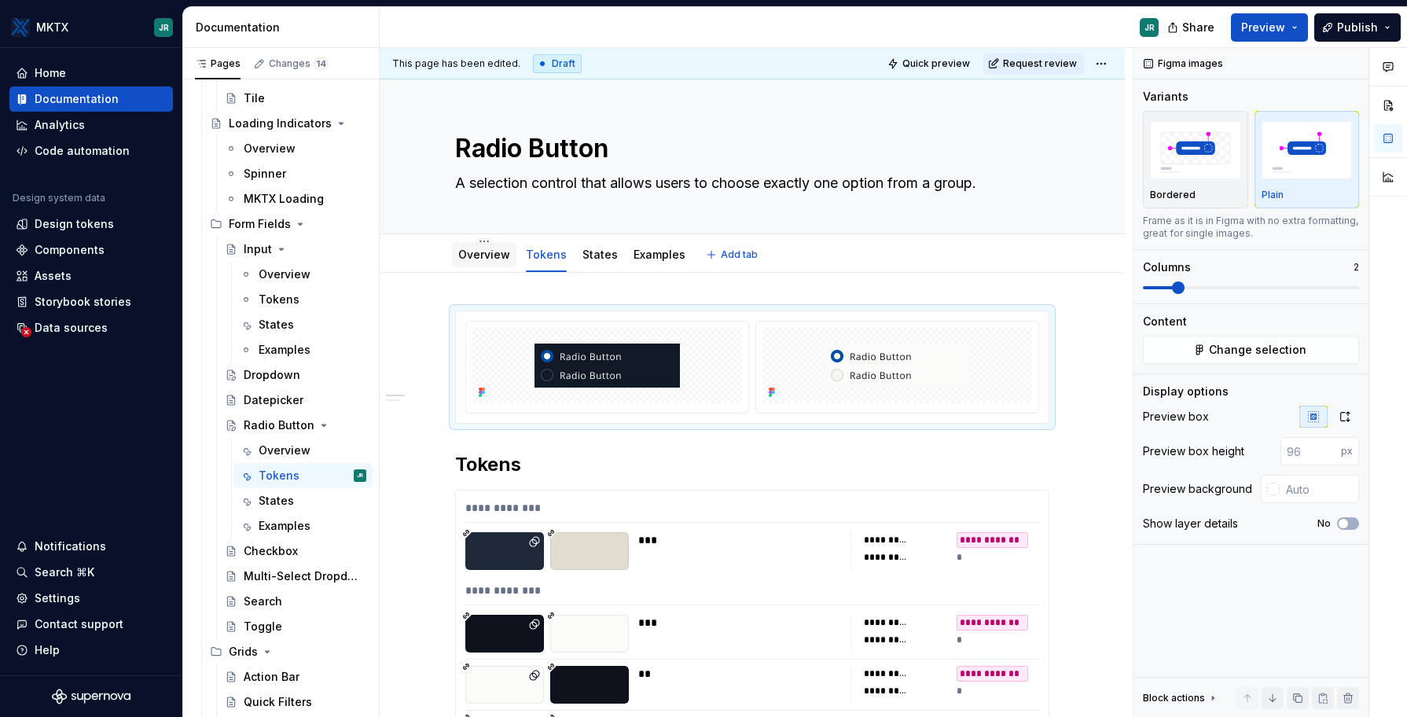
click at [473, 255] on link "Overview" at bounding box center [484, 254] width 52 height 13
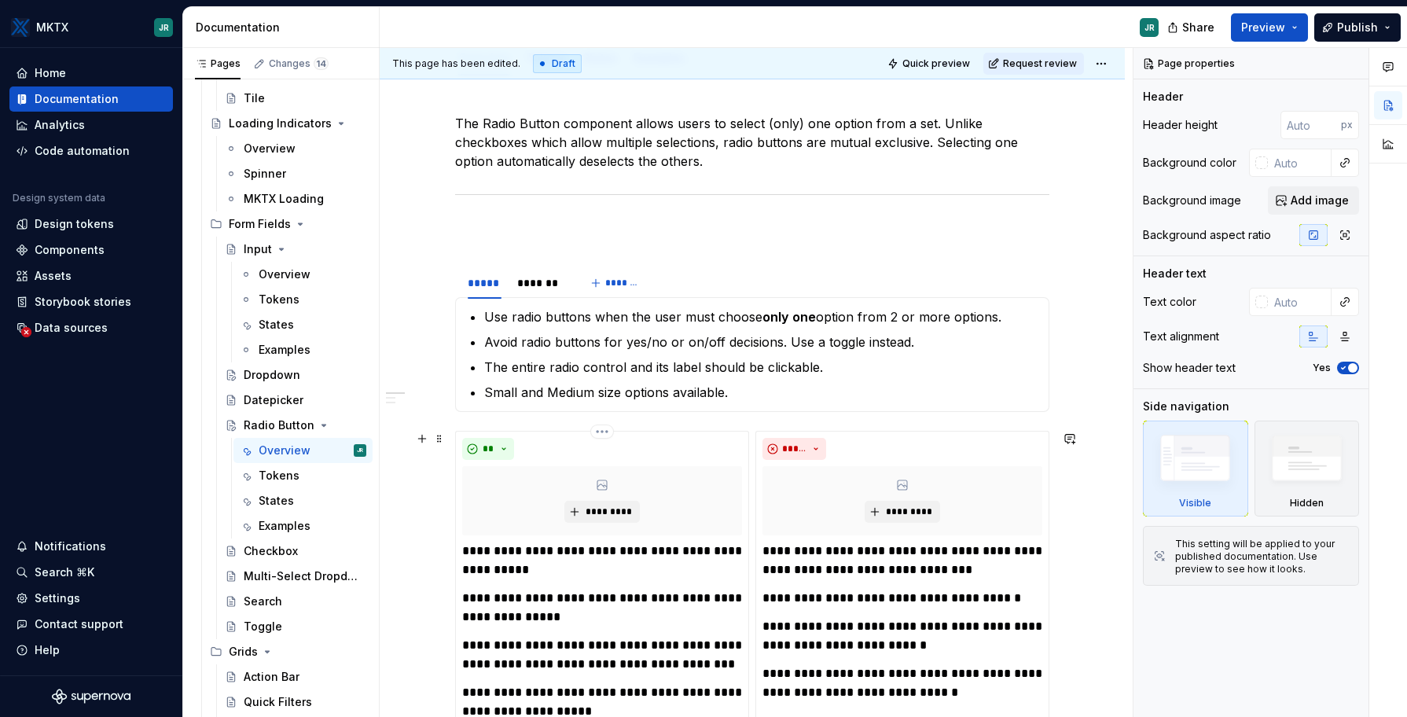
scroll to position [204, 0]
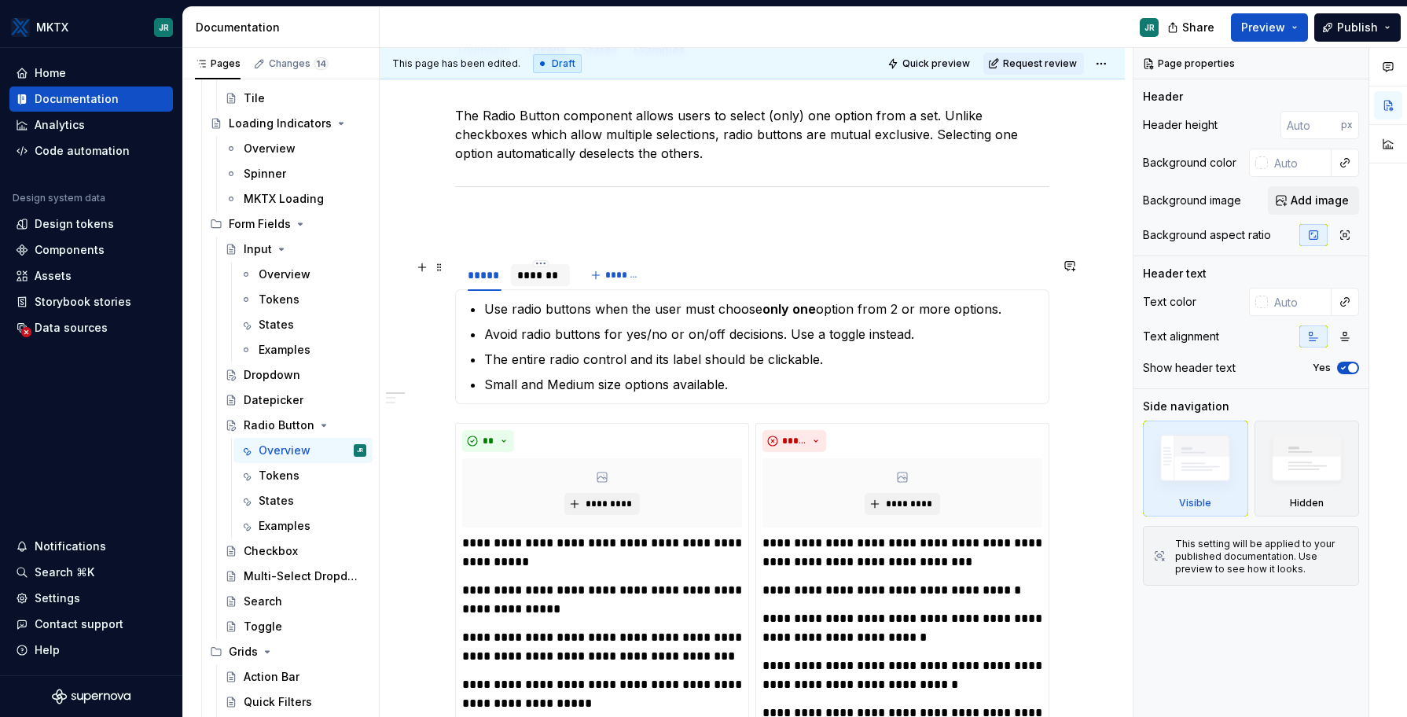
click at [547, 273] on div "*******" at bounding box center [540, 275] width 47 height 16
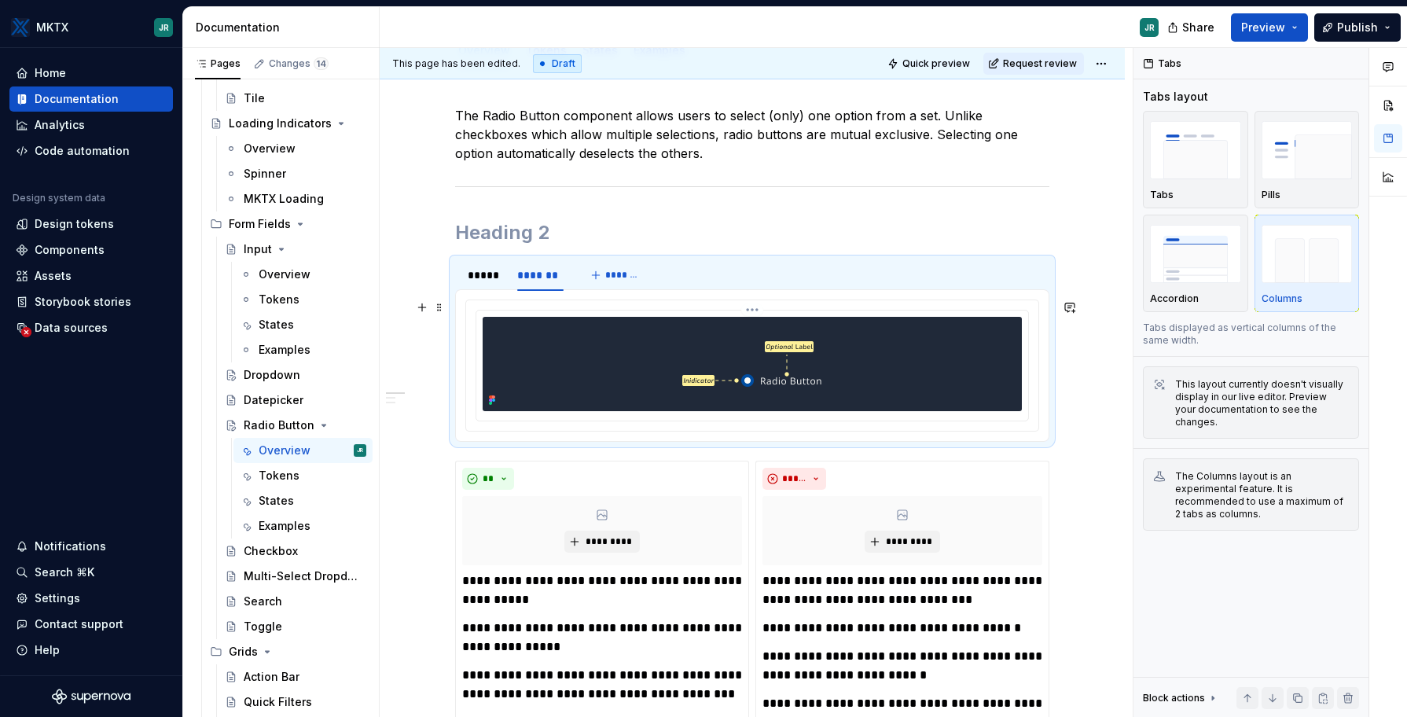
click at [821, 416] on div at bounding box center [752, 365] width 552 height 110
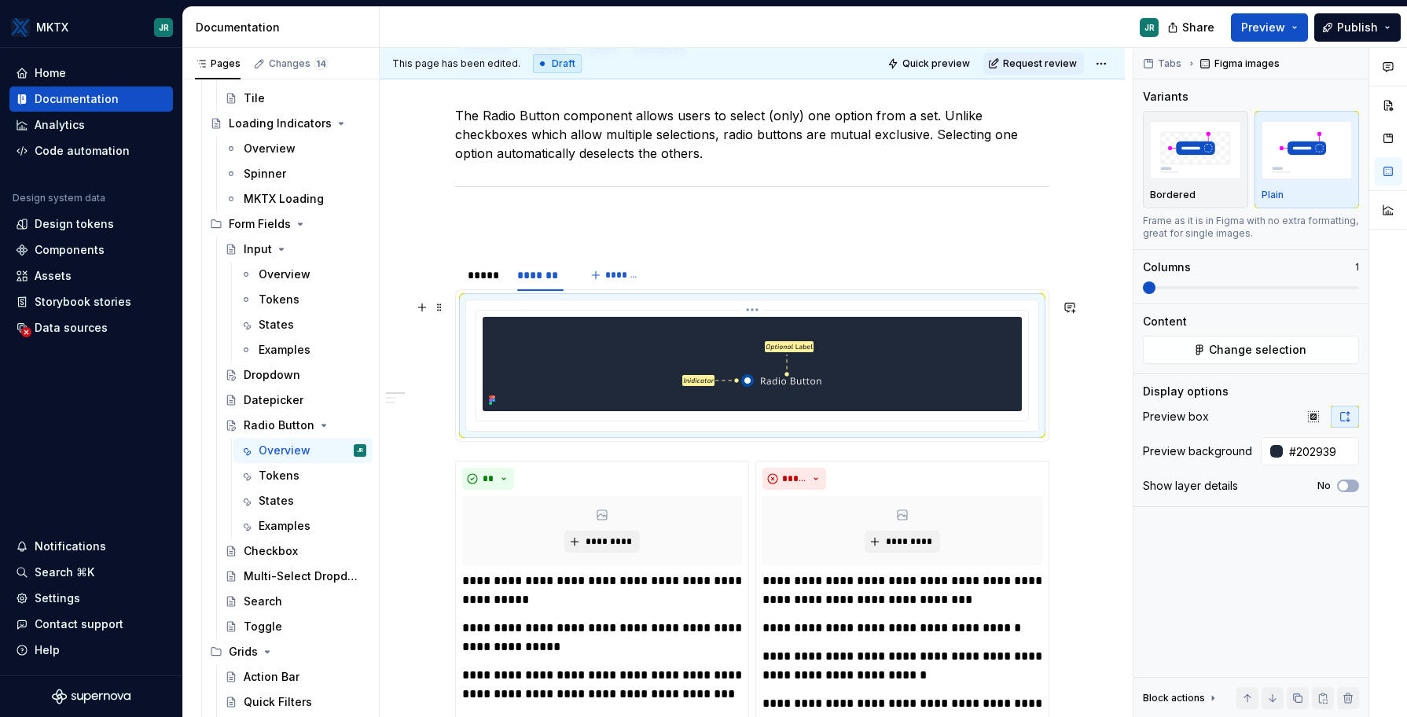
click at [811, 372] on img at bounding box center [752, 364] width 140 height 94
click at [876, 363] on div at bounding box center [752, 364] width 539 height 94
click at [1276, 351] on span "Change selection" at bounding box center [1257, 350] width 97 height 16
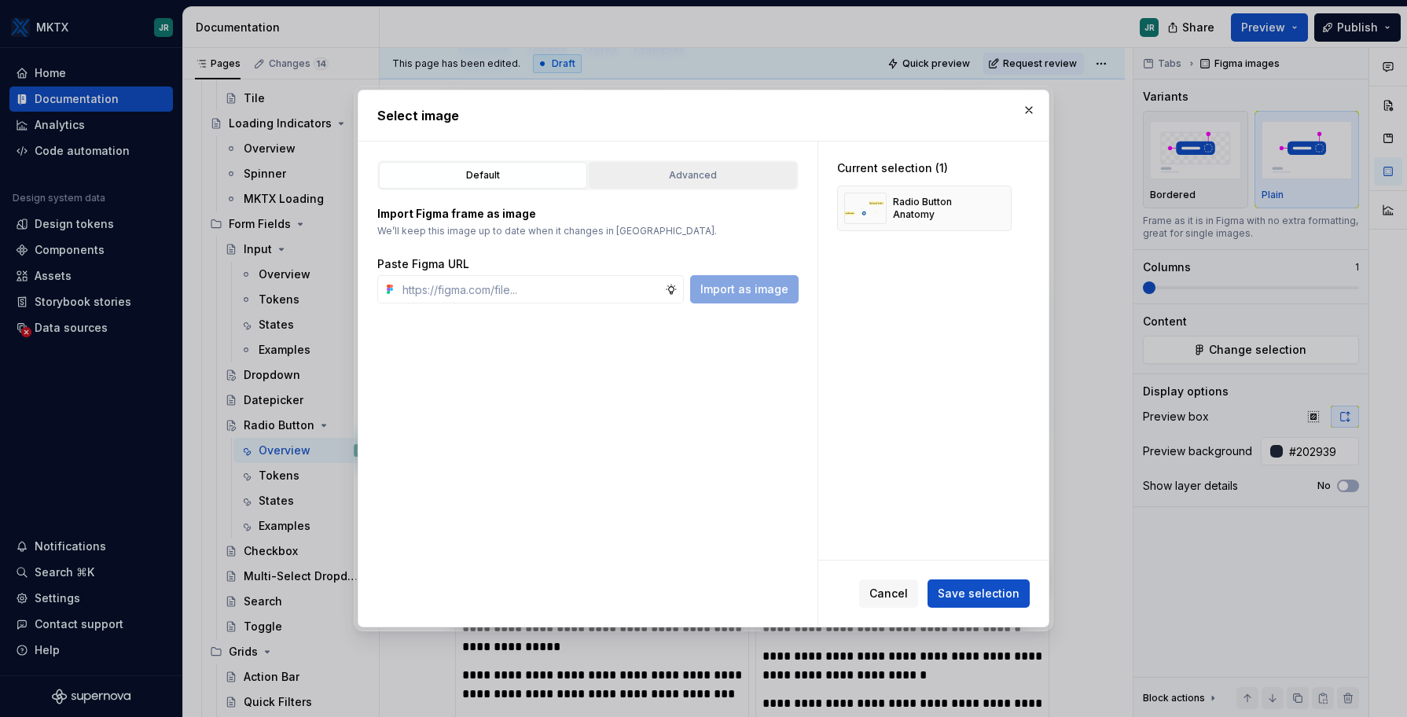
click at [700, 178] on div "Advanced" at bounding box center [692, 175] width 197 height 16
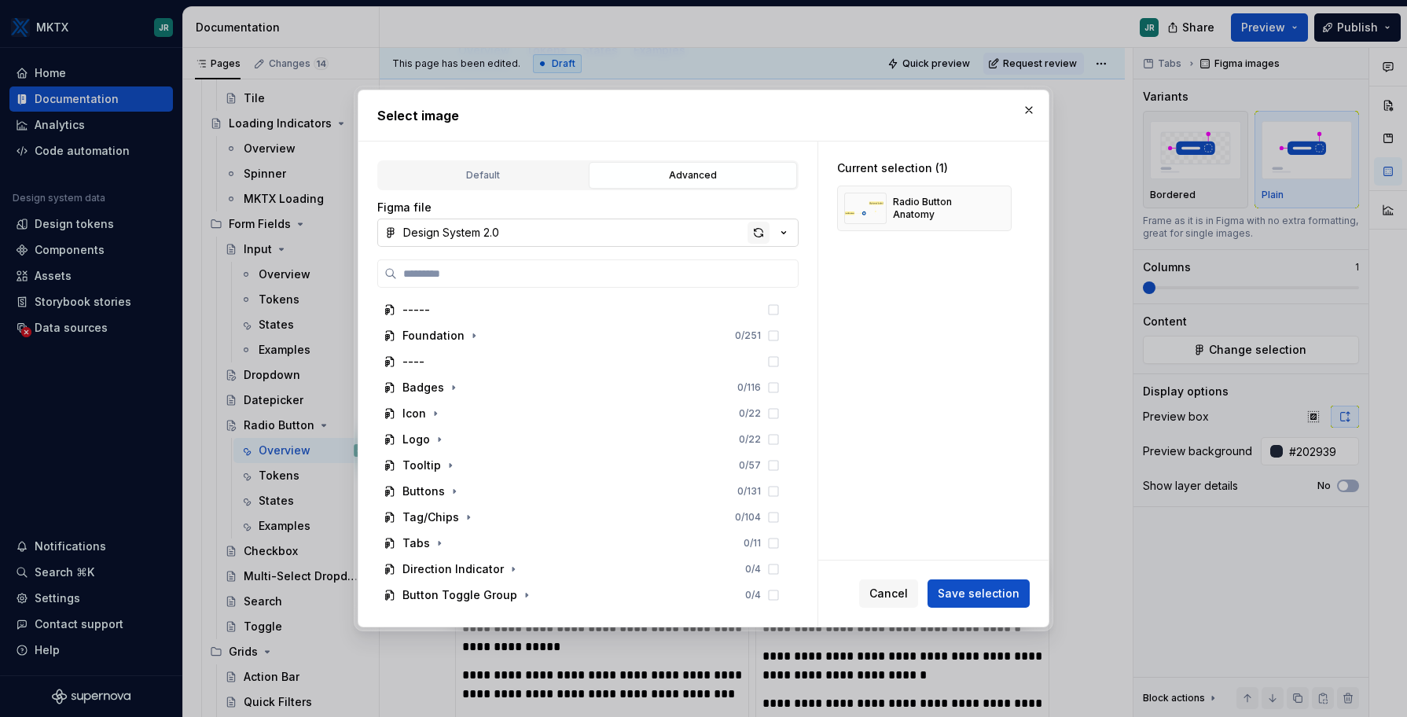
click at [758, 233] on div "button" at bounding box center [759, 233] width 22 height 22
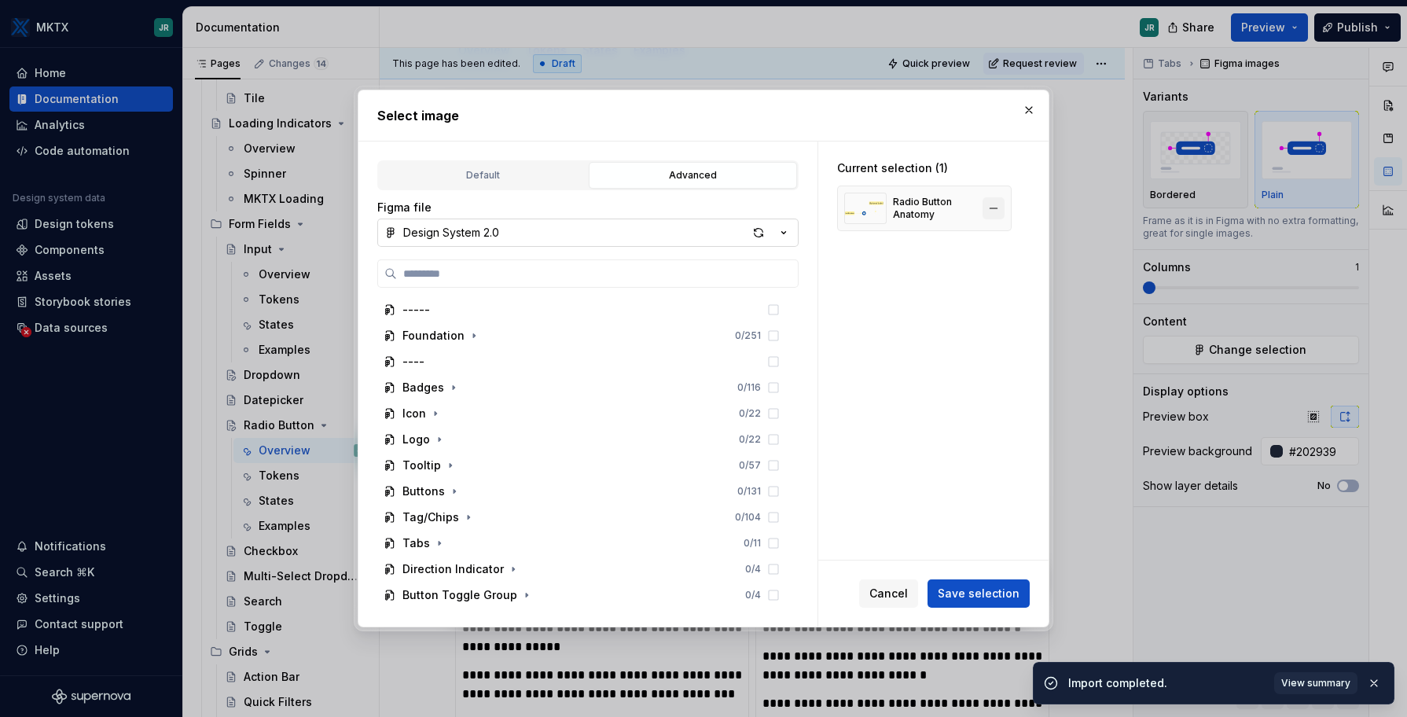
click at [990, 208] on button "button" at bounding box center [994, 208] width 22 height 22
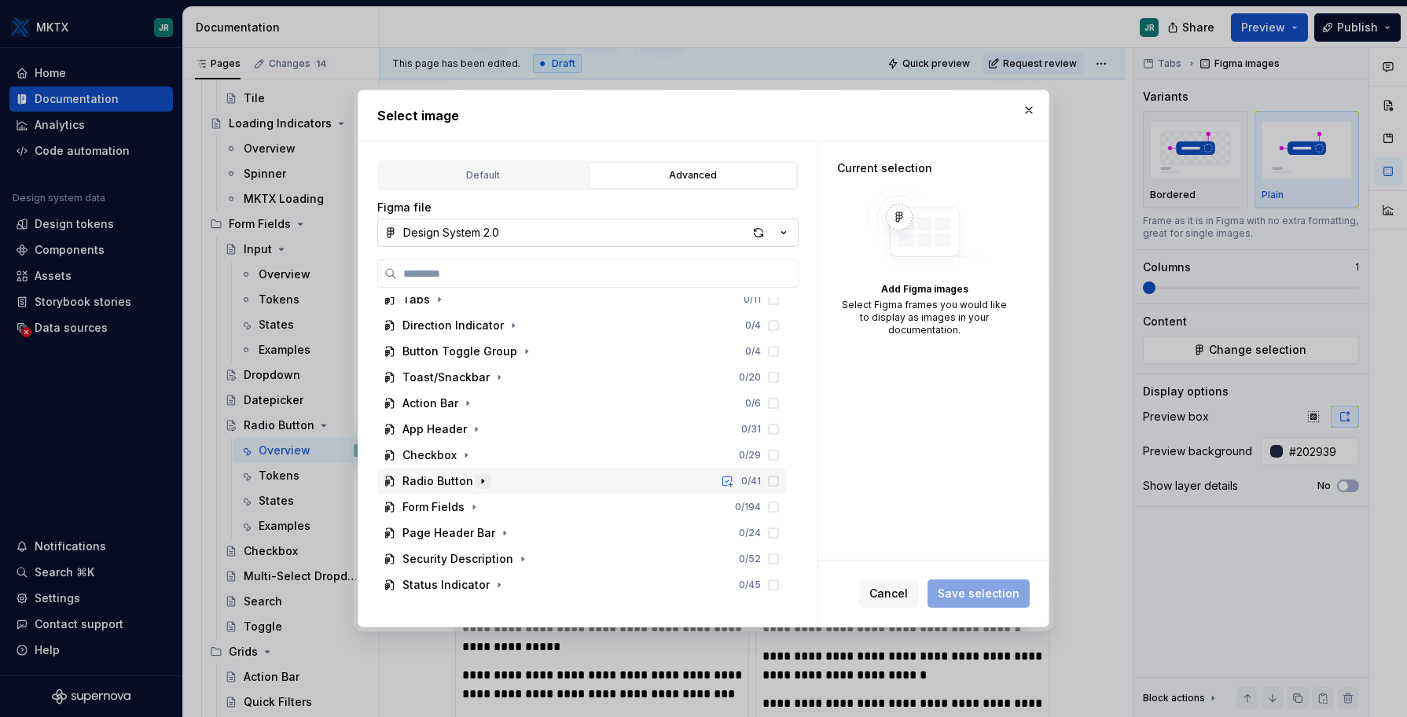
click at [476, 483] on icon "button" at bounding box center [482, 481] width 13 height 13
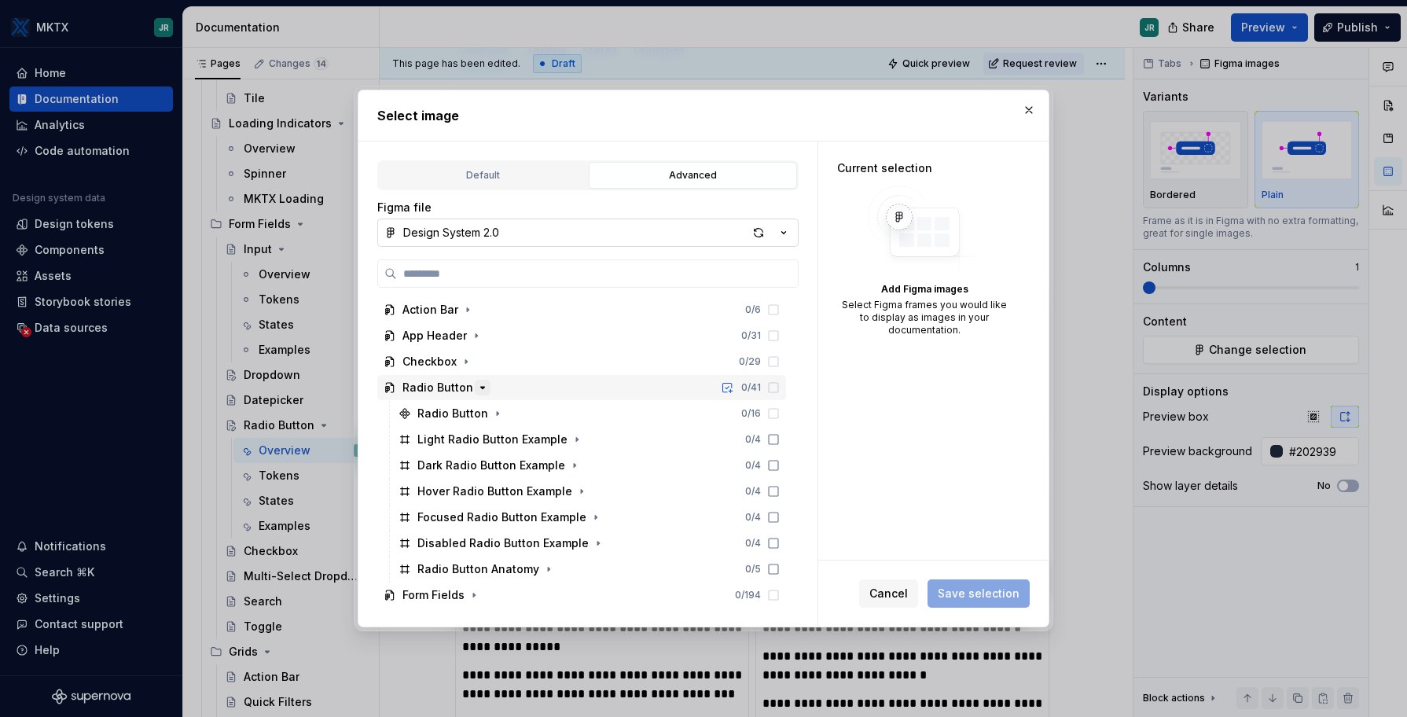
scroll to position [347, 0]
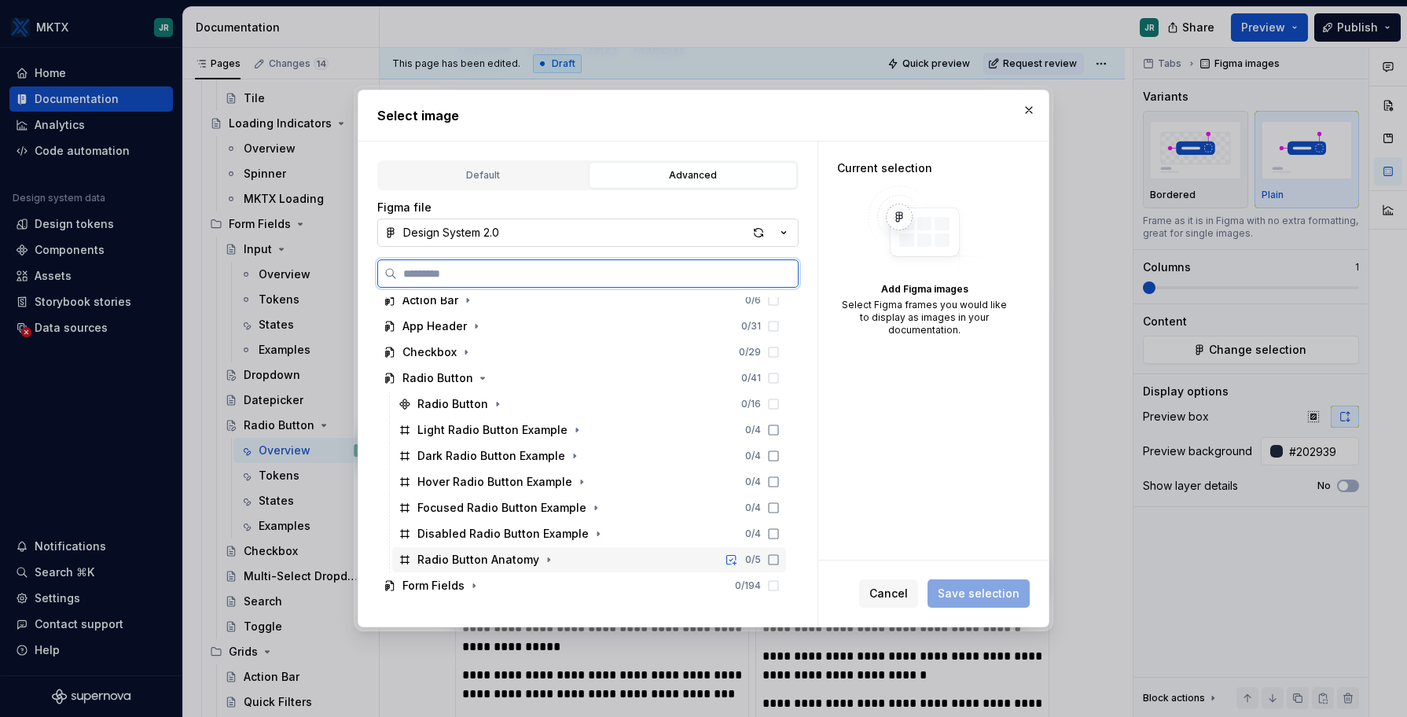
click at [487, 558] on div "Radio Button Anatomy" at bounding box center [478, 560] width 122 height 16
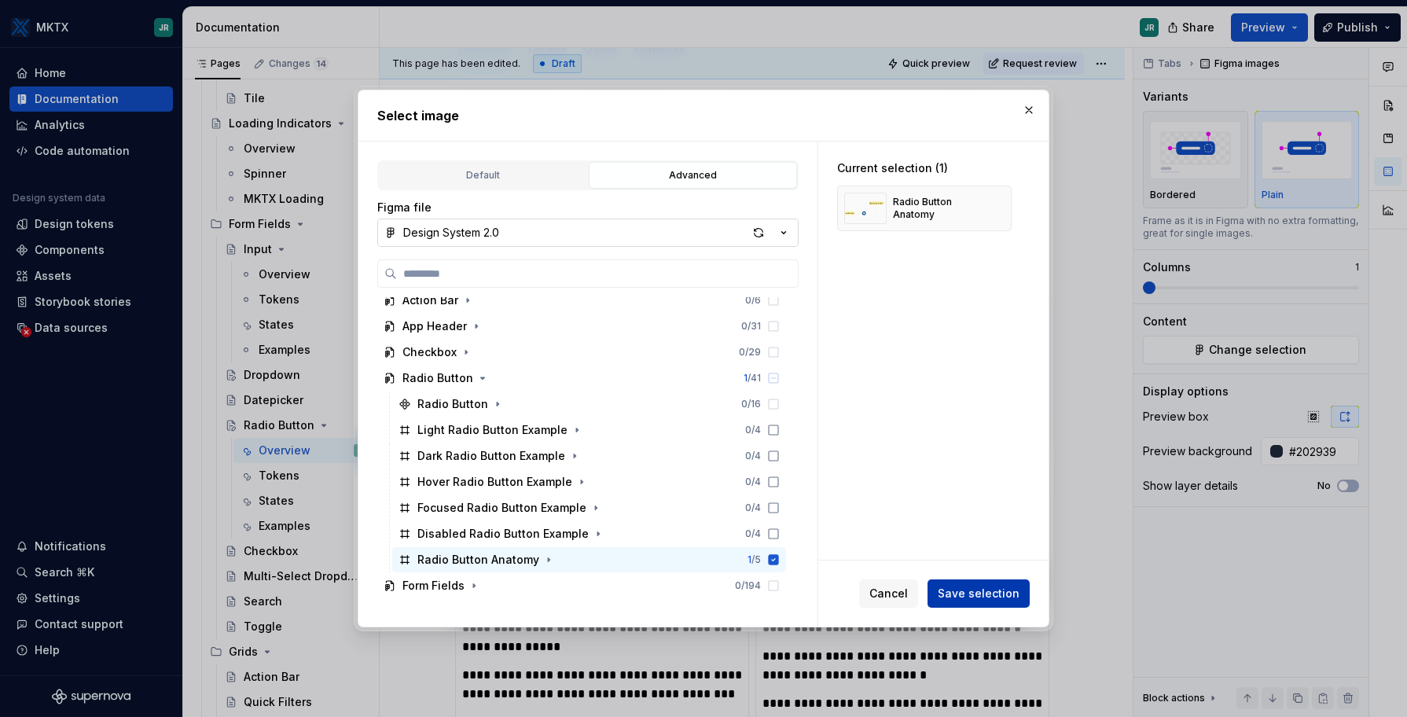
click at [960, 593] on span "Save selection" at bounding box center [979, 594] width 82 height 16
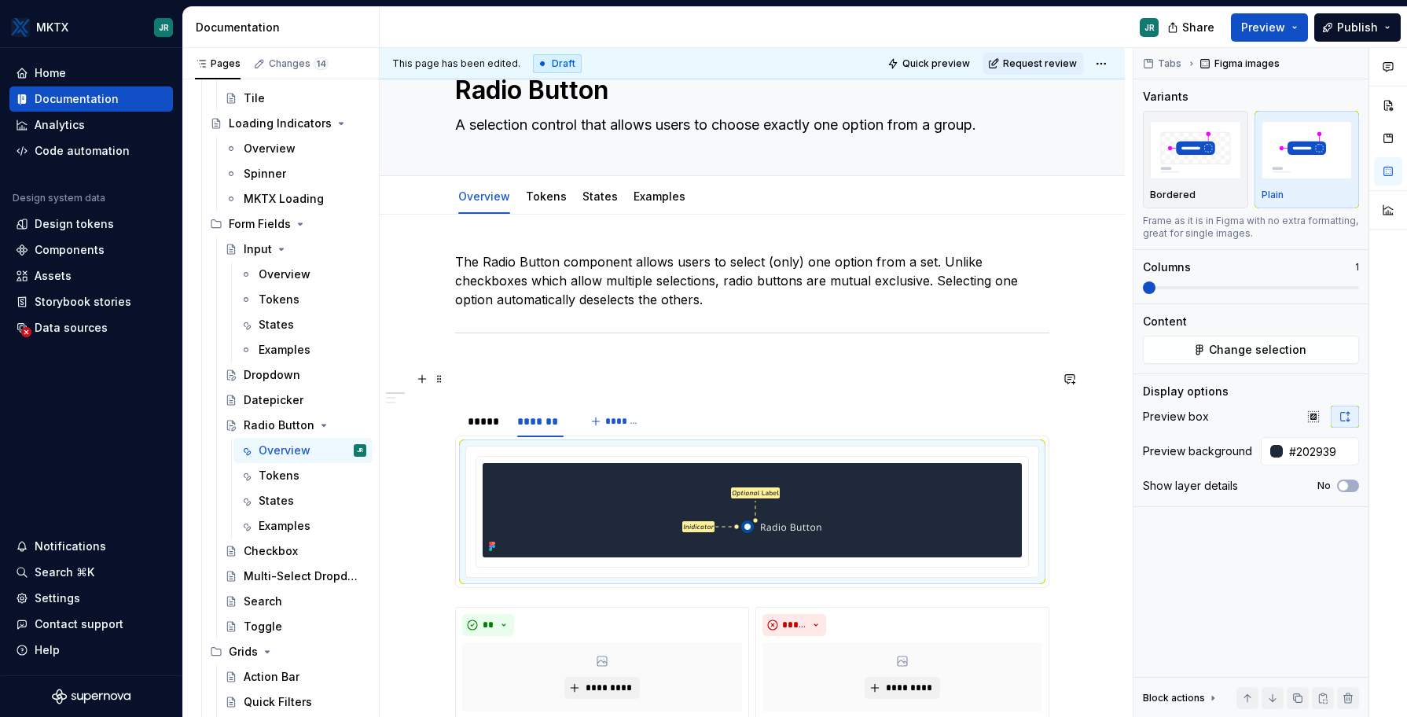
scroll to position [60, 0]
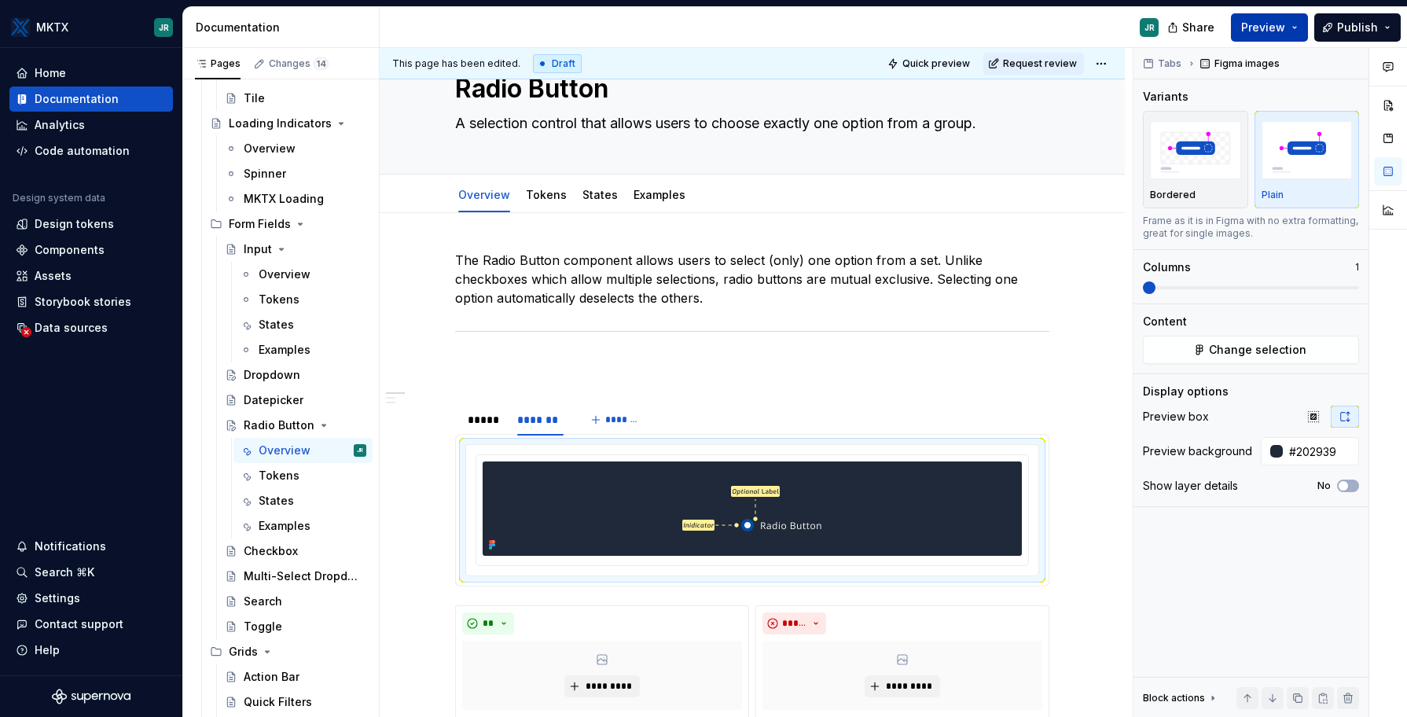
click at [1290, 34] on button "Preview" at bounding box center [1269, 27] width 77 height 28
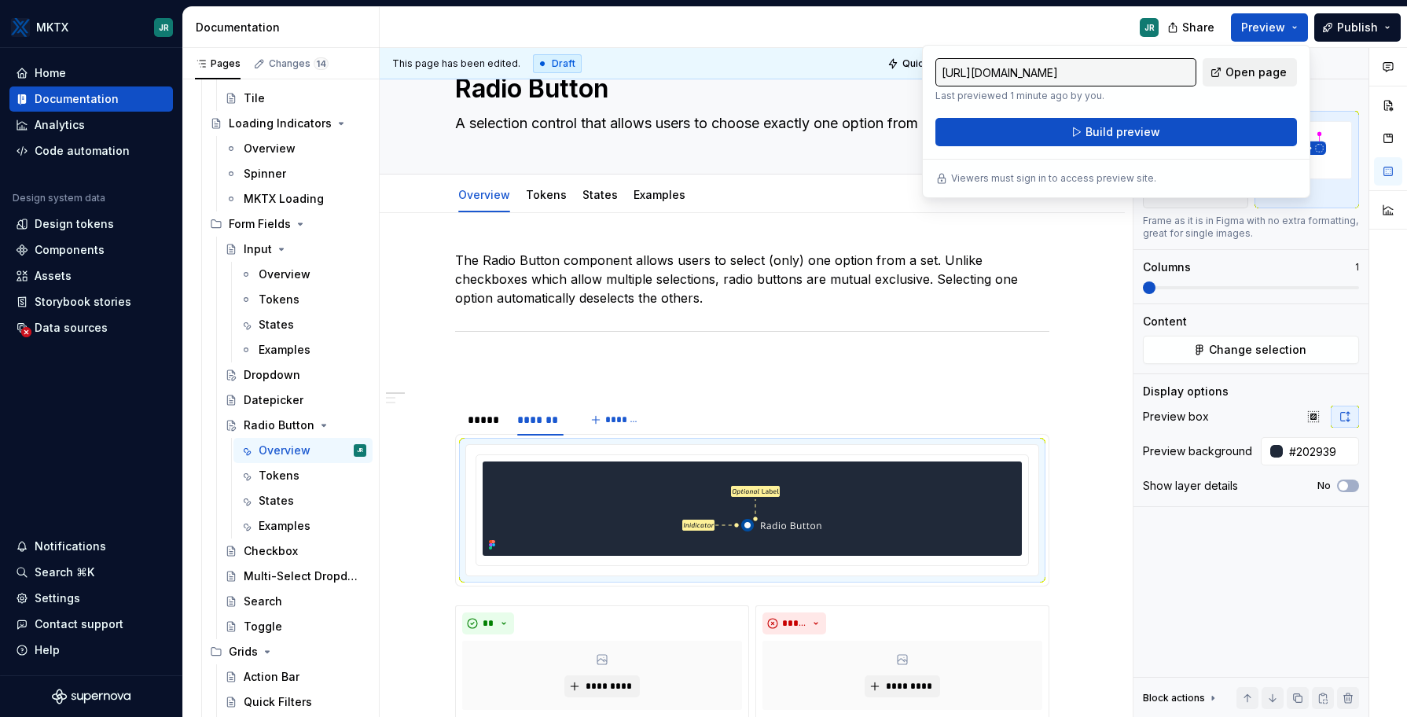
click at [1244, 75] on span "Open page" at bounding box center [1255, 72] width 61 height 16
click at [667, 491] on img at bounding box center [753, 508] width 204 height 94
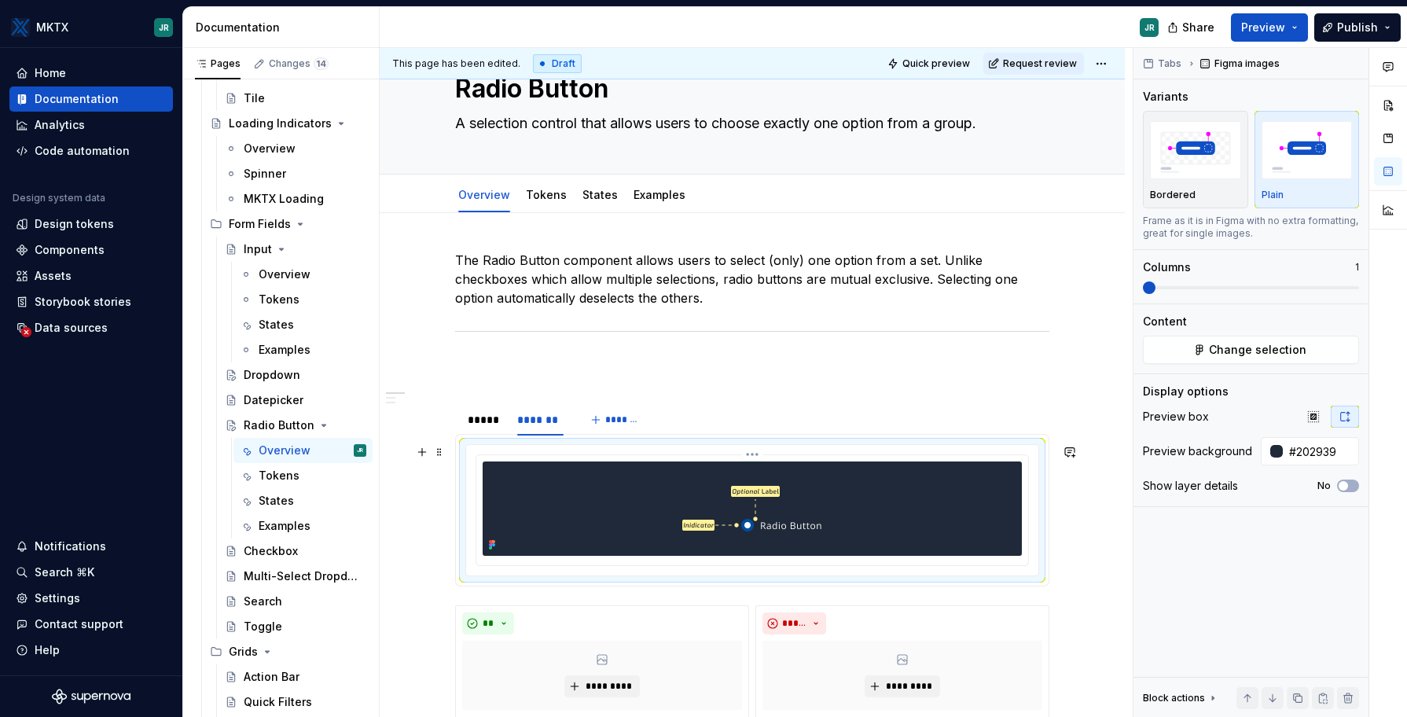
click at [667, 491] on img at bounding box center [753, 508] width 204 height 94
click at [752, 505] on img at bounding box center [753, 508] width 204 height 94
click at [1274, 31] on span "Preview" at bounding box center [1263, 28] width 44 height 16
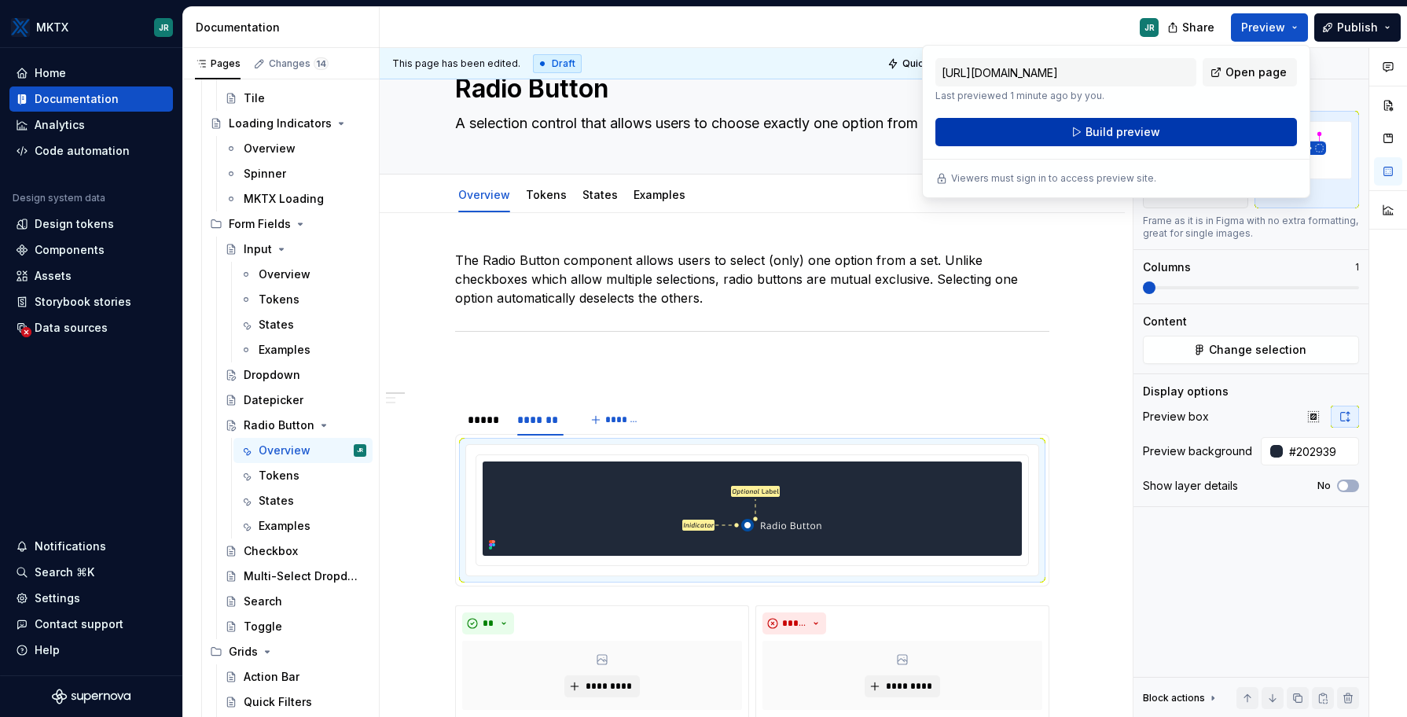
click at [1141, 134] on span "Build preview" at bounding box center [1123, 132] width 75 height 16
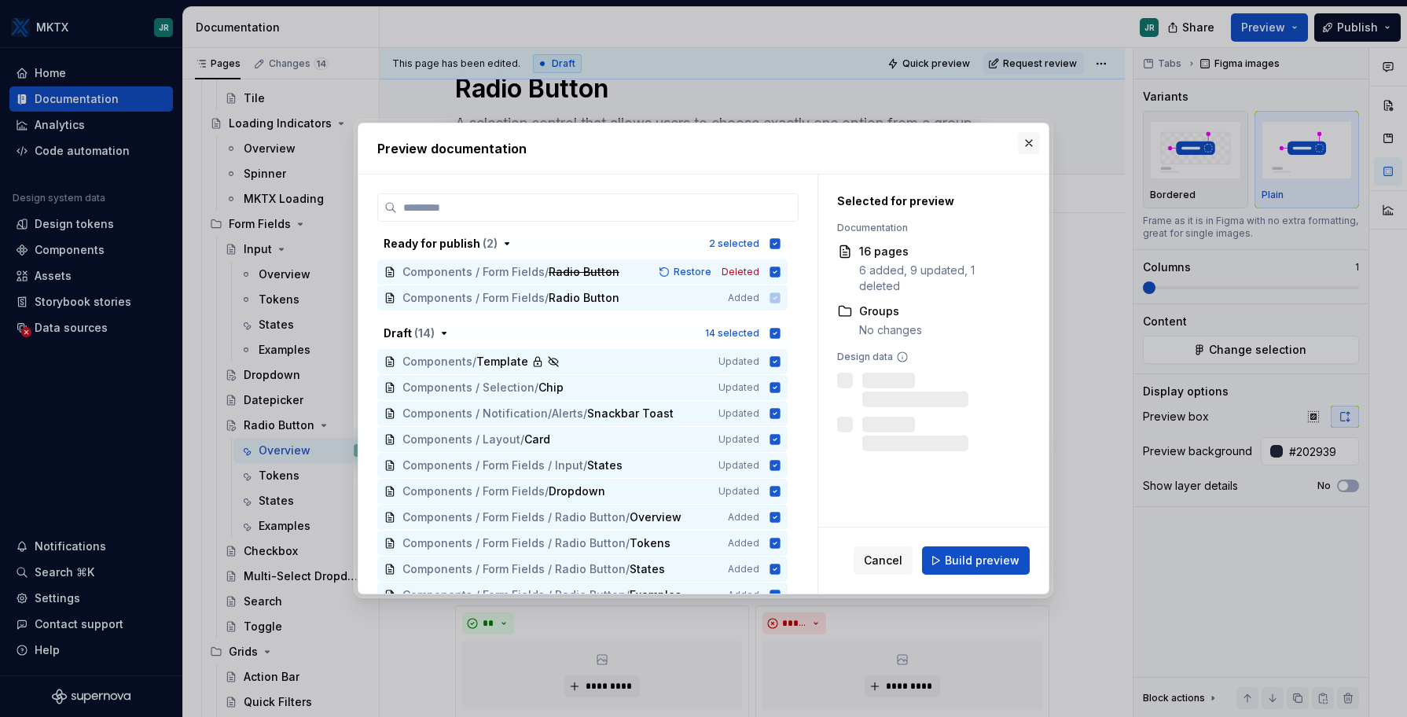
click at [1031, 145] on button "button" at bounding box center [1029, 143] width 22 height 22
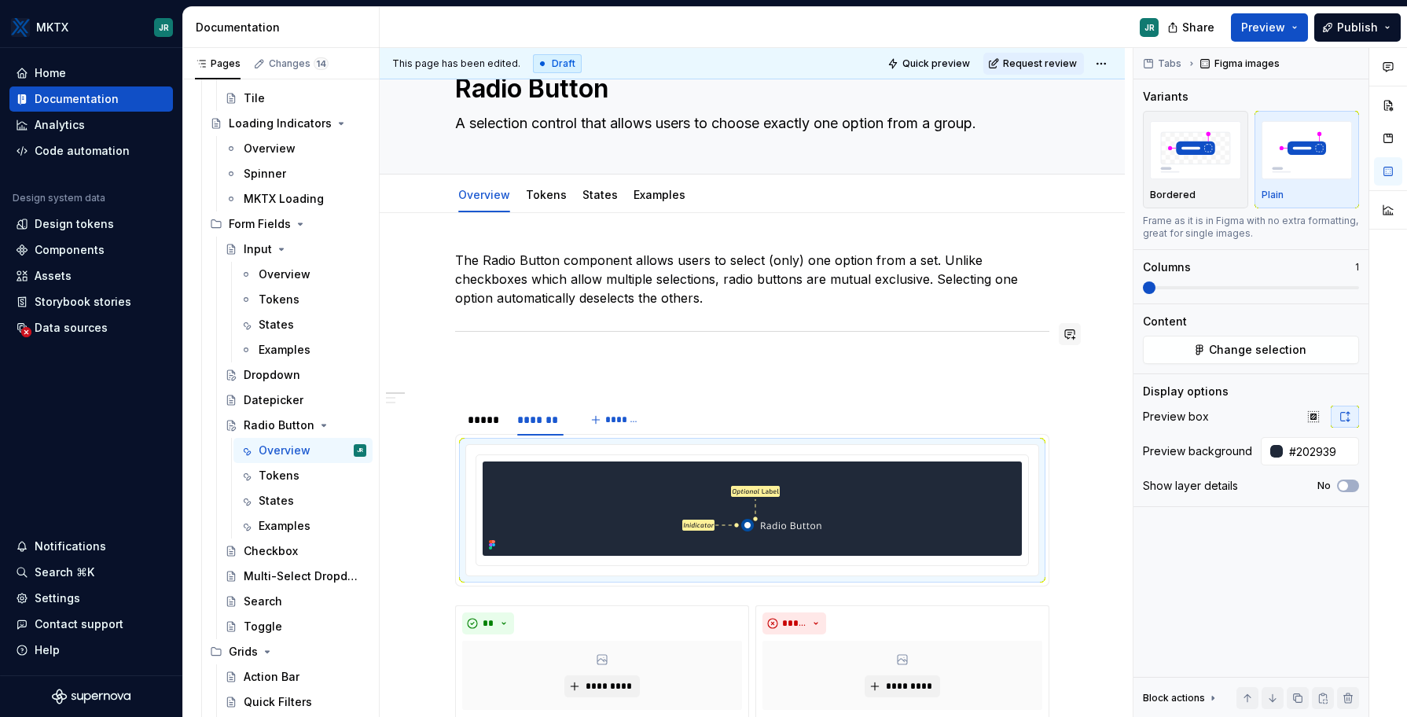
click at [1065, 340] on button "button" at bounding box center [1070, 334] width 22 height 22
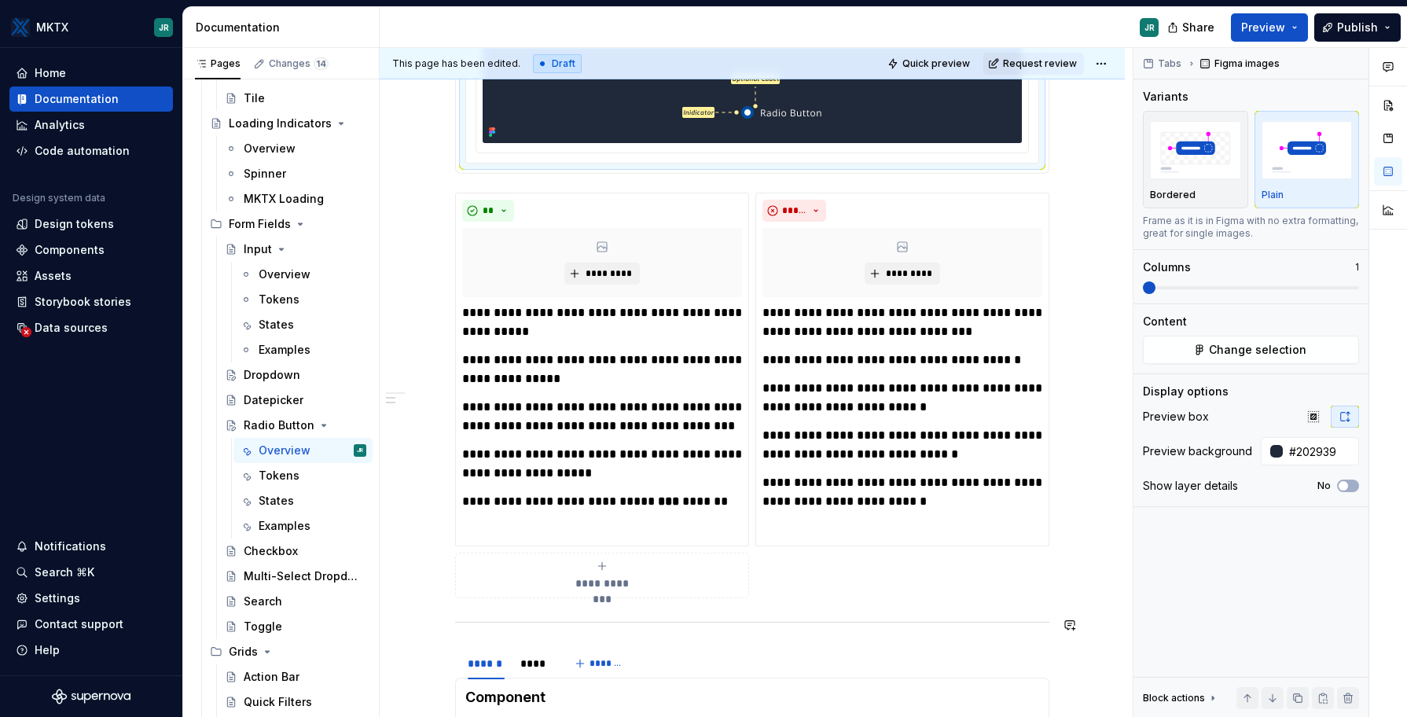
scroll to position [381, 0]
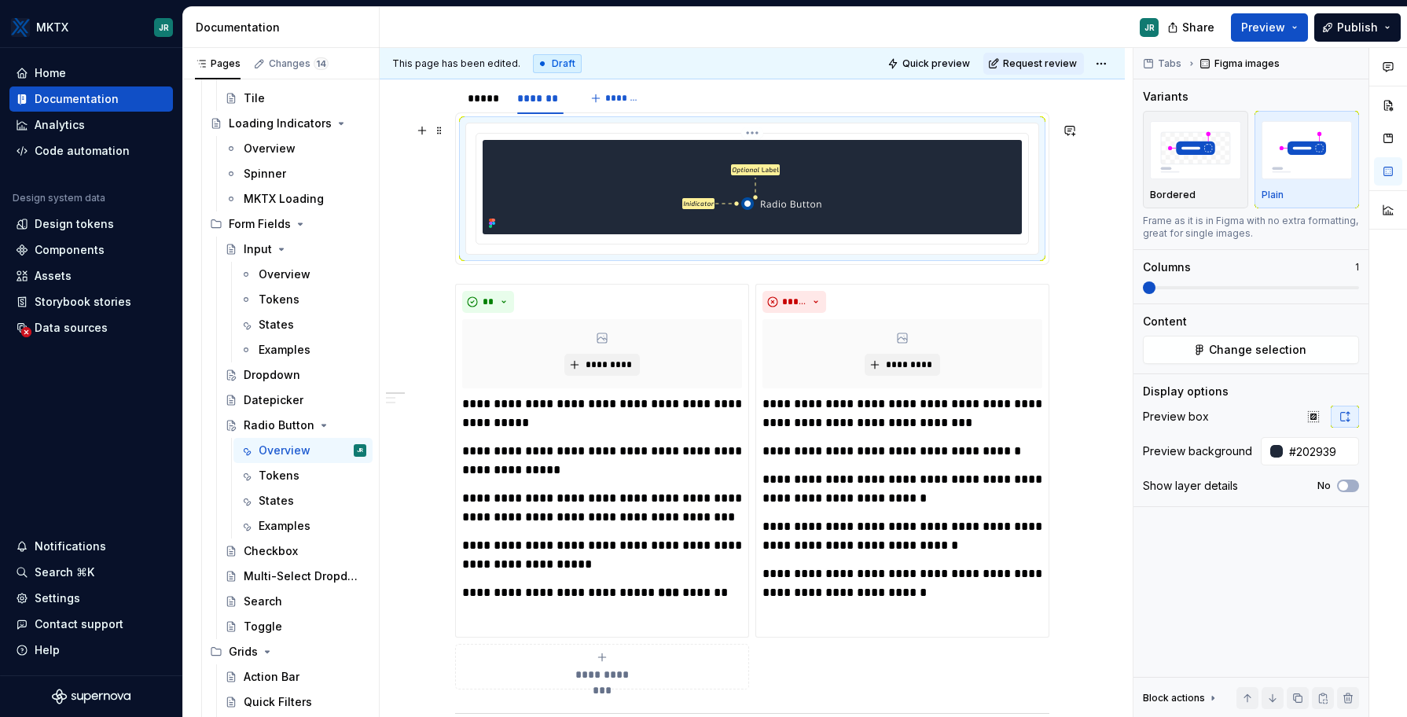
click at [929, 204] on div at bounding box center [752, 187] width 539 height 94
click at [934, 63] on span "Quick preview" at bounding box center [936, 63] width 68 height 13
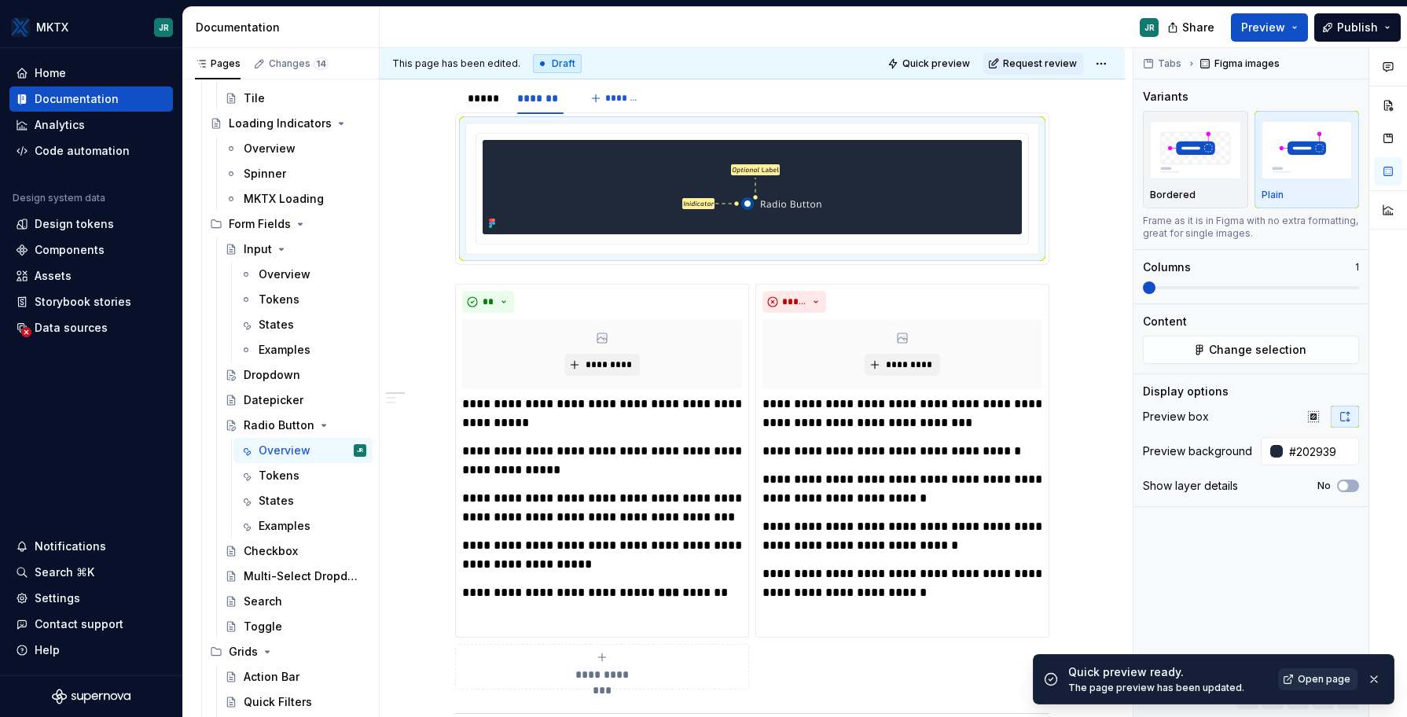
click at [1315, 673] on span "Open page" at bounding box center [1324, 679] width 53 height 13
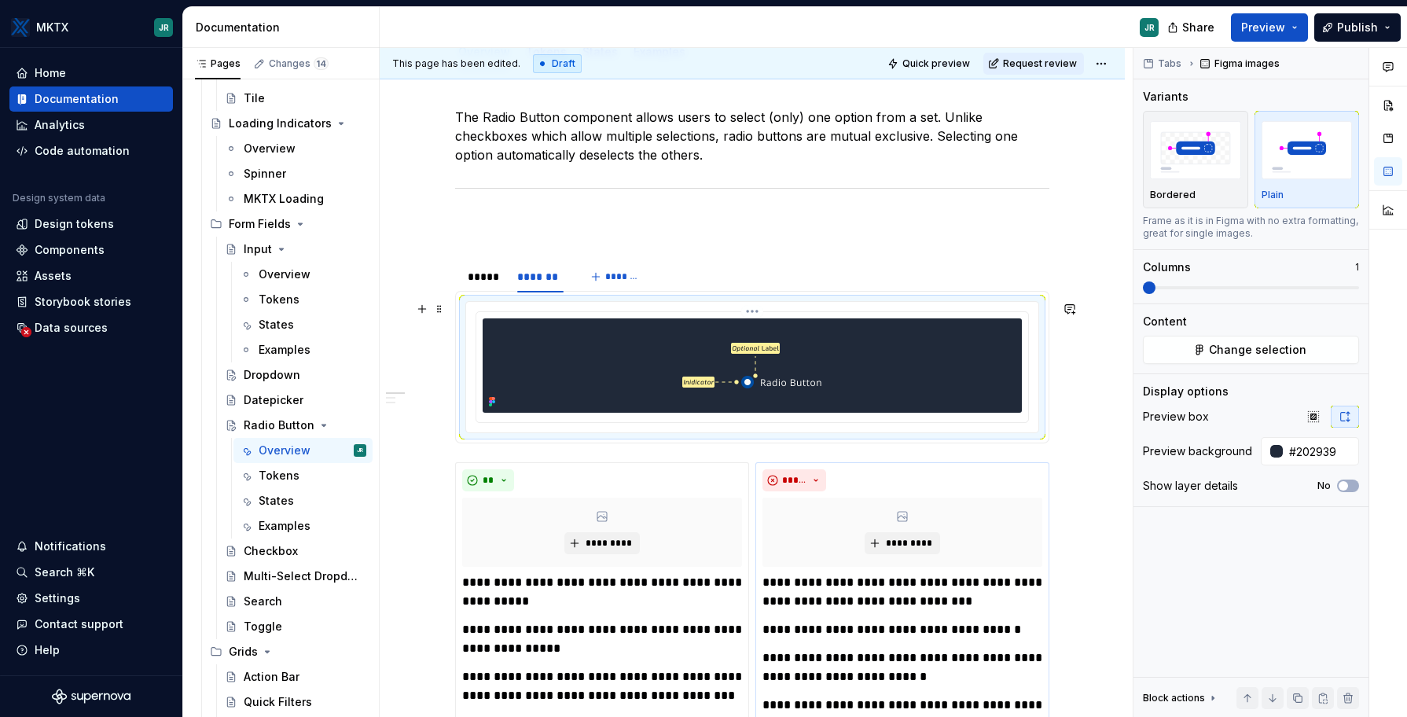
scroll to position [0, 0]
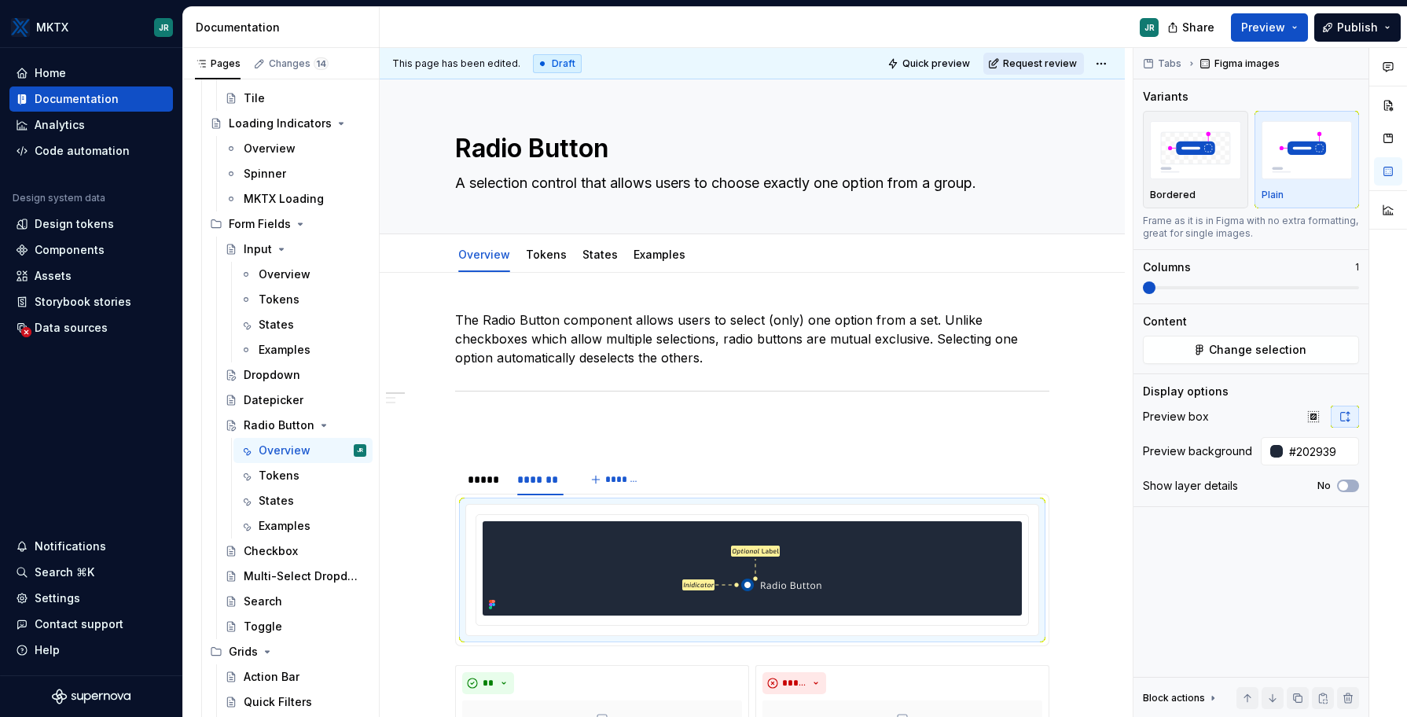
click at [1036, 64] on span "Request review" at bounding box center [1040, 63] width 74 height 13
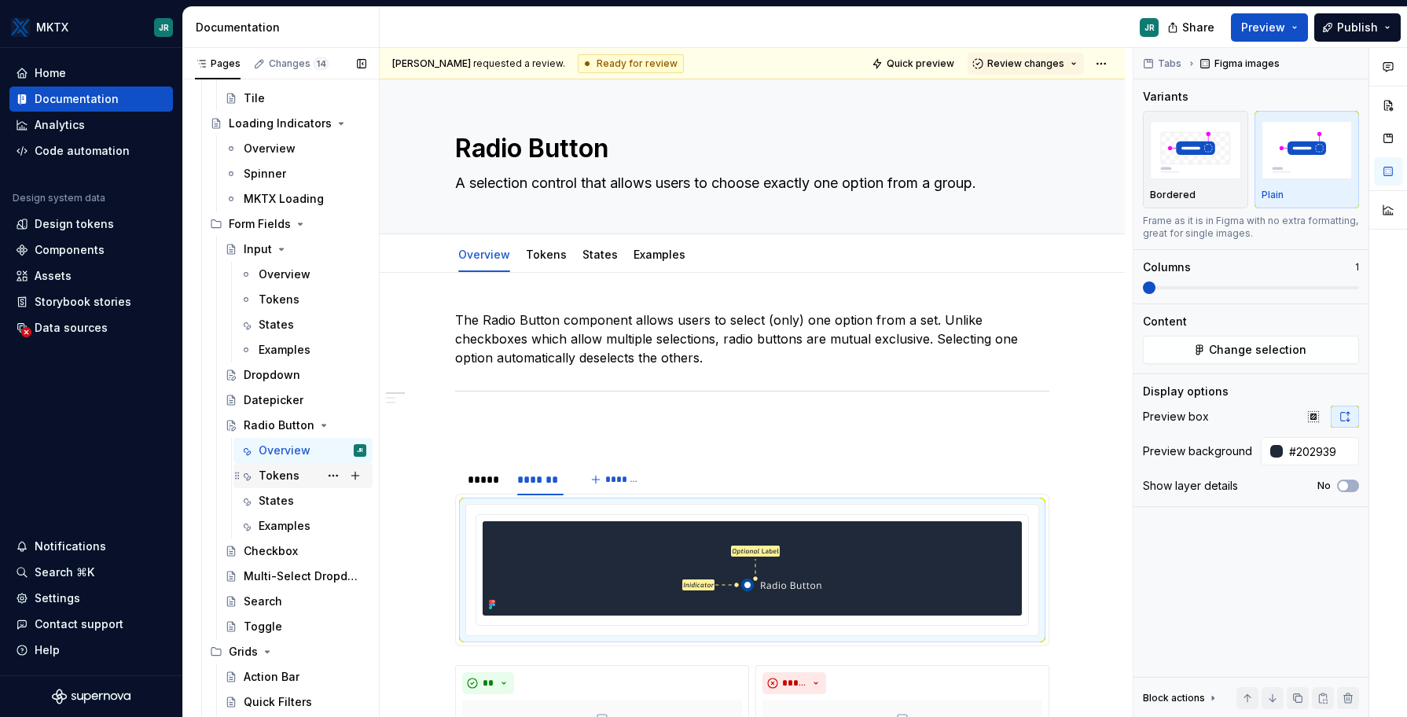
click at [298, 475] on div "Tokens" at bounding box center [313, 476] width 108 height 22
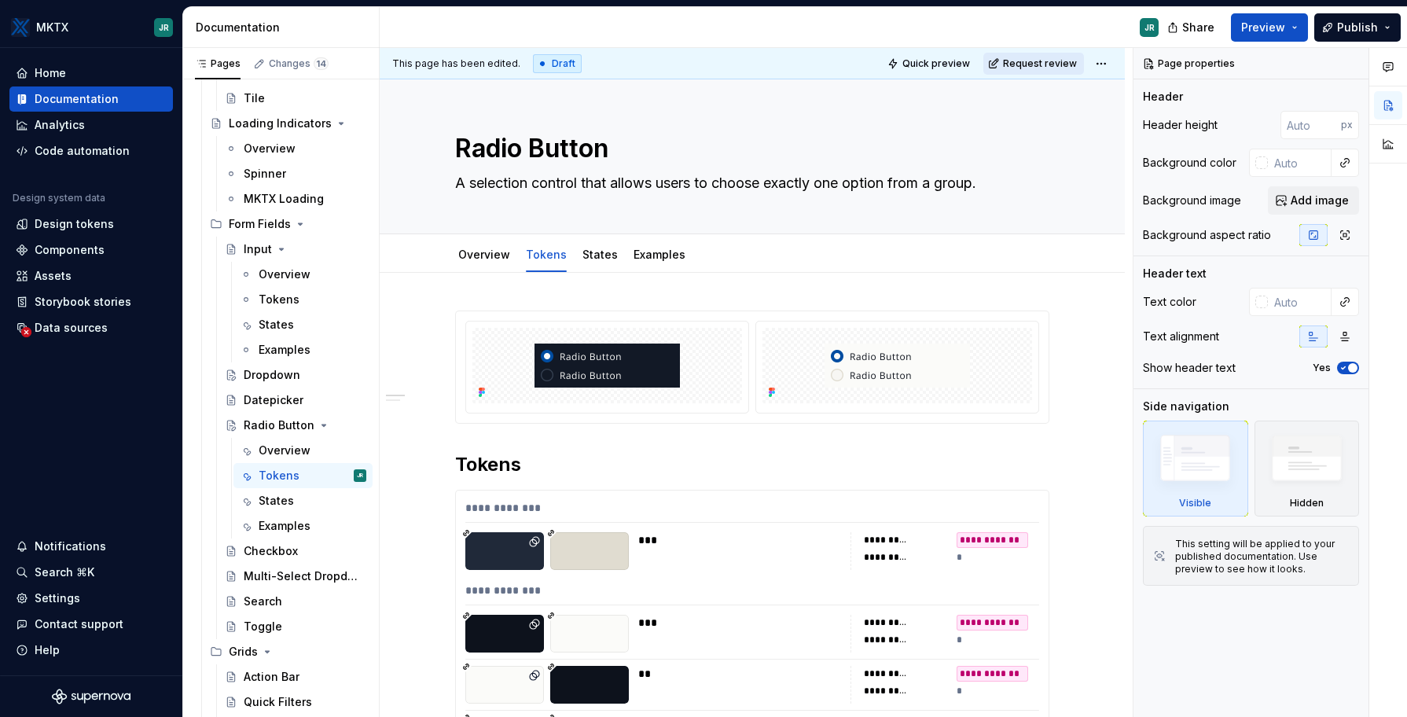
click at [1027, 67] on span "Request review" at bounding box center [1040, 63] width 74 height 13
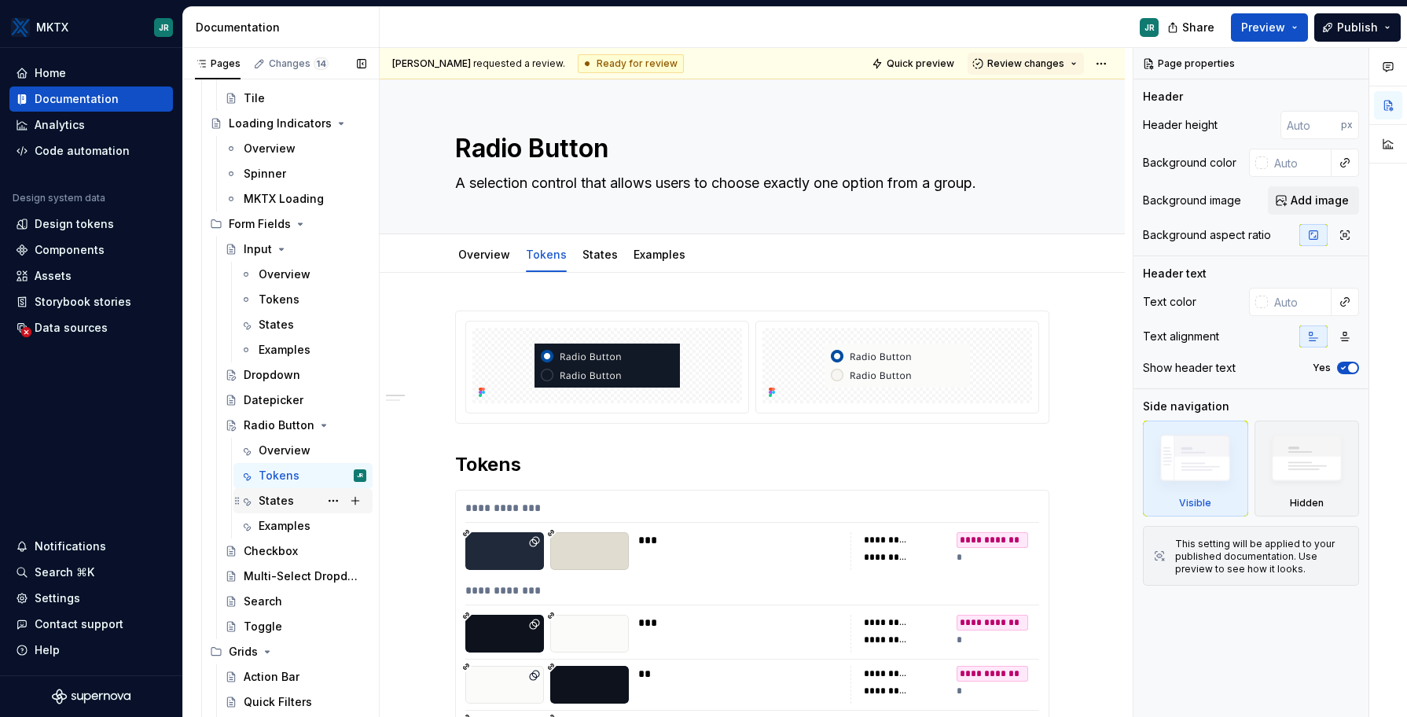
click at [279, 502] on div "States" at bounding box center [276, 501] width 35 height 16
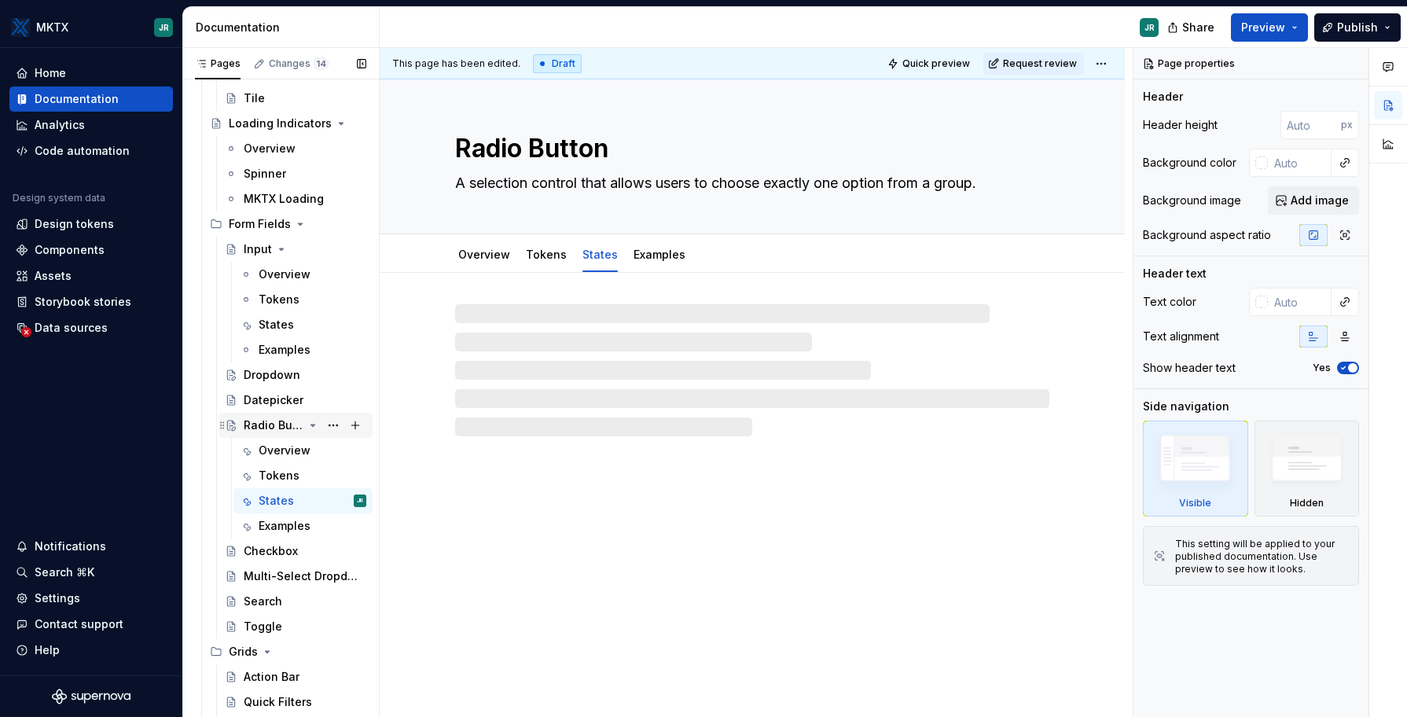
click at [287, 428] on div "Radio Button" at bounding box center [274, 425] width 60 height 16
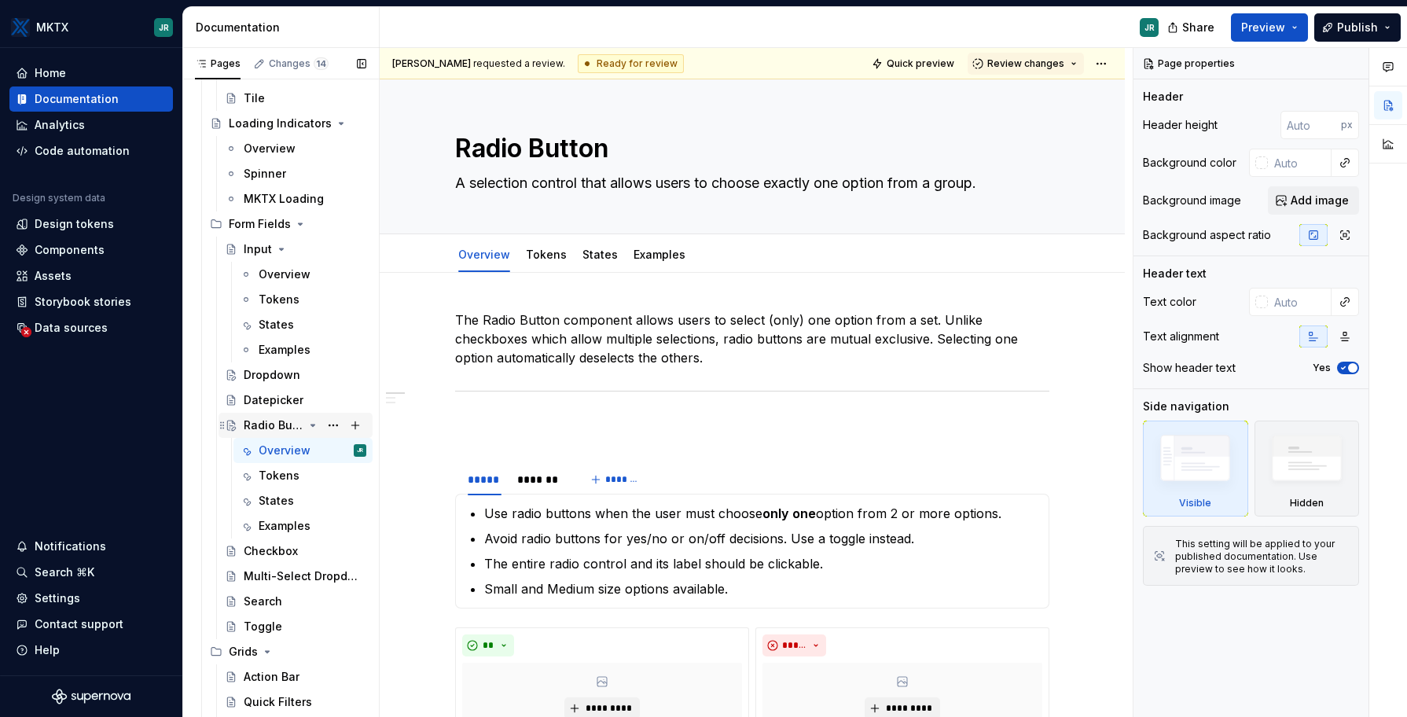
click at [257, 424] on div "Radio Button" at bounding box center [274, 425] width 60 height 16
click at [273, 505] on div "States" at bounding box center [276, 501] width 35 height 16
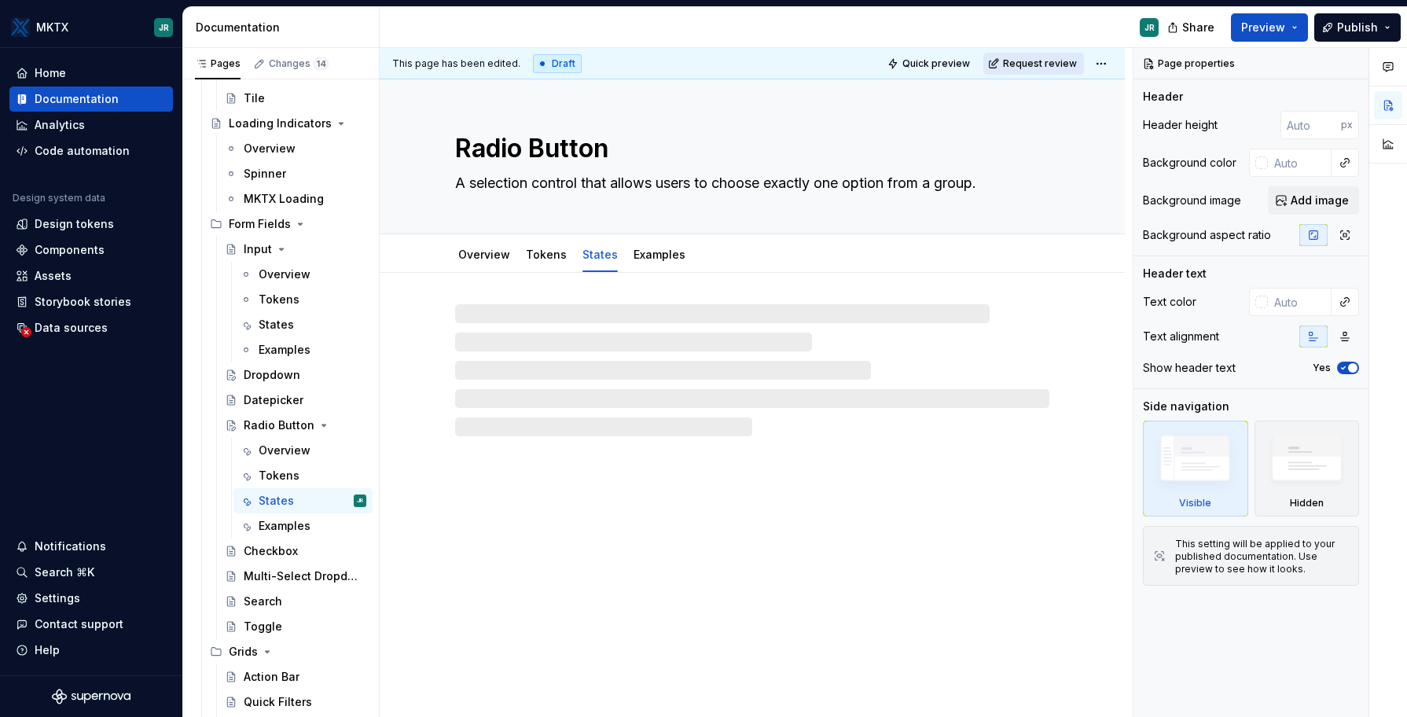
click at [1025, 68] on span "Request review" at bounding box center [1040, 63] width 74 height 13
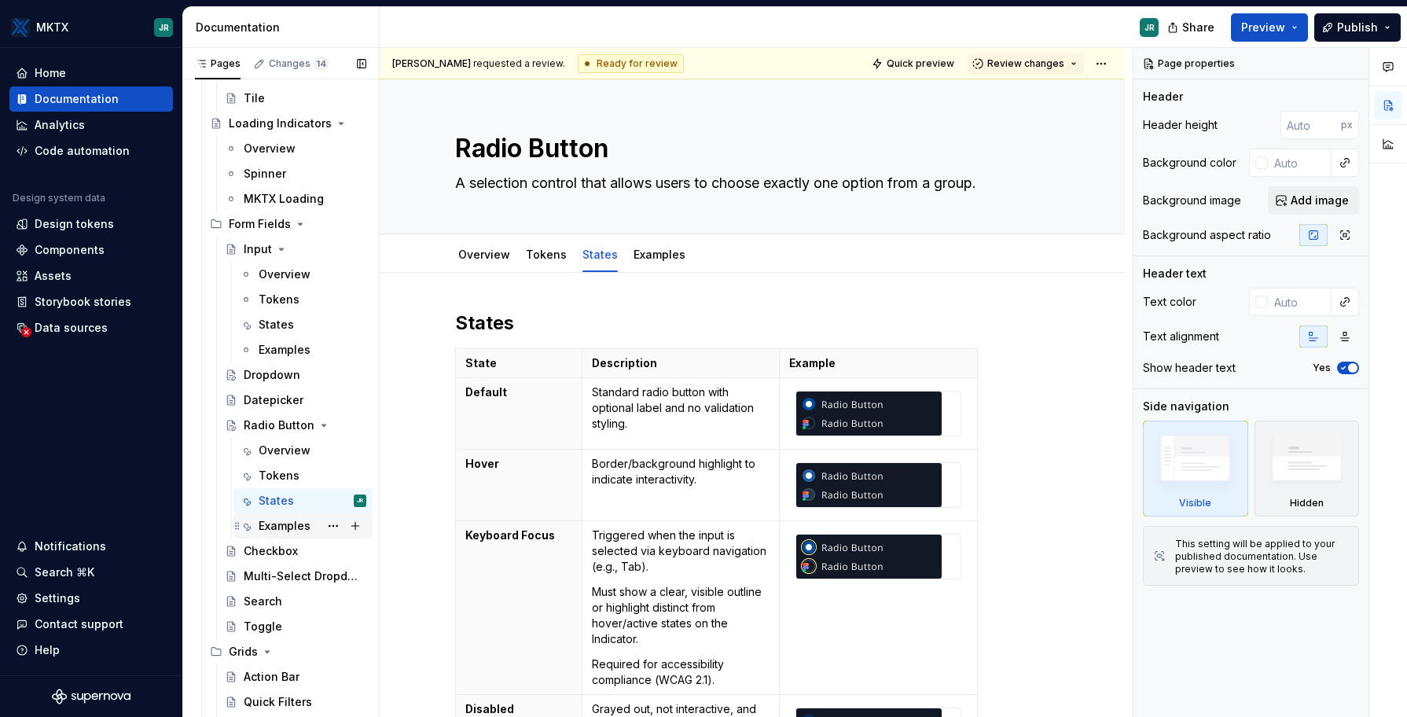
click at [270, 526] on div "Examples" at bounding box center [285, 526] width 52 height 16
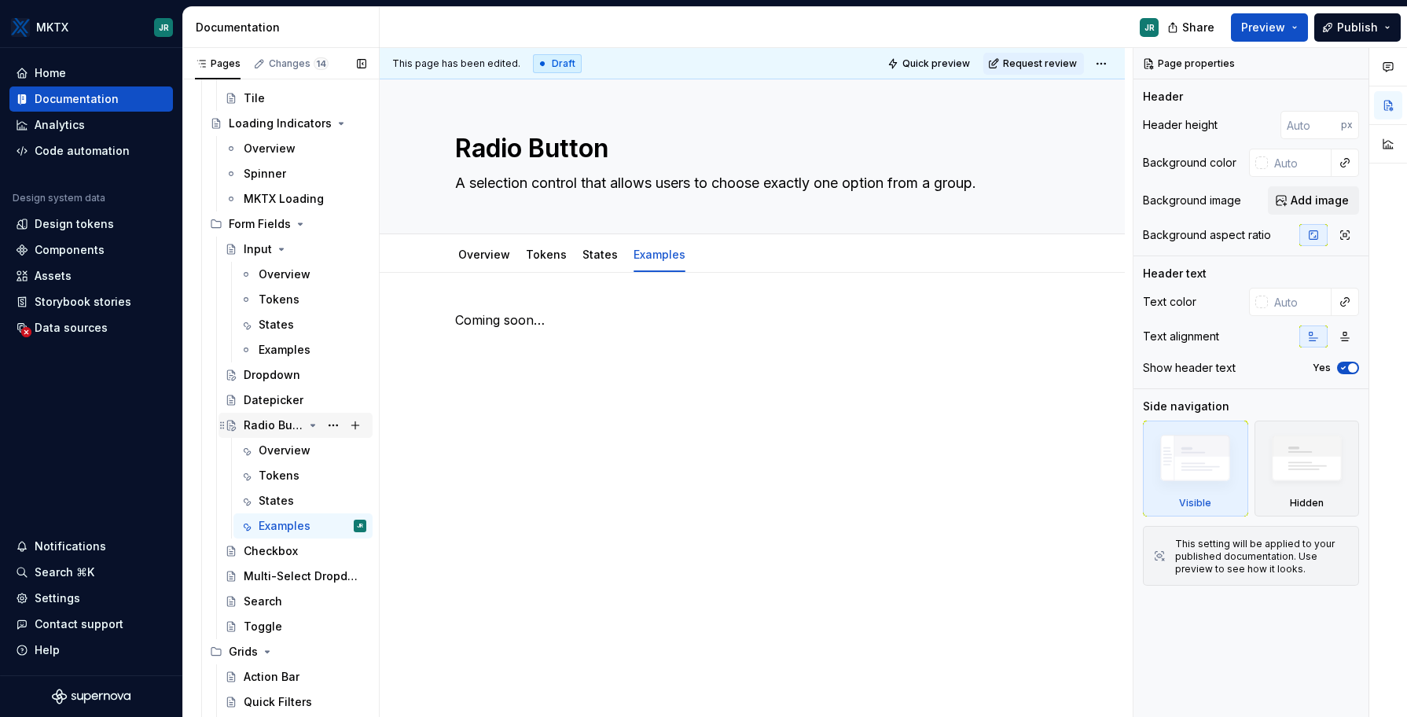
click at [311, 424] on icon "Page tree" at bounding box center [313, 425] width 4 height 2
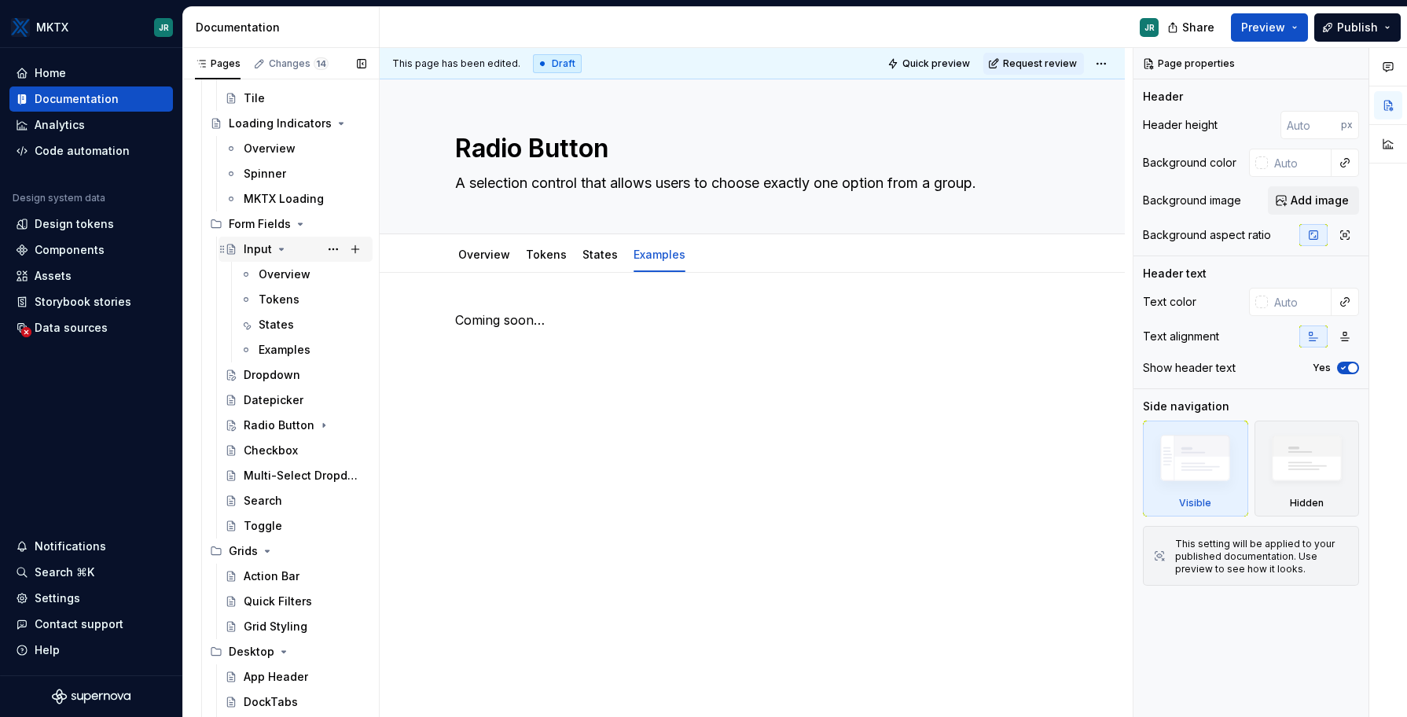
click at [281, 249] on icon "Page tree" at bounding box center [281, 249] width 13 height 13
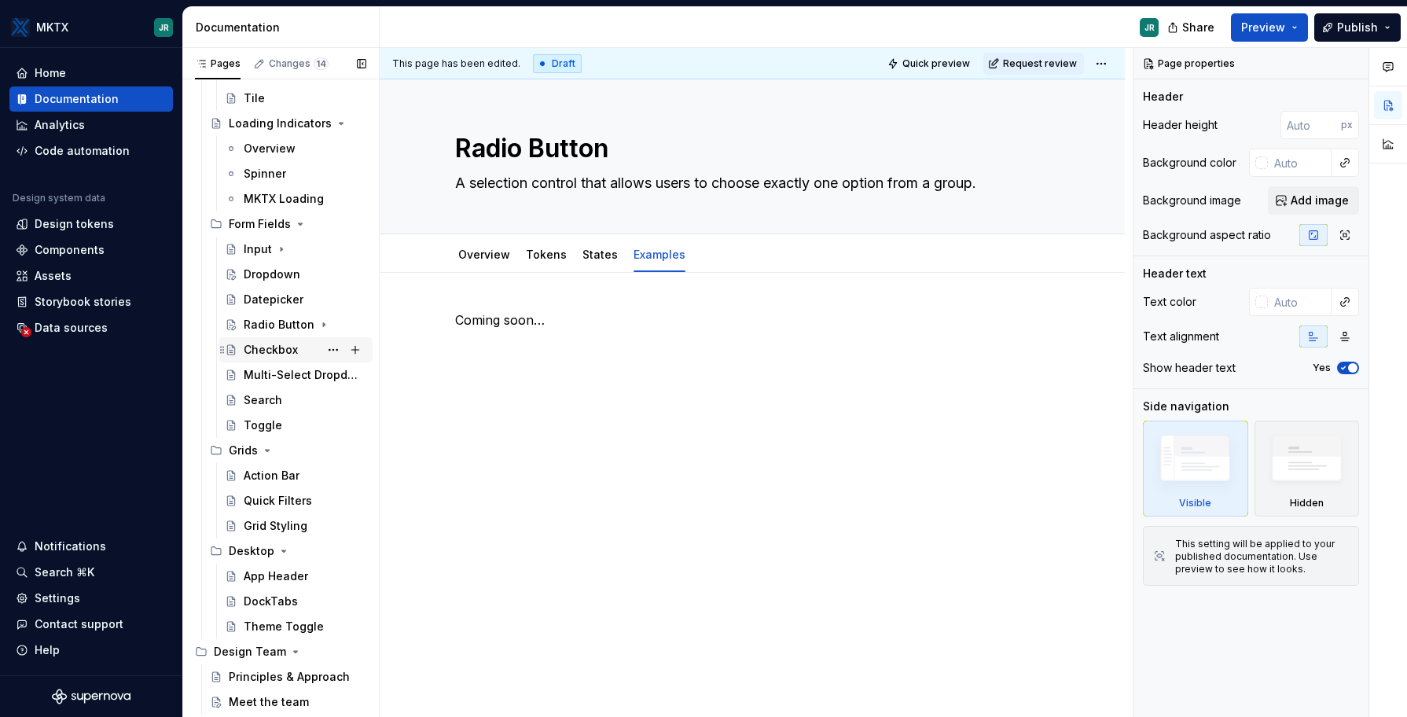
click at [283, 347] on div "Checkbox" at bounding box center [271, 350] width 54 height 16
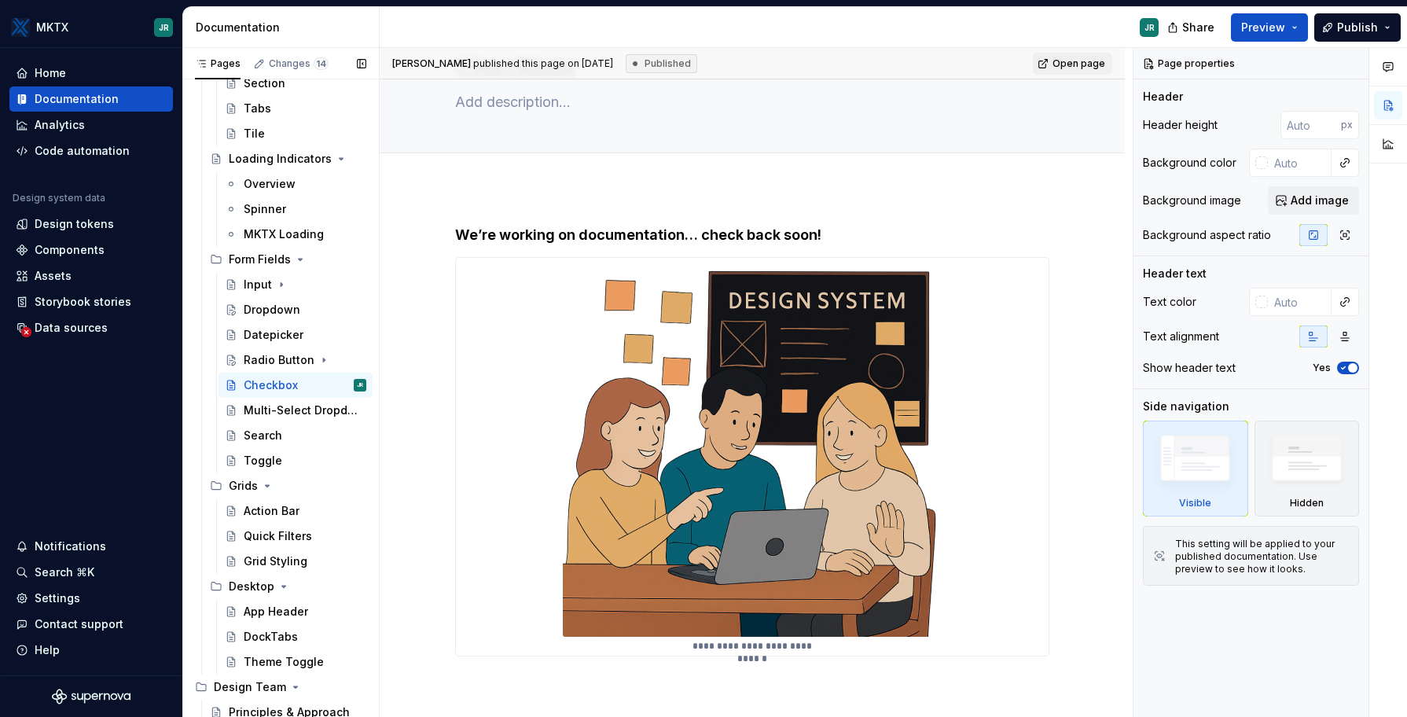
scroll to position [788, 0]
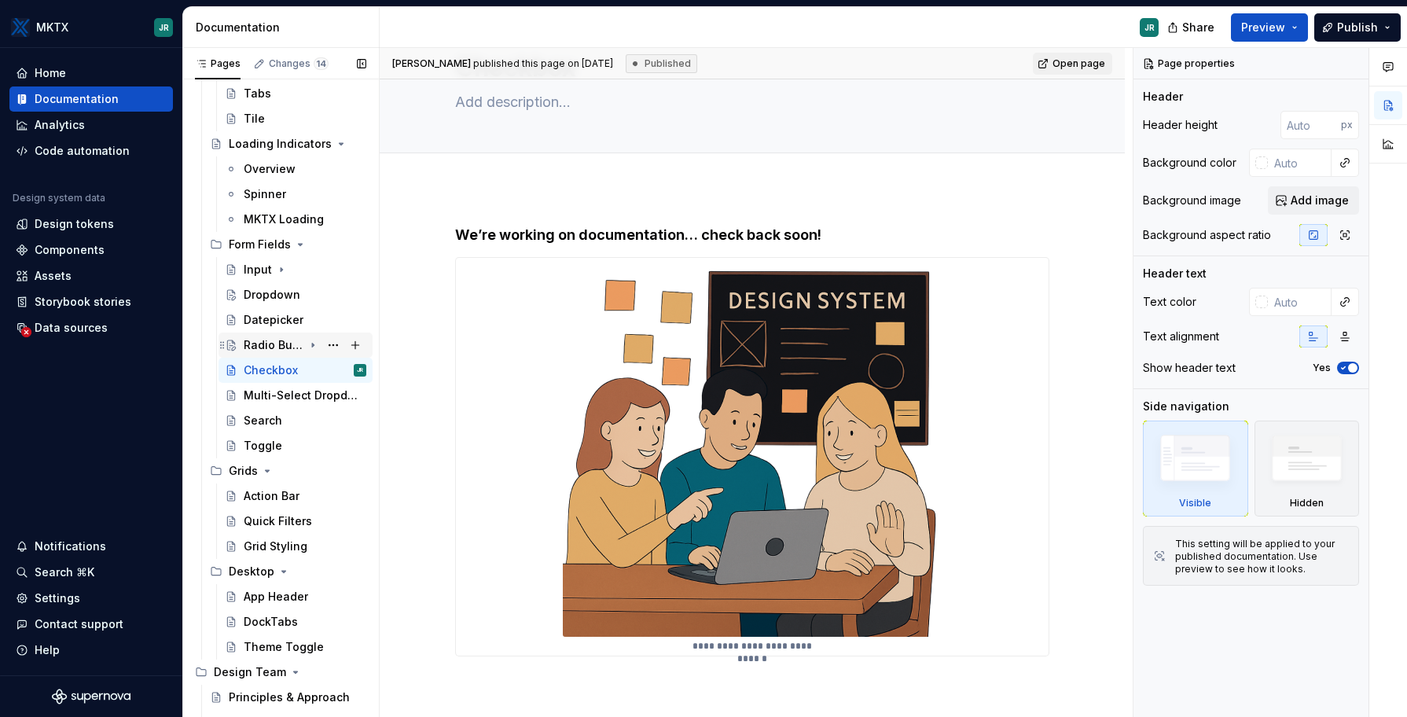
click at [260, 344] on div "Radio Button" at bounding box center [274, 345] width 60 height 16
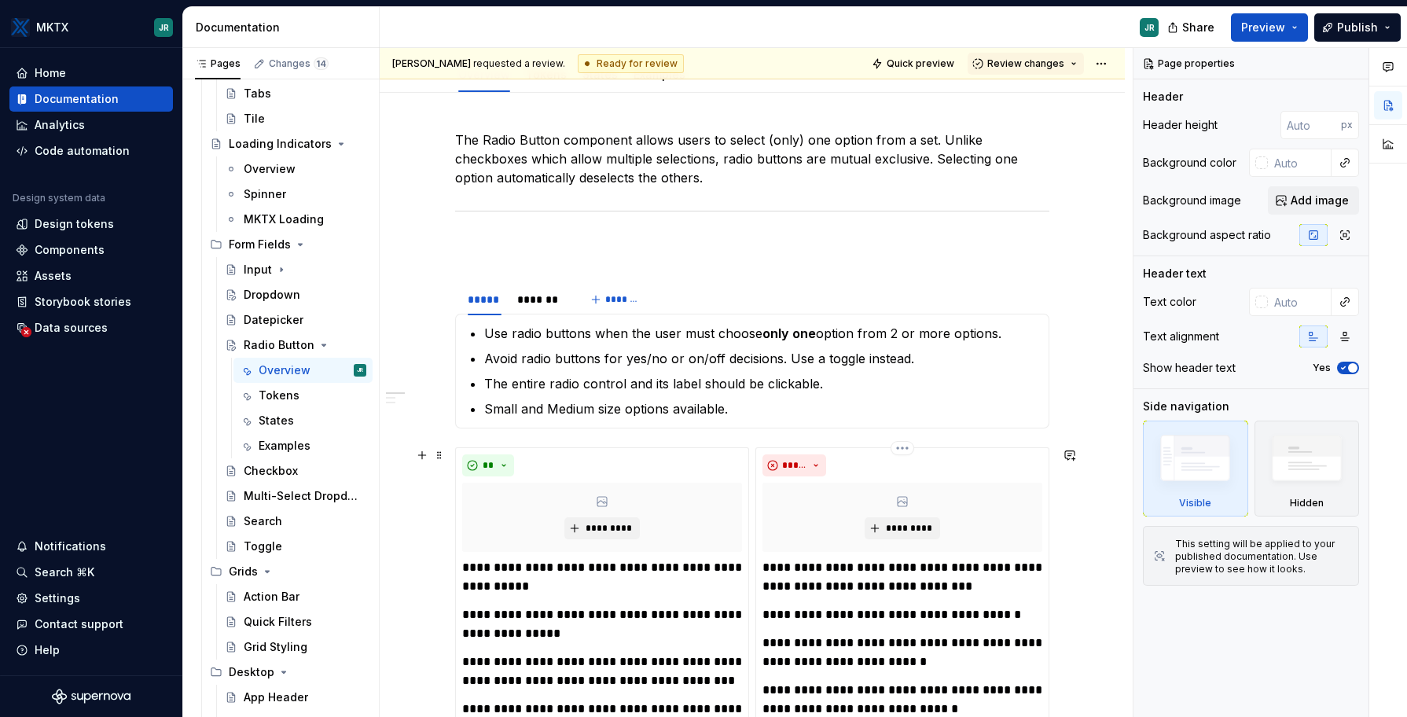
scroll to position [181, 0]
click at [546, 292] on div "*******" at bounding box center [540, 299] width 47 height 16
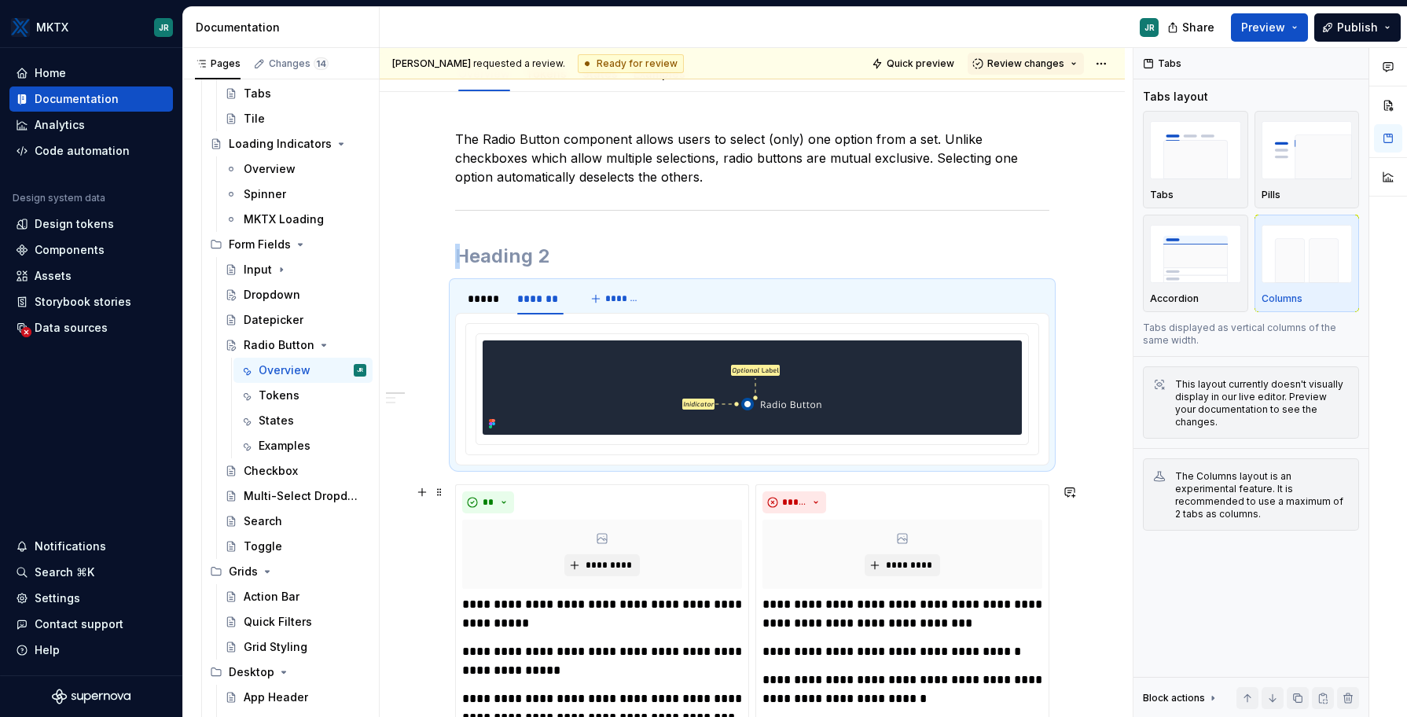
click at [846, 399] on img at bounding box center [753, 387] width 204 height 94
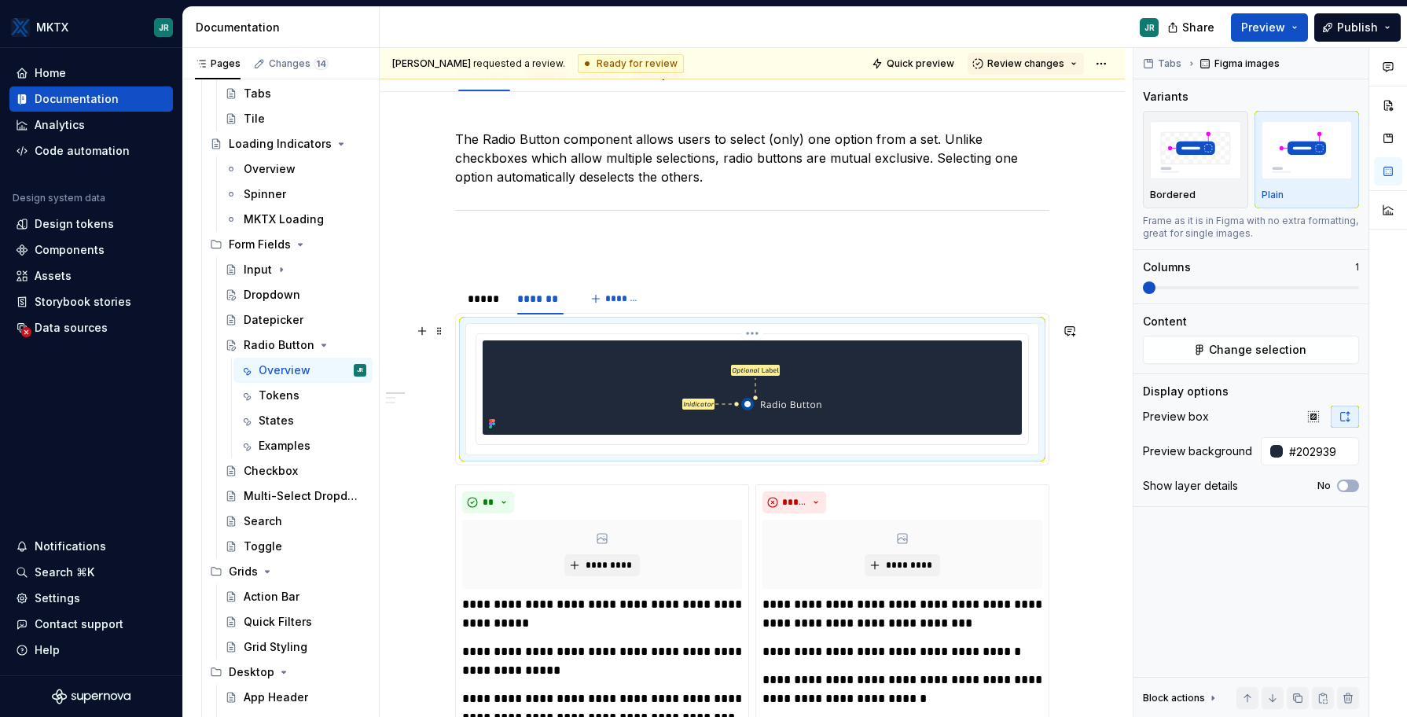
click at [846, 399] on img at bounding box center [753, 387] width 204 height 94
click at [796, 373] on img at bounding box center [753, 387] width 204 height 94
click at [899, 391] on div at bounding box center [752, 387] width 539 height 94
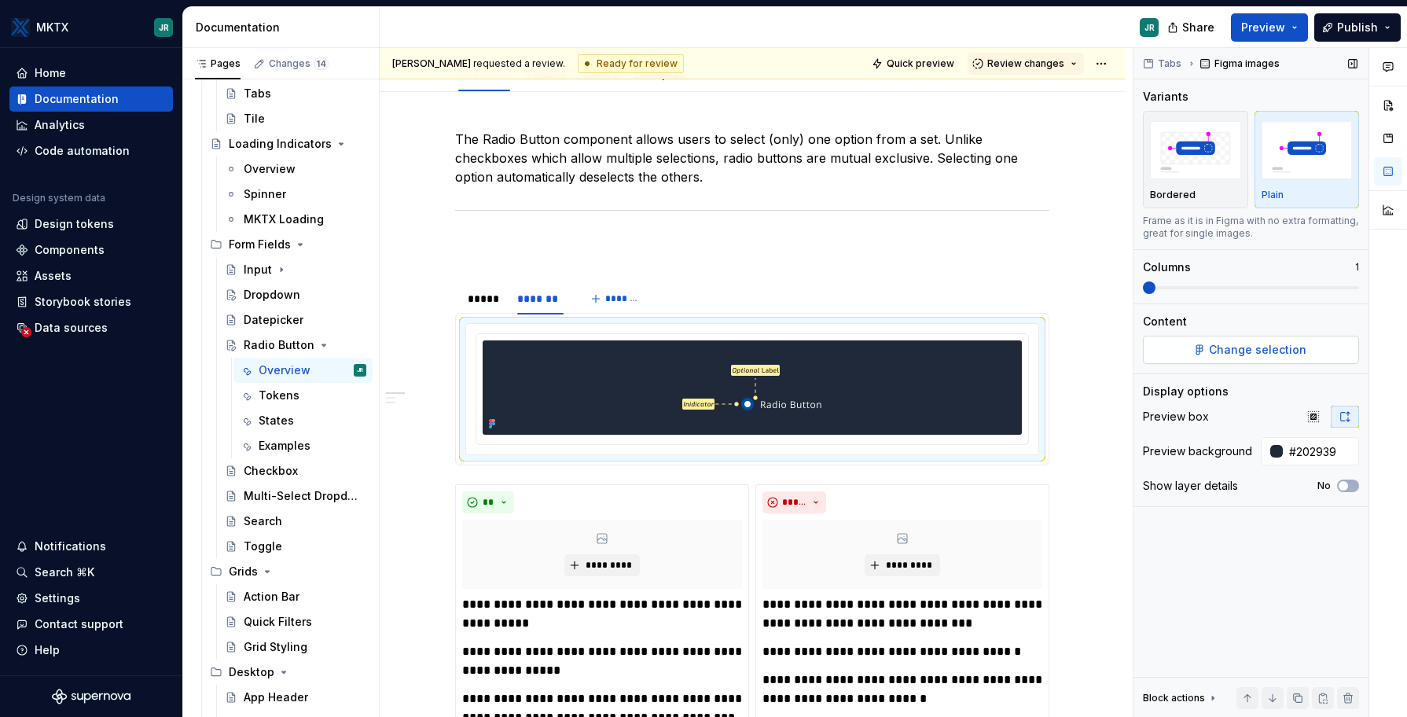
click at [1197, 340] on button "Change selection" at bounding box center [1251, 350] width 216 height 28
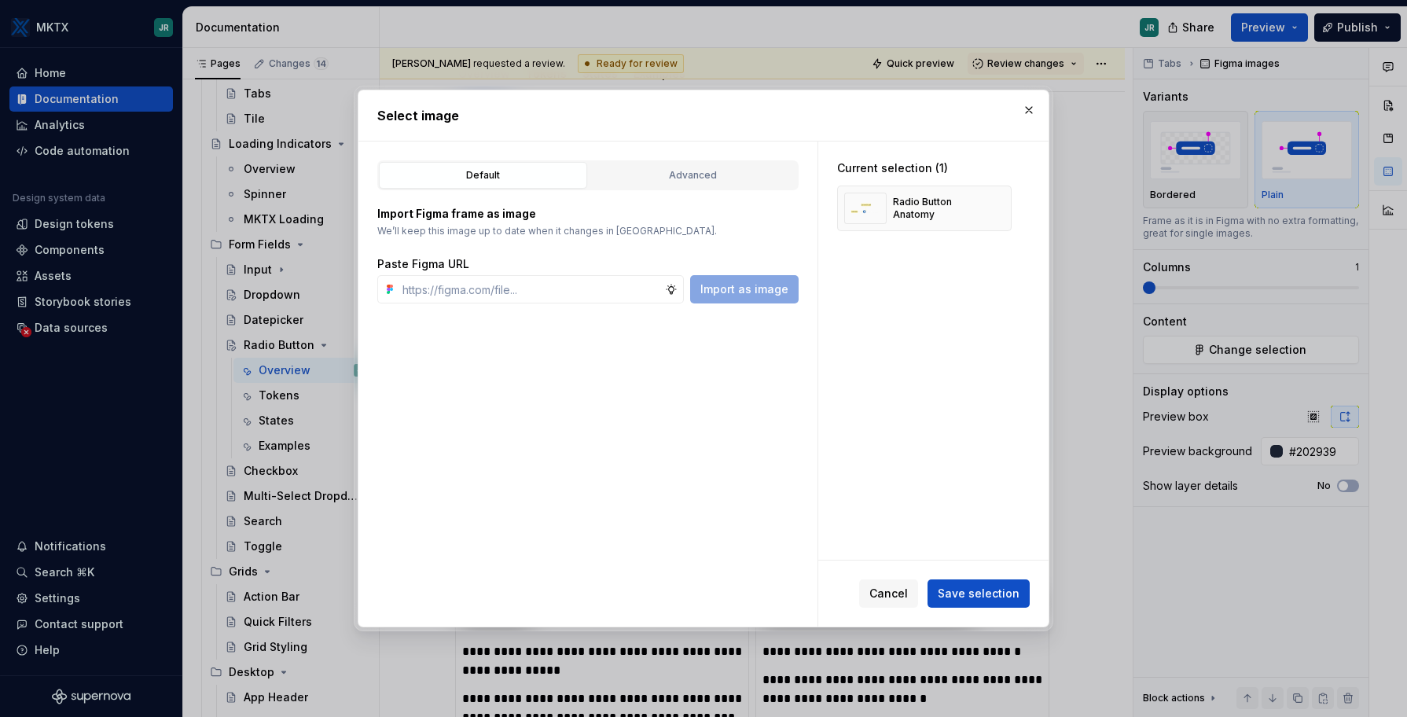
click at [654, 189] on div "Default Advanced" at bounding box center [587, 175] width 421 height 30
click at [664, 173] on div "Advanced" at bounding box center [692, 175] width 197 height 16
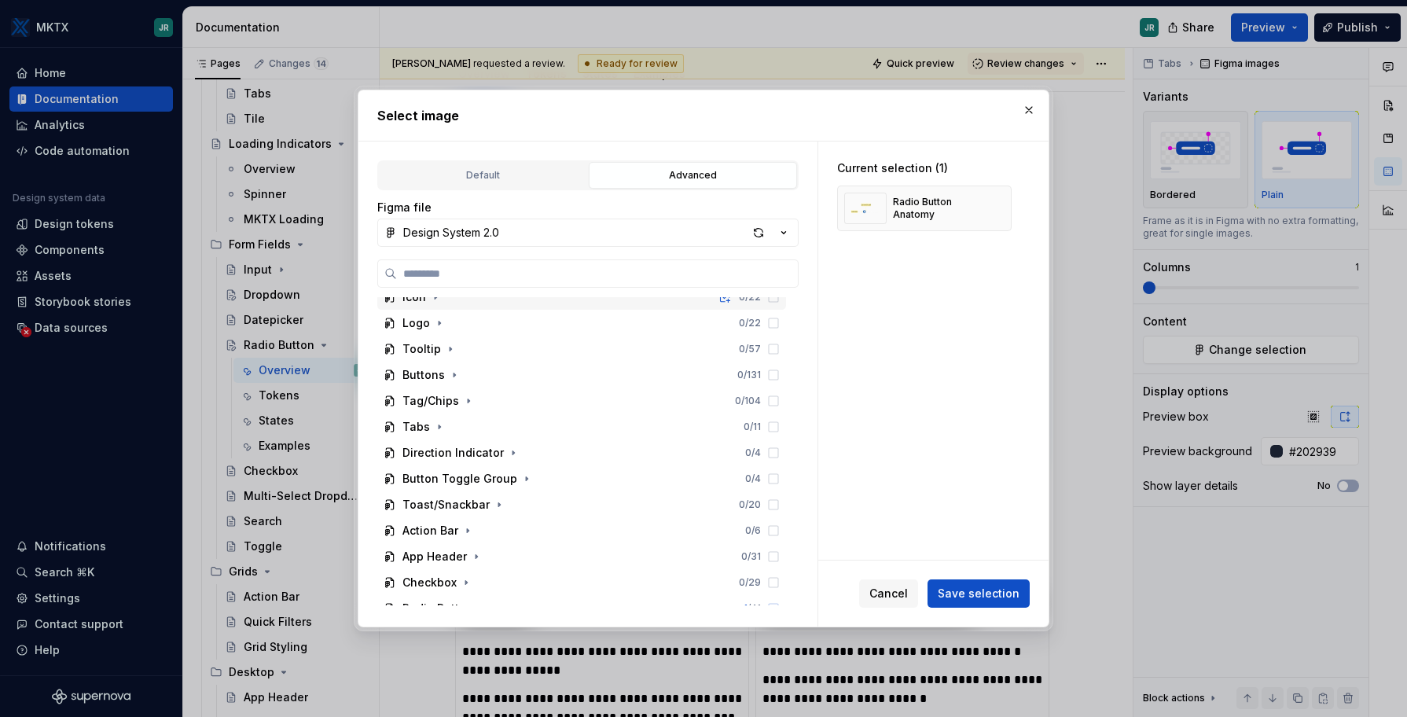
scroll to position [0, 0]
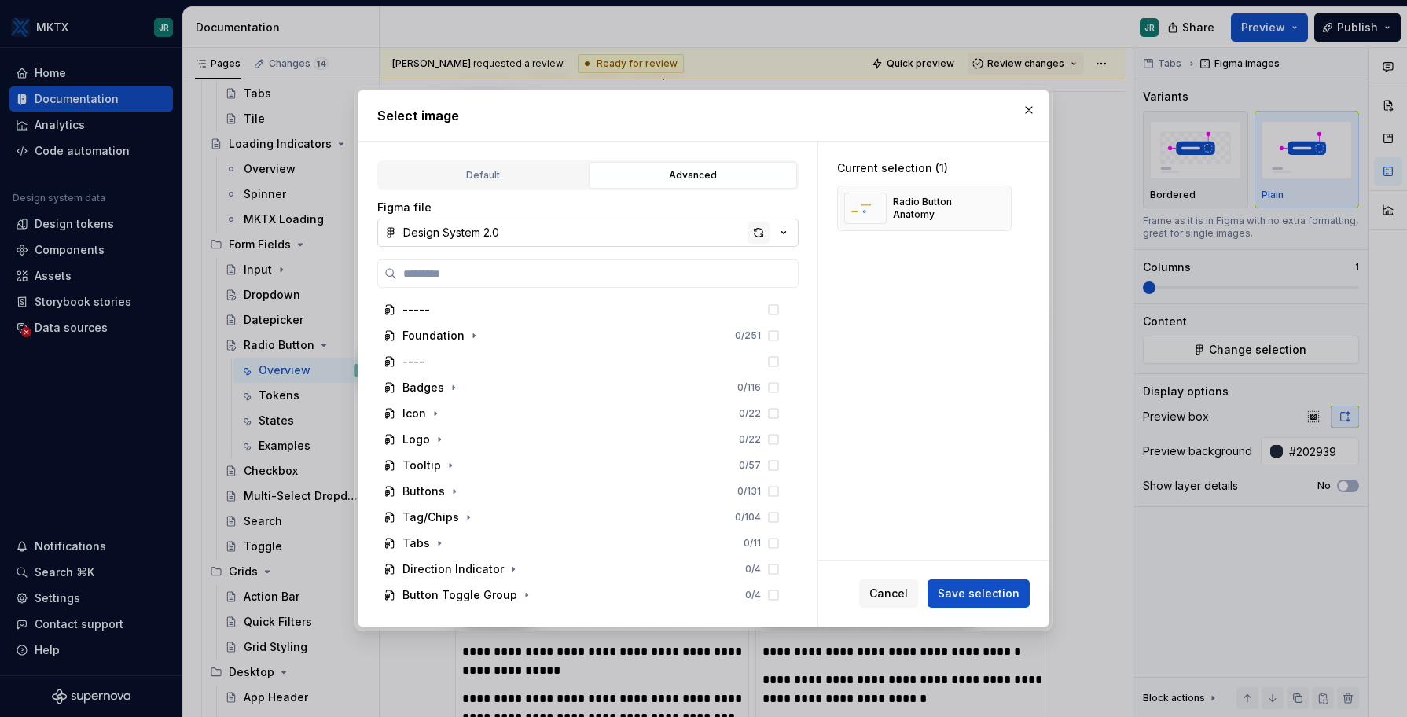
click at [760, 235] on div "button" at bounding box center [759, 233] width 22 height 22
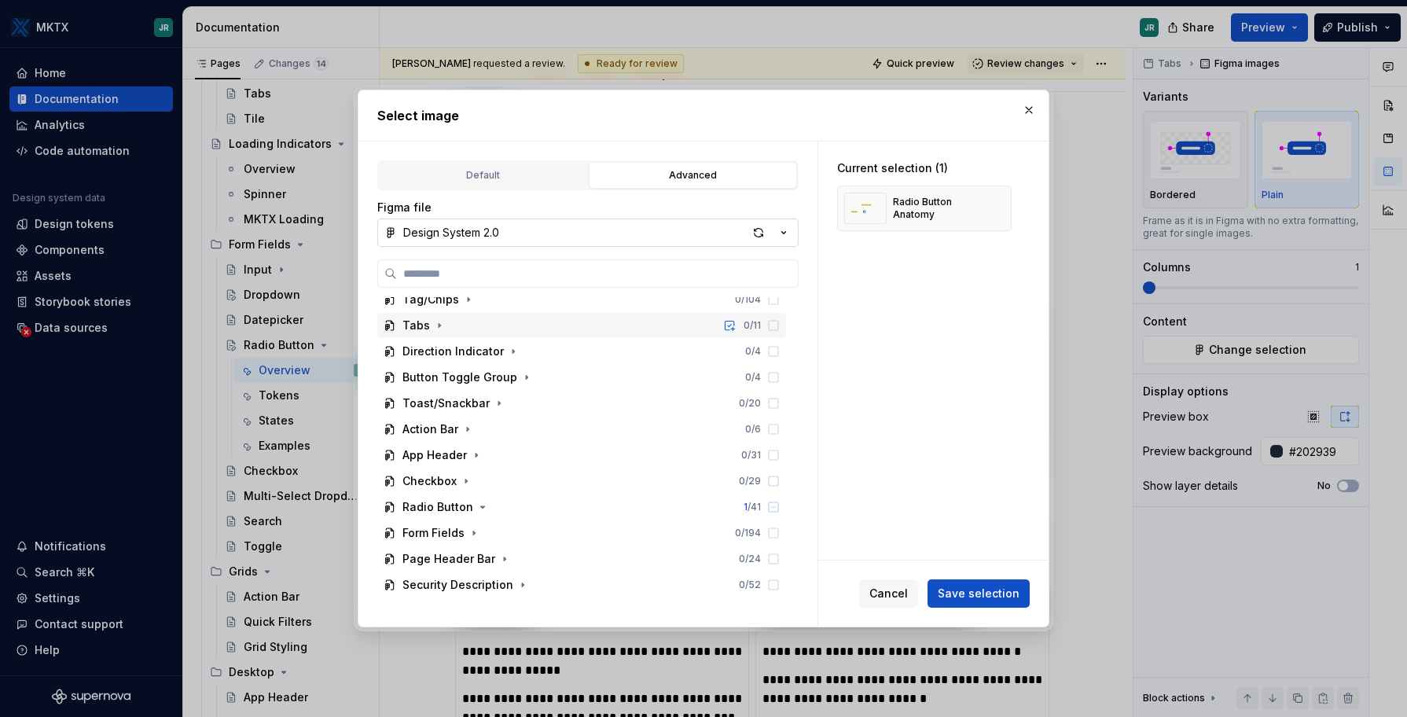
scroll to position [219, 0]
click at [767, 239] on div "button" at bounding box center [759, 233] width 22 height 22
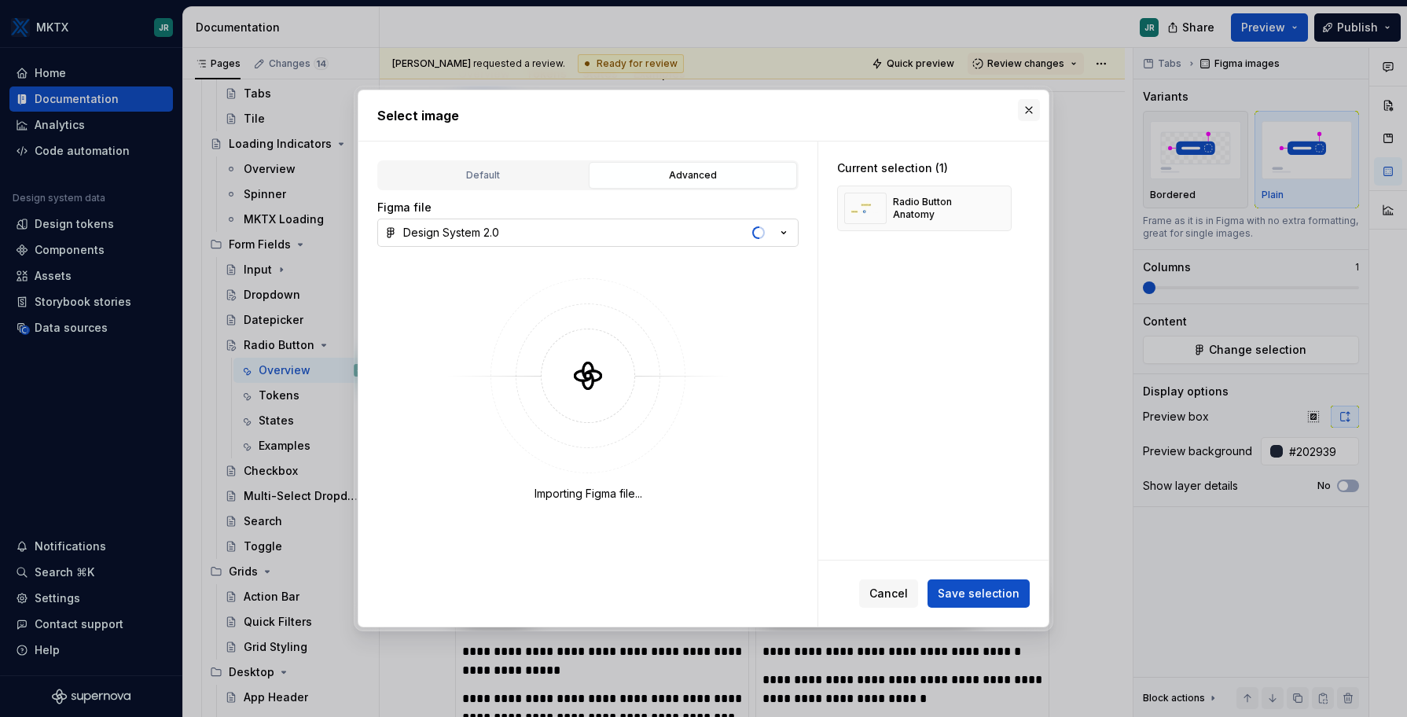
click at [1024, 118] on button "button" at bounding box center [1029, 110] width 22 height 22
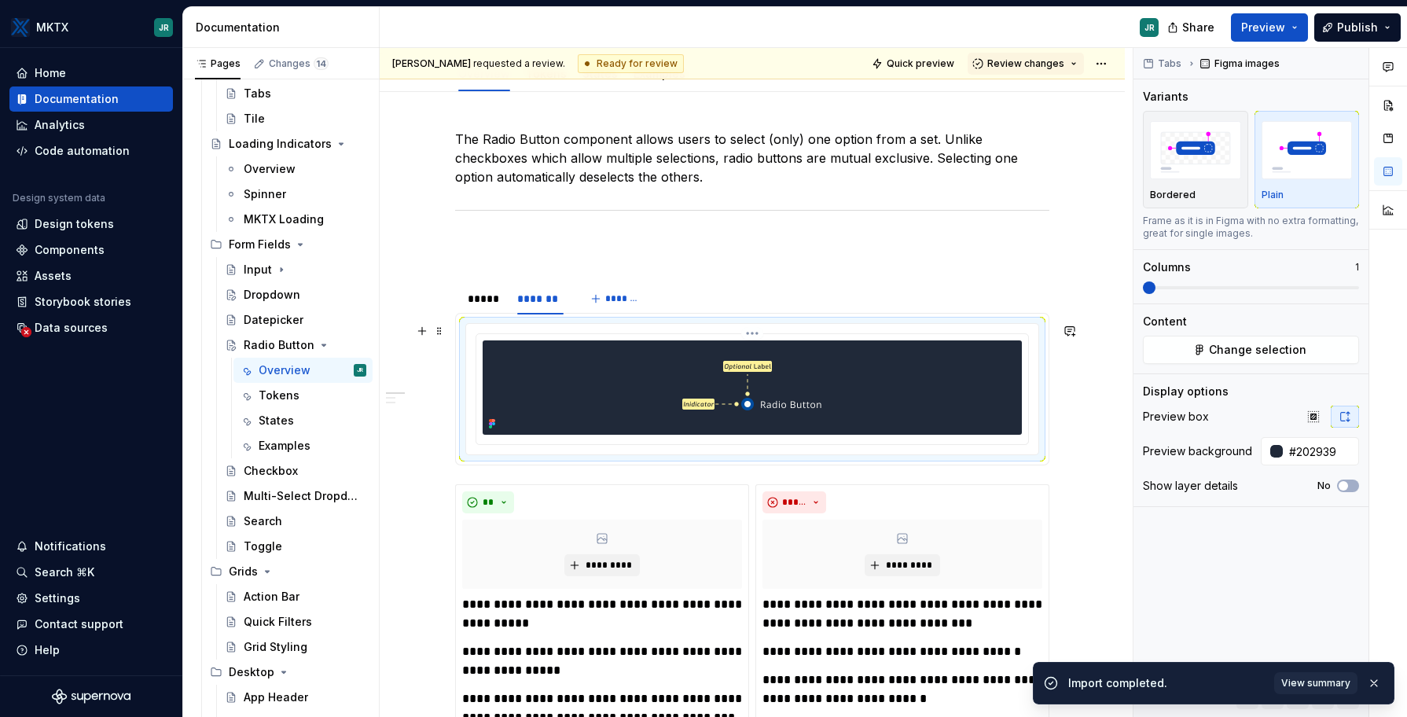
click at [935, 398] on div at bounding box center [752, 387] width 539 height 94
click at [1269, 354] on span "Change selection" at bounding box center [1257, 350] width 97 height 16
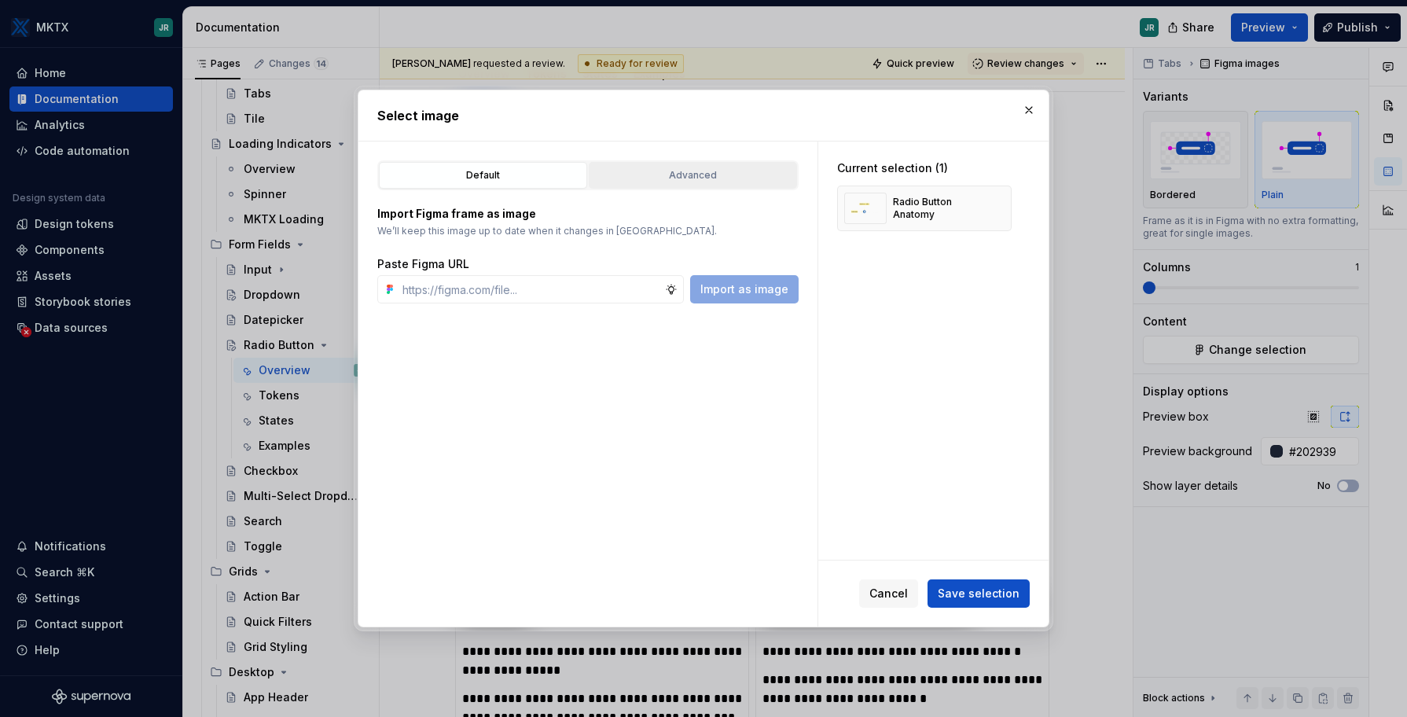
click at [672, 175] on div "Advanced" at bounding box center [692, 175] width 197 height 16
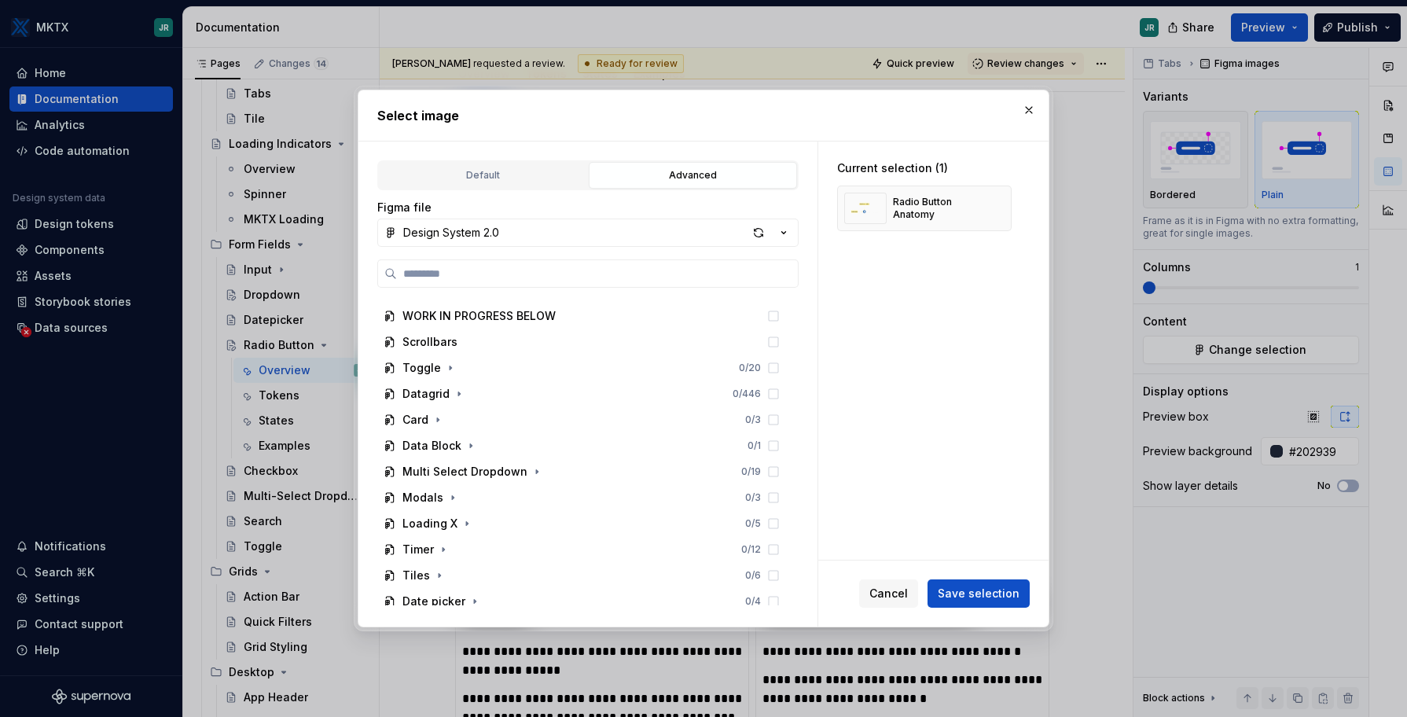
scroll to position [634, 0]
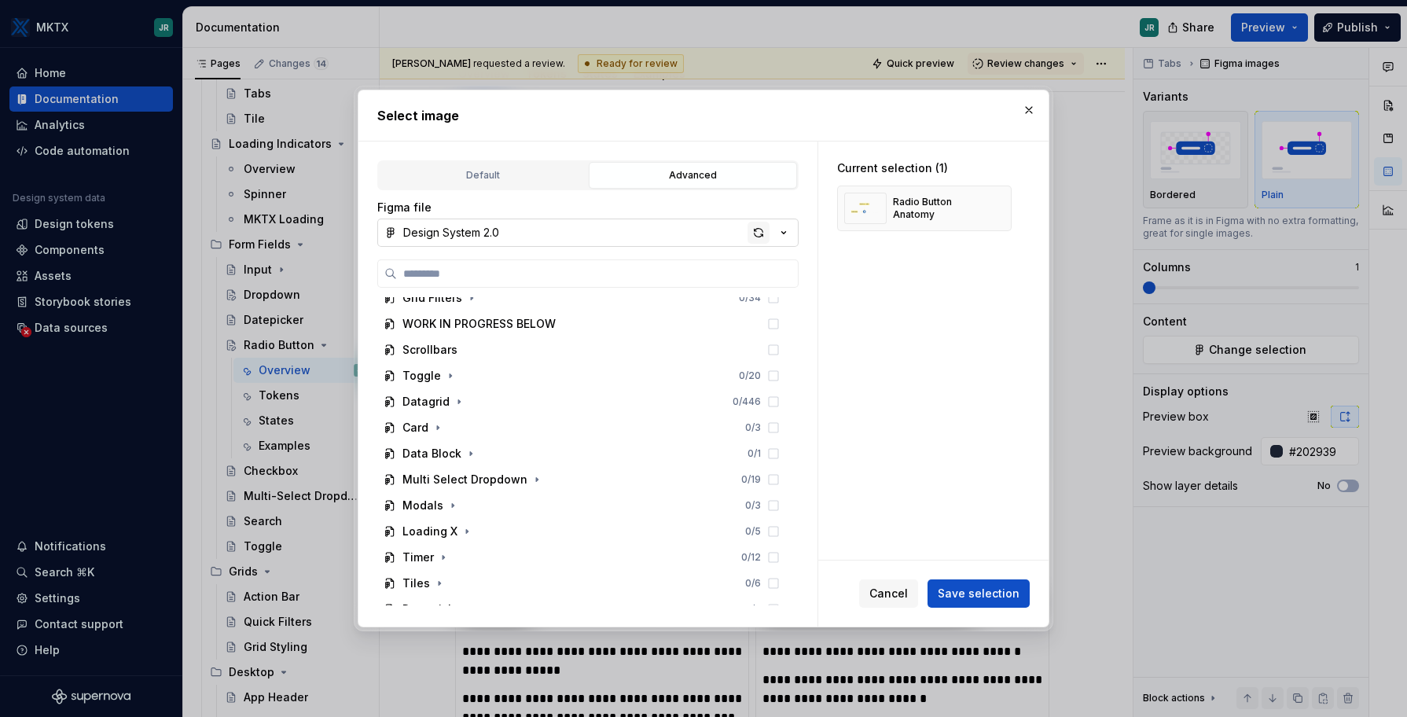
click at [762, 231] on div "button" at bounding box center [759, 233] width 22 height 22
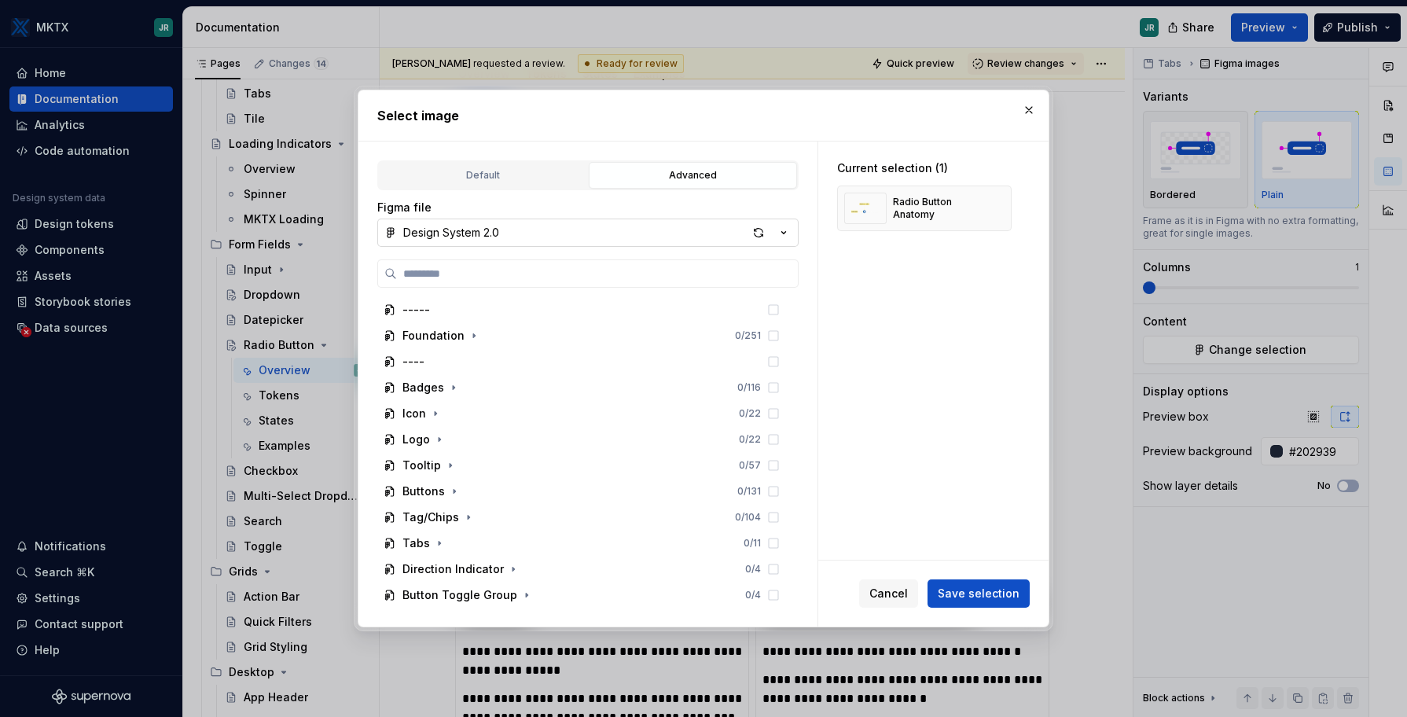
type textarea "*"
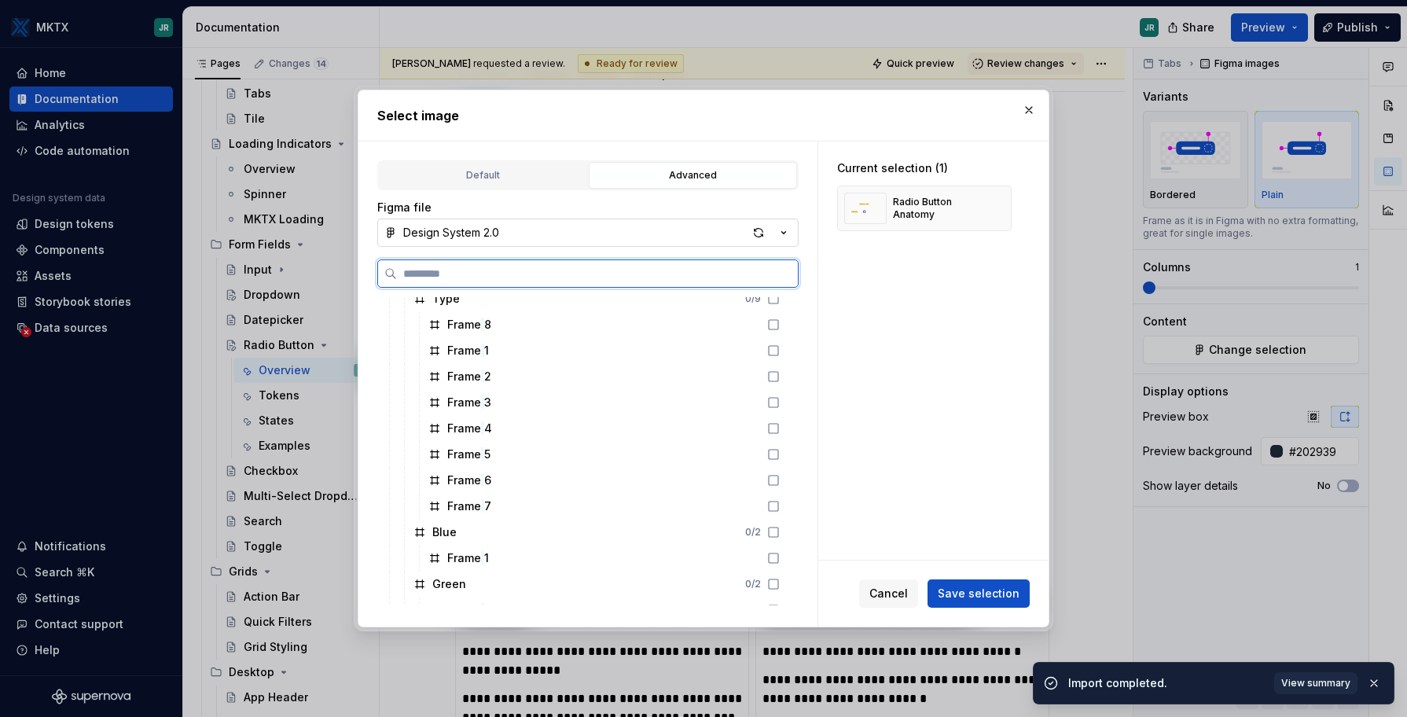
scroll to position [0, 0]
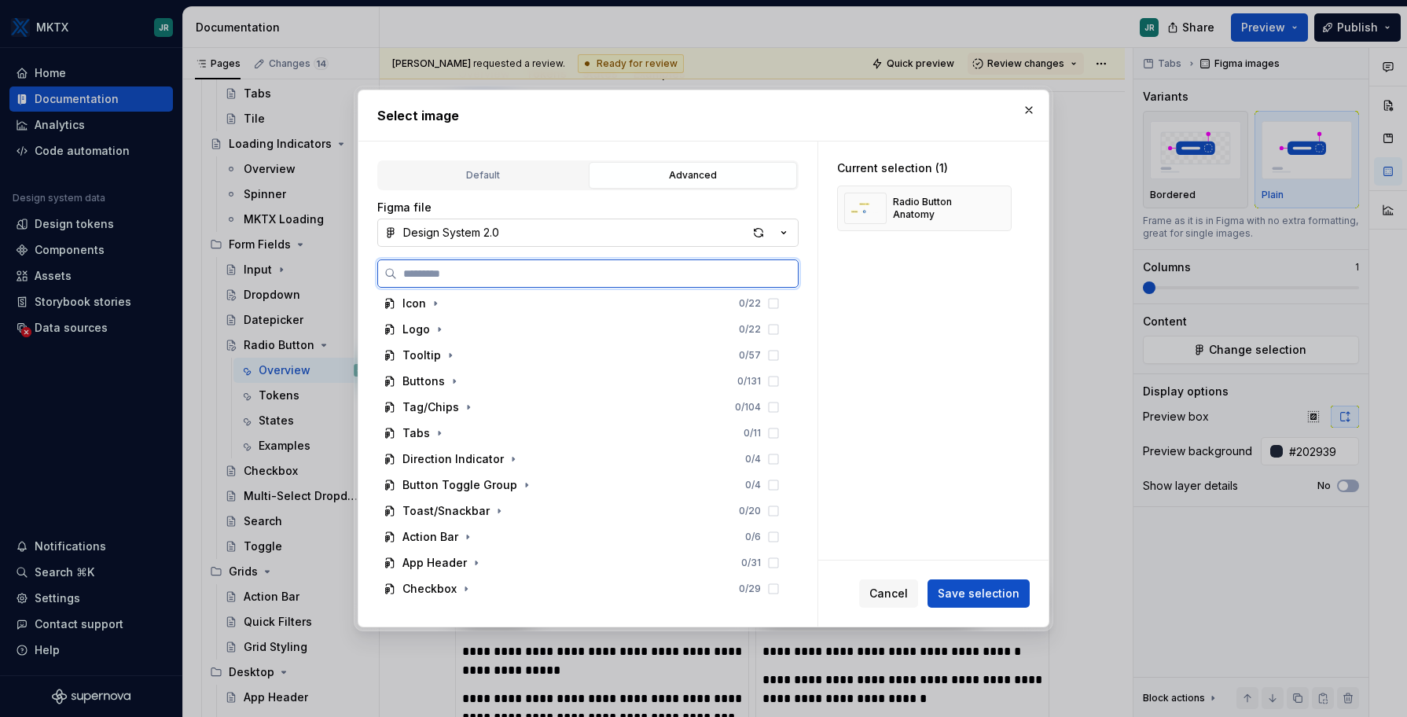
type textarea "*"
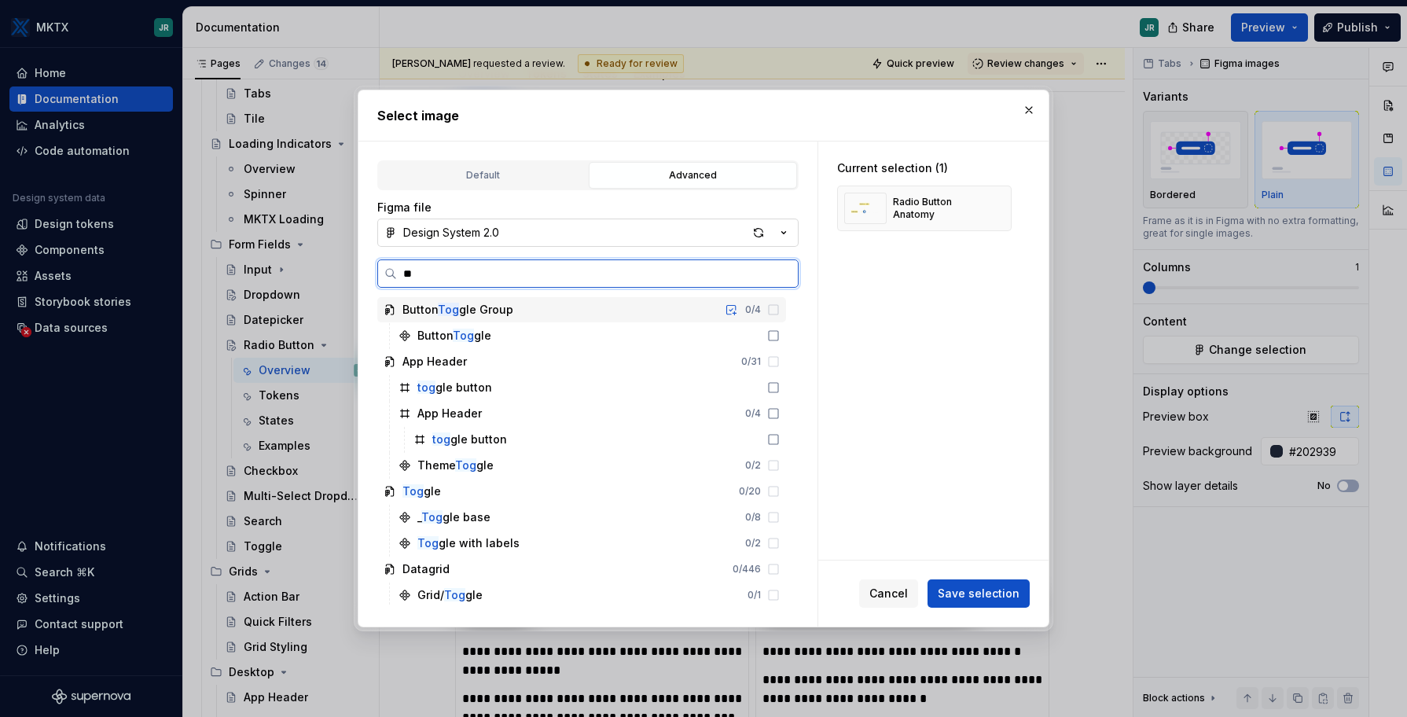
type input "*"
type input "*****"
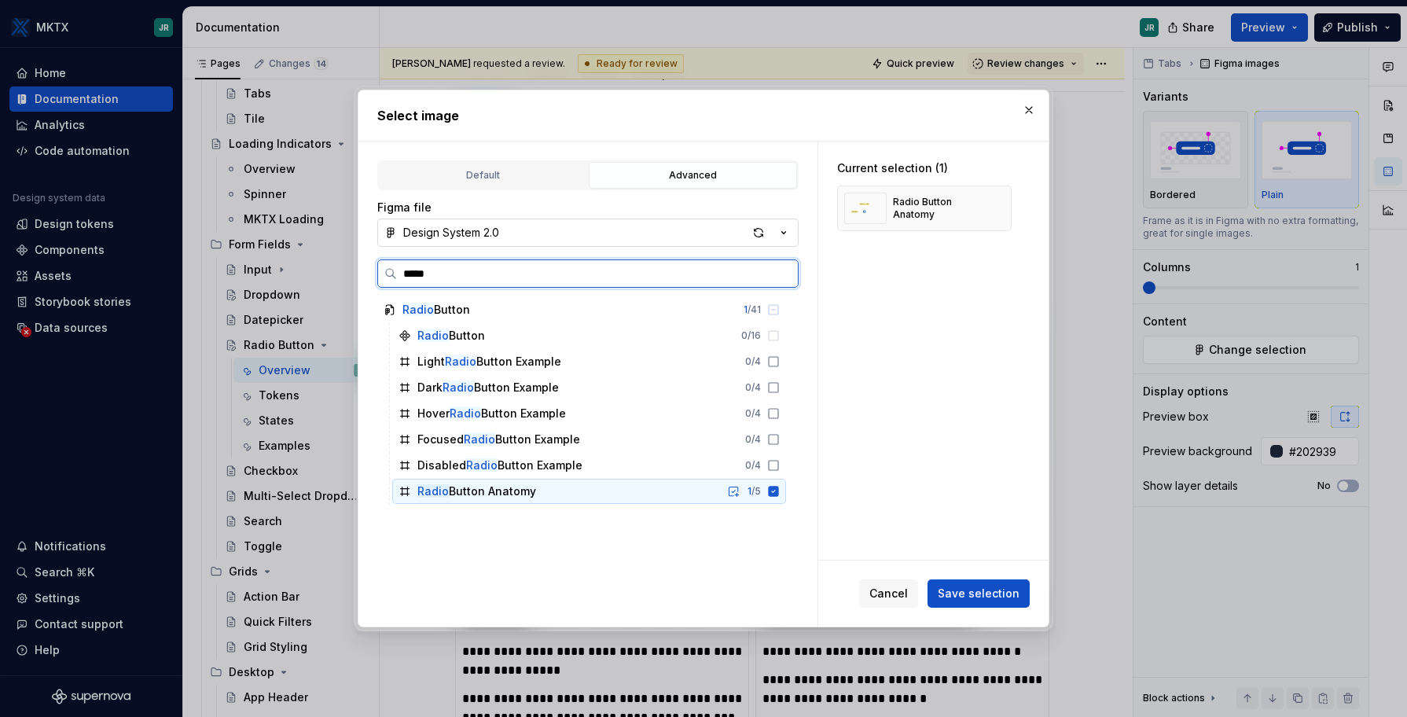
click at [773, 494] on icon at bounding box center [774, 491] width 10 height 10
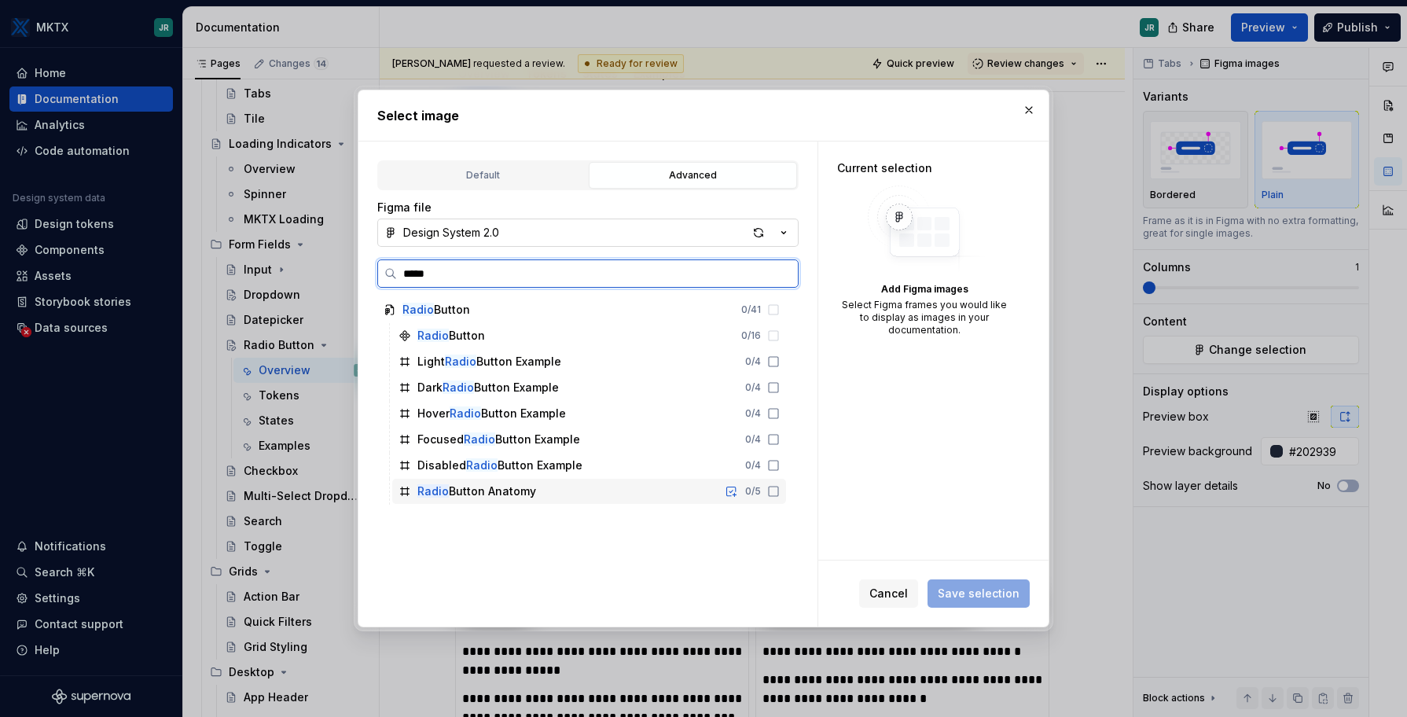
click at [774, 497] on icon at bounding box center [773, 491] width 13 height 13
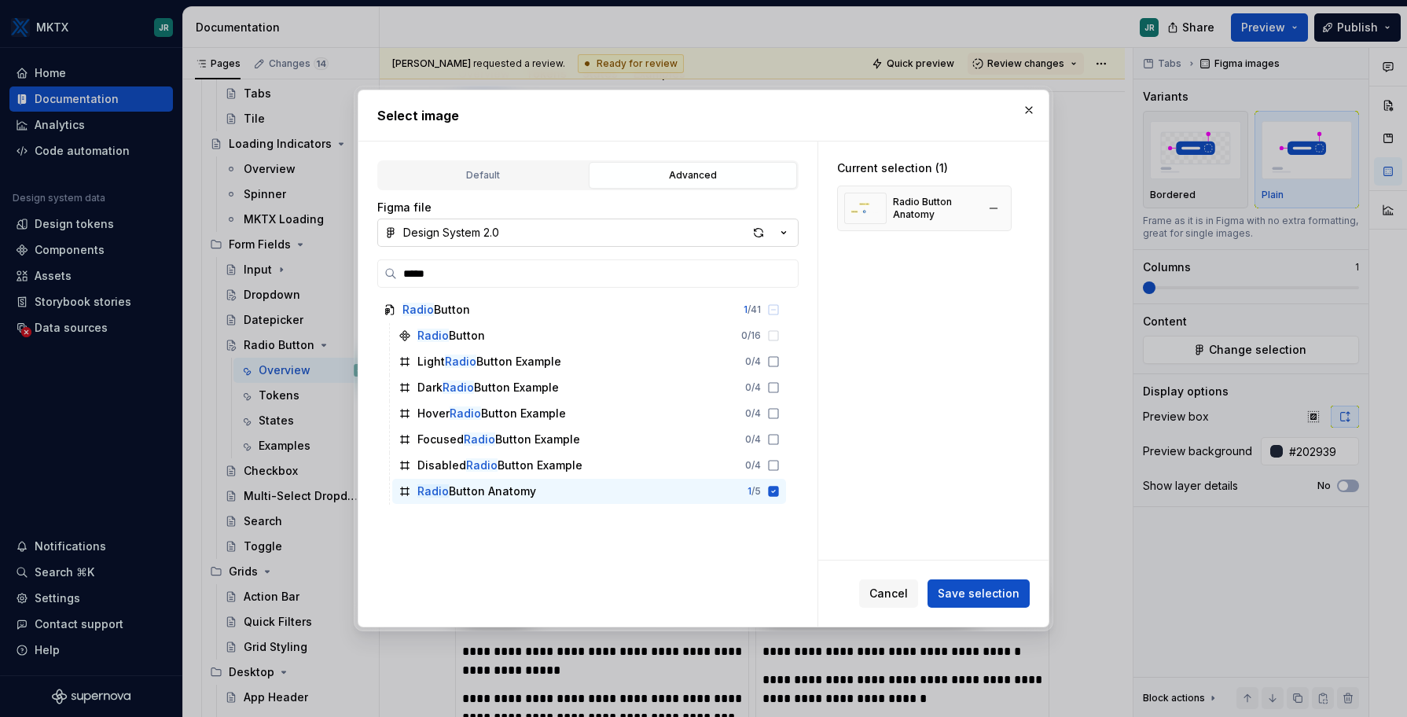
click at [868, 208] on img at bounding box center [865, 208] width 42 height 31
click at [964, 604] on button "Save selection" at bounding box center [979, 593] width 102 height 28
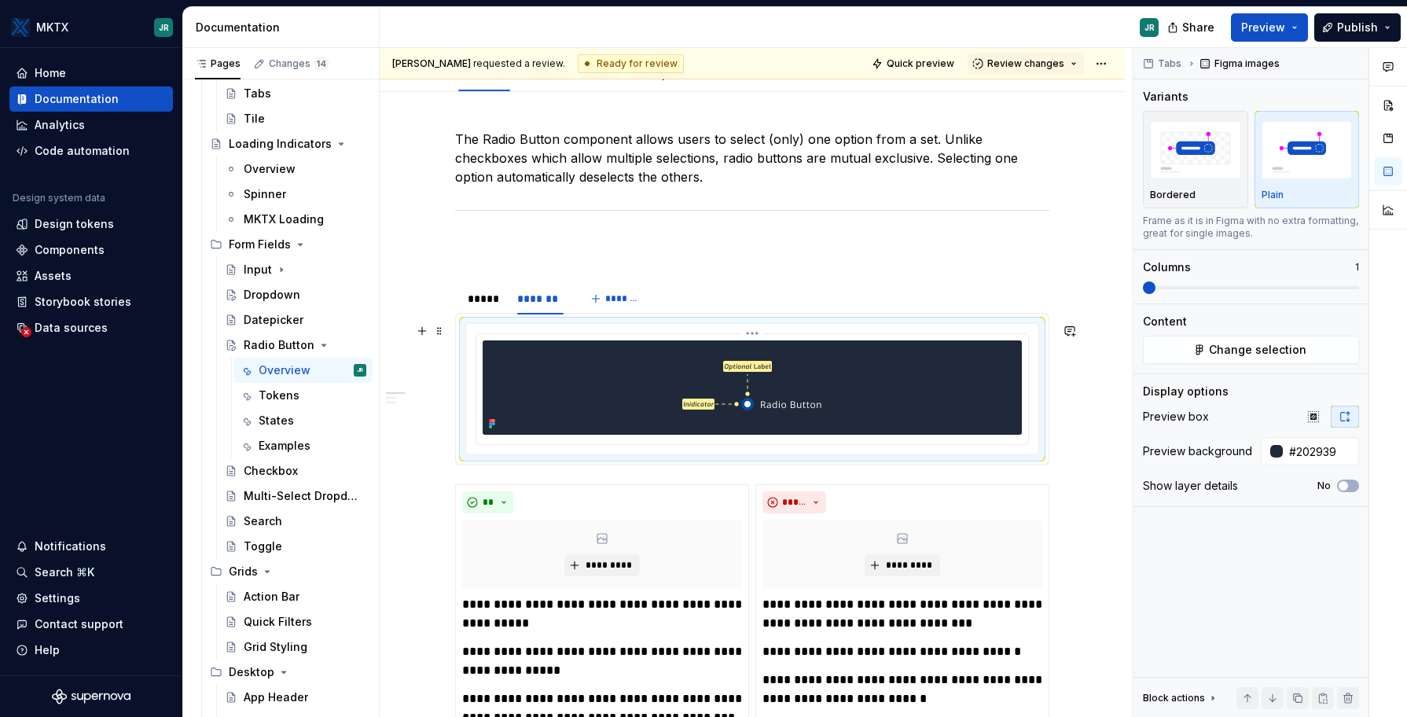
click at [867, 407] on div at bounding box center [752, 387] width 539 height 94
click at [1045, 63] on span "Review changes" at bounding box center [1025, 63] width 77 height 13
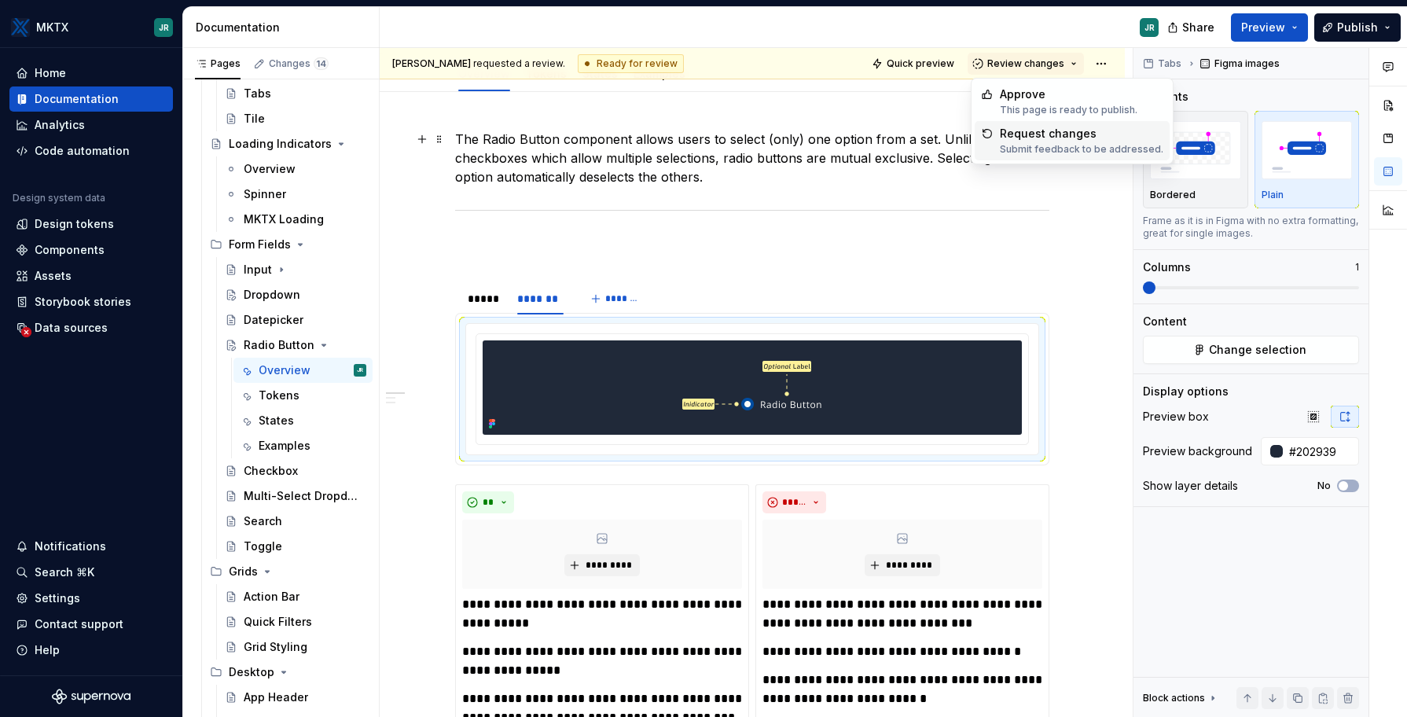
click at [1037, 154] on div "Submit feedback to be addressed." at bounding box center [1082, 149] width 164 height 13
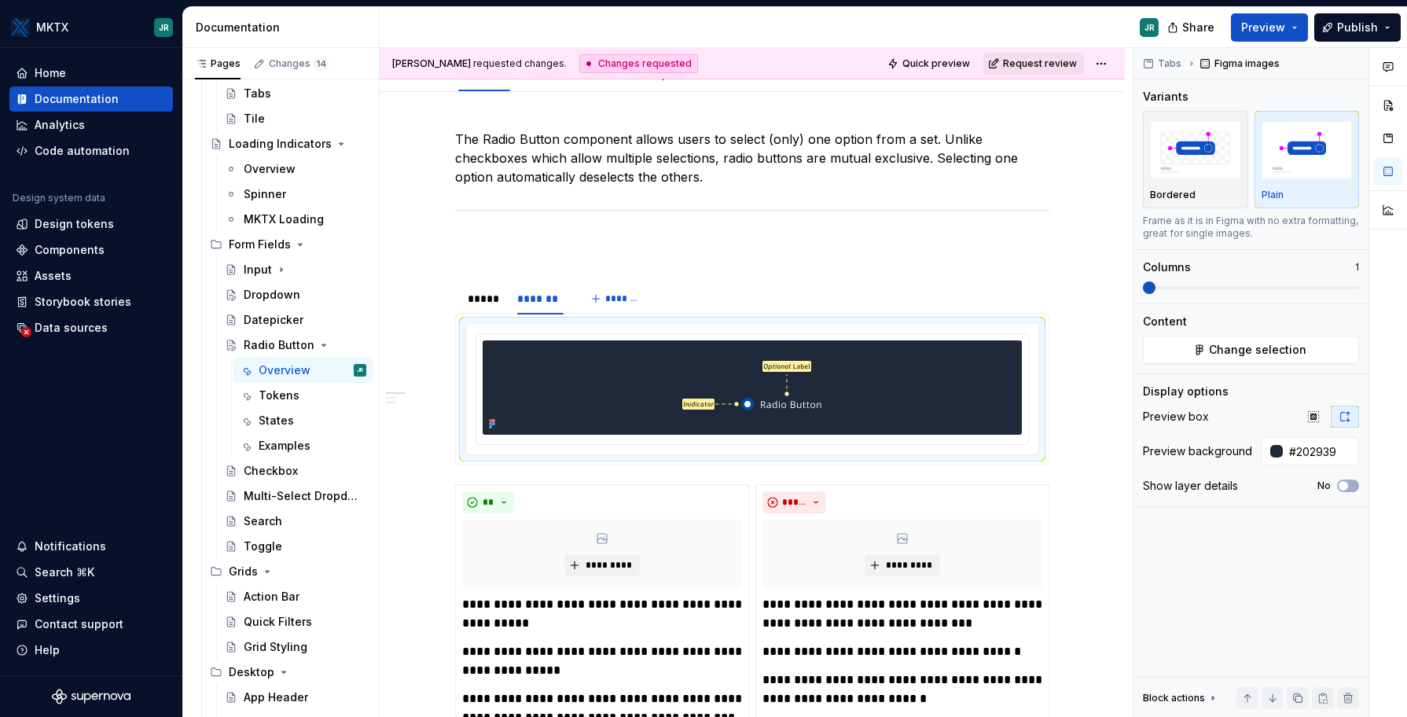
click at [1038, 61] on span "Request review" at bounding box center [1040, 63] width 74 height 13
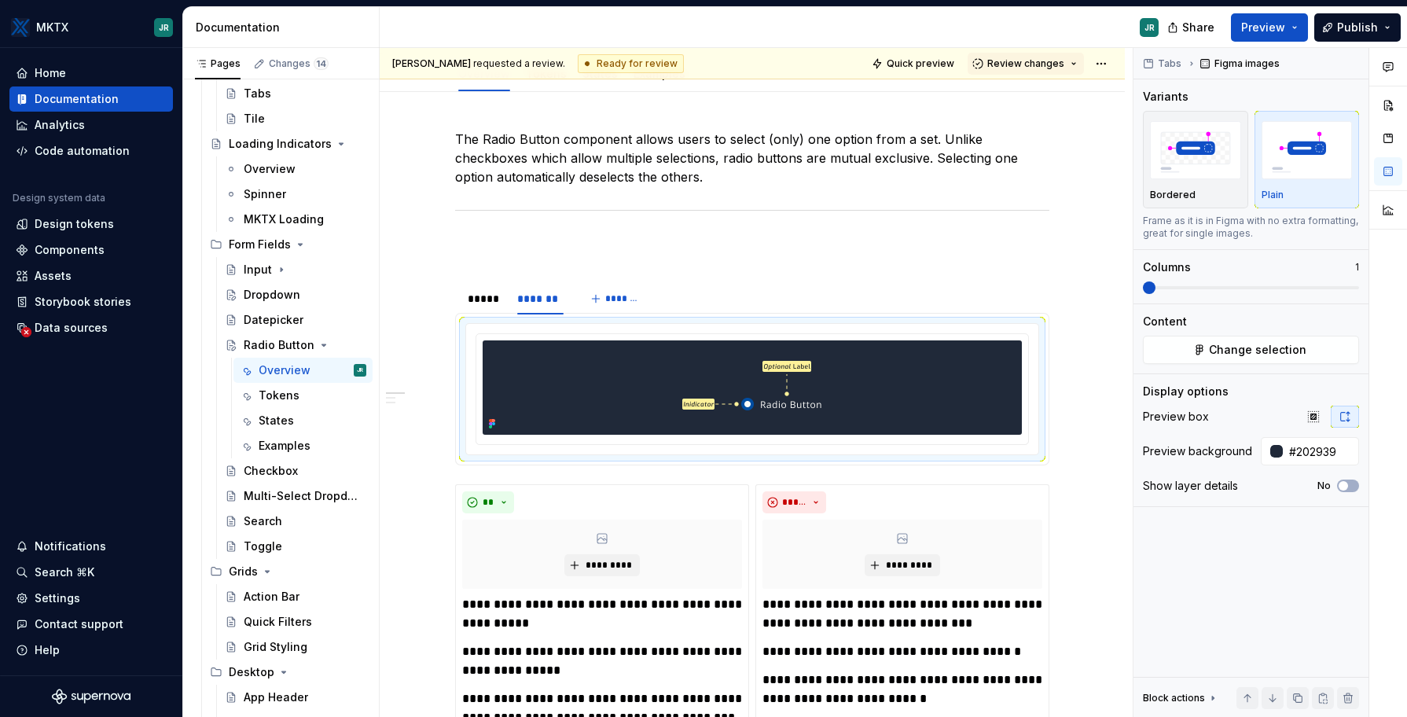
click at [1112, 60] on div "Jenny R requested a review. Ready for review Quick preview Review changes" at bounding box center [752, 63] width 745 height 31
click at [1104, 60] on html "MKTX JR Home Documentation Analytics Code automation Design system data Design …" at bounding box center [703, 358] width 1407 height 717
click at [1053, 194] on html "MKTX JR Home Documentation Analytics Code automation Design system data Design …" at bounding box center [703, 358] width 1407 height 717
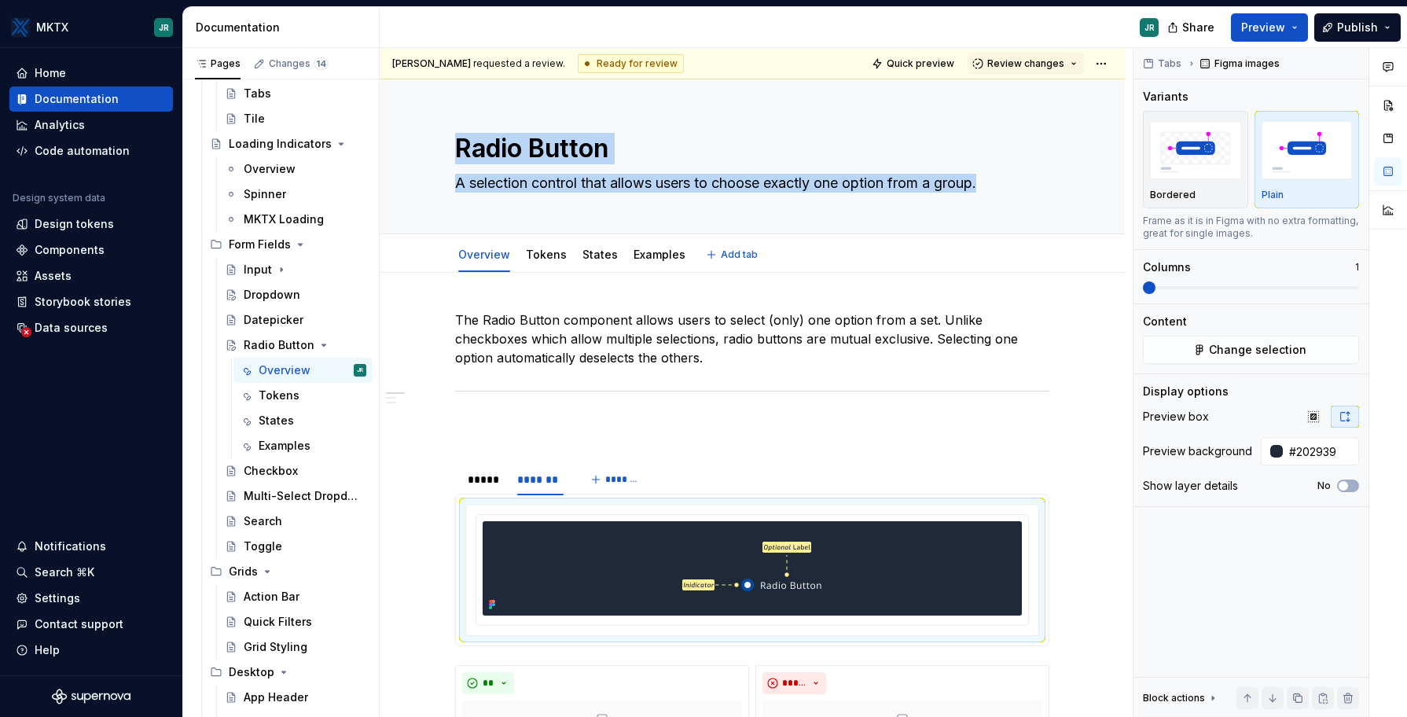
click at [1053, 194] on div "Radio Button A selection control that allows users to choose exactly one option…" at bounding box center [752, 156] width 619 height 154
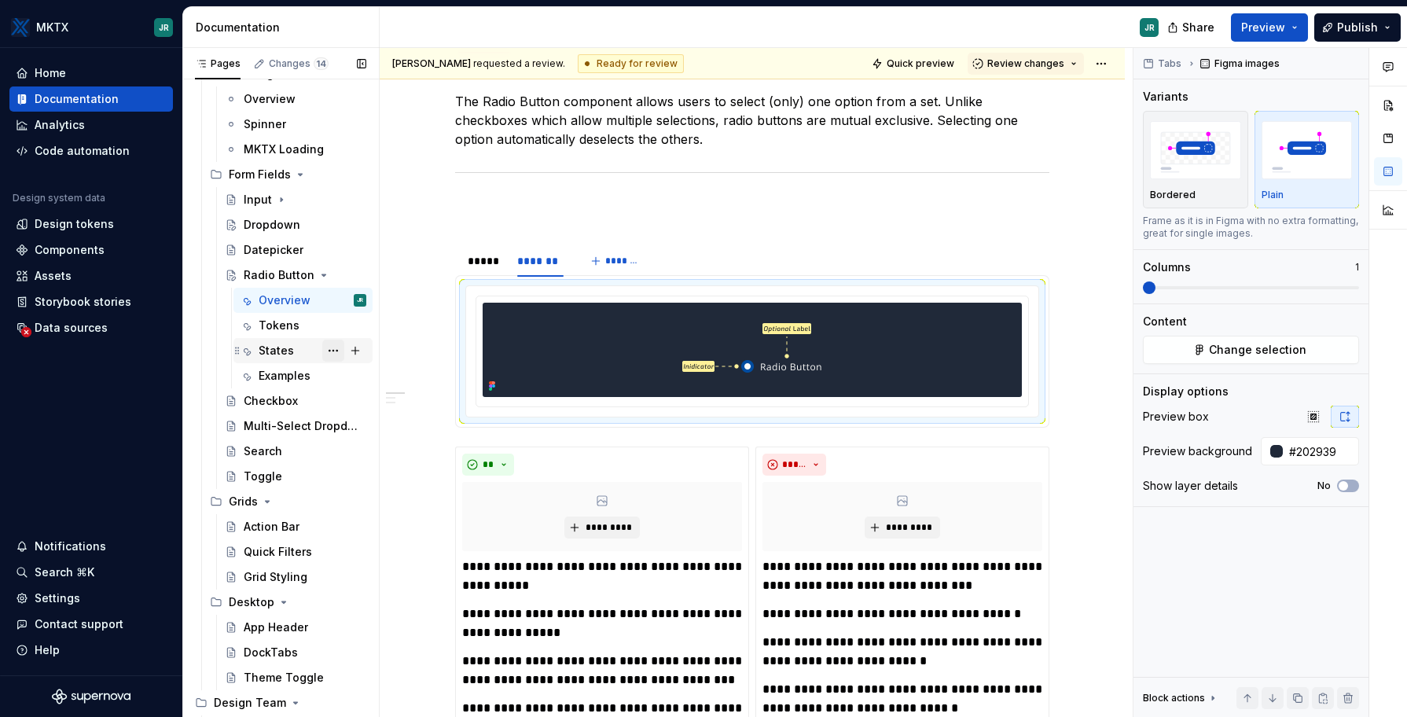
scroll to position [885, 0]
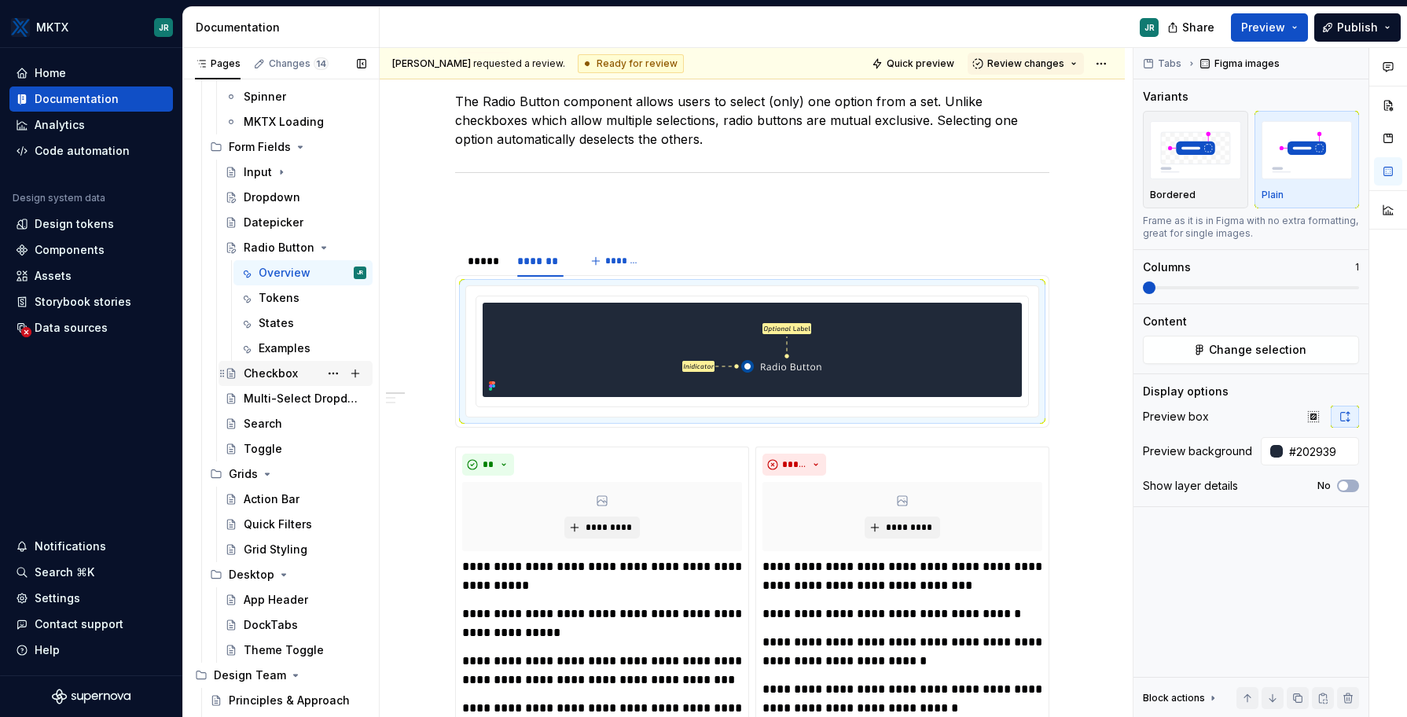
click at [254, 373] on div "Checkbox" at bounding box center [271, 374] width 54 height 16
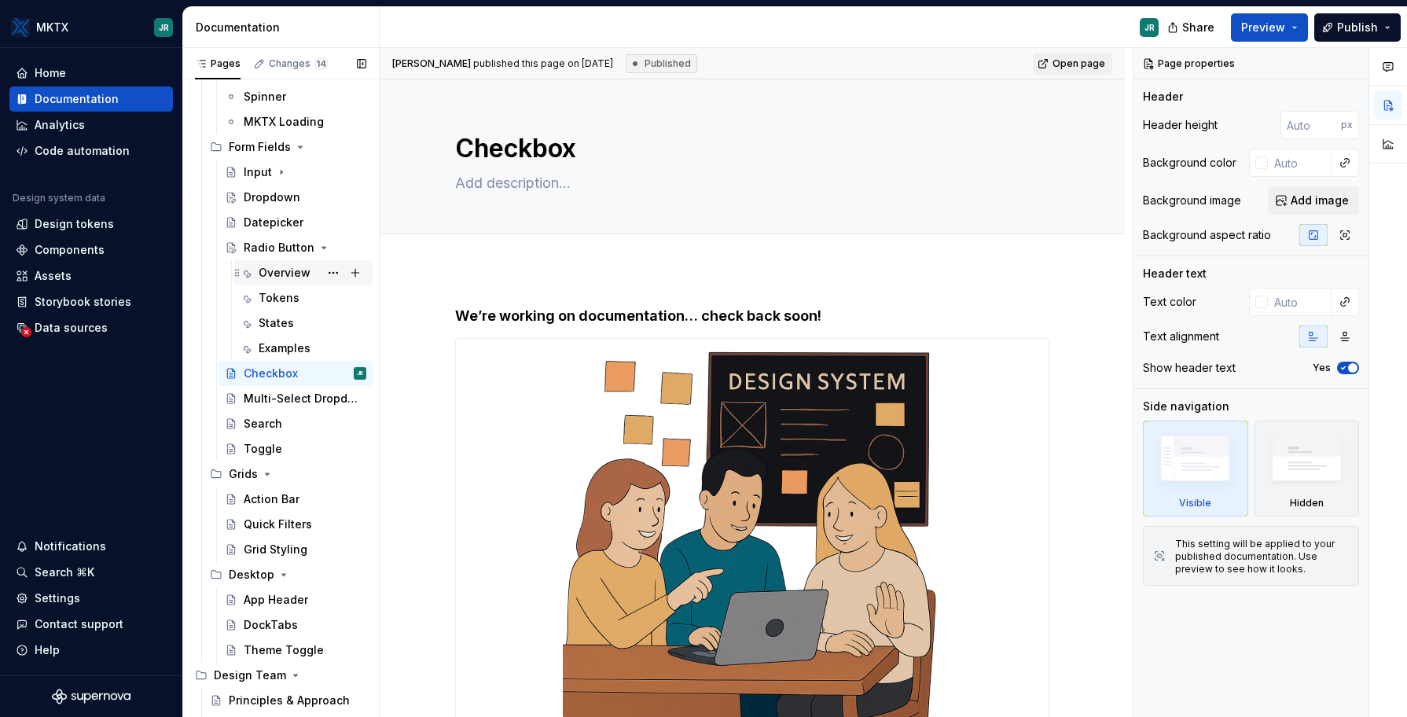
click at [279, 270] on div "Overview" at bounding box center [285, 273] width 52 height 16
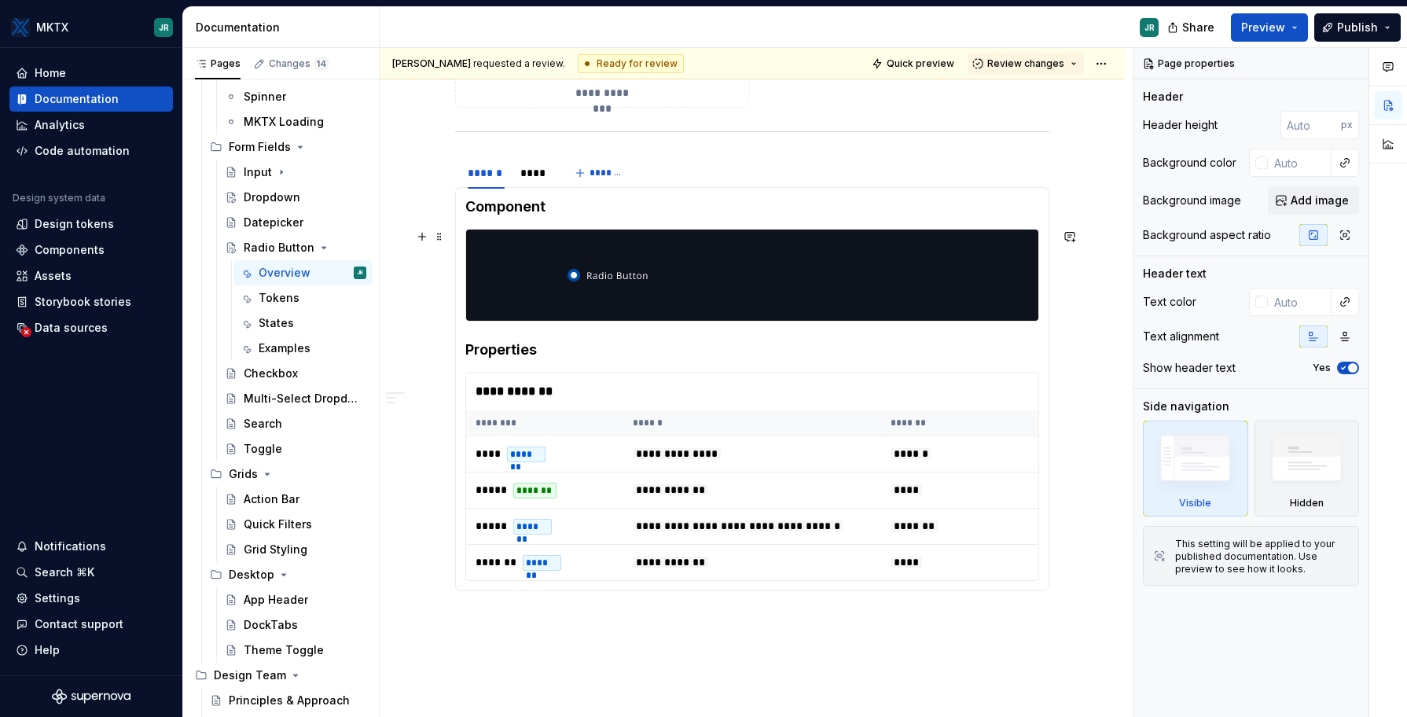
scroll to position [924, 0]
click at [576, 278] on img at bounding box center [608, 276] width 81 height 79
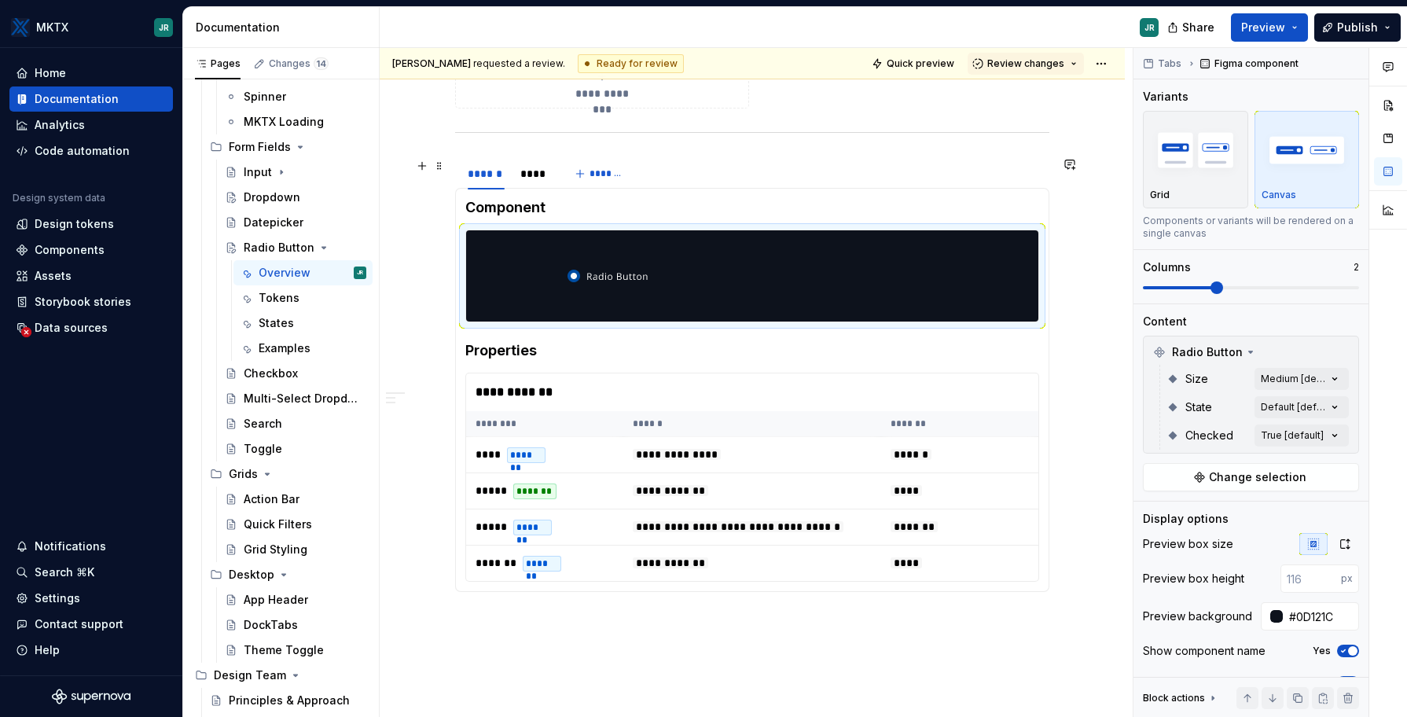
click at [908, 164] on div "****** **** *******" at bounding box center [752, 173] width 594 height 31
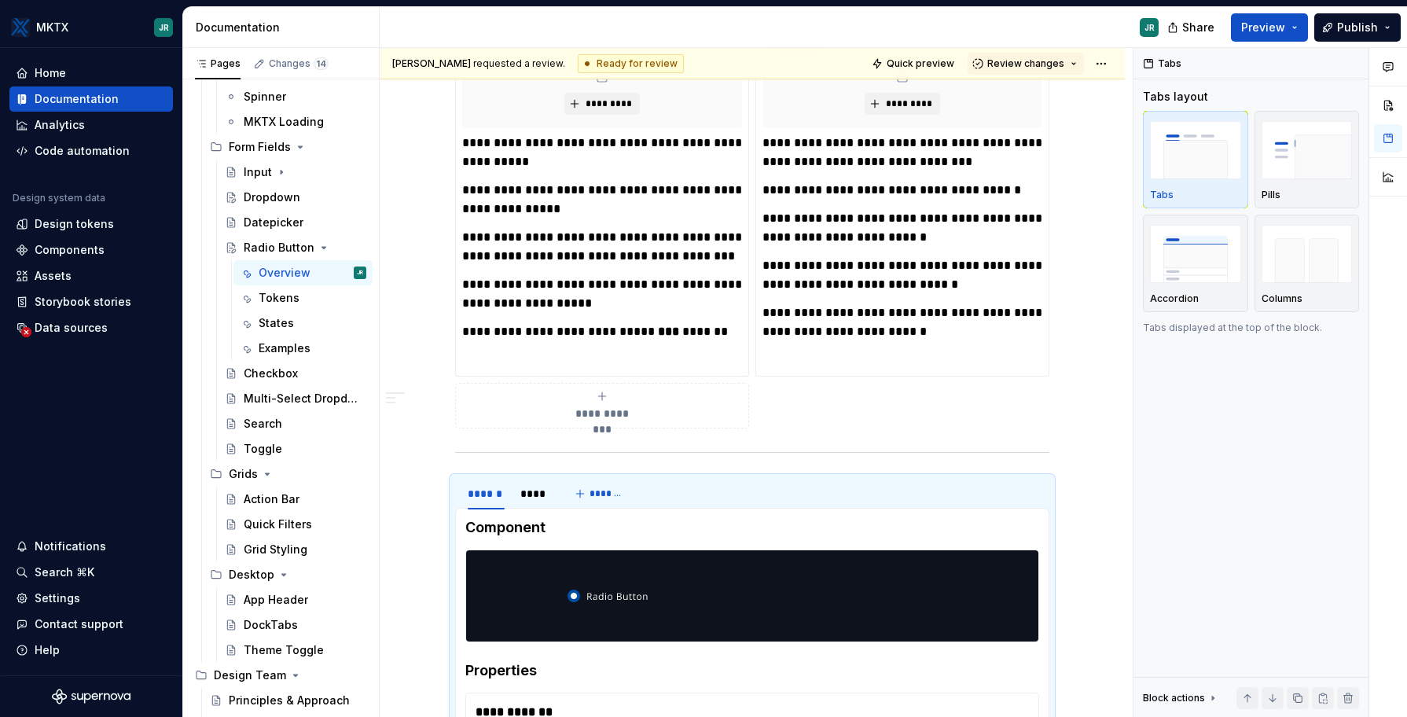
scroll to position [604, 0]
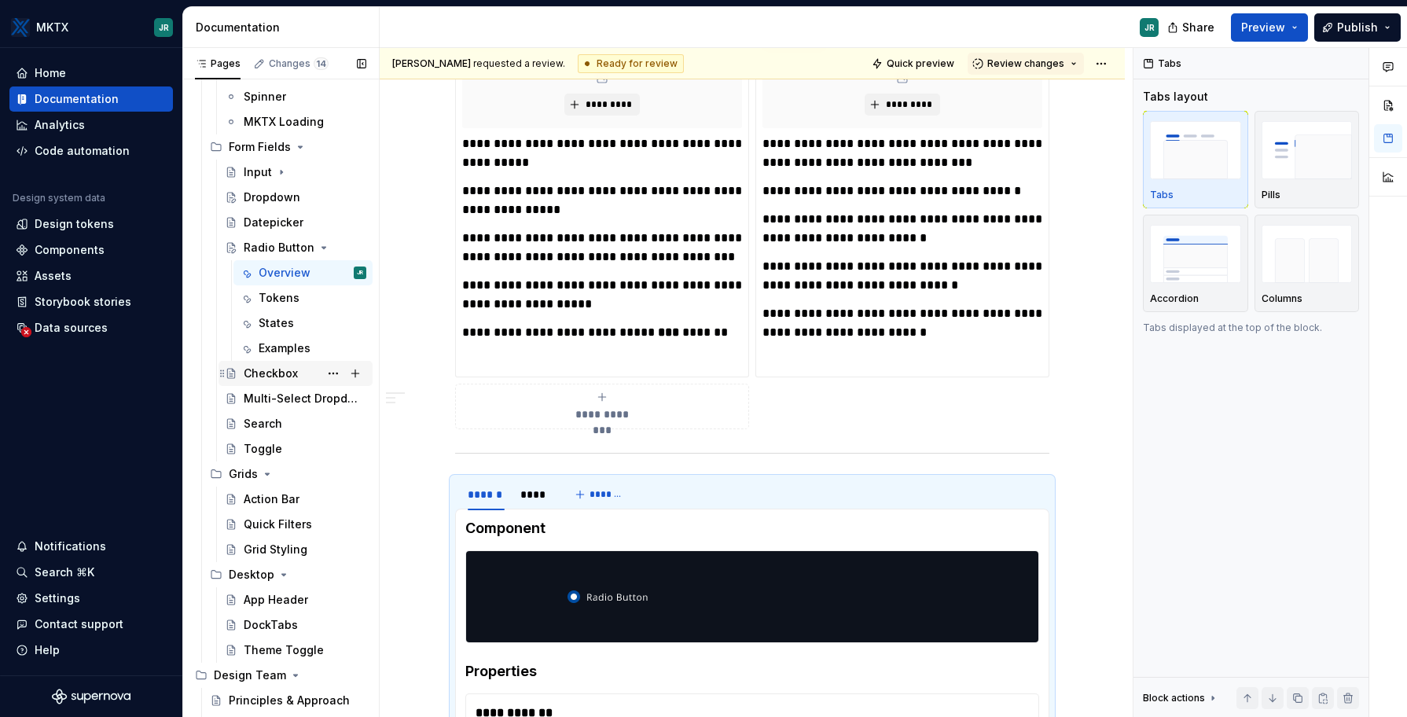
click at [274, 371] on div "Checkbox" at bounding box center [271, 374] width 54 height 16
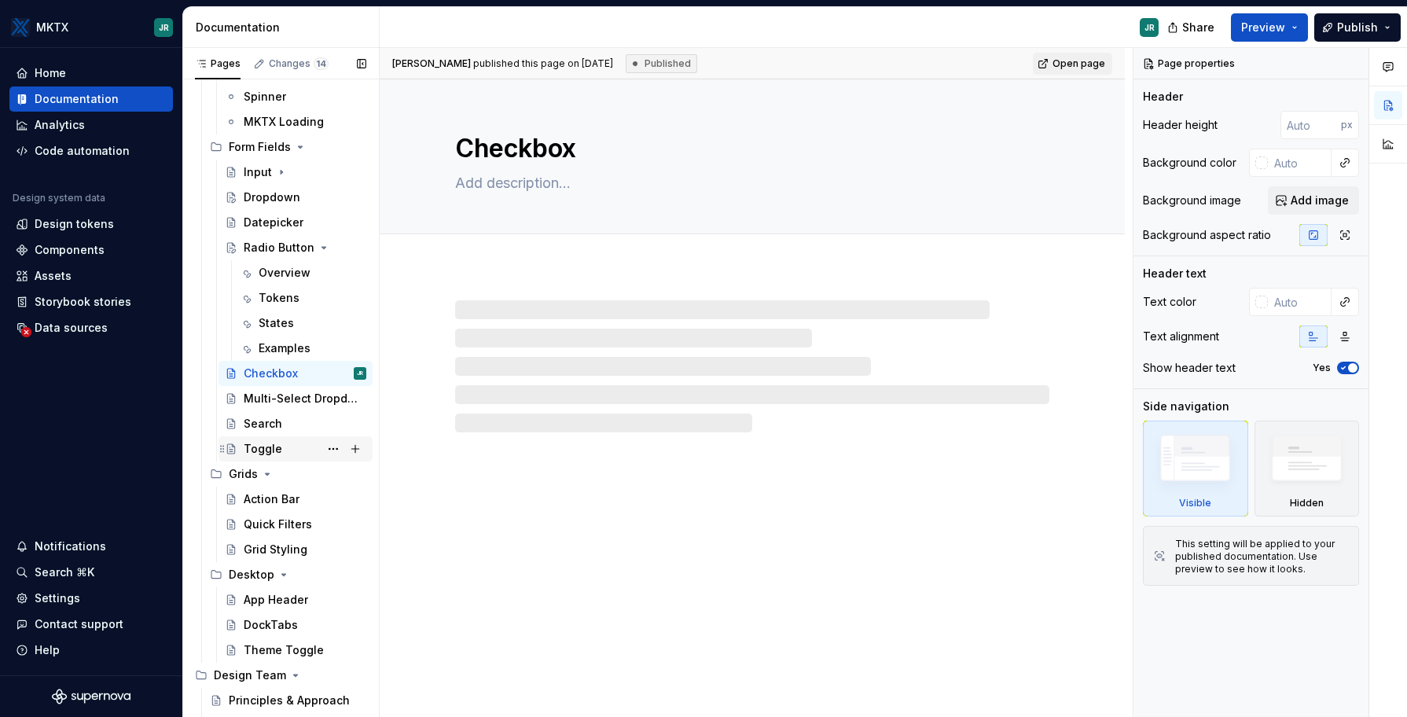
click at [285, 453] on div "Toggle" at bounding box center [305, 449] width 123 height 22
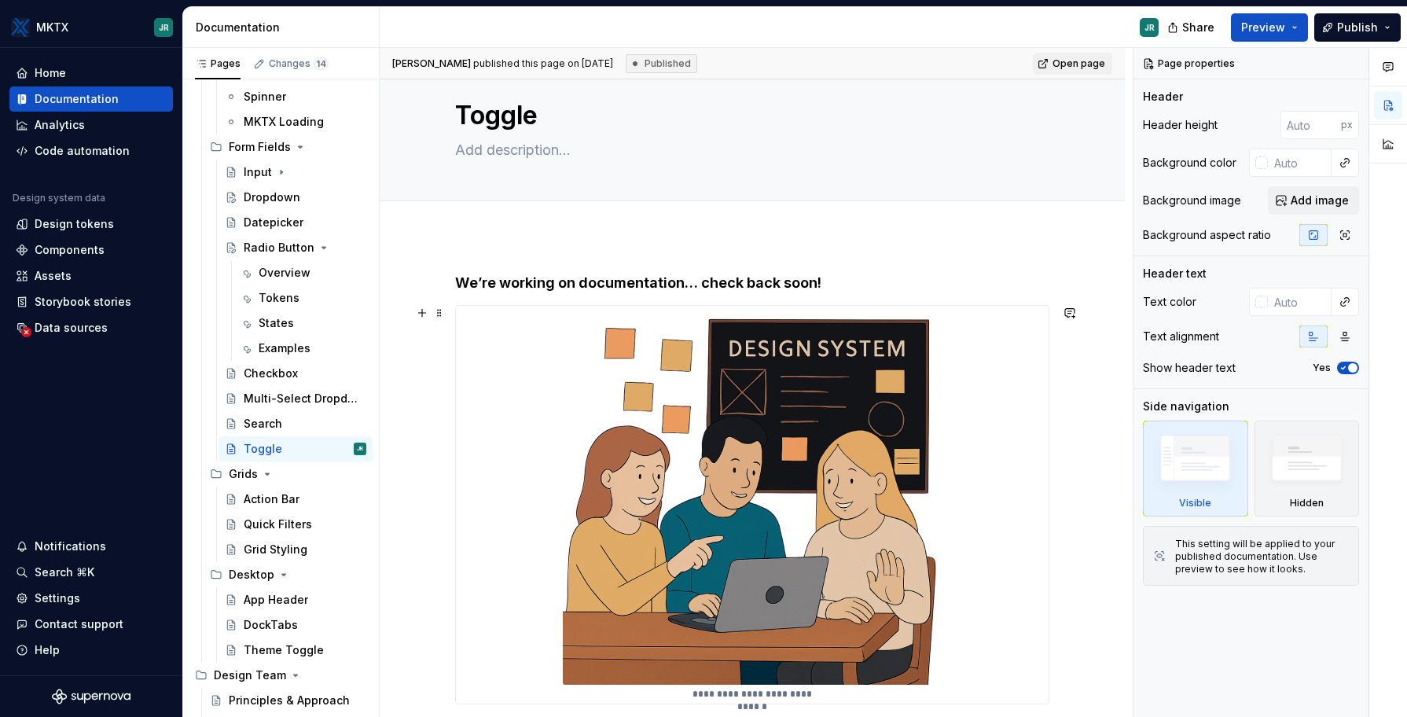
scroll to position [28, 0]
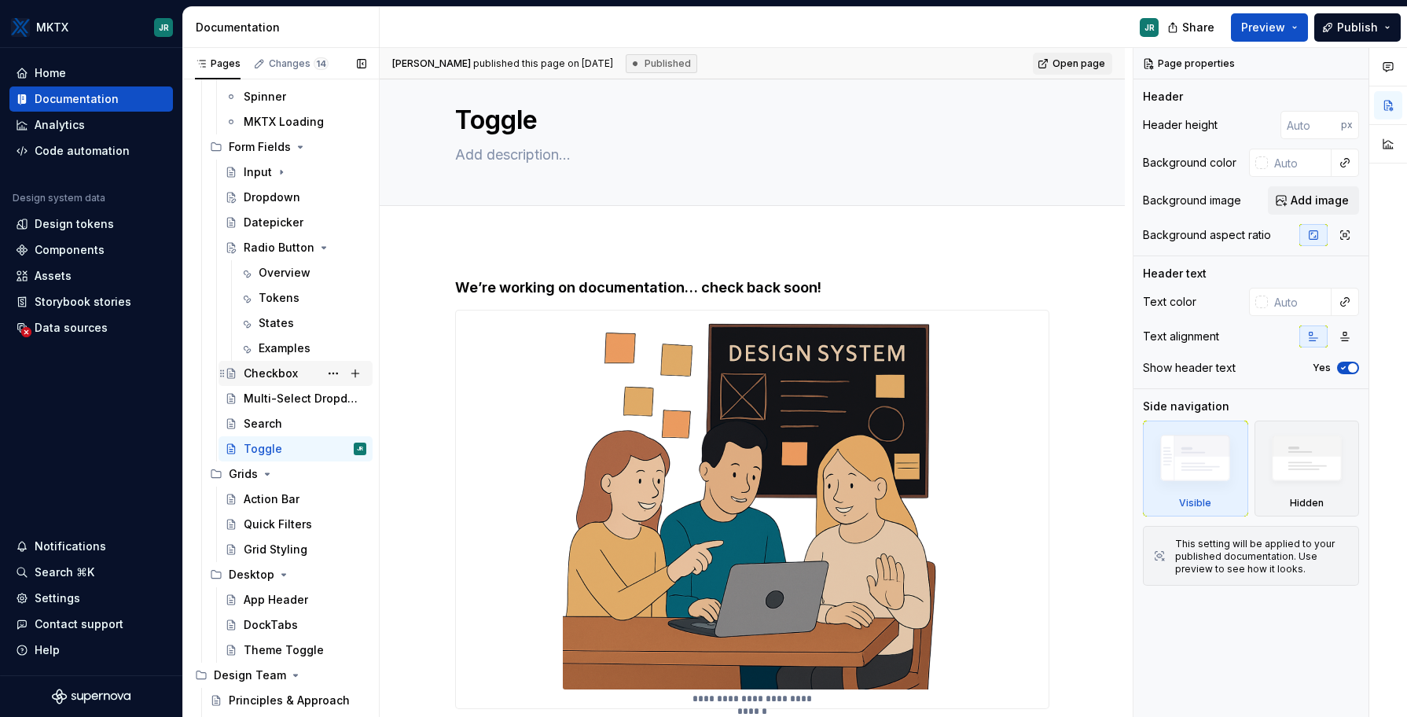
click at [273, 376] on div "Checkbox" at bounding box center [271, 374] width 54 height 16
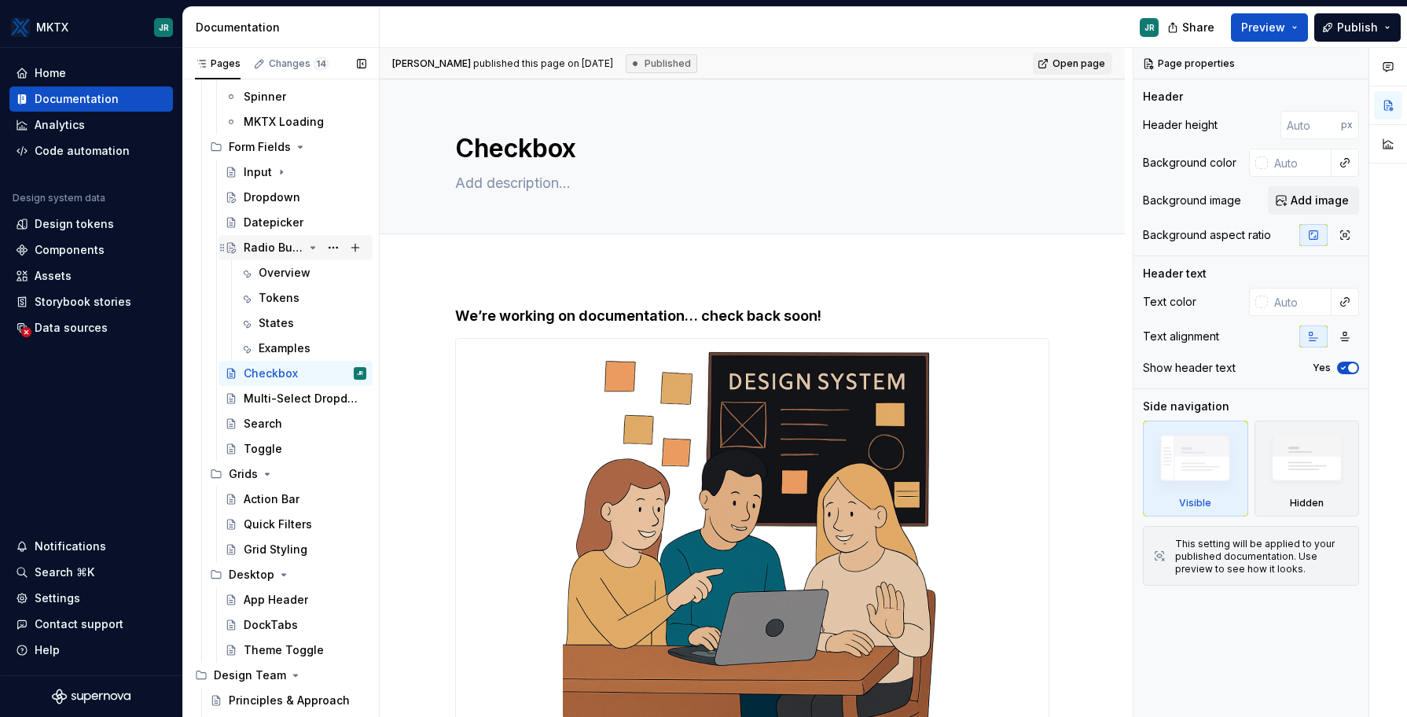
click at [253, 245] on div "Radio Button" at bounding box center [274, 248] width 60 height 16
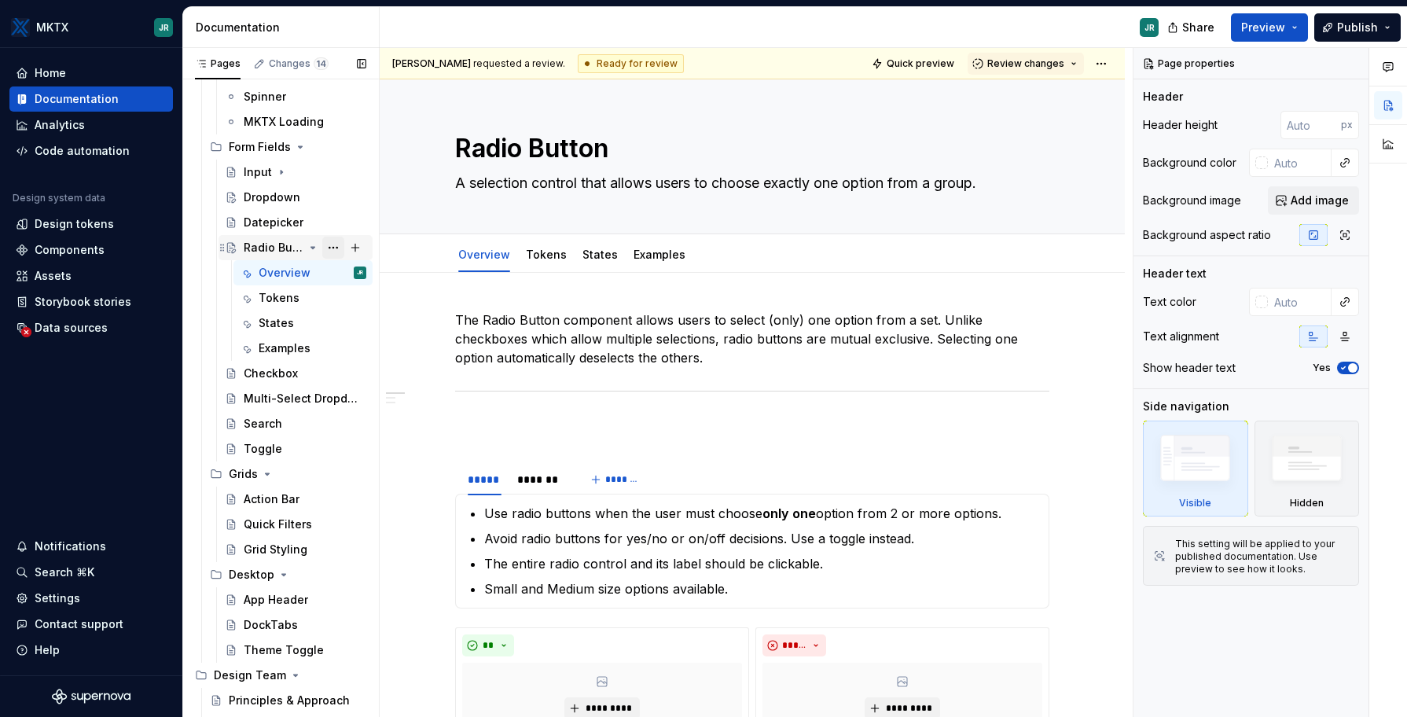
click at [326, 249] on button "Page tree" at bounding box center [333, 248] width 22 height 22
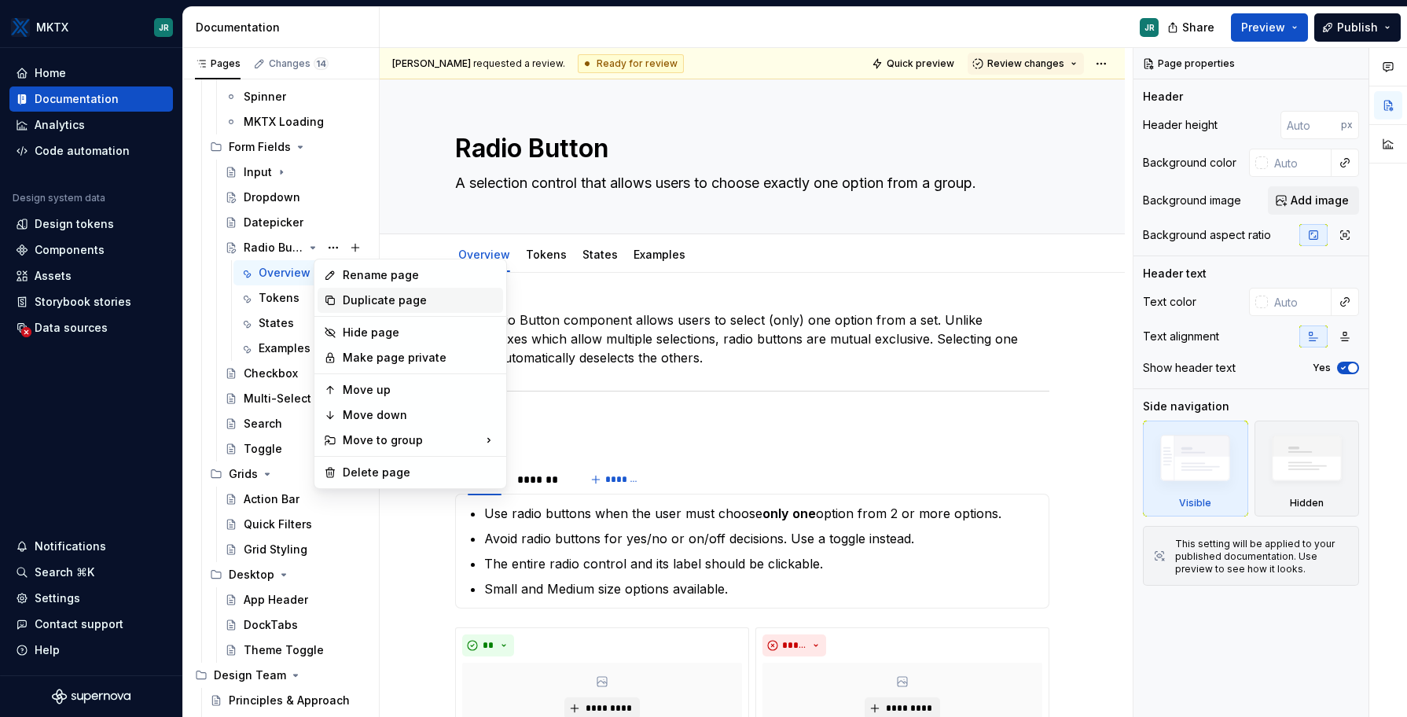
click at [366, 301] on div "Duplicate page" at bounding box center [420, 300] width 154 height 16
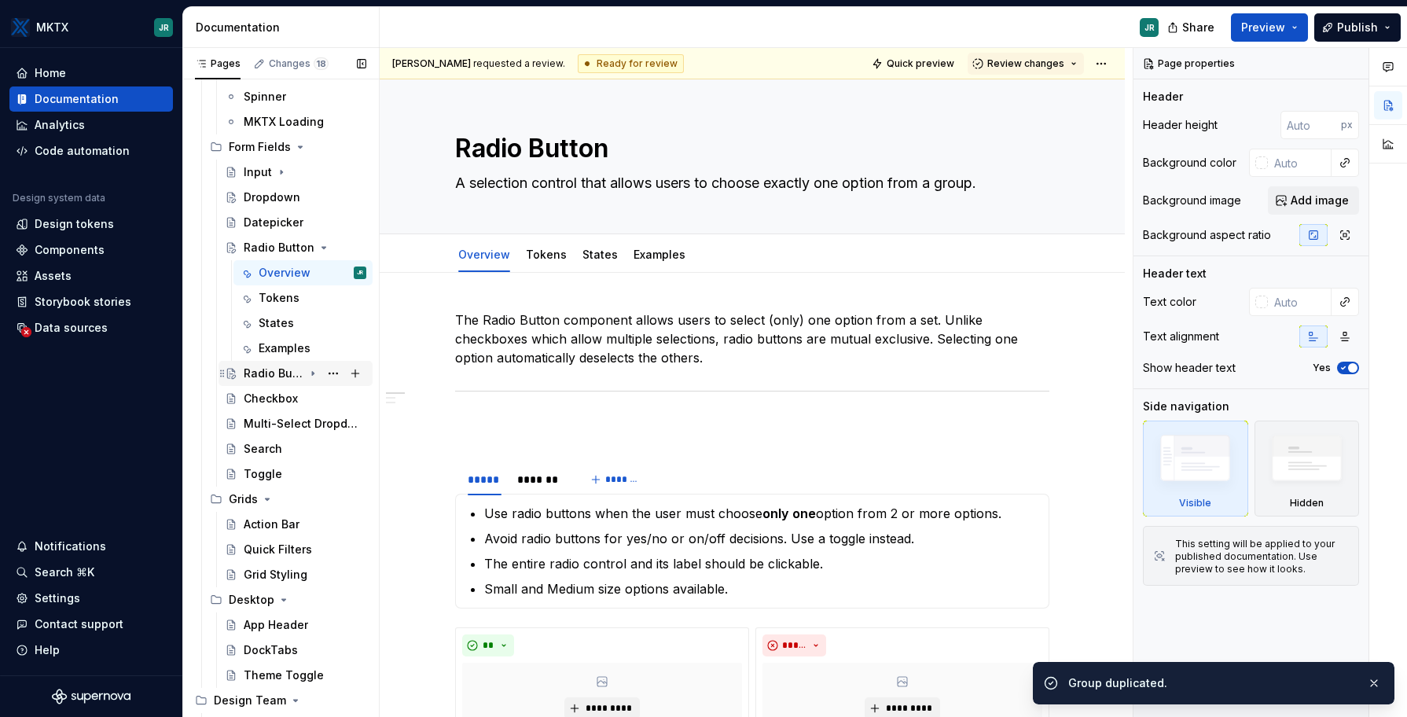
click at [279, 375] on div "Radio Button" at bounding box center [274, 374] width 60 height 16
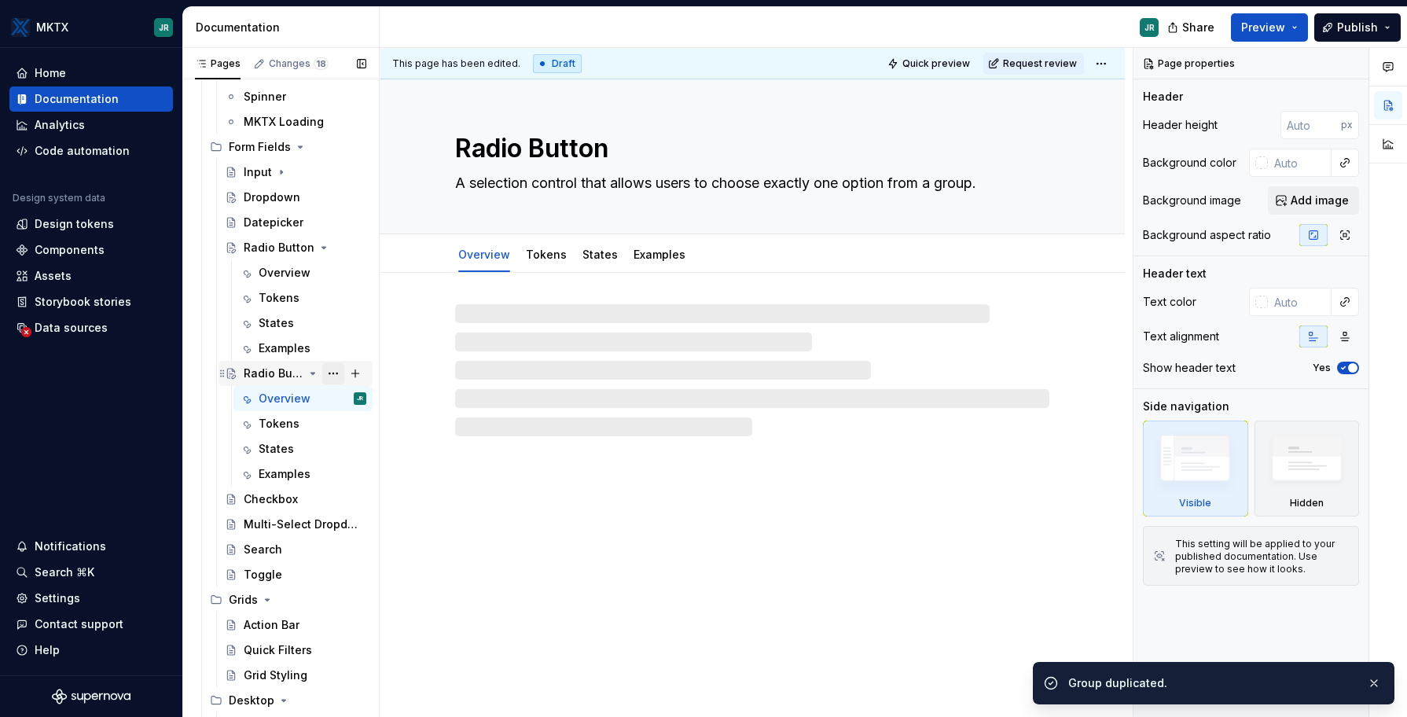
click at [327, 370] on button "Page tree" at bounding box center [333, 373] width 22 height 22
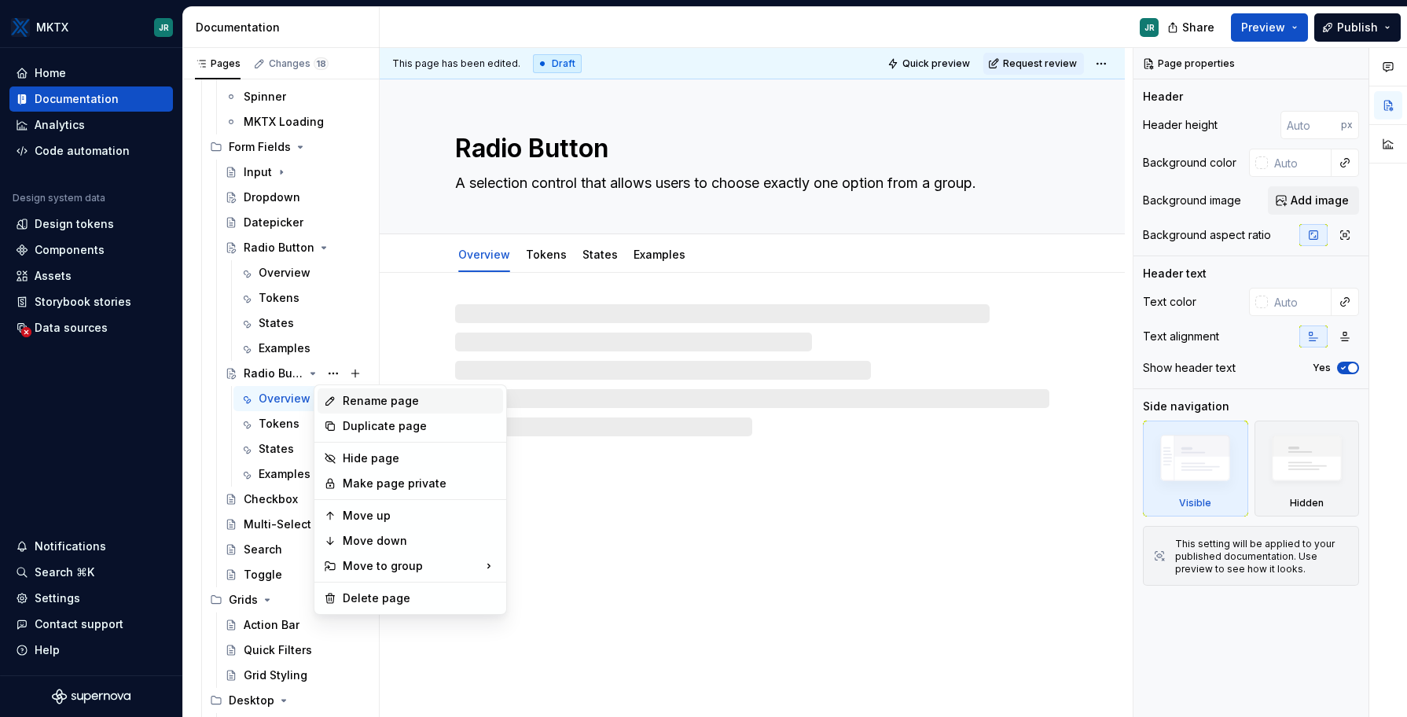
click at [396, 402] on div "Rename page" at bounding box center [420, 401] width 154 height 16
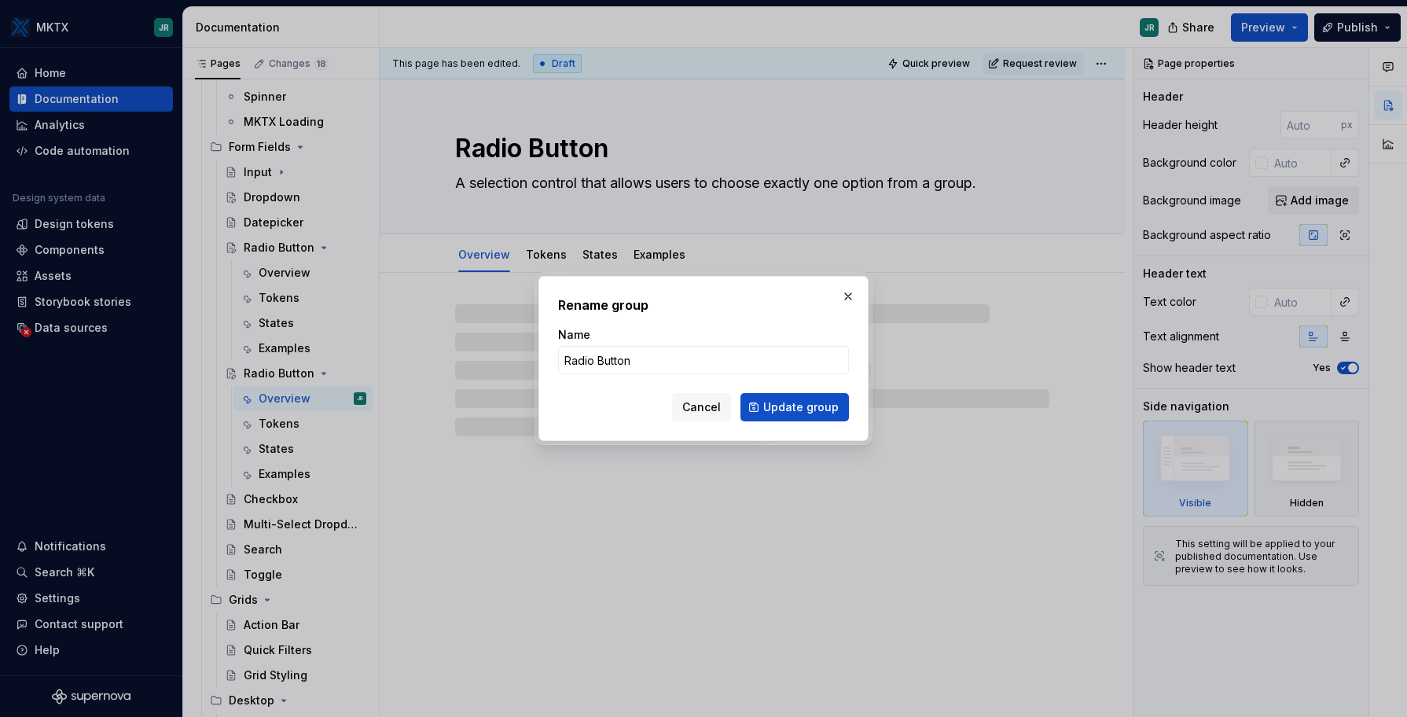
type textarea "*"
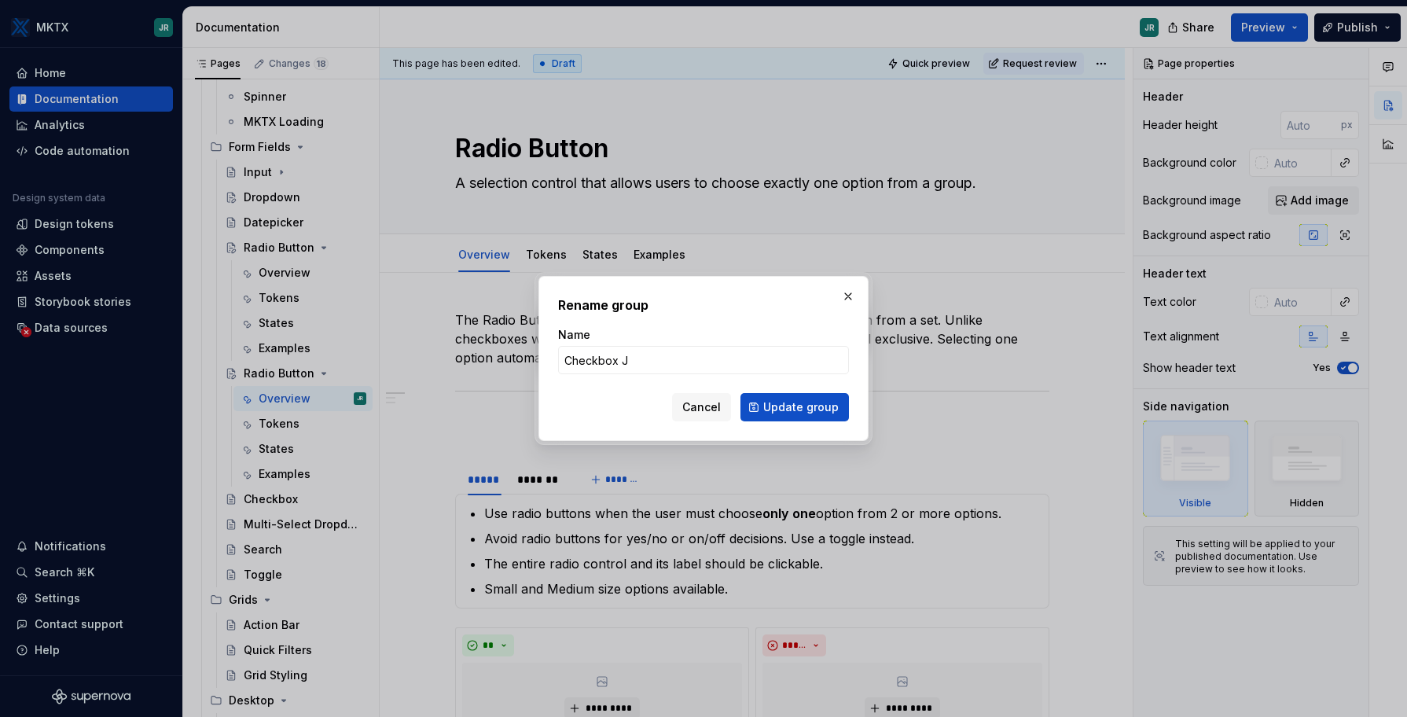
type input "Checkbox JR"
click button "Update group" at bounding box center [794, 407] width 108 height 28
type textarea "*"
type textarea "Checkbox JR"
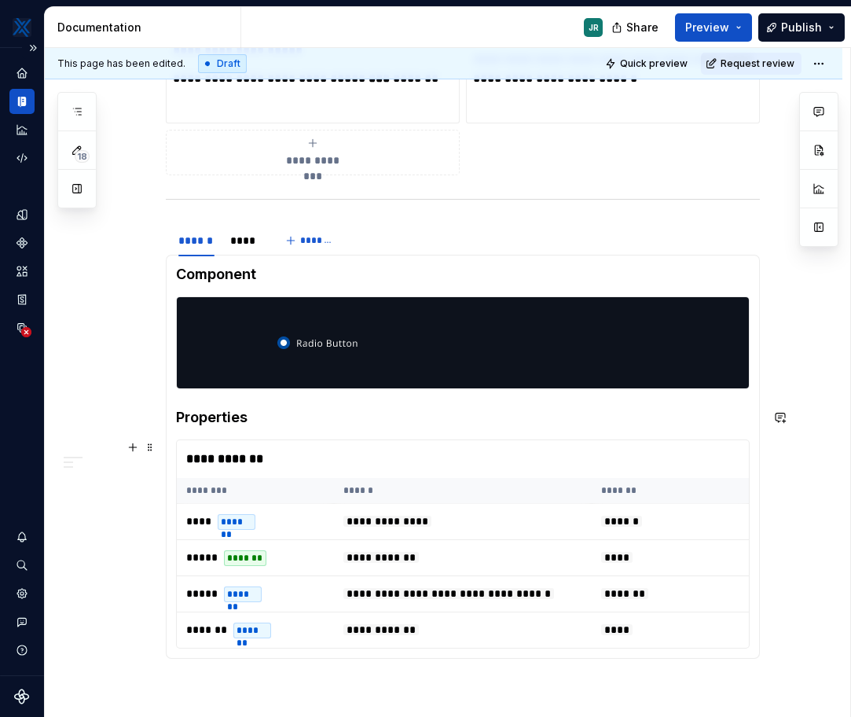
scroll to position [879, 0]
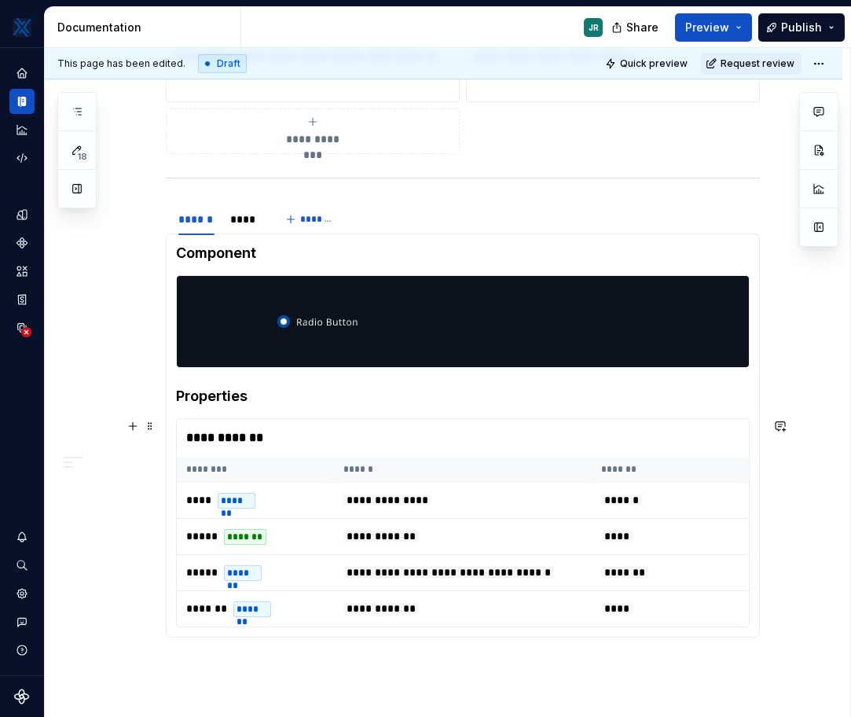
click at [285, 337] on img at bounding box center [317, 321] width 81 height 79
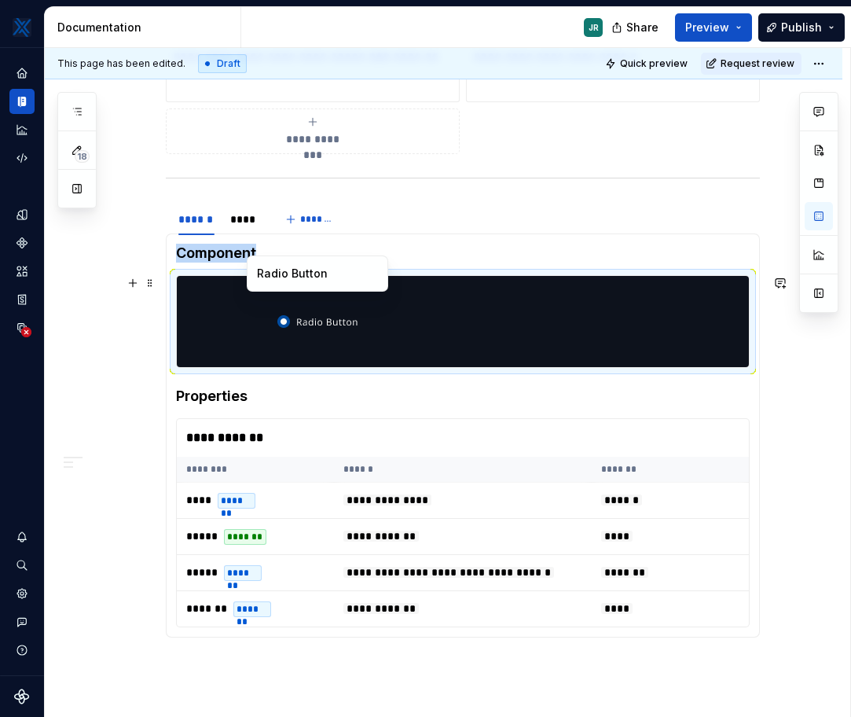
click at [285, 337] on img at bounding box center [317, 321] width 81 height 79
click at [816, 301] on button "button" at bounding box center [819, 293] width 28 height 28
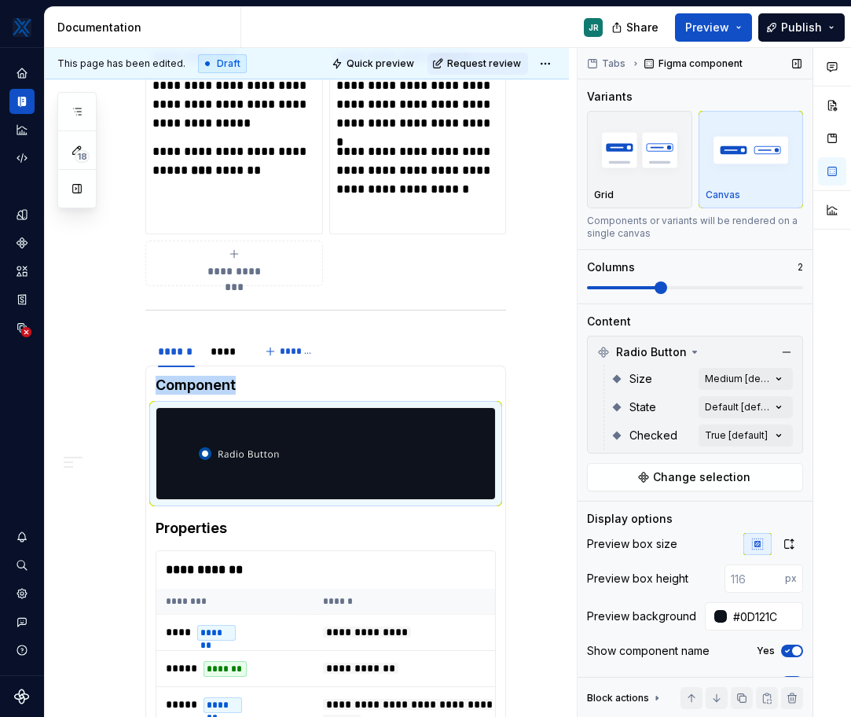
scroll to position [53, 0]
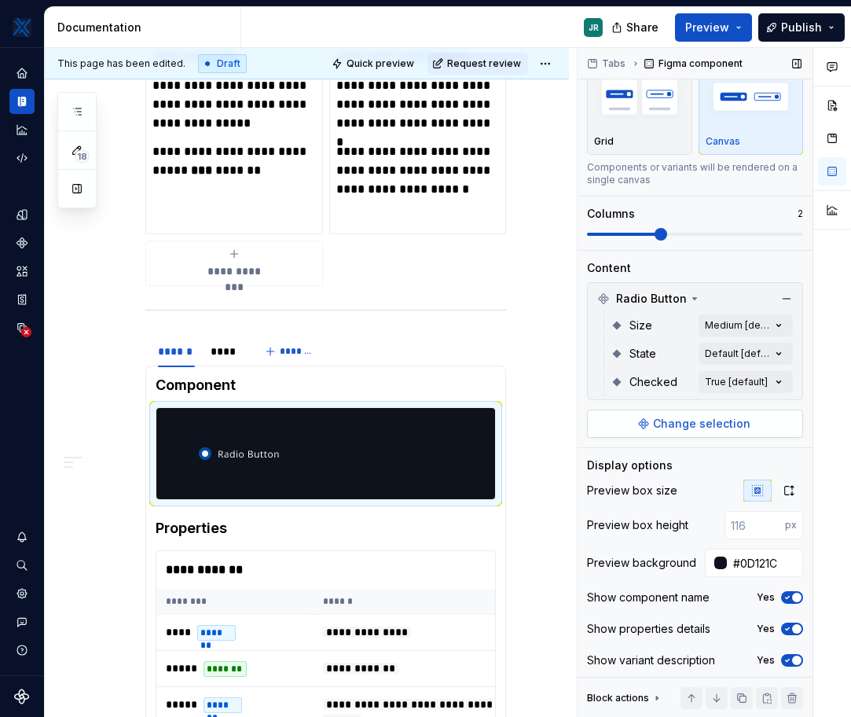
click at [662, 439] on div "Tabs Figma component Variants Grid Canvas Components or variants will be render…" at bounding box center [695, 329] width 235 height 670
click at [662, 428] on span "Change selection" at bounding box center [701, 424] width 97 height 16
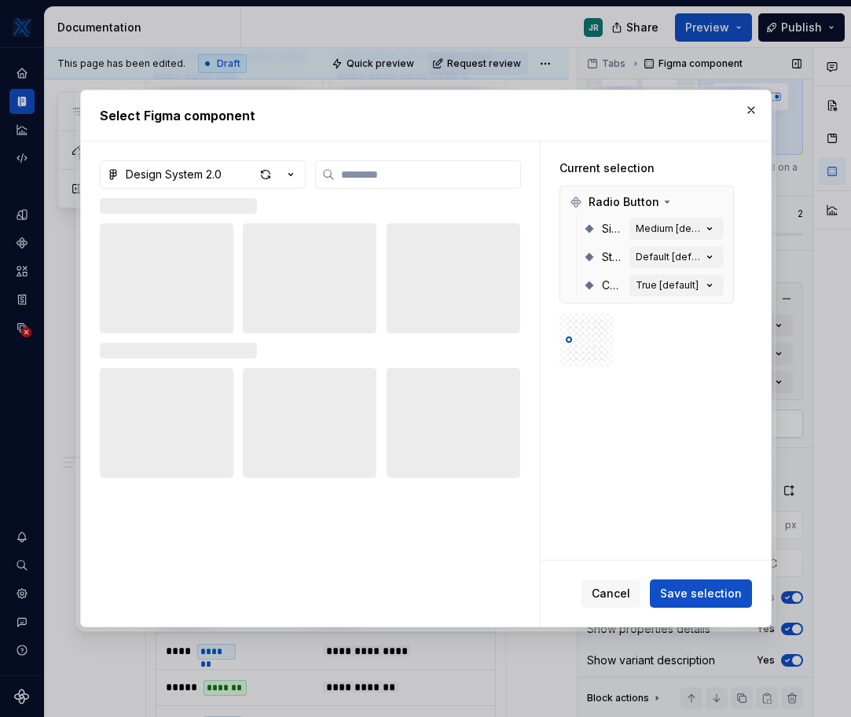
scroll to position [954, 0]
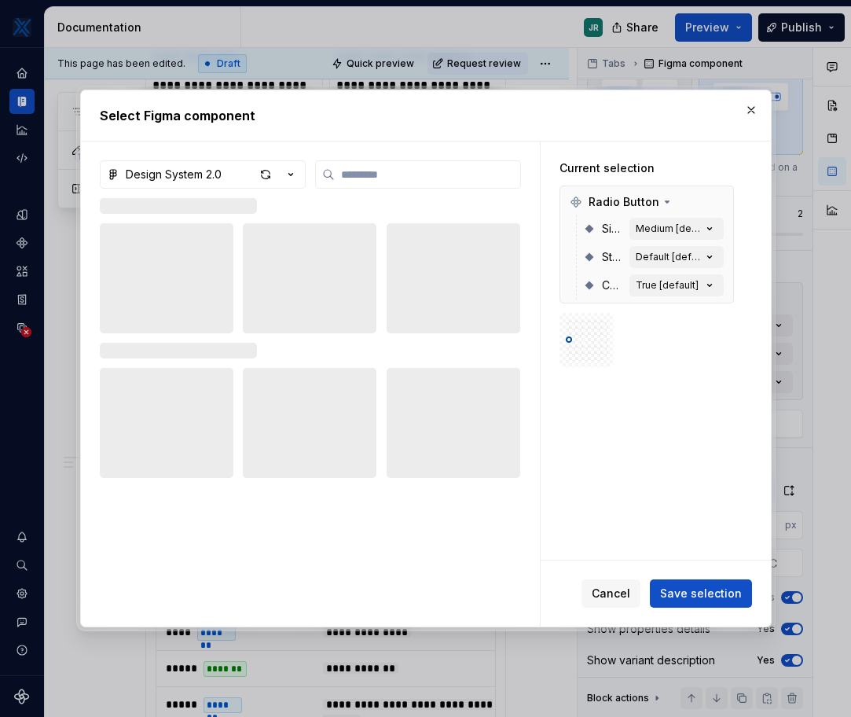
type textarea "*"
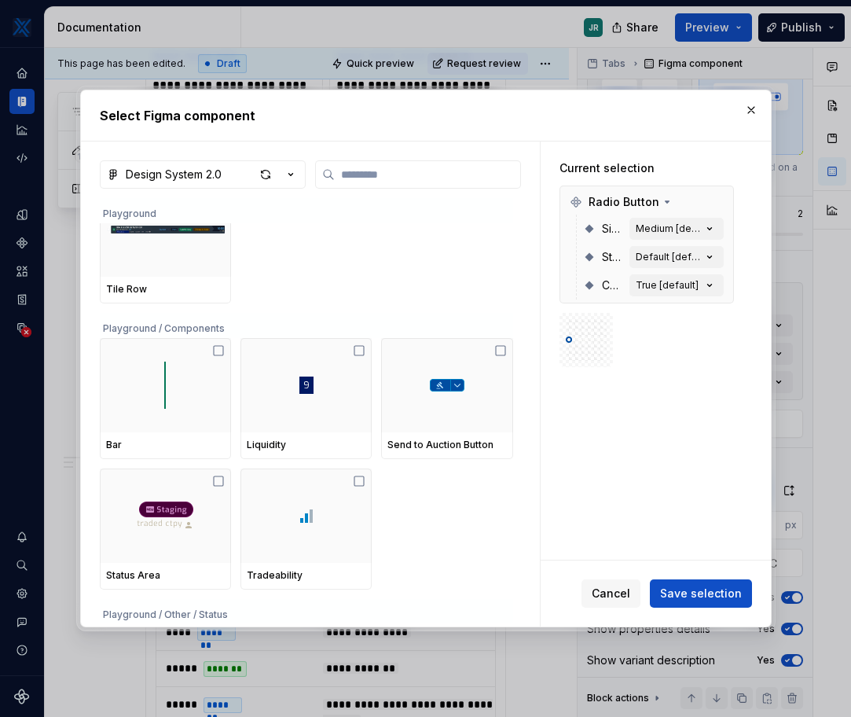
scroll to position [0, 0]
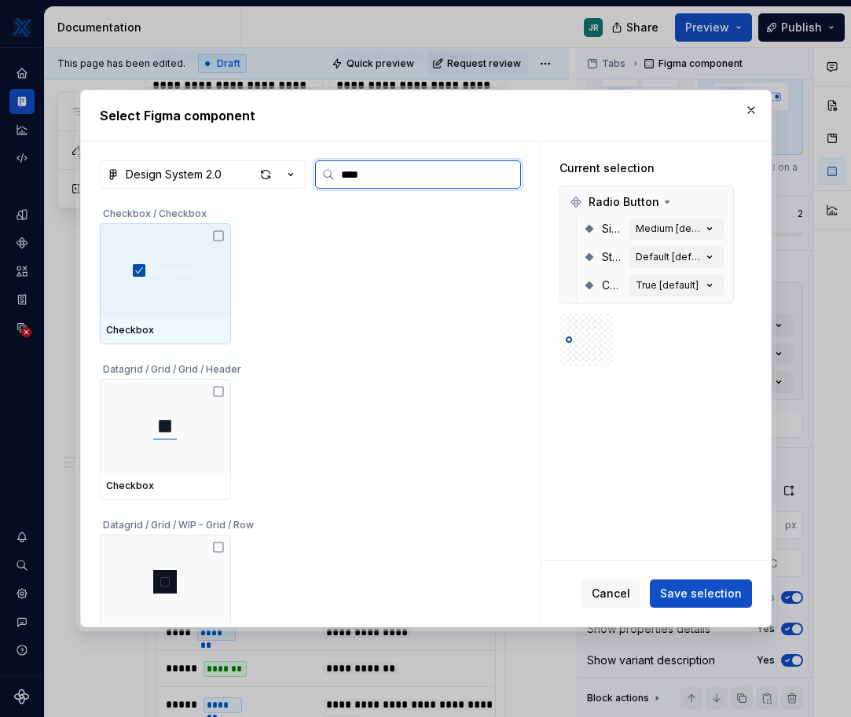
type input "*****"
click at [177, 312] on div at bounding box center [165, 270] width 131 height 94
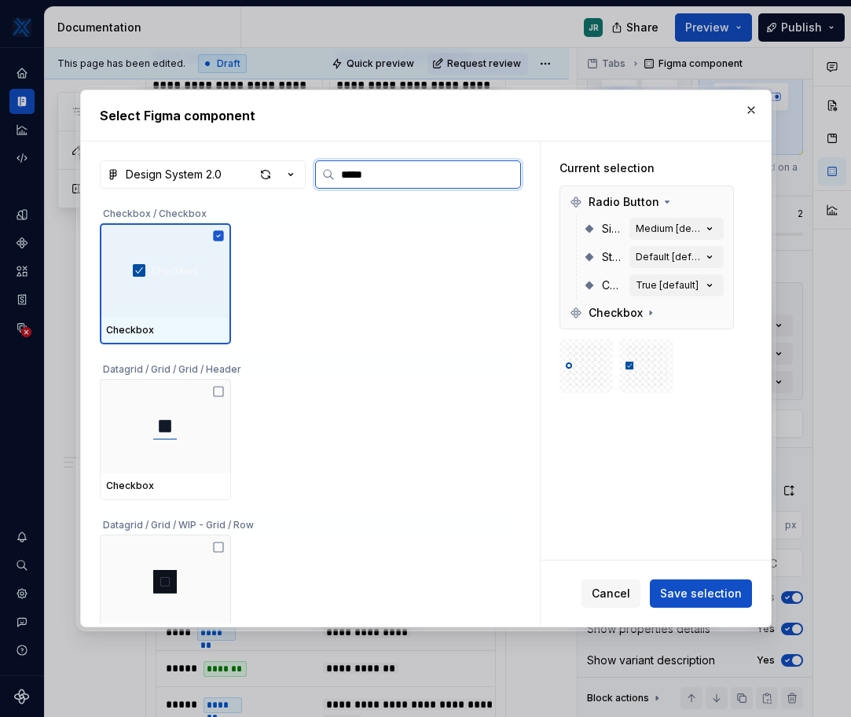
click at [177, 312] on div at bounding box center [165, 270] width 131 height 94
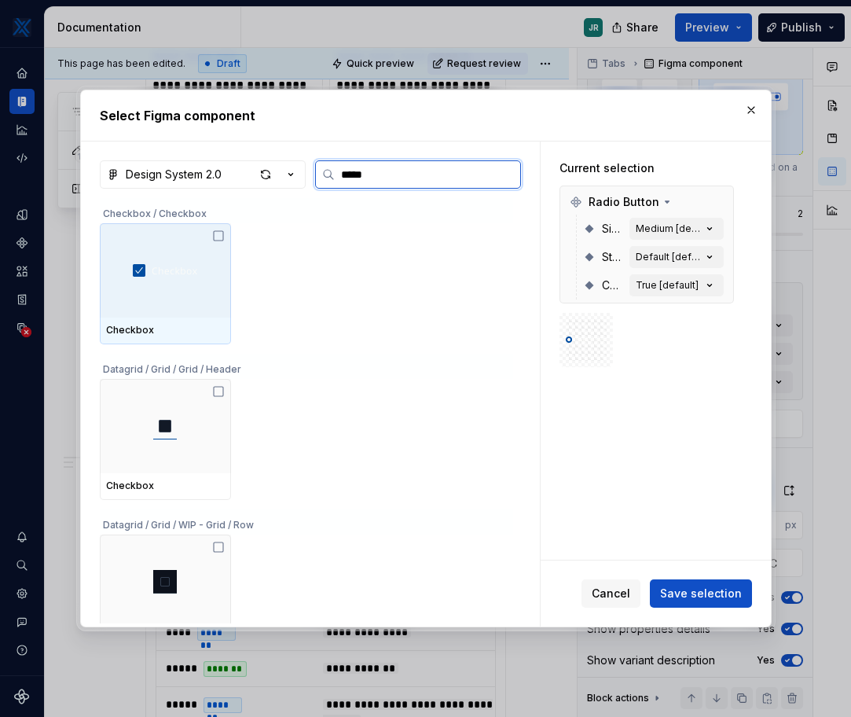
click at [187, 290] on div at bounding box center [165, 270] width 131 height 94
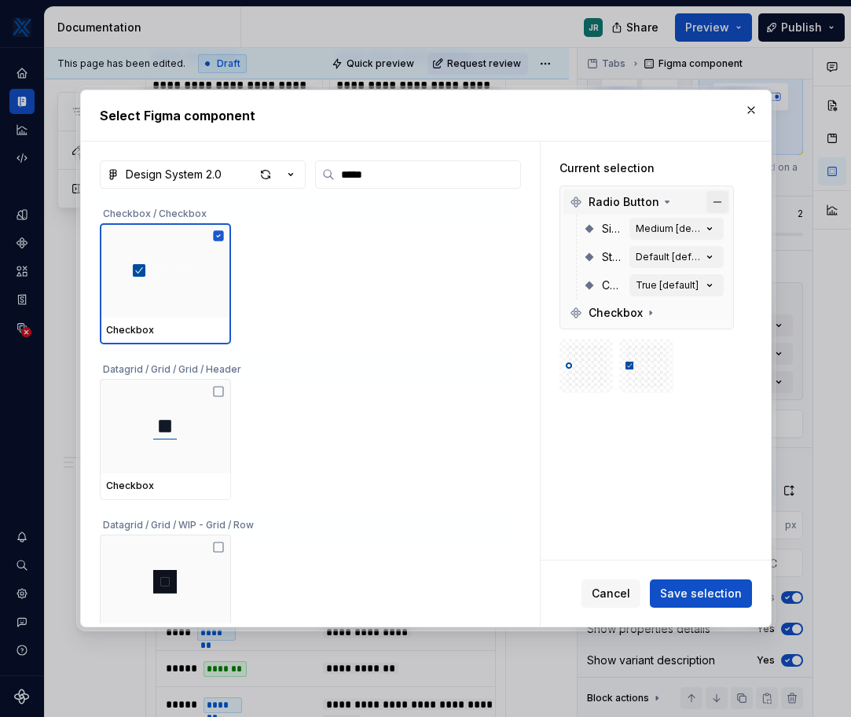
click at [716, 202] on button "button" at bounding box center [718, 202] width 22 height 22
click at [711, 593] on span "Save selection" at bounding box center [701, 594] width 82 height 16
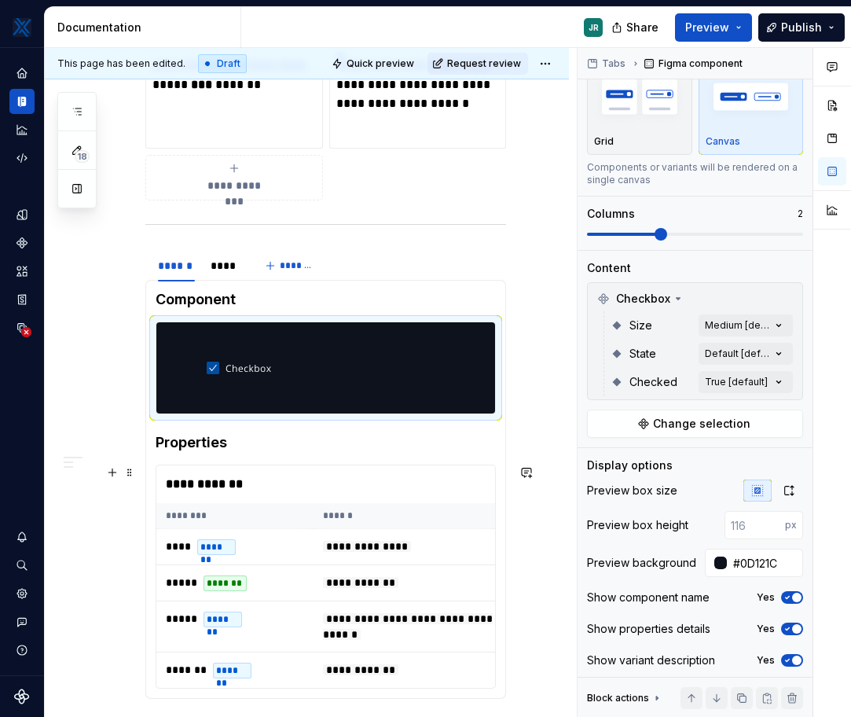
scroll to position [1041, 0]
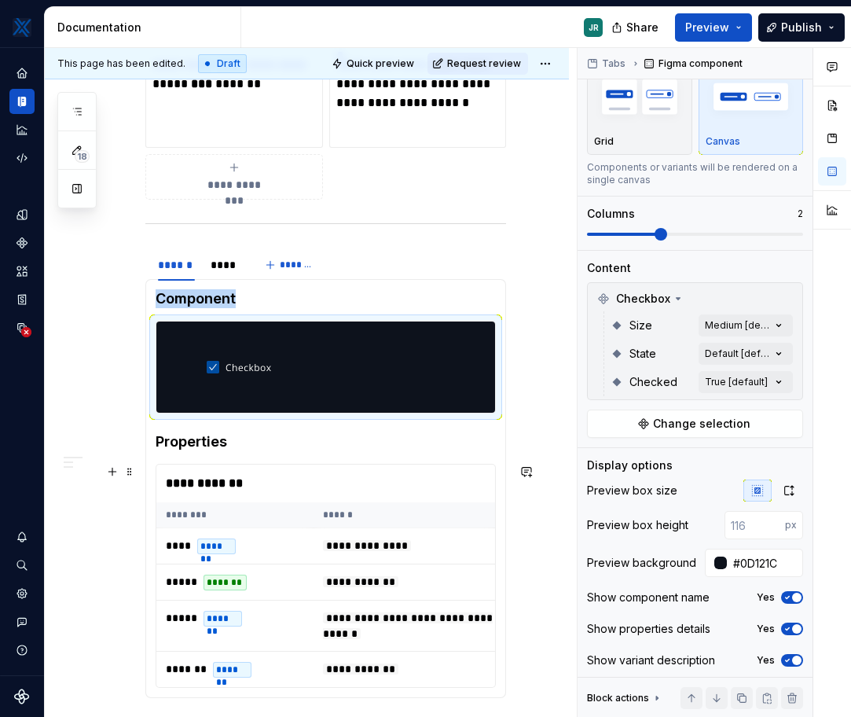
click at [261, 524] on th "********" at bounding box center [234, 515] width 157 height 26
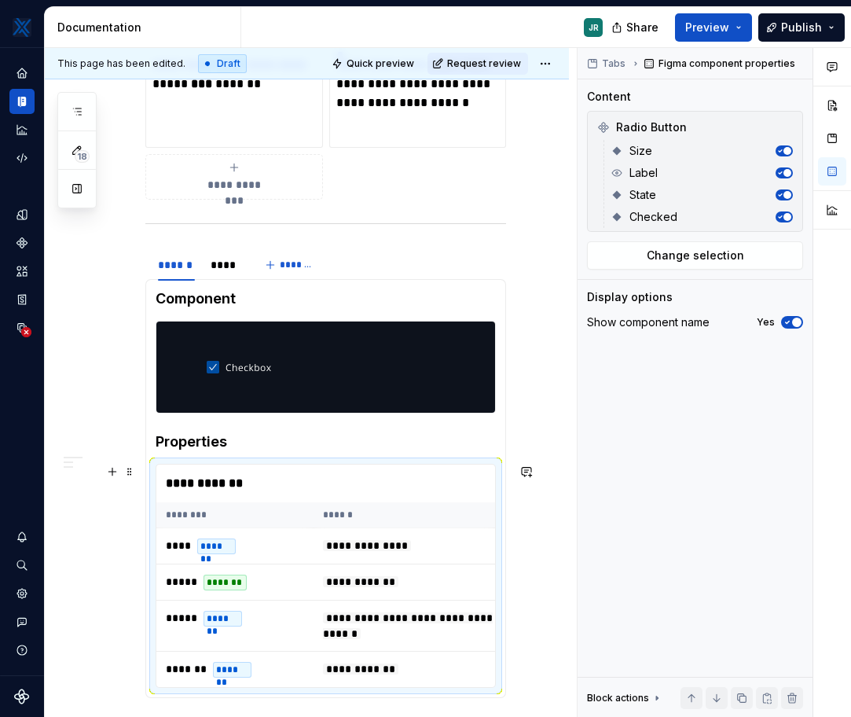
click at [261, 524] on th "********" at bounding box center [234, 515] width 157 height 26
click at [712, 252] on span "Change selection" at bounding box center [695, 256] width 97 height 16
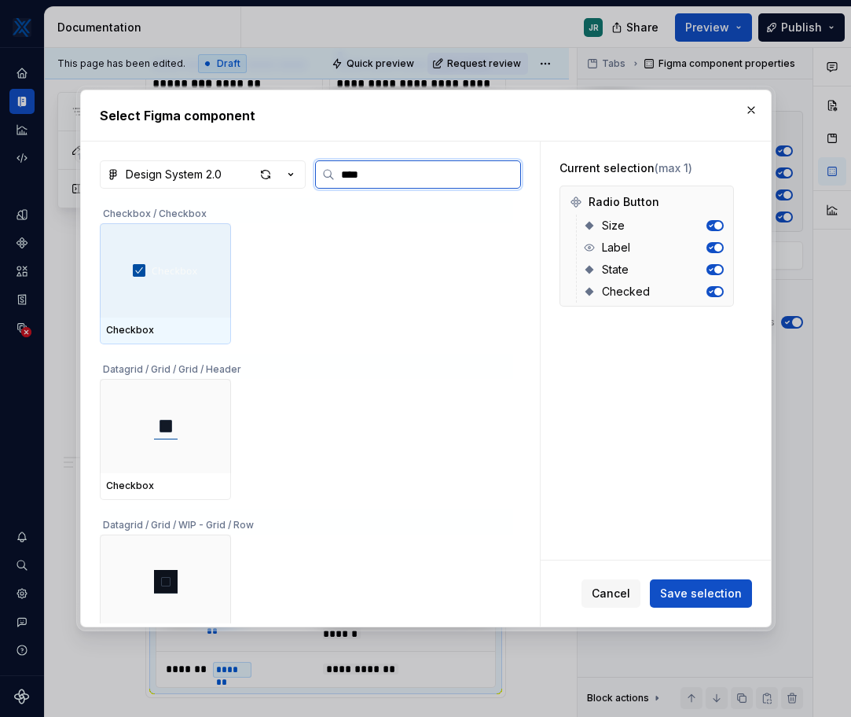
type input "*****"
click at [167, 298] on div at bounding box center [165, 270] width 131 height 94
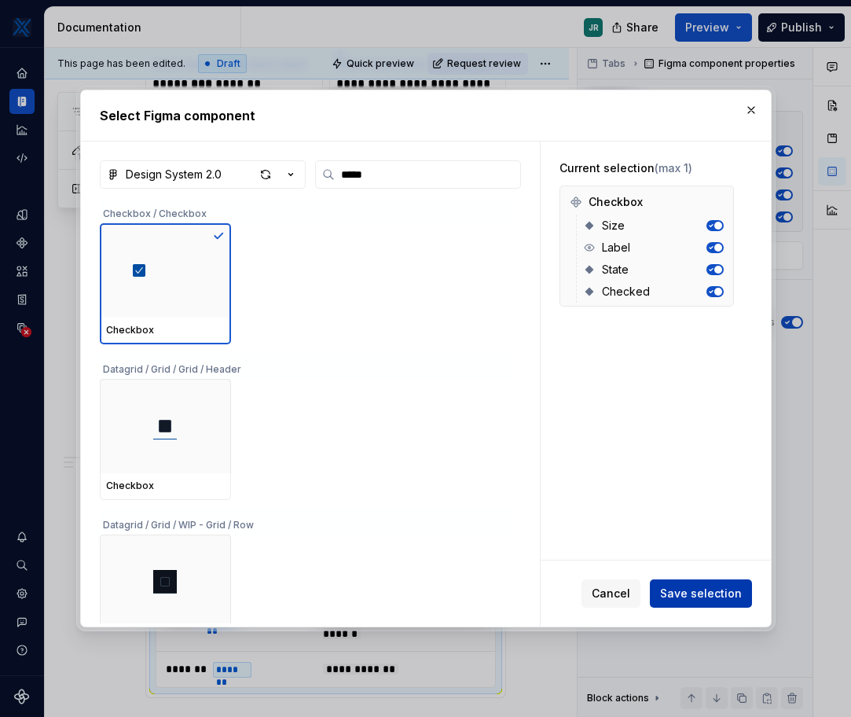
click at [707, 600] on span "Save selection" at bounding box center [701, 594] width 82 height 16
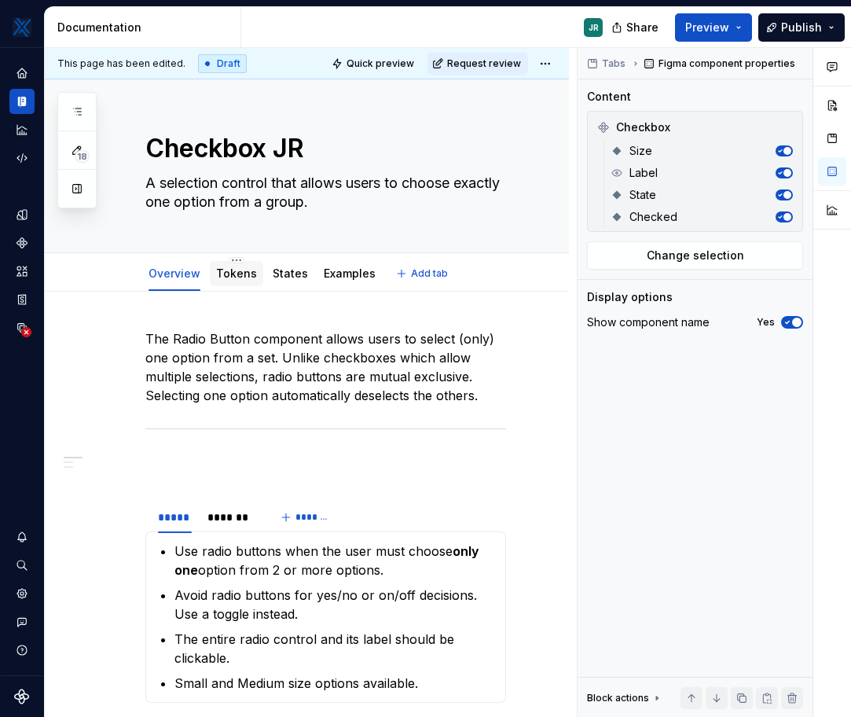
click at [226, 286] on div "Tokens" at bounding box center [236, 273] width 53 height 28
click at [235, 276] on link "Tokens" at bounding box center [236, 272] width 41 height 13
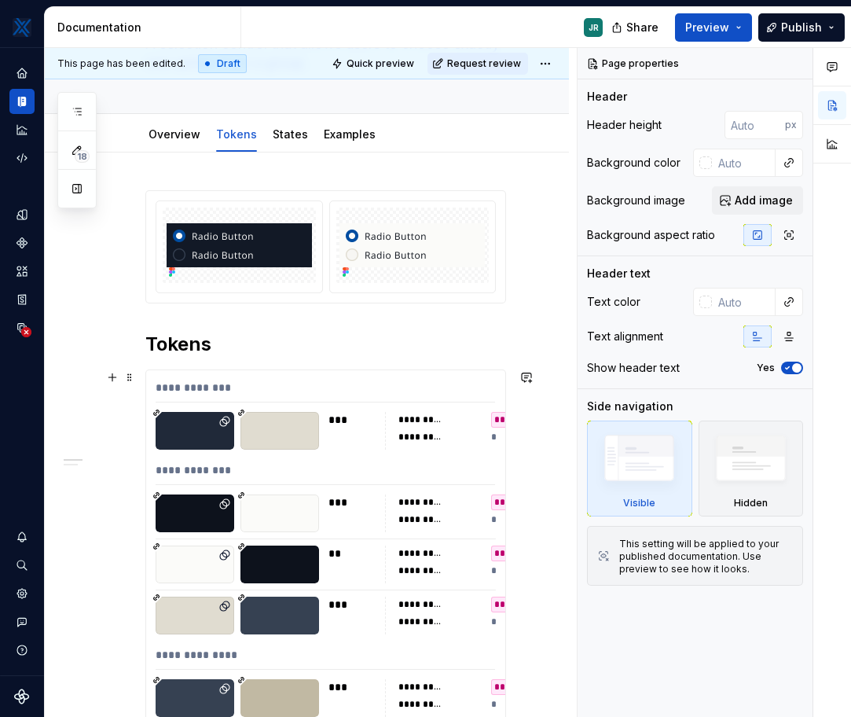
scroll to position [153, 0]
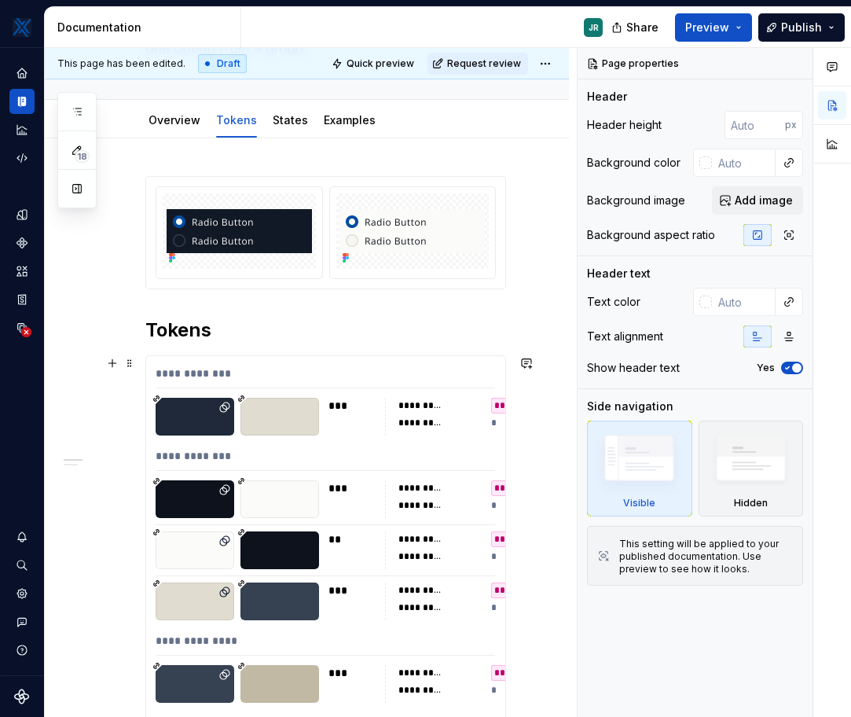
click at [237, 366] on div "**********" at bounding box center [326, 377] width 340 height 23
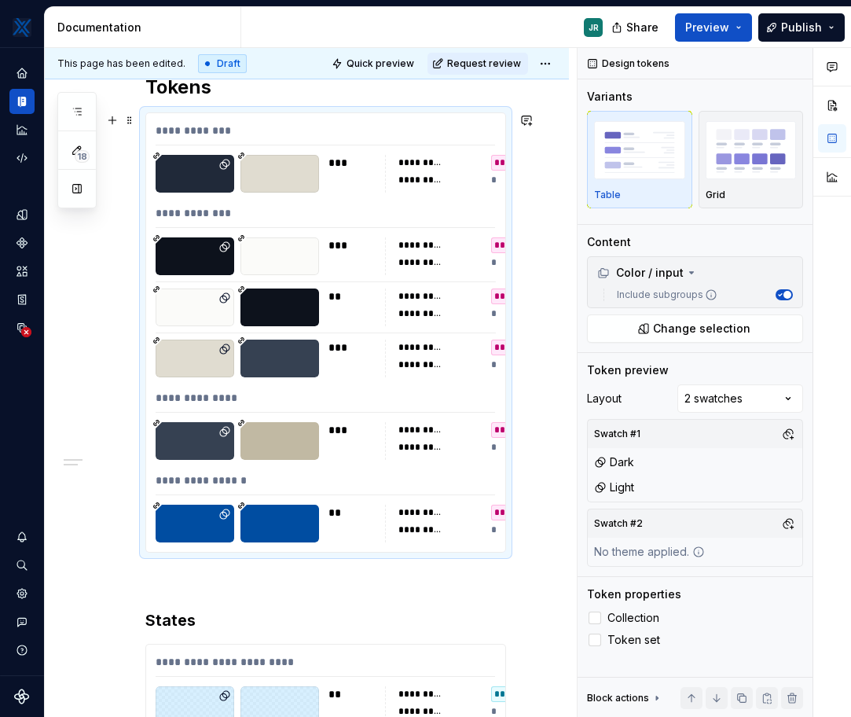
scroll to position [398, 0]
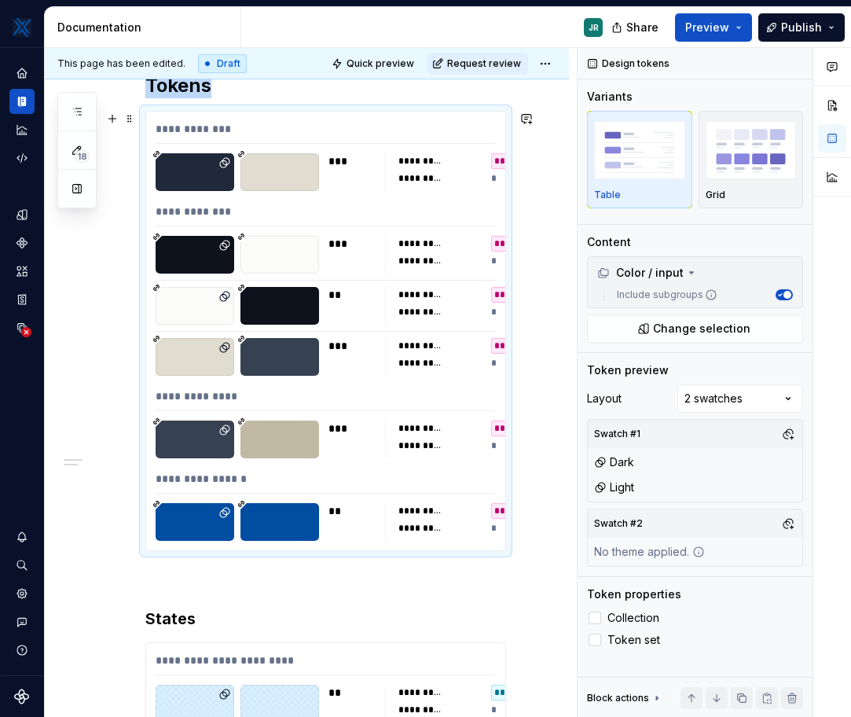
click at [207, 527] on div at bounding box center [195, 522] width 79 height 38
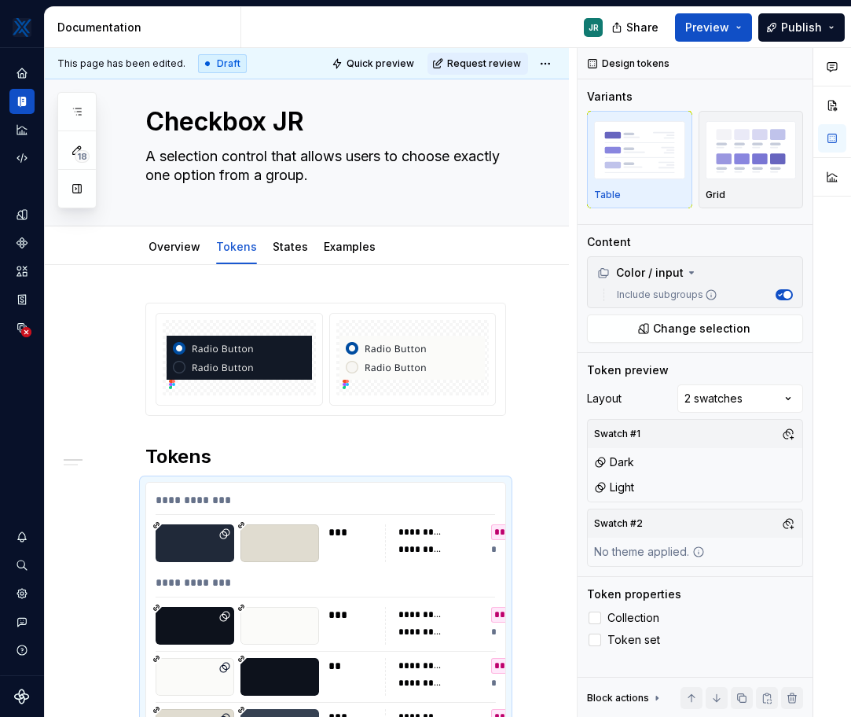
scroll to position [0, 0]
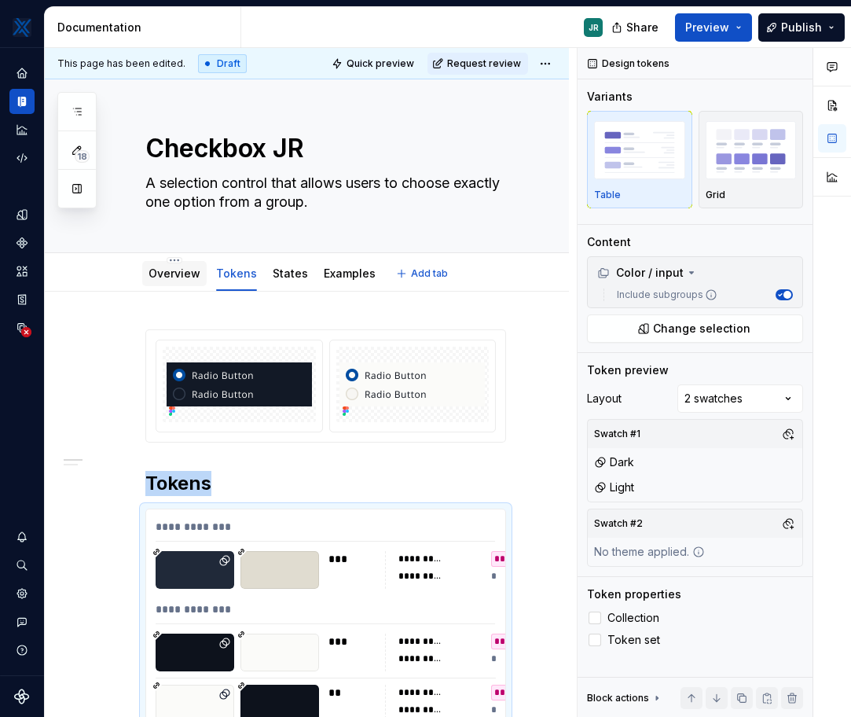
click at [172, 279] on link "Overview" at bounding box center [175, 272] width 52 height 13
click at [171, 280] on div "Overview" at bounding box center [175, 274] width 52 height 16
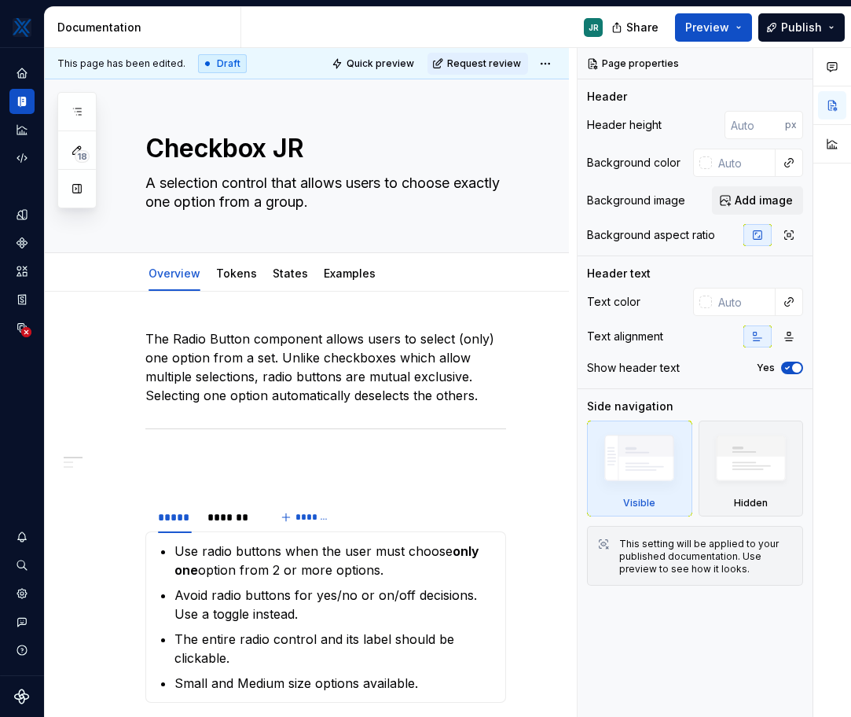
type textarea "*"
click at [352, 384] on p "The Radio Button component allows users to select (only) one option from a set.…" at bounding box center [325, 366] width 361 height 75
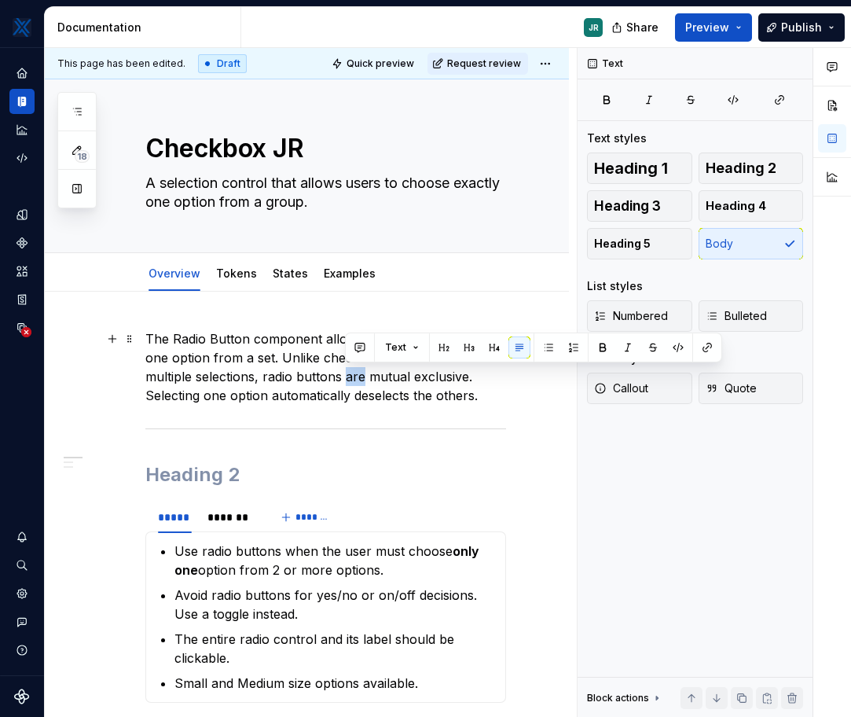
click at [352, 384] on p "The Radio Button component allows users to select (only) one option from a set.…" at bounding box center [325, 366] width 361 height 75
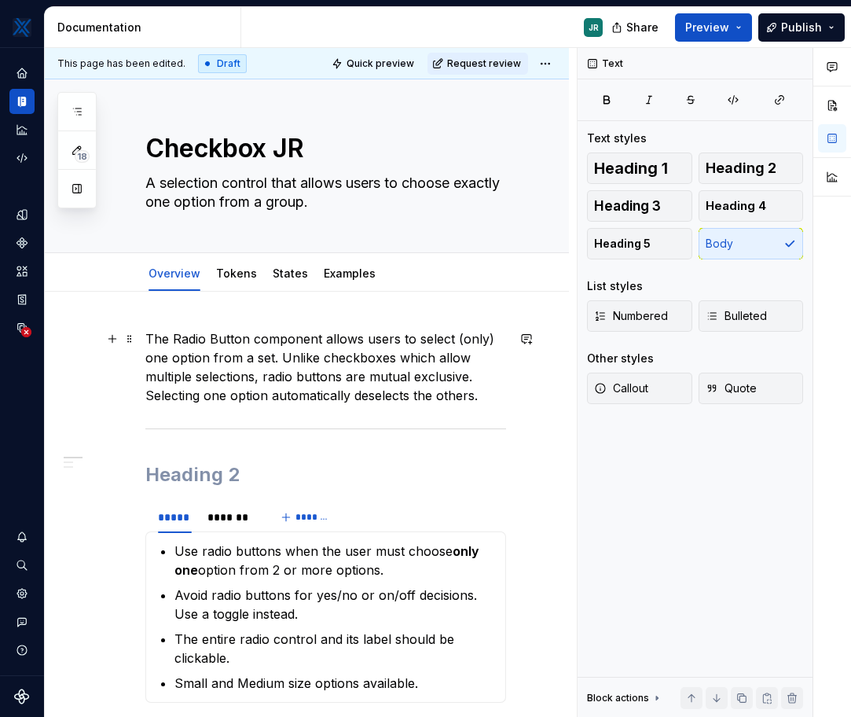
click at [481, 378] on p "The Radio Button component allows users to select (only) one option from a set.…" at bounding box center [325, 366] width 361 height 75
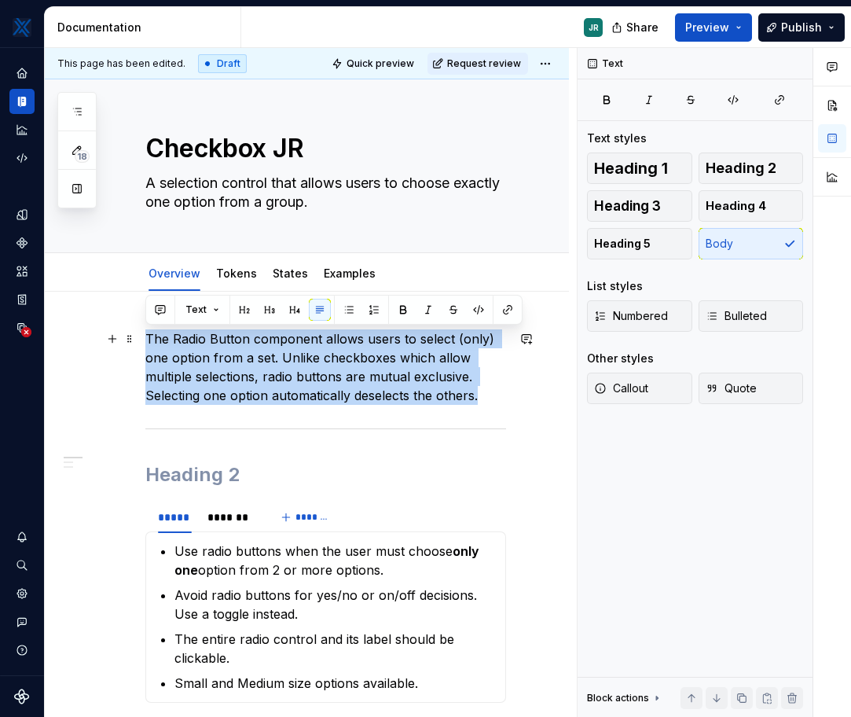
drag, startPoint x: 486, startPoint y: 395, endPoint x: 141, endPoint y: 332, distance: 350.0
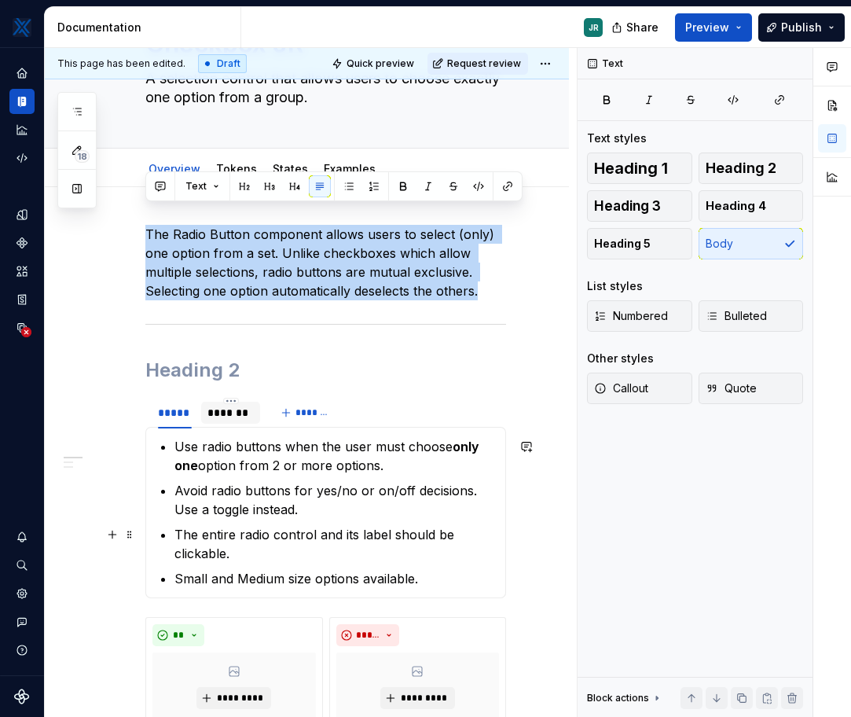
scroll to position [133, 0]
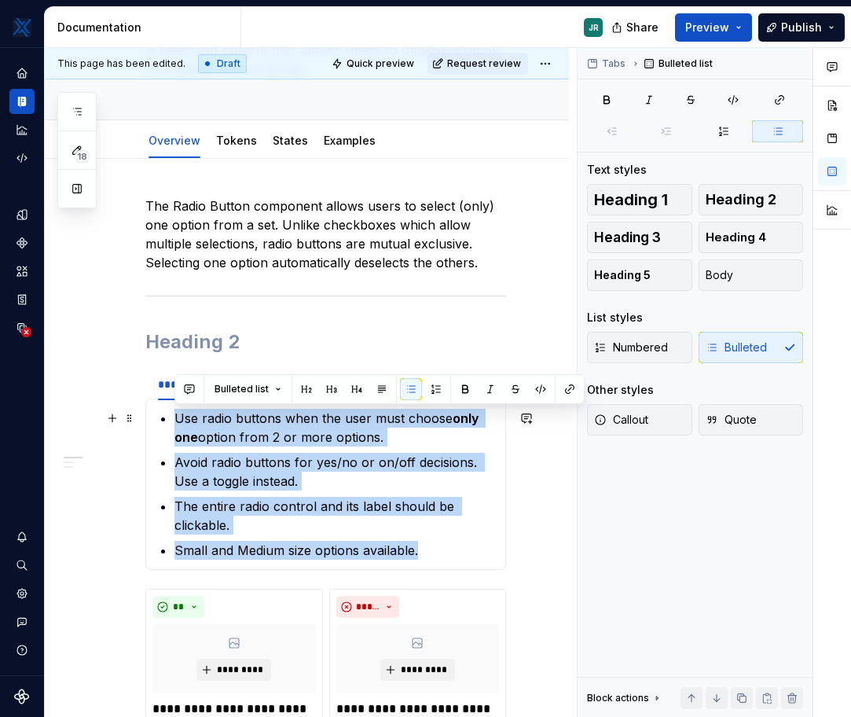
drag, startPoint x: 427, startPoint y: 549, endPoint x: 176, endPoint y: 417, distance: 283.0
click at [176, 417] on ul "Use radio buttons when the user must choose only one option from 2 or more opti…" at bounding box center [335, 484] width 321 height 151
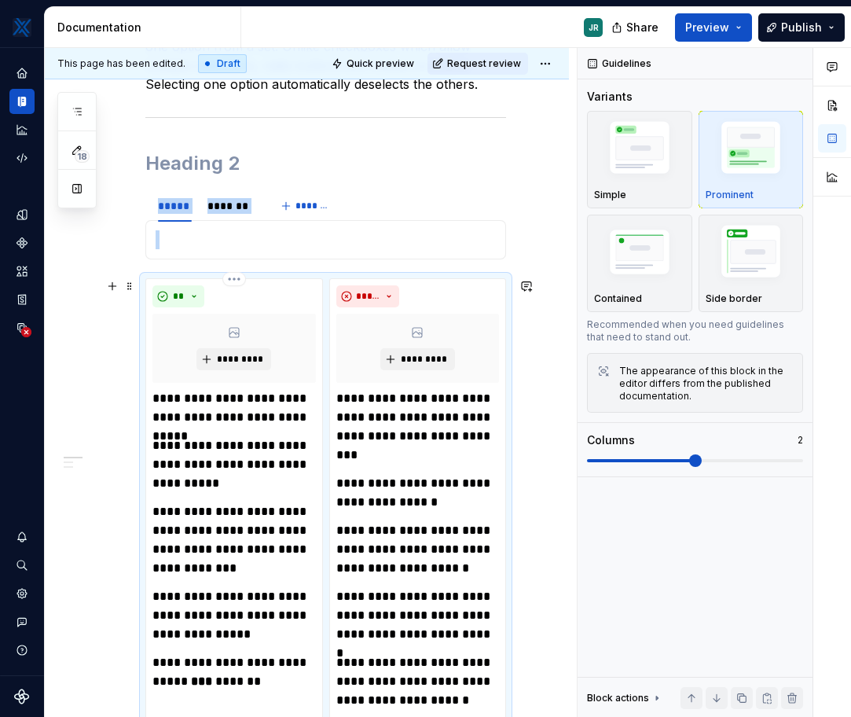
scroll to position [307, 0]
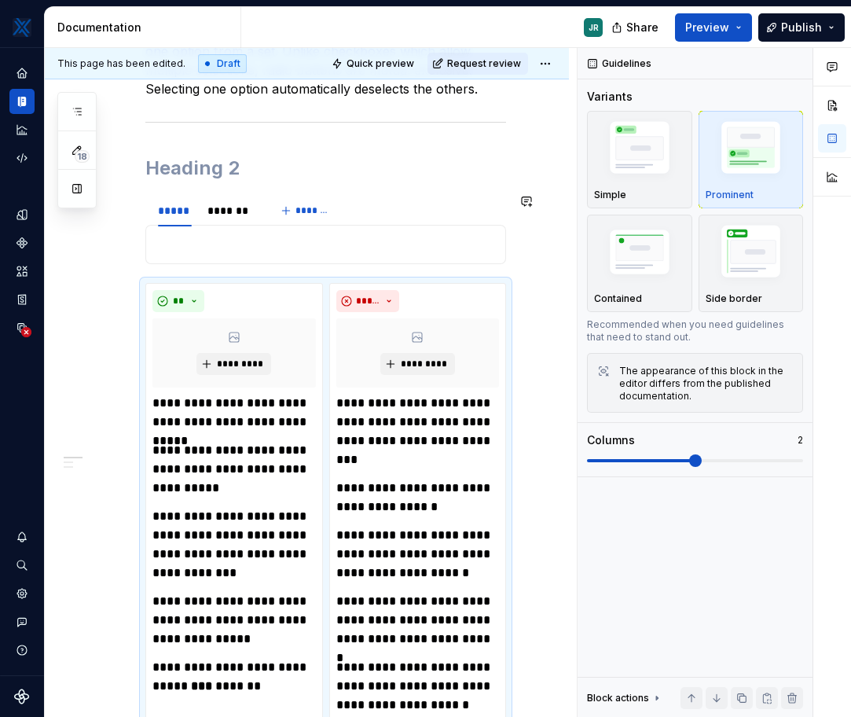
click at [204, 241] on p at bounding box center [326, 244] width 340 height 19
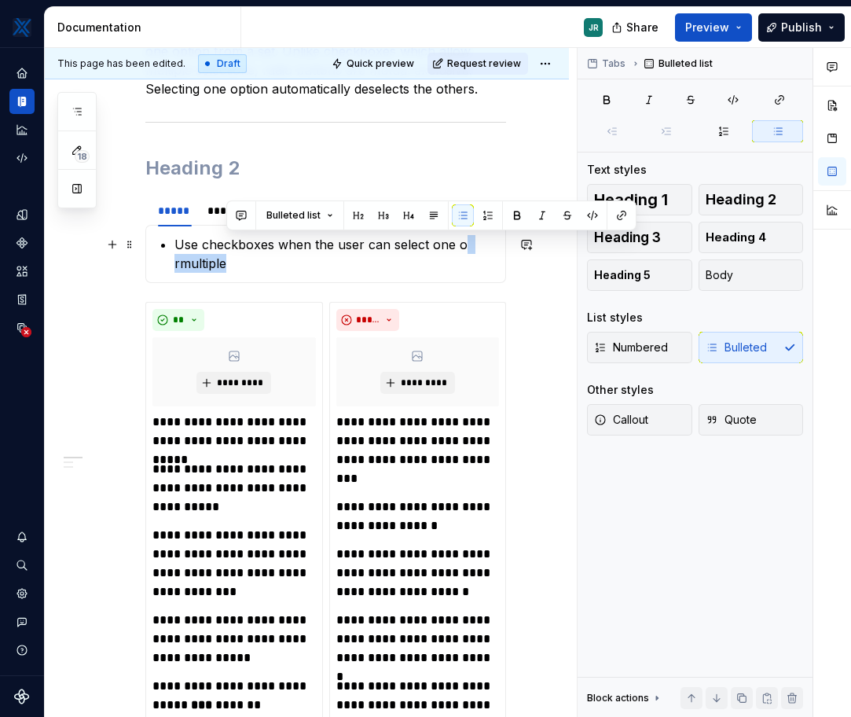
drag, startPoint x: 431, startPoint y: 262, endPoint x: 460, endPoint y: 244, distance: 34.2
click at [460, 244] on p "Use checkboxes when the user can select one o rmultiple" at bounding box center [335, 254] width 321 height 38
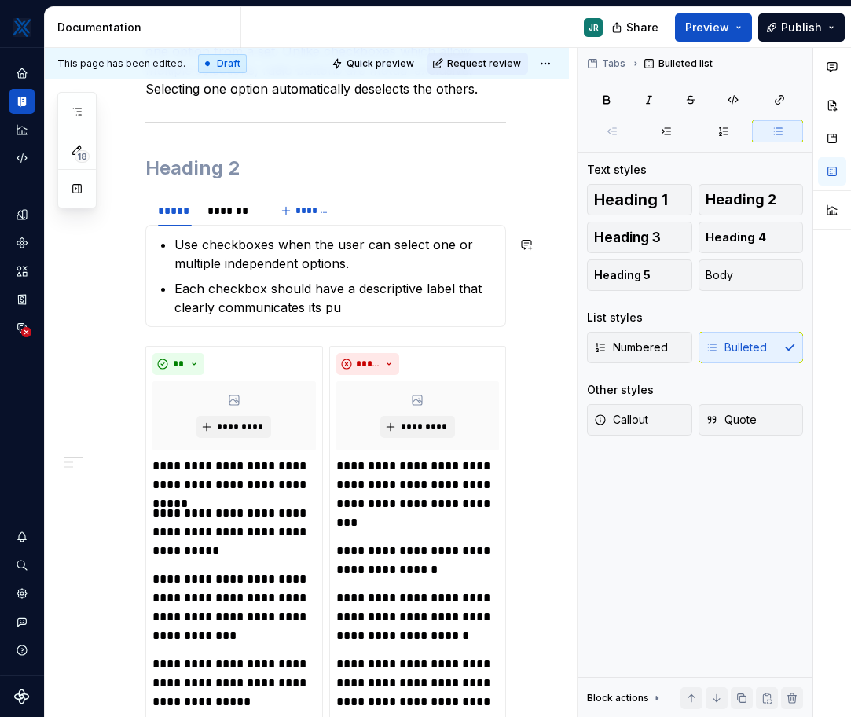
type textarea "*"
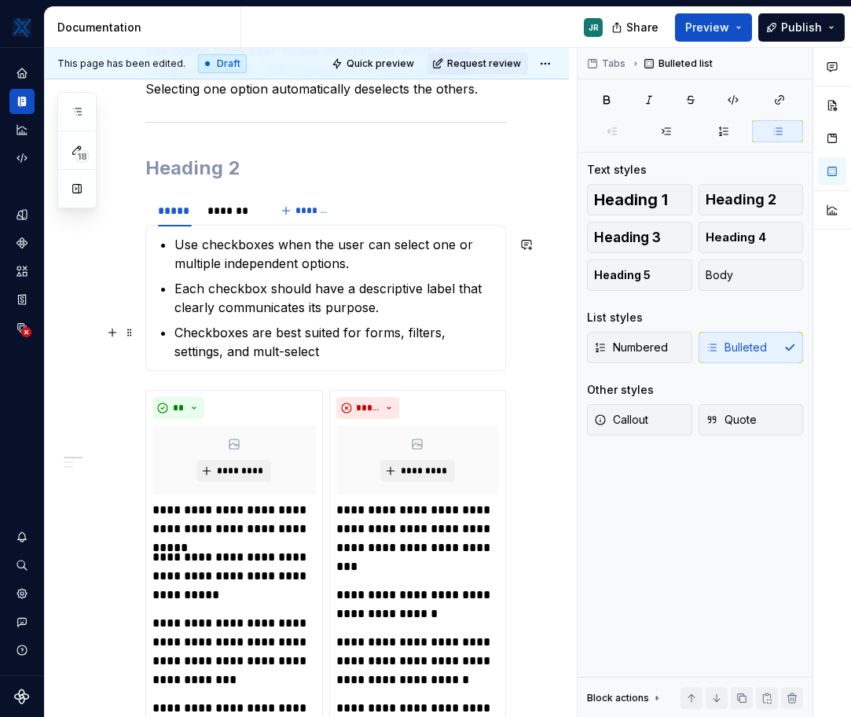
click at [280, 350] on p "Checkboxes are best suited for forms, filters, settings, and mult-select" at bounding box center [335, 342] width 321 height 38
click at [336, 355] on p "Checkboxes are best suited for forms, filters, settings, and multi-select" at bounding box center [335, 342] width 321 height 38
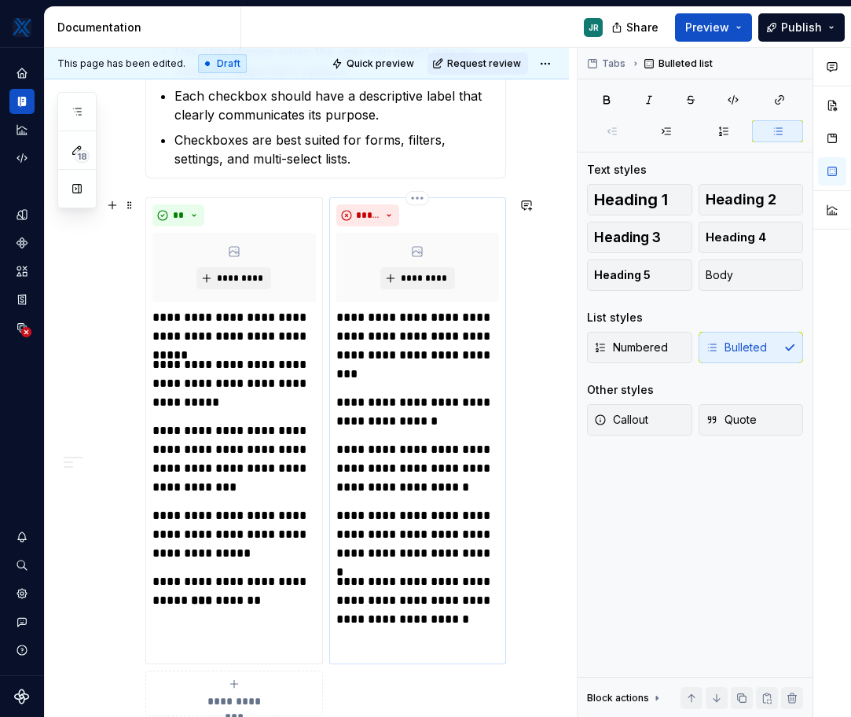
scroll to position [507, 0]
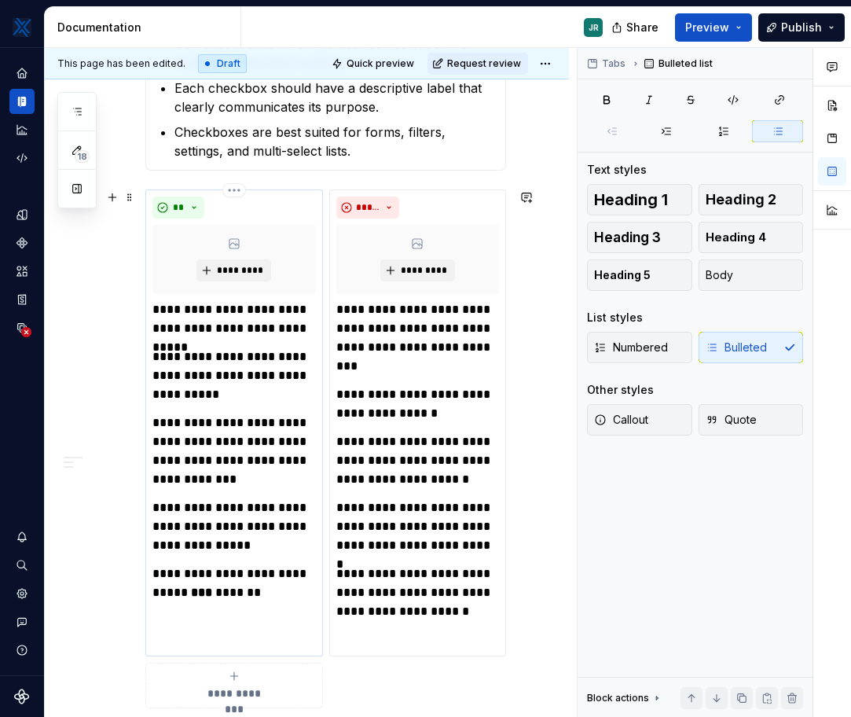
click at [195, 301] on p "**********" at bounding box center [233, 319] width 163 height 38
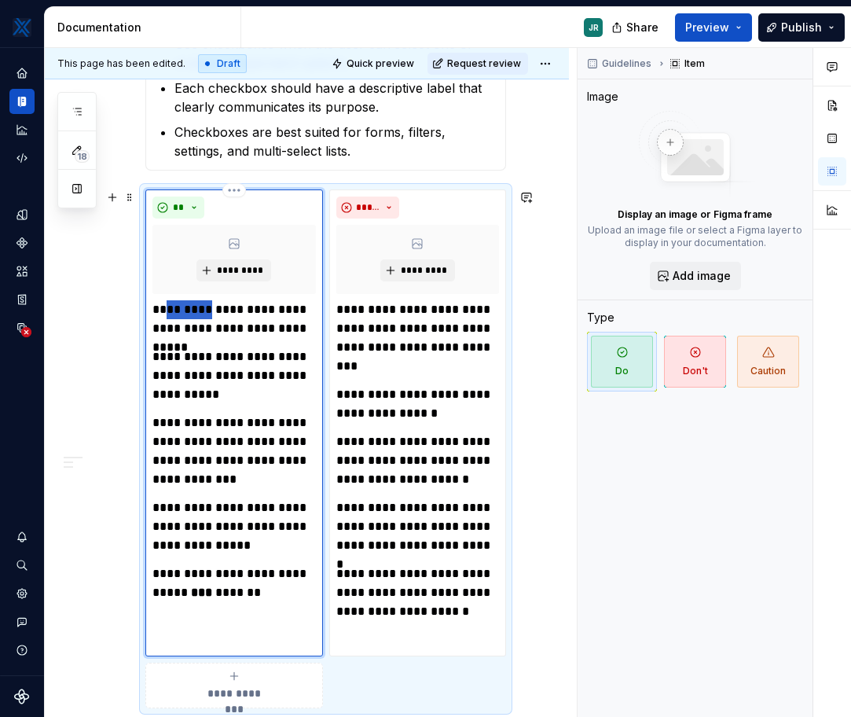
click at [195, 301] on p "**********" at bounding box center [233, 319] width 163 height 38
click at [292, 322] on p "**********" at bounding box center [233, 319] width 163 height 38
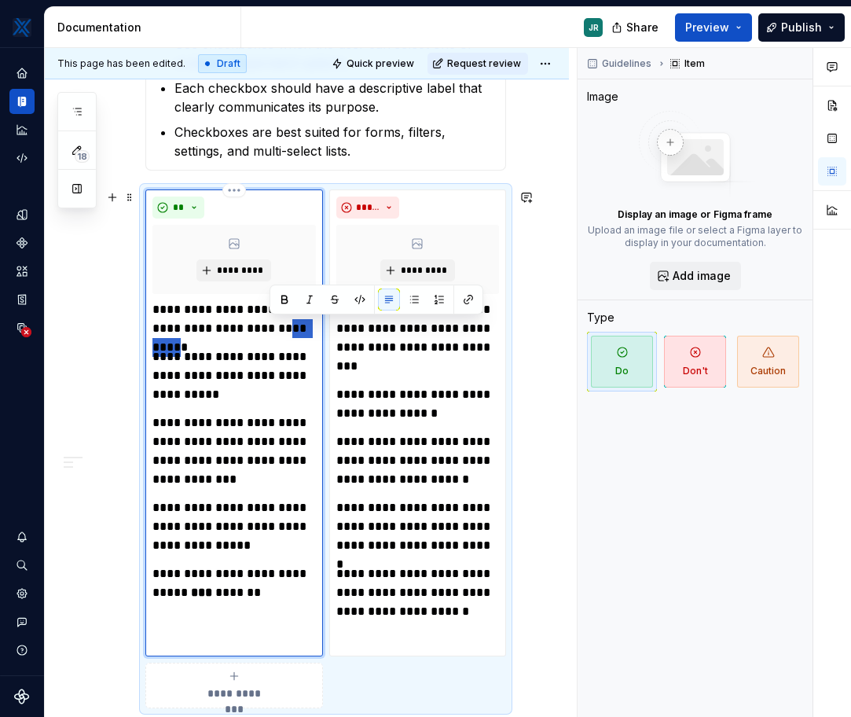
drag, startPoint x: 307, startPoint y: 324, endPoint x: 265, endPoint y: 319, distance: 41.9
click at [265, 319] on p "**********" at bounding box center [233, 319] width 163 height 38
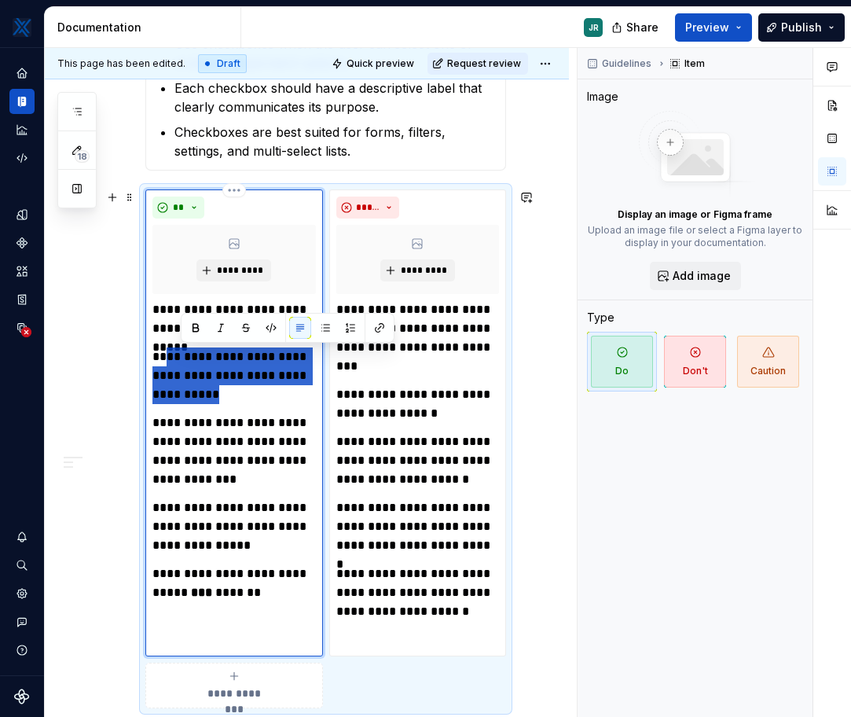
drag, startPoint x: 219, startPoint y: 393, endPoint x: 173, endPoint y: 350, distance: 62.8
click at [173, 350] on p "**********" at bounding box center [233, 375] width 163 height 57
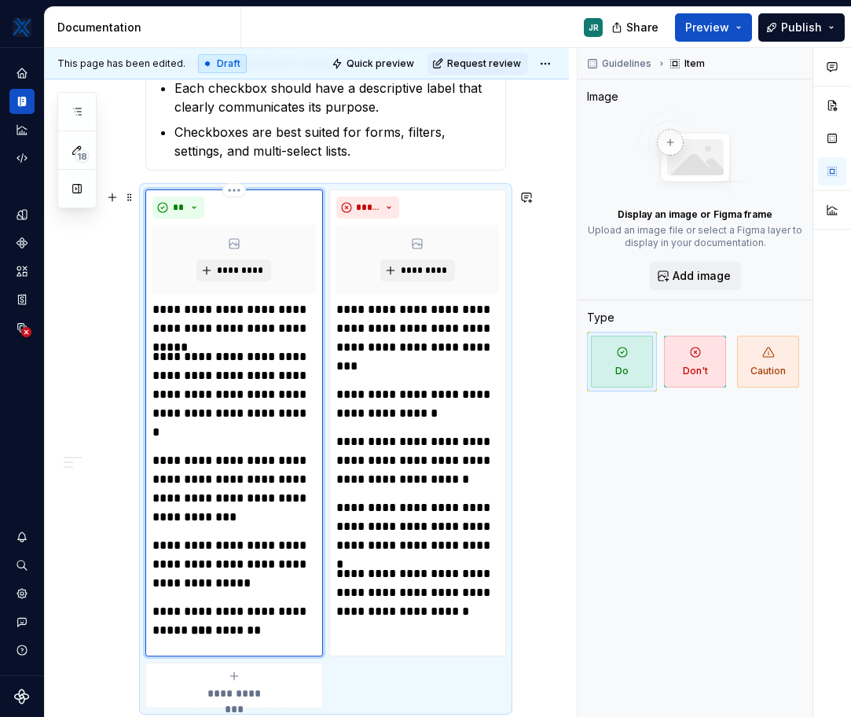
click at [265, 501] on p "**********" at bounding box center [233, 488] width 163 height 75
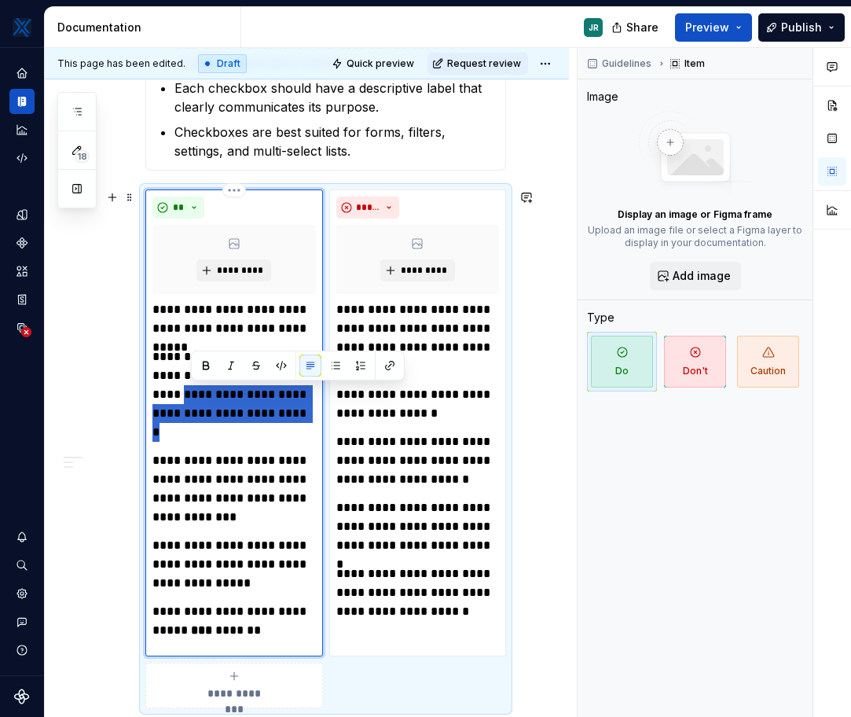
drag, startPoint x: 202, startPoint y: 428, endPoint x: 216, endPoint y: 396, distance: 35.2
click at [216, 396] on p "**********" at bounding box center [233, 394] width 163 height 94
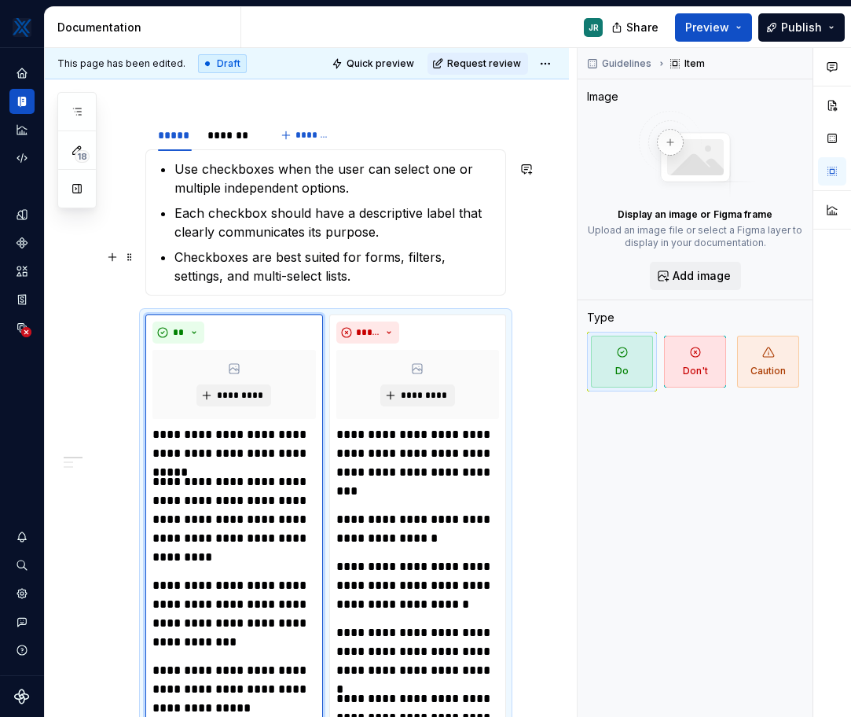
scroll to position [364, 0]
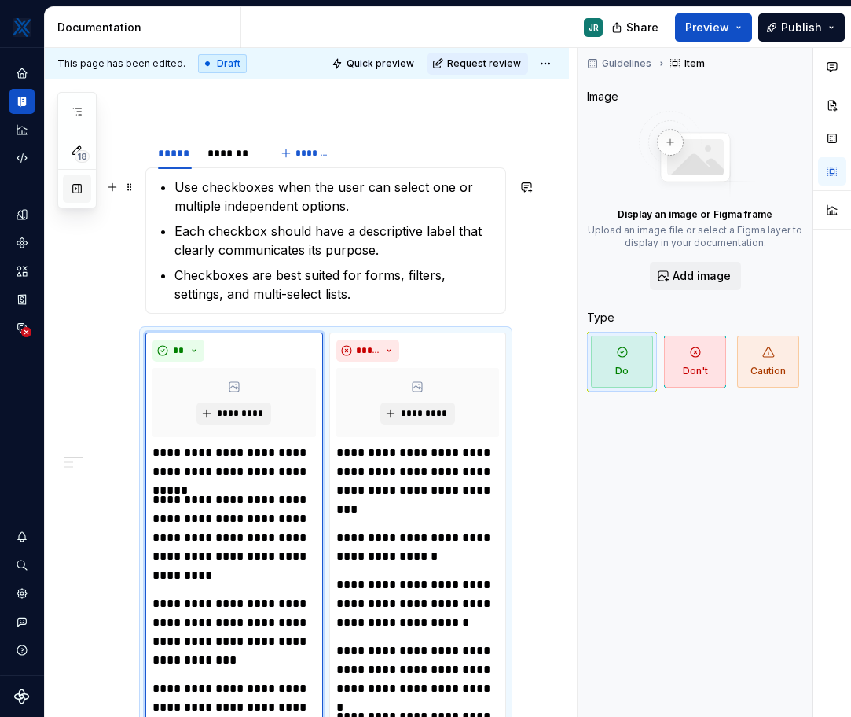
click at [83, 193] on button "button" at bounding box center [77, 189] width 28 height 28
type textarea "*"
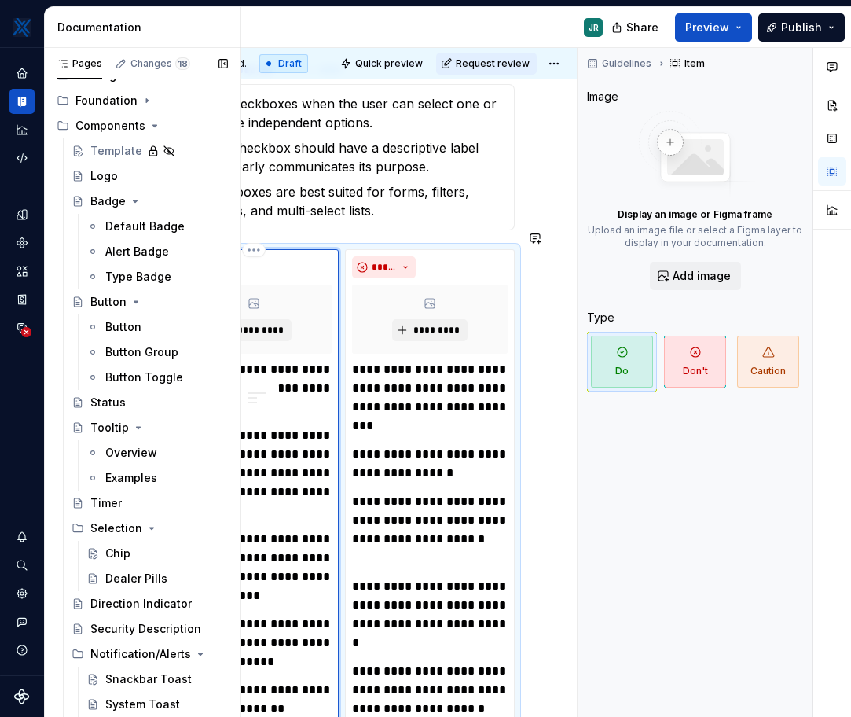
scroll to position [466, 139]
click at [400, 398] on p "**********" at bounding box center [429, 397] width 156 height 75
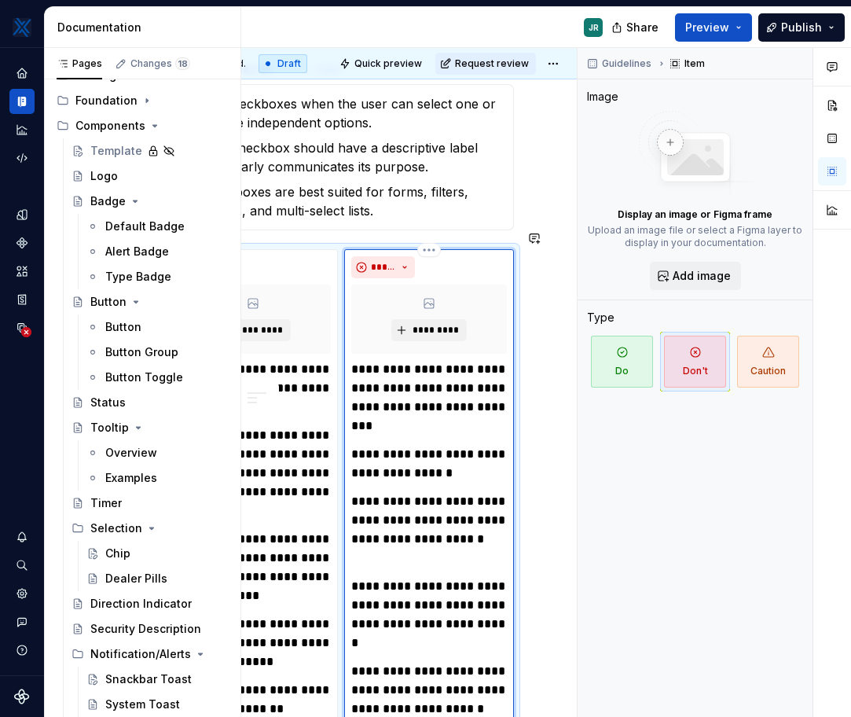
click at [400, 398] on p "**********" at bounding box center [429, 397] width 156 height 75
click at [400, 409] on p "**********" at bounding box center [429, 397] width 156 height 75
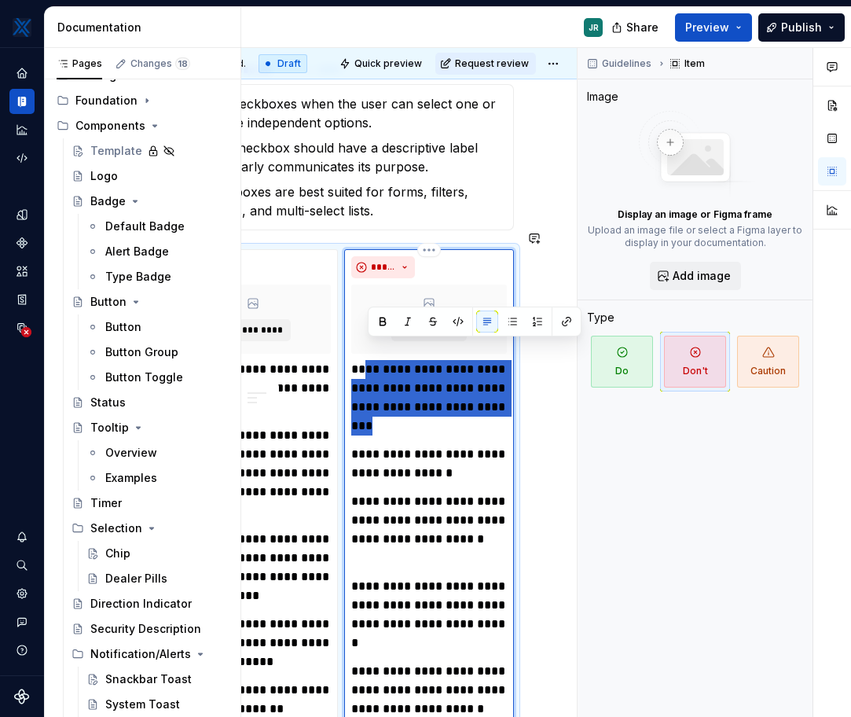
drag, startPoint x: 401, startPoint y: 411, endPoint x: 370, endPoint y: 347, distance: 70.7
click at [370, 360] on p "**********" at bounding box center [429, 397] width 156 height 75
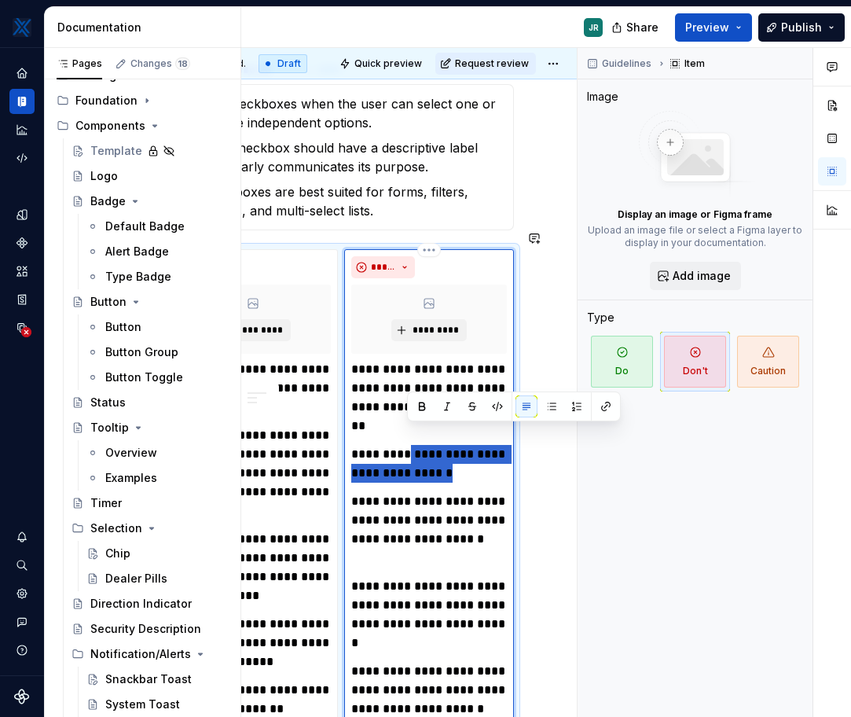
drag, startPoint x: 434, startPoint y: 454, endPoint x: 406, endPoint y: 435, distance: 33.4
click at [406, 445] on p "**********" at bounding box center [429, 464] width 156 height 38
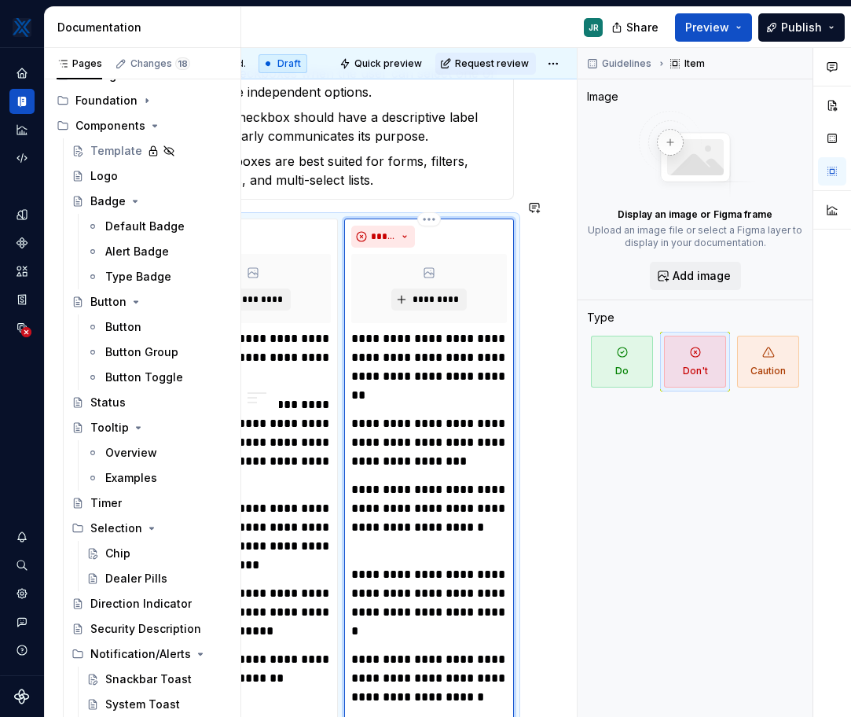
scroll to position [504, 139]
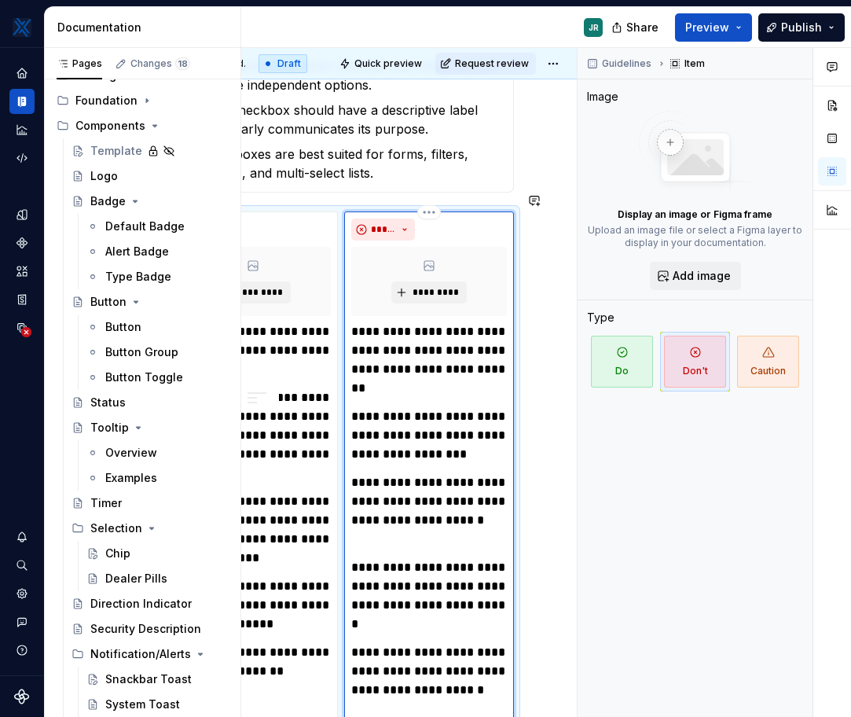
click at [382, 499] on p "**********" at bounding box center [429, 510] width 156 height 75
click at [384, 516] on p "**********" at bounding box center [429, 510] width 156 height 75
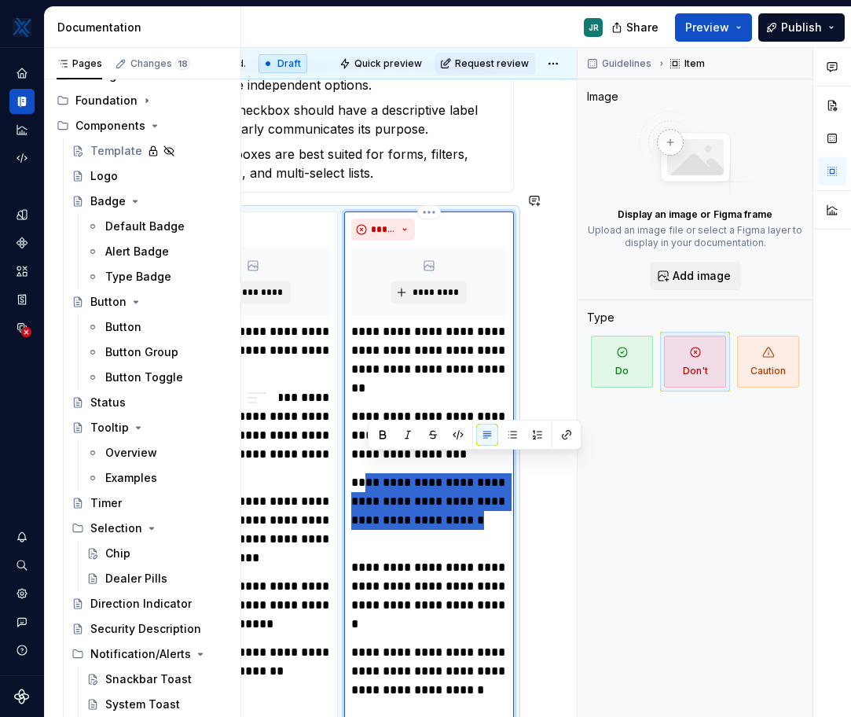
drag, startPoint x: 384, startPoint y: 516, endPoint x: 373, endPoint y: 465, distance: 52.3
click at [373, 473] on p "**********" at bounding box center [429, 510] width 156 height 75
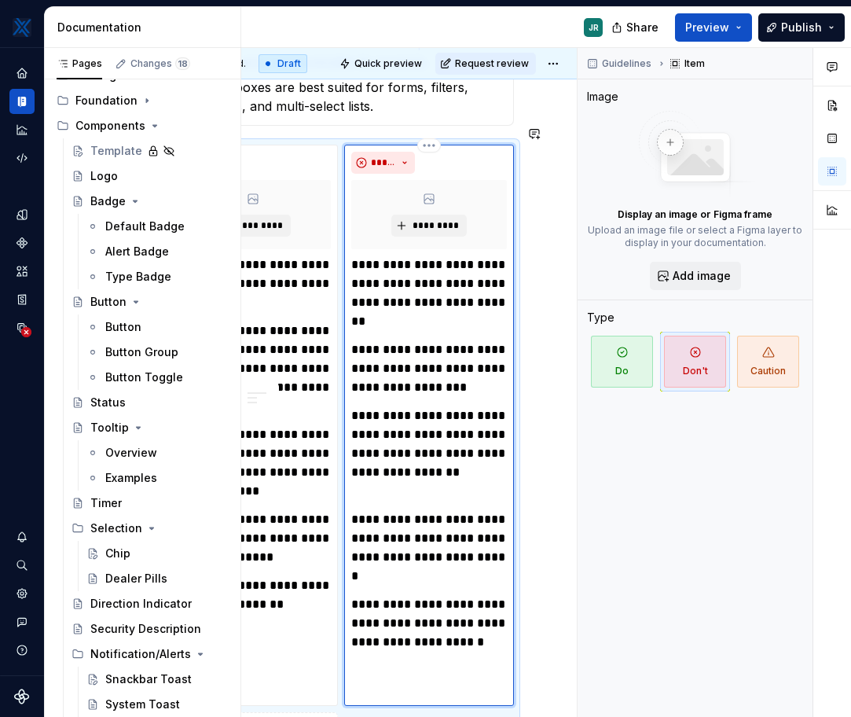
scroll to position [575, 139]
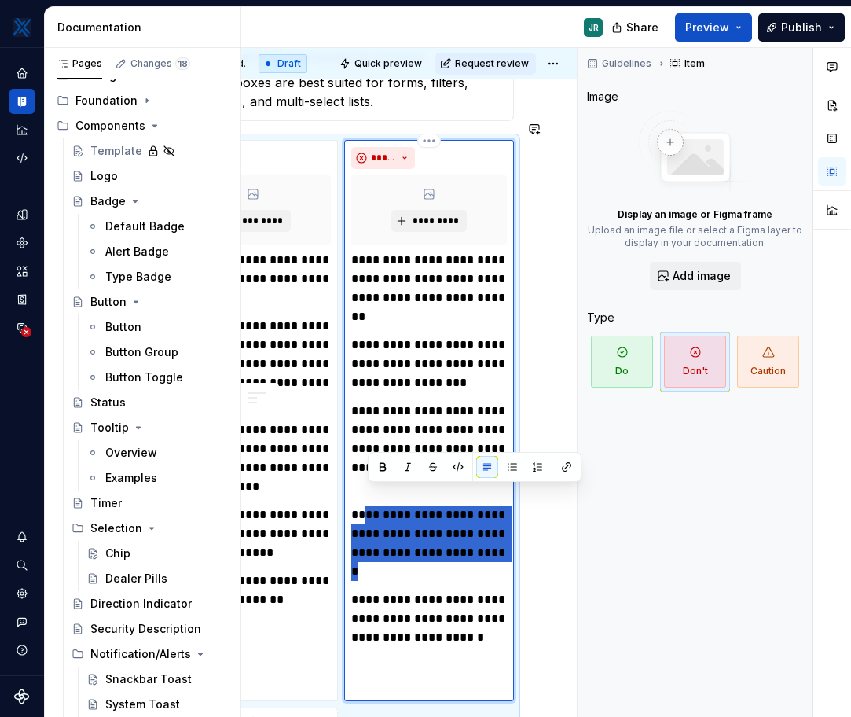
drag, startPoint x: 384, startPoint y: 547, endPoint x: 371, endPoint y: 501, distance: 48.1
click at [371, 505] on p "**********" at bounding box center [429, 542] width 156 height 75
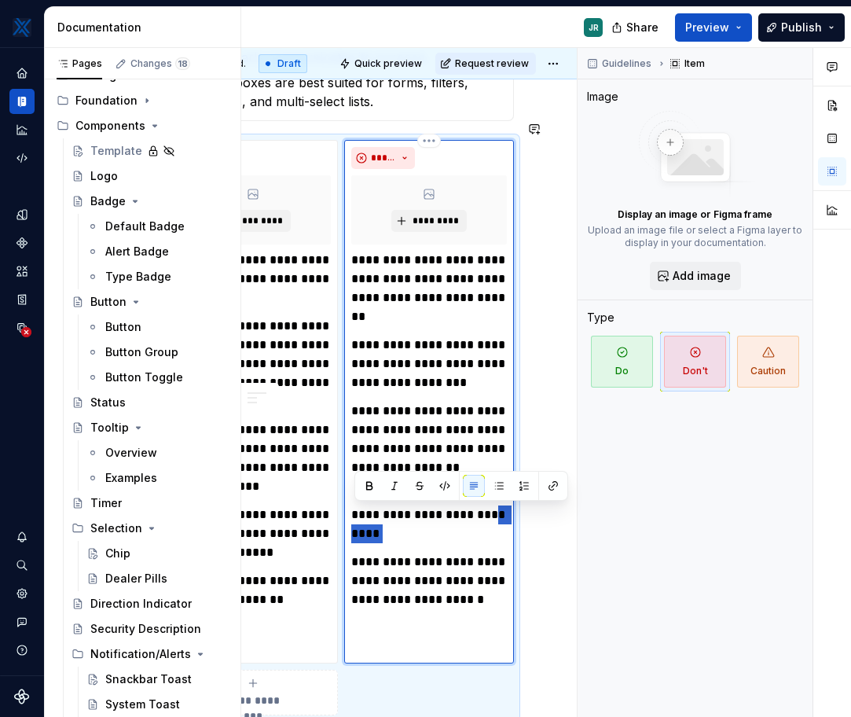
drag, startPoint x: 410, startPoint y: 521, endPoint x: 354, endPoint y: 520, distance: 56.6
click at [354, 520] on p "**********" at bounding box center [429, 524] width 156 height 38
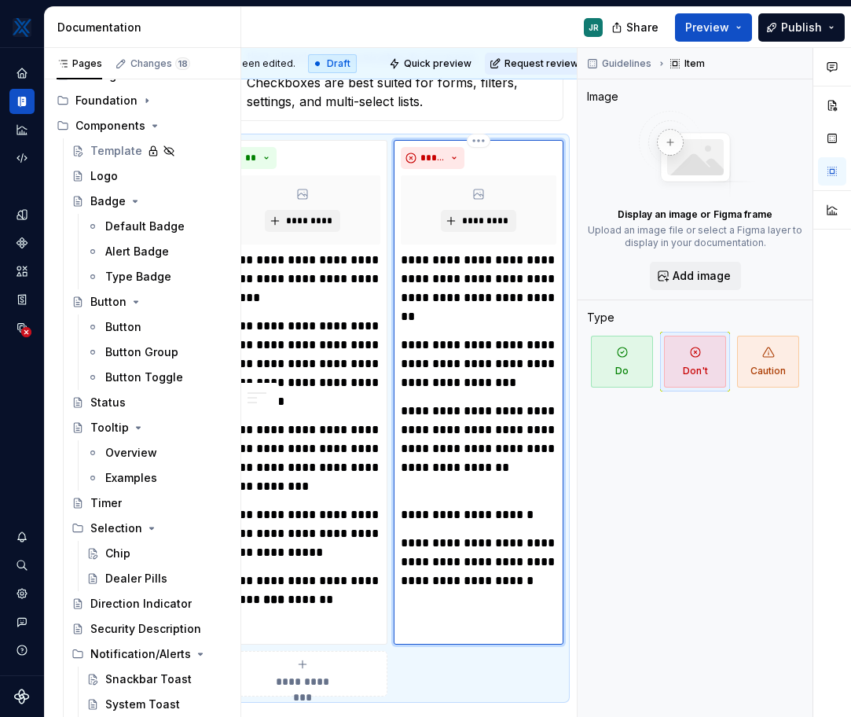
scroll to position [575, 96]
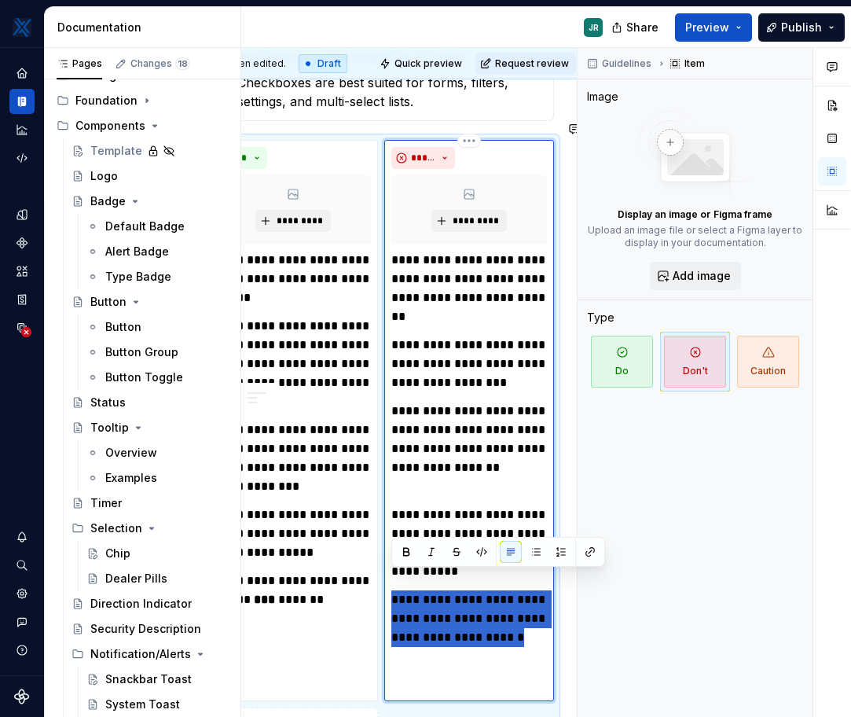
drag, startPoint x: 440, startPoint y: 642, endPoint x: 395, endPoint y: 575, distance: 81.5
click at [395, 590] on p "**********" at bounding box center [469, 627] width 156 height 75
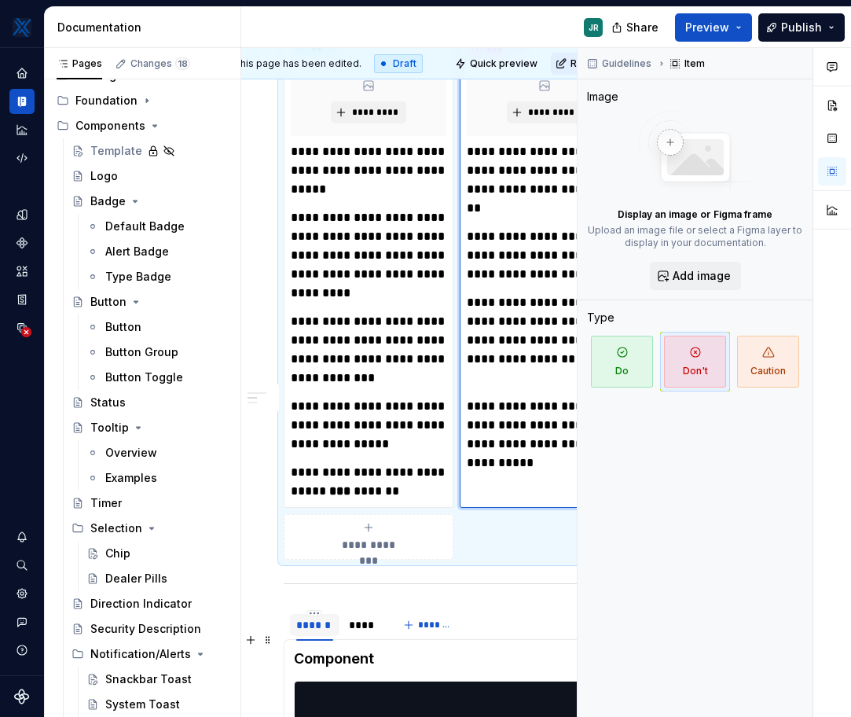
scroll to position [692, 20]
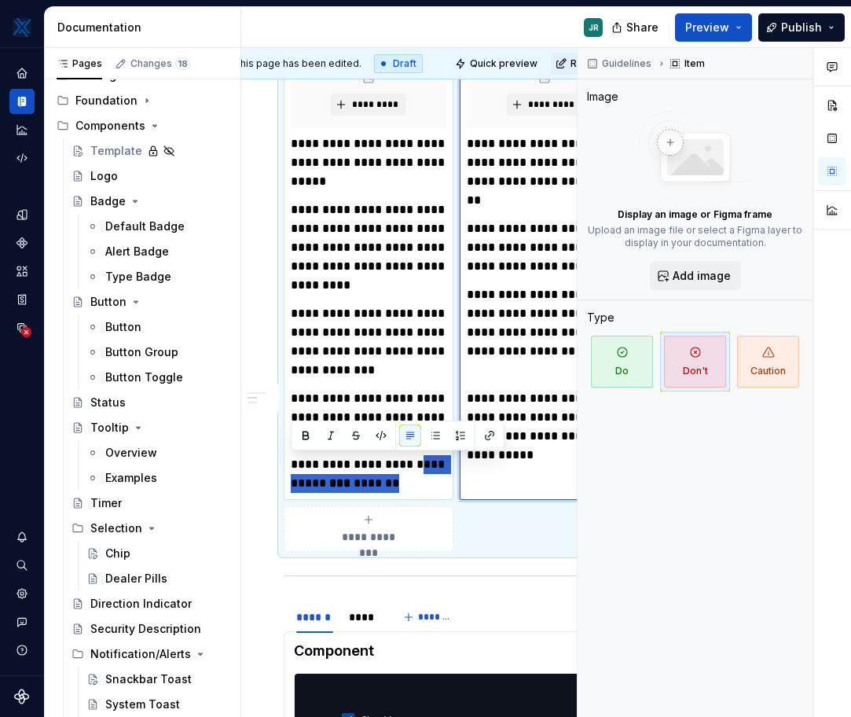
drag, startPoint x: 432, startPoint y: 650, endPoint x: 292, endPoint y: 456, distance: 239.3
click at [292, 456] on p "**********" at bounding box center [369, 474] width 156 height 38
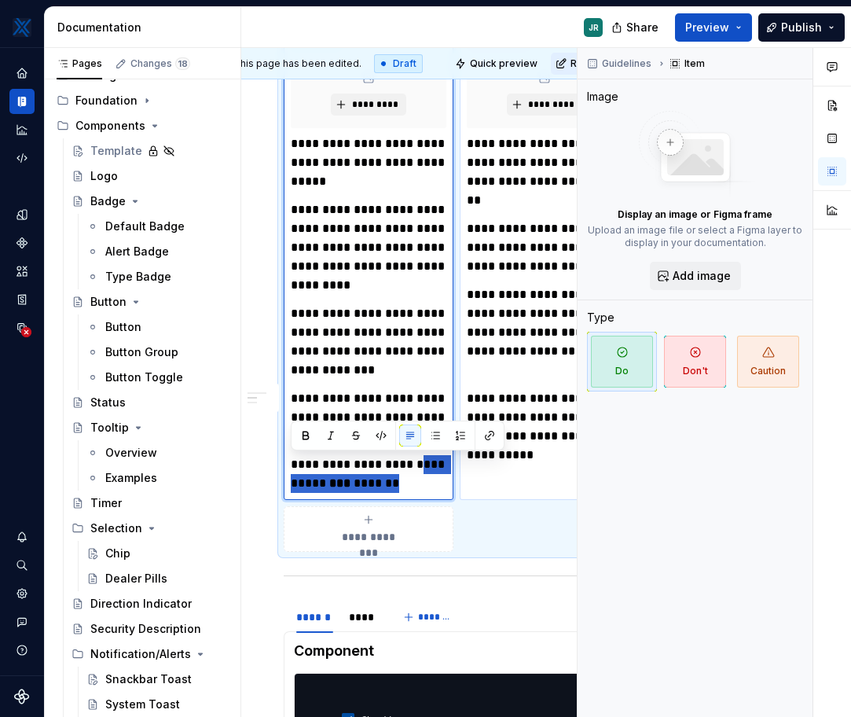
click at [387, 472] on p "**********" at bounding box center [369, 474] width 156 height 38
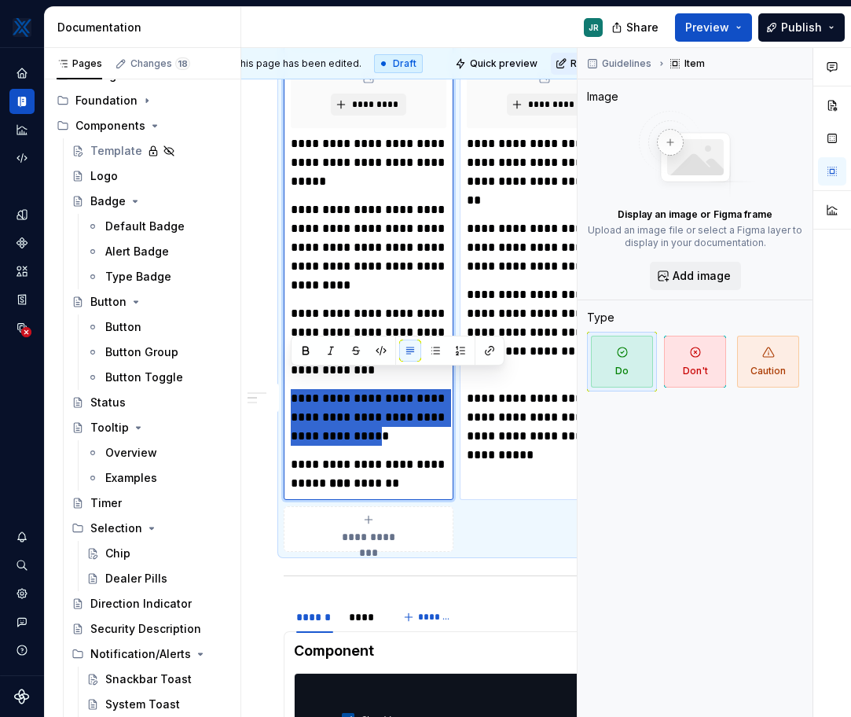
drag, startPoint x: 423, startPoint y: 419, endPoint x: 316, endPoint y: 366, distance: 119.2
click at [316, 366] on div "**********" at bounding box center [369, 313] width 156 height 358
click at [316, 389] on p "**********" at bounding box center [369, 417] width 156 height 57
drag, startPoint x: 313, startPoint y: 377, endPoint x: 427, endPoint y: 420, distance: 121.6
click at [427, 420] on p "**********" at bounding box center [369, 417] width 156 height 57
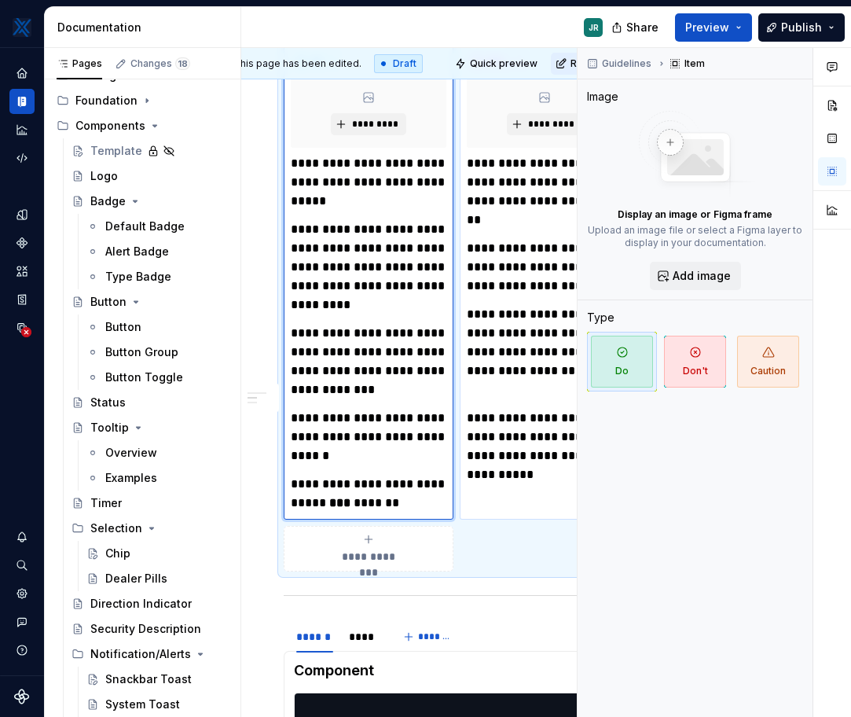
scroll to position [657, 20]
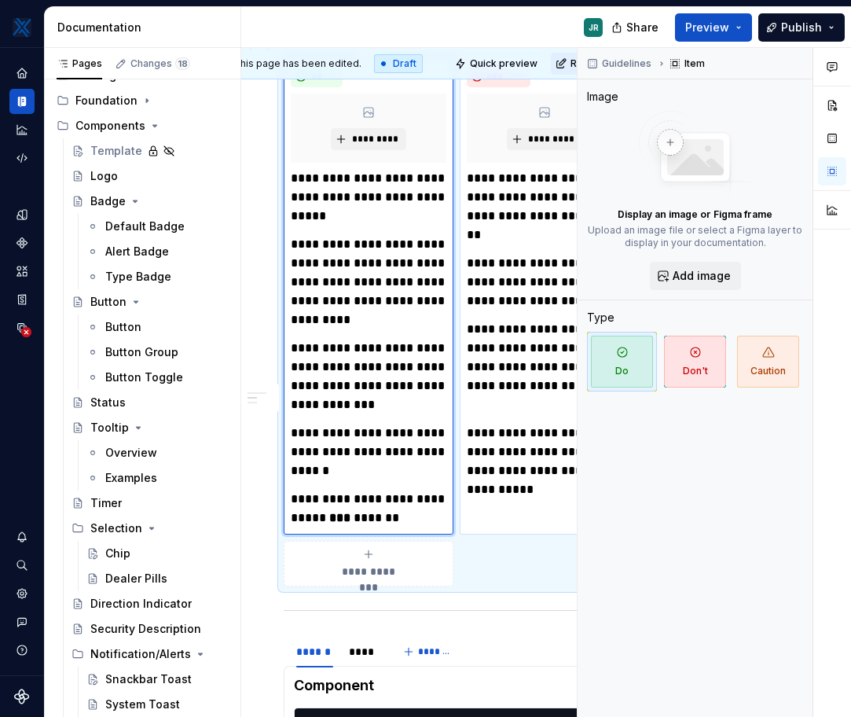
click at [382, 286] on p "**********" at bounding box center [369, 282] width 156 height 94
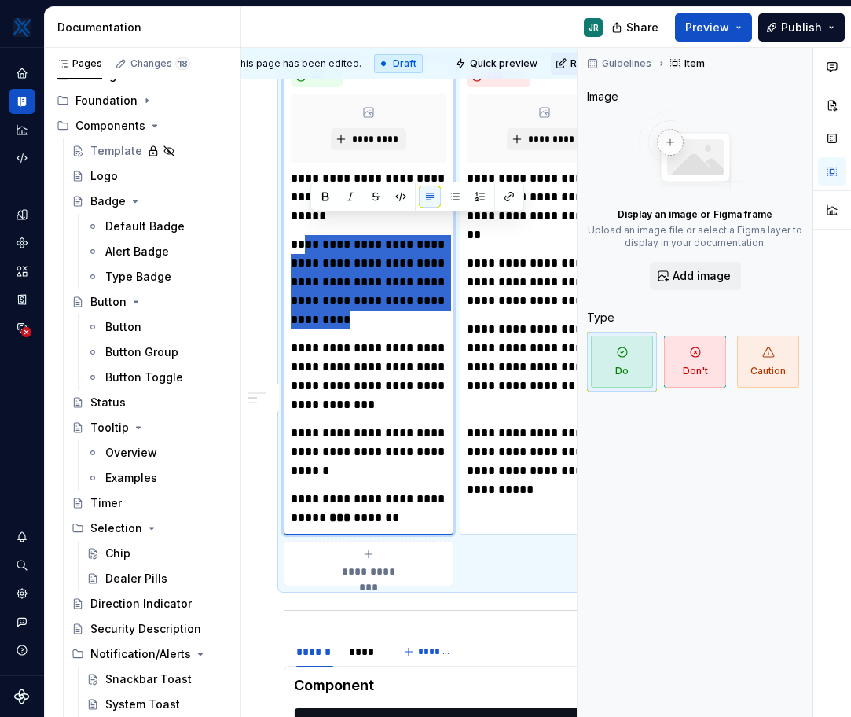
drag, startPoint x: 382, startPoint y: 310, endPoint x: 312, endPoint y: 226, distance: 109.4
click at [312, 235] on p "**********" at bounding box center [369, 282] width 156 height 94
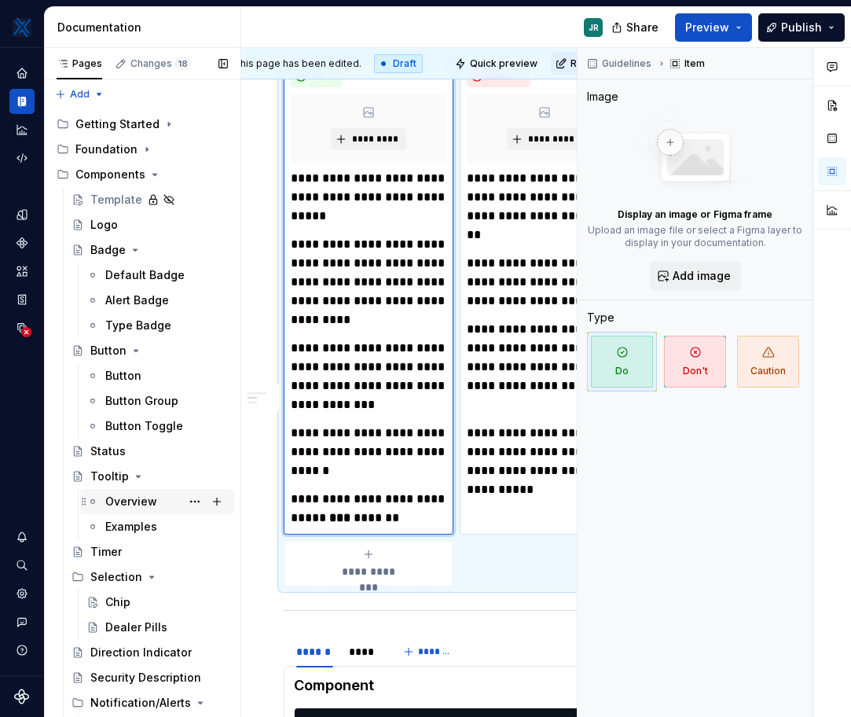
scroll to position [2, 0]
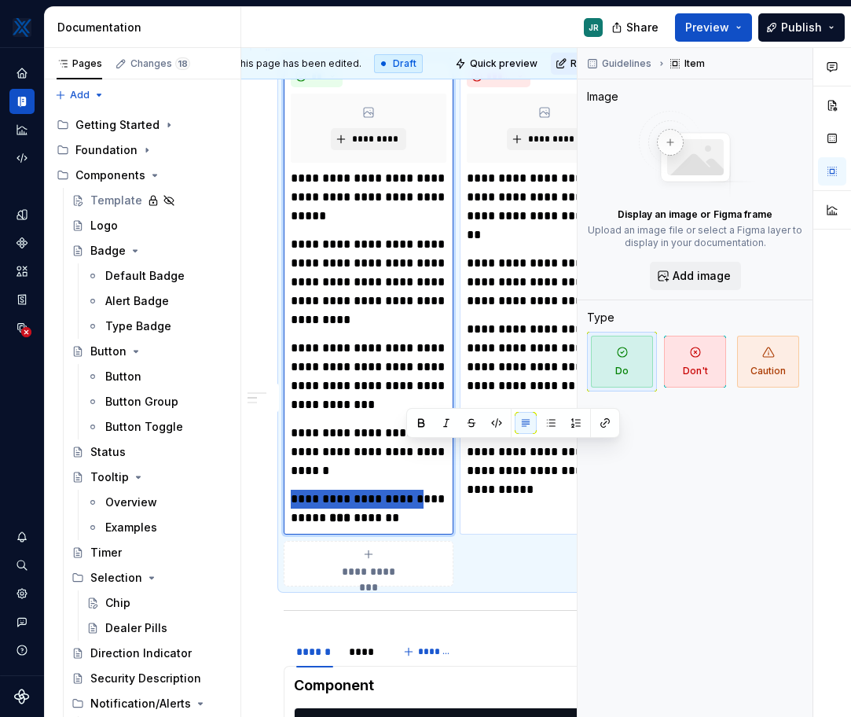
drag, startPoint x: 410, startPoint y: 455, endPoint x: 439, endPoint y: 479, distance: 37.3
click at [439, 479] on div "**********" at bounding box center [369, 348] width 156 height 358
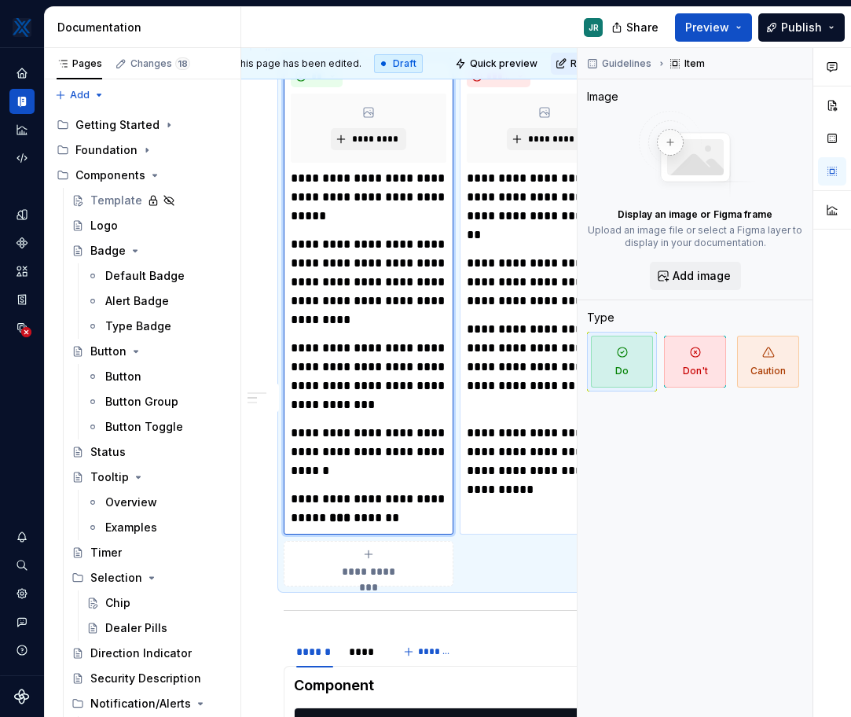
click at [435, 496] on p "**********" at bounding box center [369, 509] width 156 height 38
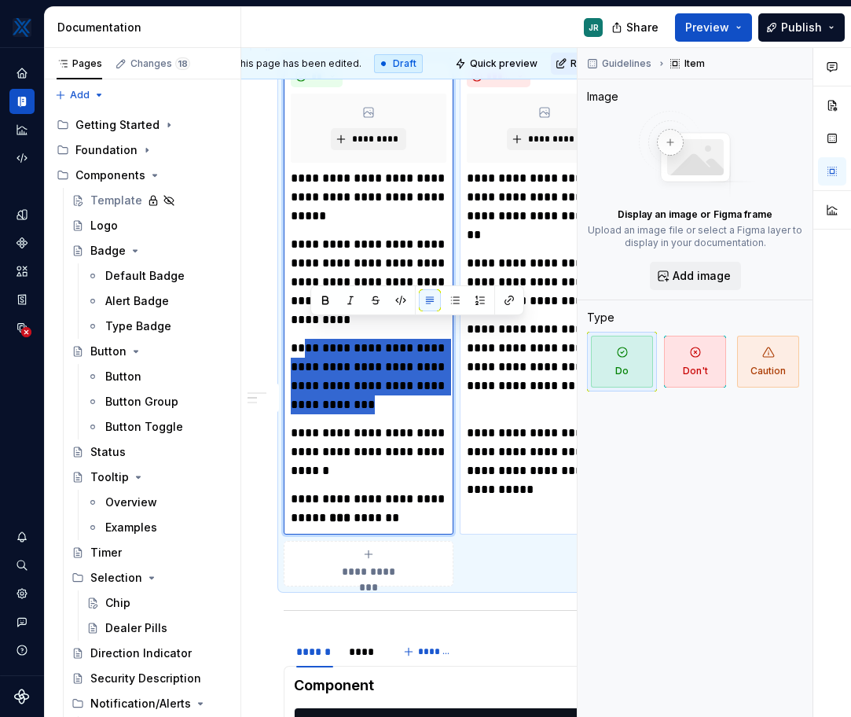
drag, startPoint x: 390, startPoint y: 384, endPoint x: 310, endPoint y: 323, distance: 100.5
click at [310, 339] on p "**********" at bounding box center [369, 376] width 156 height 75
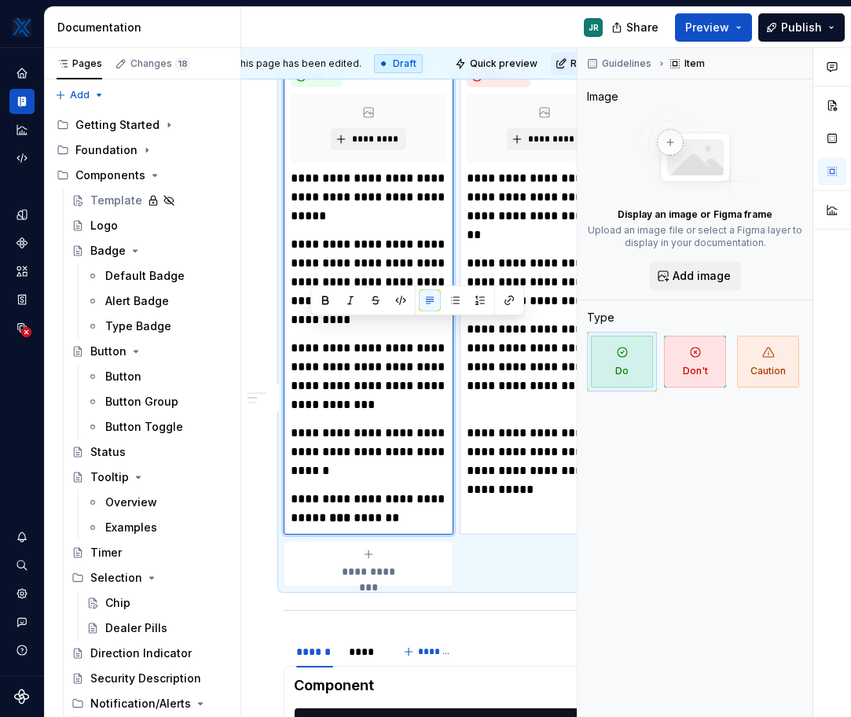
click at [362, 424] on p "**********" at bounding box center [369, 452] width 156 height 57
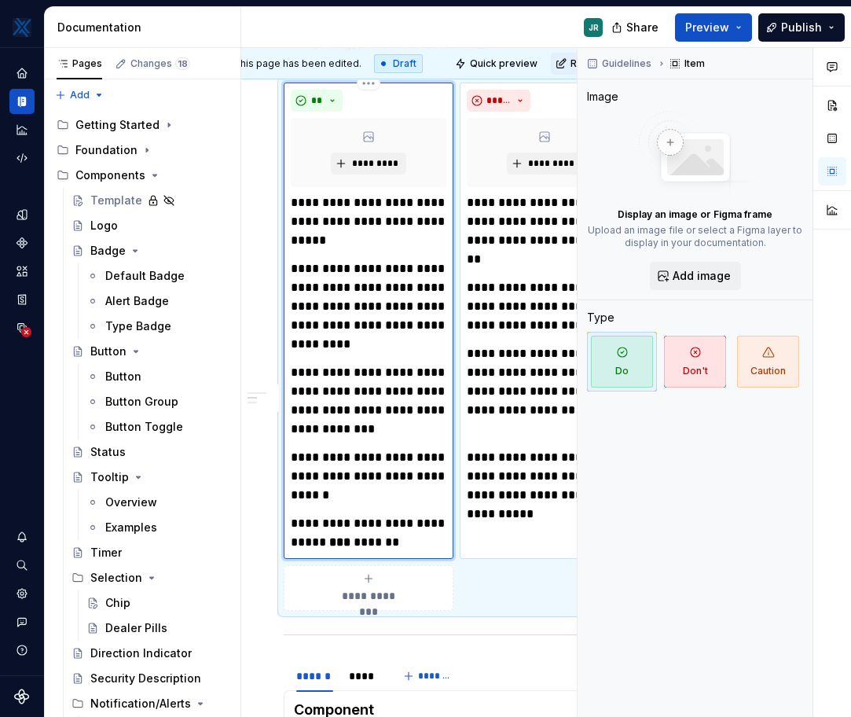
scroll to position [636, 20]
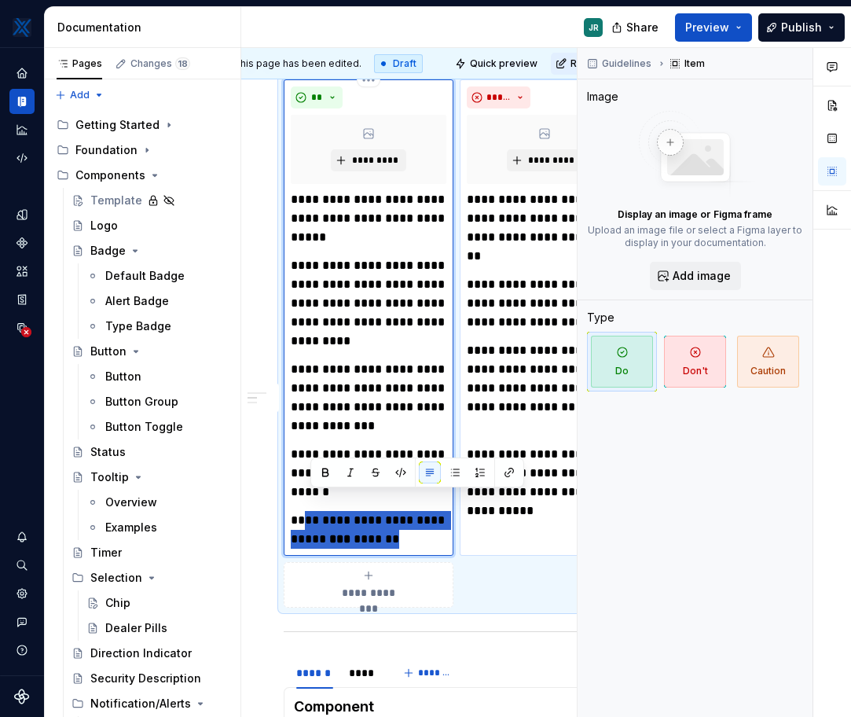
drag, startPoint x: 435, startPoint y: 522, endPoint x: 311, endPoint y: 497, distance: 126.7
click at [311, 511] on p "**********" at bounding box center [369, 530] width 156 height 38
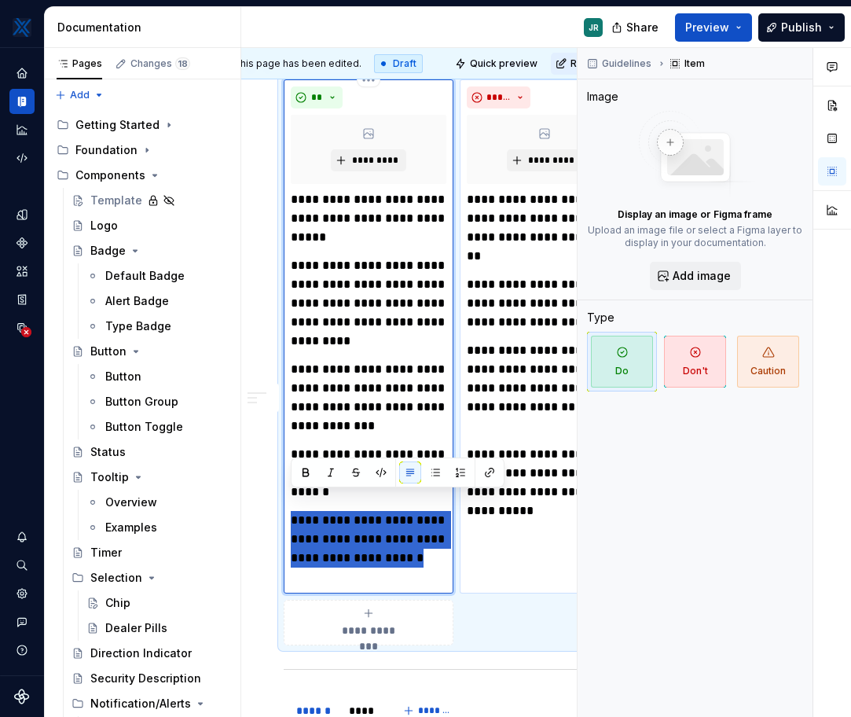
drag, startPoint x: 344, startPoint y: 552, endPoint x: 290, endPoint y: 491, distance: 81.3
click at [291, 511] on p "**********" at bounding box center [369, 548] width 156 height 75
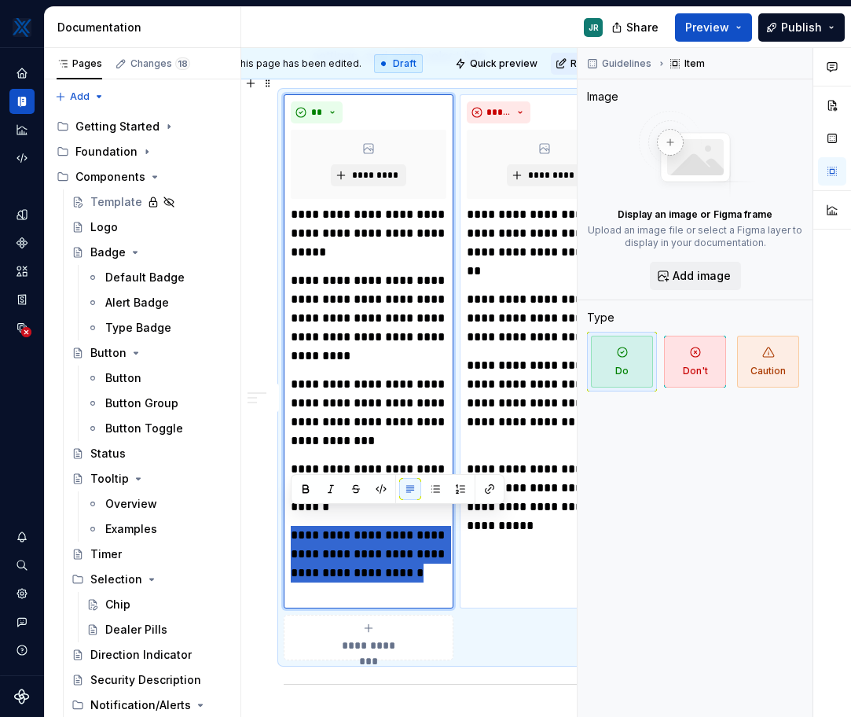
scroll to position [619, 20]
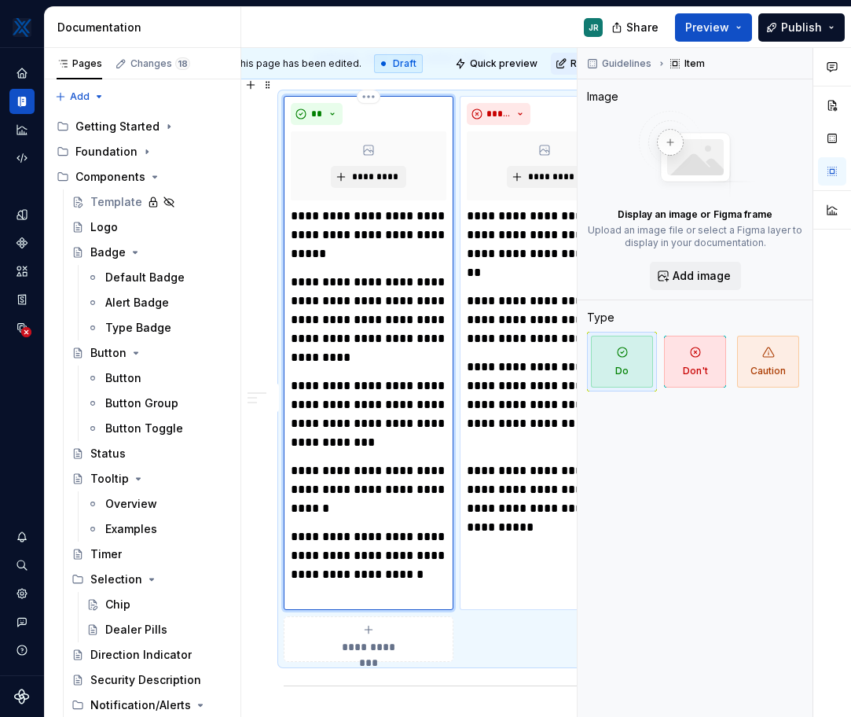
click at [380, 424] on p "**********" at bounding box center [369, 414] width 156 height 75
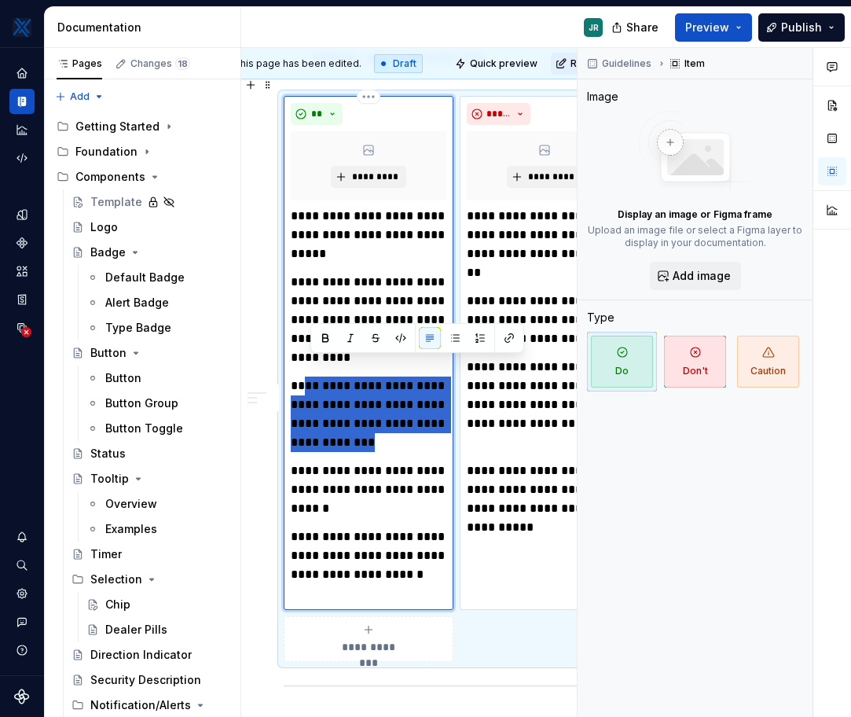
drag, startPoint x: 391, startPoint y: 424, endPoint x: 313, endPoint y: 364, distance: 99.2
click at [313, 377] on p "**********" at bounding box center [369, 414] width 156 height 75
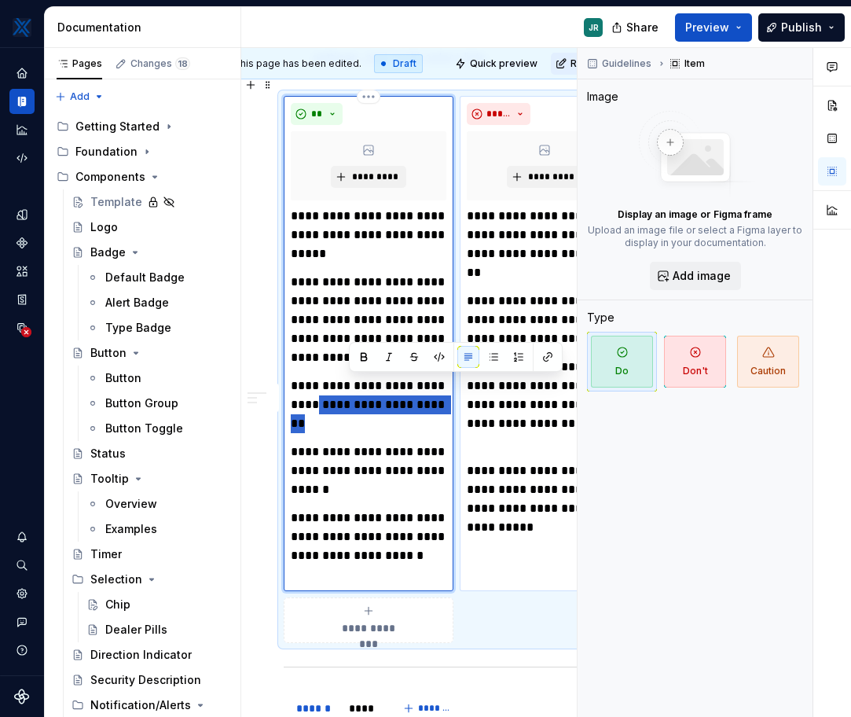
drag, startPoint x: 397, startPoint y: 404, endPoint x: 348, endPoint y: 384, distance: 52.8
click at [348, 384] on p "**********" at bounding box center [369, 405] width 156 height 57
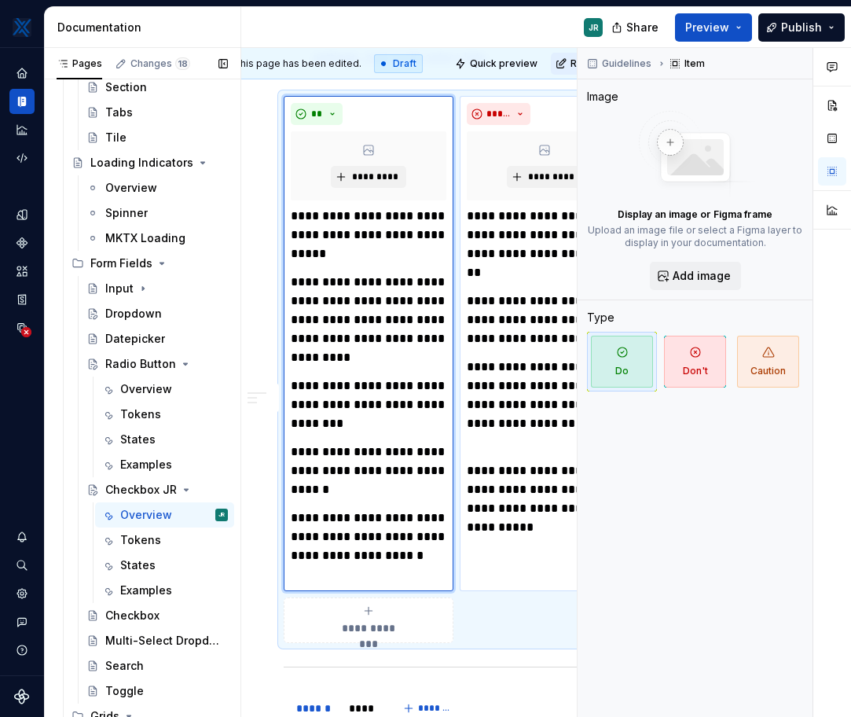
scroll to position [773, 0]
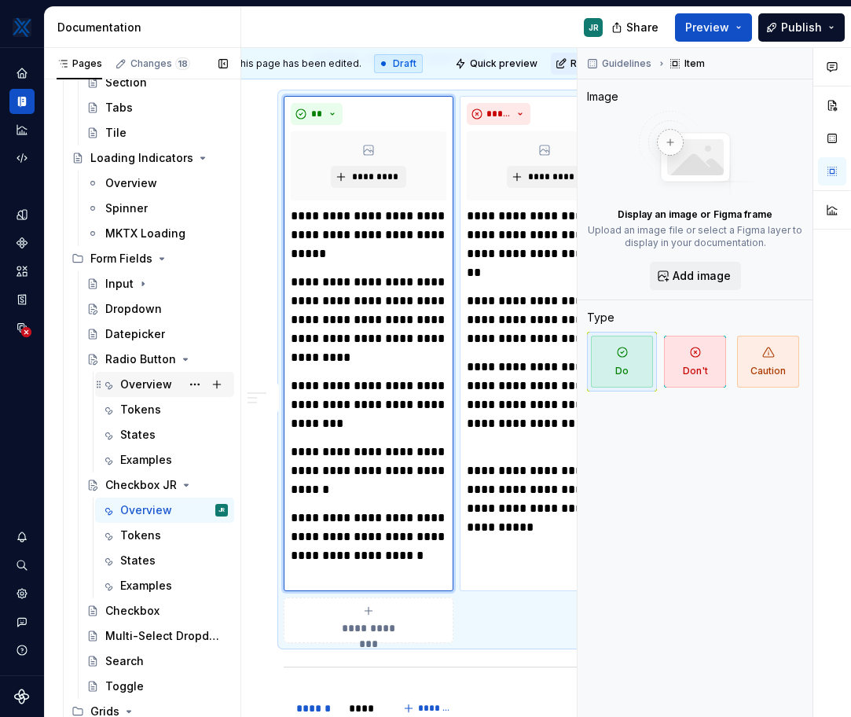
click at [153, 384] on div "Overview" at bounding box center [146, 385] width 52 height 16
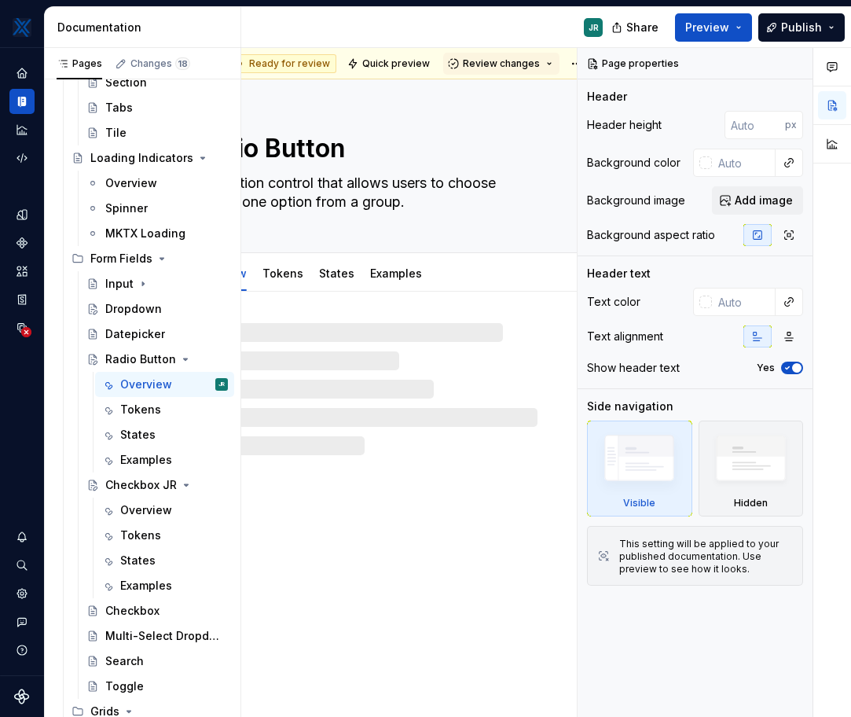
scroll to position [0, 119]
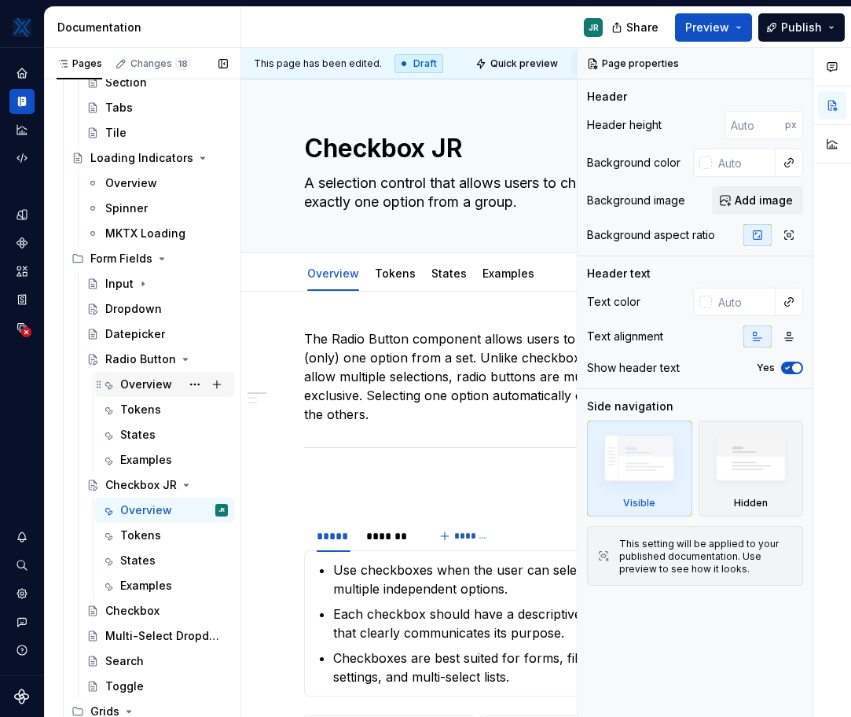
click at [141, 384] on div "Overview" at bounding box center [146, 385] width 52 height 16
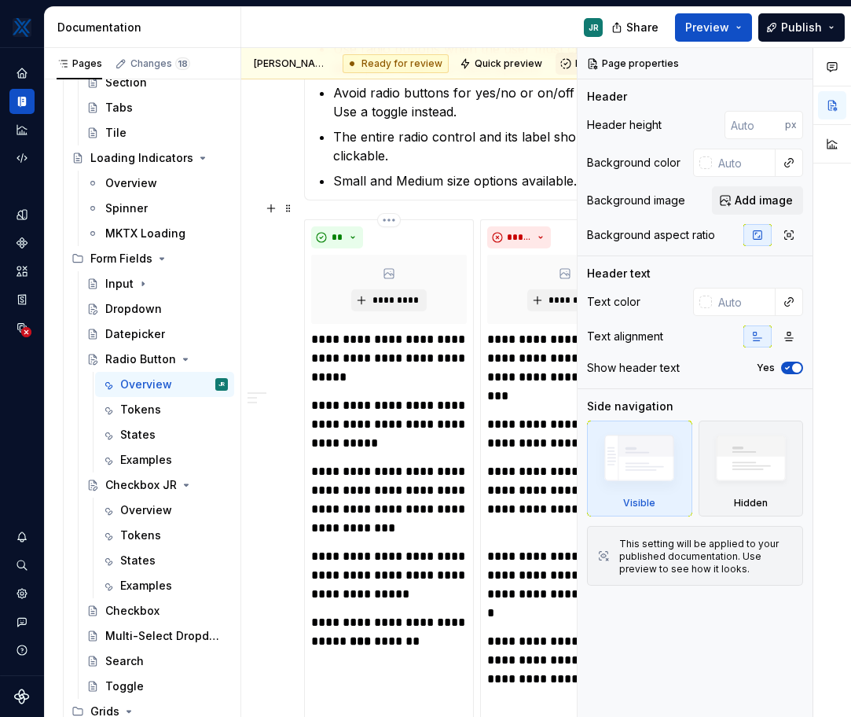
scroll to position [656, 0]
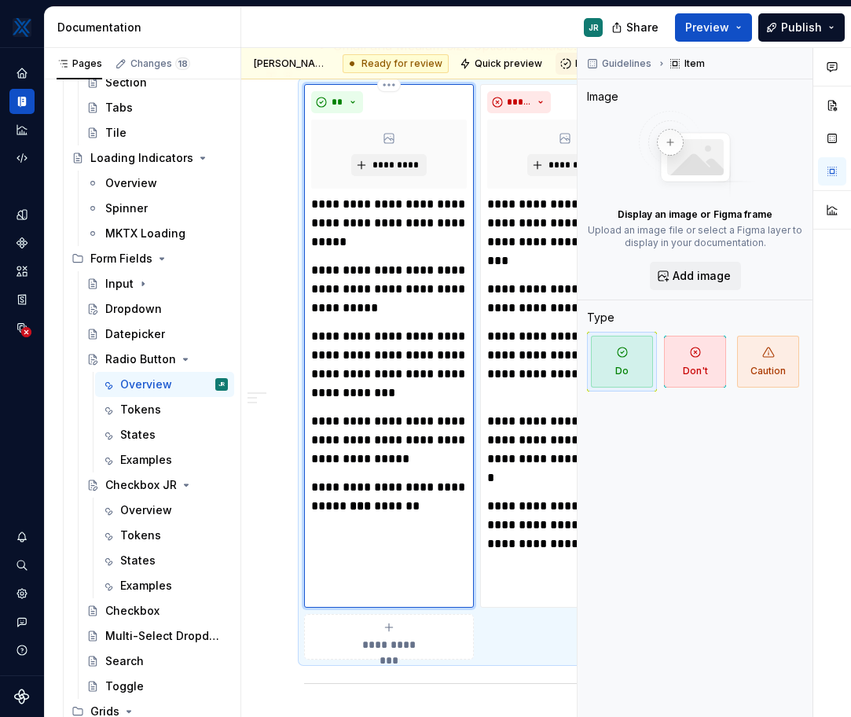
click at [452, 498] on div "**********" at bounding box center [389, 346] width 170 height 524
click at [443, 489] on p "**********" at bounding box center [389, 497] width 156 height 38
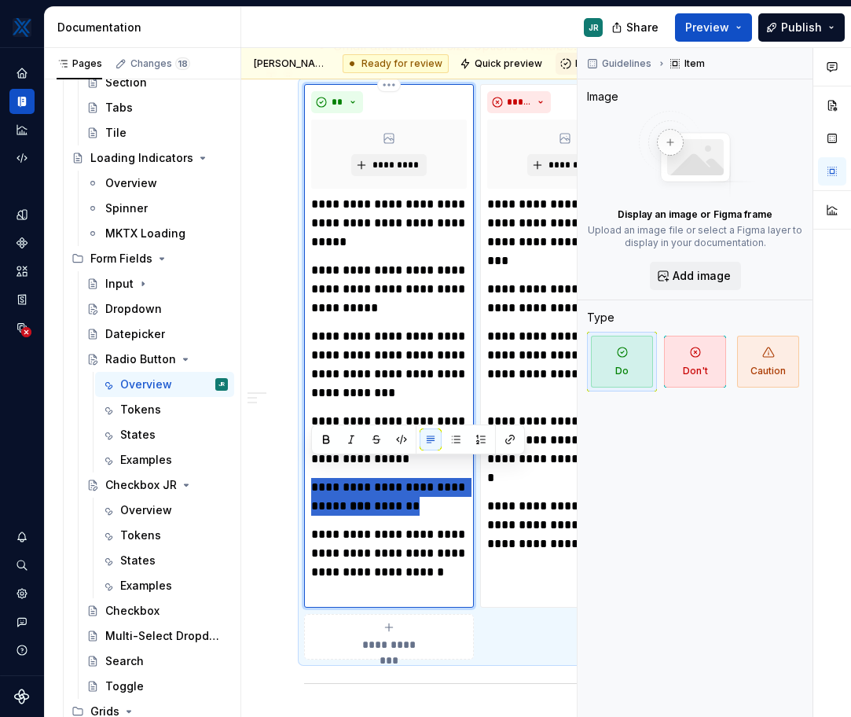
drag, startPoint x: 447, startPoint y: 493, endPoint x: 307, endPoint y: 457, distance: 144.3
click at [307, 457] on div "**********" at bounding box center [389, 346] width 170 height 524
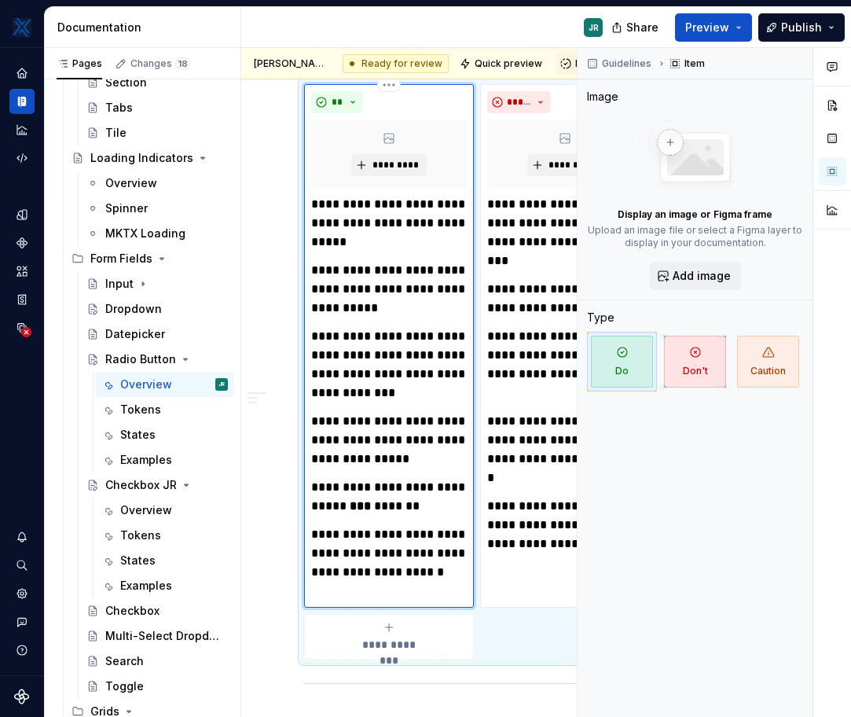
click at [340, 412] on p "**********" at bounding box center [389, 440] width 156 height 57
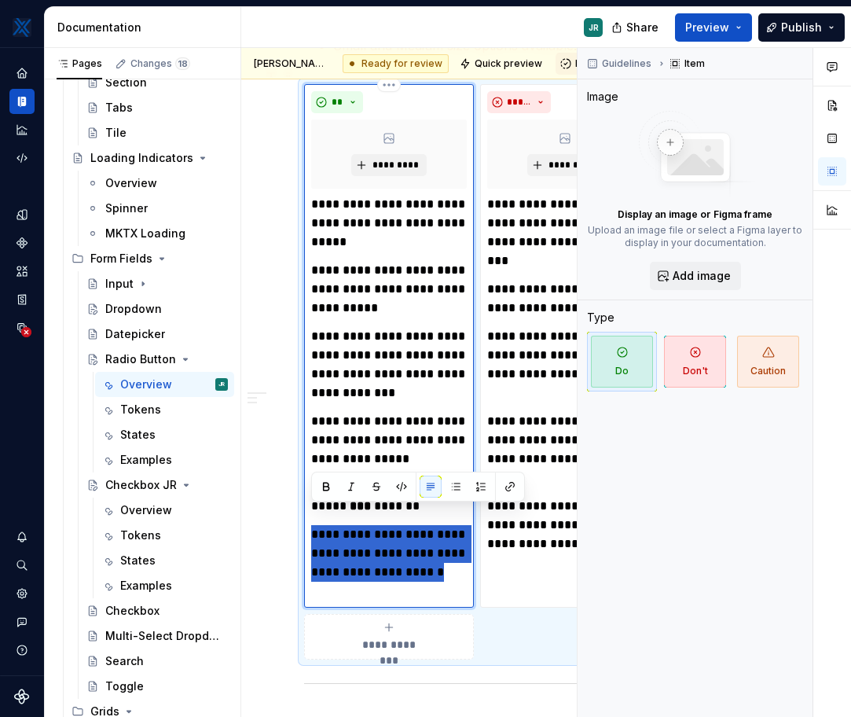
drag, startPoint x: 363, startPoint y: 572, endPoint x: 307, endPoint y: 507, distance: 86.4
click at [307, 507] on div "**********" at bounding box center [389, 346] width 170 height 524
click at [141, 484] on div "Checkbox JR" at bounding box center [135, 485] width 60 height 16
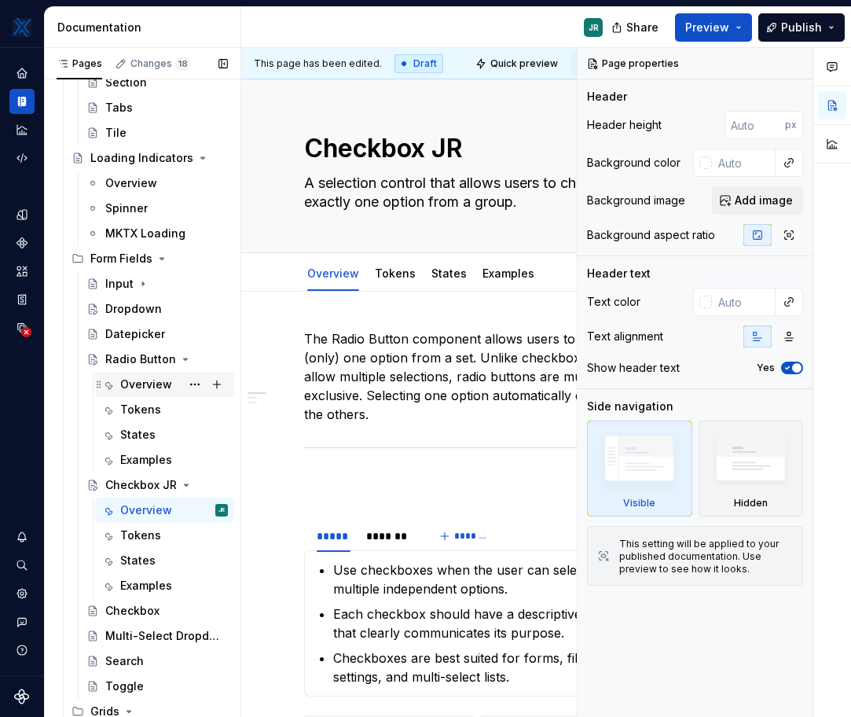
click at [145, 388] on div "Overview" at bounding box center [146, 385] width 52 height 16
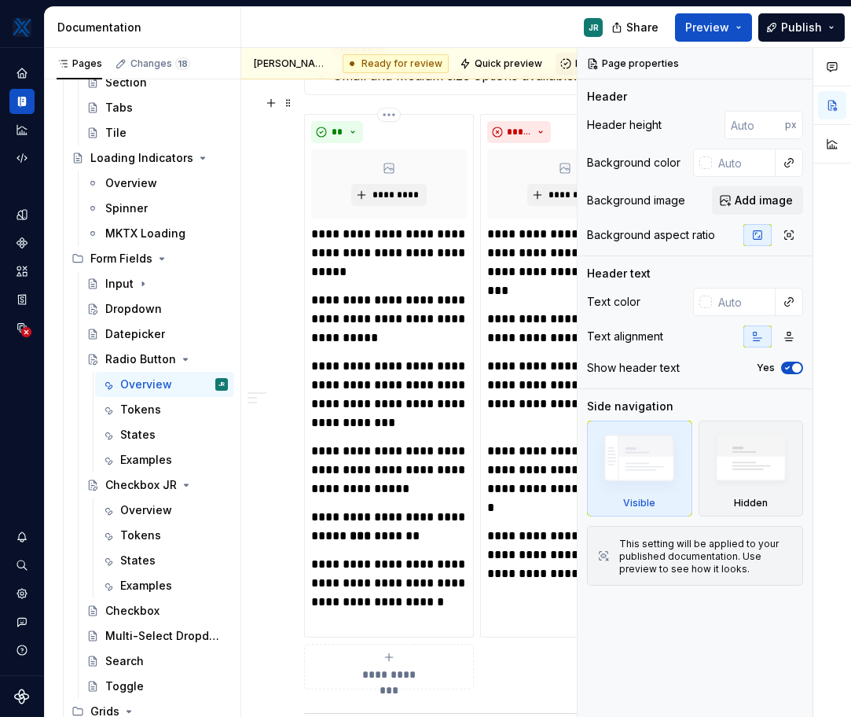
scroll to position [624, 0]
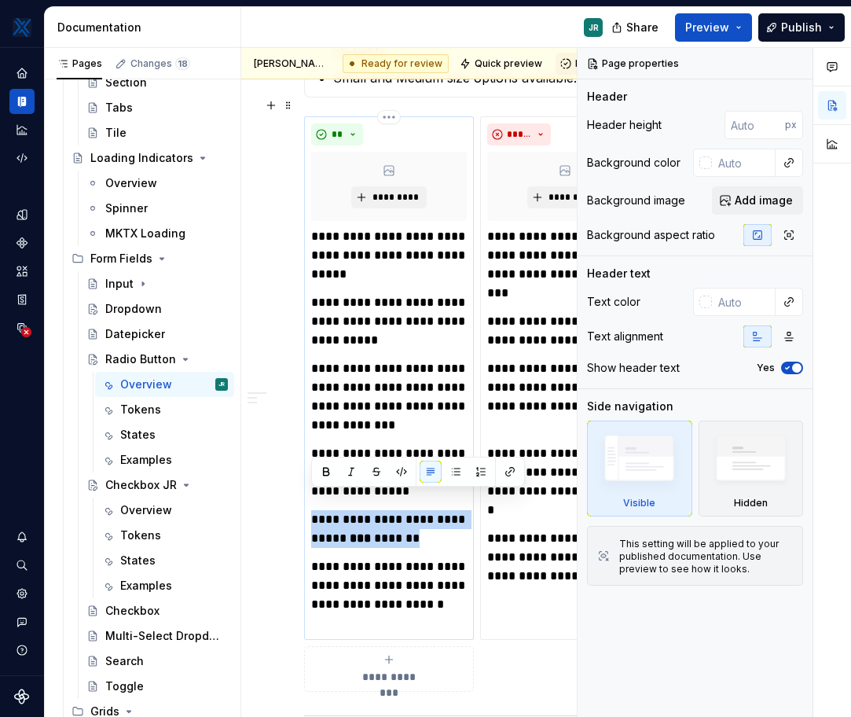
drag, startPoint x: 446, startPoint y: 522, endPoint x: 308, endPoint y: 490, distance: 142.1
click at [308, 490] on div "**********" at bounding box center [389, 378] width 170 height 524
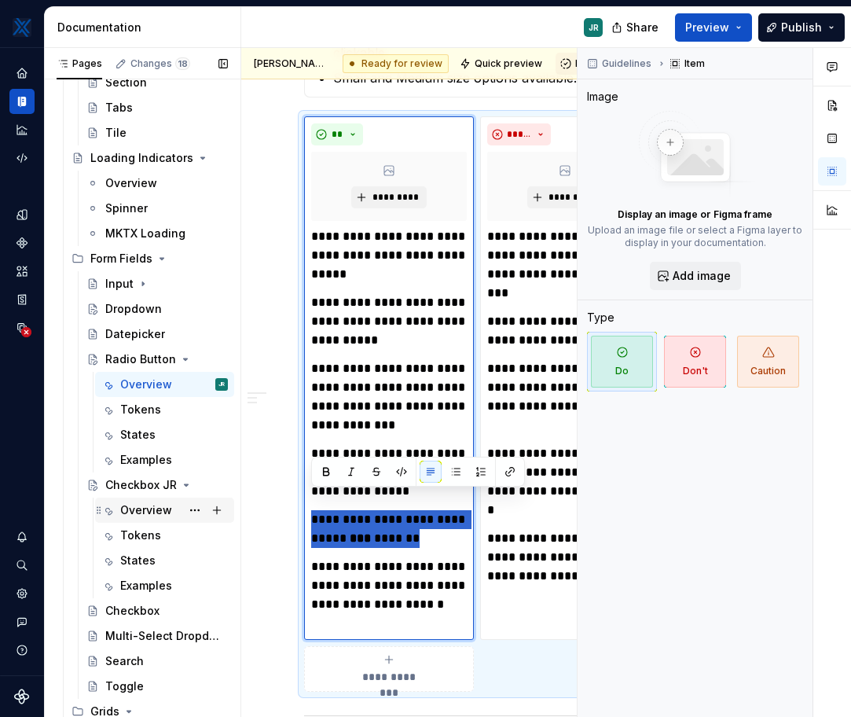
click at [141, 508] on div "Overview" at bounding box center [146, 510] width 52 height 16
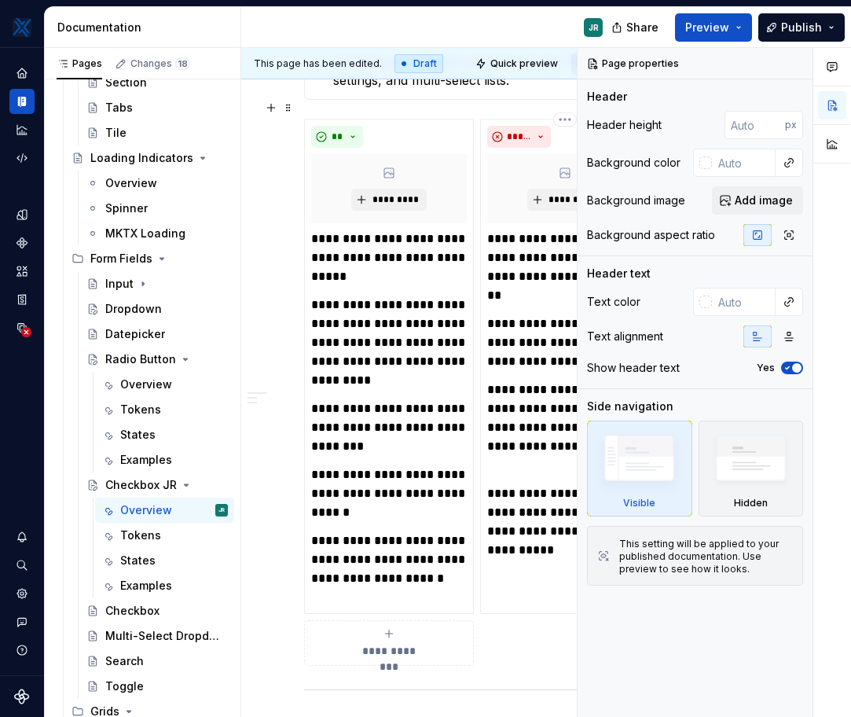
scroll to position [598, 0]
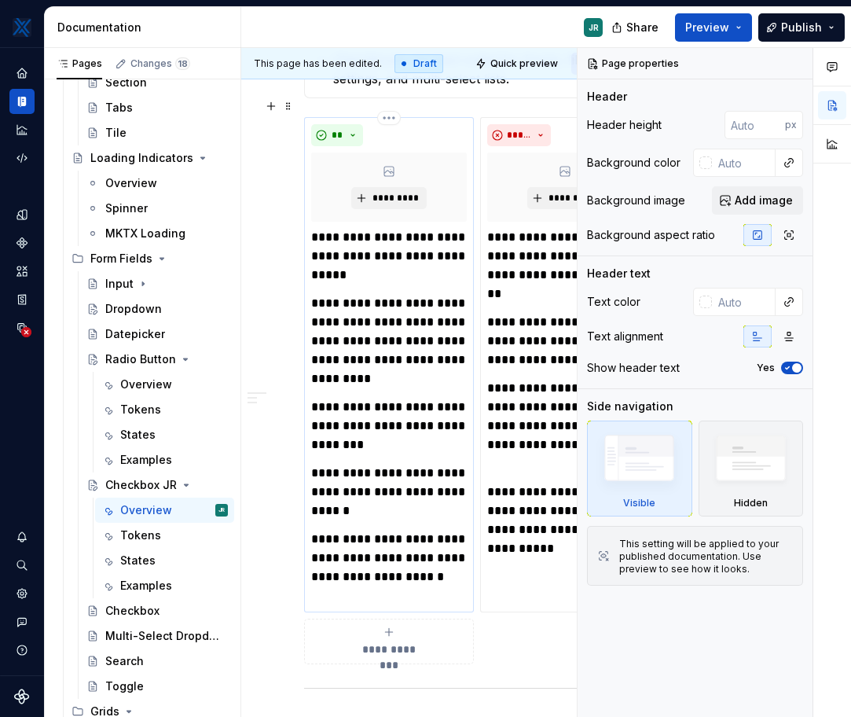
type textarea "*"
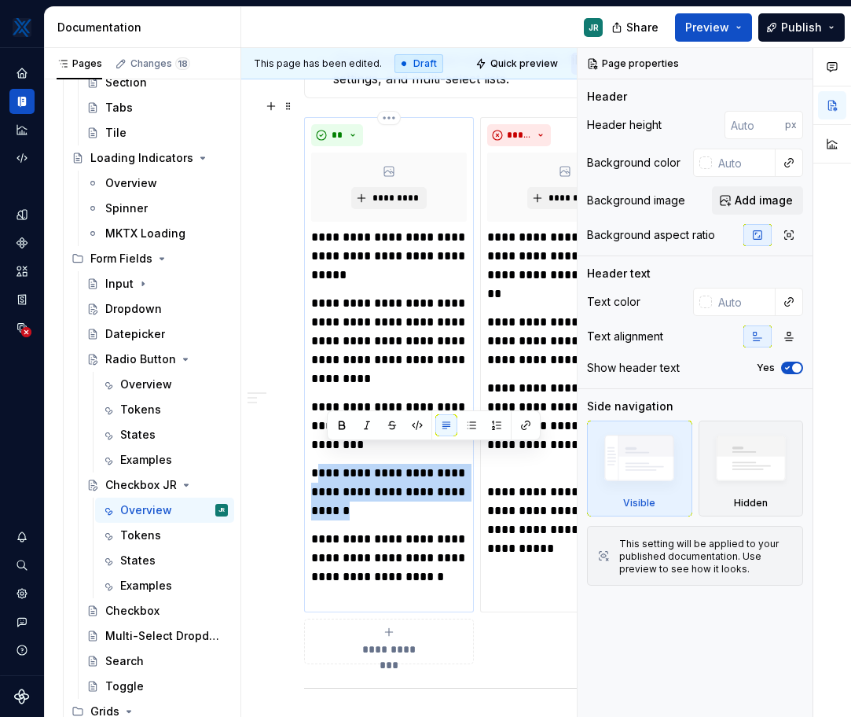
drag, startPoint x: 426, startPoint y: 491, endPoint x: 322, endPoint y: 450, distance: 111.5
click at [322, 464] on p "**********" at bounding box center [389, 492] width 156 height 57
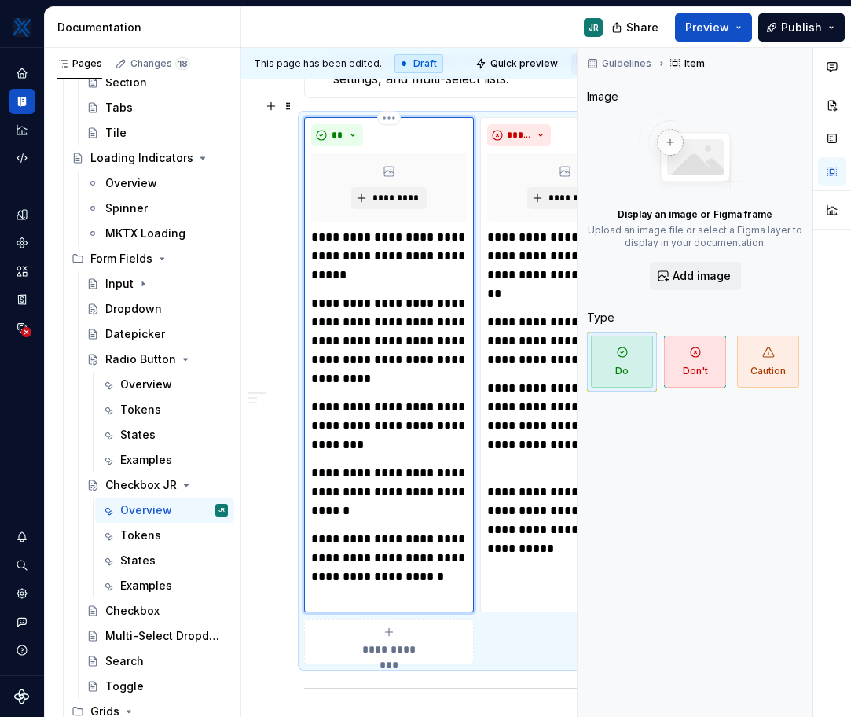
click at [438, 501] on p "**********" at bounding box center [389, 492] width 156 height 57
click at [406, 494] on p "**********" at bounding box center [389, 492] width 156 height 57
click at [441, 495] on p "**********" at bounding box center [389, 492] width 156 height 57
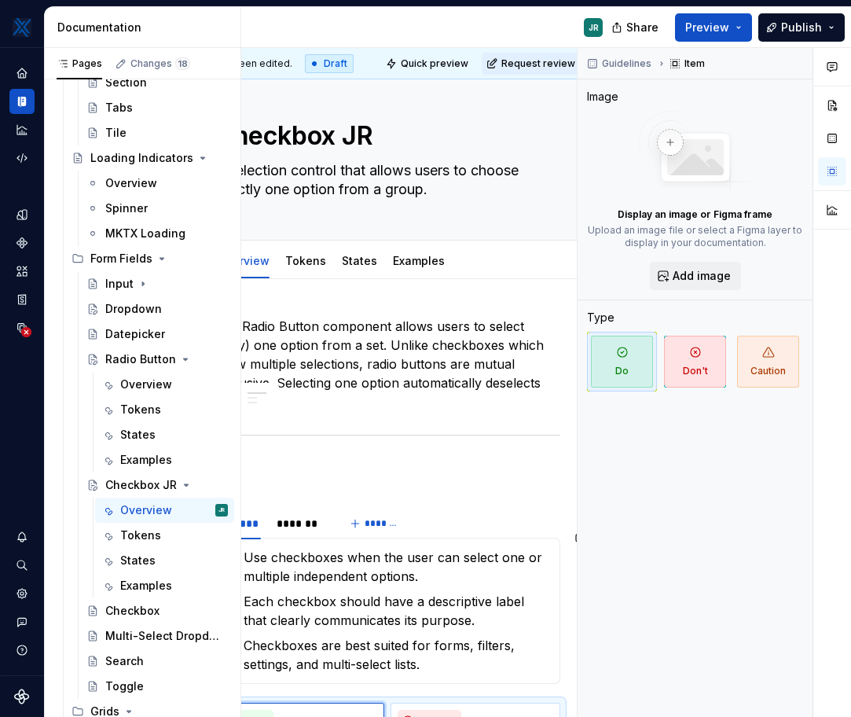
scroll to position [13, 26]
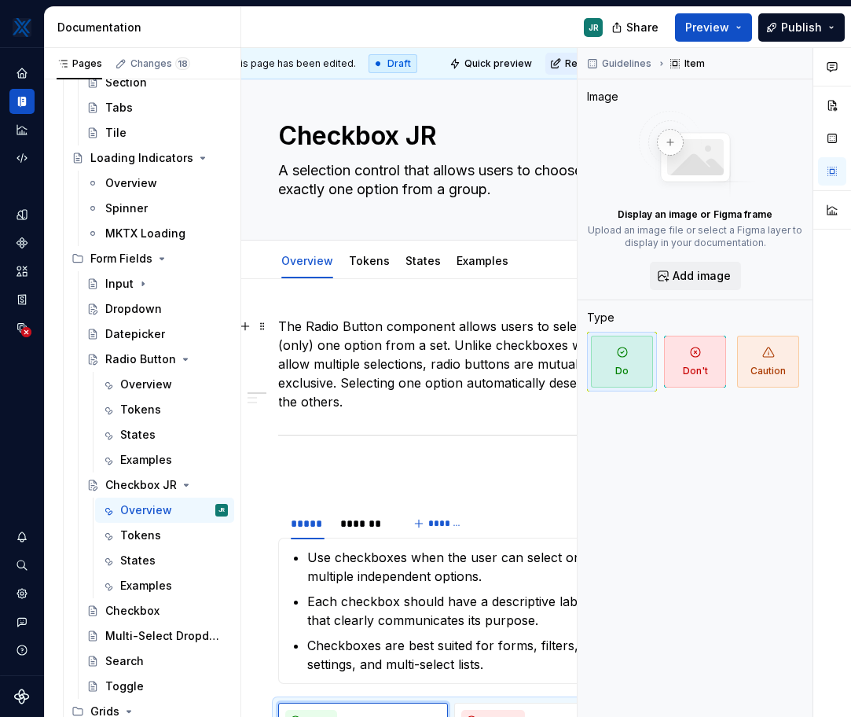
click at [465, 347] on p "The Radio Button component allows users to select (only) one option from a set.…" at bounding box center [451, 364] width 346 height 94
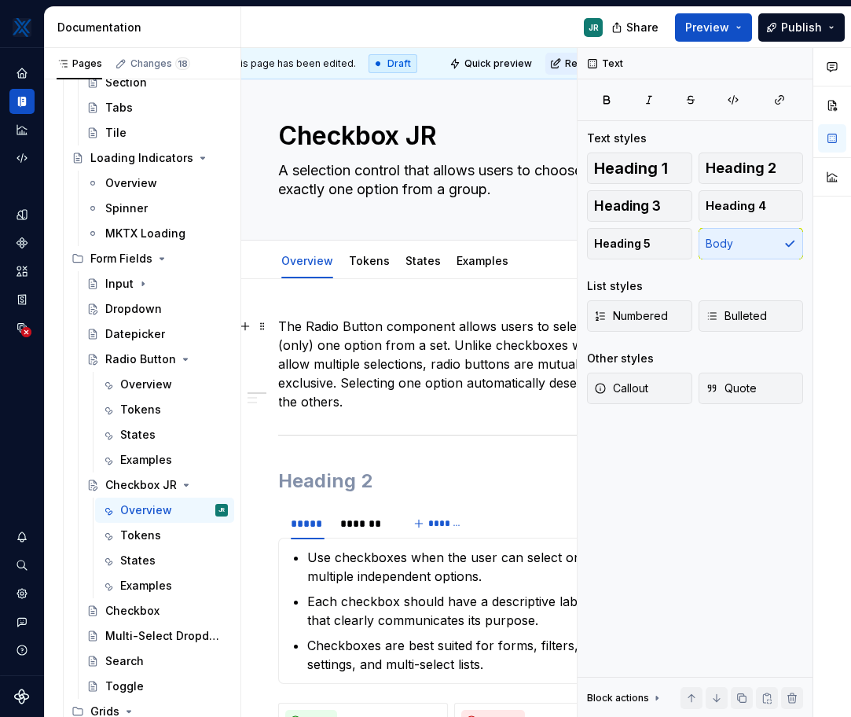
scroll to position [13, 56]
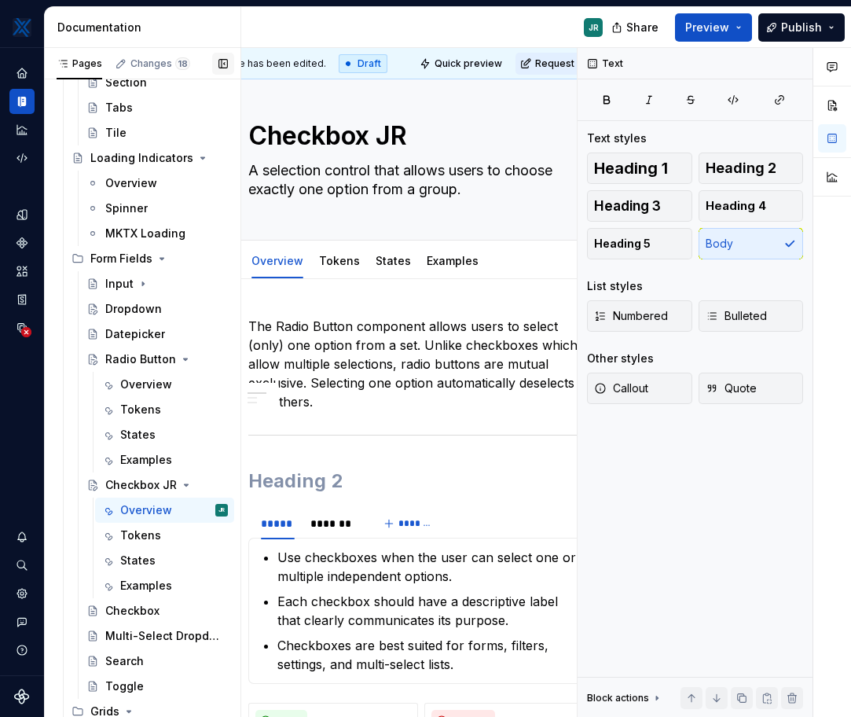
click at [219, 61] on button "button" at bounding box center [223, 64] width 22 height 22
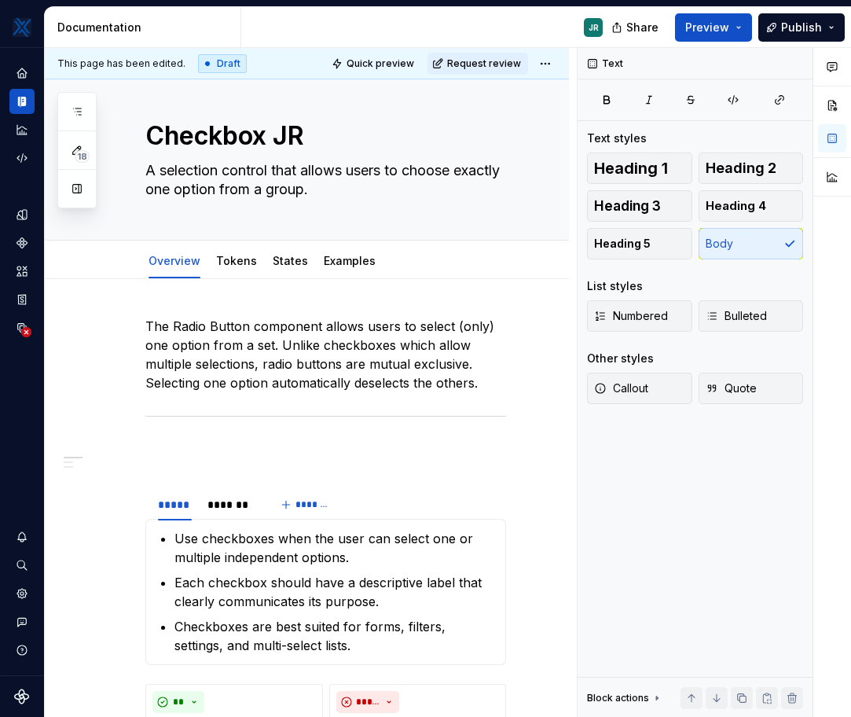
scroll to position [13, 0]
type textarea "*"
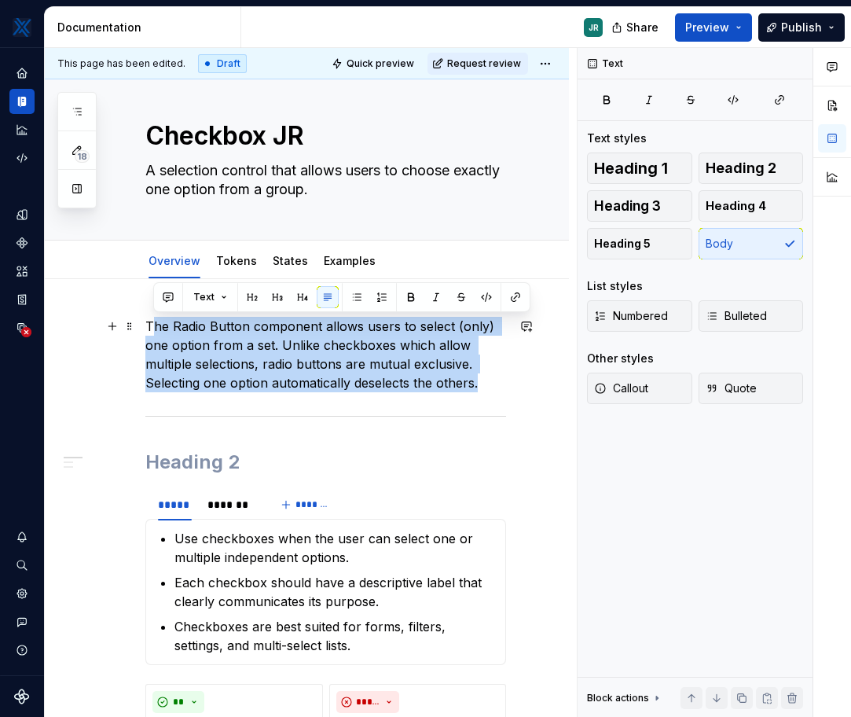
drag, startPoint x: 486, startPoint y: 384, endPoint x: 151, endPoint y: 333, distance: 338.6
click at [151, 333] on p "The Radio Button component allows users to select (only) one option from a set.…" at bounding box center [325, 354] width 361 height 75
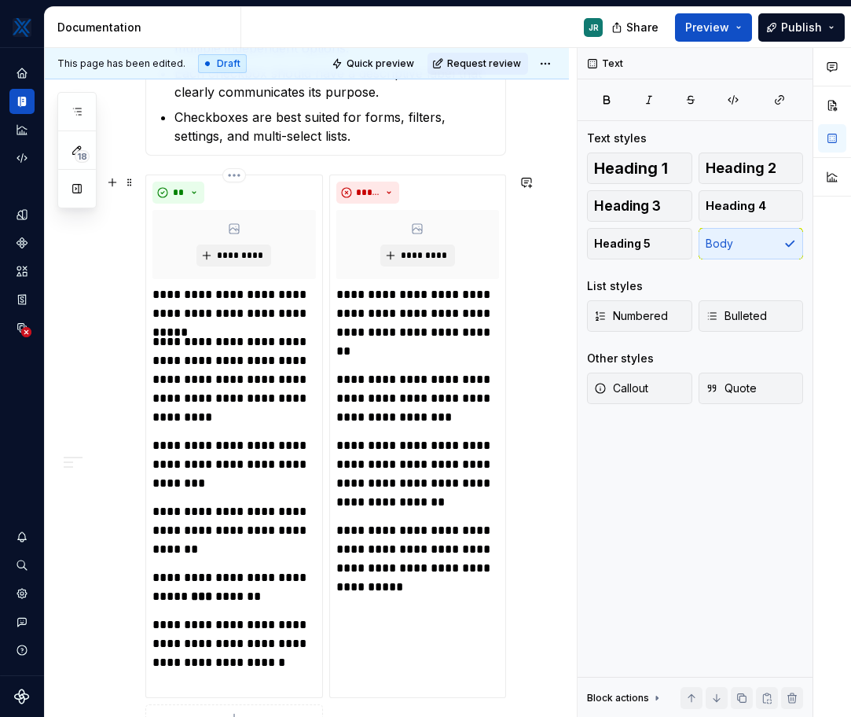
scroll to position [548, 0]
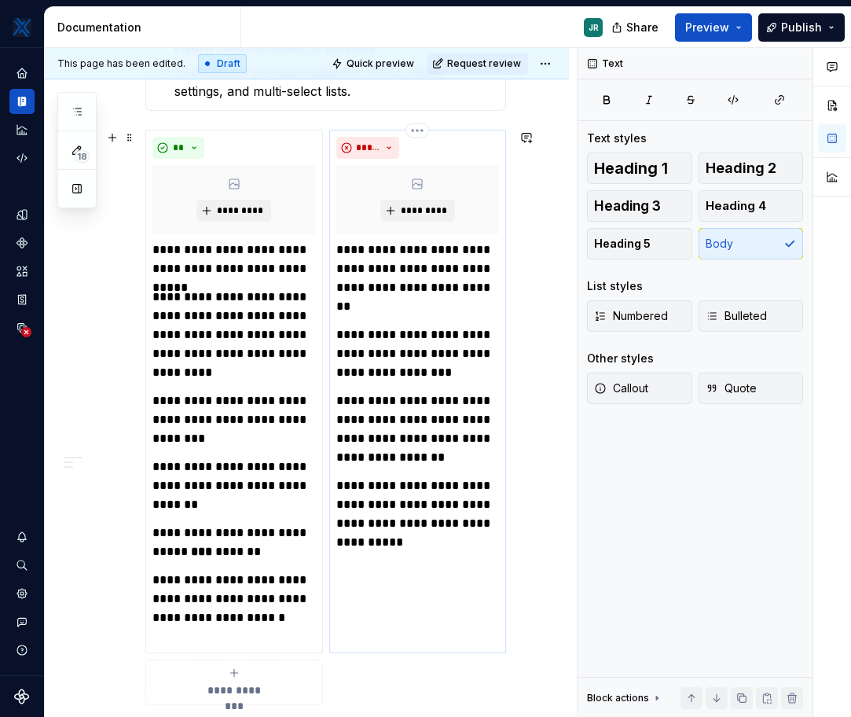
click at [415, 415] on p "**********" at bounding box center [417, 428] width 163 height 75
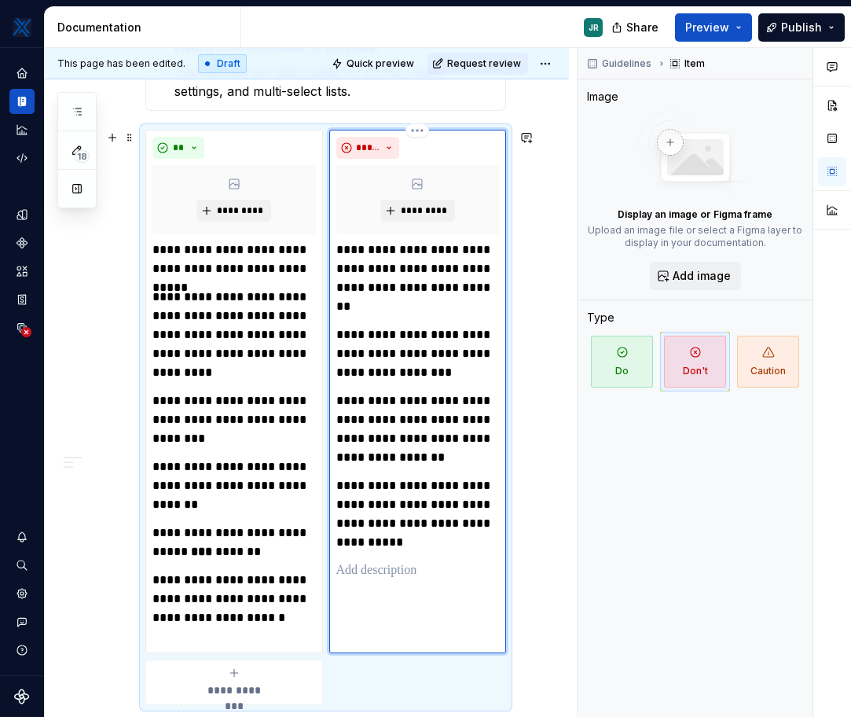
click at [406, 564] on p at bounding box center [418, 570] width 164 height 19
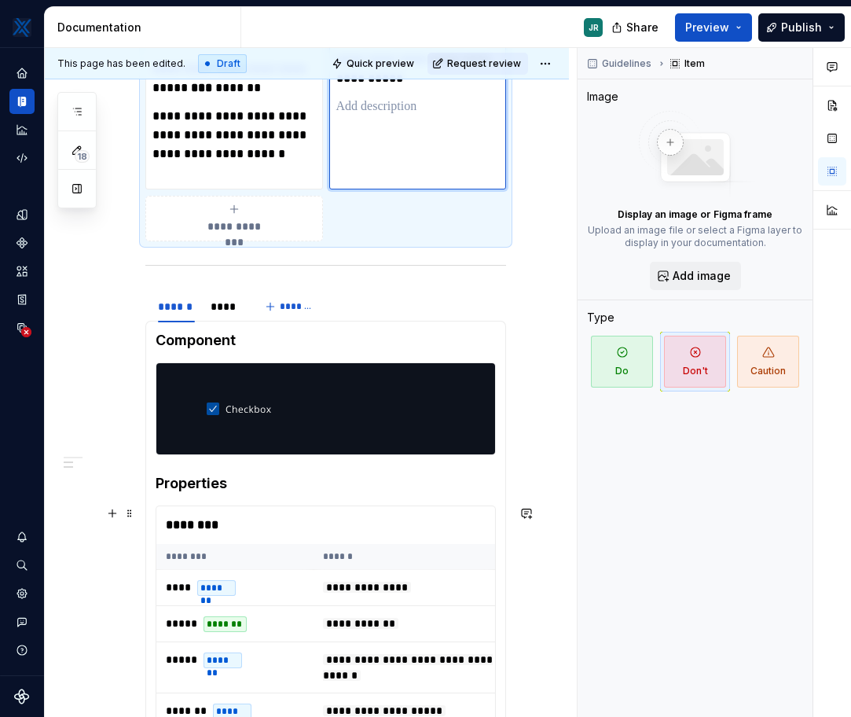
scroll to position [1015, 0]
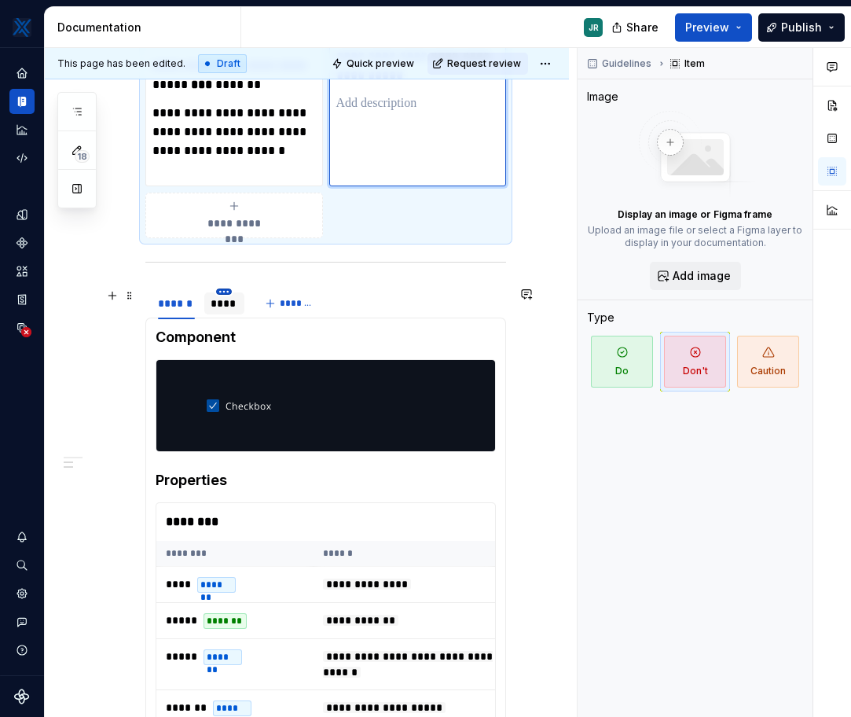
click at [226, 293] on html "MKTX JR Design system data Documentation JR Share Preview Publish 18 Pages Add …" at bounding box center [425, 358] width 851 height 717
click at [196, 268] on html "MKTX JR Design system data Documentation JR Share Preview Publish 18 Pages Add …" at bounding box center [425, 358] width 851 height 717
click at [222, 310] on div "****" at bounding box center [225, 304] width 28 height 16
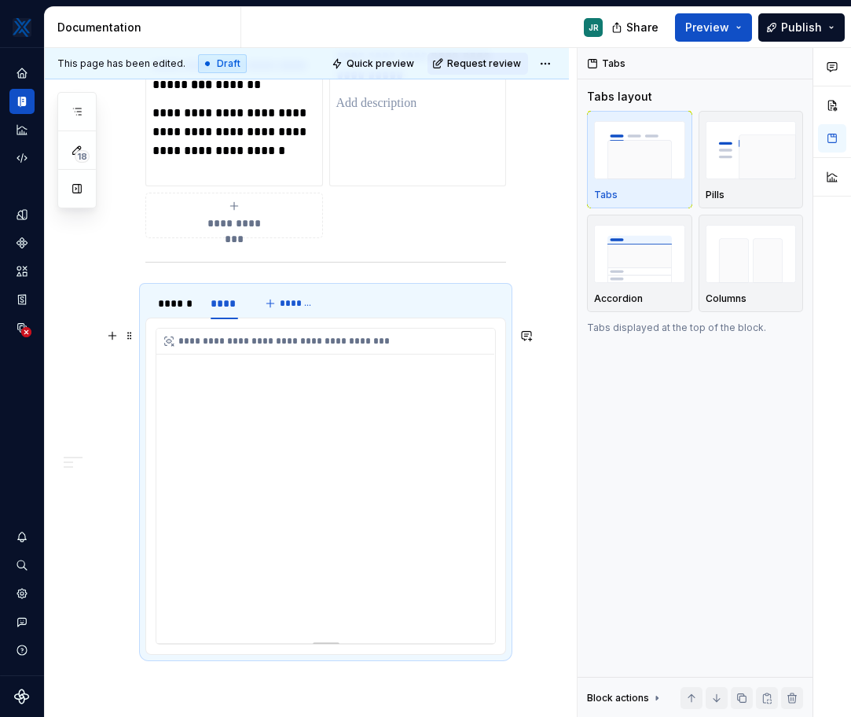
click at [323, 481] on div "**********" at bounding box center [325, 486] width 339 height 314
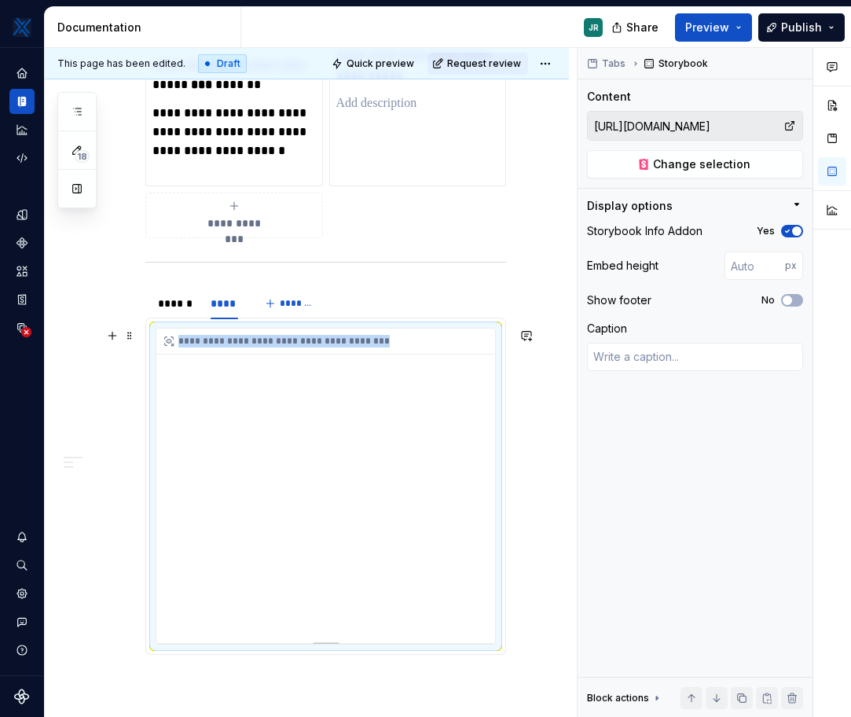
click at [323, 481] on div "**********" at bounding box center [325, 486] width 339 height 314
click at [695, 163] on span "Change selection" at bounding box center [701, 164] width 97 height 16
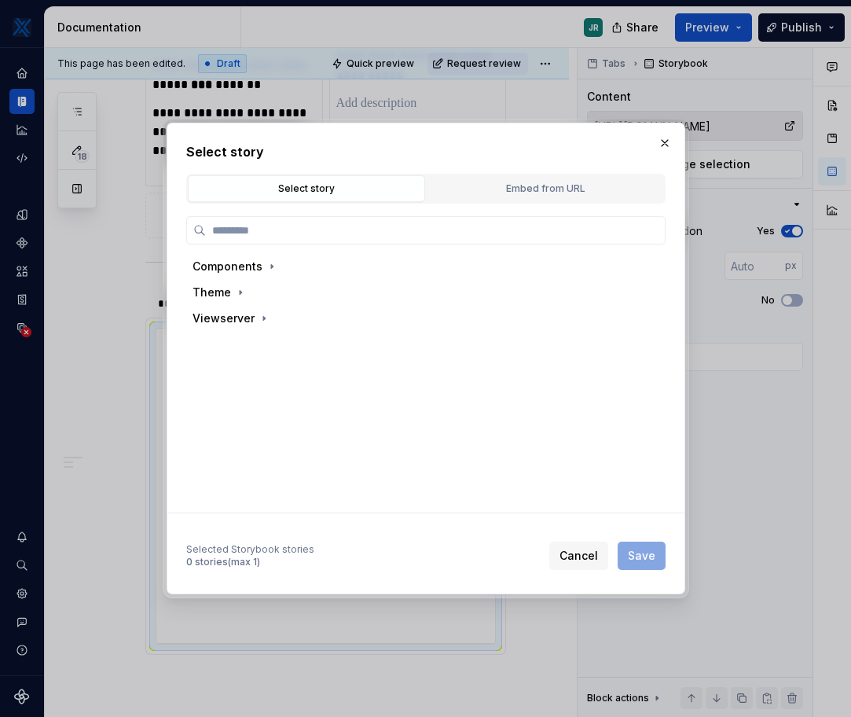
type textarea "*"
click at [268, 263] on icon "button" at bounding box center [272, 266] width 13 height 13
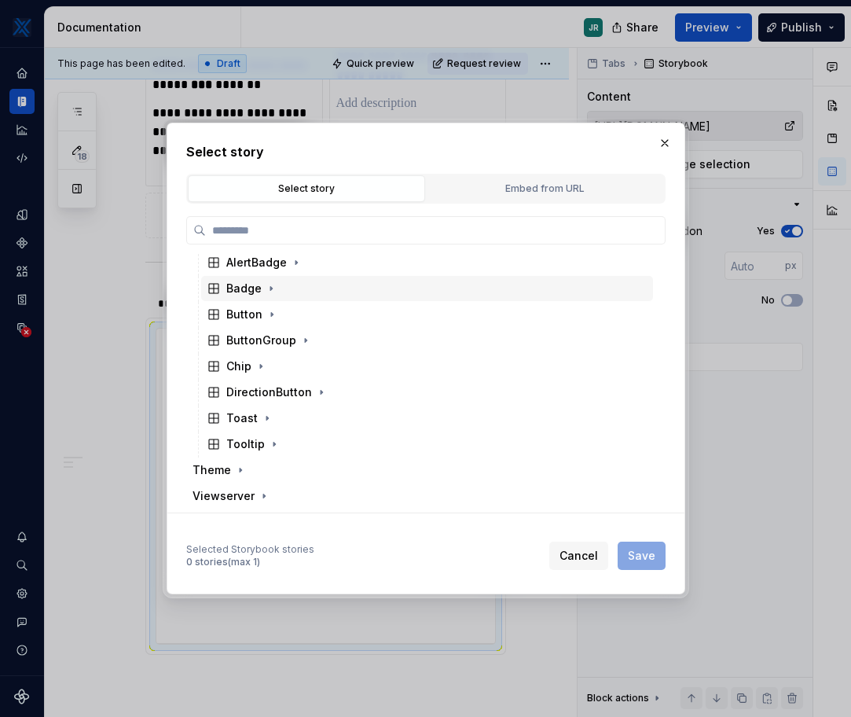
scroll to position [0, 0]
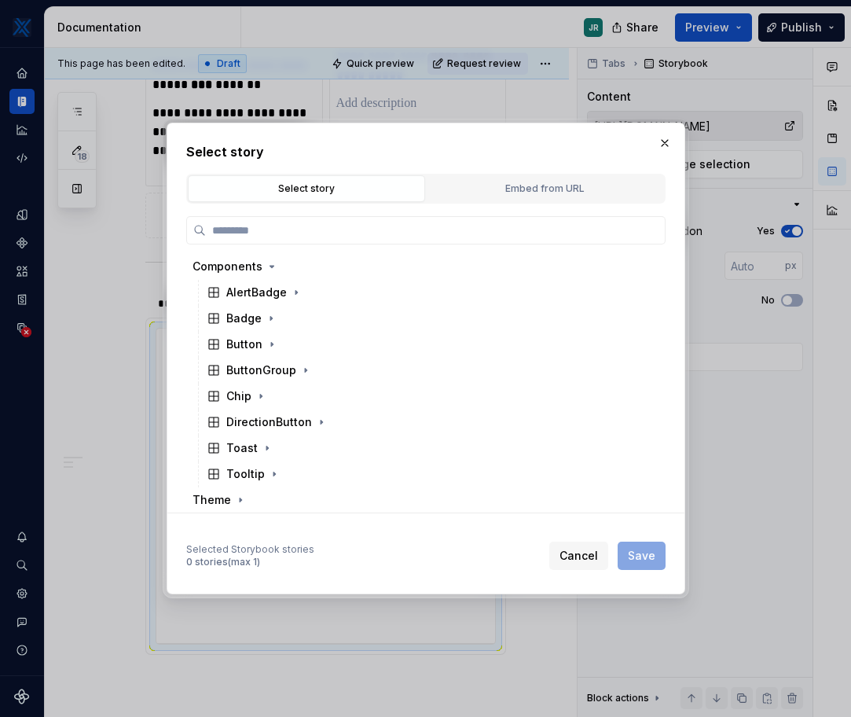
click at [304, 182] on div "Select story" at bounding box center [306, 189] width 226 height 16
click at [520, 189] on div "Embed from URL" at bounding box center [545, 189] width 226 height 16
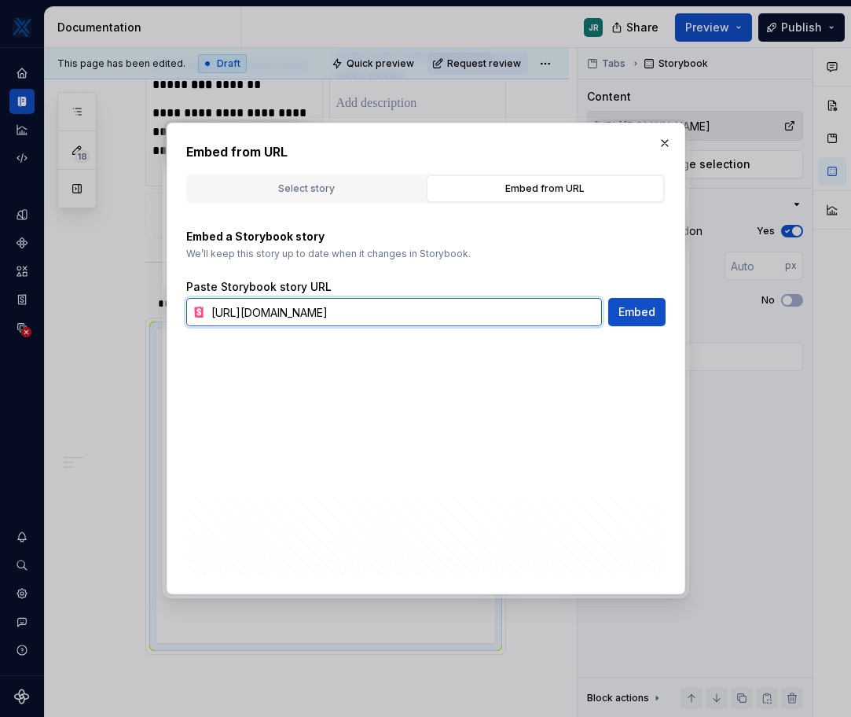
drag, startPoint x: 345, startPoint y: 319, endPoint x: 100, endPoint y: 292, distance: 246.8
click at [100, 292] on div "Embed from URL Select story Embed from URL Components AlertBadge Badge Button B…" at bounding box center [425, 358] width 851 height 717
paste input "https://xpro.appx-dev.marketaxess.com/storybook/index.html?path=/docs/component…"
type input "xhttps://xpro.appx-dev.marketaxess.com/storybook/index.html?path=/docs/componen…"
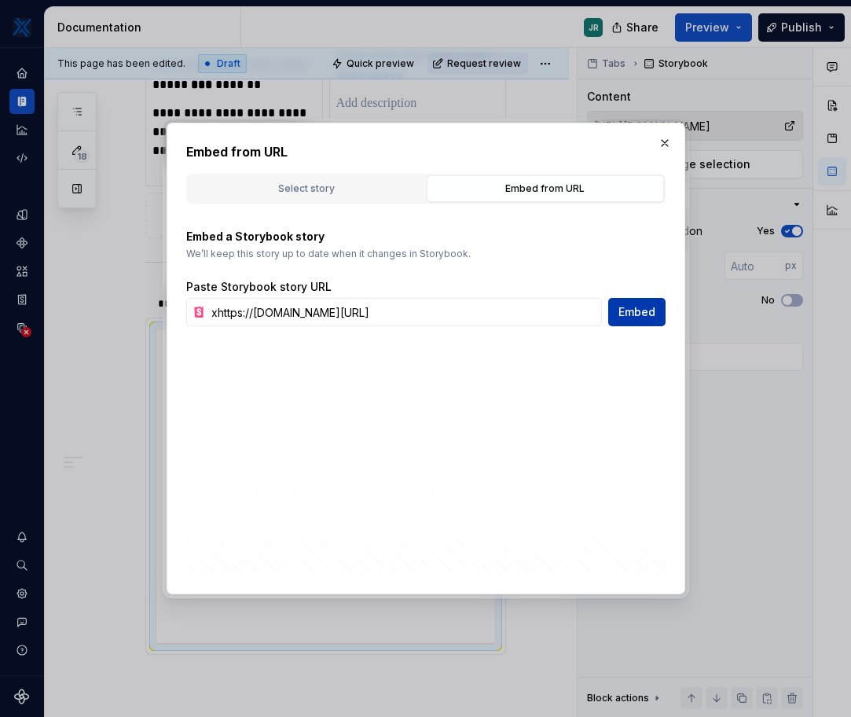
click at [651, 310] on span "Embed" at bounding box center [637, 312] width 37 height 16
click at [637, 311] on span "Embed" at bounding box center [637, 312] width 37 height 16
click at [656, 143] on button "button" at bounding box center [665, 143] width 22 height 22
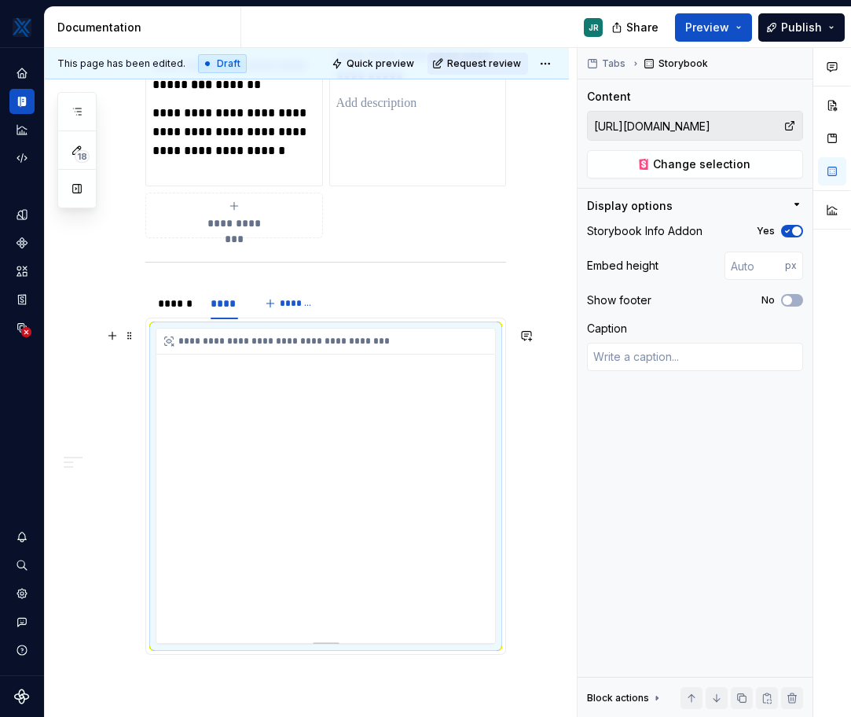
click at [305, 480] on div "**********" at bounding box center [325, 486] width 339 height 314
click at [708, 157] on span "Change selection" at bounding box center [701, 164] width 97 height 16
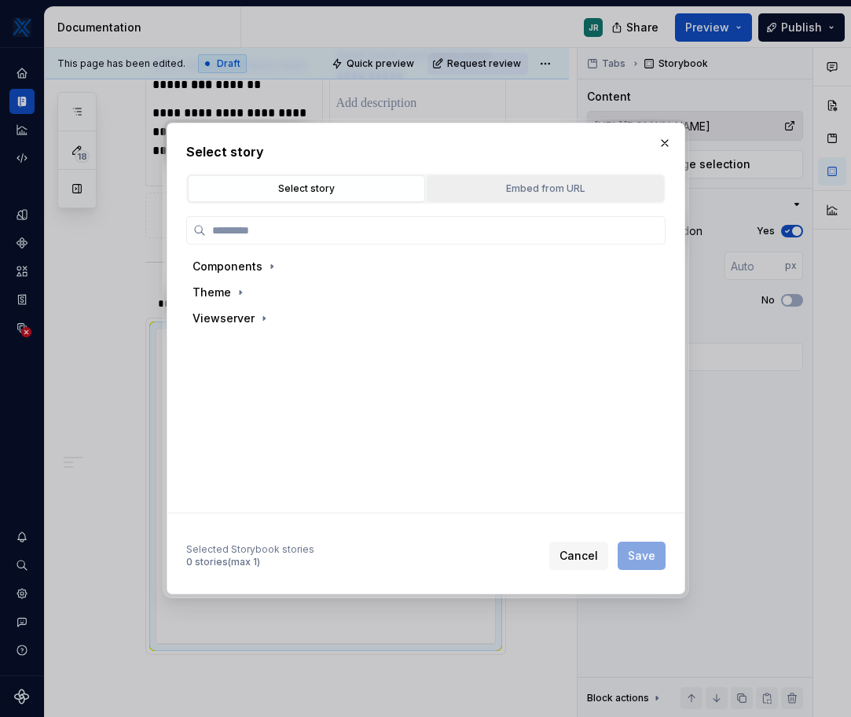
type textarea "*"
click at [534, 192] on div "Embed from URL" at bounding box center [545, 189] width 226 height 16
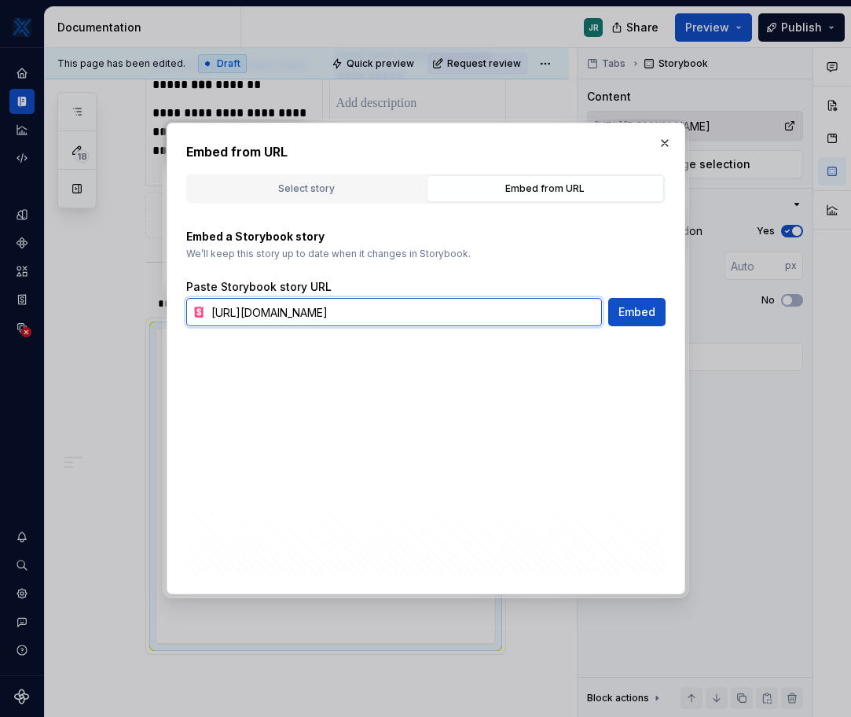
click at [547, 310] on input "[URL][DOMAIN_NAME]" at bounding box center [403, 312] width 397 height 28
paste input "https://xpro.appx-dev.marketaxess.com/storybook/index.html?path=/docs/component…"
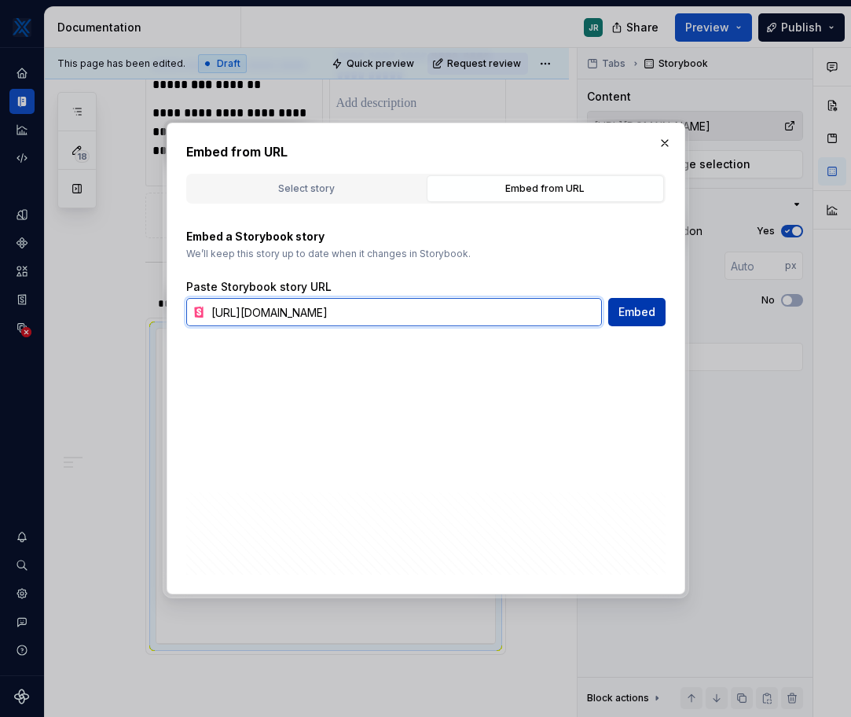
type input "https://xpro.appx-dev.marketaxess.com/storybook/index.html?path=/docs/component…"
click at [641, 317] on span "Embed" at bounding box center [637, 312] width 37 height 16
type textarea "*"
type input "https://xpro.appx-dev.marketaxess.com/storybook/index.html?path=/docs/component…"
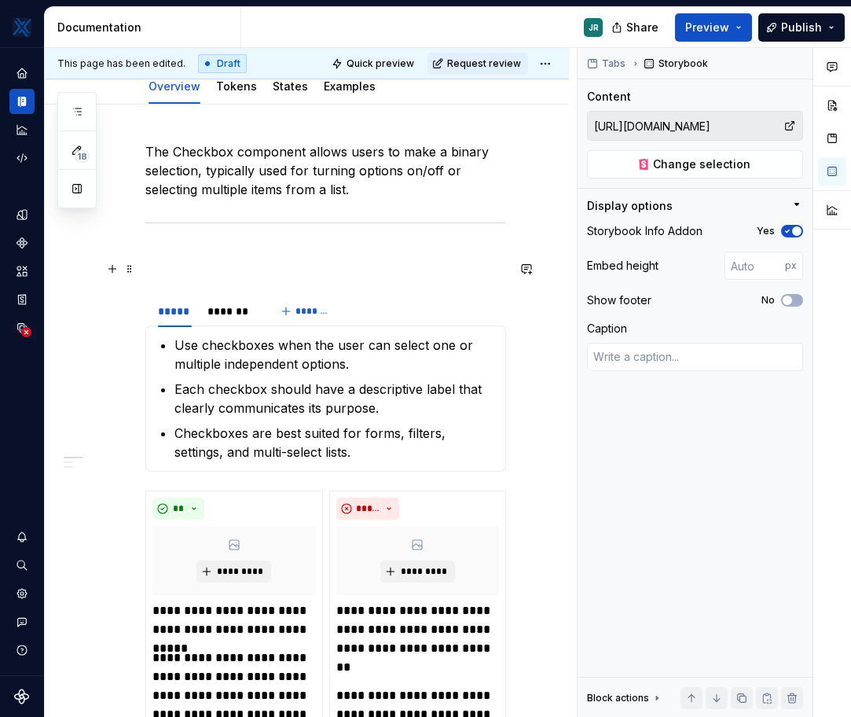
scroll to position [120, 0]
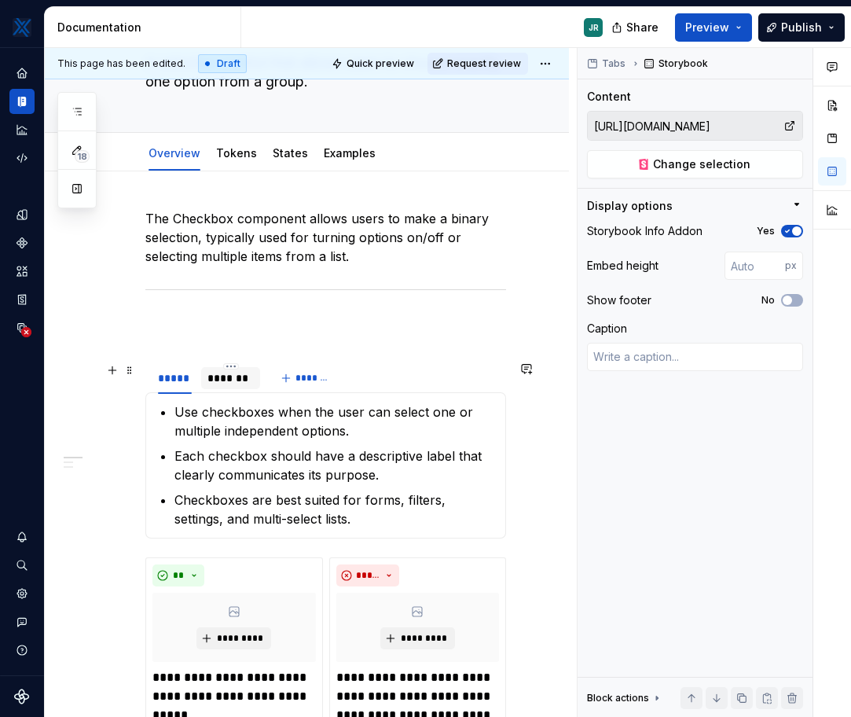
click at [241, 385] on div "*******" at bounding box center [231, 378] width 47 height 16
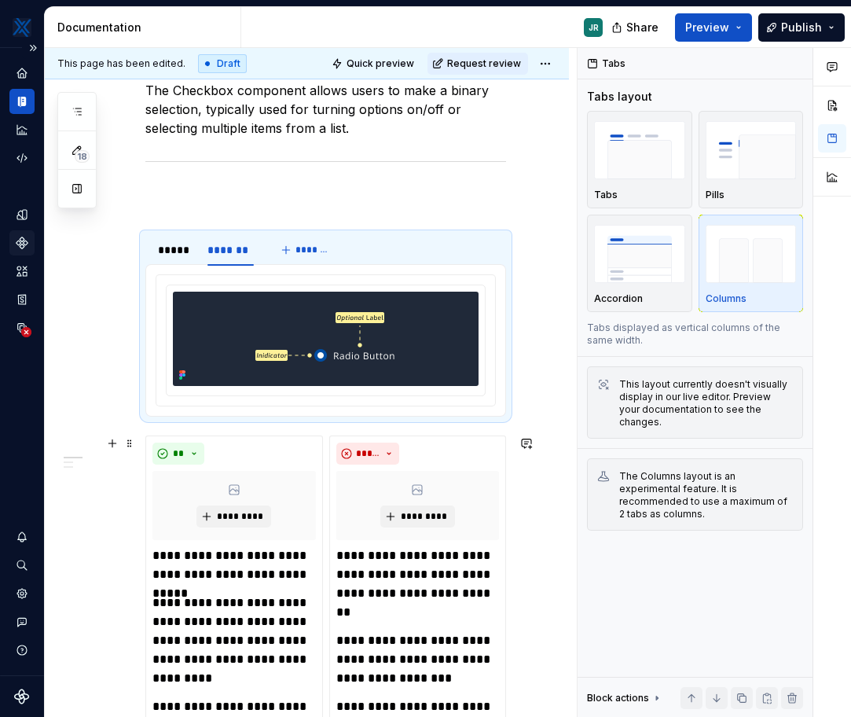
scroll to position [0, 0]
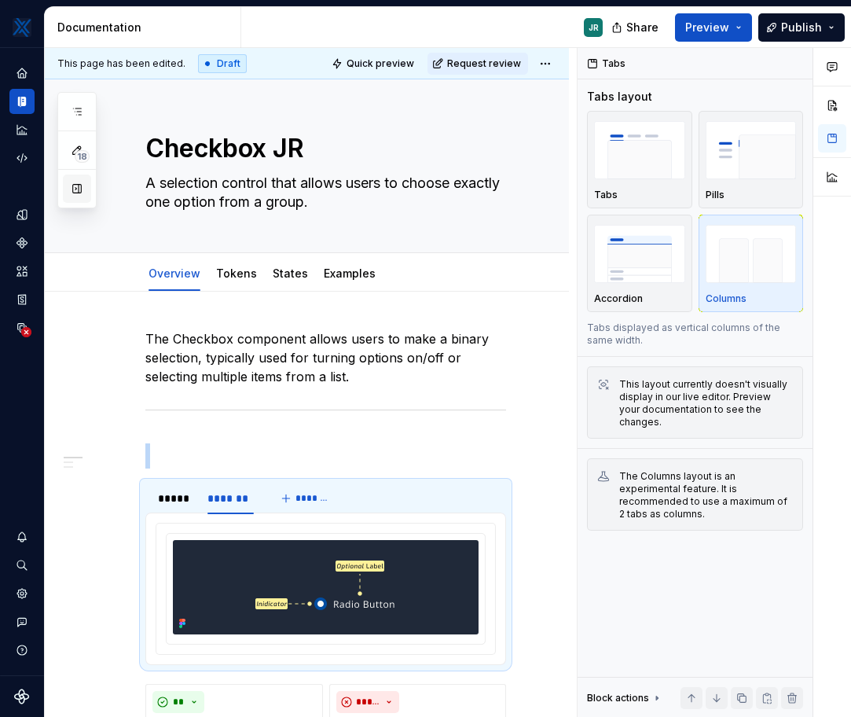
click at [75, 192] on button "button" at bounding box center [77, 189] width 28 height 28
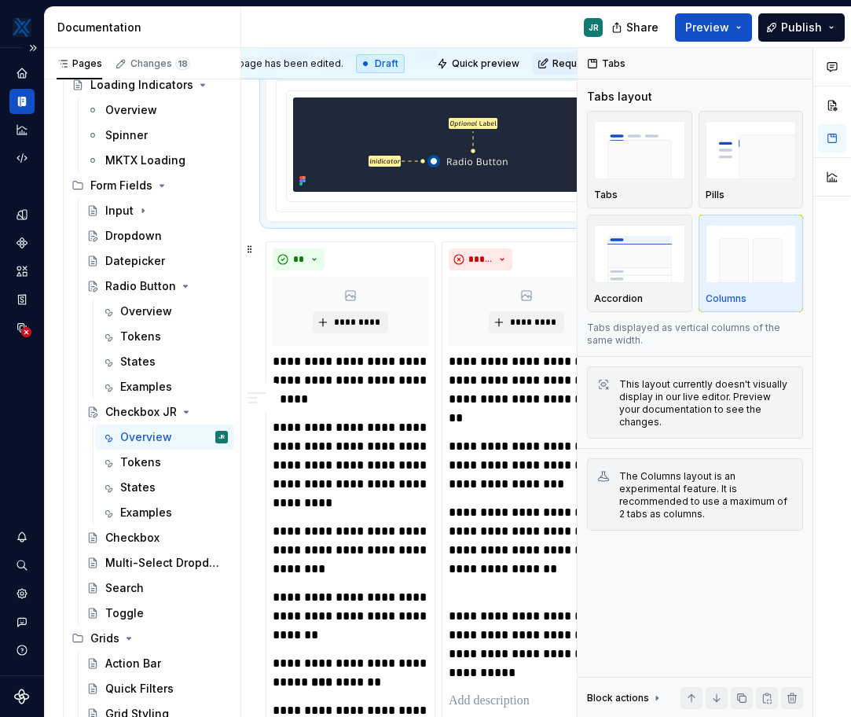
scroll to position [453, 39]
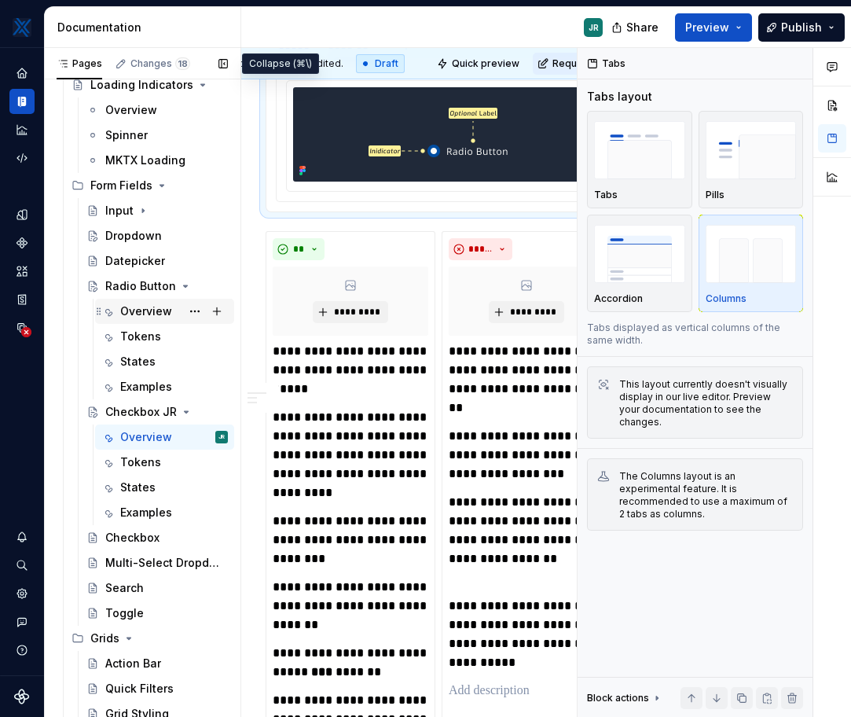
click at [136, 312] on div "Overview" at bounding box center [146, 311] width 52 height 16
type textarea "*"
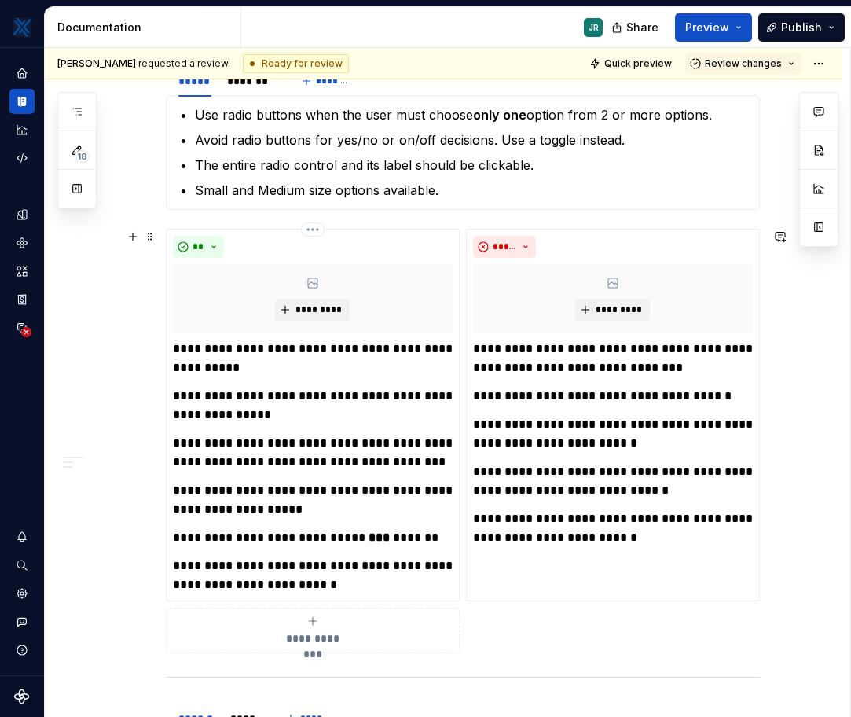
scroll to position [400, 0]
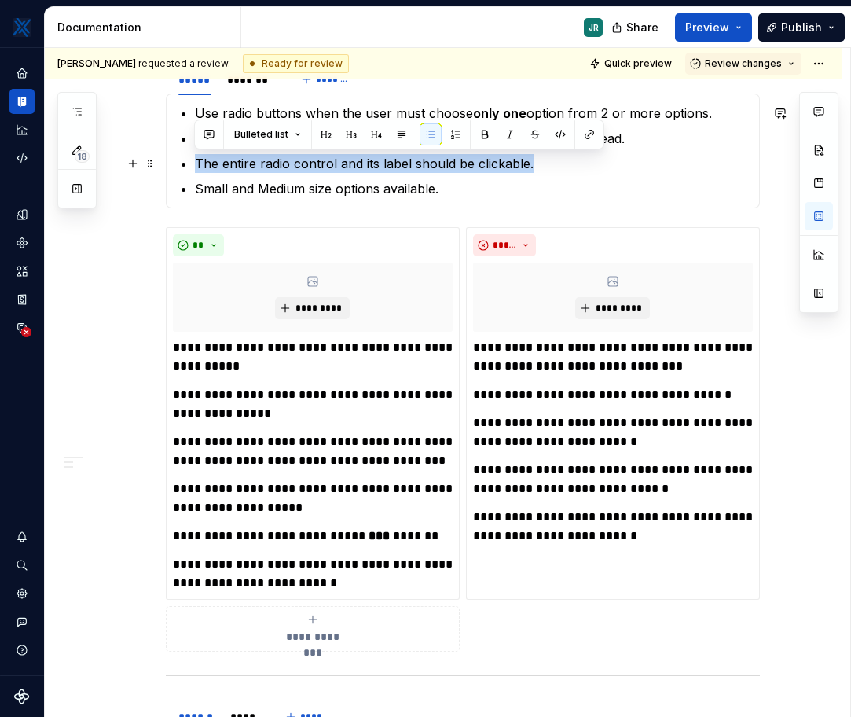
drag, startPoint x: 535, startPoint y: 167, endPoint x: 188, endPoint y: 164, distance: 347.4
click at [188, 164] on section-item-column "Use radio buttons when the user must choose only one option from 2 or more opti…" at bounding box center [463, 151] width 574 height 94
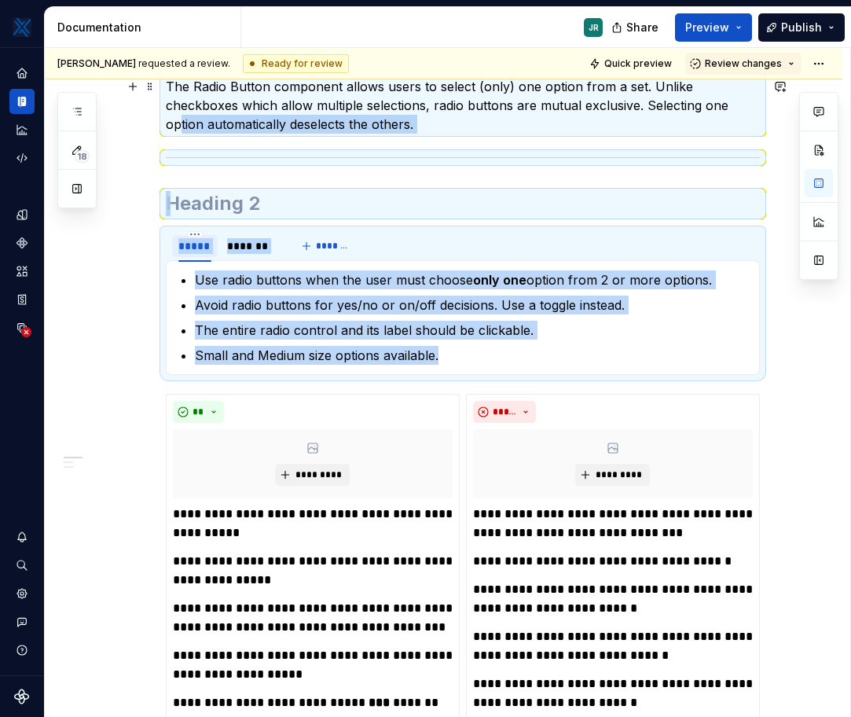
scroll to position [217, 0]
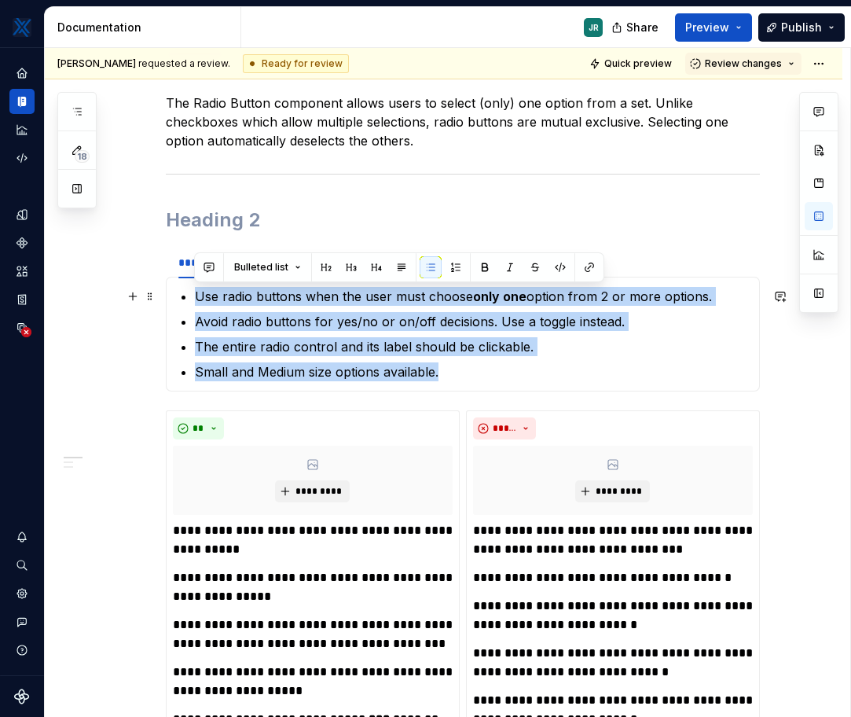
drag, startPoint x: 485, startPoint y: 195, endPoint x: 187, endPoint y: 299, distance: 315.7
click at [187, 299] on section-item-column "Use radio buttons when the user must choose only one option from 2 or more opti…" at bounding box center [463, 334] width 574 height 94
copy ul "Use radio buttons when the user must choose only one option from 2 or more opti…"
click at [73, 193] on button "button" at bounding box center [77, 189] width 28 height 28
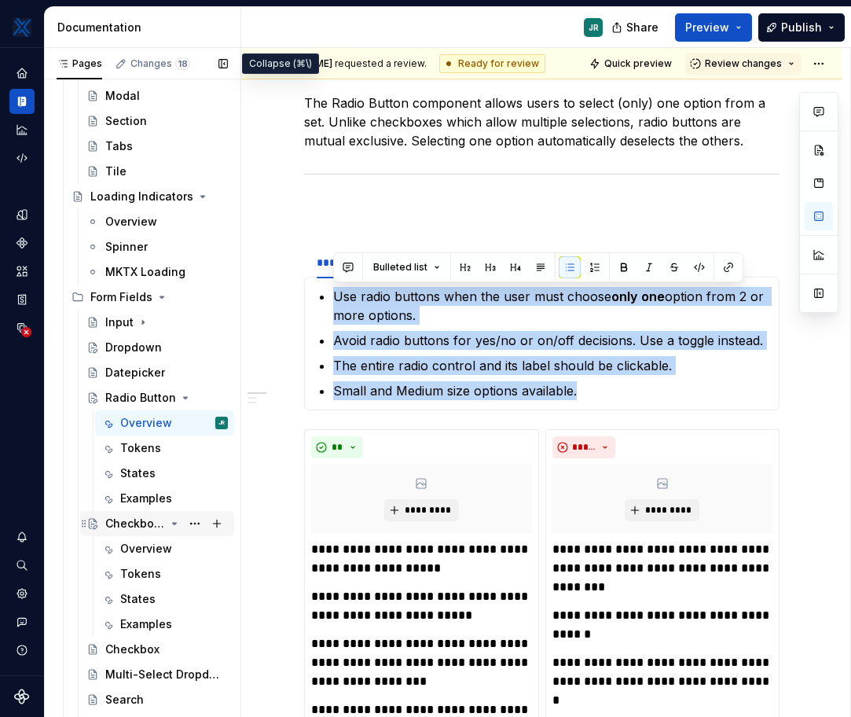
scroll to position [743, 0]
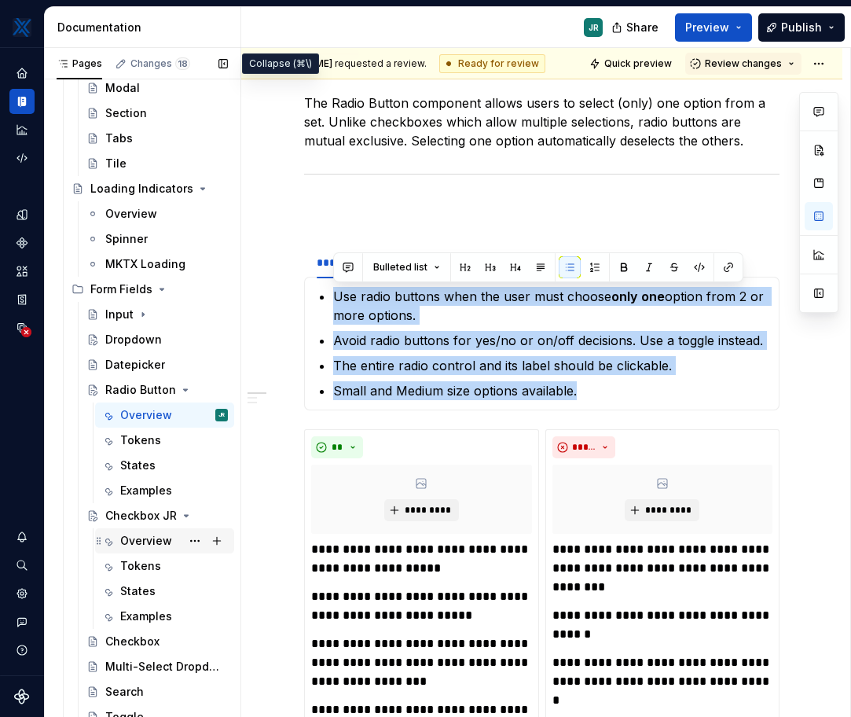
click at [146, 530] on div "Overview" at bounding box center [174, 541] width 108 height 22
click at [160, 542] on div "Overview" at bounding box center [146, 541] width 52 height 16
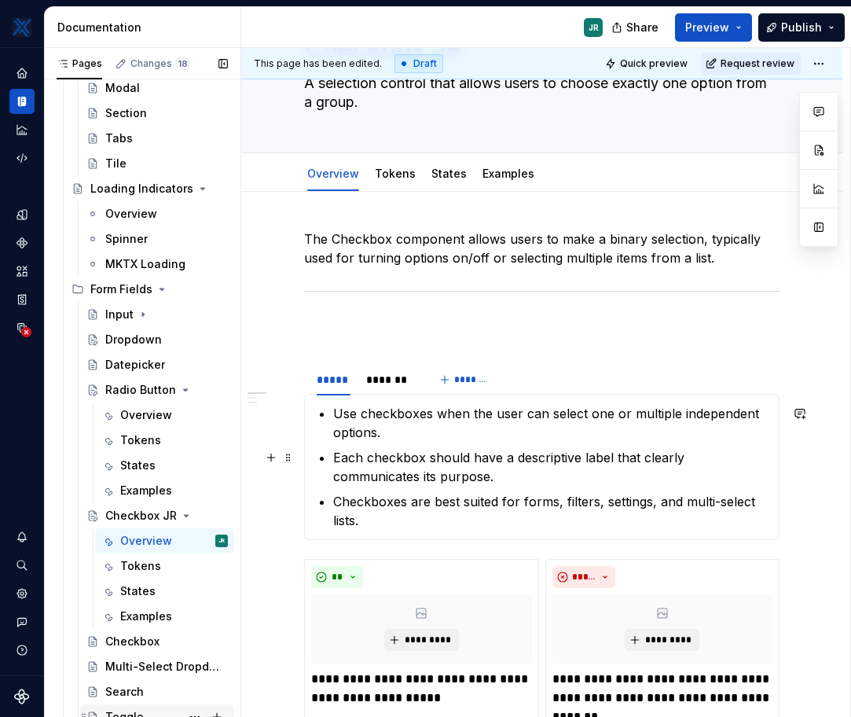
scroll to position [123, 0]
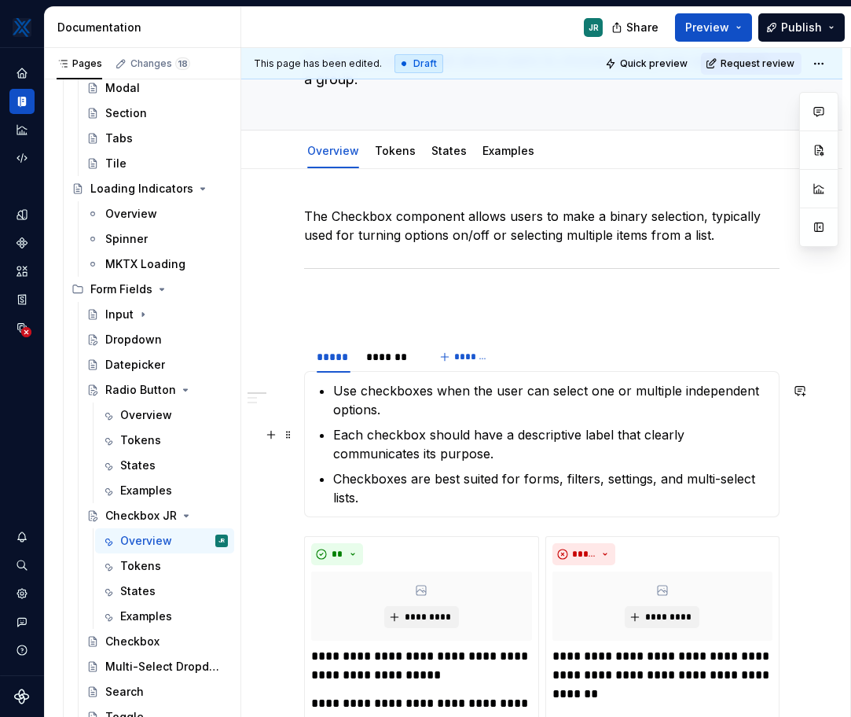
click at [398, 491] on p "Checkboxes are best suited for forms, filters, settings, and multi-select lists." at bounding box center [551, 488] width 436 height 38
type textarea "*"
click at [398, 491] on p "Checkboxes are best suited for forms, filters, settings, and multi-select lists." at bounding box center [551, 488] width 436 height 38
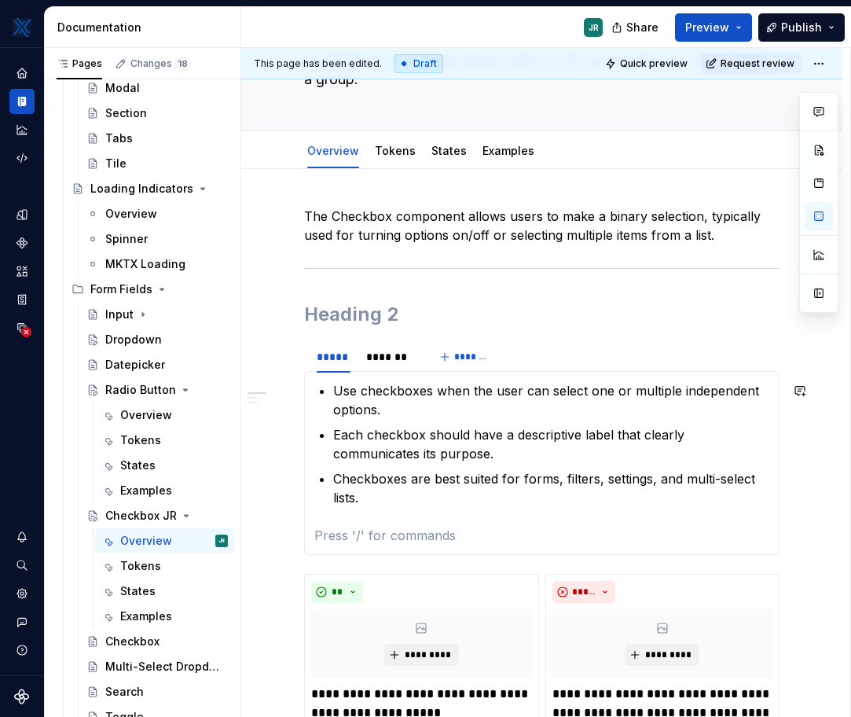
paste div
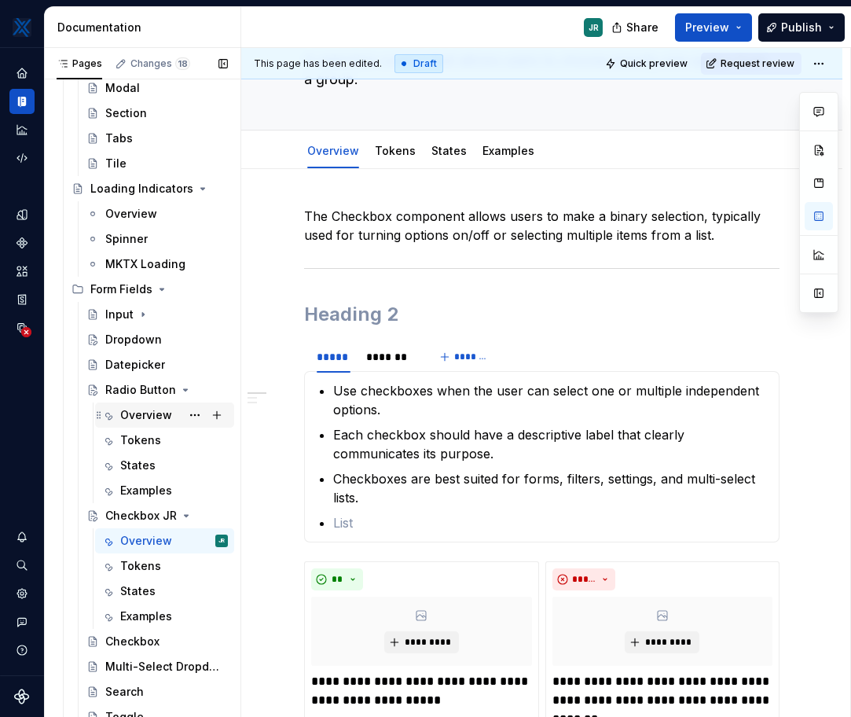
click at [154, 413] on div "Overview" at bounding box center [146, 415] width 52 height 16
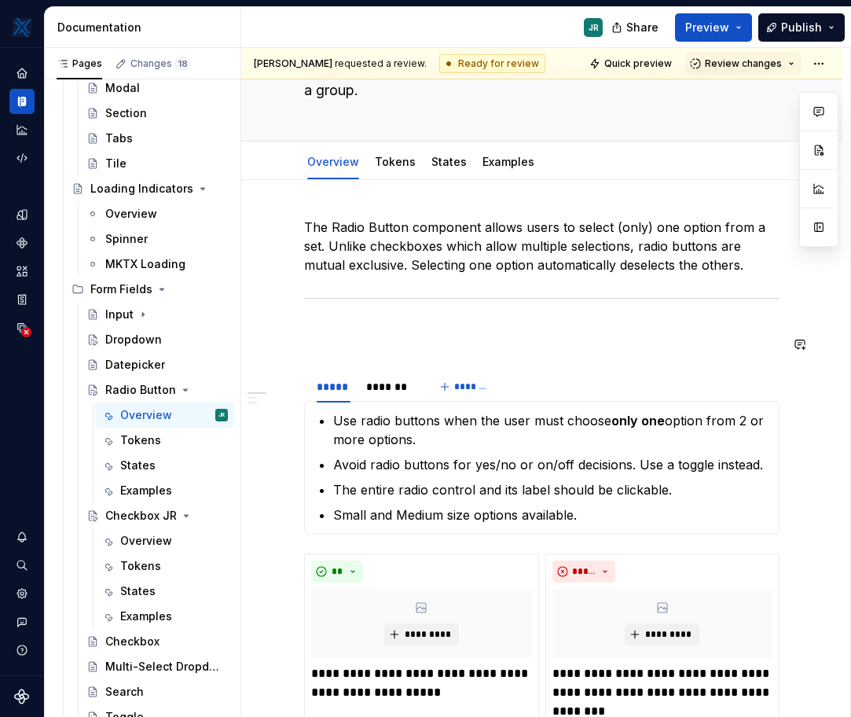
scroll to position [145, 0]
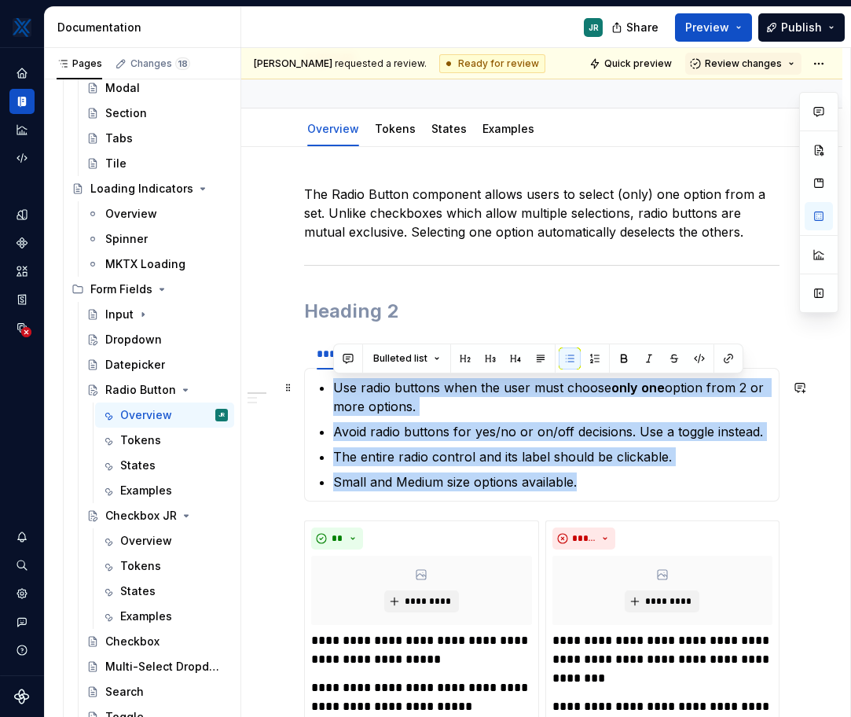
drag, startPoint x: 588, startPoint y: 484, endPoint x: 307, endPoint y: 384, distance: 297.9
click at [307, 384] on div "Use radio buttons when the user must choose only one option from 2 or more opti…" at bounding box center [542, 435] width 476 height 134
copy ul "Use radio buttons when the user must choose only one option from 2 or more opti…"
click at [144, 535] on div "Overview" at bounding box center [146, 541] width 52 height 16
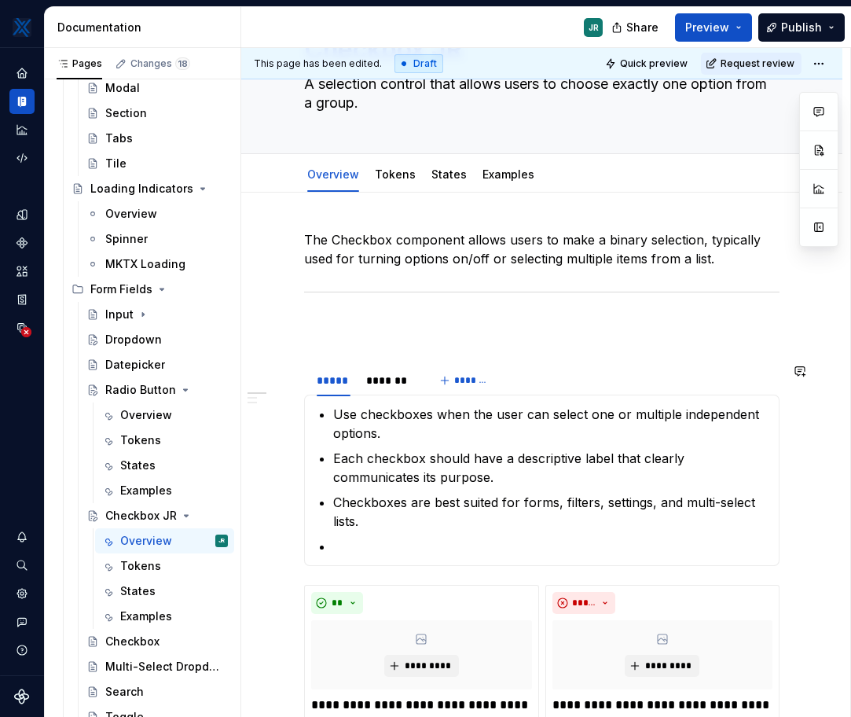
scroll to position [123, 0]
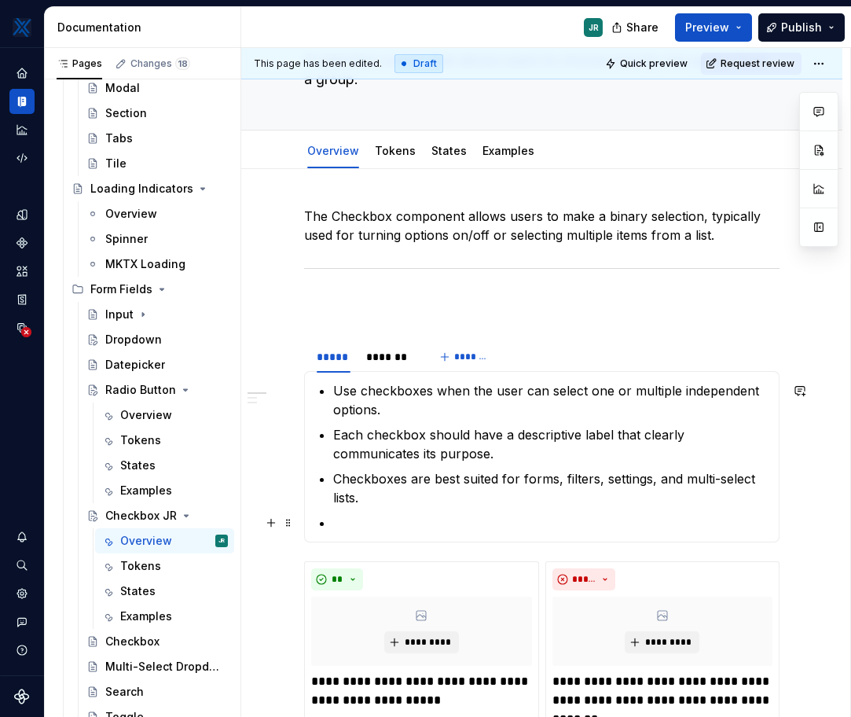
type textarea "*"
click at [344, 524] on p at bounding box center [551, 522] width 436 height 19
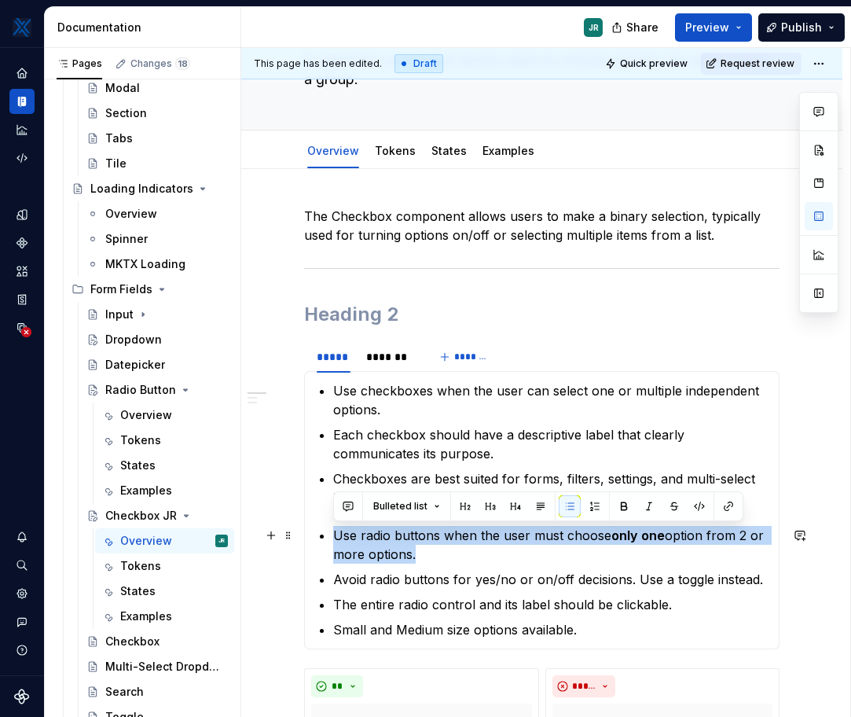
drag, startPoint x: 454, startPoint y: 554, endPoint x: 309, endPoint y: 540, distance: 145.3
click at [307, 539] on div "Use checkboxes when the user can select one or multiple independent options. Ea…" at bounding box center [542, 510] width 476 height 278
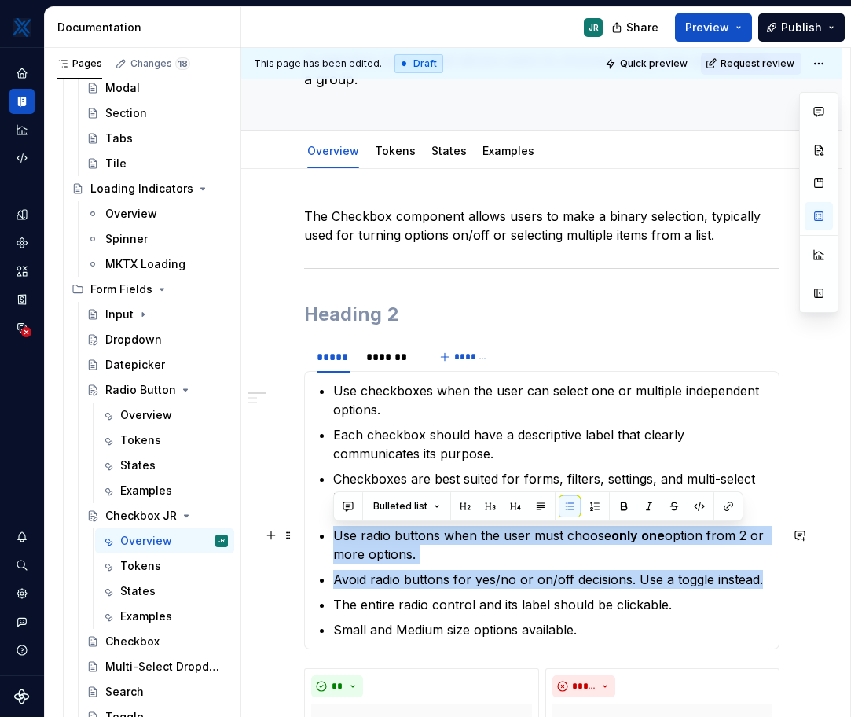
drag, startPoint x: 768, startPoint y: 582, endPoint x: 311, endPoint y: 538, distance: 458.8
click at [311, 538] on div "Use checkboxes when the user can select one or multiple independent options. Ea…" at bounding box center [542, 510] width 476 height 278
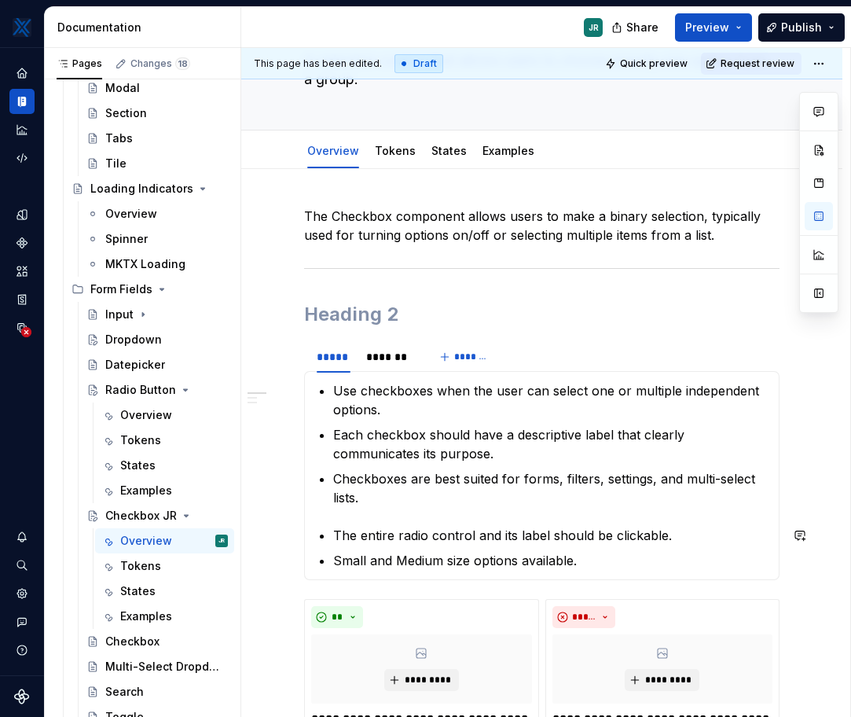
click at [372, 520] on section-item-column "Use checkboxes when the user can select one or multiple independent options. Ea…" at bounding box center [541, 475] width 455 height 189
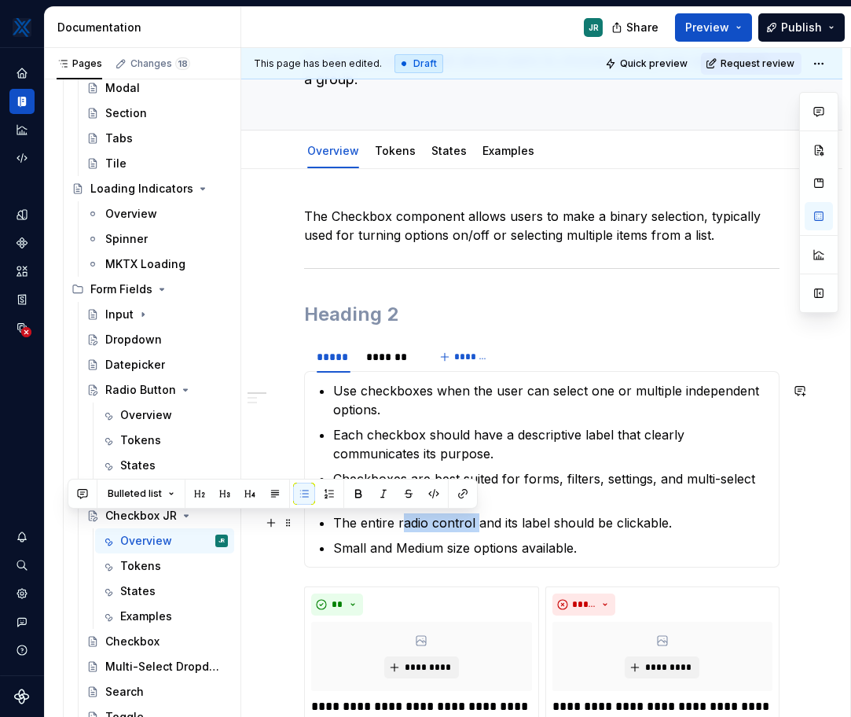
drag, startPoint x: 476, startPoint y: 523, endPoint x: 399, endPoint y: 520, distance: 77.1
click at [399, 520] on p "The entire radio control and its label should be clickable." at bounding box center [551, 522] width 436 height 19
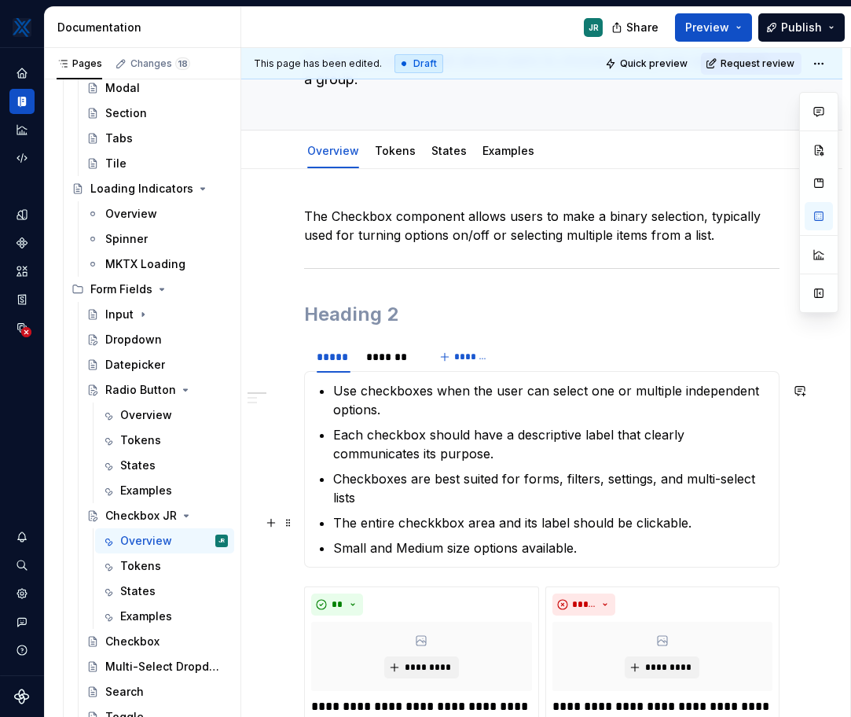
click at [436, 524] on p "The entire checkkbox area and its label should be clickable." at bounding box center [551, 522] width 436 height 19
click at [610, 547] on p "Small and Medium size options available." at bounding box center [551, 547] width 436 height 19
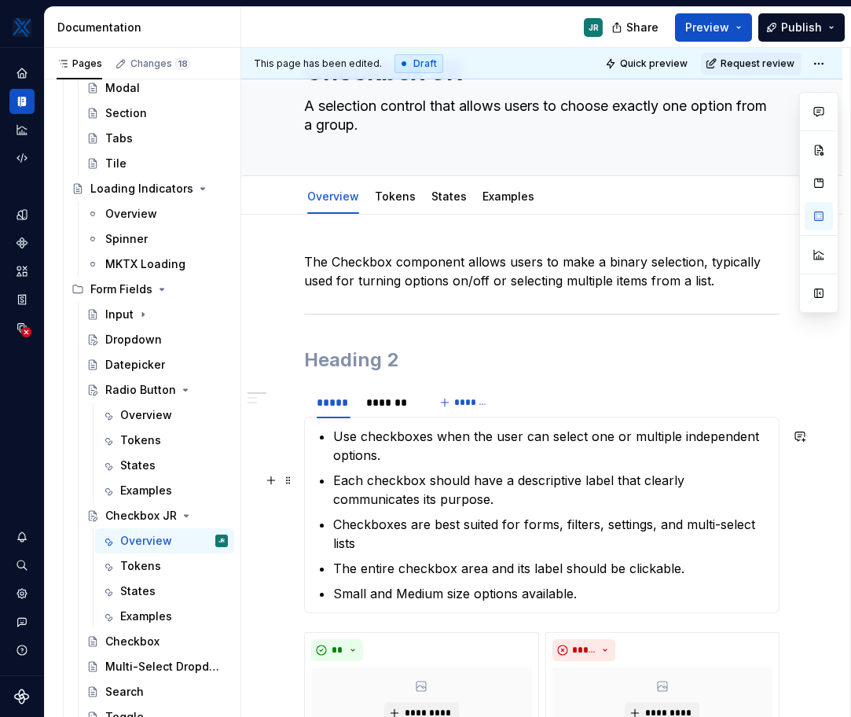
scroll to position [48, 0]
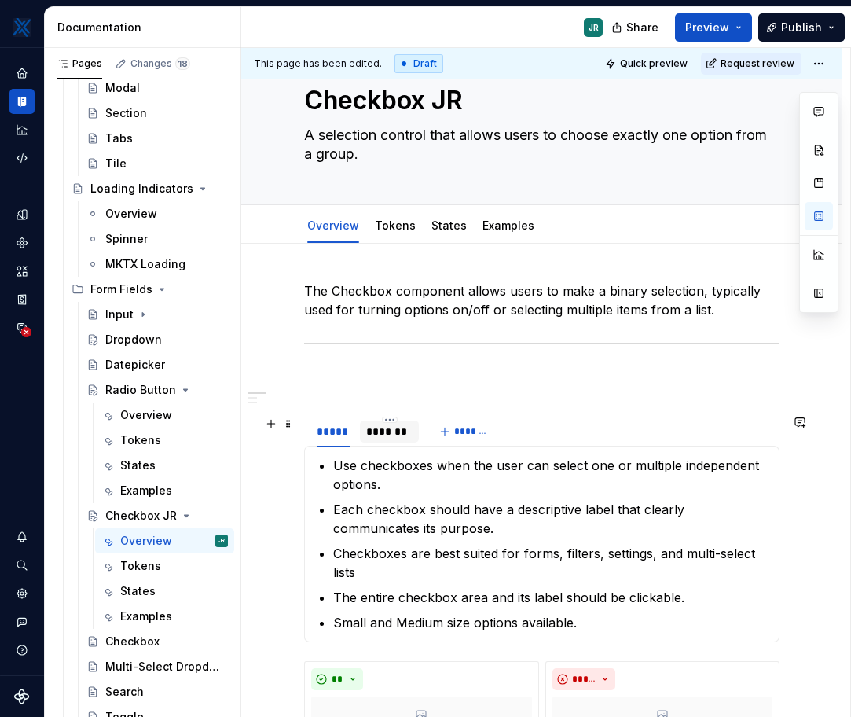
click at [382, 436] on div "*******" at bounding box center [389, 432] width 47 height 16
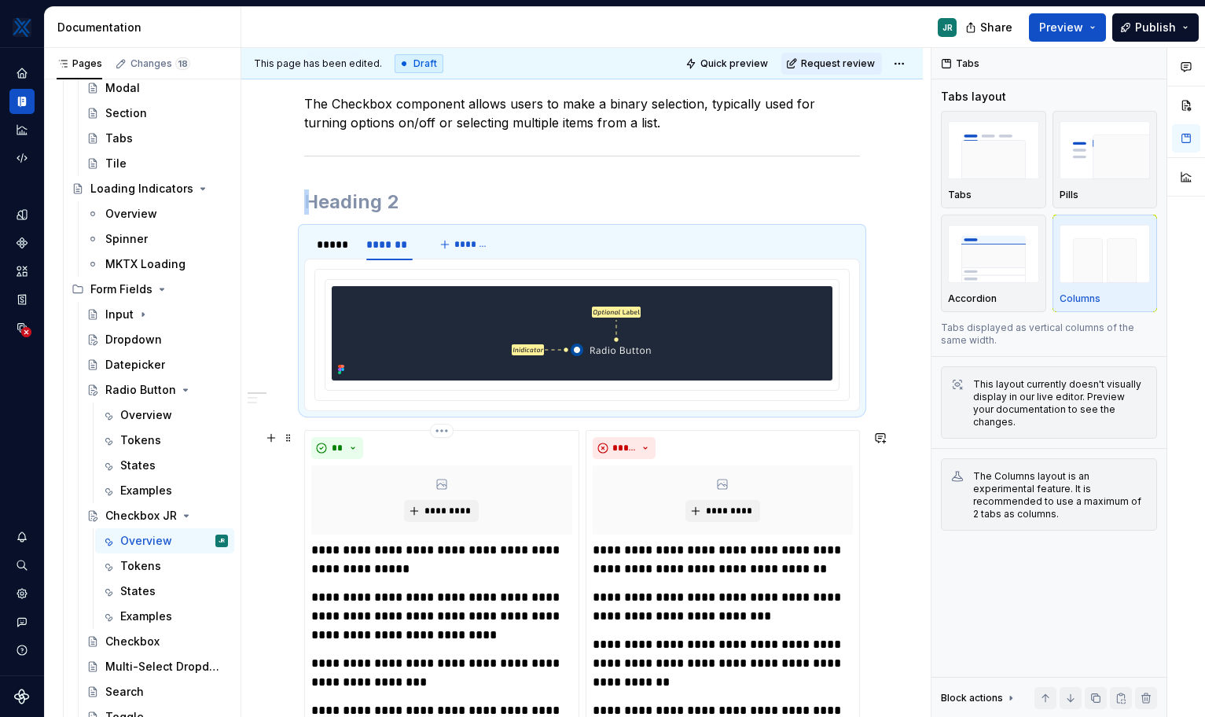
scroll to position [213, 0]
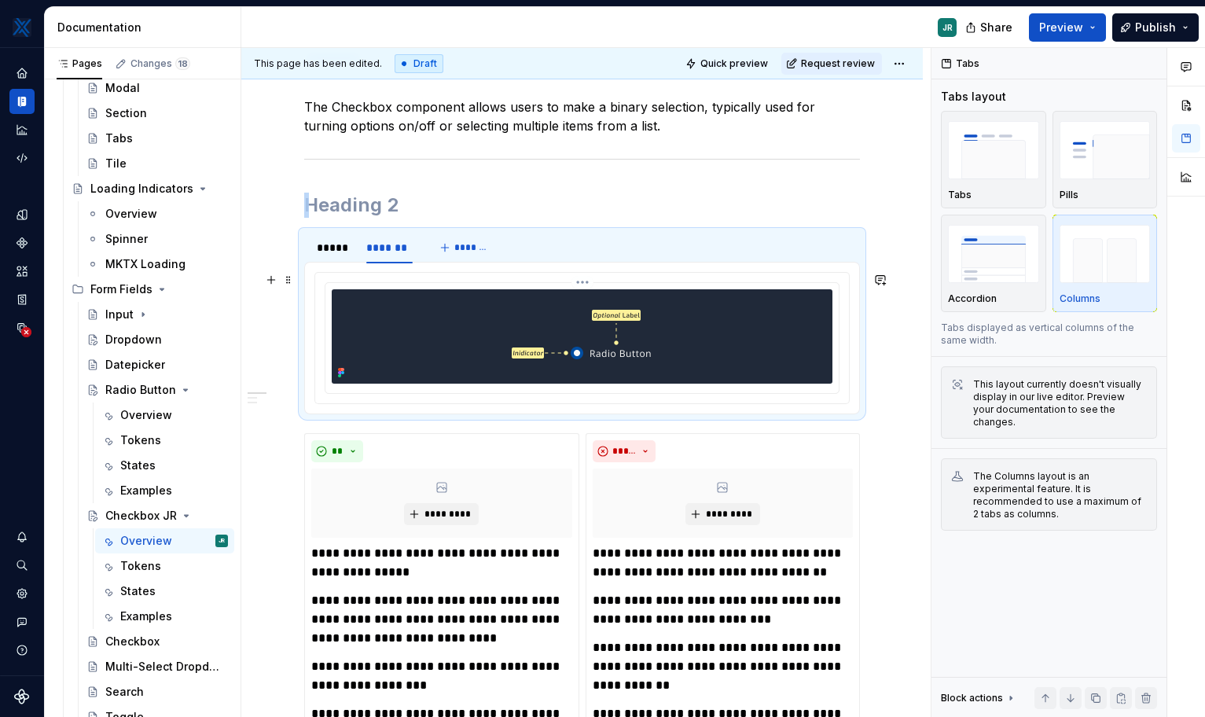
click at [579, 318] on img at bounding box center [582, 336] width 204 height 94
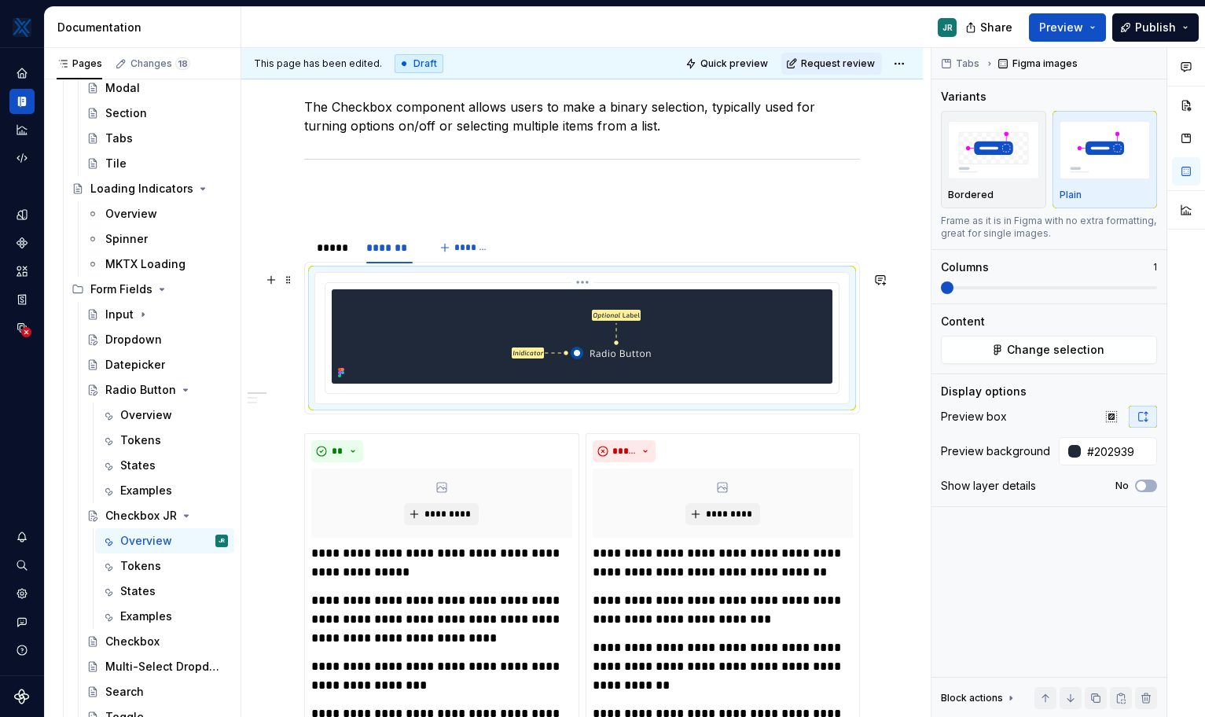
click at [579, 318] on img at bounding box center [582, 336] width 204 height 94
click at [851, 363] on div "Change selection" at bounding box center [1049, 350] width 216 height 28
click at [851, 354] on span "Change selection" at bounding box center [1055, 350] width 97 height 16
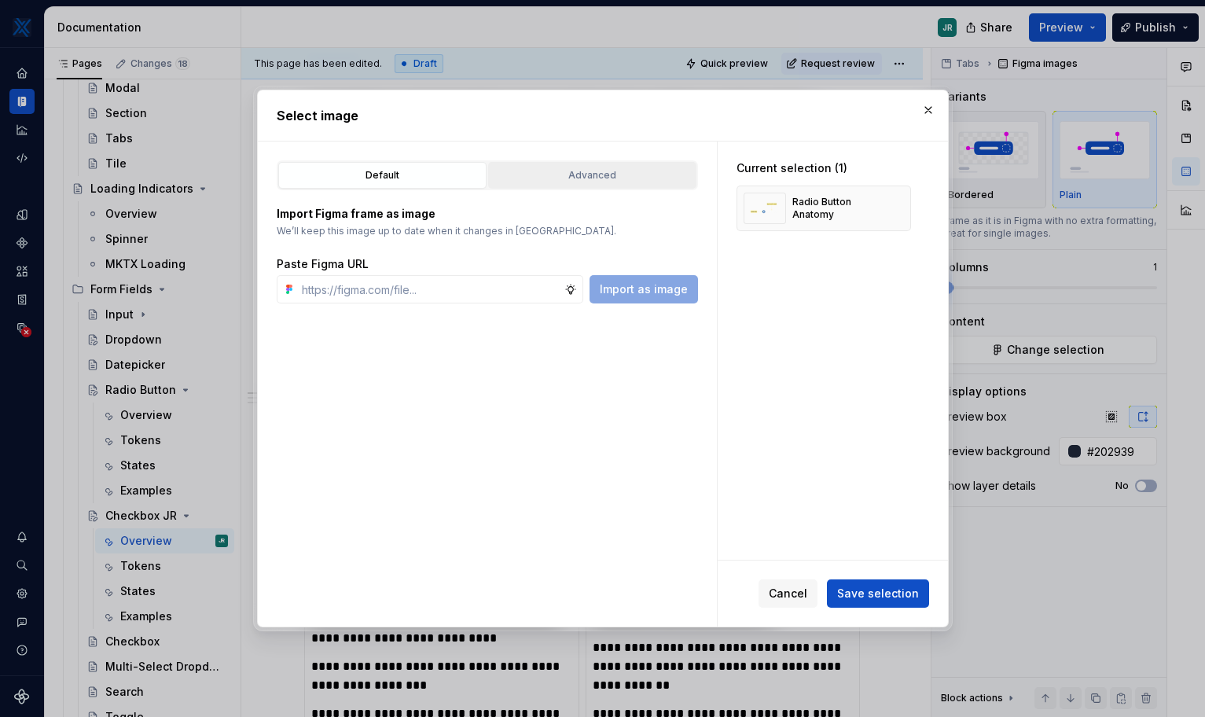
click at [580, 174] on div "Advanced" at bounding box center [592, 175] width 197 height 16
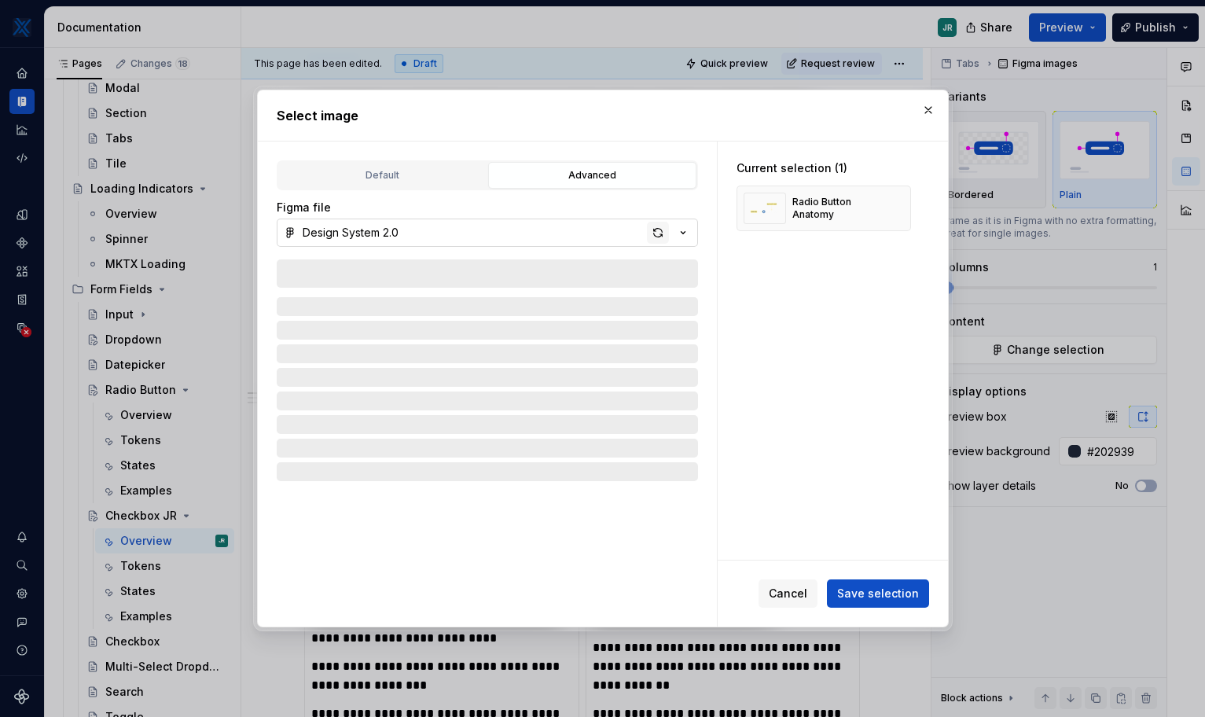
click at [656, 237] on div "button" at bounding box center [658, 233] width 22 height 22
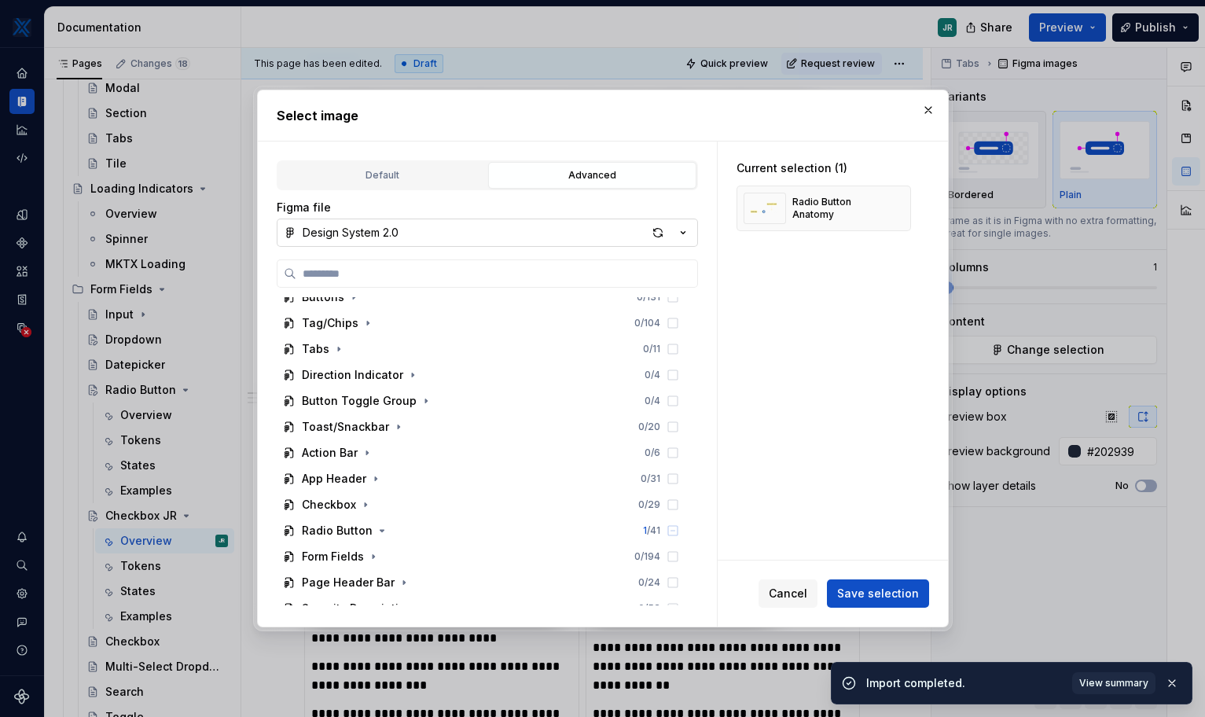
scroll to position [212, 0]
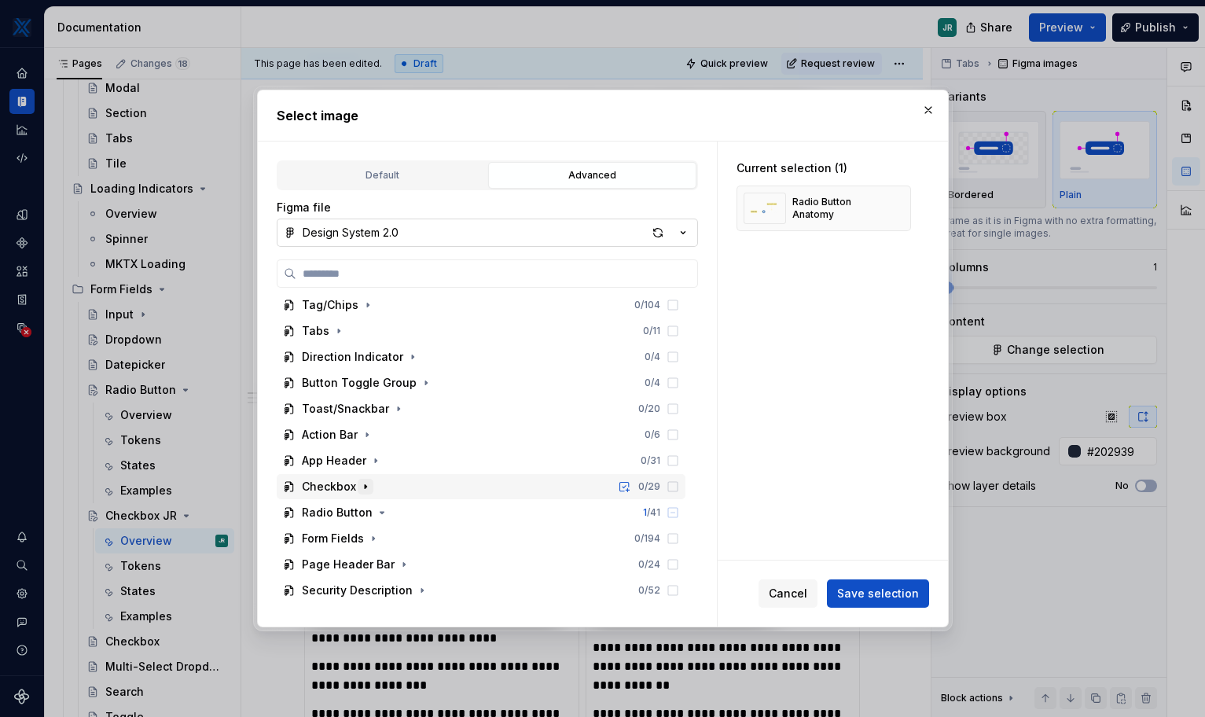
click at [366, 483] on icon "button" at bounding box center [365, 486] width 13 height 13
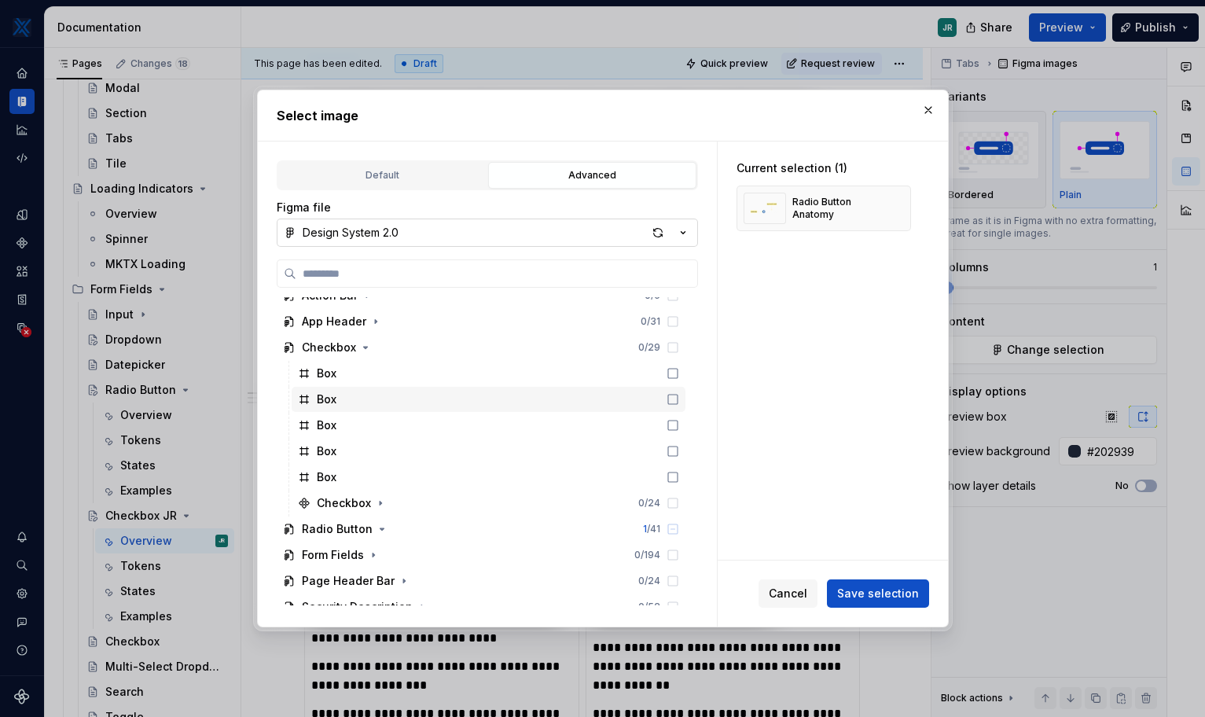
scroll to position [352, 0]
click at [379, 506] on icon "button" at bounding box center [380, 502] width 13 height 13
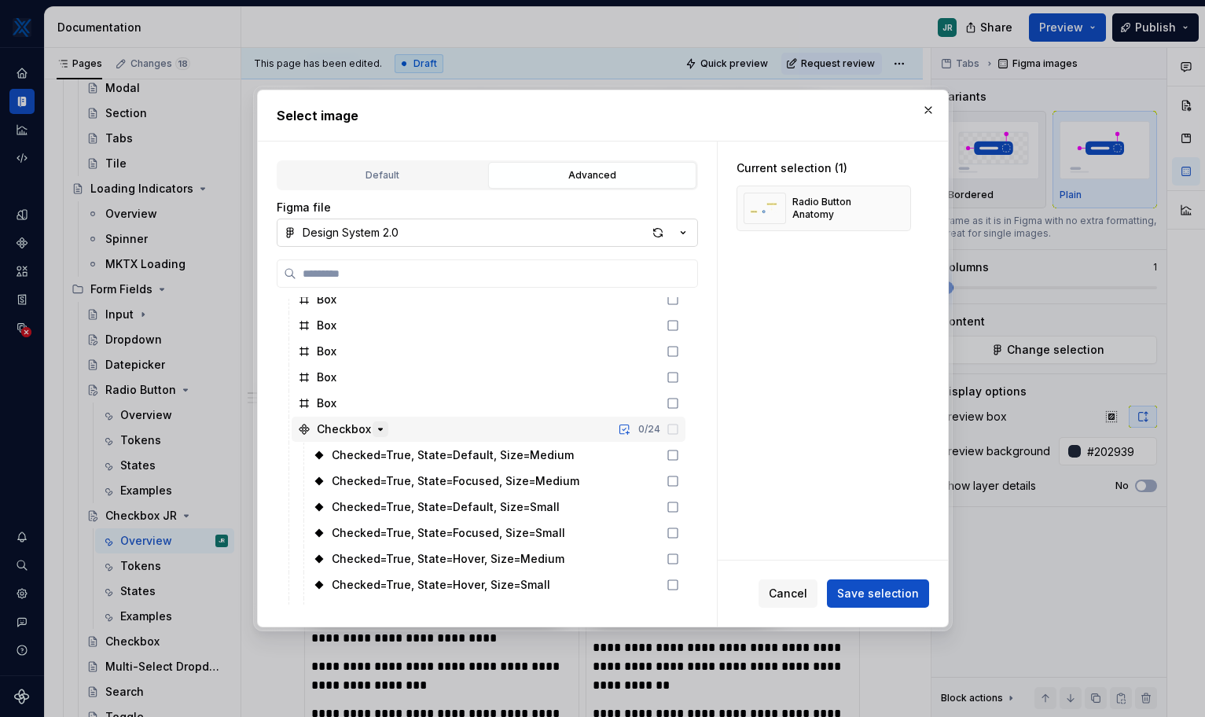
scroll to position [420, 0]
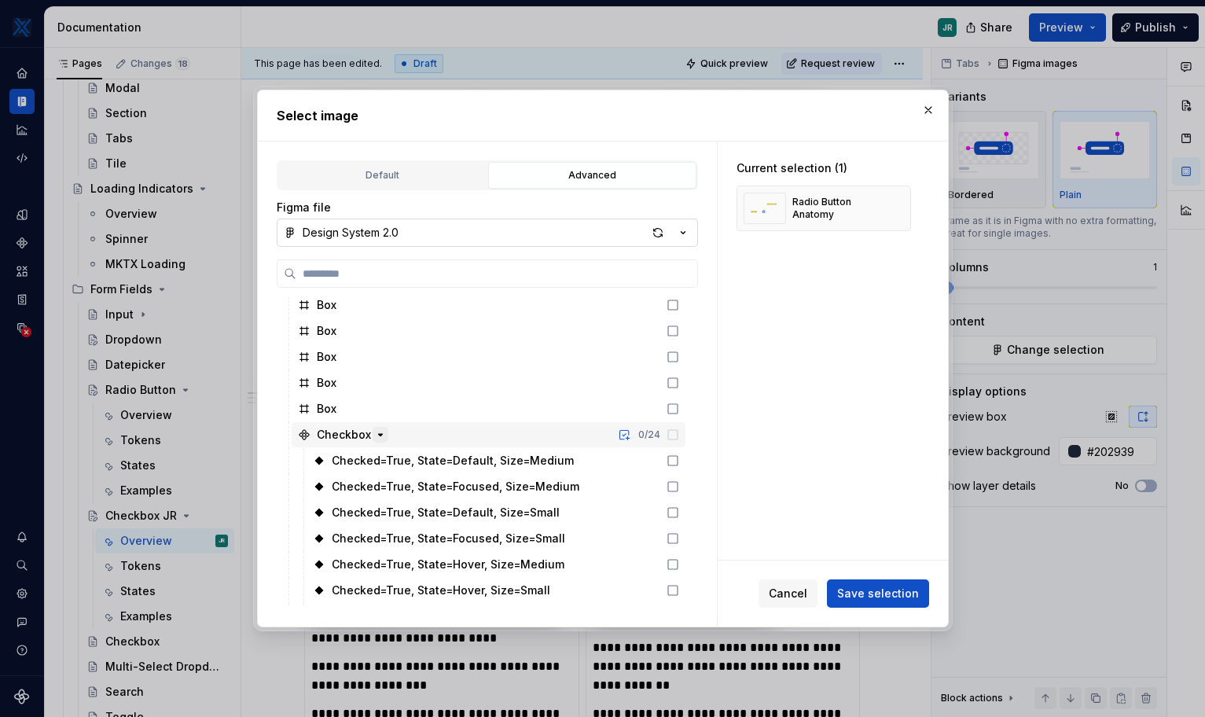
click at [379, 436] on icon "button" at bounding box center [380, 434] width 13 height 13
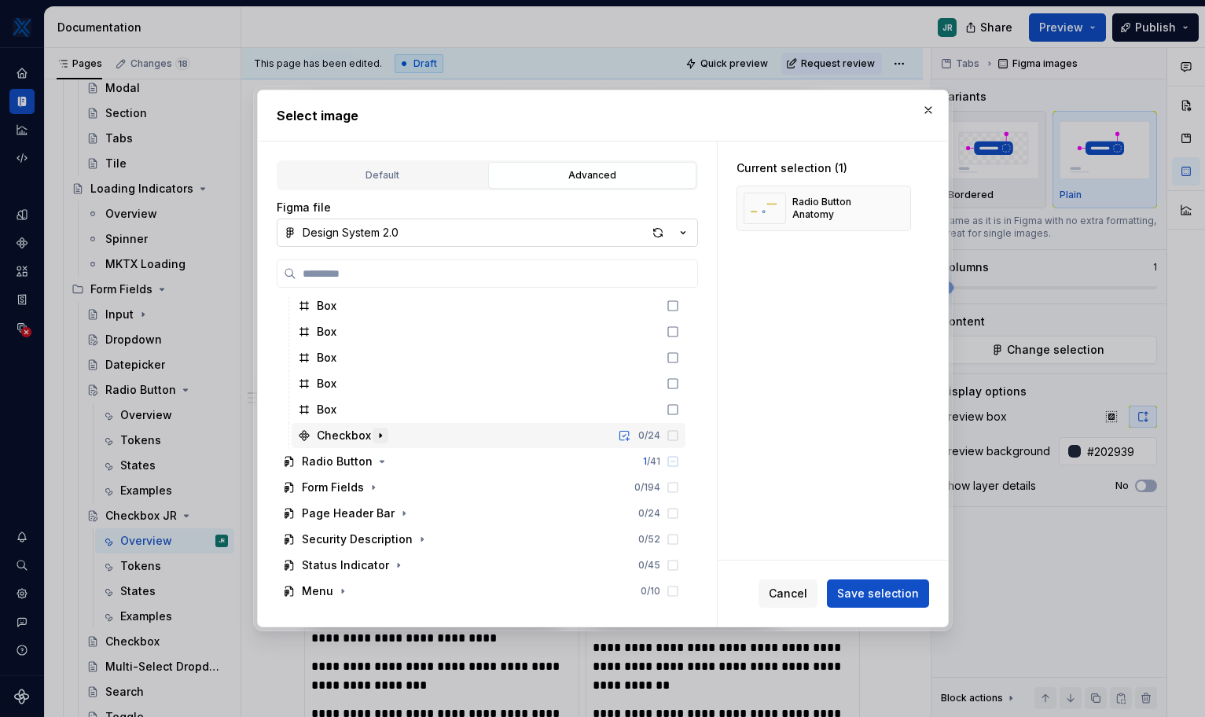
scroll to position [387, 0]
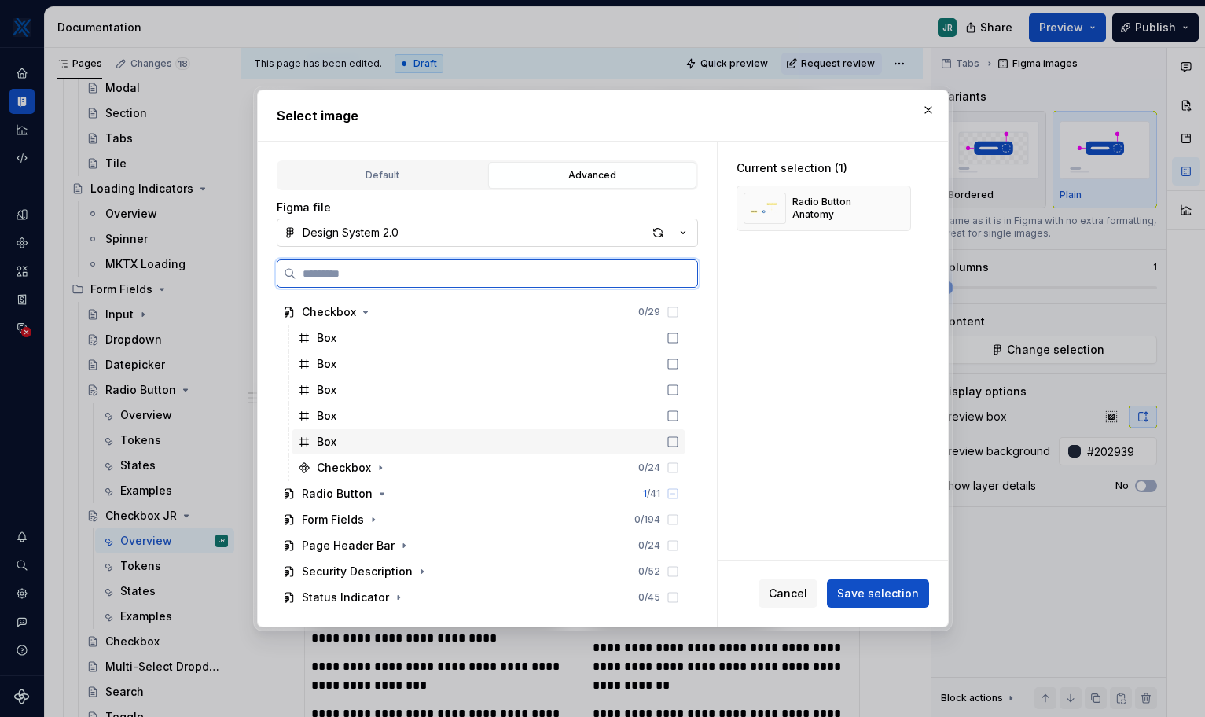
click at [348, 443] on div "Box" at bounding box center [489, 441] width 394 height 25
click at [366, 443] on div "Box" at bounding box center [489, 441] width 394 height 25
click at [404, 415] on div "Box" at bounding box center [489, 415] width 394 height 25
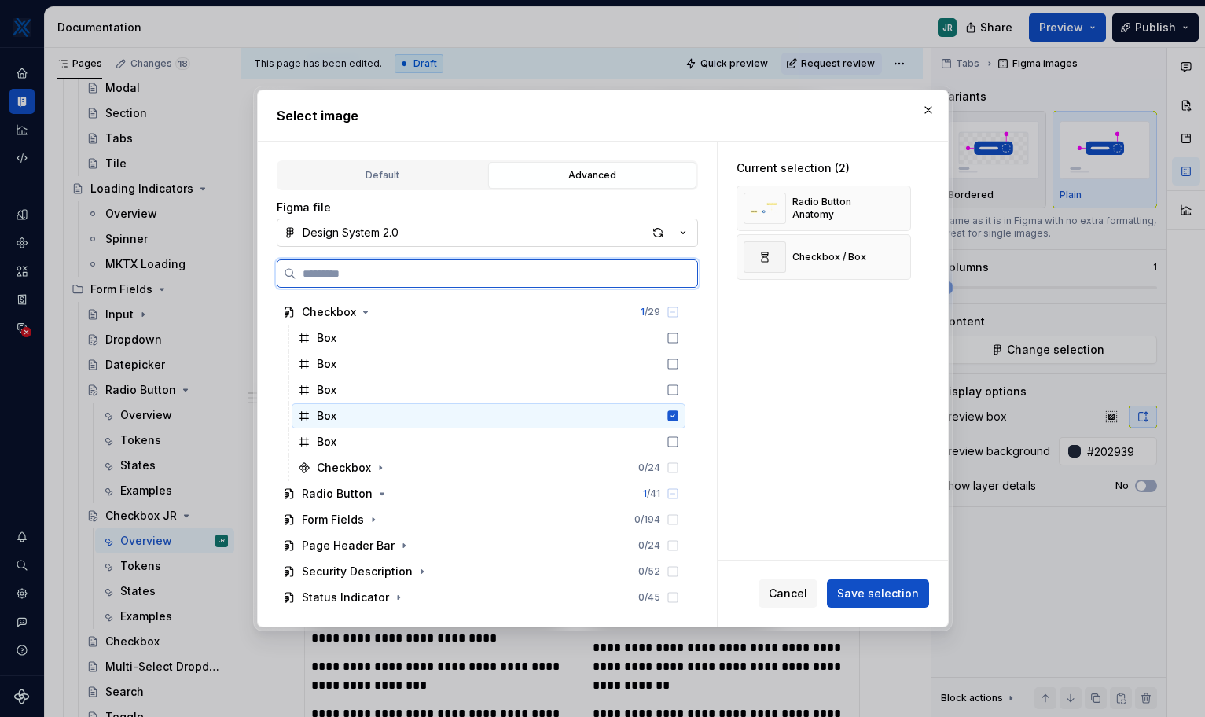
click at [404, 417] on div "Box" at bounding box center [489, 415] width 394 height 25
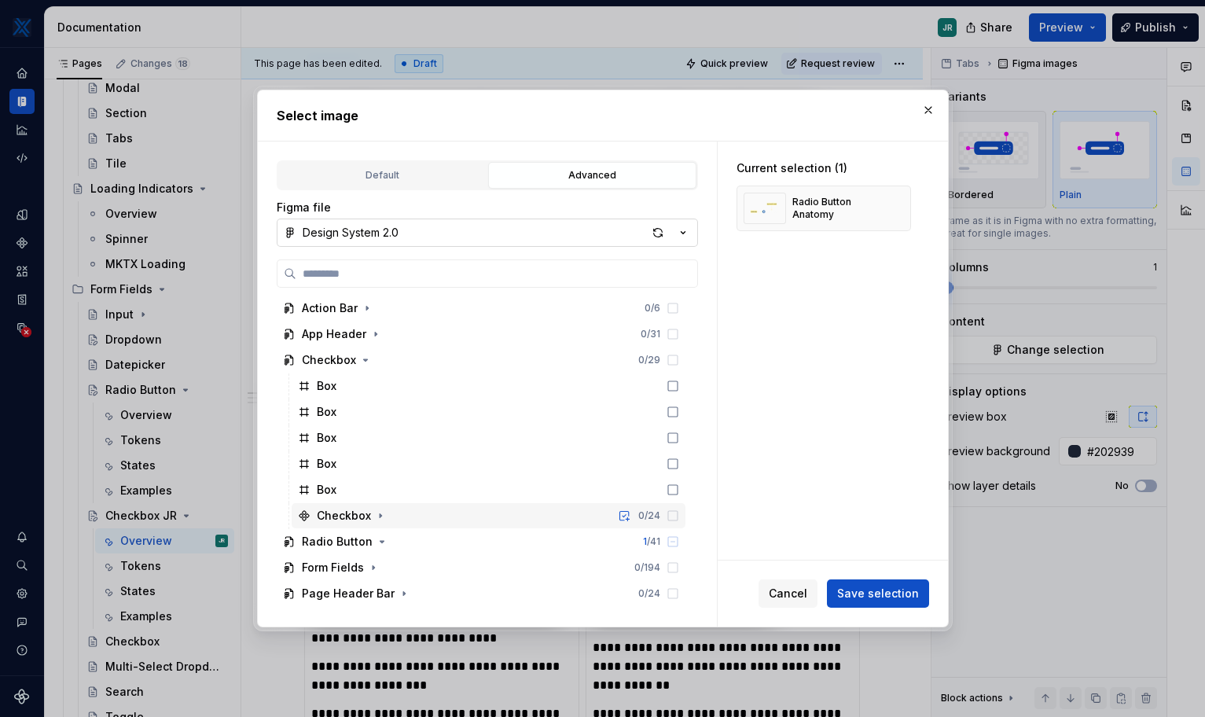
scroll to position [326, 0]
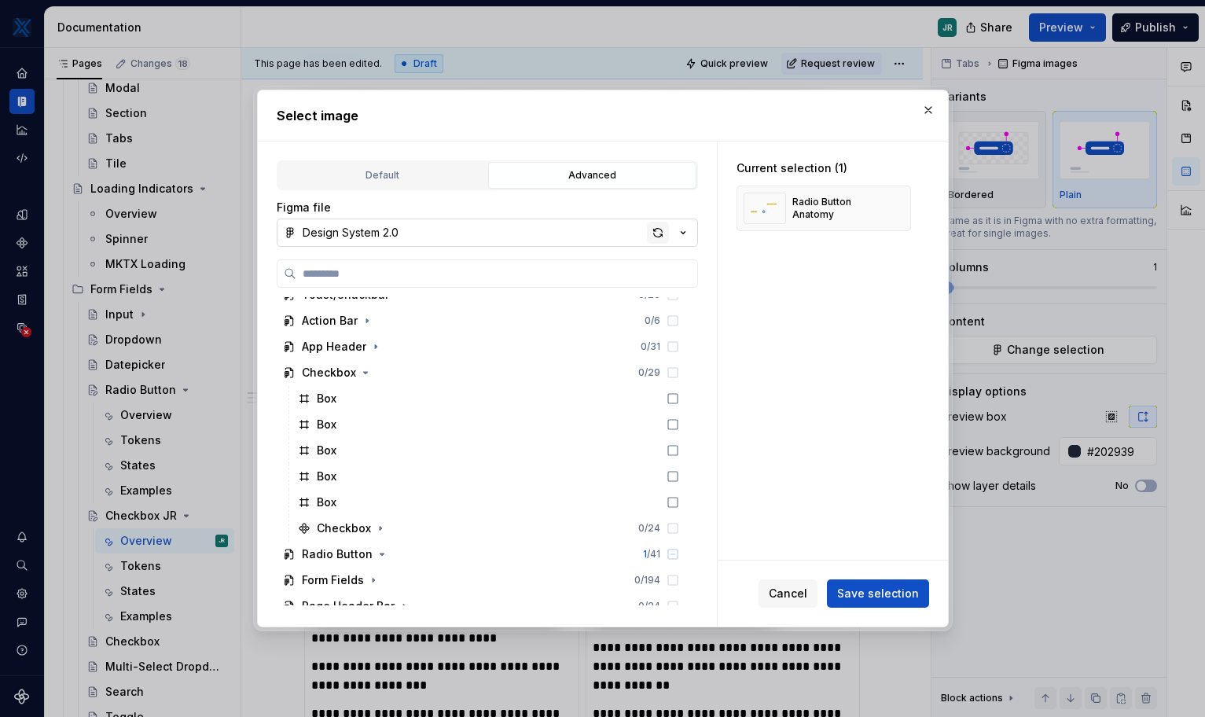
click at [657, 230] on div "button" at bounding box center [658, 233] width 22 height 22
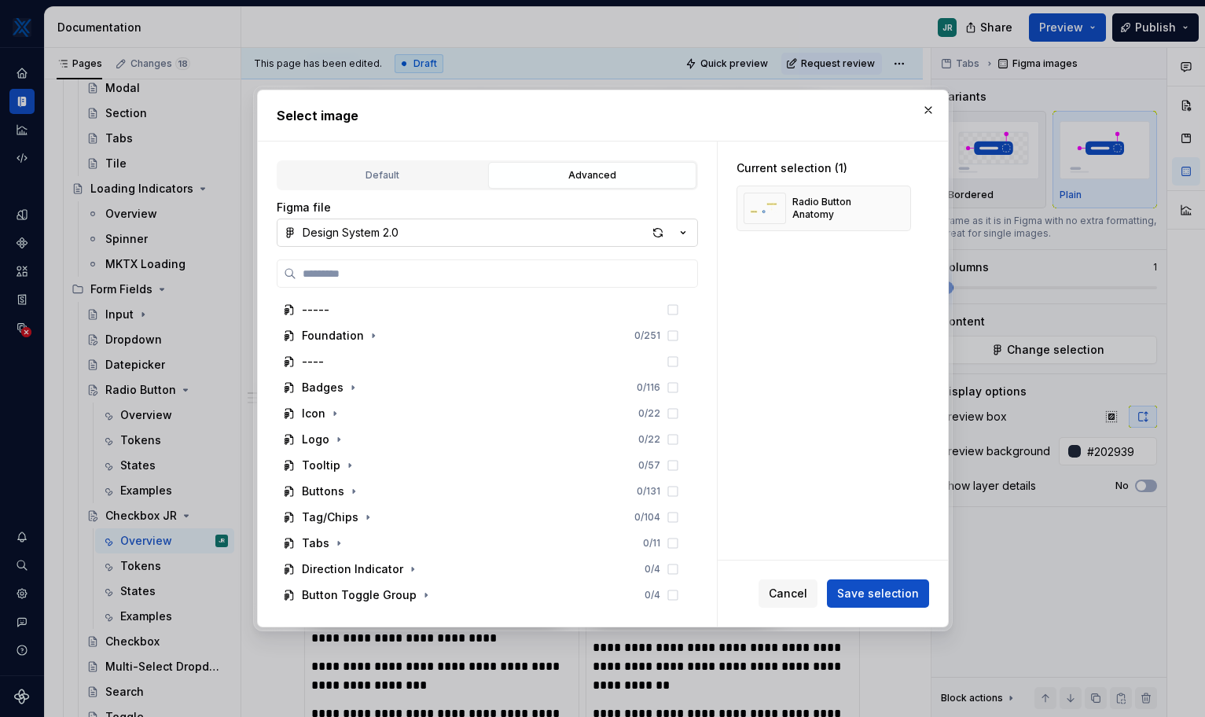
type textarea "*"
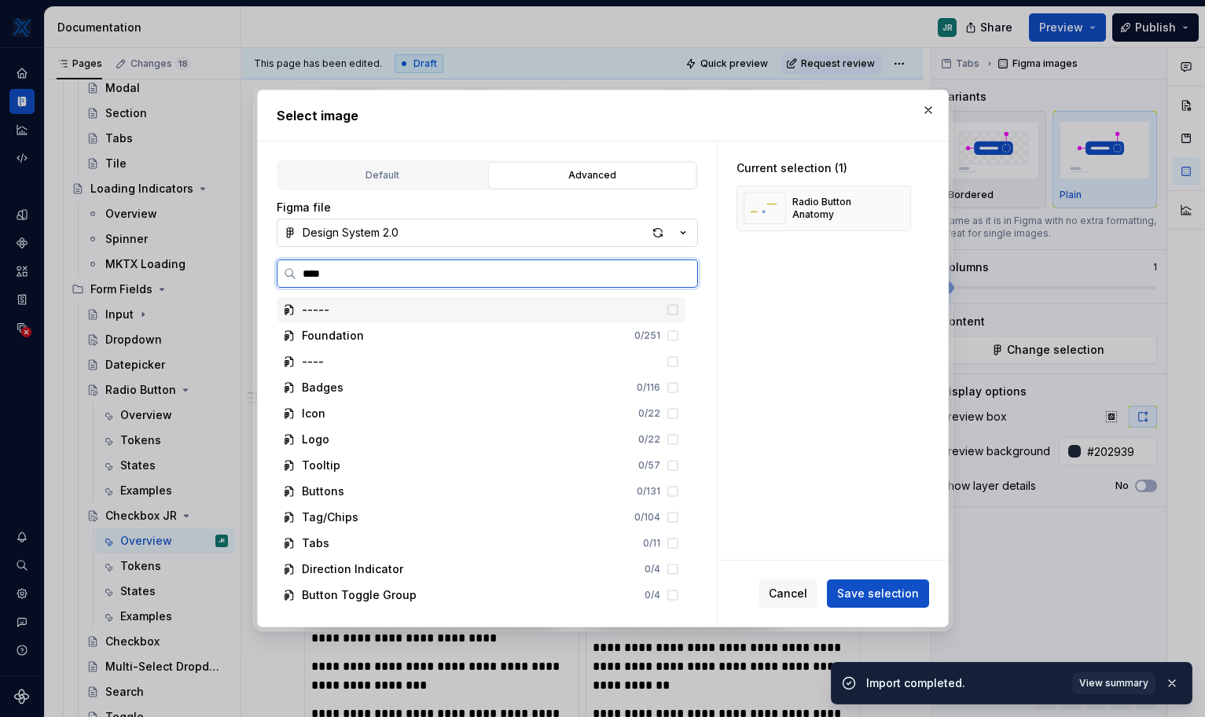
type input "*****"
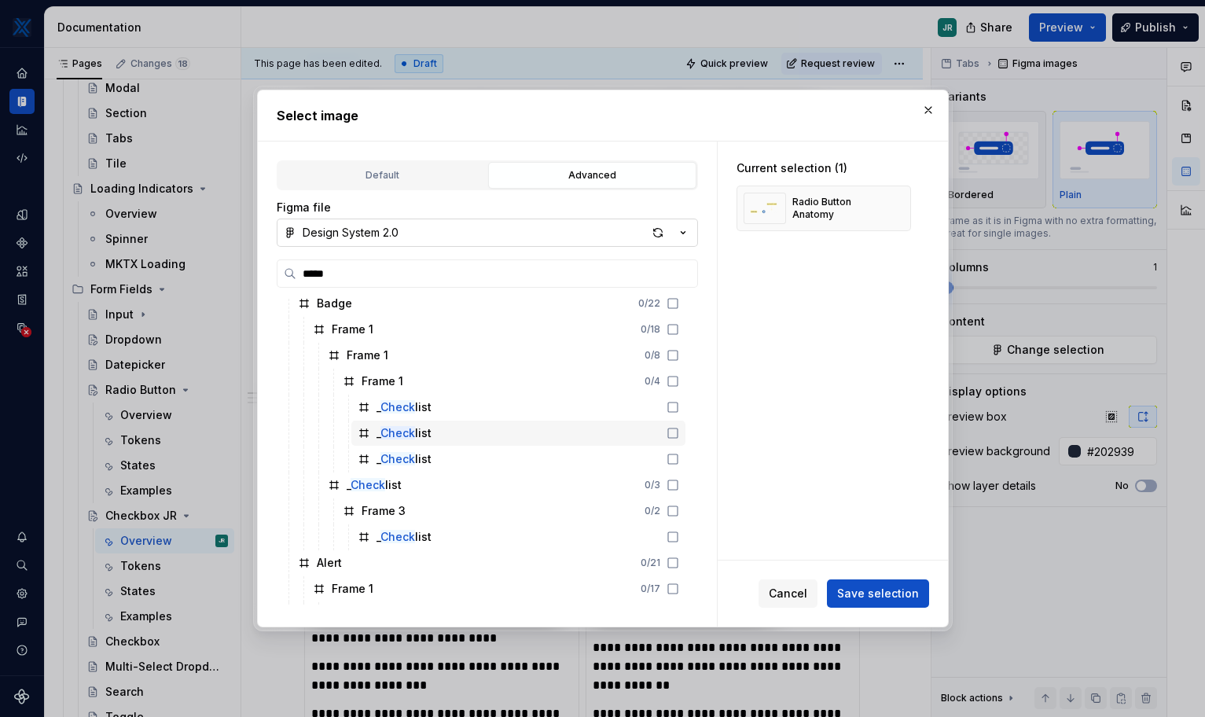
scroll to position [39, 0]
type textarea "*"
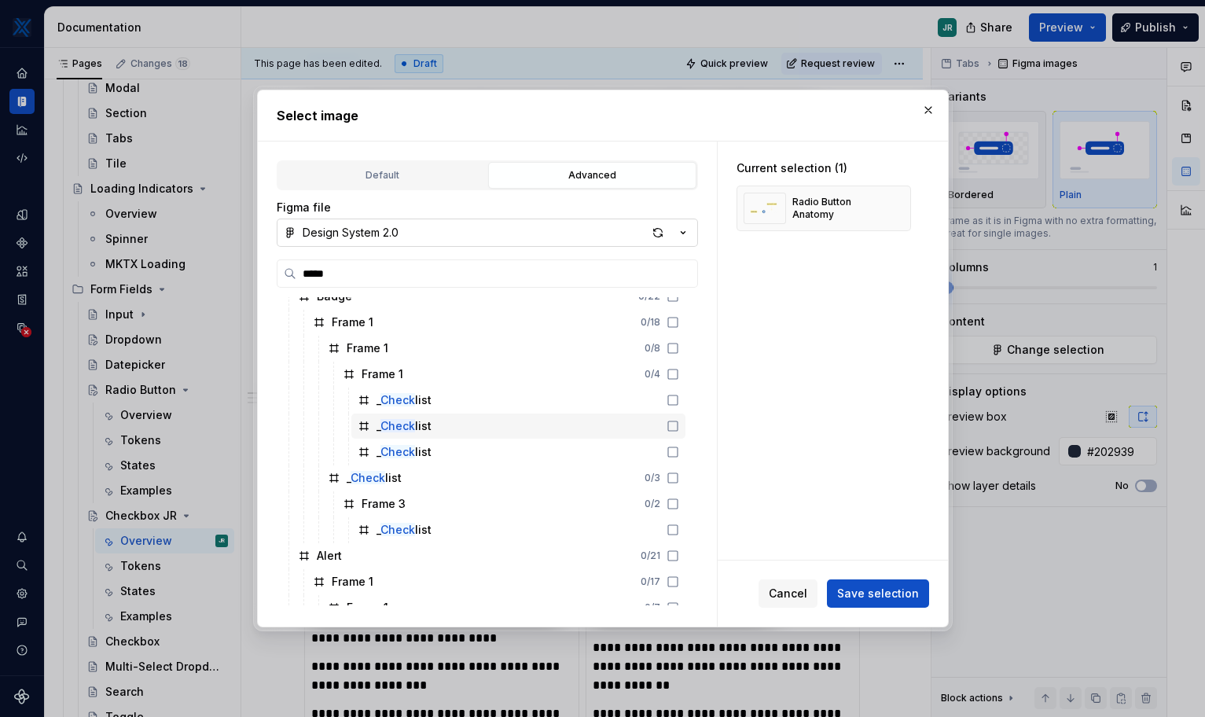
scroll to position [0, 0]
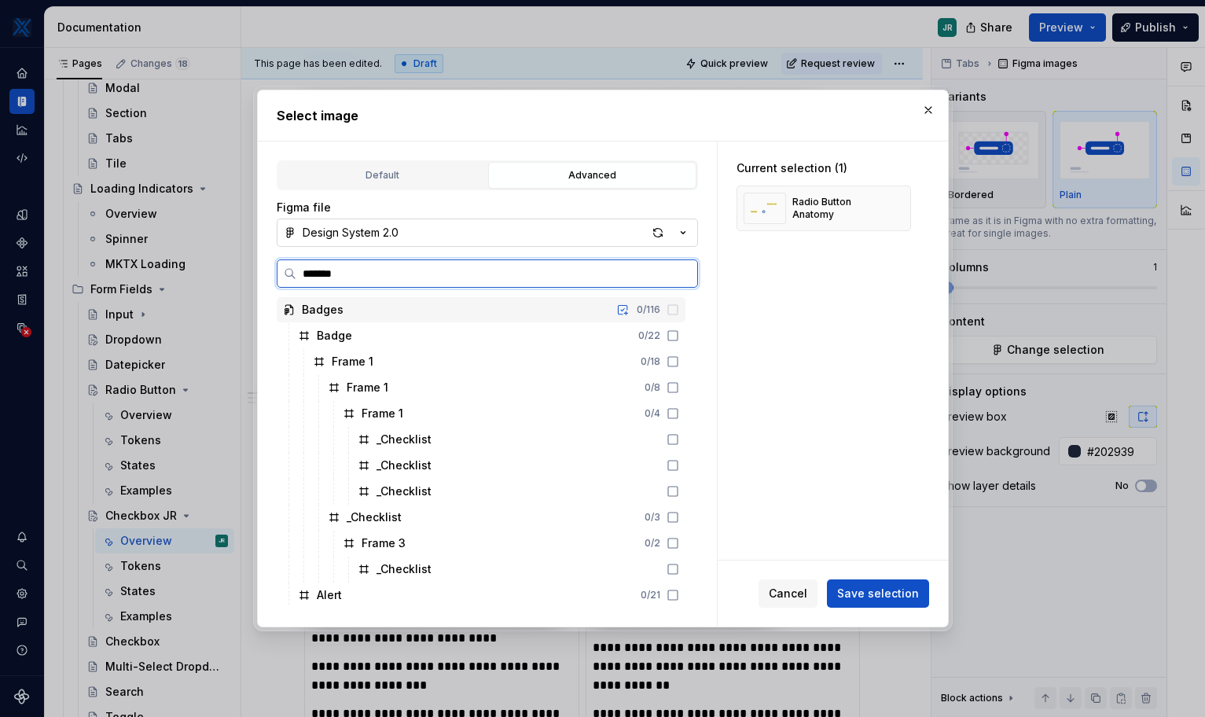
type input "********"
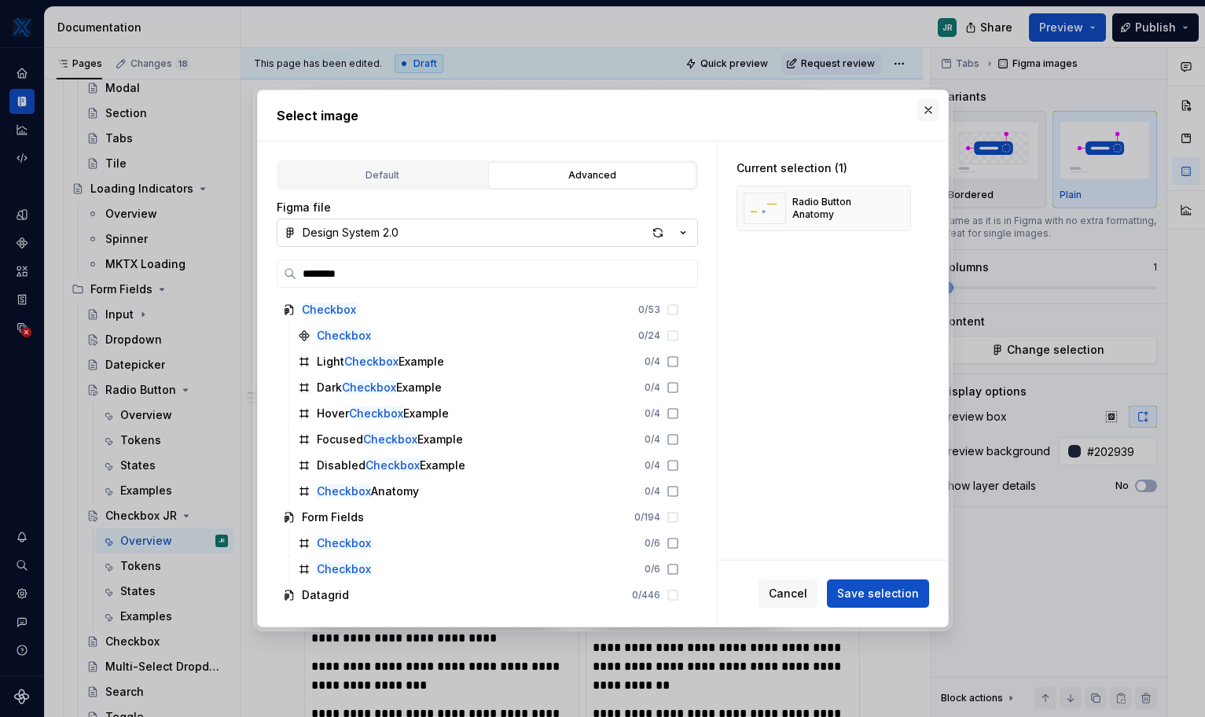
click at [851, 112] on button "button" at bounding box center [928, 110] width 22 height 22
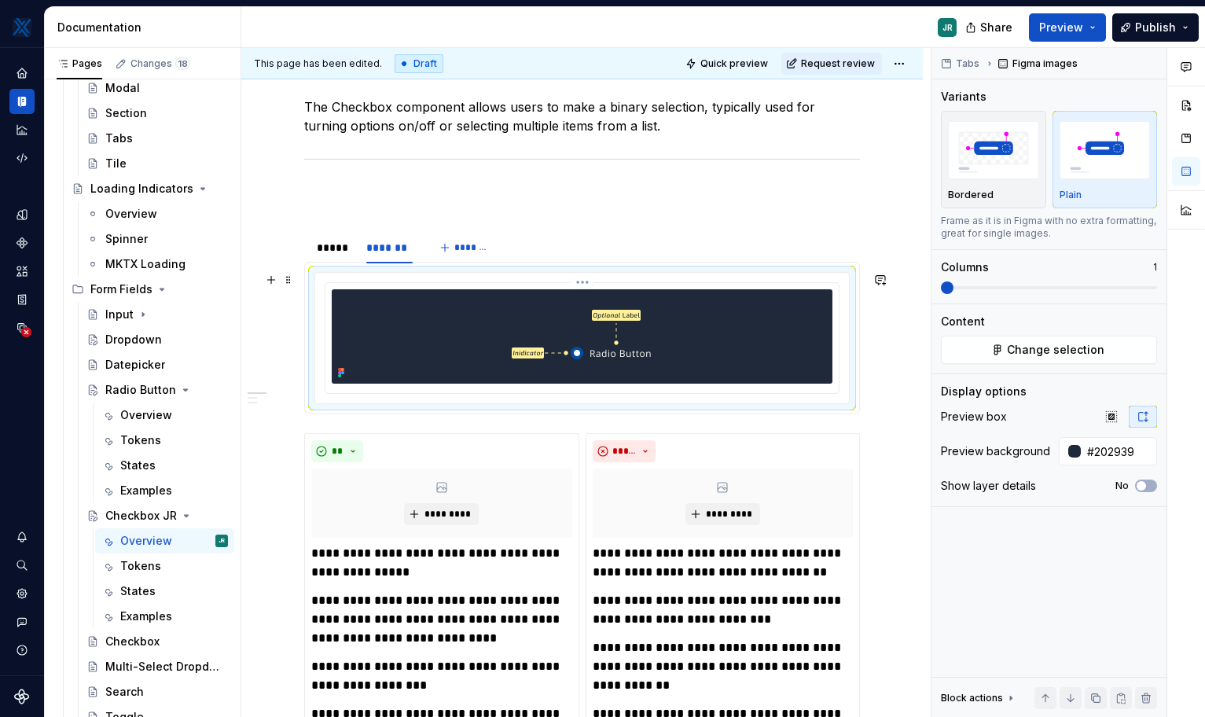
click at [637, 336] on img at bounding box center [582, 336] width 204 height 94
click at [851, 352] on button "Change selection" at bounding box center [1049, 350] width 216 height 28
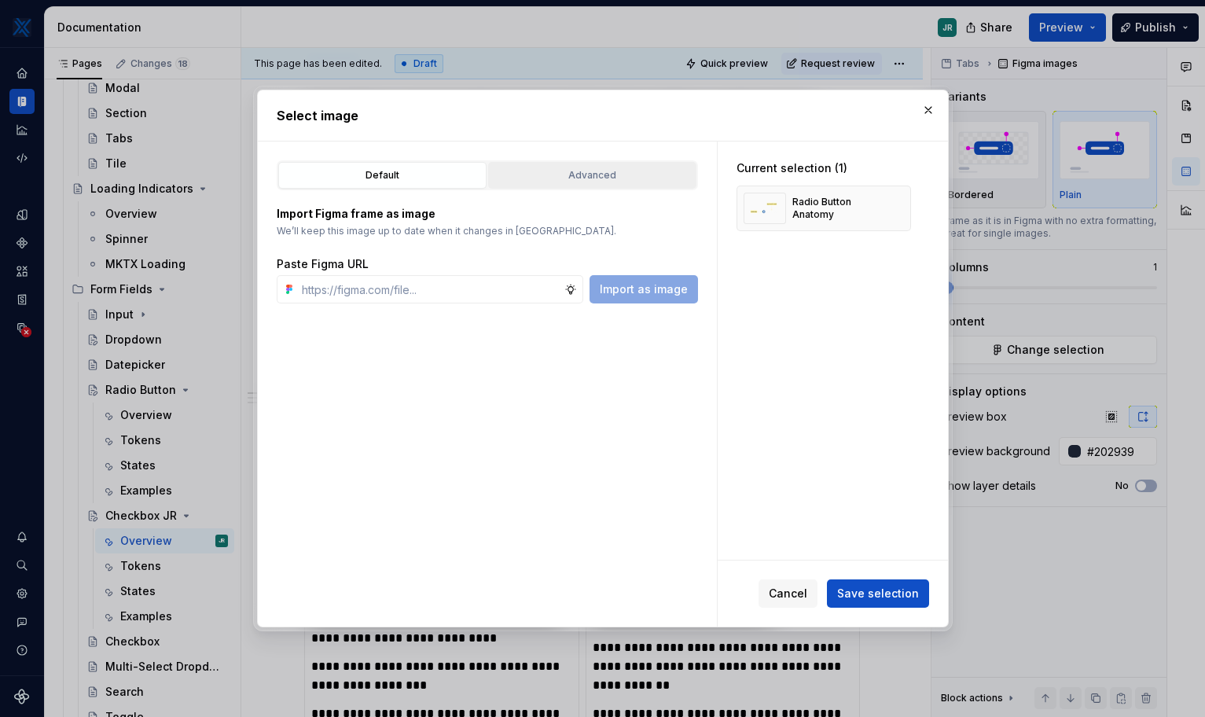
click at [549, 175] on div "Advanced" at bounding box center [592, 175] width 197 height 16
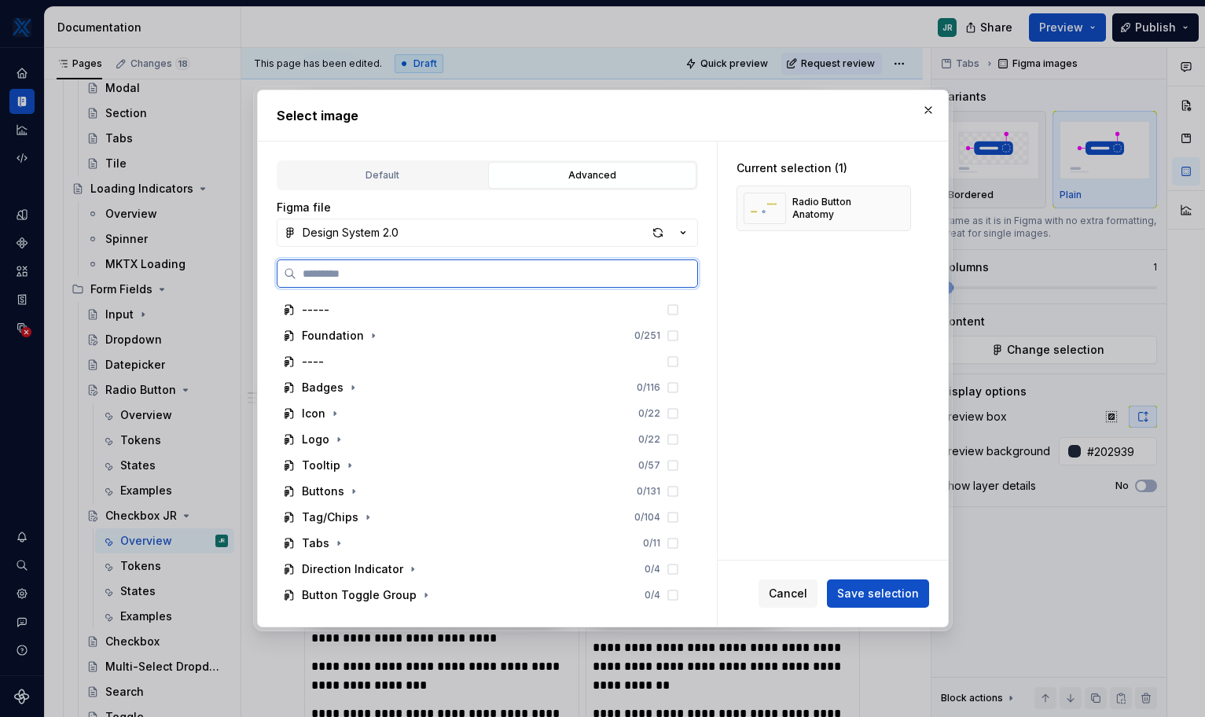
click at [366, 273] on input "search" at bounding box center [496, 274] width 401 height 16
type input "********"
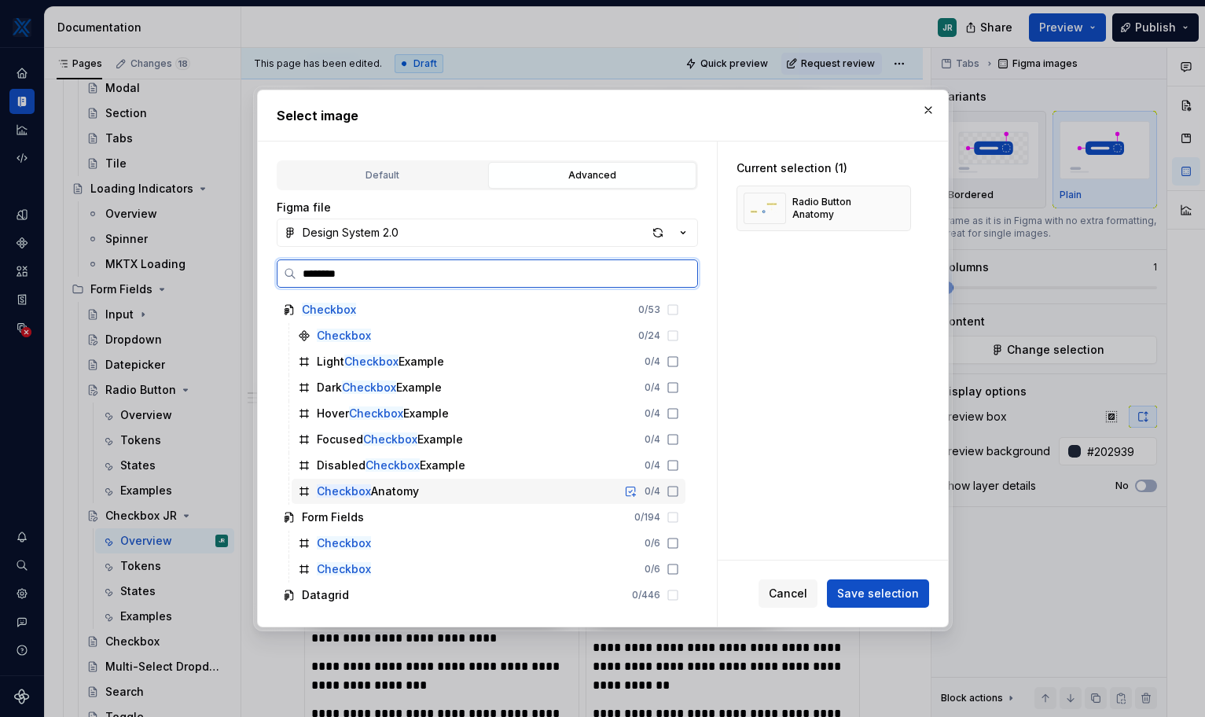
click at [674, 492] on icon at bounding box center [673, 491] width 13 height 13
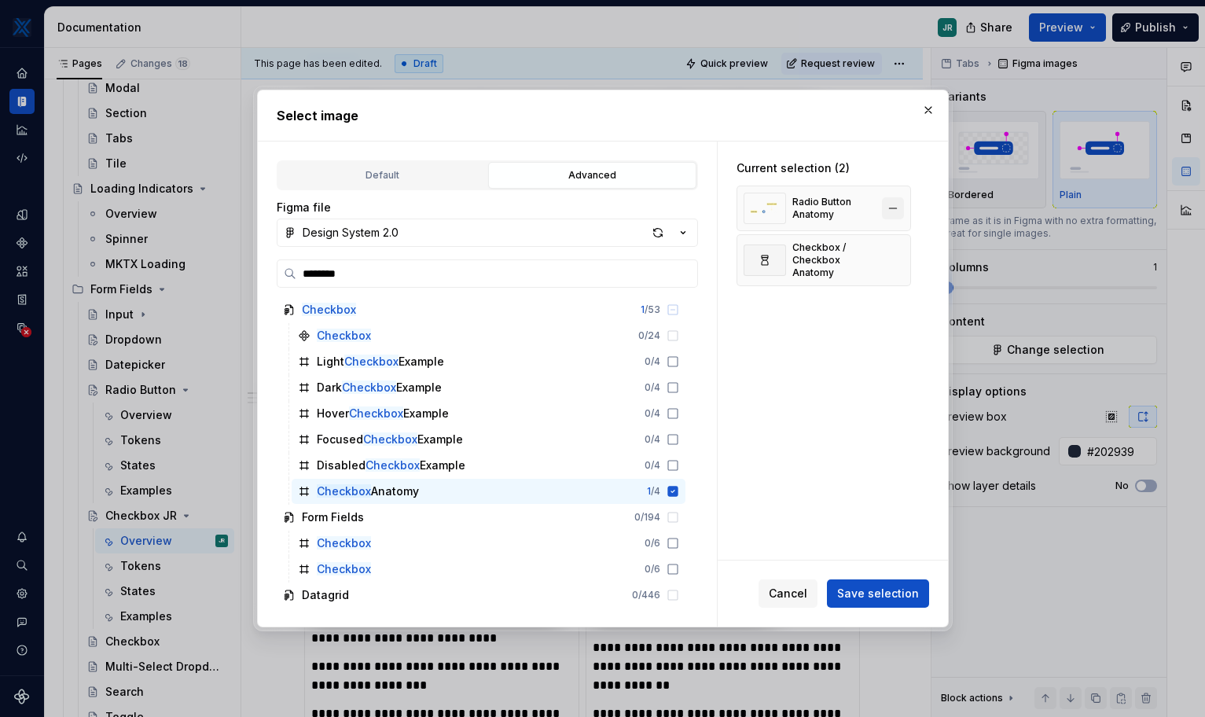
click at [851, 207] on button "button" at bounding box center [893, 208] width 22 height 22
click at [851, 590] on span "Save selection" at bounding box center [878, 594] width 82 height 16
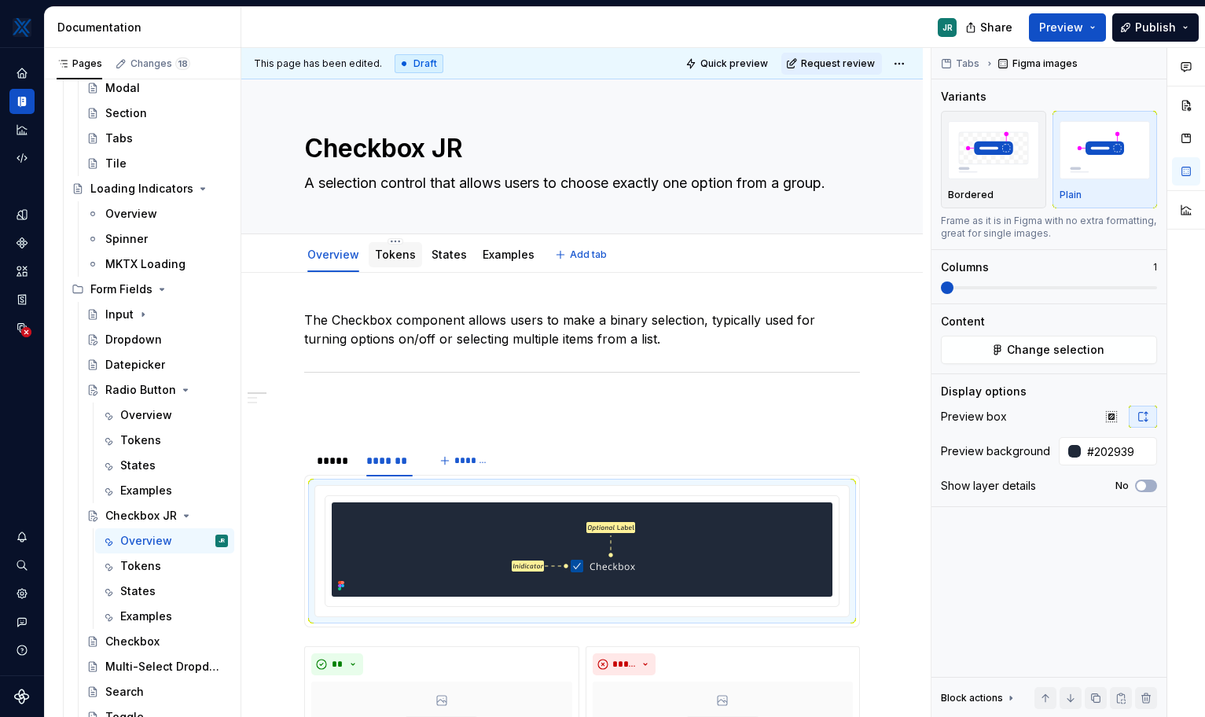
click at [401, 257] on link "Tokens" at bounding box center [395, 254] width 41 height 13
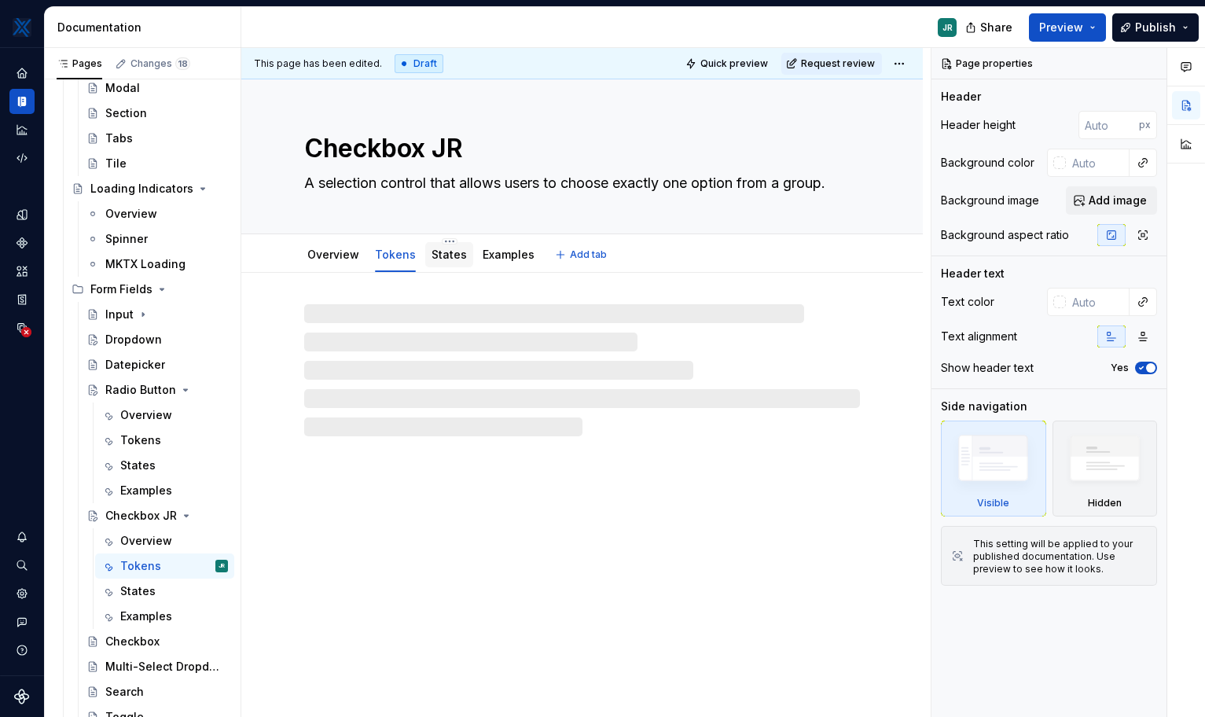
click at [448, 263] on div "States" at bounding box center [449, 254] width 35 height 19
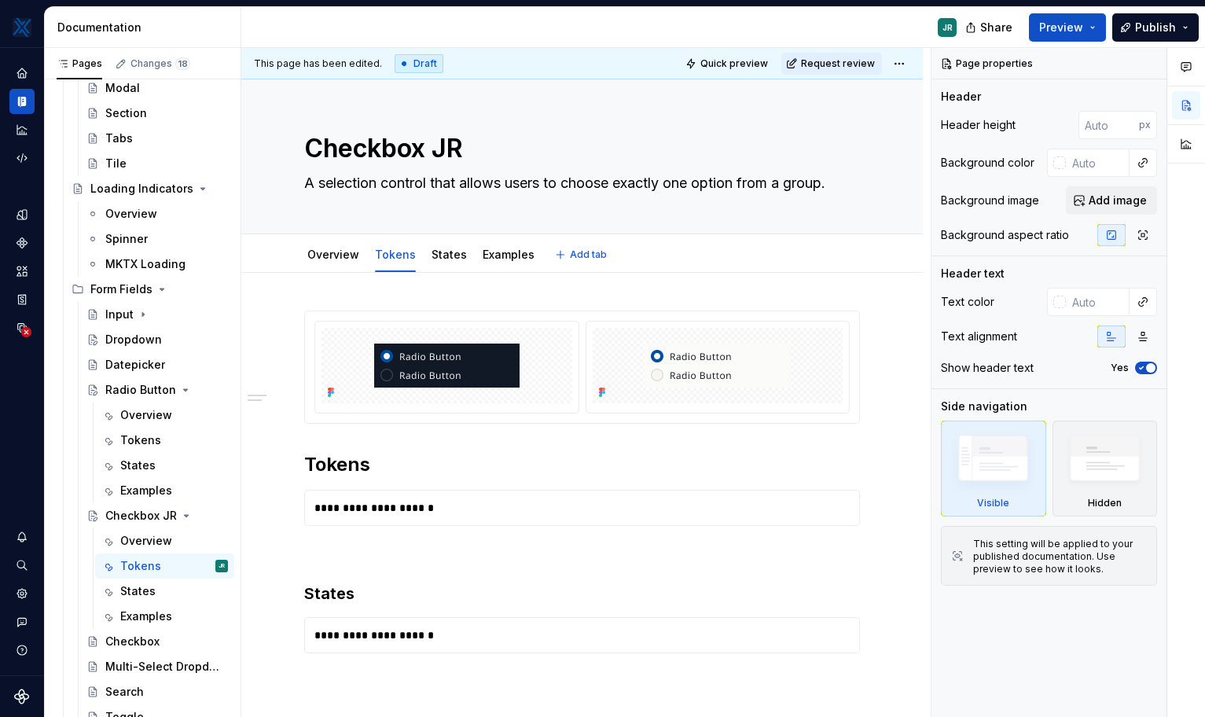
type textarea "*"
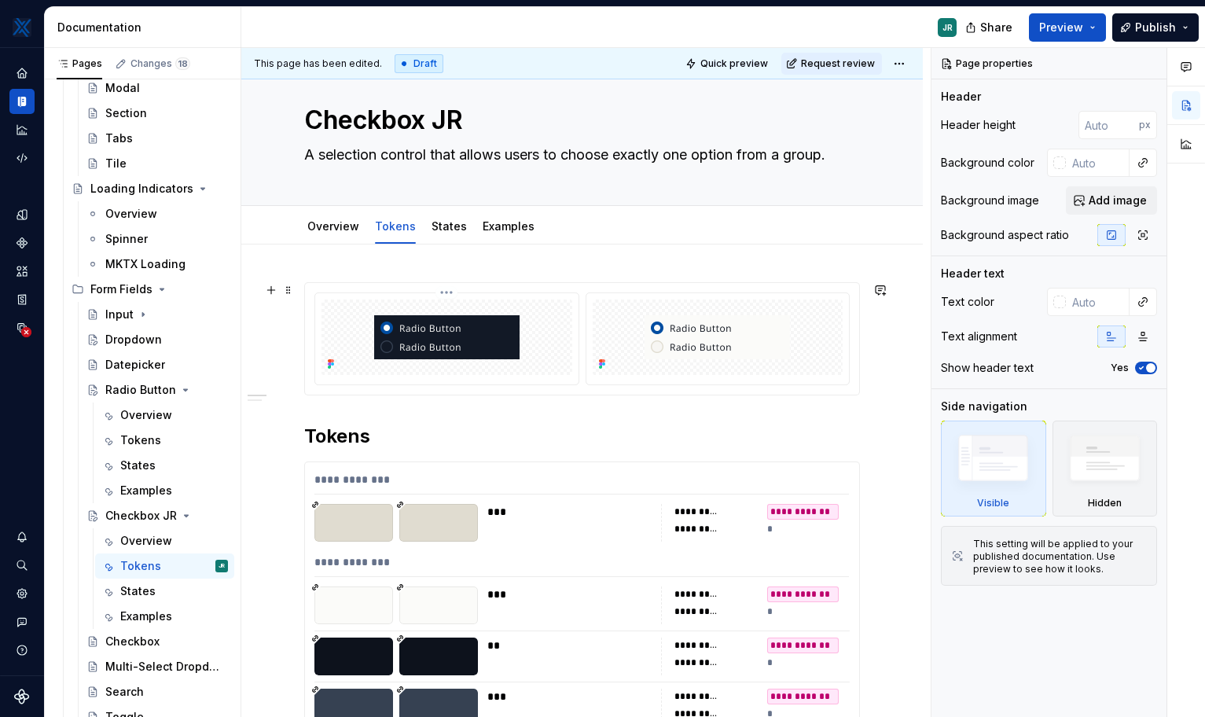
scroll to position [40, 0]
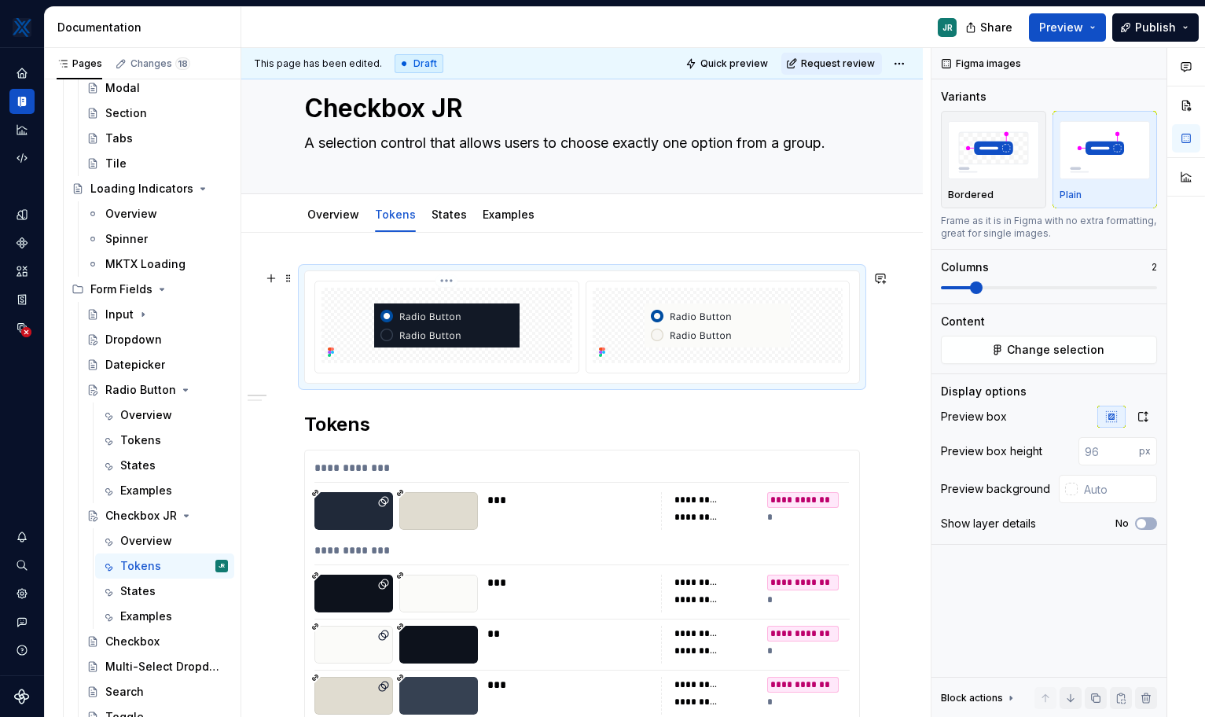
click at [444, 335] on img at bounding box center [446, 325] width 145 height 44
click at [851, 343] on span "Change selection" at bounding box center [1055, 350] width 97 height 16
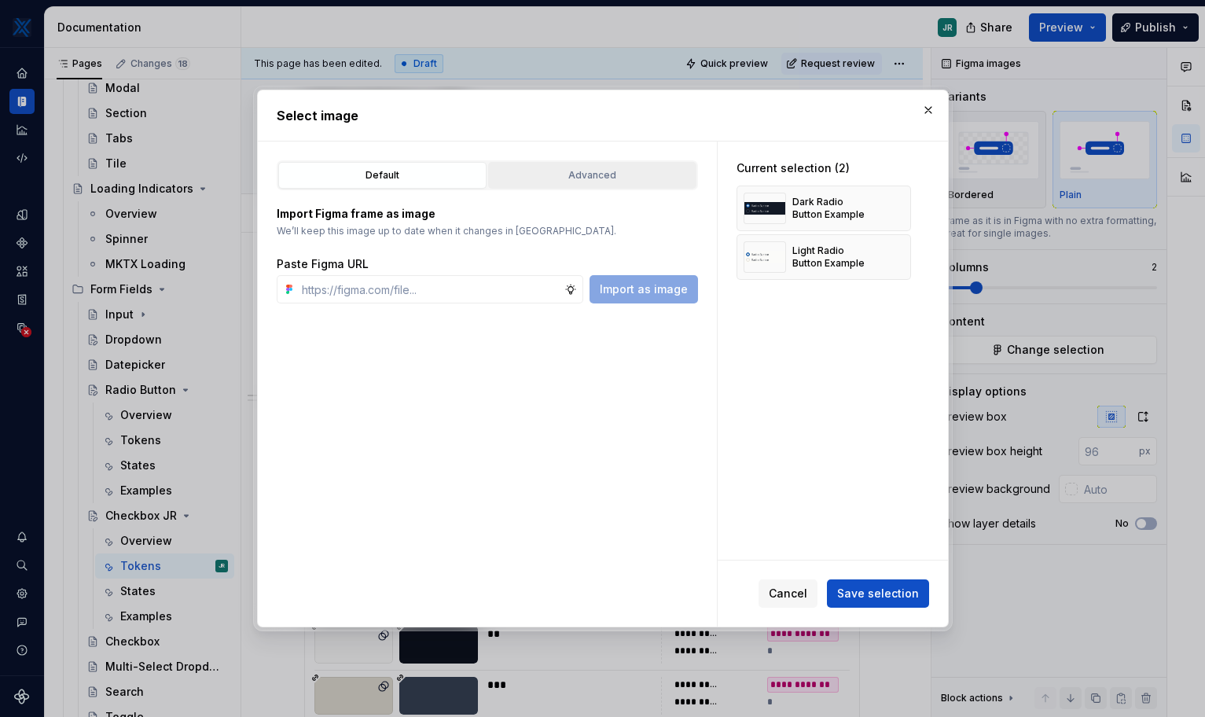
click at [536, 179] on div "Advanced" at bounding box center [592, 175] width 197 height 16
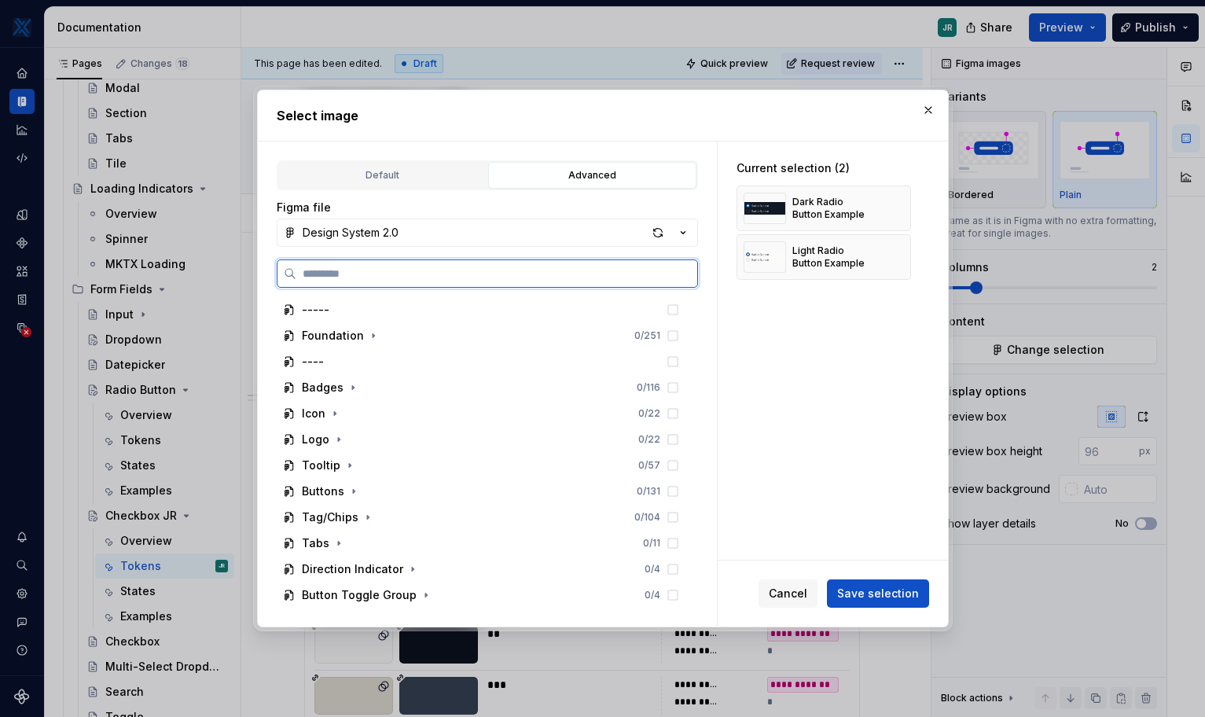
click at [424, 277] on input "search" at bounding box center [496, 274] width 401 height 16
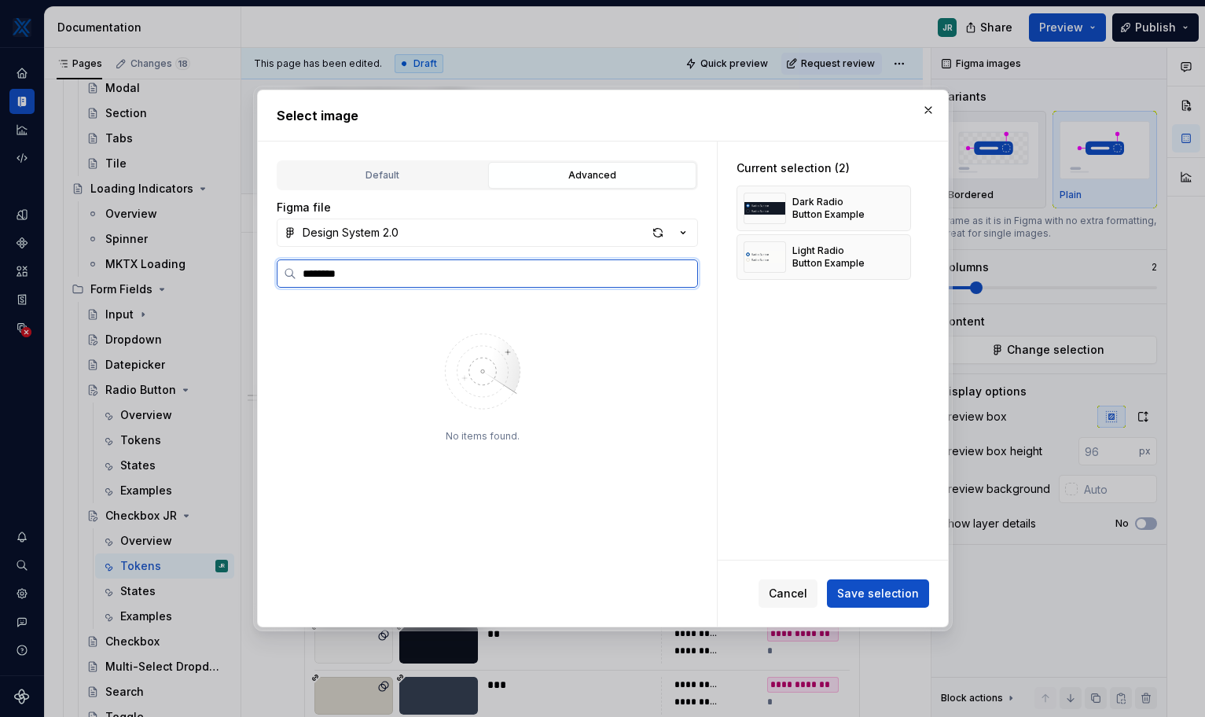
type input "********"
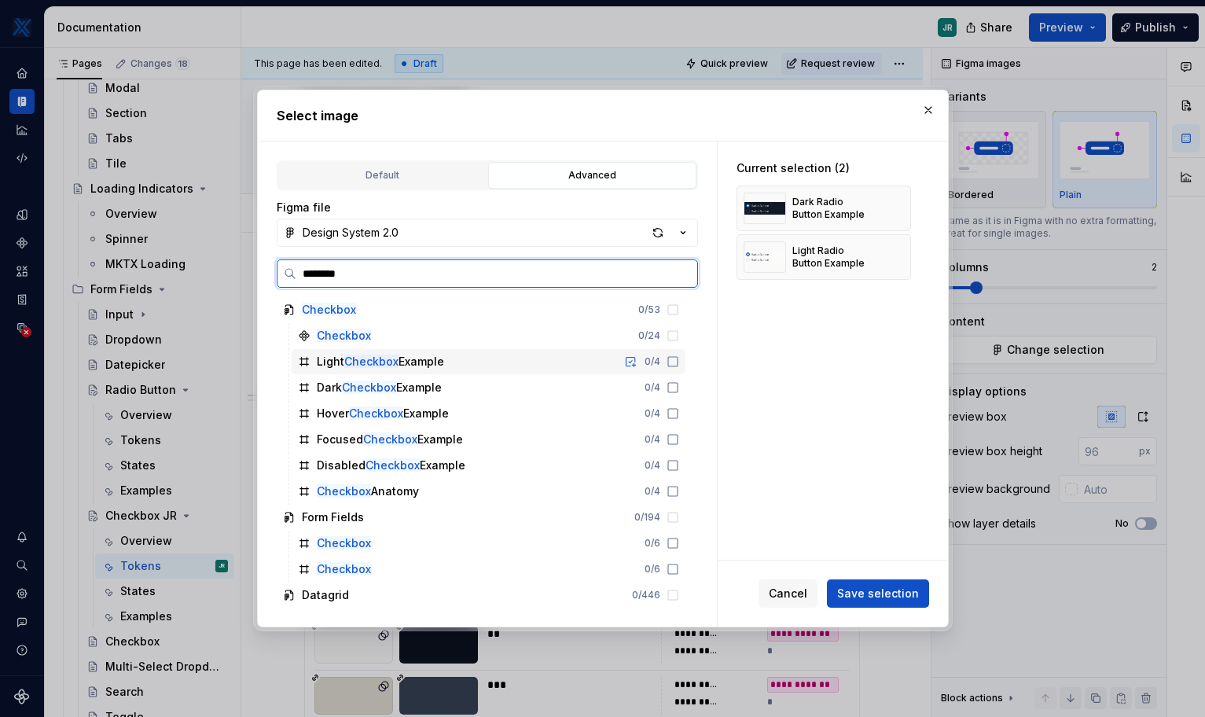
click at [670, 365] on icon at bounding box center [673, 361] width 13 height 13
click at [674, 399] on div "Dark Checkbox Example 0 / 4" at bounding box center [489, 387] width 394 height 25
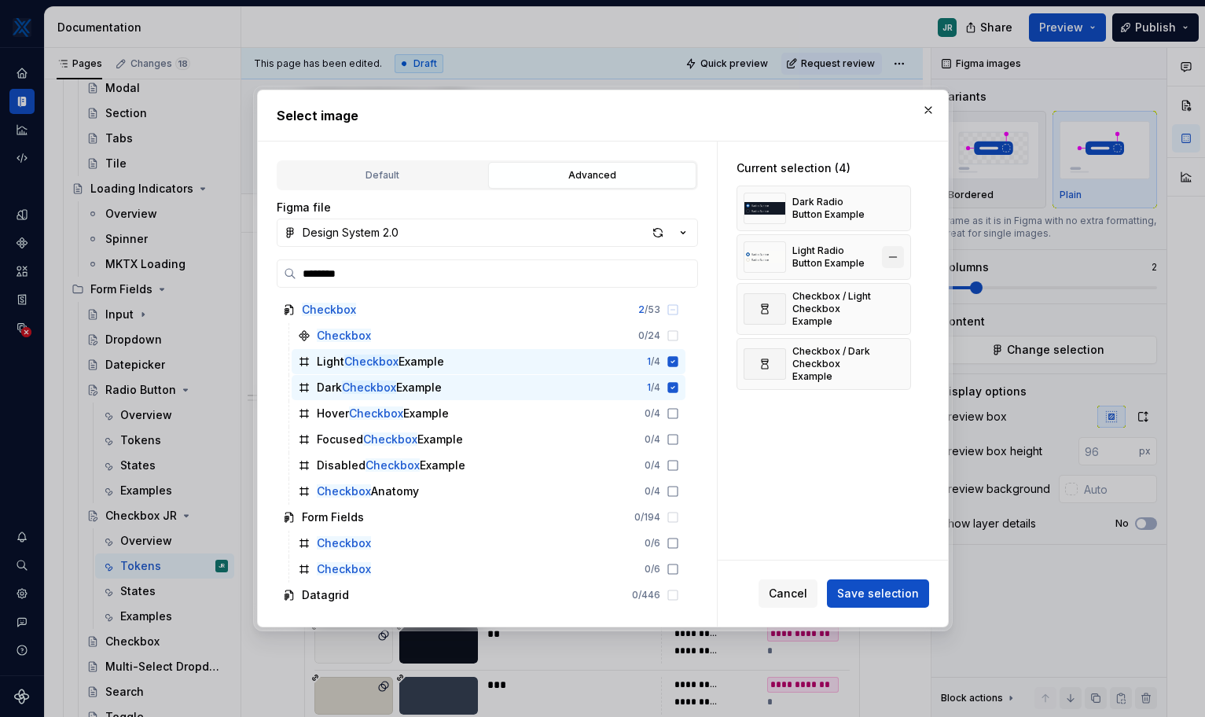
click at [851, 260] on button "button" at bounding box center [893, 257] width 22 height 22
click at [851, 209] on button "button" at bounding box center [893, 208] width 22 height 22
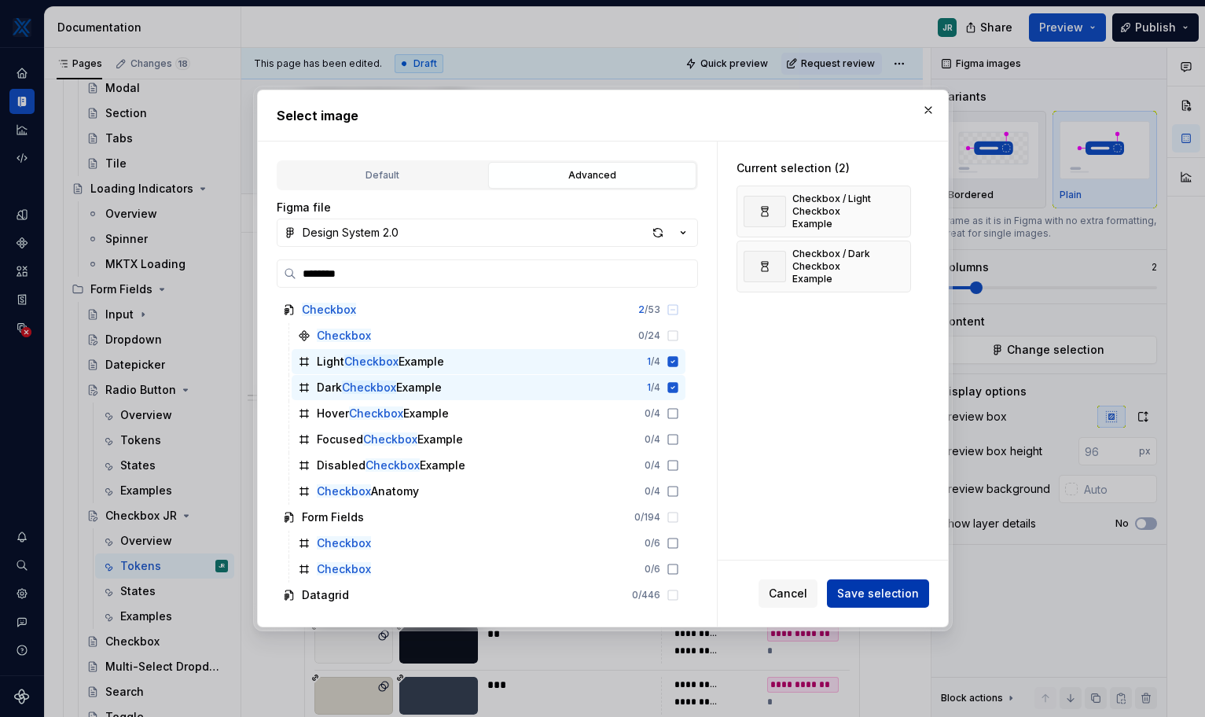
click at [851, 600] on span "Save selection" at bounding box center [878, 594] width 82 height 16
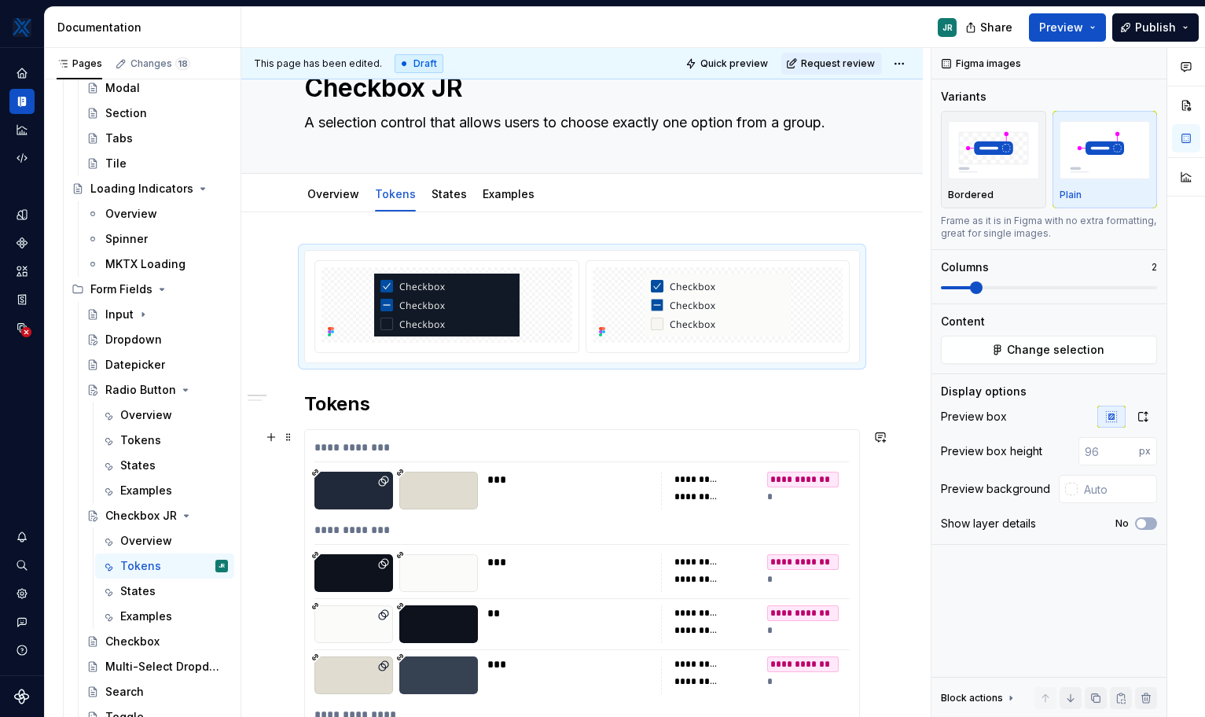
scroll to position [0, 0]
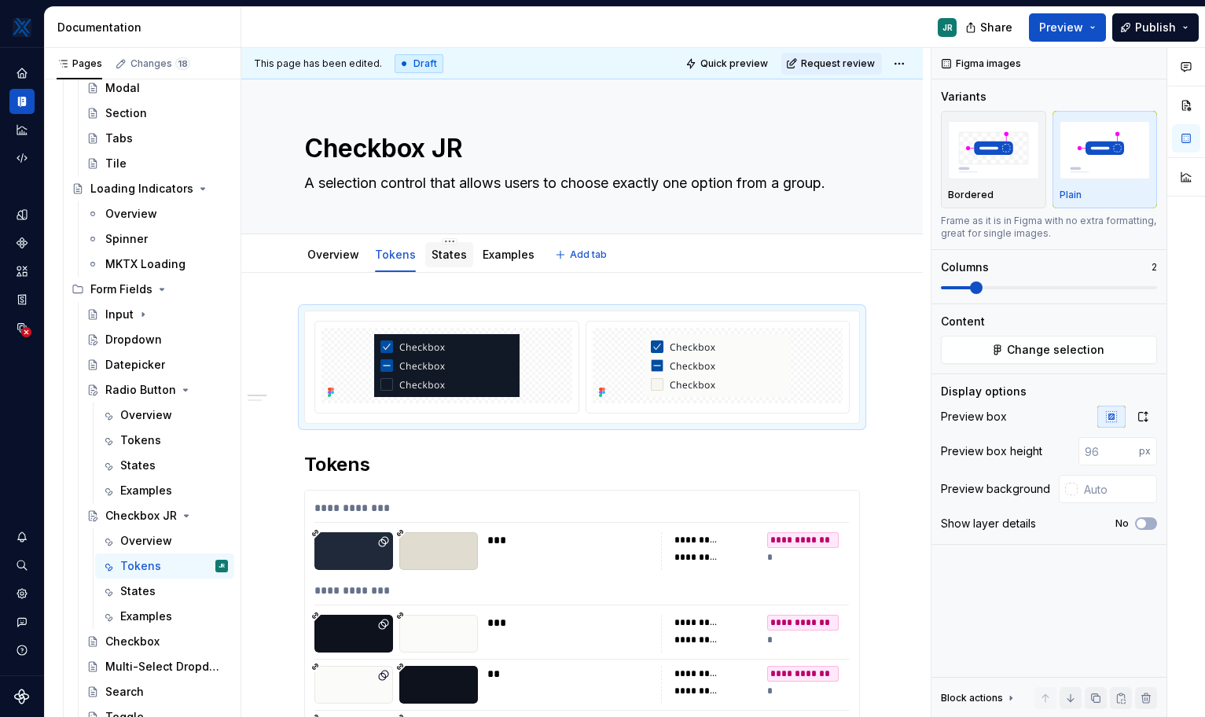
click at [454, 253] on link "States" at bounding box center [449, 254] width 35 height 13
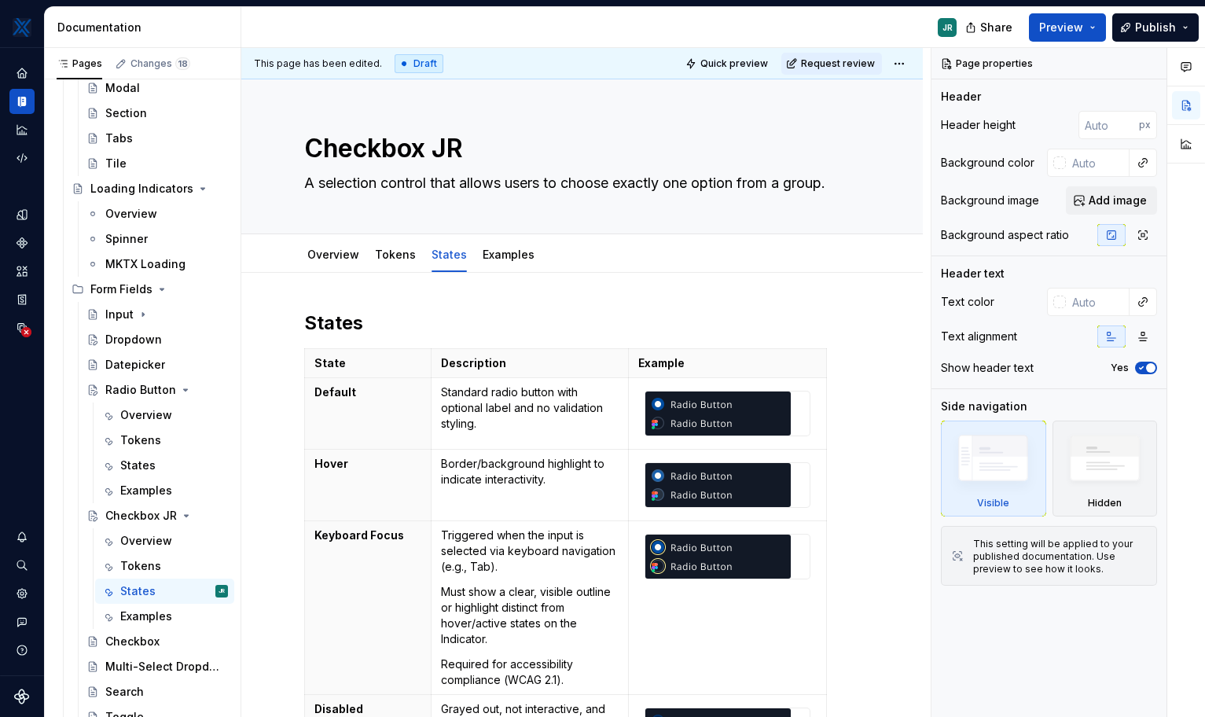
click at [506, 405] on p "Standard radio button with optional label and no validation styling." at bounding box center [530, 407] width 178 height 47
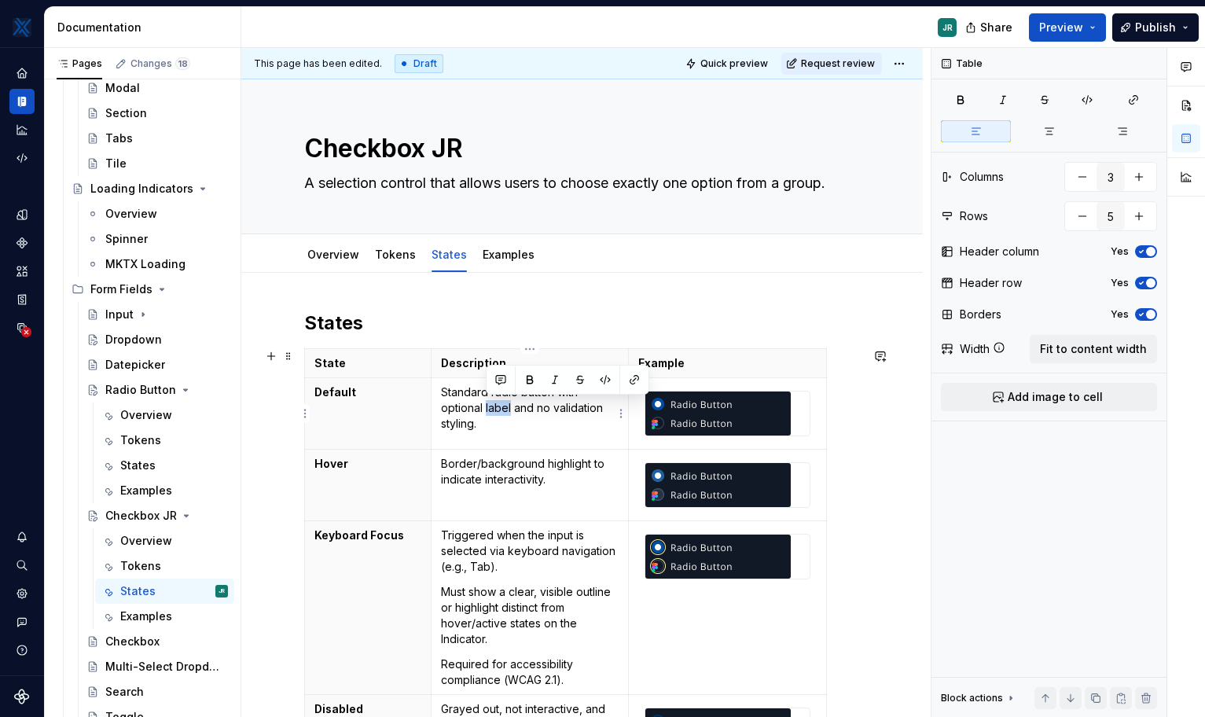
click at [506, 405] on p "Standard radio button with optional label and no validation styling." at bounding box center [530, 407] width 178 height 47
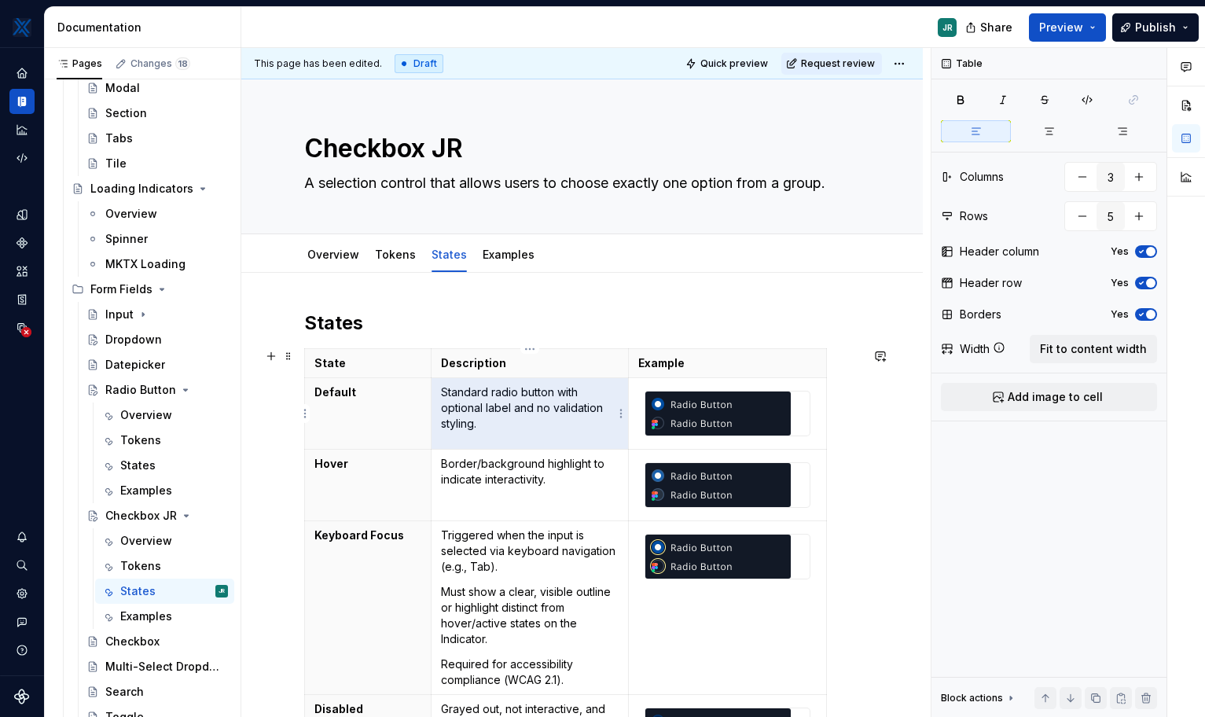
click at [506, 405] on p "Standard radio button with optional label and no validation styling." at bounding box center [530, 407] width 178 height 47
click at [506, 427] on p "Standard radio button with optional label and no validation styling." at bounding box center [530, 407] width 178 height 47
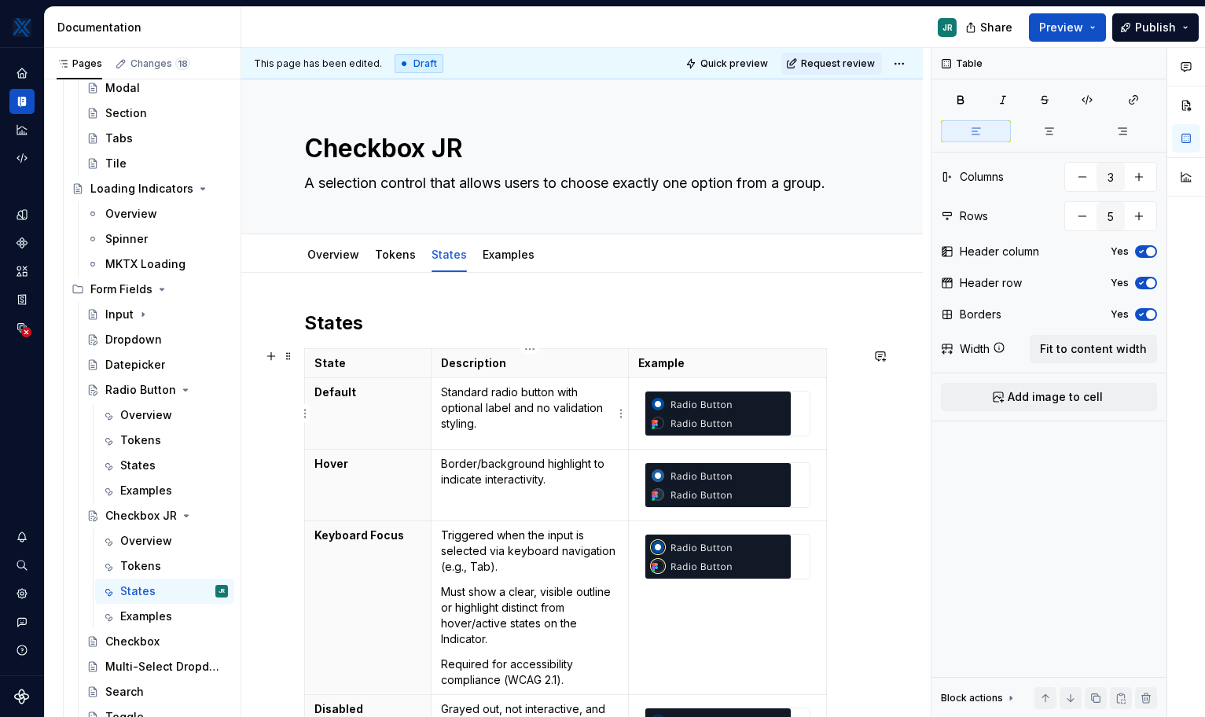
click at [506, 427] on p "Standard radio button with optional label and no validation styling." at bounding box center [530, 407] width 178 height 47
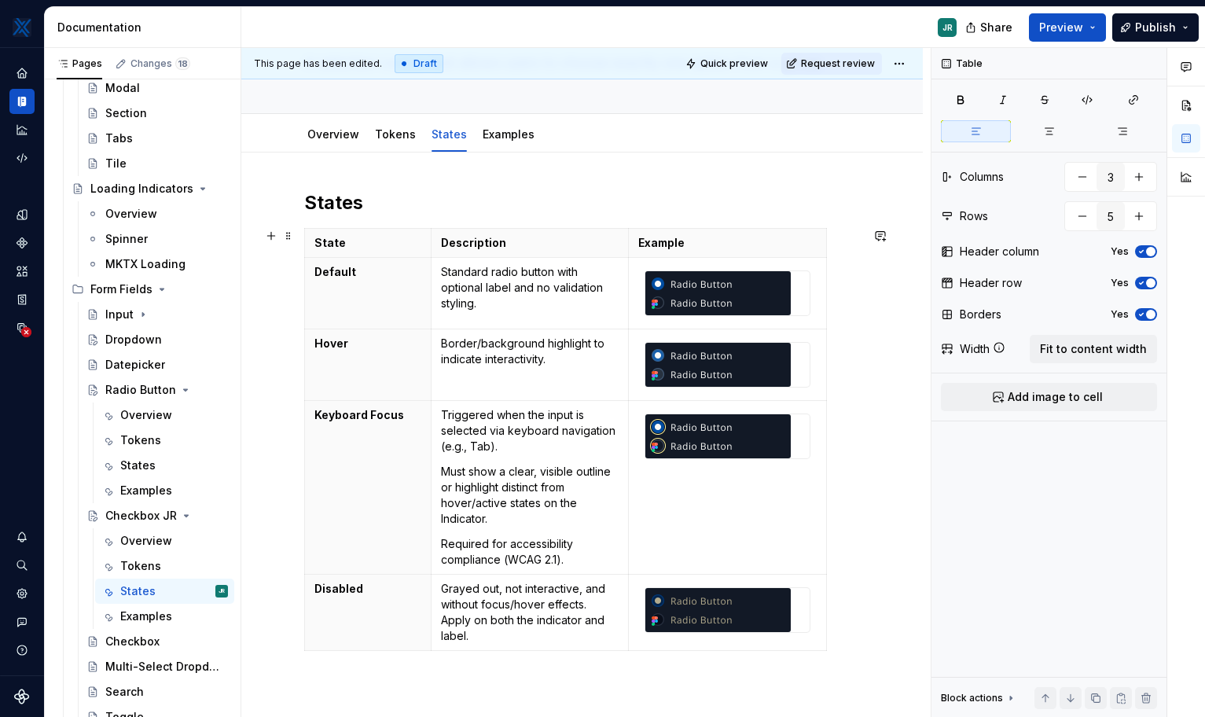
scroll to position [141, 0]
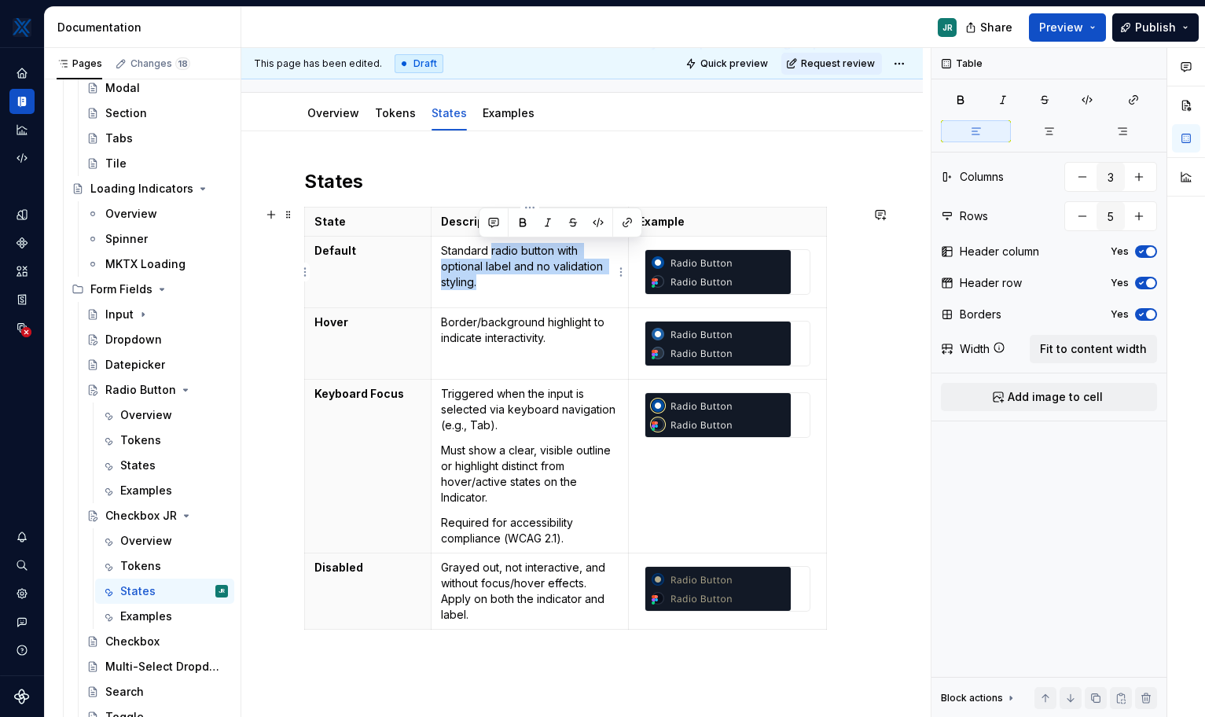
drag, startPoint x: 511, startPoint y: 285, endPoint x: 492, endPoint y: 252, distance: 38.7
click at [492, 252] on p "Standard radio button with optional label and no validation styling." at bounding box center [530, 266] width 178 height 47
type textarea "*"
drag, startPoint x: 491, startPoint y: 250, endPoint x: 553, endPoint y: 251, distance: 62.1
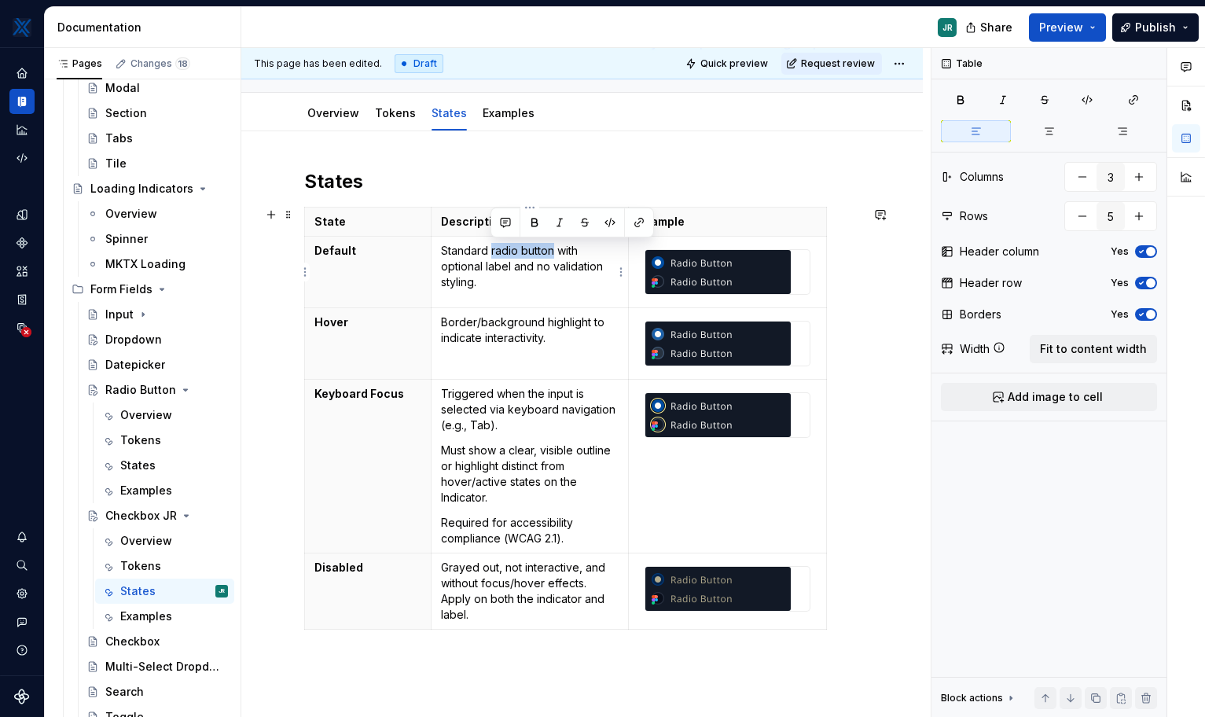
click at [553, 251] on p "Standard radio button with optional label and no validation styling." at bounding box center [530, 266] width 178 height 47
click at [726, 291] on img at bounding box center [717, 272] width 145 height 44
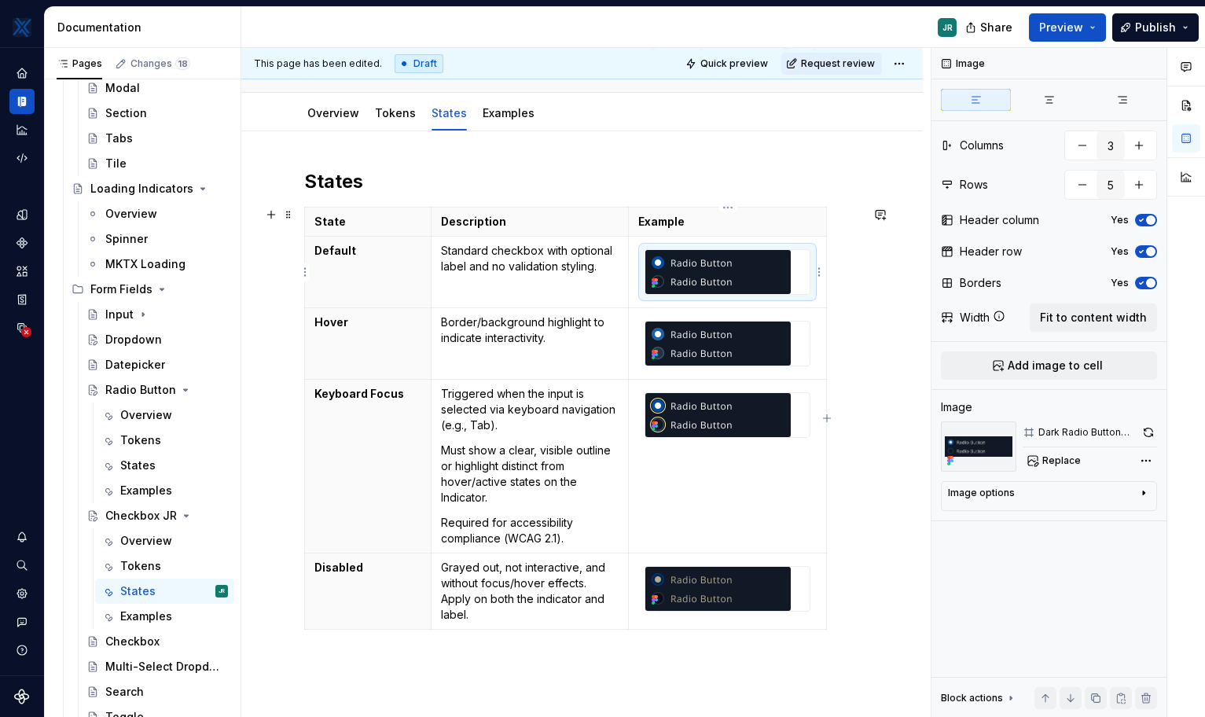
click at [726, 270] on img at bounding box center [717, 272] width 145 height 44
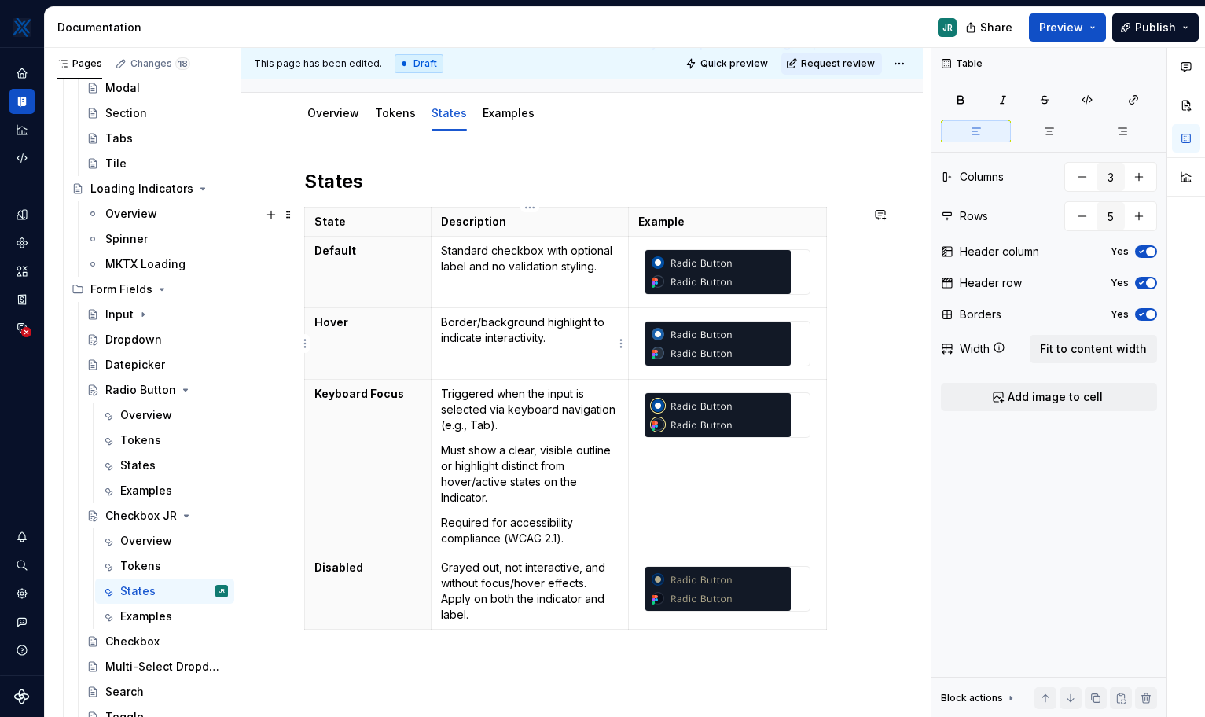
click at [563, 341] on p "Border/background highlight to indicate interactivity." at bounding box center [530, 329] width 178 height 31
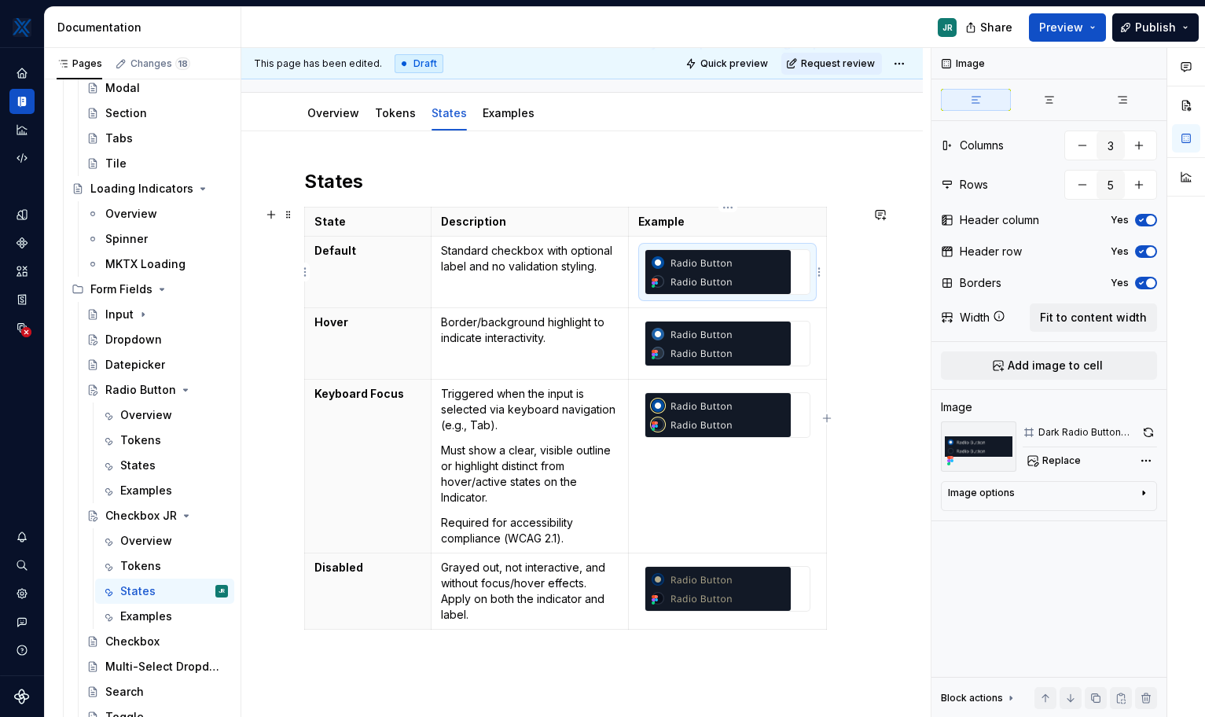
click at [720, 280] on img at bounding box center [717, 272] width 145 height 44
click at [851, 358] on span "Add image to cell" at bounding box center [1055, 366] width 95 height 16
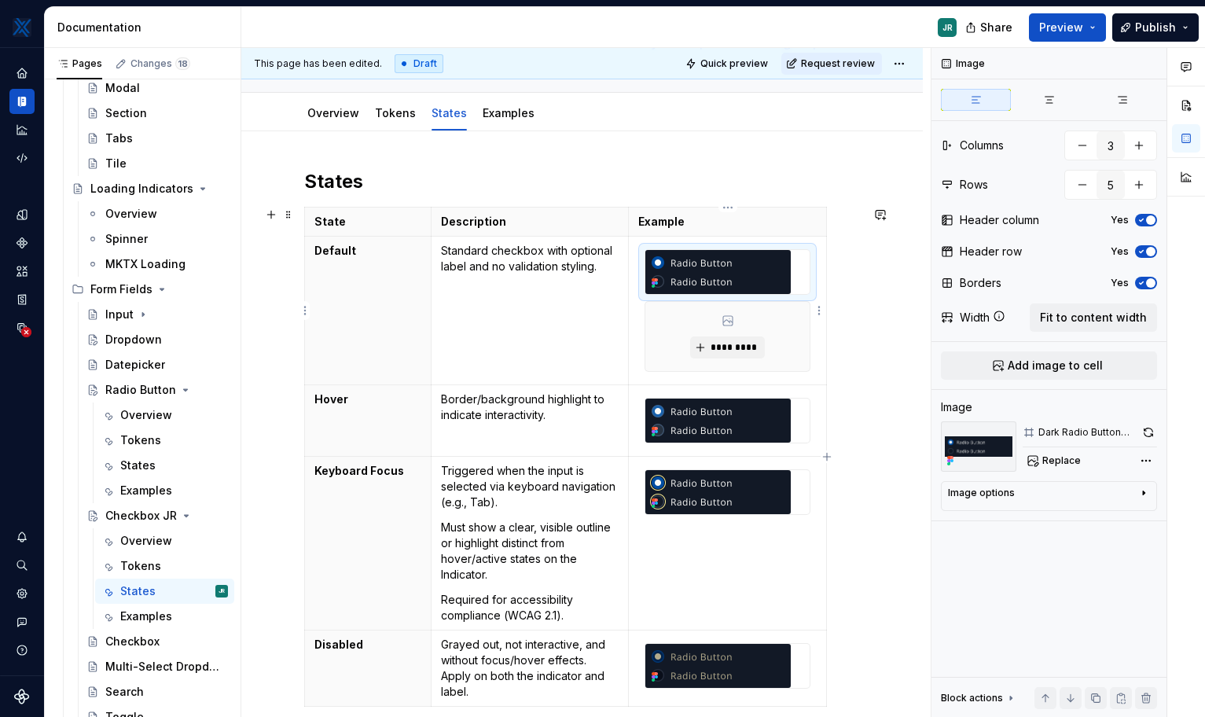
click at [770, 286] on img at bounding box center [717, 272] width 145 height 44
click at [758, 333] on div "*********" at bounding box center [727, 336] width 164 height 69
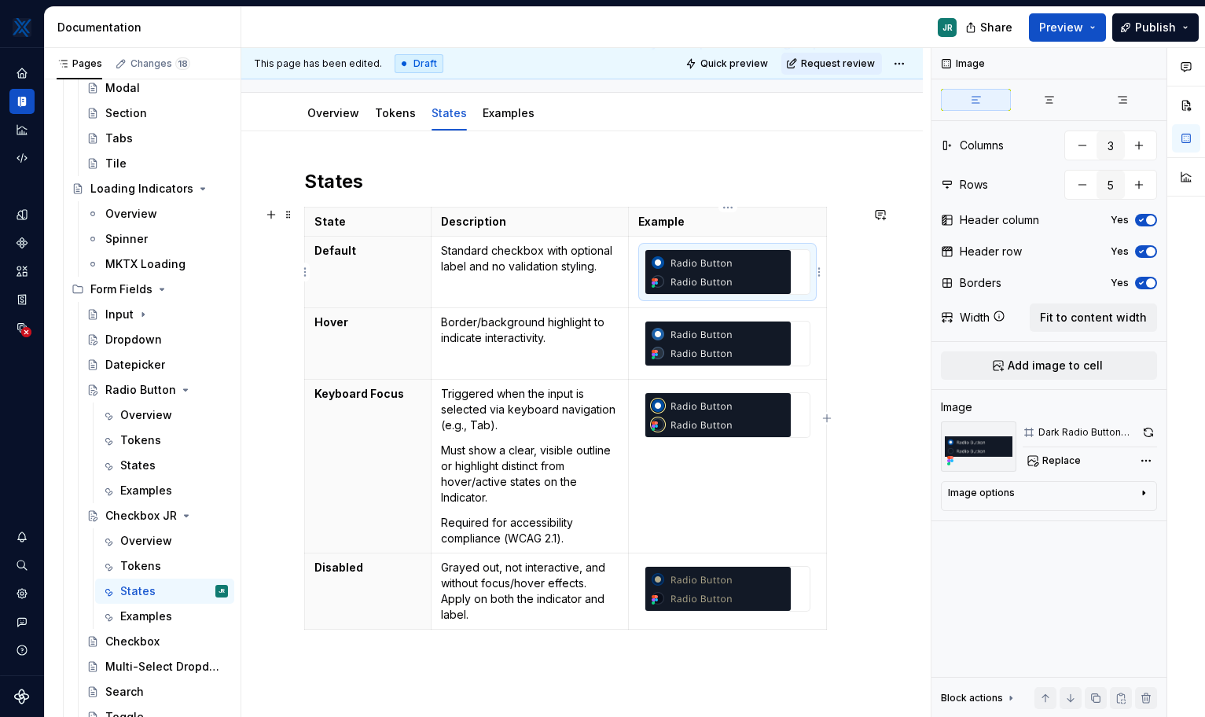
click at [715, 285] on img at bounding box center [717, 272] width 145 height 44
click at [851, 454] on img at bounding box center [978, 446] width 75 height 50
click at [851, 460] on span "Replace" at bounding box center [1061, 460] width 39 height 13
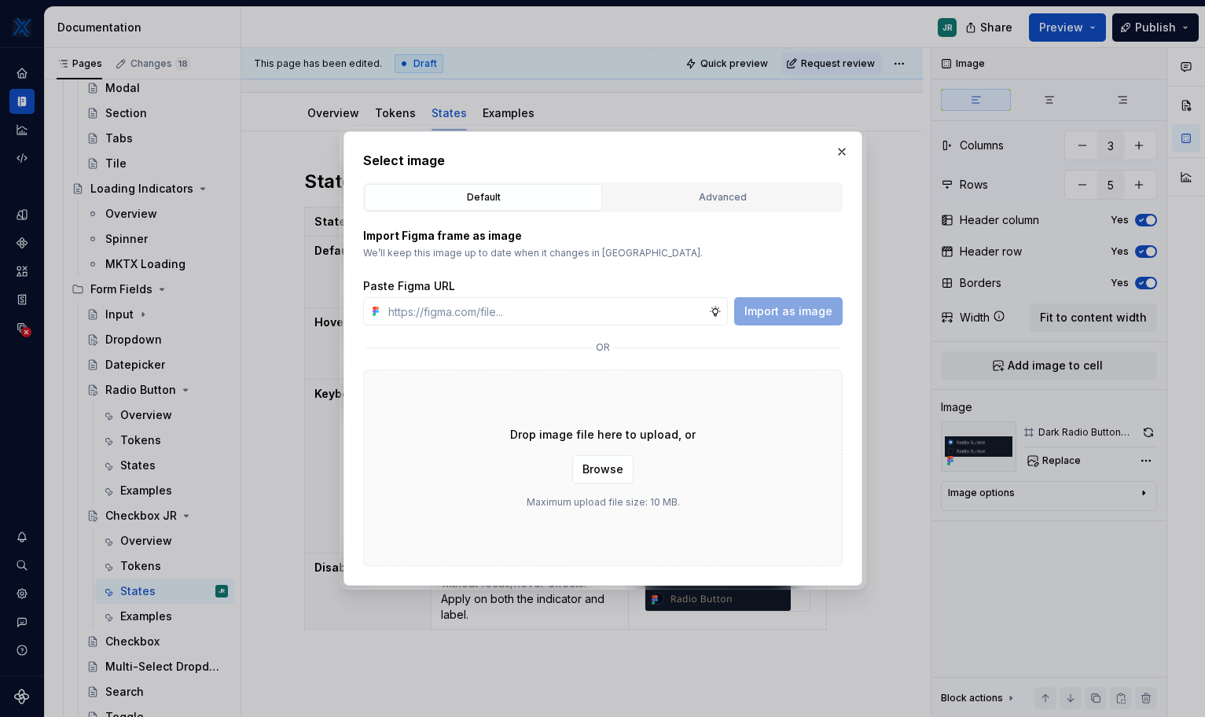
type textarea "*"
click at [711, 201] on div "Advanced" at bounding box center [722, 197] width 226 height 16
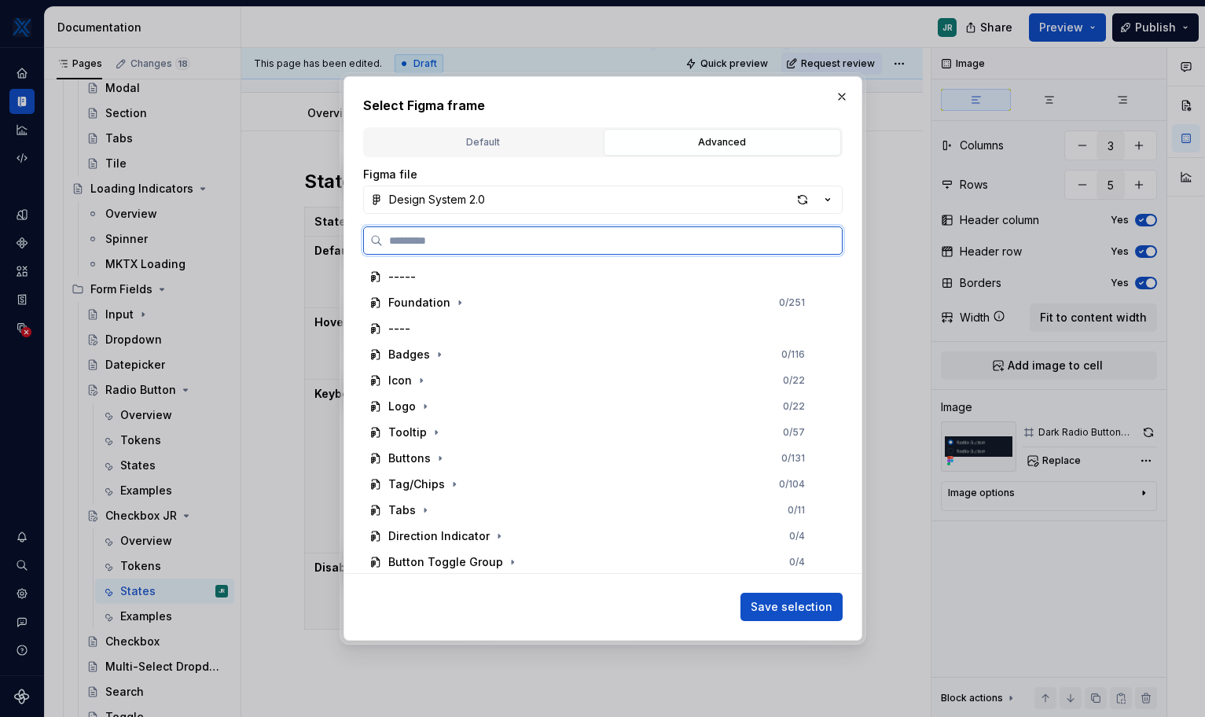
click at [538, 237] on input "search" at bounding box center [612, 241] width 459 height 16
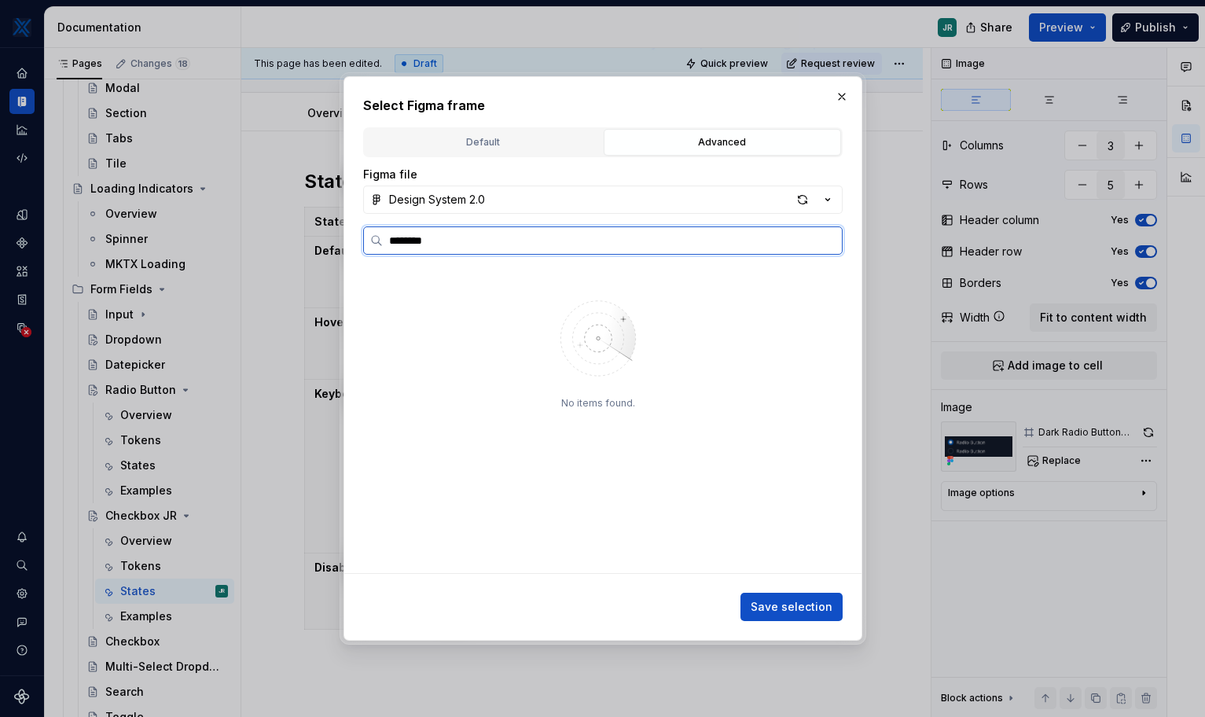
type input "********"
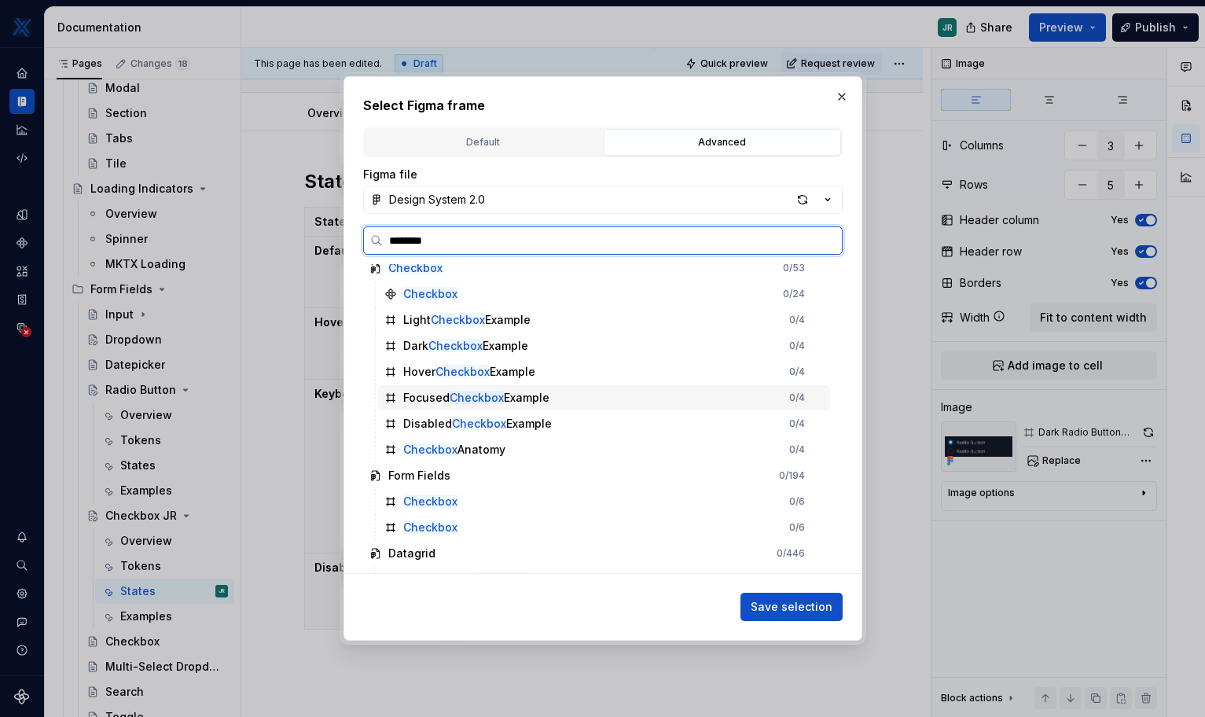
scroll to position [12, 0]
click at [576, 349] on div "Dark Checkbox Example 0 / 4" at bounding box center [604, 342] width 452 height 25
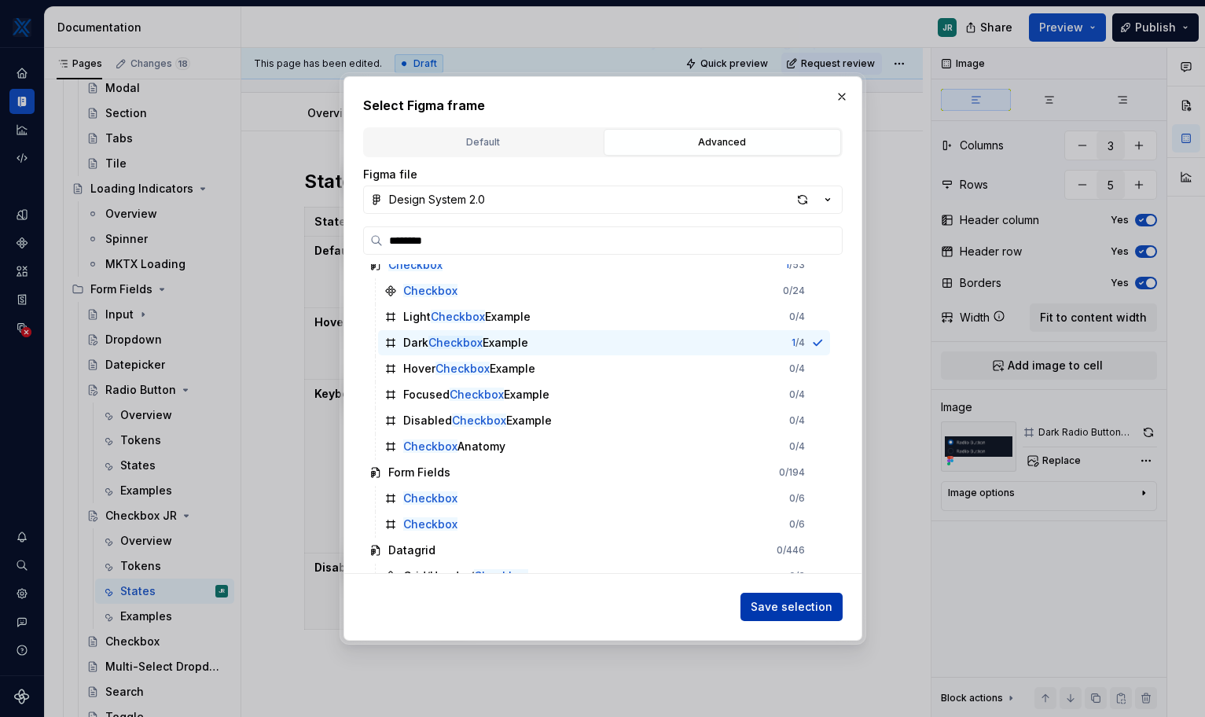
click at [821, 608] on span "Save selection" at bounding box center [792, 607] width 82 height 16
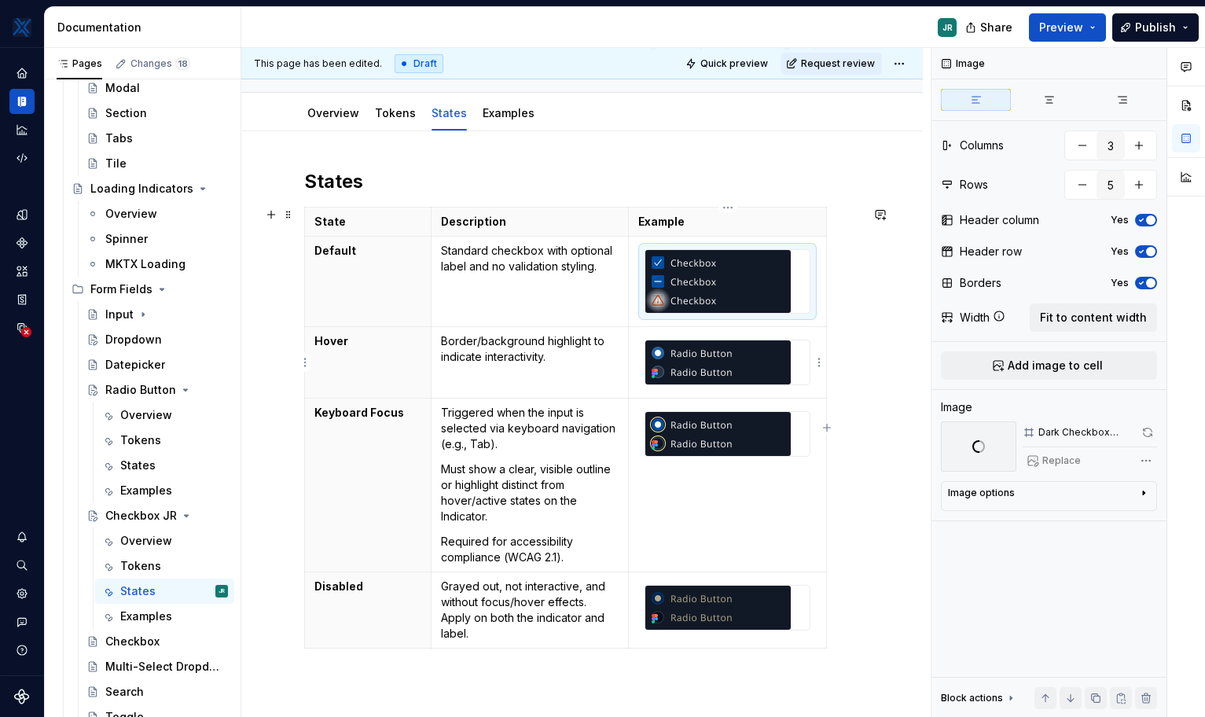
click at [696, 351] on img at bounding box center [717, 362] width 145 height 44
click at [659, 302] on icon at bounding box center [658, 300] width 13 height 13
click at [714, 360] on img at bounding box center [717, 362] width 145 height 44
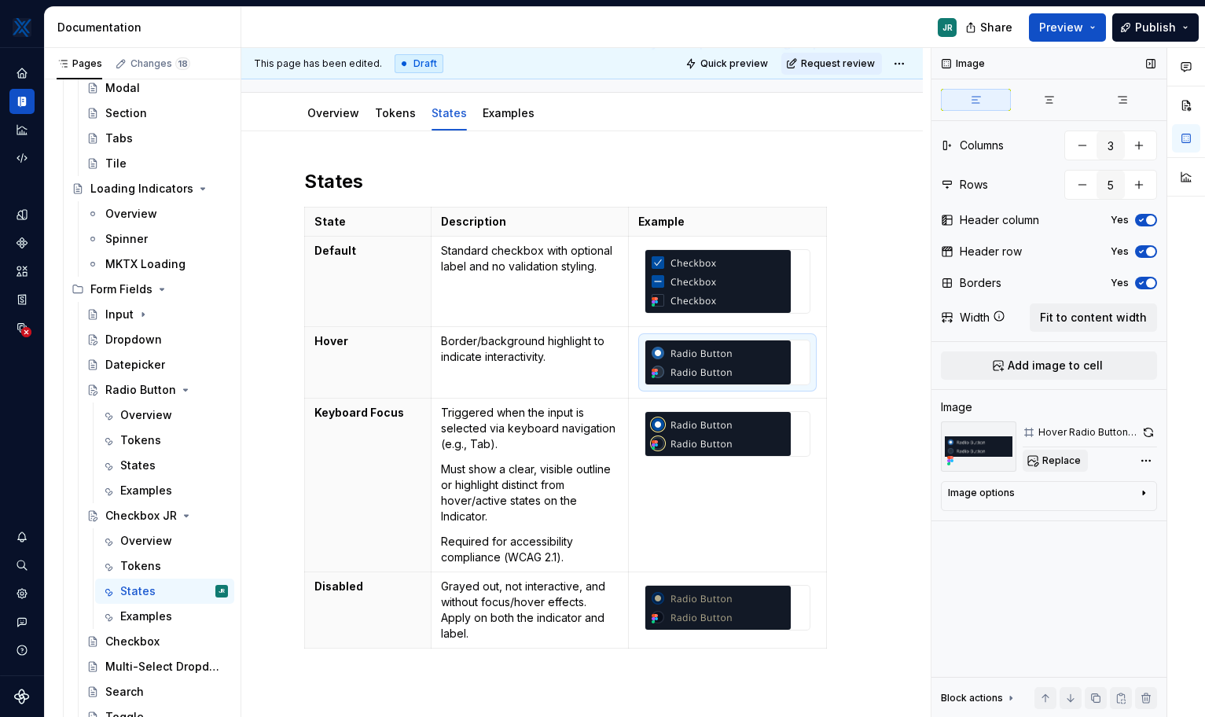
click at [851, 466] on span "Replace" at bounding box center [1061, 460] width 39 height 13
type textarea "*"
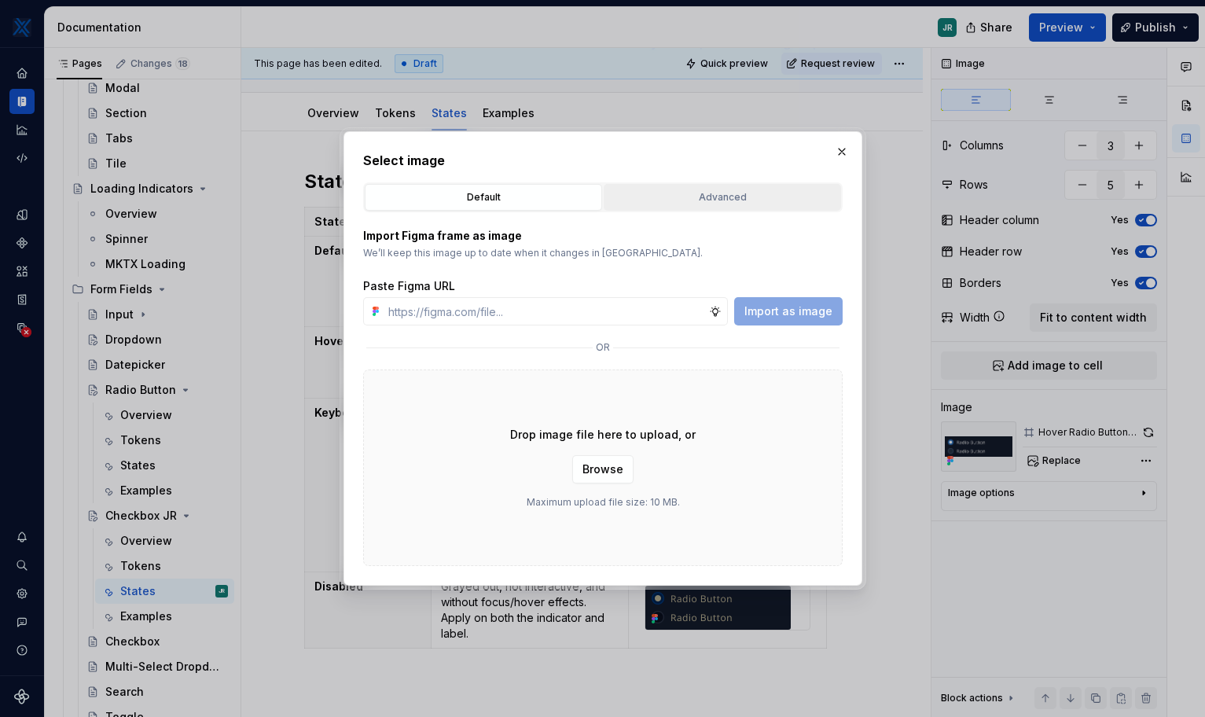
click at [688, 205] on button "Advanced" at bounding box center [722, 197] width 237 height 27
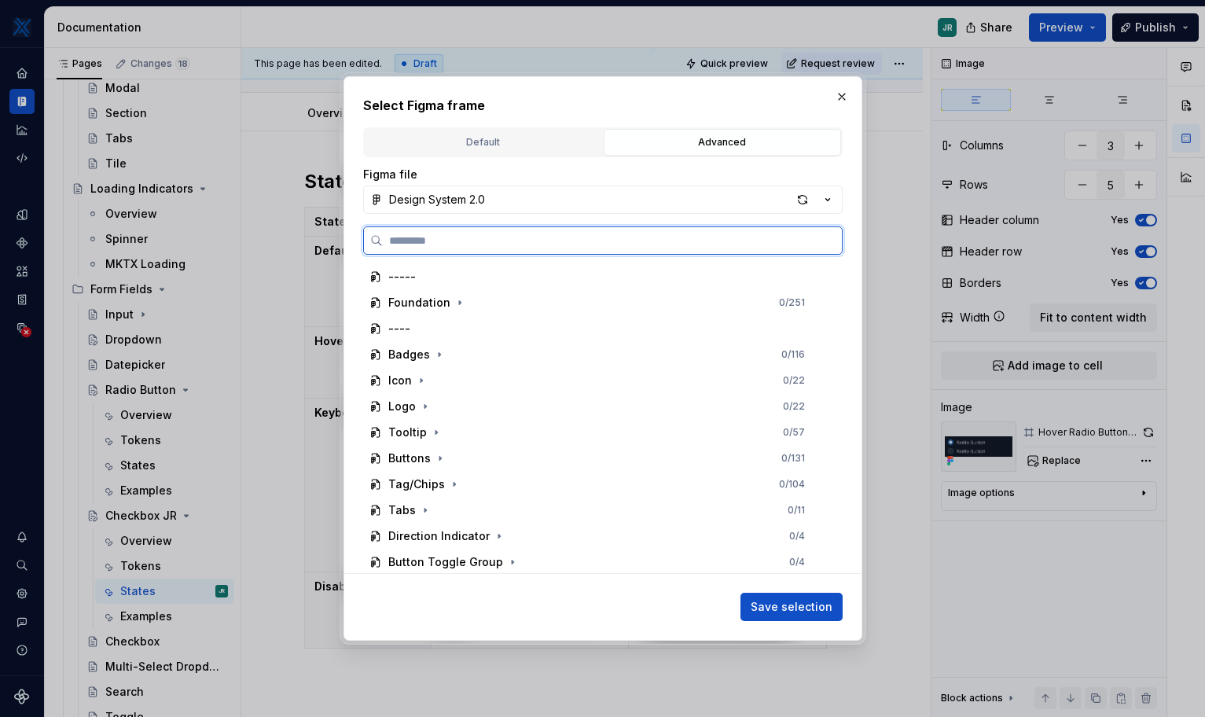
click at [552, 237] on input "search" at bounding box center [612, 241] width 459 height 16
type input "********"
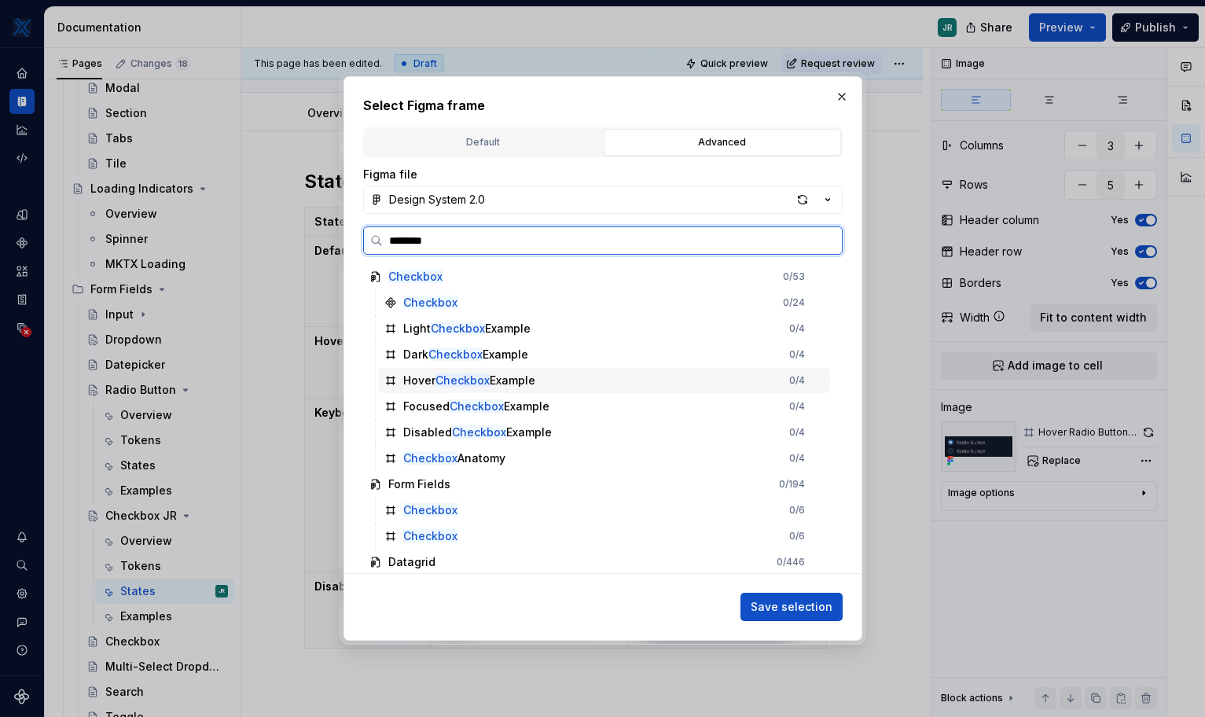
click at [560, 380] on div "Hover Checkbox Example 0 / 4" at bounding box center [604, 380] width 452 height 25
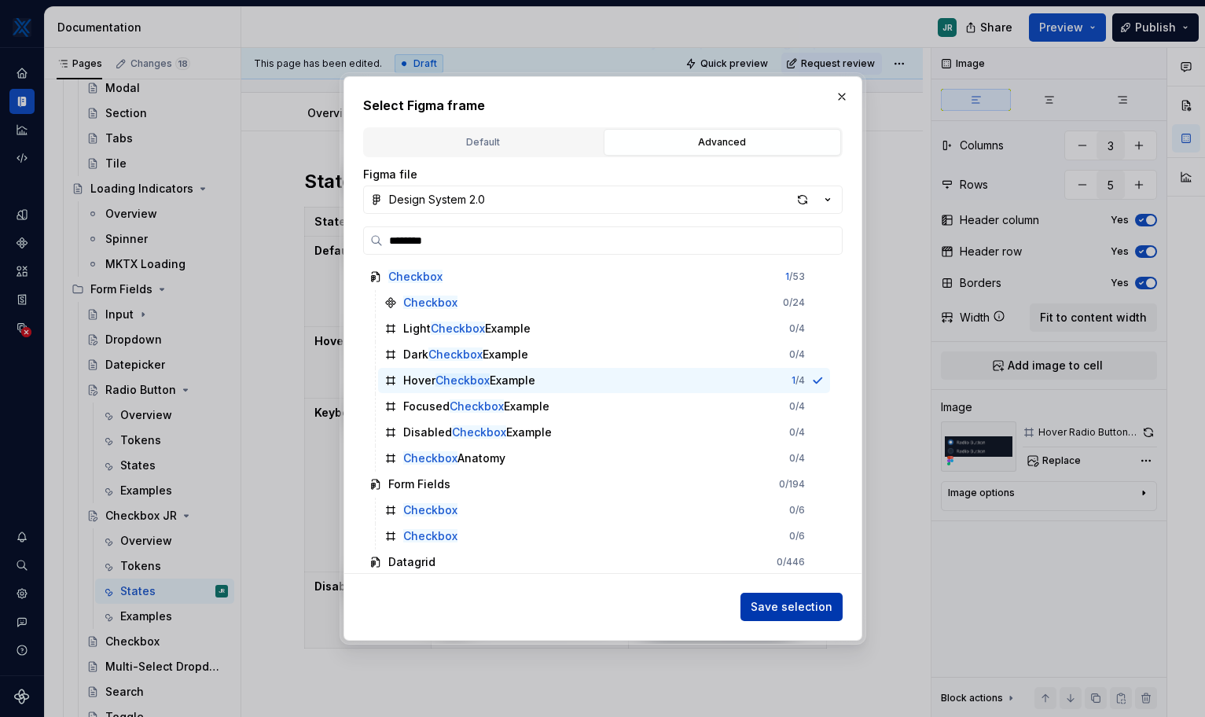
click at [798, 605] on span "Save selection" at bounding box center [792, 607] width 82 height 16
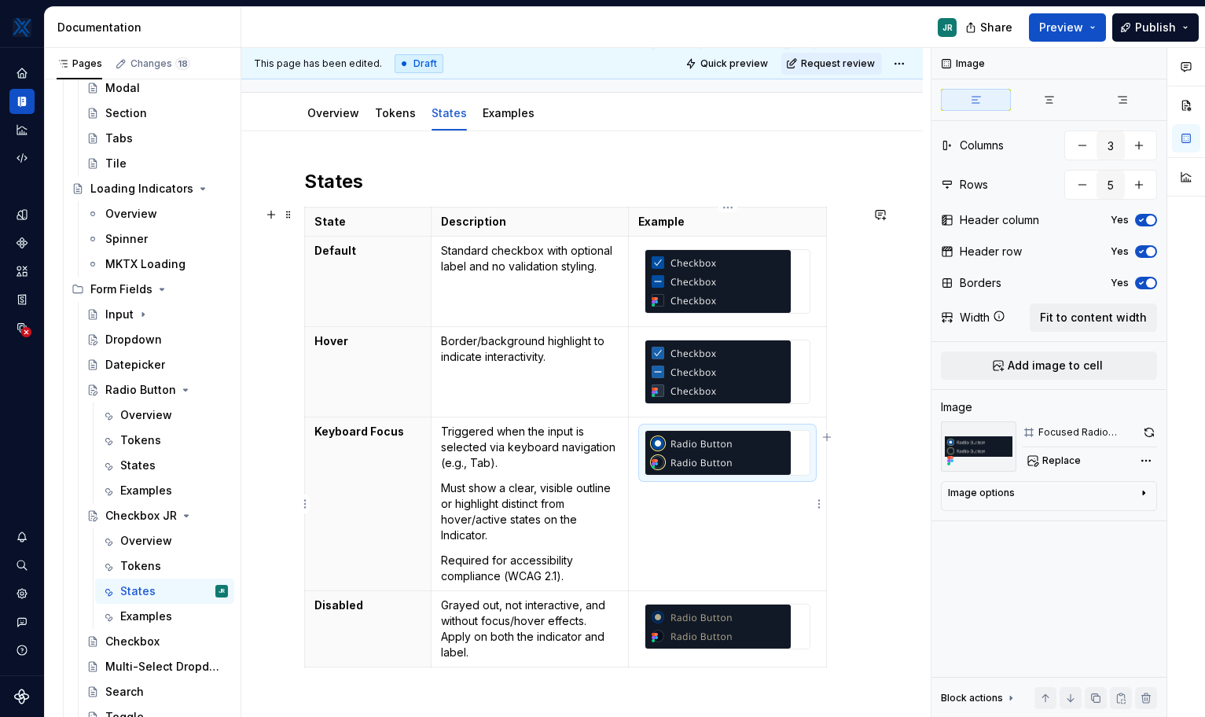
click at [673, 453] on img at bounding box center [717, 453] width 145 height 44
click at [851, 371] on span "Add image to cell" at bounding box center [1055, 366] width 95 height 16
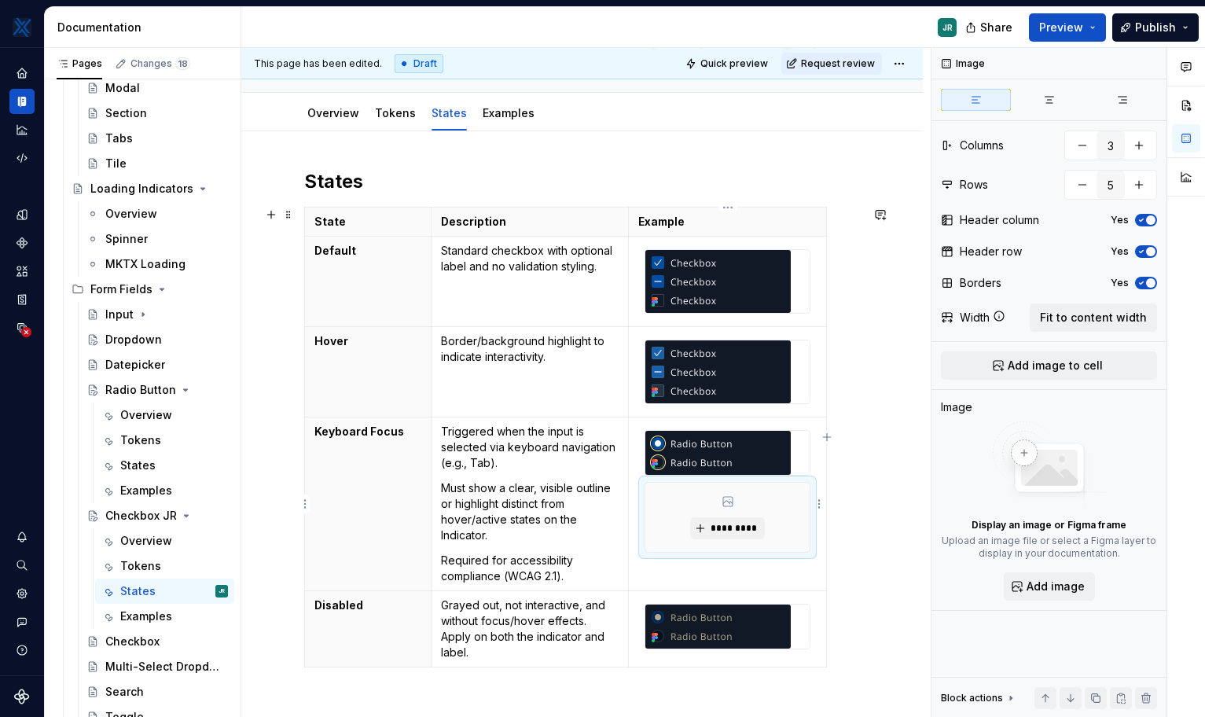
click at [800, 514] on div "*********" at bounding box center [727, 517] width 164 height 69
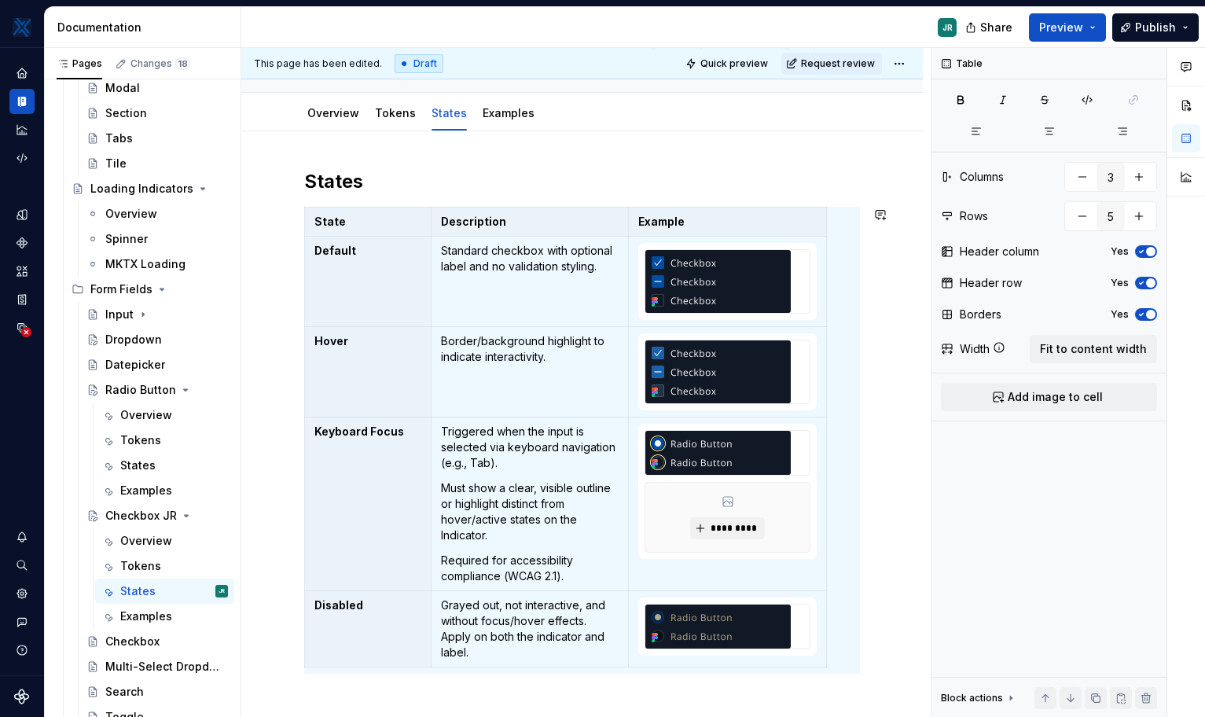
click at [791, 514] on div "*********" at bounding box center [727, 517] width 164 height 69
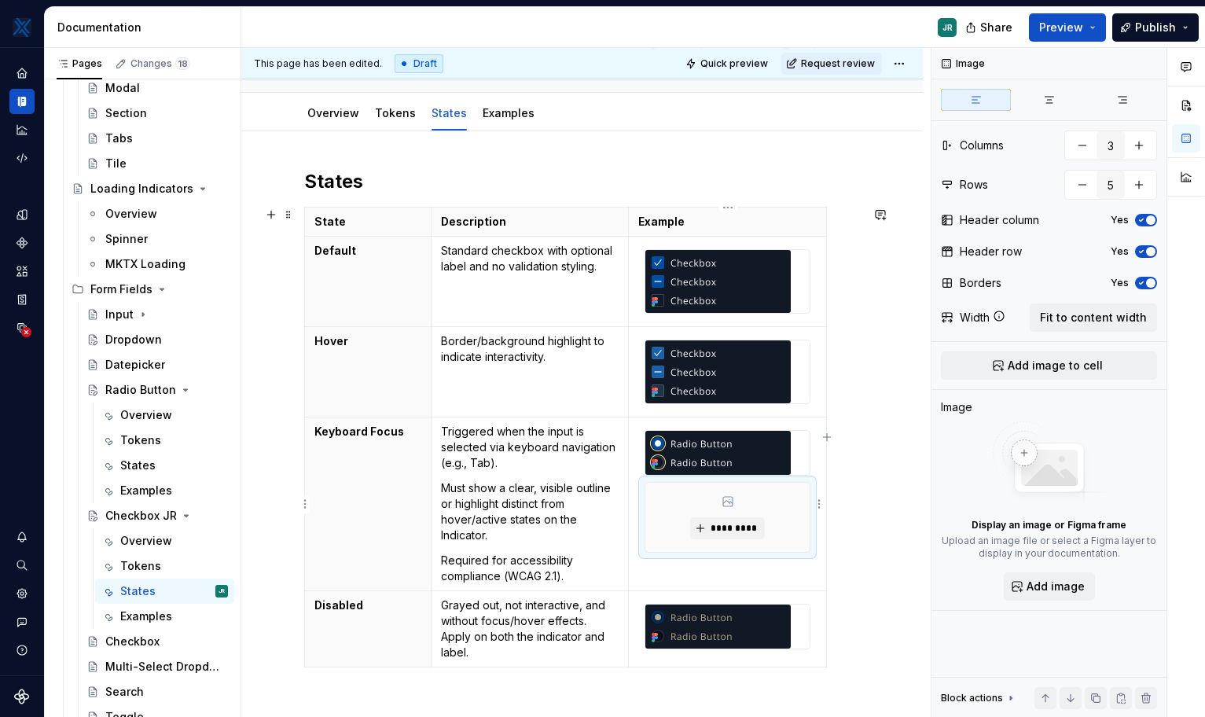
click at [791, 514] on div "*********" at bounding box center [727, 517] width 164 height 69
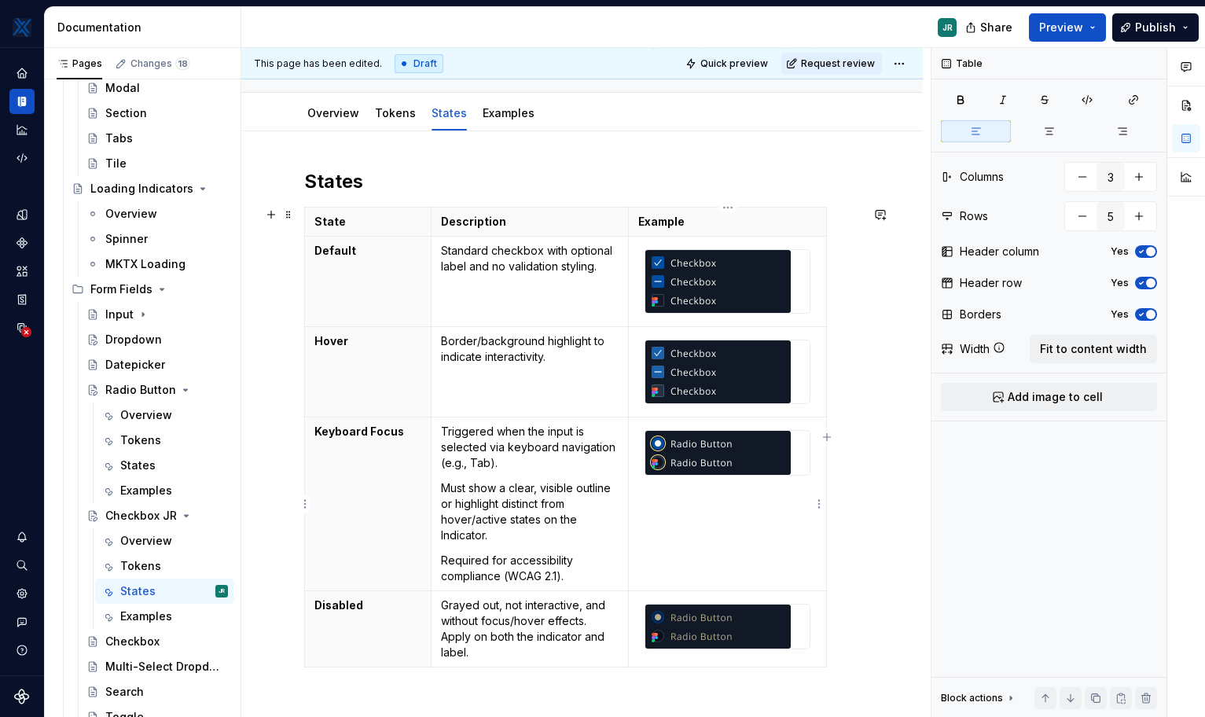
click at [716, 443] on img at bounding box center [717, 453] width 145 height 44
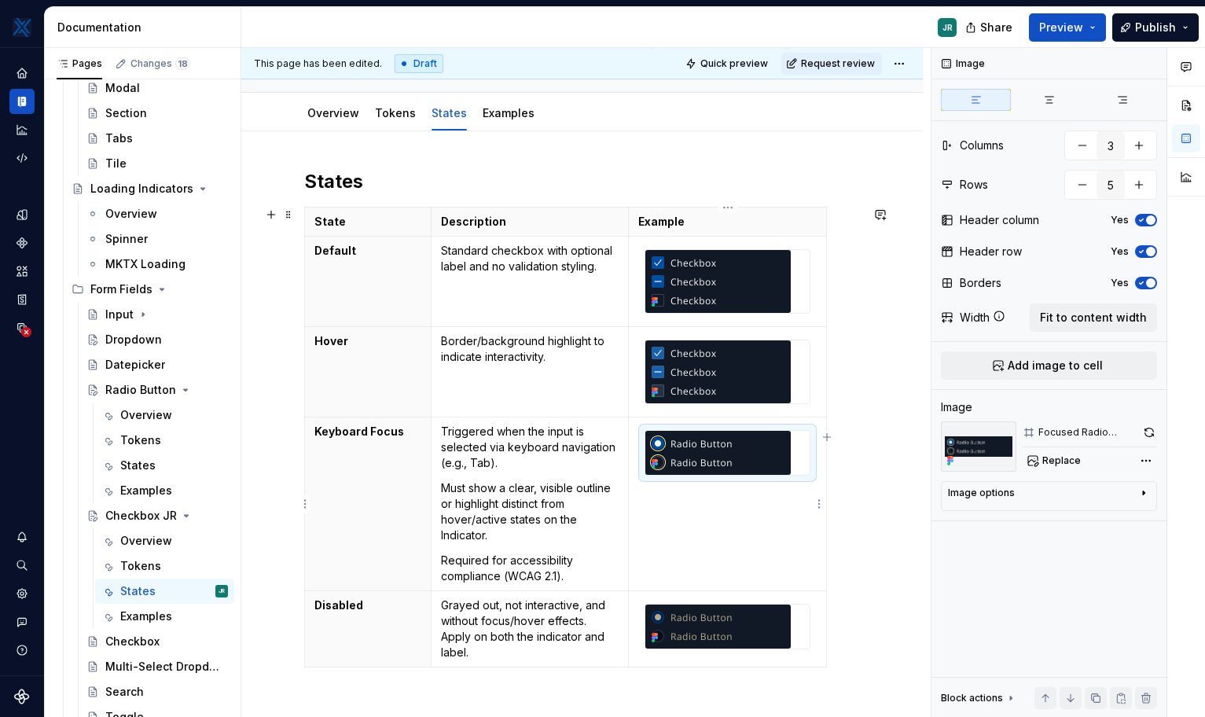
click at [716, 443] on img at bounding box center [717, 453] width 145 height 44
click at [851, 472] on div "Image Columns 3 Rows 5 Header column Yes Header row Yes Borders Yes Width Fit t…" at bounding box center [1048, 383] width 235 height 670
click at [851, 458] on span "Replace" at bounding box center [1061, 460] width 39 height 13
type textarea "*"
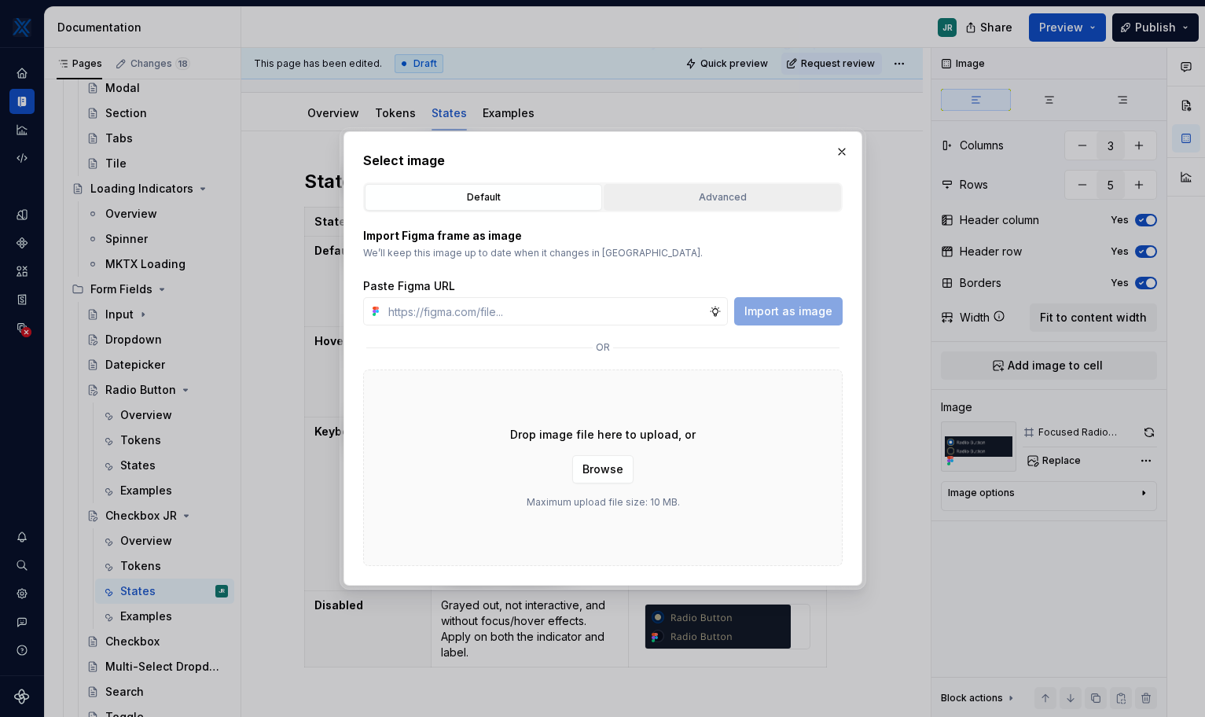
click at [706, 204] on div "Advanced" at bounding box center [722, 197] width 226 height 16
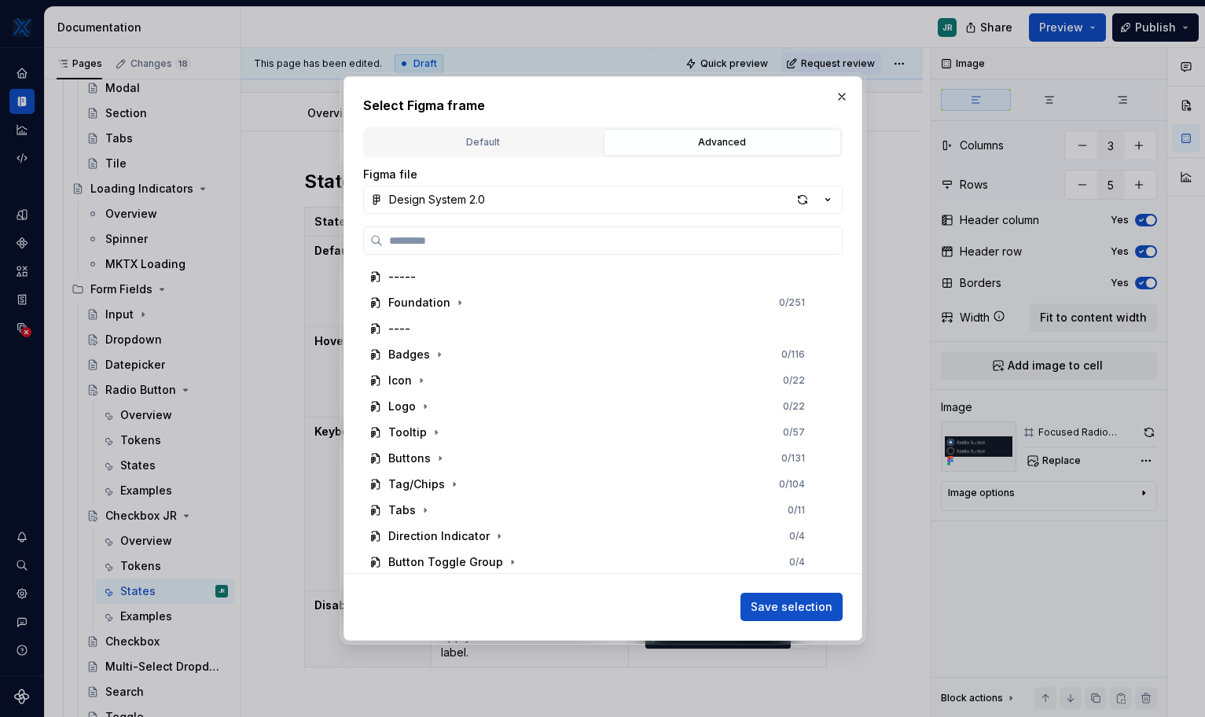
click at [570, 220] on div "Figma file Design System 2.0 ----- Foundation 0 / 251 ---- Badges 0 / 116 Icon …" at bounding box center [602, 370] width 479 height 406
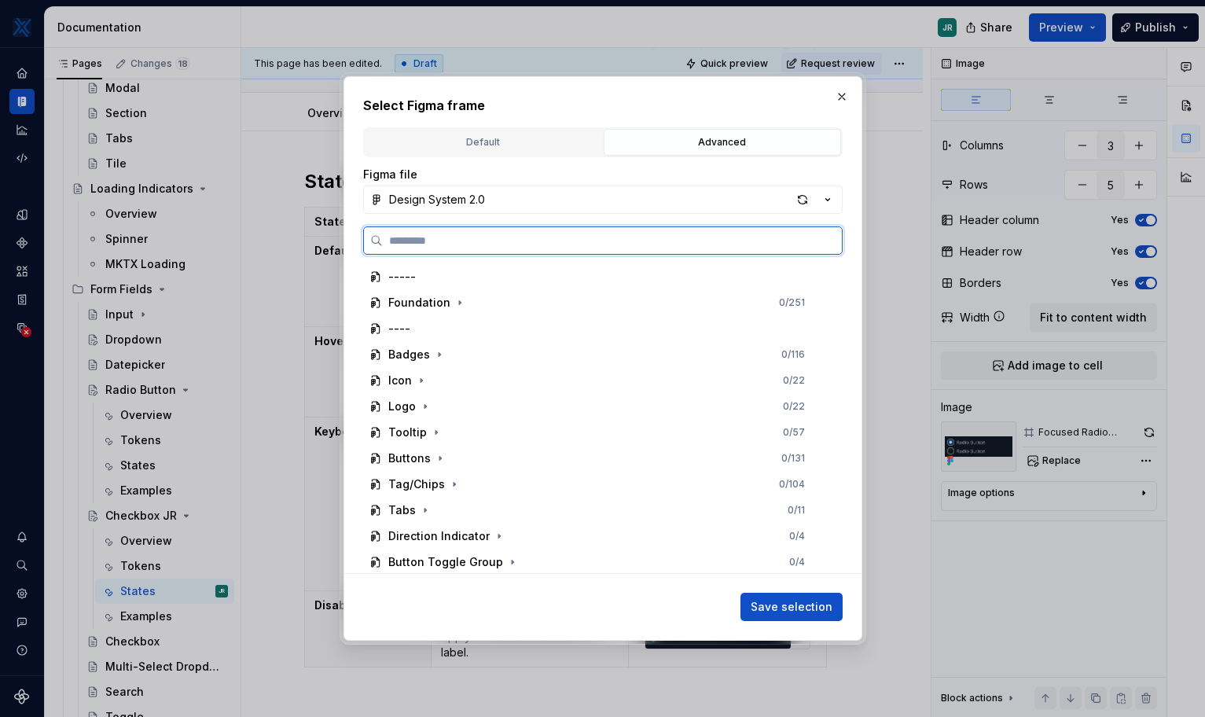
click at [570, 240] on input "search" at bounding box center [612, 241] width 459 height 16
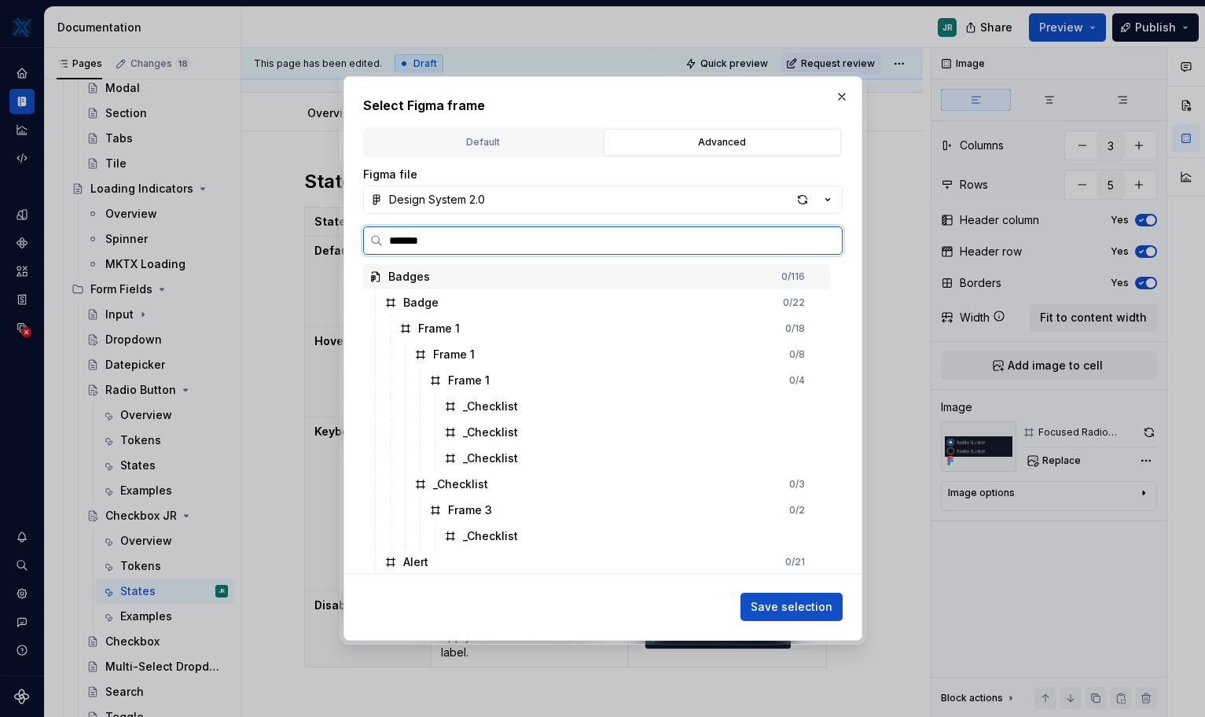
type input "********"
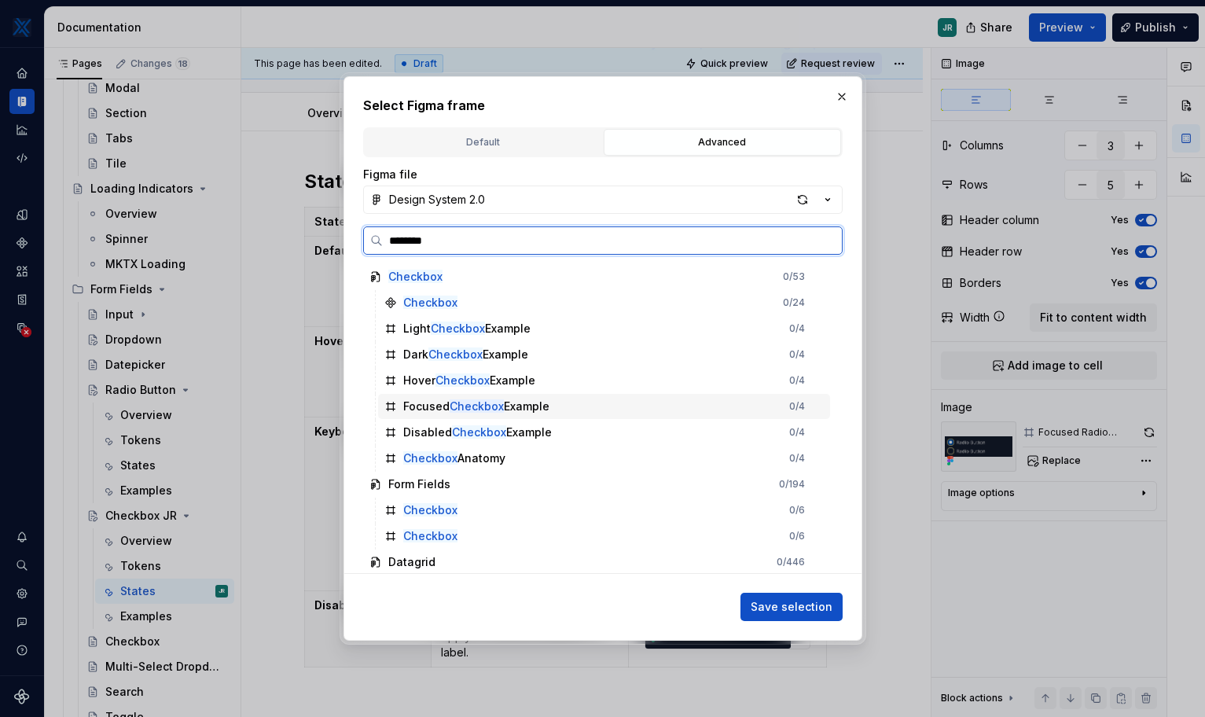
click at [575, 402] on div "Focused Checkbox Example 0 / 4" at bounding box center [604, 406] width 452 height 25
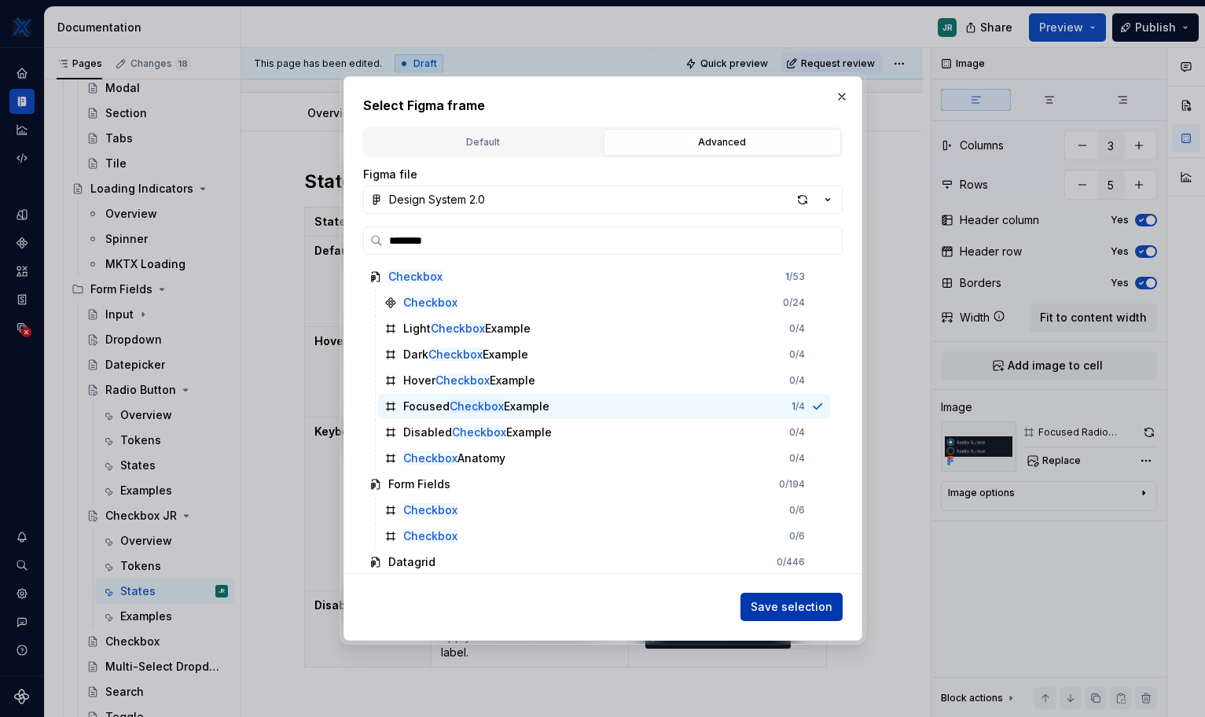
click at [812, 610] on span "Save selection" at bounding box center [792, 607] width 82 height 16
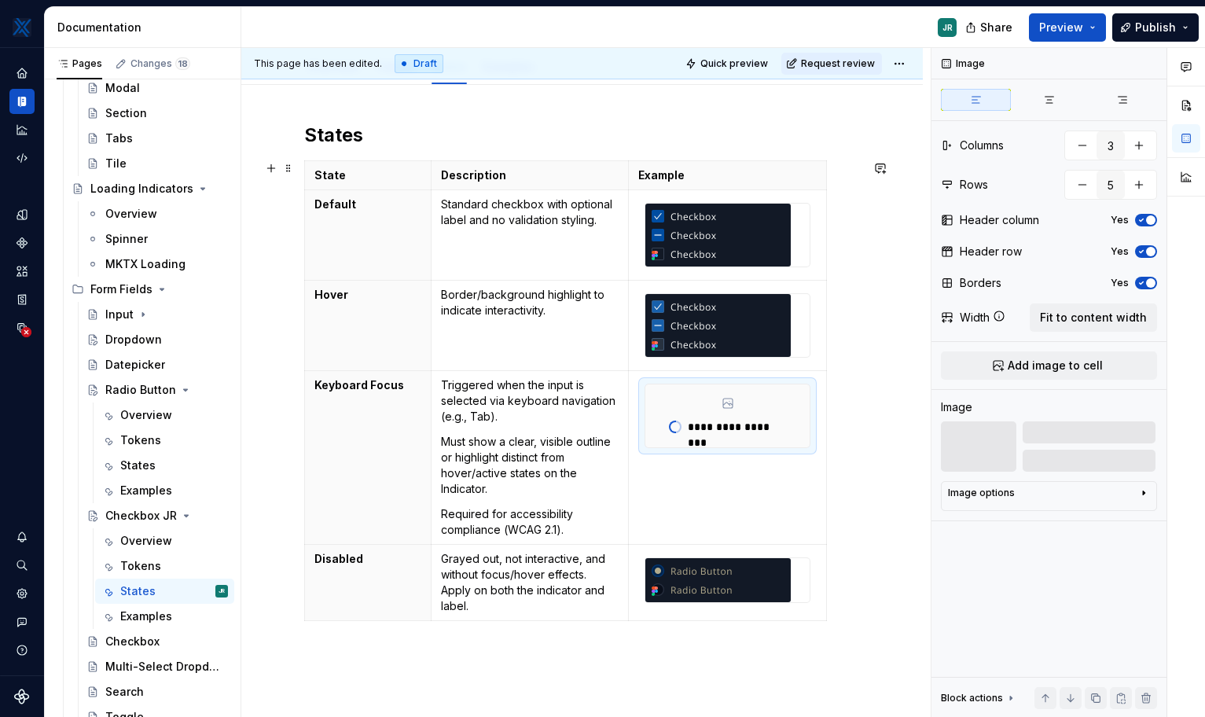
scroll to position [208, 0]
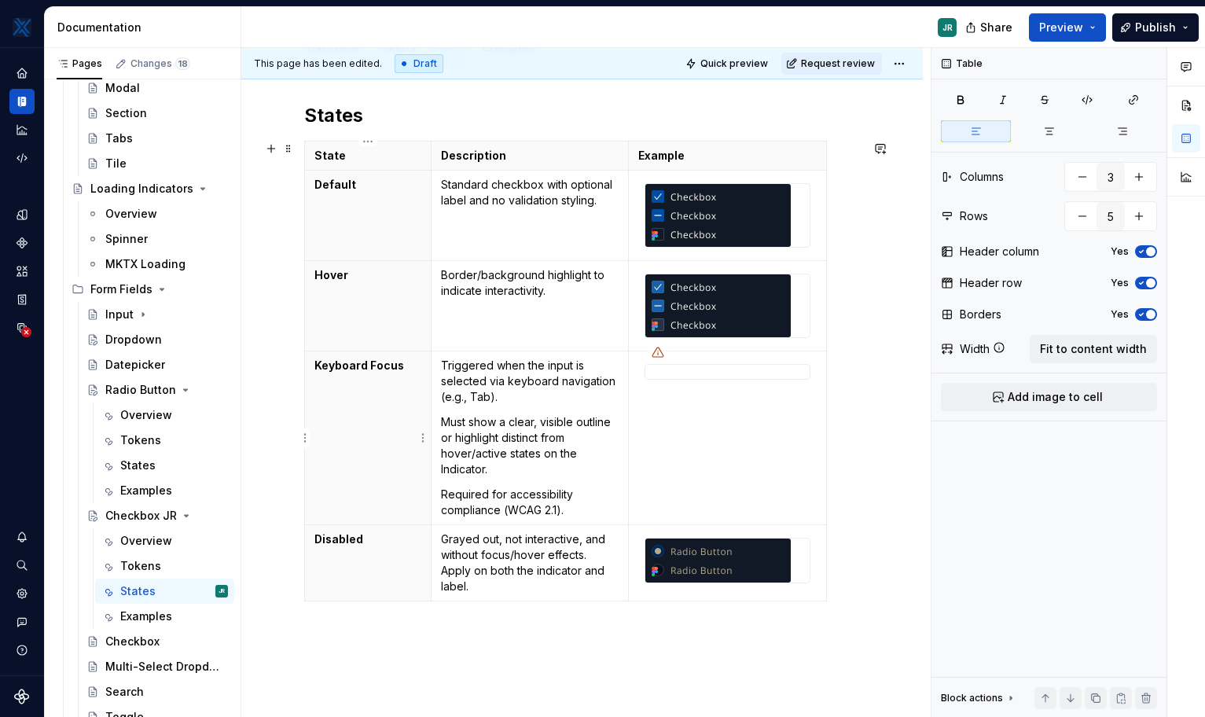
click at [372, 366] on p "Keyboard Focus" at bounding box center [367, 366] width 107 height 16
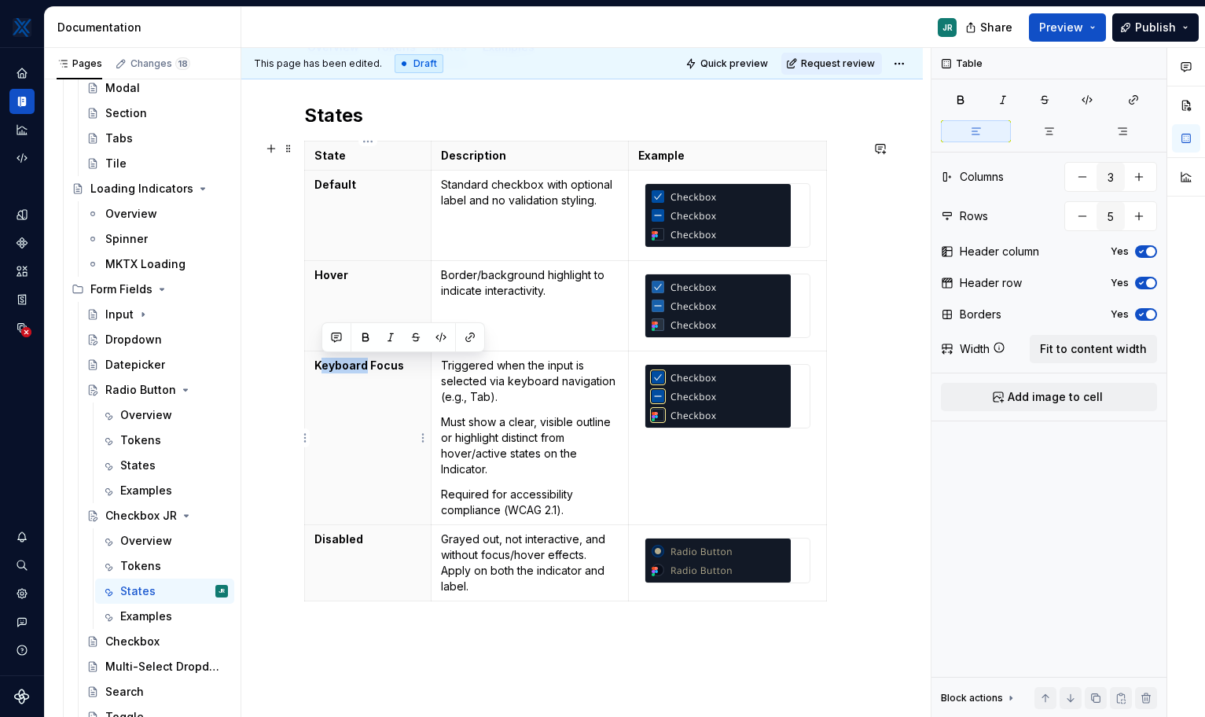
drag, startPoint x: 367, startPoint y: 366, endPoint x: 318, endPoint y: 361, distance: 49.0
click at [318, 361] on p "Keyboard Focus" at bounding box center [367, 366] width 107 height 16
click at [711, 487] on td at bounding box center [728, 438] width 198 height 174
click at [700, 558] on img at bounding box center [717, 560] width 145 height 44
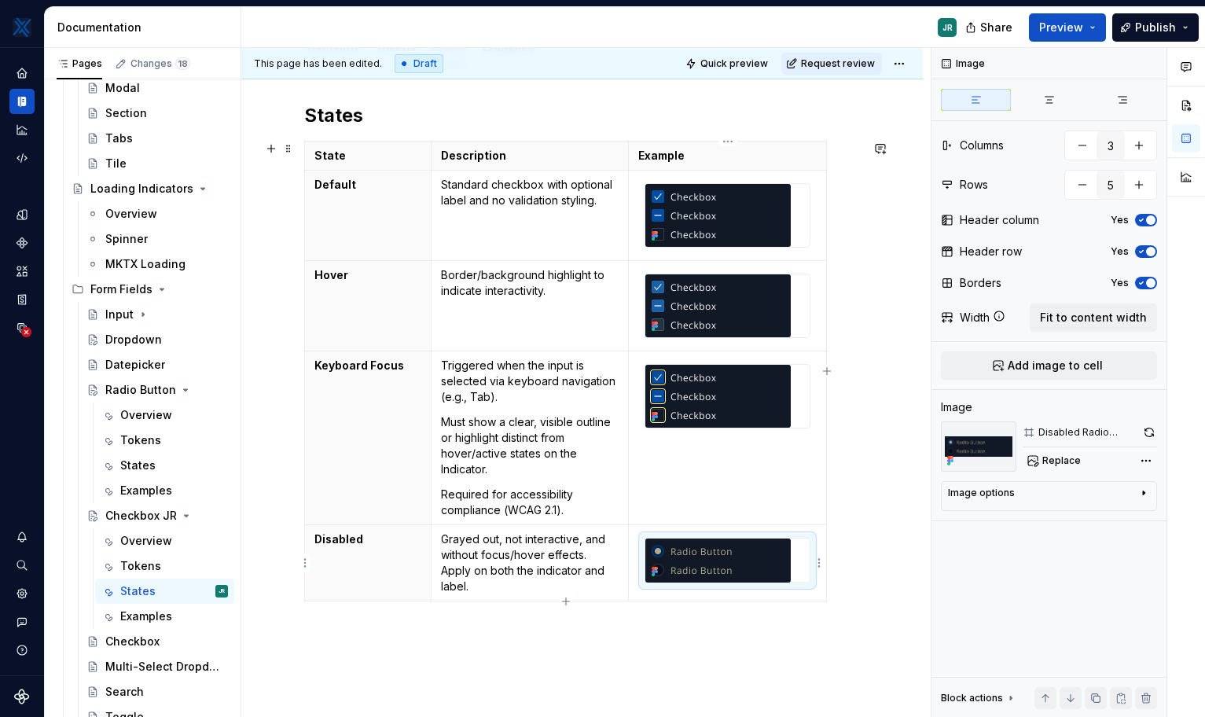
click at [700, 558] on img at bounding box center [717, 560] width 145 height 44
click at [851, 366] on span "Add image to cell" at bounding box center [1055, 366] width 95 height 16
click at [736, 556] on img at bounding box center [717, 560] width 145 height 44
click at [851, 468] on button "Replace" at bounding box center [1055, 461] width 65 height 22
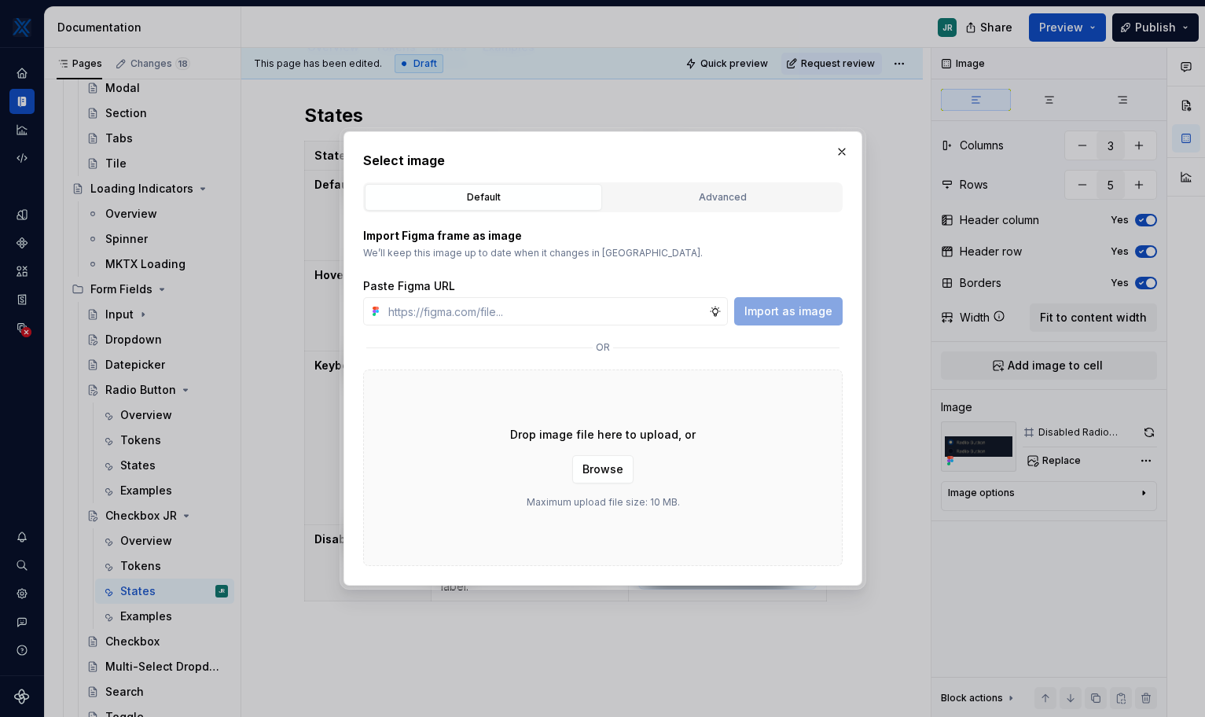
type textarea "*"
drag, startPoint x: 699, startPoint y: 189, endPoint x: 699, endPoint y: 200, distance: 11.0
click at [699, 189] on div "Advanced" at bounding box center [722, 197] width 226 height 16
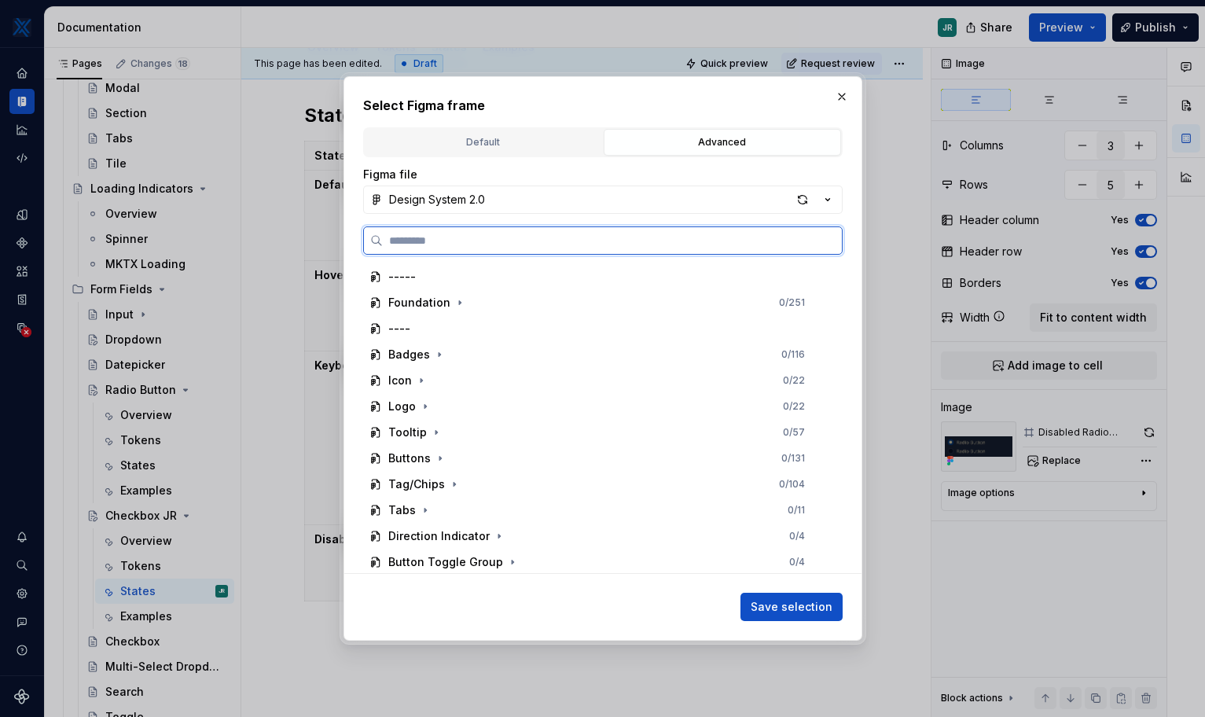
click at [539, 245] on input "search" at bounding box center [612, 241] width 459 height 16
type input "*"
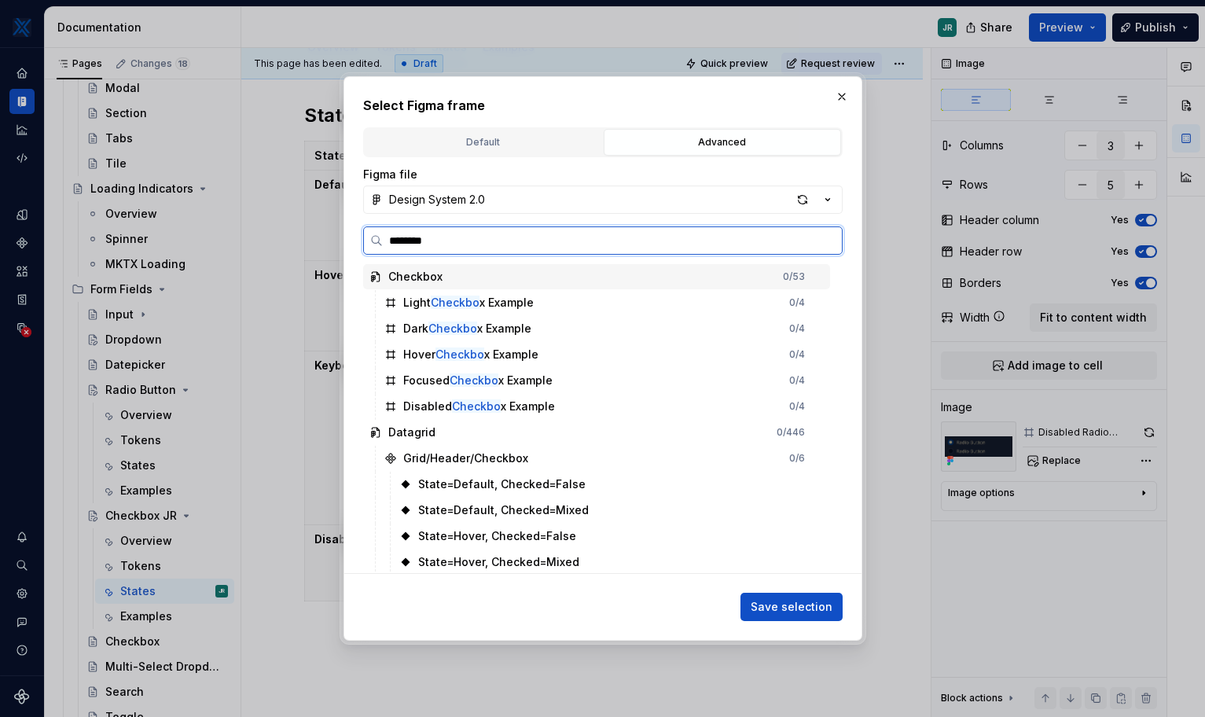
type input "********"
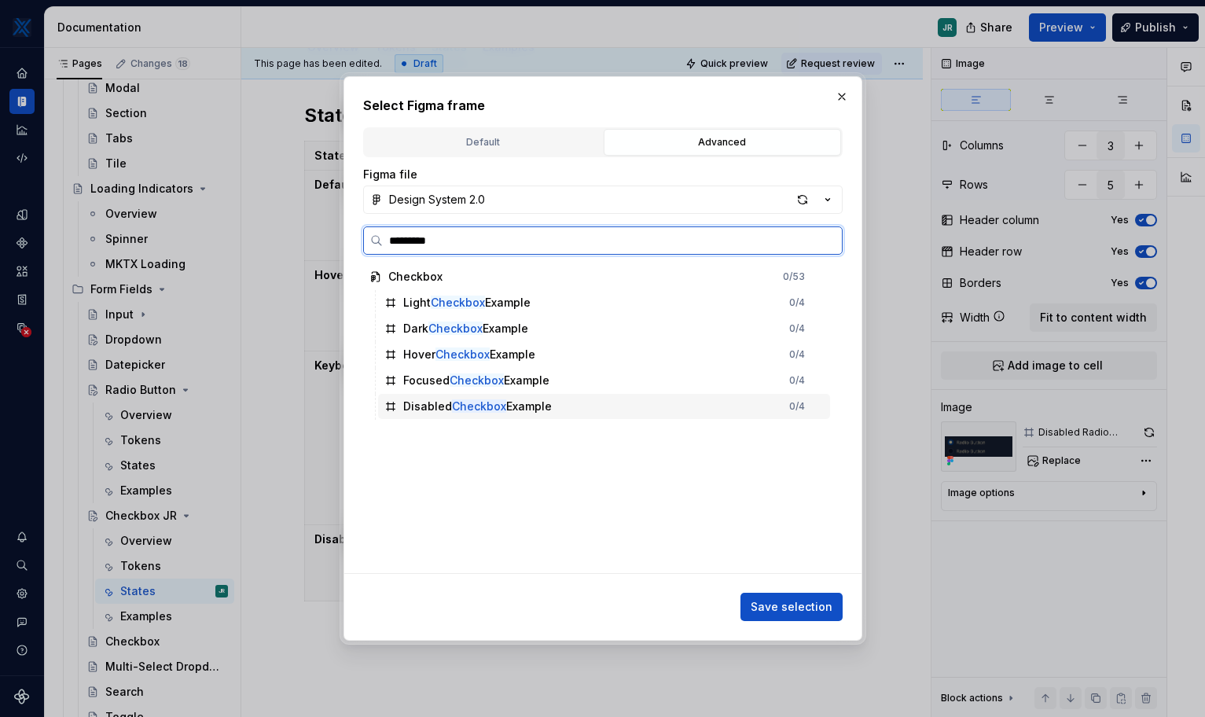
click at [488, 406] on mark "Checkbox" at bounding box center [479, 405] width 54 height 13
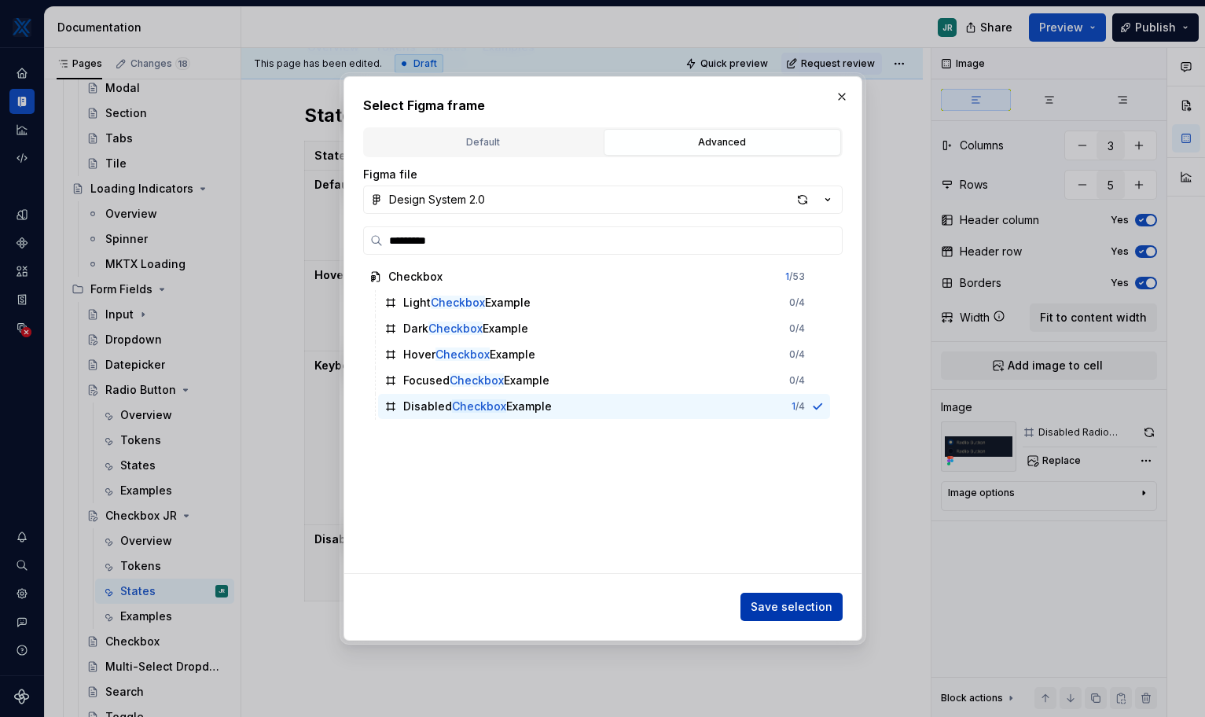
click at [815, 604] on span "Save selection" at bounding box center [792, 607] width 82 height 16
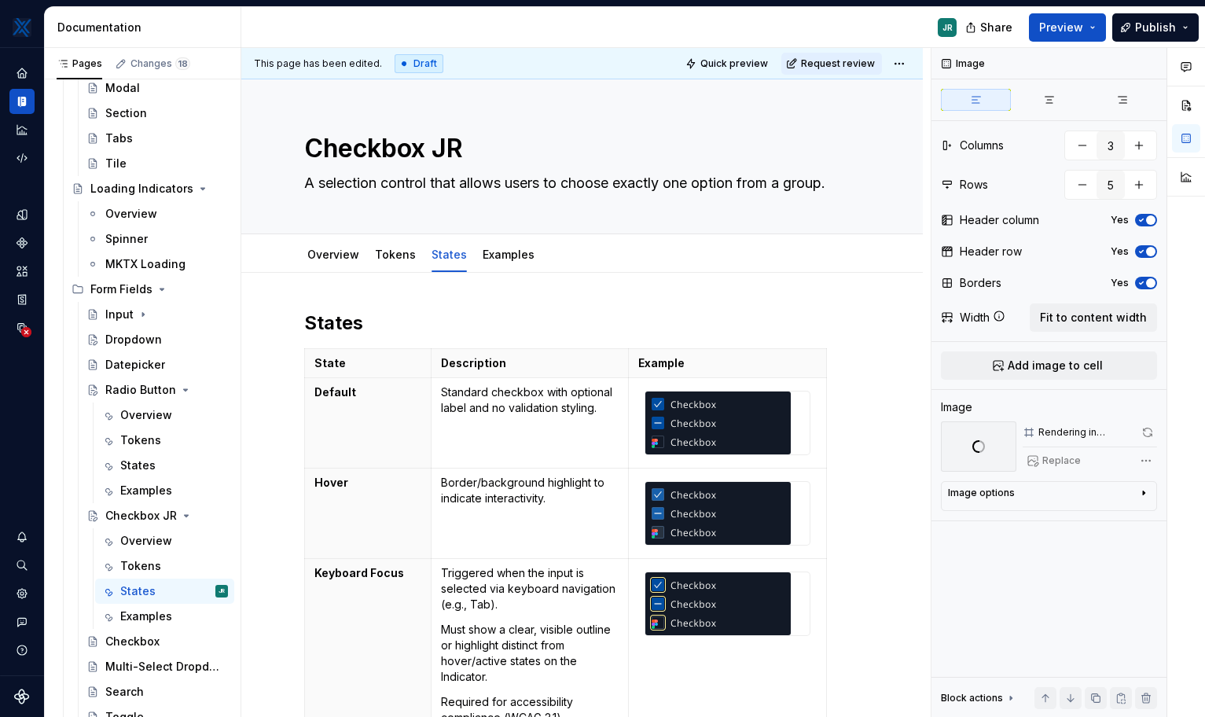
scroll to position [72, 0]
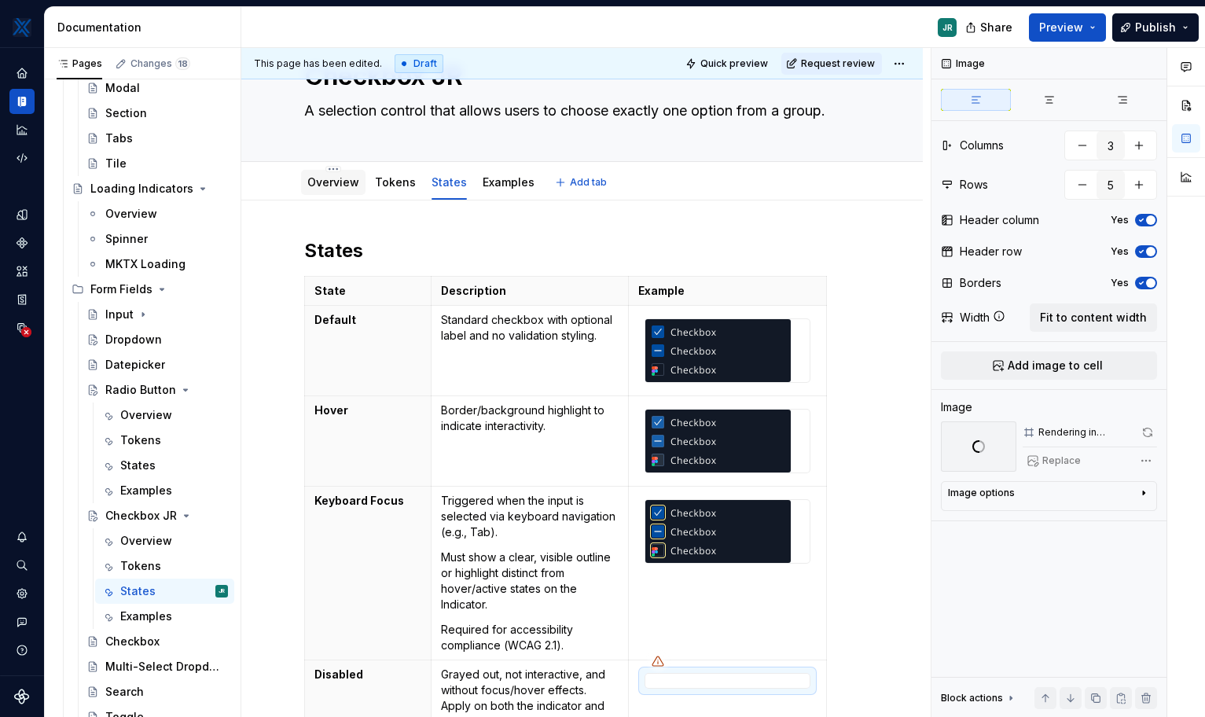
click at [326, 181] on link "Overview" at bounding box center [333, 181] width 52 height 13
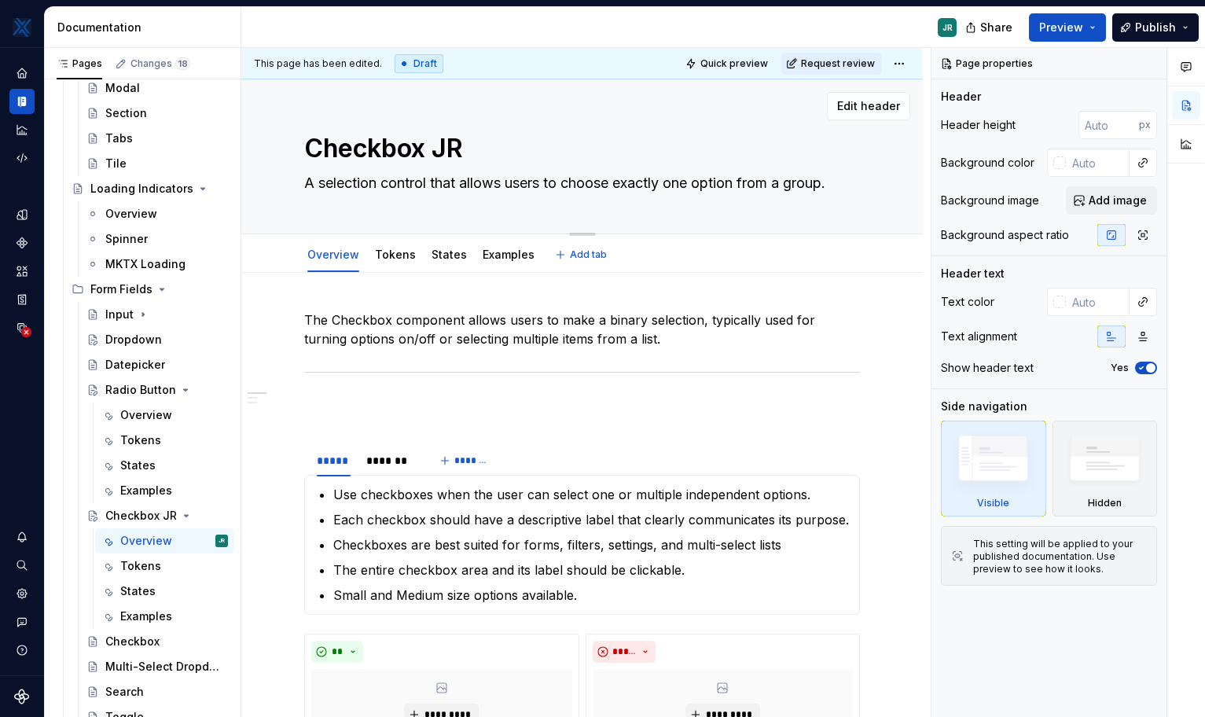
click at [450, 145] on textarea "Checkbox JR" at bounding box center [579, 149] width 556 height 38
click at [435, 145] on textarea "Checkbox JR" at bounding box center [579, 149] width 556 height 38
drag, startPoint x: 435, startPoint y: 145, endPoint x: 472, endPoint y: 145, distance: 36.9
click at [472, 145] on textarea "Checkbox JR" at bounding box center [579, 149] width 556 height 38
type textarea "*"
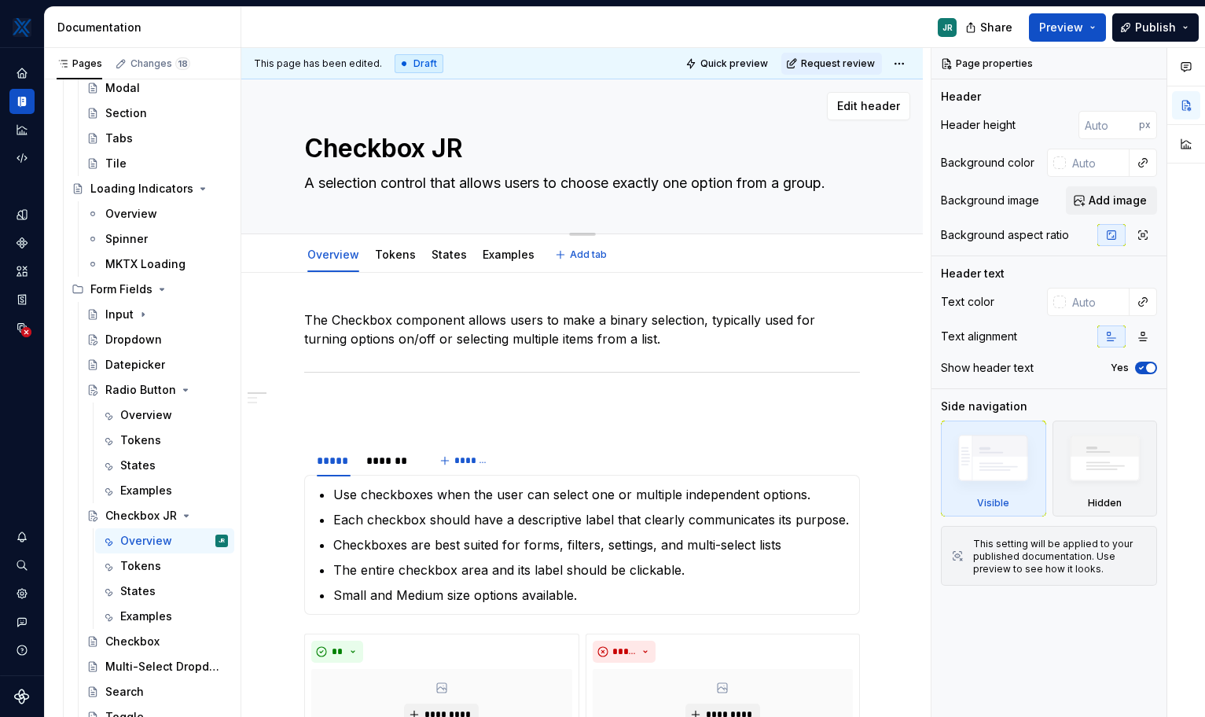
type textarea "Checkbox"
type textarea "*"
type textarea "Checkbox"
type textarea "*"
type textarea "Checkbox"
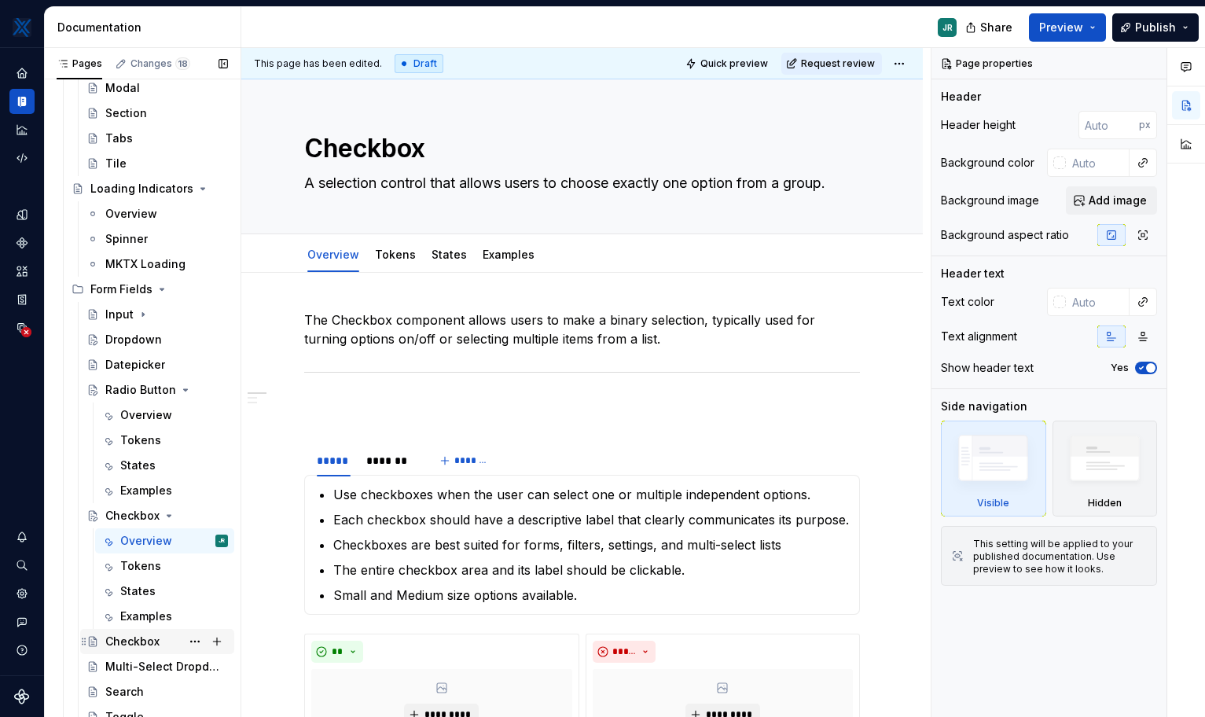
click at [150, 642] on div "Checkbox" at bounding box center [132, 642] width 54 height 16
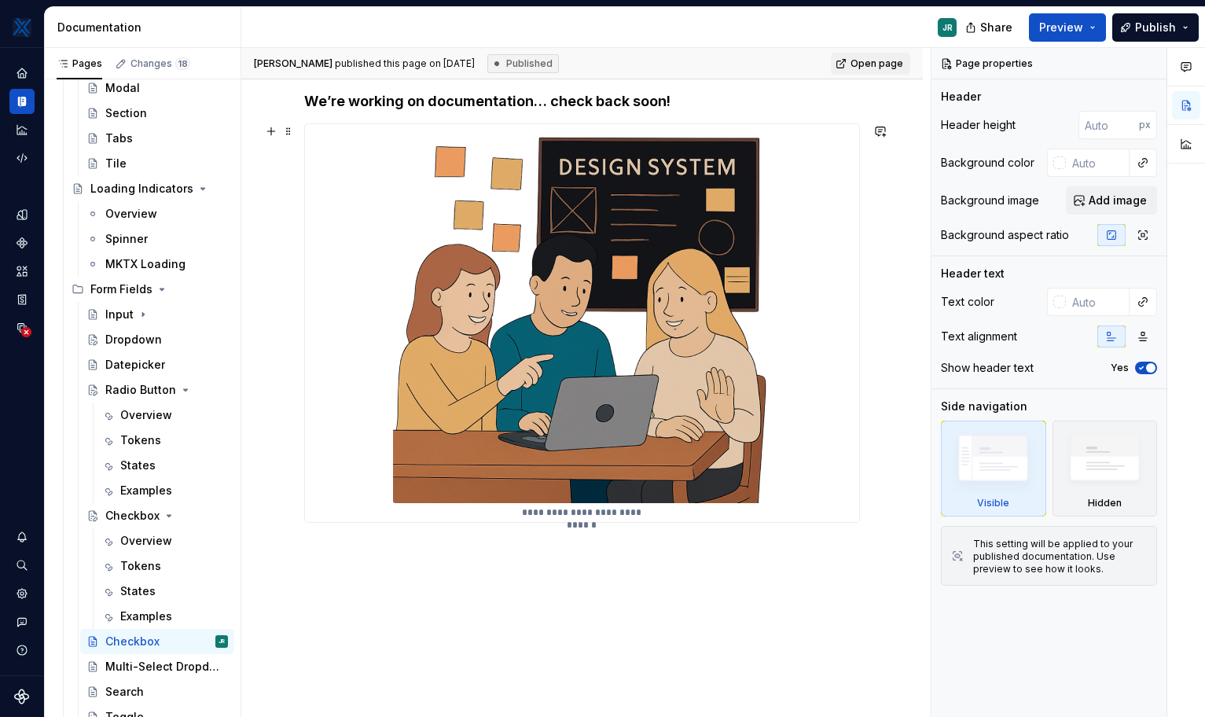
scroll to position [254, 0]
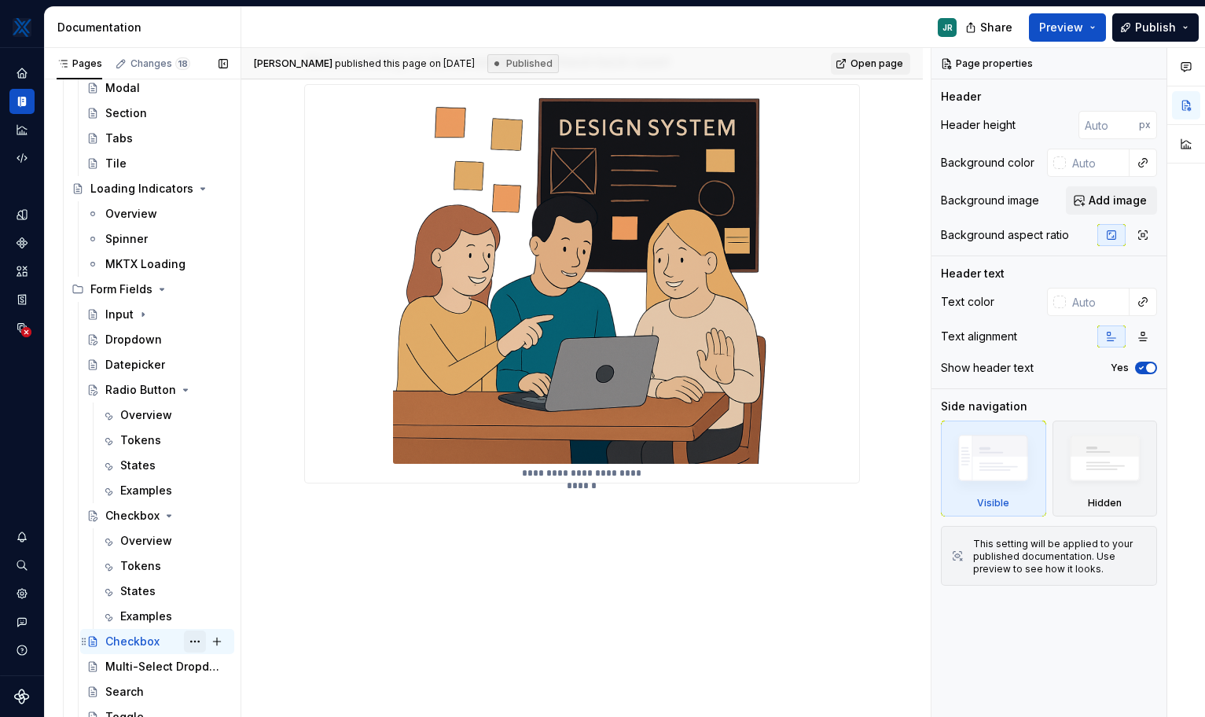
click at [192, 641] on button "Page tree" at bounding box center [195, 641] width 22 height 22
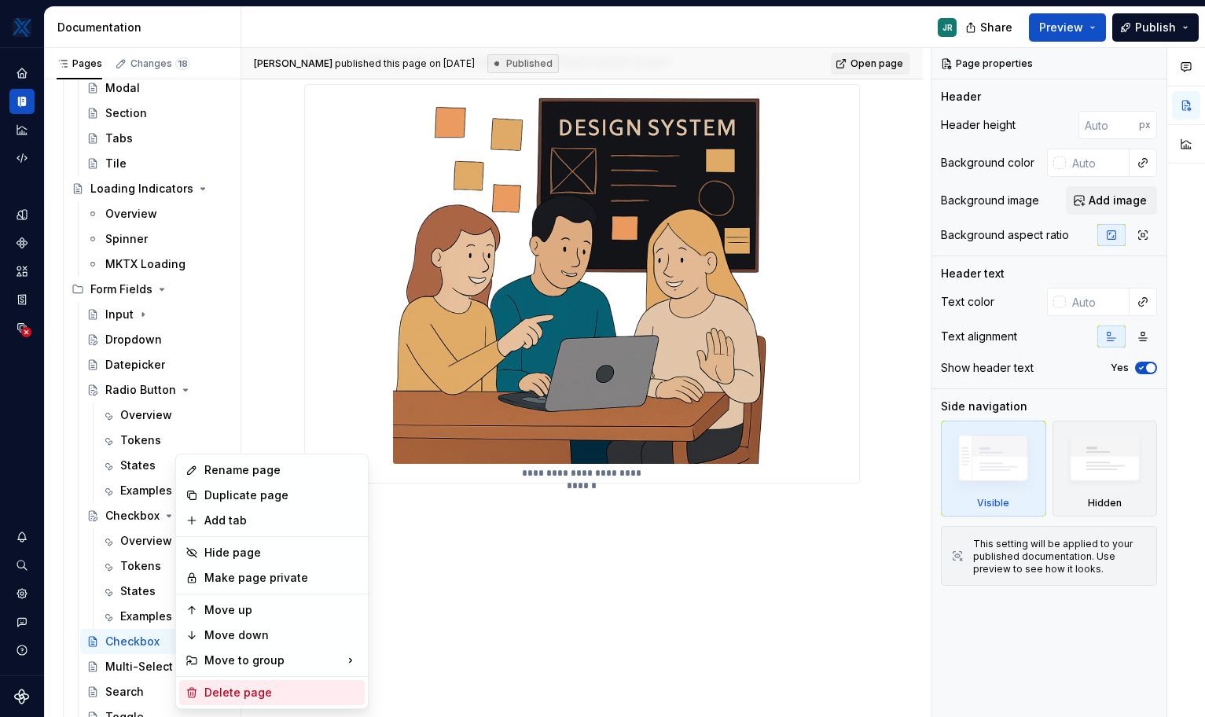
click at [277, 686] on div "Delete page" at bounding box center [281, 693] width 154 height 16
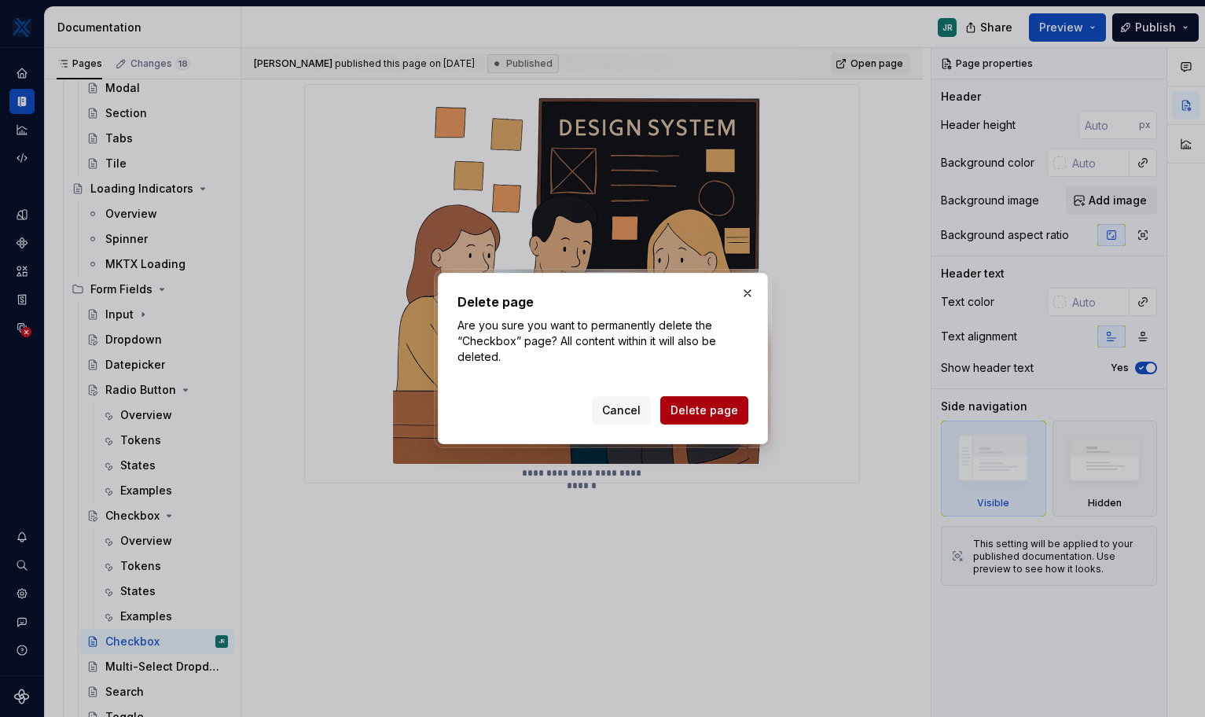
click at [726, 409] on span "Delete page" at bounding box center [705, 410] width 68 height 16
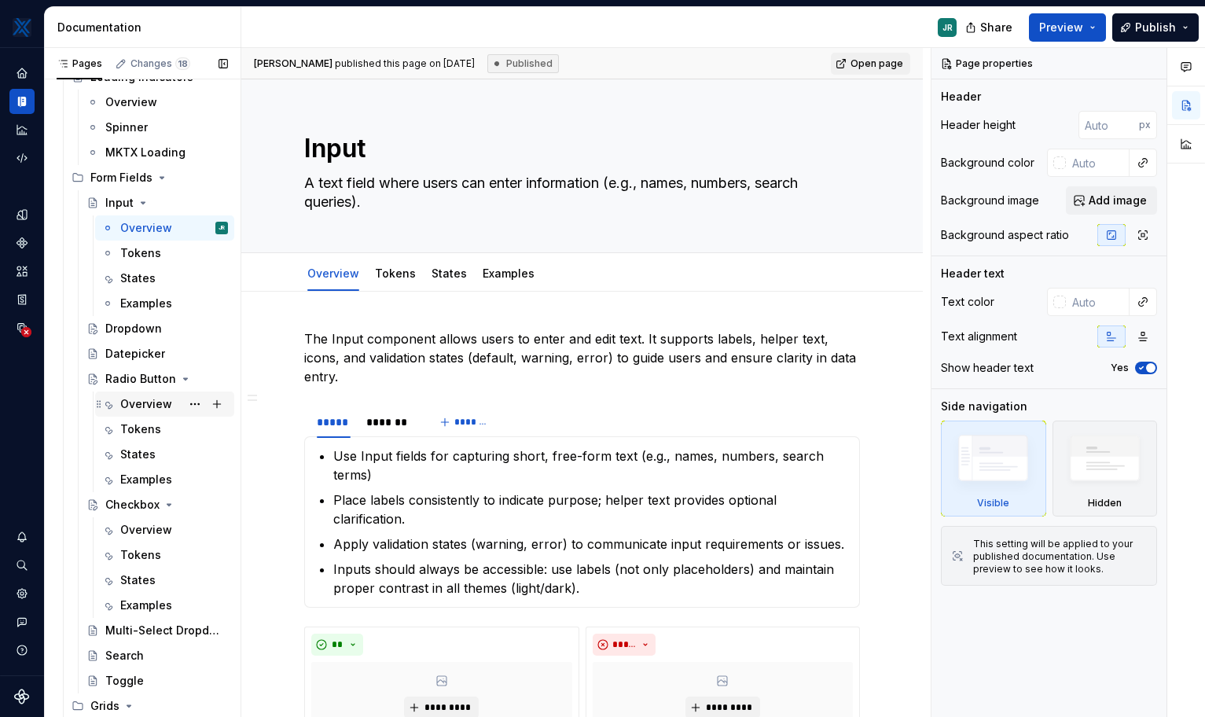
scroll to position [868, 0]
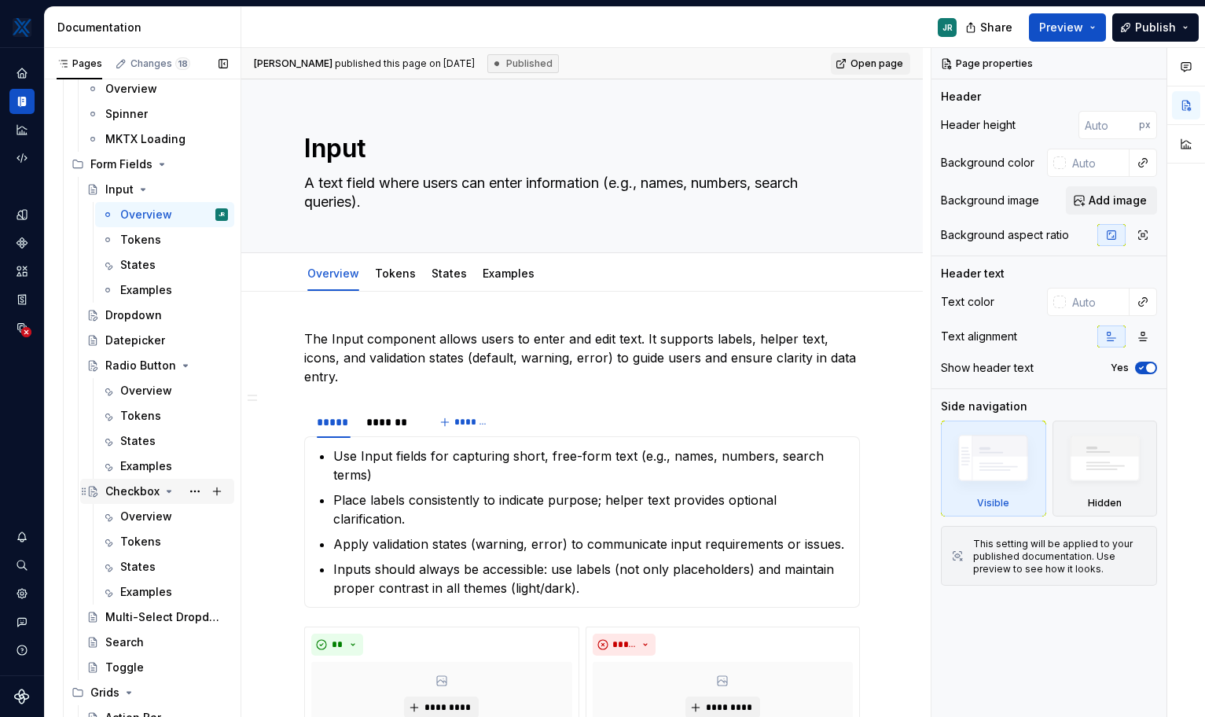
click at [133, 491] on div "Checkbox" at bounding box center [132, 491] width 54 height 16
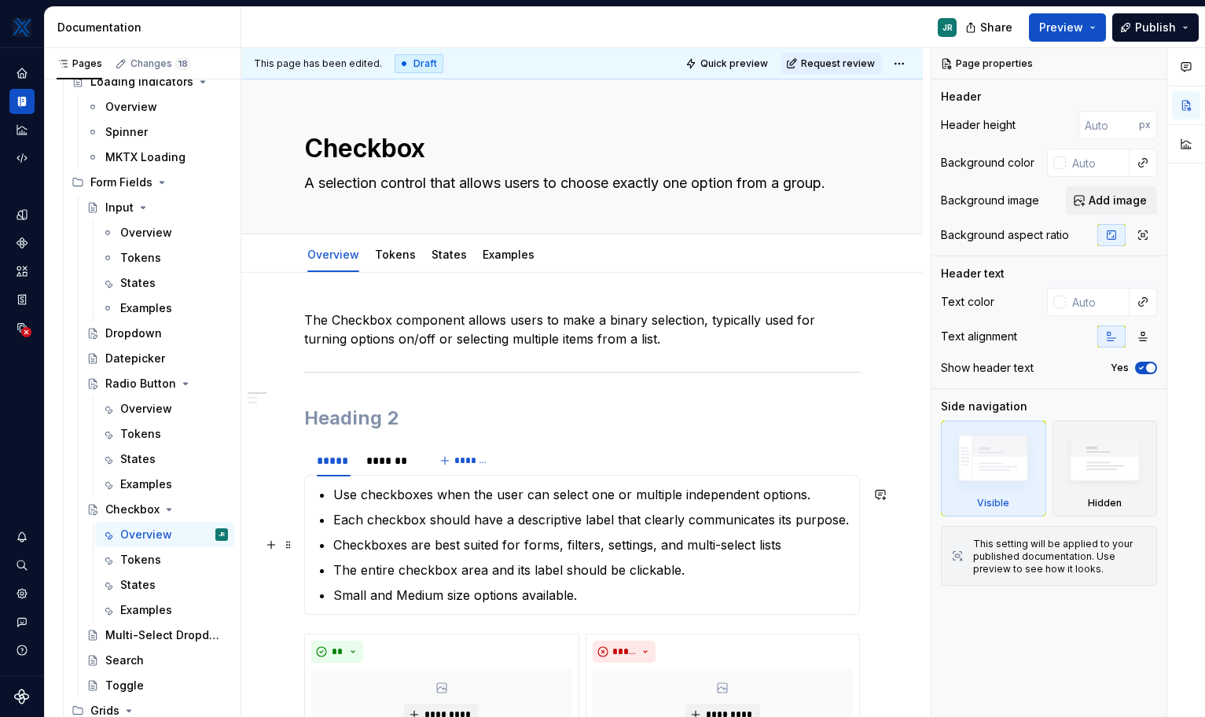
scroll to position [1, 0]
click at [417, 170] on textarea "A selection control that allows users to choose exactly one option from a group." at bounding box center [579, 182] width 556 height 25
click at [851, 94] on button "Edit header" at bounding box center [868, 105] width 83 height 28
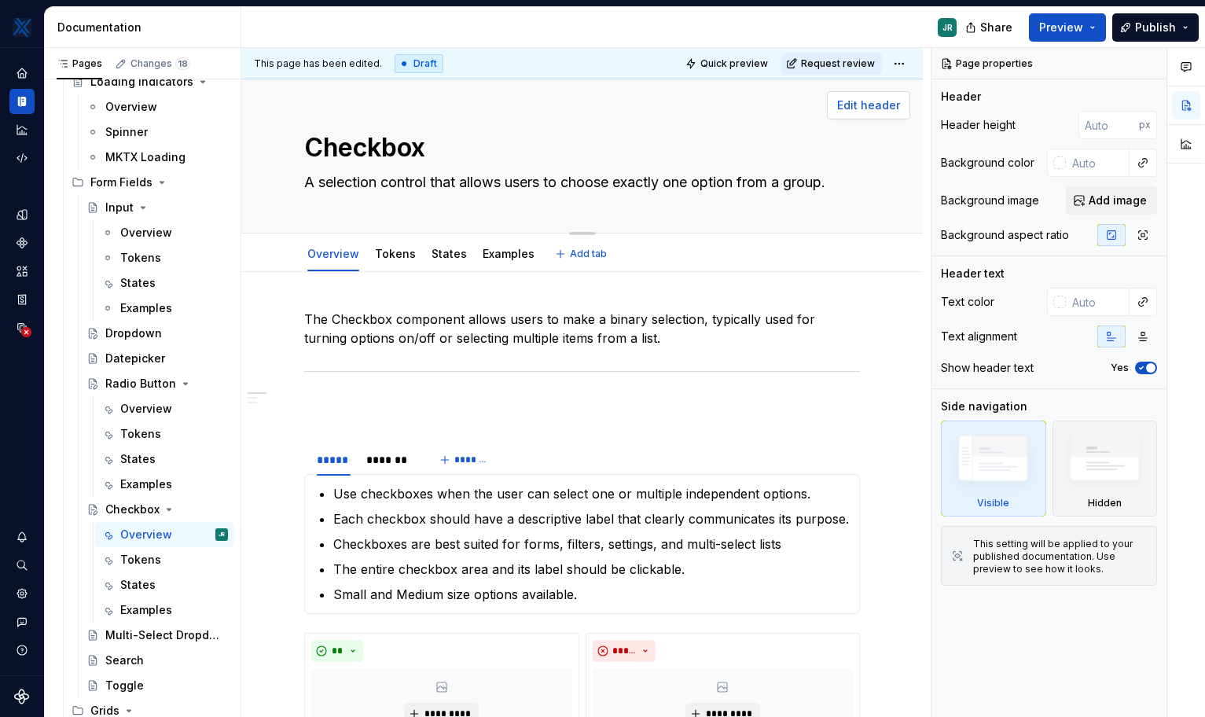
click at [851, 106] on span "Edit header" at bounding box center [868, 105] width 63 height 16
click at [851, 108] on span "Edit header" at bounding box center [868, 105] width 63 height 16
click at [851, 102] on span "Edit header" at bounding box center [868, 105] width 63 height 16
click at [851, 107] on span "Edit header" at bounding box center [868, 105] width 63 height 16
click at [851, 109] on span "Edit header" at bounding box center [868, 105] width 63 height 16
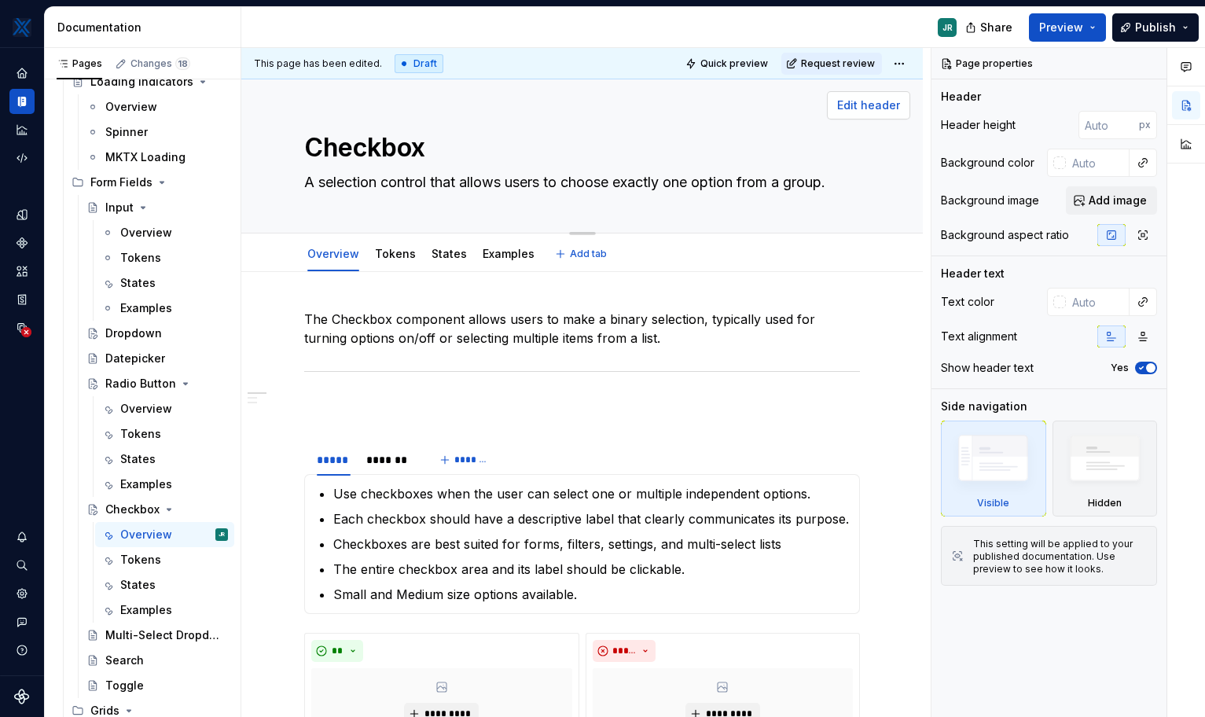
click at [851, 109] on span "Edit header" at bounding box center [868, 105] width 63 height 16
click at [404, 161] on textarea "Checkbox" at bounding box center [579, 148] width 556 height 38
click at [410, 179] on textarea "A selection control that allows users to choose exactly one option from a group." at bounding box center [579, 182] width 556 height 25
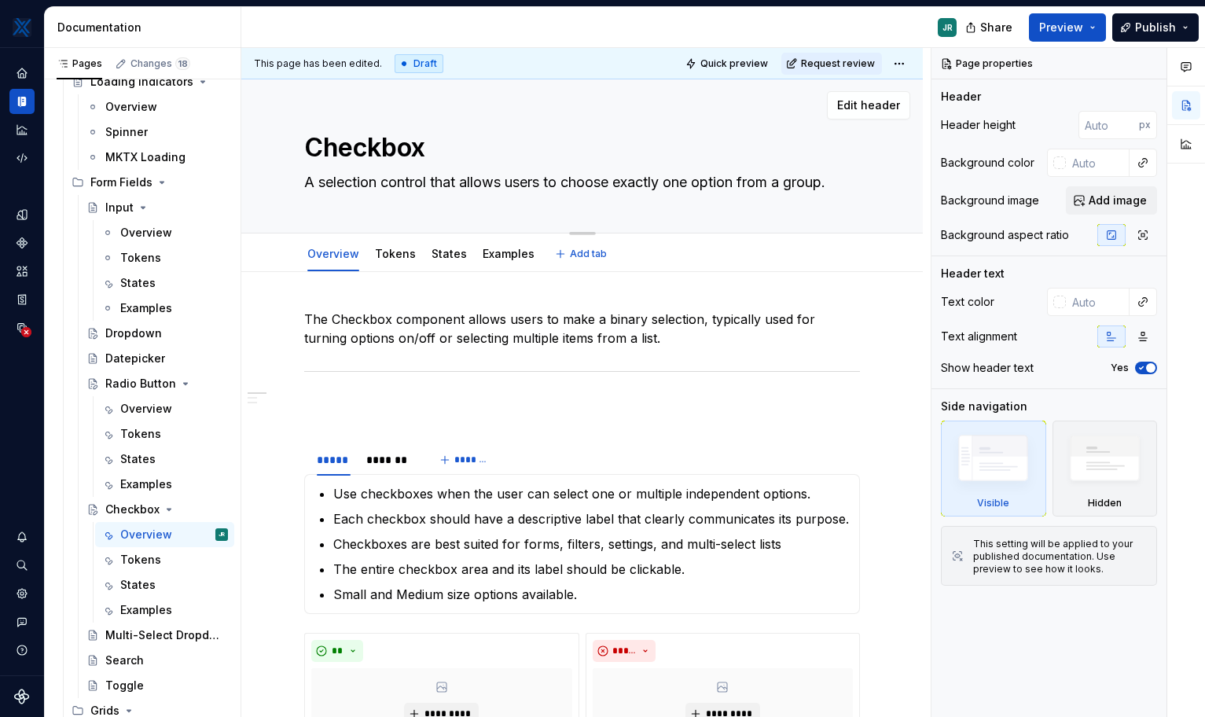
click at [461, 180] on textarea "A selection control that allows users to choose exactly one option from a group." at bounding box center [579, 182] width 556 height 25
drag, startPoint x: 567, startPoint y: 182, endPoint x: 828, endPoint y: 187, distance: 261.0
click at [828, 187] on textarea "A selection control that allows users to choose exactly one option from a group." at bounding box center [579, 182] width 556 height 25
type textarea "*"
type textarea "A selection control that allows users to p."
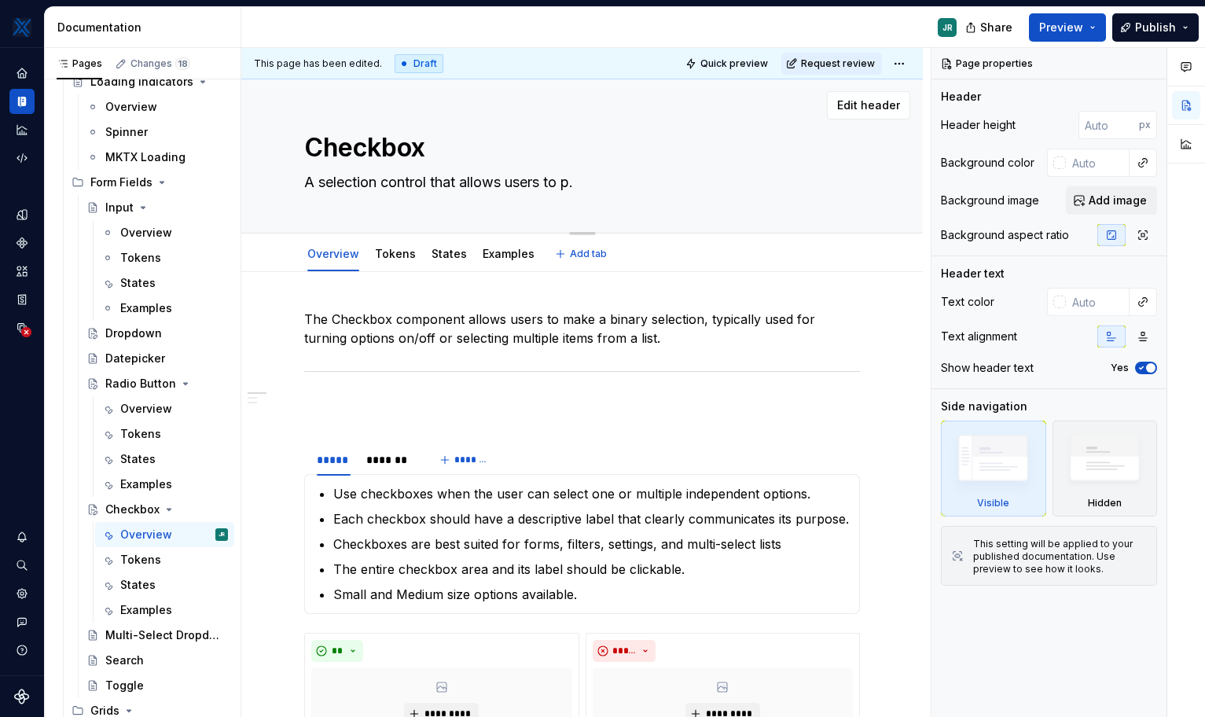
type textarea "*"
type textarea "A selection control that allows users to ."
type textarea "*"
type textarea "A selection control that allows users to s."
type textarea "*"
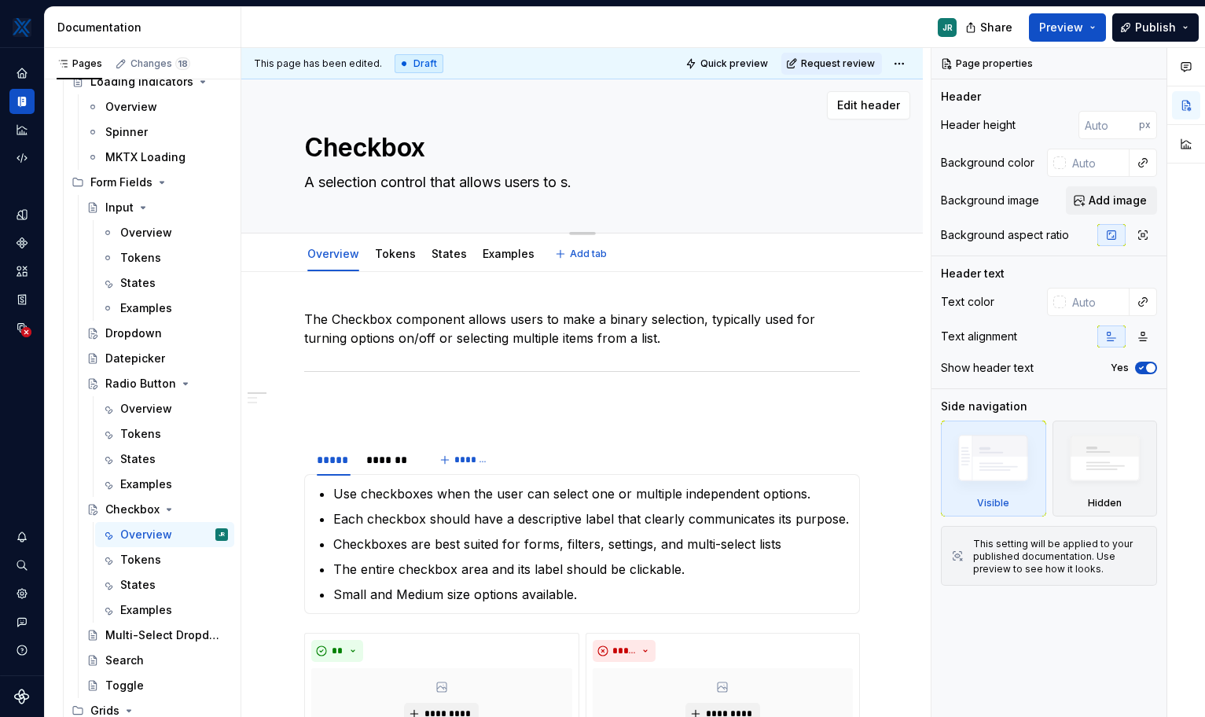
type textarea "A selection control that allows users to se."
type textarea "*"
type textarea "A selection control that allows users to sel."
type textarea "*"
type textarea "A selection control that allows users to sele."
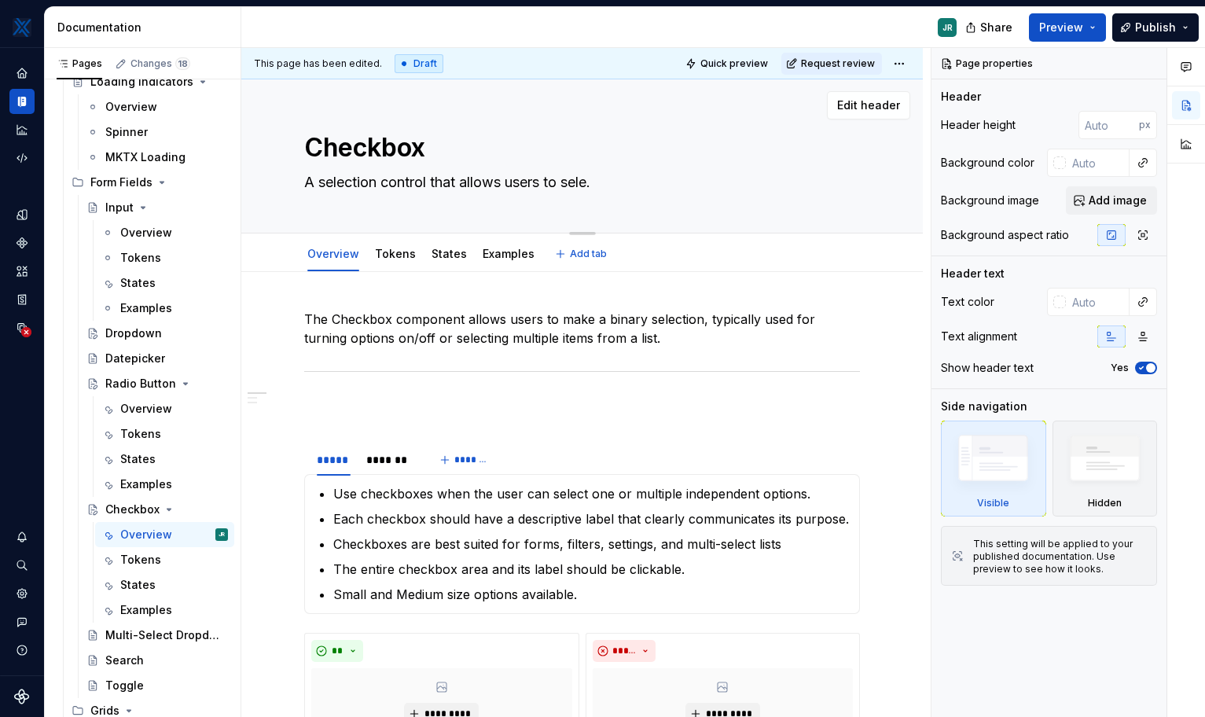
type textarea "*"
type textarea "A selection control that allows users to selec."
type textarea "*"
type textarea "A selection control that allows users to select."
type textarea "*"
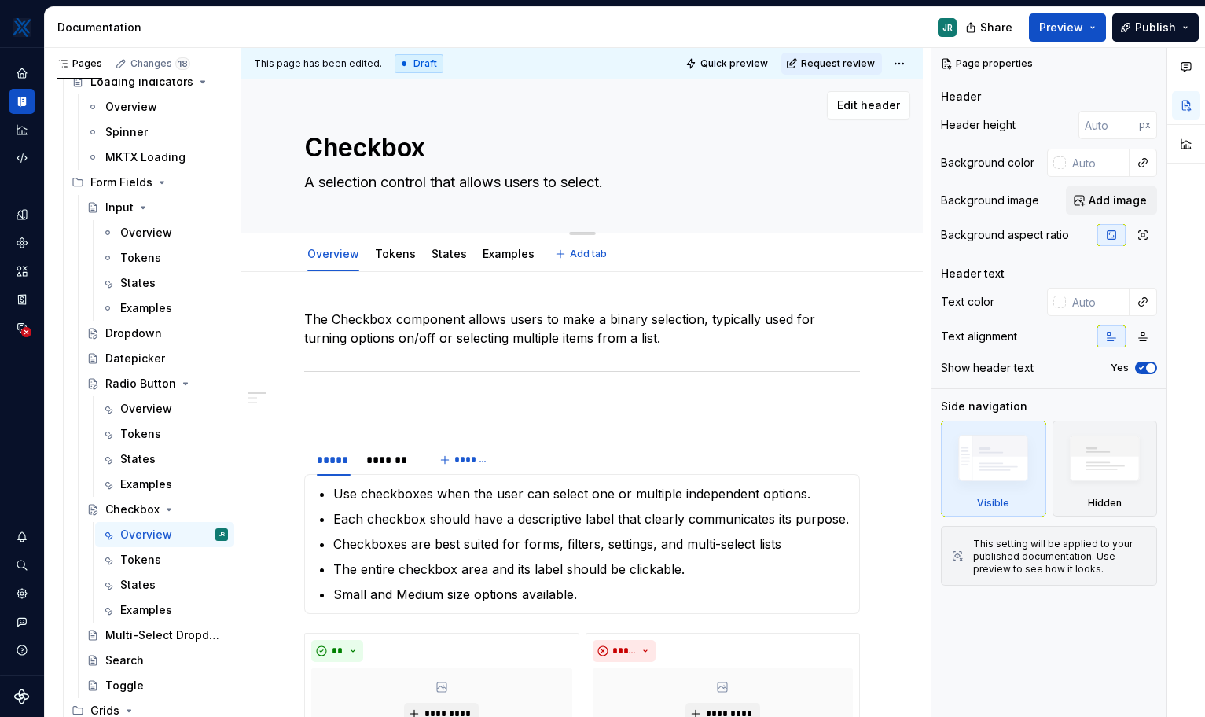
type textarea "A selection control that allows users to select ."
type textarea "*"
type textarea "A selection control that allows users to select o."
type textarea "*"
type textarea "A selection control that allows users to select on."
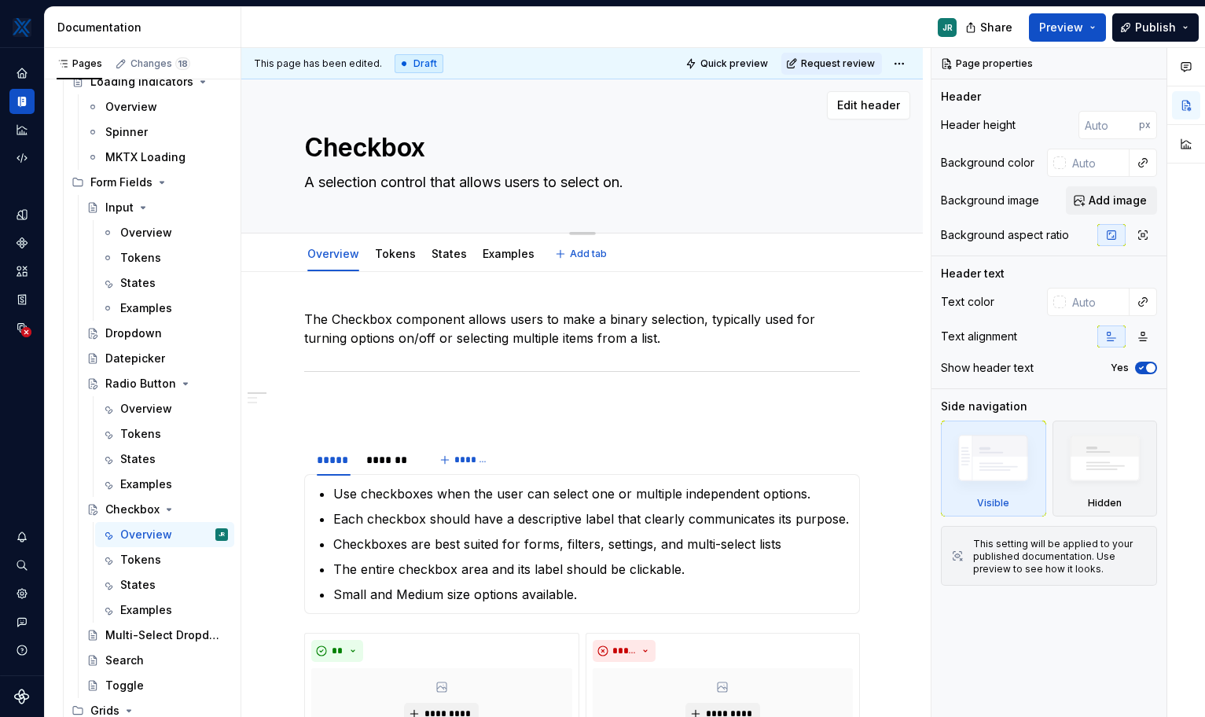
type textarea "*"
type textarea "A selection control that allows users to select one."
type textarea "*"
type textarea "A selection control that allows users to select one ."
type textarea "*"
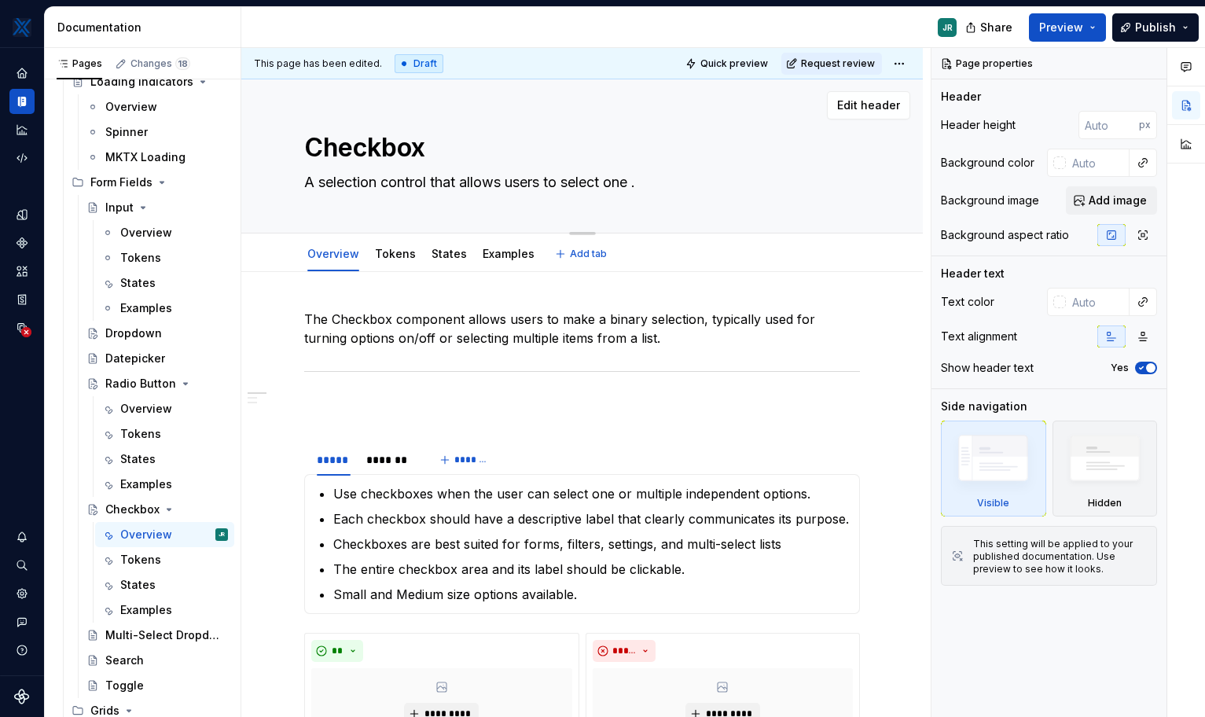
type textarea "A selection control that allows users to select one o."
type textarea "*"
type textarea "A selection control that allows users to select one or."
type textarea "*"
type textarea "A selection control that allows users to select one or ."
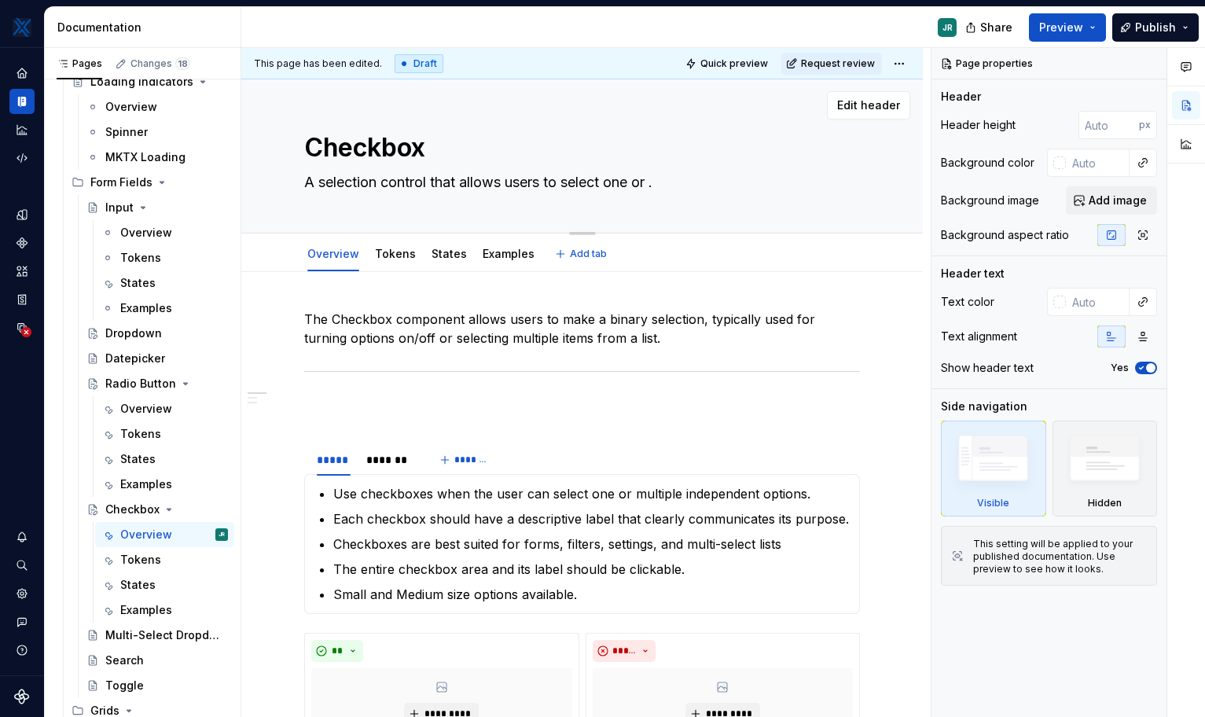
type textarea "*"
type textarea "A selection control that allows users to select one or m."
type textarea "*"
type textarea "A selection control that allows users to select one or mu."
type textarea "*"
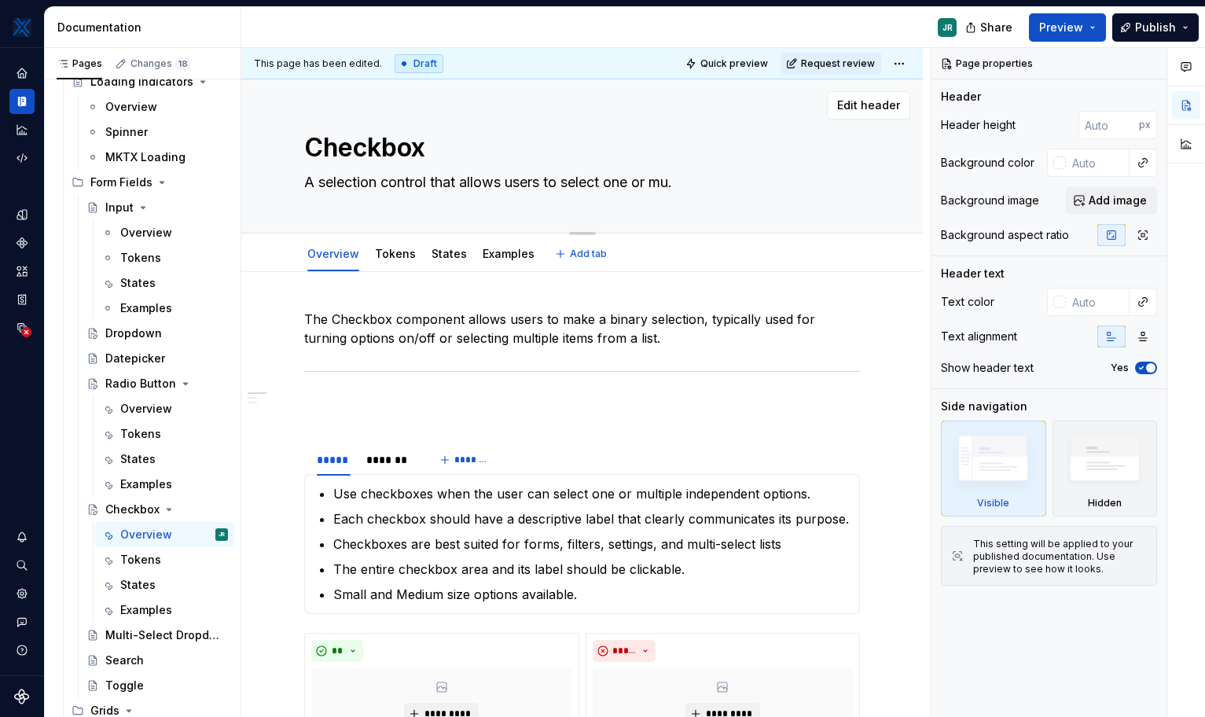
type textarea "A selection control that allows users to select one or mul."
type textarea "*"
type textarea "A selection control that allows users to select one or mult."
type textarea "*"
type textarea "A selection control that allows users to select one or multi."
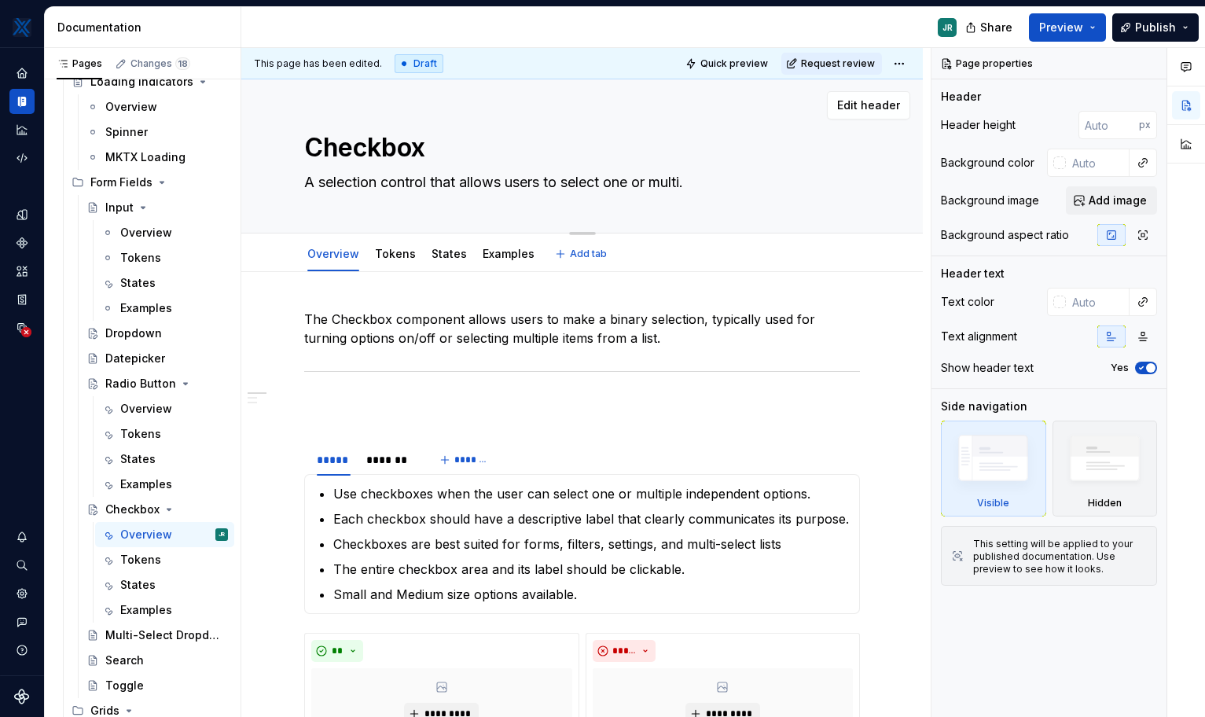
type textarea "*"
type textarea "A selection control that allows users to select one or multip."
type textarea "*"
type textarea "A selection control that allows users to select one or multipl."
type textarea "*"
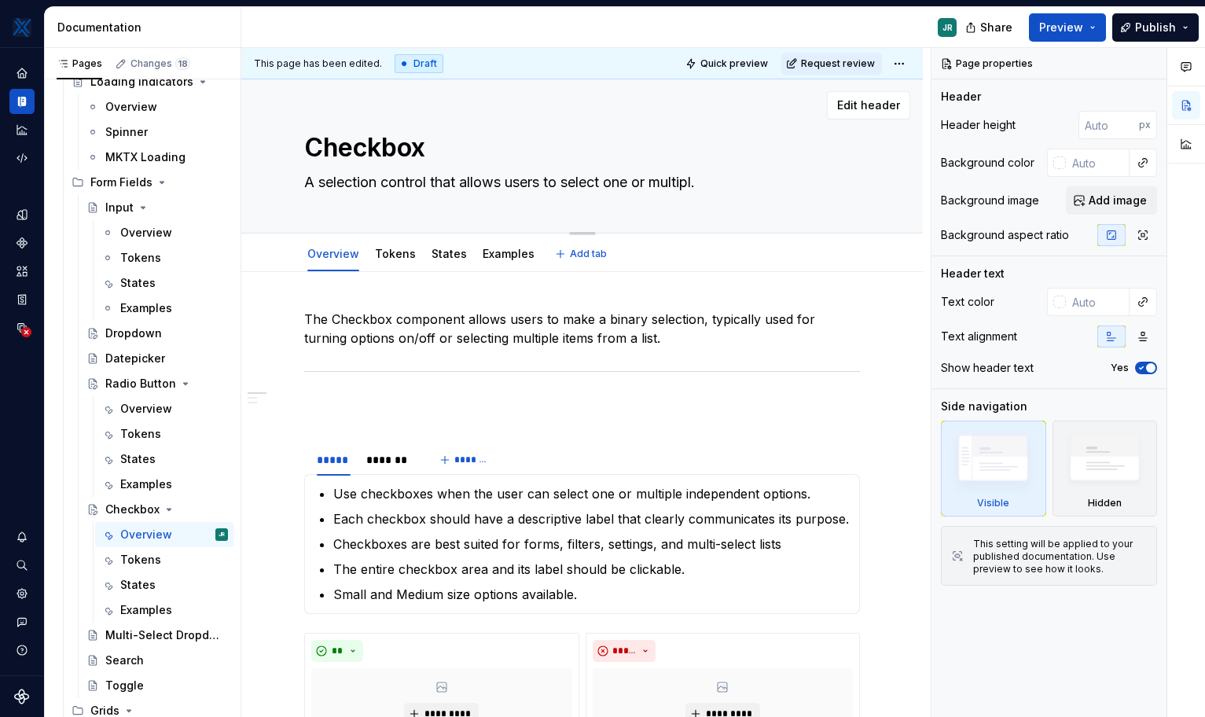
type textarea "A selection control that allows users to select one or multiple."
type textarea "*"
type textarea "A selection control that allows users to select one or multiple ."
type textarea "*"
type textarea "A selection control that allows users to select one or multiple o."
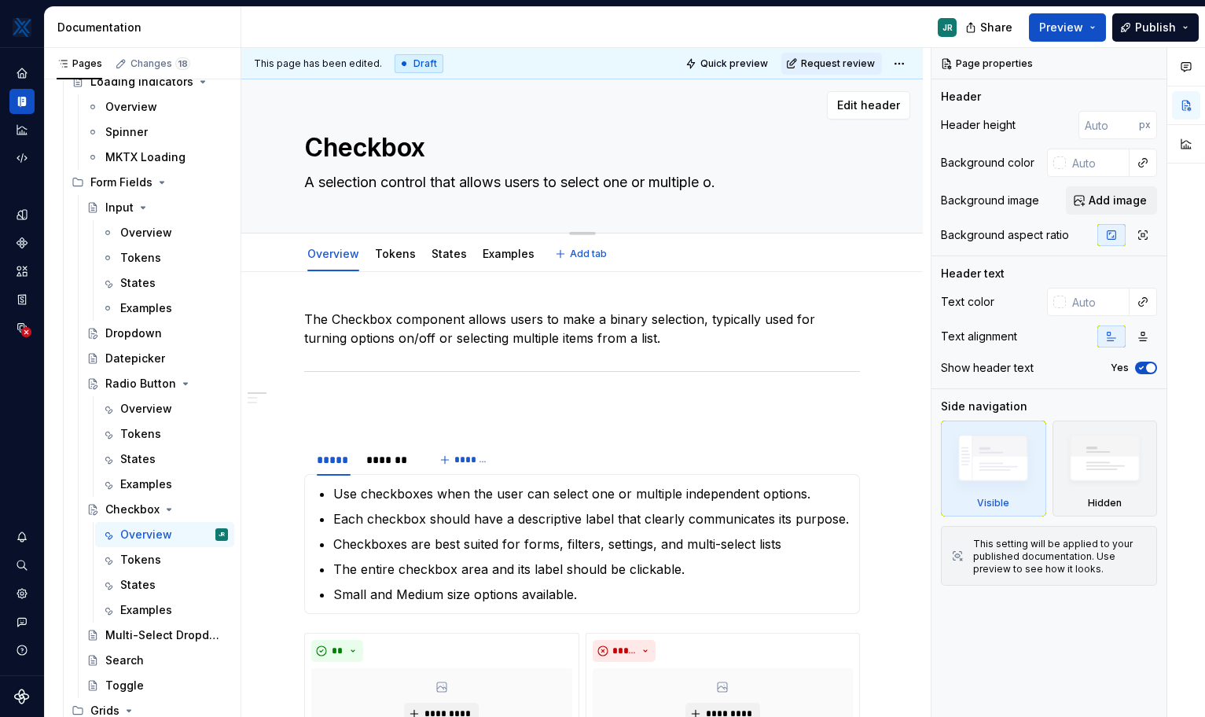
type textarea "*"
type textarea "A selection control that allows users to select one or multiple op."
type textarea "*"
type textarea "A selection control that allows users to select one or multiple opt."
type textarea "*"
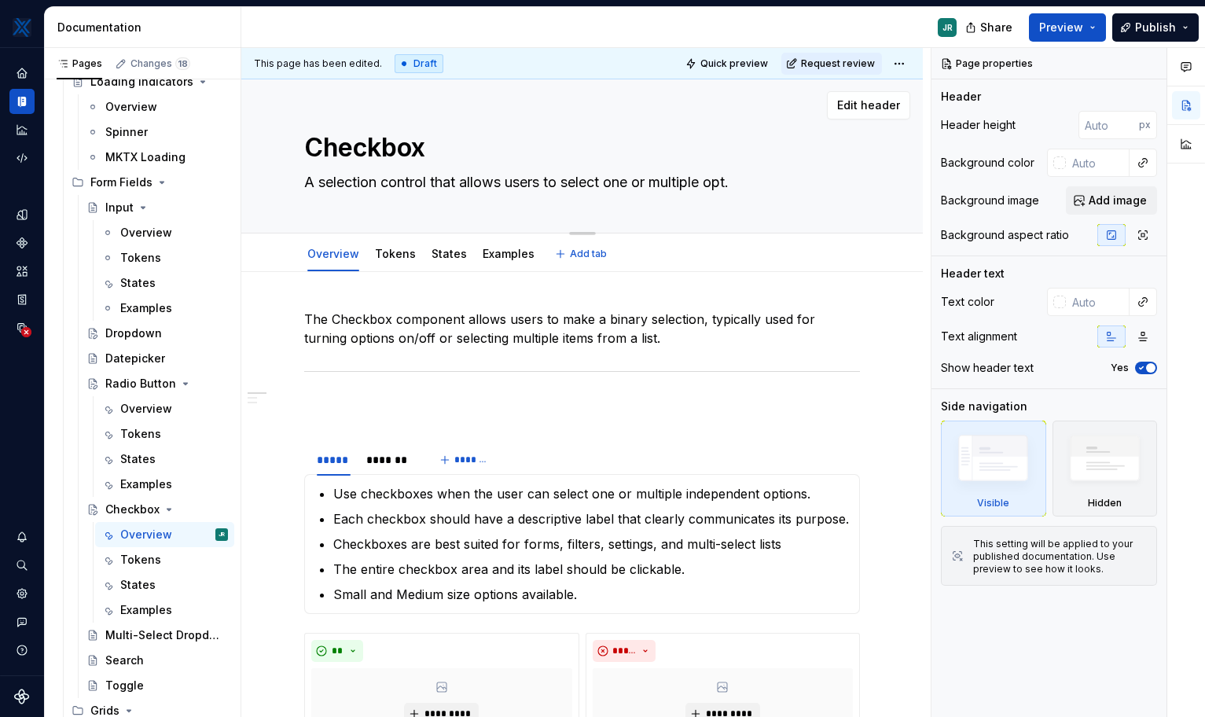
type textarea "A selection control that allows users to select one or multiple opti."
type textarea "*"
type textarea "A selection control that allows users to select one or multiple optio."
type textarea "*"
type textarea "A selection control that allows users to select one or multiple option."
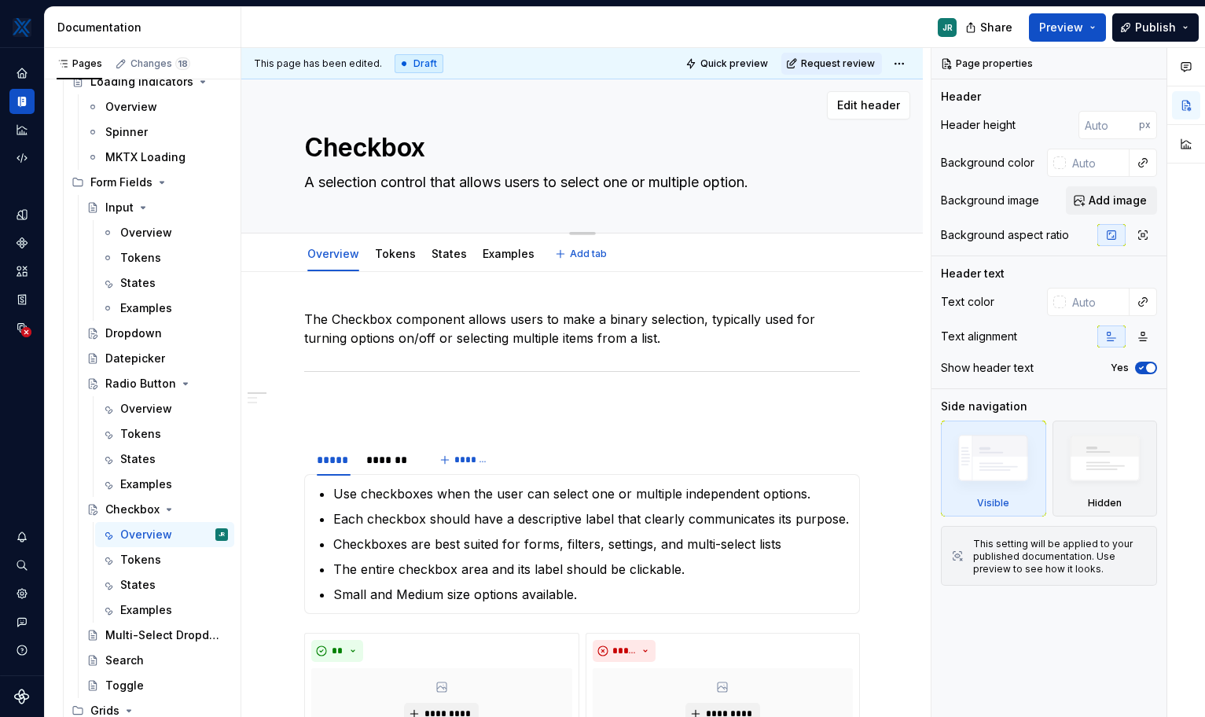
type textarea "*"
type textarea "A selection control that allows users to select one or multiple options."
type textarea "*"
type textarea "A selection control that allows users to select one or multiple options."
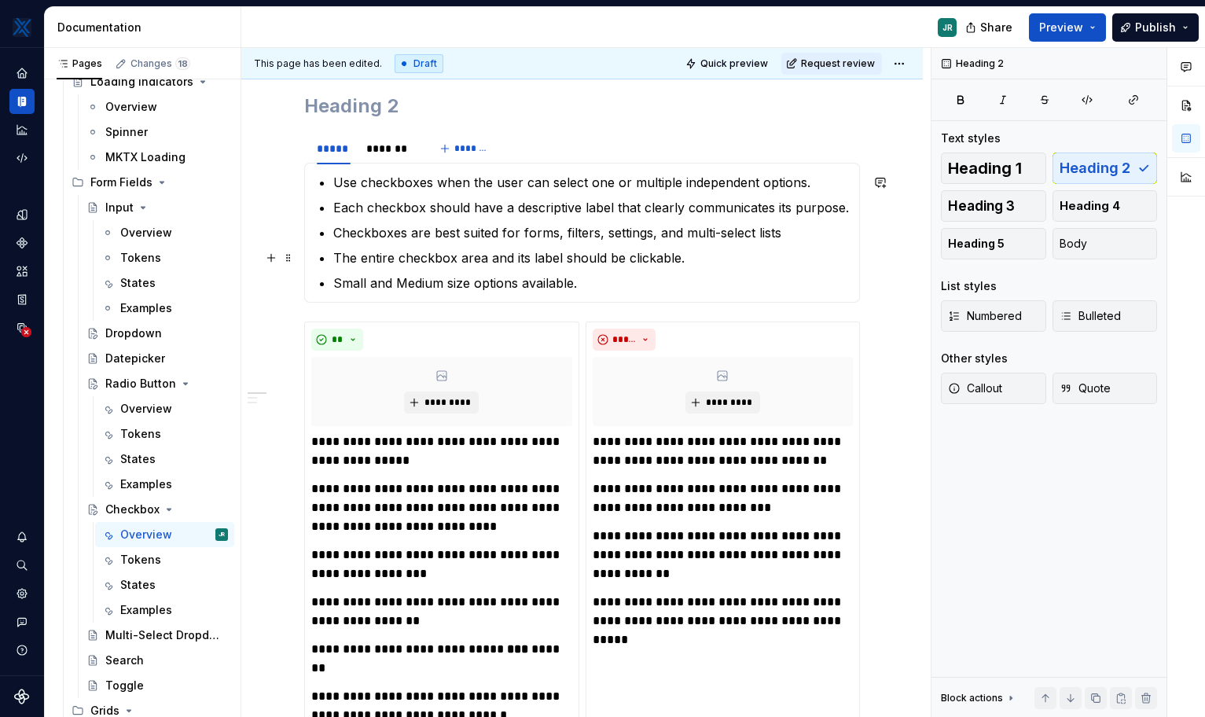
scroll to position [19, 0]
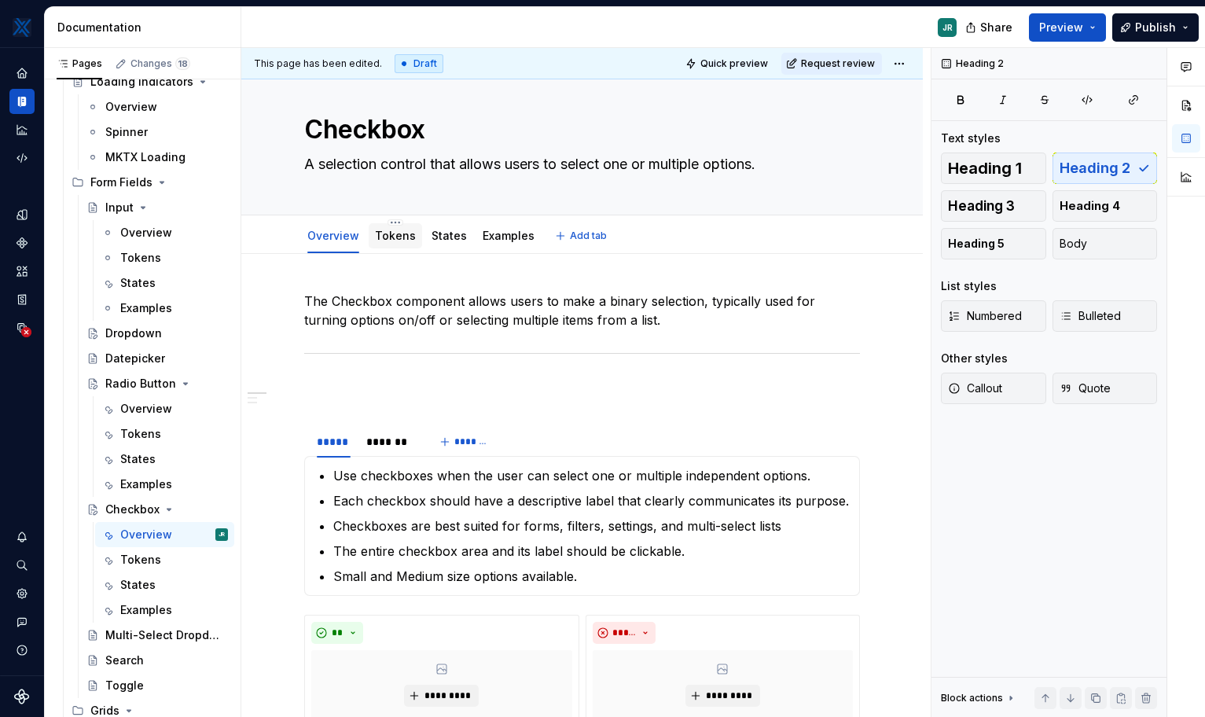
click at [405, 248] on div "Tokens" at bounding box center [395, 235] width 53 height 25
click at [390, 237] on link "Tokens" at bounding box center [395, 235] width 41 height 13
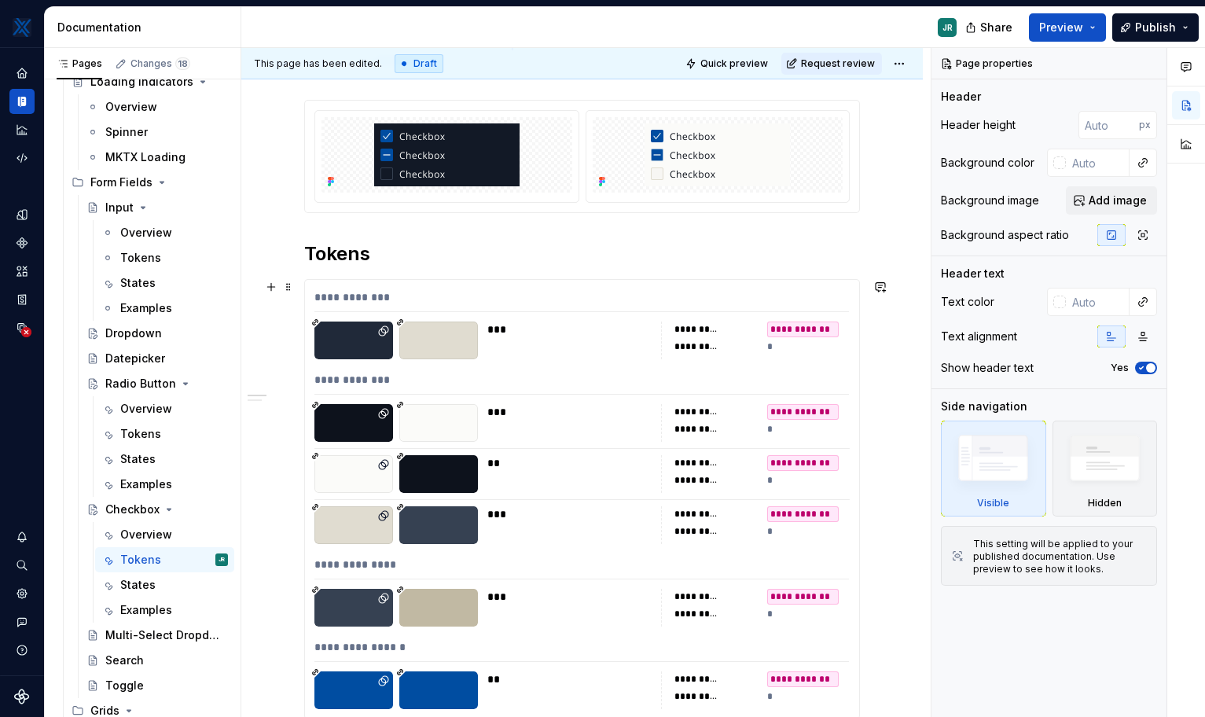
type textarea "*"
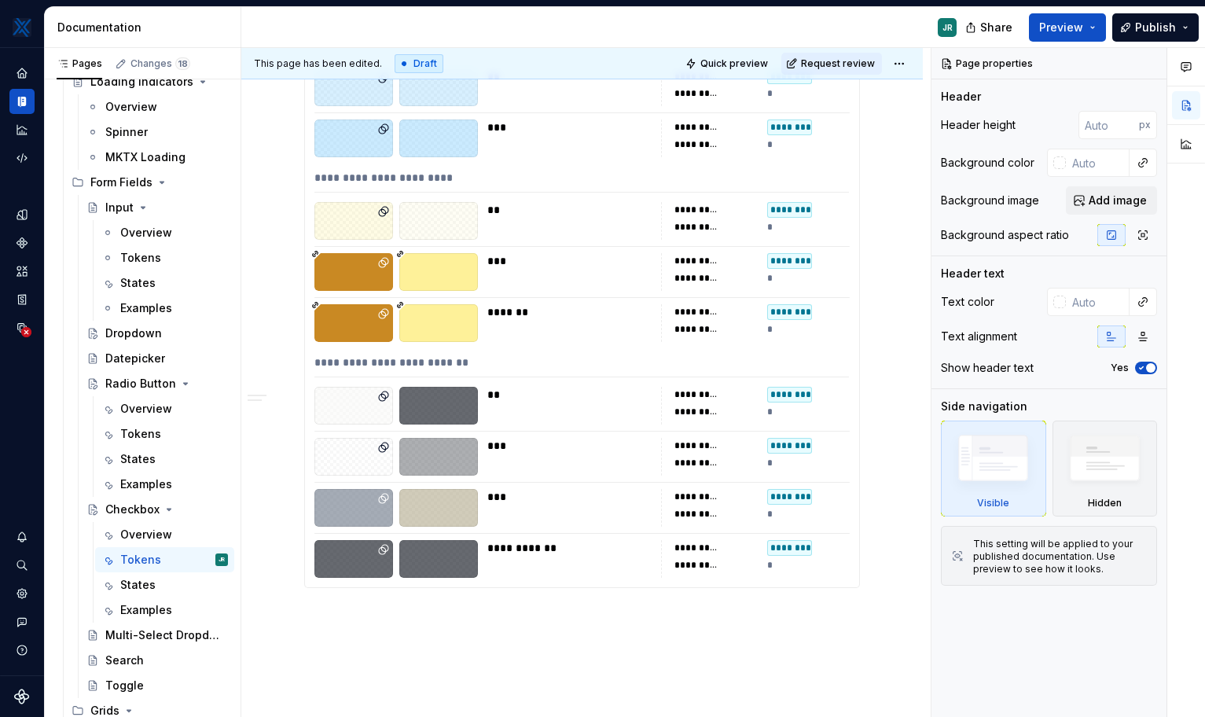
scroll to position [1004, 0]
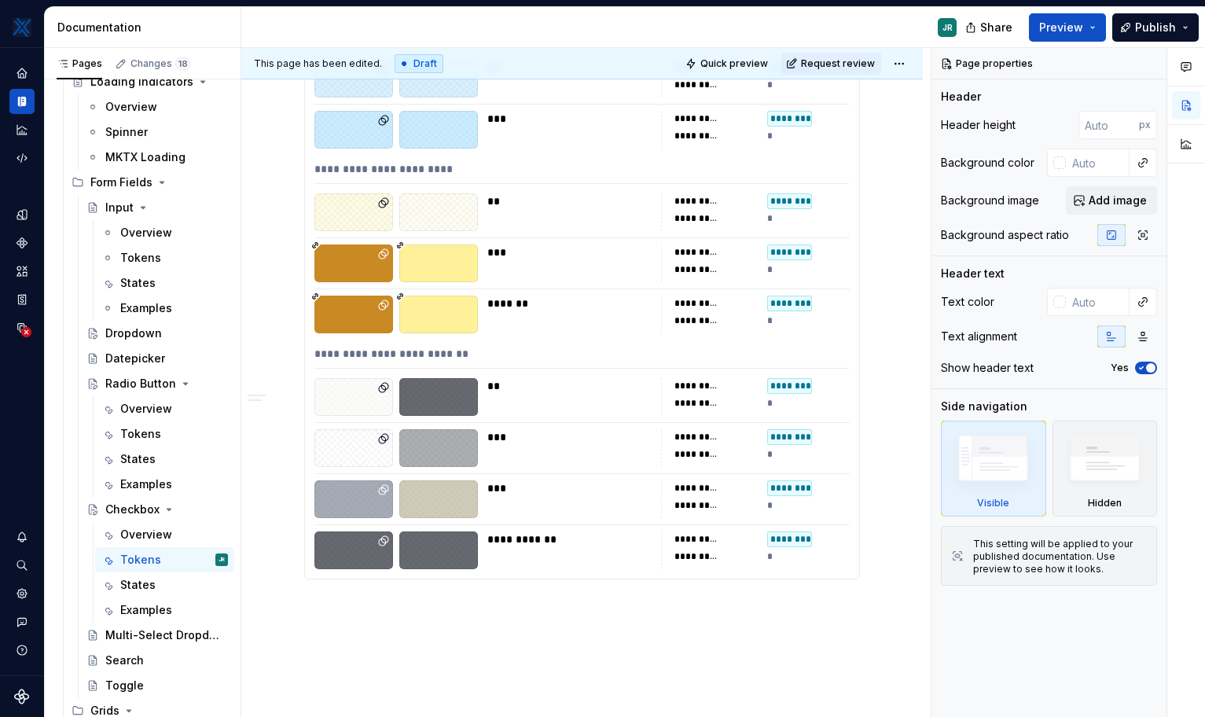
click at [396, 316] on div at bounding box center [396, 315] width 164 height 38
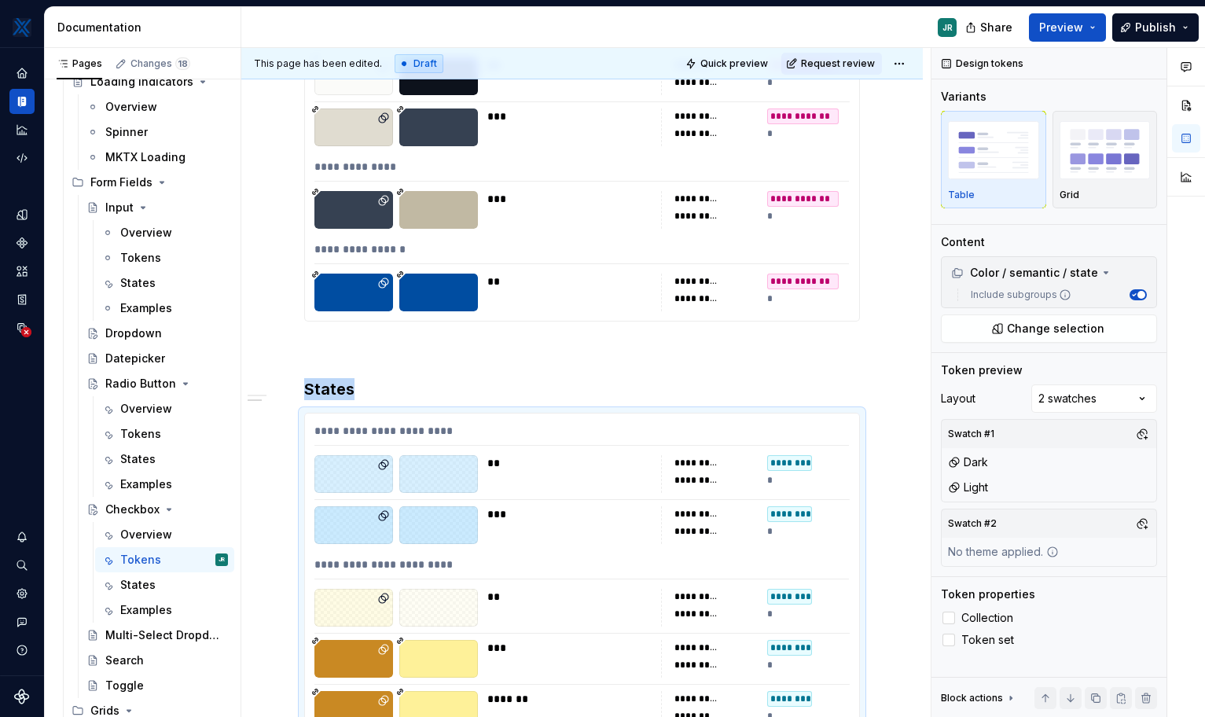
scroll to position [606, 0]
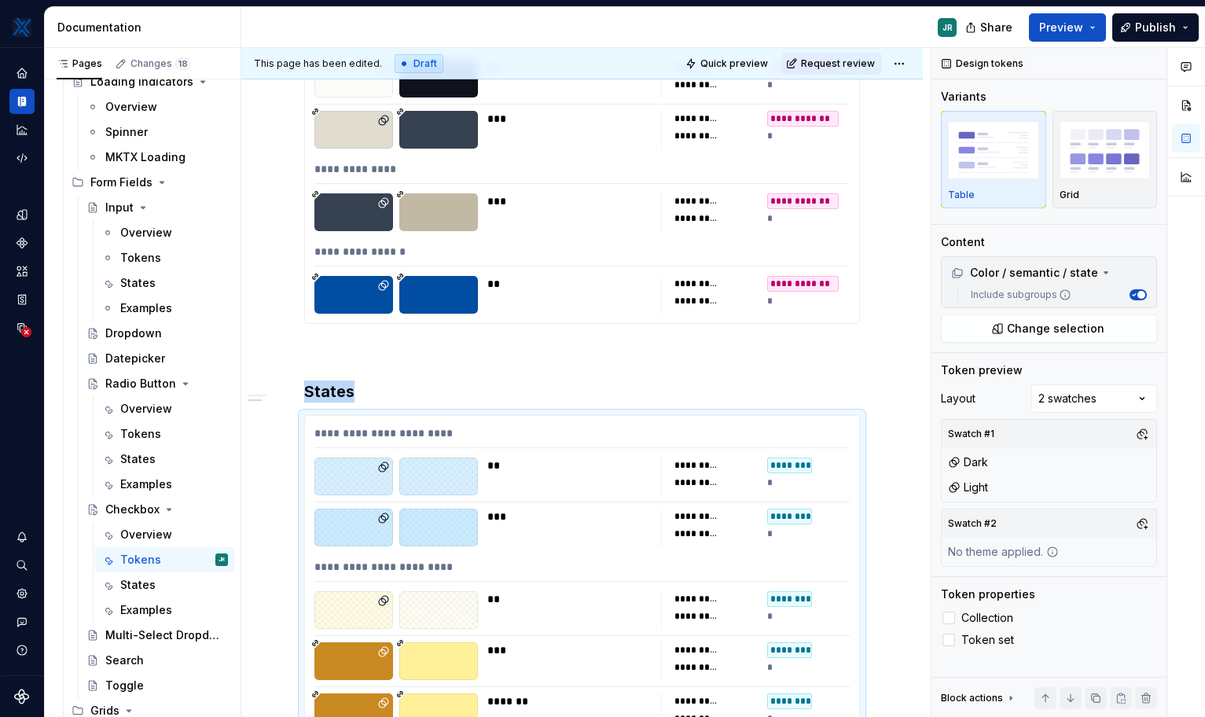
click at [652, 253] on div "**********" at bounding box center [581, 255] width 535 height 23
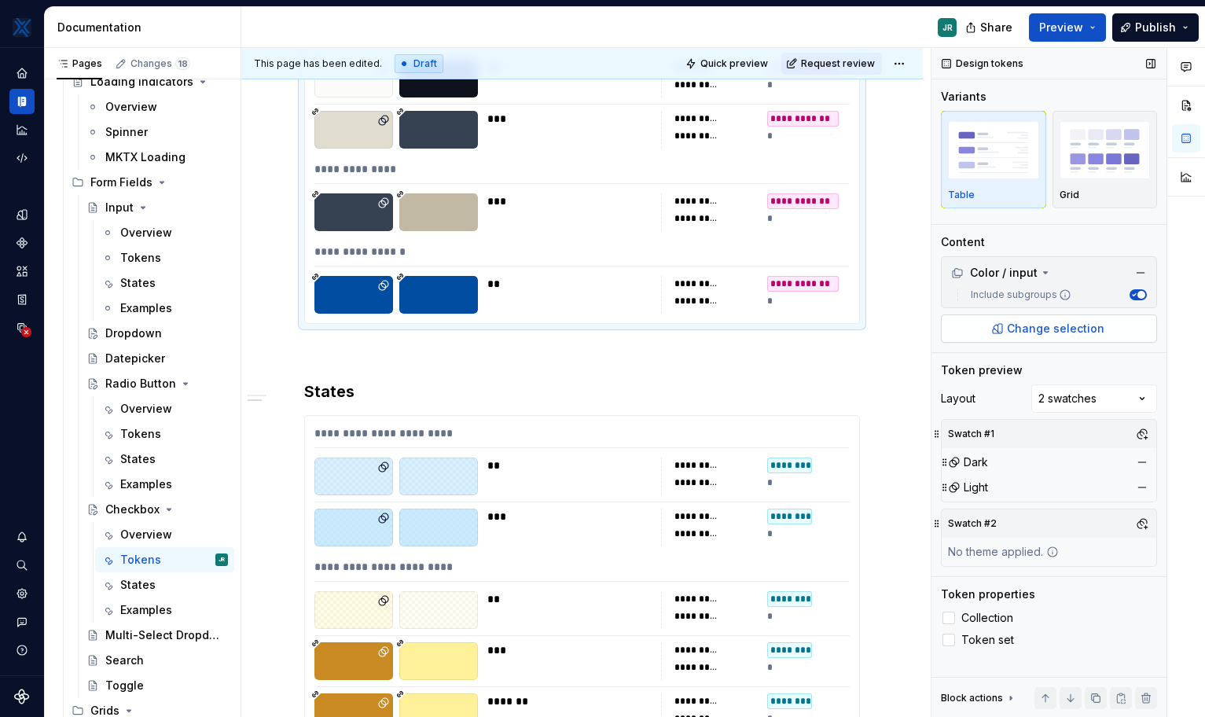
click at [851, 331] on span "Change selection" at bounding box center [1055, 329] width 97 height 16
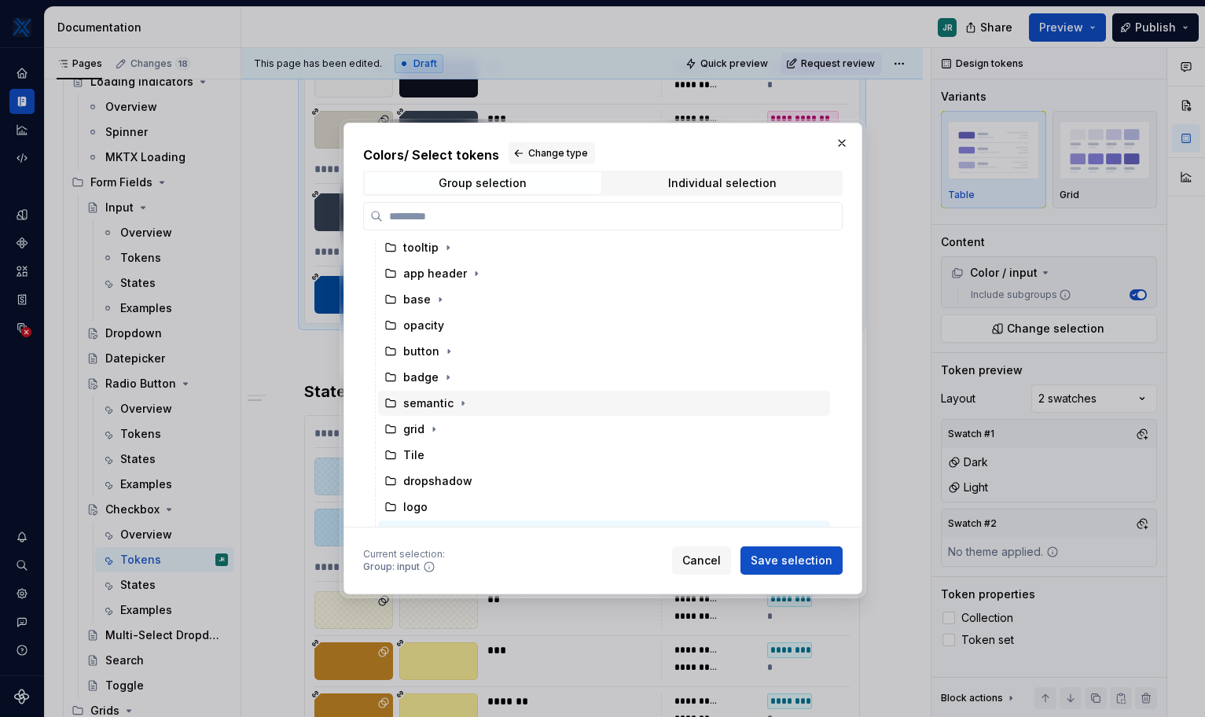
scroll to position [0, 0]
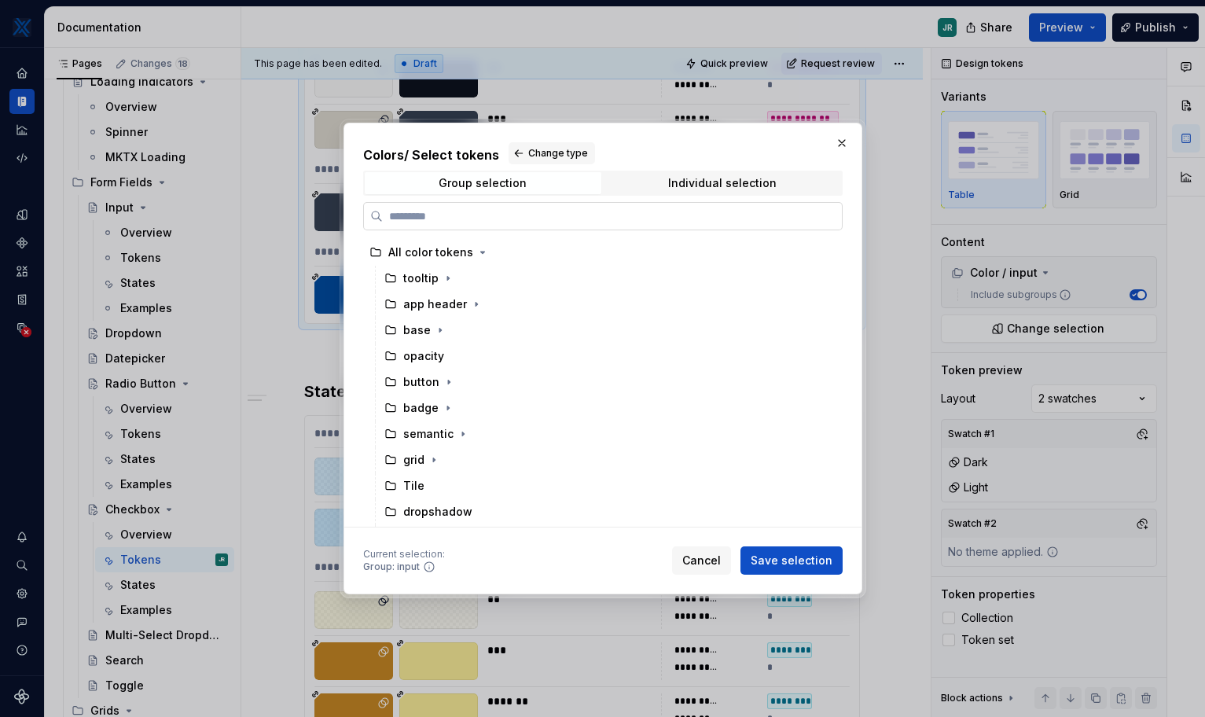
click at [479, 211] on input "search" at bounding box center [612, 216] width 459 height 16
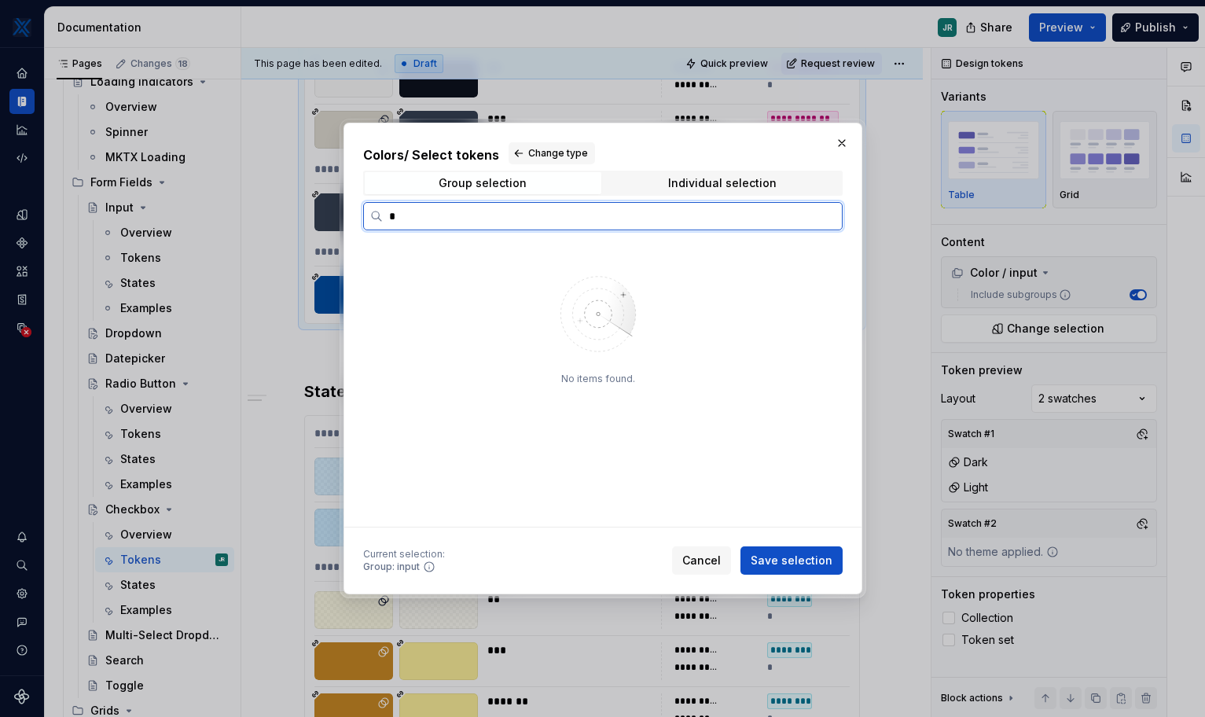
type input "*"
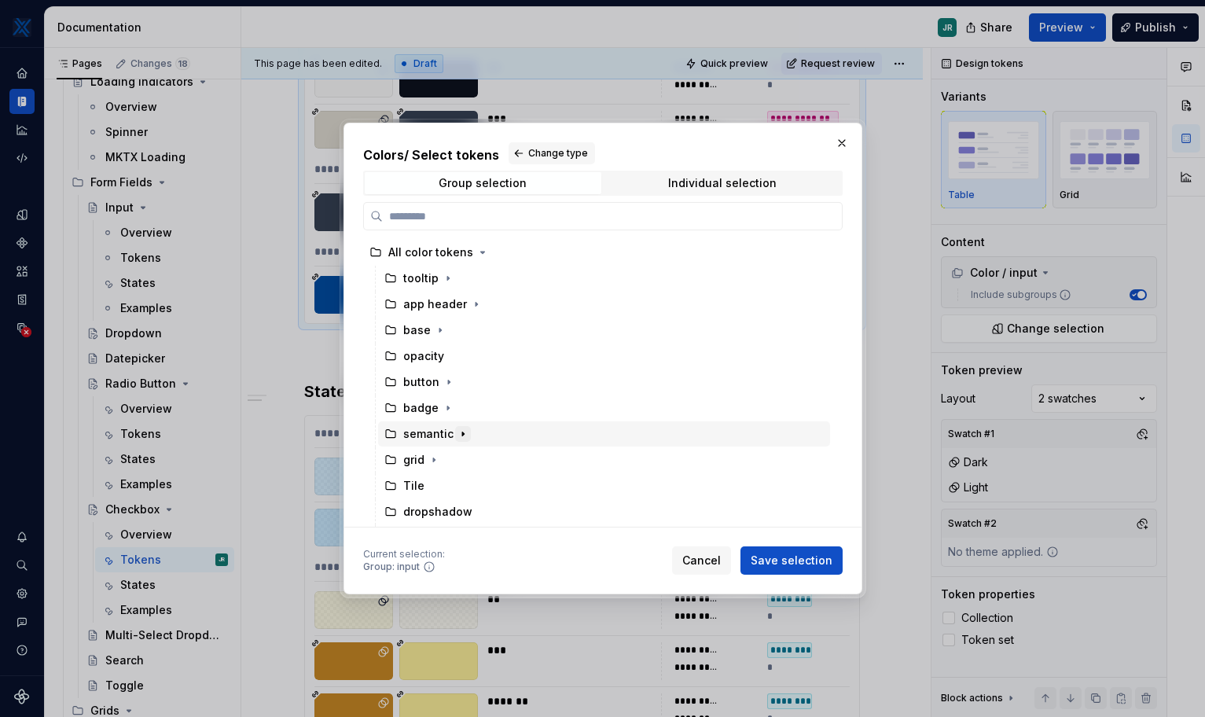
click at [457, 434] on icon "button" at bounding box center [463, 434] width 13 height 13
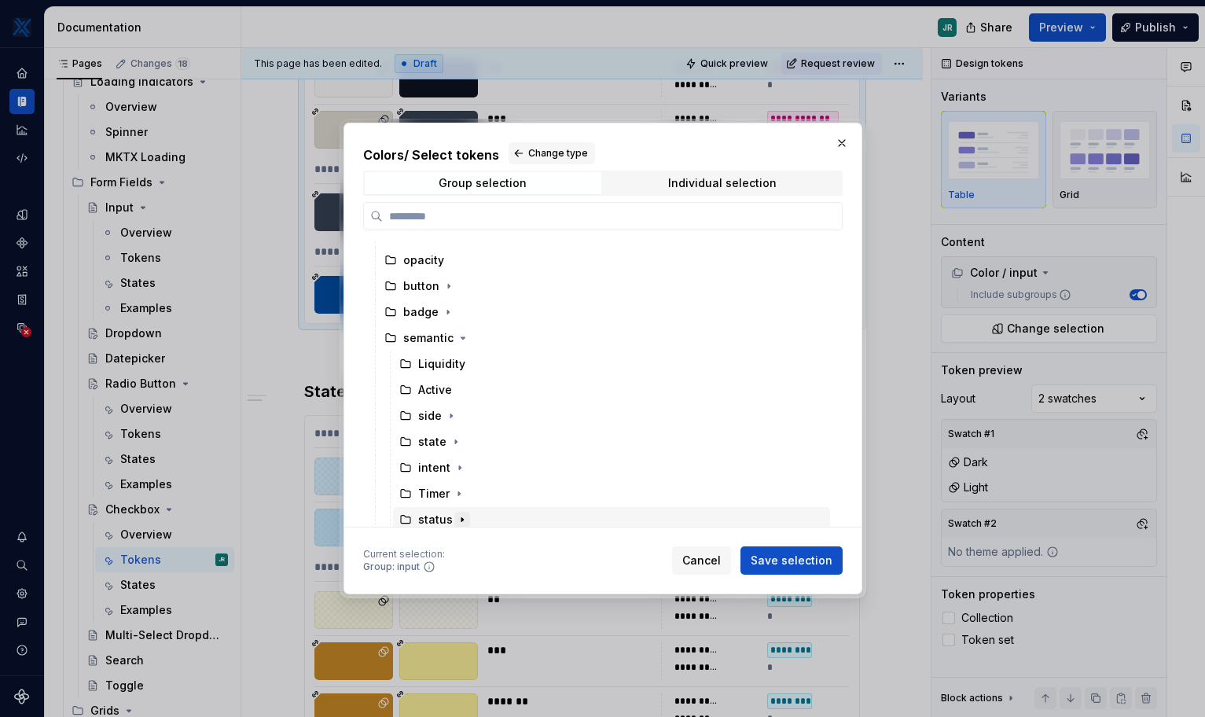
scroll to position [101, 0]
click at [458, 464] on icon "button" at bounding box center [460, 462] width 13 height 13
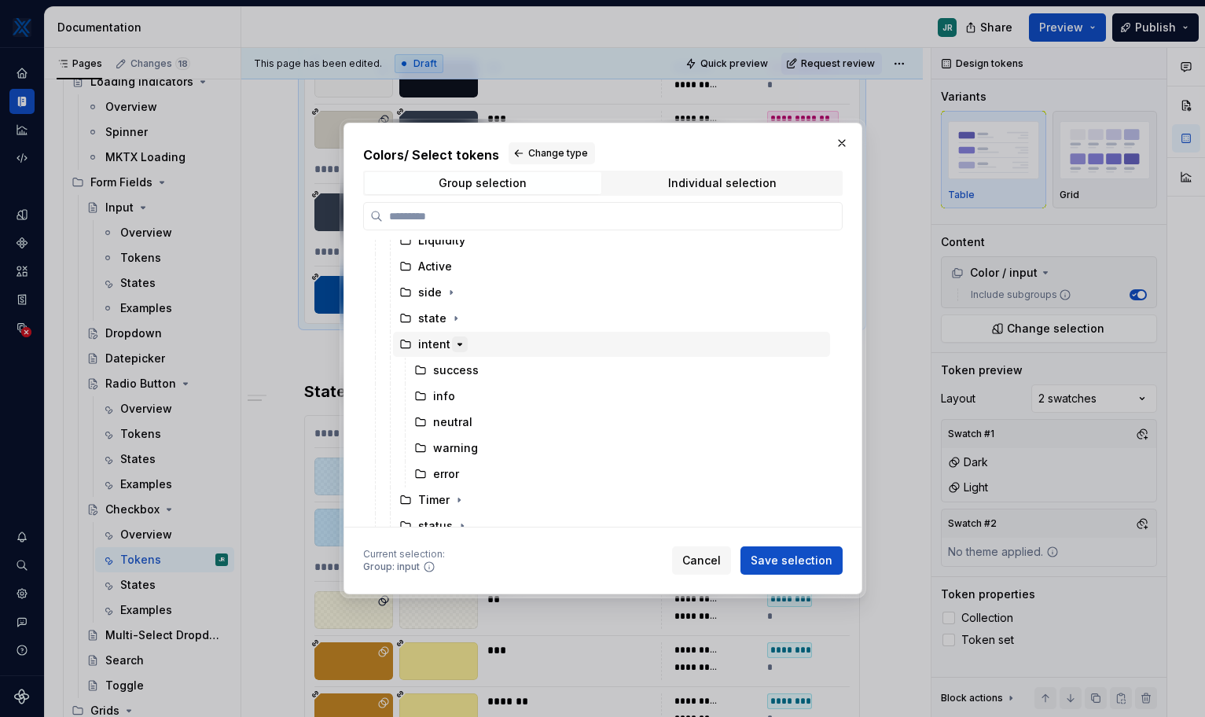
scroll to position [222, 0]
click at [455, 344] on icon "button" at bounding box center [460, 342] width 13 height 13
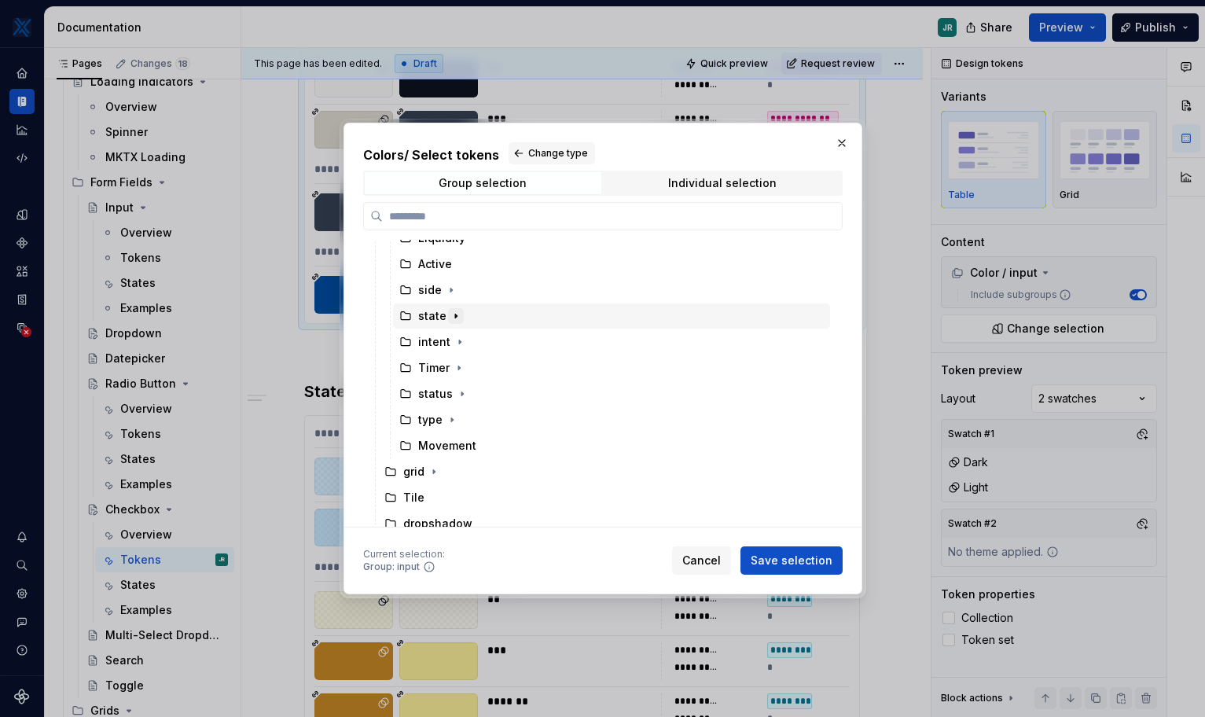
click at [455, 312] on icon "button" at bounding box center [456, 316] width 13 height 13
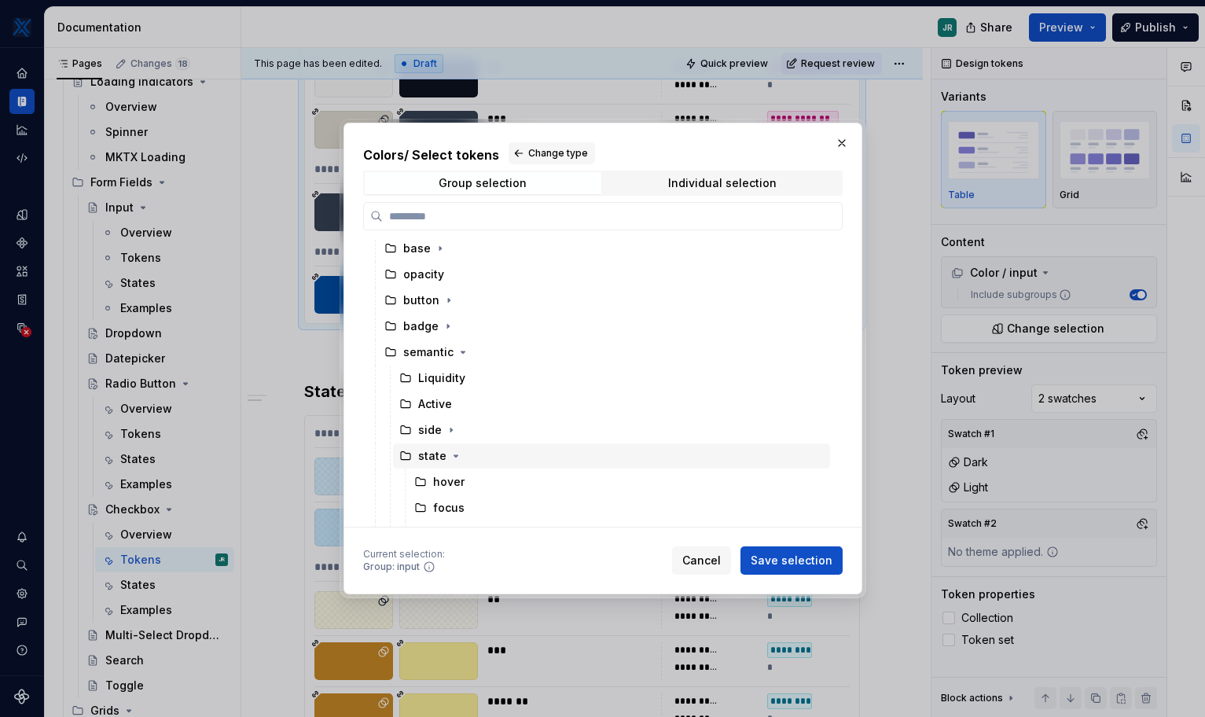
scroll to position [76, 0]
click at [445, 329] on icon "button" at bounding box center [448, 331] width 13 height 13
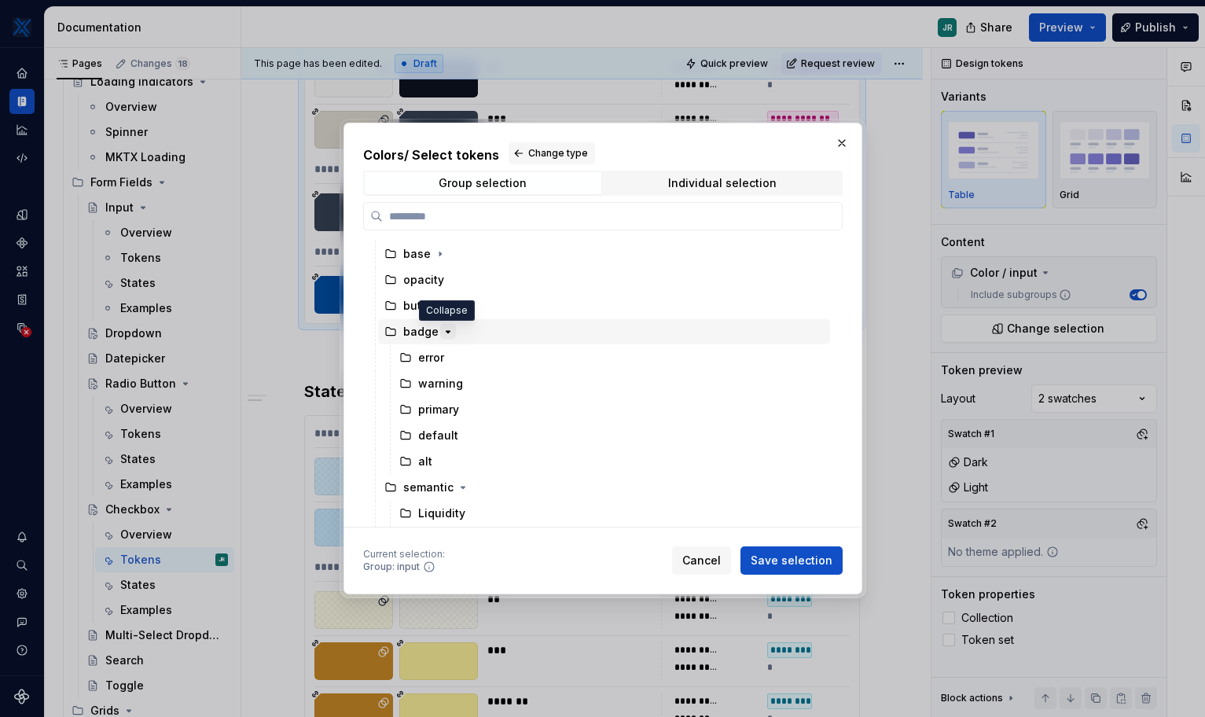
click at [446, 331] on icon "button" at bounding box center [448, 332] width 4 height 2
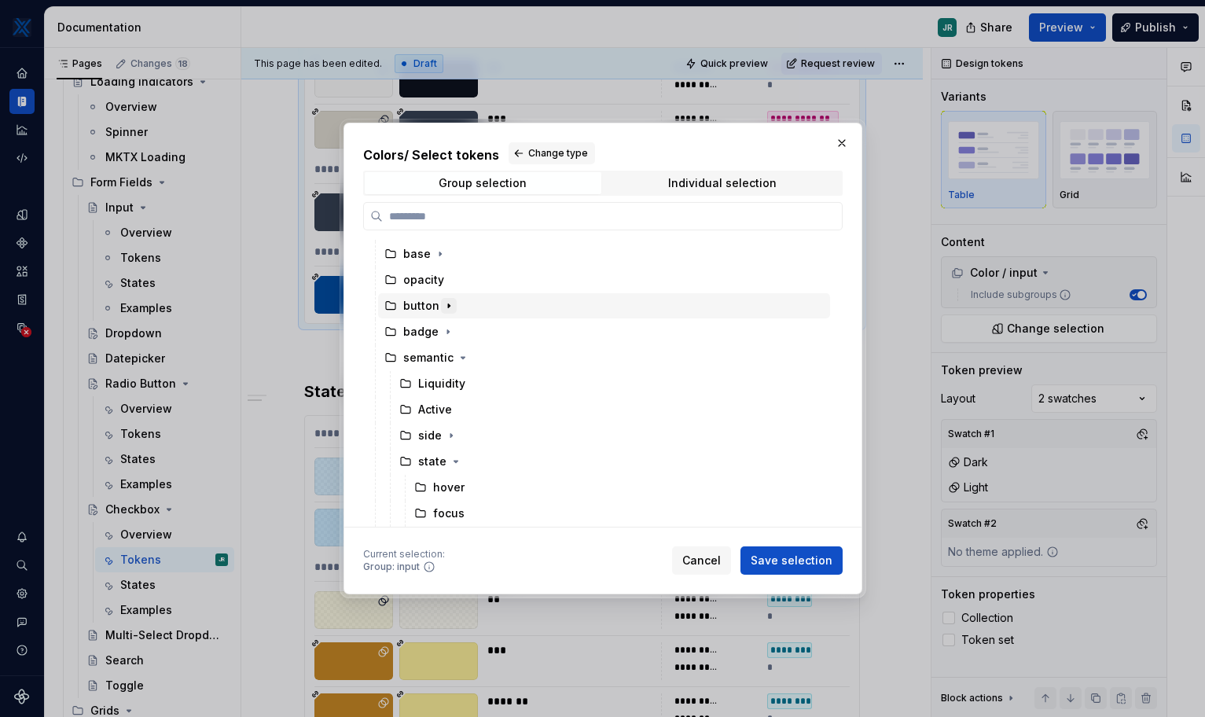
click at [446, 309] on icon "button" at bounding box center [449, 305] width 13 height 13
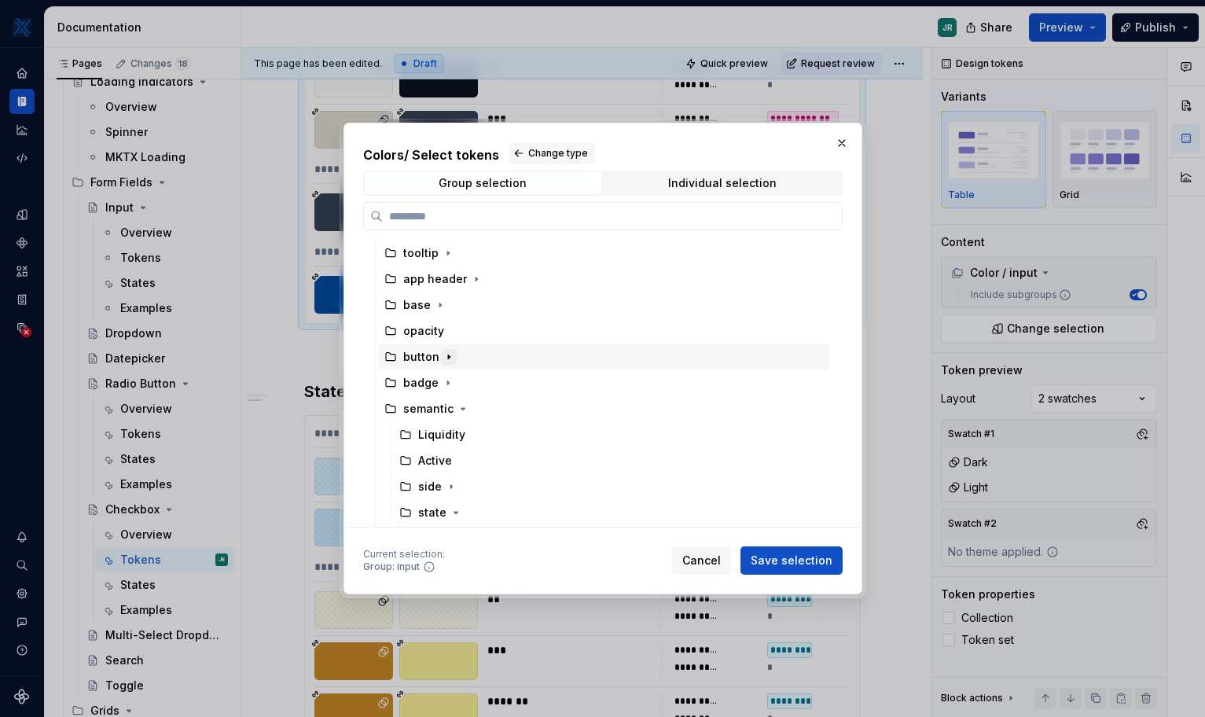
scroll to position [13, 0]
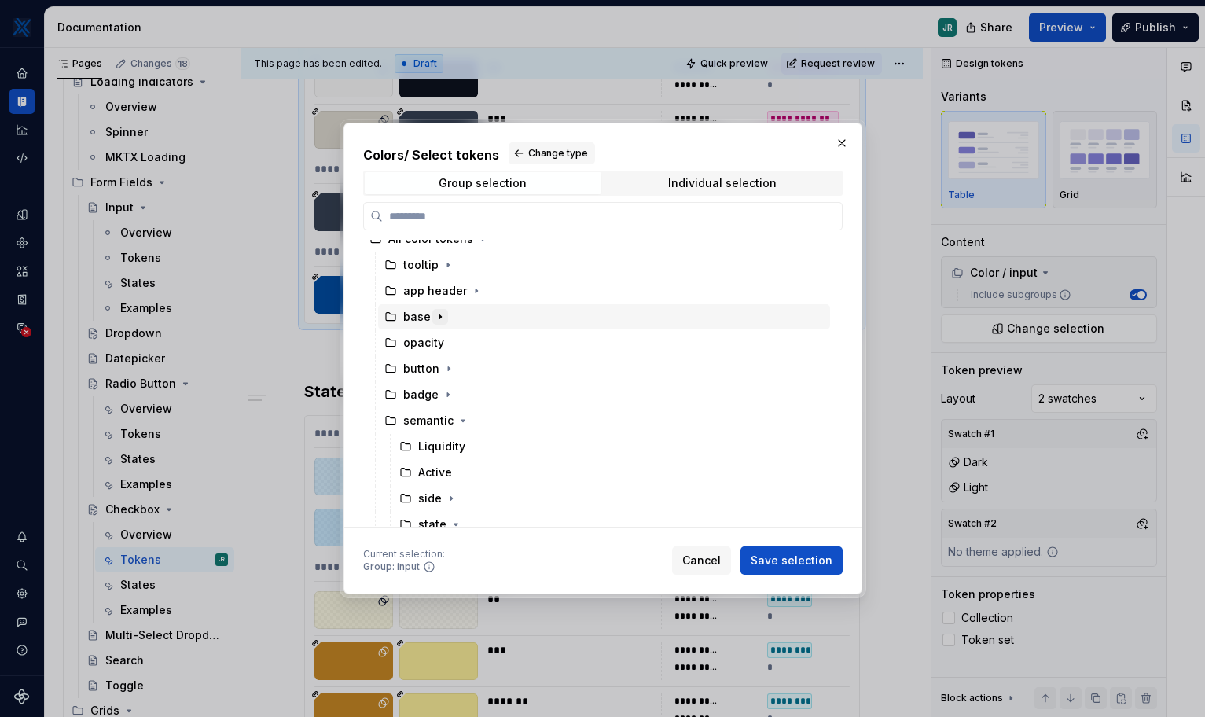
click at [439, 316] on icon "button" at bounding box center [440, 317] width 2 height 4
click at [438, 316] on icon "button" at bounding box center [440, 317] width 4 height 2
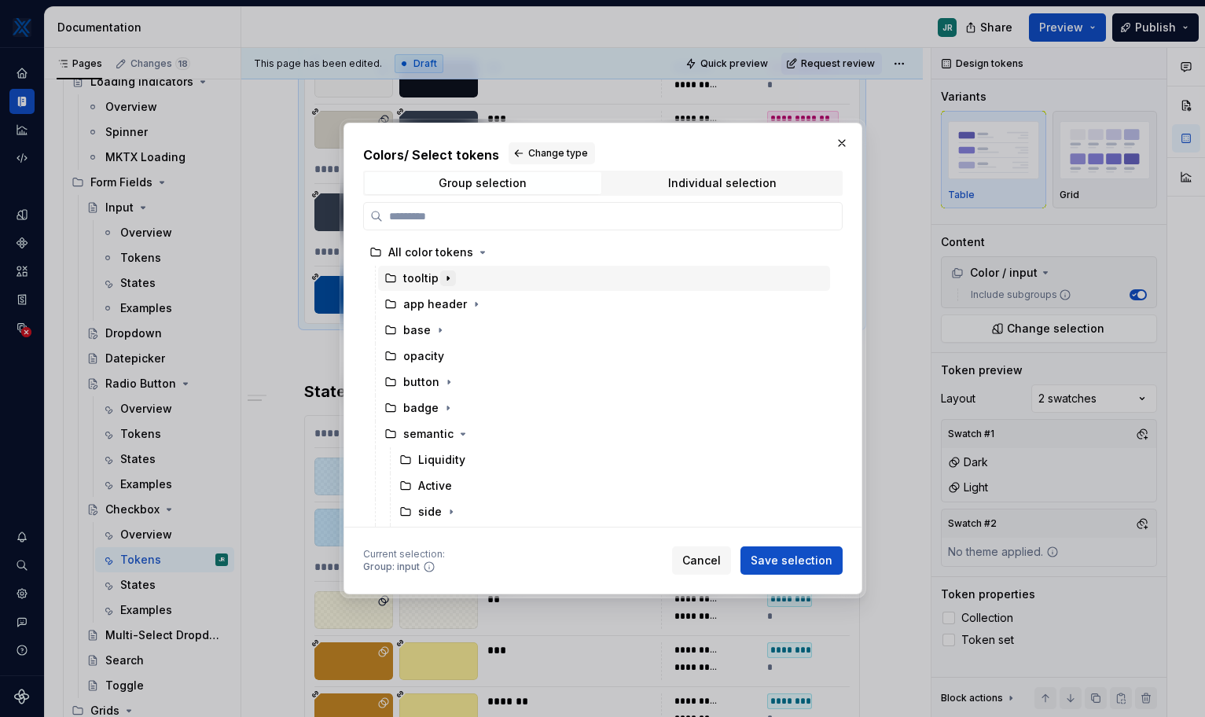
click at [443, 277] on icon "button" at bounding box center [448, 278] width 13 height 13
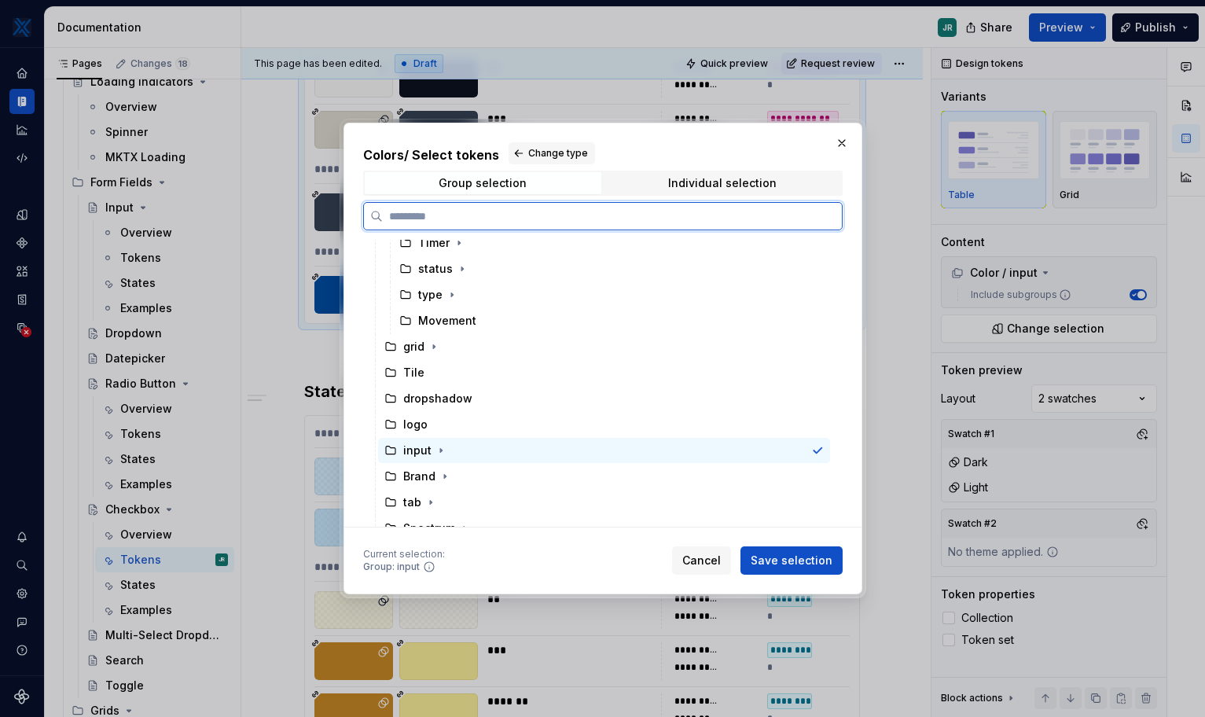
scroll to position [439, 0]
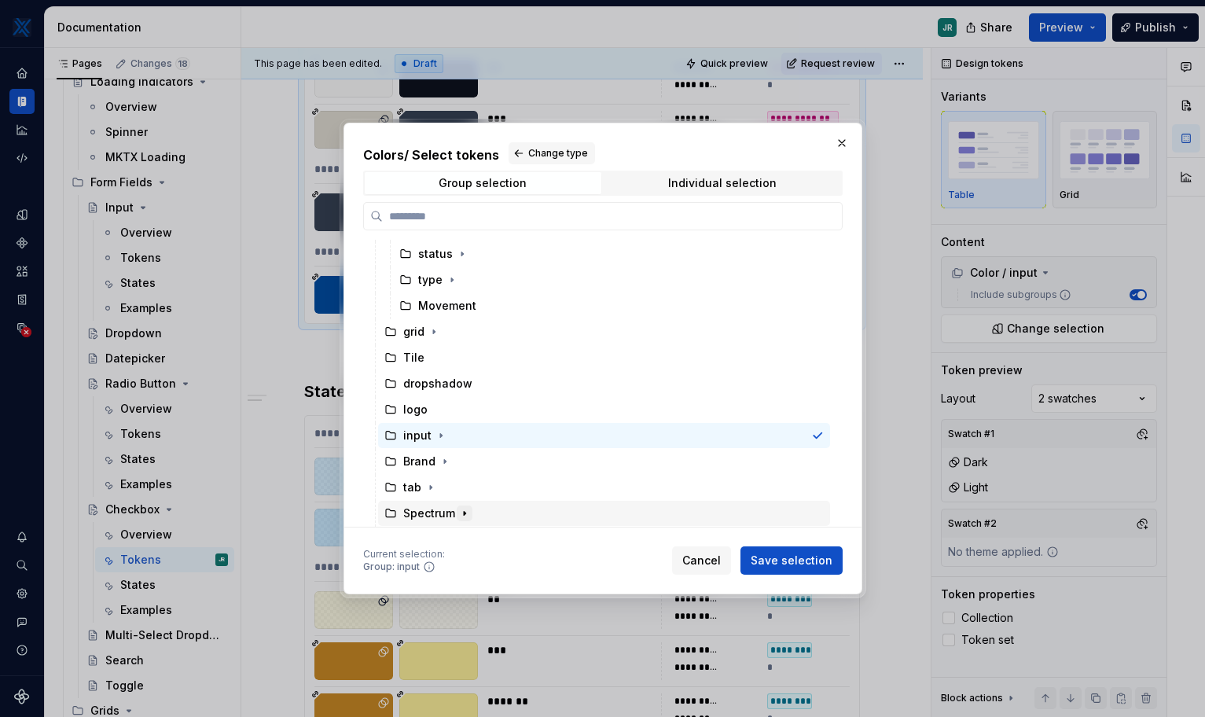
click at [464, 513] on icon "button" at bounding box center [465, 514] width 2 height 4
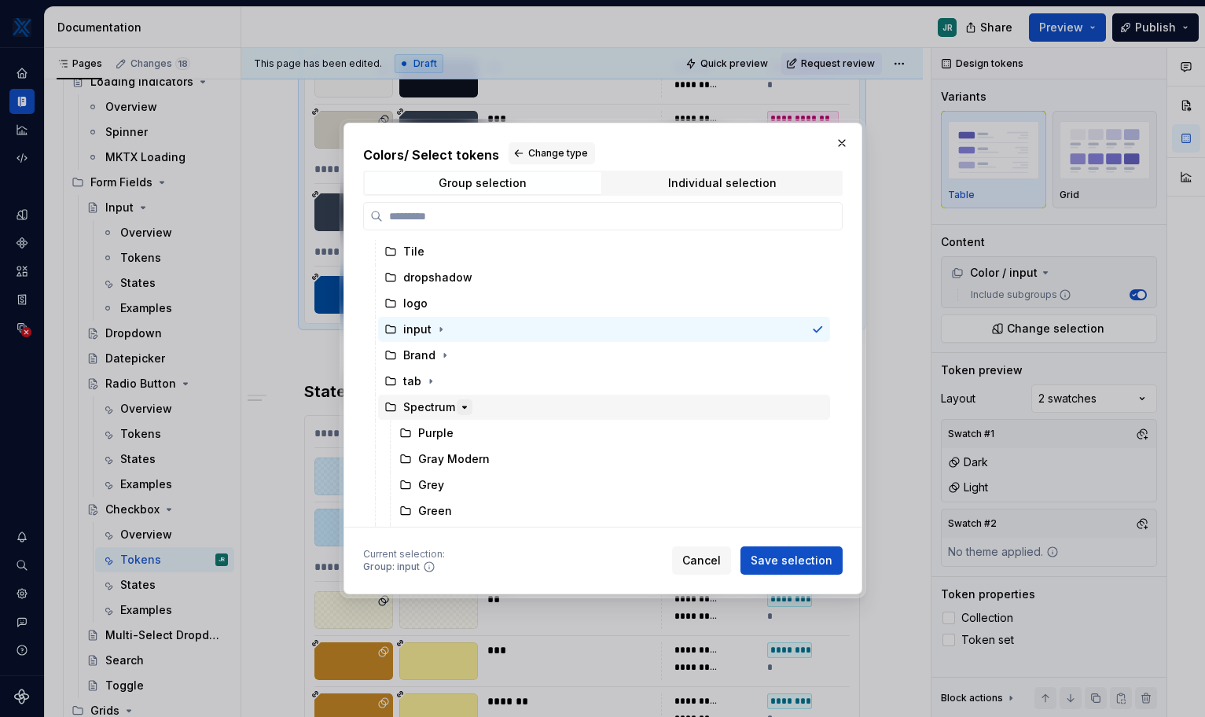
click at [461, 409] on icon "button" at bounding box center [464, 407] width 13 height 13
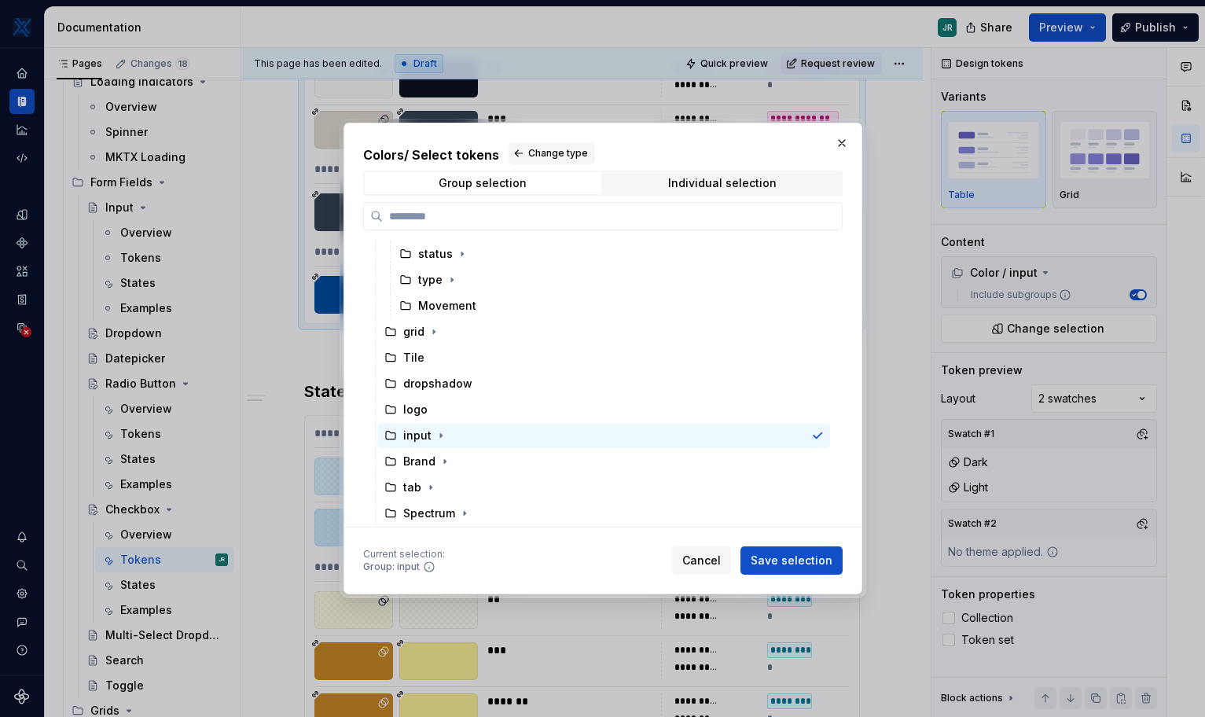
type textarea "*"
click at [440, 459] on icon "button" at bounding box center [445, 461] width 13 height 13
click at [446, 219] on input "search" at bounding box center [612, 216] width 459 height 16
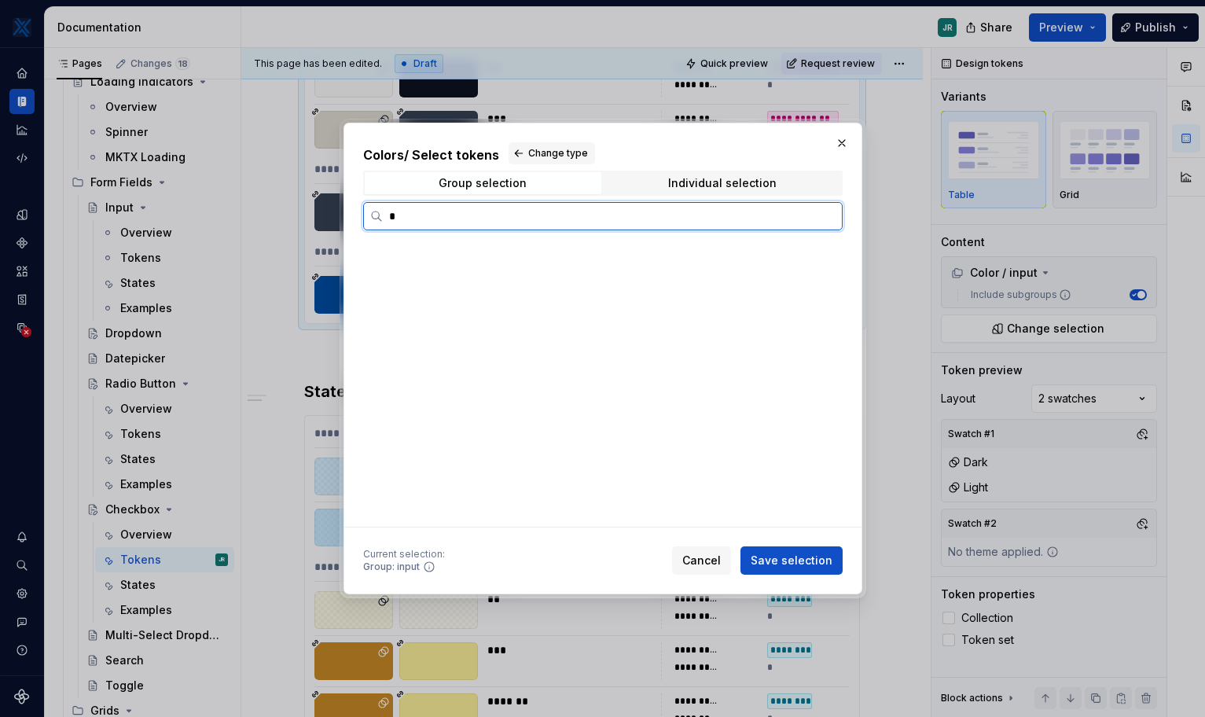
scroll to position [0, 0]
type input "****"
click at [461, 274] on div "base" at bounding box center [604, 278] width 452 height 25
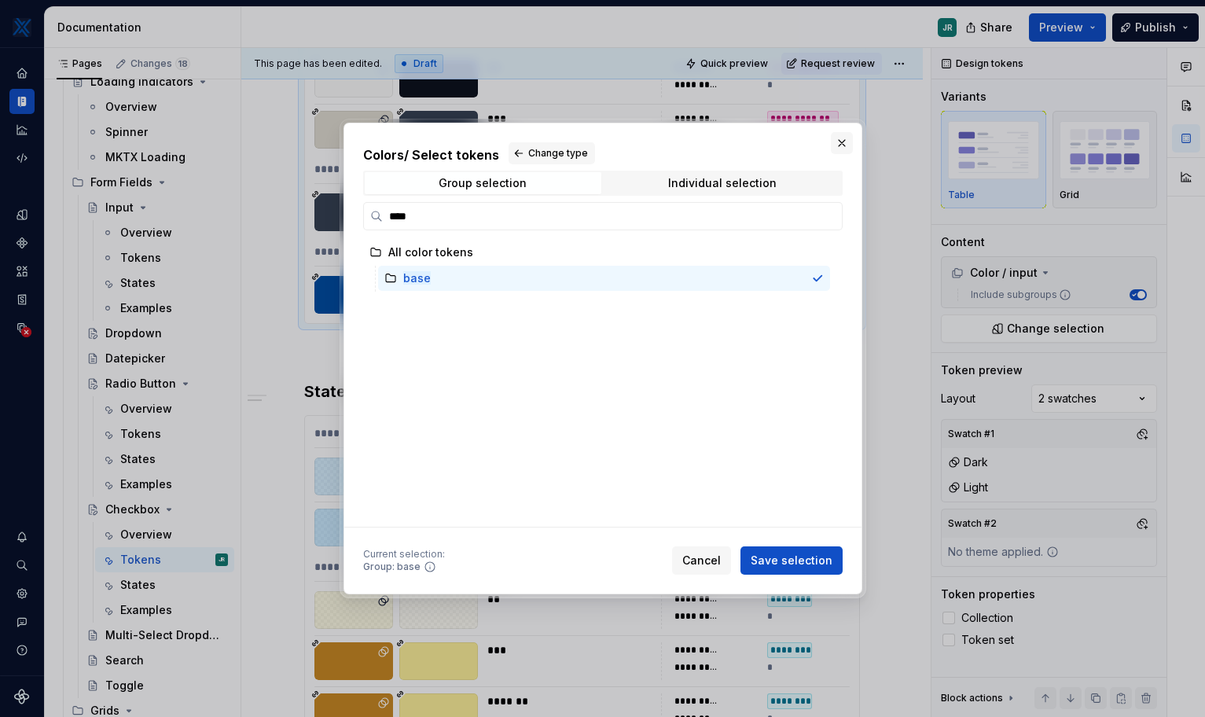
click at [843, 138] on button "button" at bounding box center [842, 143] width 22 height 22
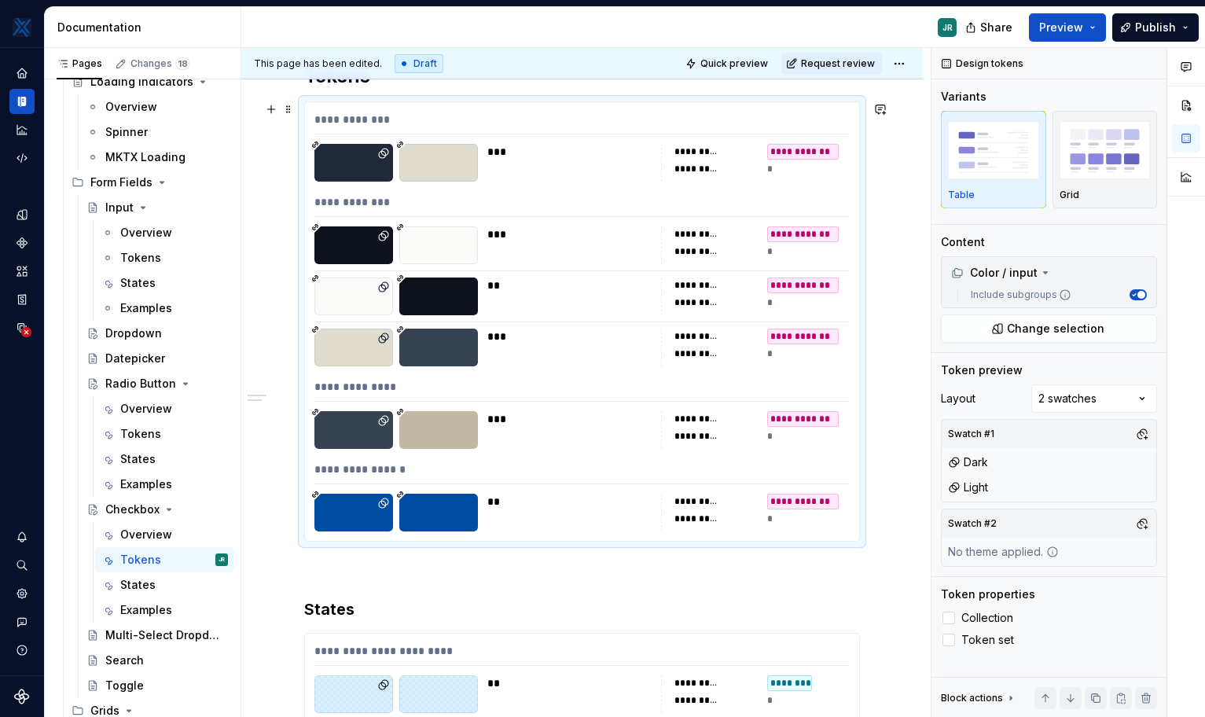
scroll to position [383, 0]
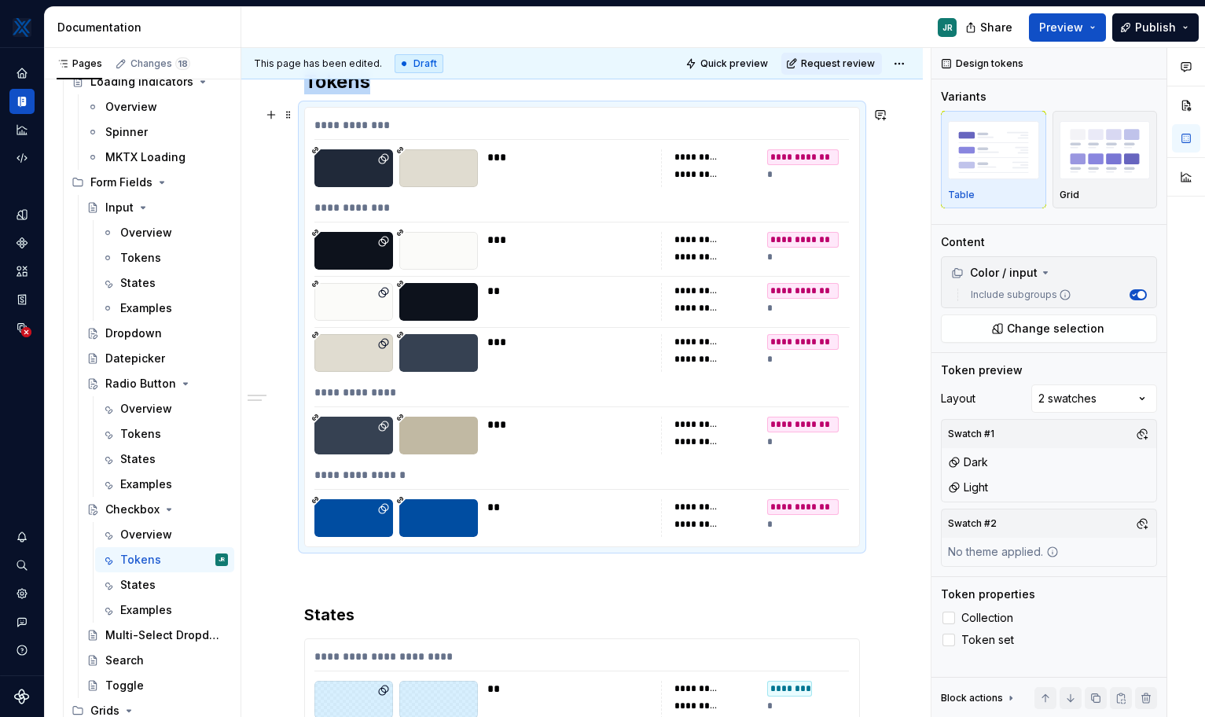
click at [362, 357] on div at bounding box center [353, 353] width 79 height 38
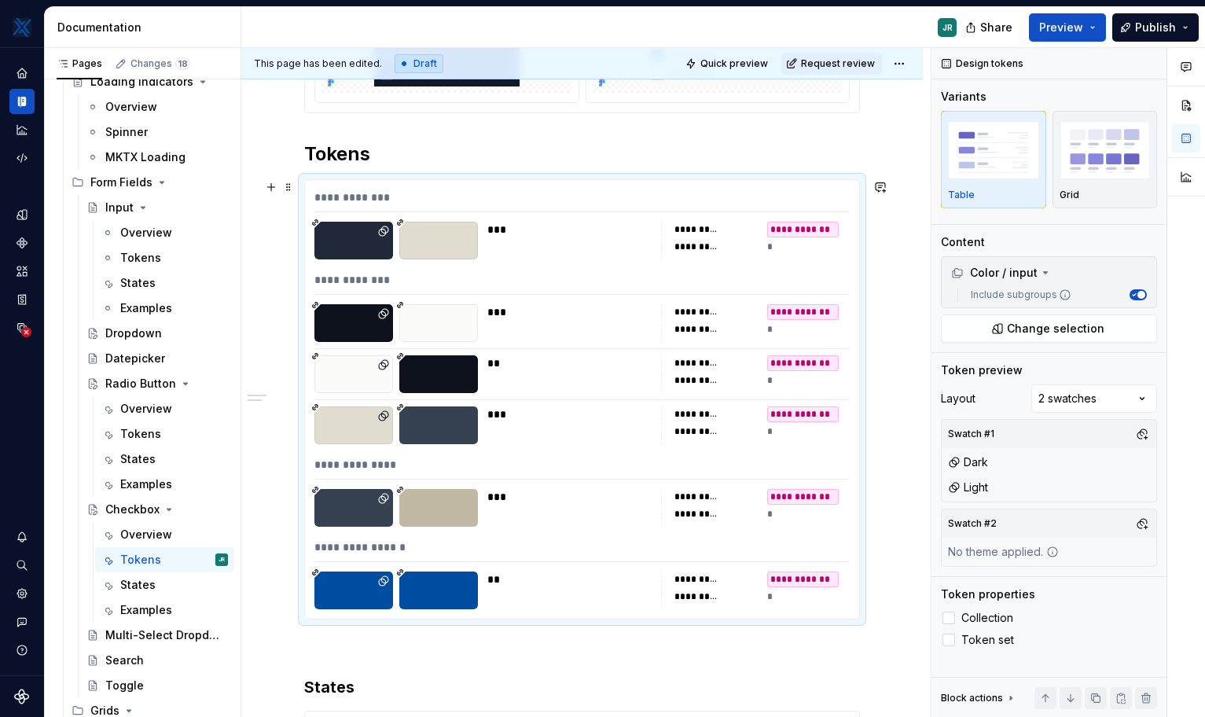
scroll to position [288, 0]
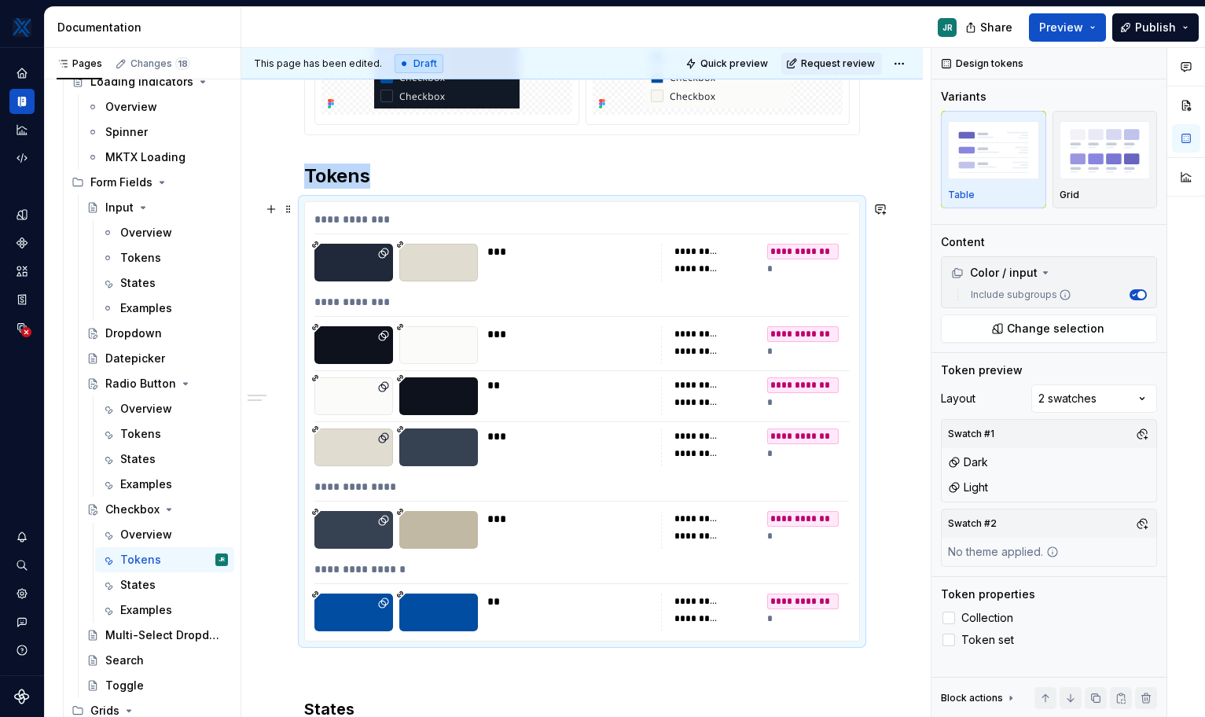
click at [454, 224] on div "**********" at bounding box center [581, 222] width 535 height 23
click at [851, 319] on button "Change selection" at bounding box center [1049, 328] width 216 height 28
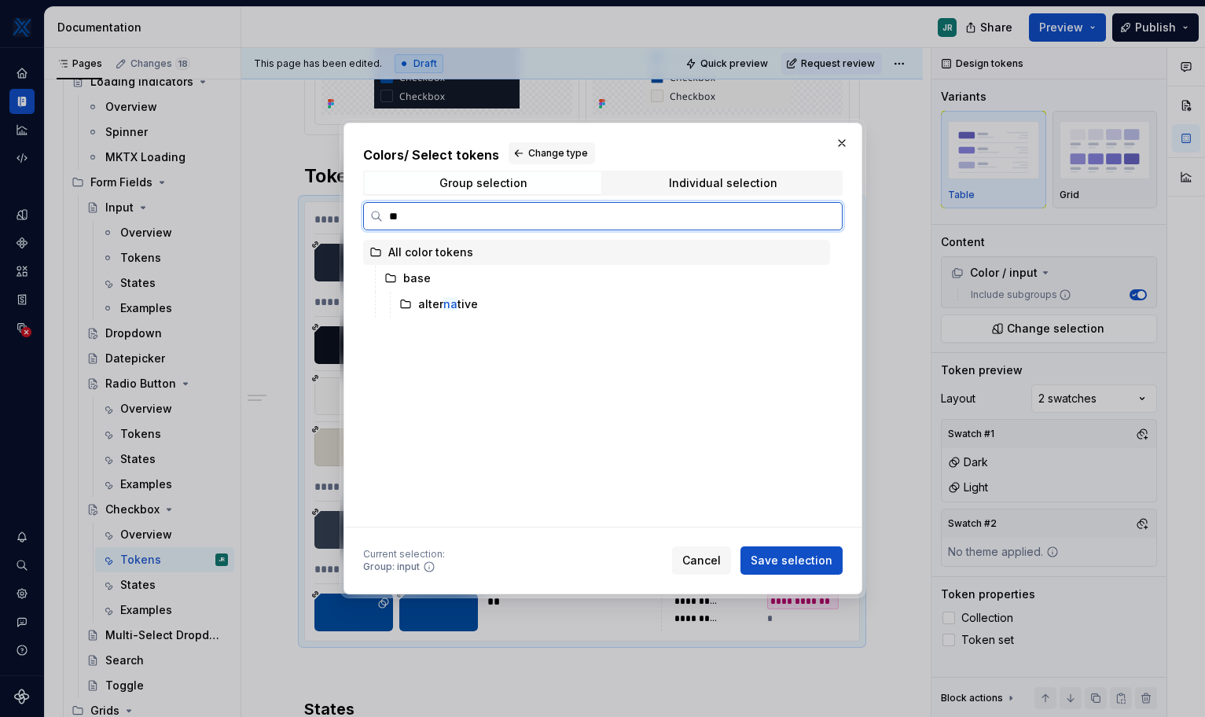
type input "*"
type input "****"
click at [424, 283] on mark "base" at bounding box center [417, 277] width 28 height 13
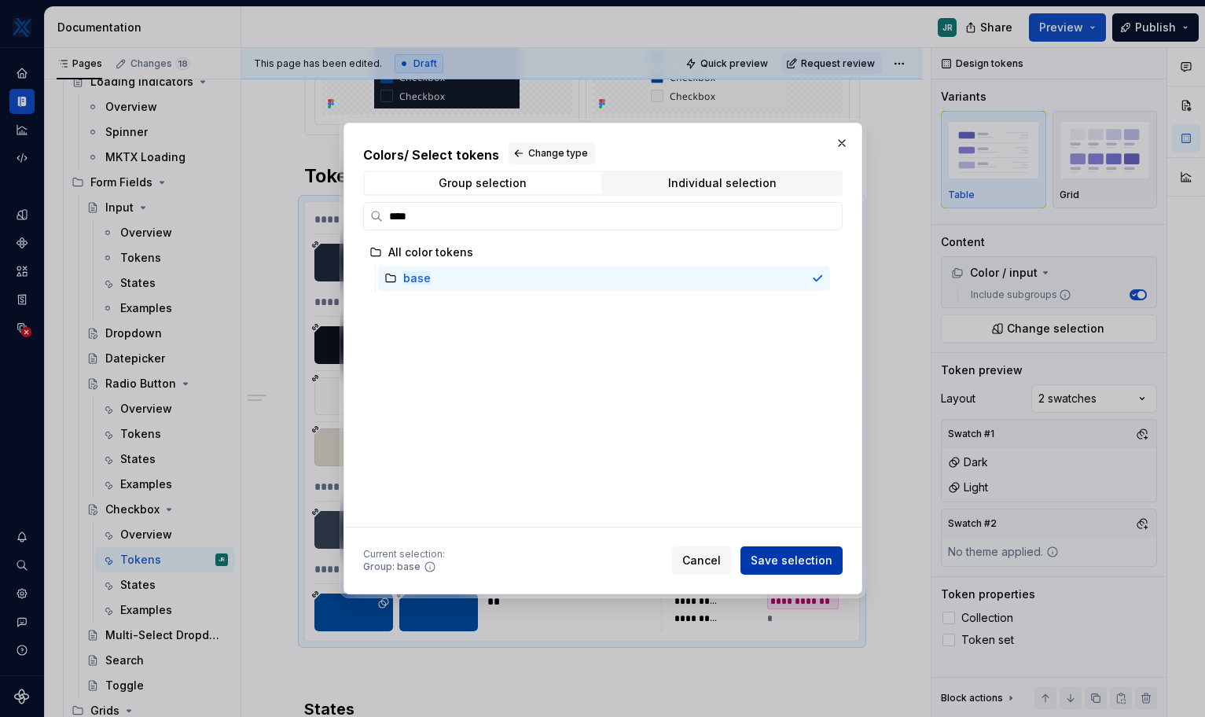
click at [811, 567] on span "Save selection" at bounding box center [792, 561] width 82 height 16
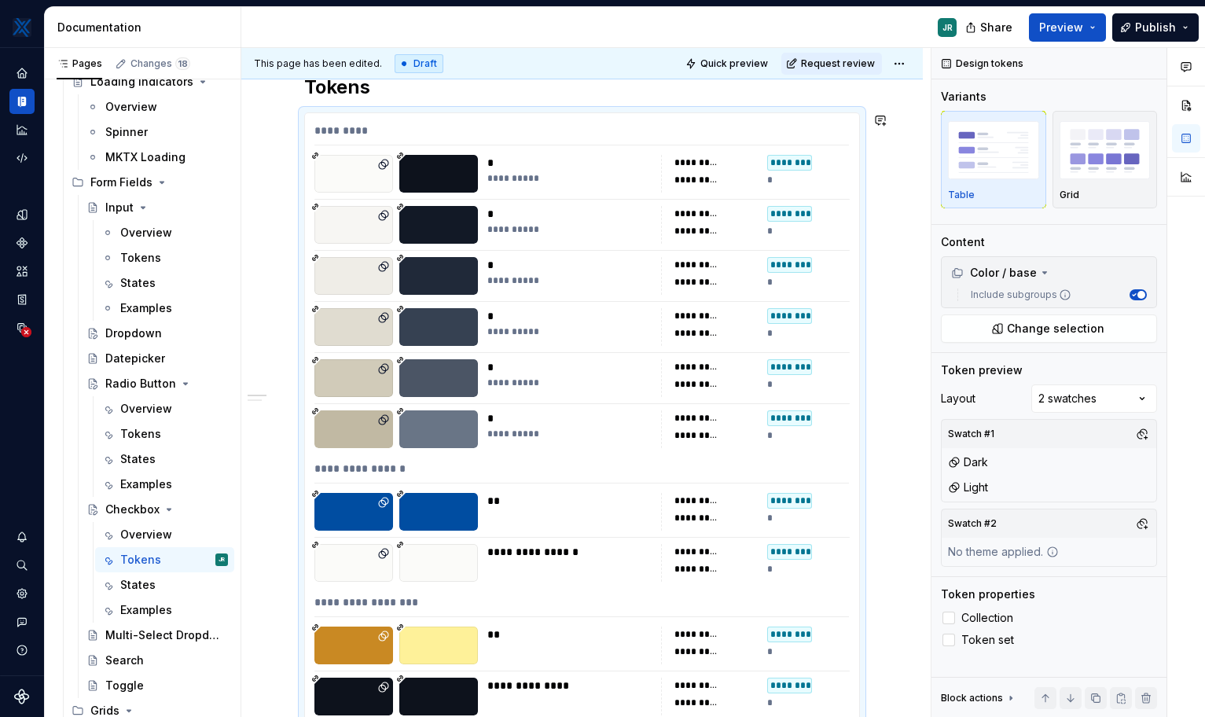
scroll to position [235, 0]
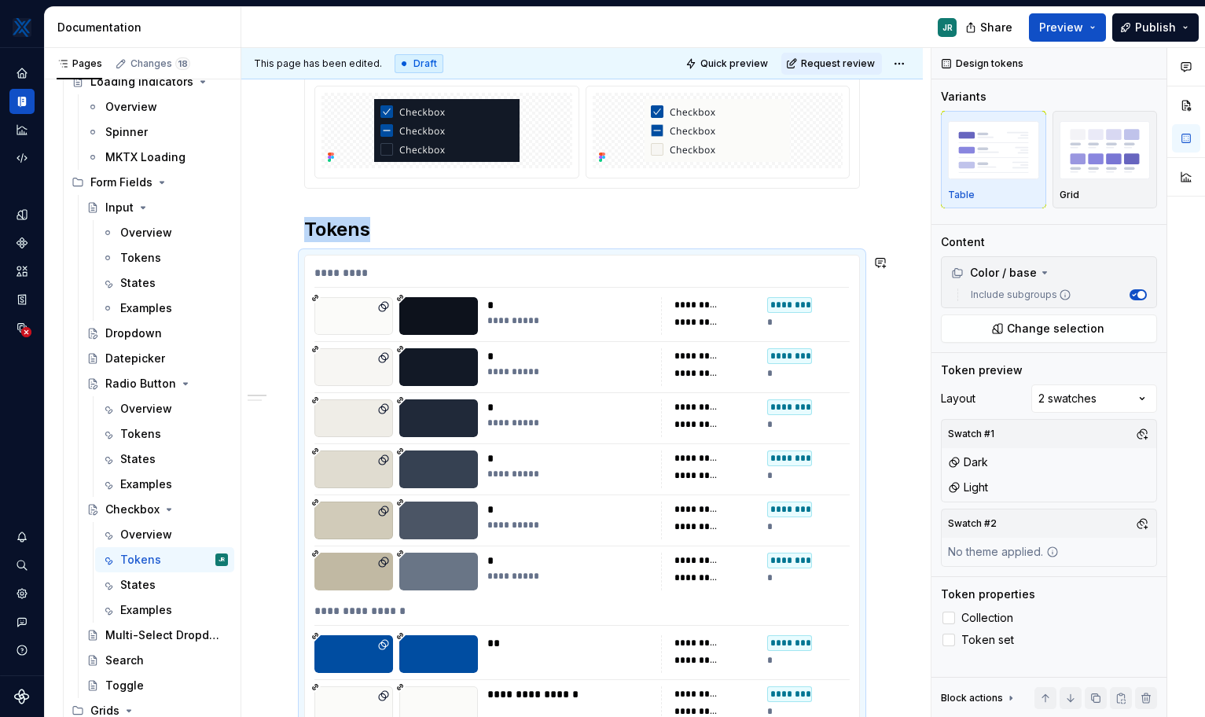
click at [559, 298] on div "*" at bounding box center [569, 305] width 164 height 16
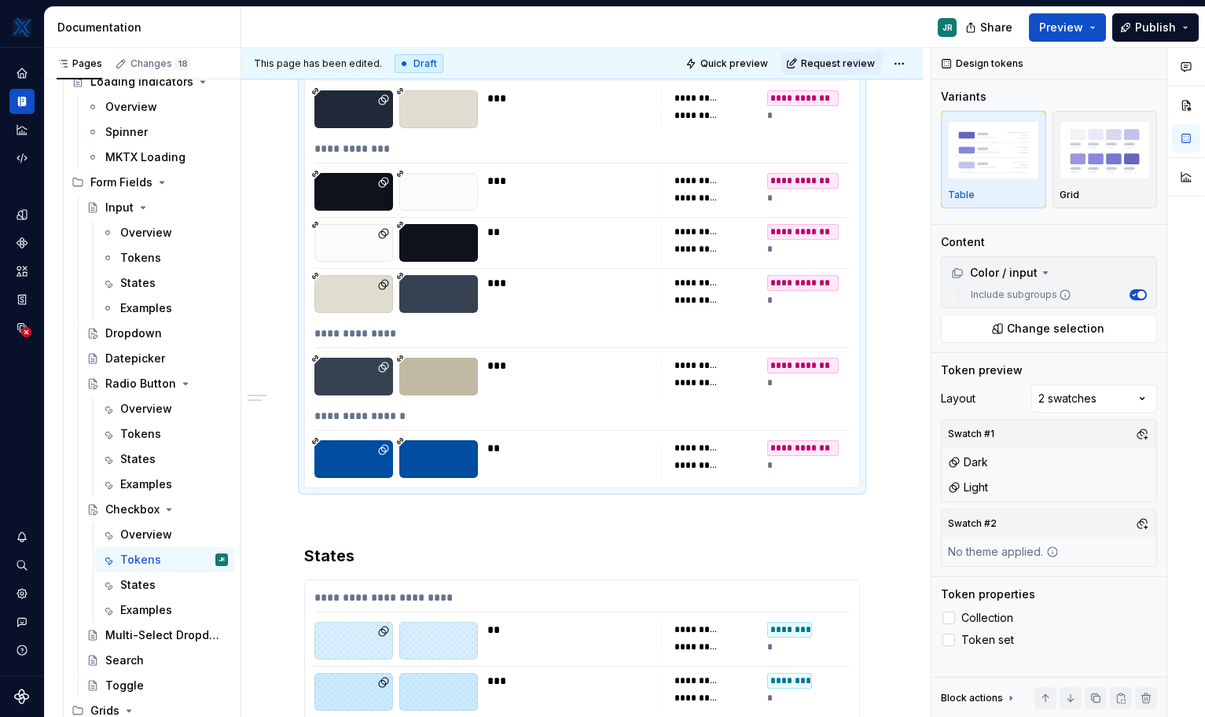
scroll to position [0, 0]
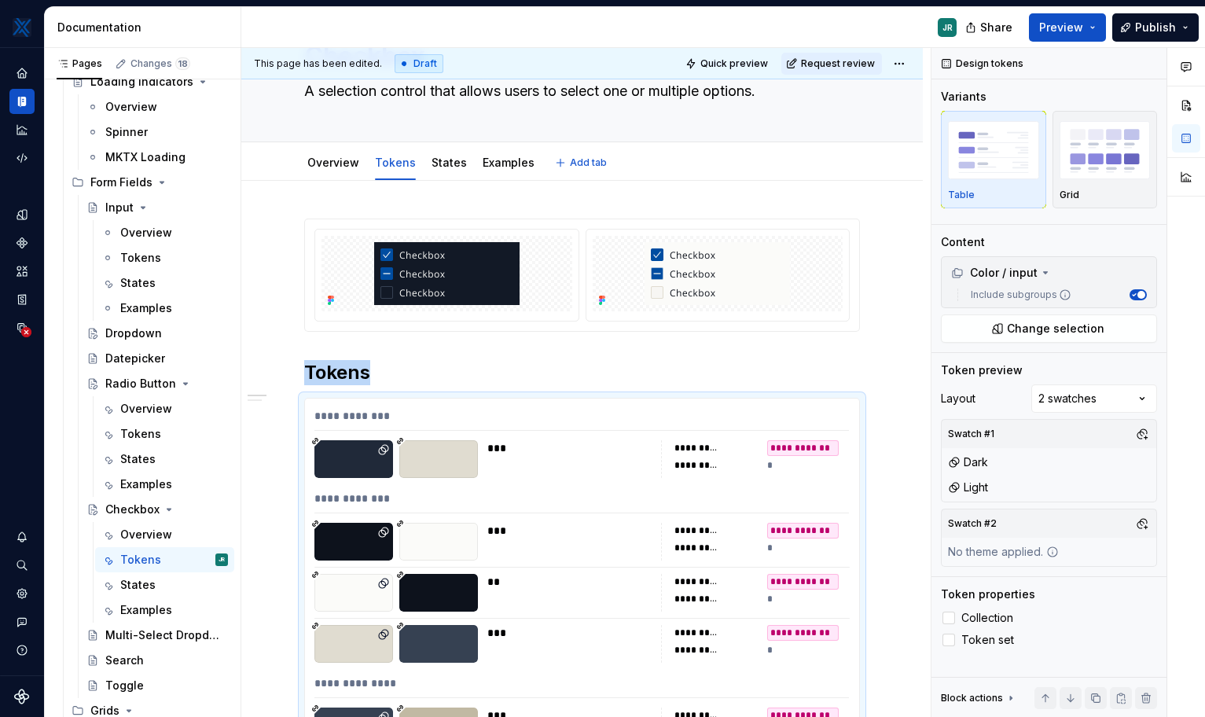
type textarea "*"
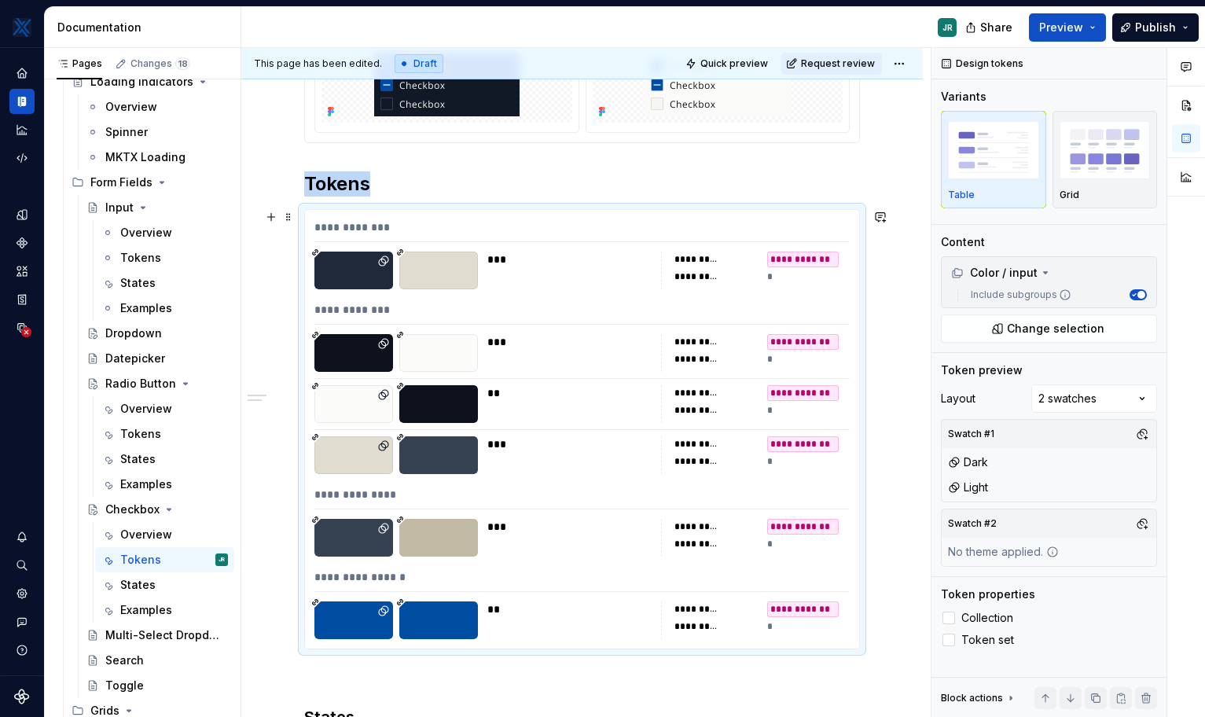
scroll to position [333, 0]
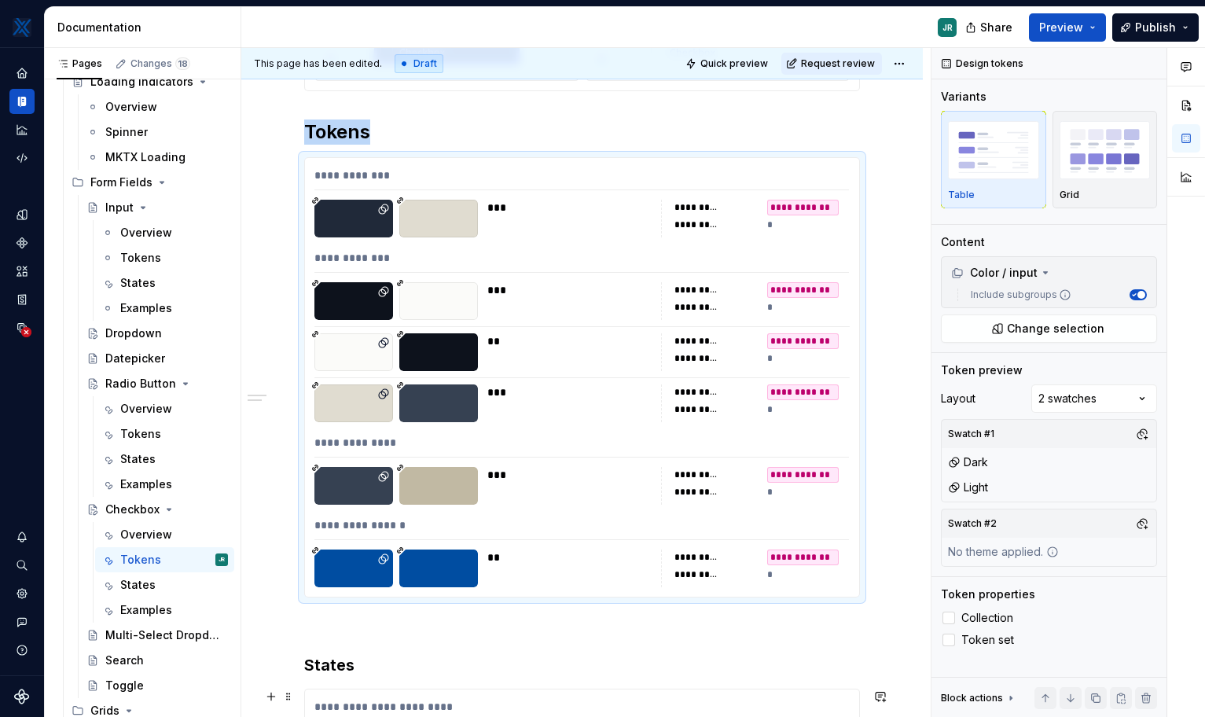
click at [359, 494] on div at bounding box center [353, 486] width 79 height 38
click at [382, 269] on div "**********" at bounding box center [581, 261] width 535 height 23
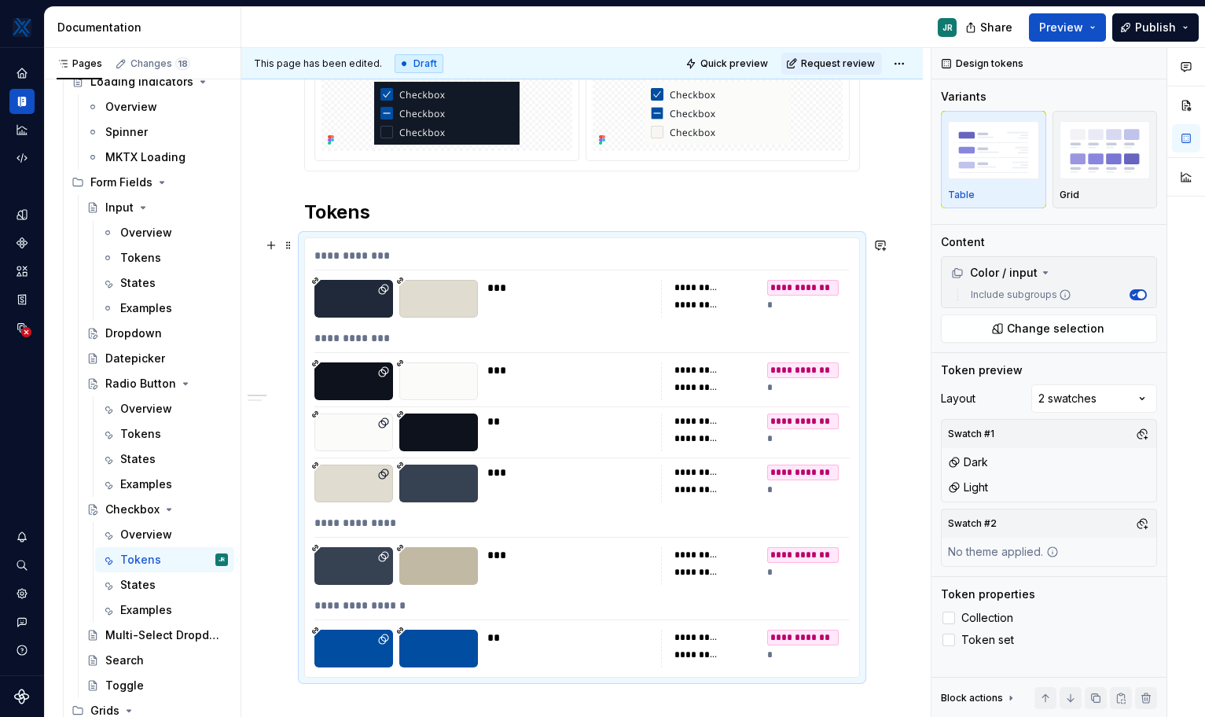
scroll to position [252, 0]
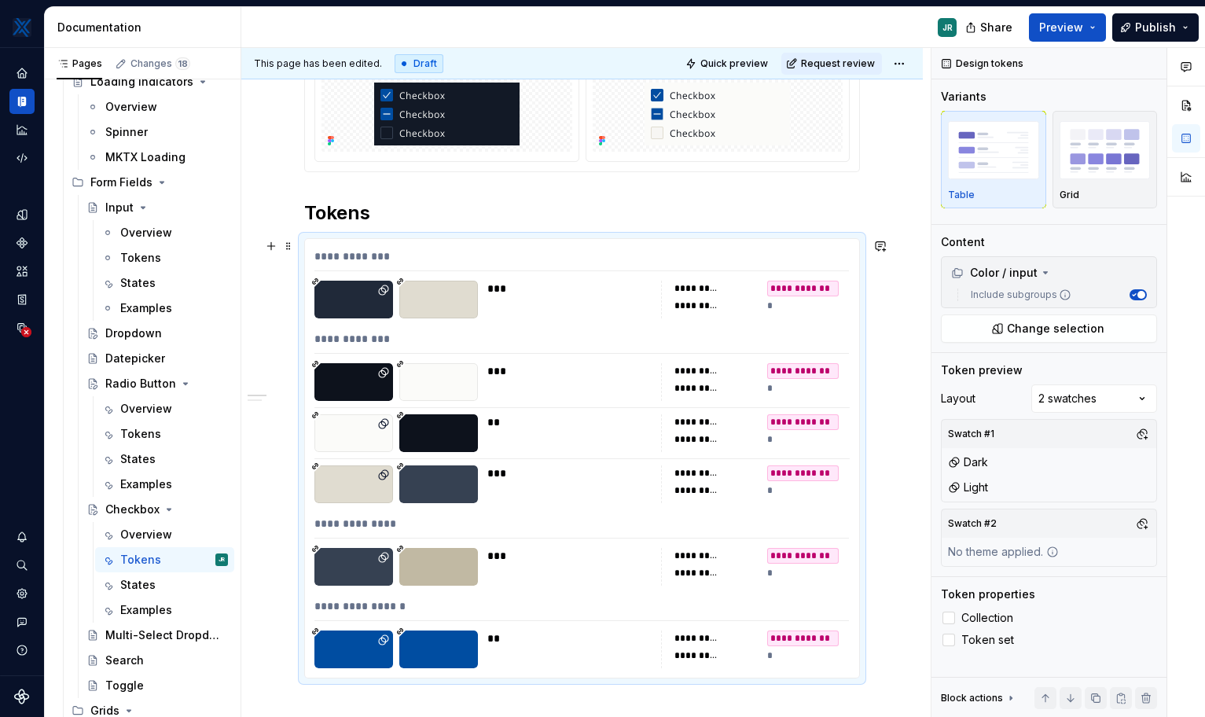
click at [564, 323] on div "**********" at bounding box center [582, 458] width 554 height 439
click at [851, 328] on span "Change selection" at bounding box center [1055, 329] width 97 height 16
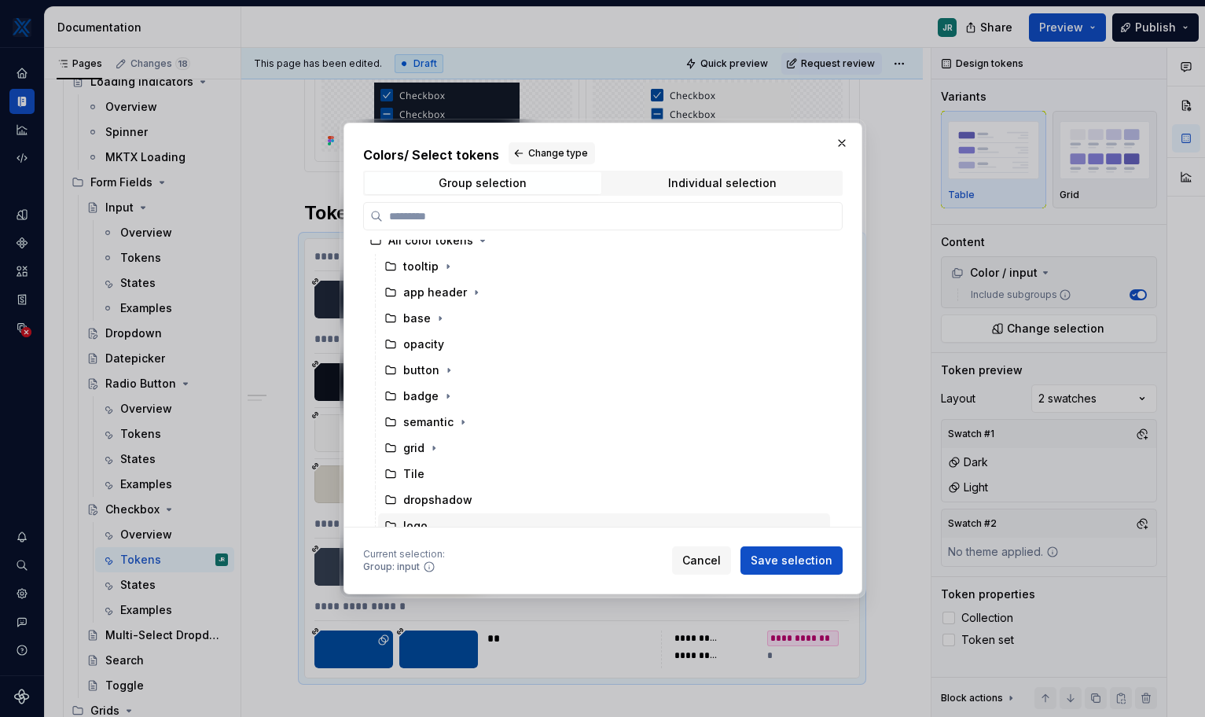
scroll to position [0, 0]
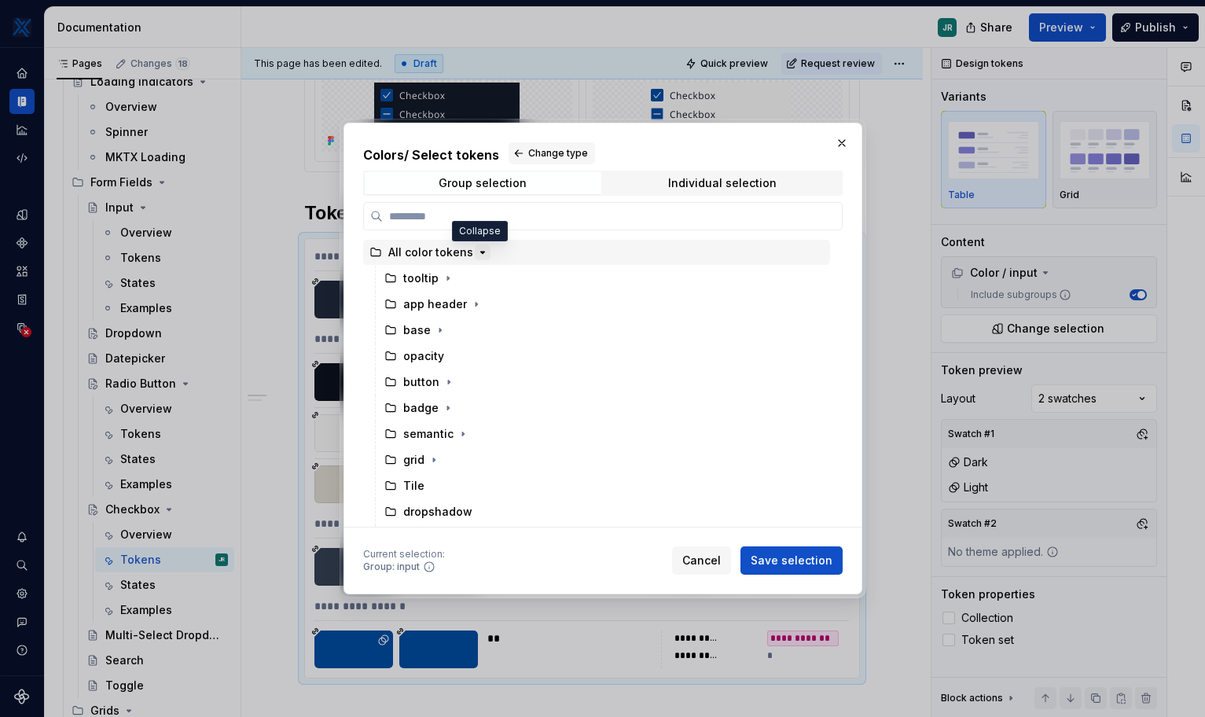
click at [476, 249] on icon "button" at bounding box center [482, 252] width 13 height 13
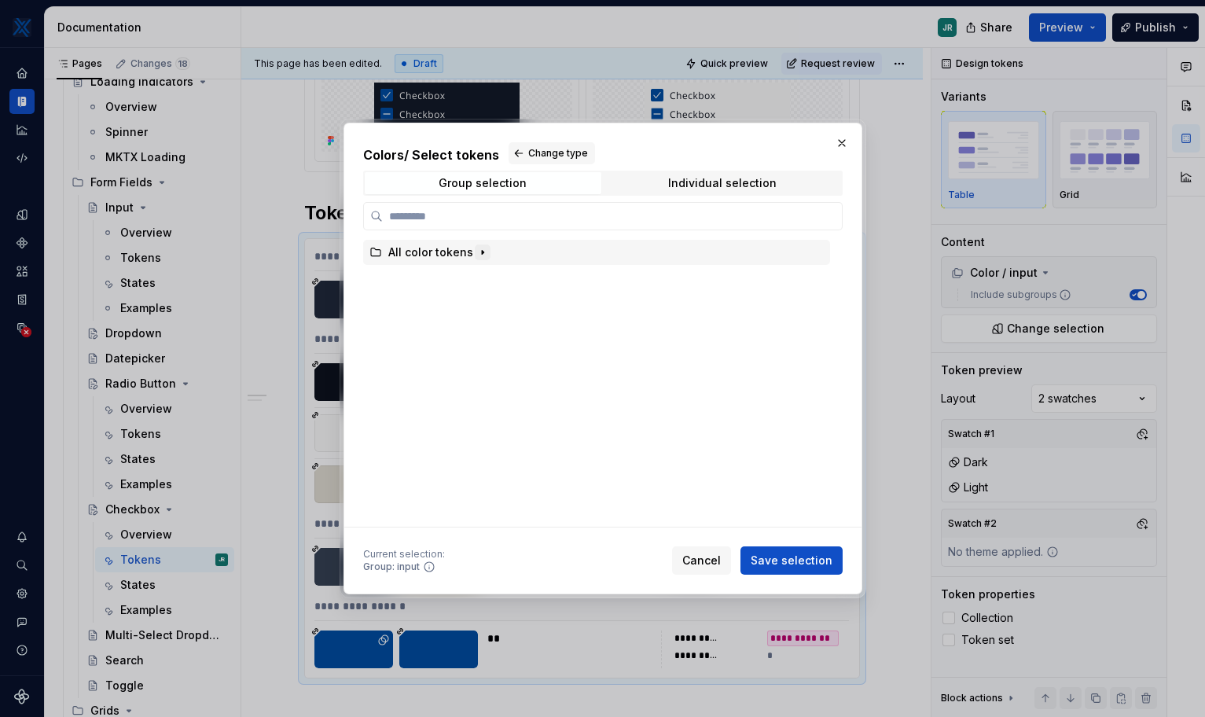
click at [476, 249] on icon "button" at bounding box center [482, 252] width 13 height 13
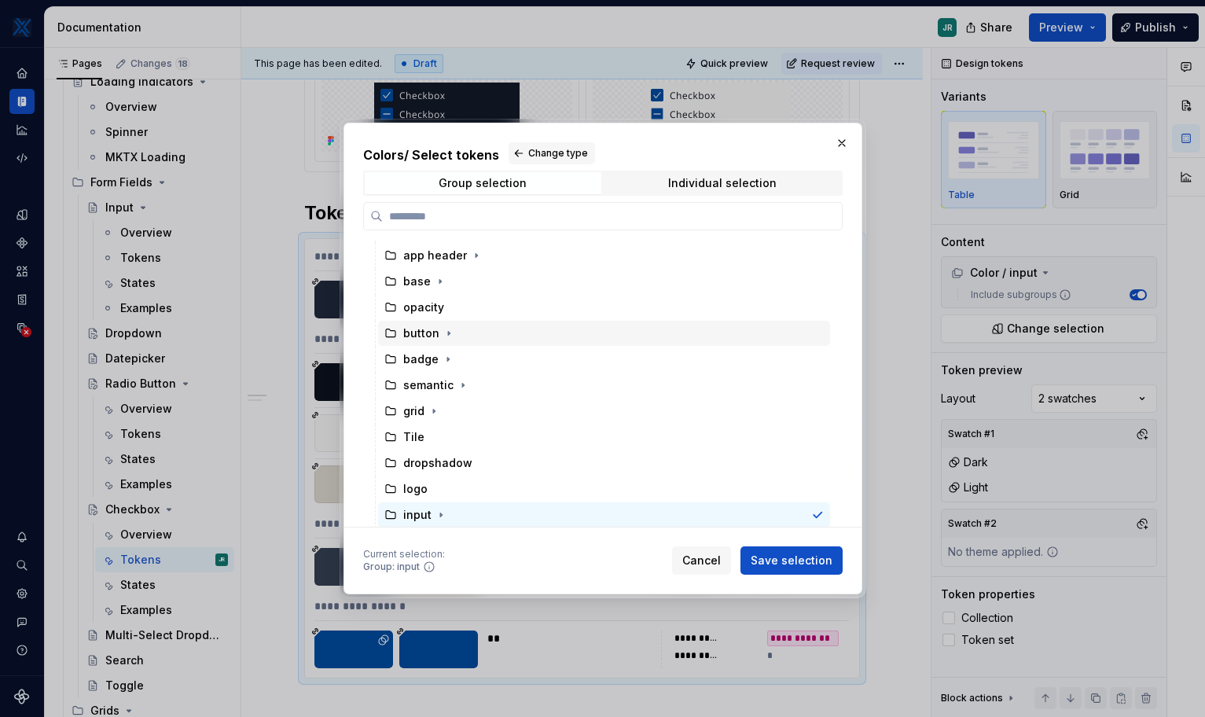
scroll to position [68, 0]
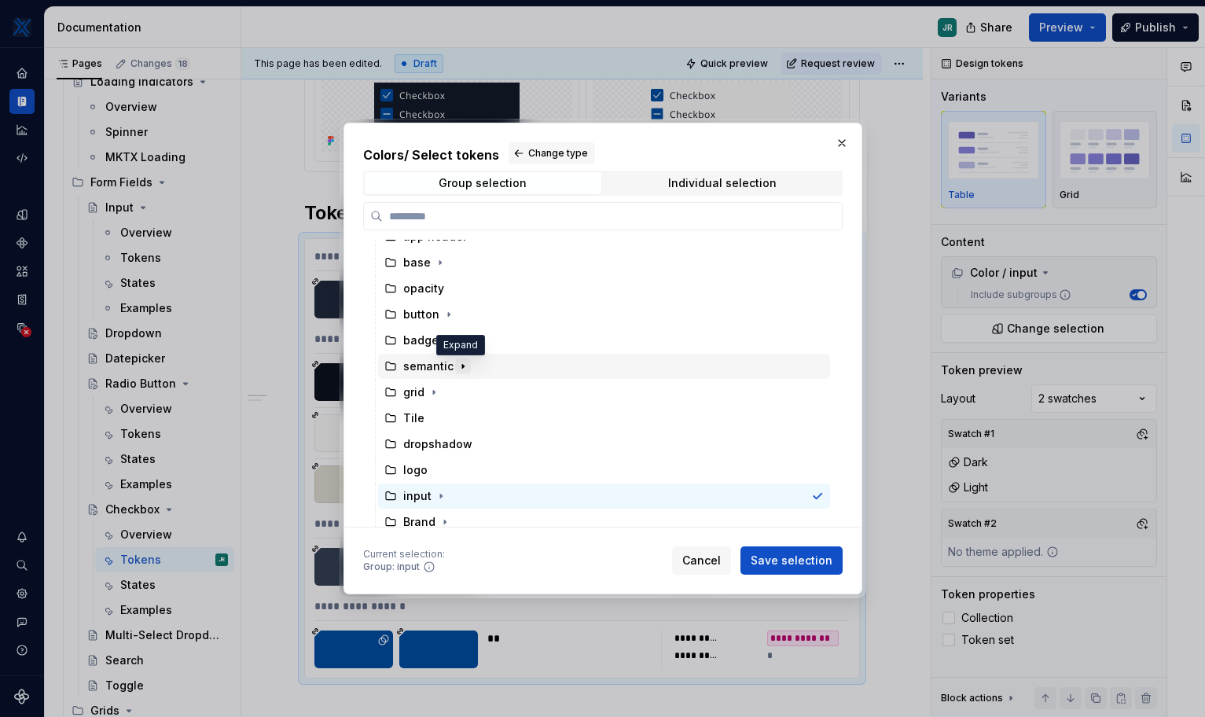
click at [462, 367] on icon "button" at bounding box center [463, 367] width 2 height 4
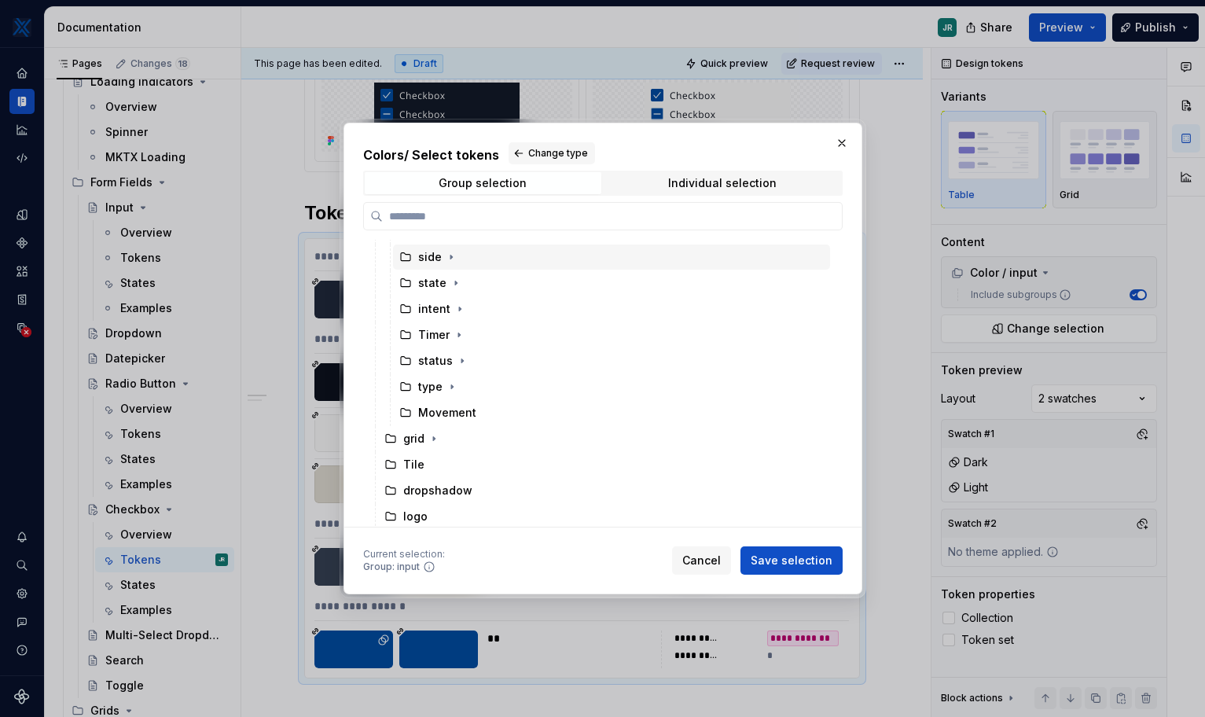
scroll to position [252, 0]
click at [433, 443] on icon "button" at bounding box center [434, 442] width 2 height 4
click at [432, 443] on icon "button" at bounding box center [434, 441] width 13 height 13
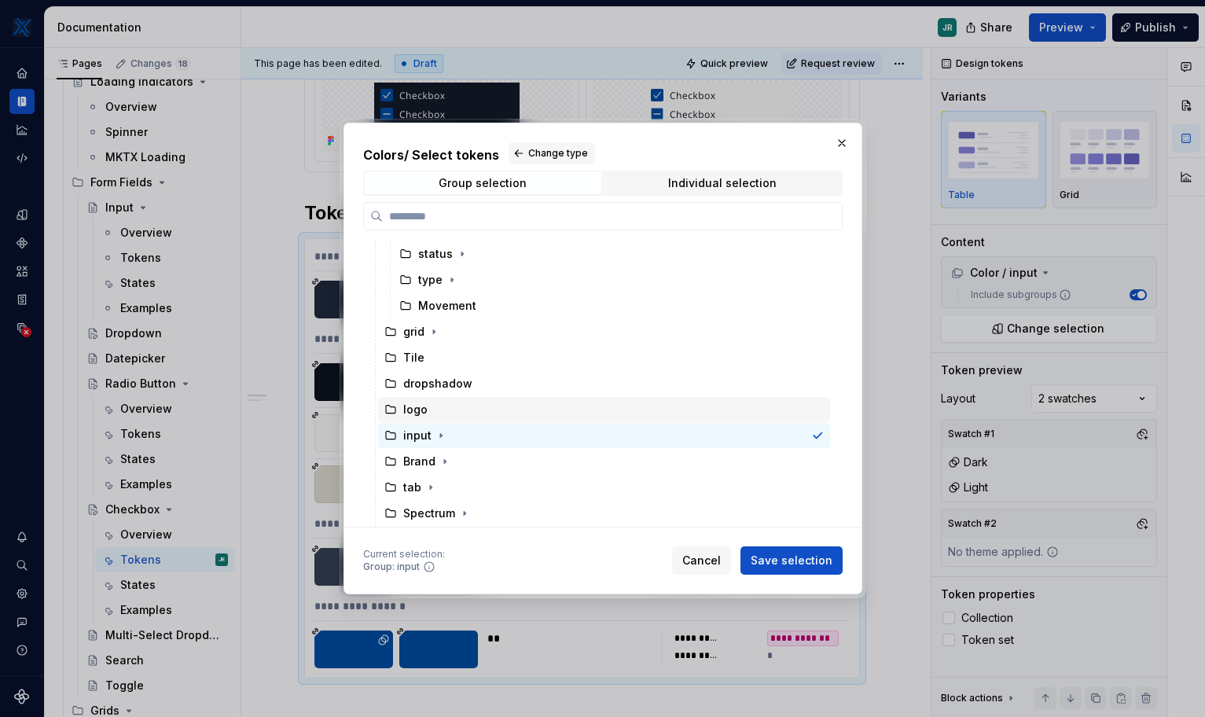
scroll to position [0, 0]
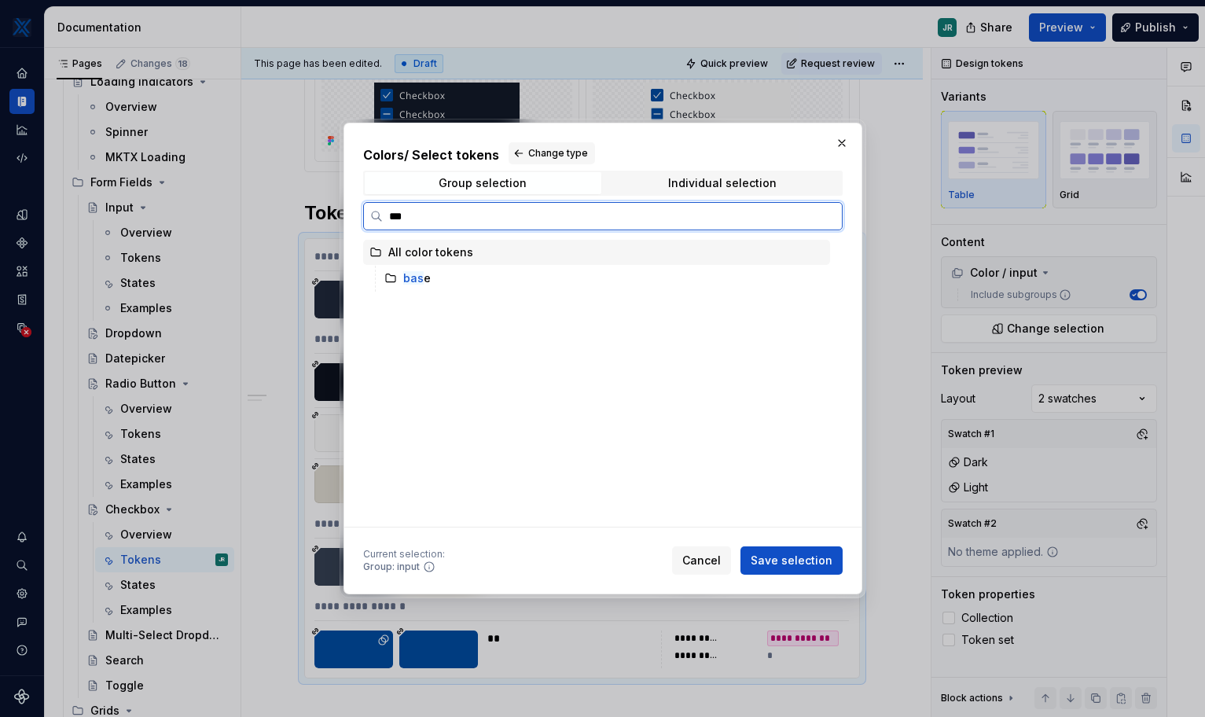
type input "****"
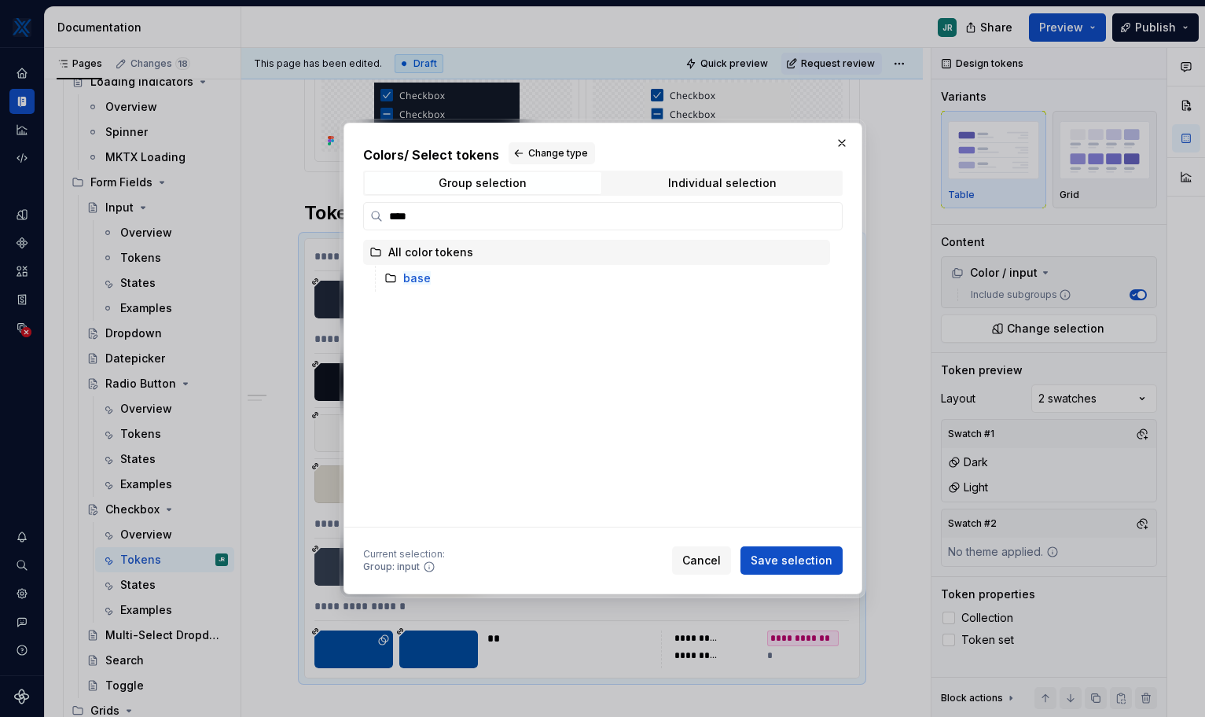
click at [723, 166] on div "Colors / Select tokens Change type Group selection Individual selection **** Al…" at bounding box center [602, 334] width 479 height 385
click at [723, 177] on div "Individual selection" at bounding box center [722, 183] width 108 height 13
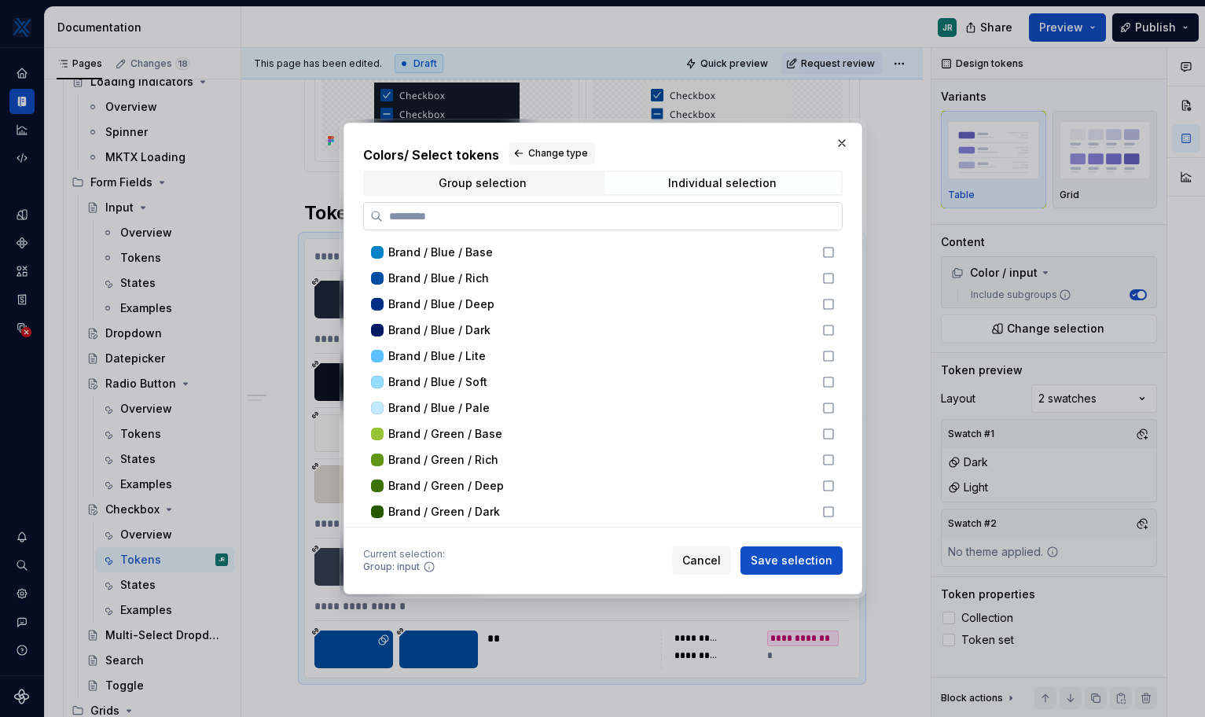
click at [498, 219] on input "search" at bounding box center [612, 216] width 459 height 16
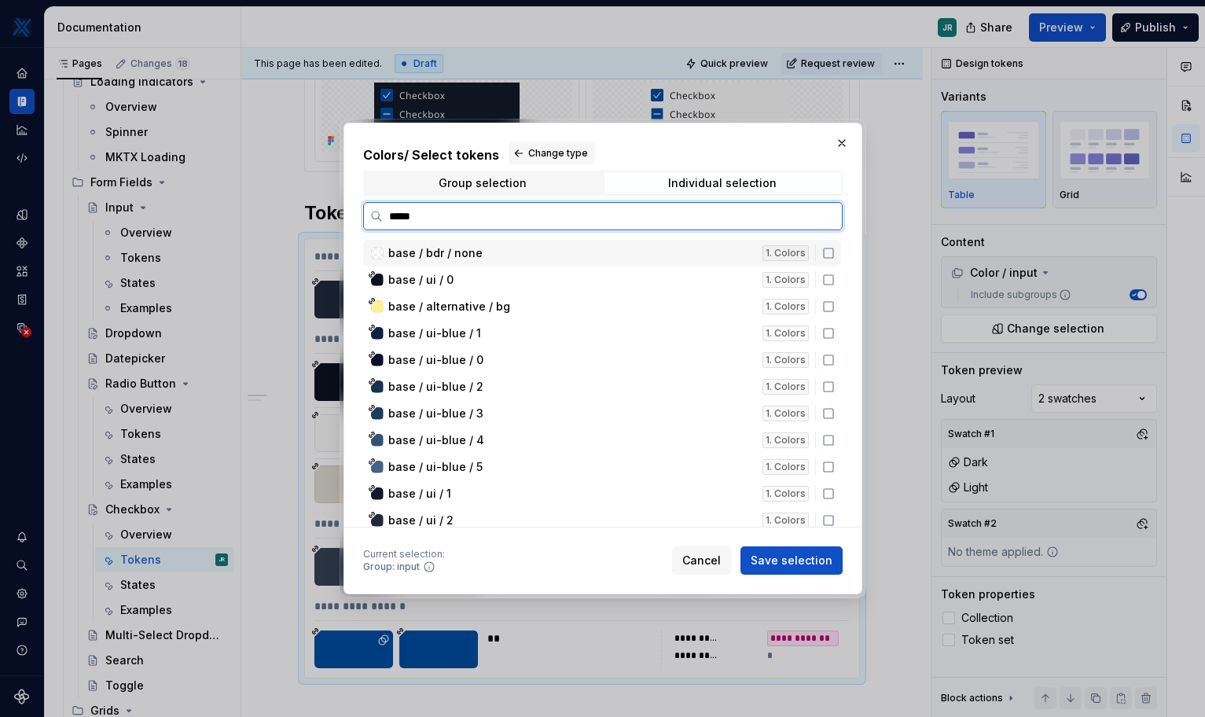
type input "****"
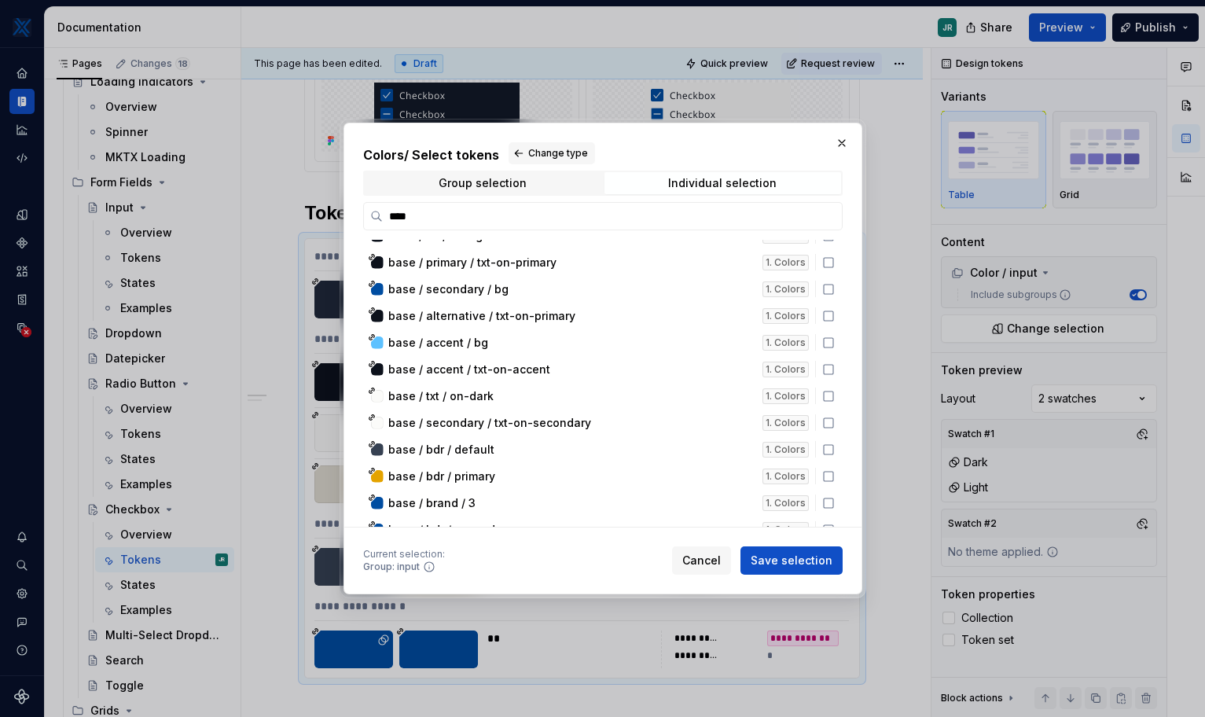
scroll to position [918, 0]
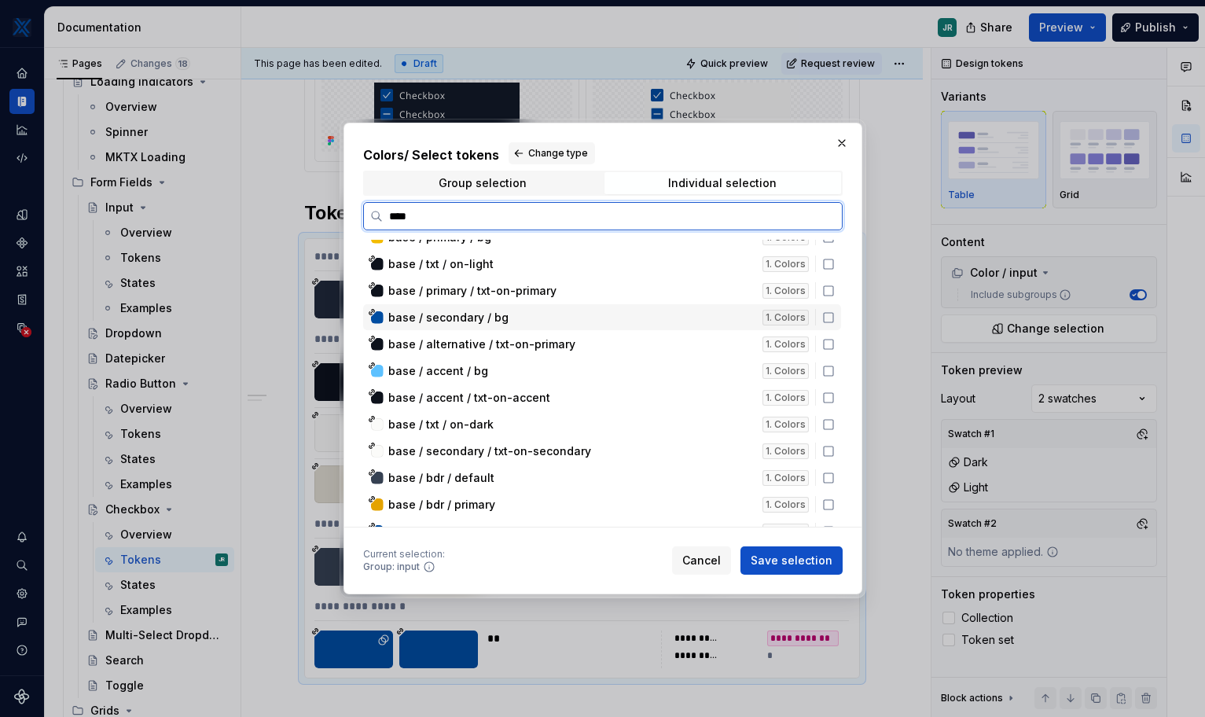
click at [518, 317] on div "base / secondary / bg" at bounding box center [570, 318] width 365 height 16
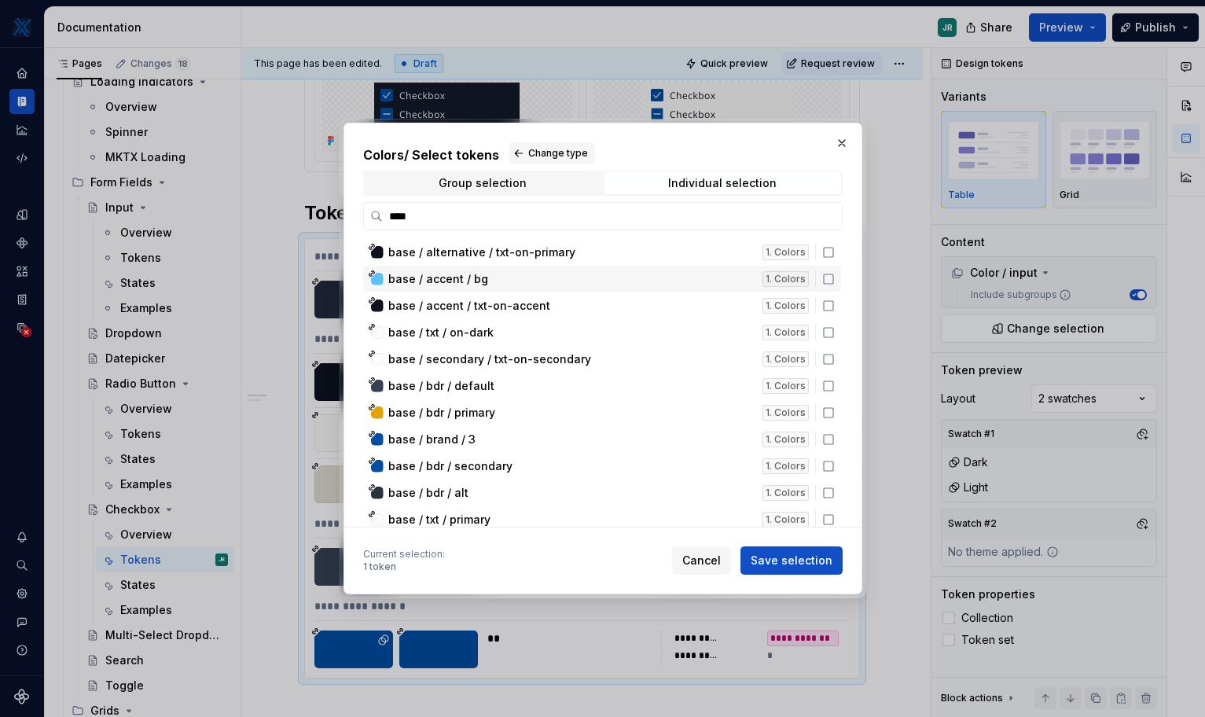
scroll to position [1026, 0]
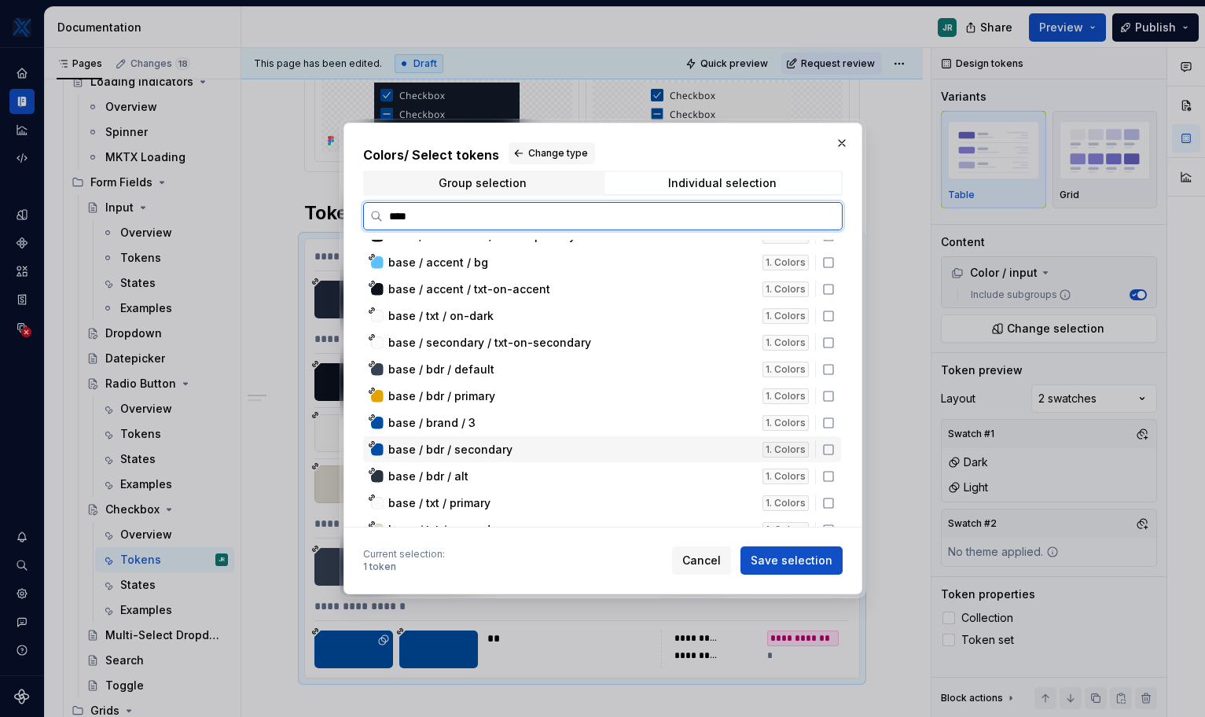
click at [507, 450] on div "base / bdr / secondary" at bounding box center [570, 450] width 365 height 16
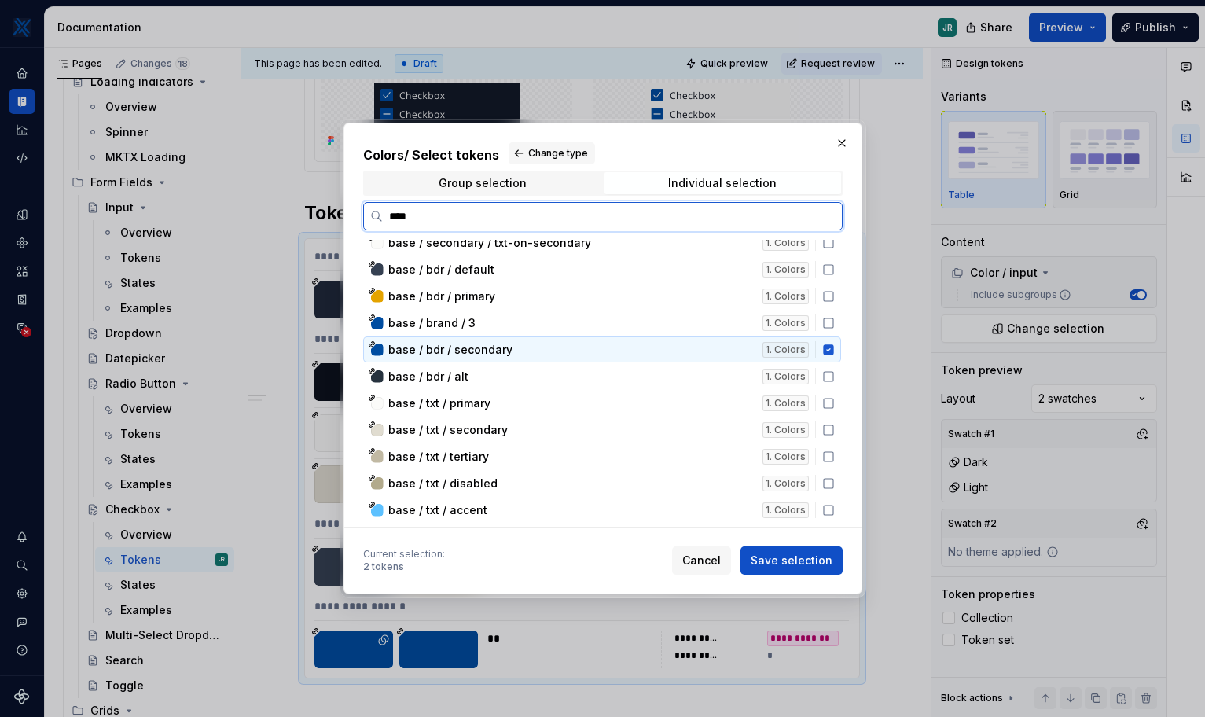
scroll to position [1132, 0]
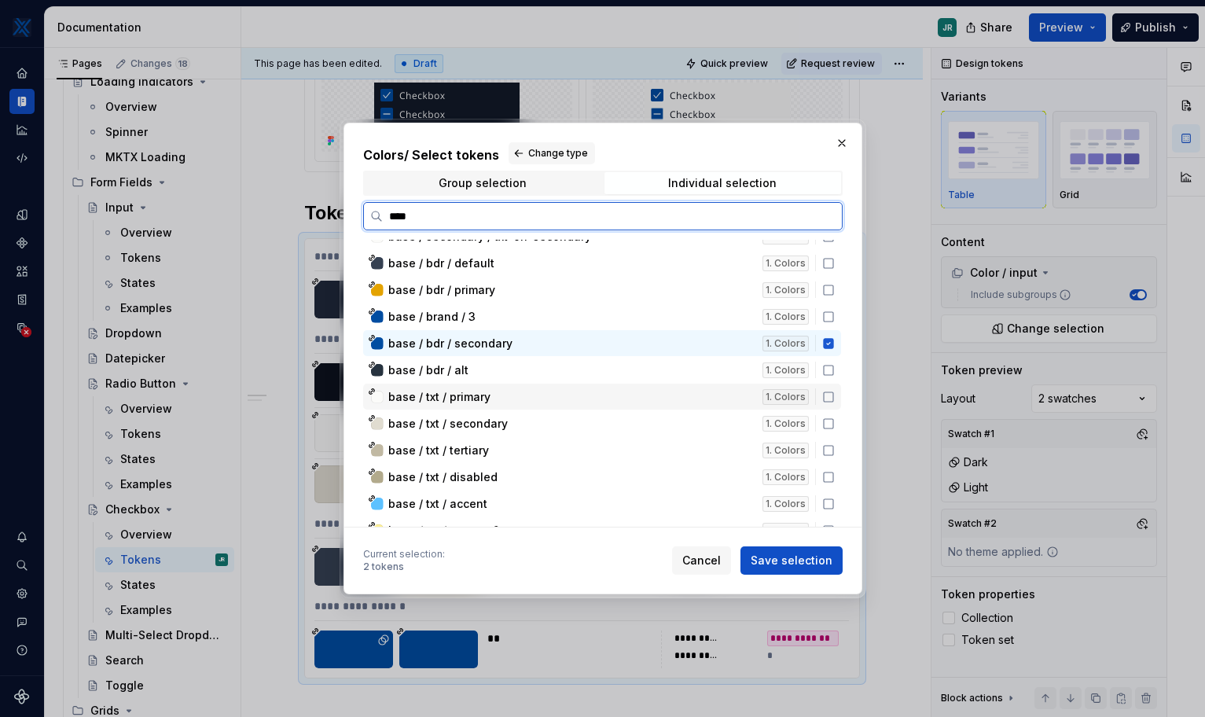
click at [485, 406] on div "base / txt / primary 1. Colors" at bounding box center [602, 397] width 478 height 26
click at [465, 477] on span "base / txt / disabled" at bounding box center [442, 477] width 109 height 16
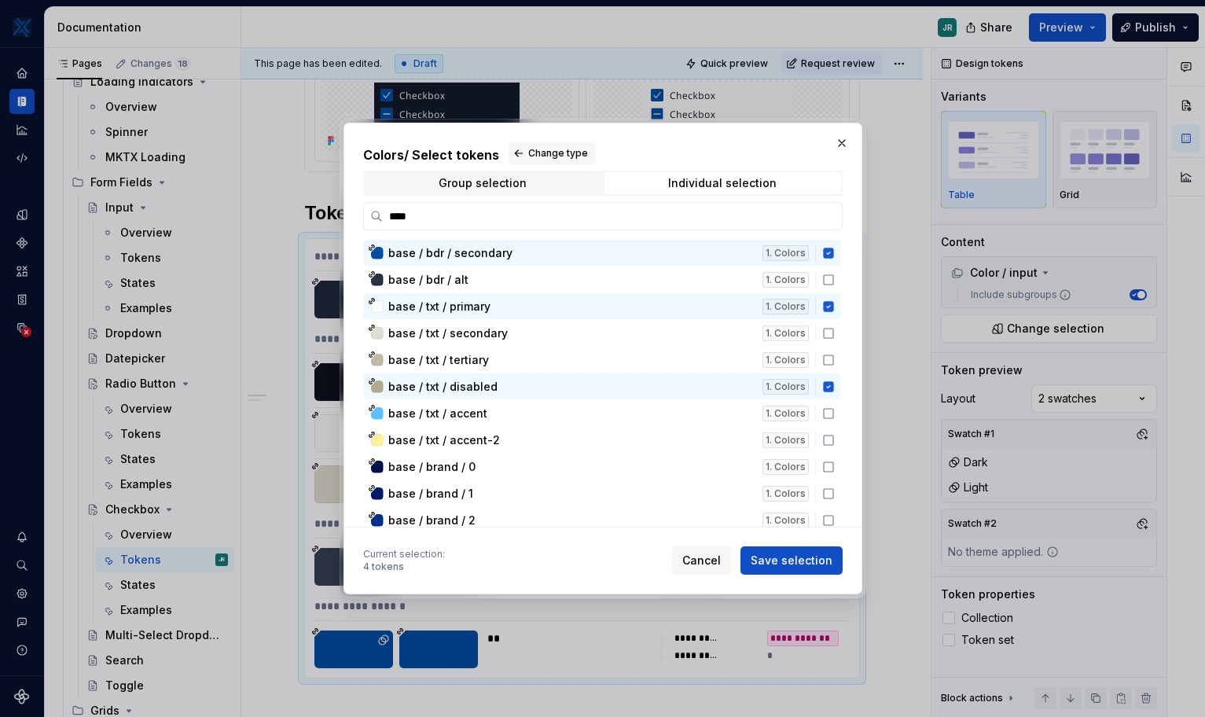
scroll to position [1244, 0]
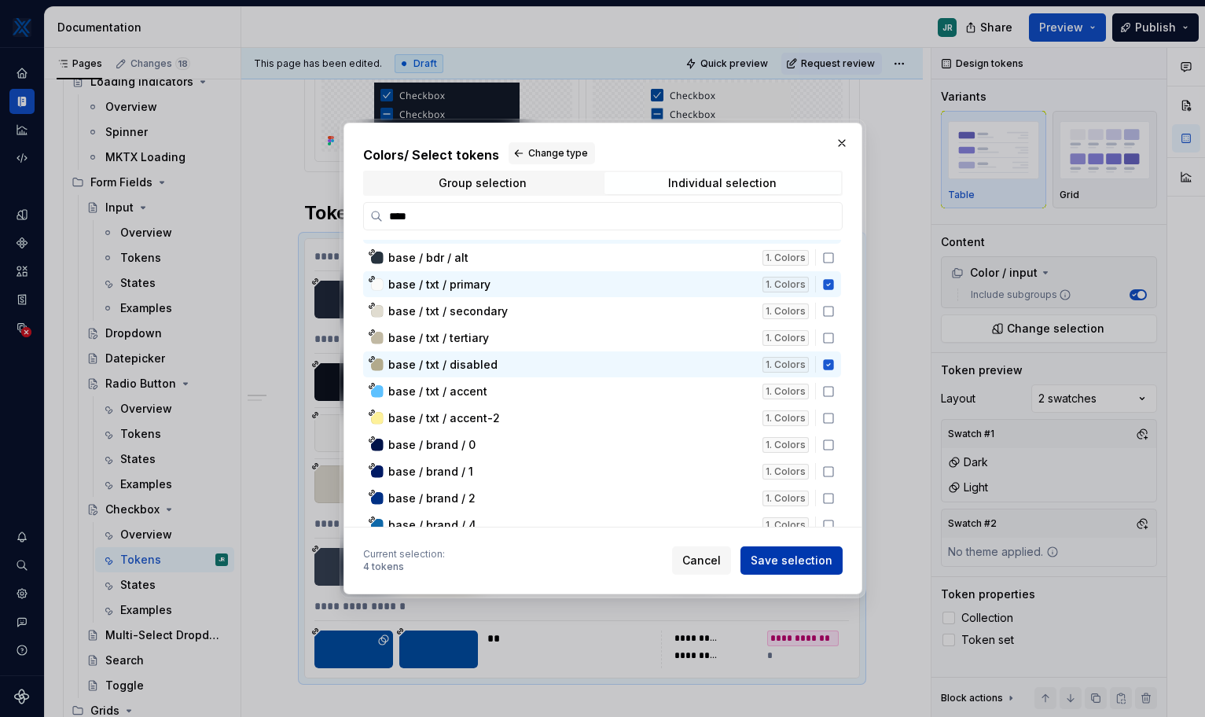
click at [815, 570] on button "Save selection" at bounding box center [791, 560] width 102 height 28
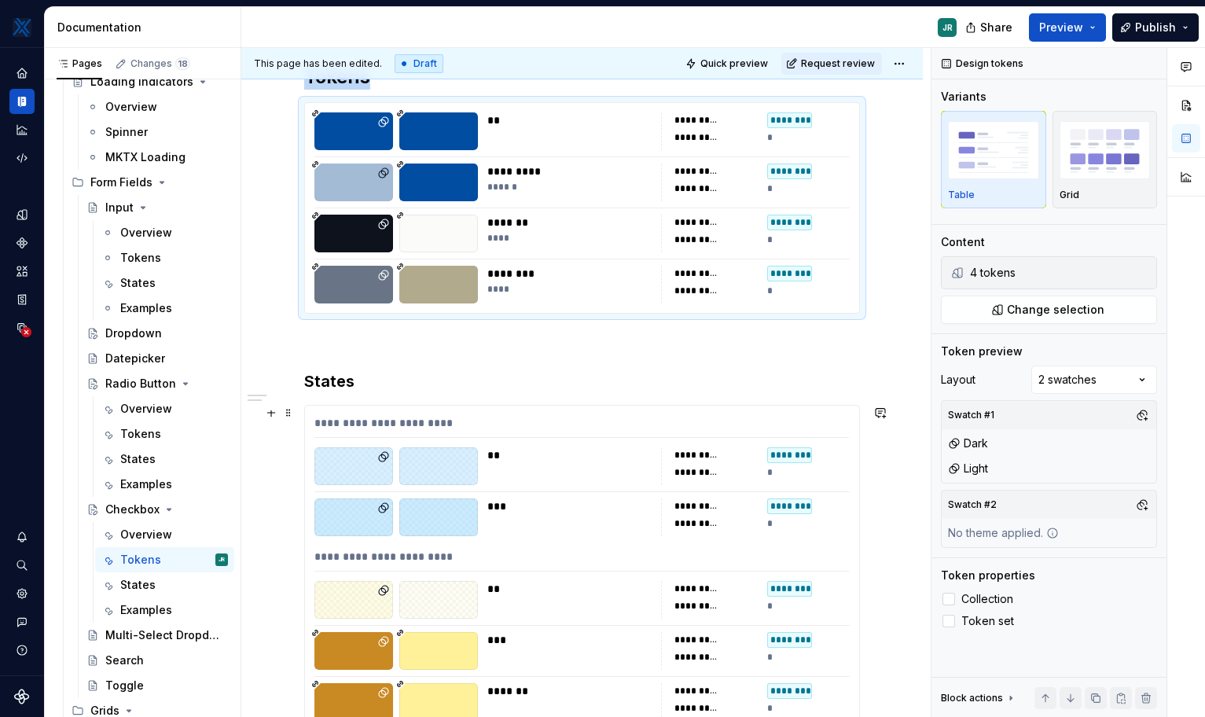
scroll to position [384, 0]
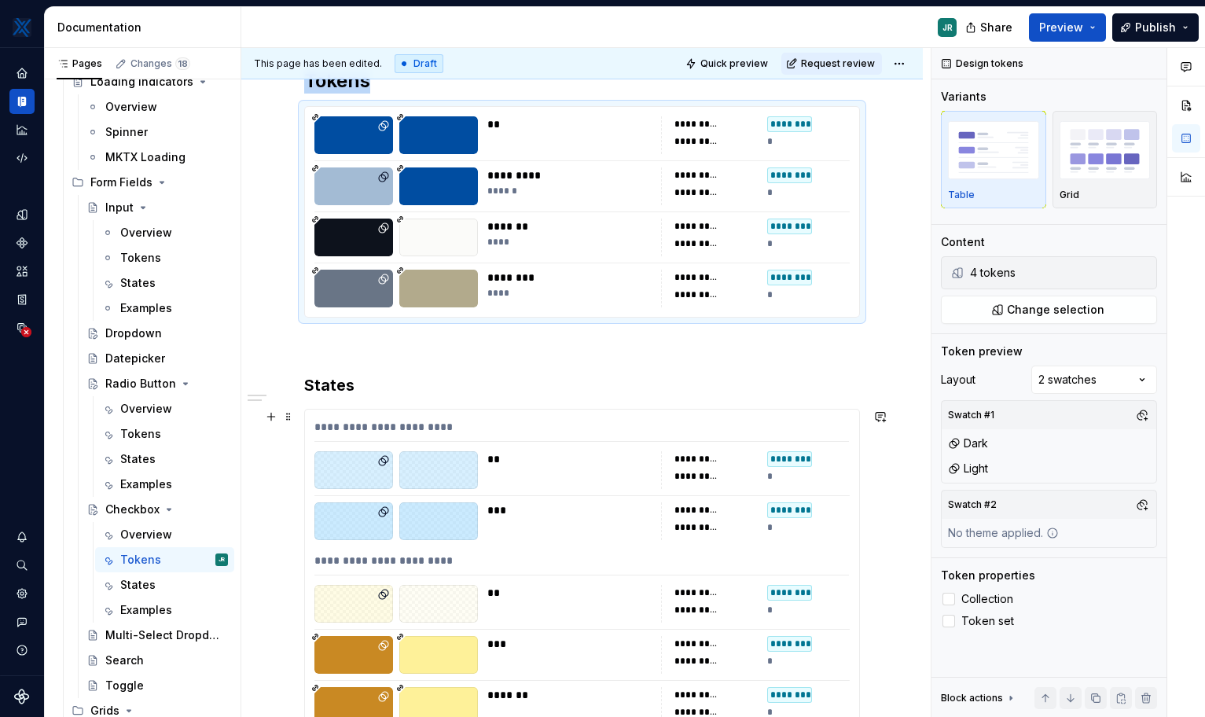
click at [851, 399] on div "**********" at bounding box center [582, 468] width 556 height 1082
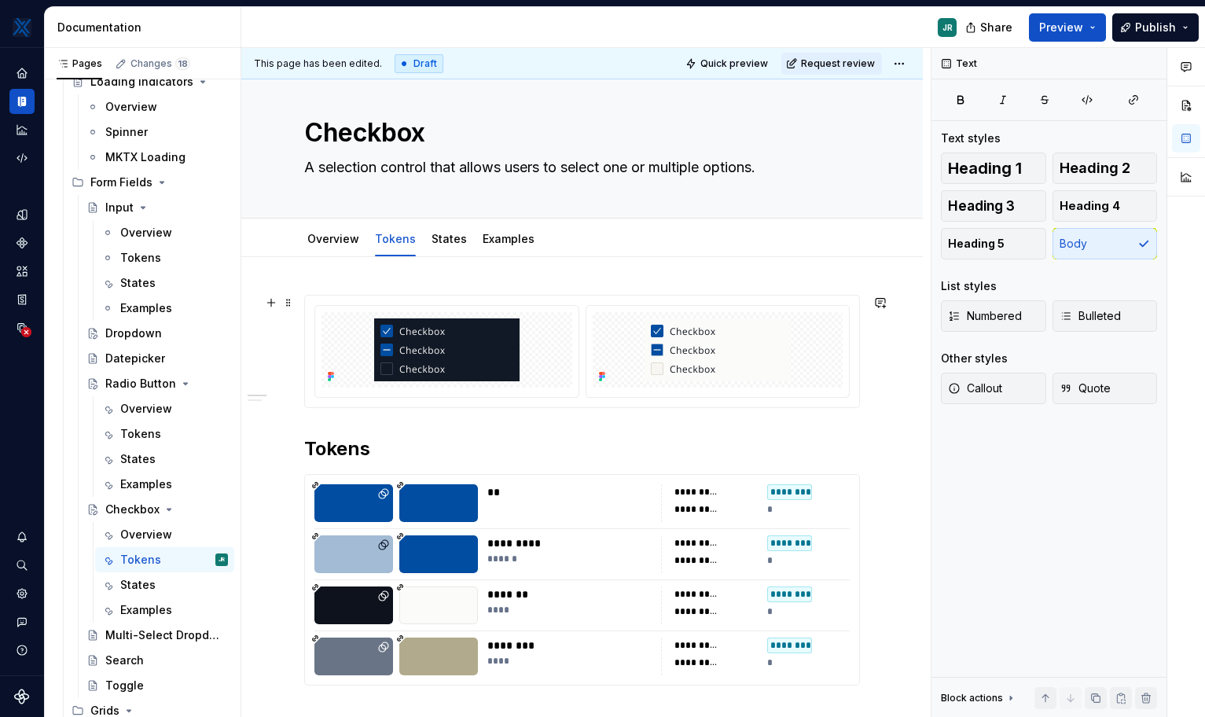
scroll to position [13, 0]
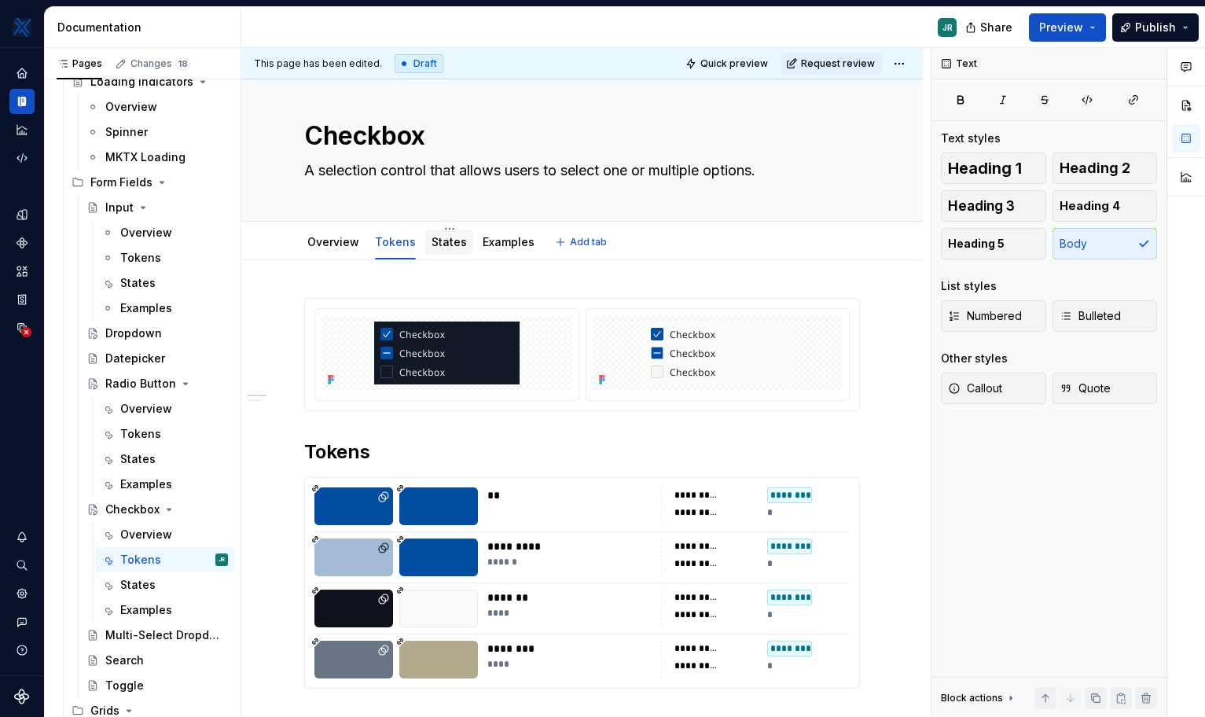
click at [442, 249] on div "States" at bounding box center [449, 242] width 35 height 16
click at [495, 244] on link "Examples" at bounding box center [509, 241] width 52 height 13
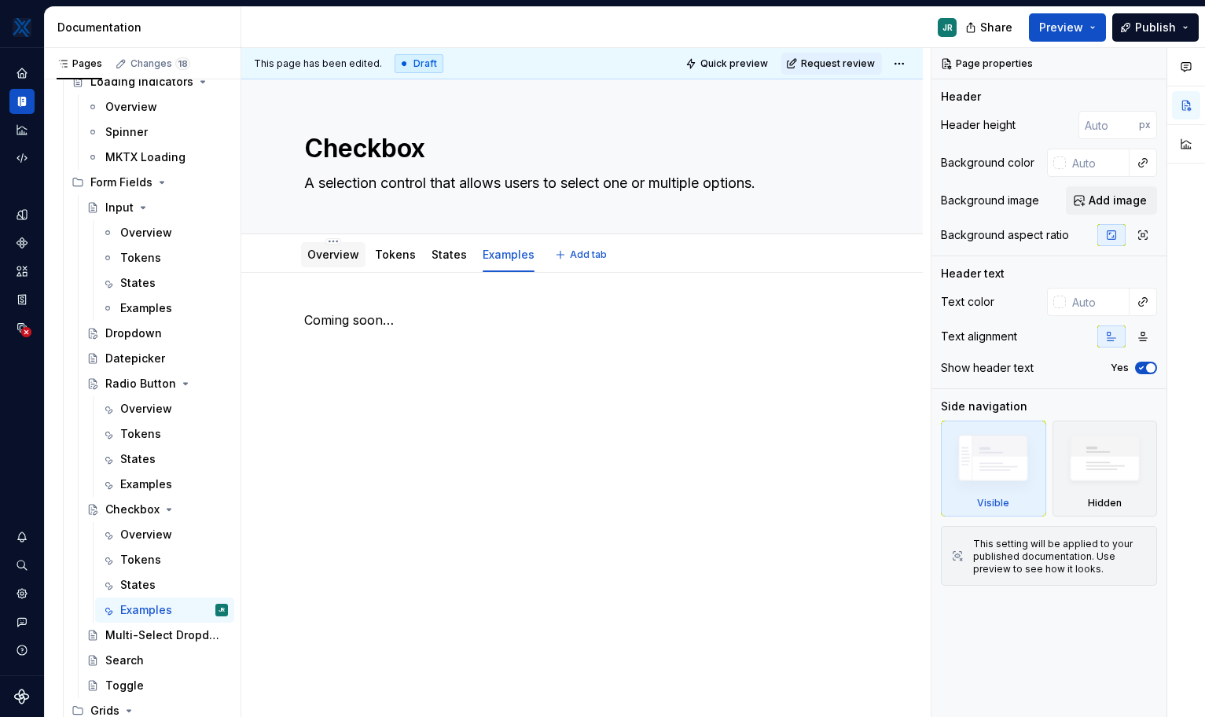
click at [334, 255] on link "Overview" at bounding box center [333, 254] width 52 height 13
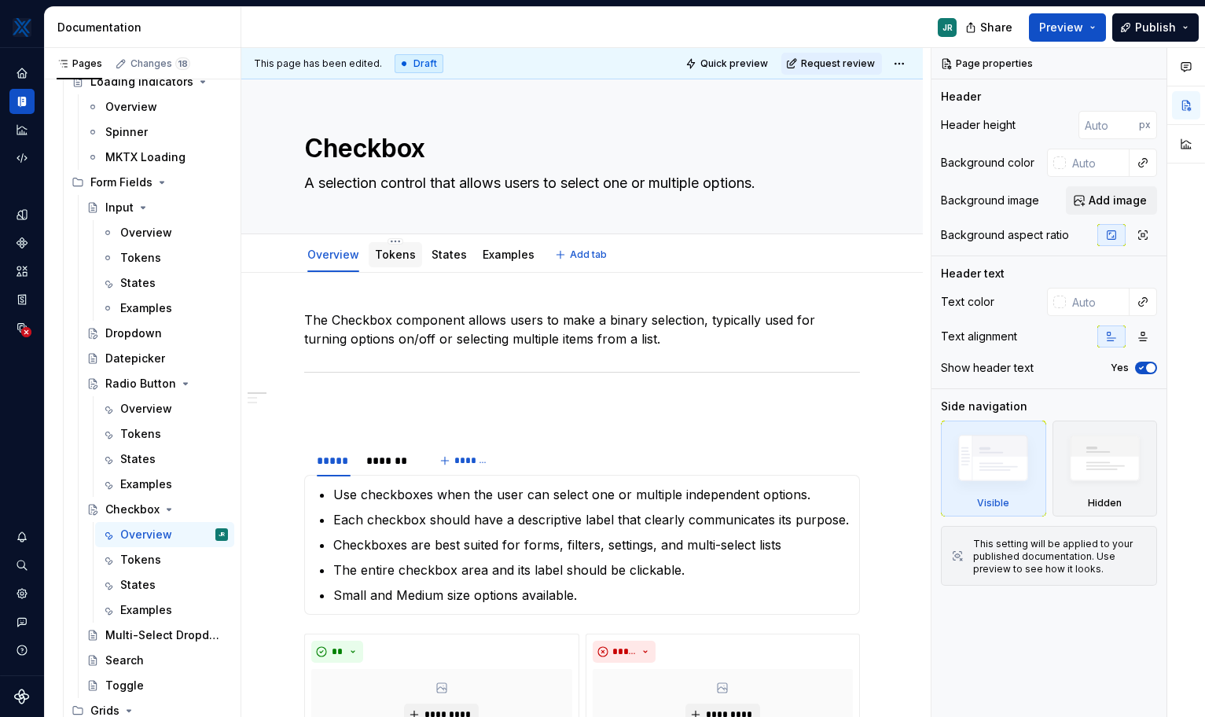
click at [383, 256] on link "Tokens" at bounding box center [395, 254] width 41 height 13
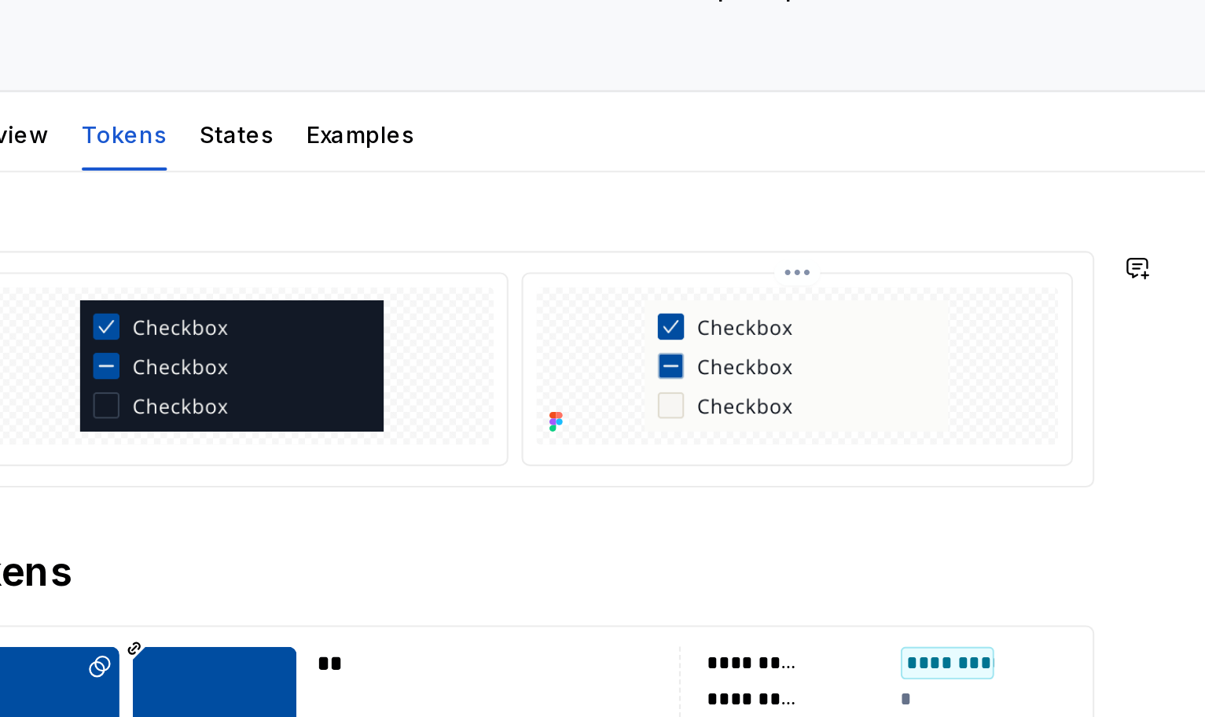
click at [674, 374] on img at bounding box center [717, 365] width 145 height 63
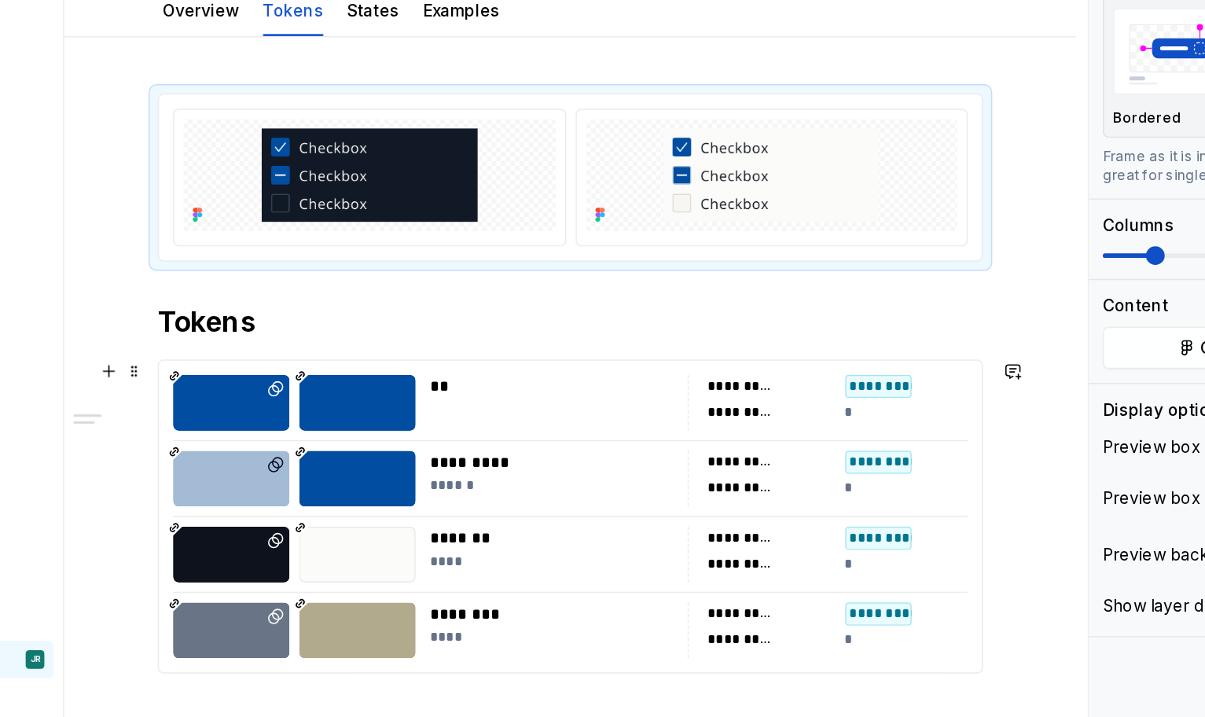
scroll to position [134, 0]
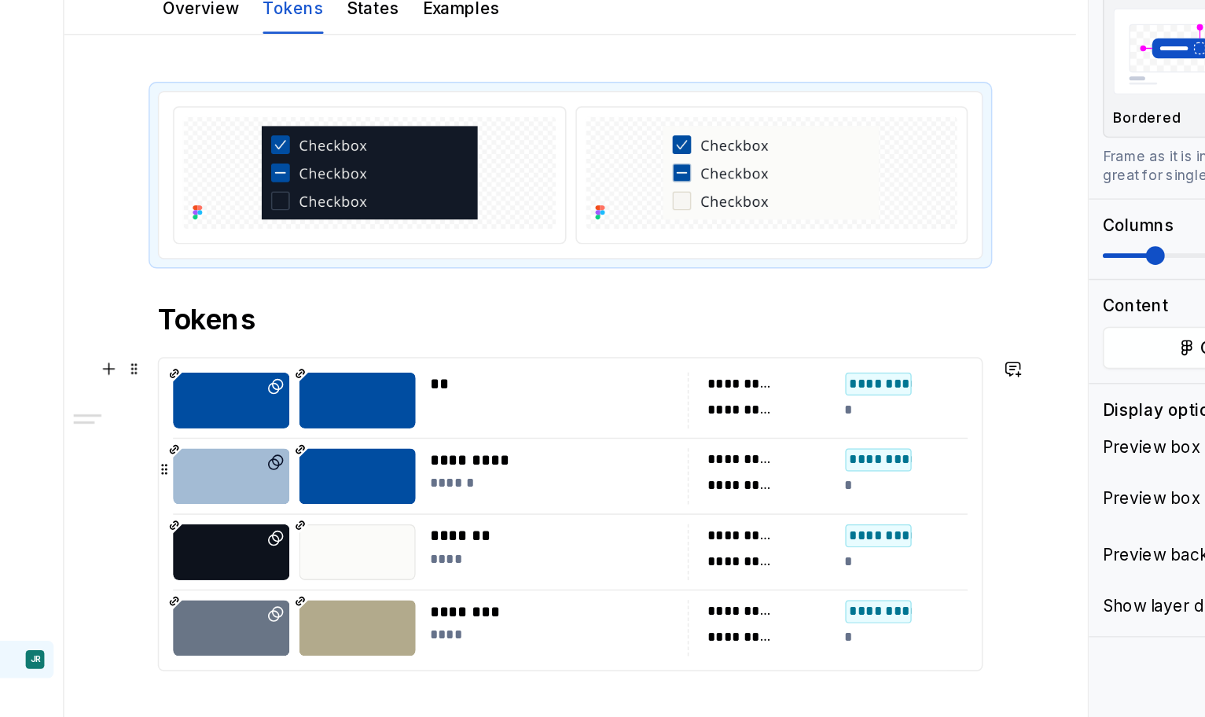
click at [470, 420] on div at bounding box center [438, 436] width 79 height 38
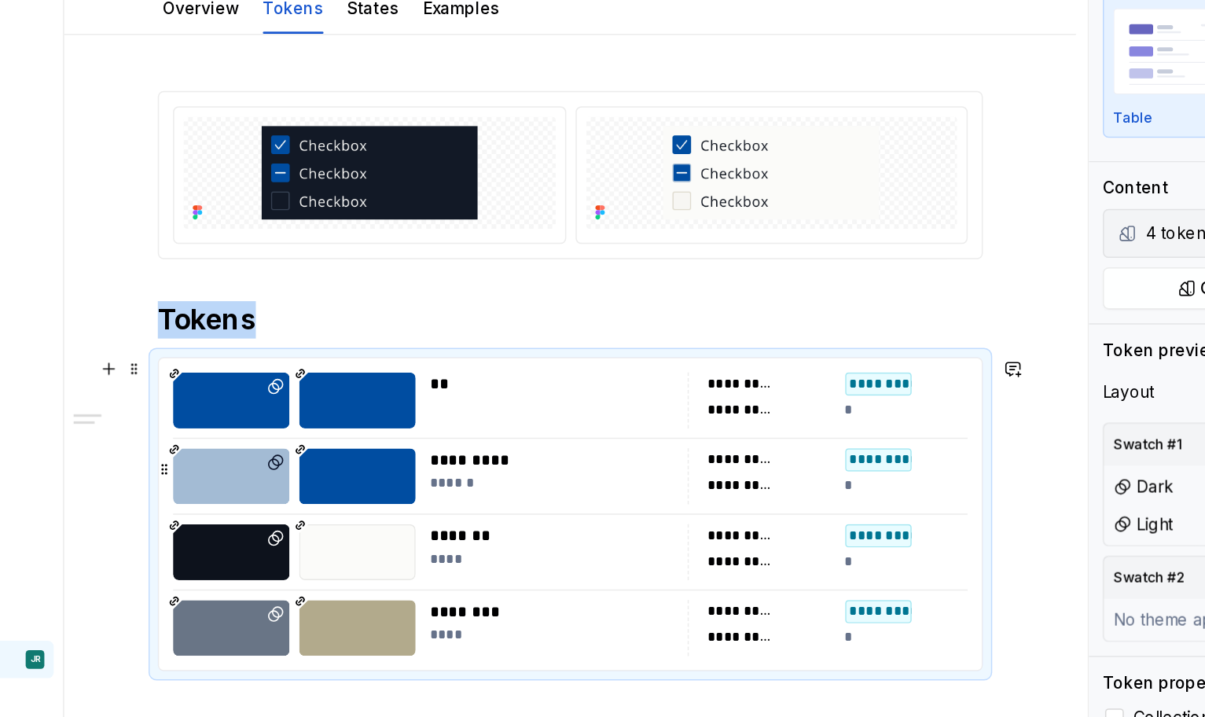
type textarea "*"
click at [818, 435] on div "*" at bounding box center [808, 443] width 83 height 16
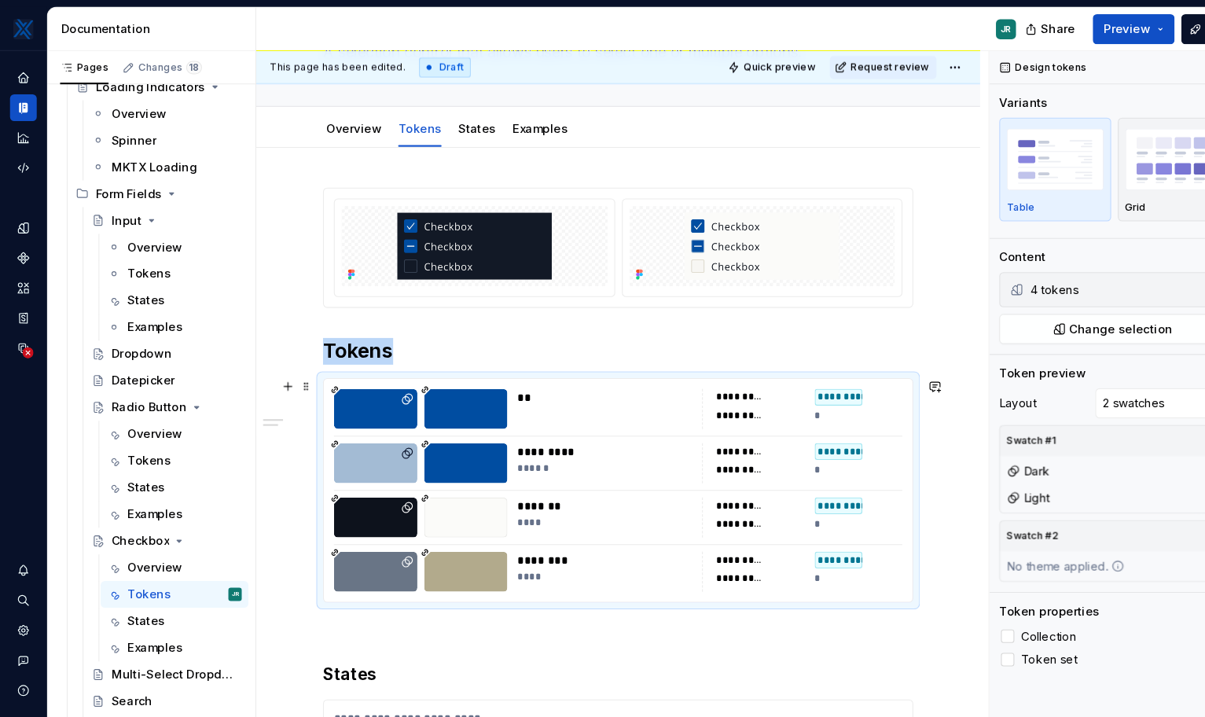
click at [617, 461] on div at bounding box center [581, 461] width 535 height 1
click at [851, 307] on span "Change selection" at bounding box center [1055, 310] width 97 height 16
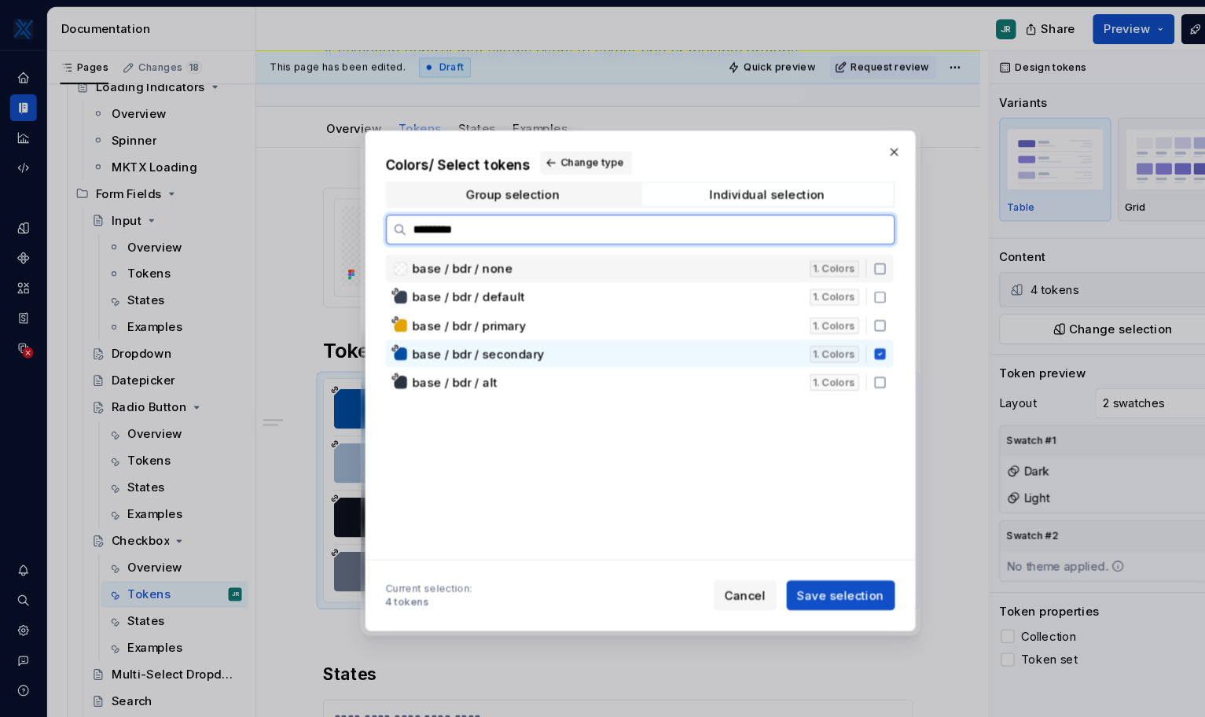
type input "**********"
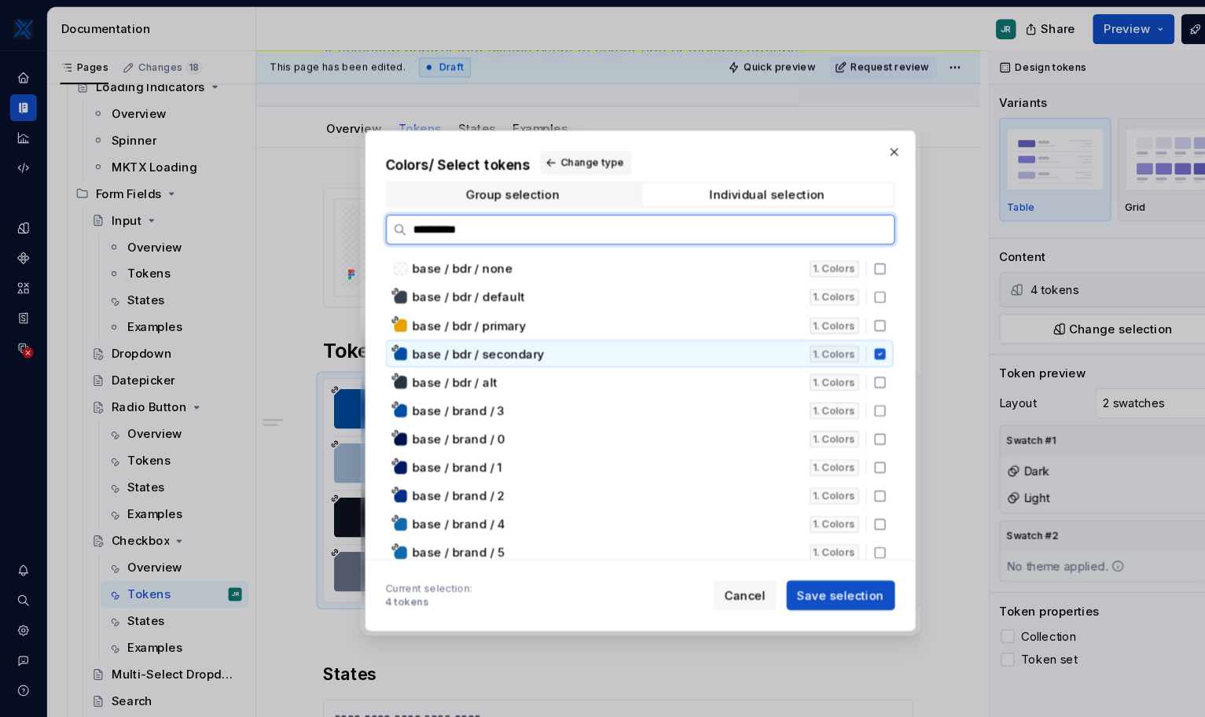
click at [831, 332] on icon at bounding box center [828, 333] width 10 height 10
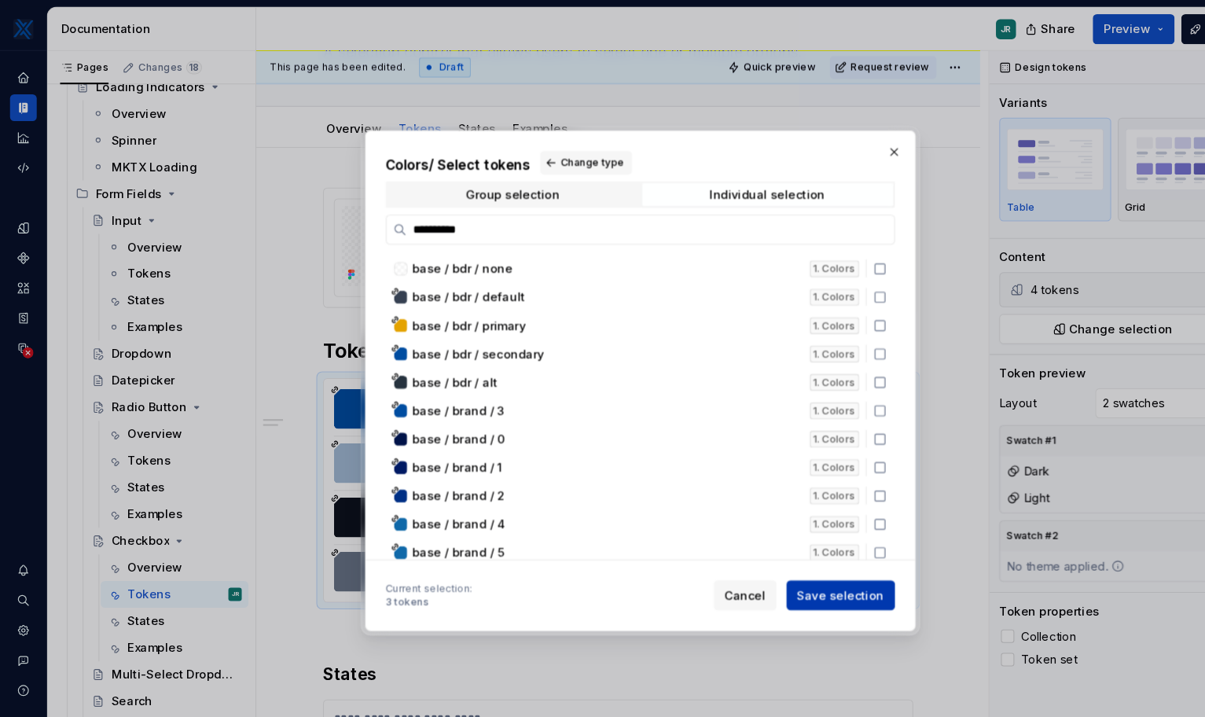
click at [810, 570] on button "Save selection" at bounding box center [791, 560] width 102 height 28
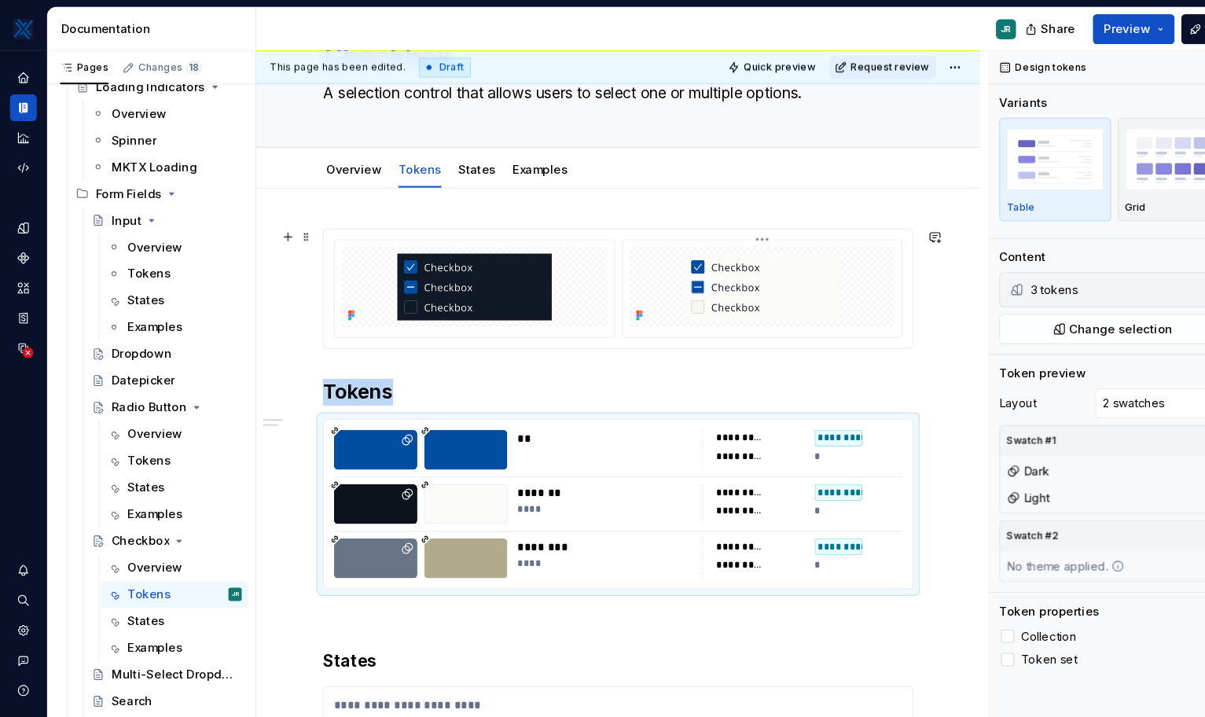
scroll to position [80, 0]
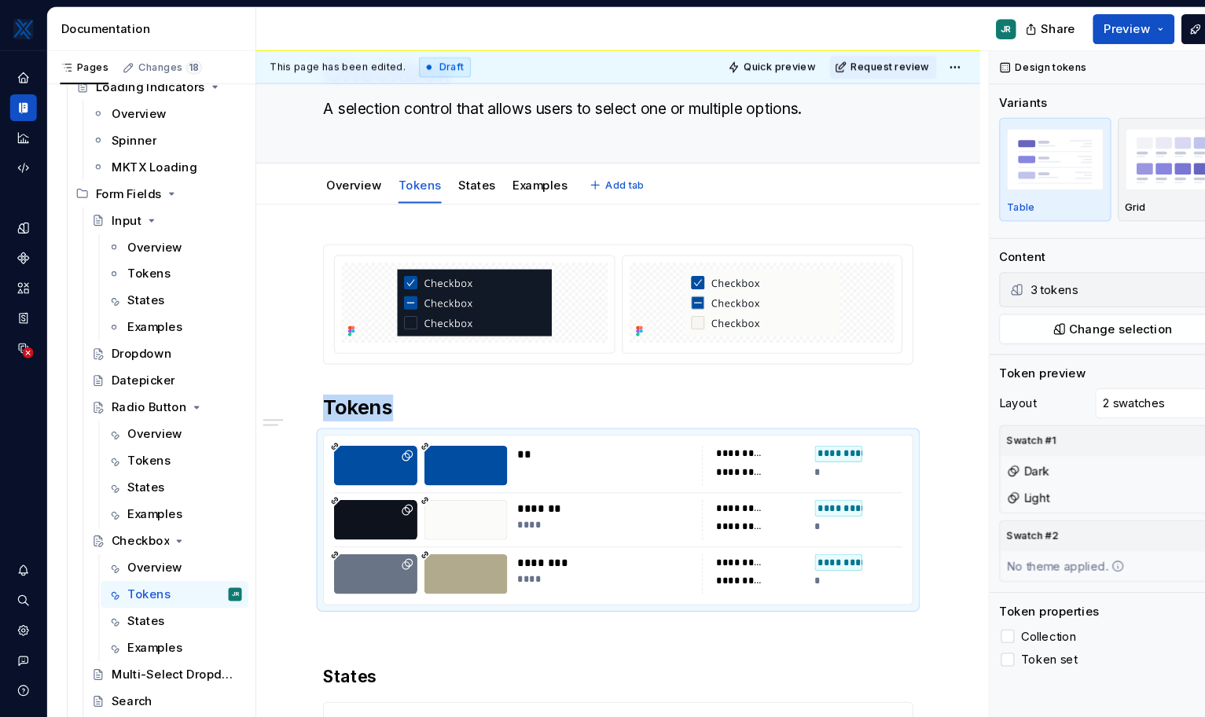
type textarea "*"
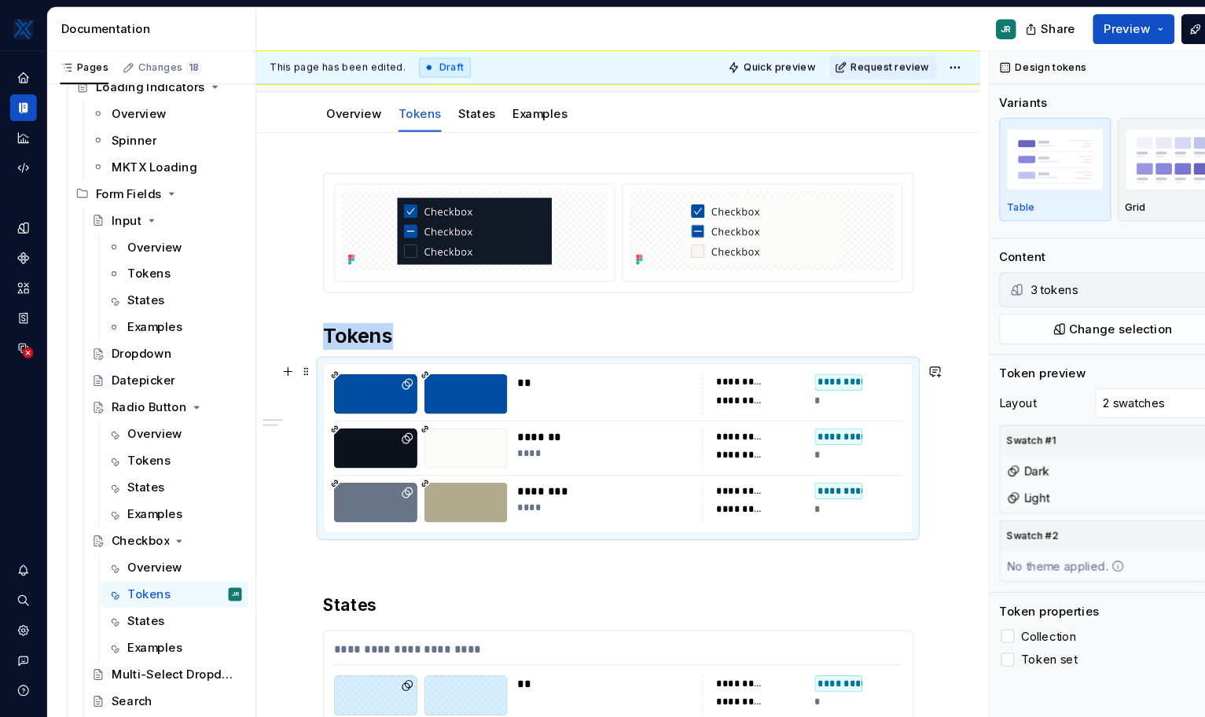
scroll to position [154, 0]
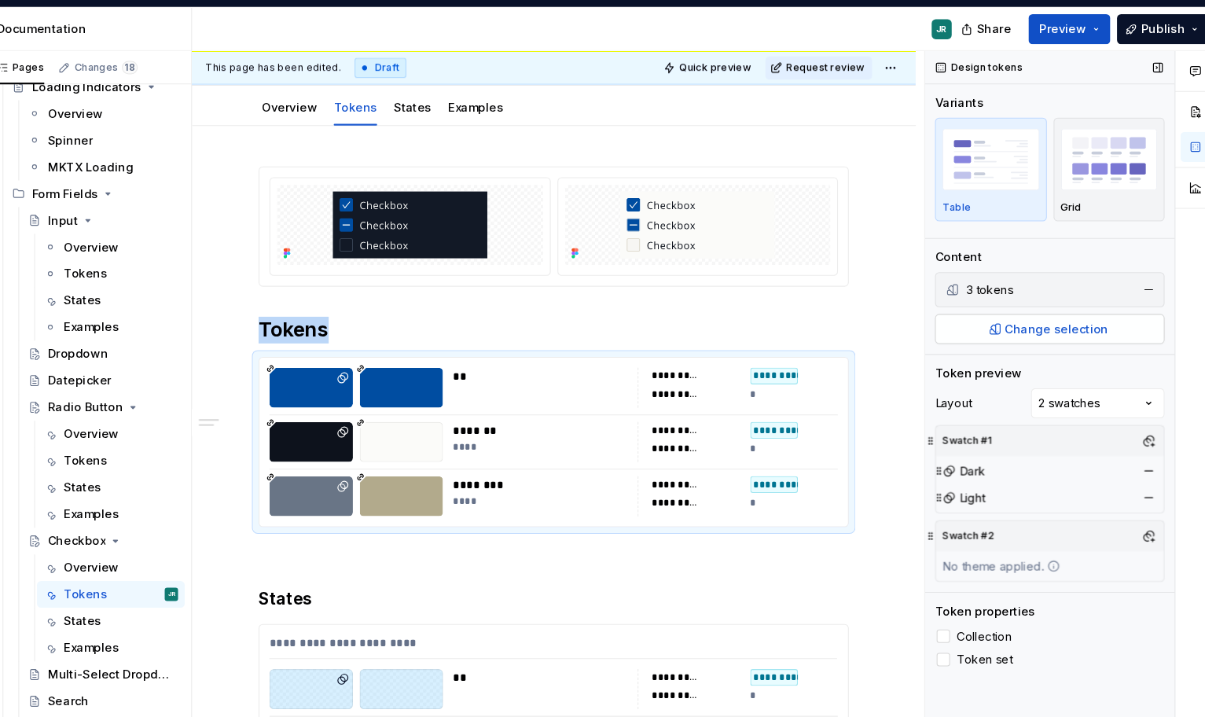
click at [851, 310] on span "Change selection" at bounding box center [1055, 310] width 97 height 16
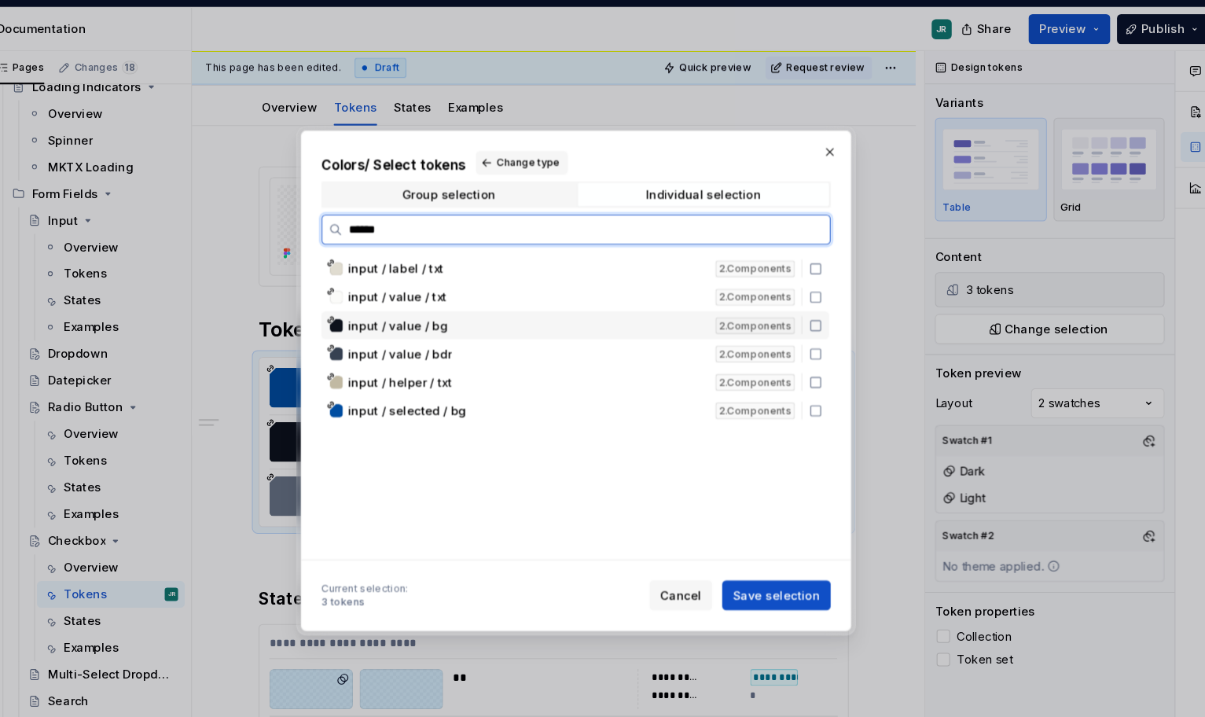
click at [829, 303] on icon at bounding box center [828, 306] width 13 height 13
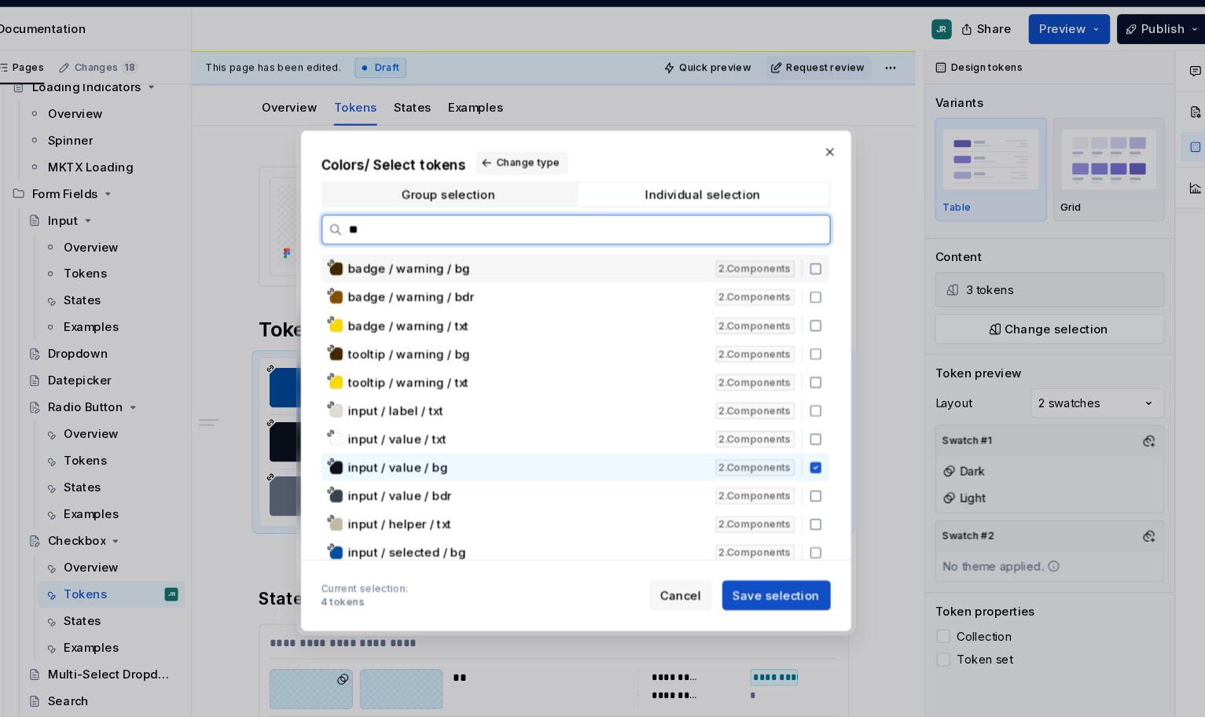
type input "*"
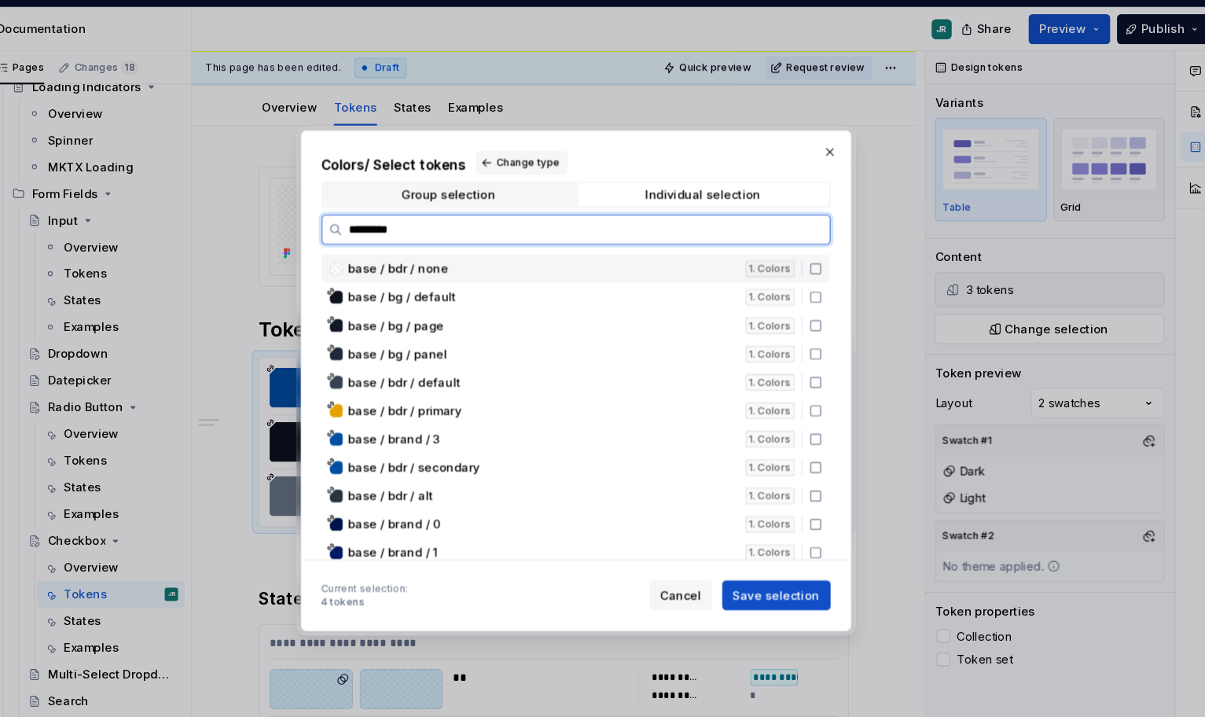
type input "**********"
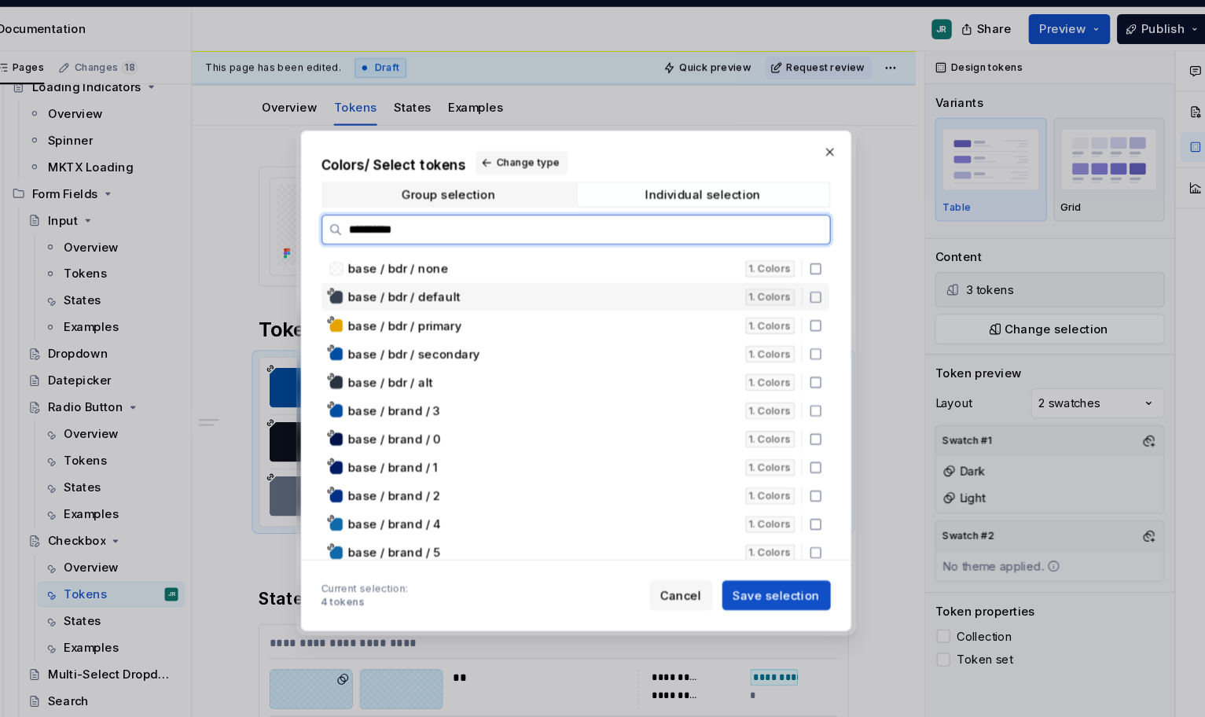
click at [827, 281] on icon at bounding box center [828, 280] width 13 height 13
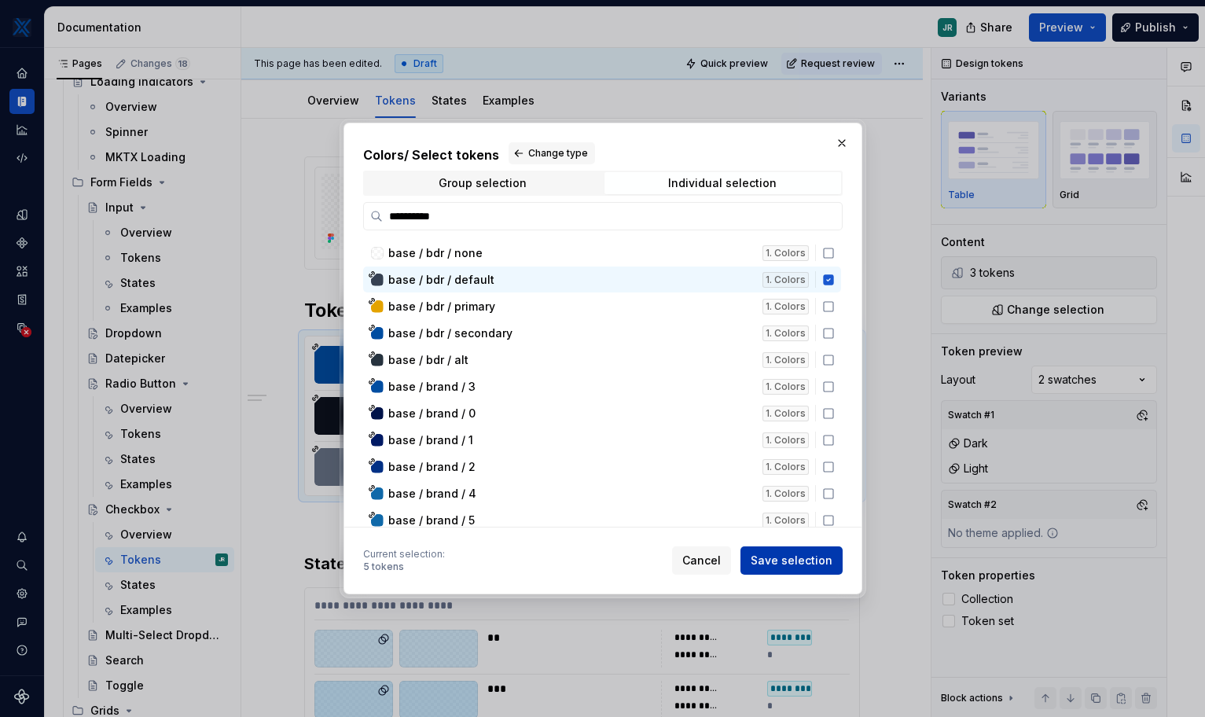
click at [825, 568] on span "Save selection" at bounding box center [792, 561] width 82 height 16
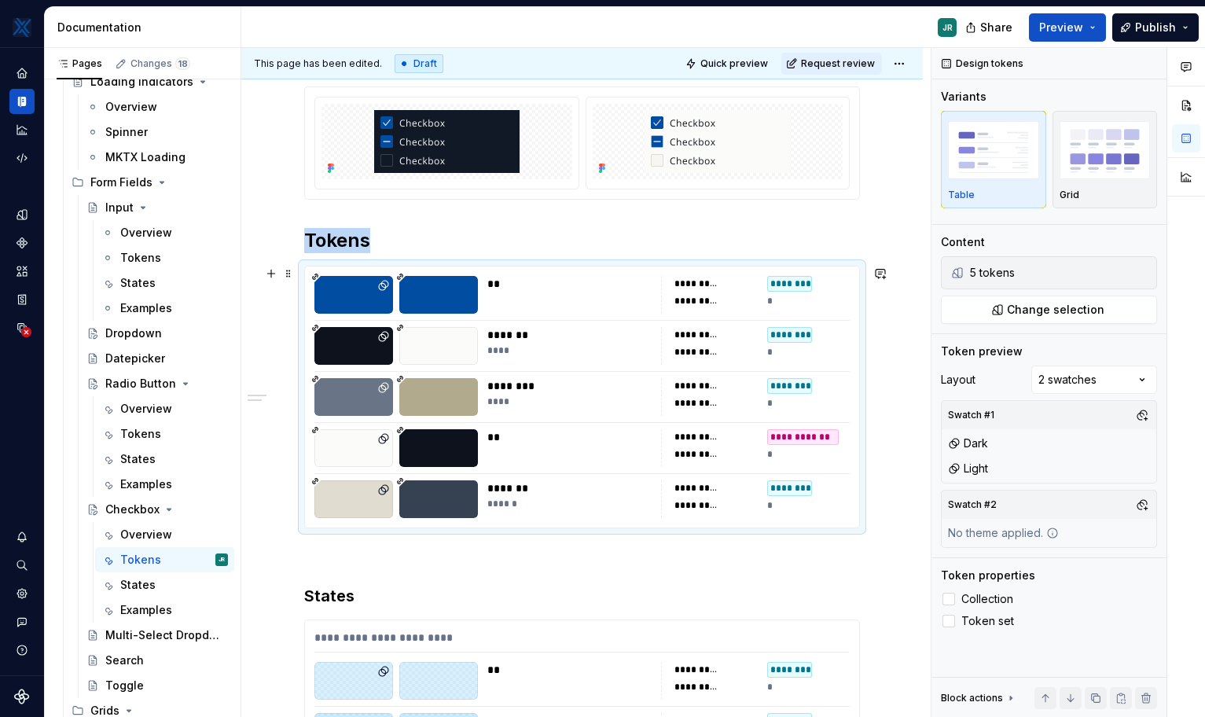
scroll to position [225, 0]
click at [792, 444] on div "**********" at bounding box center [755, 447] width 189 height 38
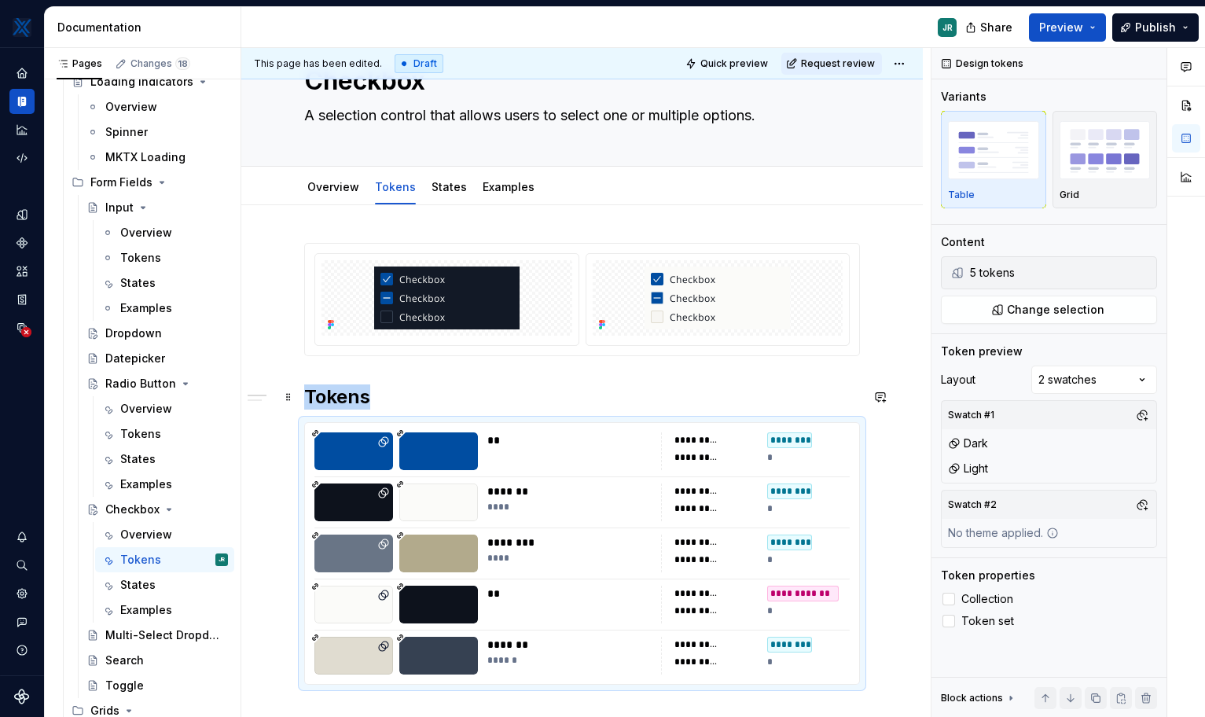
scroll to position [70, 0]
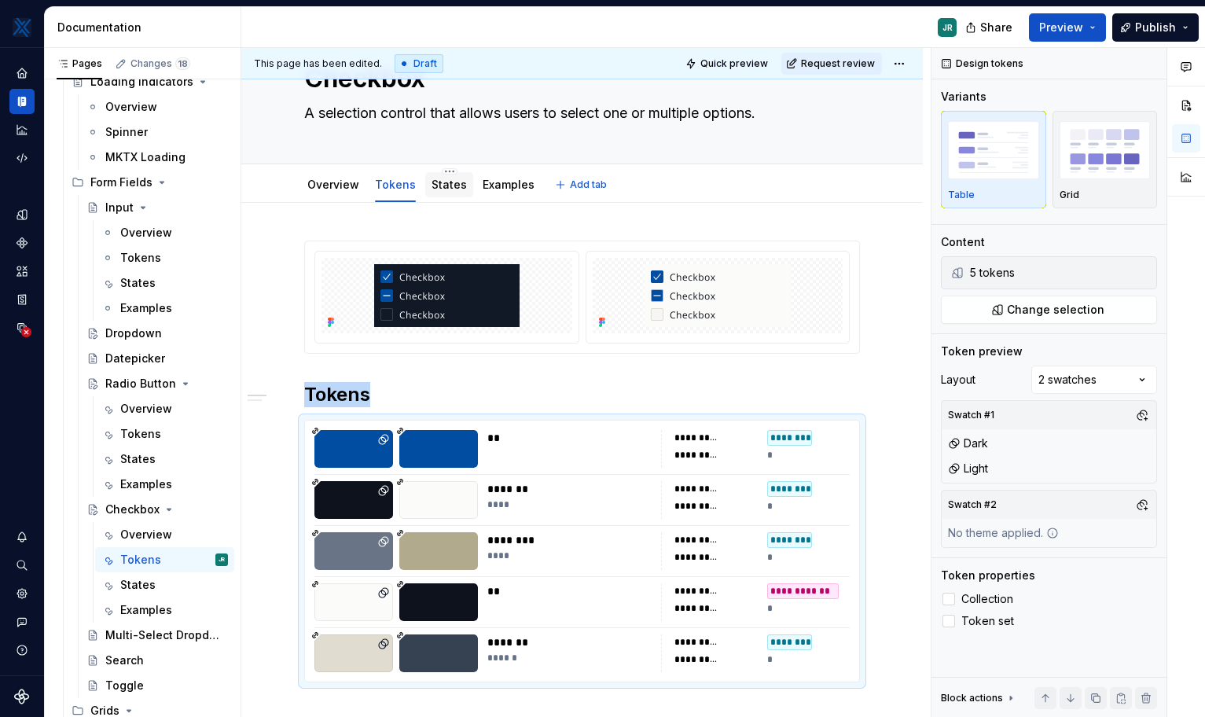
click at [433, 190] on link "States" at bounding box center [449, 184] width 35 height 13
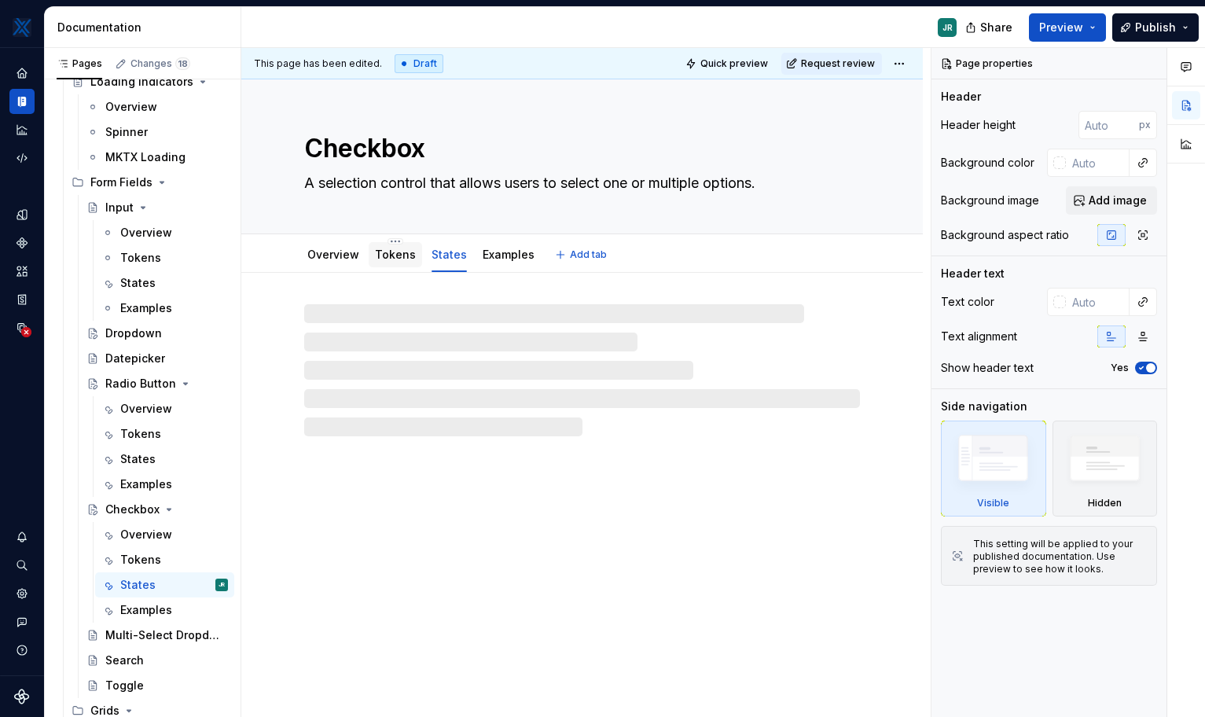
click at [387, 263] on div "Tokens" at bounding box center [395, 254] width 41 height 19
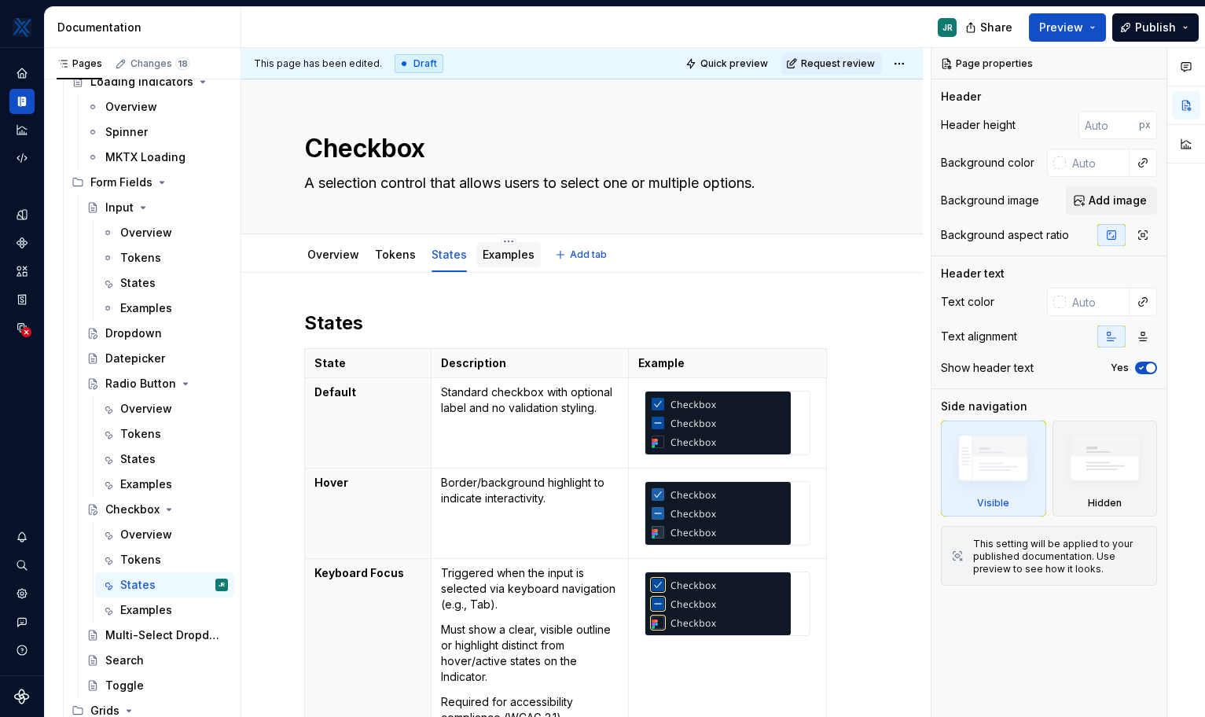
click at [496, 263] on div "Examples" at bounding box center [509, 254] width 52 height 19
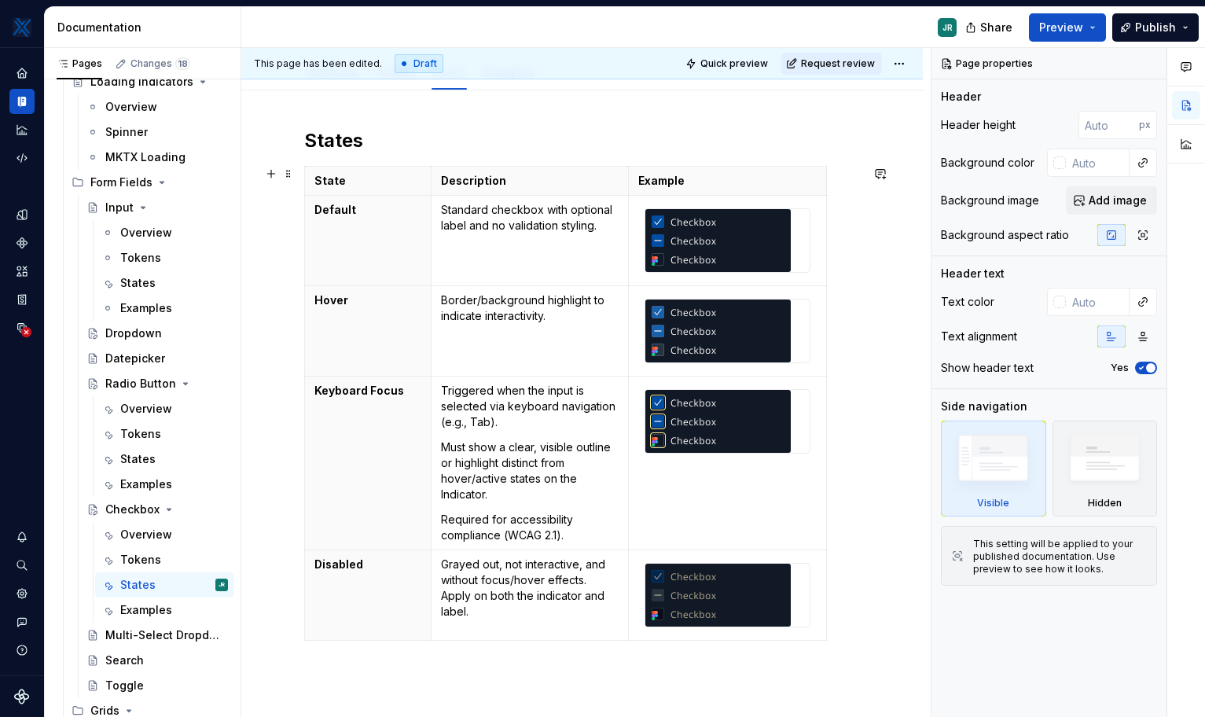
scroll to position [182, 0]
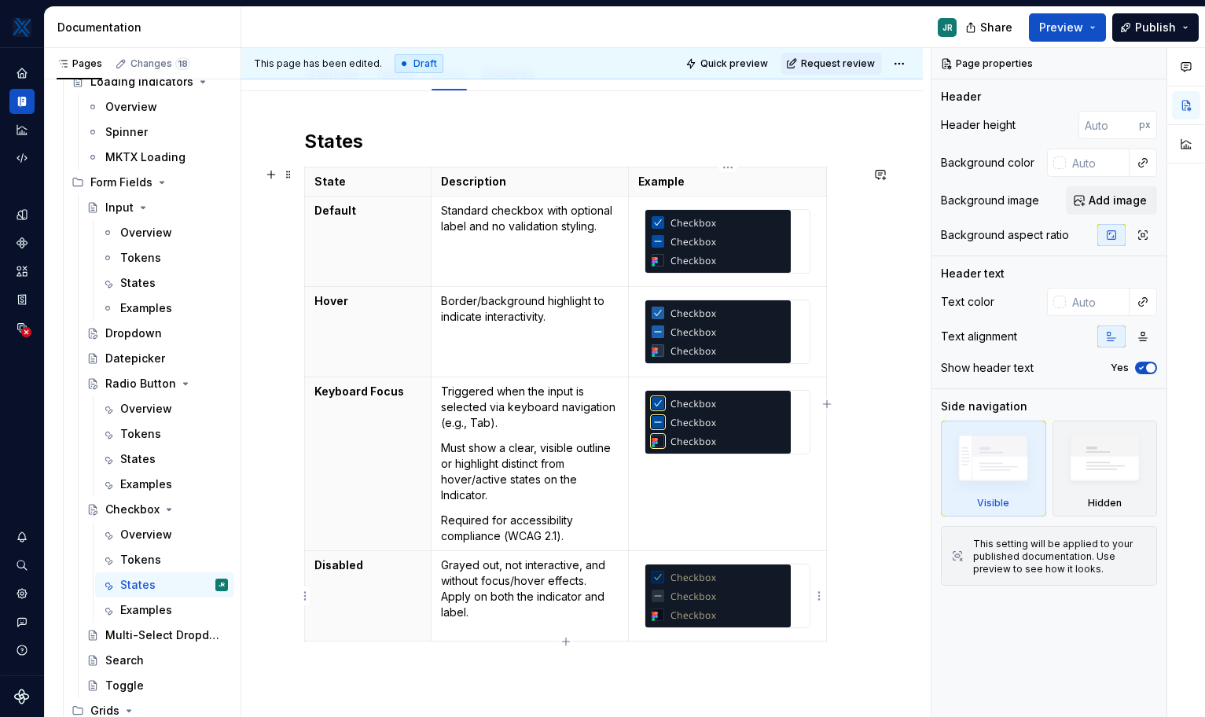
click at [697, 616] on img at bounding box center [717, 595] width 145 height 63
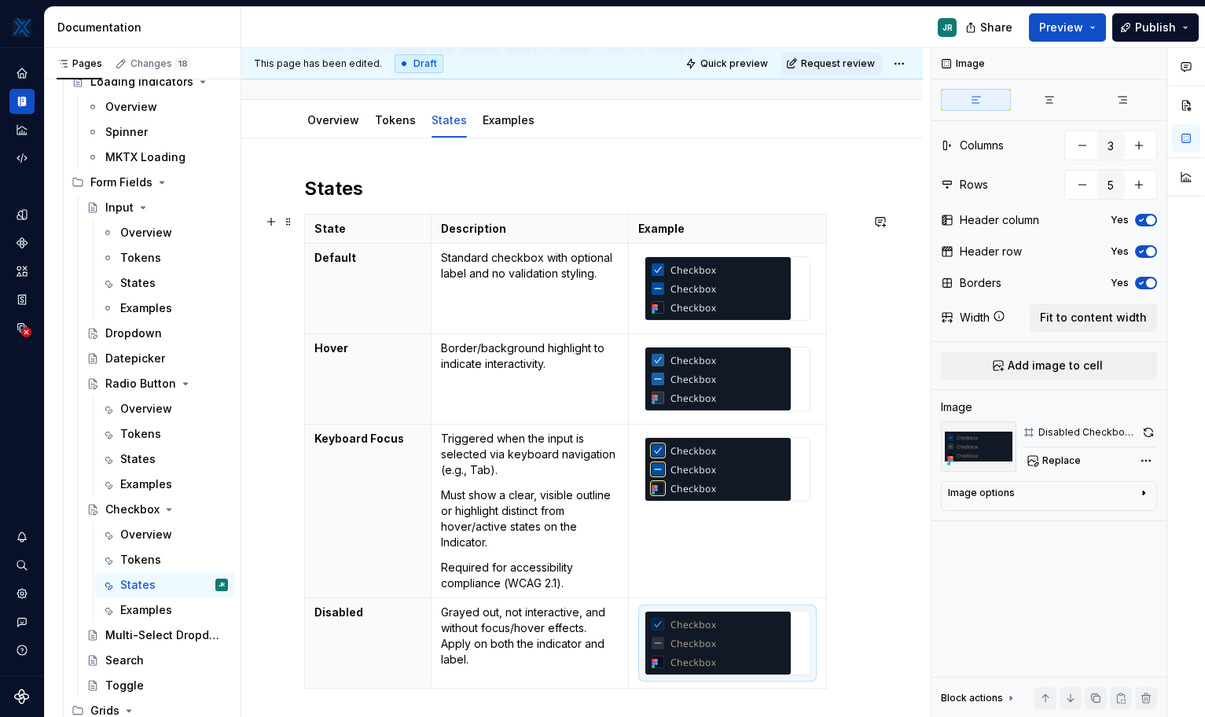
scroll to position [134, 0]
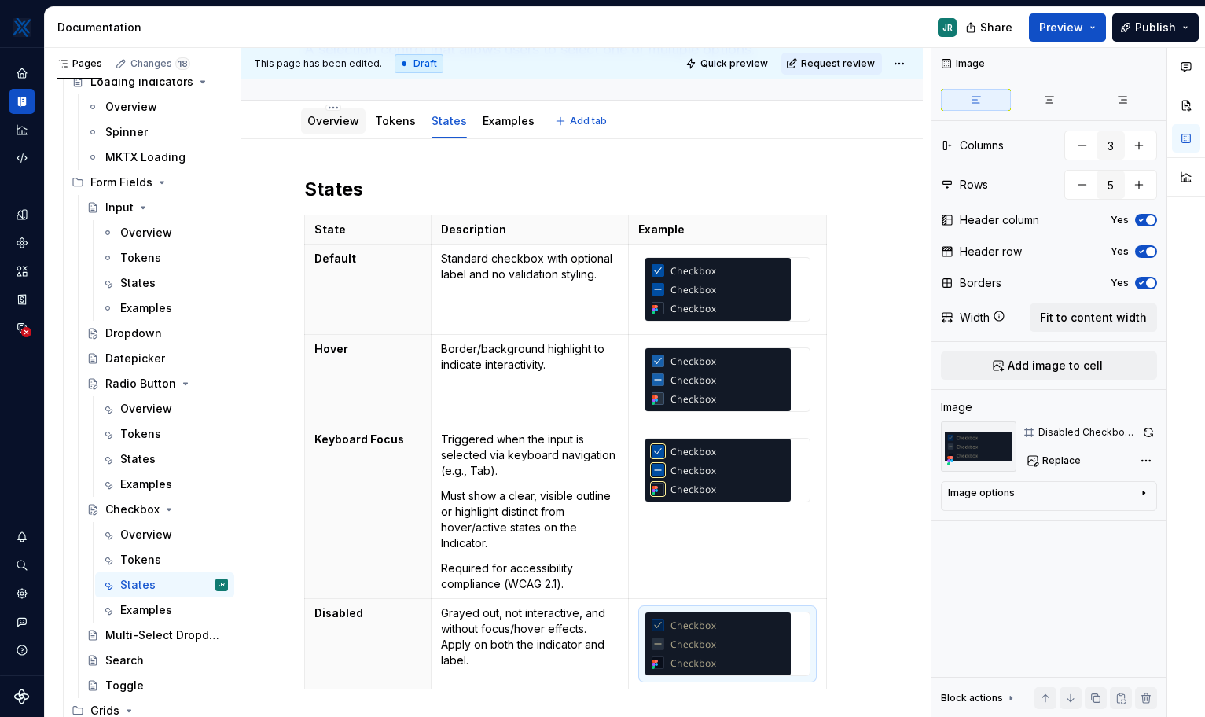
click at [333, 126] on link "Overview" at bounding box center [333, 120] width 52 height 13
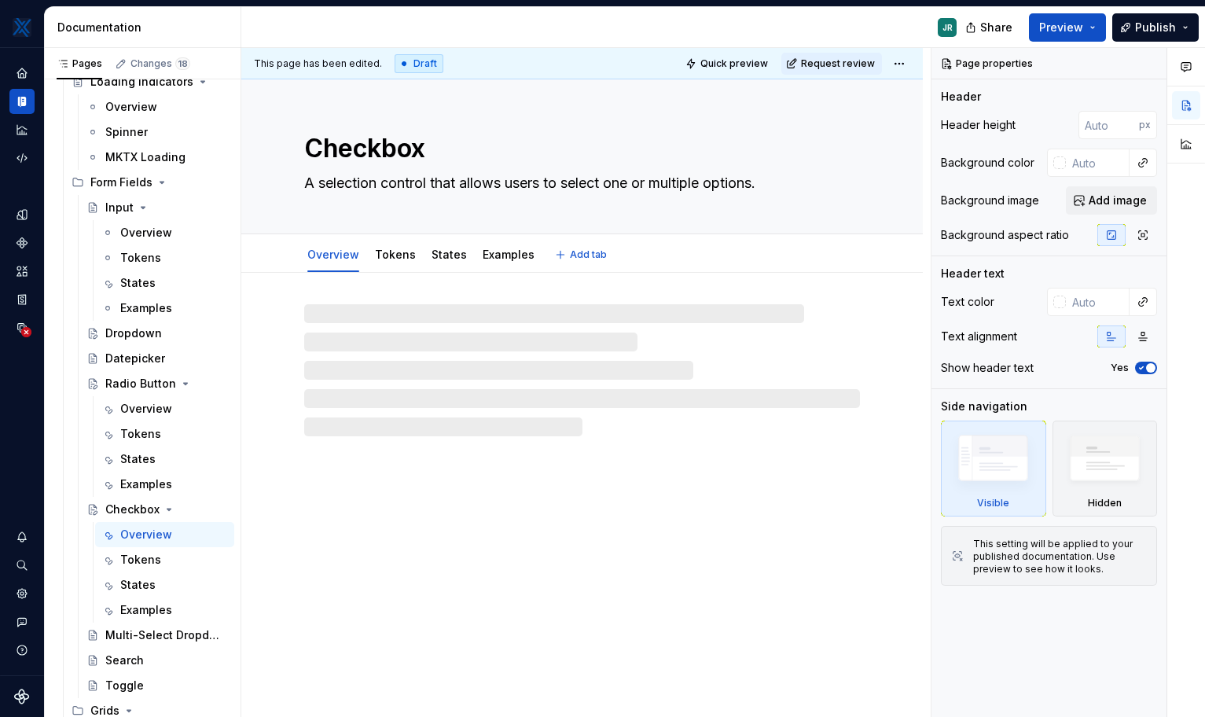
click at [382, 130] on textarea "Checkbox" at bounding box center [579, 149] width 556 height 38
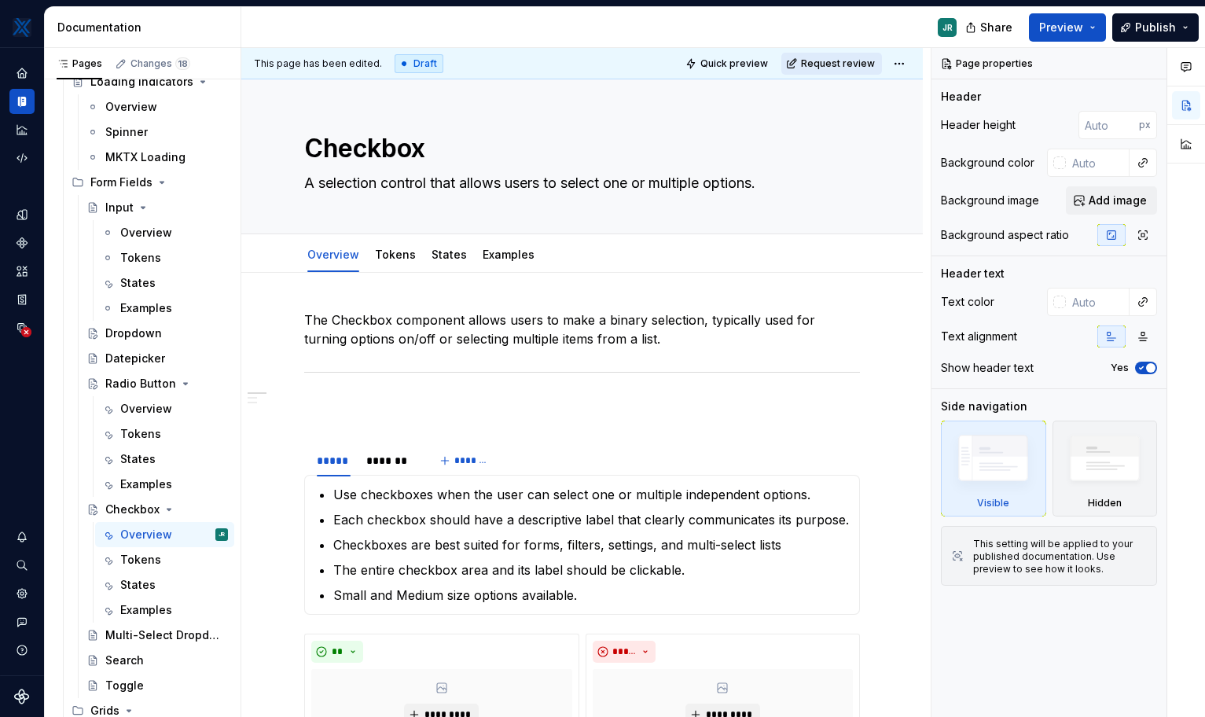
click at [834, 65] on span "Request review" at bounding box center [838, 63] width 74 height 13
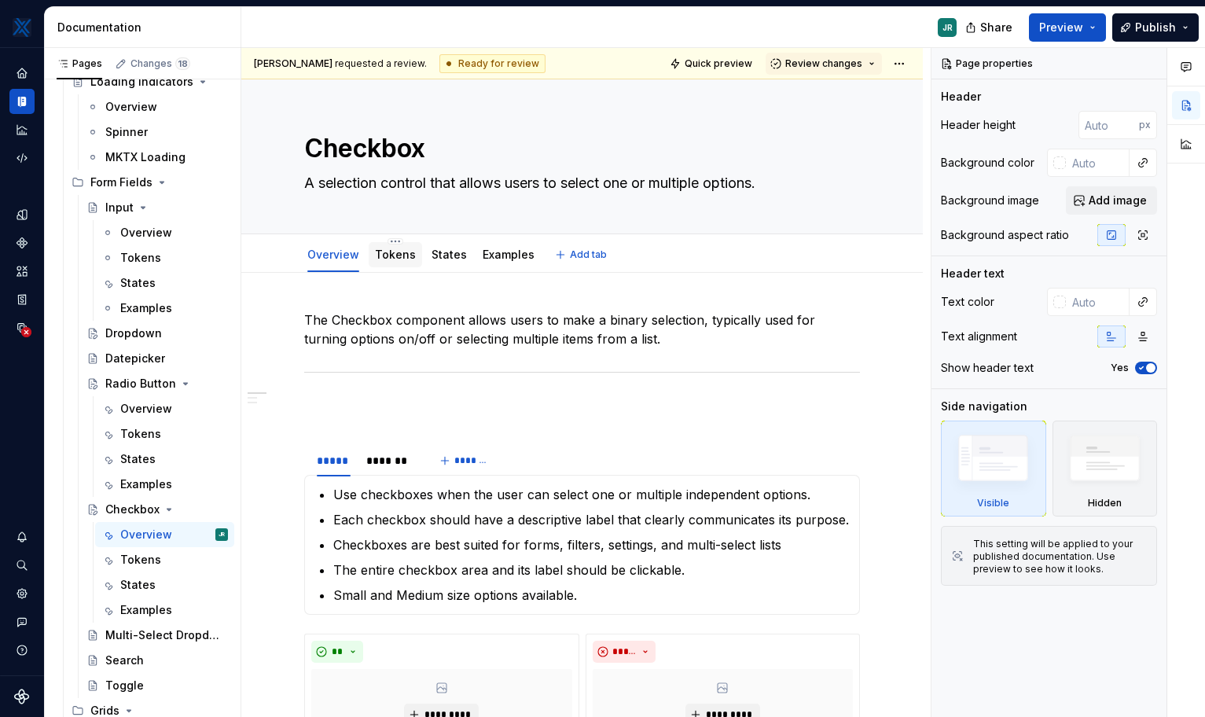
click at [404, 261] on div "Tokens" at bounding box center [395, 255] width 41 height 16
click at [160, 565] on div "Tokens" at bounding box center [174, 560] width 108 height 22
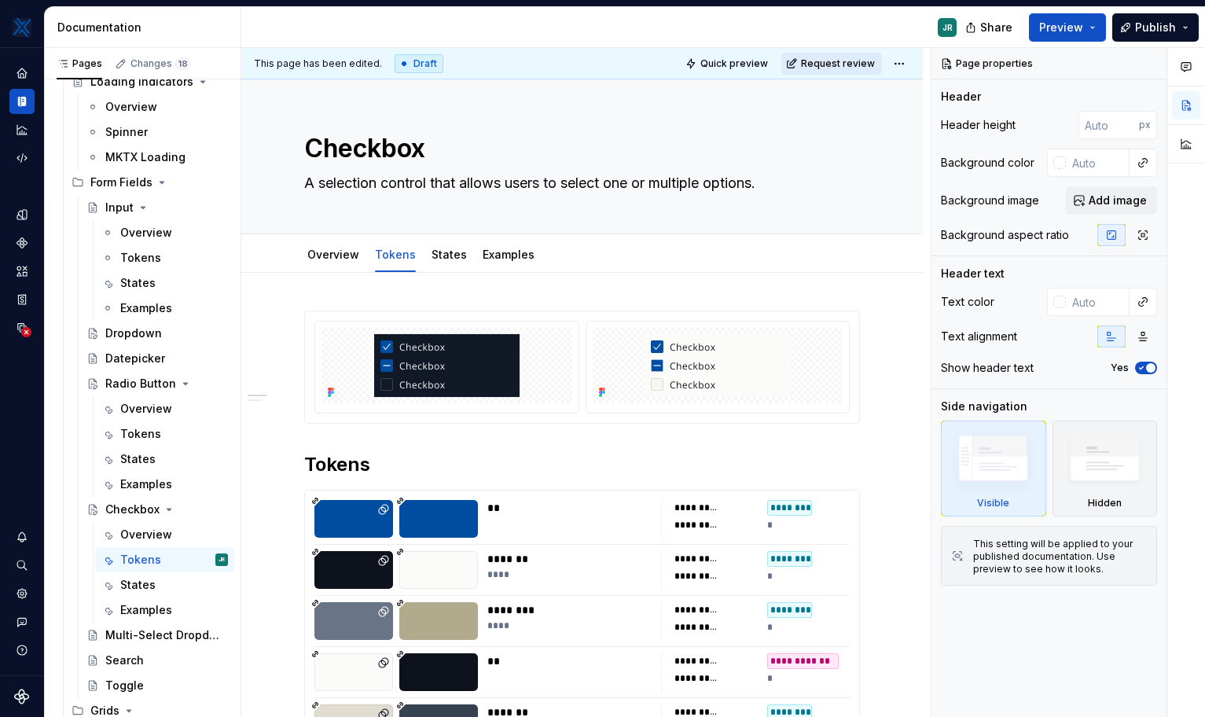
click at [815, 65] on span "Request review" at bounding box center [838, 63] width 74 height 13
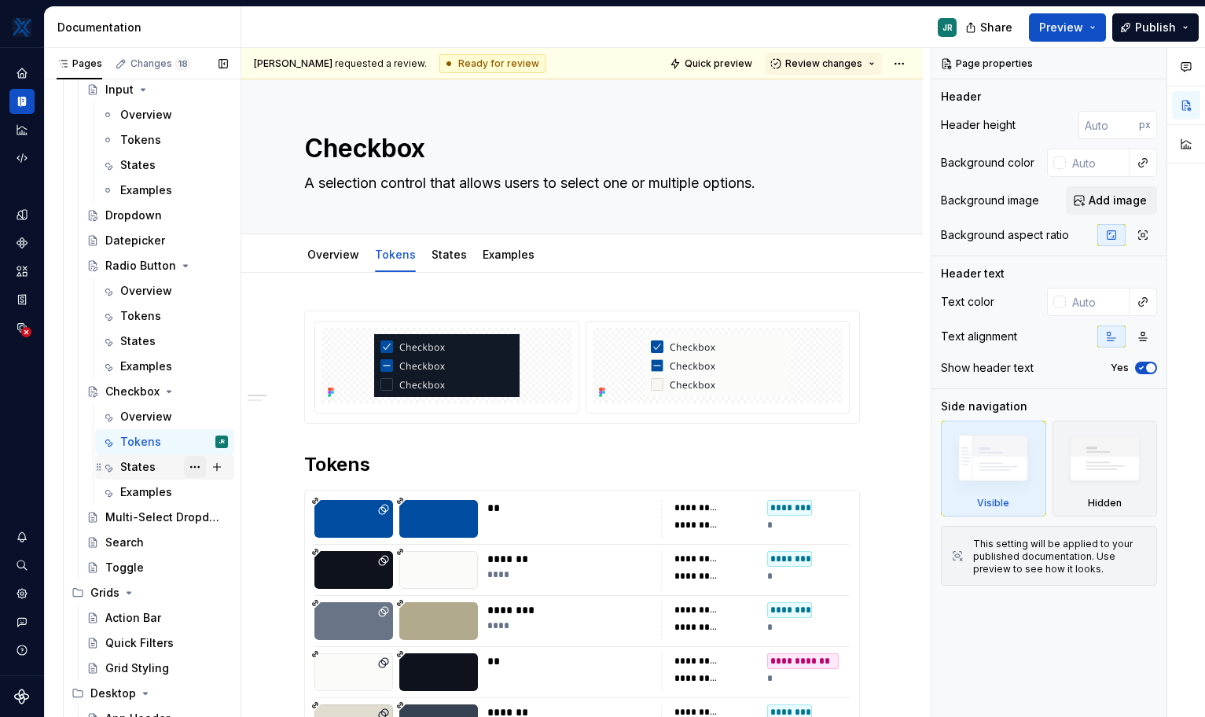
scroll to position [968, 0]
click at [138, 466] on div "States" at bounding box center [137, 466] width 35 height 16
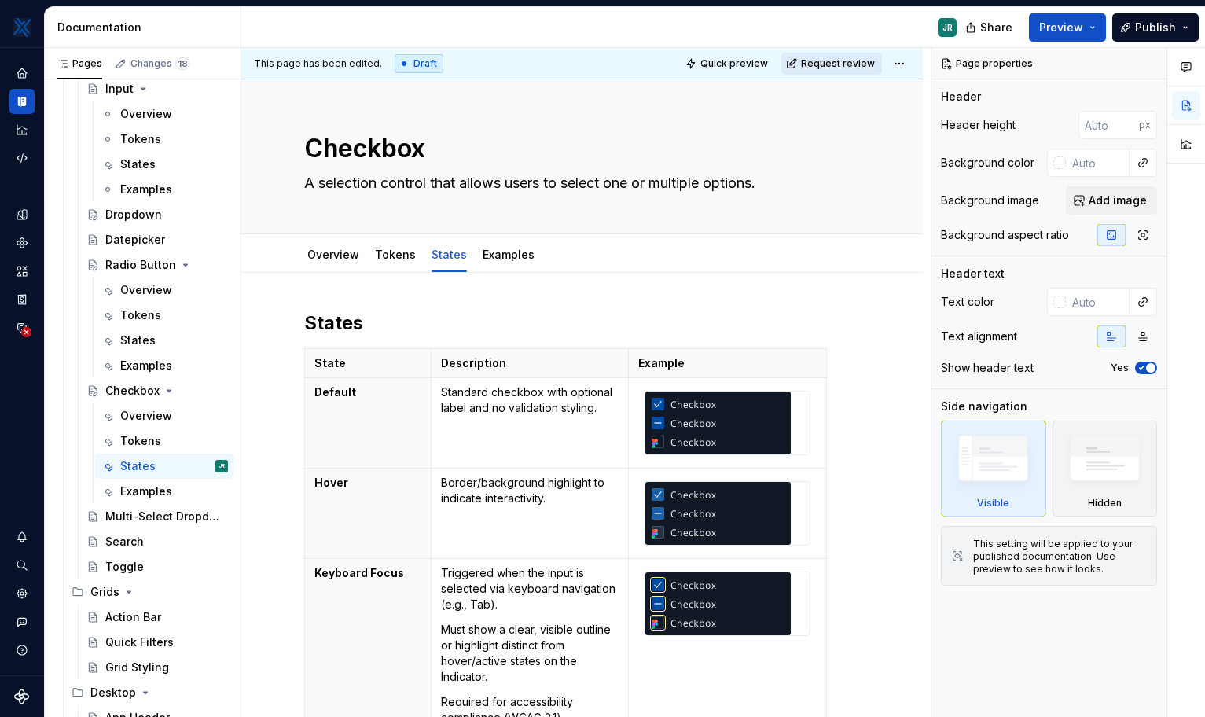
click at [832, 65] on span "Request review" at bounding box center [838, 63] width 74 height 13
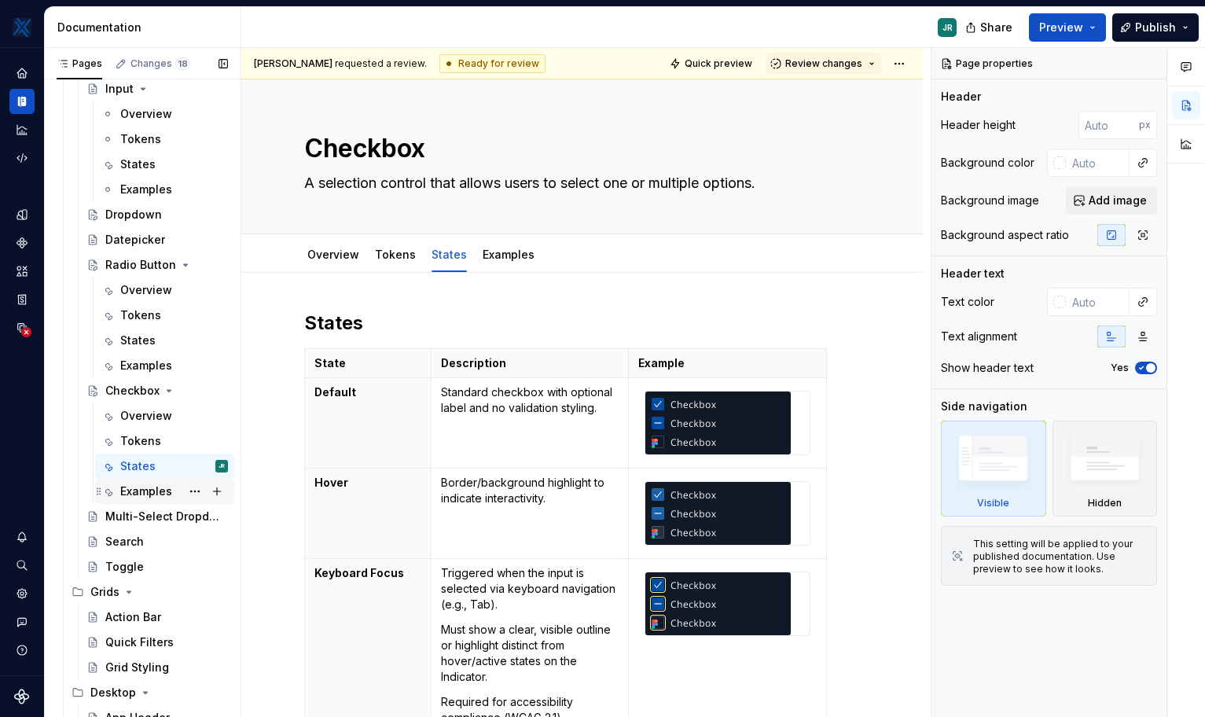
click at [134, 488] on div "Examples" at bounding box center [146, 491] width 52 height 16
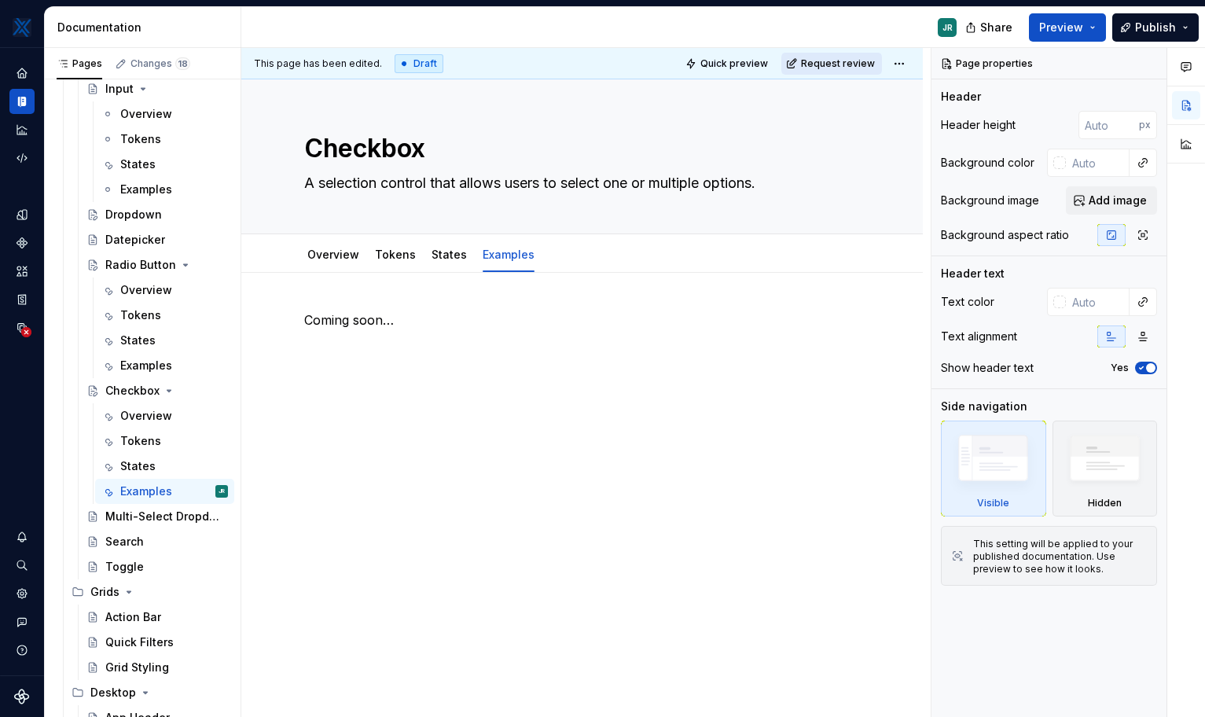
click at [836, 68] on span "Request review" at bounding box center [838, 63] width 74 height 13
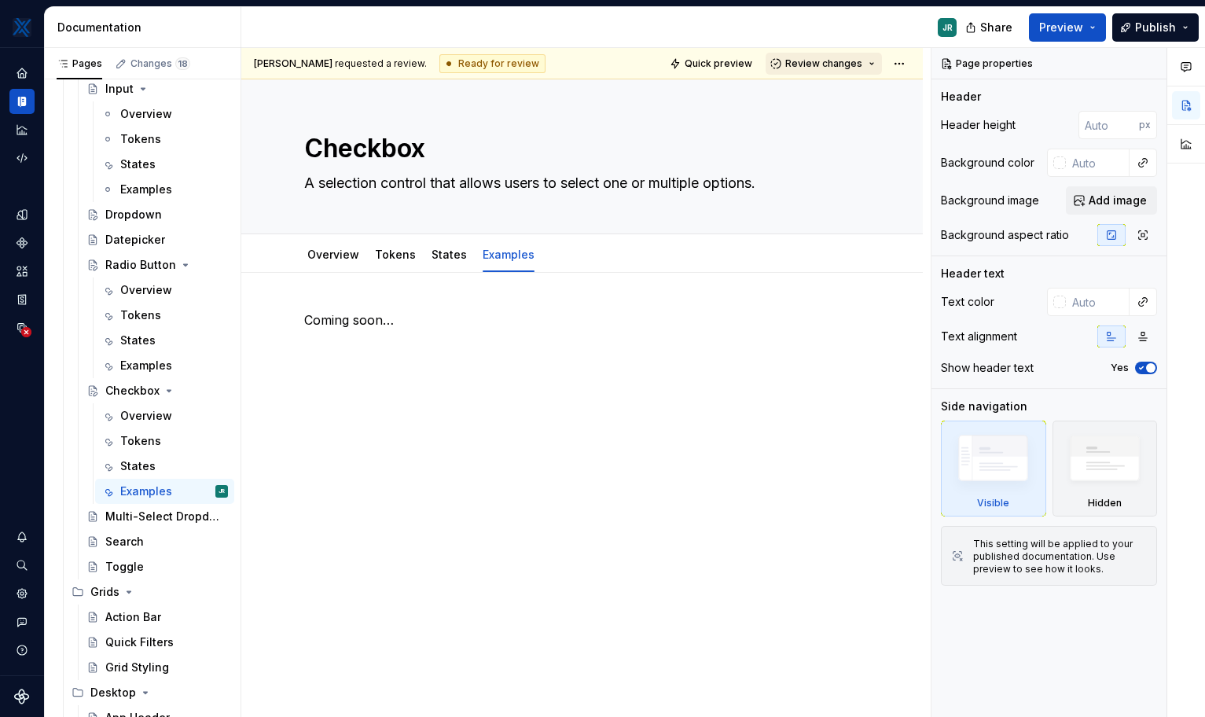
click at [851, 61] on button "Review changes" at bounding box center [824, 64] width 116 height 22
click at [851, 61] on html "MKTX JR Design system data Documentation JR Share Preview Publish Pages Changes…" at bounding box center [602, 358] width 1205 height 717
click at [851, 62] on html "MKTX JR Design system data Documentation JR Share Preview Publish Pages Changes…" at bounding box center [602, 358] width 1205 height 717
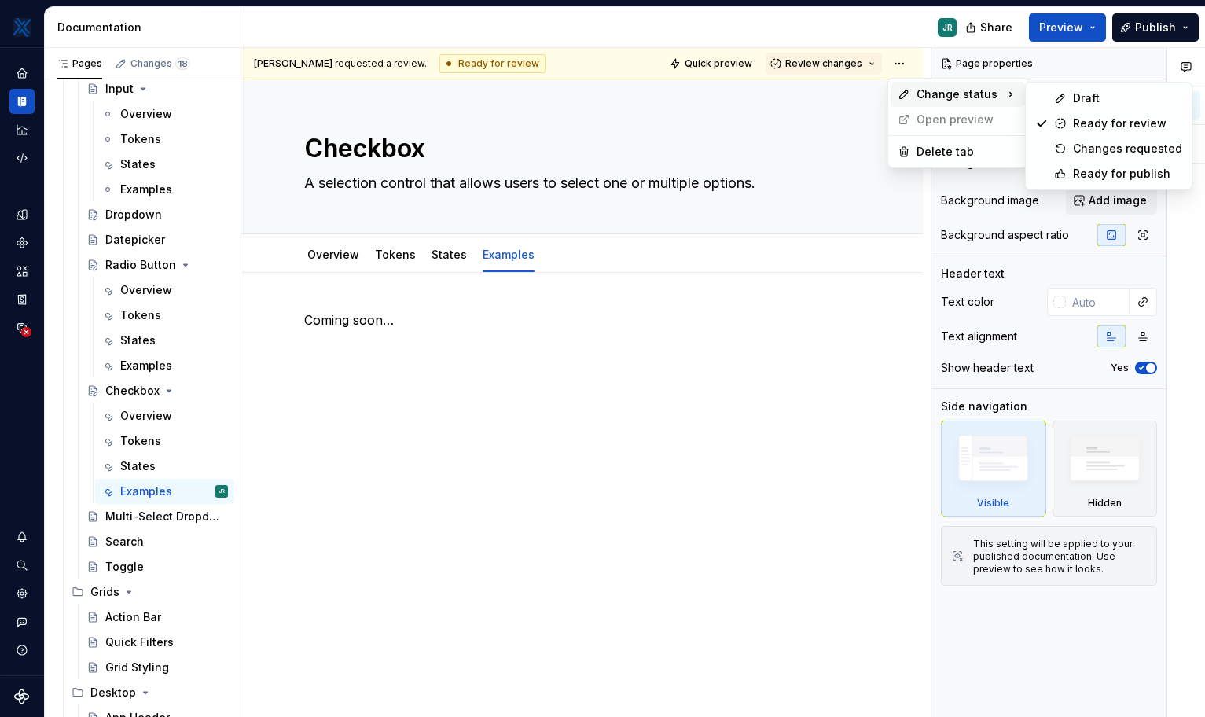
click at [851, 94] on span "Change status" at bounding box center [957, 94] width 81 height 16
click at [851, 89] on div "Draft" at bounding box center [1109, 98] width 160 height 25
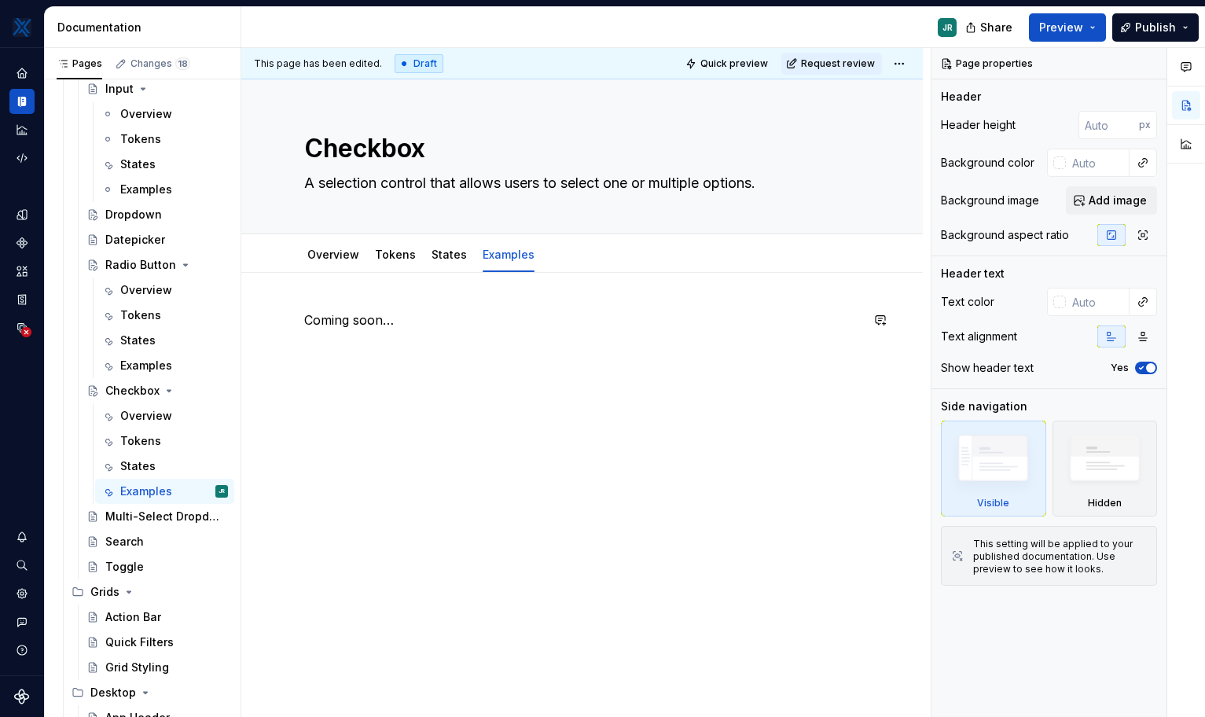
click at [711, 347] on div "Coming soon…" at bounding box center [582, 340] width 556 height 60
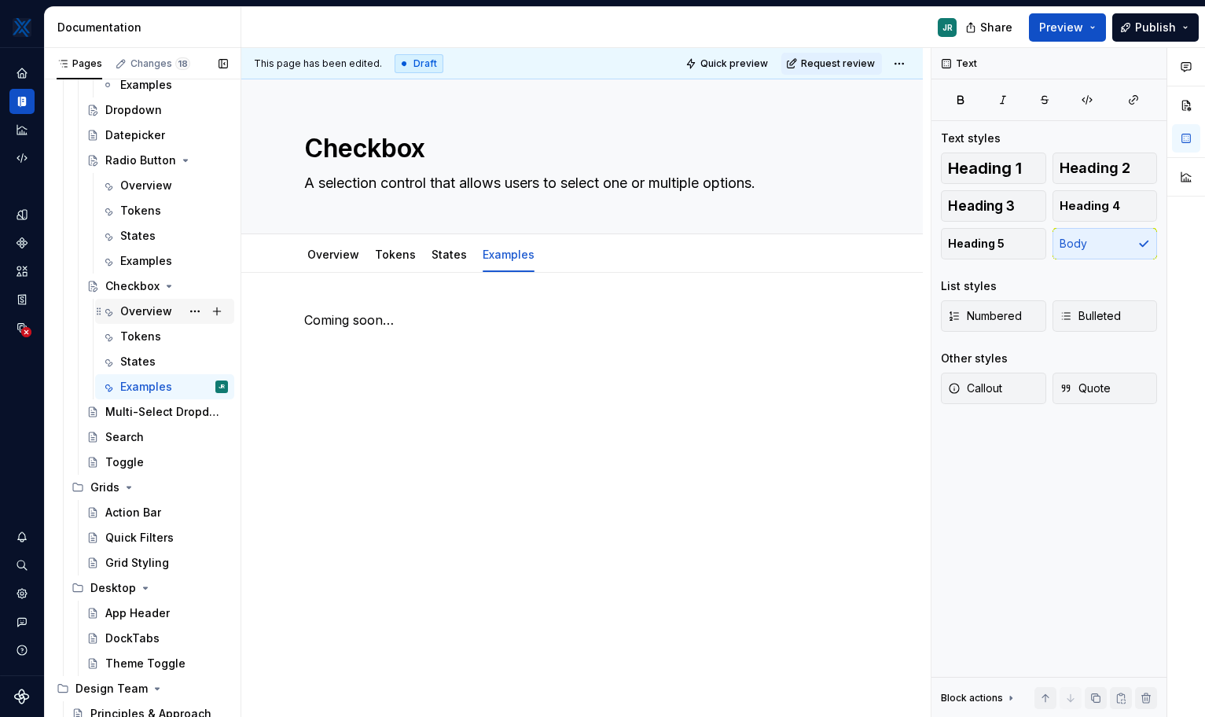
scroll to position [1074, 0]
click at [164, 288] on icon "Page tree" at bounding box center [169, 285] width 13 height 13
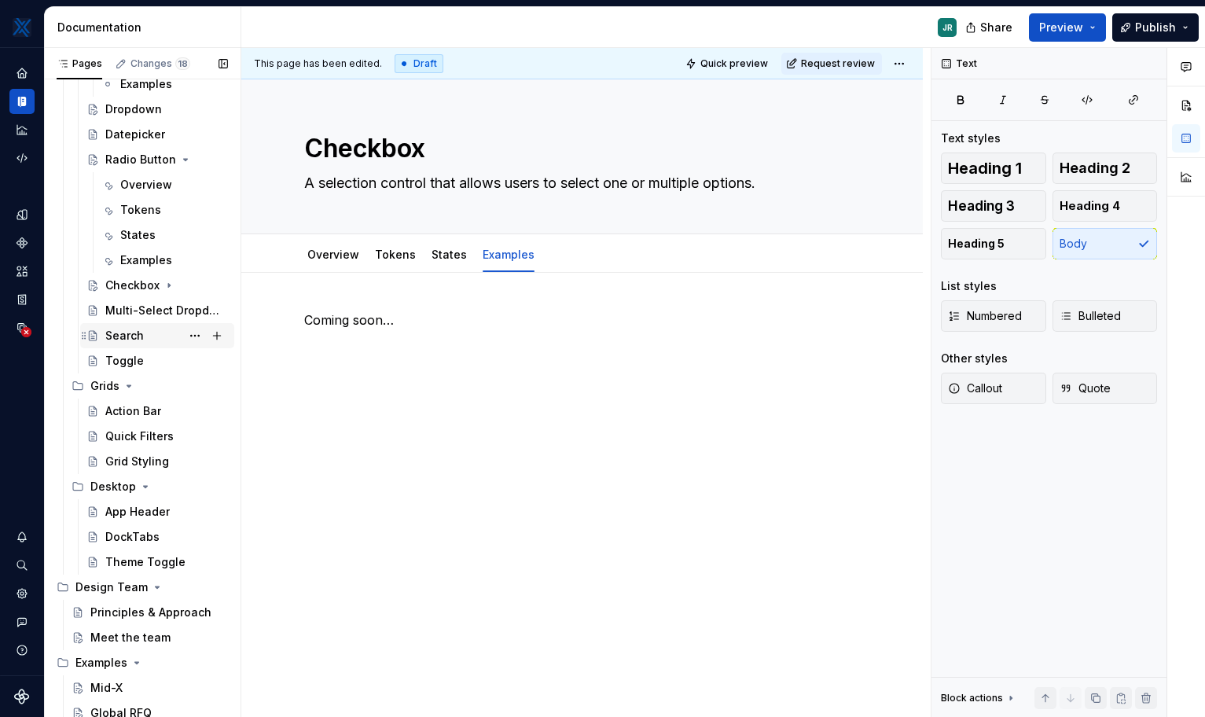
scroll to position [1027, 0]
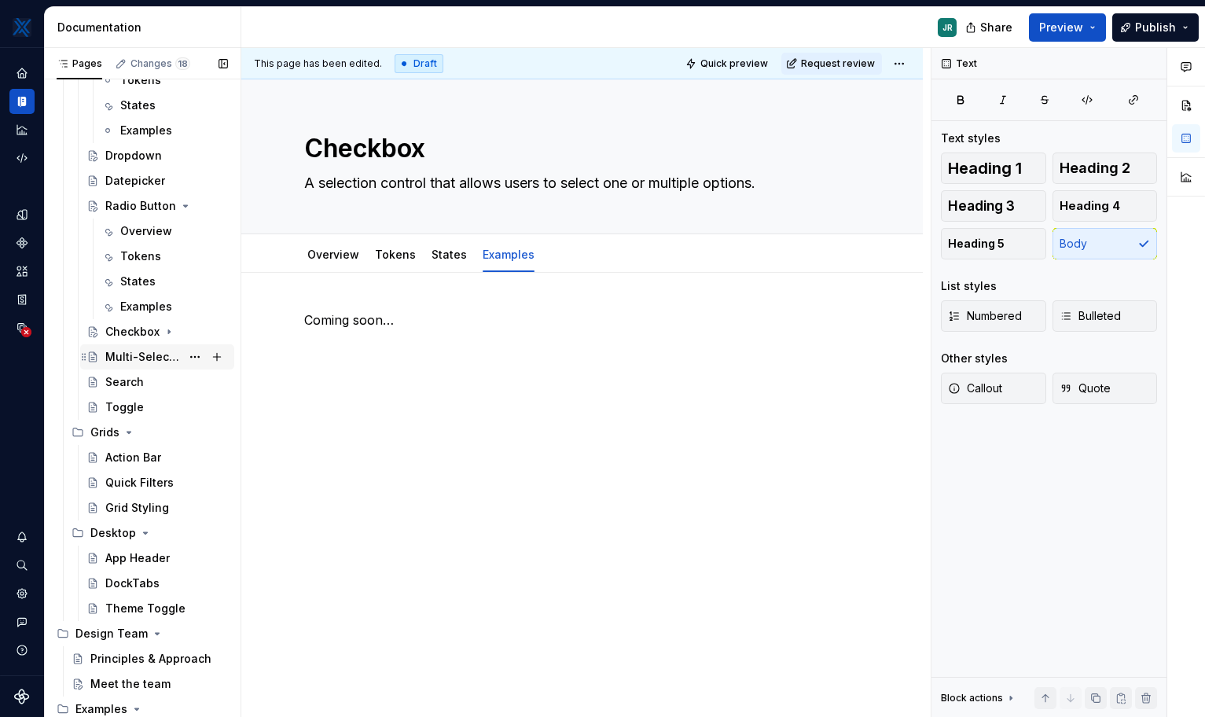
click at [141, 359] on div "Multi-Select Dropdown" at bounding box center [142, 357] width 75 height 16
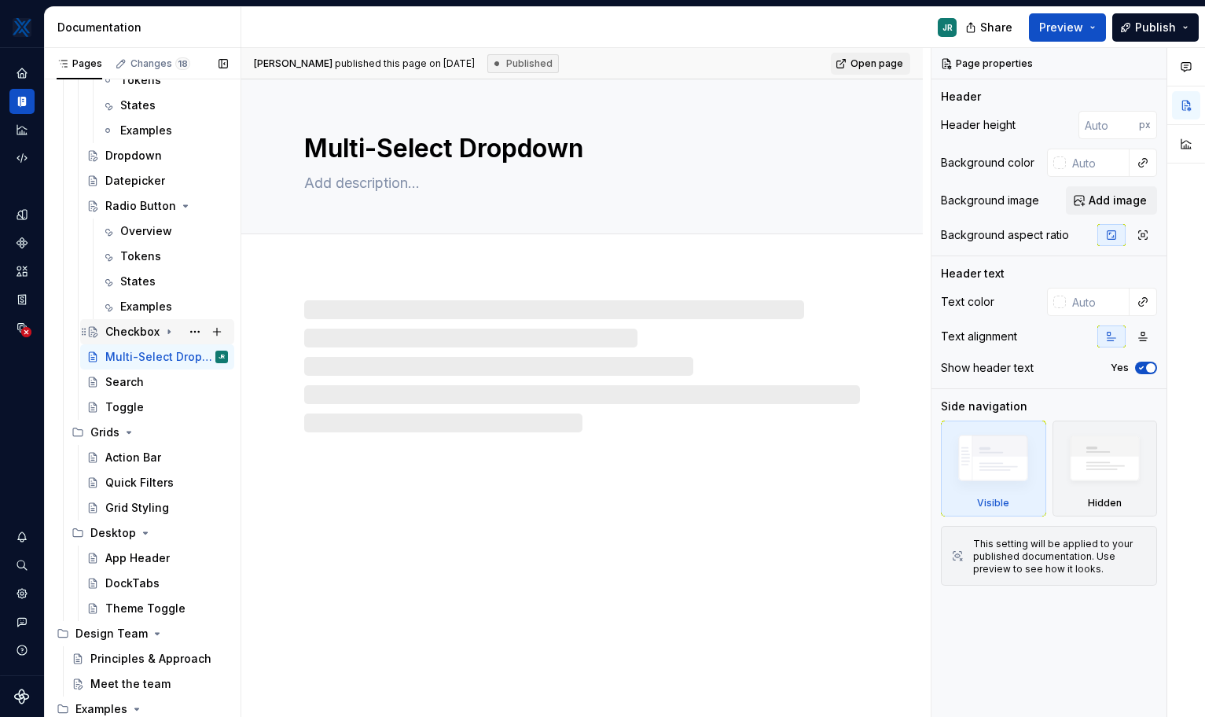
click at [127, 327] on div "Checkbox" at bounding box center [132, 332] width 54 height 16
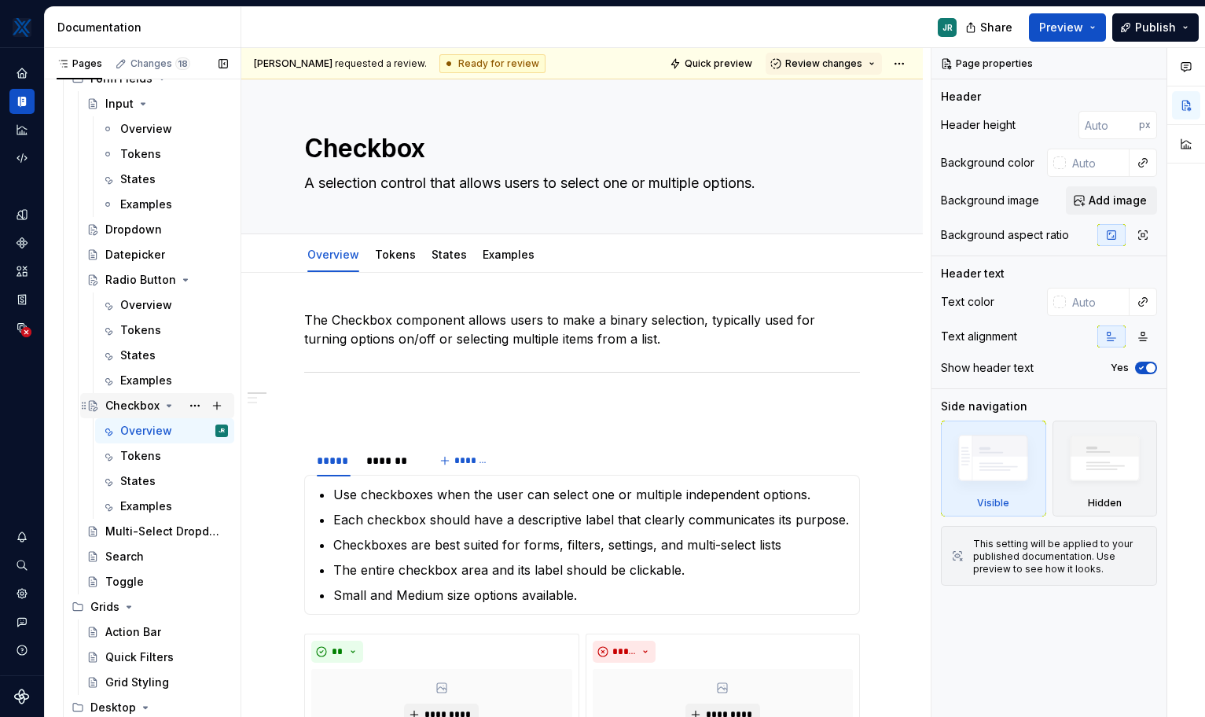
scroll to position [921, 0]
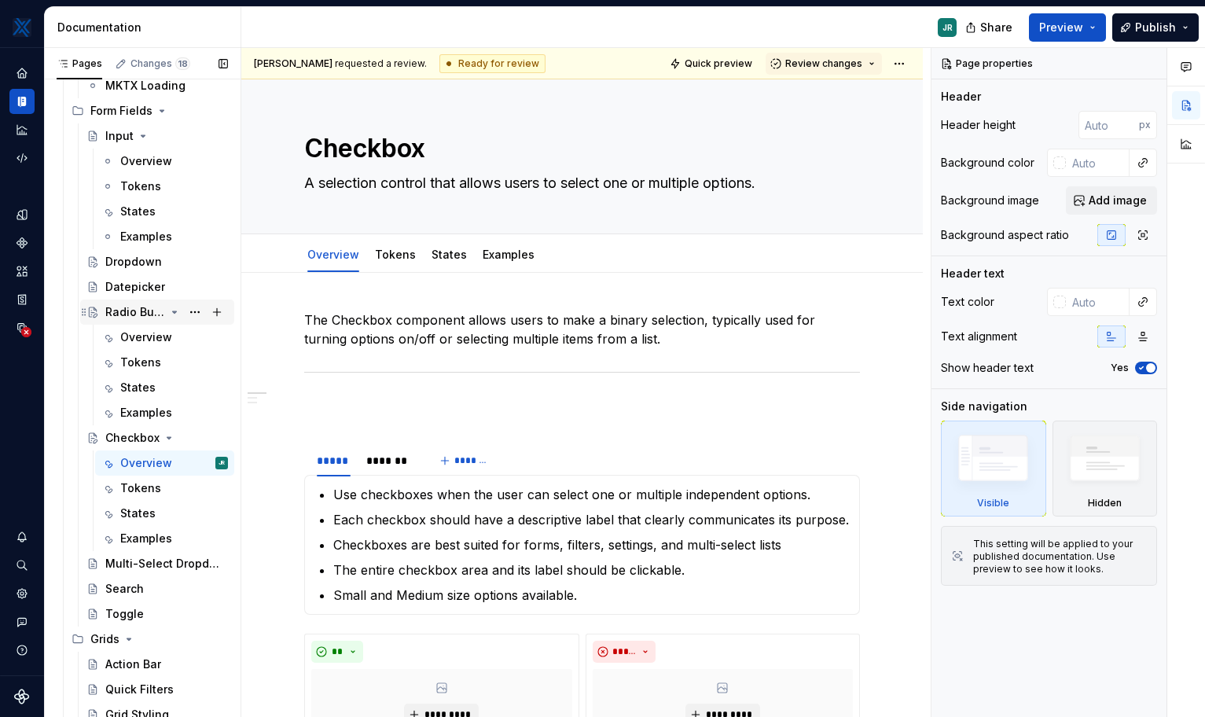
click at [130, 307] on div "Radio Button" at bounding box center [135, 312] width 60 height 16
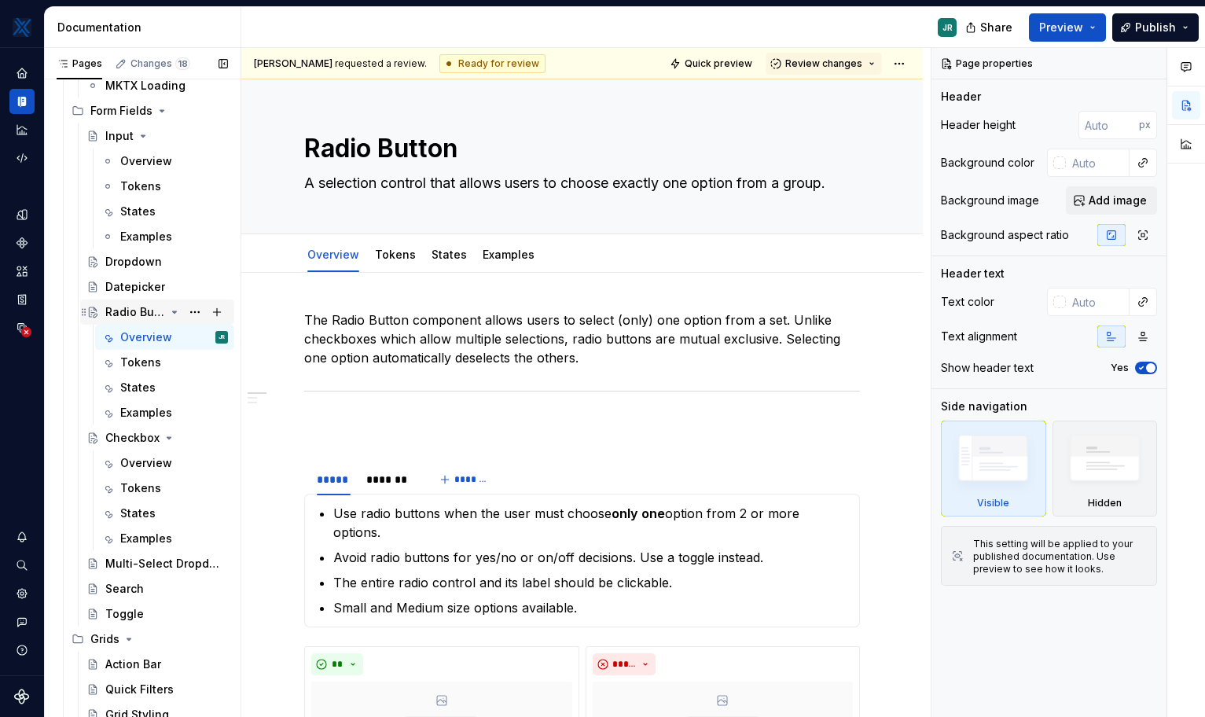
click at [168, 310] on icon "Page tree" at bounding box center [174, 312] width 13 height 13
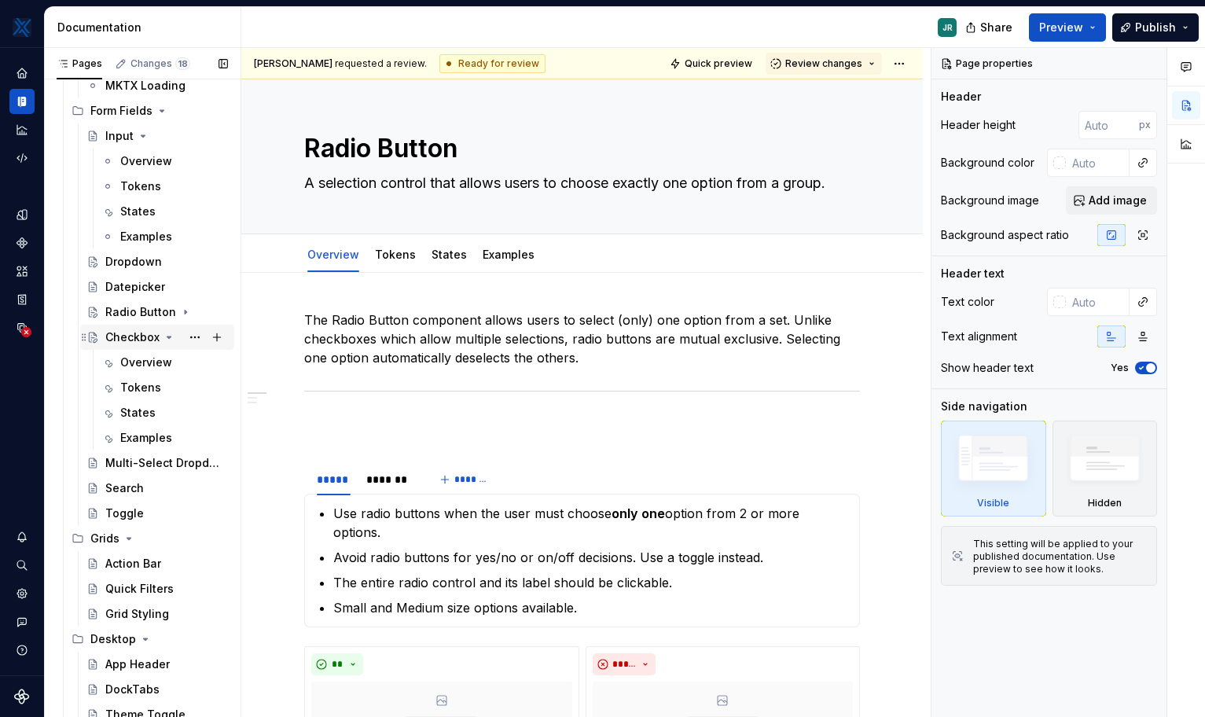
click at [165, 339] on icon "Page tree" at bounding box center [169, 337] width 13 height 13
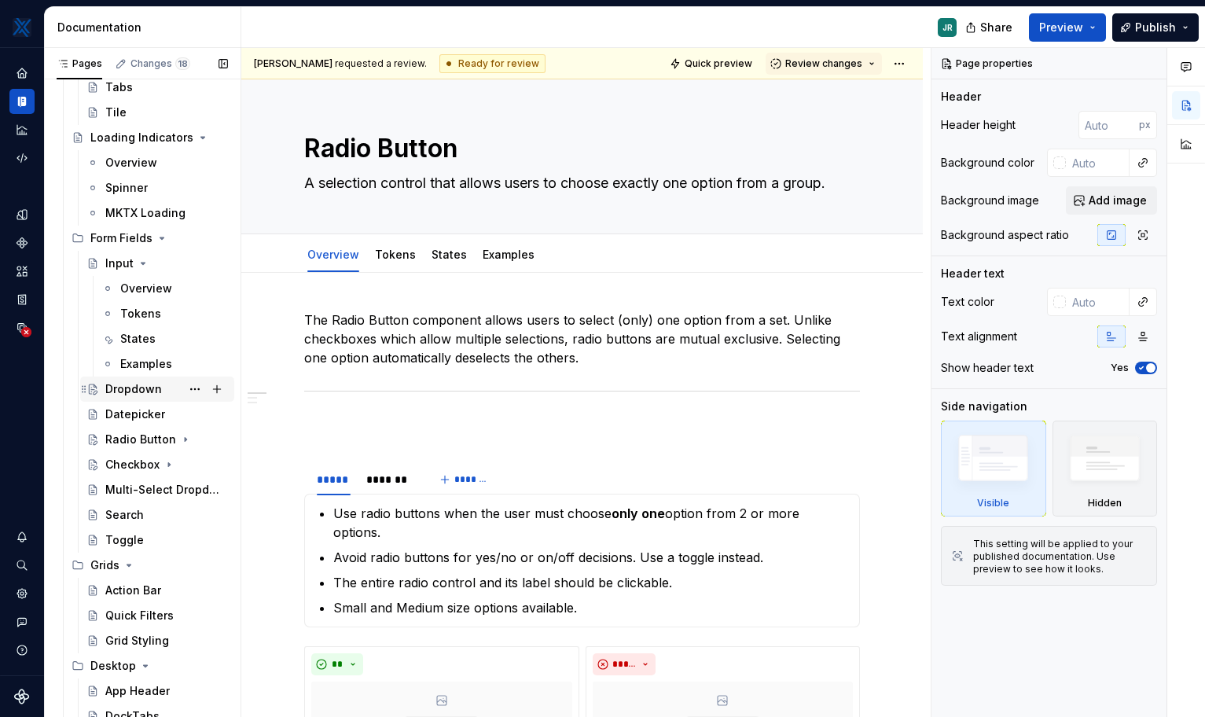
scroll to position [788, 0]
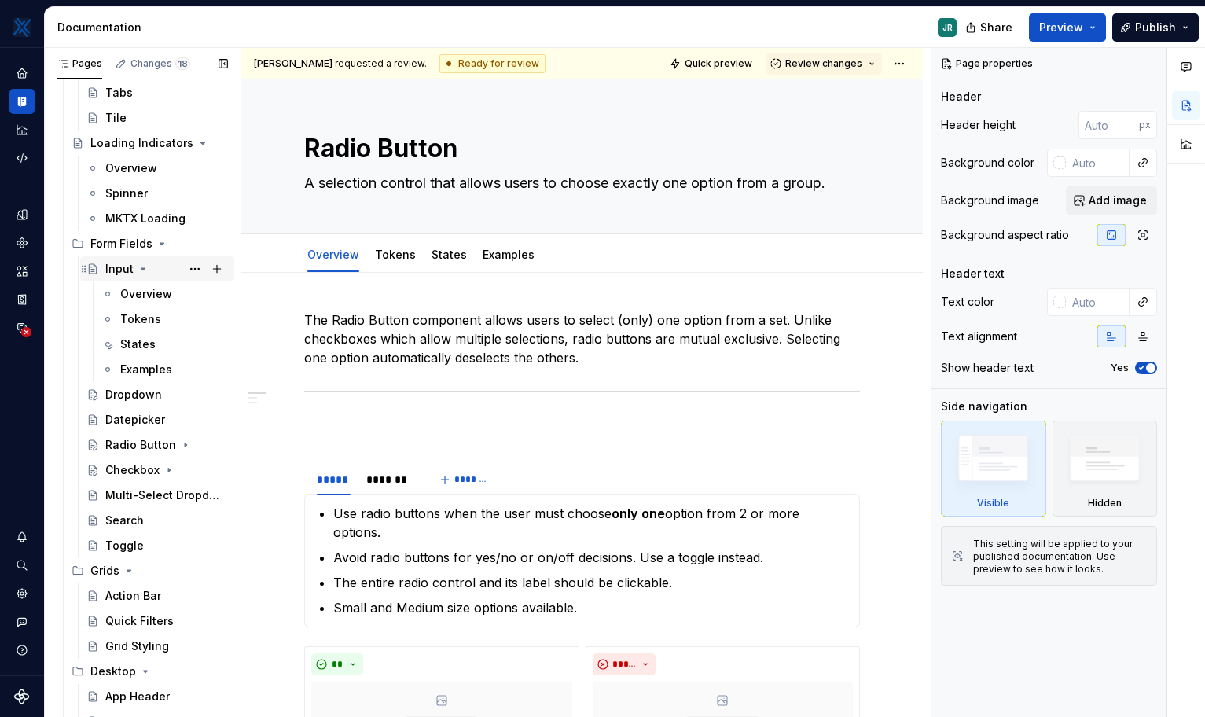
click at [145, 270] on icon "Page tree" at bounding box center [143, 269] width 13 height 13
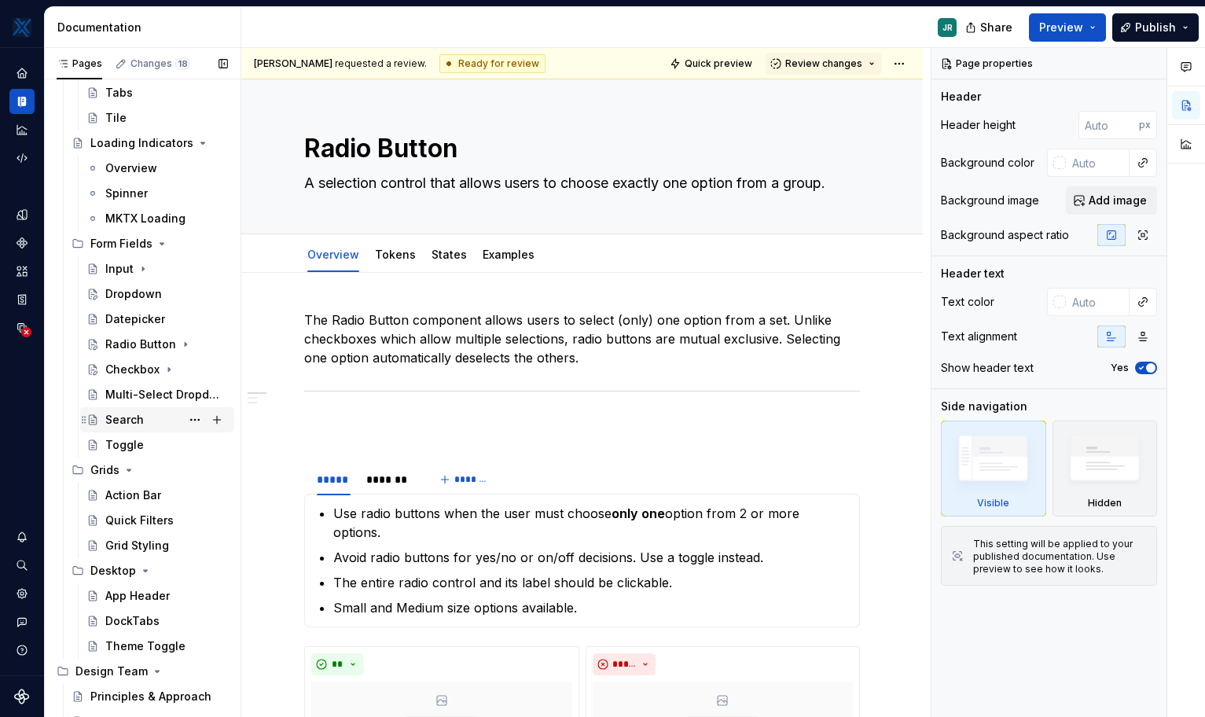
click at [130, 420] on div "Search" at bounding box center [124, 420] width 39 height 16
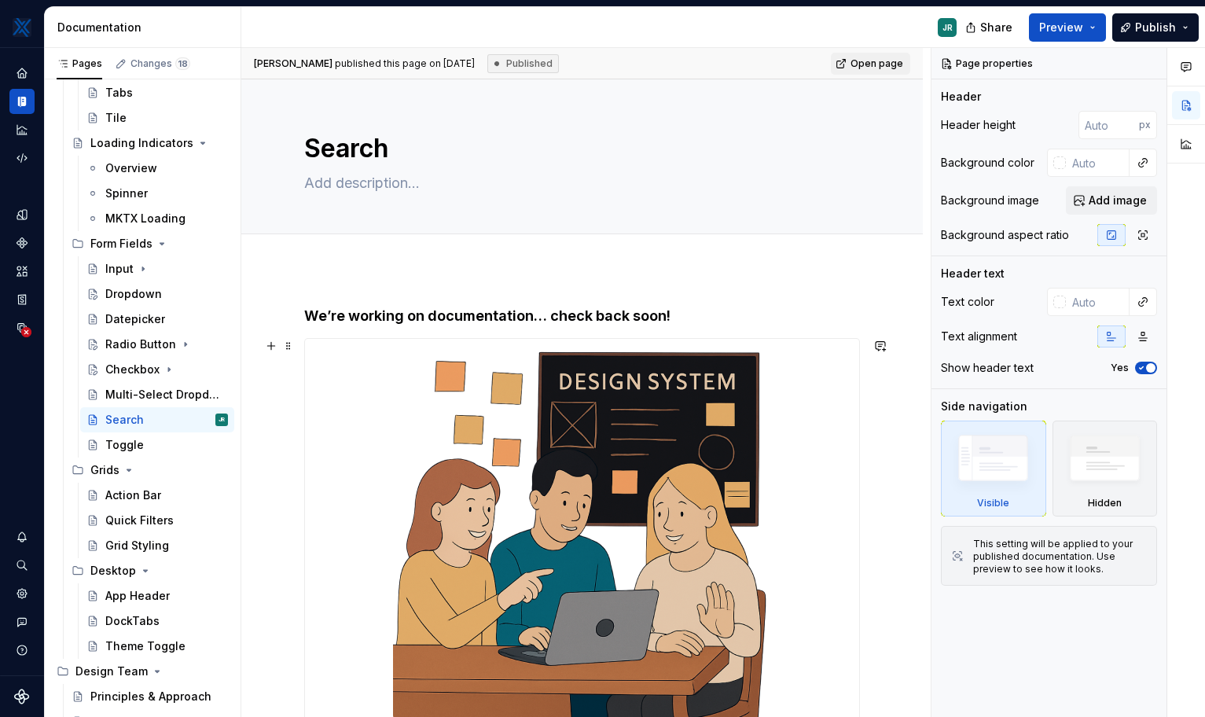
scroll to position [254, 0]
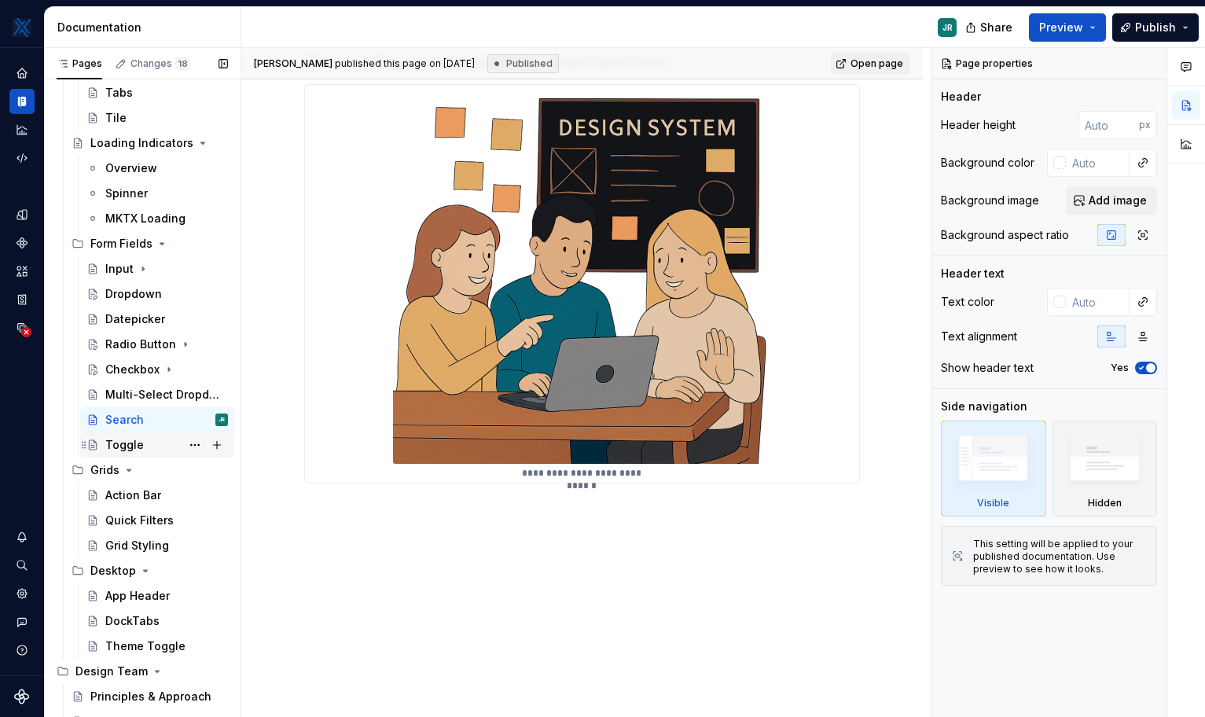
click at [123, 447] on div "Toggle" at bounding box center [124, 445] width 39 height 16
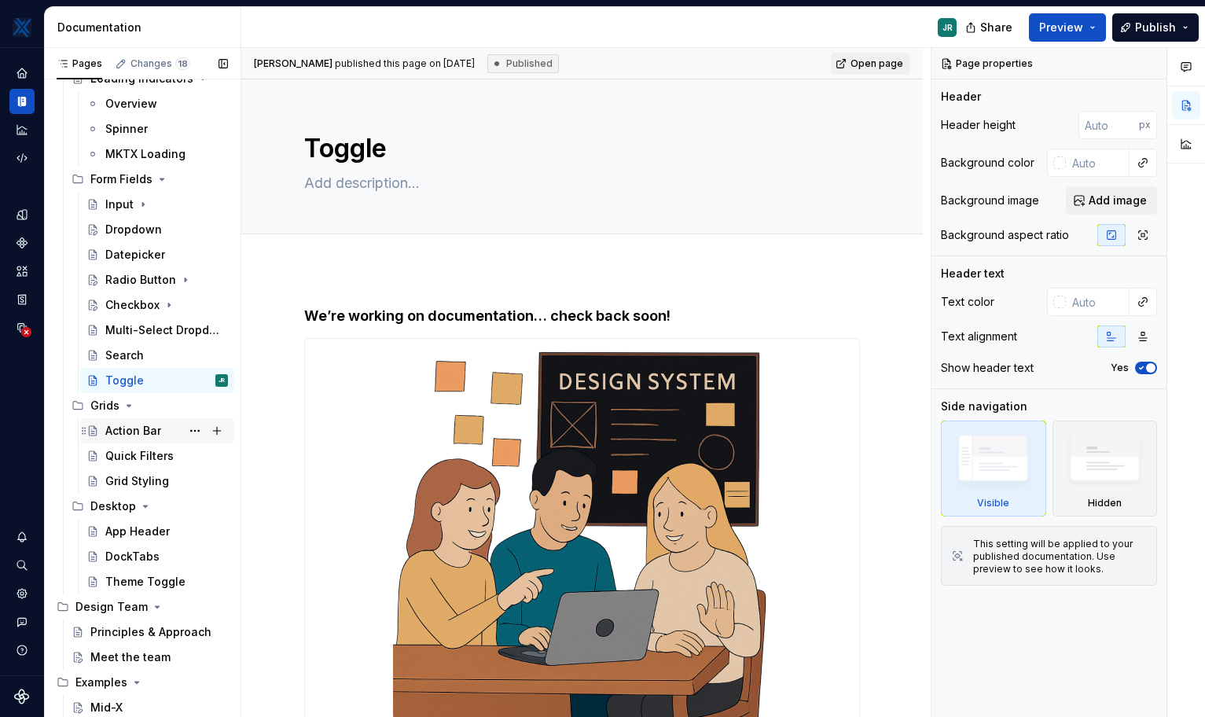
scroll to position [857, 0]
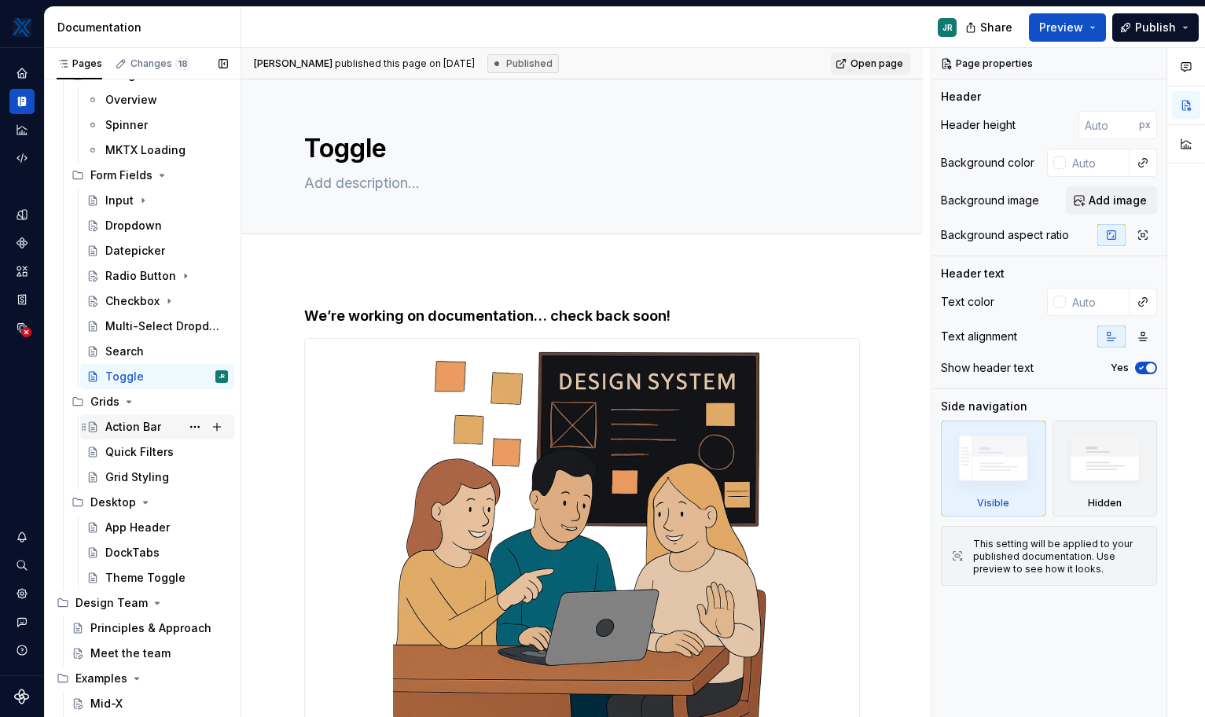
click at [116, 429] on div "Action Bar" at bounding box center [133, 427] width 56 height 16
click at [127, 406] on icon "Page tree" at bounding box center [129, 401] width 13 height 13
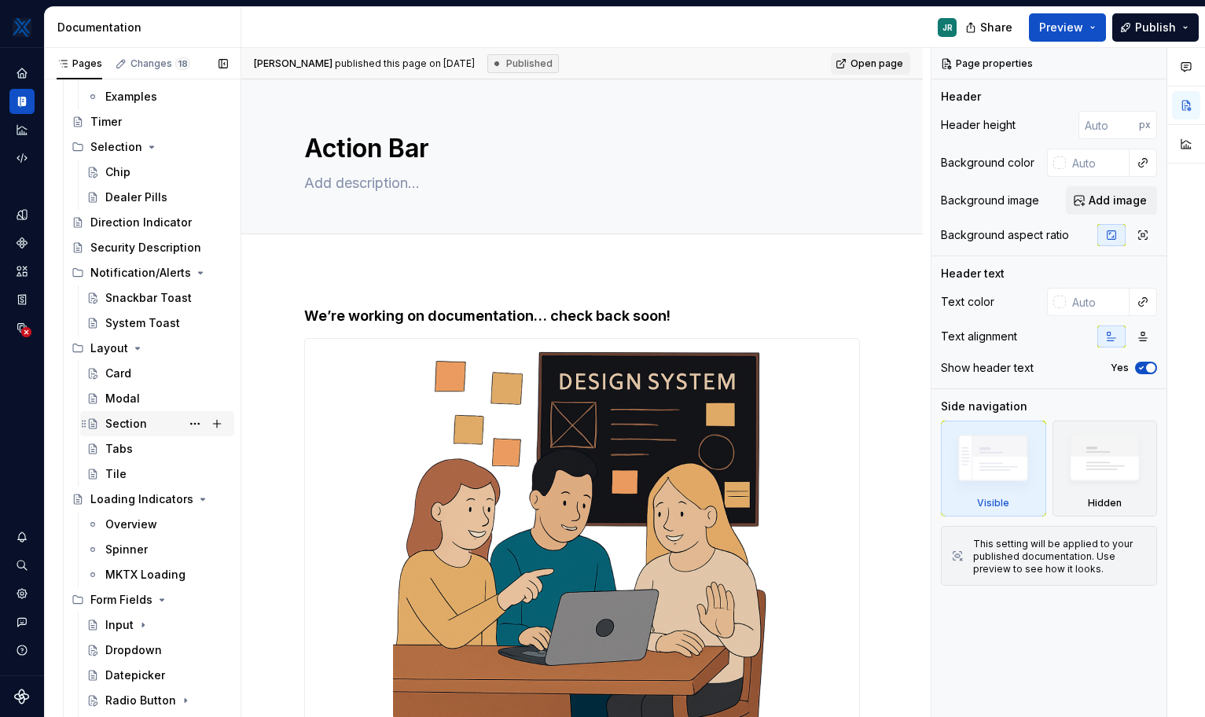
scroll to position [418, 0]
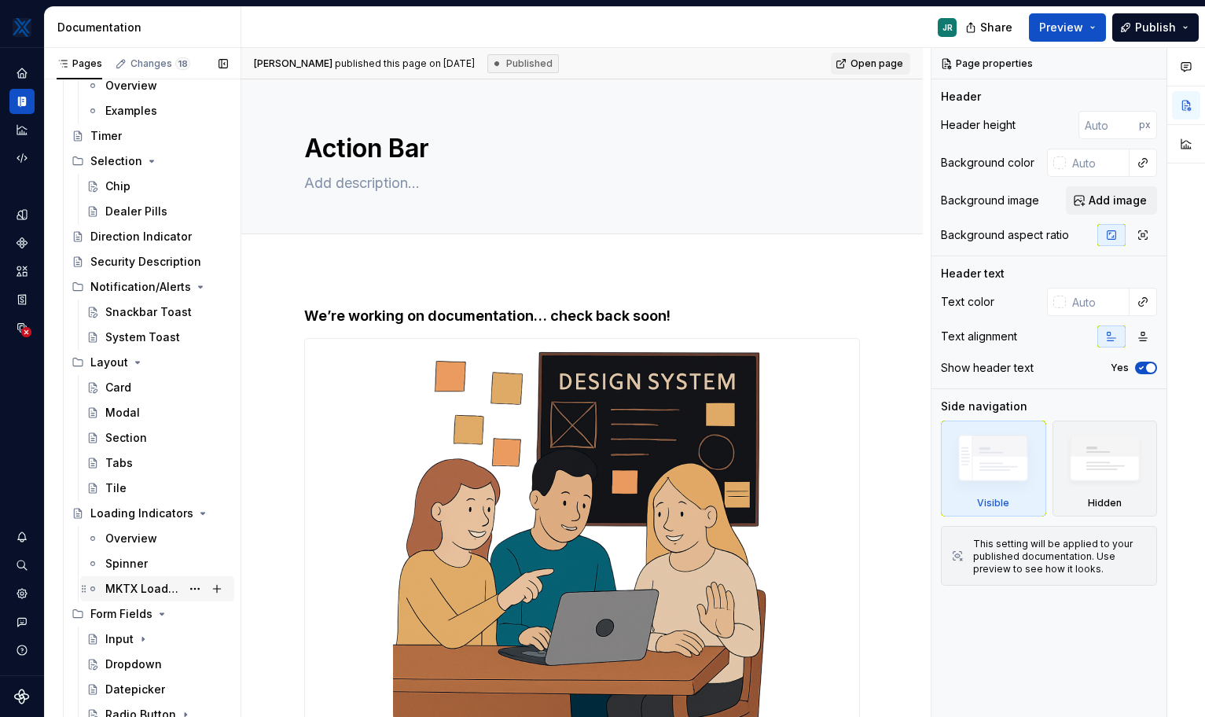
click at [131, 581] on div "MKTX Loading" at bounding box center [142, 589] width 75 height 16
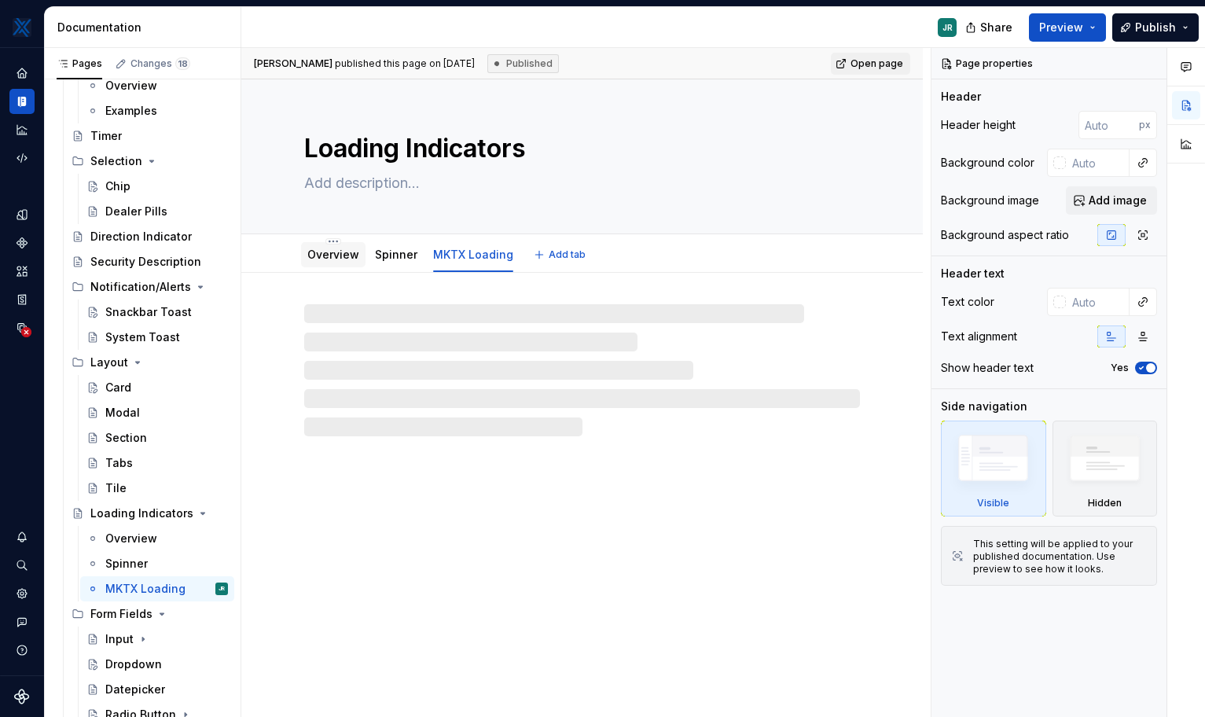
click at [335, 255] on link "Overview" at bounding box center [333, 254] width 52 height 13
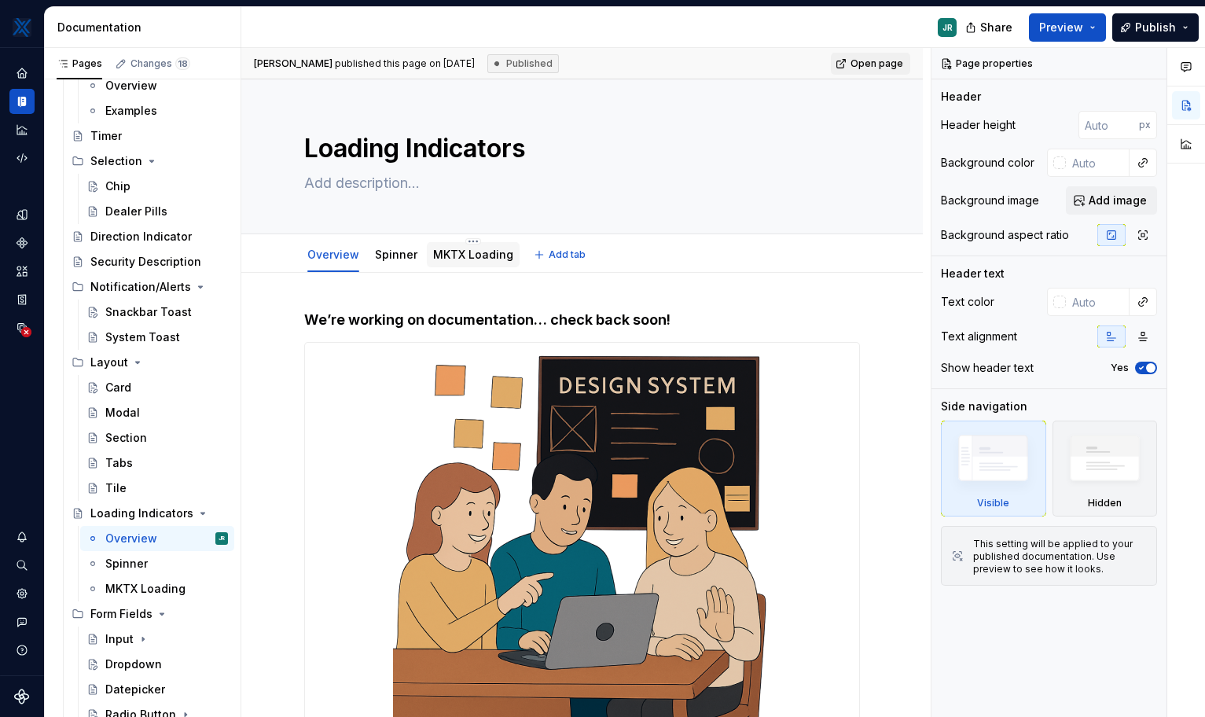
click at [472, 263] on div "MKTX Loading" at bounding box center [473, 254] width 80 height 19
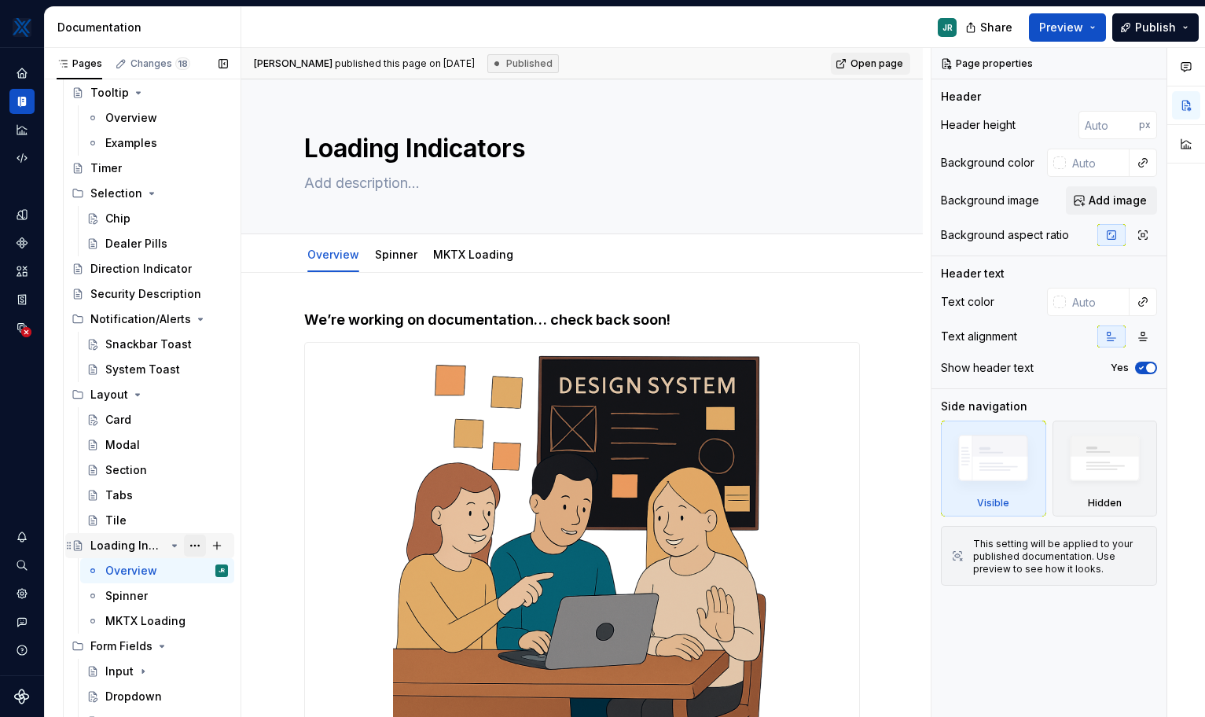
scroll to position [385, 0]
click at [134, 473] on div "Section" at bounding box center [126, 471] width 42 height 16
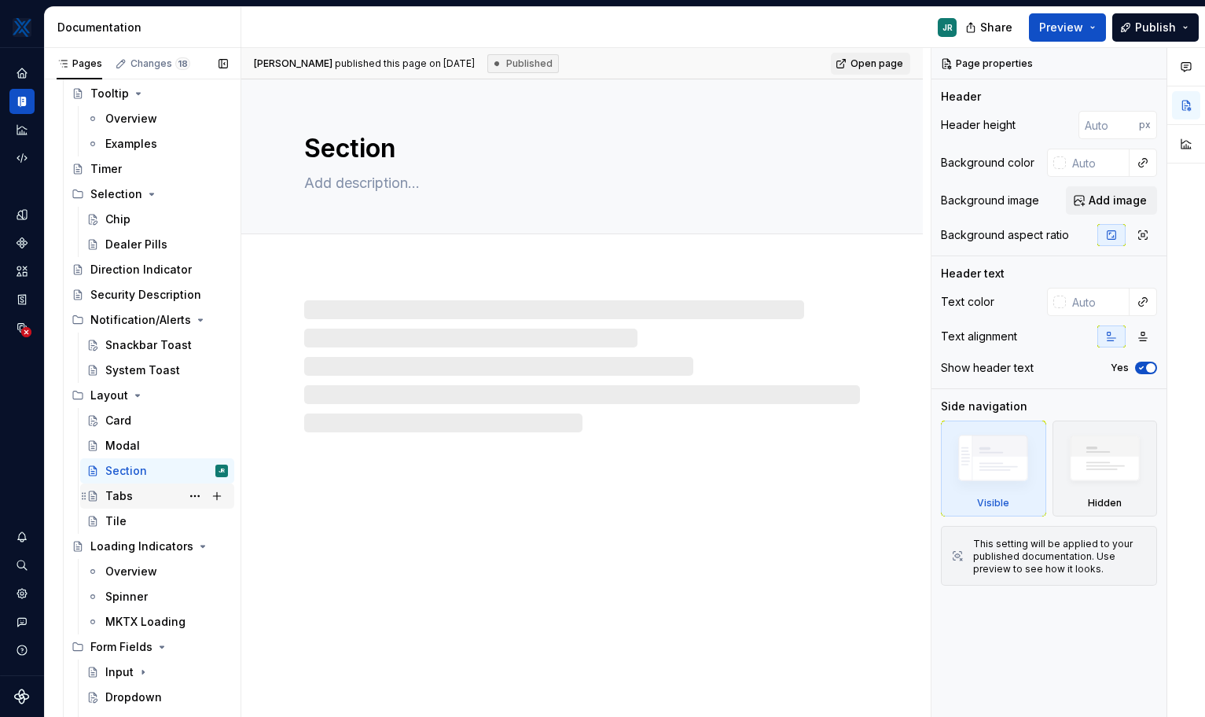
click at [129, 491] on div "Tabs" at bounding box center [119, 496] width 28 height 16
click at [123, 520] on div "Tile" at bounding box center [115, 521] width 21 height 16
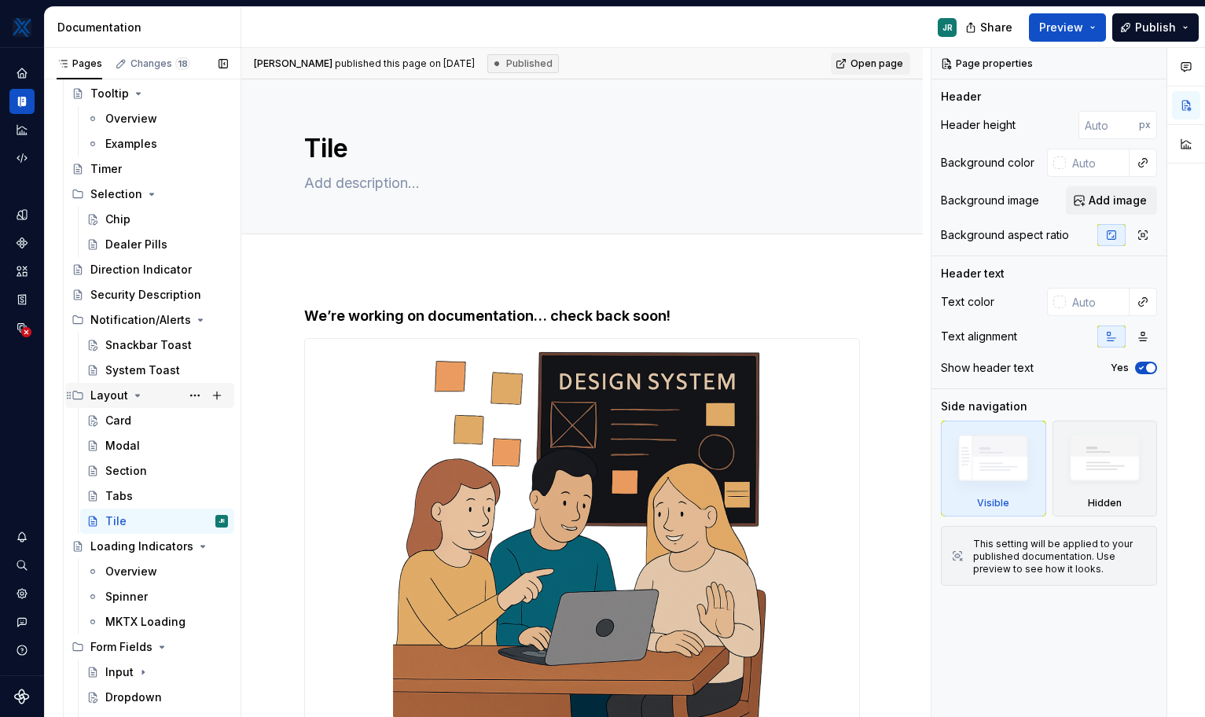
click at [133, 394] on icon "Page tree" at bounding box center [137, 395] width 13 height 13
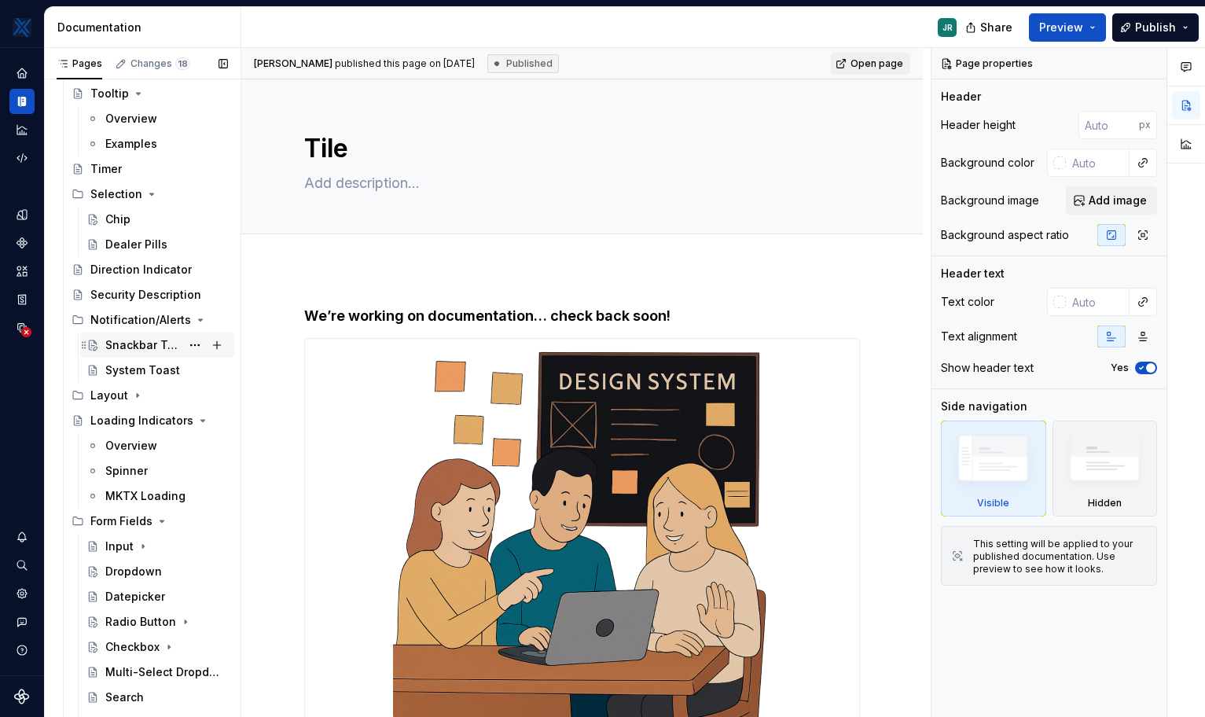
scroll to position [355, 0]
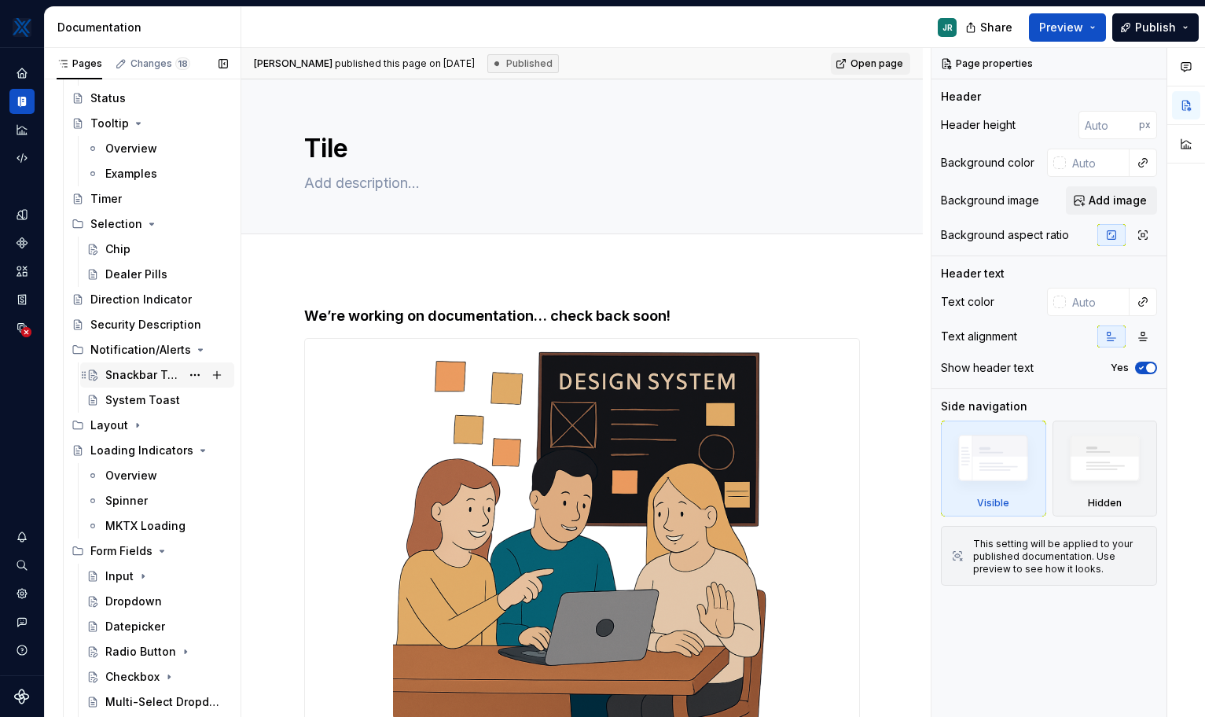
click at [119, 381] on div "Snackbar Toast" at bounding box center [142, 375] width 75 height 16
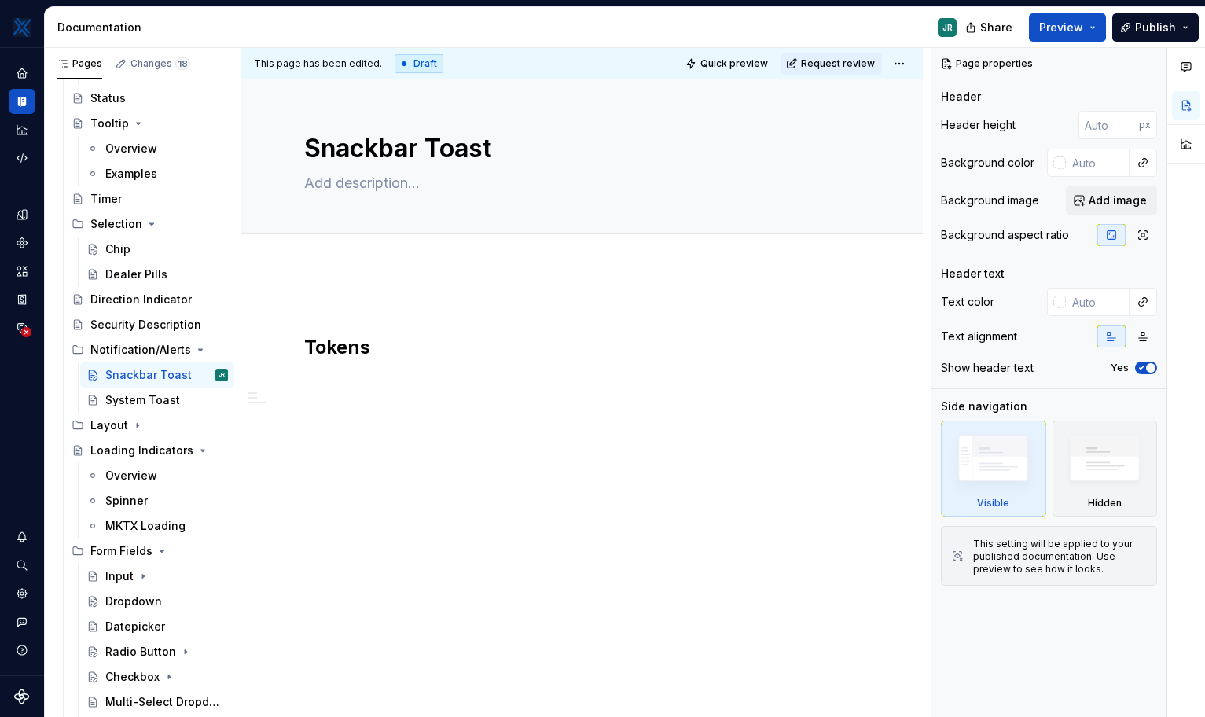
click at [376, 370] on div "Tokens" at bounding box center [582, 352] width 556 height 91
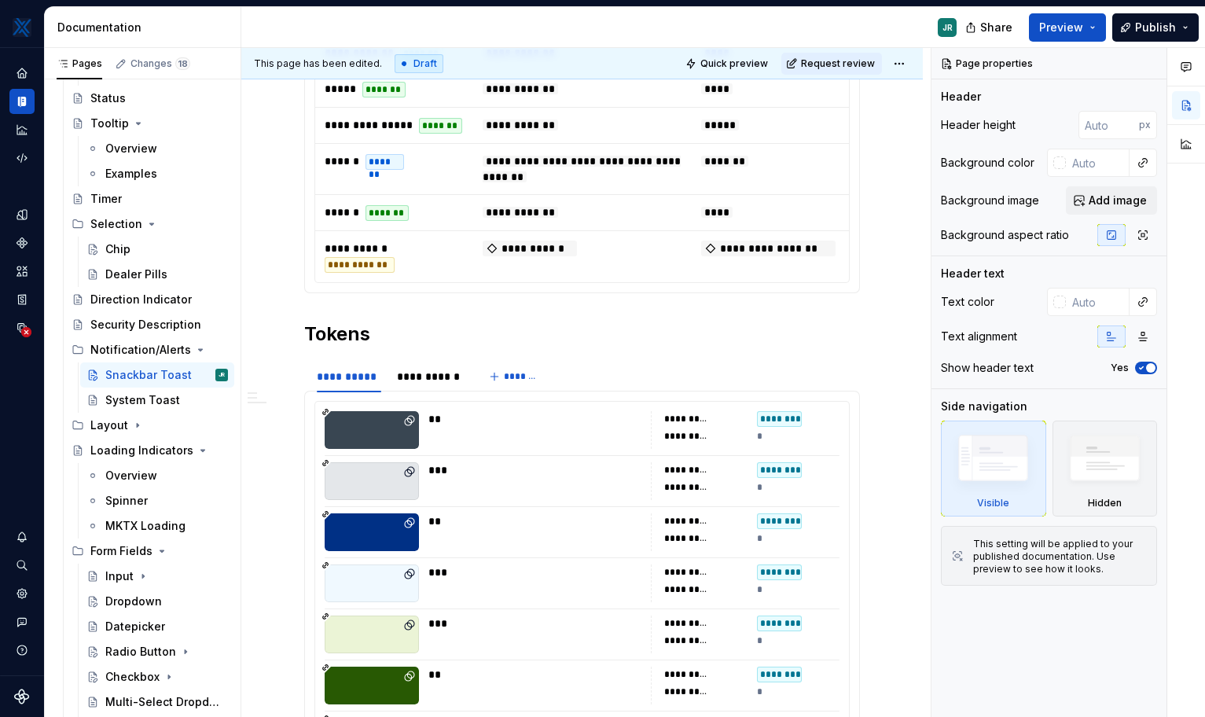
scroll to position [913, 0]
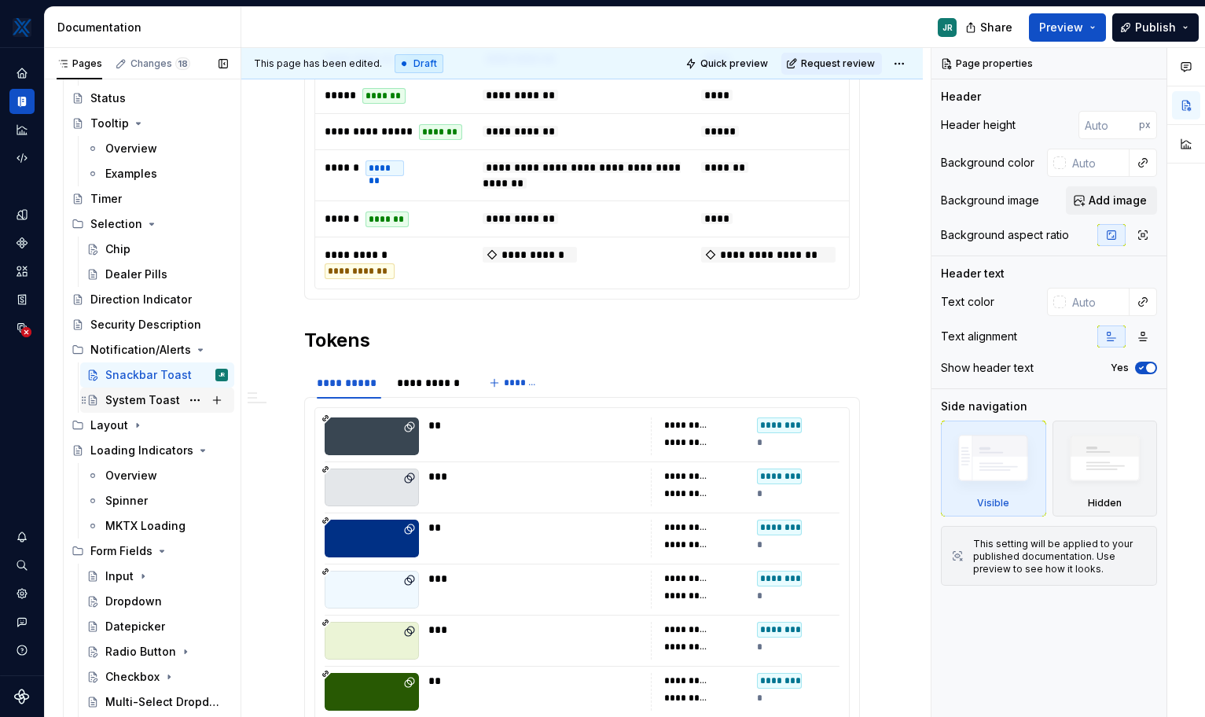
click at [147, 407] on div "System Toast" at bounding box center [142, 400] width 75 height 16
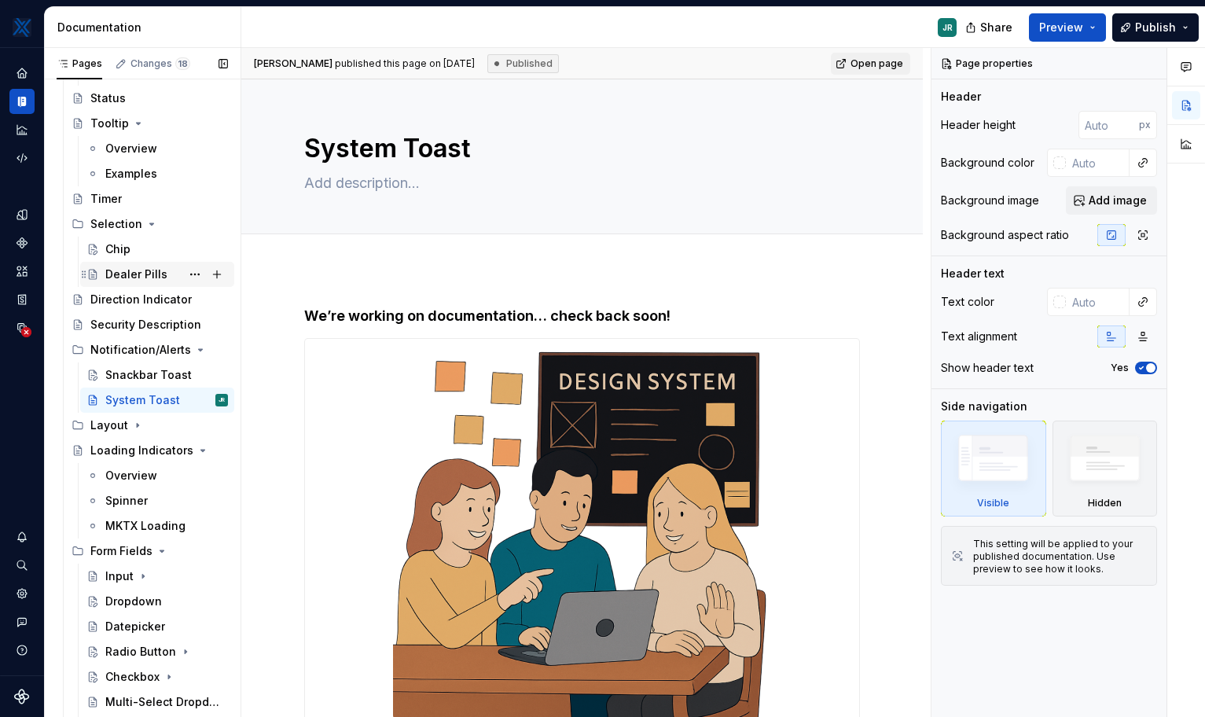
click at [127, 279] on div "Dealer Pills" at bounding box center [136, 274] width 62 height 16
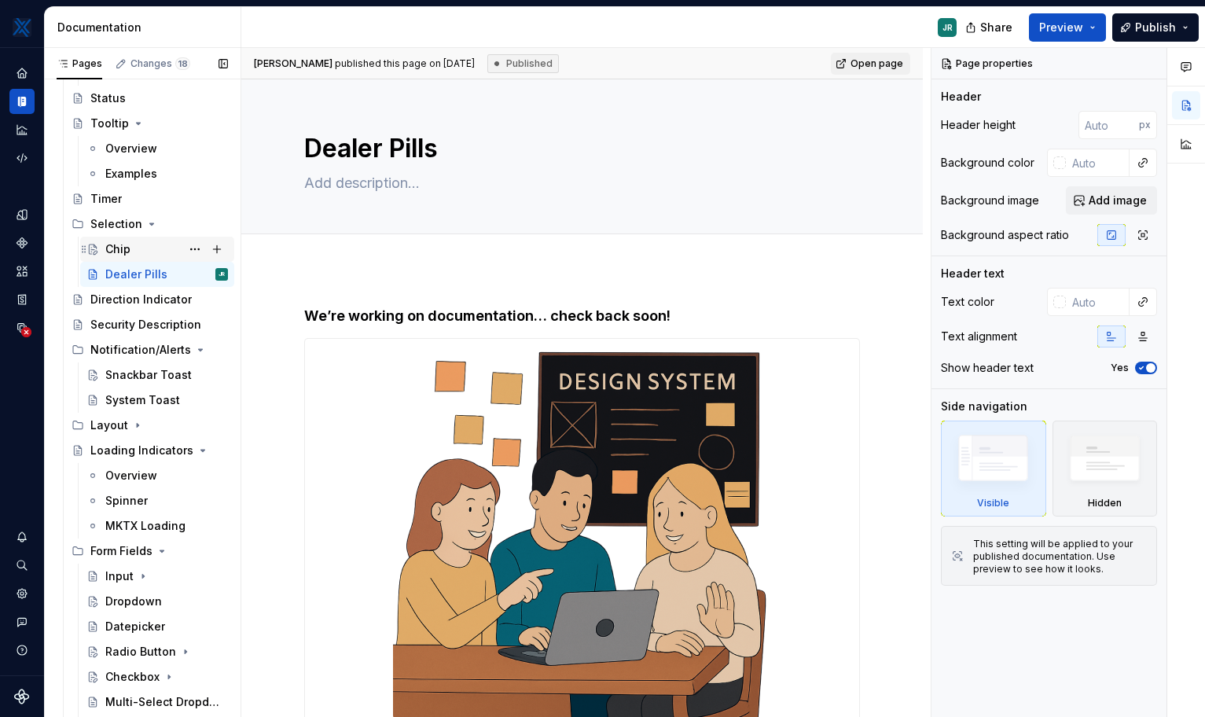
click at [128, 253] on div "Chip" at bounding box center [117, 249] width 25 height 16
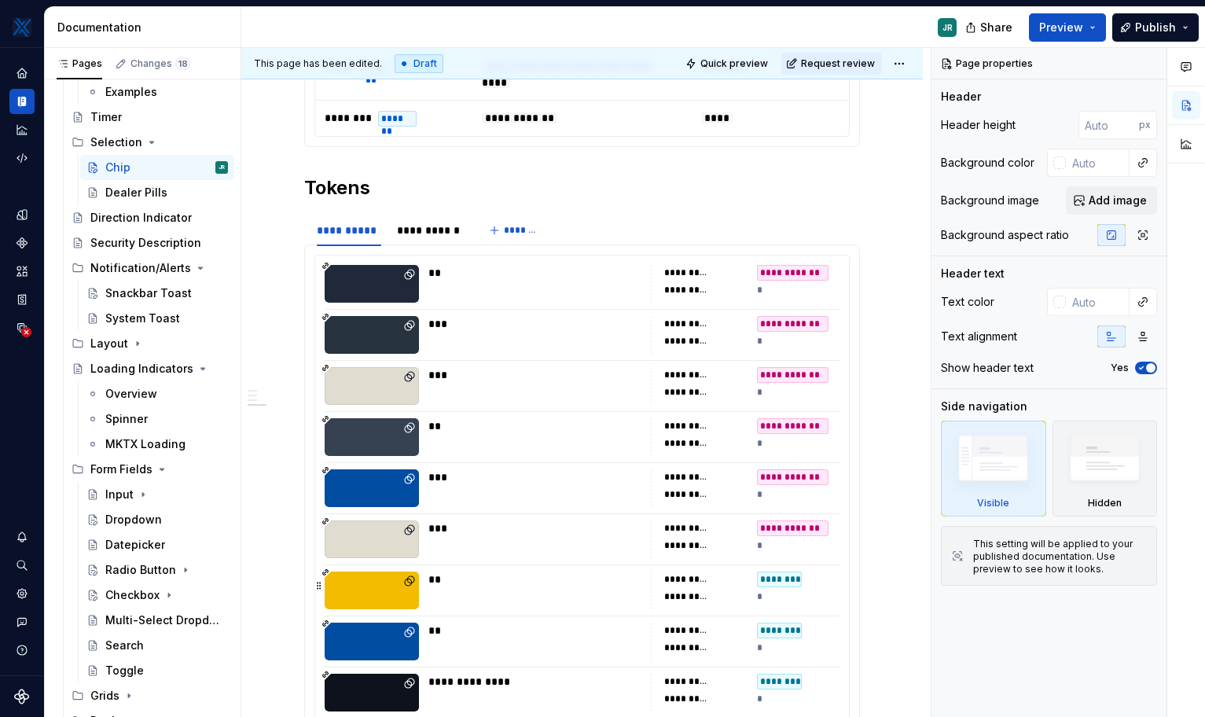
scroll to position [1378, 0]
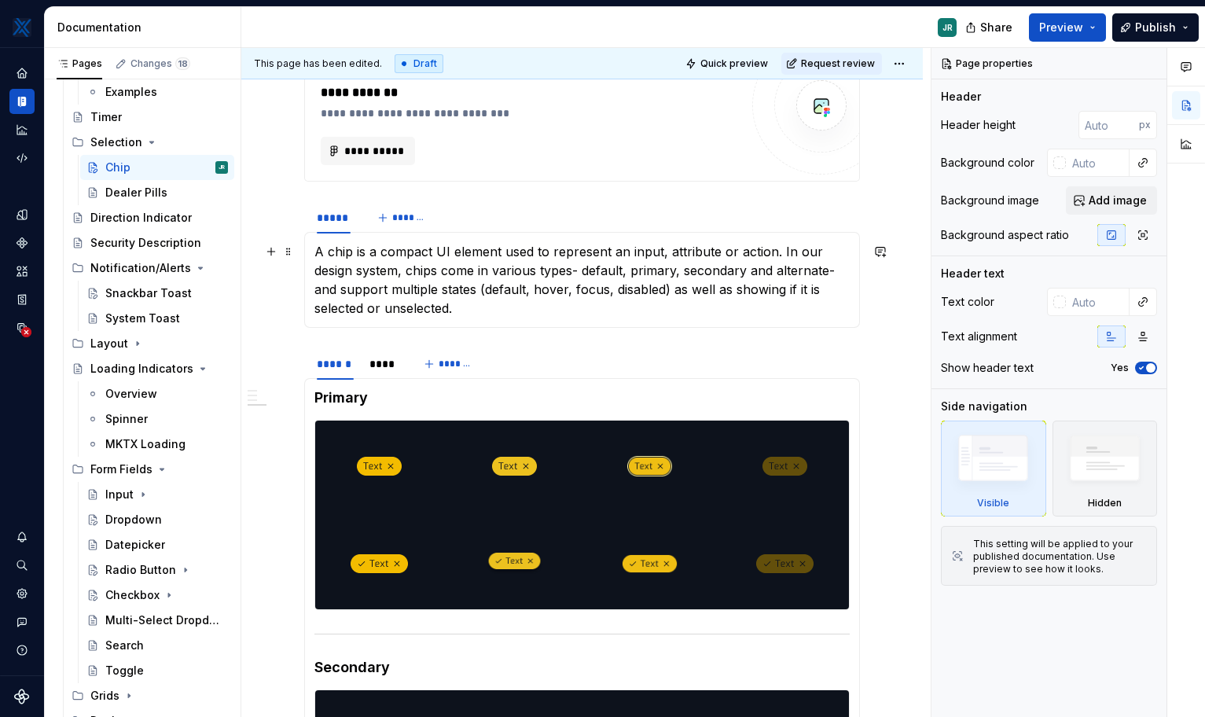
type textarea "*"
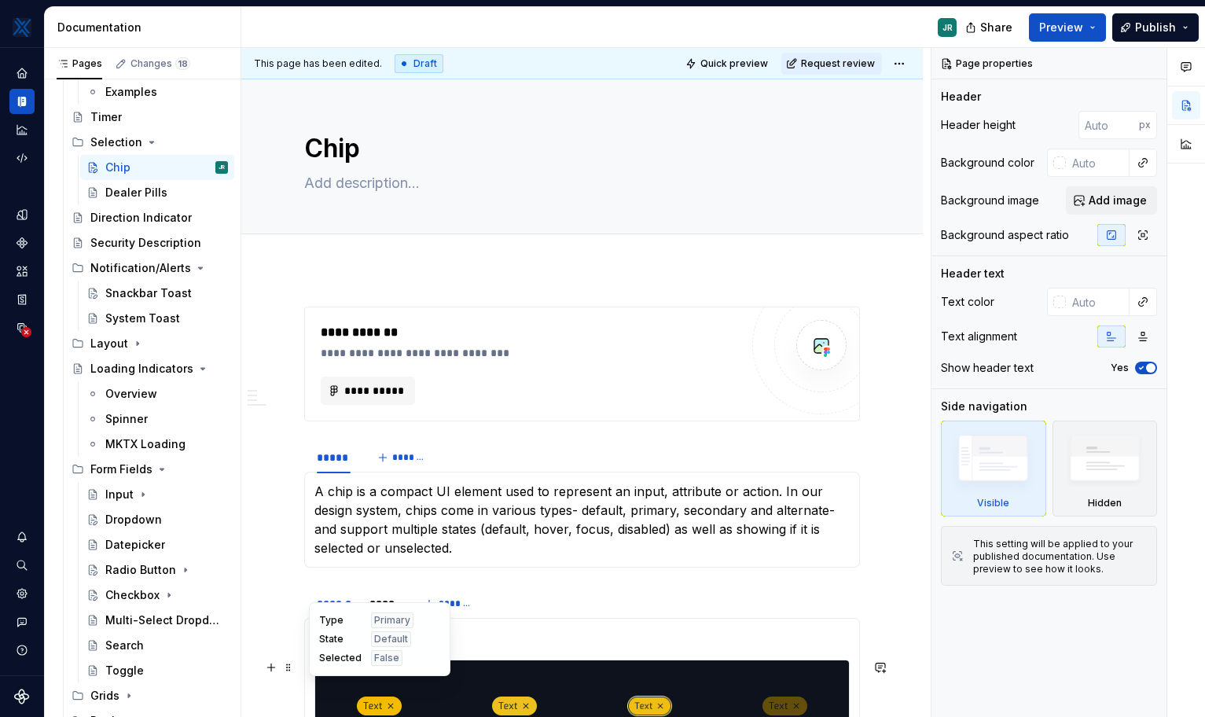
scroll to position [323, 0]
